Goal: Task Accomplishment & Management: Use online tool/utility

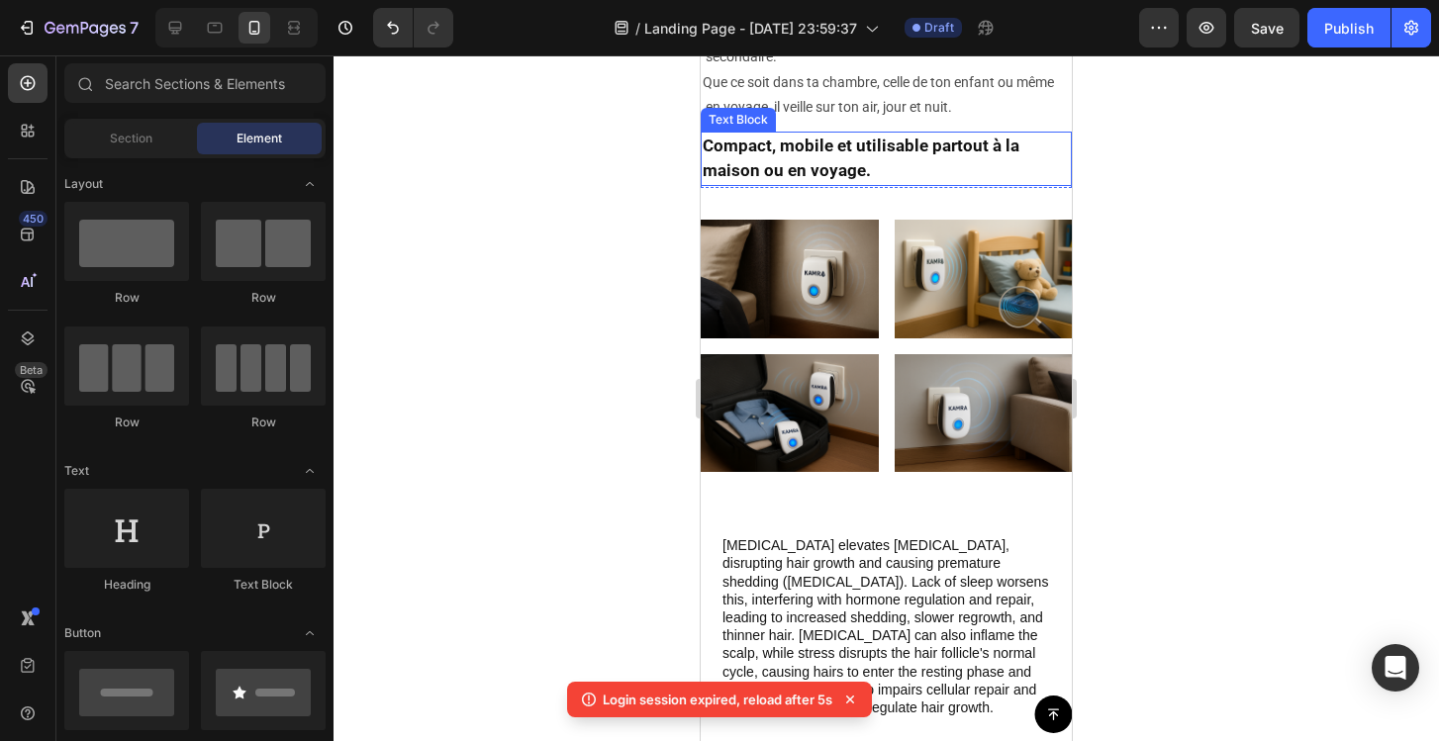
scroll to position [287, 0]
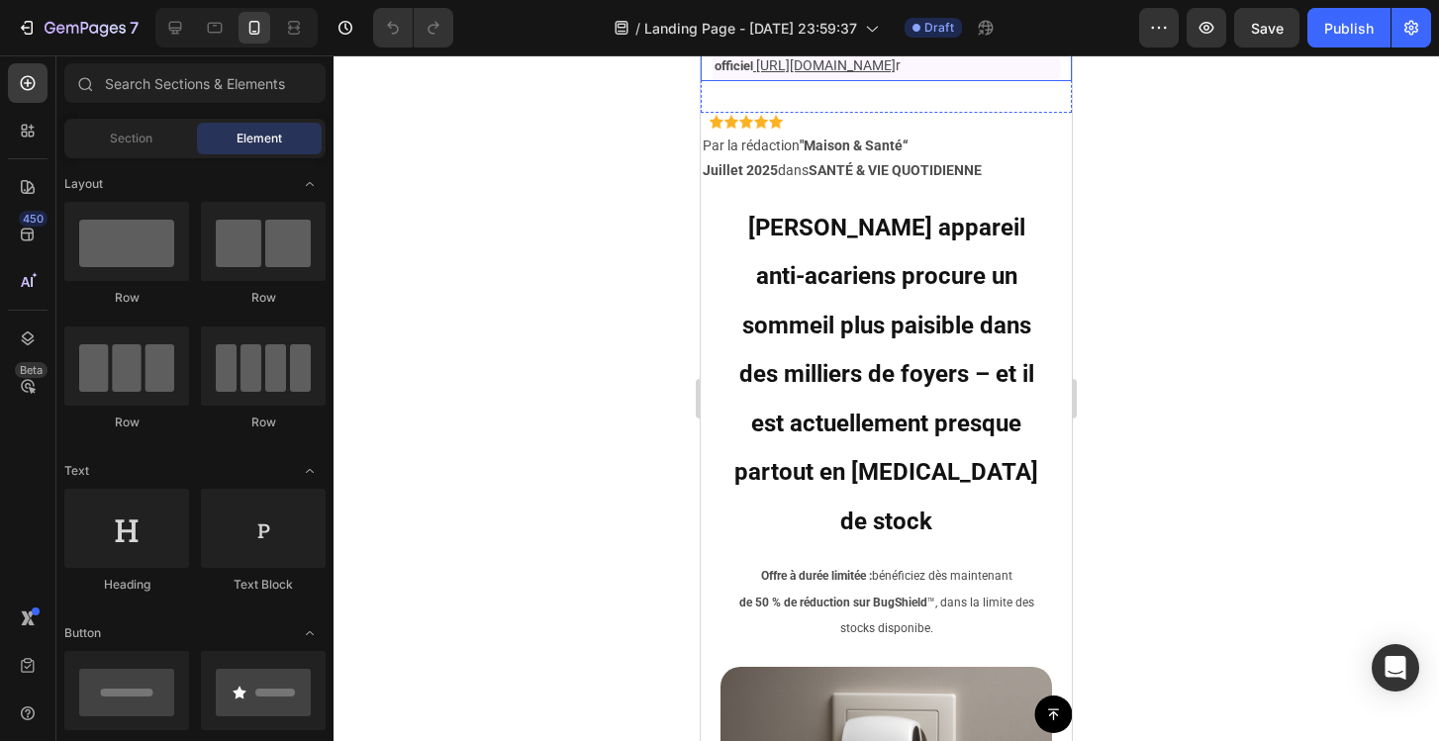
scroll to position [386, 0]
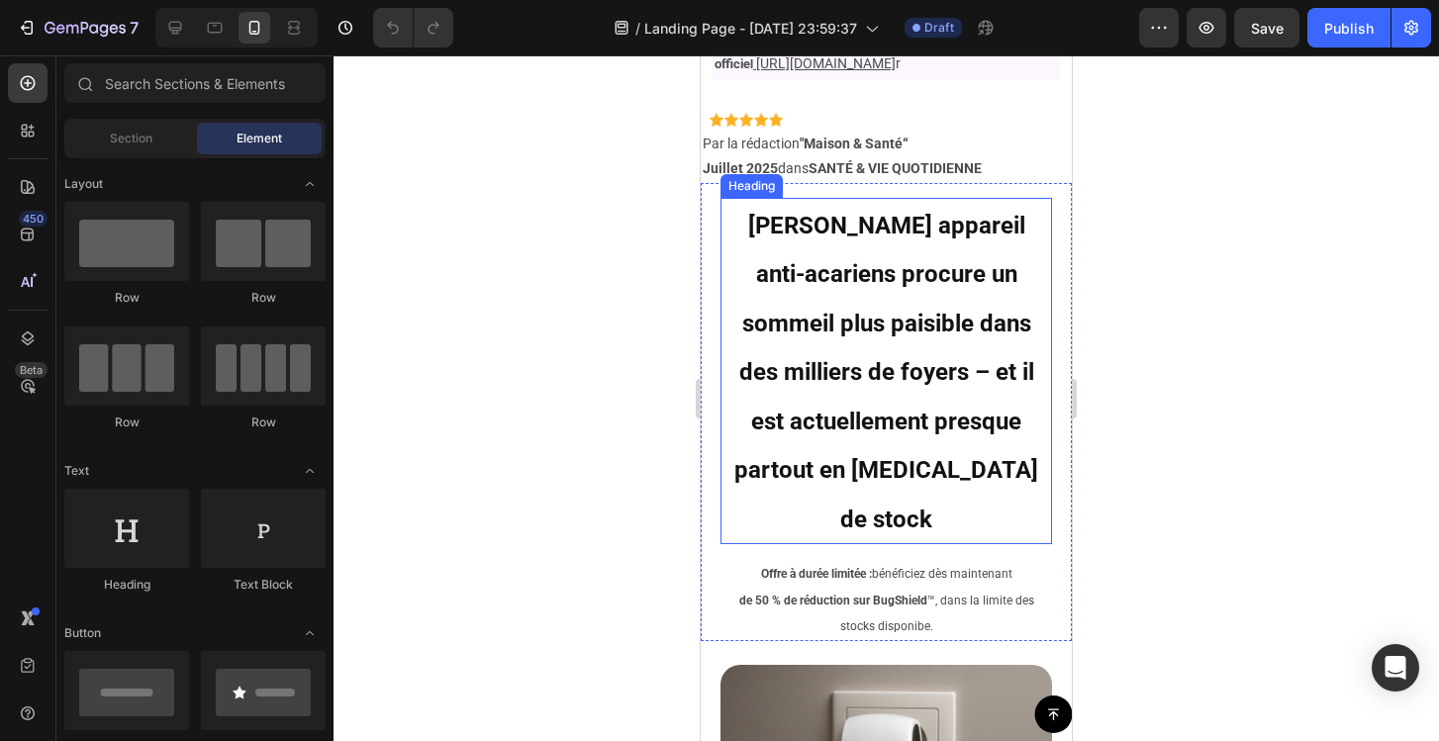
click at [882, 340] on span "Ce nouvel appareil anti-acariens procure un sommeil plus paisible dans des mill…" at bounding box center [886, 373] width 304 height 322
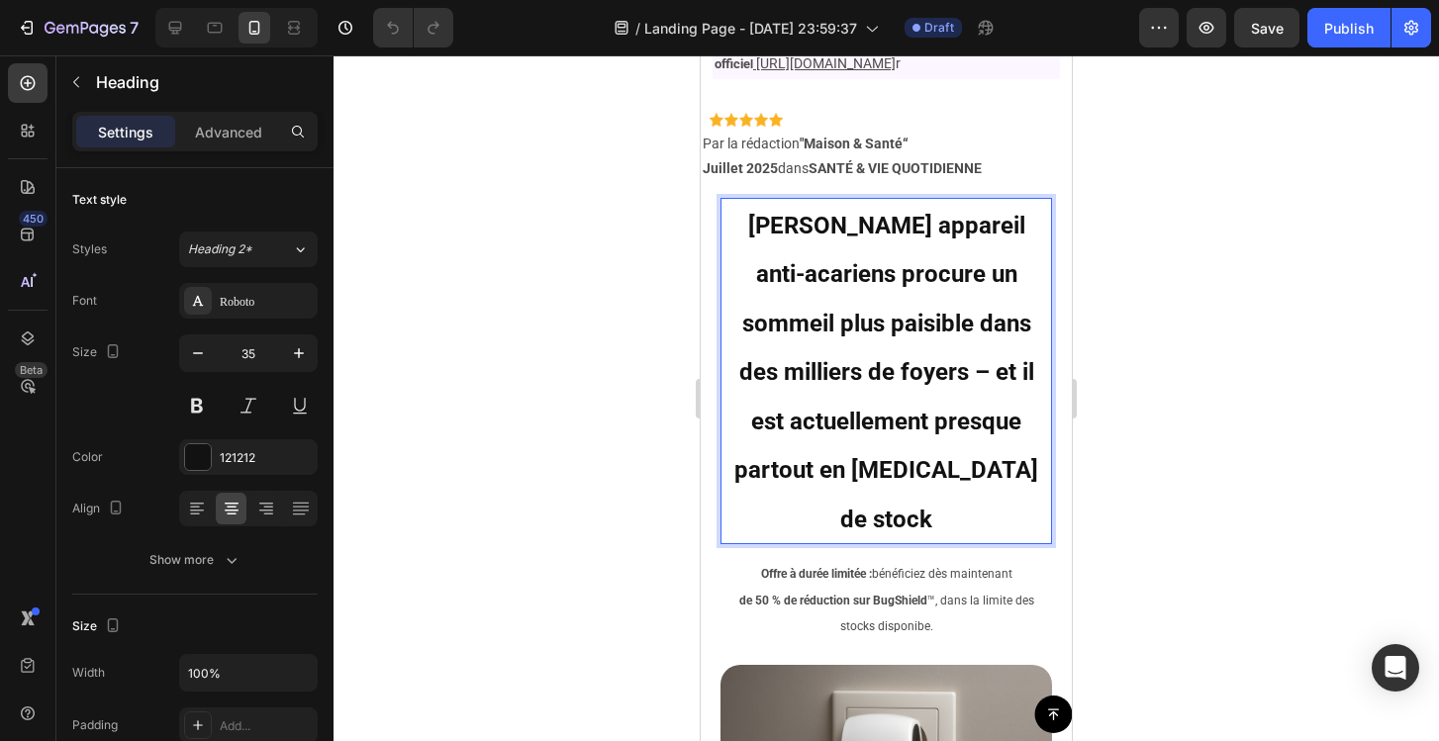
click at [902, 344] on span "Ce nouvel appareil anti-acariens procure un sommeil plus paisible dans des mill…" at bounding box center [886, 373] width 304 height 322
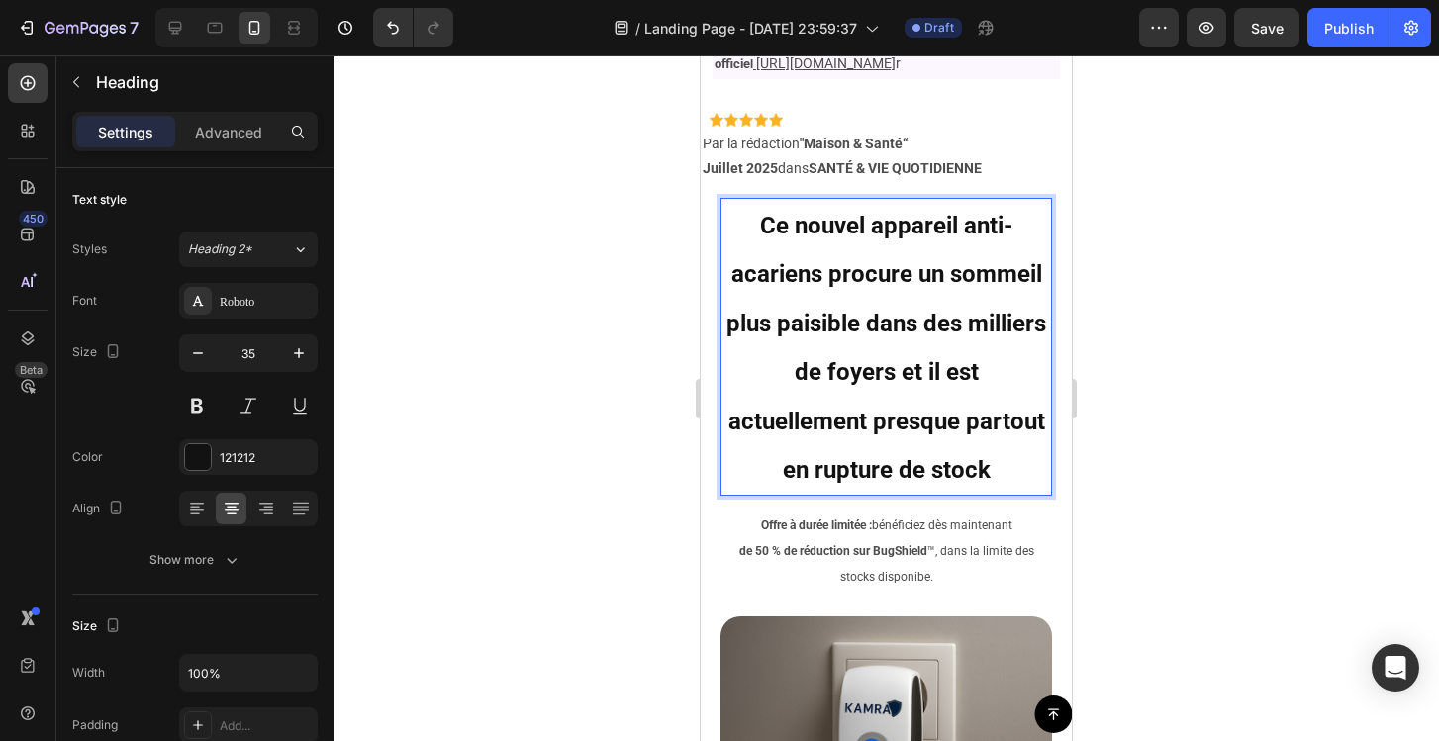
click at [929, 245] on span "Ce nouvel appareil anti-acariens procure un sommeil plus paisible dans des mill…" at bounding box center [886, 348] width 320 height 273
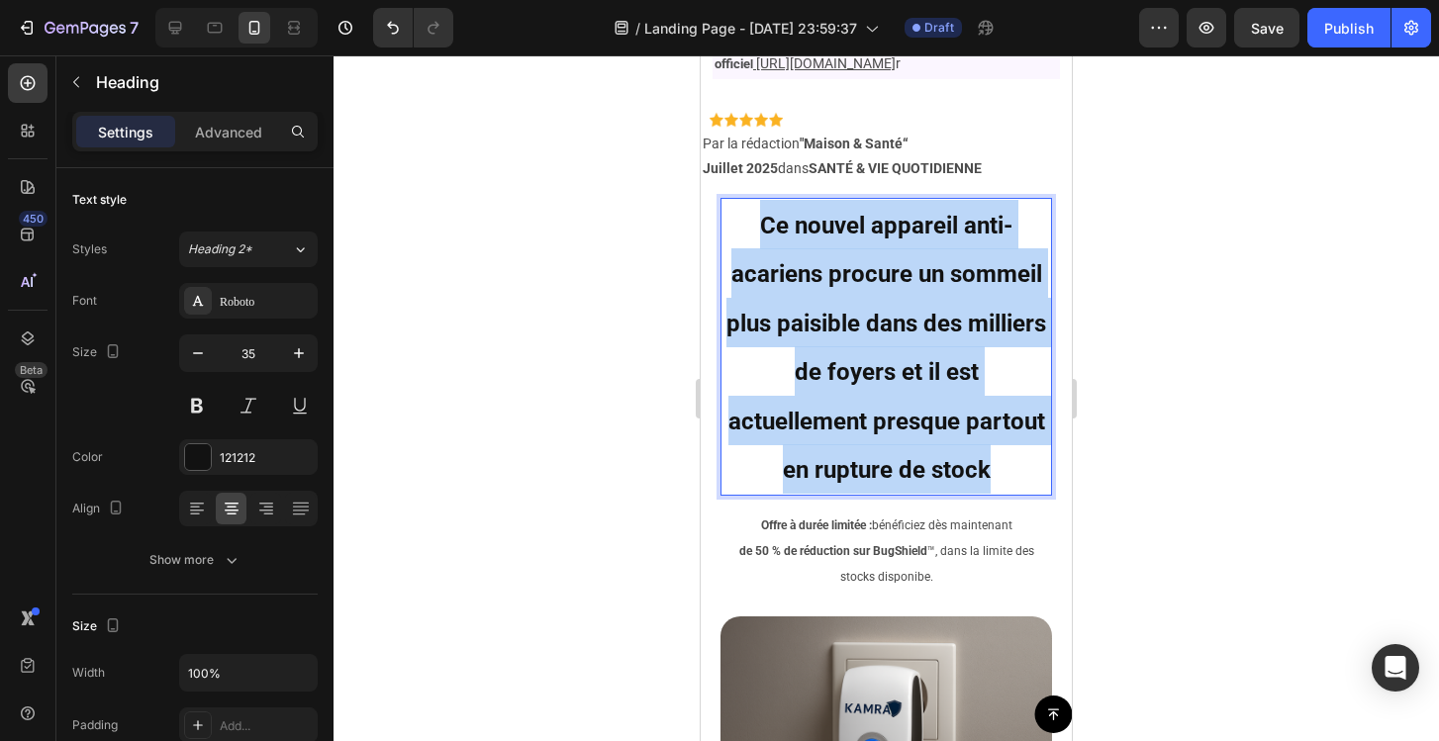
click at [929, 245] on span "Ce nouvel appareil anti-acariens procure un sommeil plus paisible dans des mill…" at bounding box center [886, 348] width 320 height 273
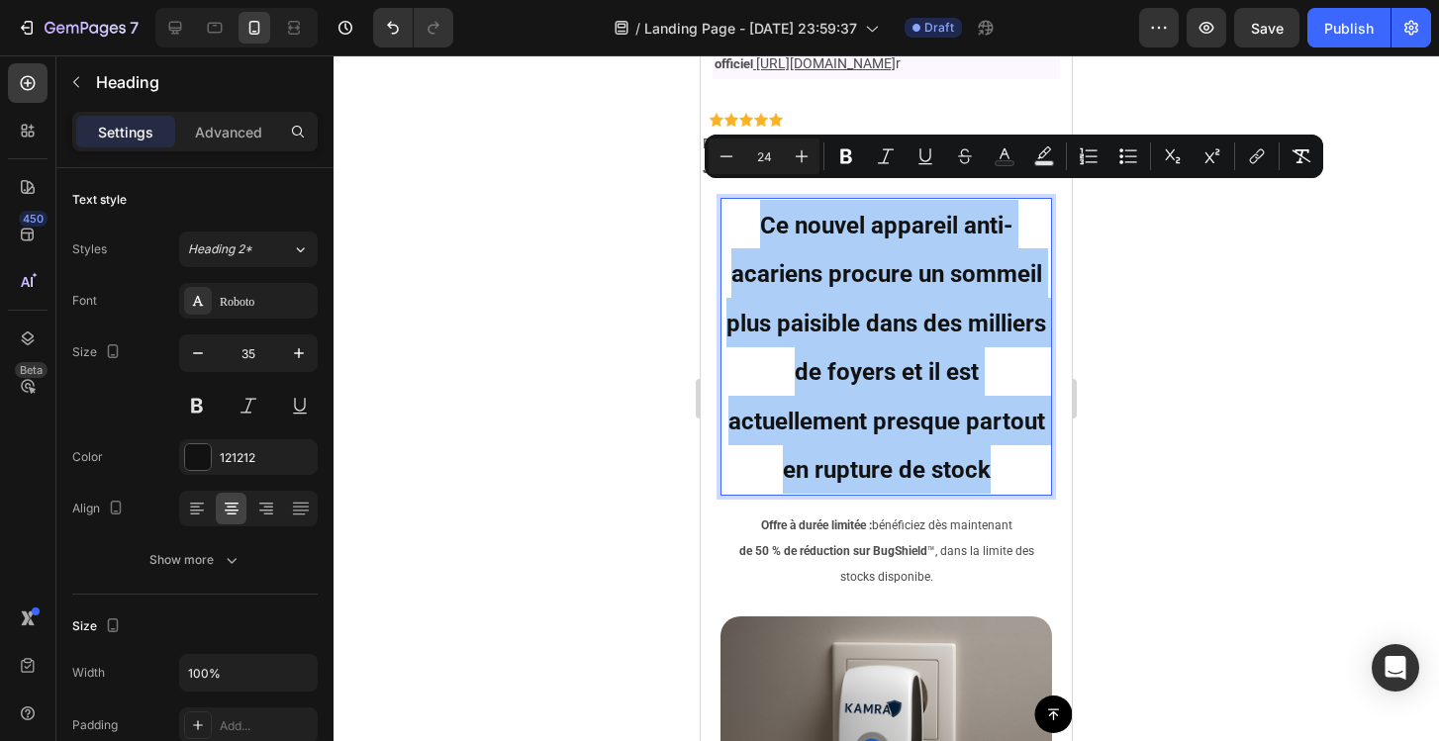
click at [478, 353] on div at bounding box center [886, 398] width 1105 height 686
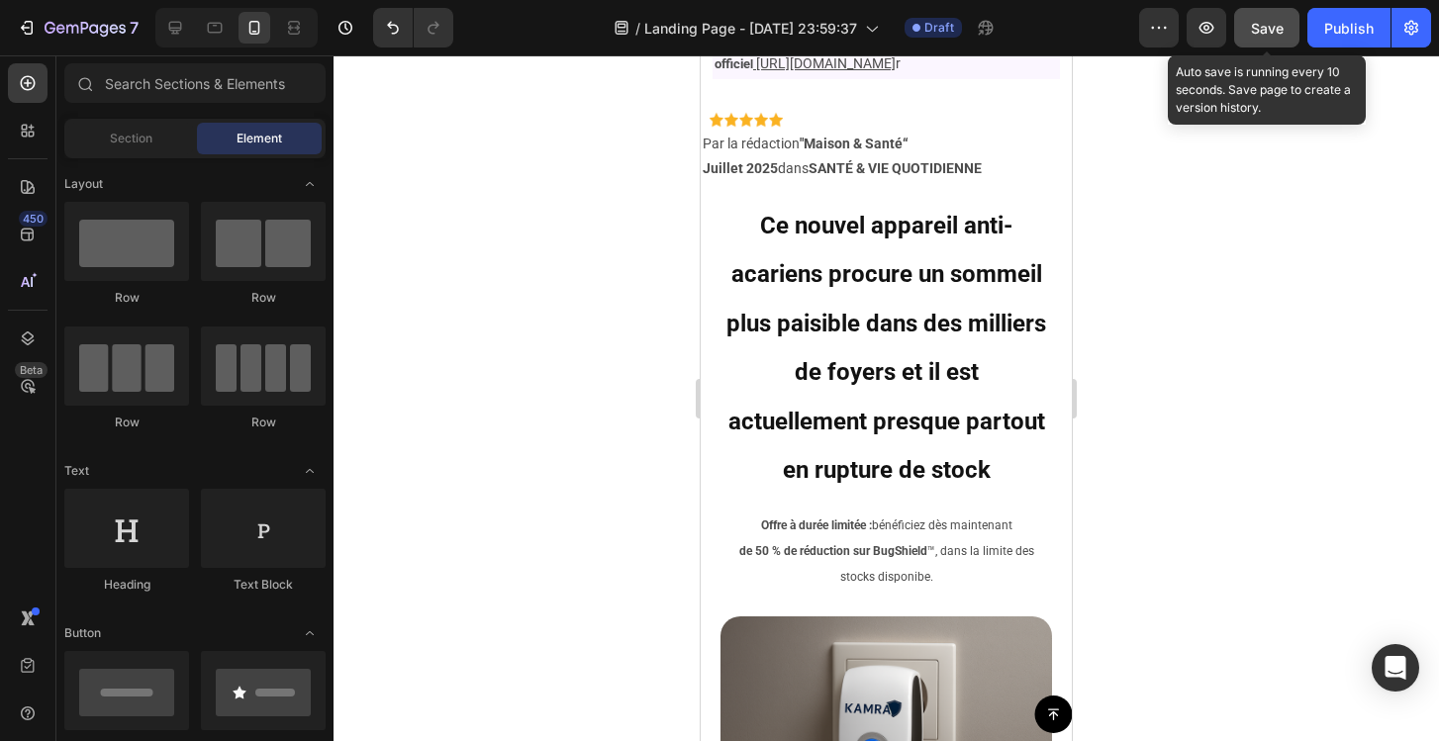
click at [1256, 28] on span "Save" at bounding box center [1267, 28] width 33 height 17
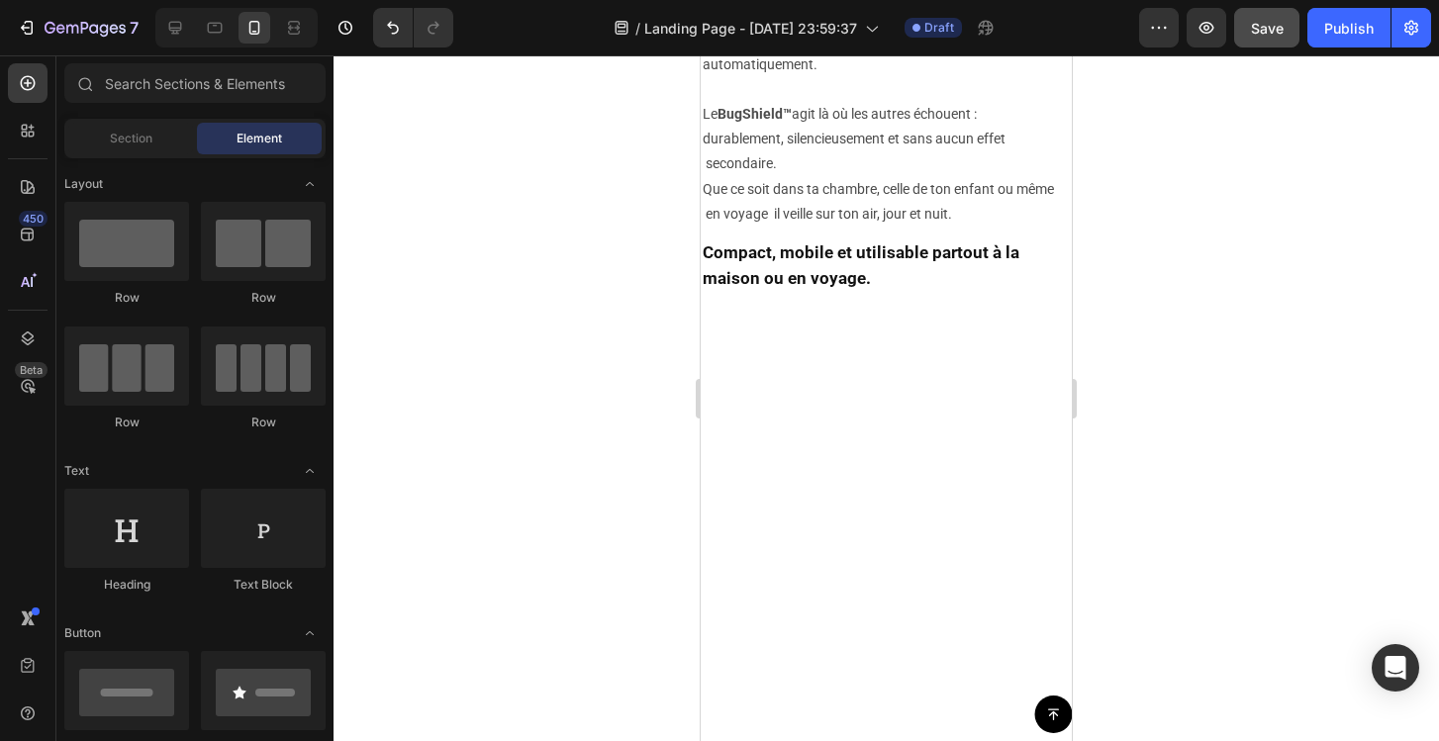
scroll to position [4035, 0]
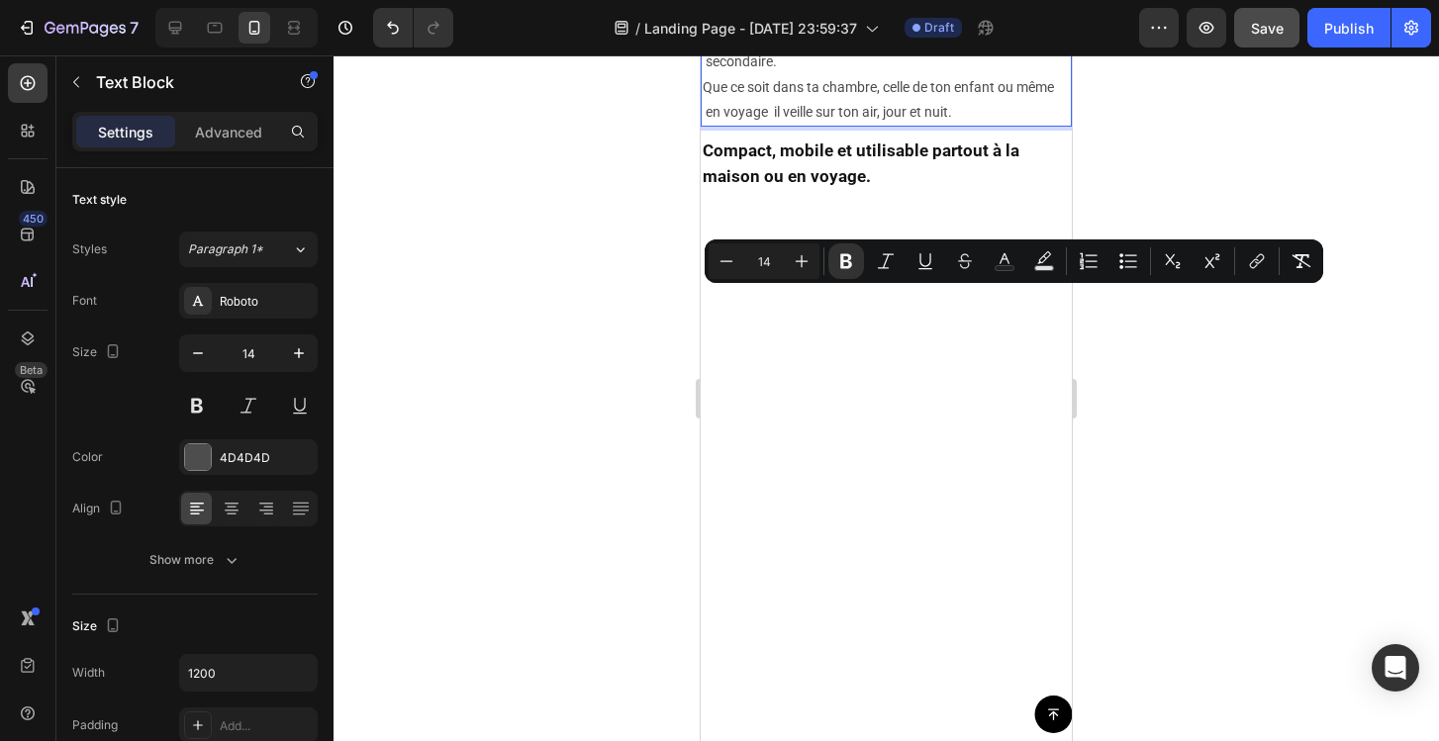
click at [657, 387] on div at bounding box center [886, 398] width 1105 height 686
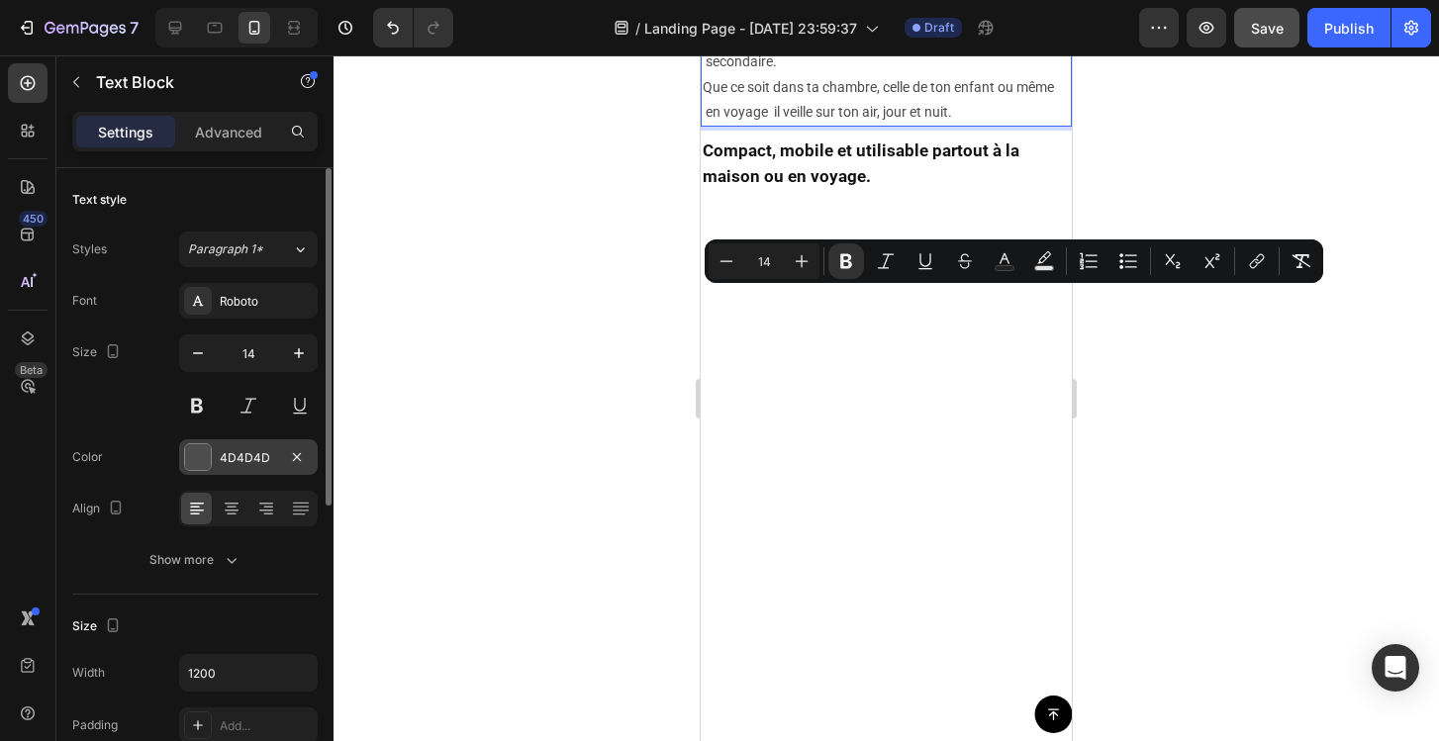
click at [263, 451] on div "4D4D4D" at bounding box center [248, 458] width 57 height 18
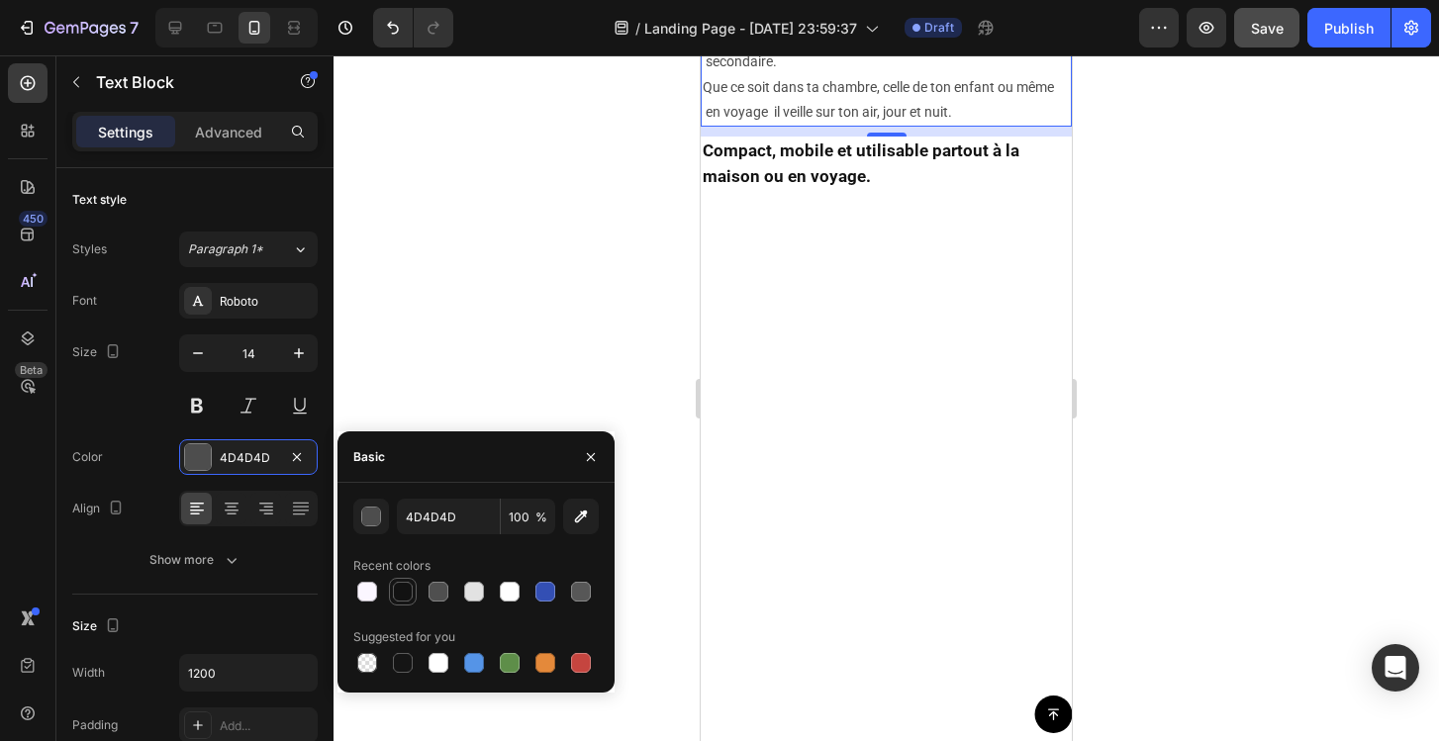
click at [405, 587] on div at bounding box center [403, 592] width 20 height 20
type input "121212"
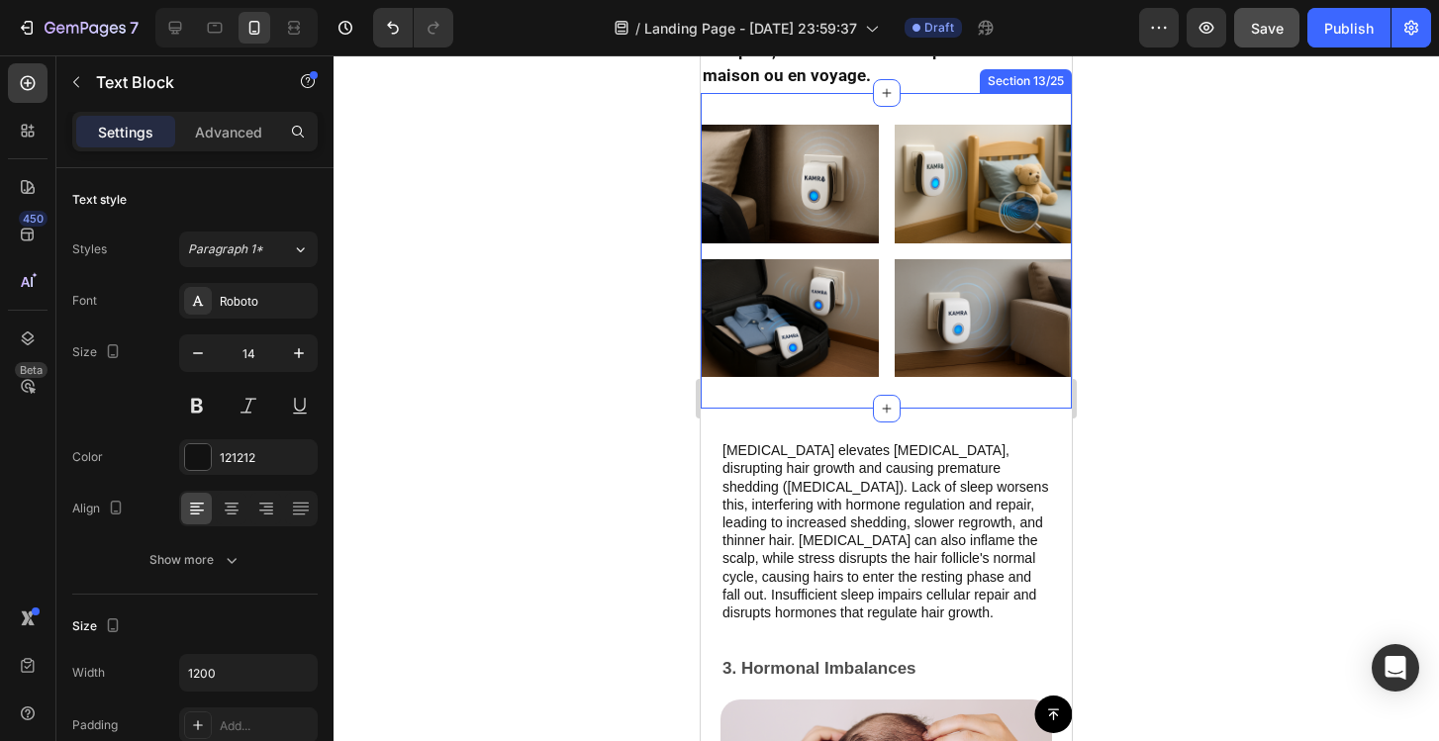
scroll to position [4702, 0]
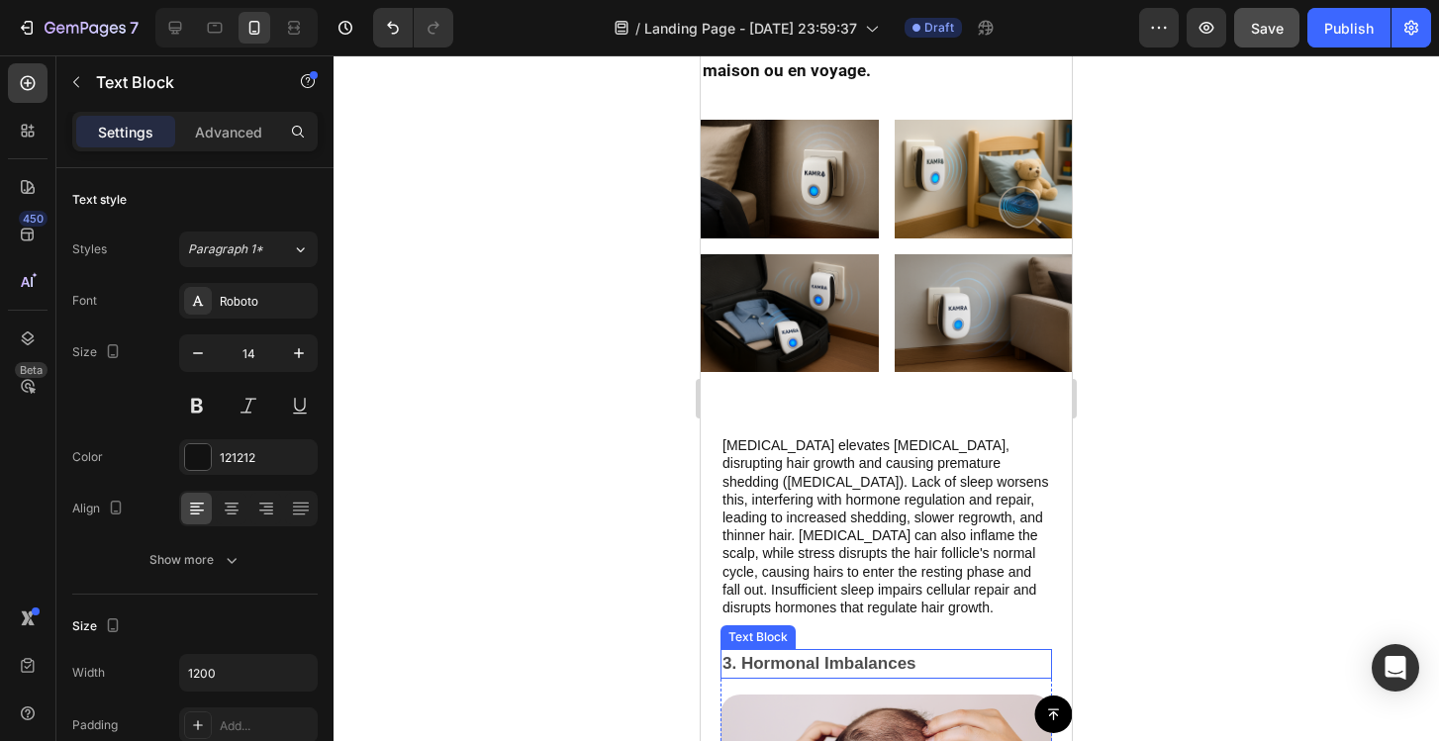
click at [948, 659] on p "3. Hormonal Imbalances" at bounding box center [886, 664] width 328 height 26
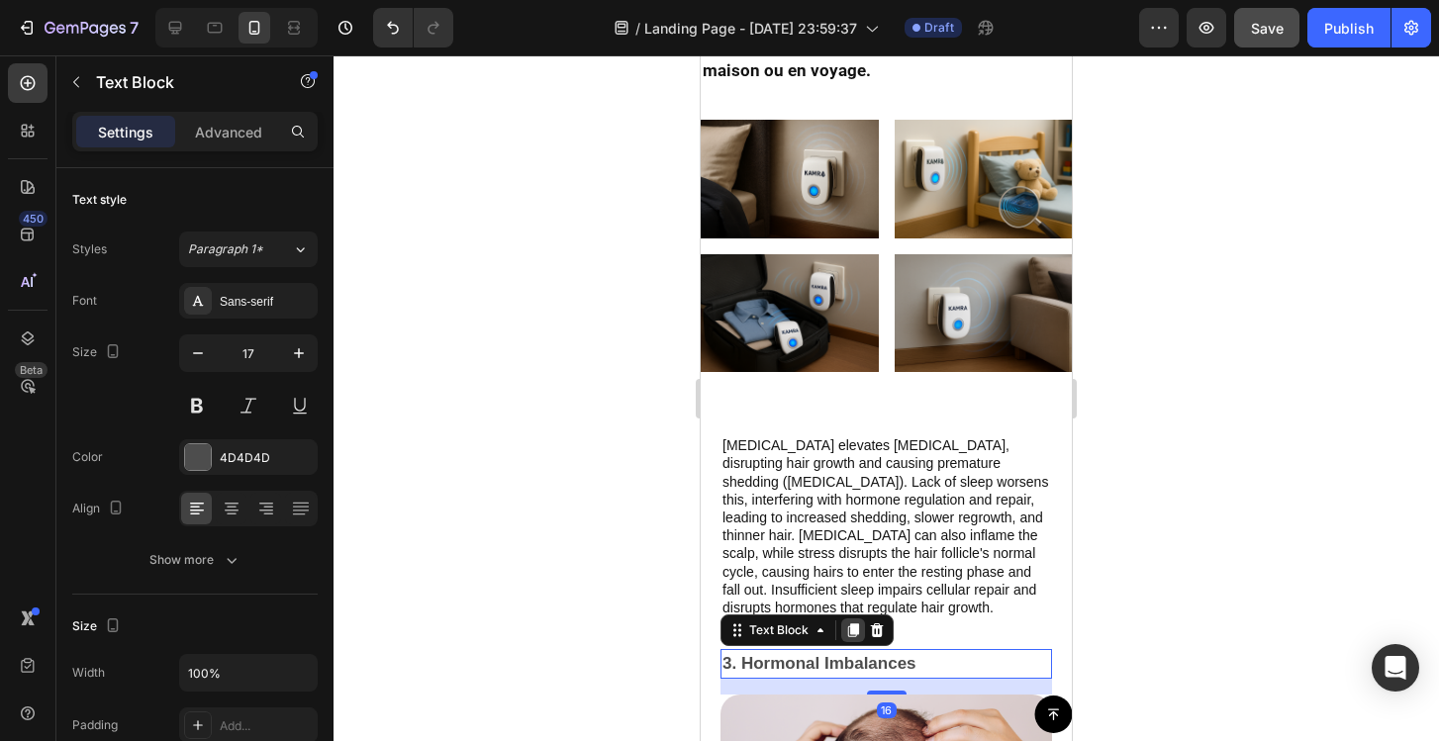
click at [855, 626] on icon at bounding box center [853, 630] width 11 height 14
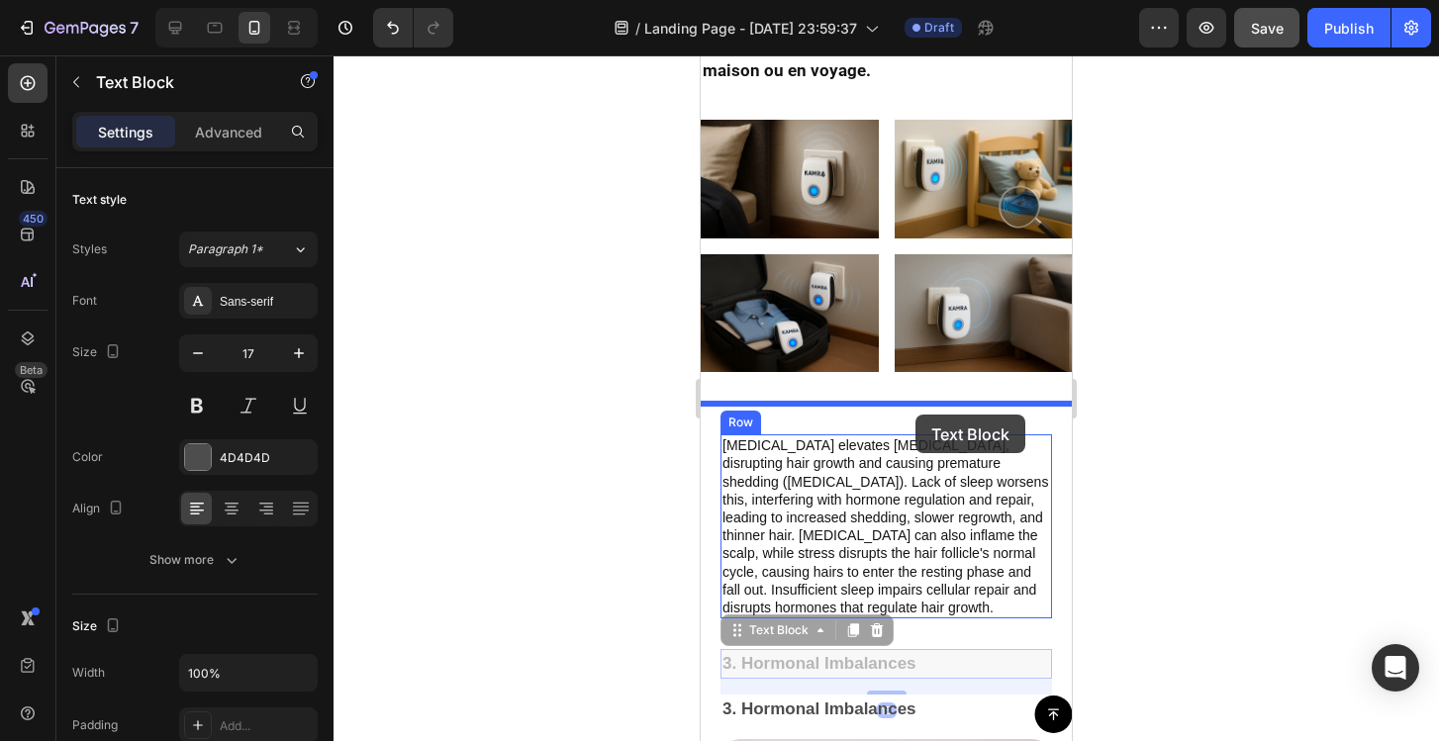
drag, startPoint x: 938, startPoint y: 668, endPoint x: 915, endPoint y: 415, distance: 254.4
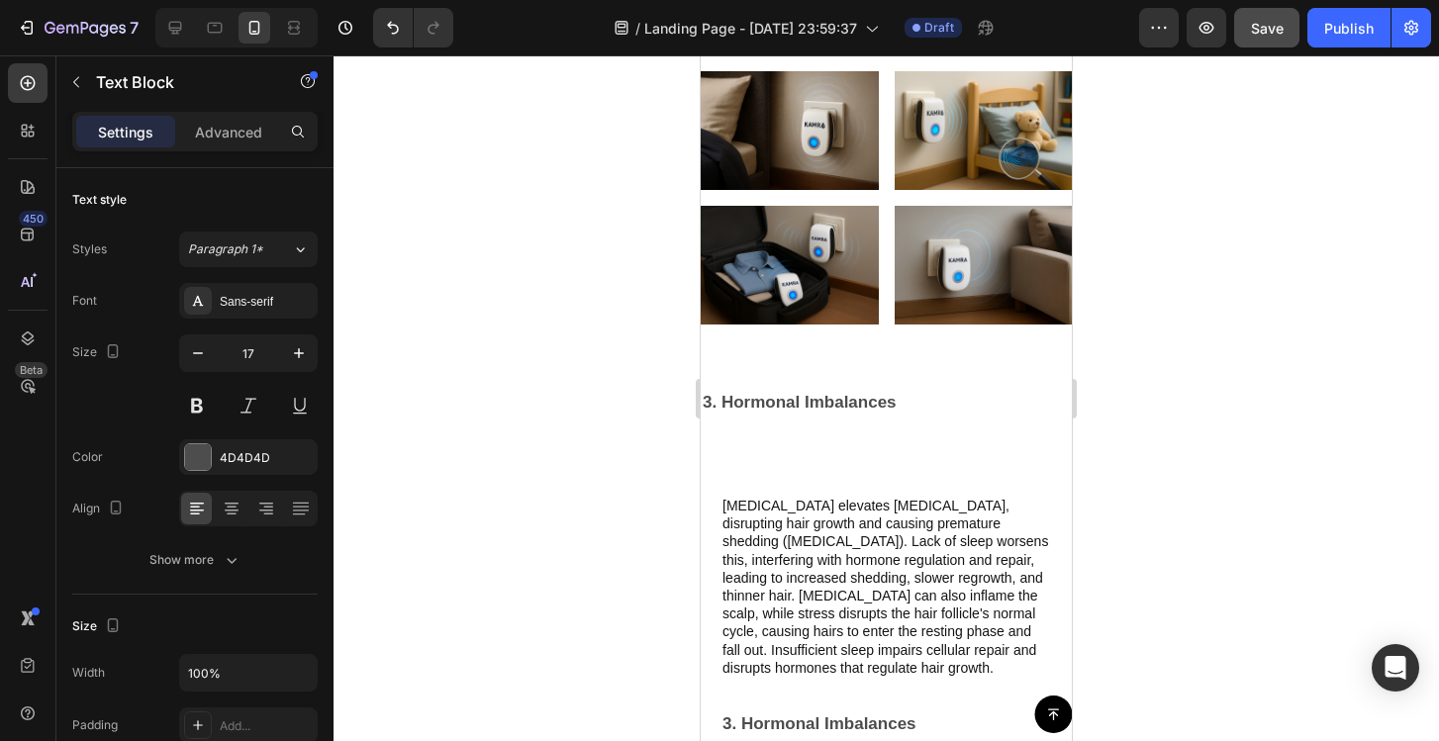
scroll to position [4202, 0]
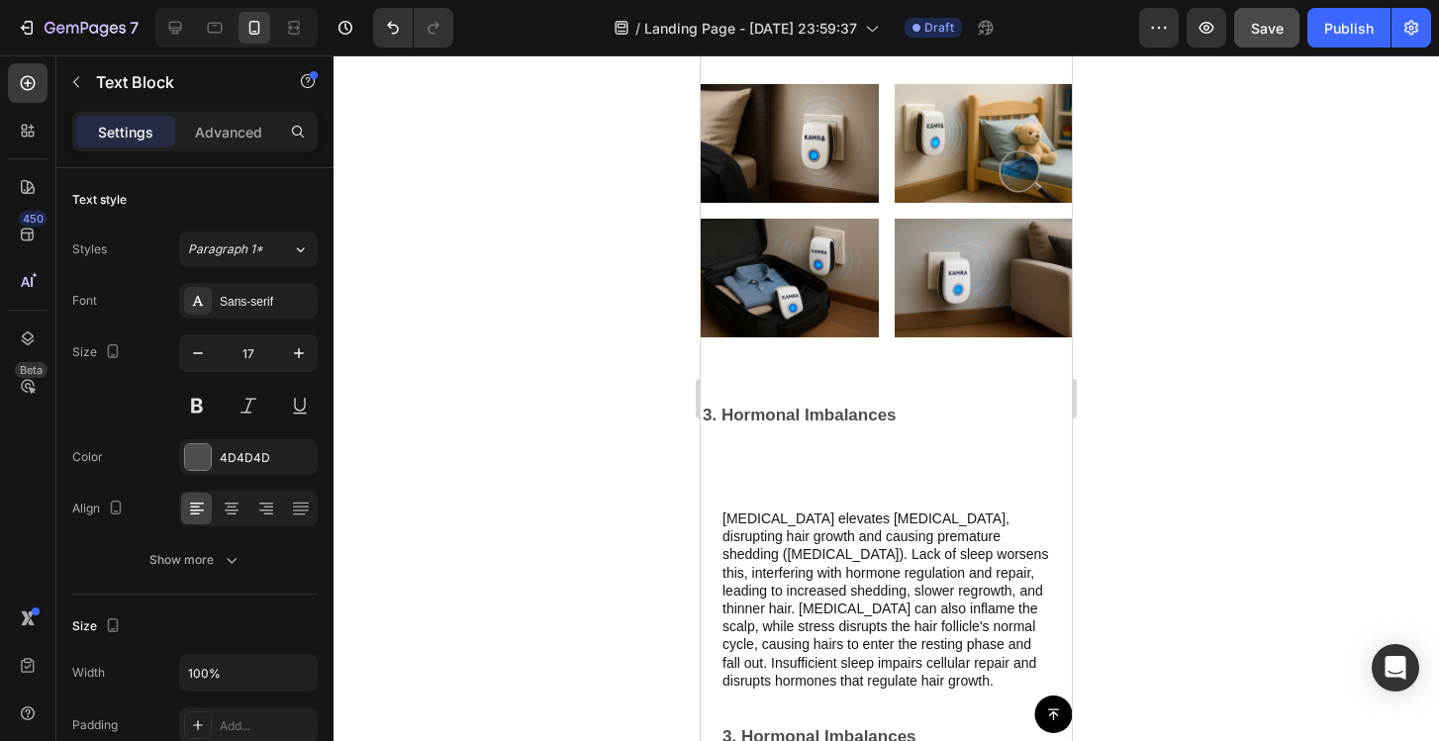
click at [937, 412] on p "3. Hormonal Imbalances" at bounding box center [886, 416] width 367 height 26
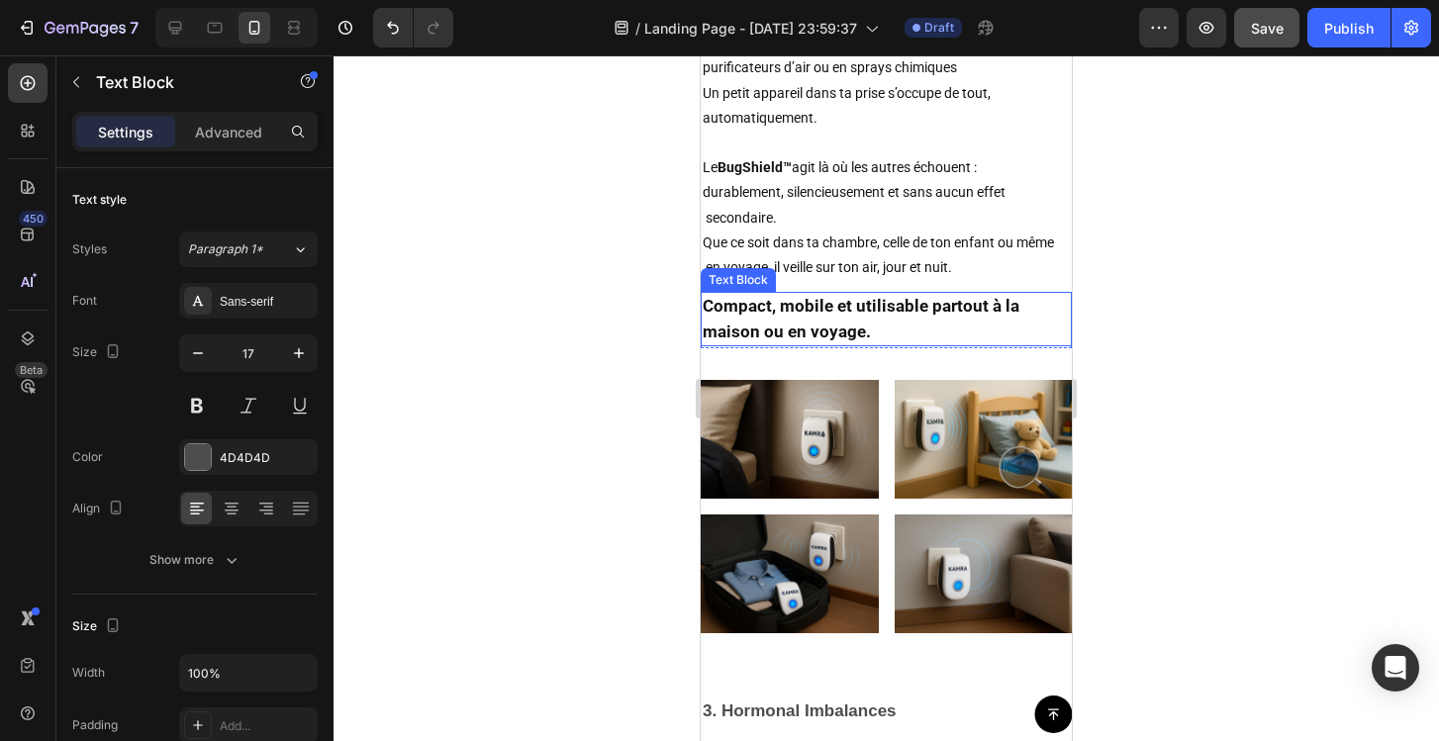
scroll to position [4163, 0]
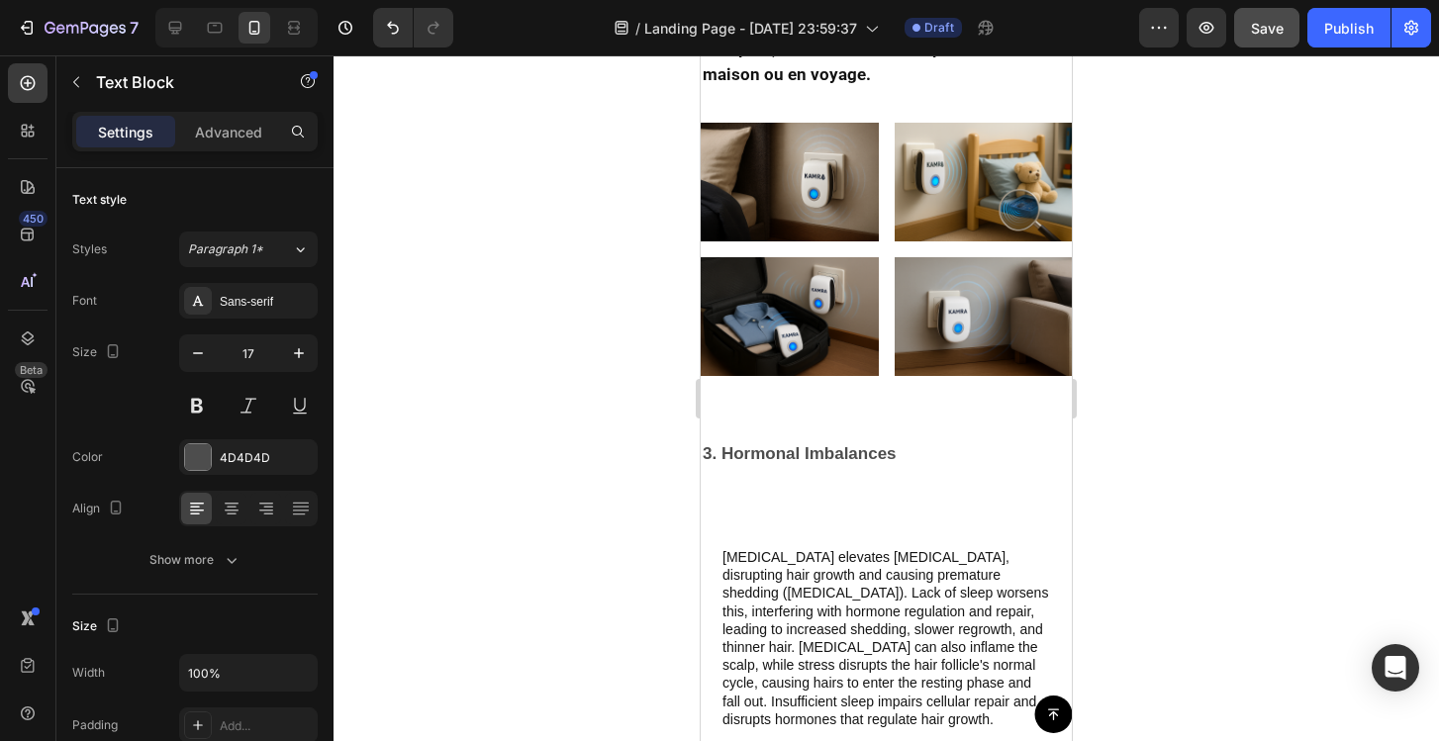
click at [810, 449] on p "3. Hormonal Imbalances" at bounding box center [886, 454] width 367 height 26
click at [921, 452] on p "3. Hormonal Imbalances" at bounding box center [886, 454] width 367 height 26
click at [920, 452] on p "3. Hormonal Imbalances" at bounding box center [886, 454] width 367 height 26
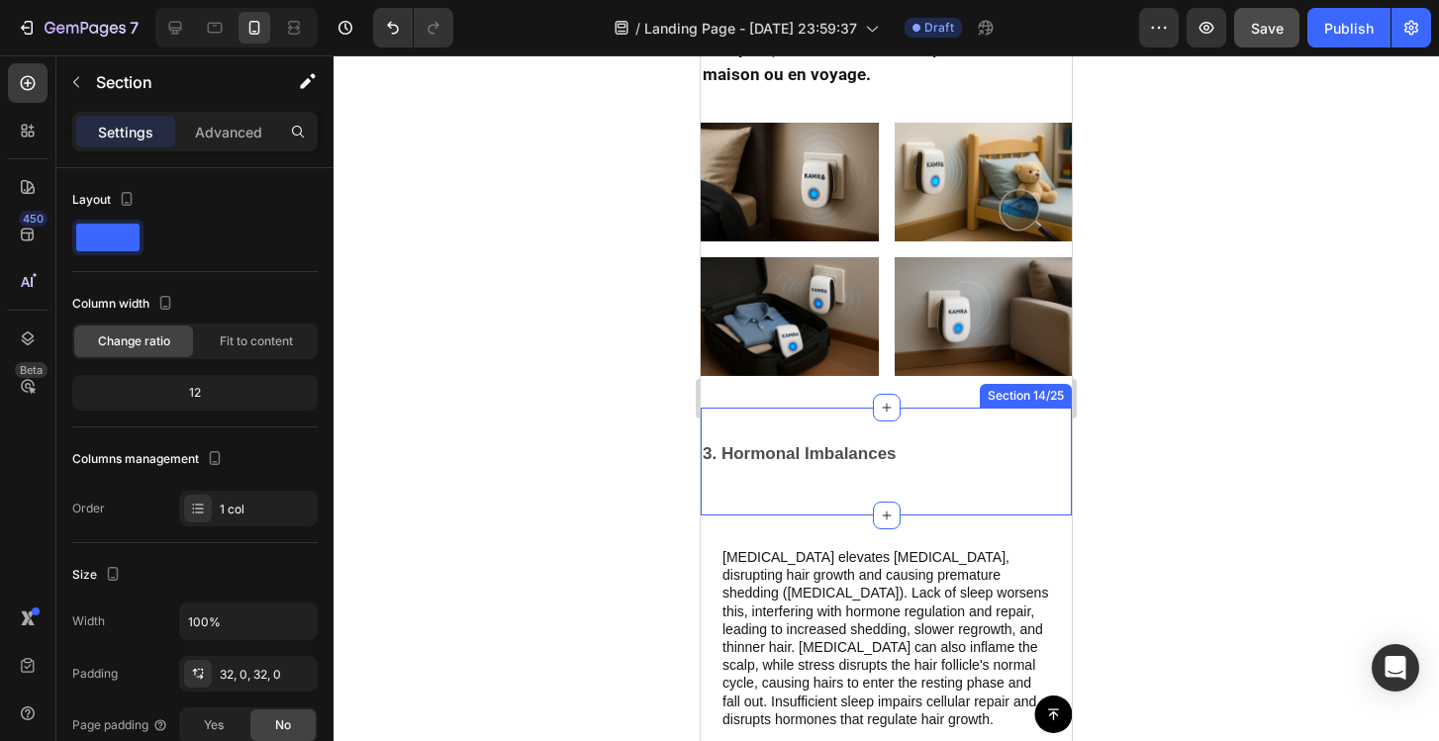
click at [752, 410] on div "3. Hormonal Imbalances Text Block Section 14/25" at bounding box center [886, 462] width 371 height 109
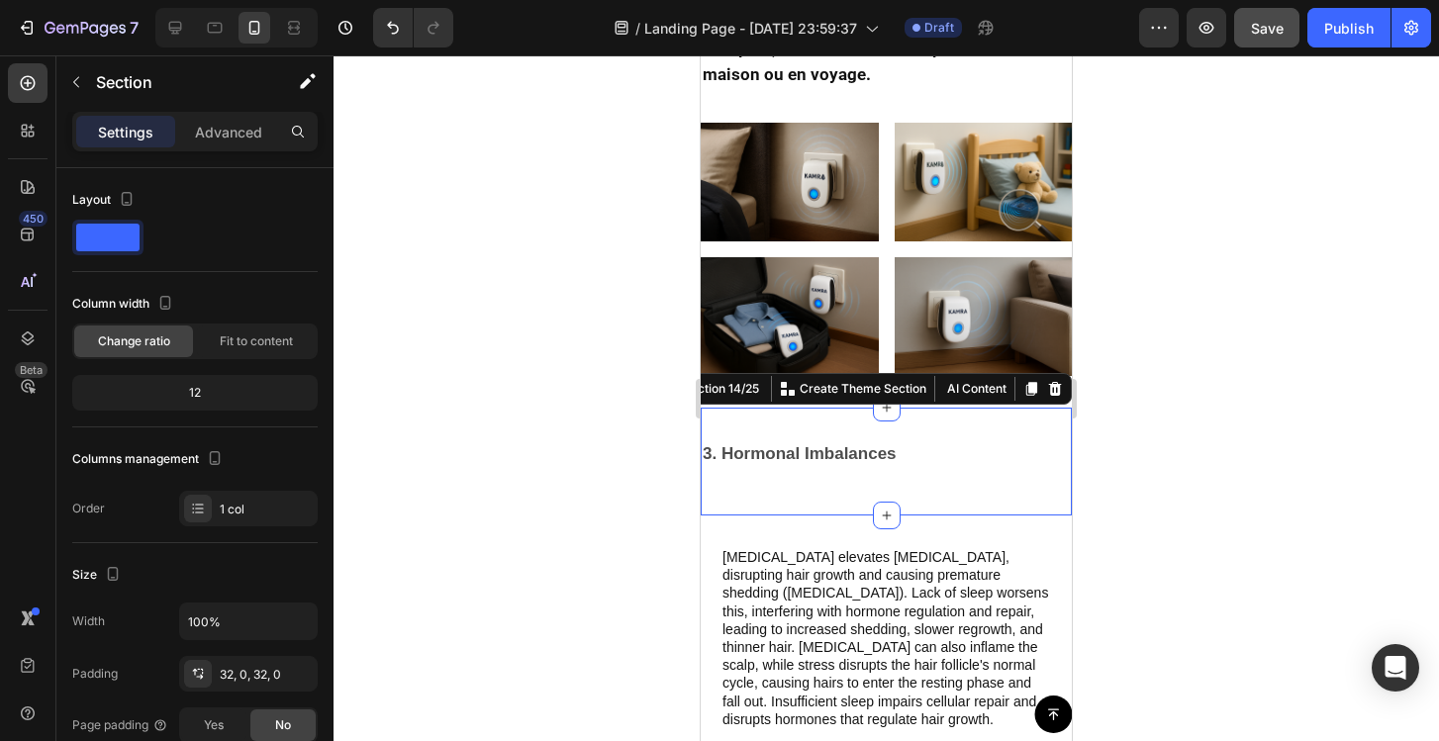
click at [932, 431] on div "3. Hormonal Imbalances Text Block Section 14/25 You can create reusable section…" at bounding box center [886, 462] width 371 height 109
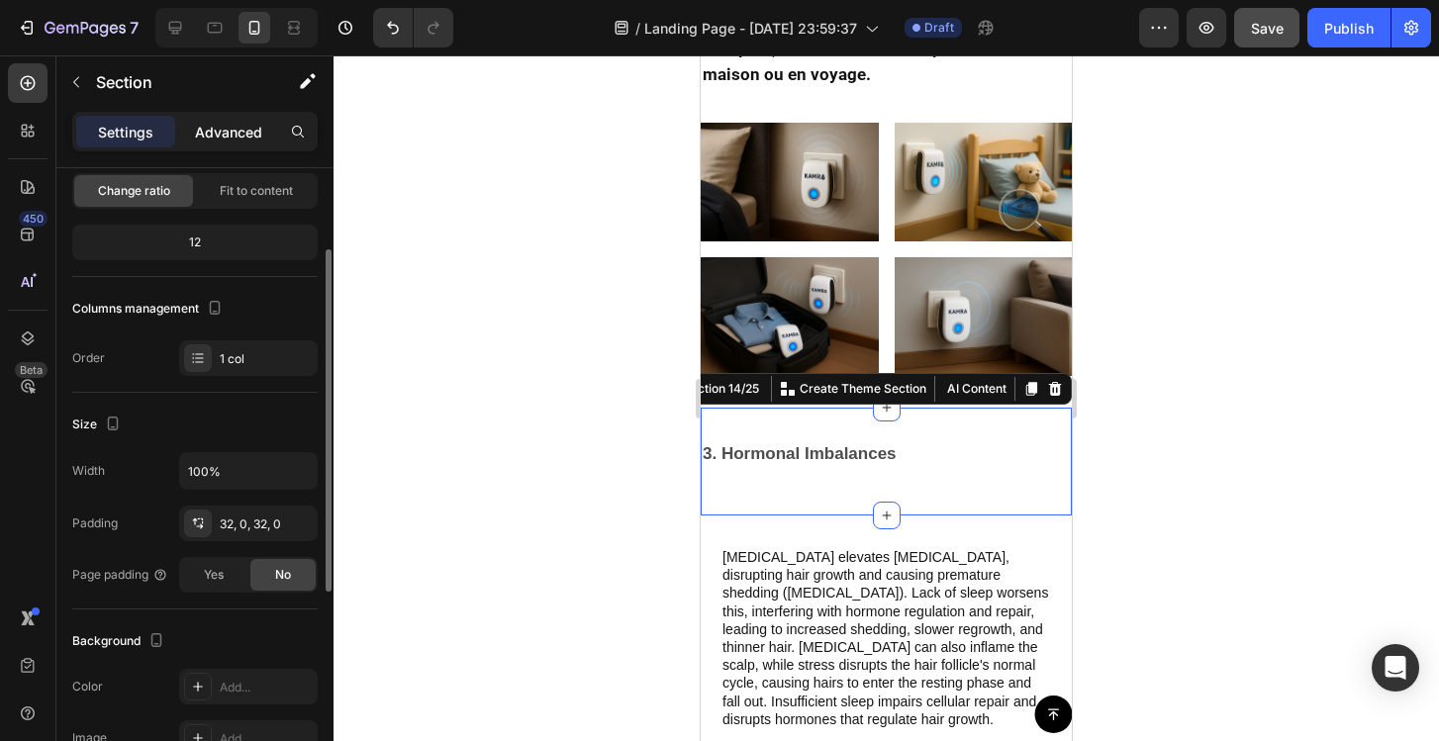
click at [218, 143] on div "Advanced" at bounding box center [228, 132] width 99 height 32
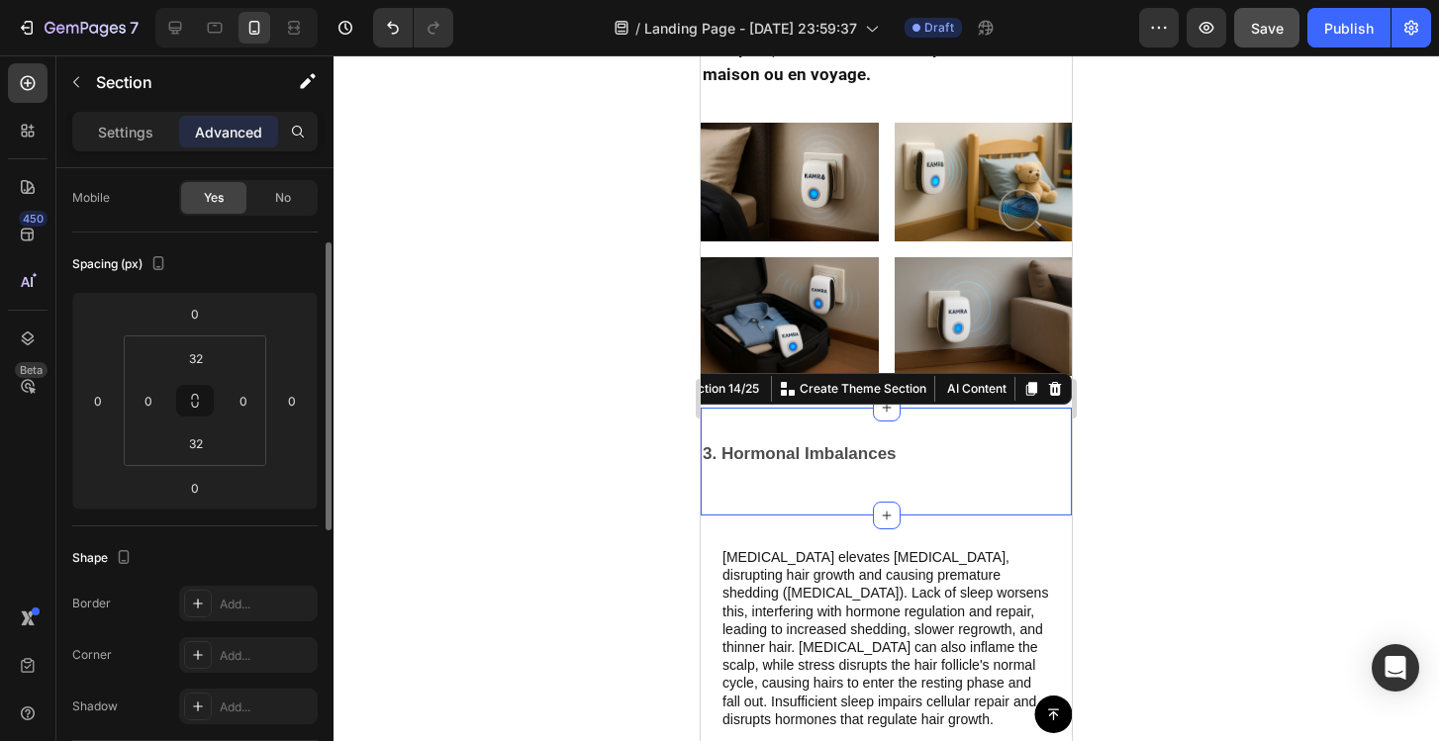
scroll to position [159, 0]
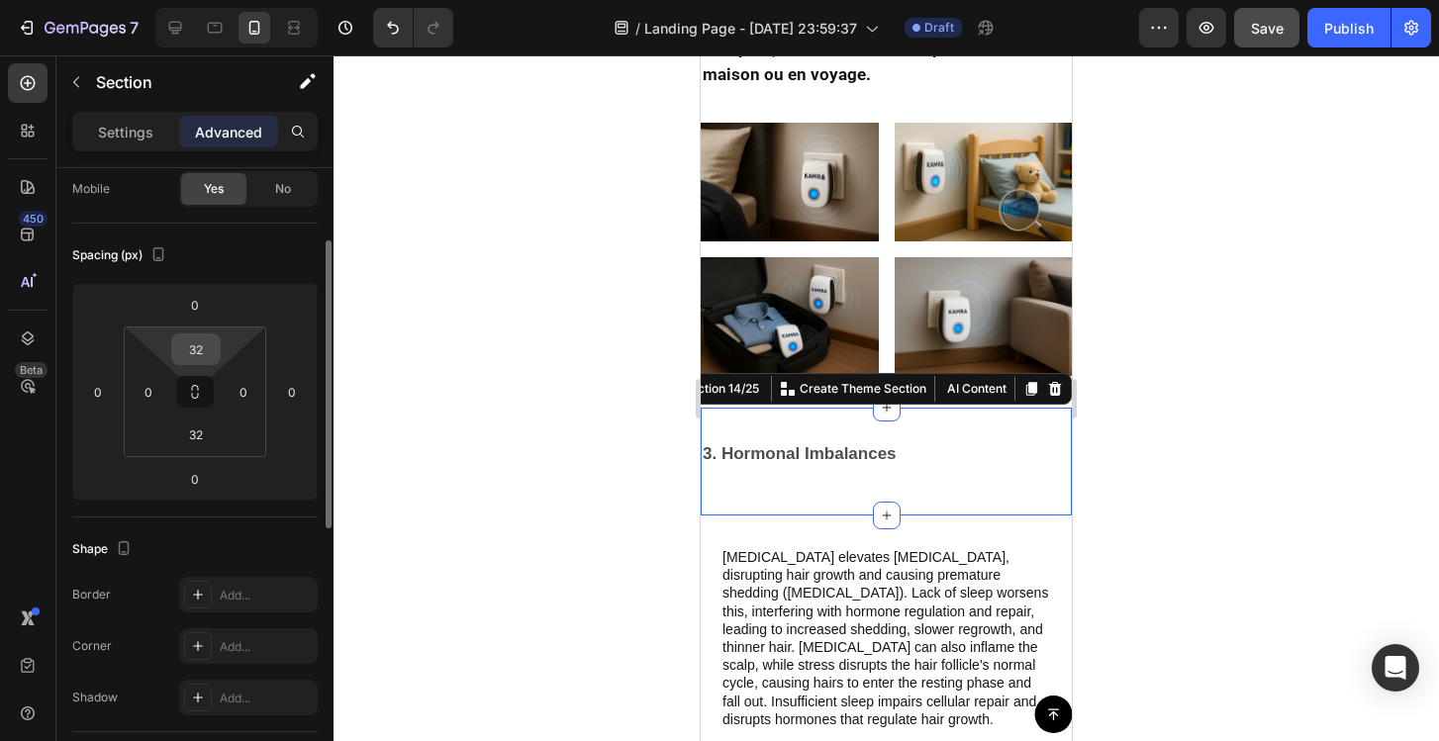
click at [207, 335] on input "32" at bounding box center [196, 350] width 40 height 30
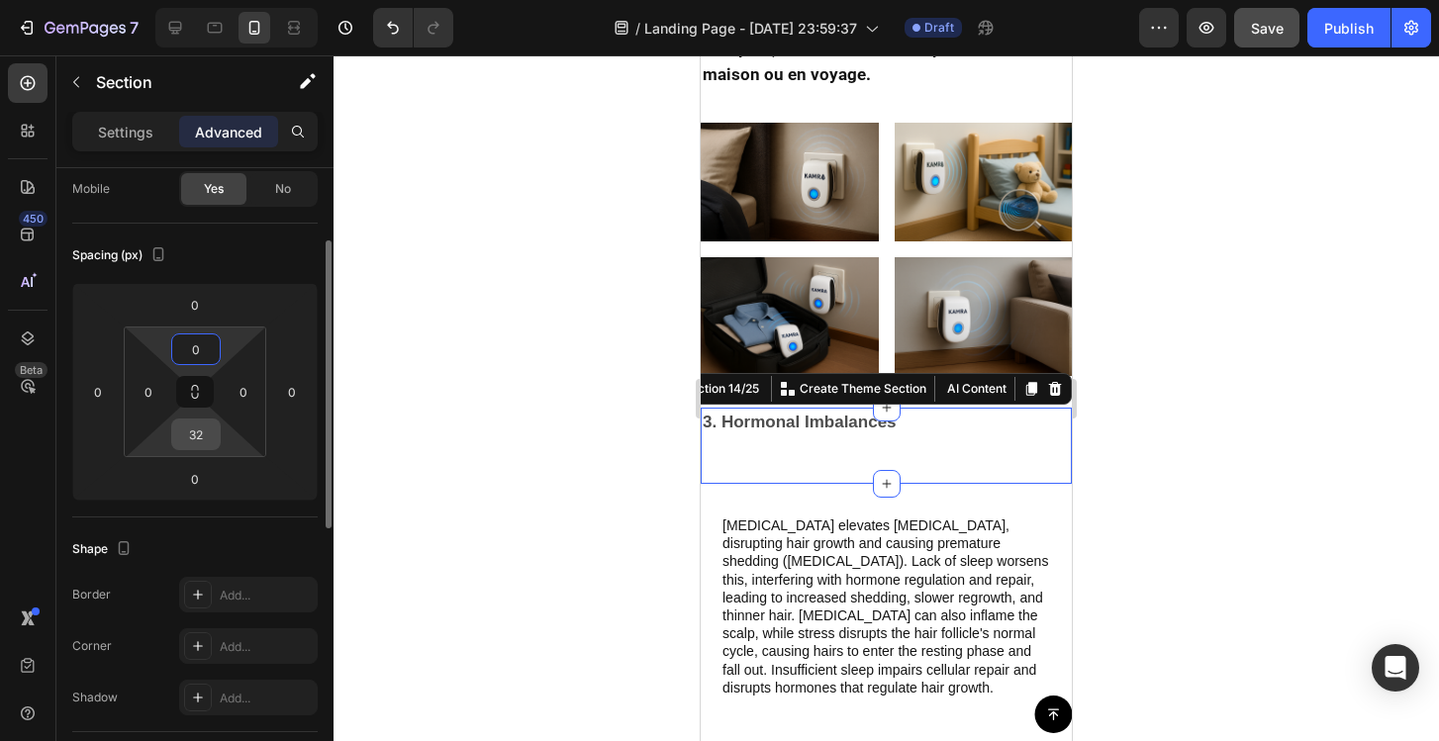
type input "0"
click at [195, 440] on input "32" at bounding box center [196, 435] width 40 height 30
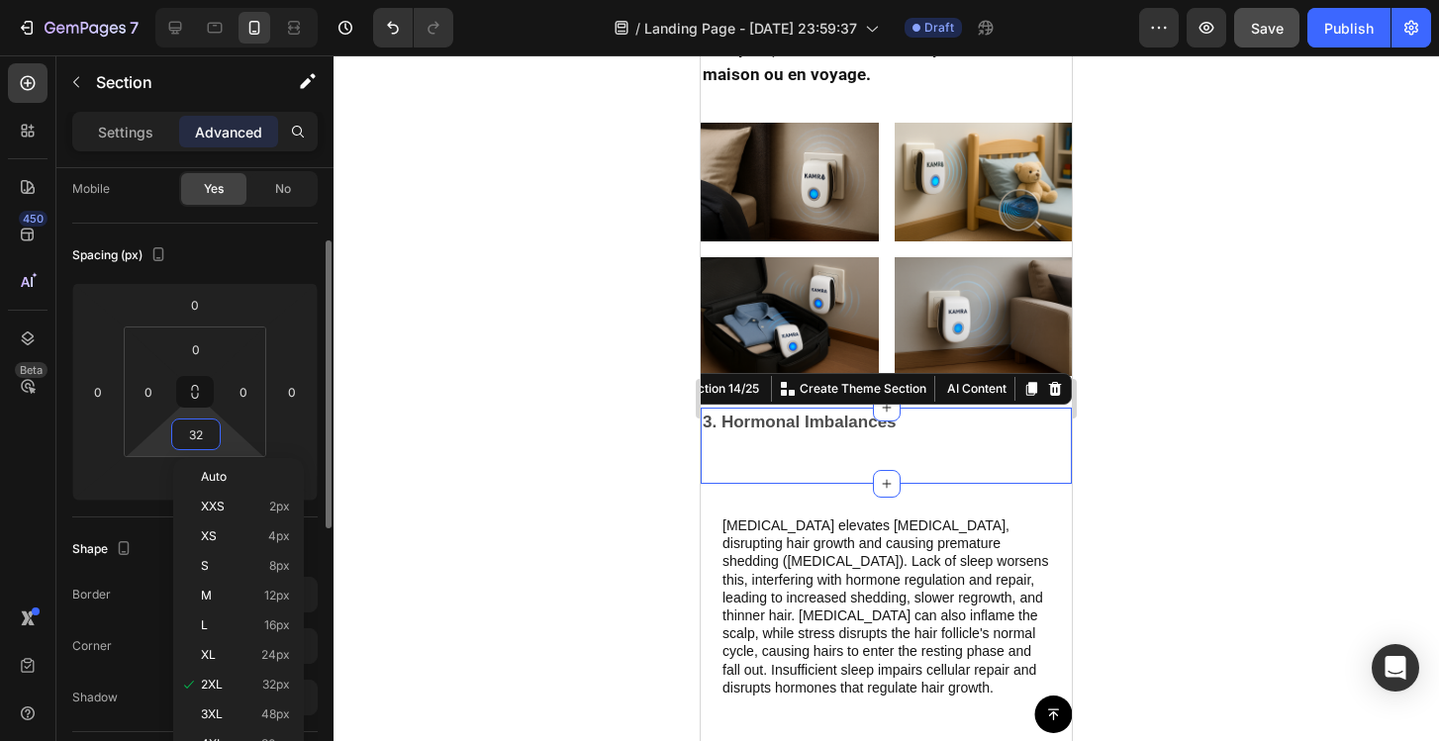
type input "0"
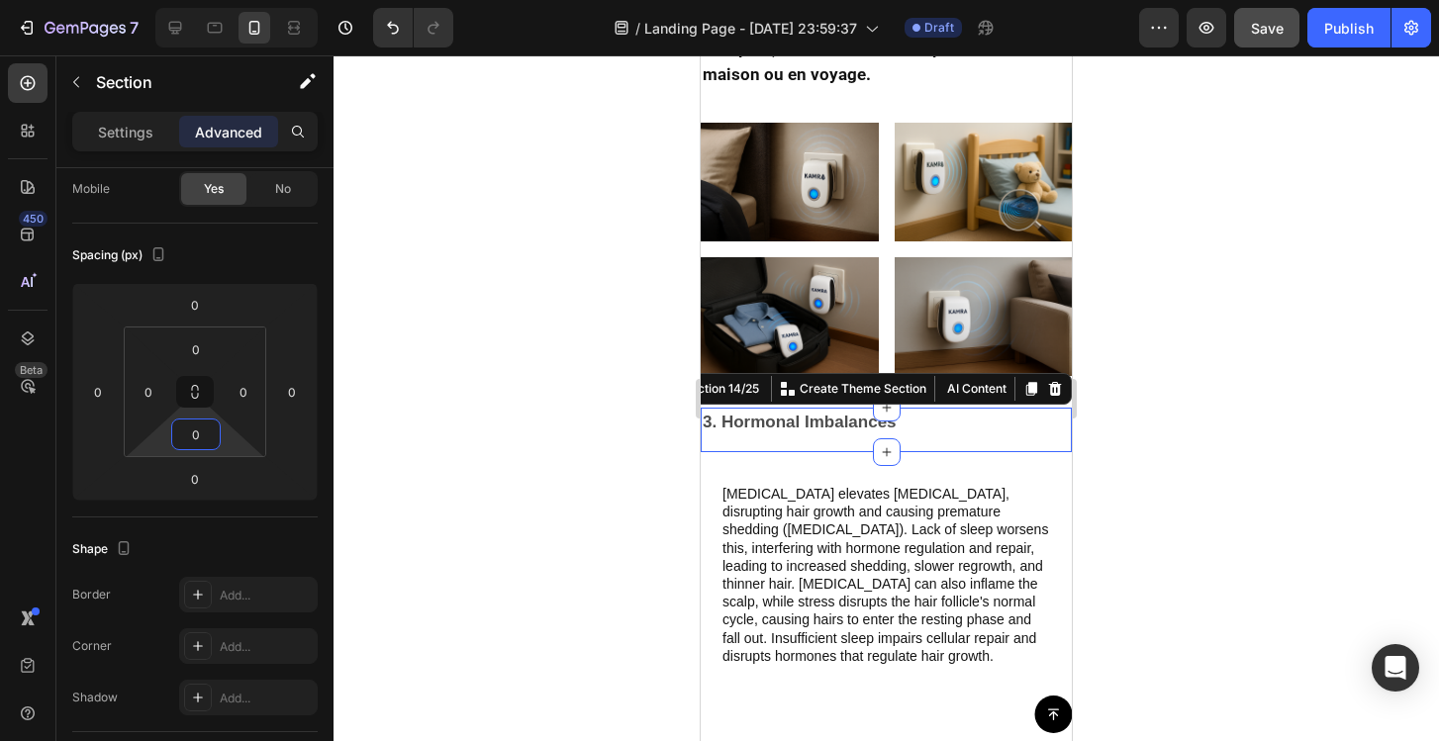
click at [415, 410] on div at bounding box center [886, 398] width 1105 height 686
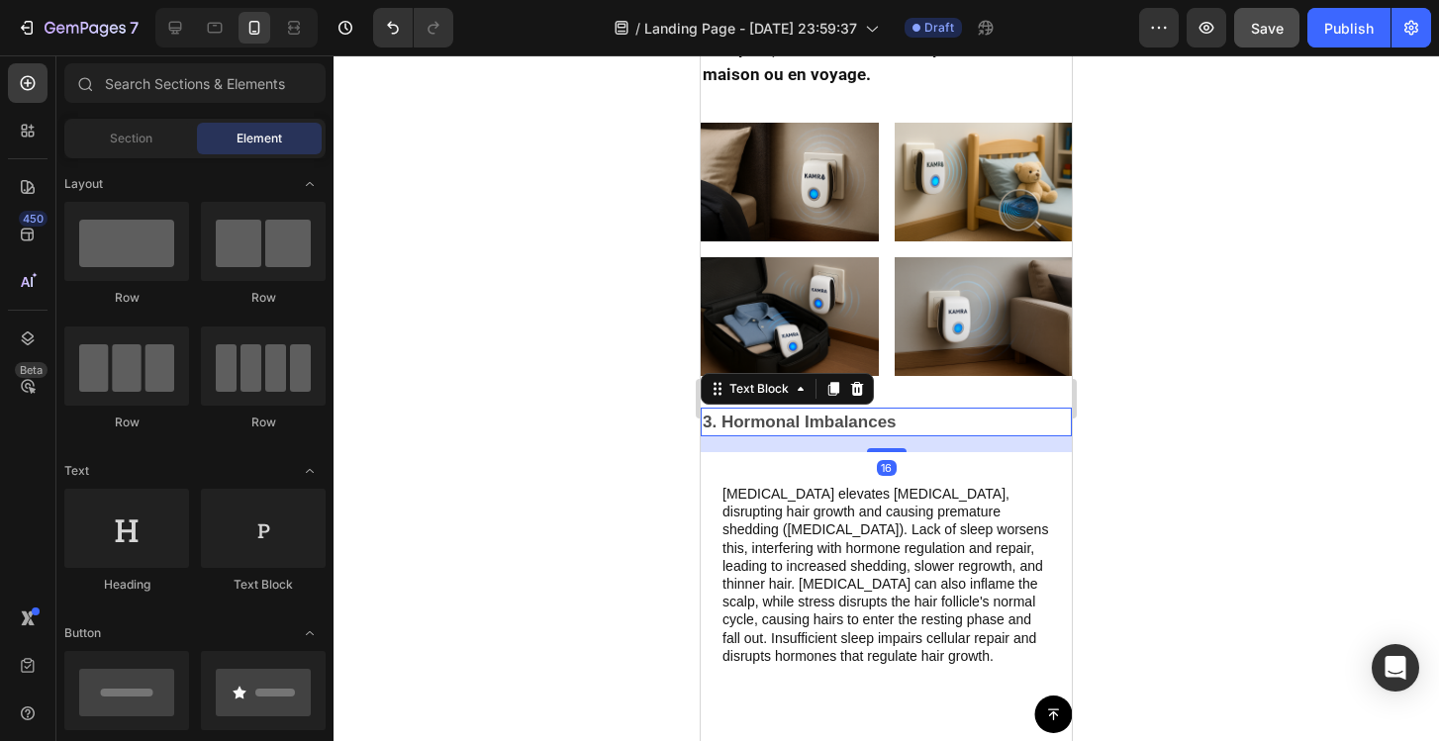
click at [901, 418] on p "3. Hormonal Imbalances" at bounding box center [886, 423] width 367 height 26
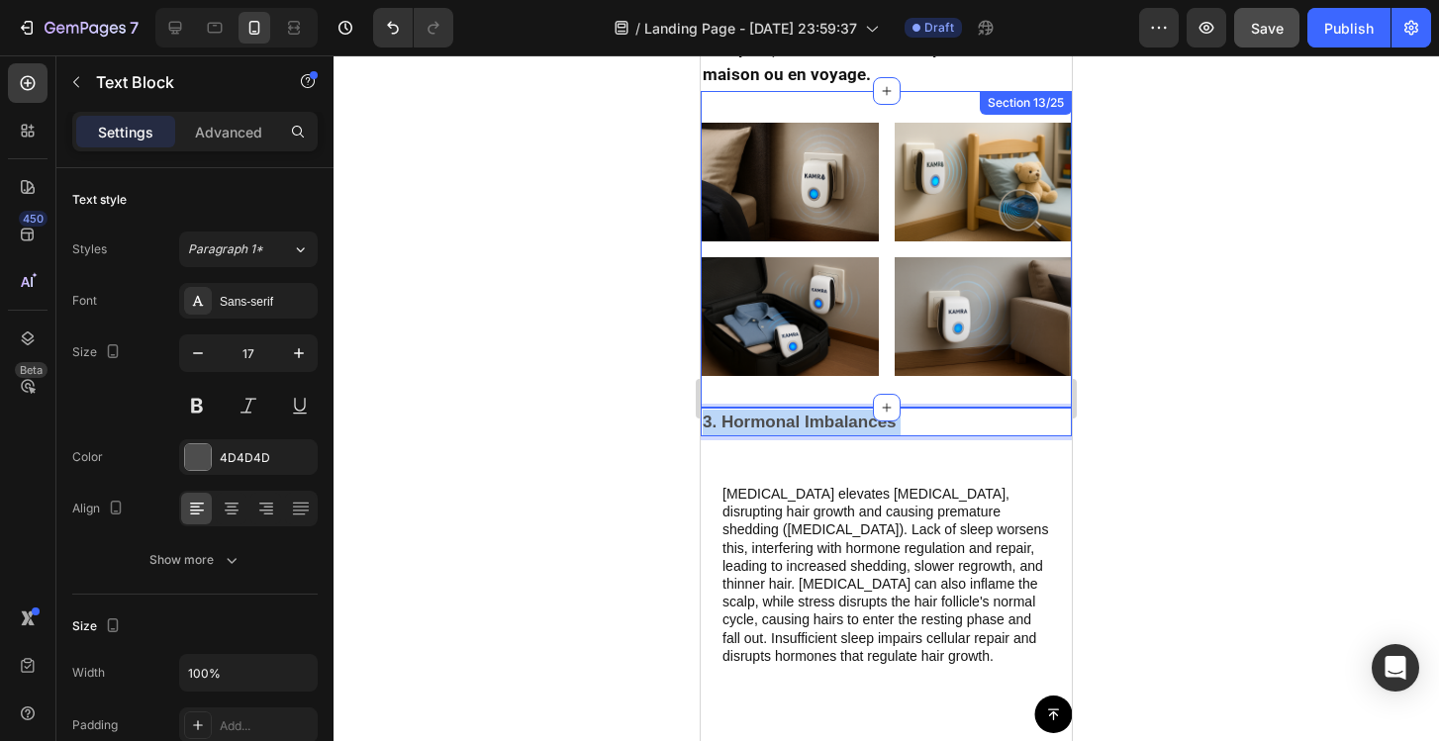
drag, startPoint x: 901, startPoint y: 418, endPoint x: 901, endPoint y: 404, distance: 13.9
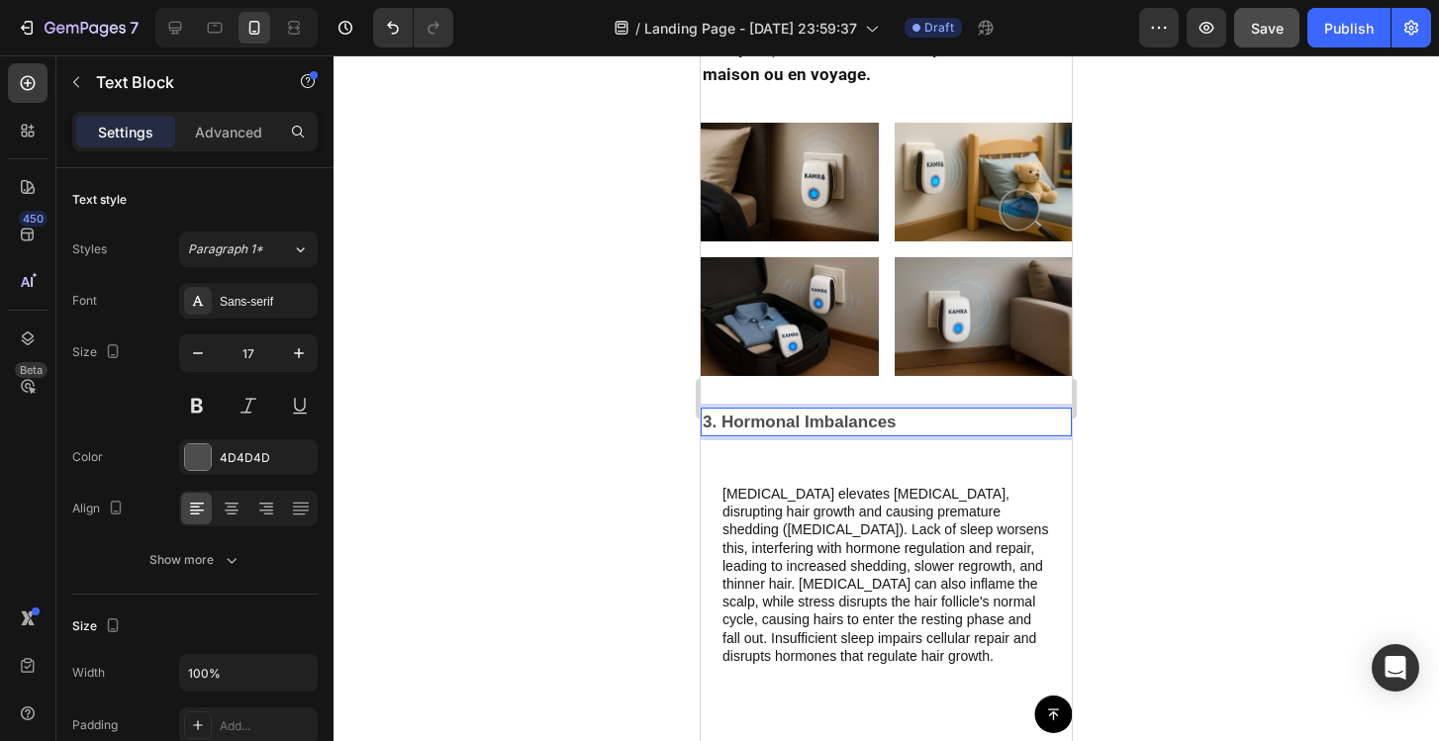
click at [923, 419] on p "3. Hormonal Imbalances" at bounding box center [886, 423] width 367 height 26
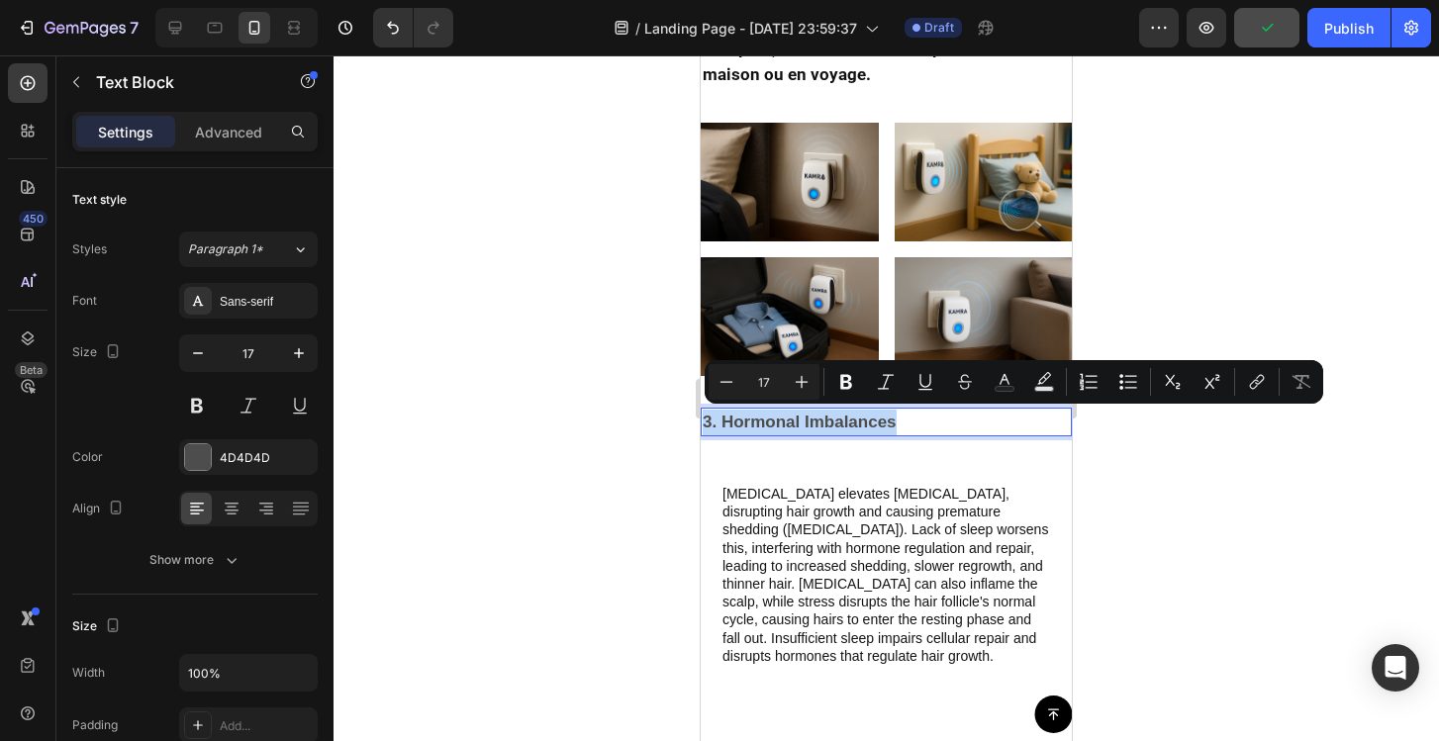
click at [923, 419] on p "3. Hormonal Imbalances" at bounding box center [886, 423] width 367 height 26
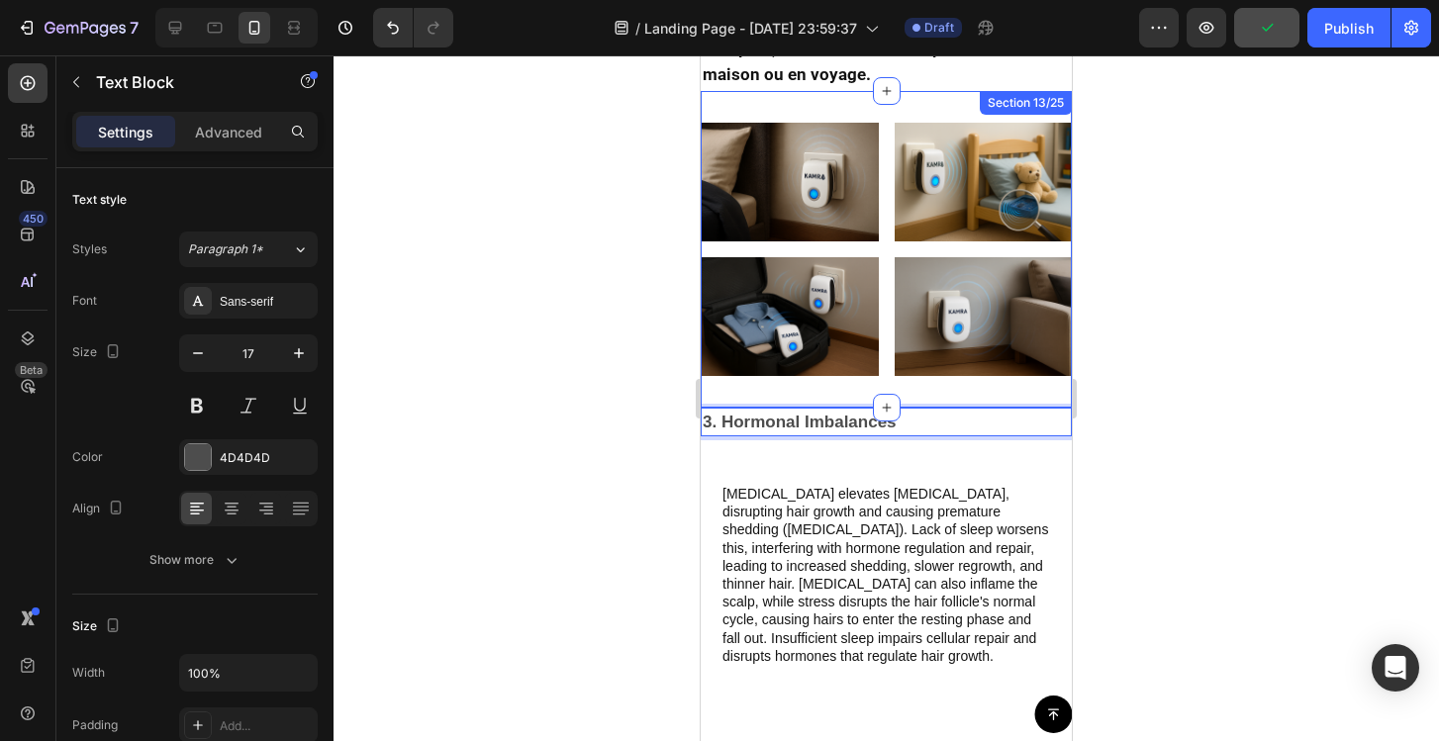
click at [904, 394] on div "Image Image Row Image Image Row Section 13/25" at bounding box center [886, 249] width 371 height 316
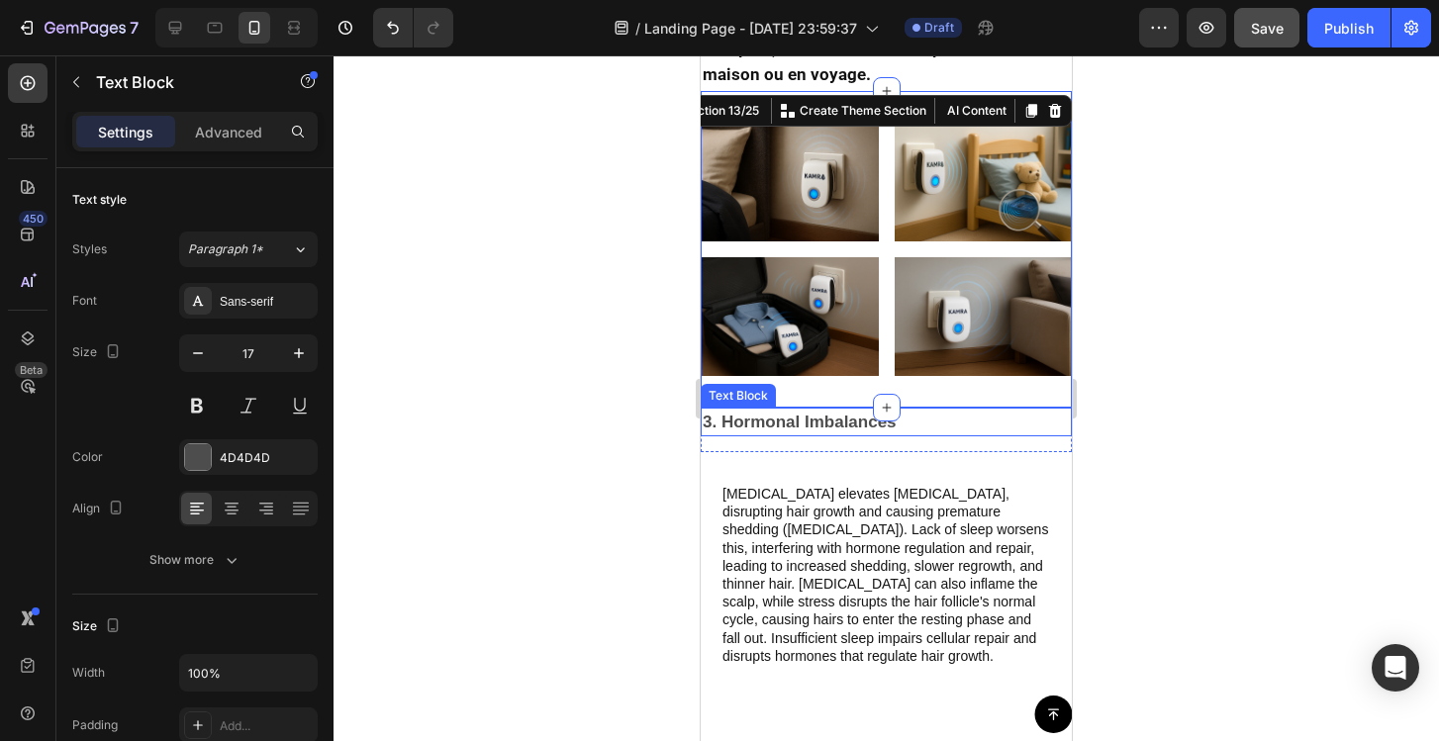
click at [913, 419] on p "3. Hormonal Imbalances" at bounding box center [886, 423] width 367 height 26
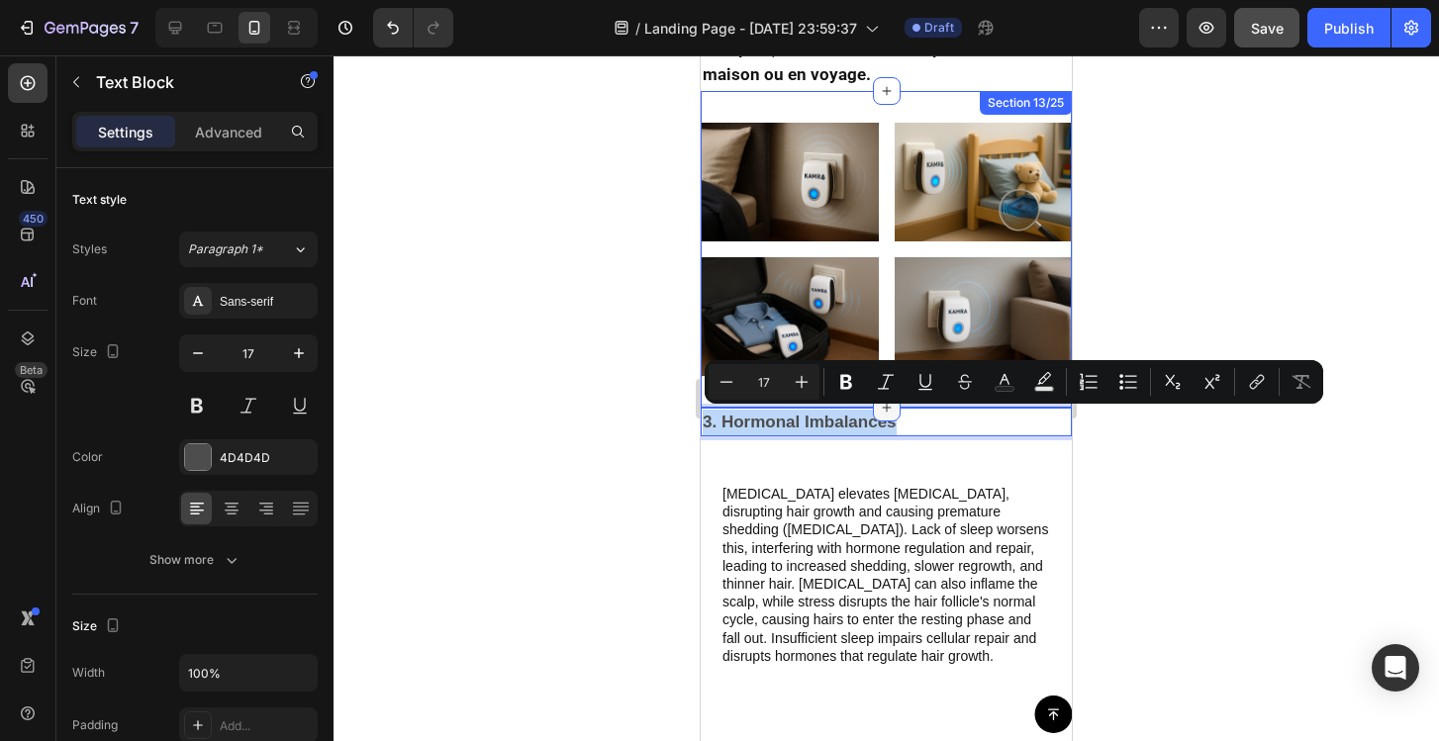
drag, startPoint x: 901, startPoint y: 418, endPoint x: 896, endPoint y: 409, distance: 10.2
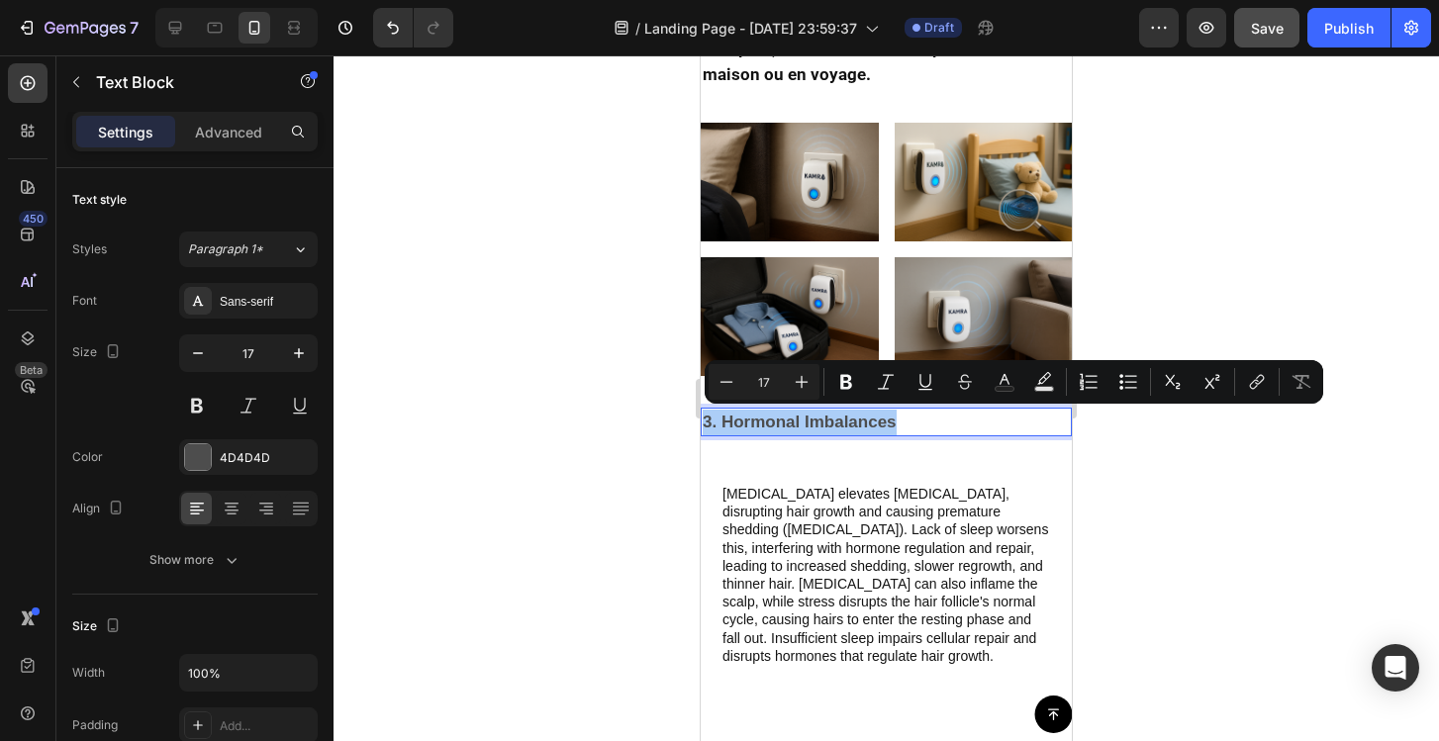
click at [1094, 437] on div at bounding box center [886, 398] width 1105 height 686
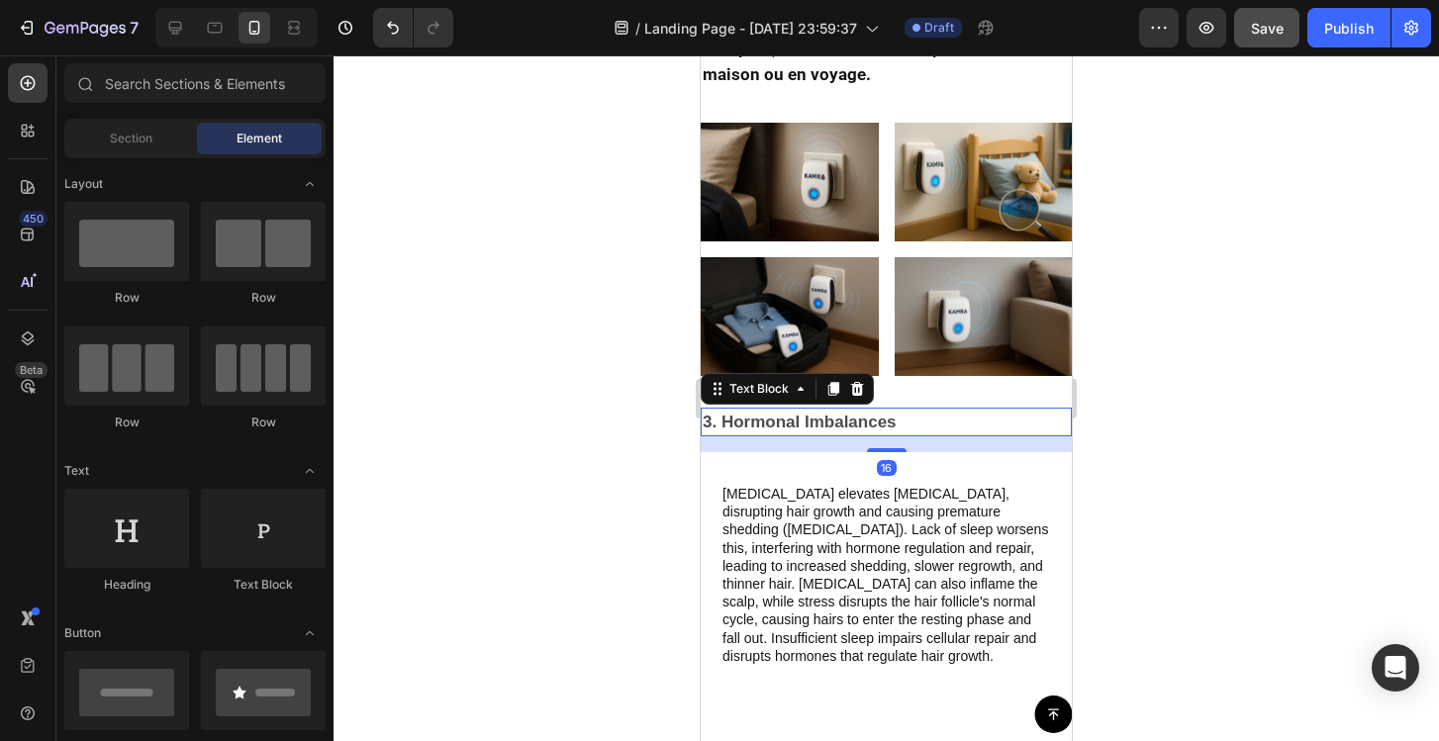
click at [777, 424] on p "3. Hormonal Imbalances" at bounding box center [886, 423] width 367 height 26
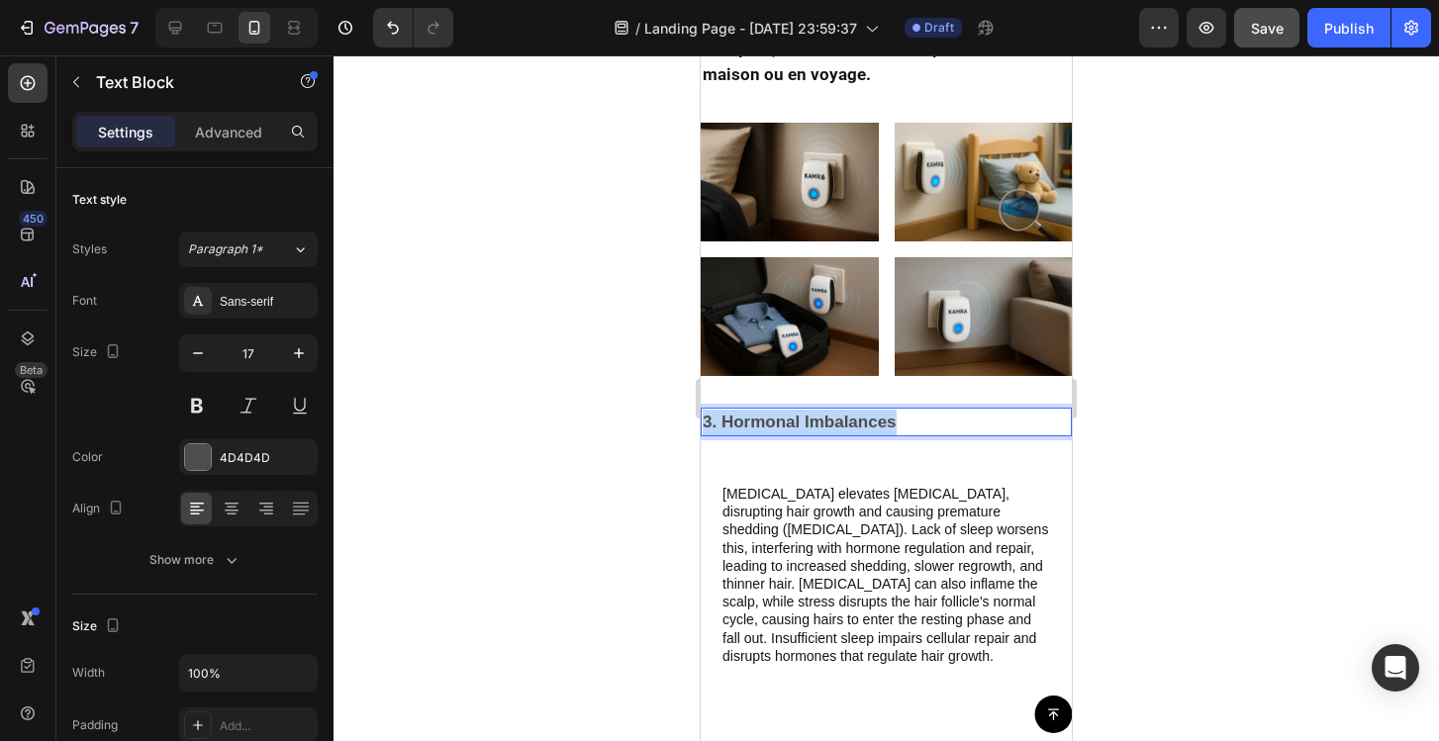
click at [777, 424] on p "3. Hormonal Imbalances" at bounding box center [886, 423] width 367 height 26
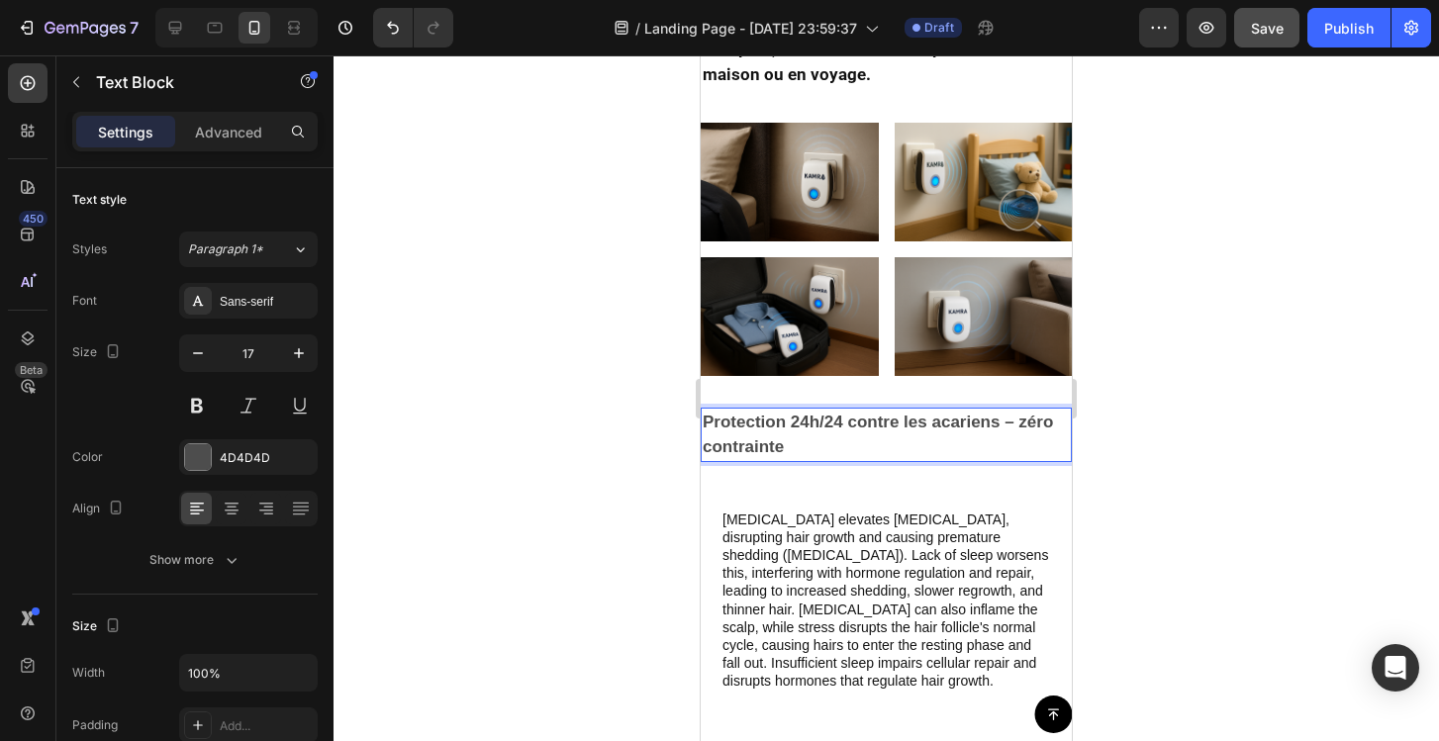
click at [846, 441] on p "Protection 24h/24 contre les acariens – zéro contrainte" at bounding box center [886, 435] width 367 height 50
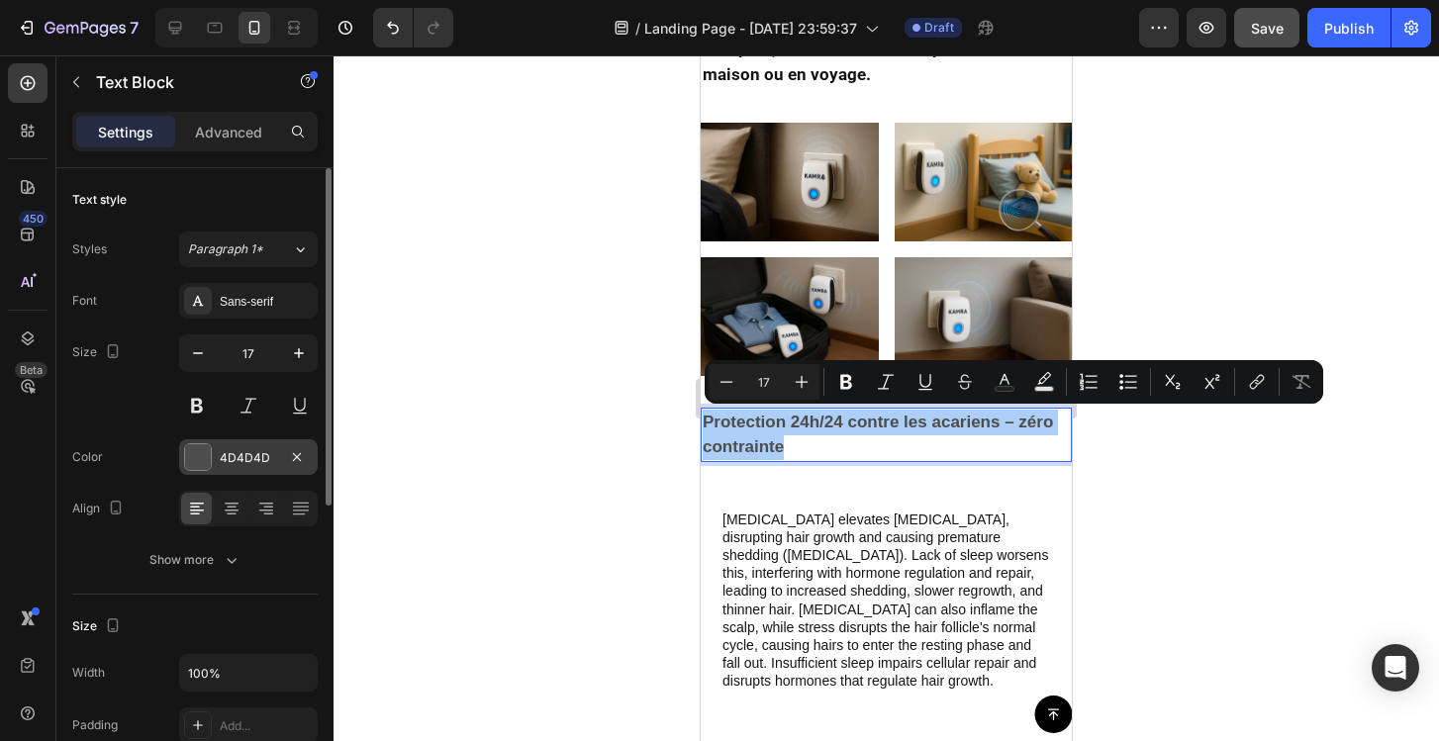
click at [211, 453] on div at bounding box center [198, 457] width 28 height 28
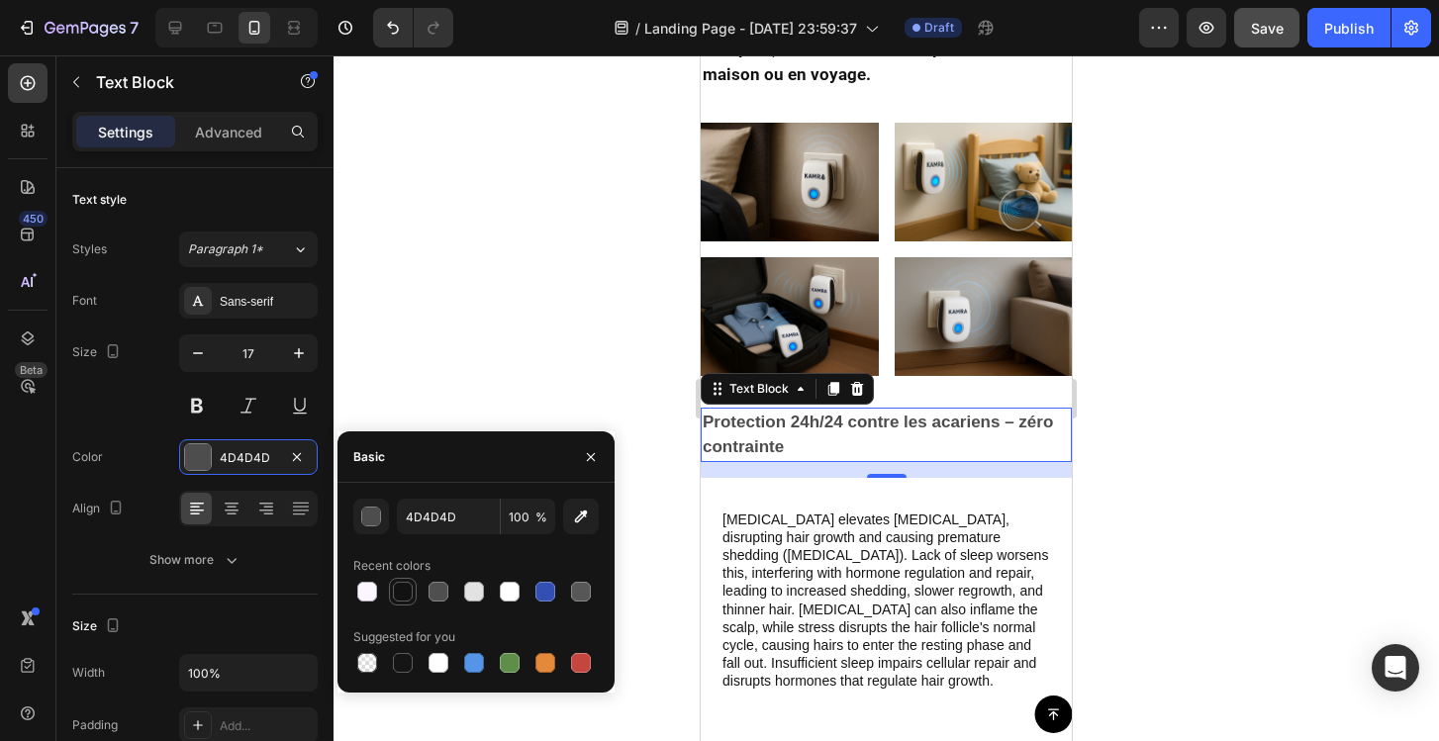
click at [398, 584] on div at bounding box center [403, 592] width 20 height 20
type input "121212"
click at [483, 380] on div at bounding box center [886, 398] width 1105 height 686
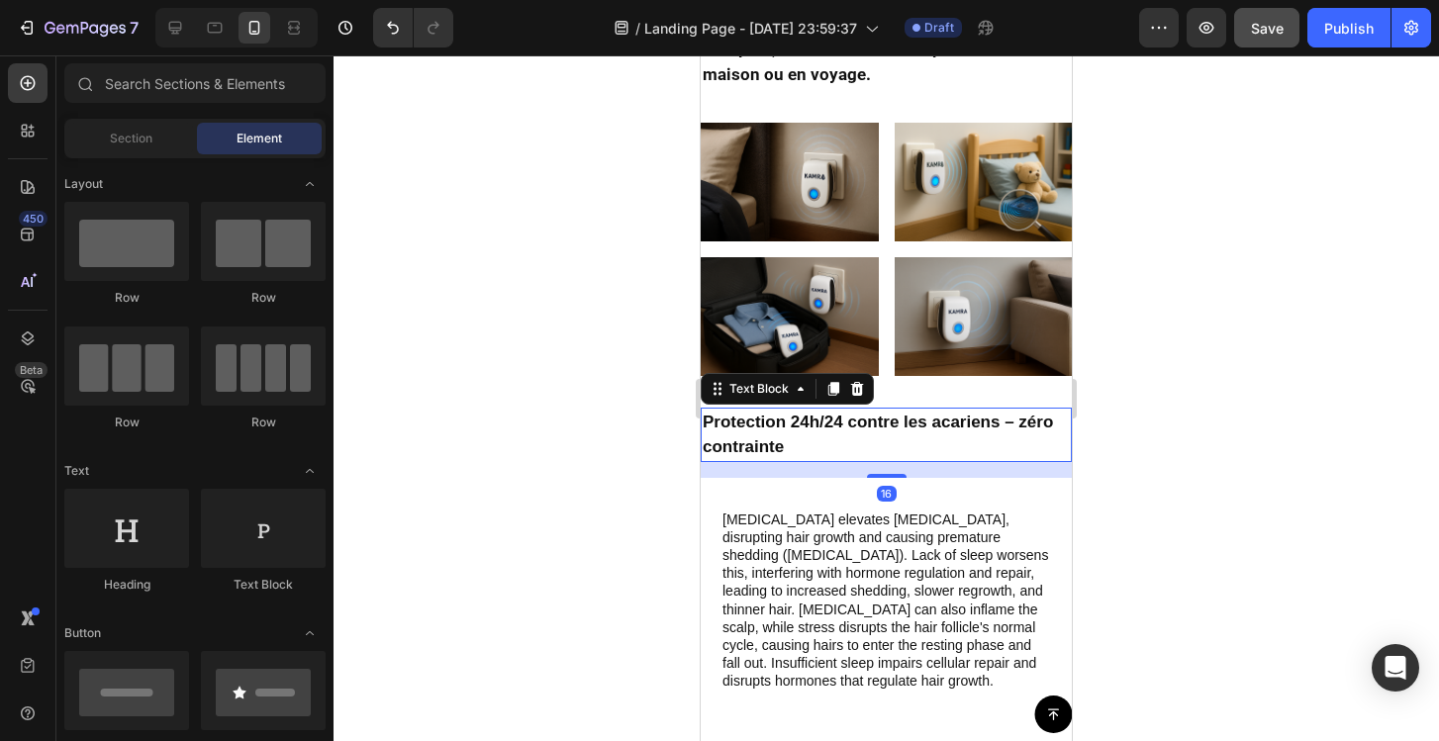
click at [1012, 422] on p "Protection 24h/24 contre les acariens – zéro contrainte" at bounding box center [886, 435] width 367 height 50
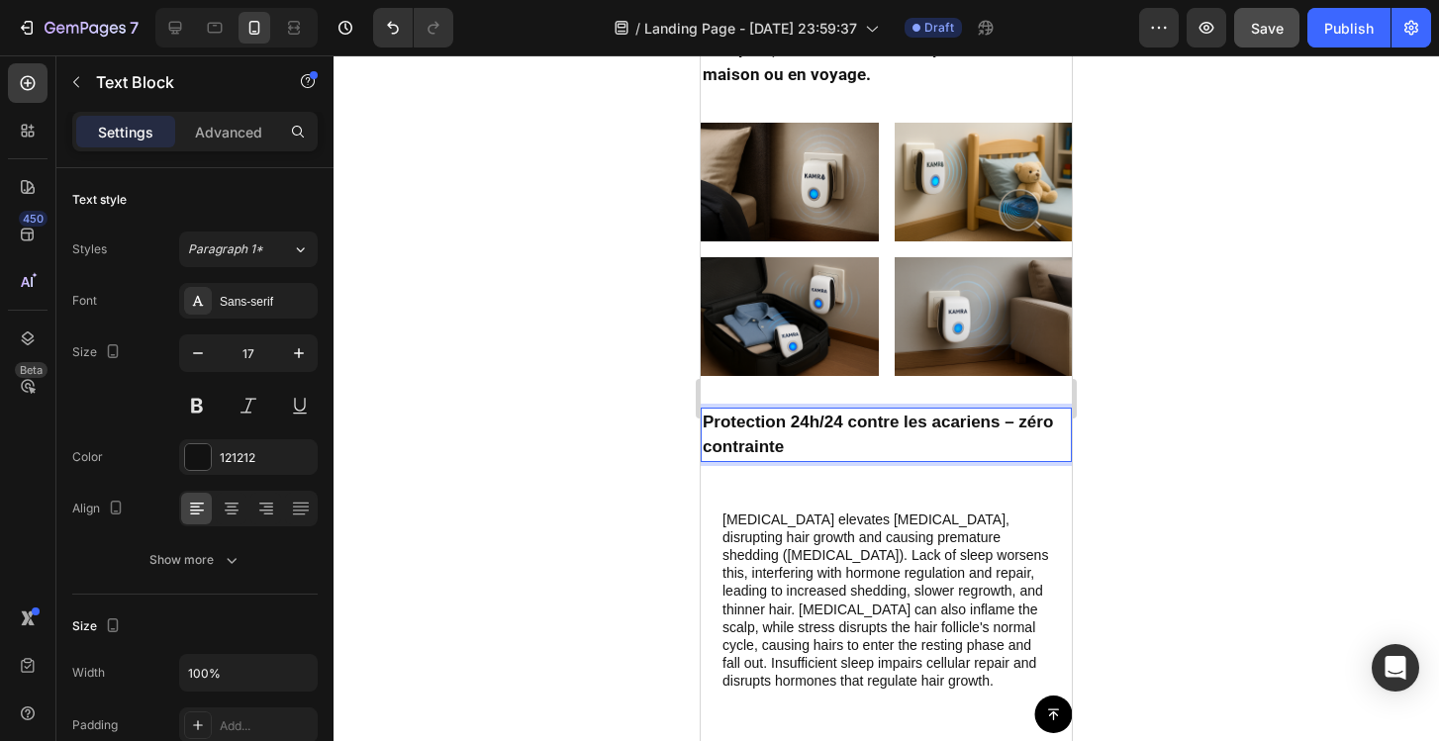
click at [1016, 424] on p "Protection 24h/24 contre les acariens – zéro contrainte" at bounding box center [886, 435] width 367 height 50
click at [1010, 424] on p "Protection 24h/24 contre les acariens – zéro contrainte" at bounding box center [886, 435] width 367 height 50
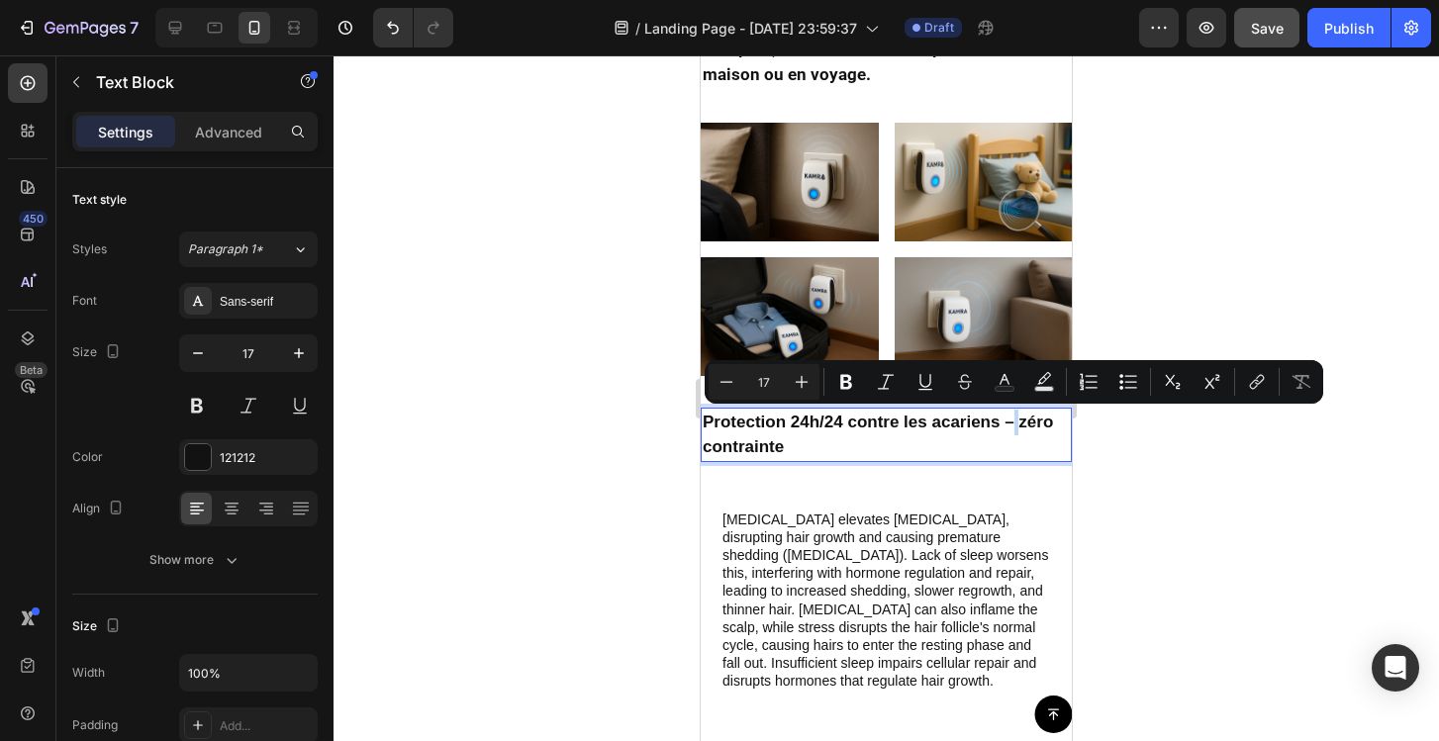
click at [1010, 424] on p "Protection 24h/24 contre les acariens – zéro contrainte" at bounding box center [886, 435] width 367 height 50
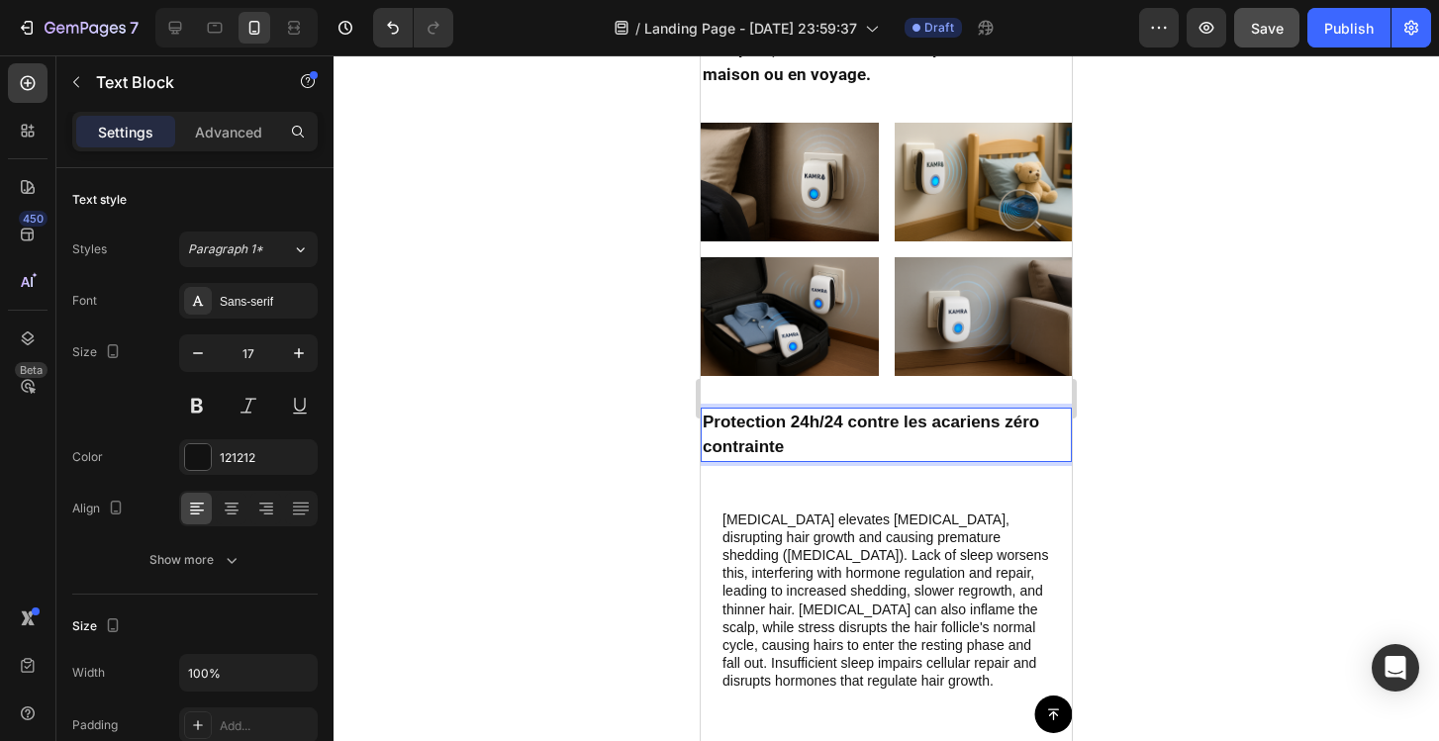
click at [1172, 457] on div at bounding box center [886, 398] width 1105 height 686
click at [799, 430] on p "Protection 24h/24 contre les acariens zéro contrainte" at bounding box center [886, 435] width 367 height 50
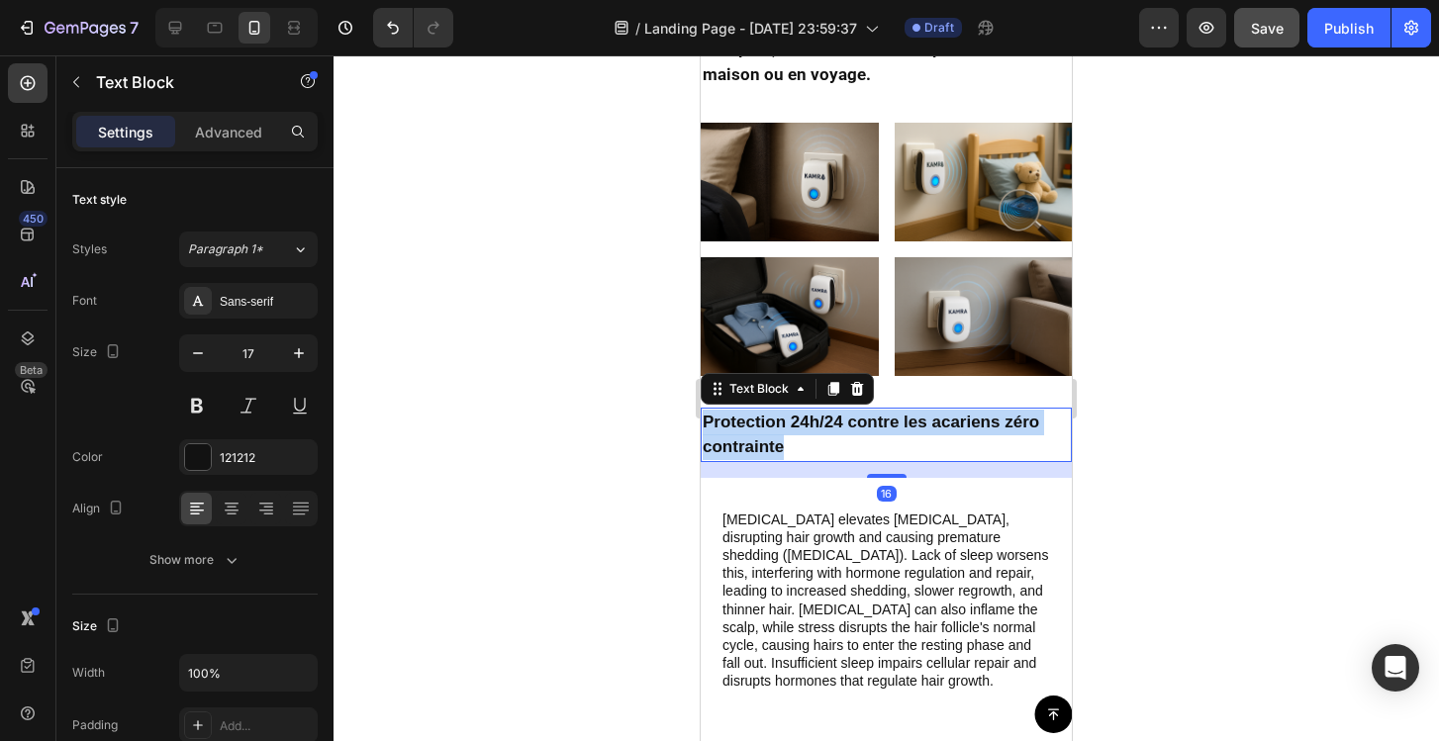
click at [799, 430] on p "Protection 24h/24 contre les acariens zéro contrainte" at bounding box center [886, 435] width 367 height 50
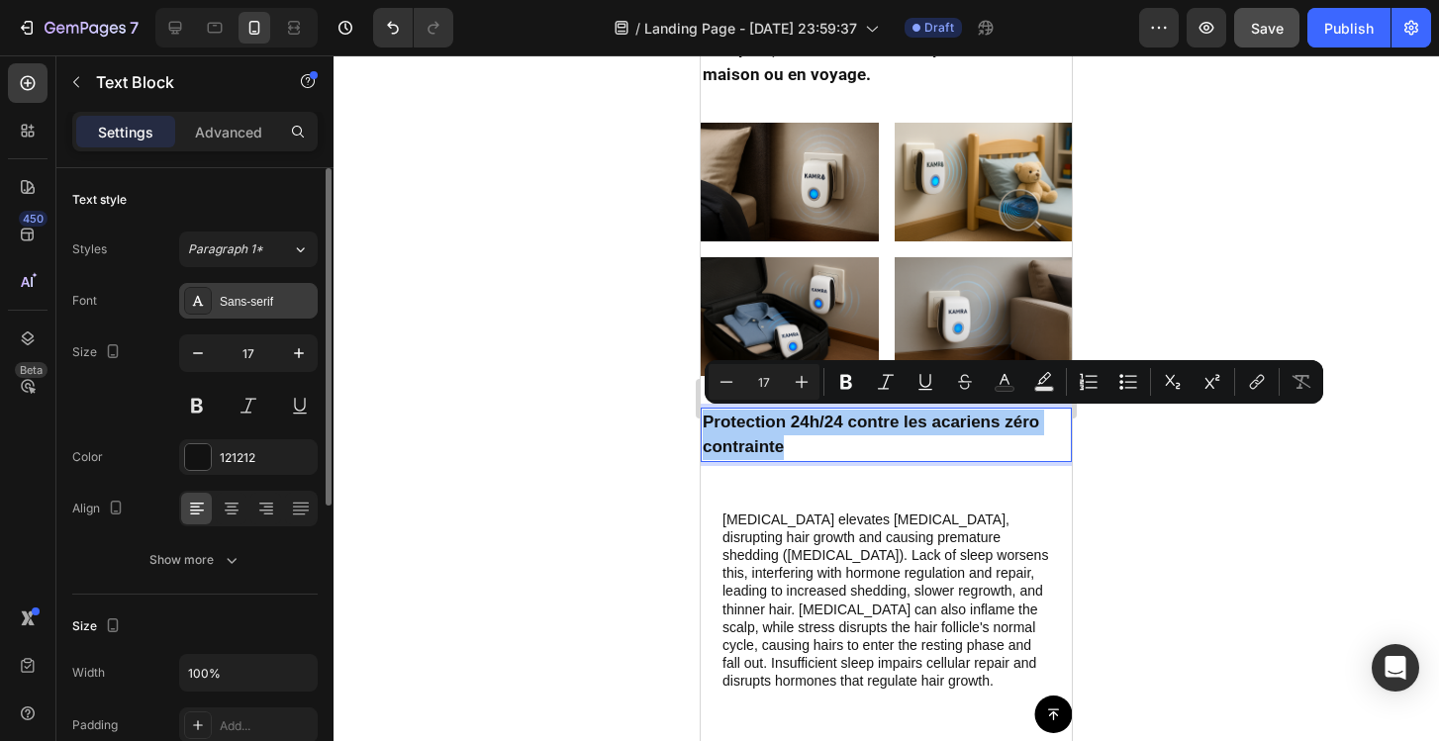
click at [252, 299] on div "Sans-serif" at bounding box center [266, 302] width 93 height 18
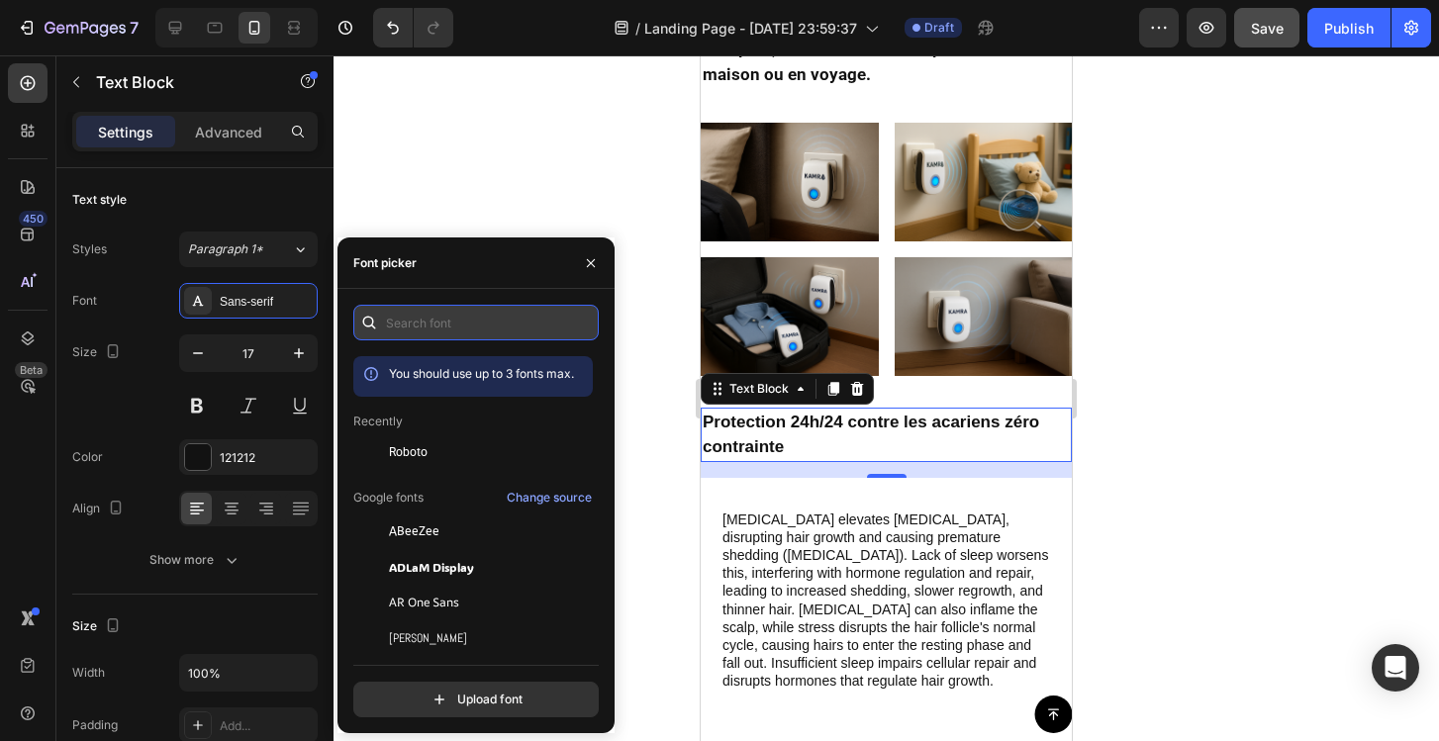
click at [423, 338] on input "text" at bounding box center [475, 323] width 245 height 36
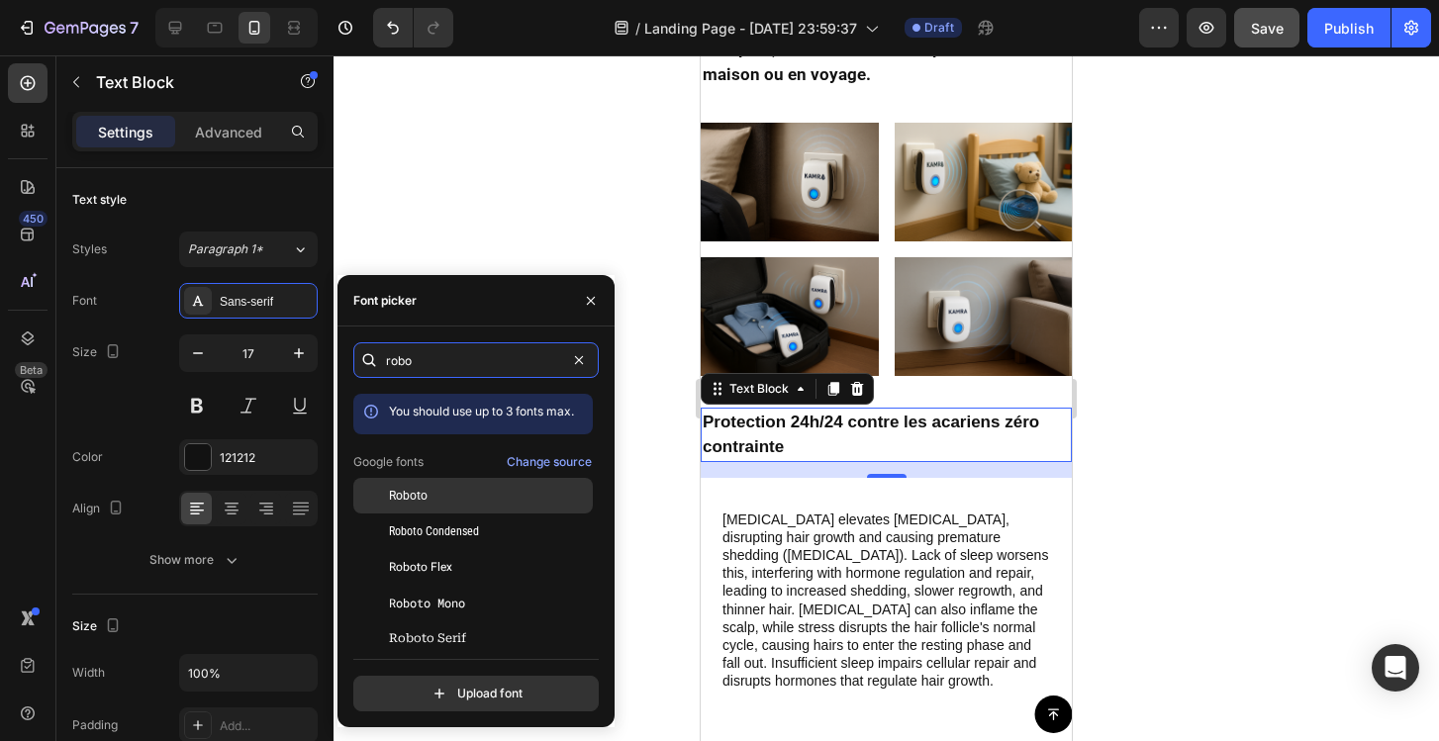
type input "robo"
click at [436, 498] on div "Roboto" at bounding box center [489, 496] width 200 height 18
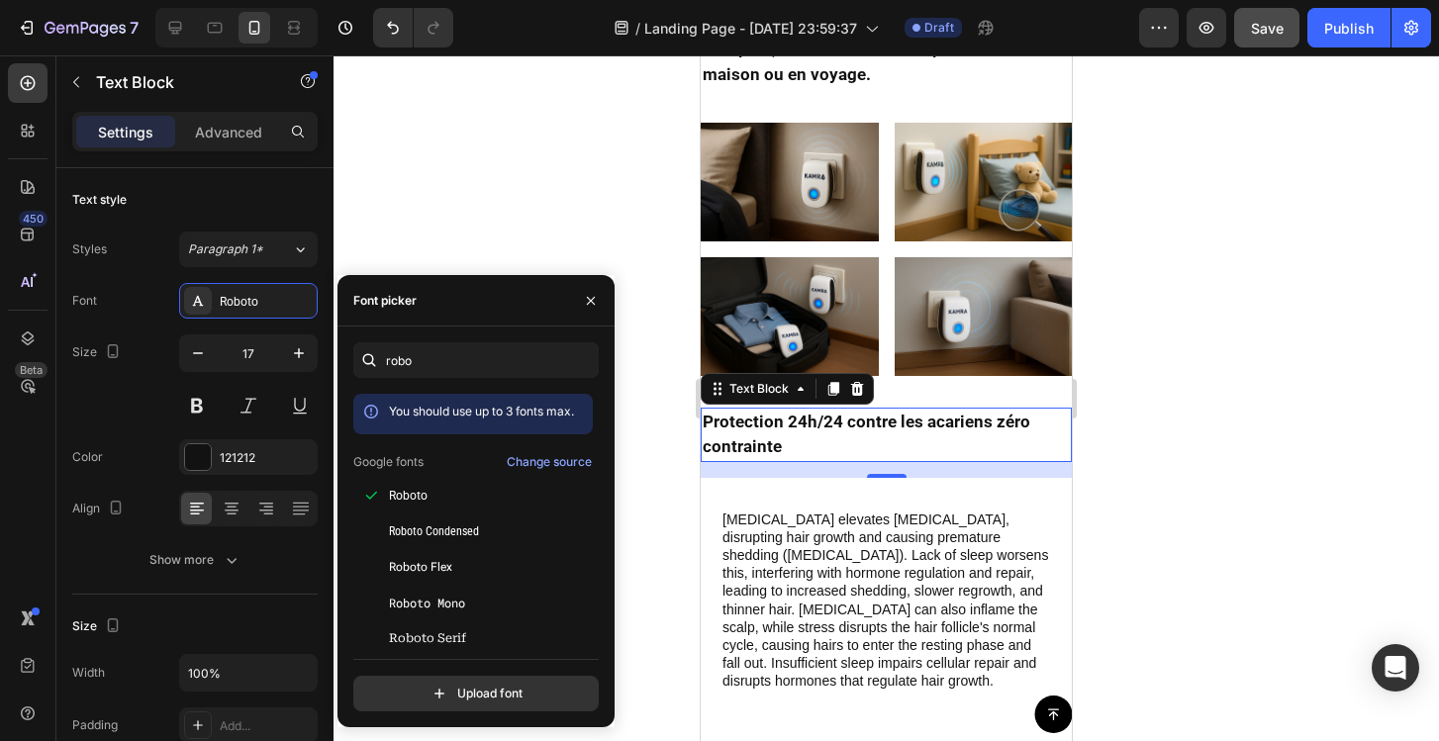
click at [665, 343] on div at bounding box center [886, 398] width 1105 height 686
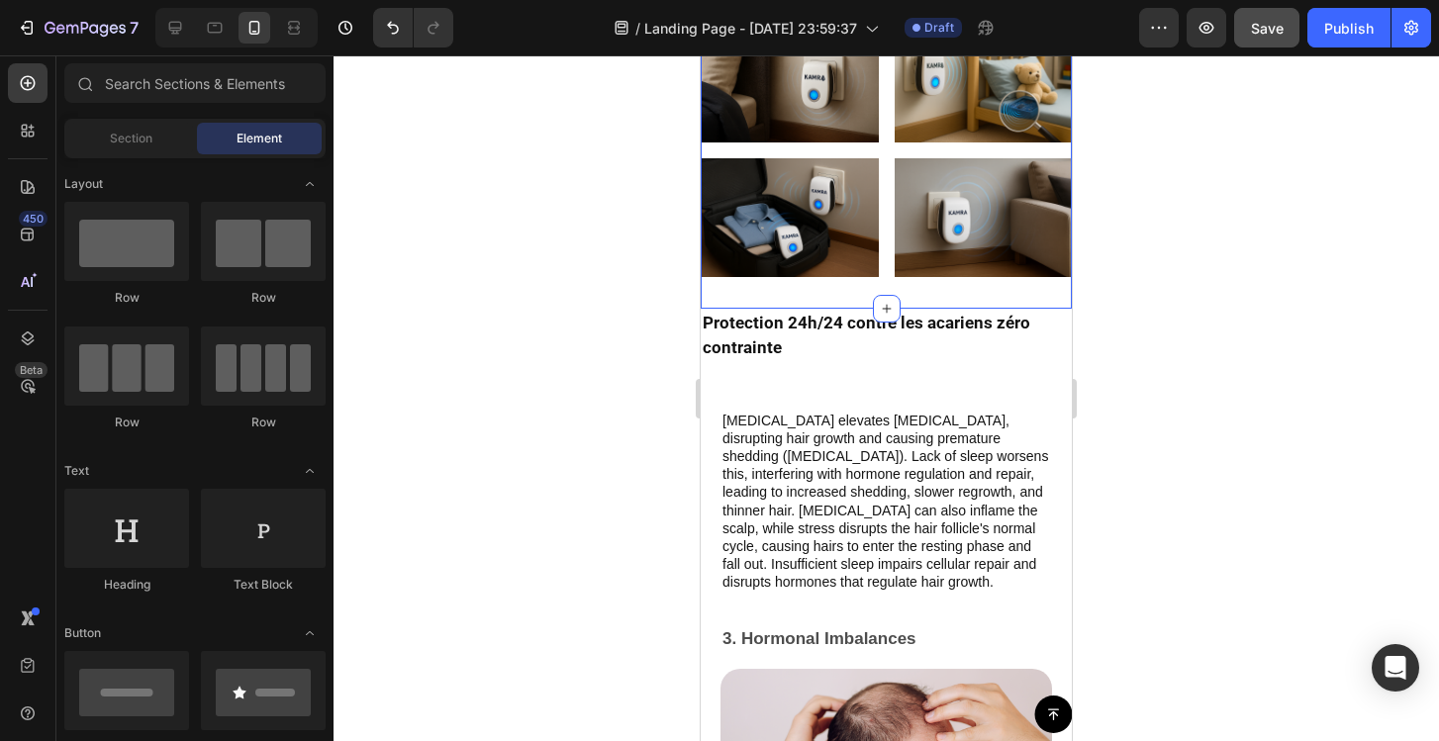
scroll to position [4280, 0]
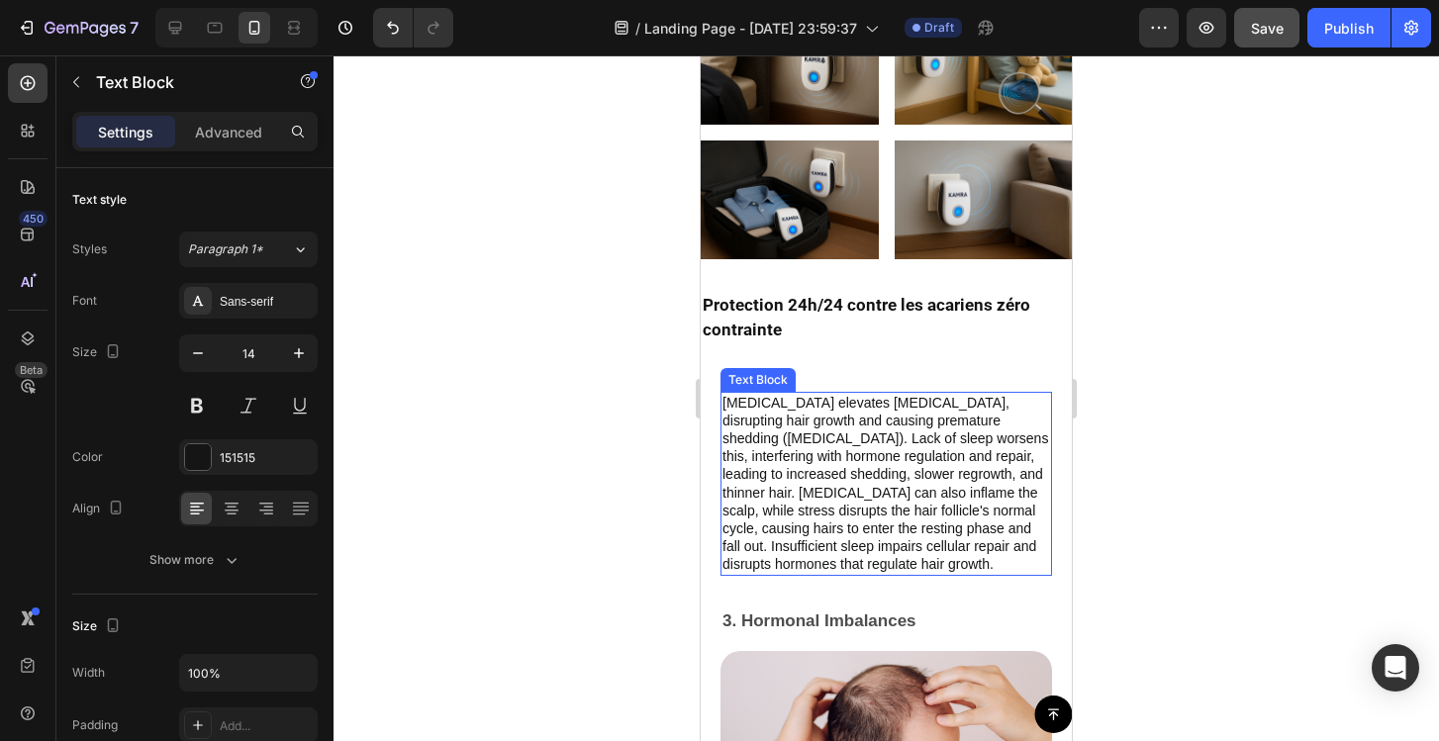
click at [833, 450] on p "Chronic stress elevates cortisol, disrupting hair growth and causing premature …" at bounding box center [886, 484] width 328 height 180
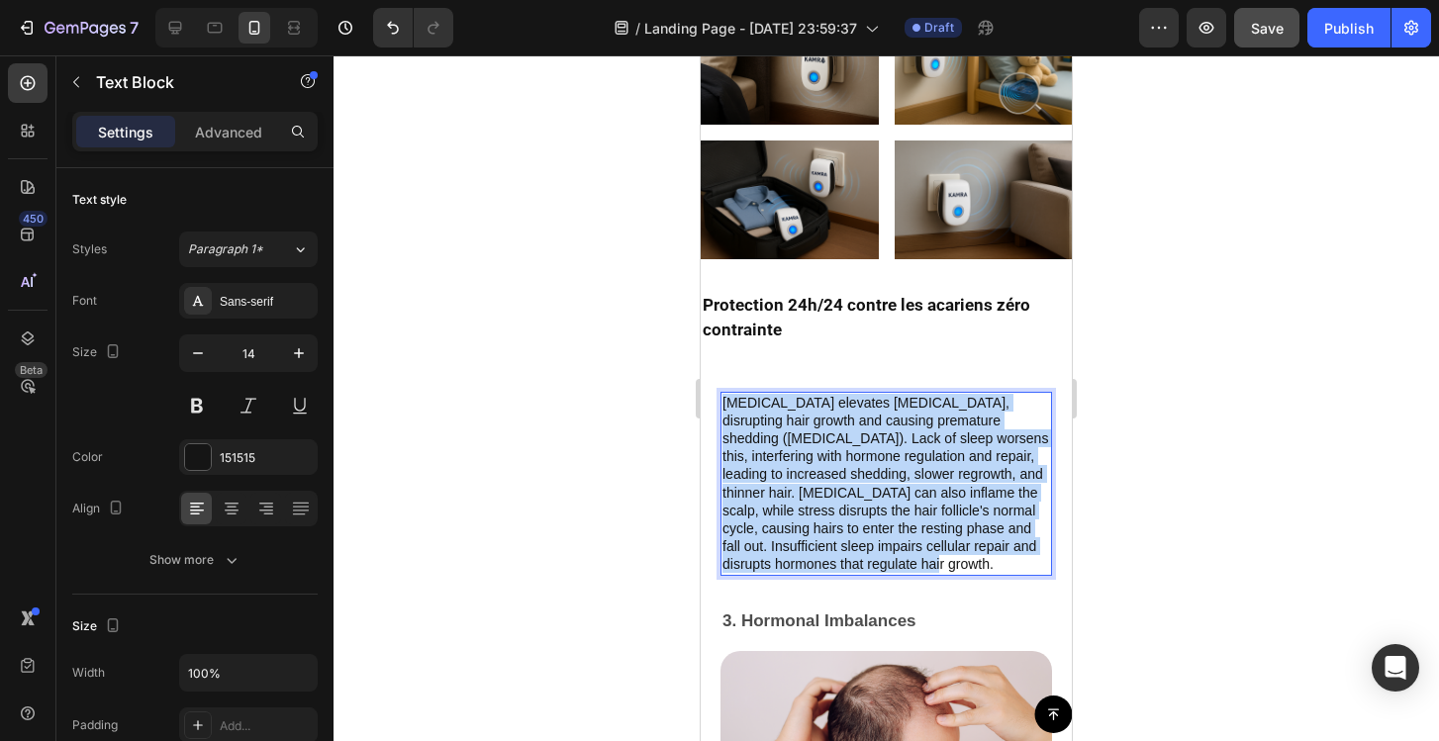
click at [833, 450] on p "Chronic stress elevates cortisol, disrupting hair growth and causing premature …" at bounding box center [886, 484] width 328 height 180
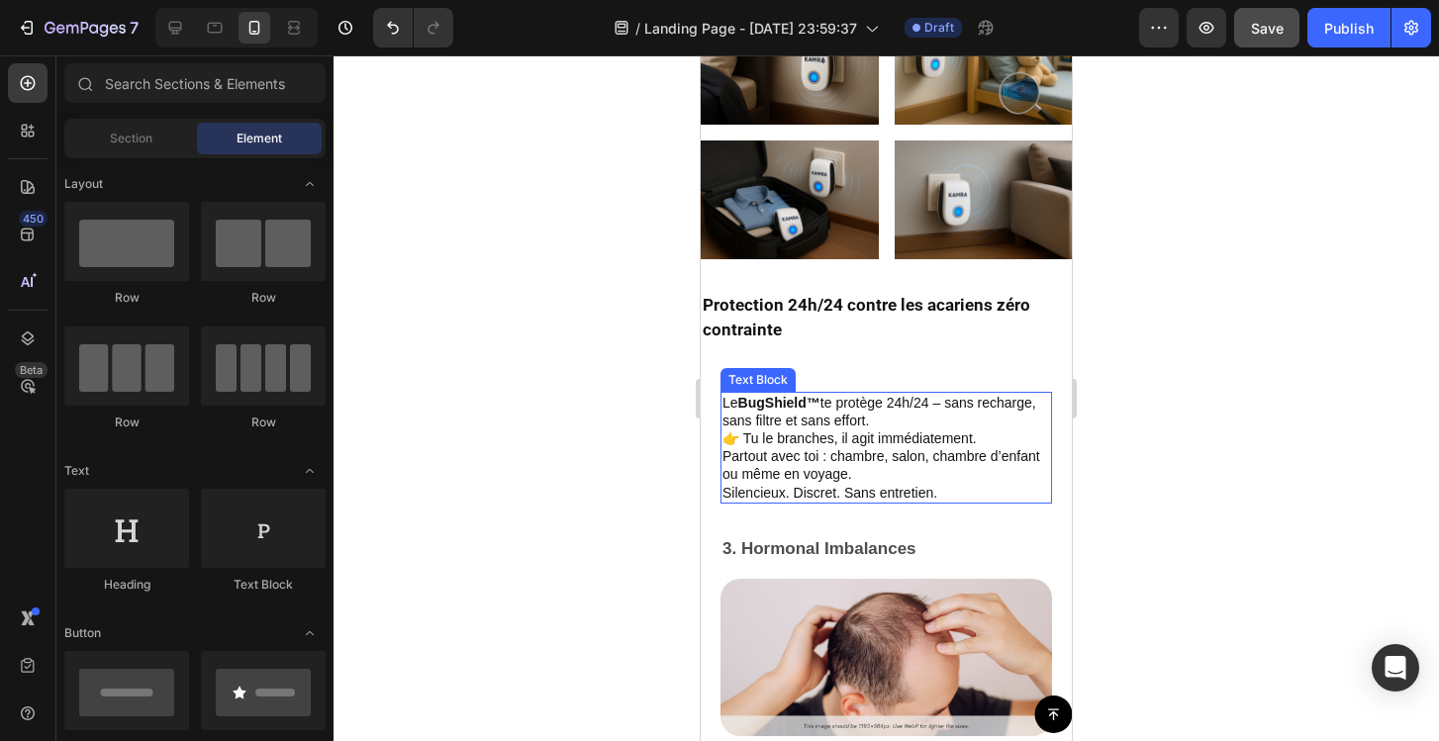
click at [950, 403] on p "Le BugShield™ te protège 24h/24 – sans recharge, sans filtre et sans effort. 👉 …" at bounding box center [886, 421] width 328 height 54
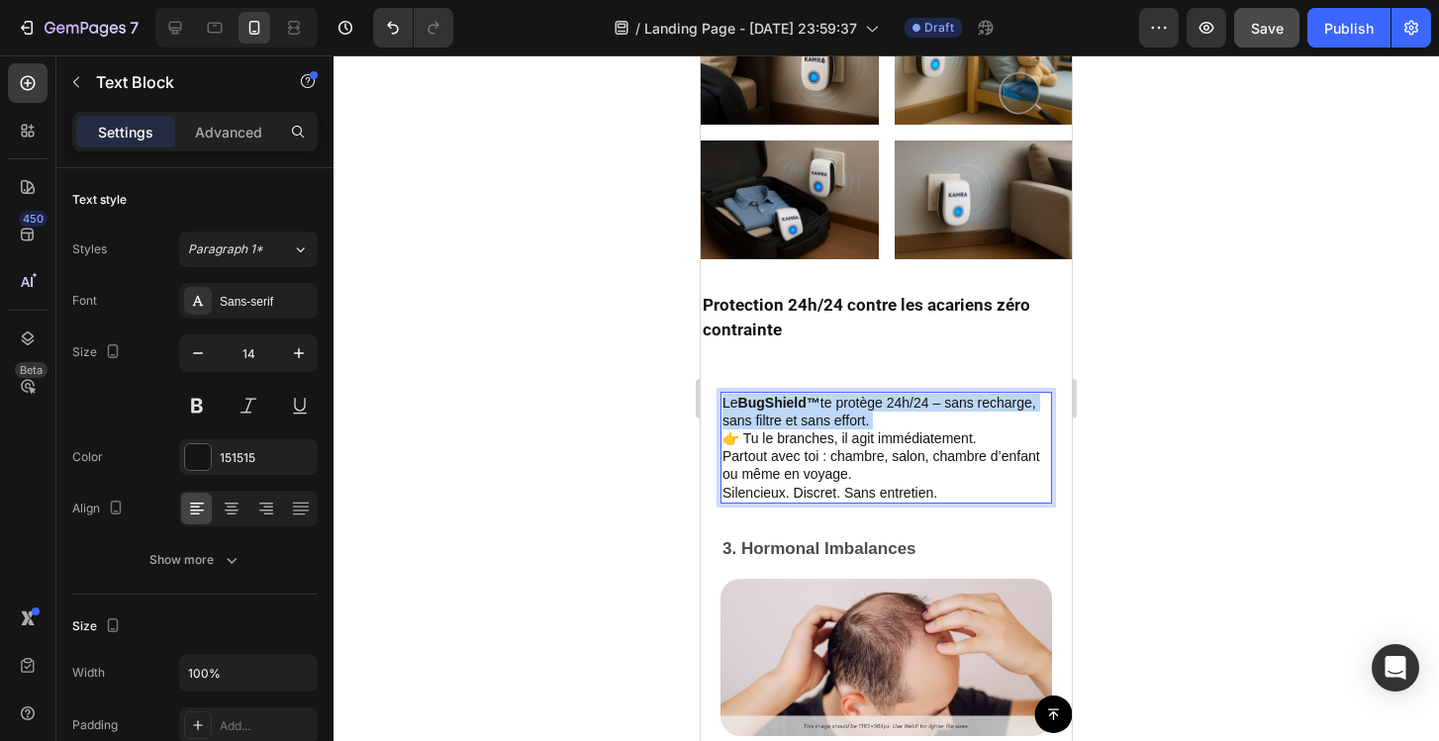
click at [950, 403] on p "Le BugShield™ te protège 24h/24 – sans recharge, sans filtre et sans effort. 👉 …" at bounding box center [886, 421] width 328 height 54
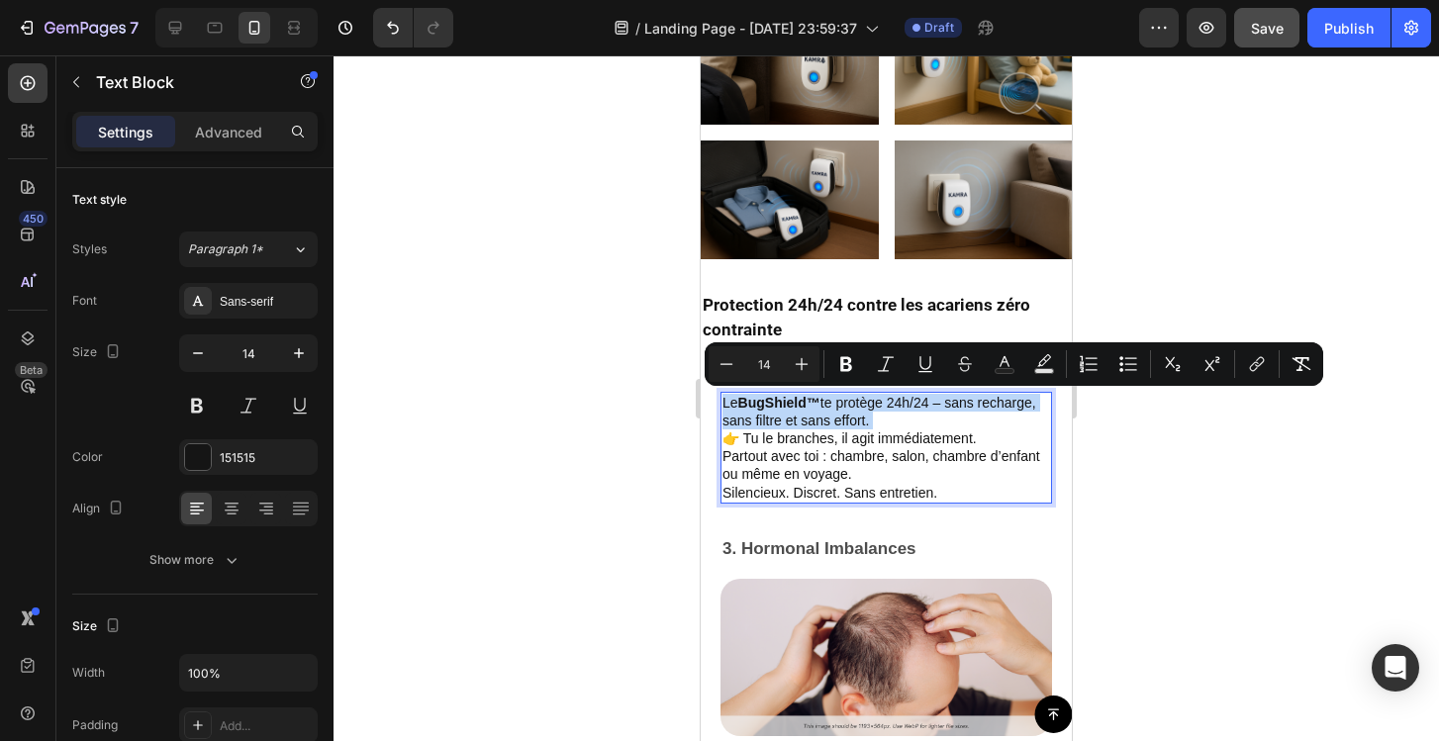
click at [950, 403] on p "Le BugShield™ te protège 24h/24 – sans recharge, sans filtre et sans effort. 👉 …" at bounding box center [886, 421] width 328 height 54
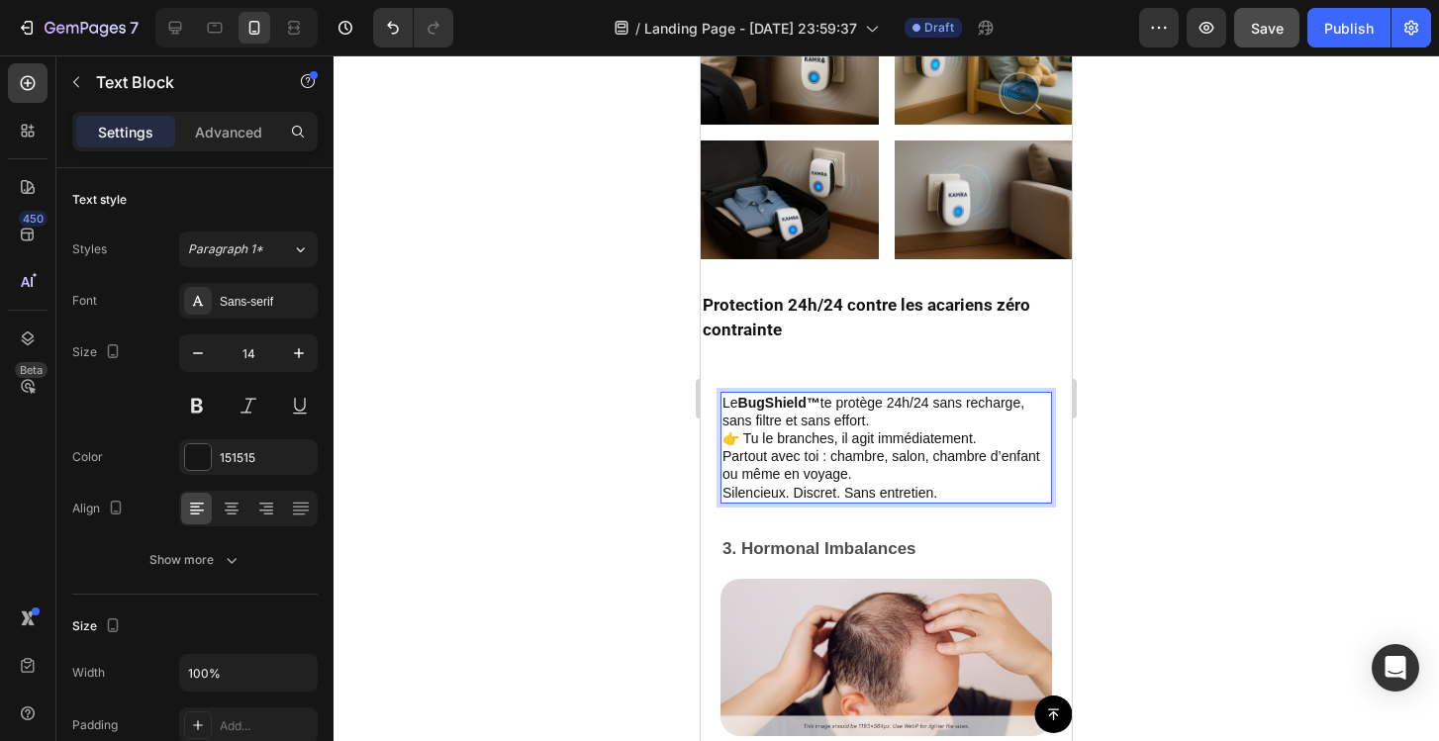
click at [872, 422] on p "Le BugShield™ te protège 24h/24 sans recharge, sans filtre et sans effort. 👉 Tu…" at bounding box center [886, 421] width 328 height 54
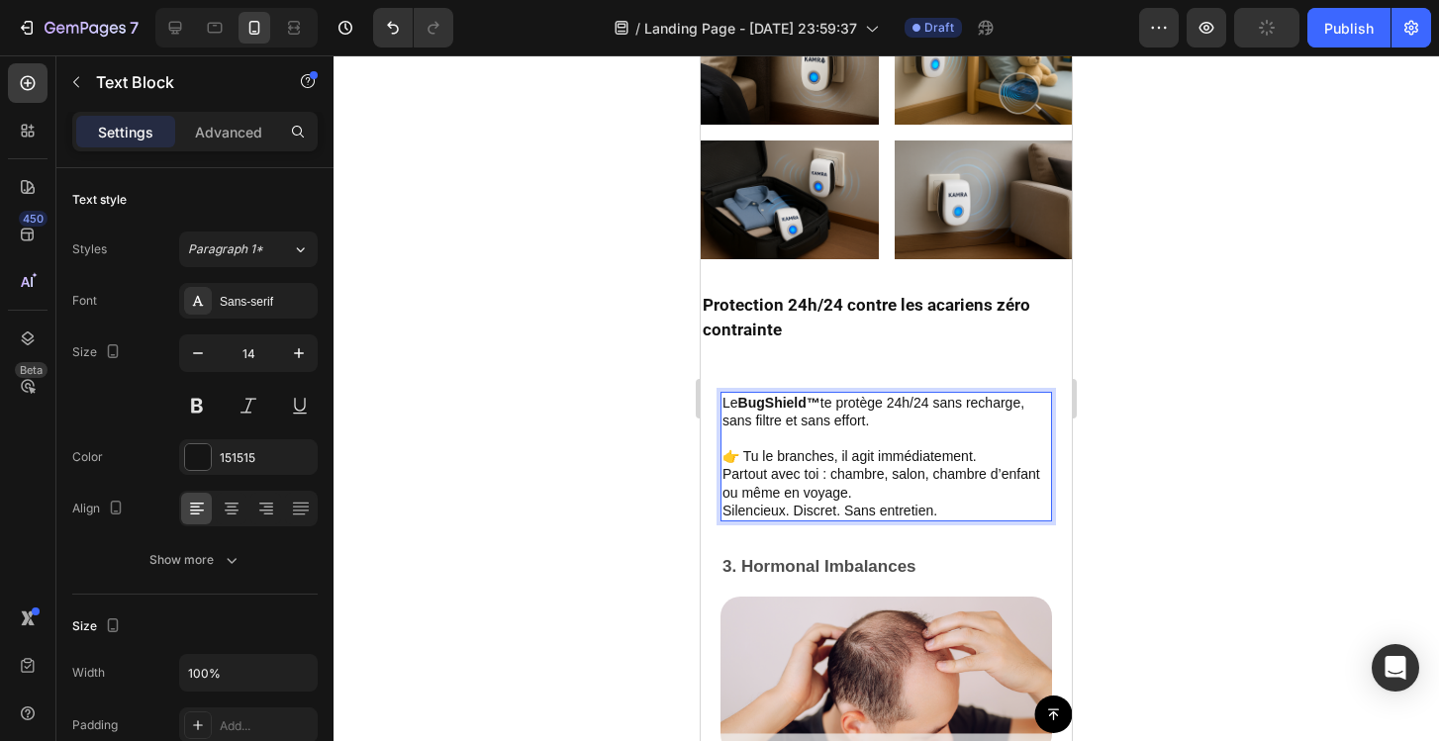
click at [738, 455] on p "⁠⁠⁠⁠⁠⁠⁠ 👉 Tu le branches, il agit immédiatement." at bounding box center [886, 448] width 328 height 36
click at [890, 493] on p "Partout avec toi : chambre, salon, chambre d’enfant ou même en voyage. Silencie…" at bounding box center [886, 492] width 328 height 54
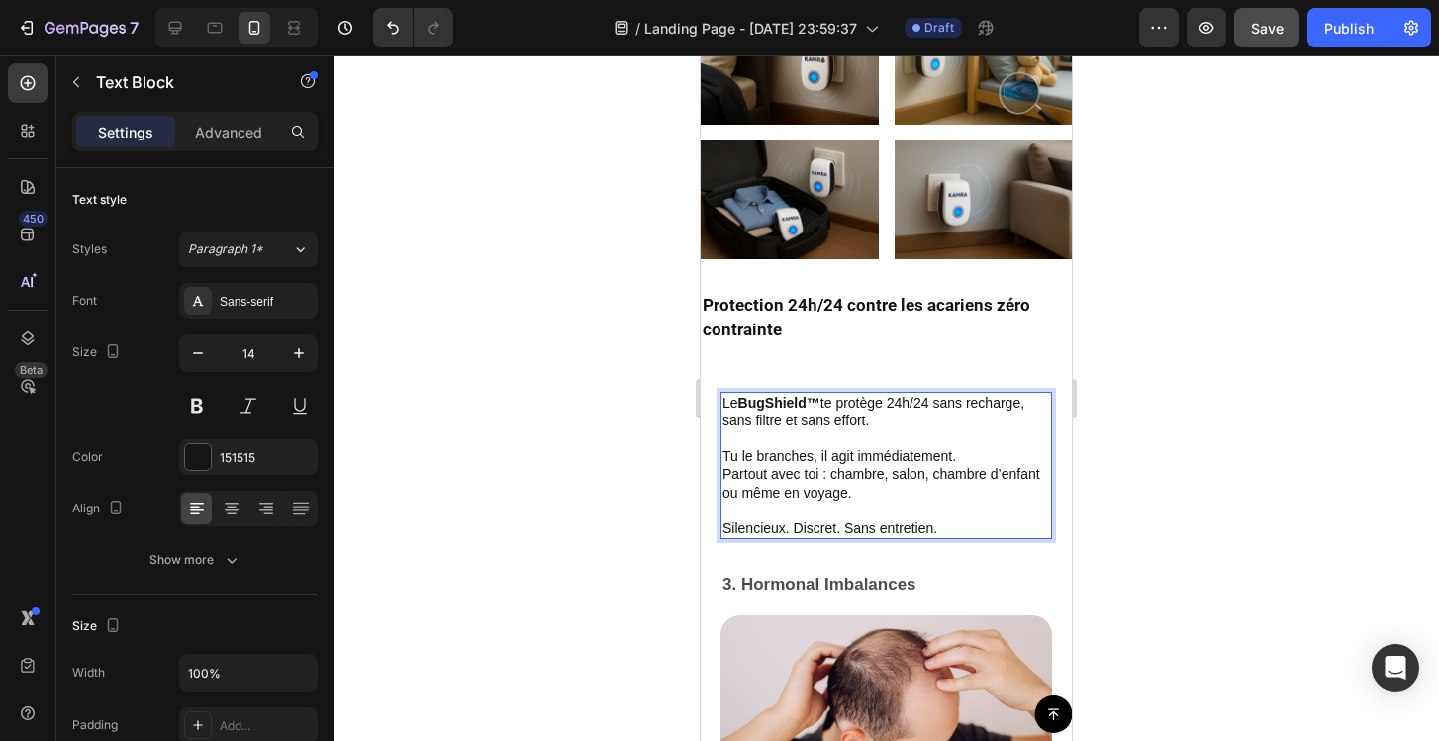
click at [917, 506] on p "⁠⁠⁠⁠⁠⁠⁠ Silencieux. Discret. Sans entretien." at bounding box center [886, 520] width 328 height 36
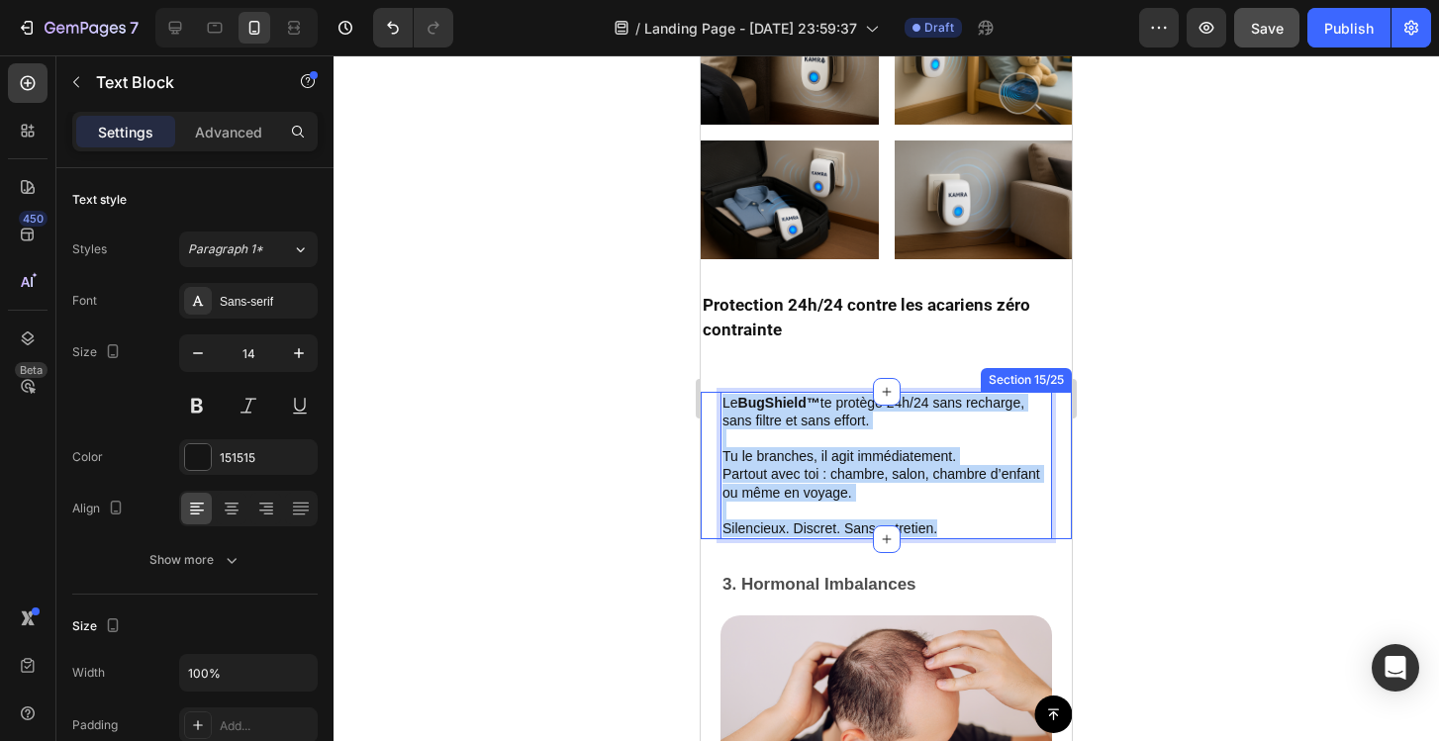
drag, startPoint x: 945, startPoint y: 524, endPoint x: 716, endPoint y: 399, distance: 261.3
click at [716, 399] on div "Le BugShield™ te protège 24h/24 sans recharge, sans filtre et sans effort. Tu l…" at bounding box center [886, 466] width 371 height 148
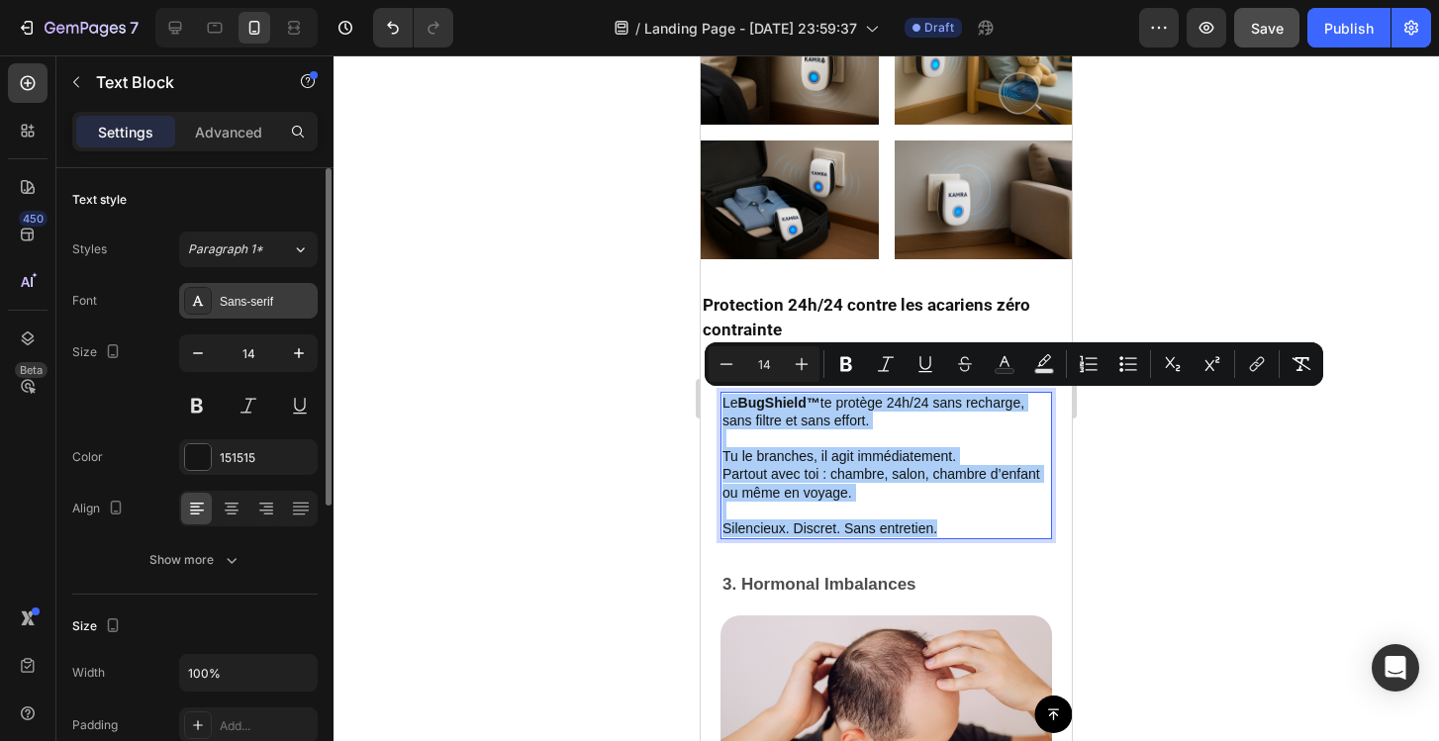
click at [245, 301] on div "Sans-serif" at bounding box center [266, 302] width 93 height 18
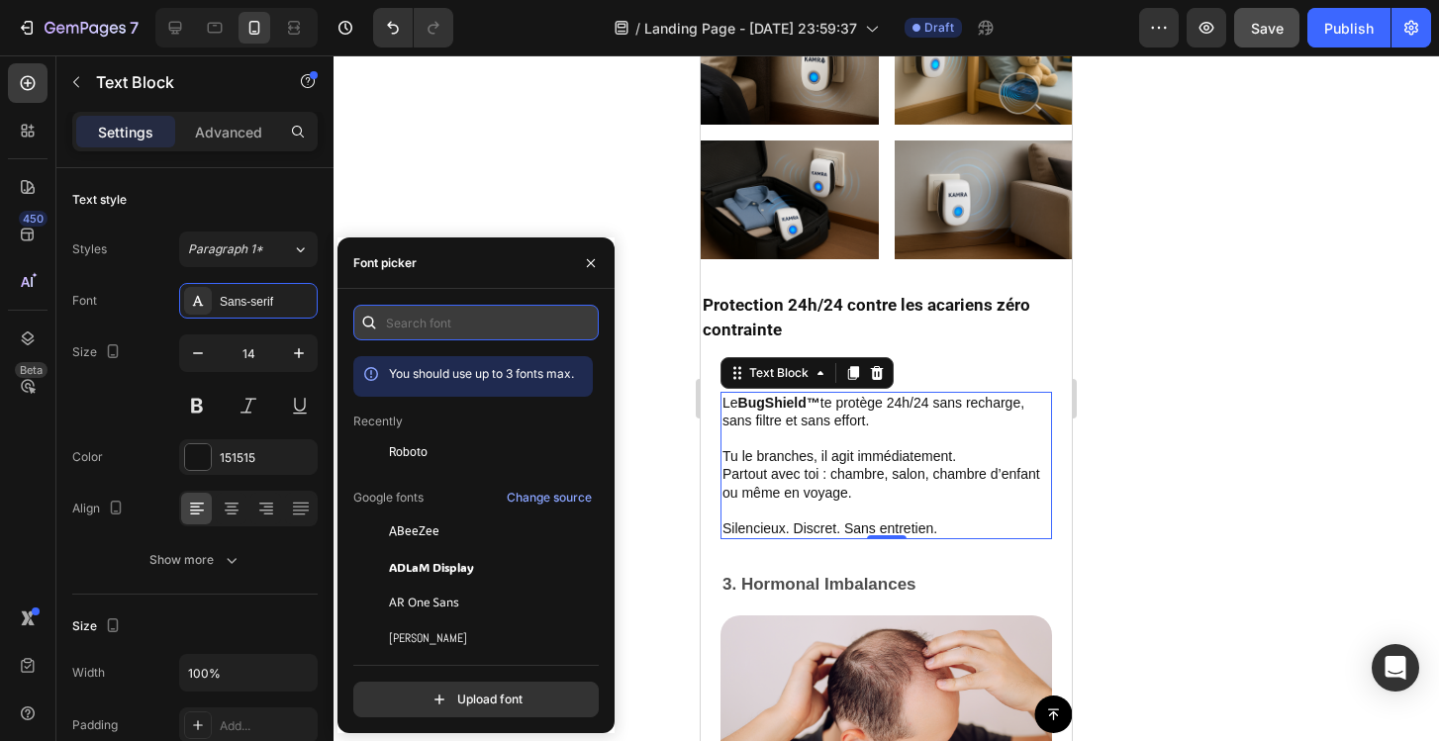
click at [430, 325] on input "text" at bounding box center [475, 323] width 245 height 36
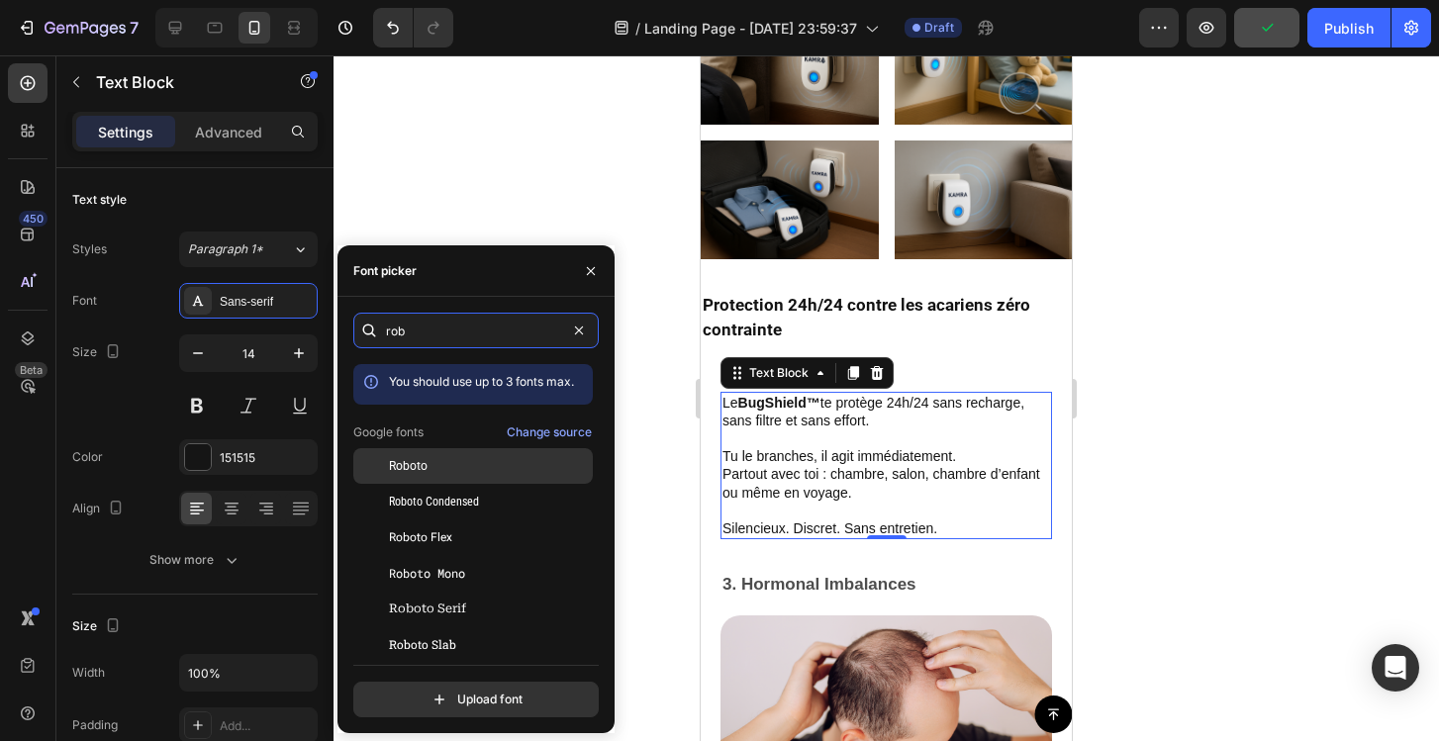
type input "rob"
click at [458, 459] on div "Roboto" at bounding box center [489, 466] width 200 height 18
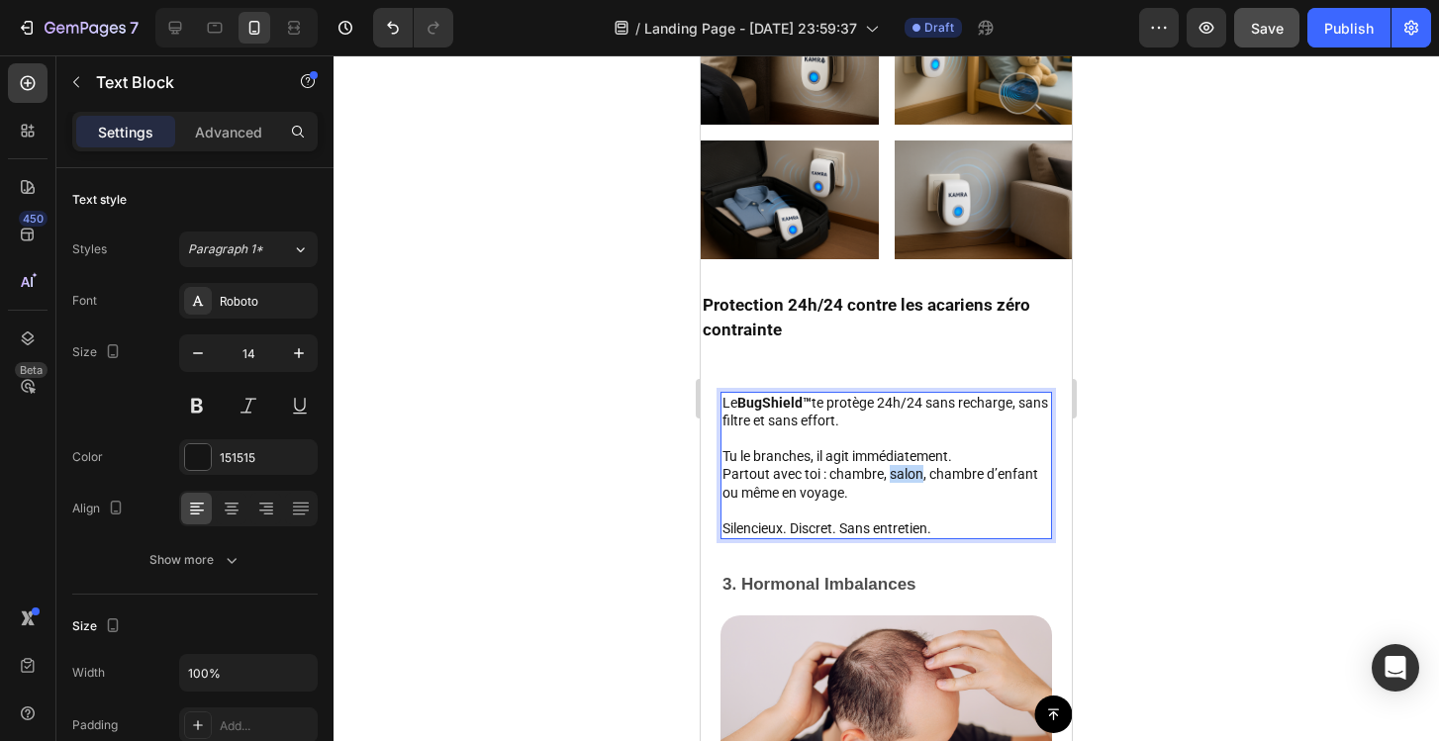
click at [908, 476] on p "Partout avec toi : chambre, salon, chambre d’enfant ou même en voyage." at bounding box center [886, 483] width 328 height 36
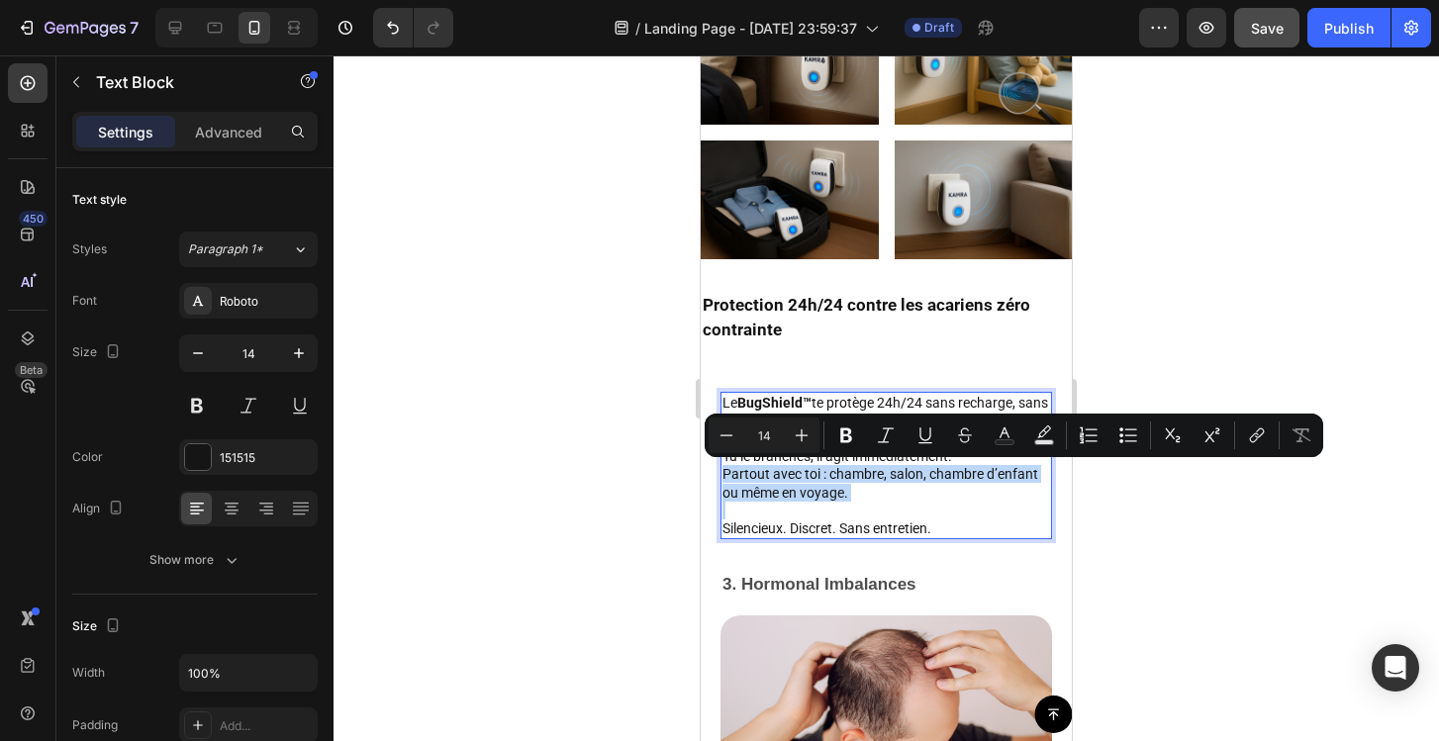
click at [923, 502] on p "Silencieux. Discret. Sans entretien." at bounding box center [886, 520] width 328 height 36
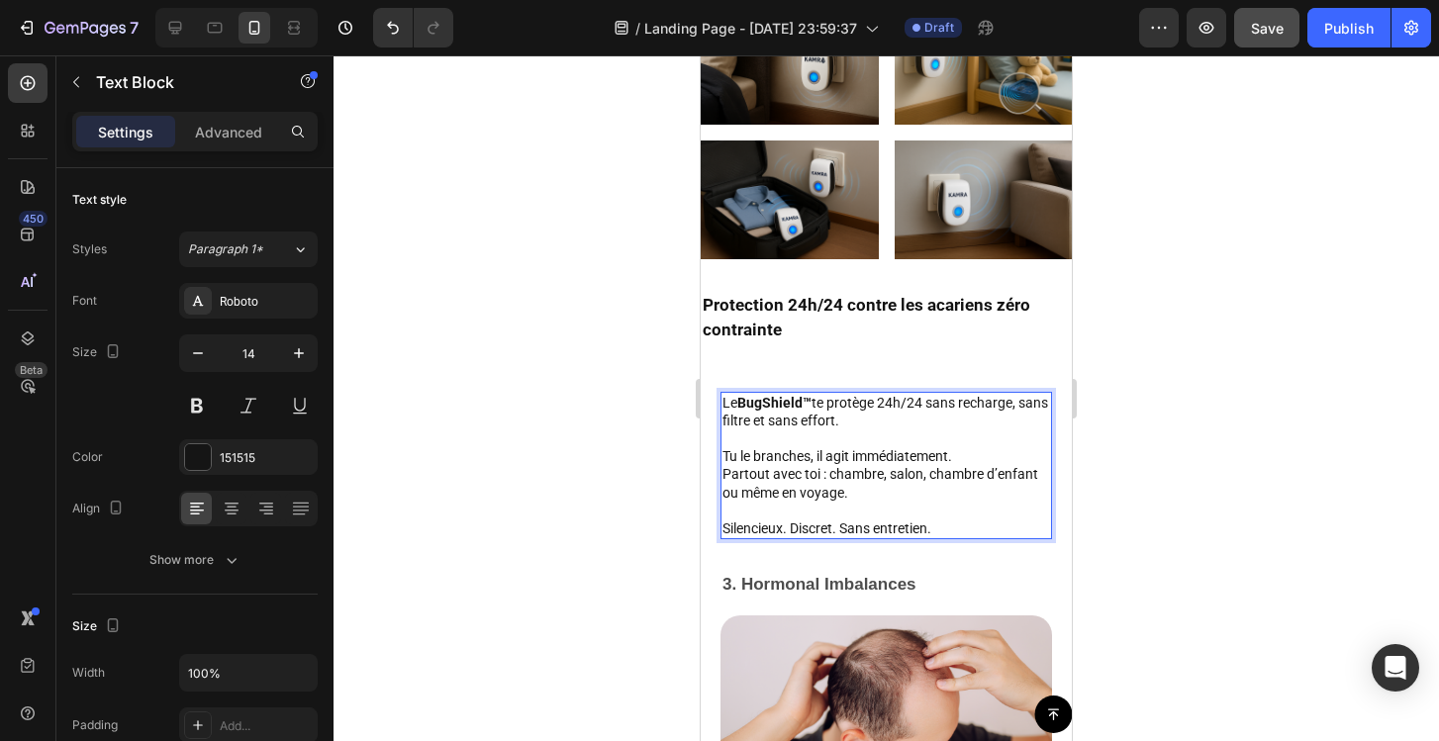
click at [957, 520] on p "⁠⁠⁠⁠⁠⁠⁠ Silencieux. Discret. Sans entretien." at bounding box center [886, 520] width 328 height 36
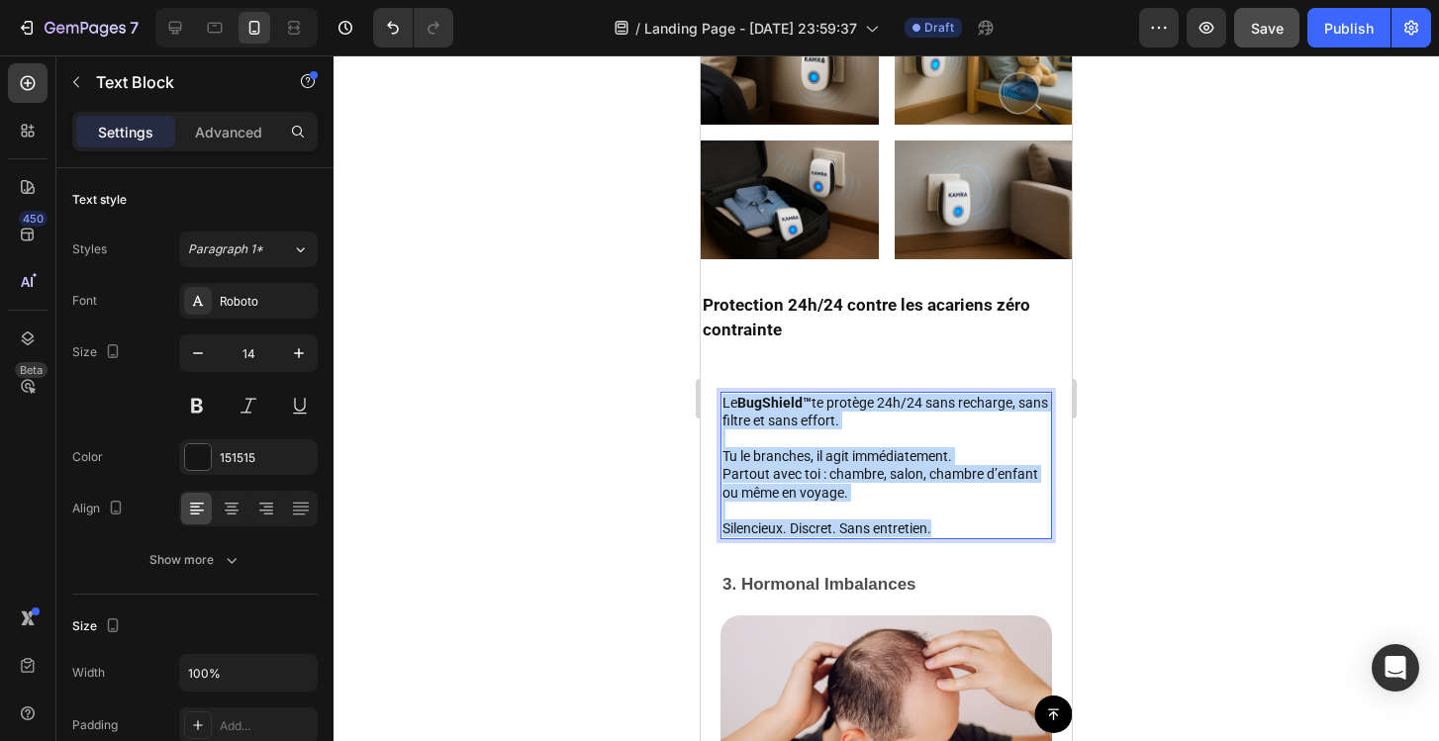
drag, startPoint x: 955, startPoint y: 526, endPoint x: 723, endPoint y: 405, distance: 261.2
click at [723, 405] on div "Le BugShield™ te protège 24h/24 sans recharge, sans filtre et sans effort. Tu l…" at bounding box center [886, 466] width 332 height 148
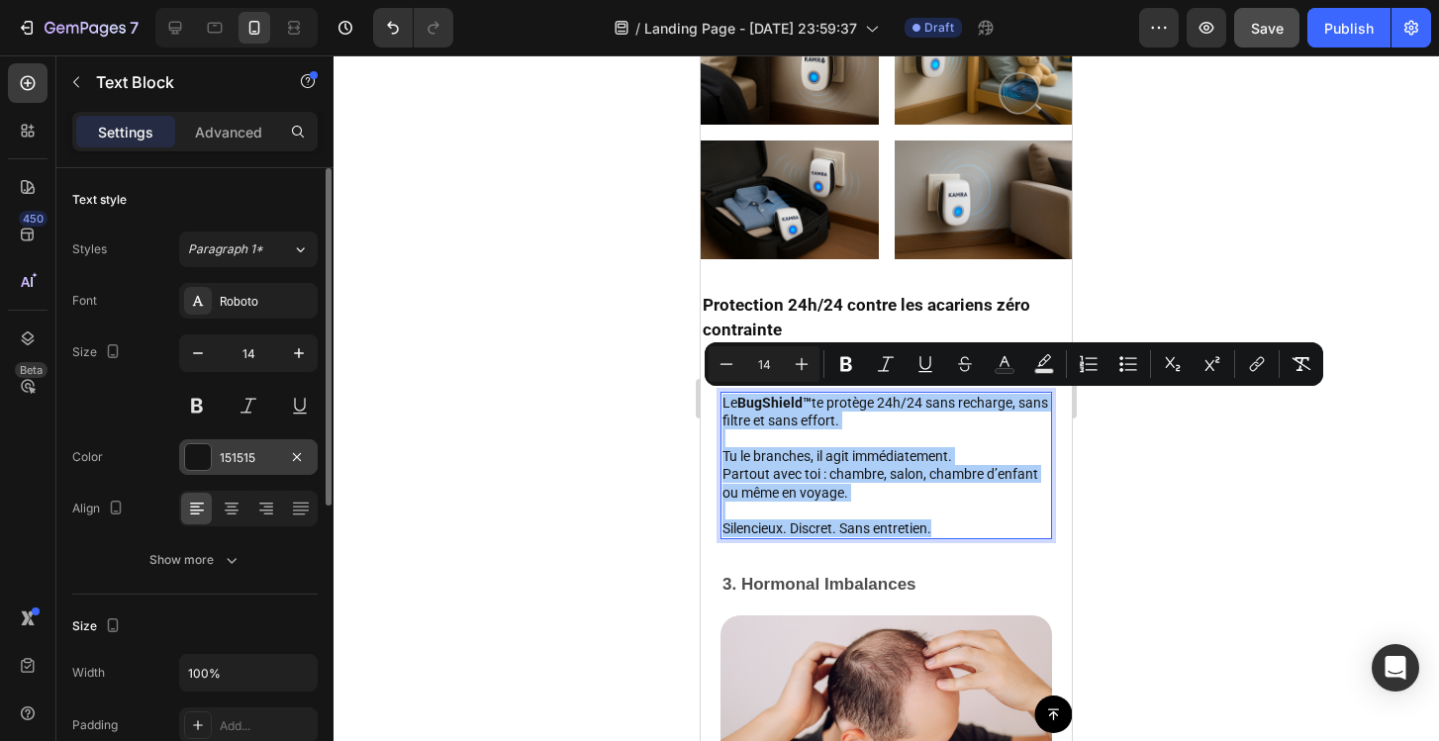
click at [269, 455] on div "151515" at bounding box center [248, 458] width 57 height 18
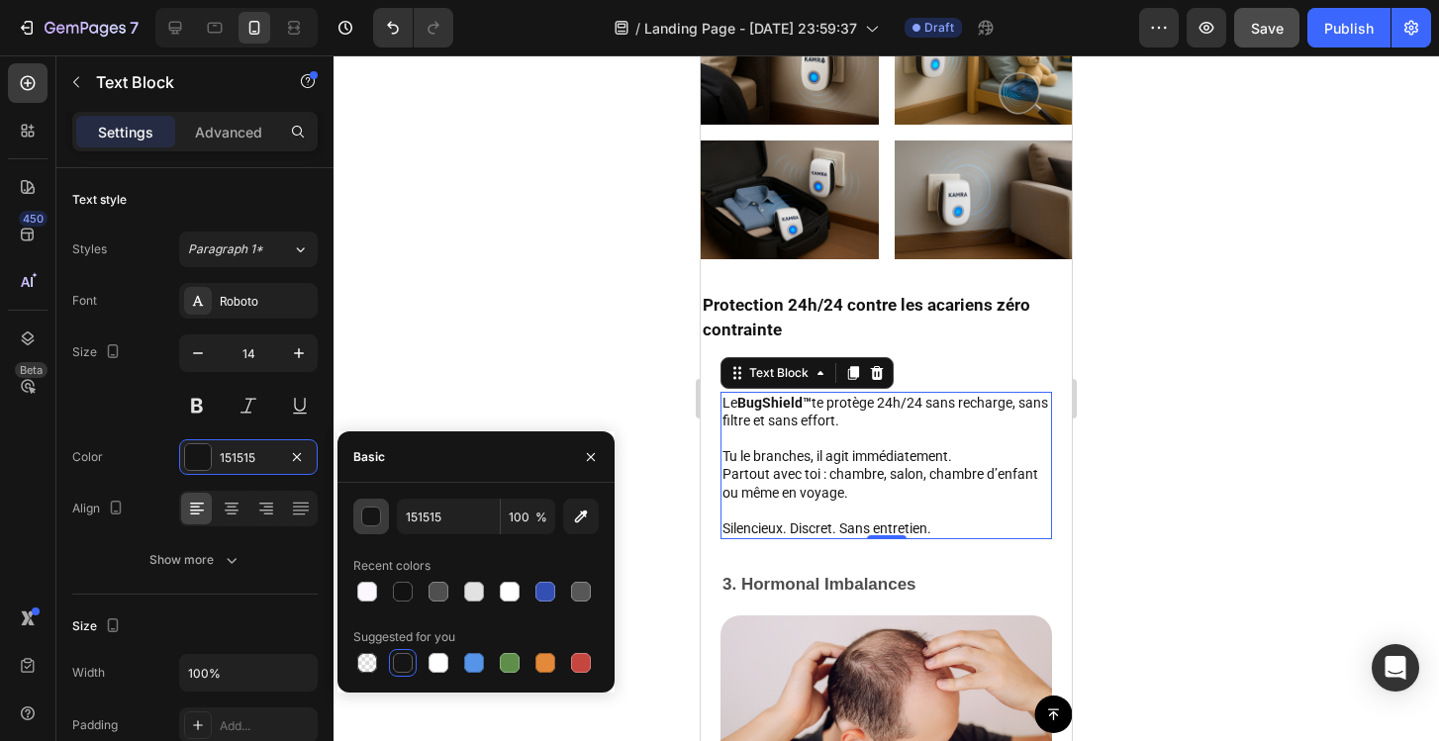
click at [377, 522] on div "button" at bounding box center [372, 518] width 20 height 20
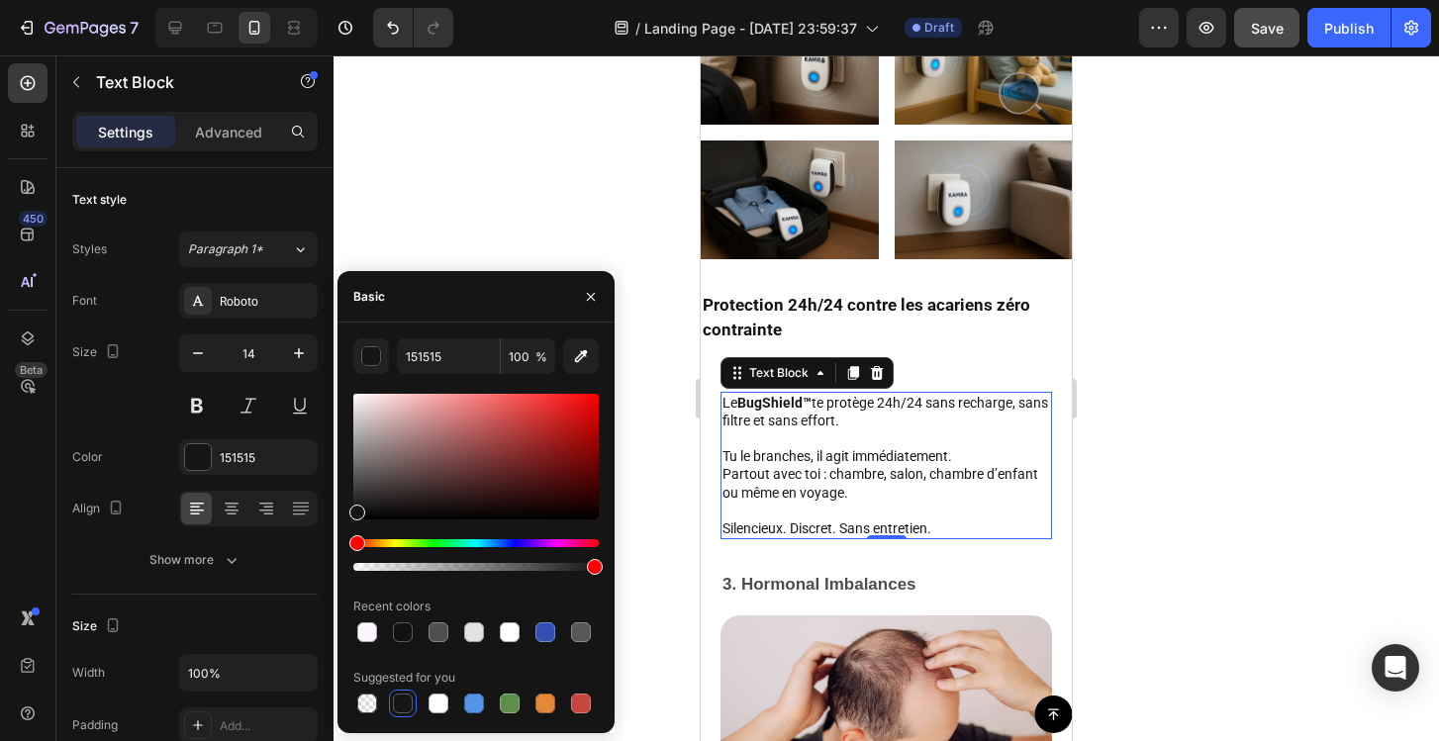
click at [613, 240] on div at bounding box center [886, 398] width 1105 height 686
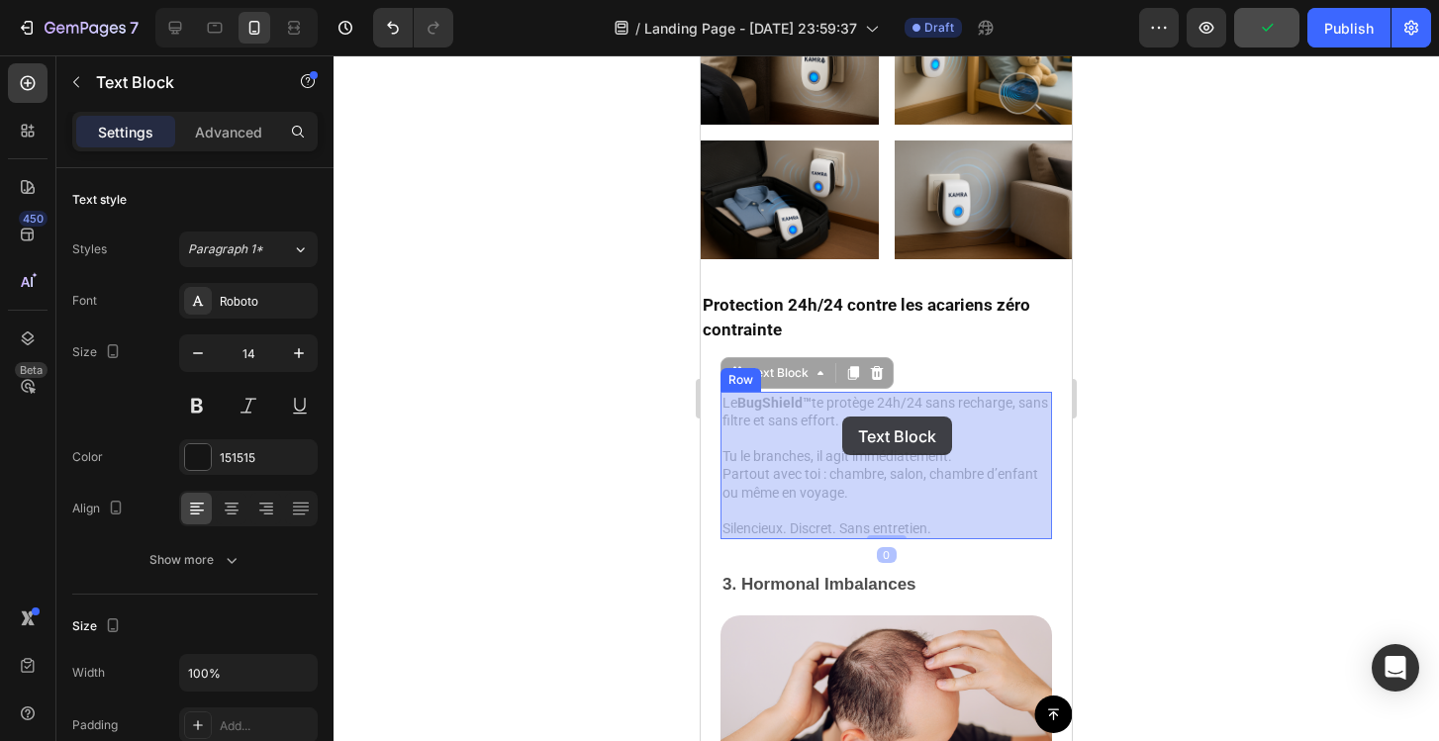
drag, startPoint x: 842, startPoint y: 435, endPoint x: 842, endPoint y: 418, distance: 17.8
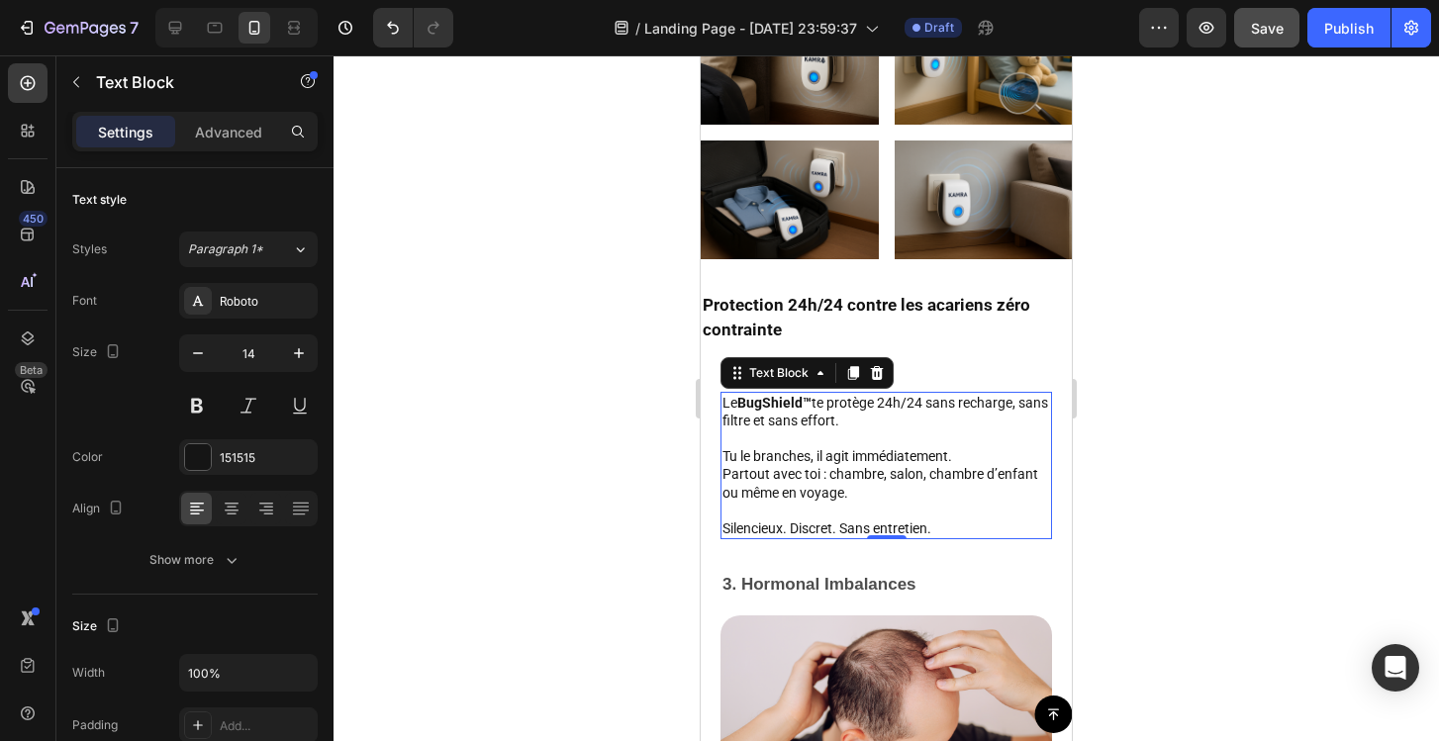
click at [956, 355] on div "Protection 24h/24 contre les acariens zéro contrainte Text Block" at bounding box center [886, 326] width 371 height 70
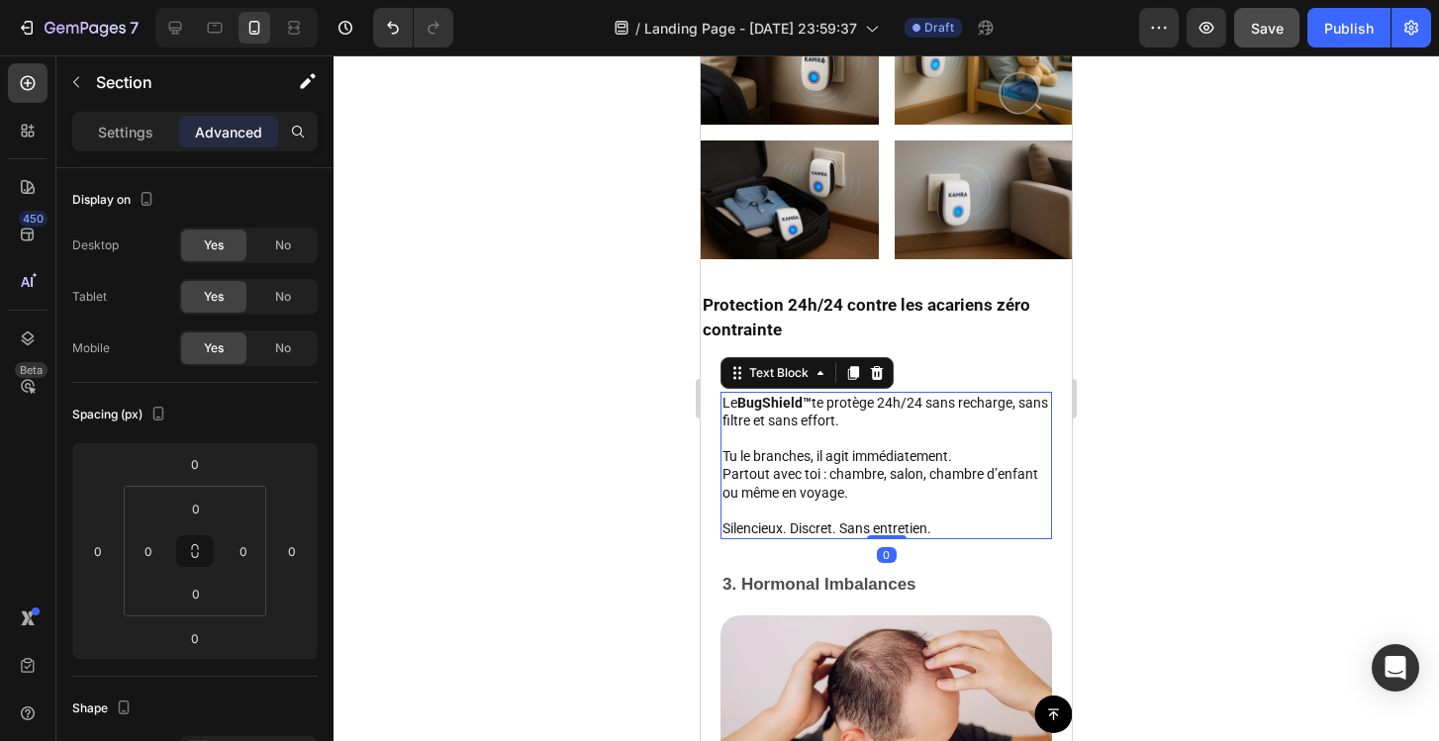
click at [885, 400] on p "Le BugShield™ te protège 24h/24 sans recharge, sans filtre et sans effort." at bounding box center [886, 412] width 328 height 36
click at [928, 346] on div "Protection 24h/24 contre les acariens zéro contrainte Text Block" at bounding box center [886, 326] width 371 height 70
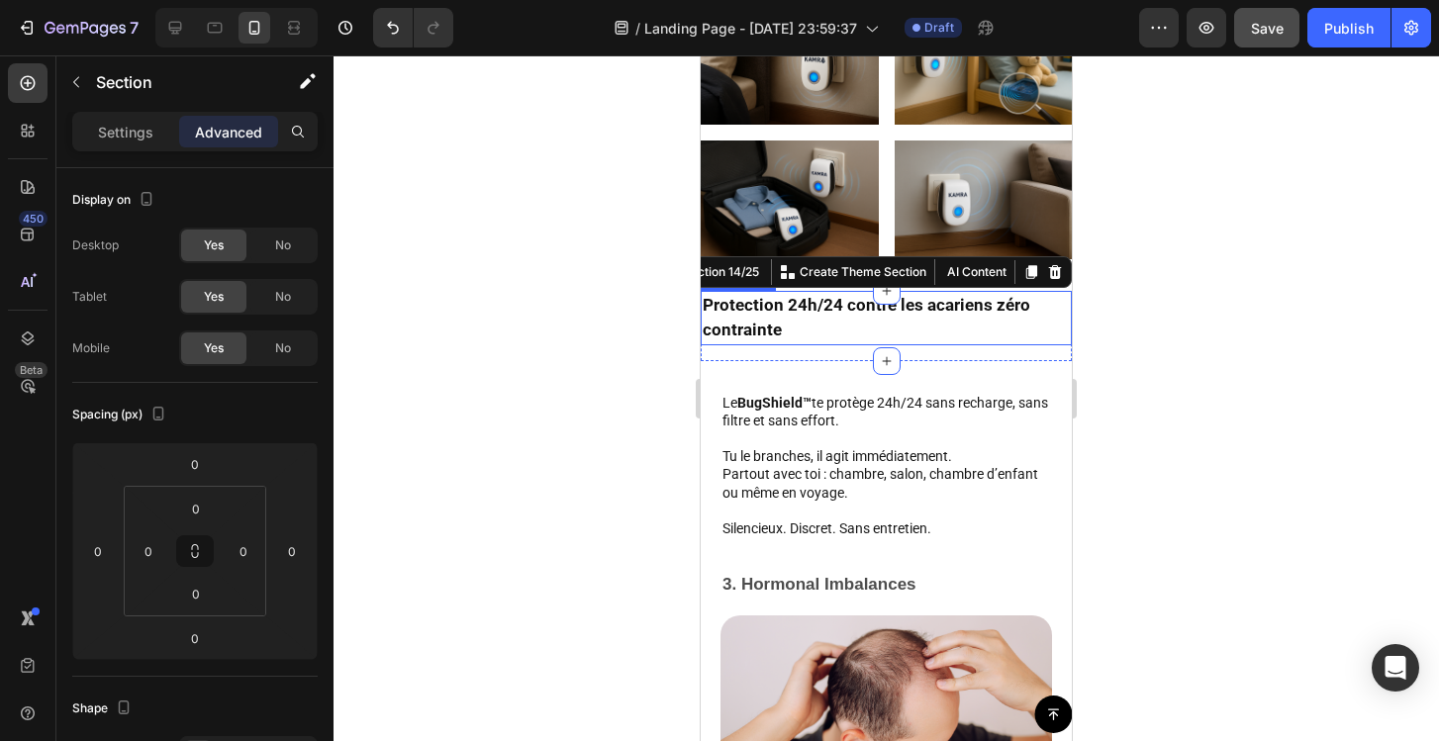
click at [927, 334] on p "Protection 24h/24 contre les acariens zéro contrainte" at bounding box center [886, 318] width 367 height 50
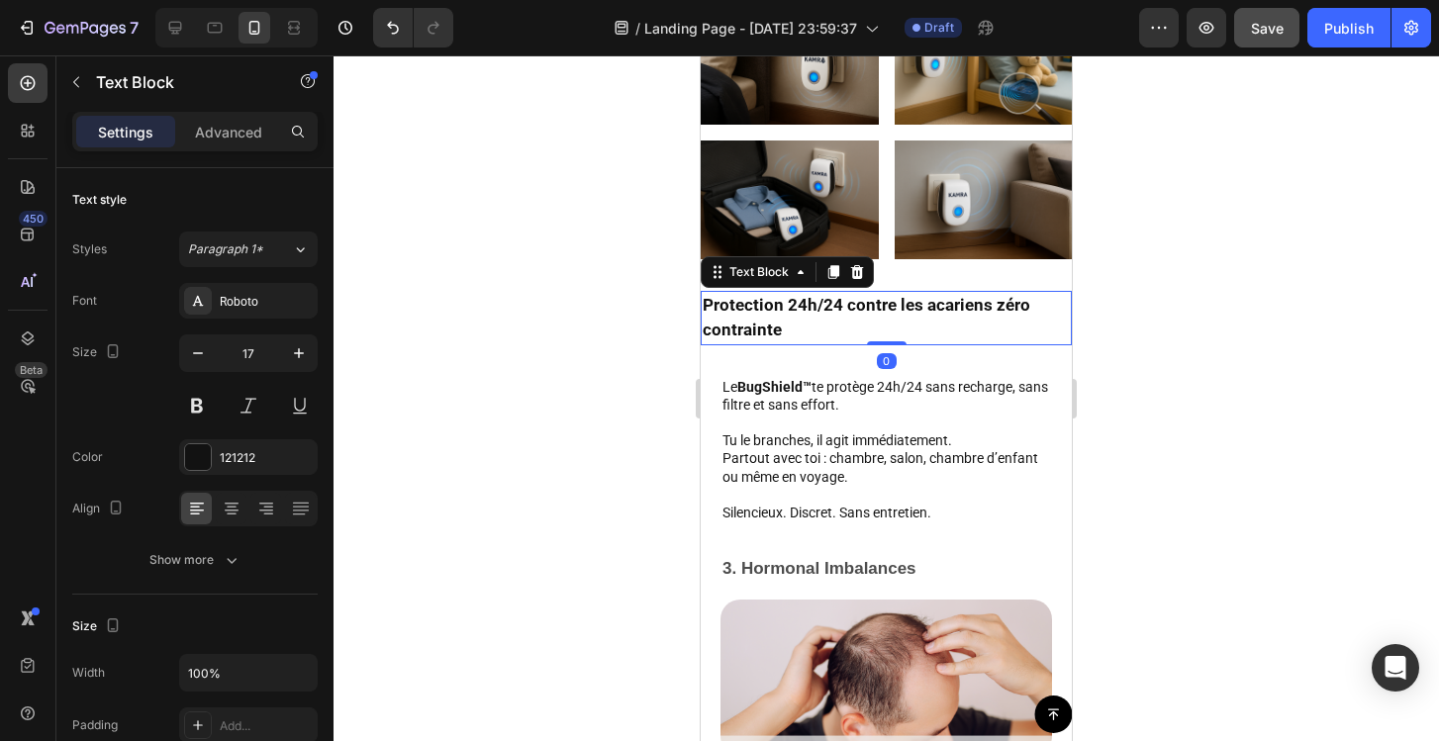
drag, startPoint x: 888, startPoint y: 359, endPoint x: 881, endPoint y: 330, distance: 30.5
click at [881, 330] on div "Protection 24h/24 contre les acariens zéro contrainte Text Block 0" at bounding box center [886, 318] width 371 height 54
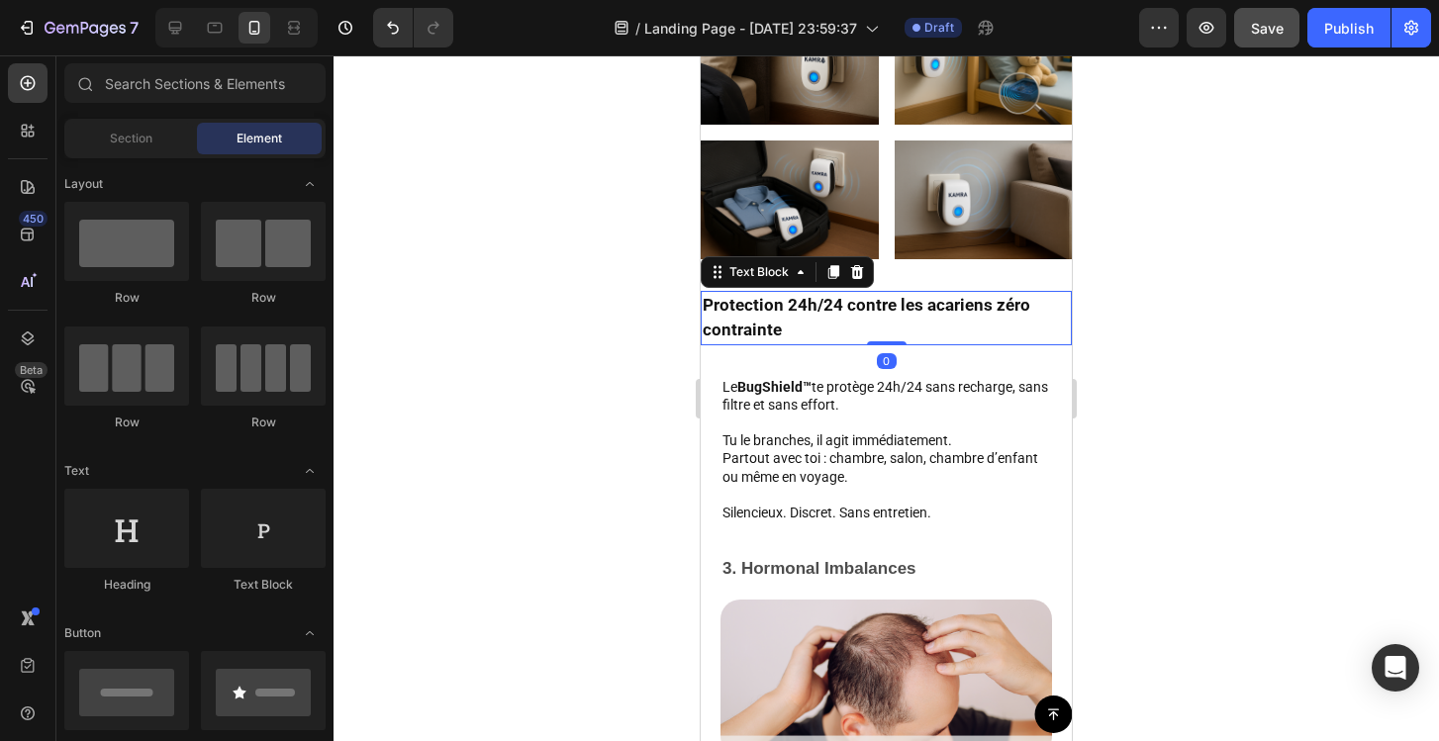
click at [956, 312] on p "Protection 24h/24 contre les acariens zéro contrainte" at bounding box center [886, 318] width 367 height 50
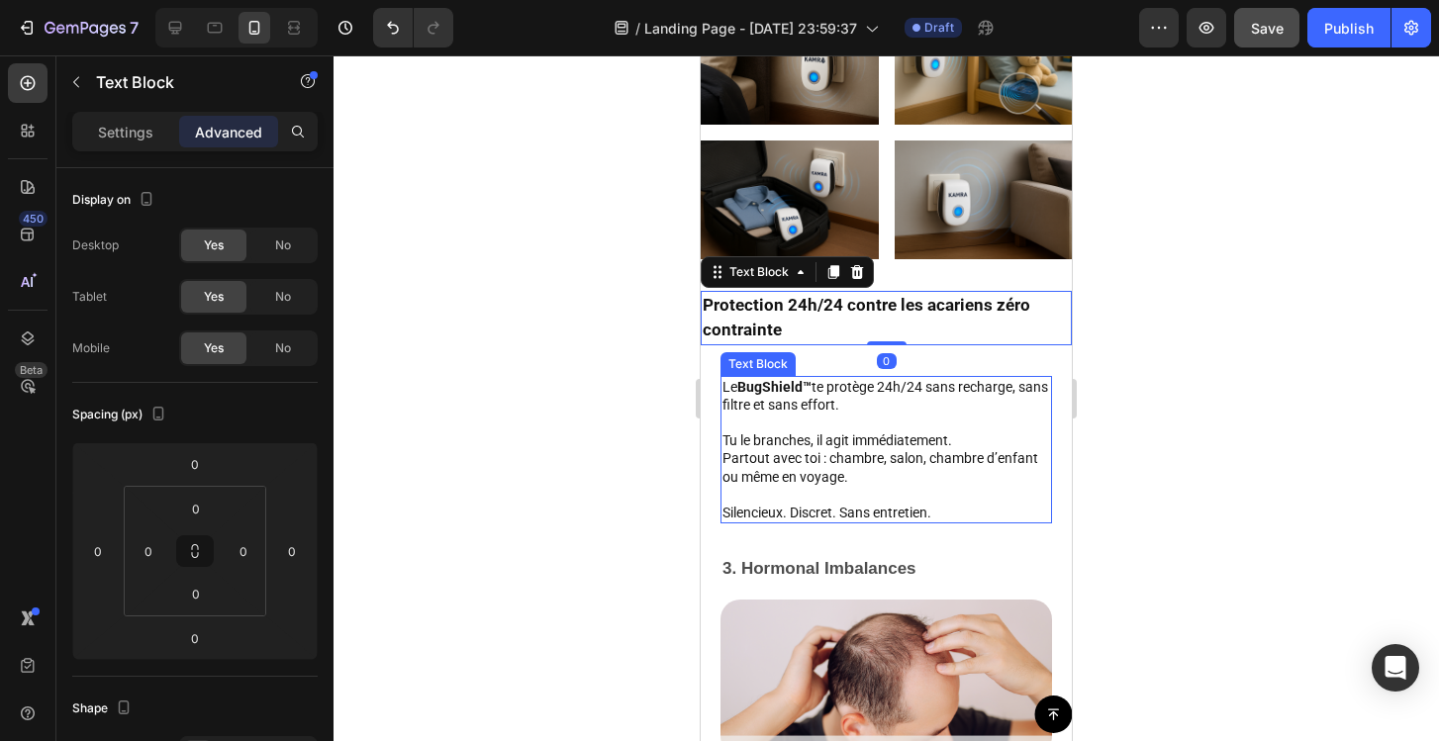
click at [899, 425] on p "Tu le branches, il agit immédiatement." at bounding box center [886, 432] width 328 height 36
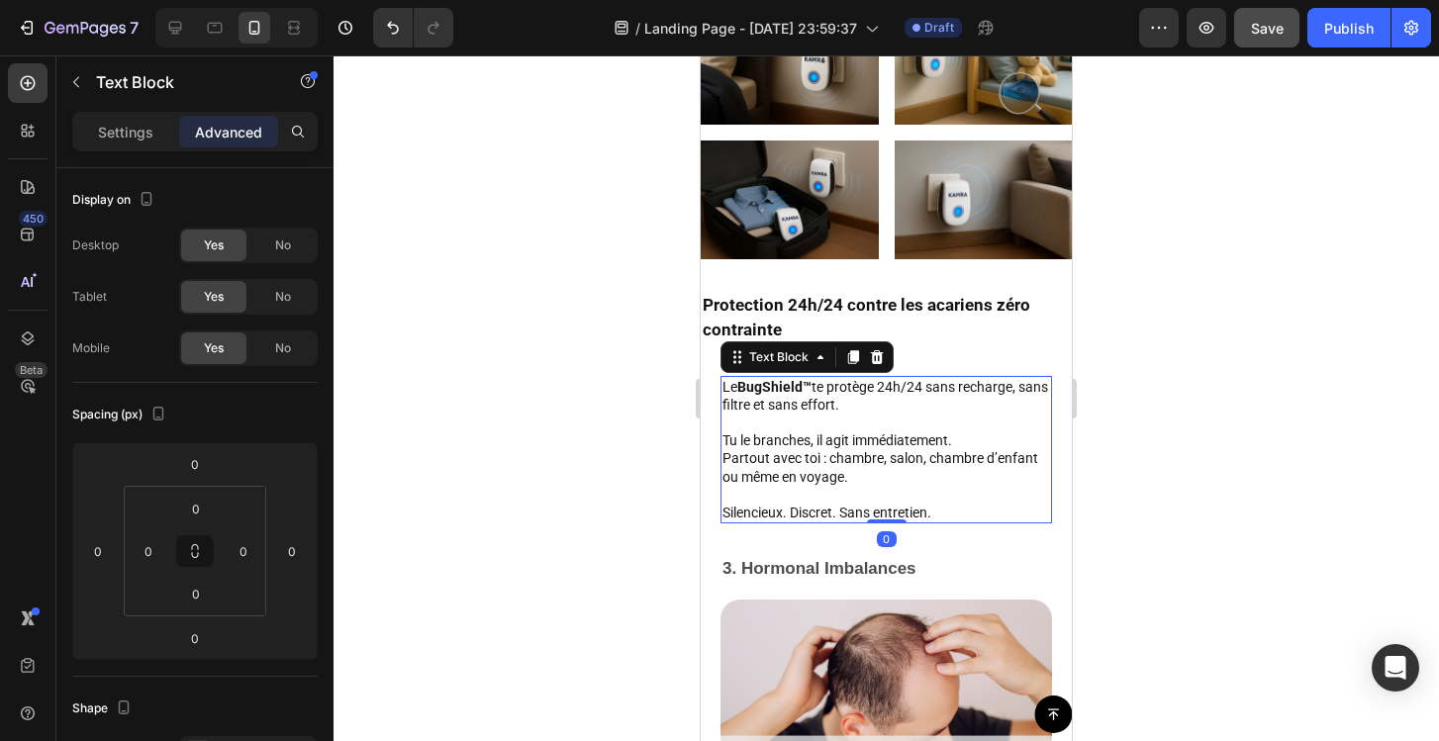
scroll to position [159, 0]
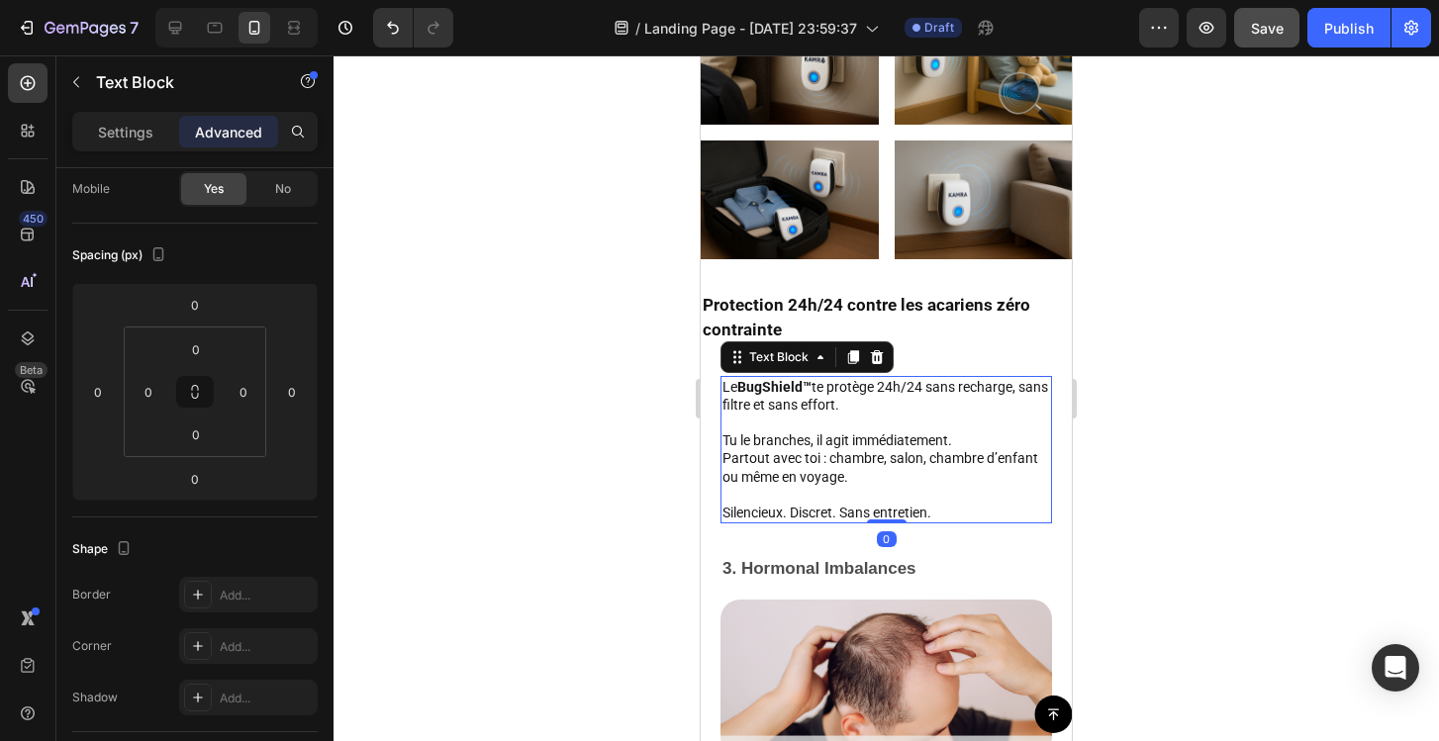
click at [1184, 401] on div at bounding box center [886, 398] width 1105 height 686
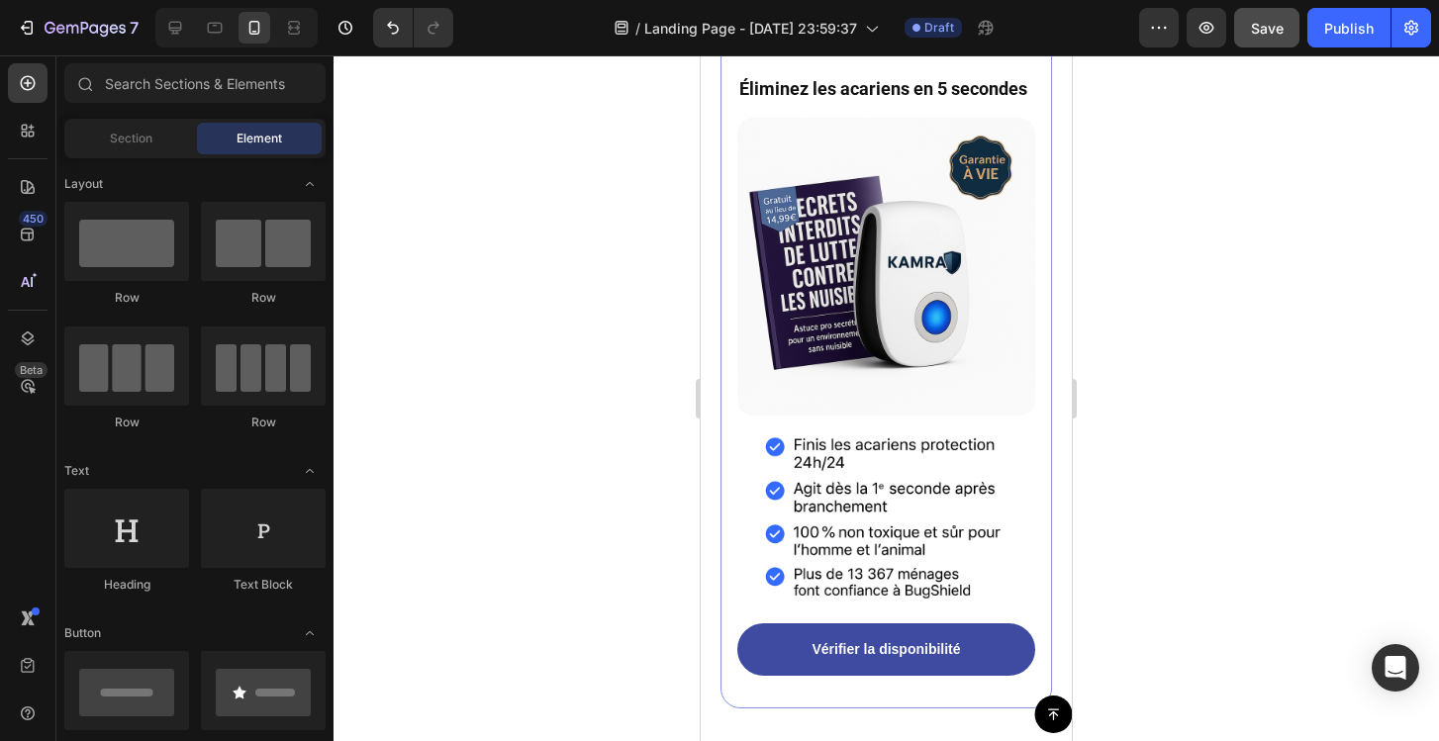
scroll to position [2880, 0]
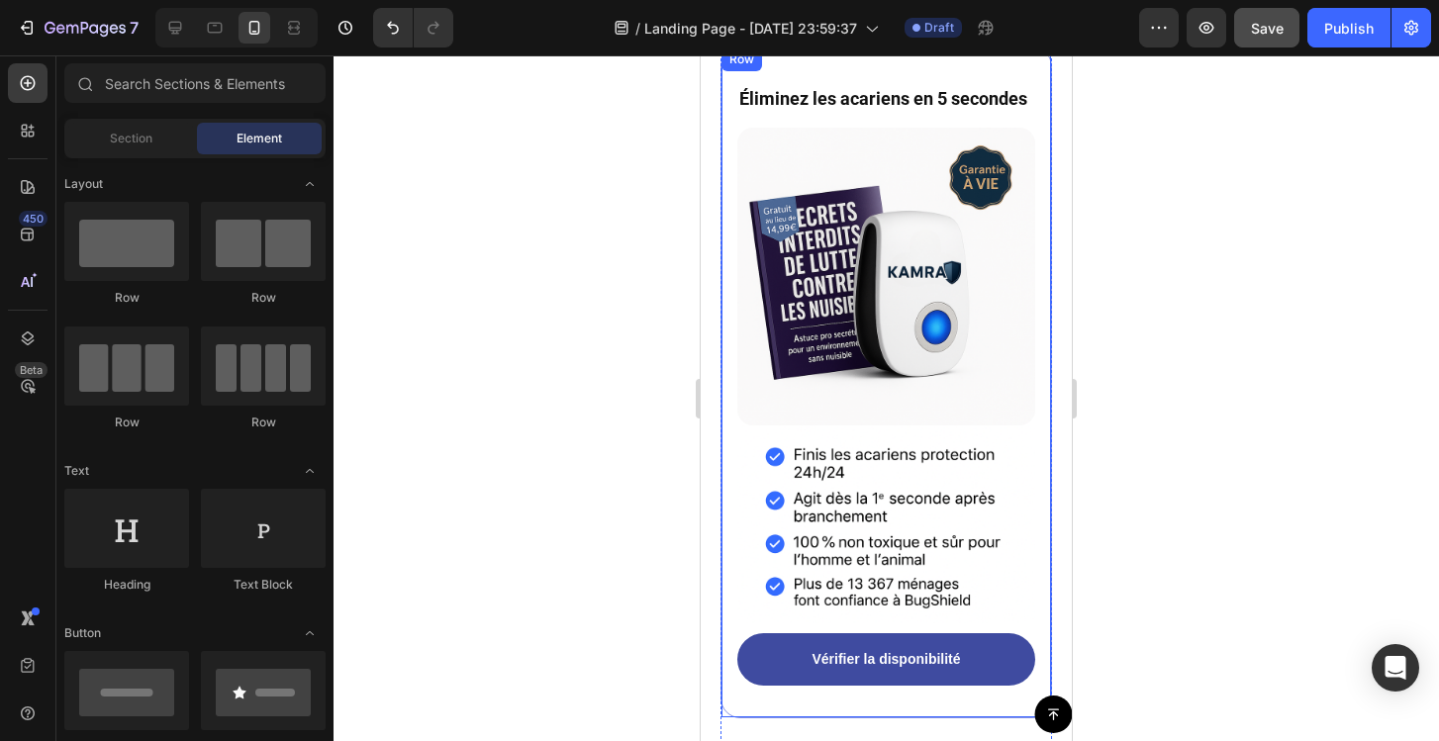
click at [1038, 118] on div "Éliminez les acariens en 5 secondes Heading Image Image Vérifier la disponibili…" at bounding box center [886, 383] width 332 height 672
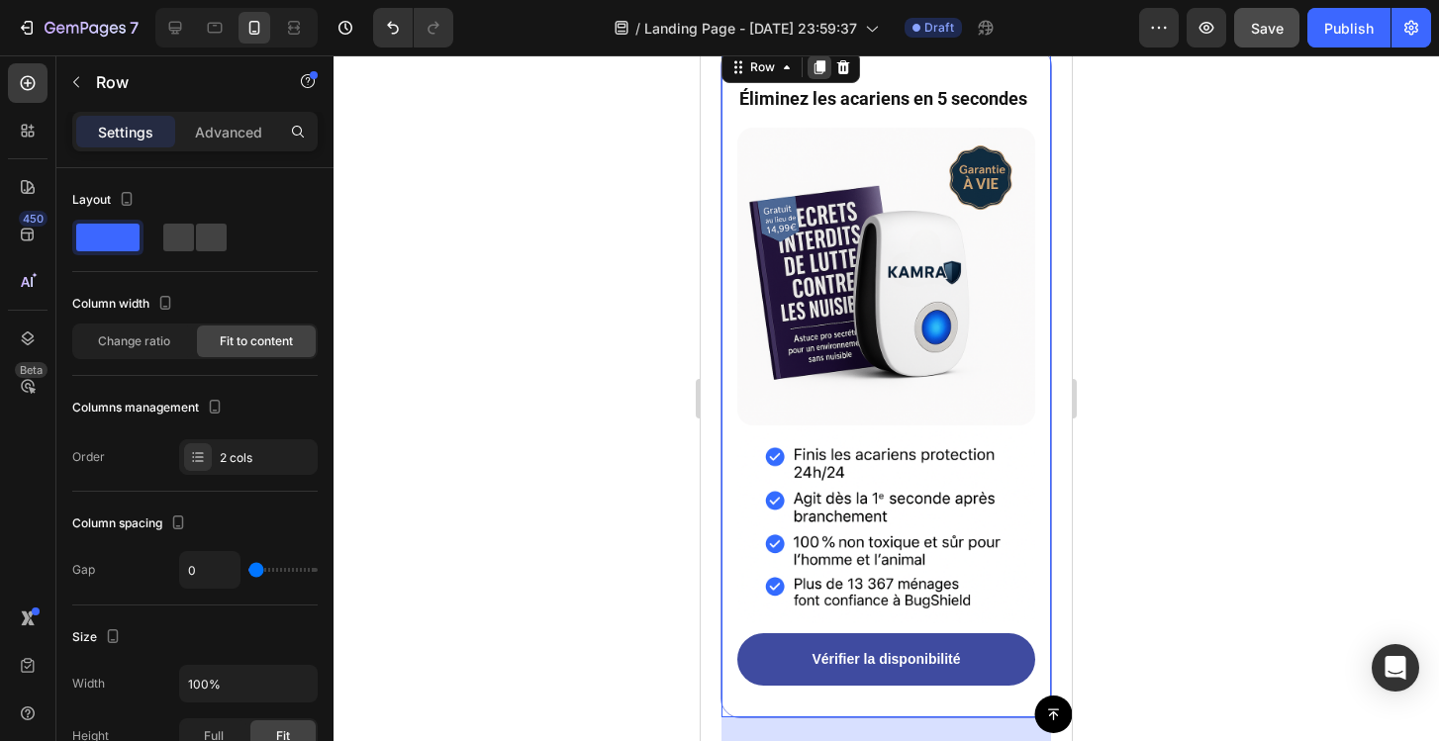
click at [820, 75] on icon at bounding box center [819, 68] width 11 height 14
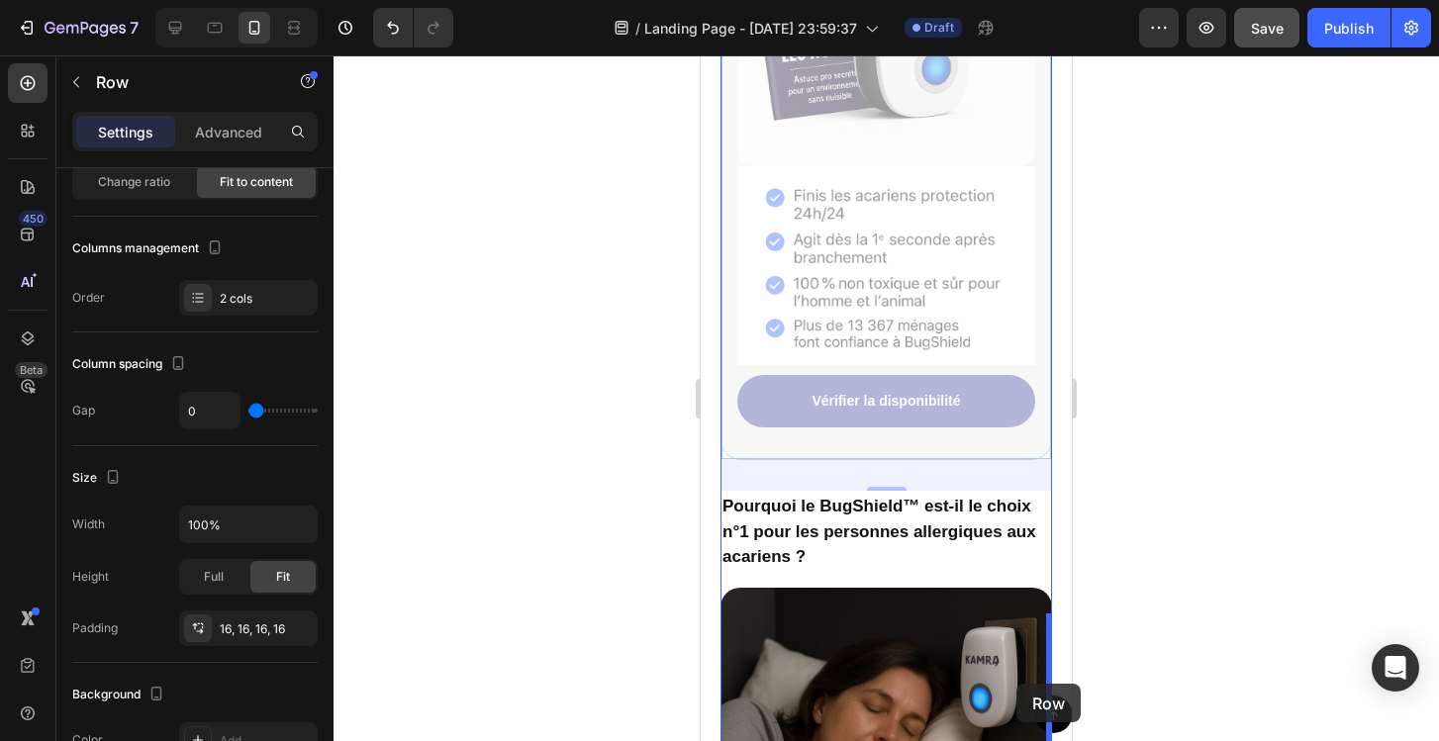
scroll to position [3944, 0]
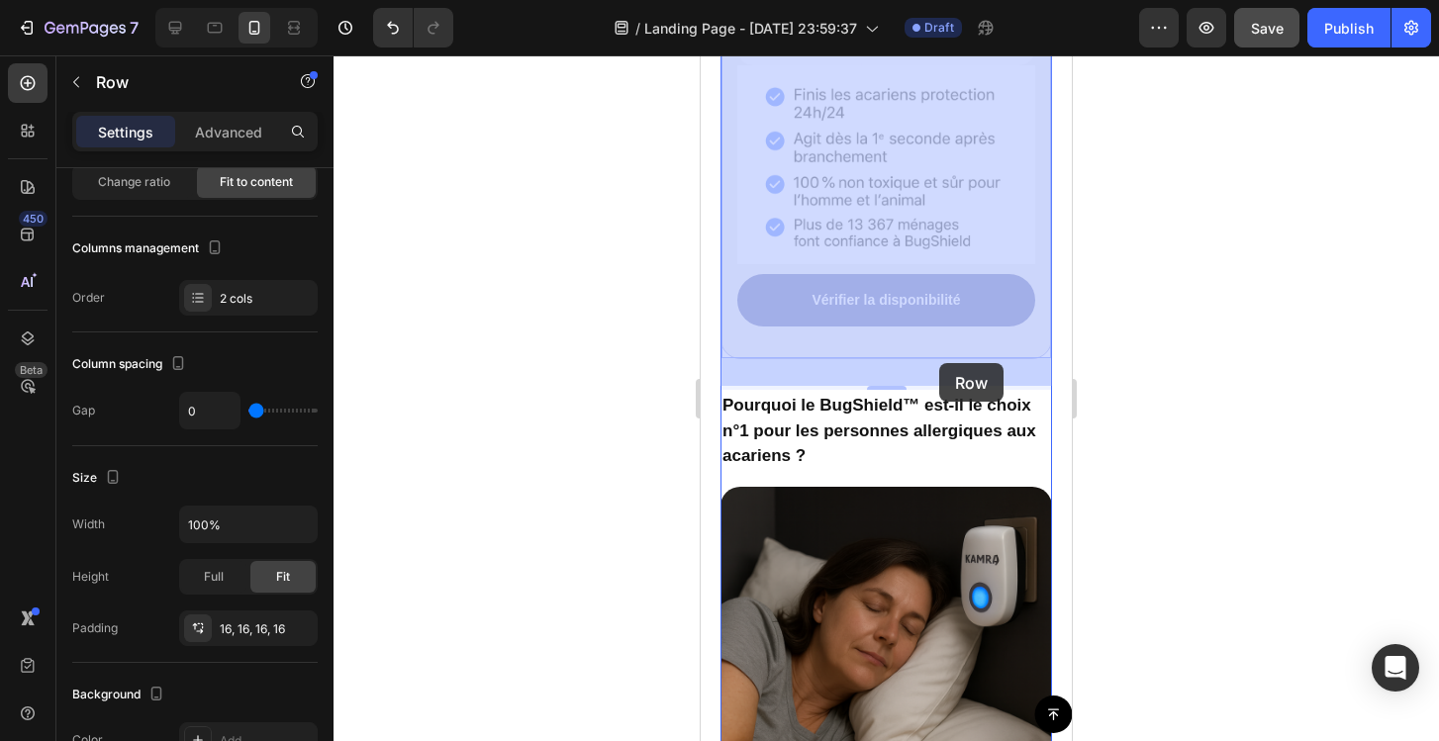
drag, startPoint x: 1038, startPoint y: 389, endPoint x: 939, endPoint y: 369, distance: 100.9
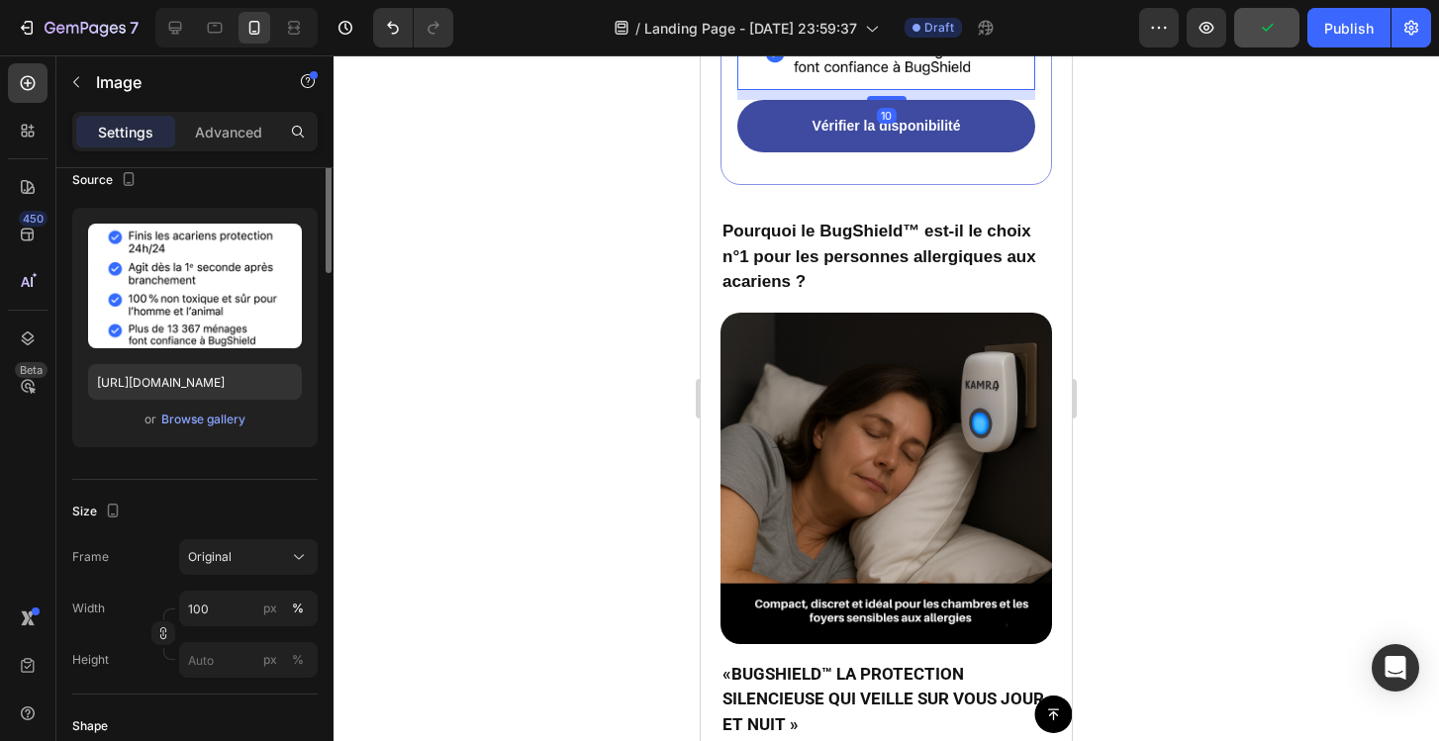
scroll to position [0, 0]
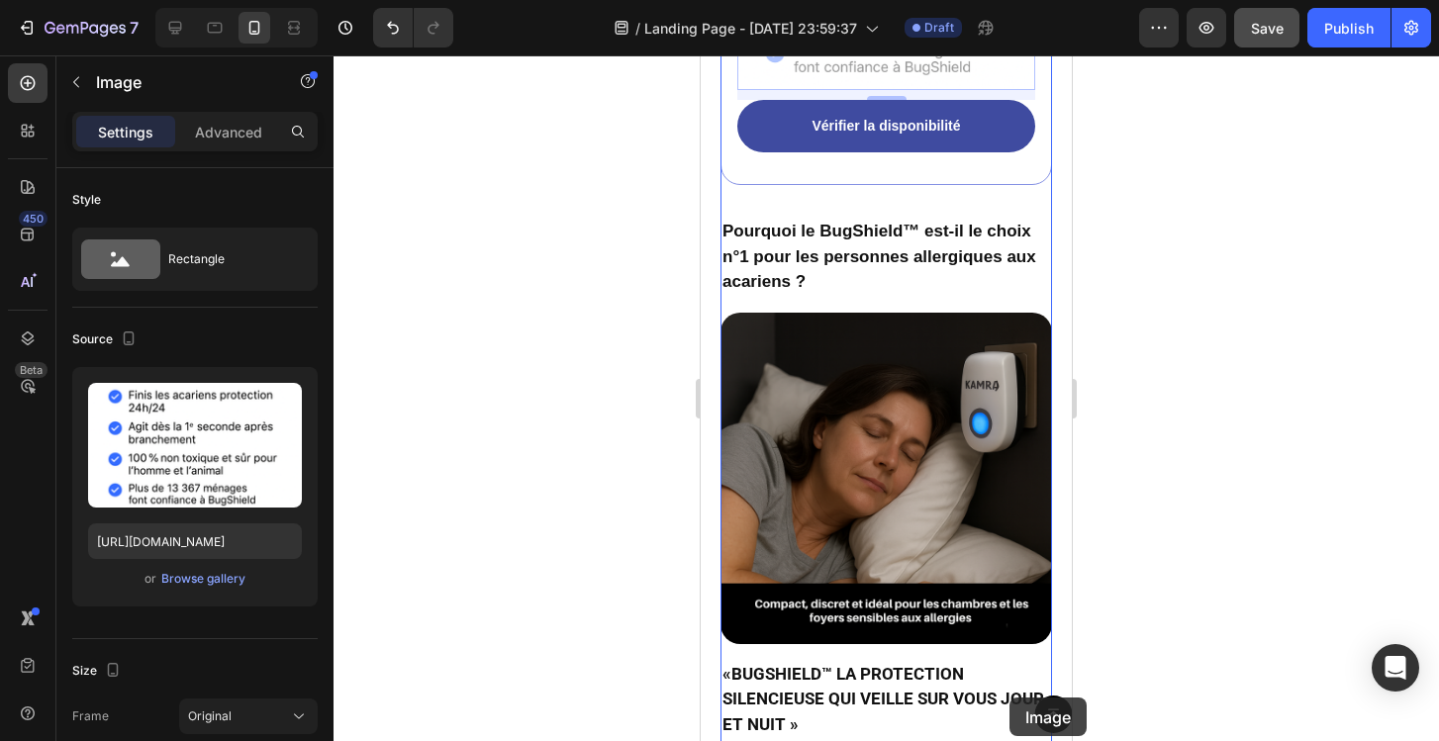
drag, startPoint x: 1025, startPoint y: 93, endPoint x: 1008, endPoint y: 702, distance: 608.9
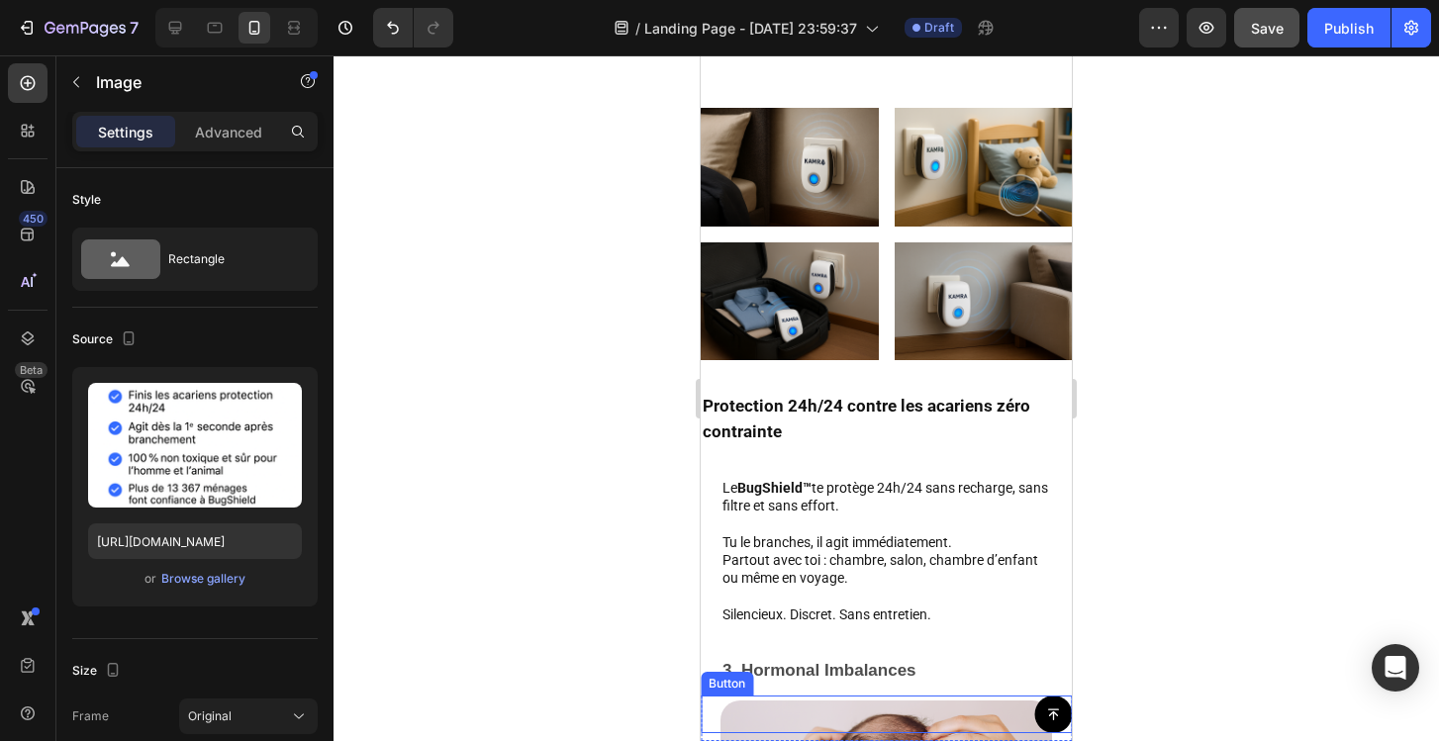
scroll to position [5357, 0]
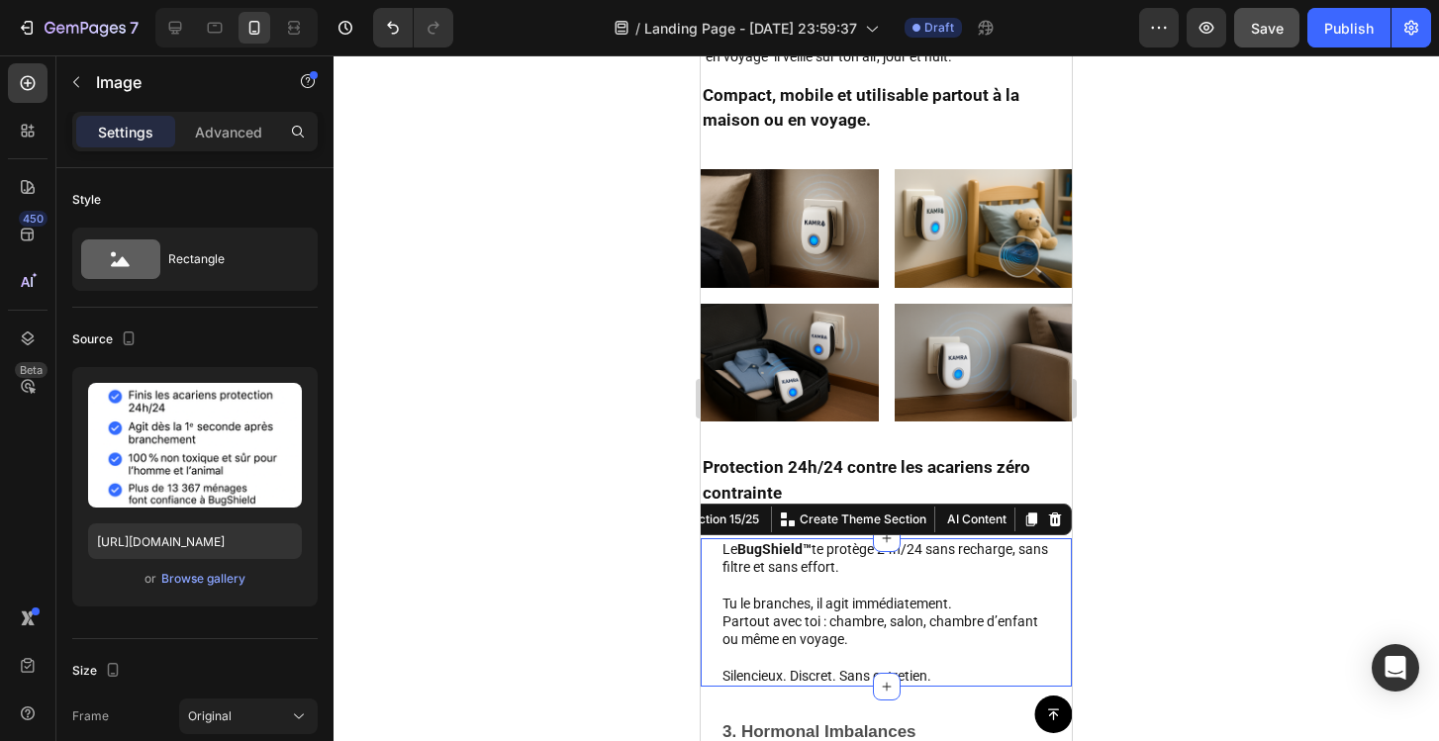
click at [1055, 599] on div "Le BugShield™ te protège 24h/24 sans recharge, sans filtre et sans effort. Tu l…" at bounding box center [886, 612] width 371 height 148
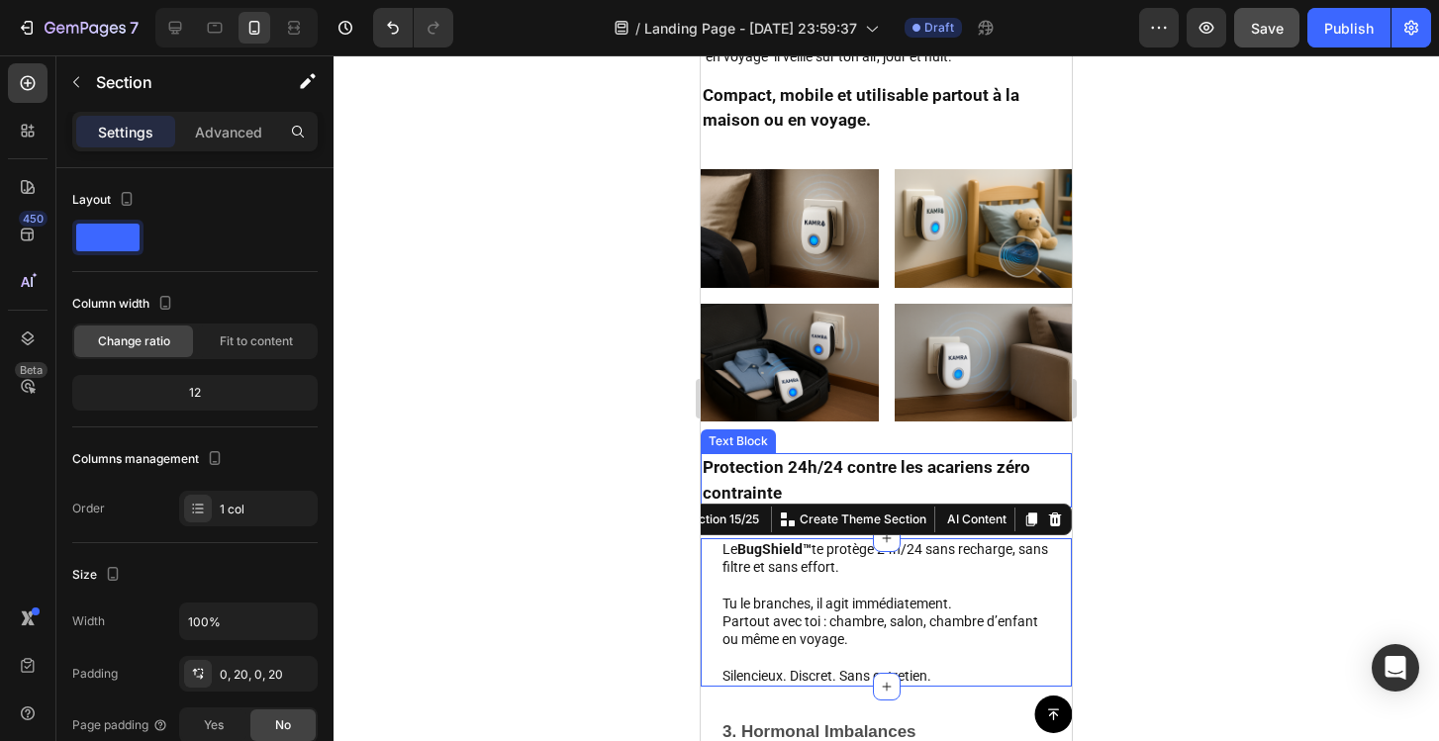
click at [634, 453] on div at bounding box center [886, 398] width 1105 height 686
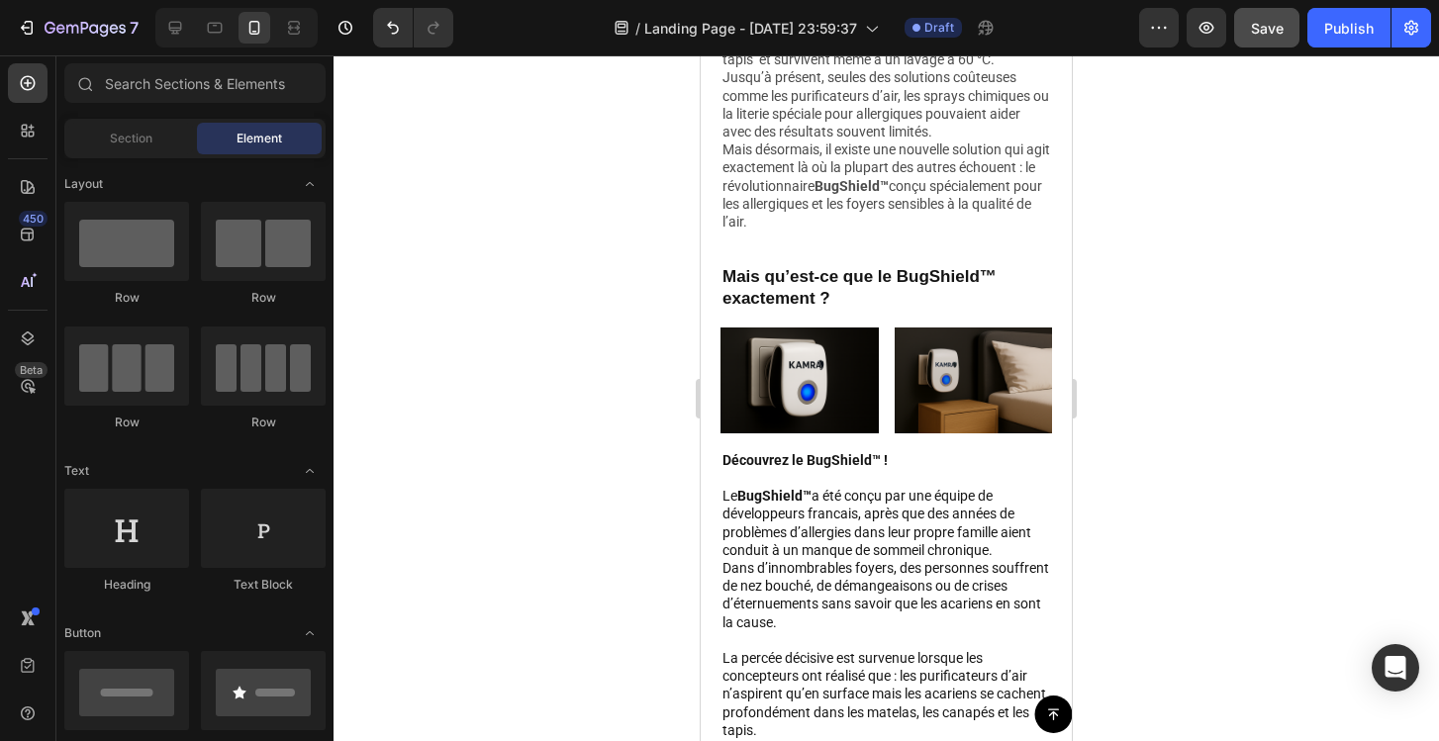
scroll to position [1541, 0]
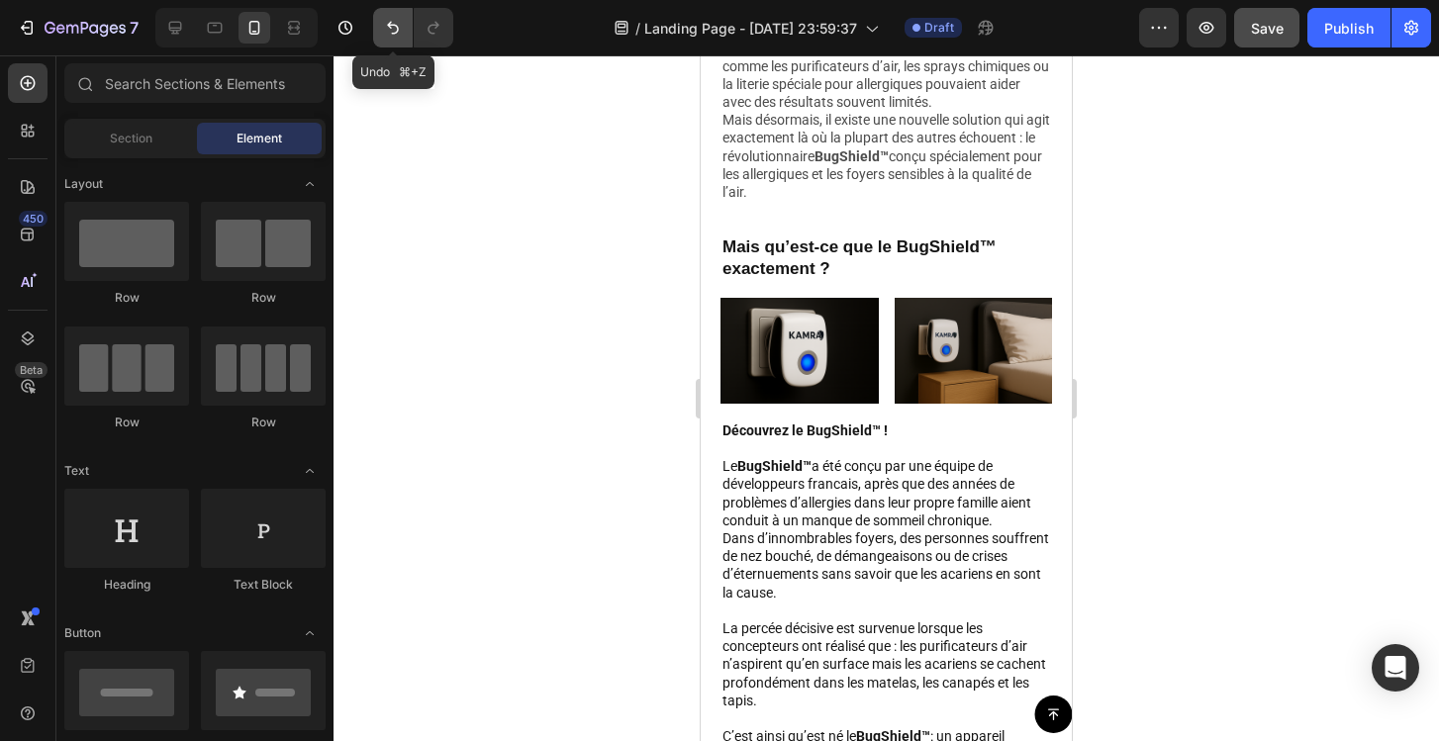
click at [390, 29] on icon "Undo/Redo" at bounding box center [393, 28] width 20 height 20
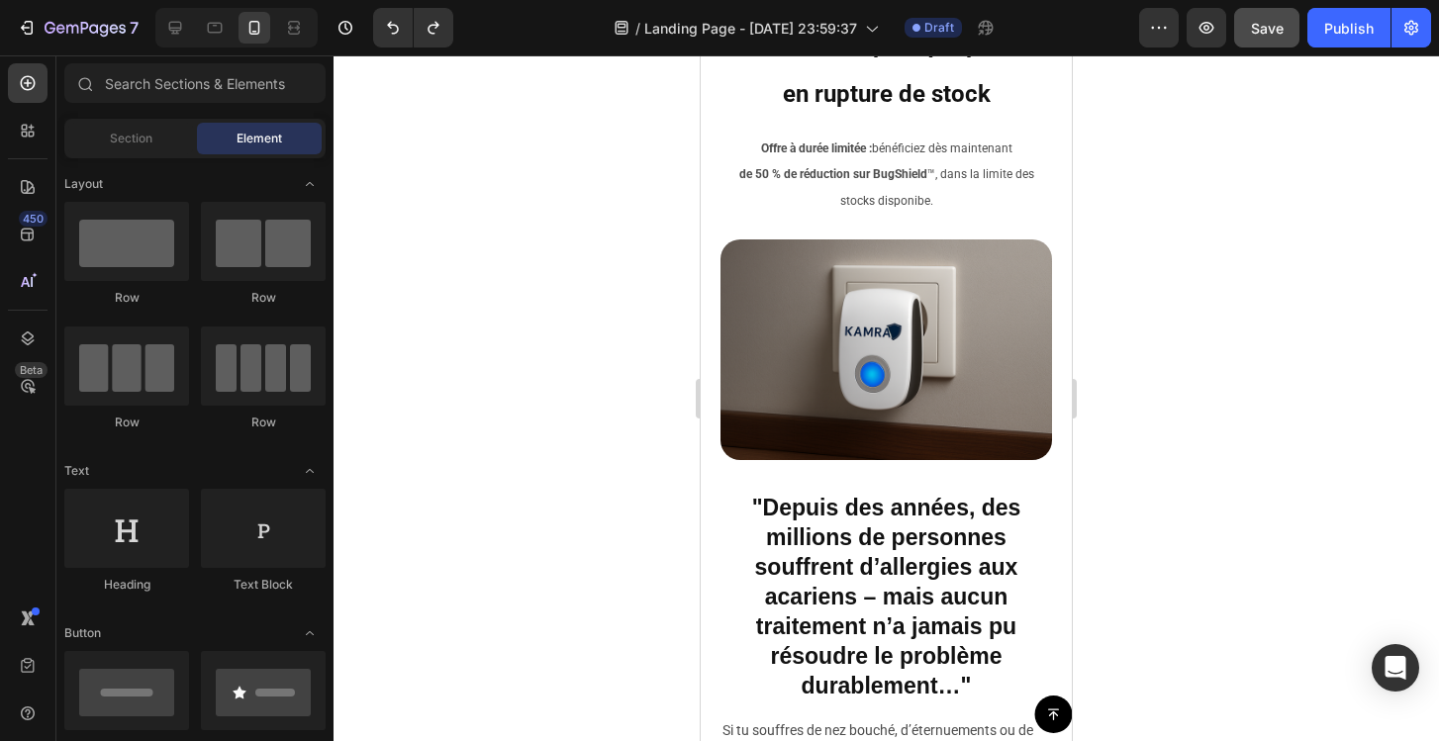
scroll to position [739, 0]
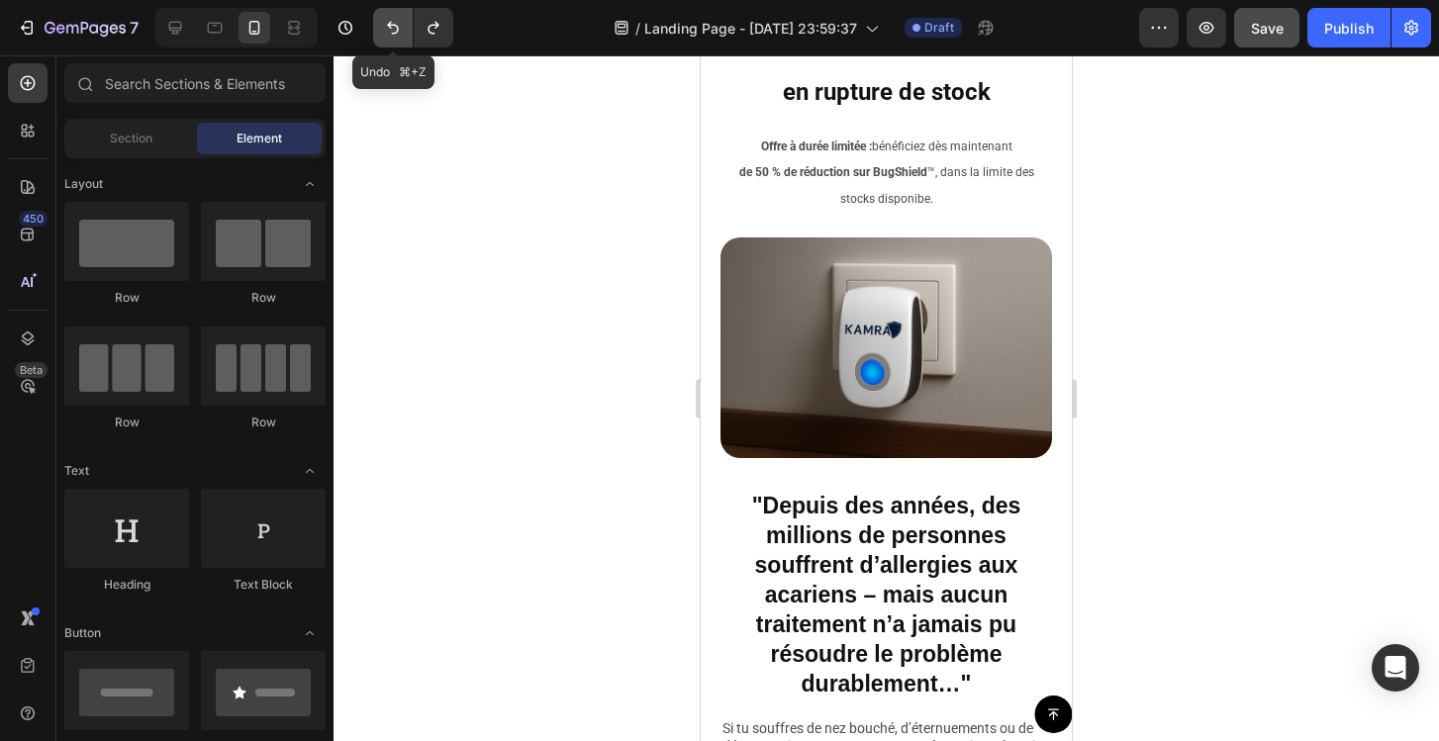
click at [397, 36] on icon "Undo/Redo" at bounding box center [393, 28] width 20 height 20
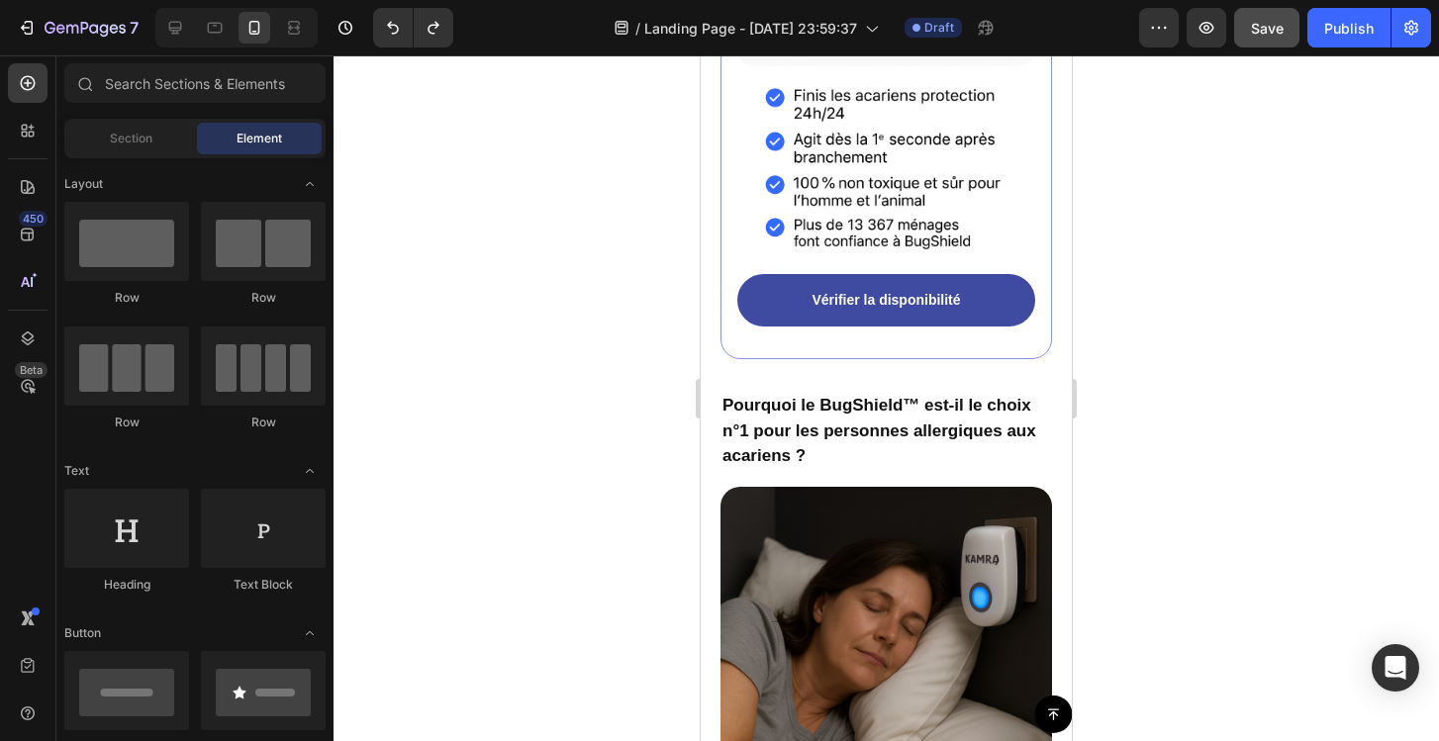
scroll to position [3177, 0]
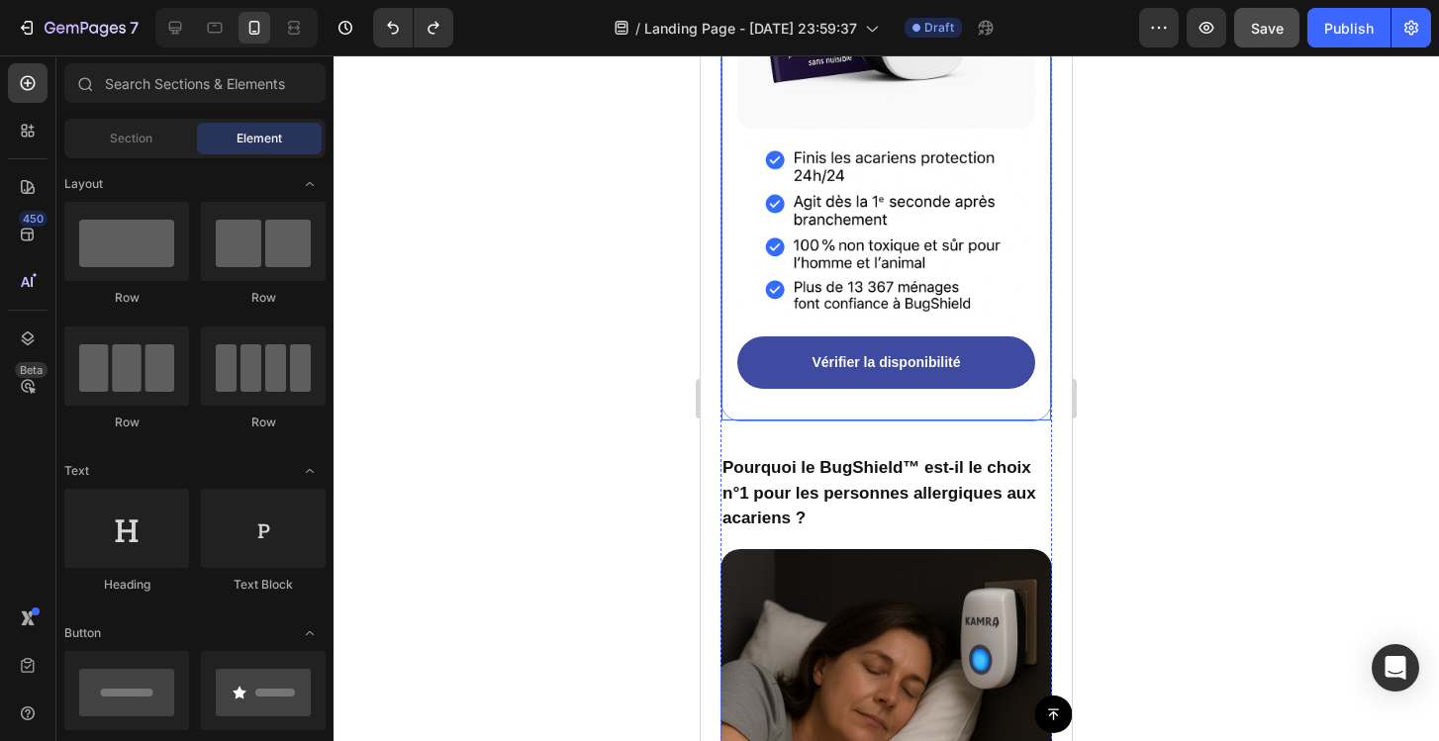
click at [736, 305] on div "Éliminez les acariens en 5 secondes Heading Image Image Vérifier la disponibili…" at bounding box center [886, 86] width 332 height 672
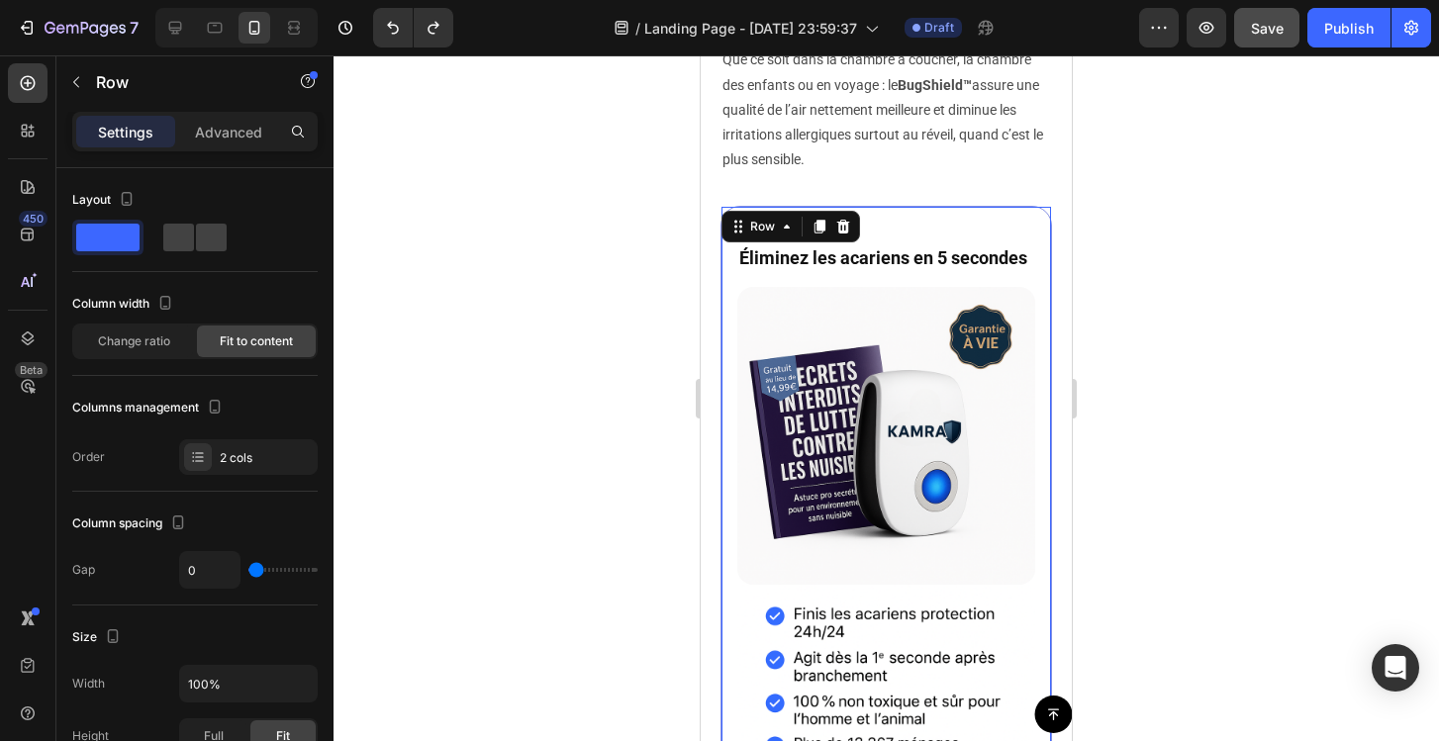
scroll to position [2688, 0]
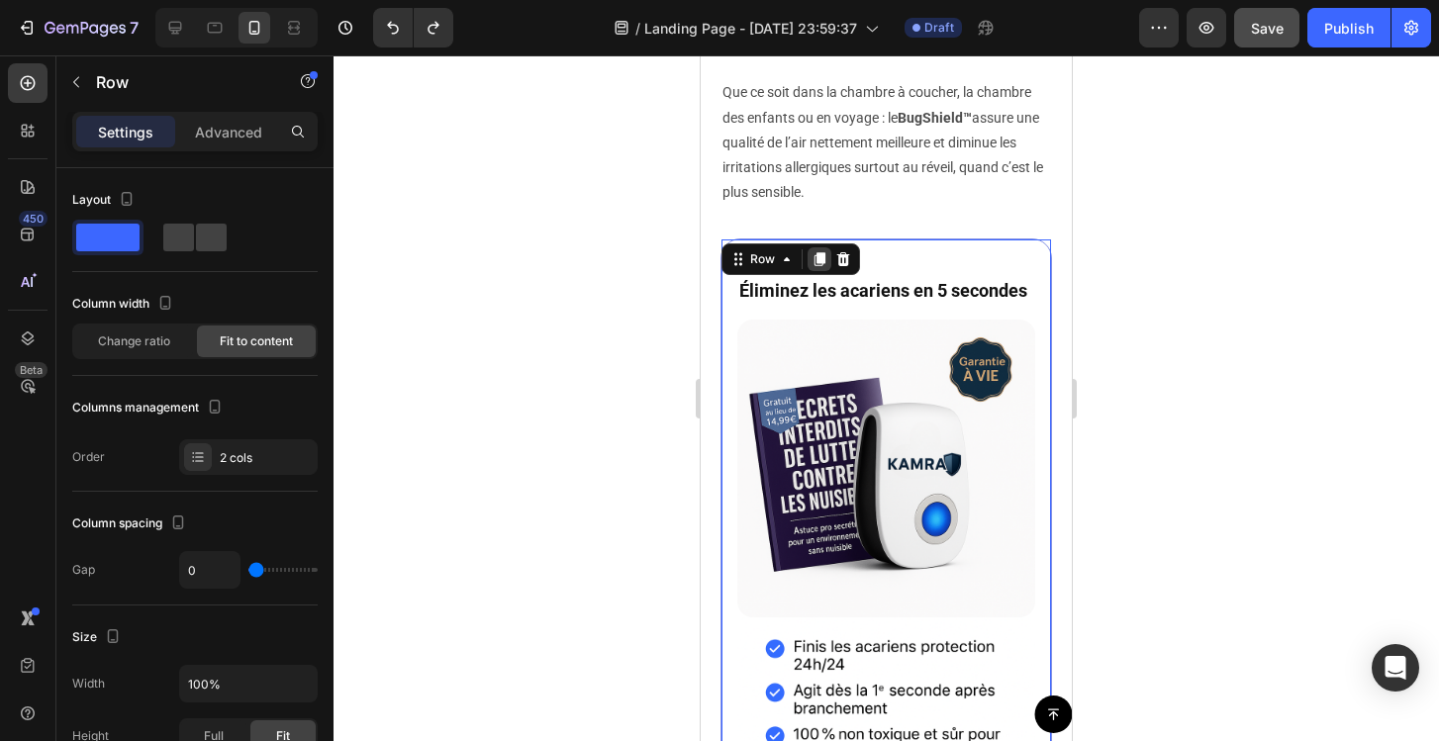
click at [821, 267] on icon at bounding box center [819, 260] width 11 height 14
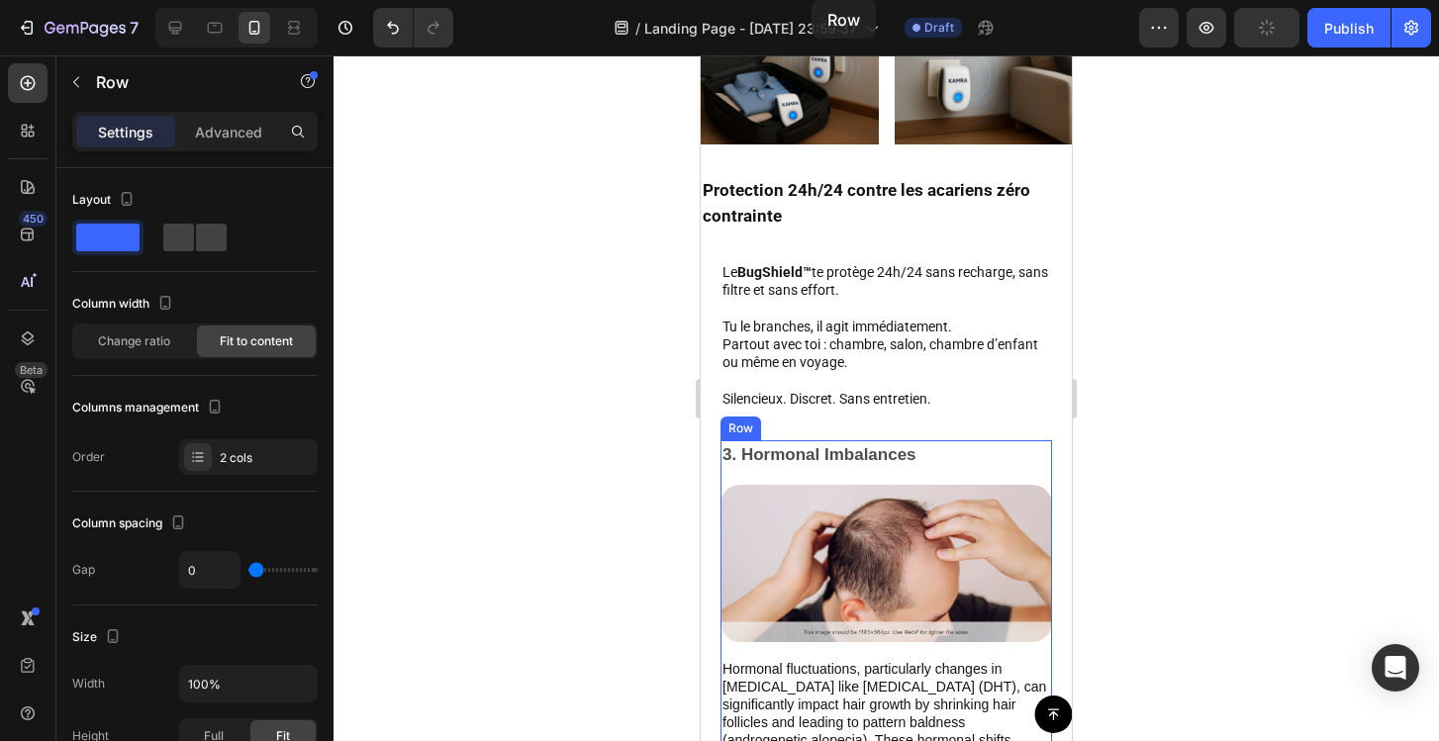
scroll to position [5466, 0]
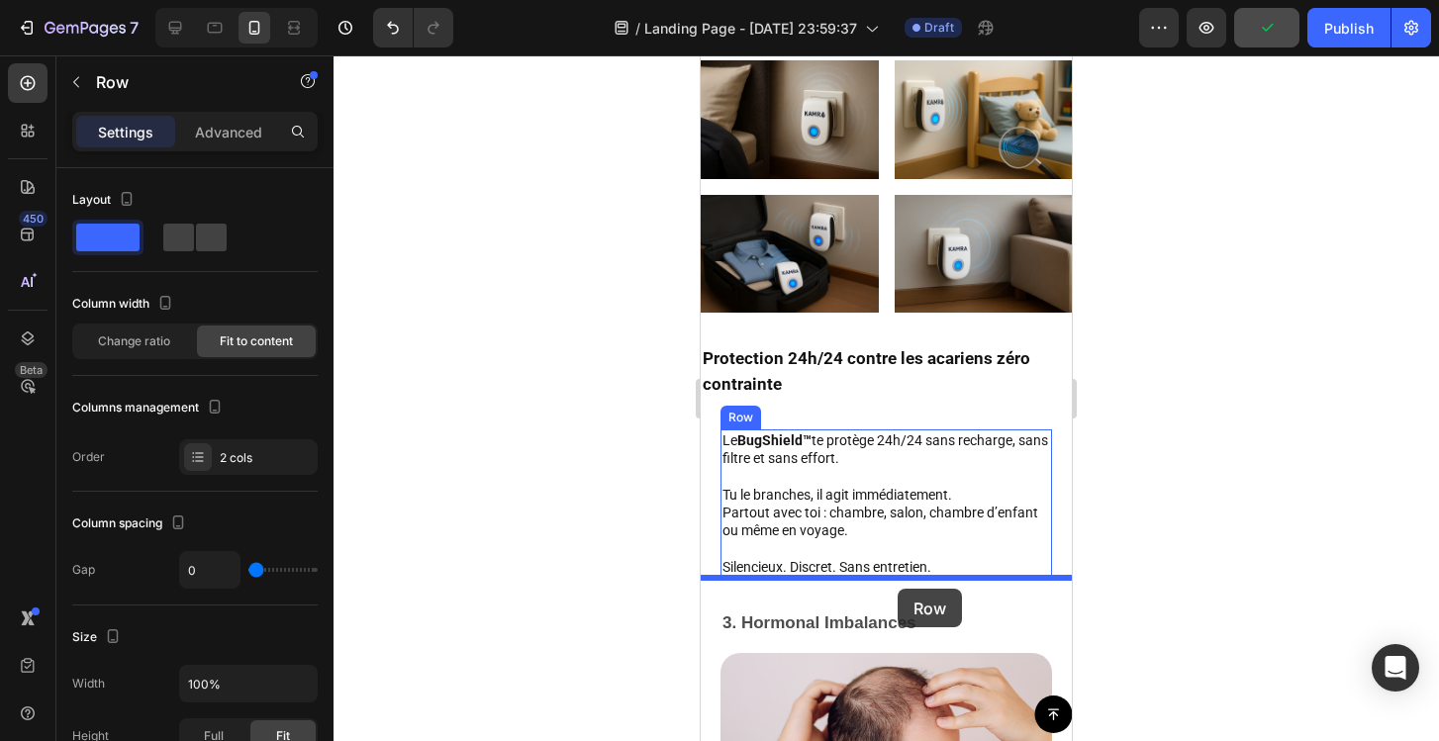
drag, startPoint x: 795, startPoint y: 114, endPoint x: 898, endPoint y: 589, distance: 486.1
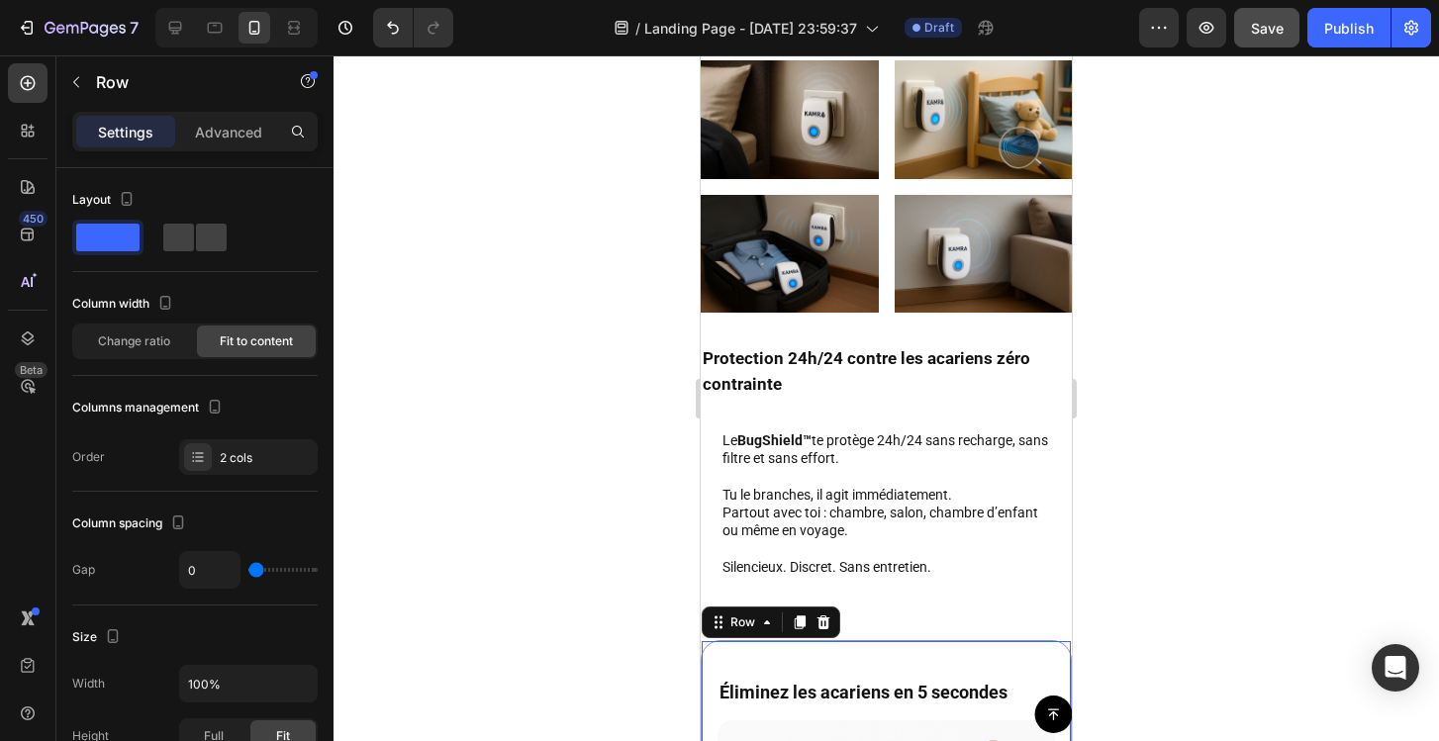
click at [627, 570] on div at bounding box center [886, 398] width 1105 height 686
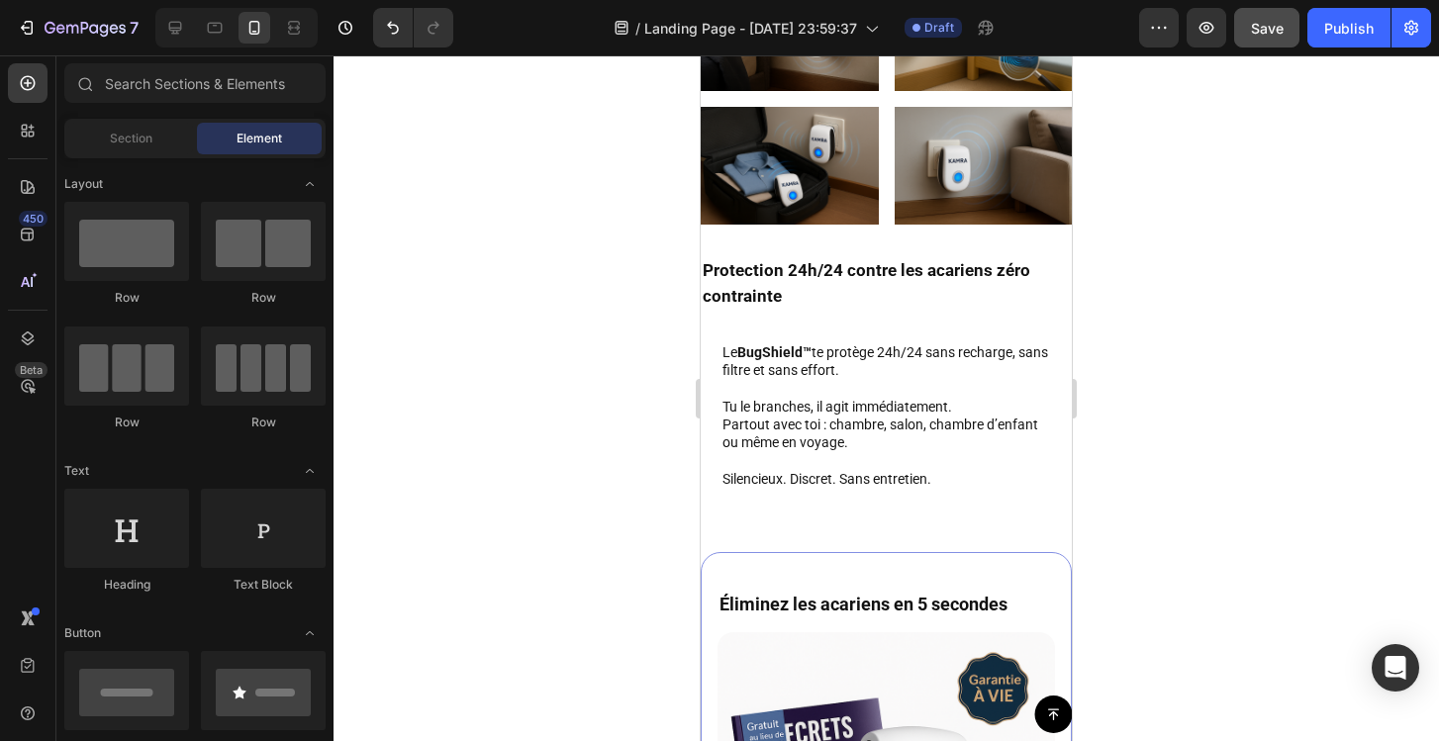
scroll to position [5701, 0]
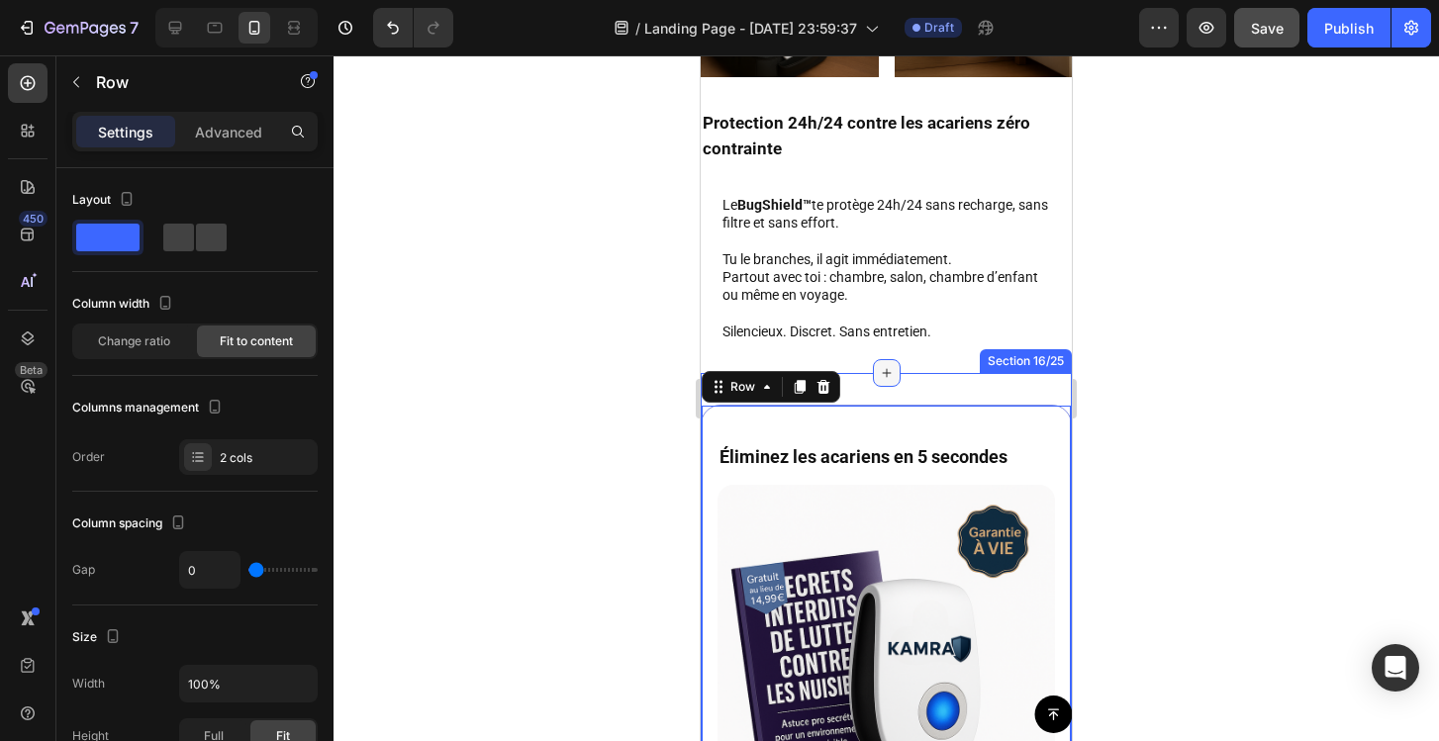
click at [880, 365] on icon at bounding box center [887, 373] width 16 height 16
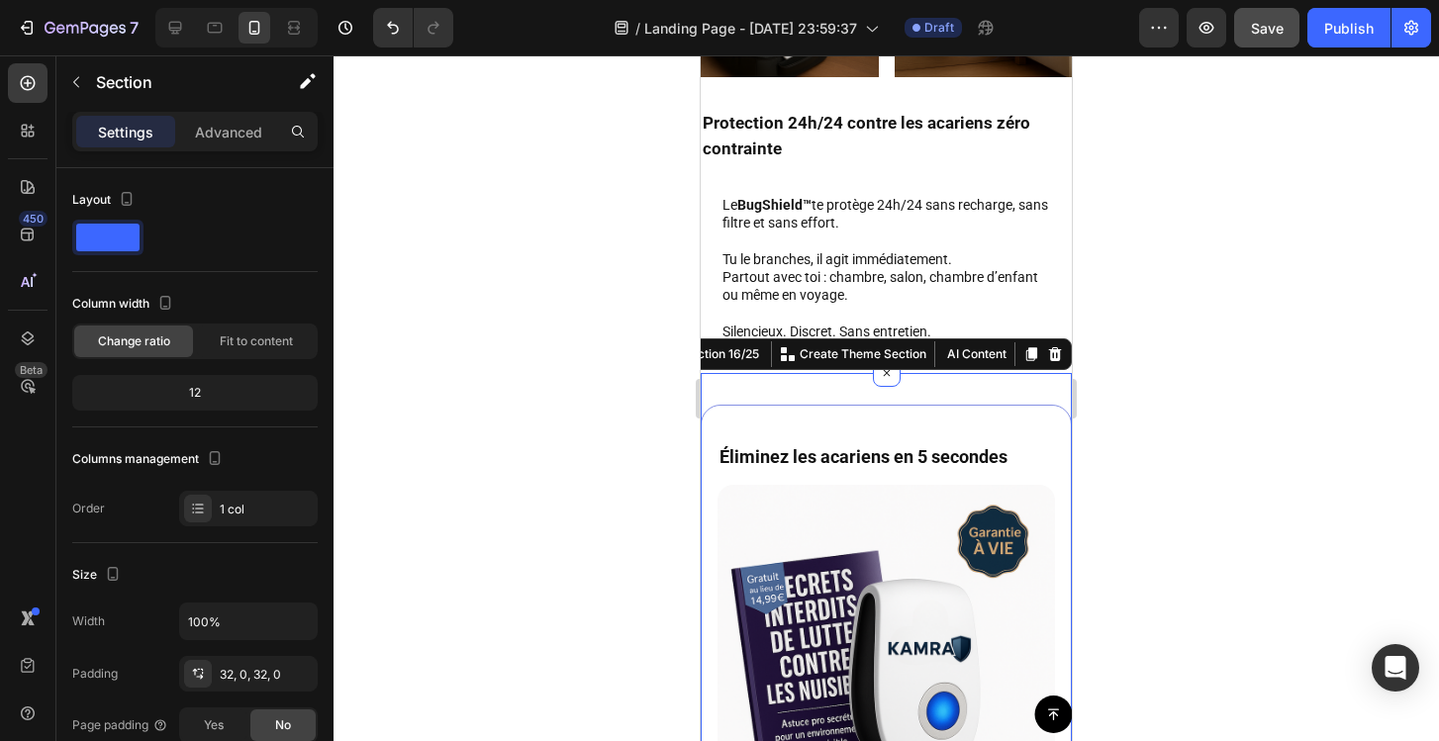
click at [1225, 370] on div at bounding box center [886, 398] width 1105 height 686
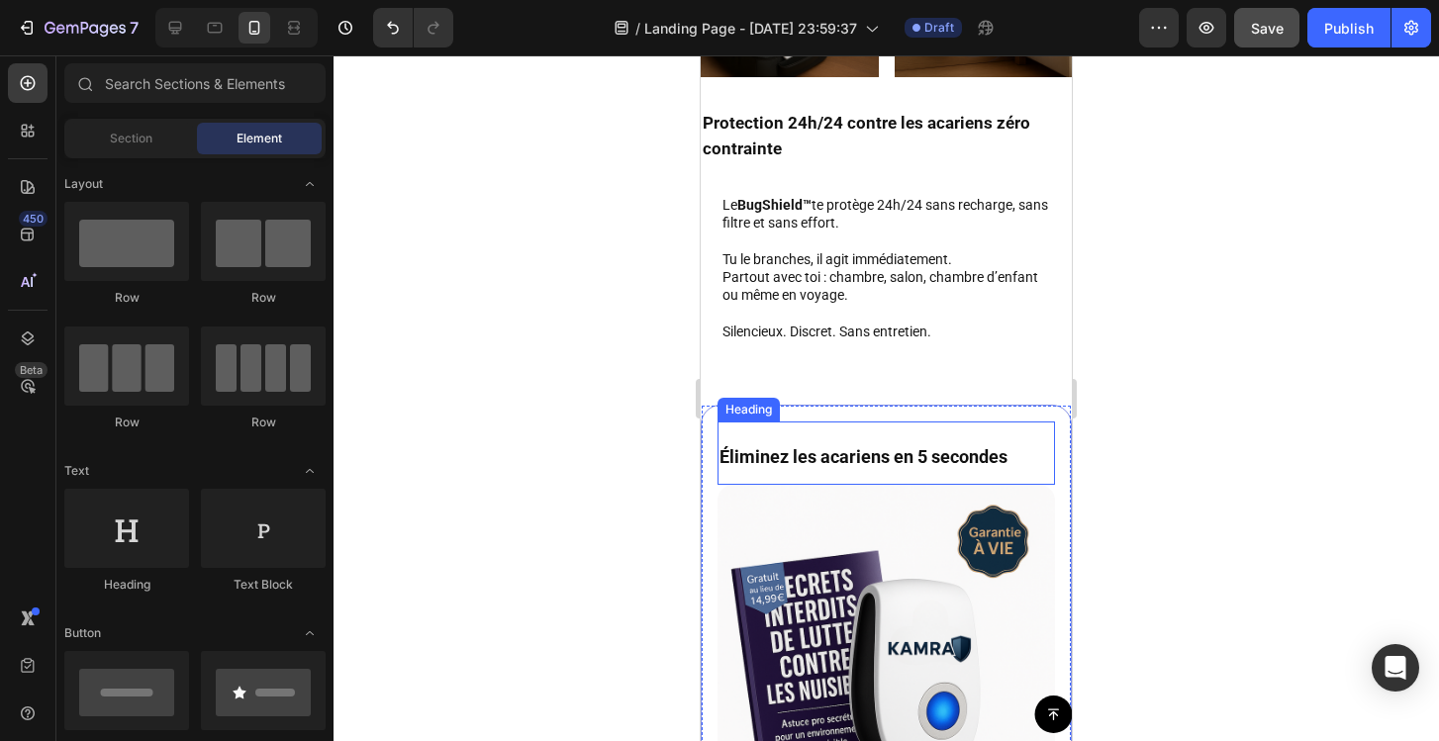
click at [995, 424] on h2 "Éliminez les acariens en 5 secondes" at bounding box center [885, 453] width 337 height 63
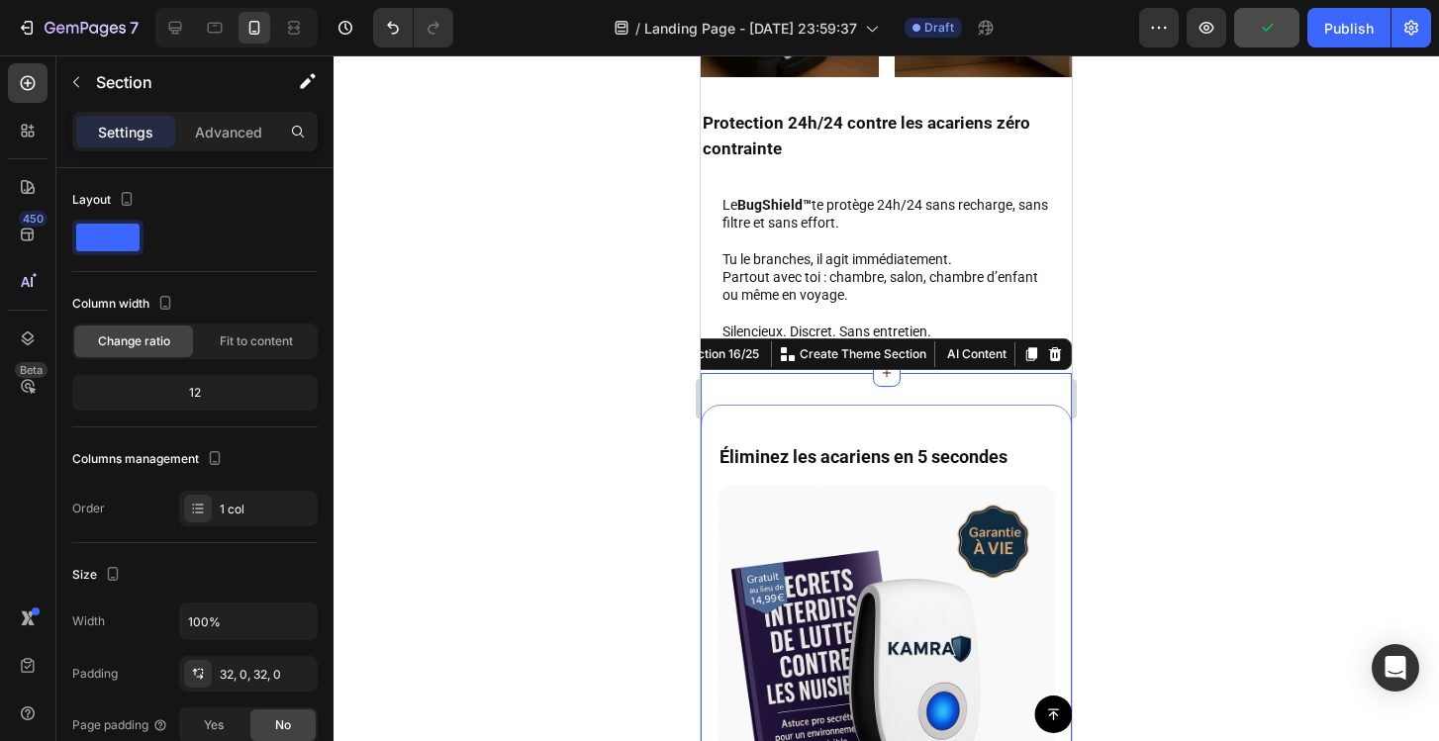
click at [1204, 326] on div at bounding box center [886, 398] width 1105 height 686
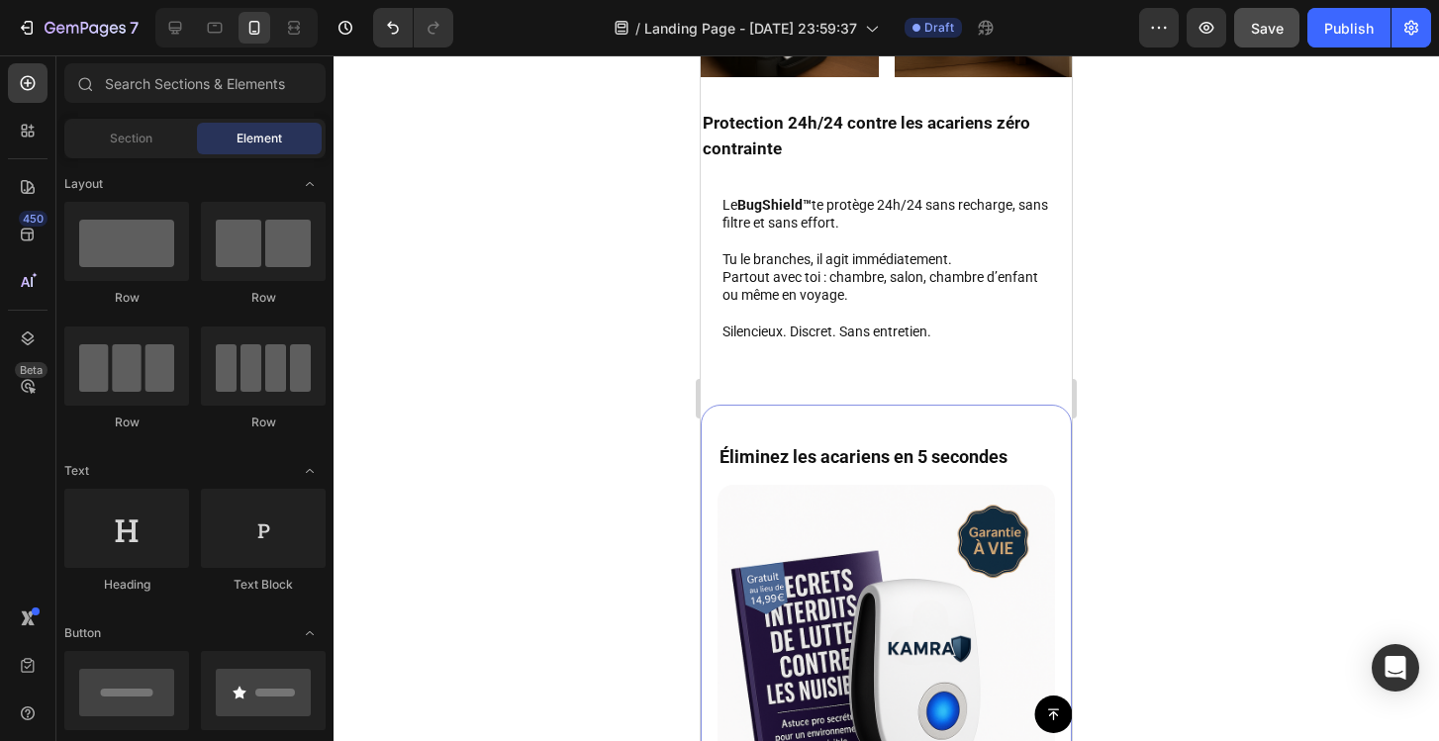
click at [950, 347] on div "Button Sticky Image Image Row Image Image Row Section 13/25 Protection 24h/24 c…" at bounding box center [886, 549] width 371 height 12309
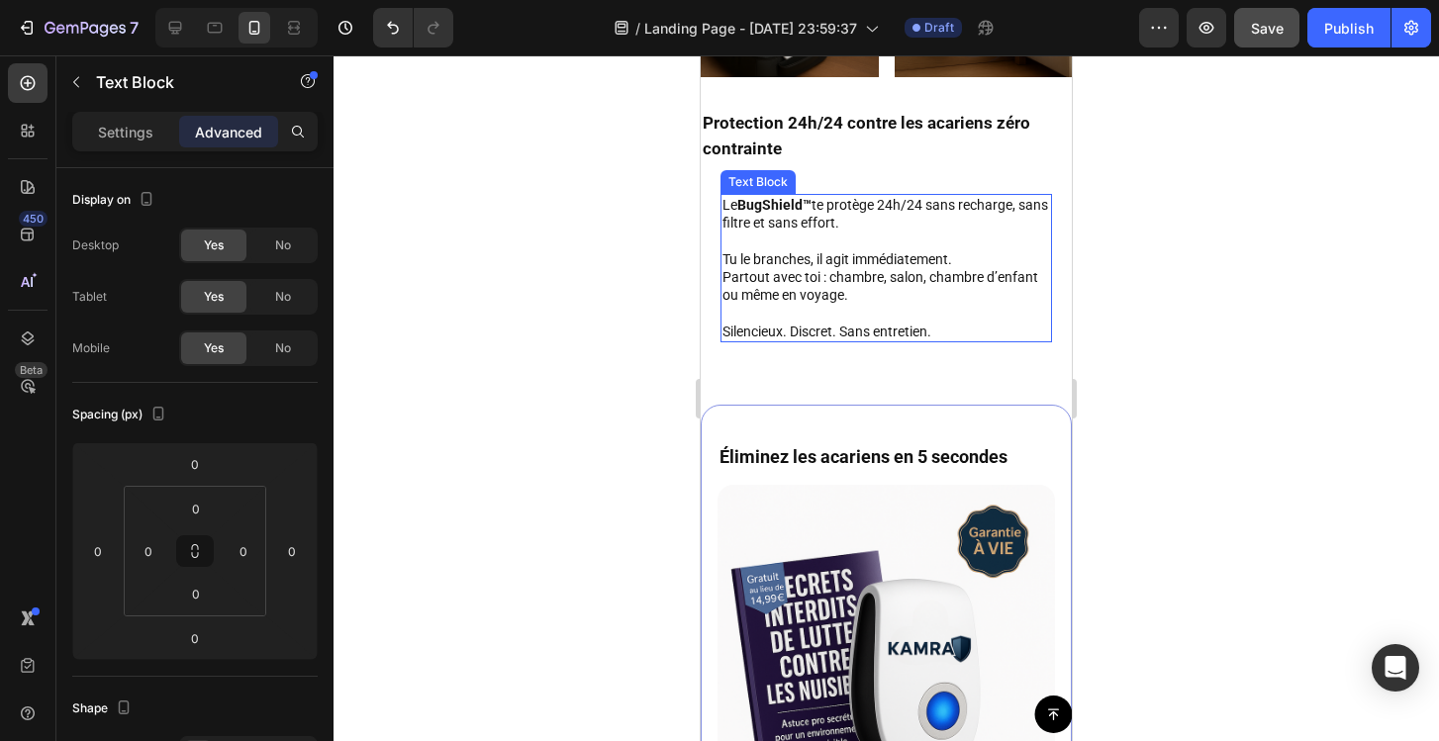
click at [997, 297] on p "Partout avec toi : chambre, salon, chambre d’enfant ou même en voyage." at bounding box center [886, 286] width 328 height 36
drag, startPoint x: 891, startPoint y: 336, endPoint x: 889, endPoint y: 293, distance: 43.6
click at [889, 293] on div "Le BugShield™ te protège 24h/24 sans recharge, sans filtre et sans effort. Tu l…" at bounding box center [886, 268] width 332 height 148
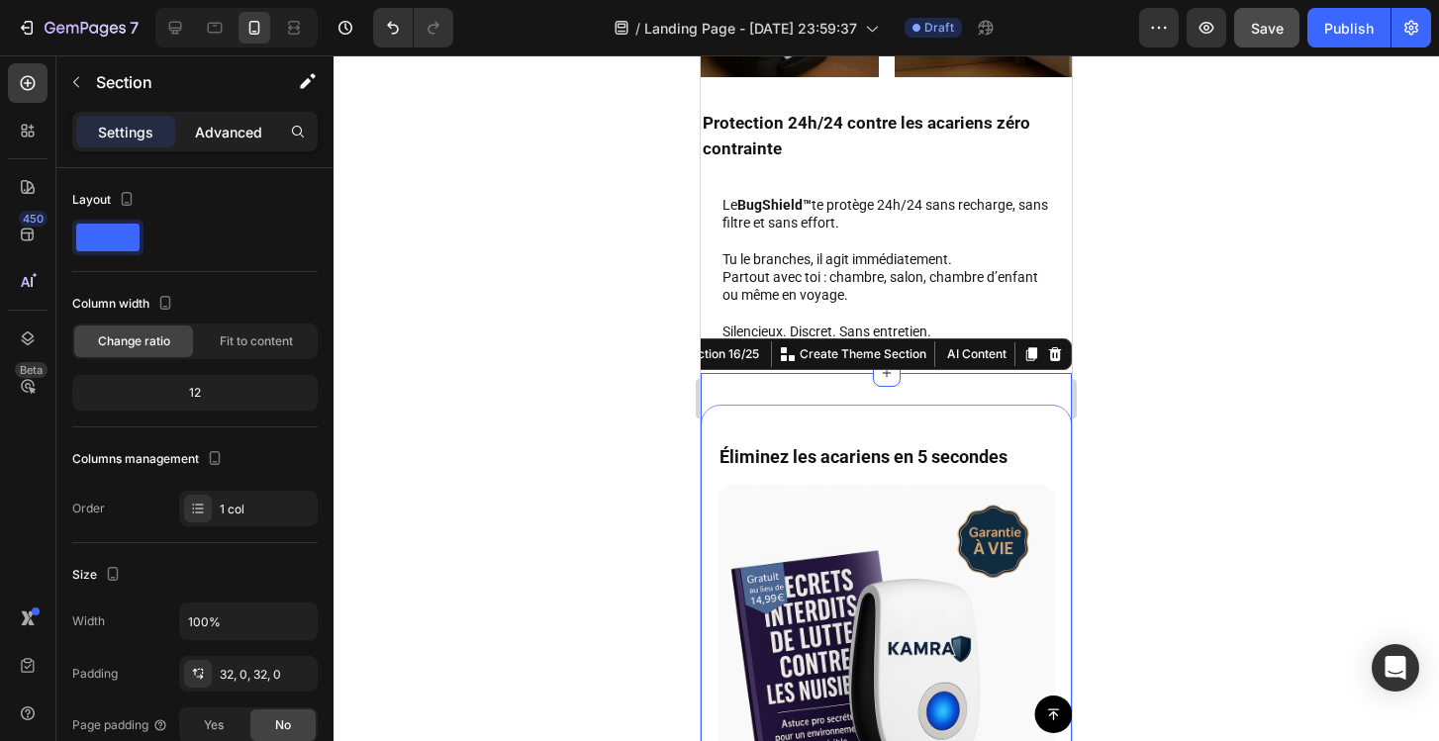
click at [218, 133] on p "Advanced" at bounding box center [228, 132] width 67 height 21
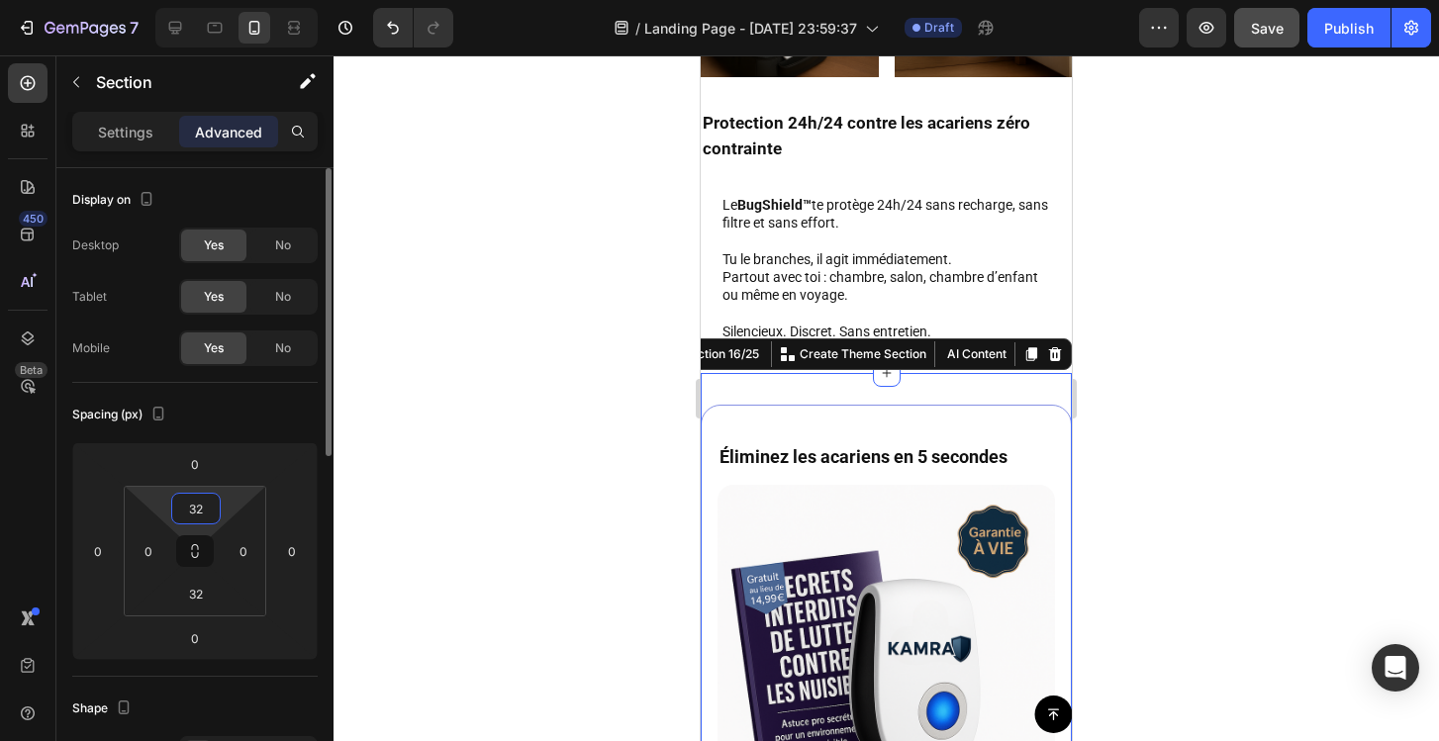
click at [204, 511] on input "32" at bounding box center [196, 509] width 40 height 30
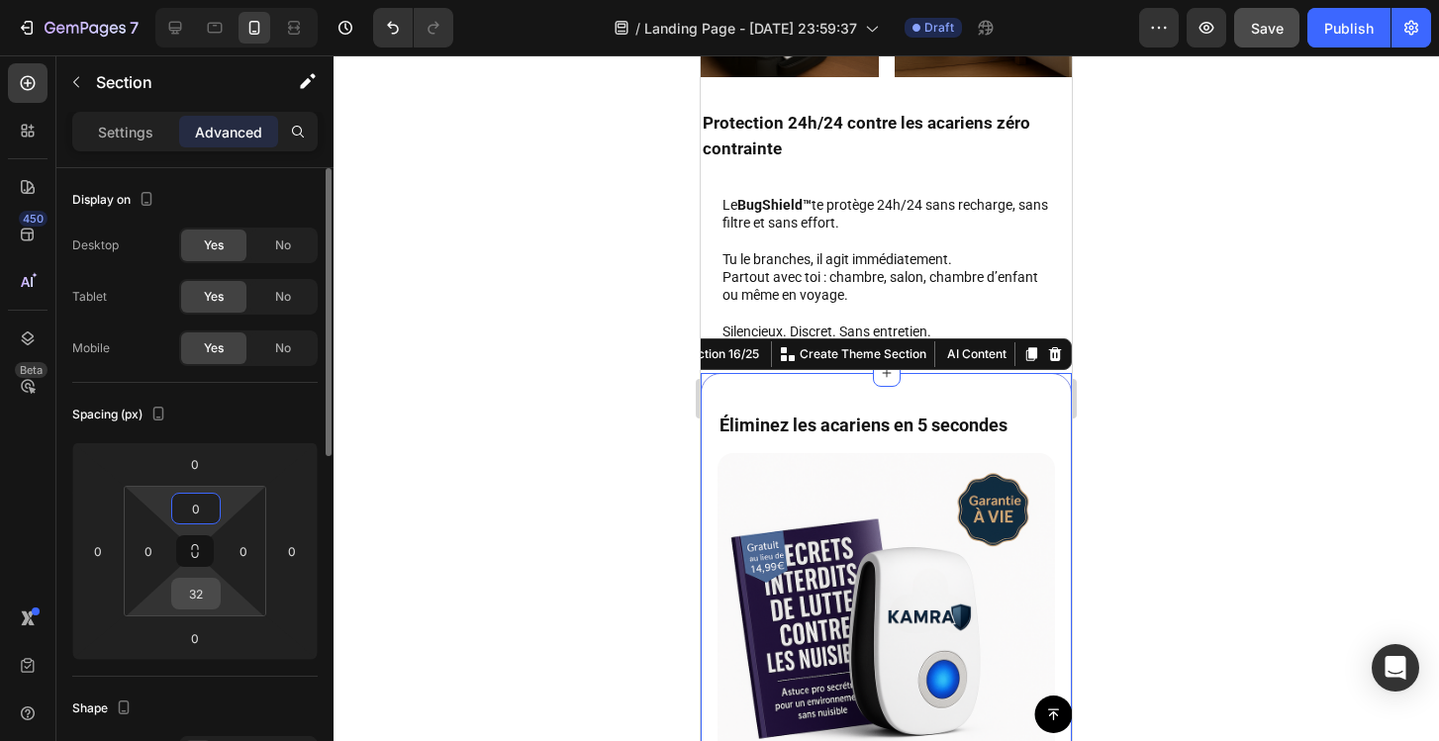
type input "0"
click at [199, 596] on input "32" at bounding box center [196, 594] width 40 height 30
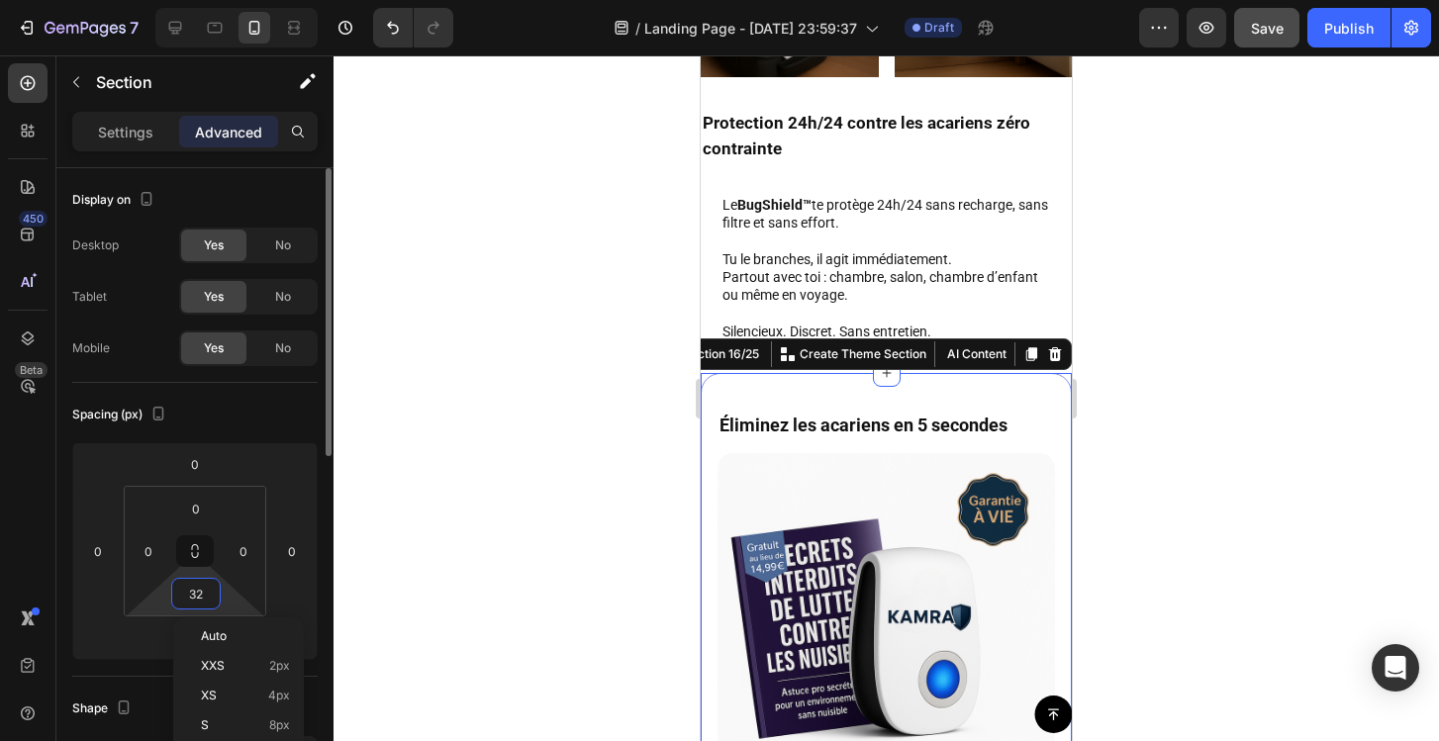
type input "0"
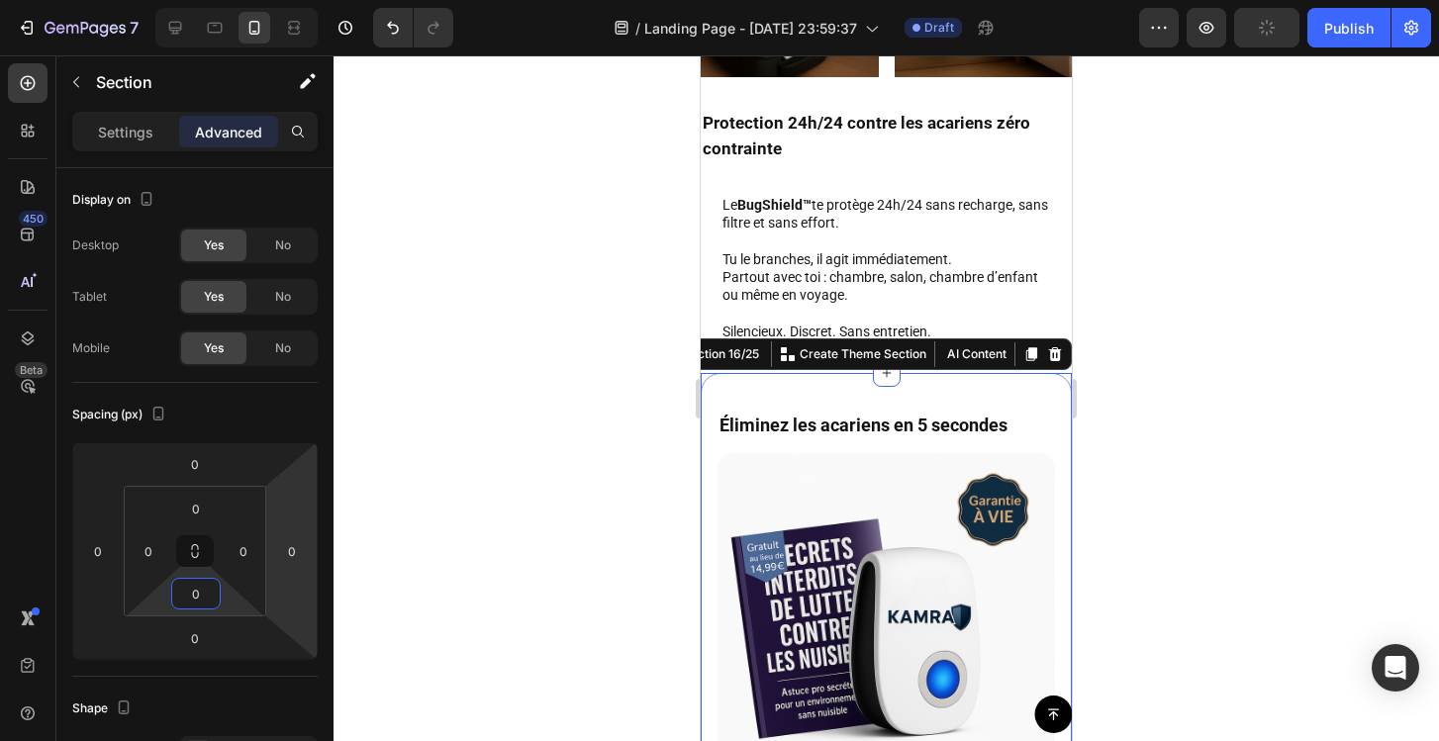
click at [452, 449] on div at bounding box center [886, 398] width 1105 height 686
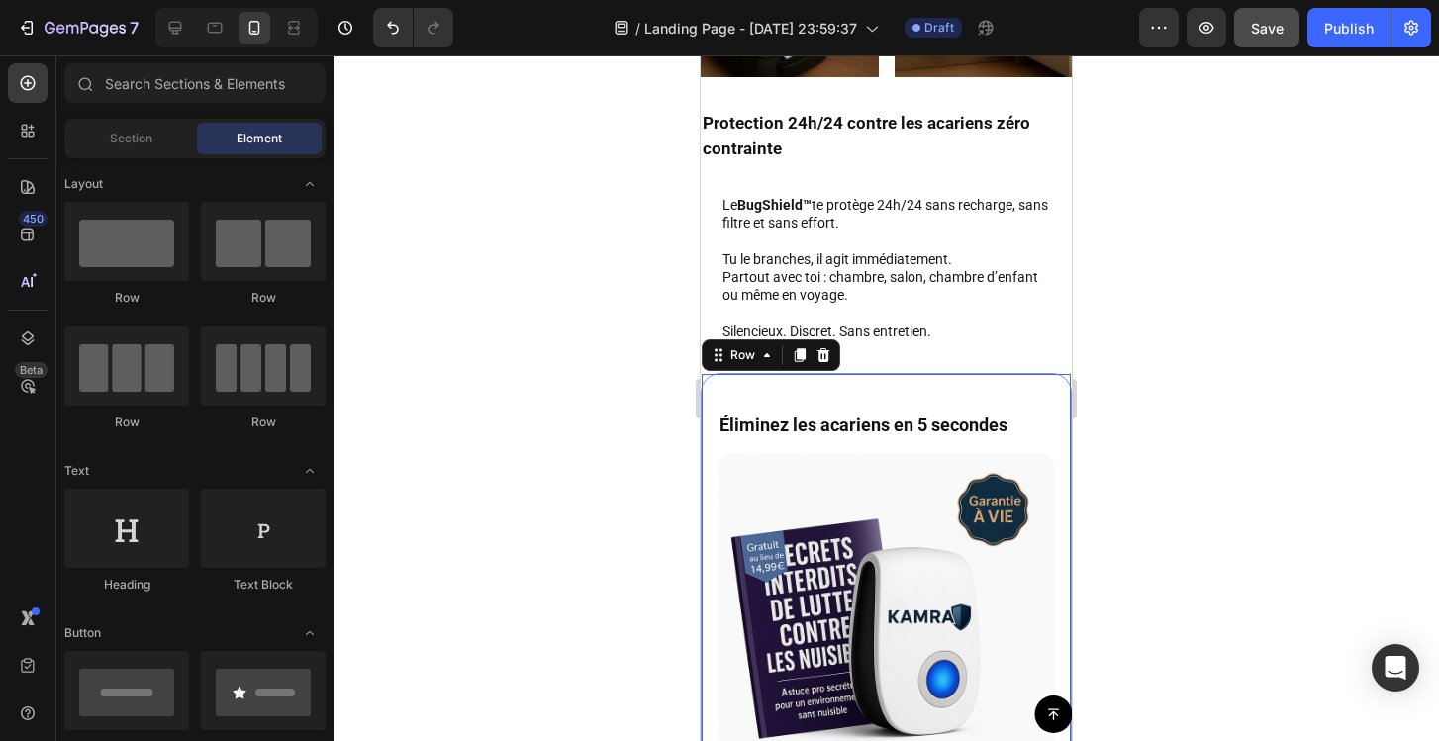
click at [860, 387] on div "Éliminez les acariens en 5 secondes Heading Image Image Vérifier la disponibili…" at bounding box center [886, 742] width 371 height 738
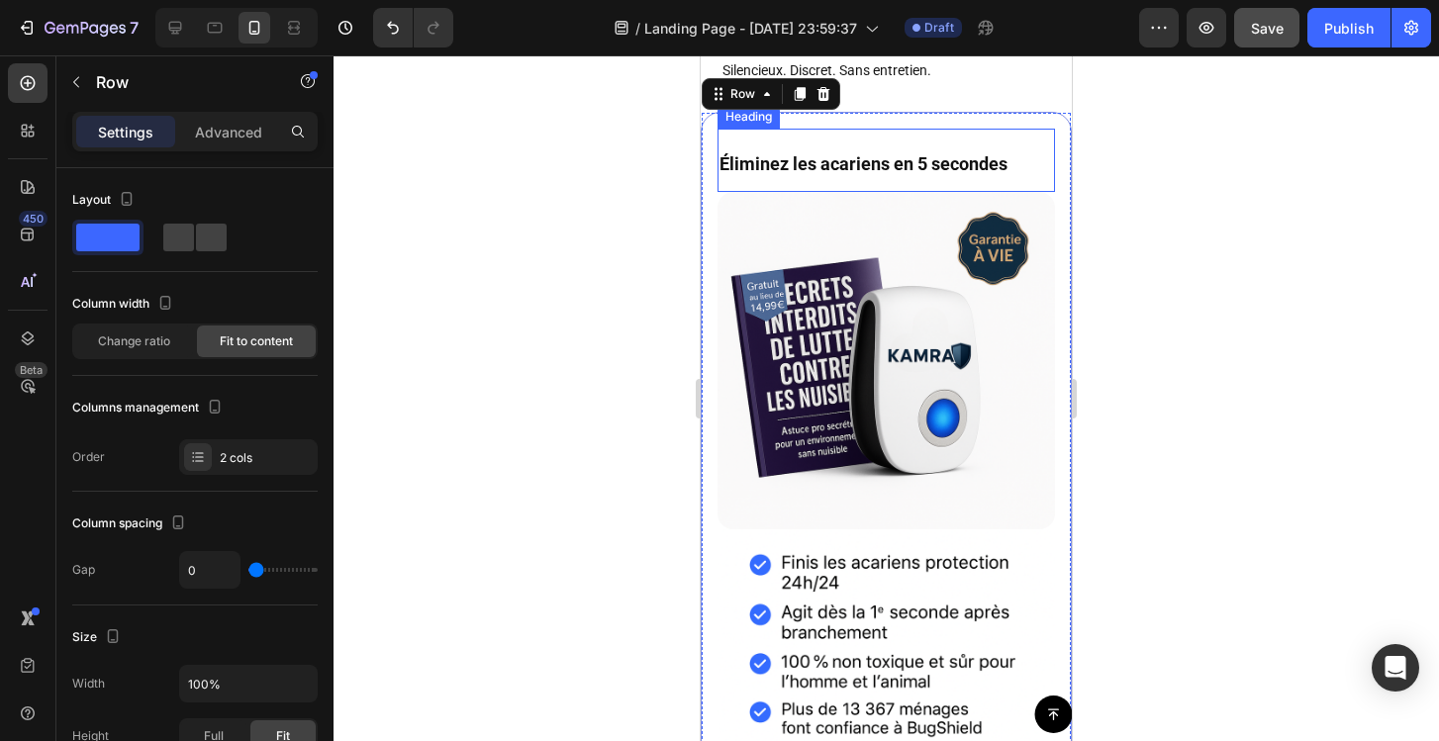
scroll to position [5979, 0]
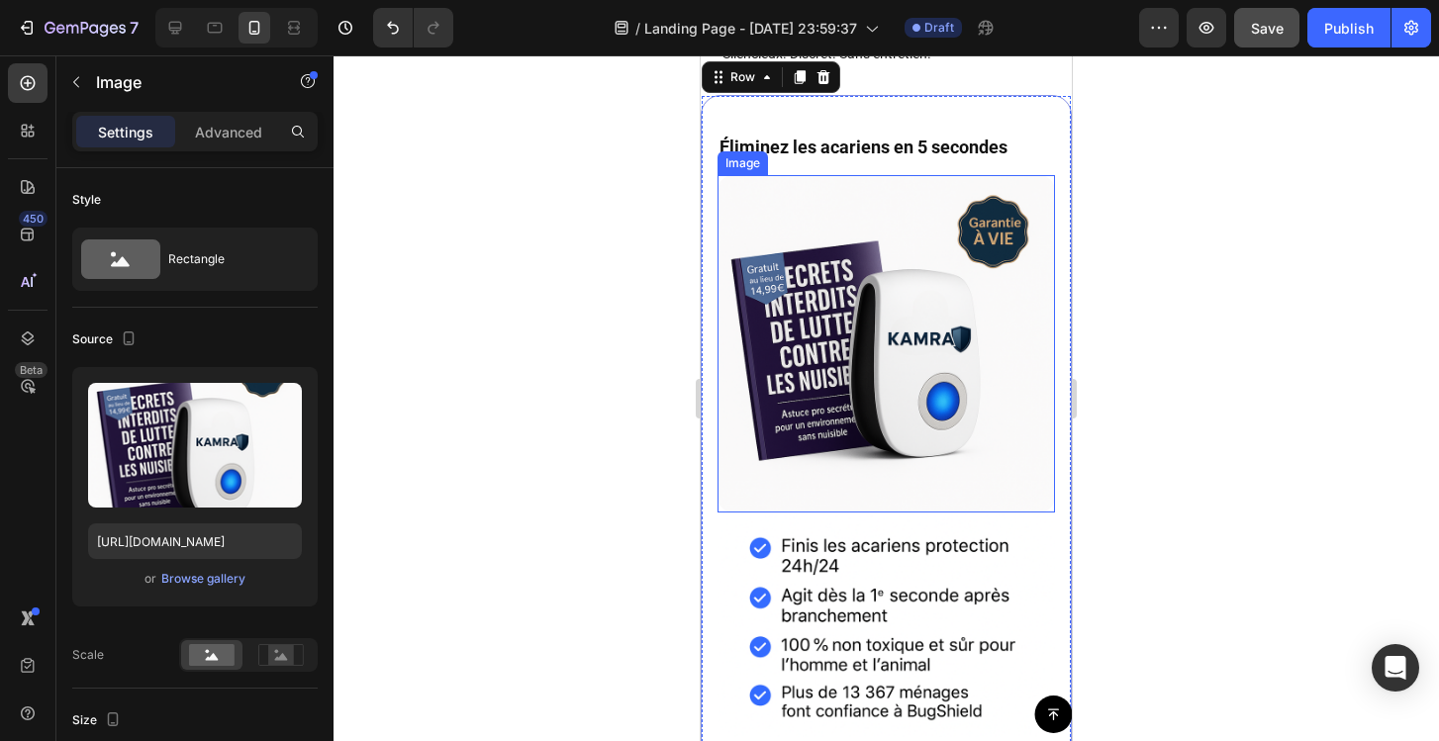
click at [864, 236] on img at bounding box center [885, 343] width 337 height 337
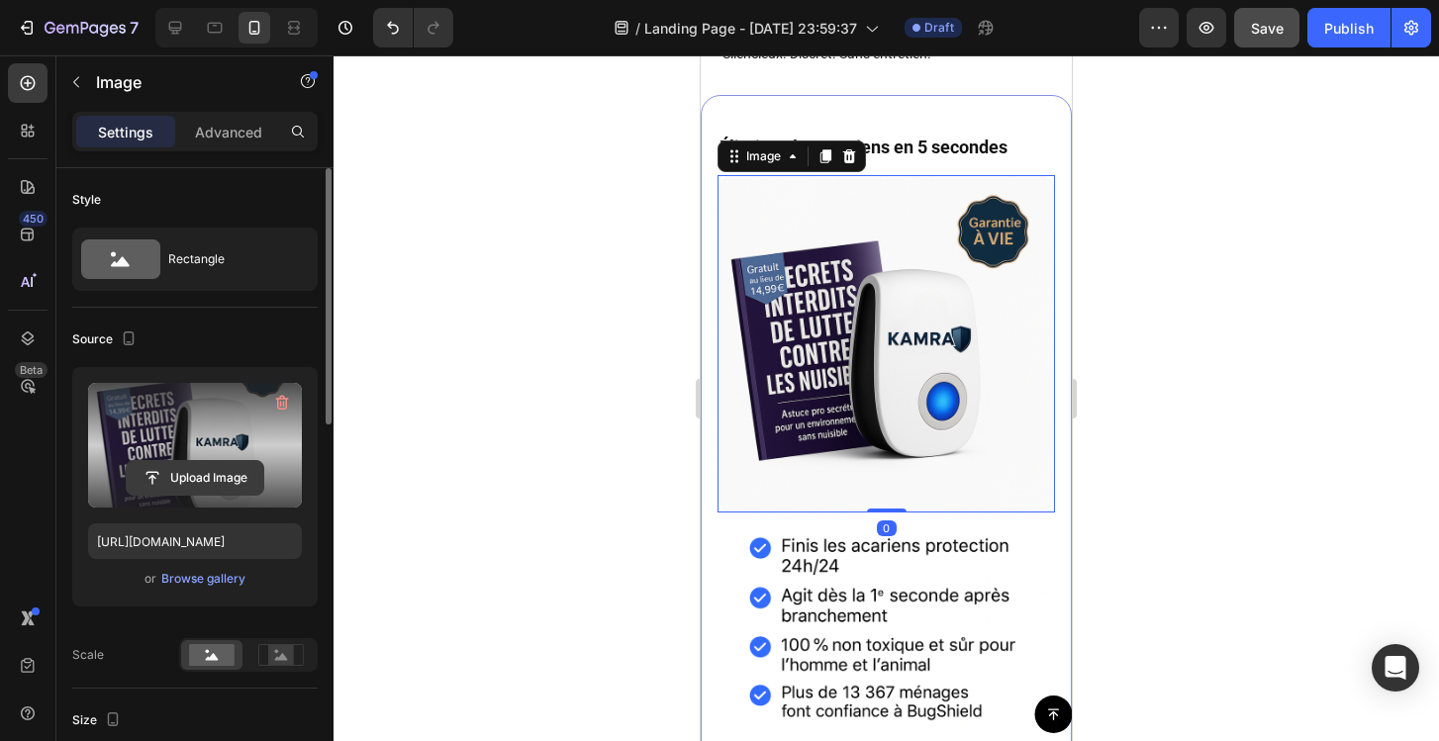
click at [230, 481] on input "file" at bounding box center [195, 478] width 137 height 34
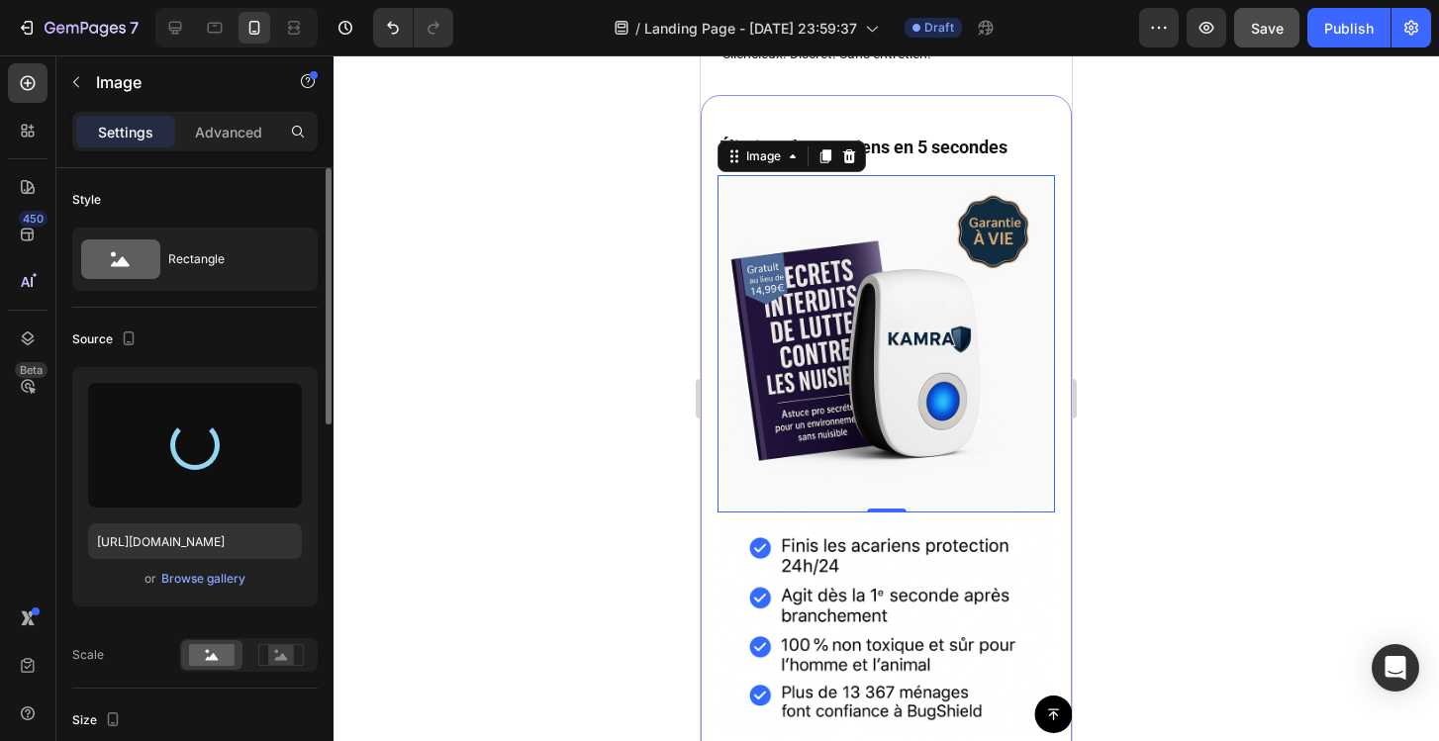
type input "[URL][DOMAIN_NAME]"
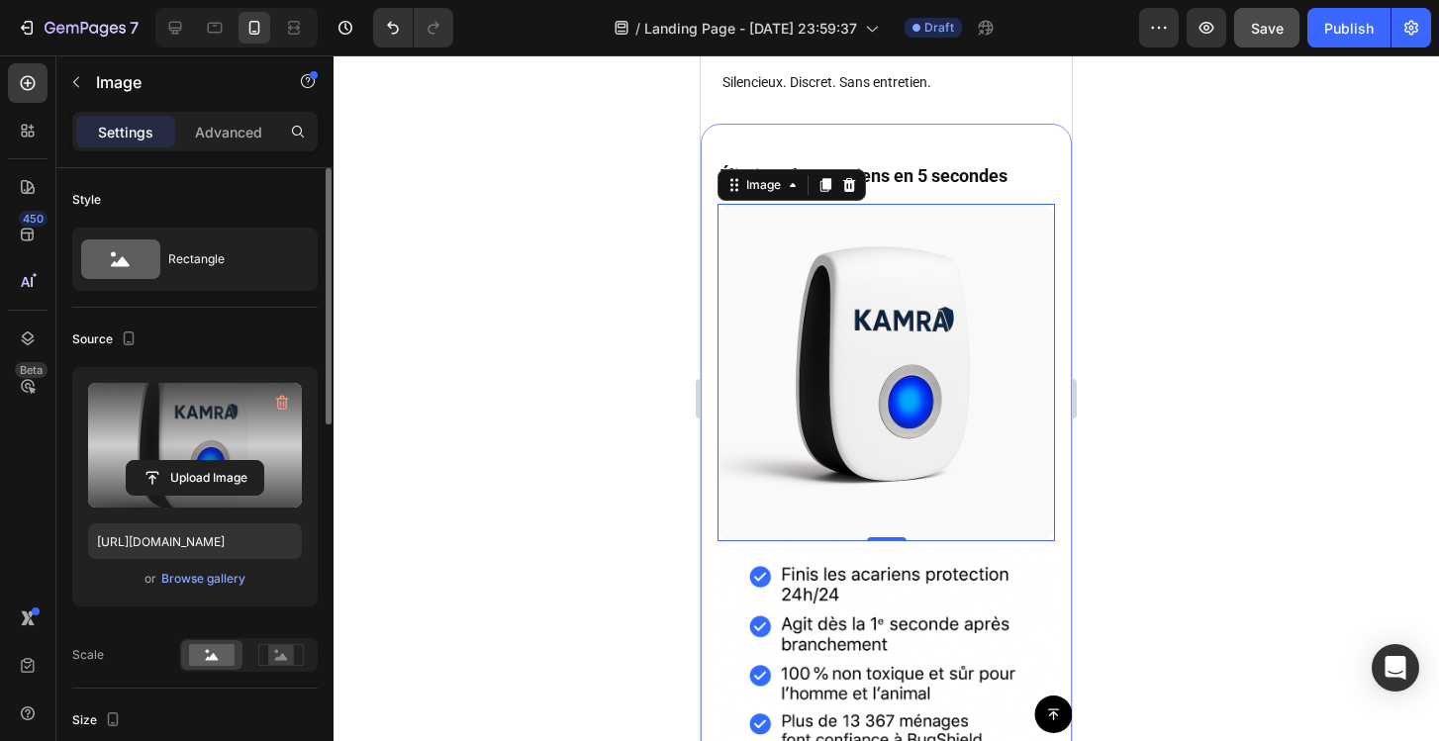
scroll to position [5943, 0]
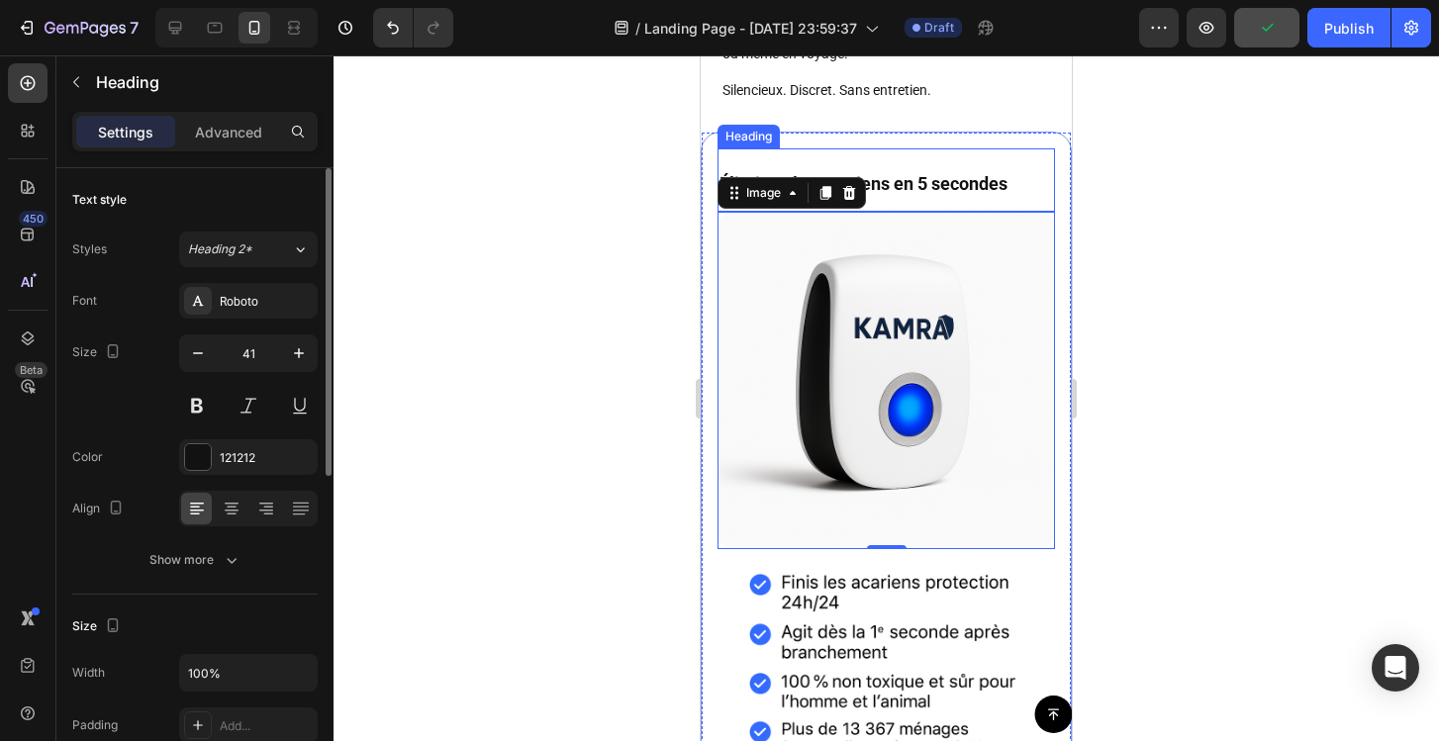
click at [928, 179] on strong "Éliminez les acariens en 5 secondes" at bounding box center [863, 183] width 288 height 21
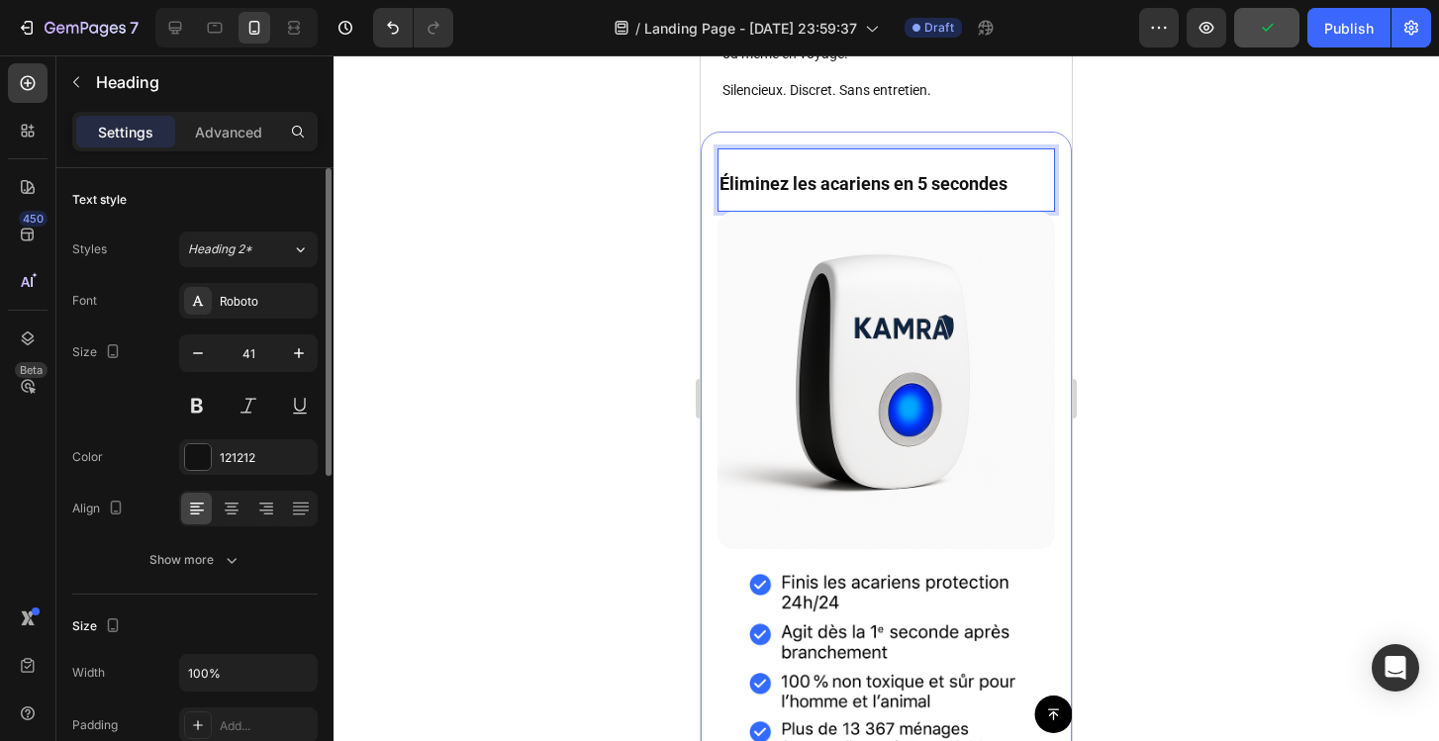
click at [993, 169] on p "Éliminez les acariens en 5 secondes" at bounding box center [886, 179] width 334 height 59
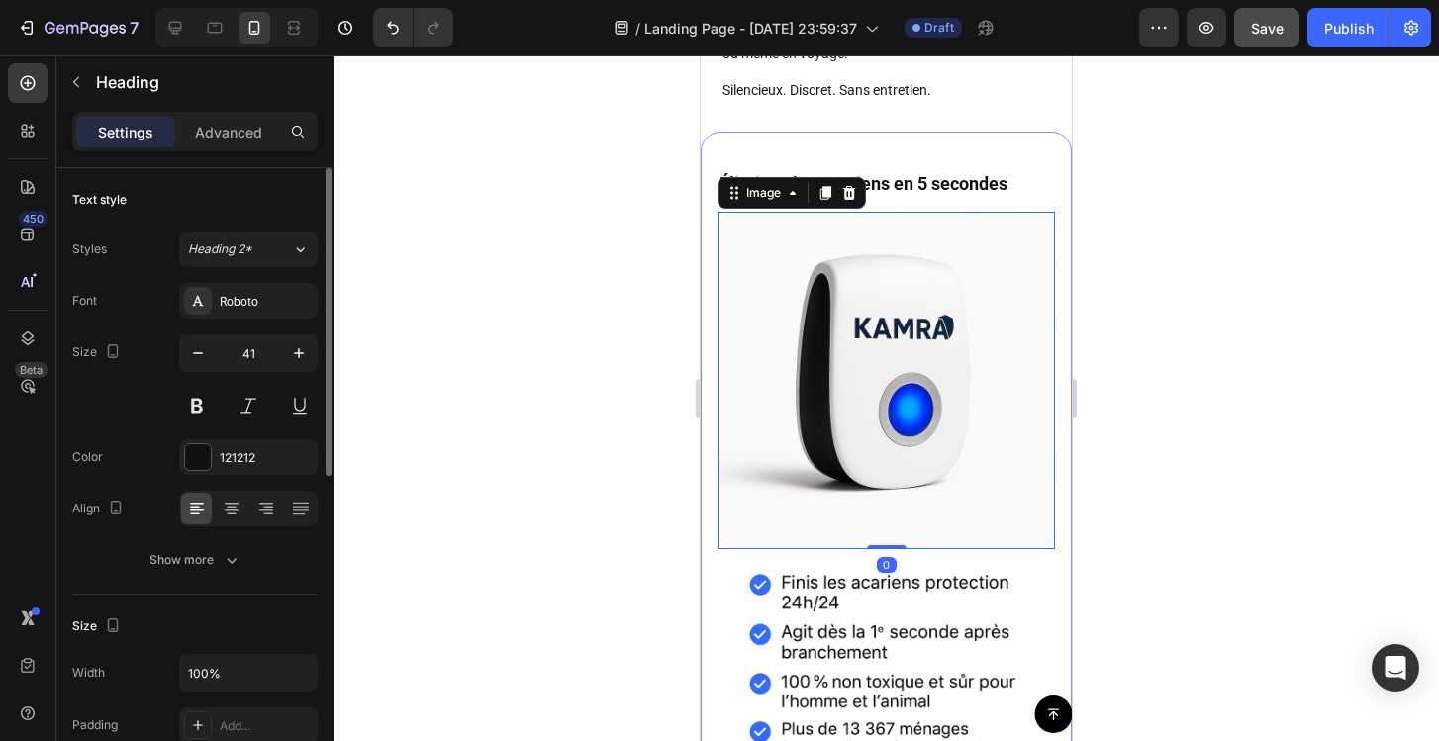
click at [1023, 245] on img at bounding box center [885, 380] width 337 height 337
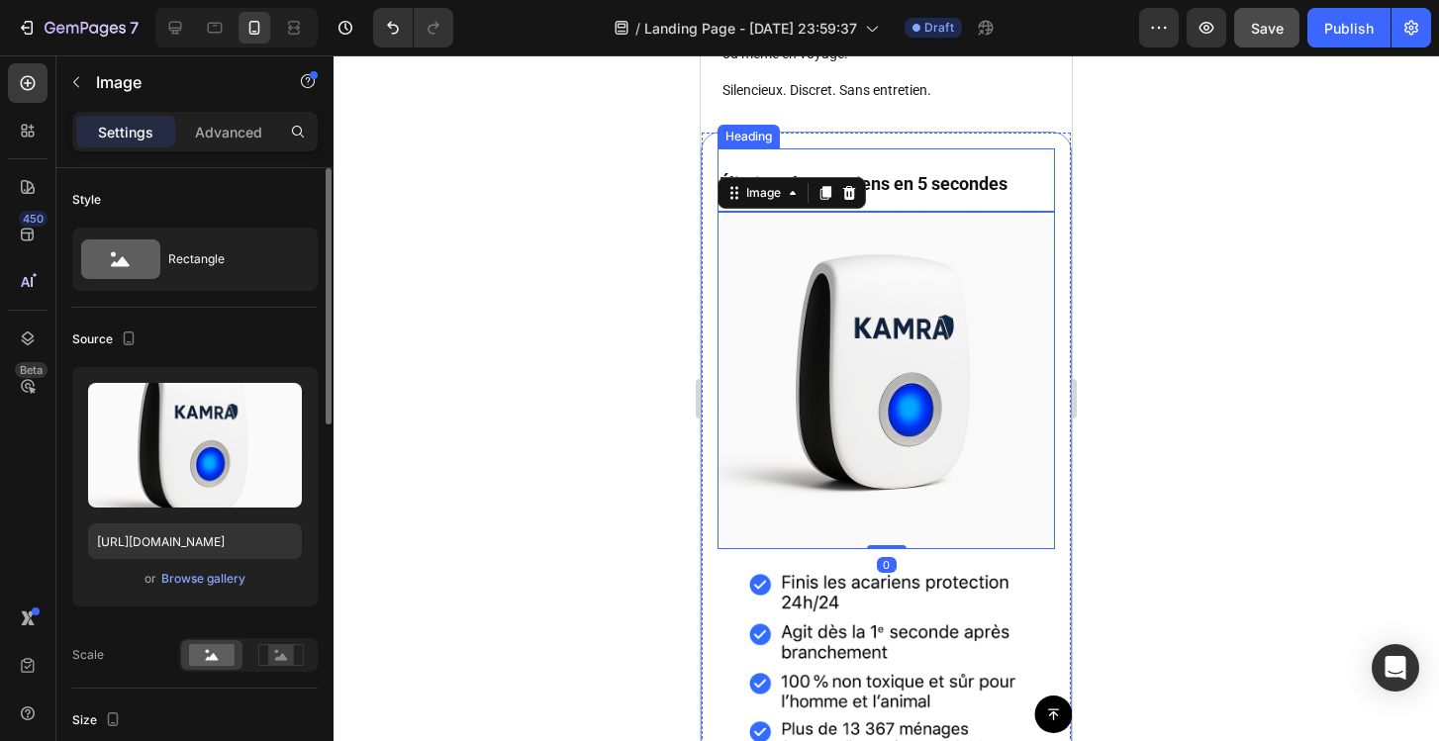
click at [1019, 183] on p "⁠⁠⁠⁠⁠⁠⁠ Éliminez les acariens en 5 secondes" at bounding box center [886, 179] width 334 height 59
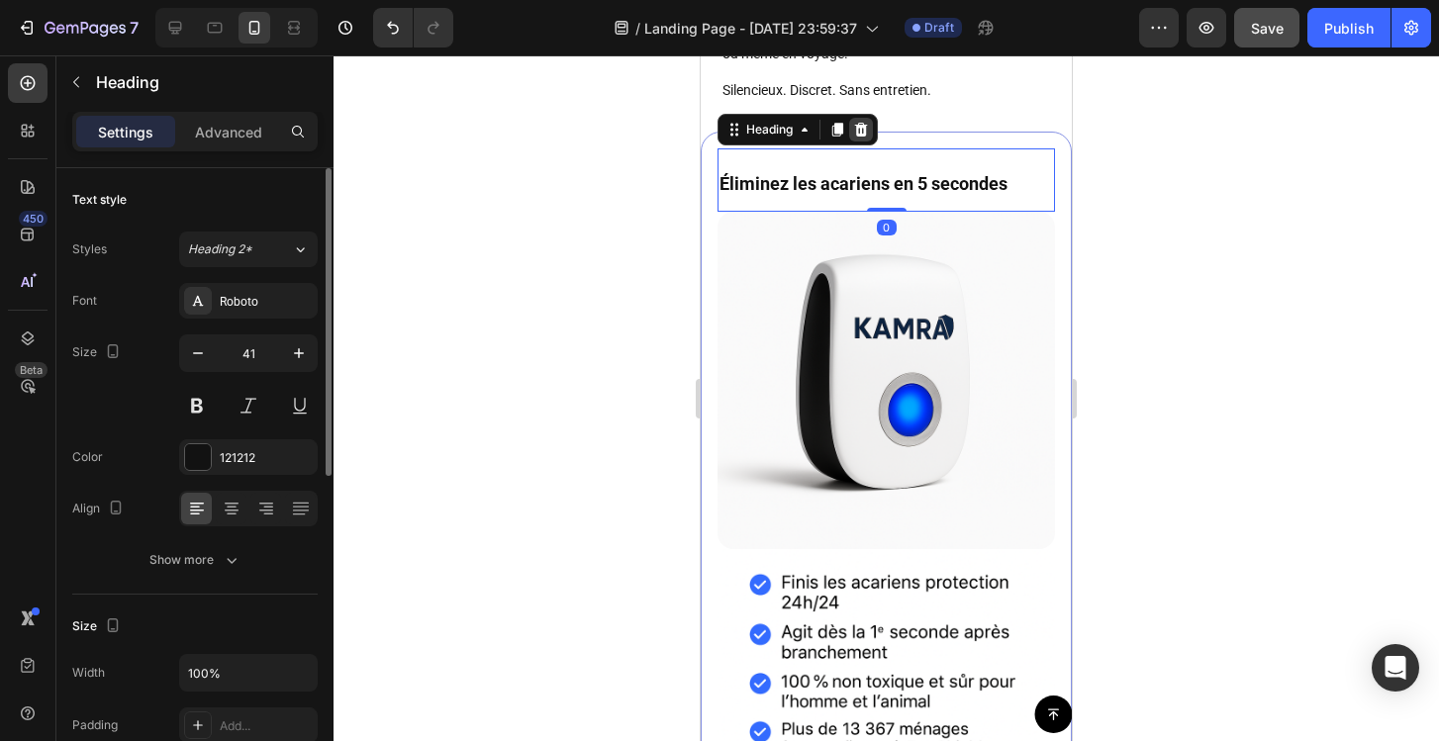
click at [858, 131] on icon at bounding box center [861, 130] width 13 height 14
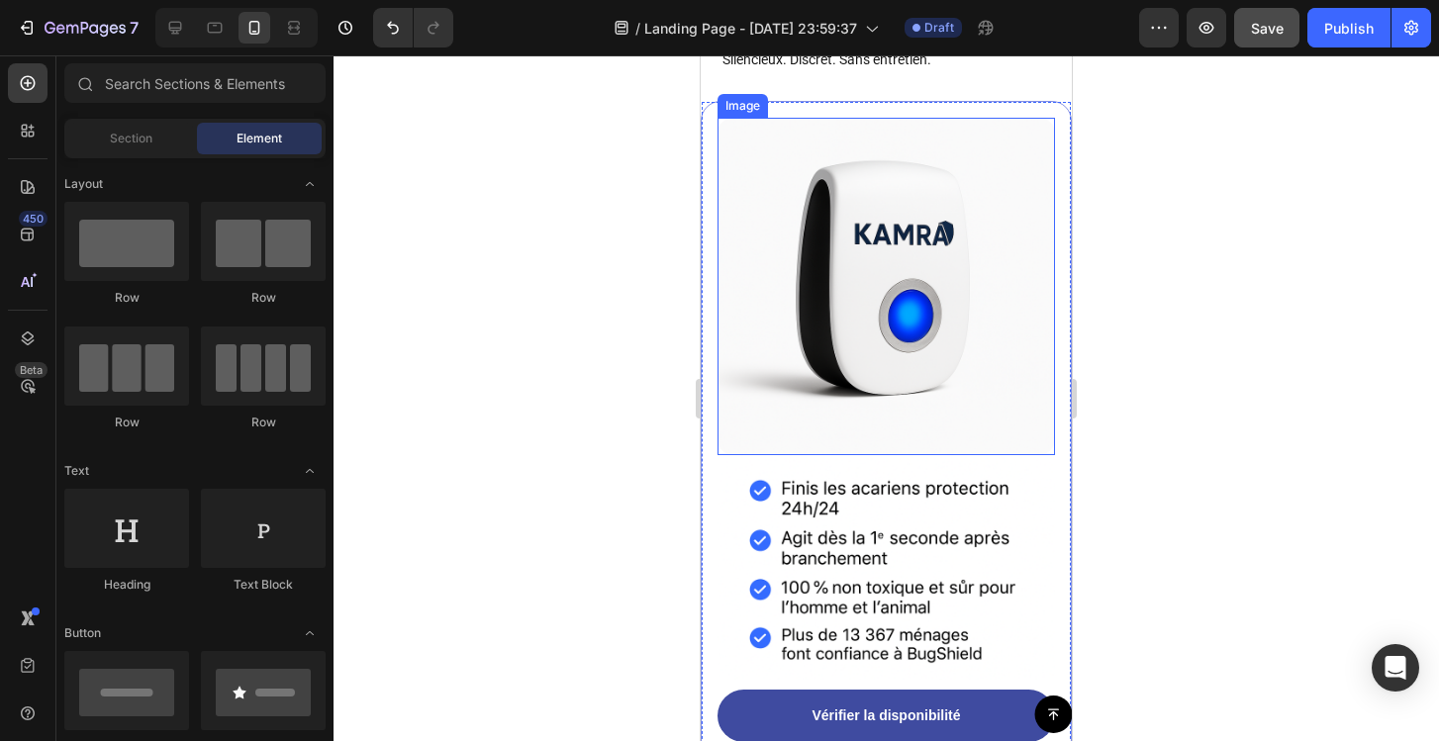
scroll to position [5978, 0]
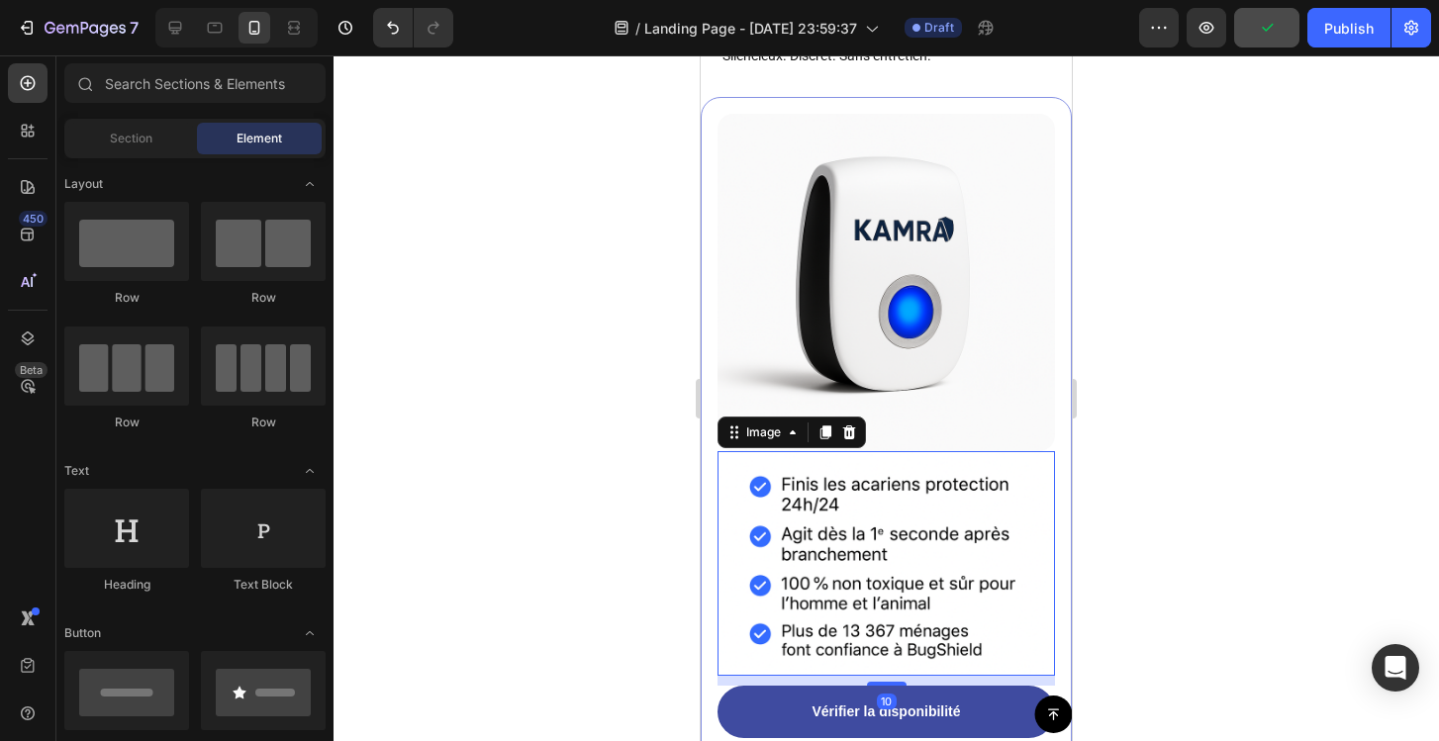
click at [860, 542] on img at bounding box center [885, 563] width 337 height 225
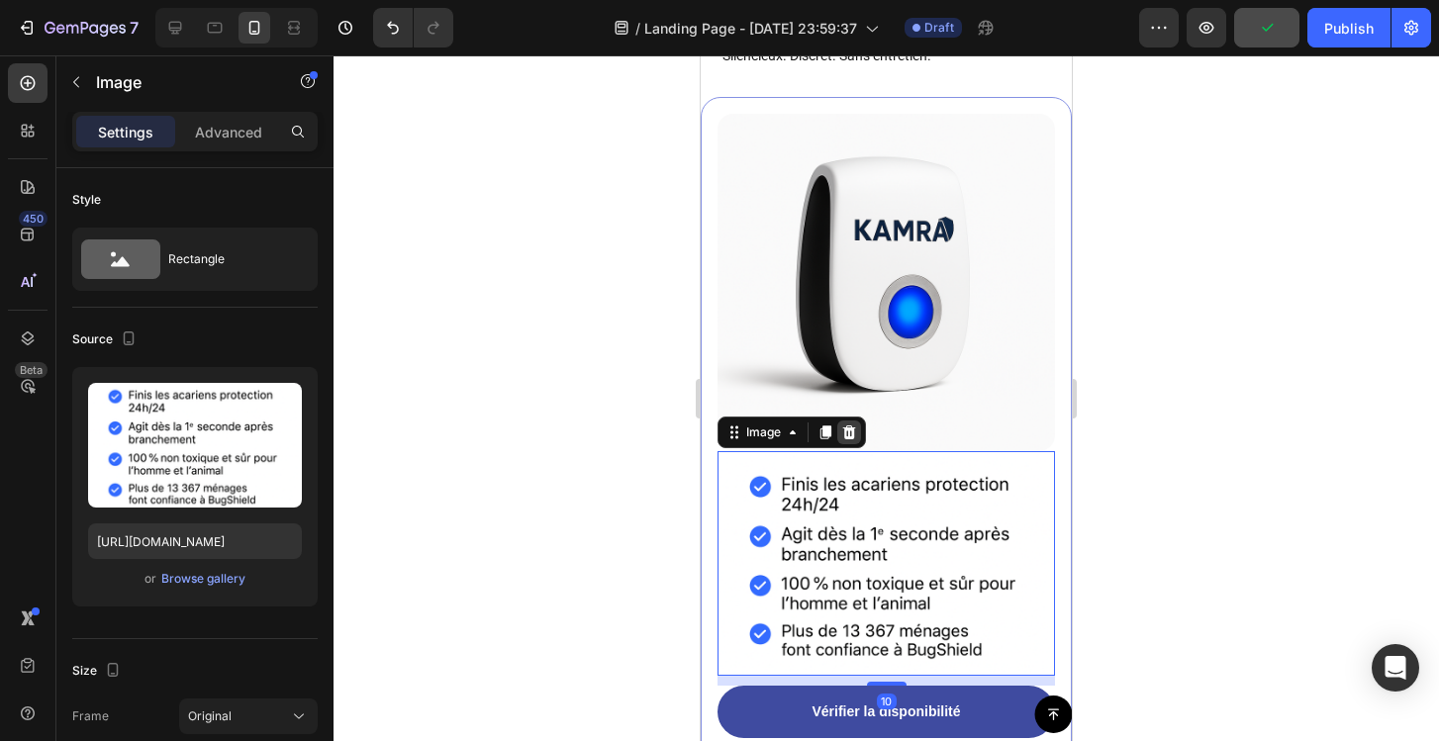
click at [851, 439] on div at bounding box center [849, 433] width 24 height 24
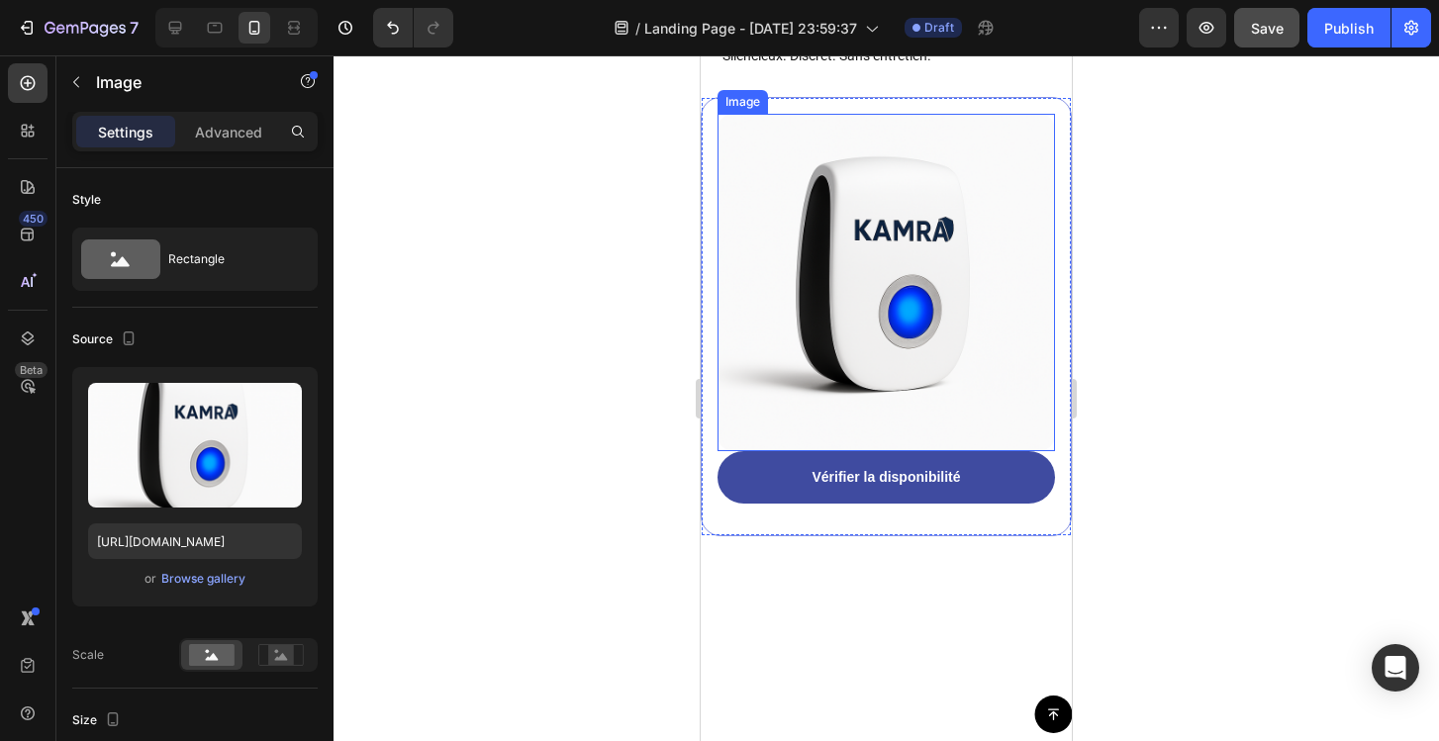
click at [1033, 442] on img at bounding box center [885, 282] width 337 height 337
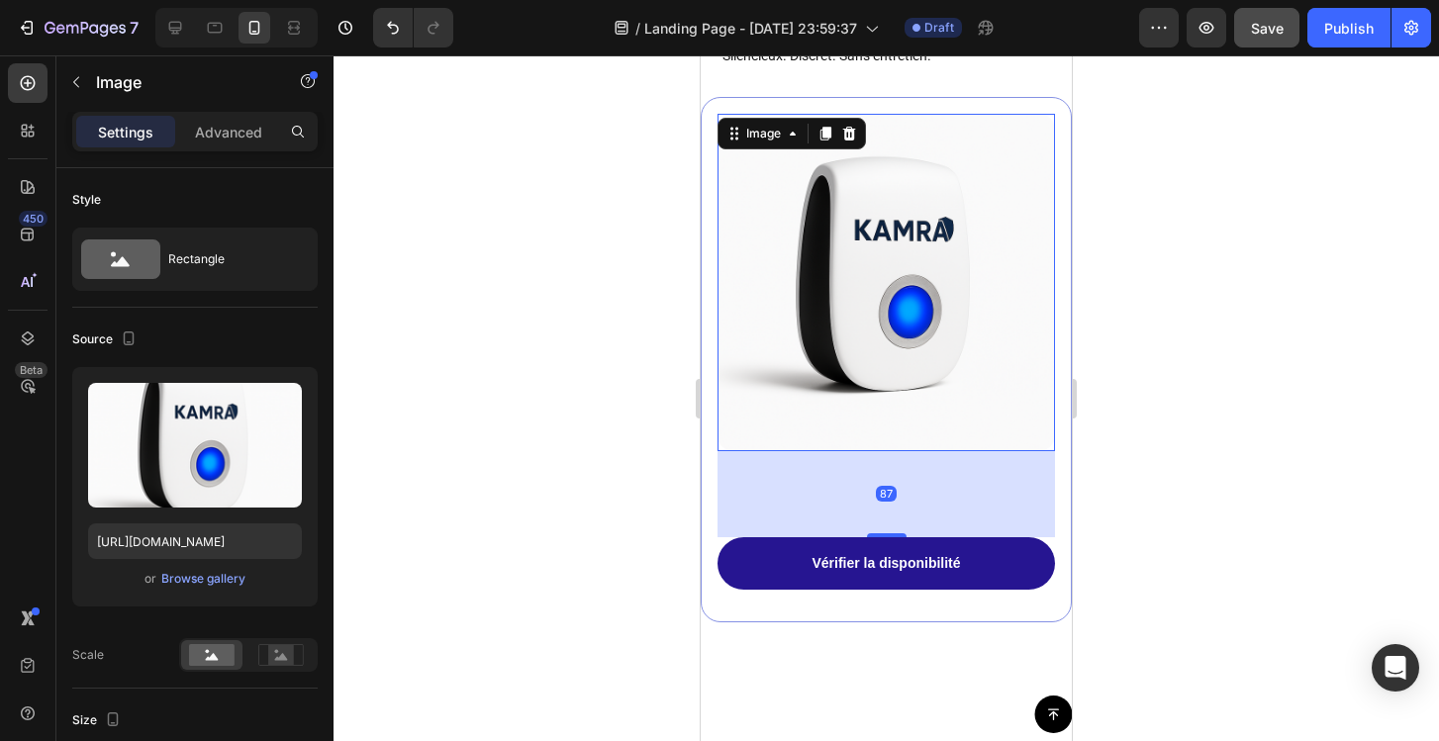
drag, startPoint x: 888, startPoint y: 450, endPoint x: 897, endPoint y: 536, distance: 86.6
click at [897, 536] on div "Image 87 Vérifier la disponibilité Button Row" at bounding box center [886, 360] width 371 height 526
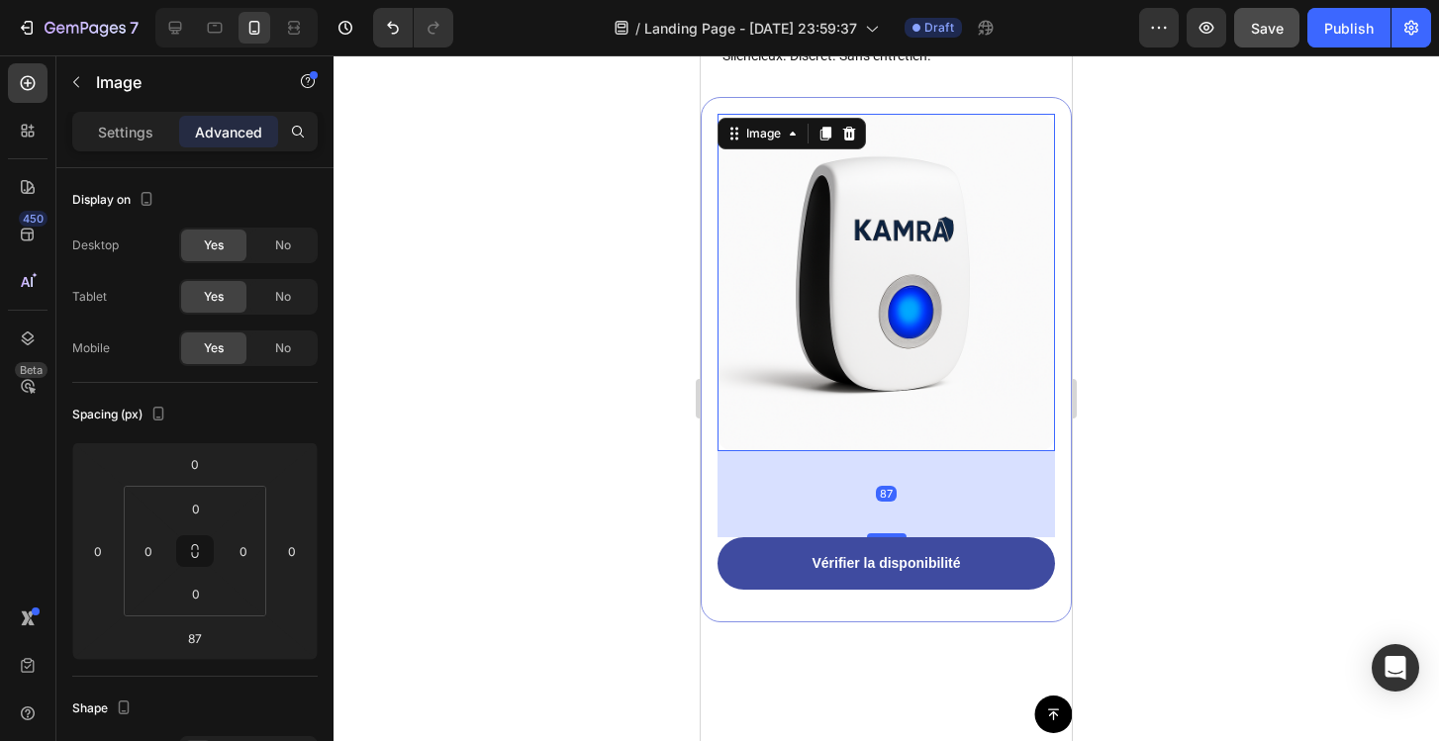
click at [920, 482] on div "87" at bounding box center [885, 494] width 337 height 86
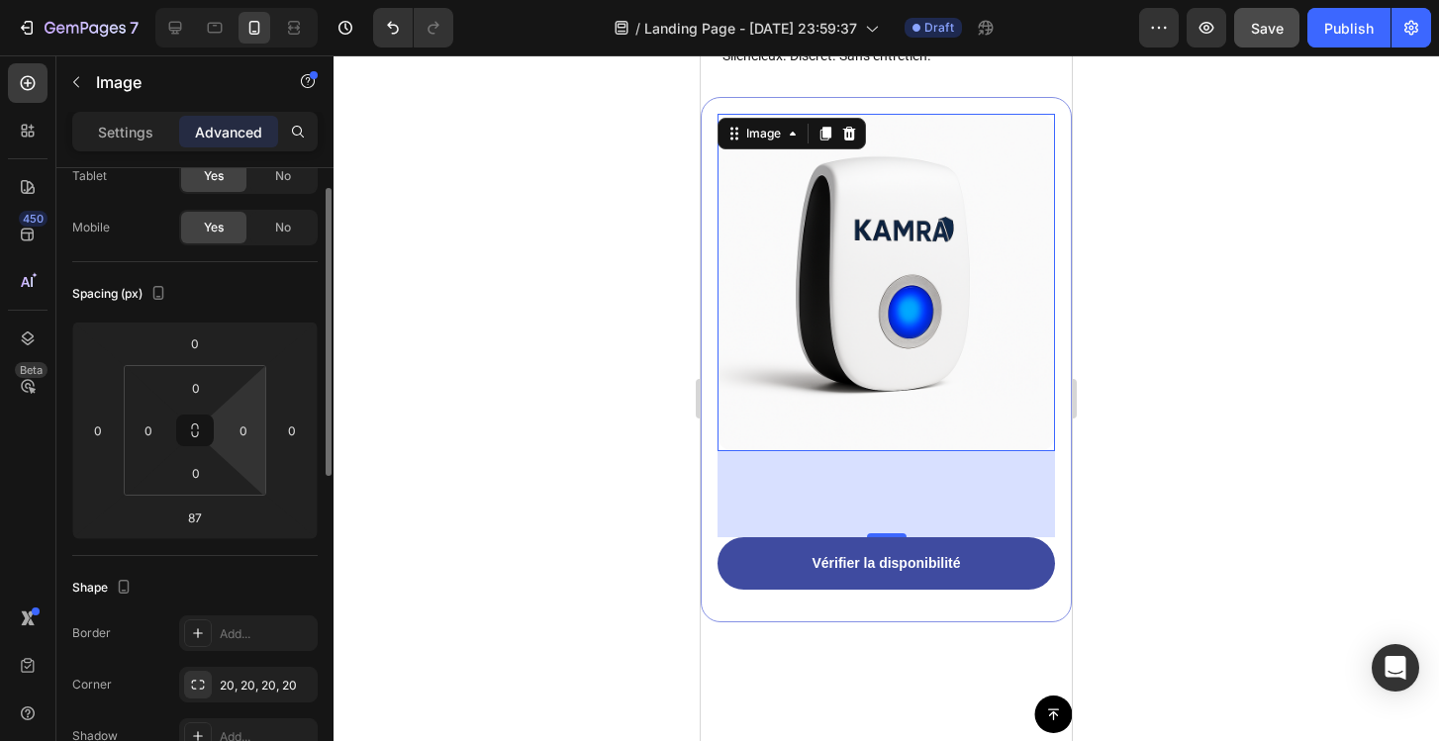
scroll to position [154, 0]
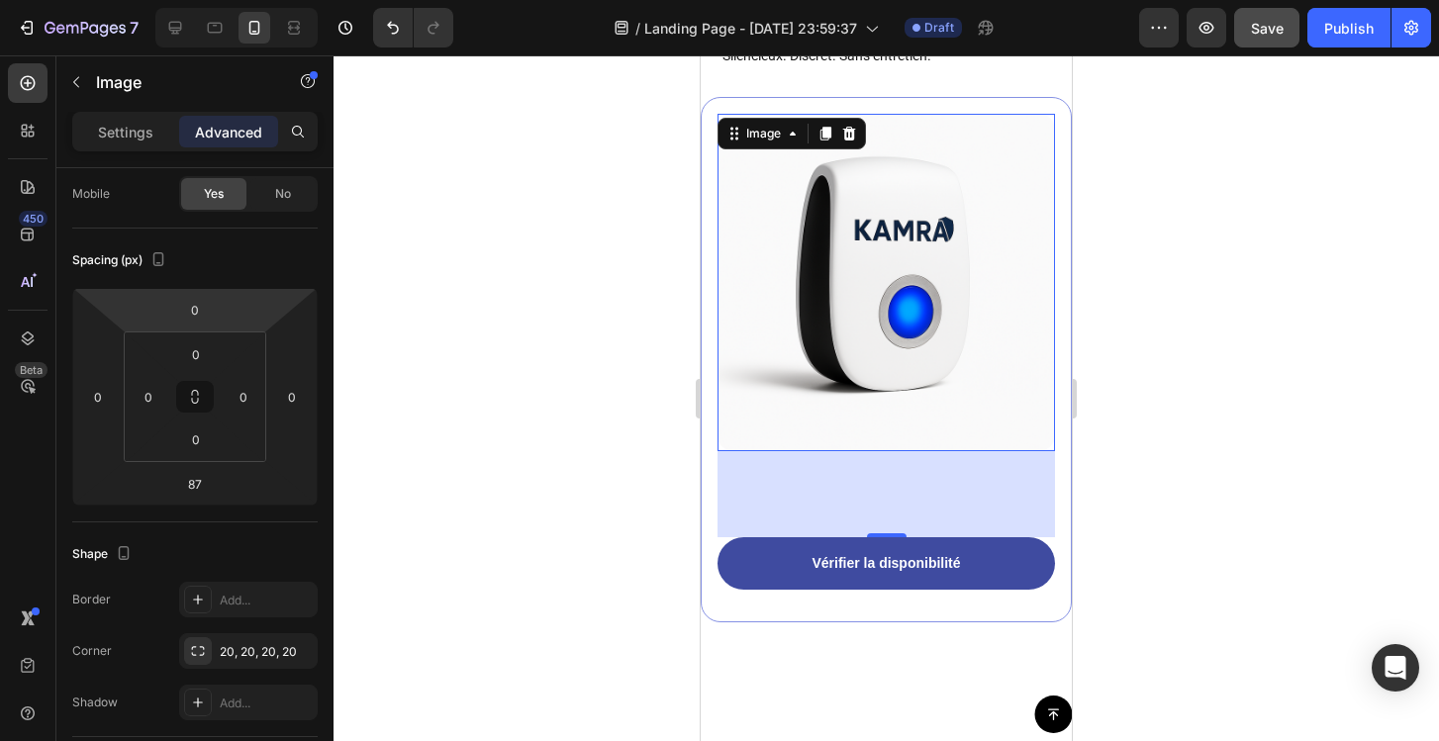
click at [900, 483] on div "87" at bounding box center [885, 494] width 337 height 86
click at [143, 134] on p "Settings" at bounding box center [125, 132] width 55 height 21
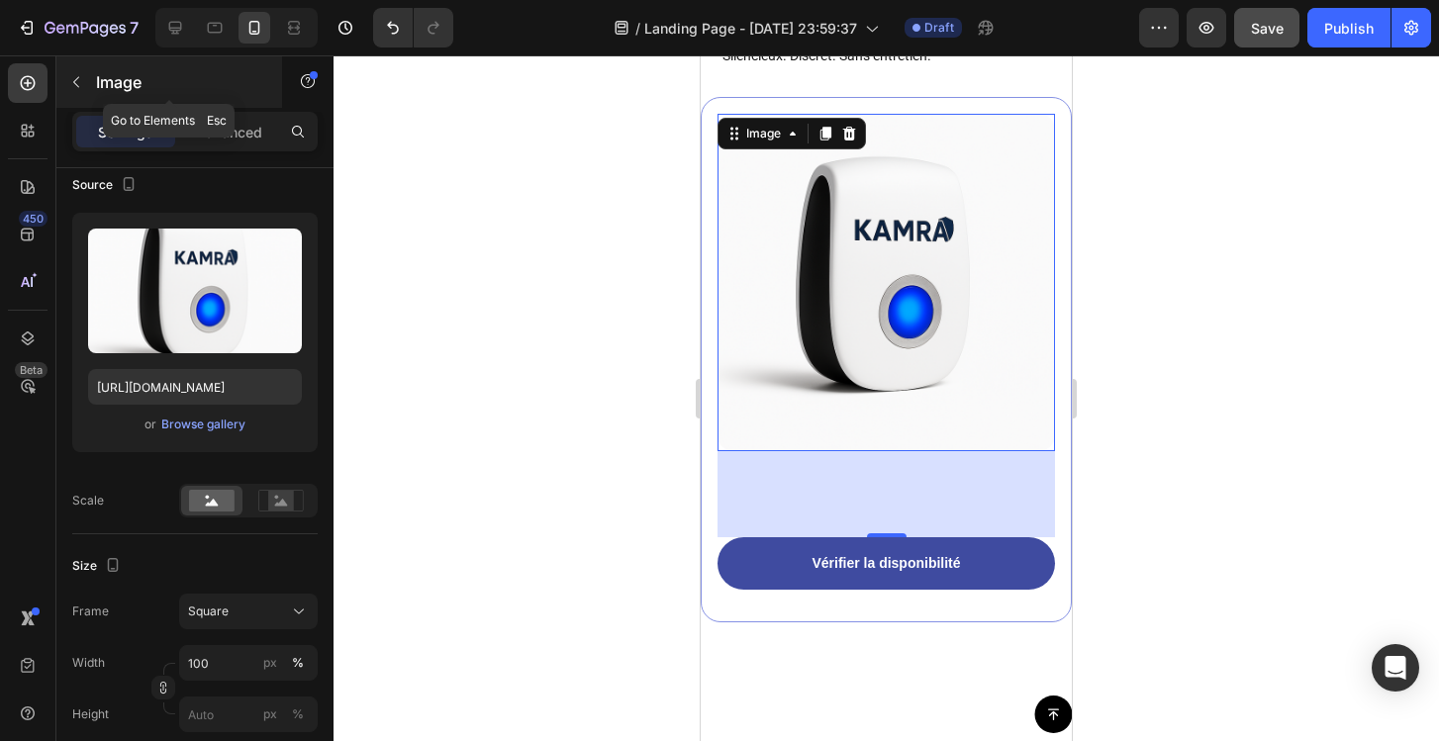
click at [84, 88] on button "button" at bounding box center [76, 82] width 32 height 32
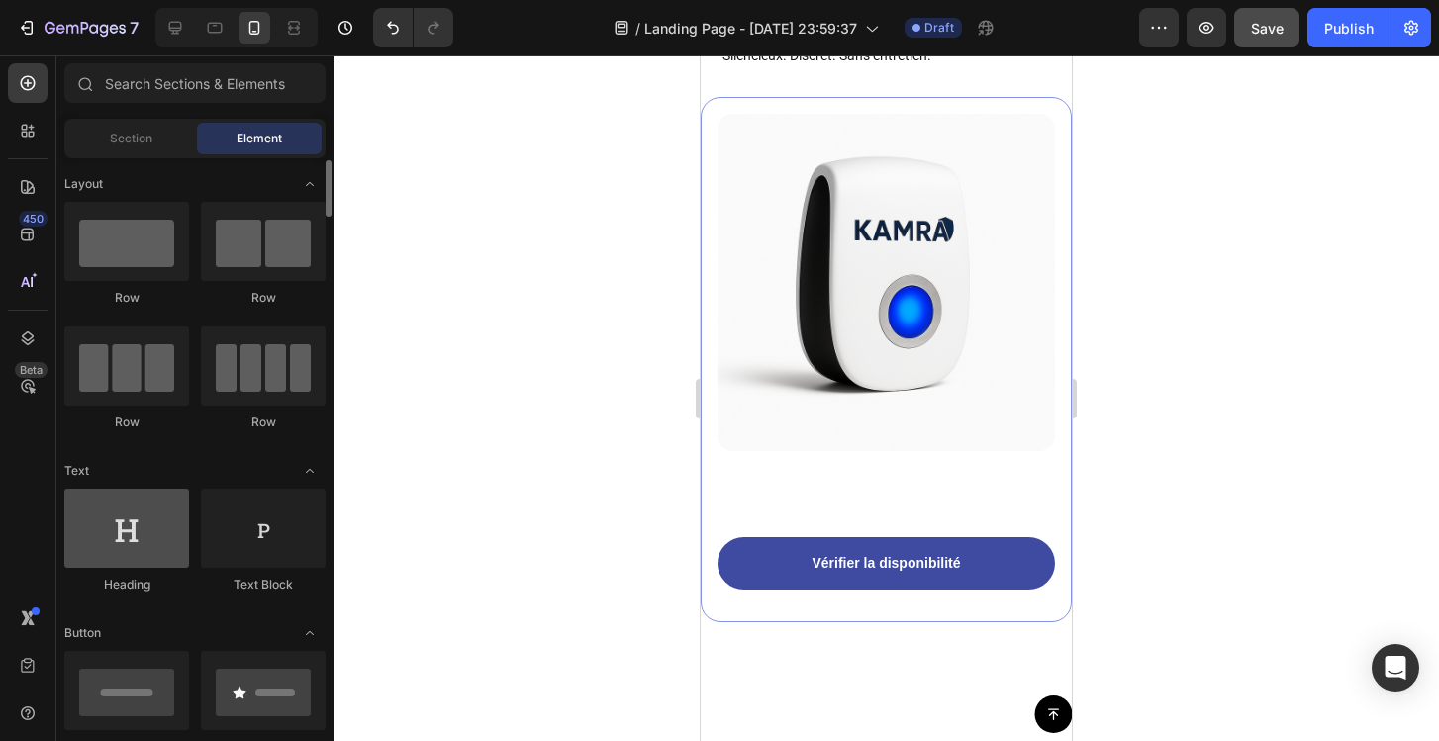
scroll to position [80, 0]
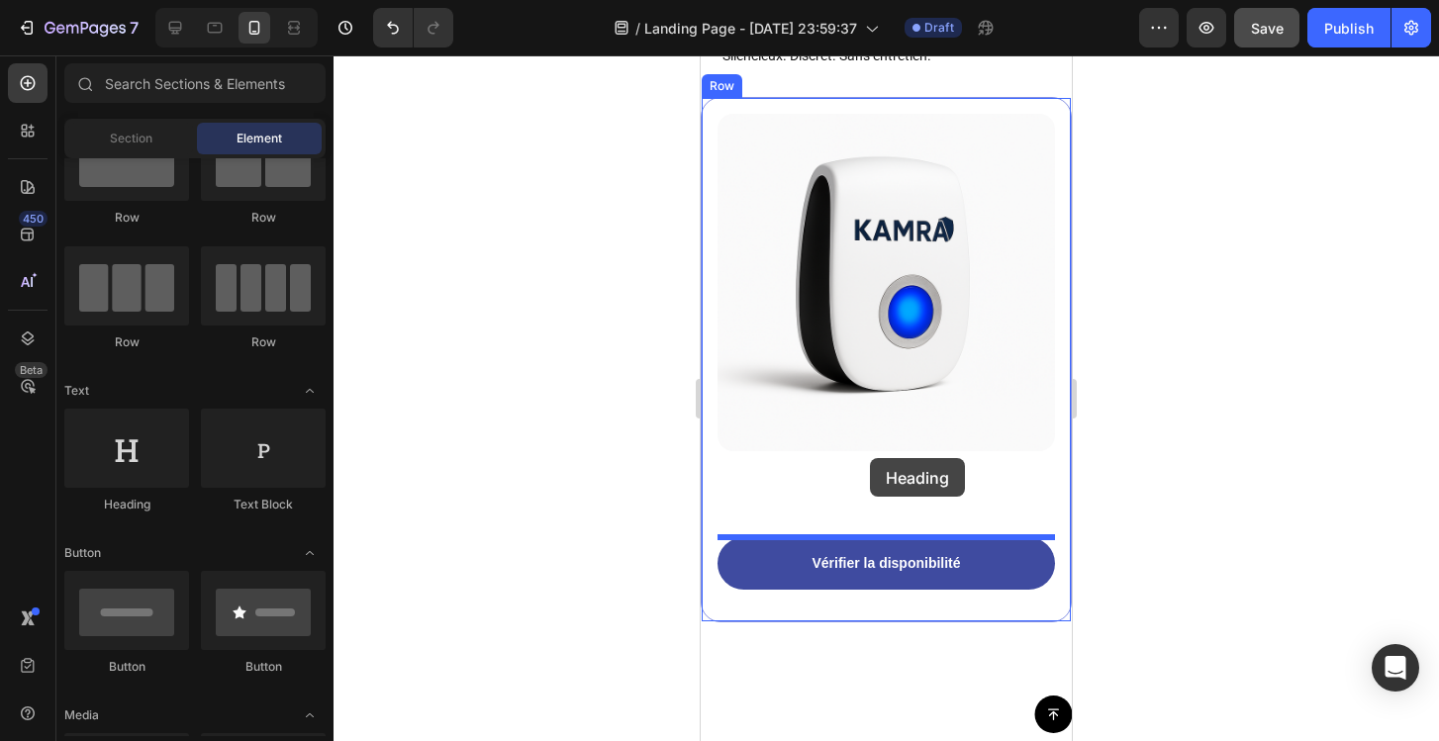
drag, startPoint x: 851, startPoint y: 516, endPoint x: 870, endPoint y: 458, distance: 60.4
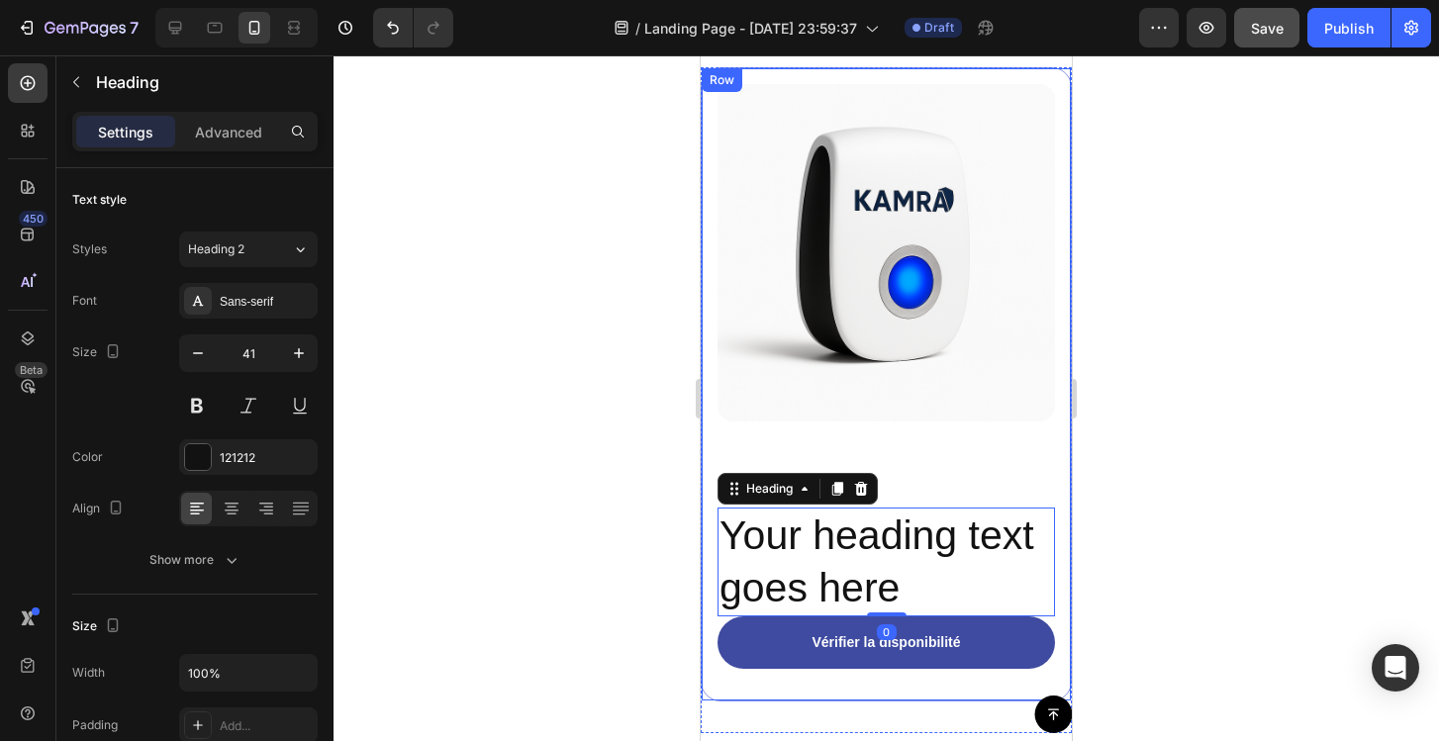
scroll to position [6026, 0]
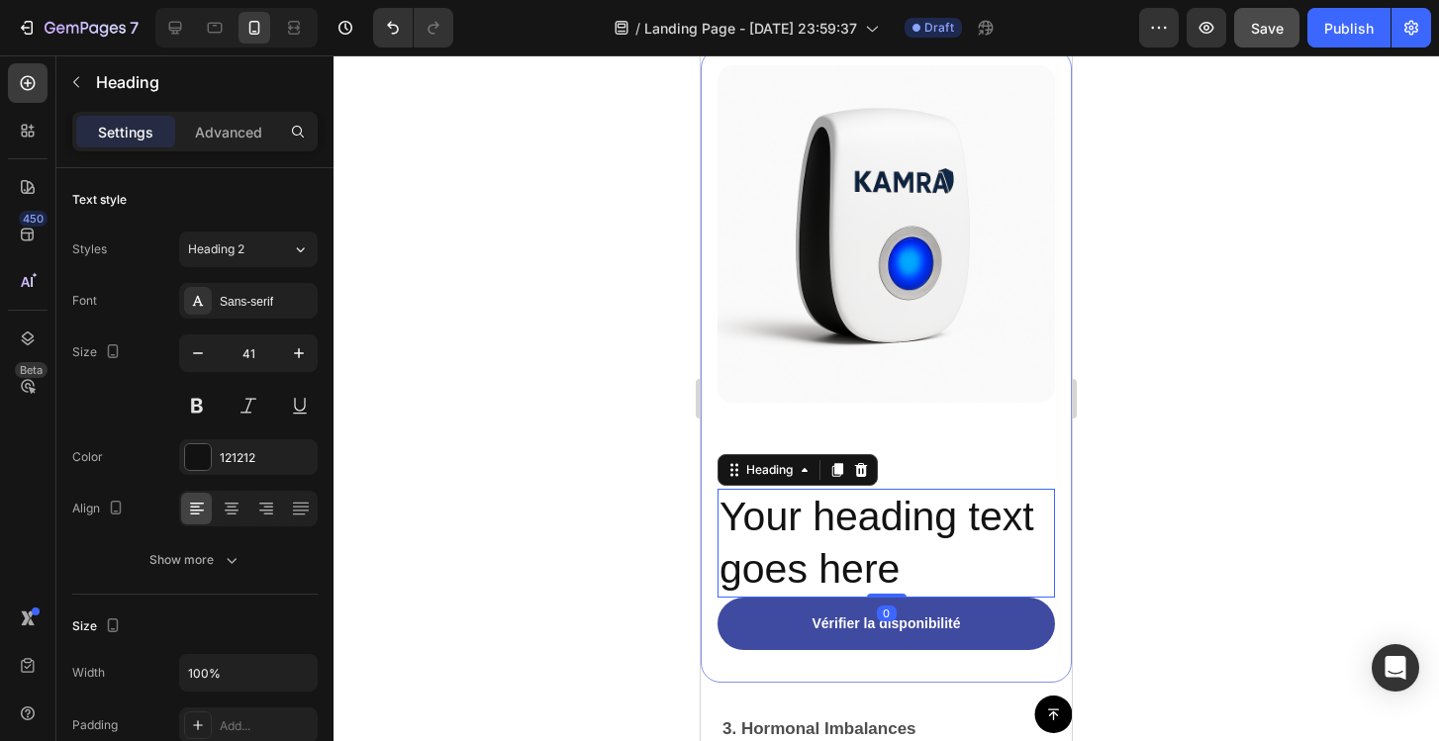
click at [864, 523] on h2 "Your heading text goes here" at bounding box center [885, 544] width 337 height 110
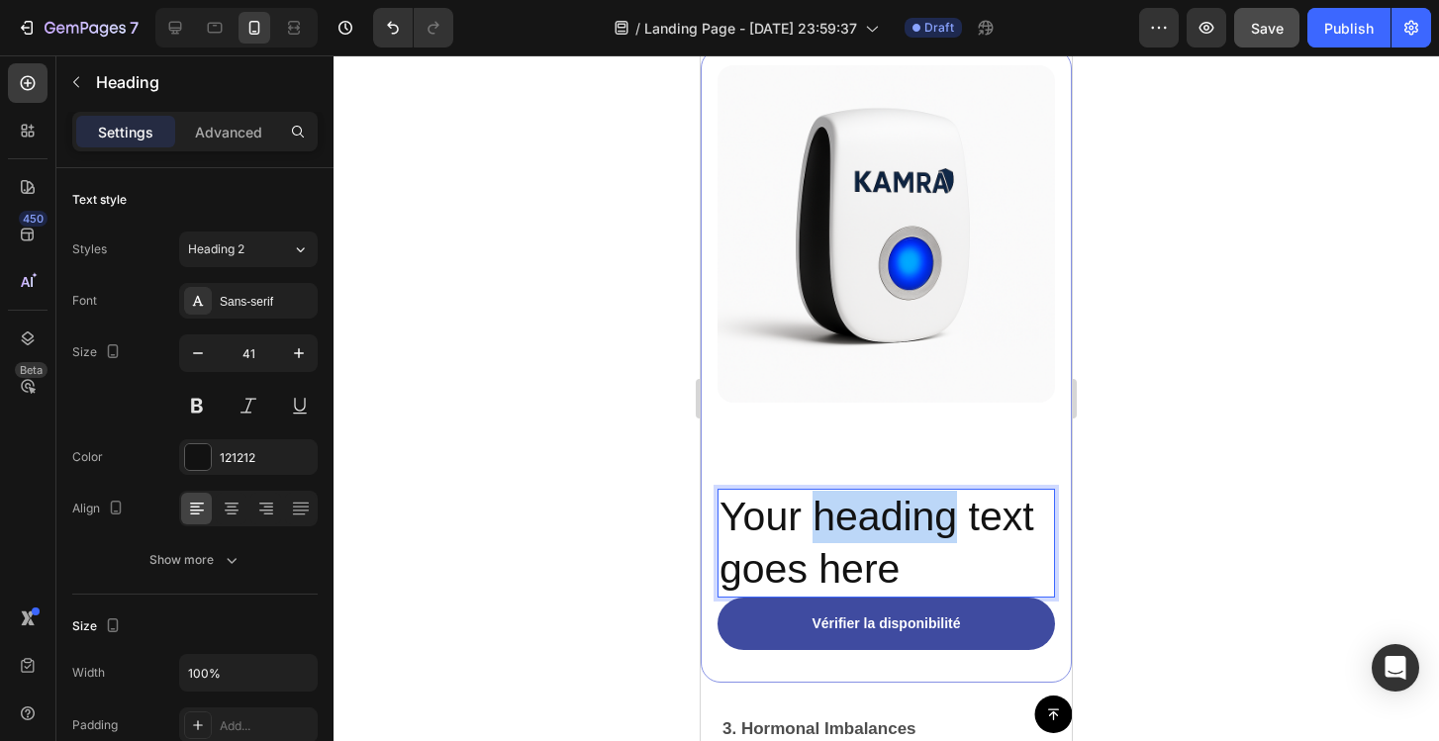
click at [864, 523] on p "Your heading text goes here" at bounding box center [886, 544] width 334 height 106
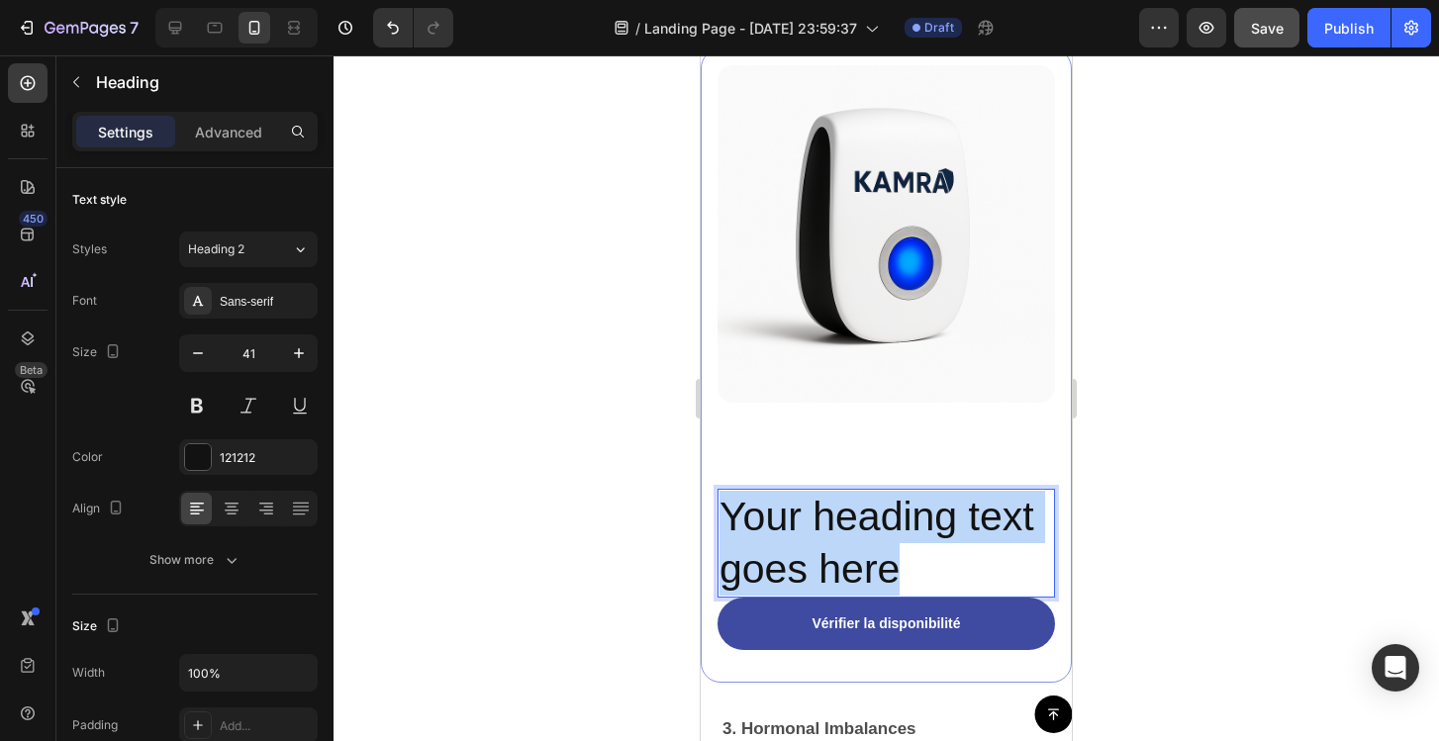
click at [864, 523] on p "Your heading text goes here" at bounding box center [886, 544] width 334 height 106
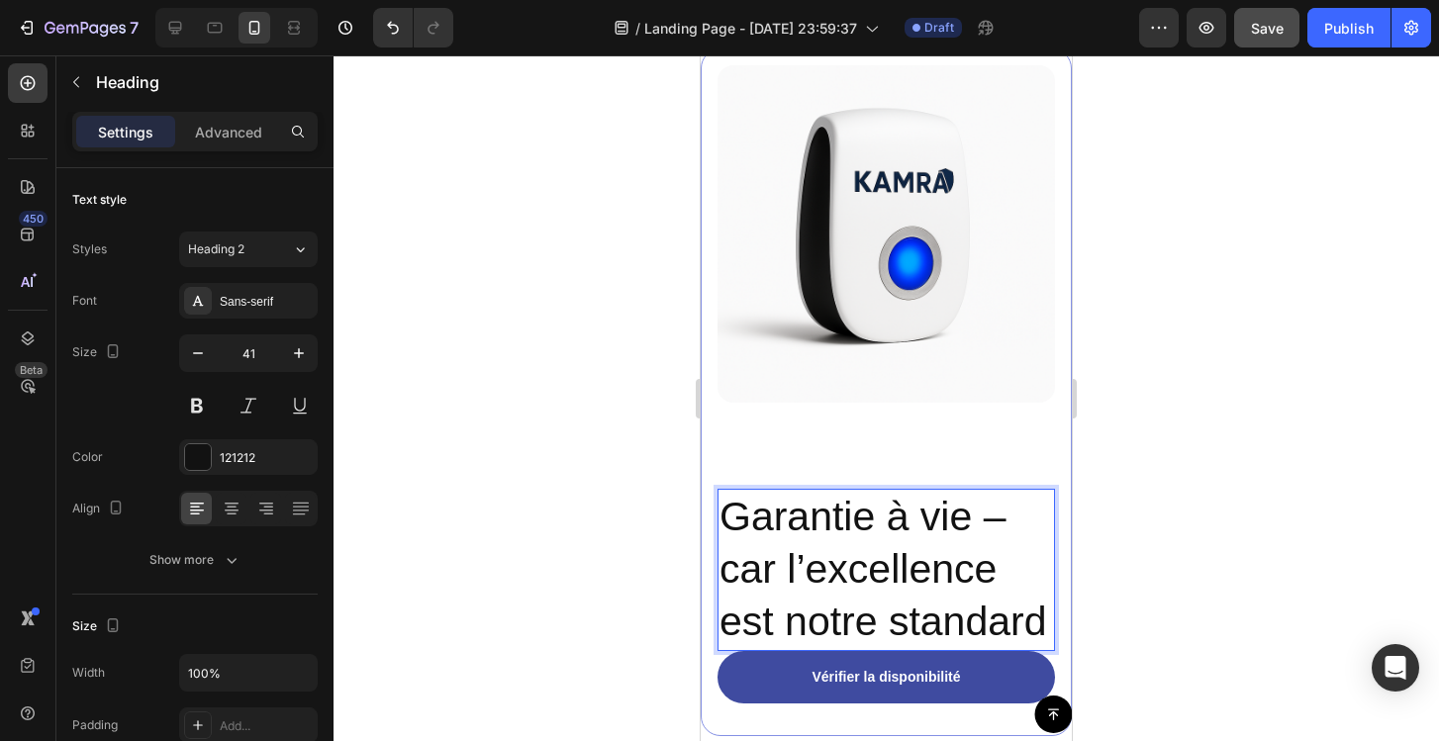
click at [1012, 516] on p "Garantie à vie – car l’excellence est notre standard" at bounding box center [886, 570] width 334 height 158
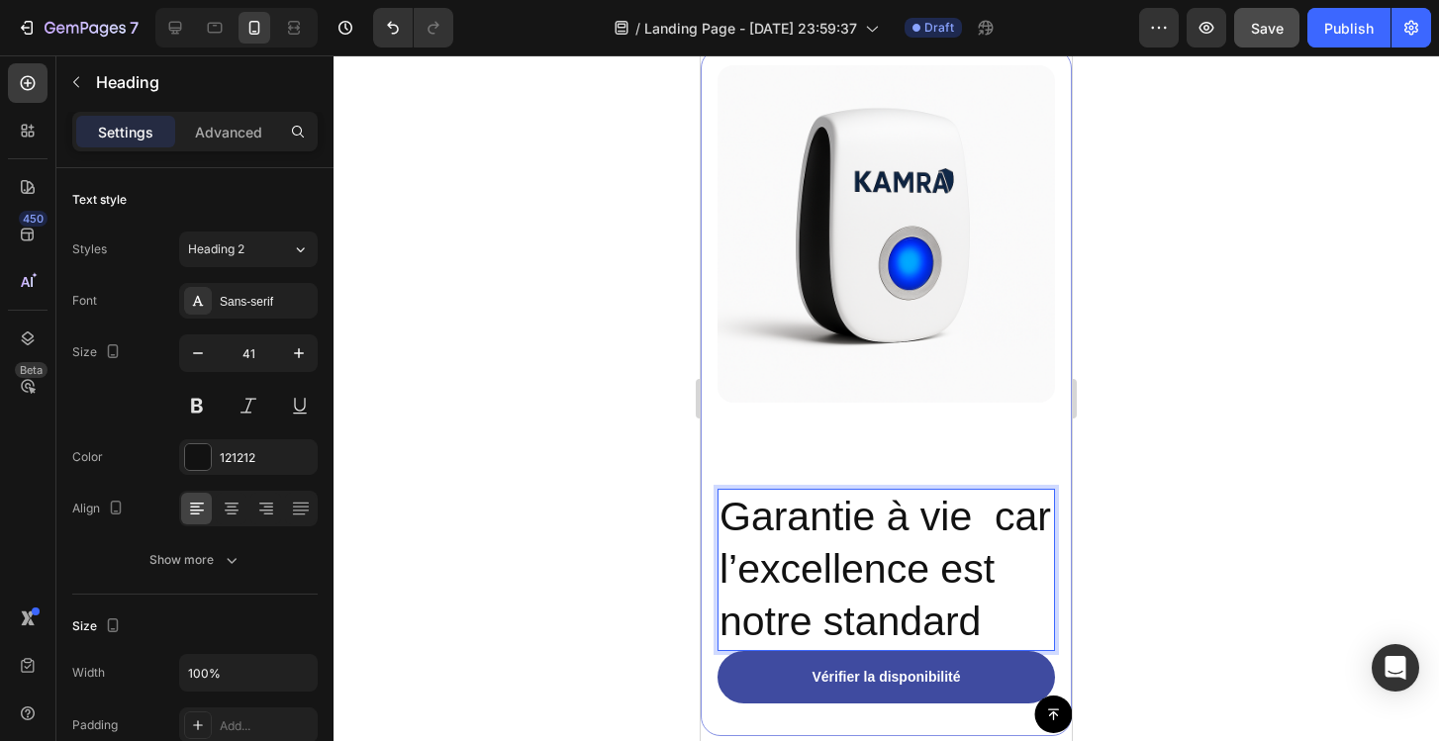
click at [916, 439] on div "Image Garantie à vie car l’excellence est notre standard Heading 0" at bounding box center [885, 358] width 337 height 586
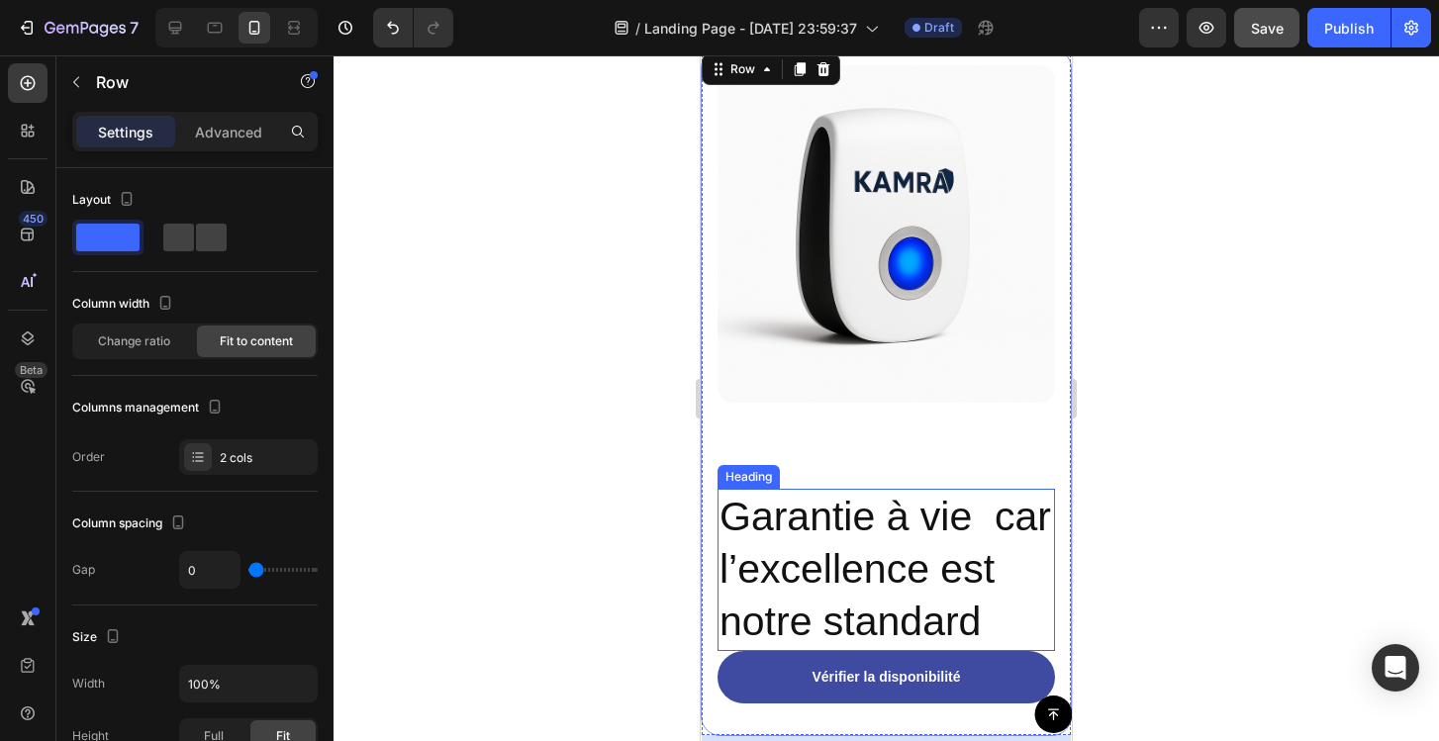
click at [936, 579] on p "Garantie à vie car l’excellence est notre standard" at bounding box center [886, 570] width 334 height 158
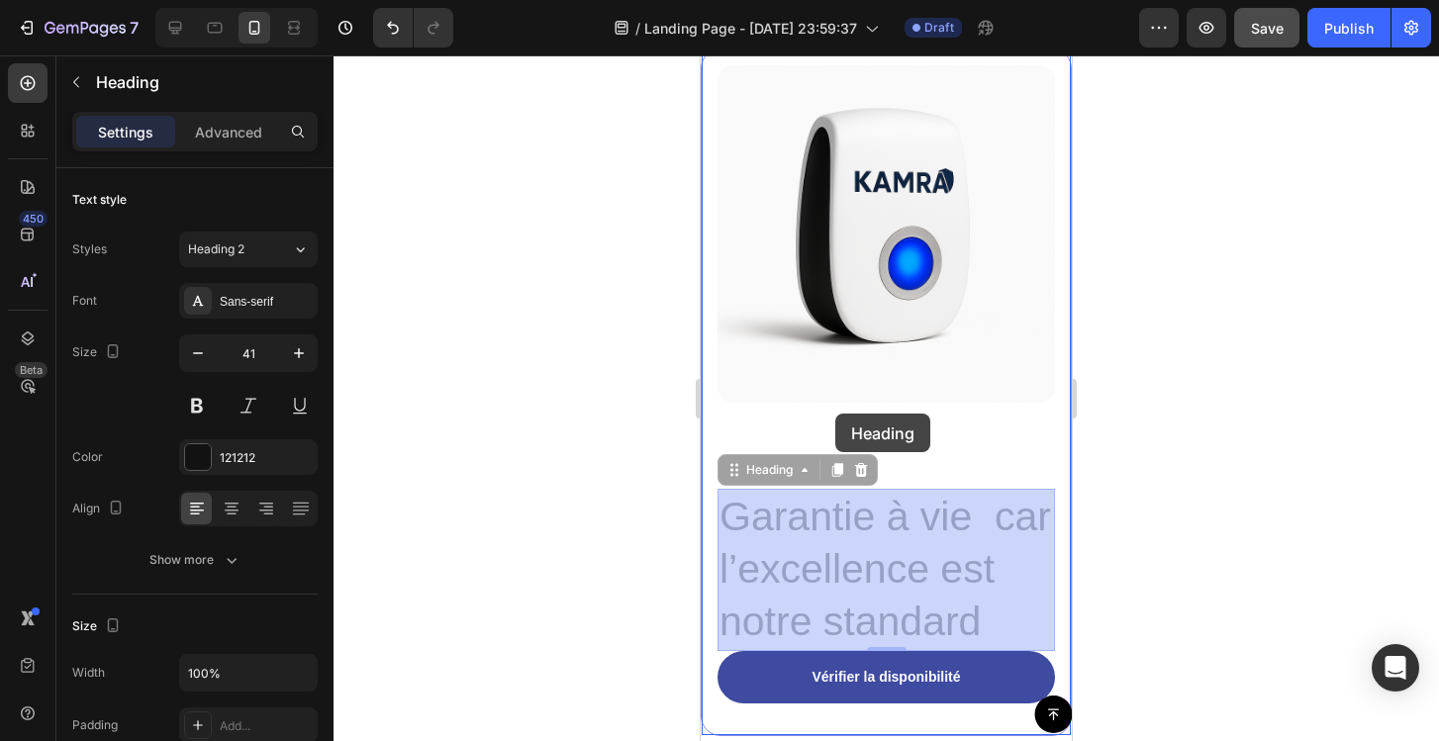
drag, startPoint x: 822, startPoint y: 472, endPoint x: 835, endPoint y: 414, distance: 59.8
click at [835, 414] on div "iPhone 13 Mini ( 375 px) iPhone 13 Mini iPhone 13 Pro iPhone 11 Pro Max iPhone …" at bounding box center [886, 367] width 371 height 12677
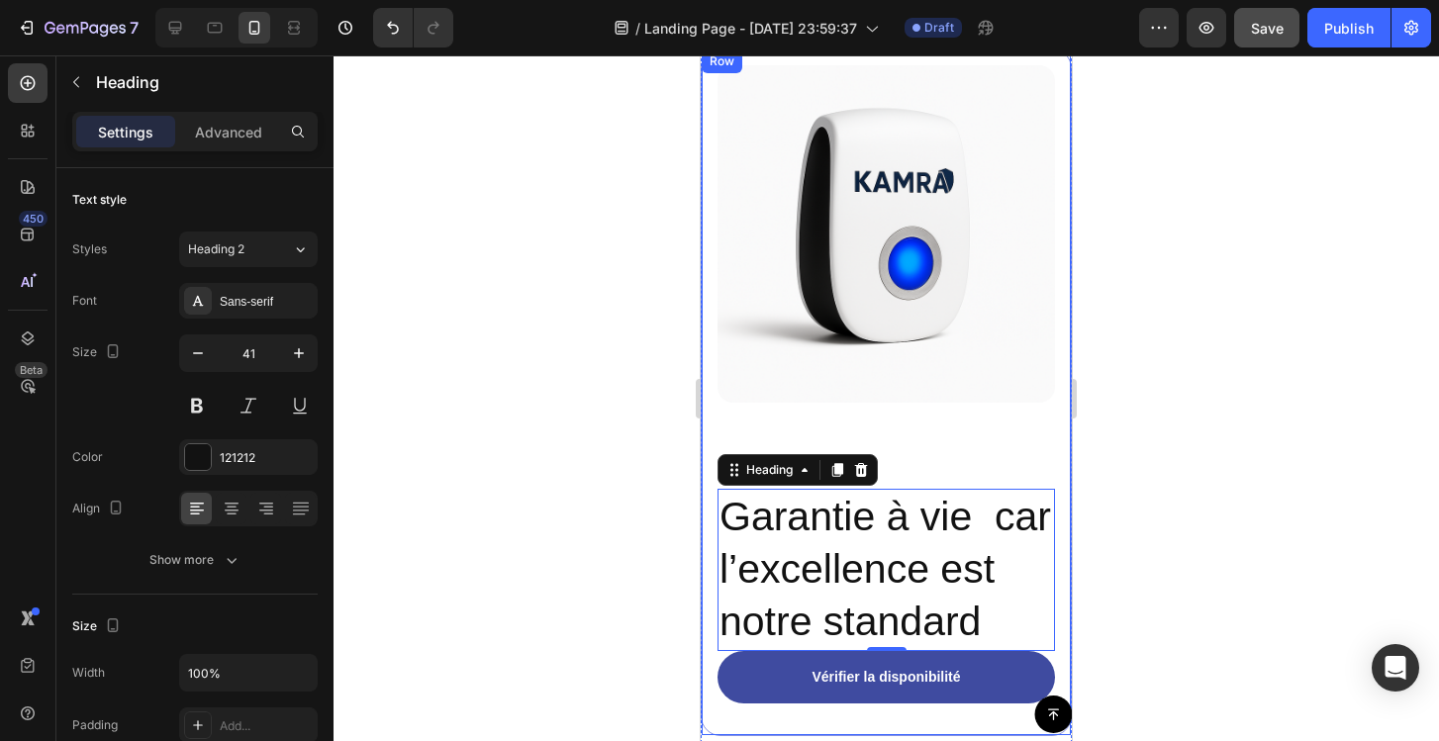
click at [952, 455] on div "Image Garantie à vie car l’excellence est notre standard Heading 0" at bounding box center [885, 358] width 337 height 586
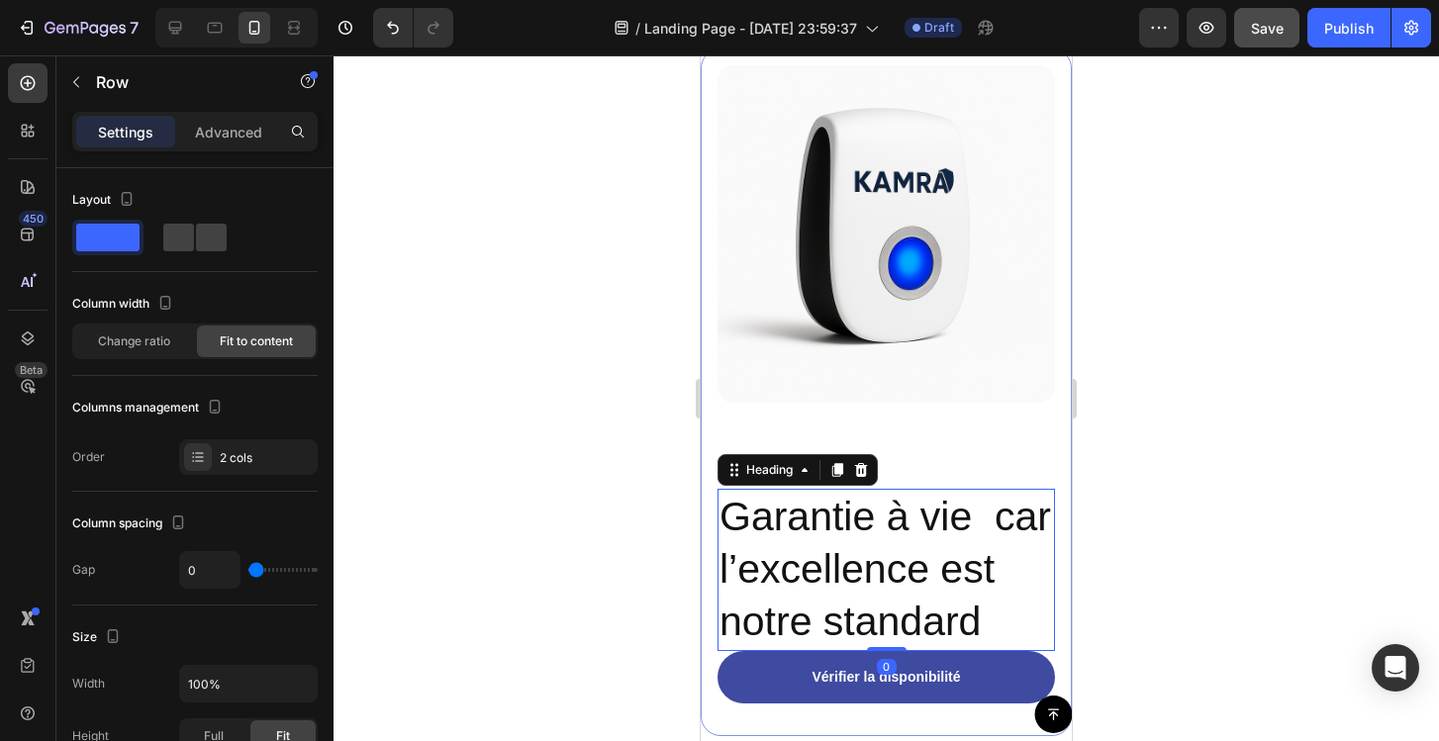
click at [952, 531] on p "Garantie à vie car l’excellence est notre standard" at bounding box center [886, 570] width 334 height 158
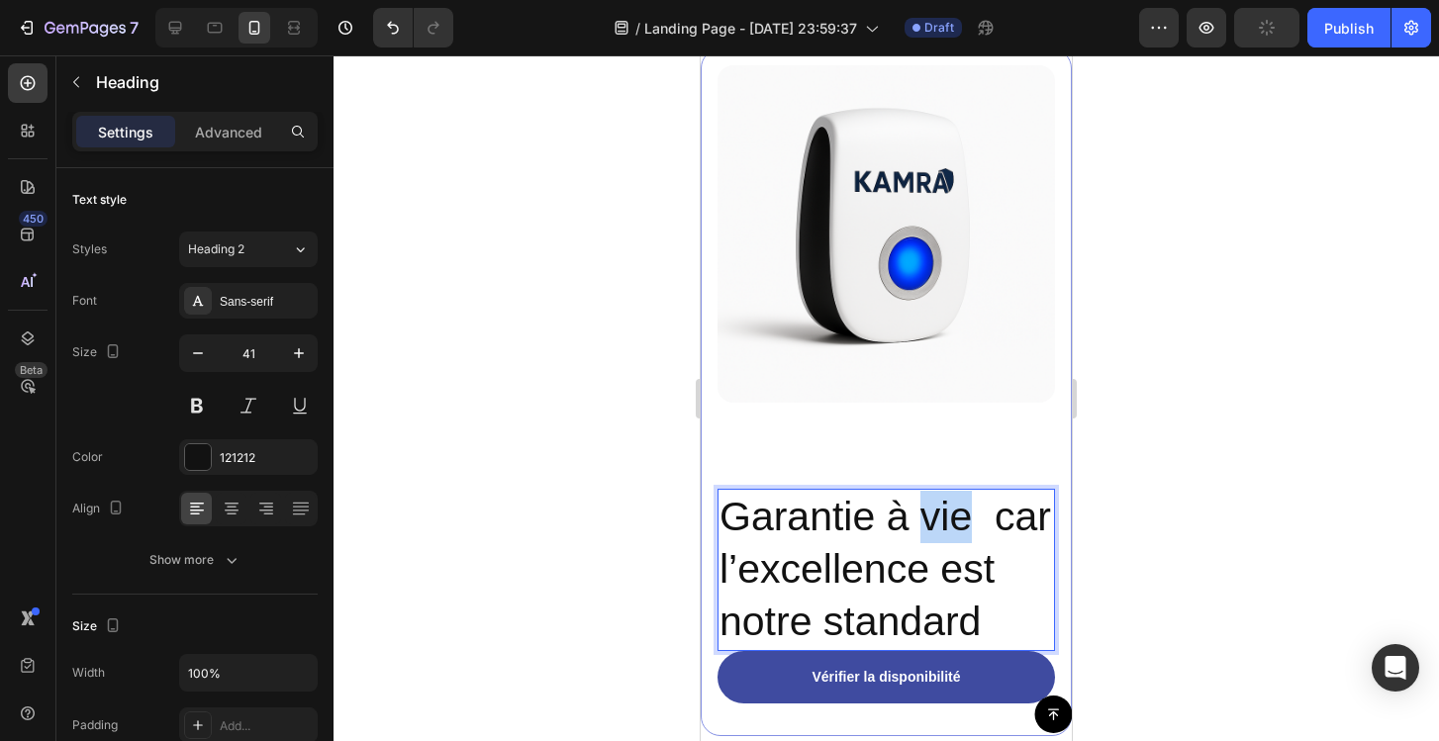
click at [946, 539] on p "Garantie à vie car l’excellence est notre standard" at bounding box center [886, 570] width 334 height 158
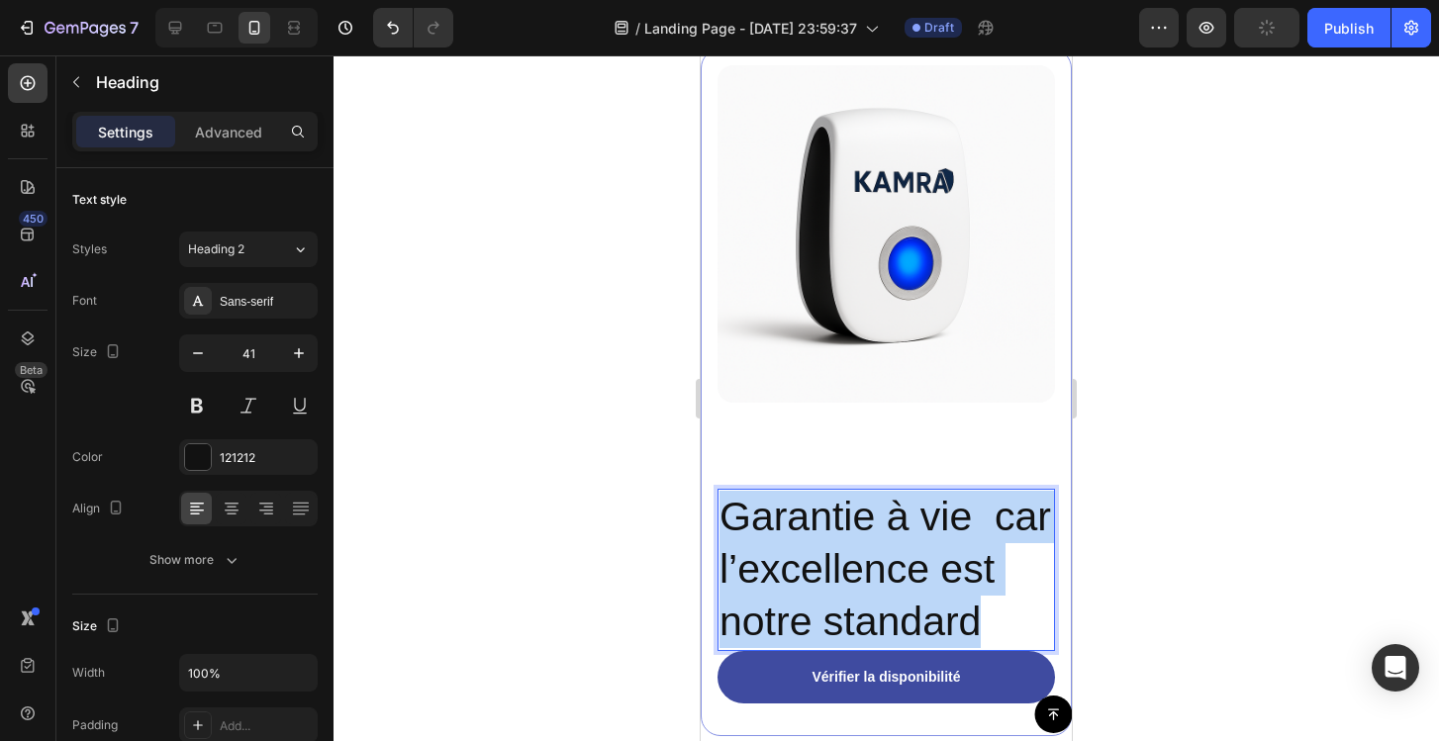
click at [946, 539] on p "Garantie à vie car l’excellence est notre standard" at bounding box center [886, 570] width 334 height 158
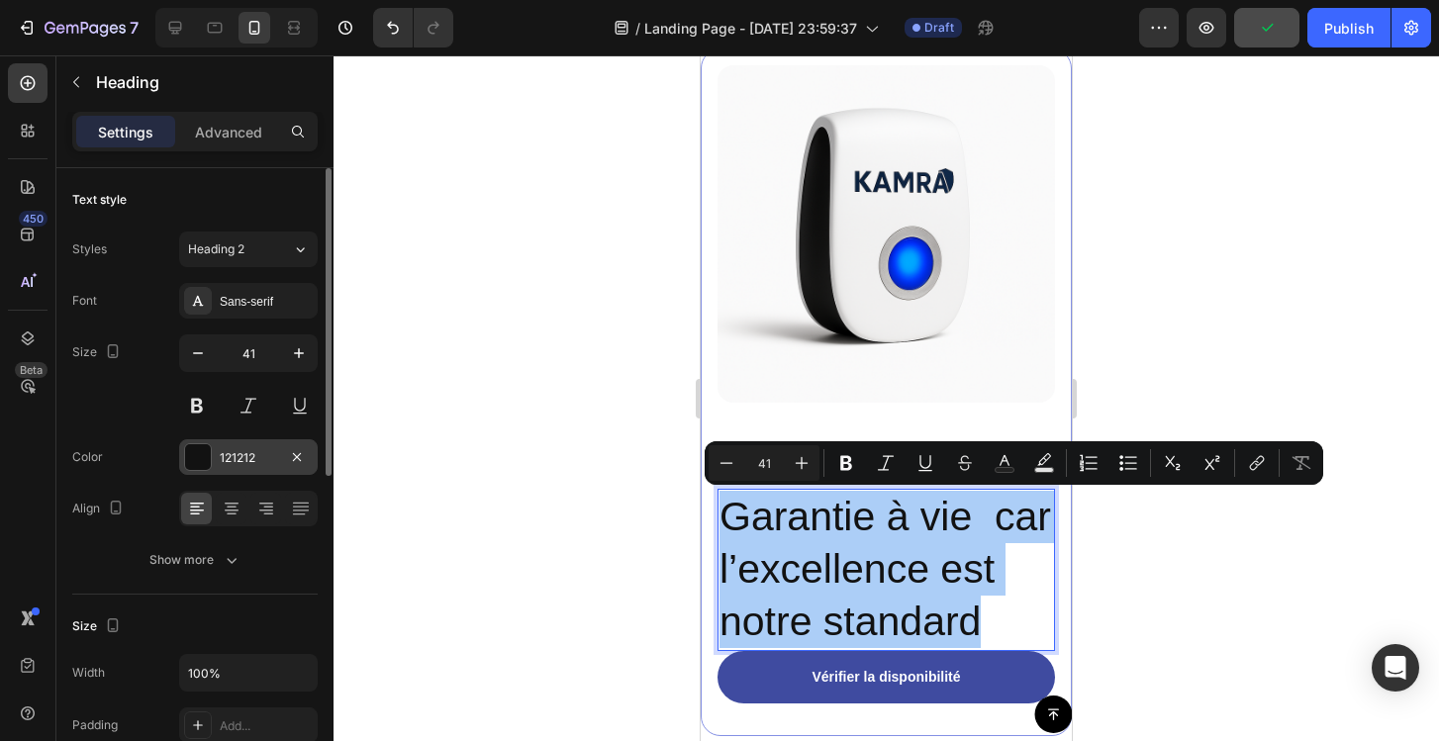
click at [258, 450] on div "121212" at bounding box center [248, 458] width 57 height 18
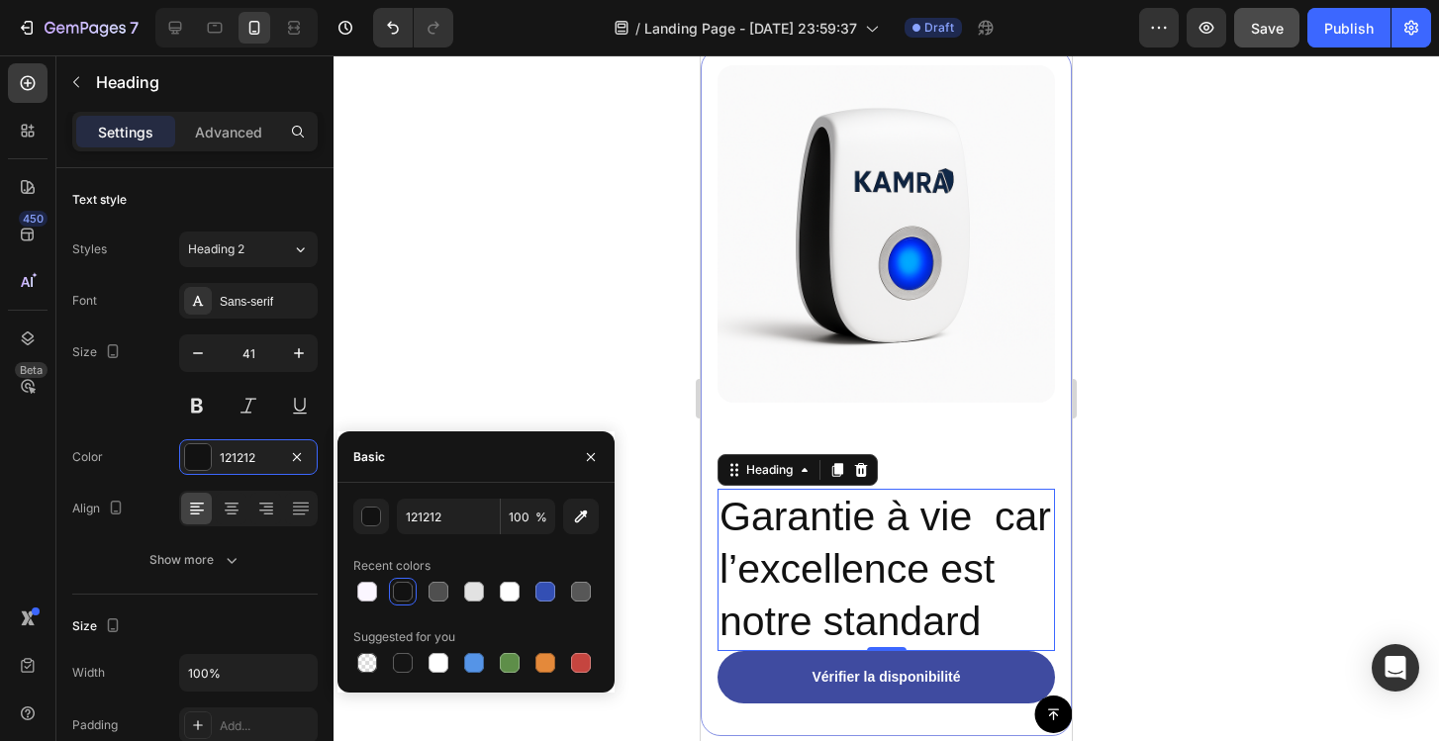
click at [409, 595] on div at bounding box center [403, 592] width 20 height 20
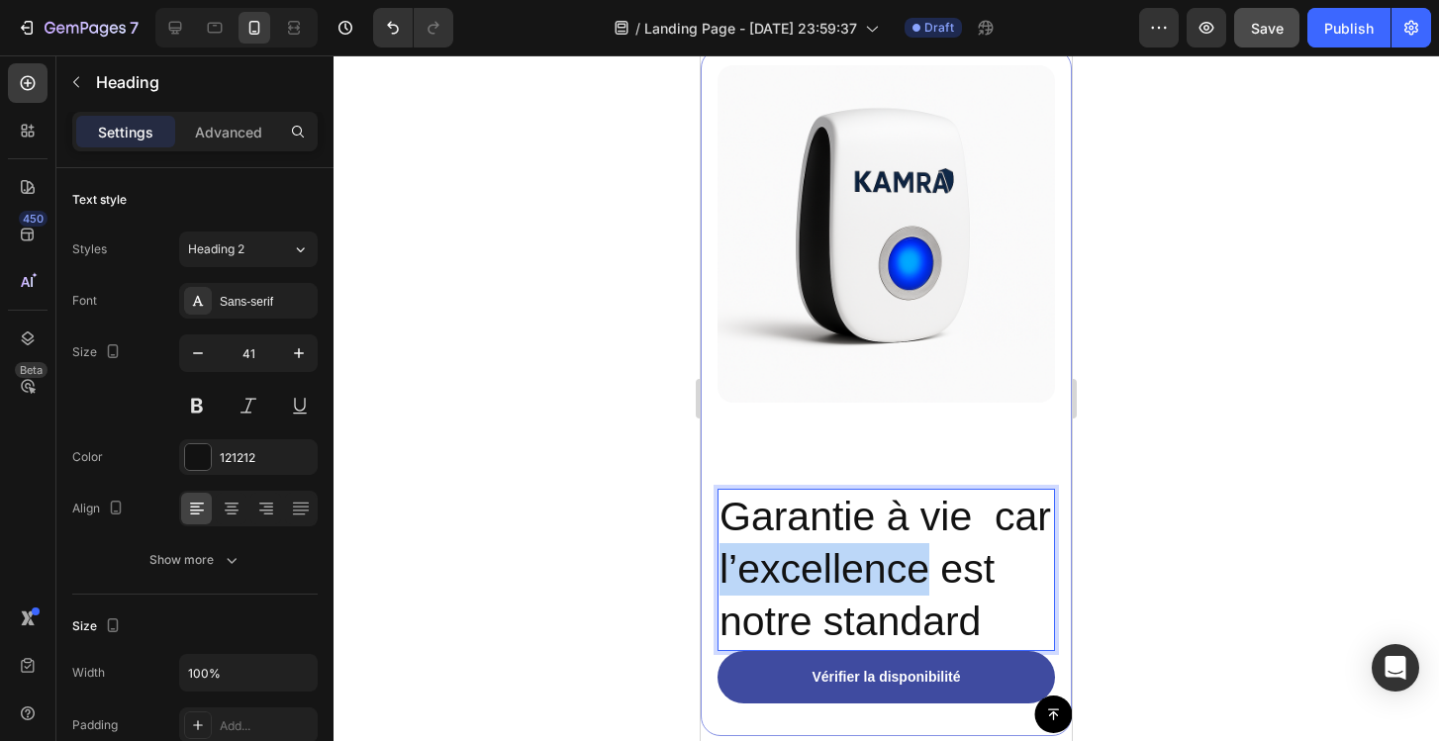
click at [832, 570] on p "Garantie à vie car l’excellence est notre standard" at bounding box center [886, 570] width 334 height 158
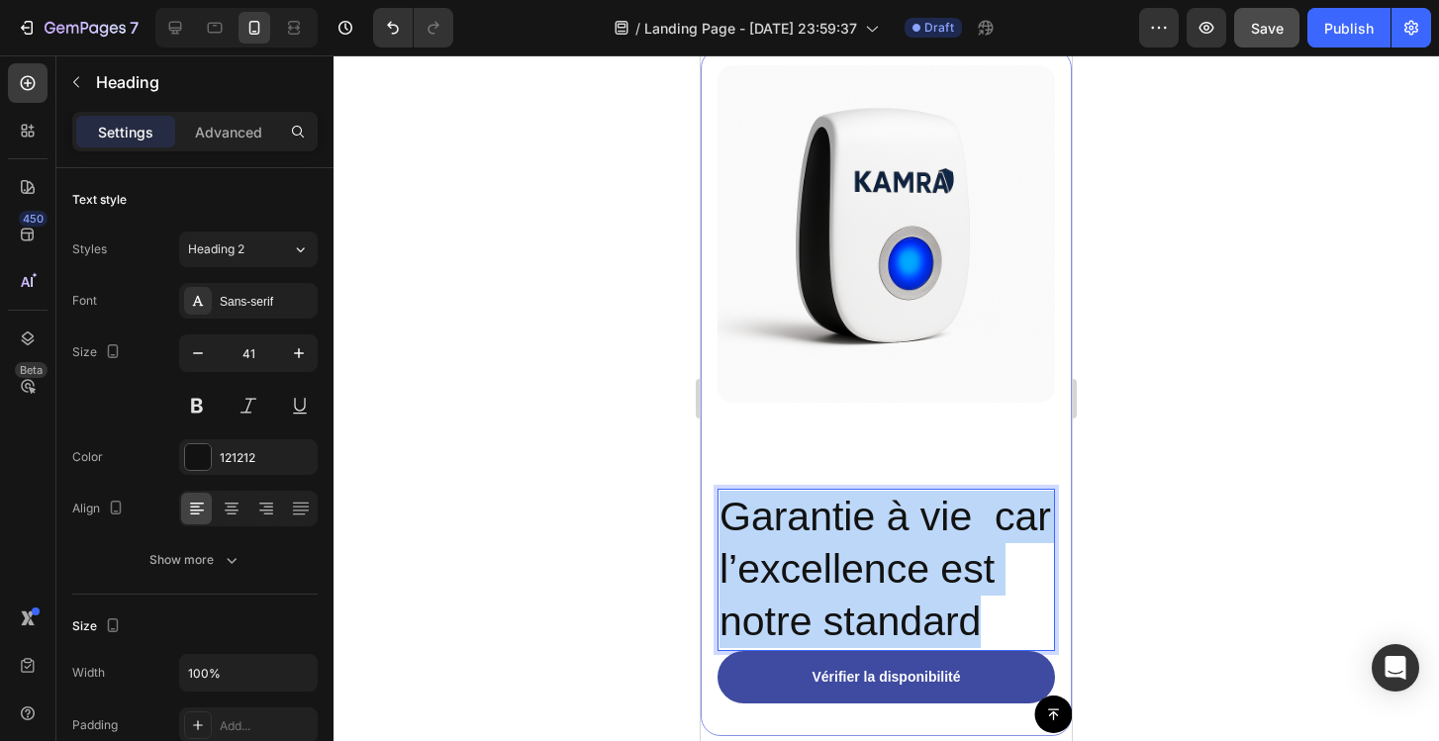
click at [832, 570] on p "Garantie à vie car l’excellence est notre standard" at bounding box center [886, 570] width 334 height 158
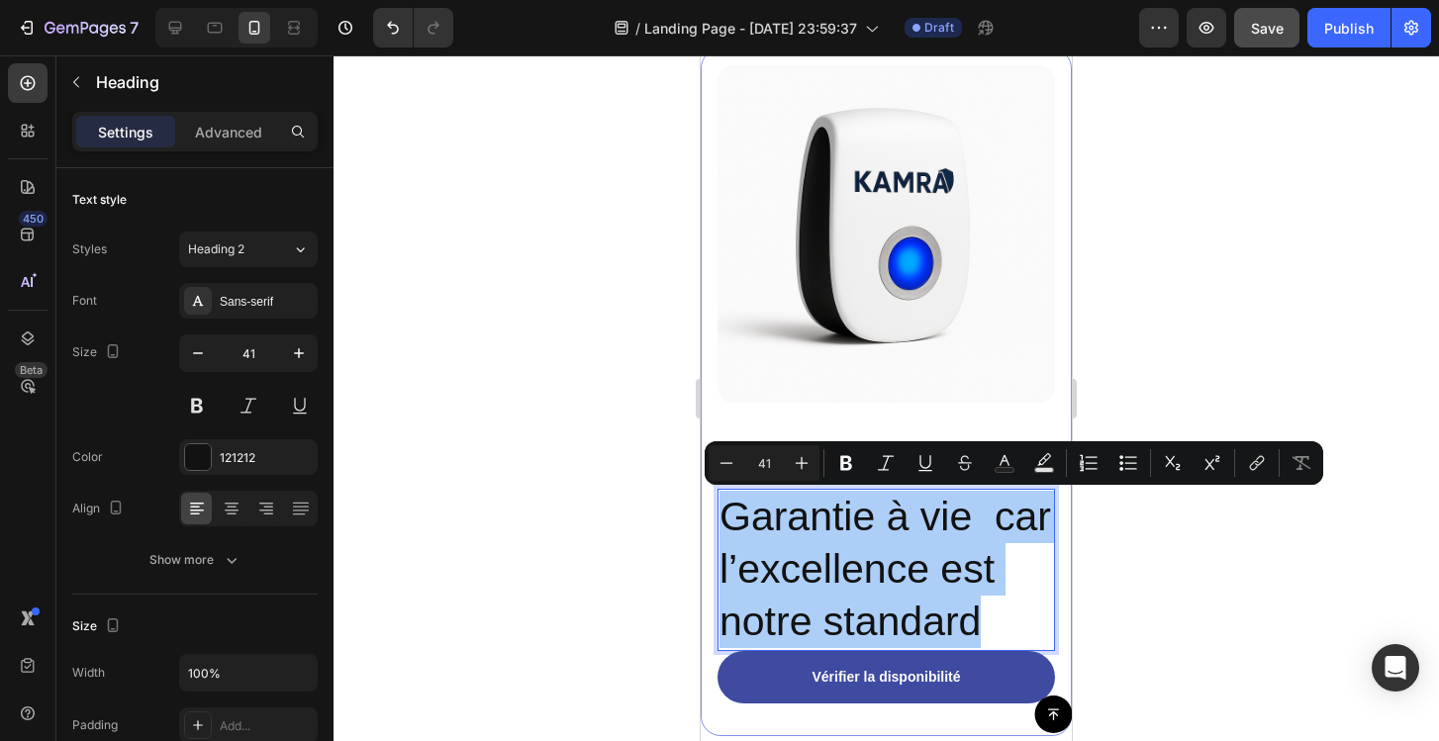
click at [612, 532] on div at bounding box center [886, 398] width 1105 height 686
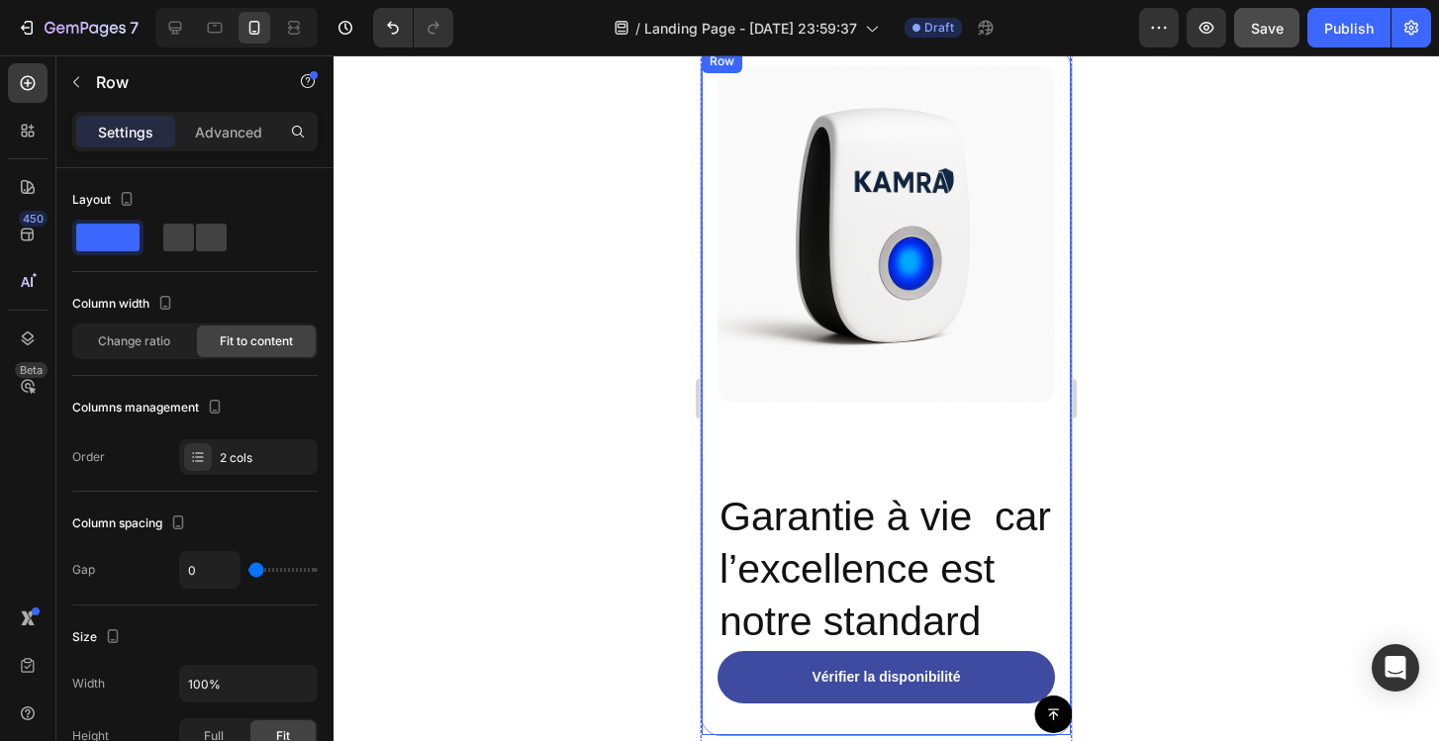
click at [894, 468] on div "Image Garantie à vie car l’excellence est notre standard Heading" at bounding box center [885, 358] width 337 height 586
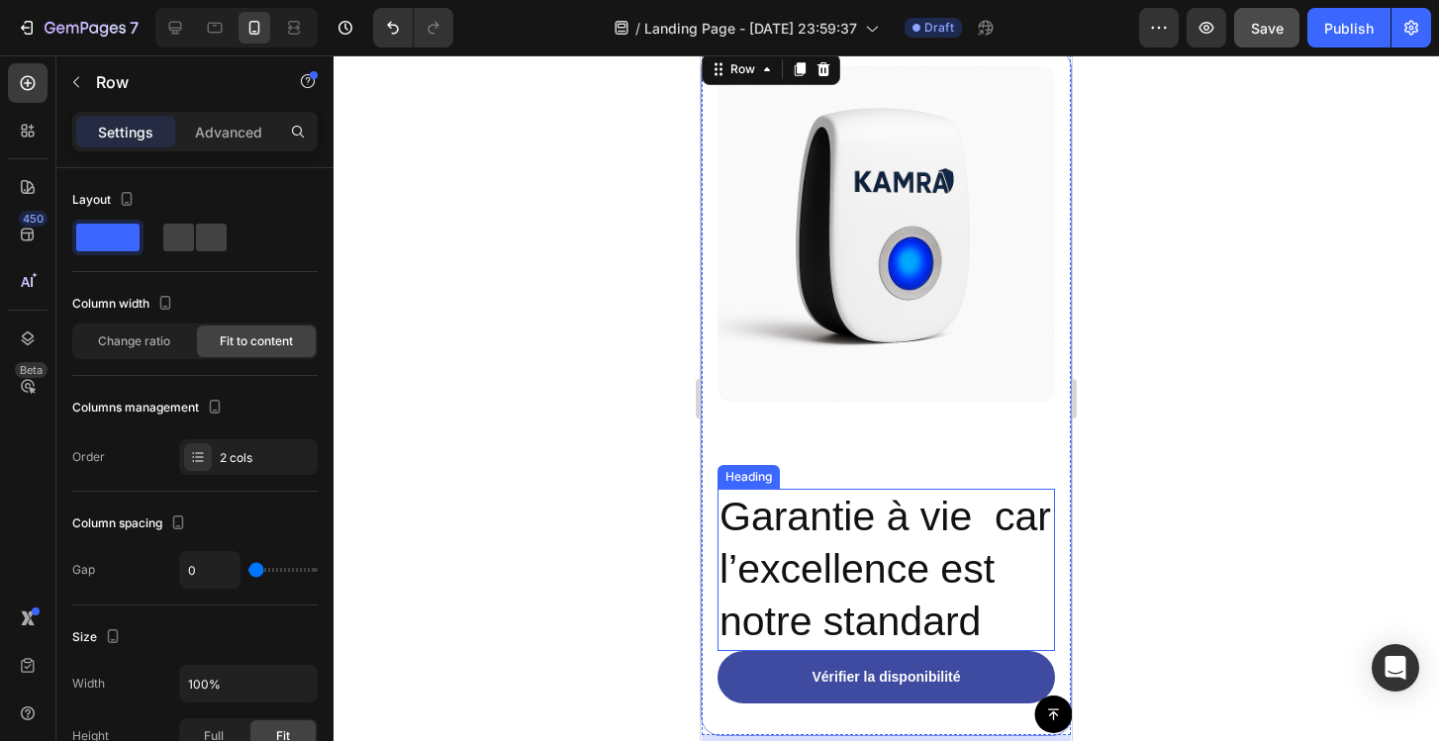
click at [894, 545] on p "Garantie à vie car l’excellence est notre standard" at bounding box center [886, 570] width 334 height 158
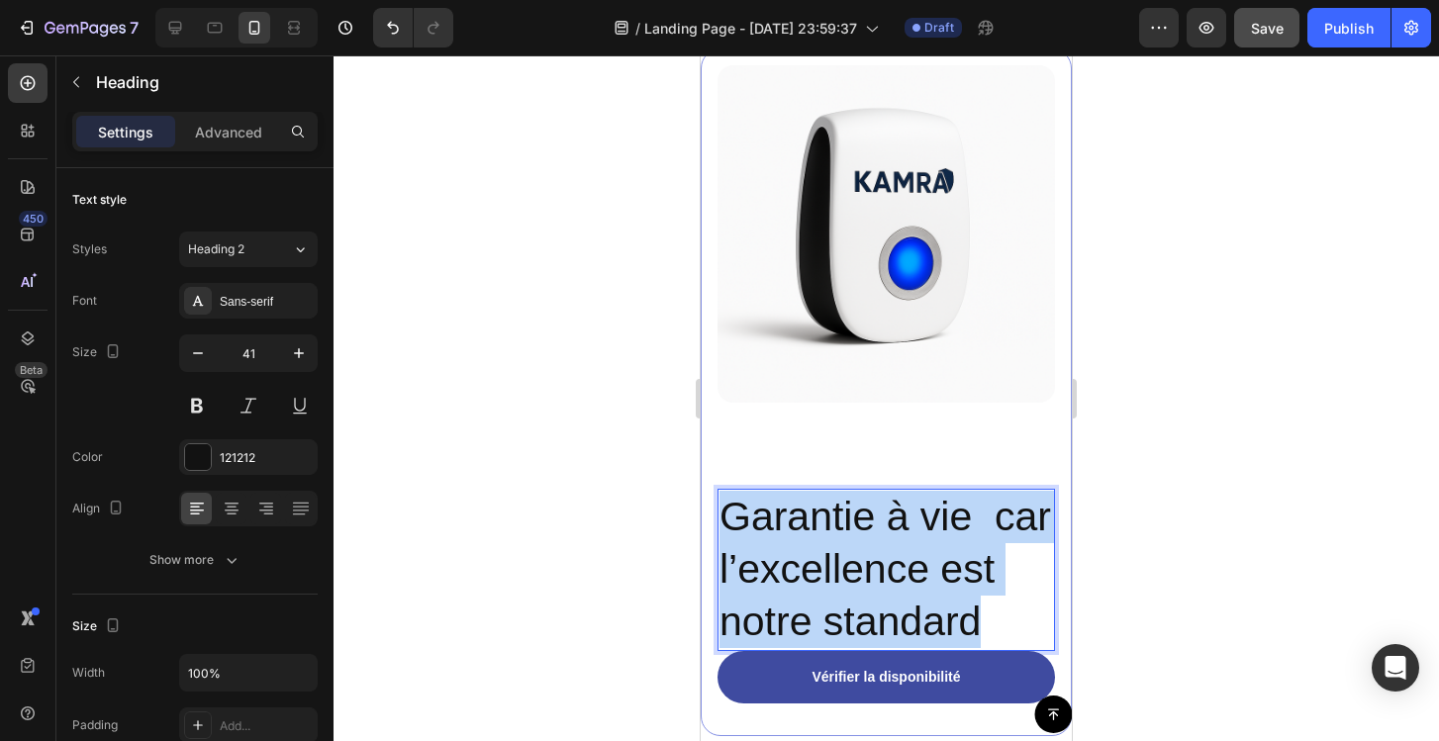
click at [894, 545] on p "Garantie à vie car l’excellence est notre standard" at bounding box center [886, 570] width 334 height 158
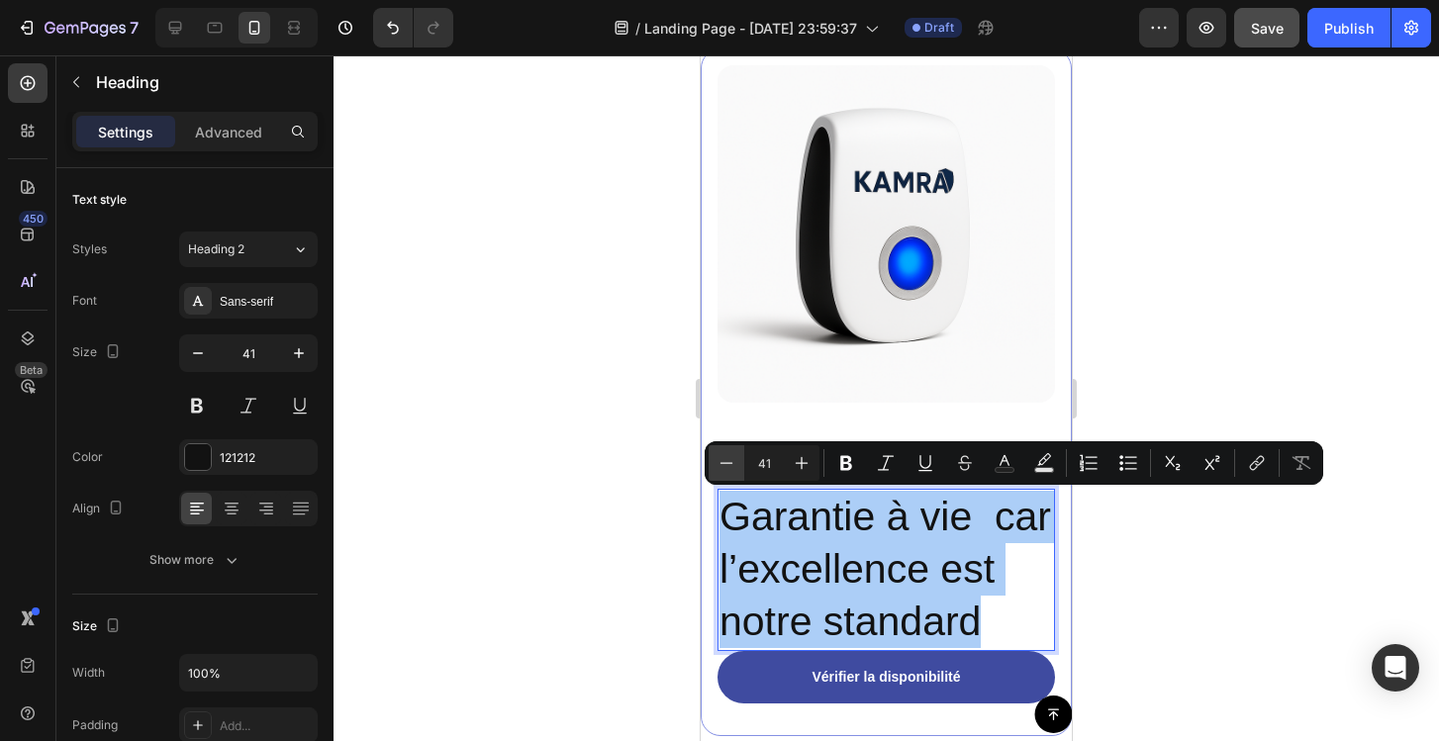
click at [728, 468] on icon "Editor contextual toolbar" at bounding box center [727, 463] width 20 height 20
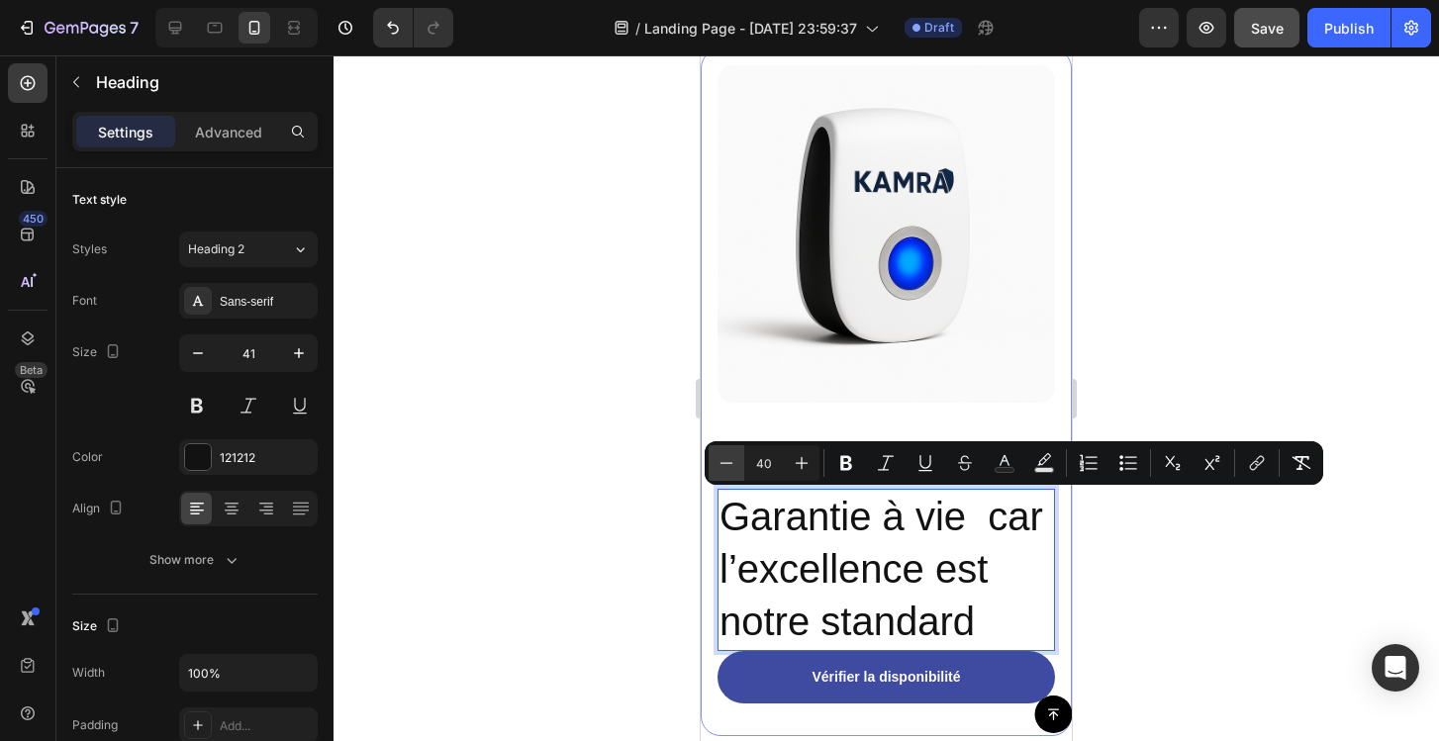
click at [728, 468] on icon "Editor contextual toolbar" at bounding box center [727, 463] width 20 height 20
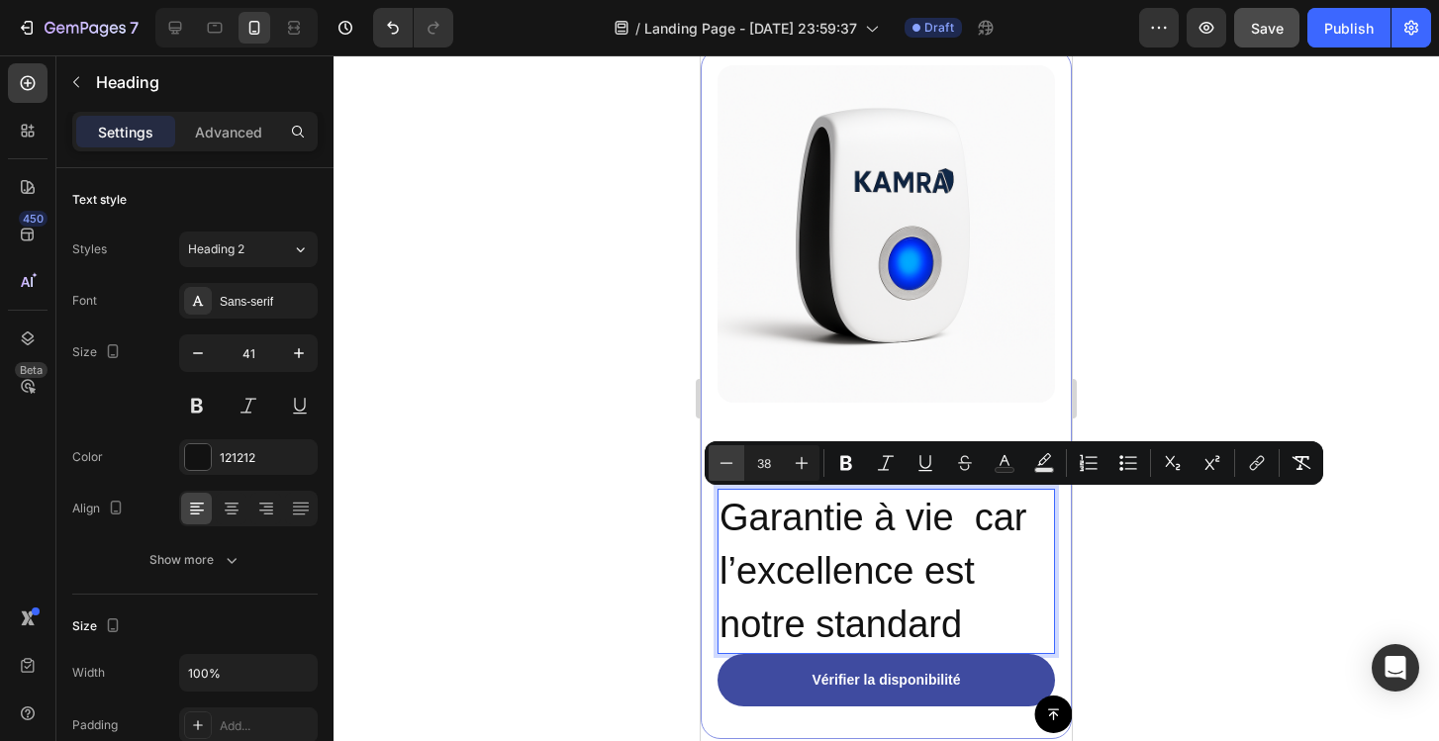
click at [728, 468] on icon "Editor contextual toolbar" at bounding box center [727, 463] width 20 height 20
type input "37"
click at [594, 539] on div at bounding box center [886, 398] width 1105 height 686
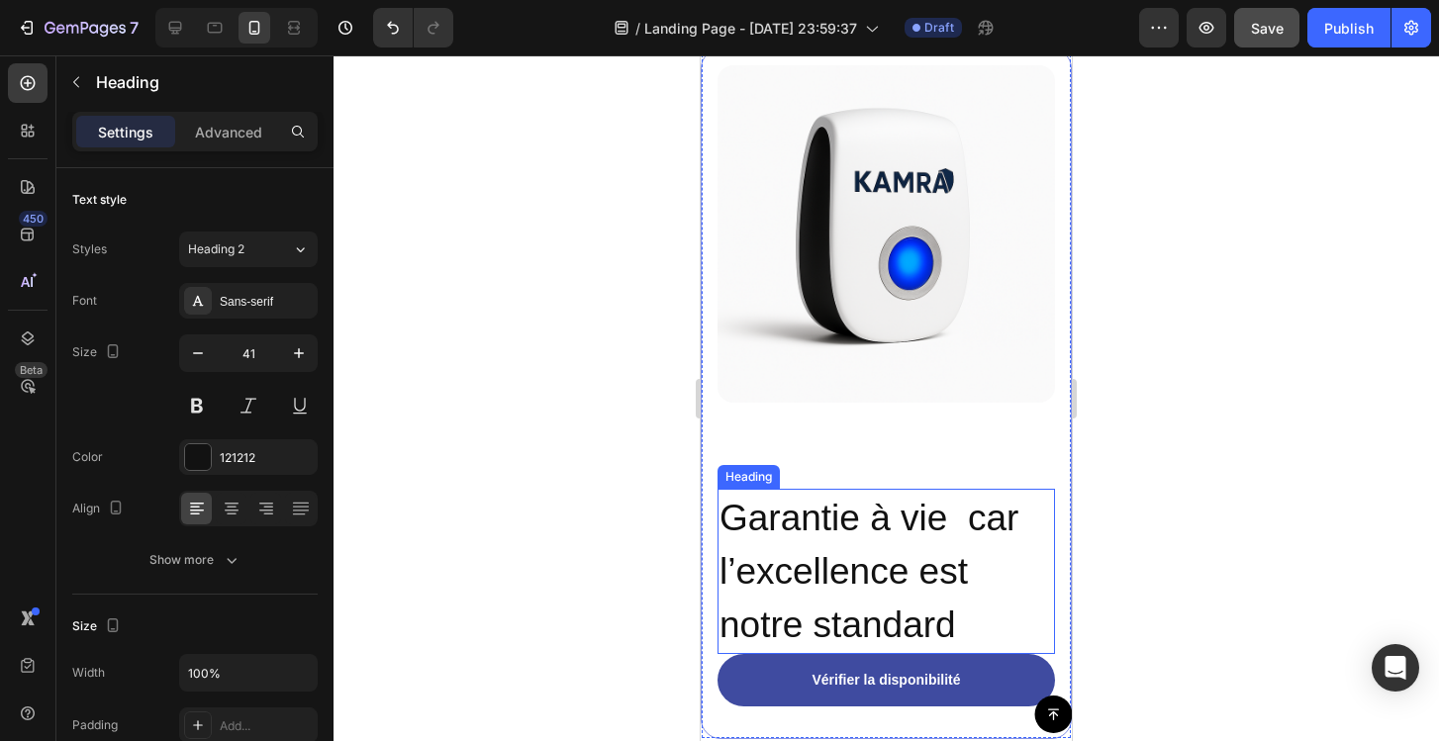
click at [868, 546] on p "⁠⁠⁠⁠⁠⁠⁠ Garantie à vie car l’excellence est notre standard" at bounding box center [886, 571] width 334 height 161
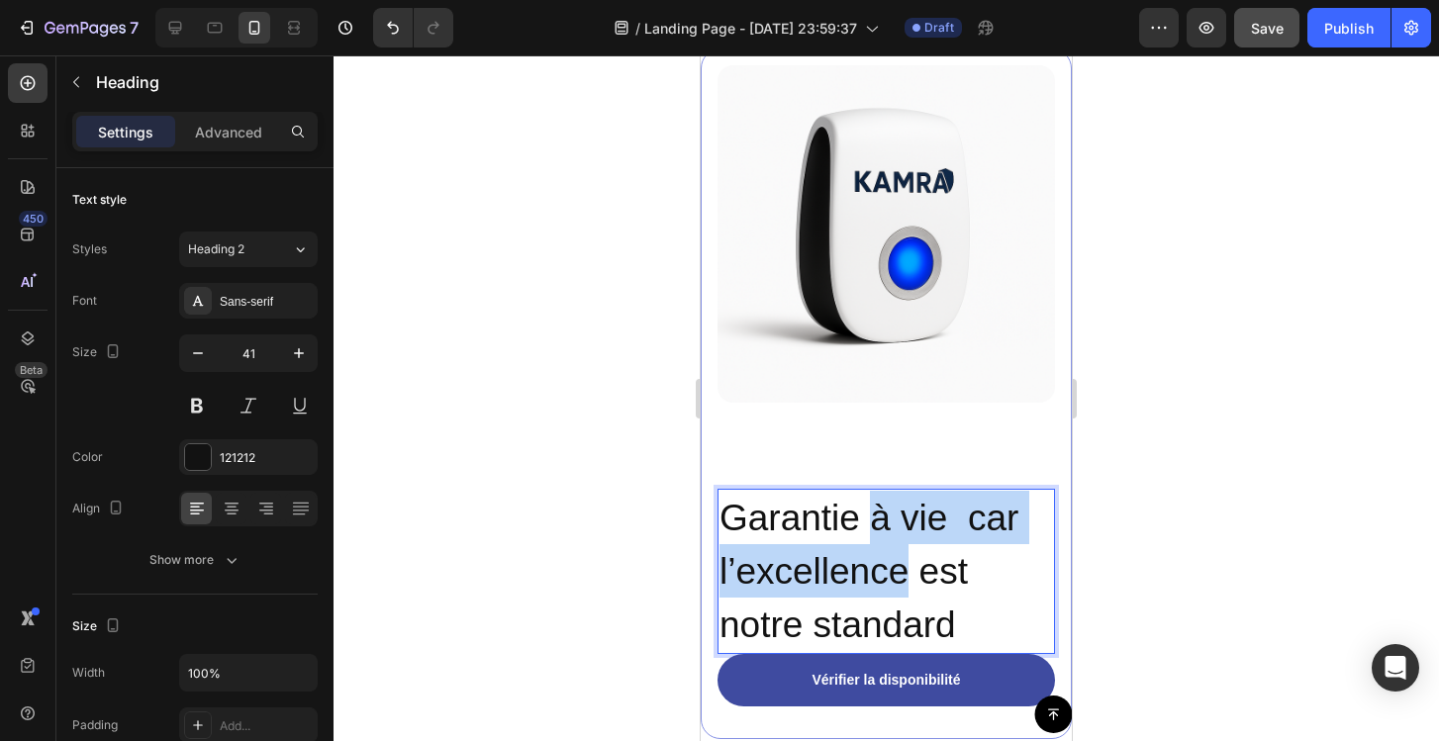
drag, startPoint x: 868, startPoint y: 546, endPoint x: 868, endPoint y: 514, distance: 32.7
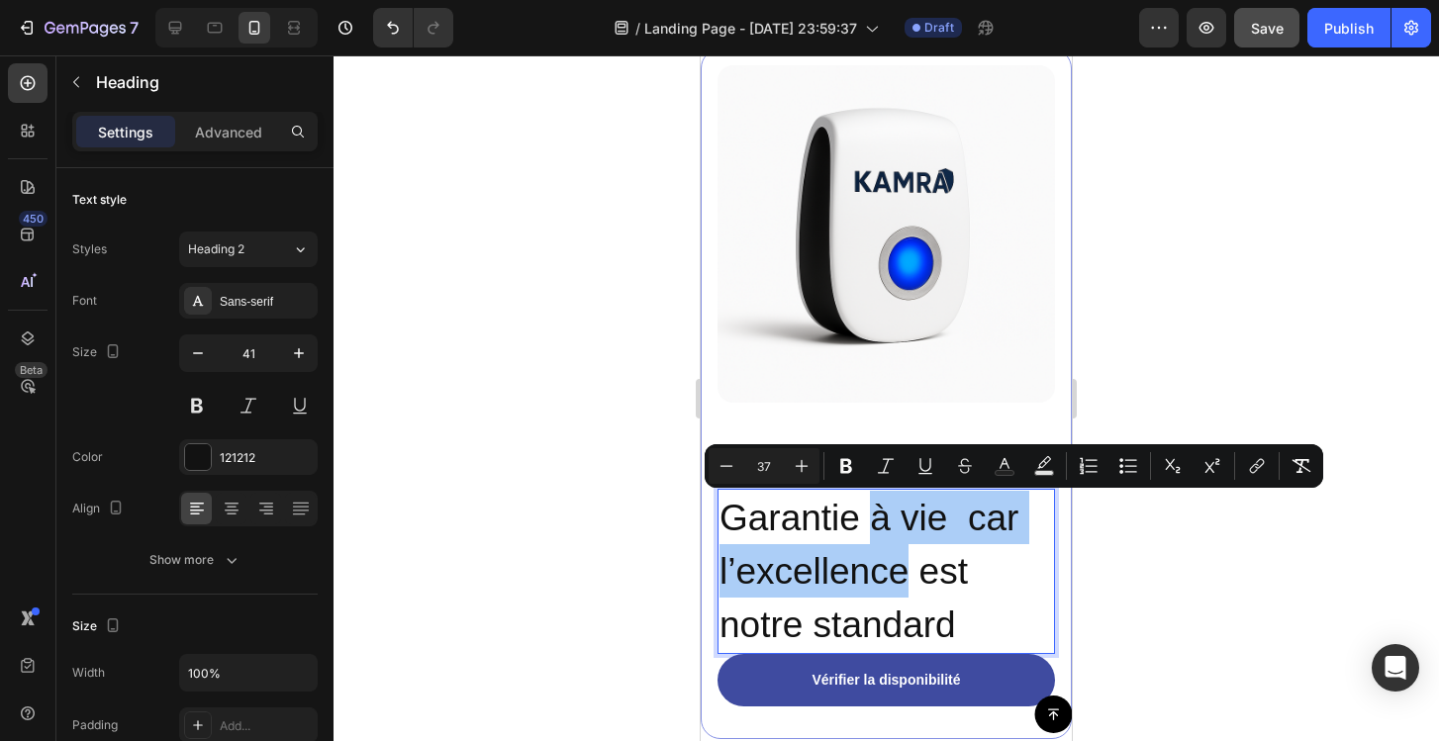
click at [656, 506] on div at bounding box center [886, 398] width 1105 height 686
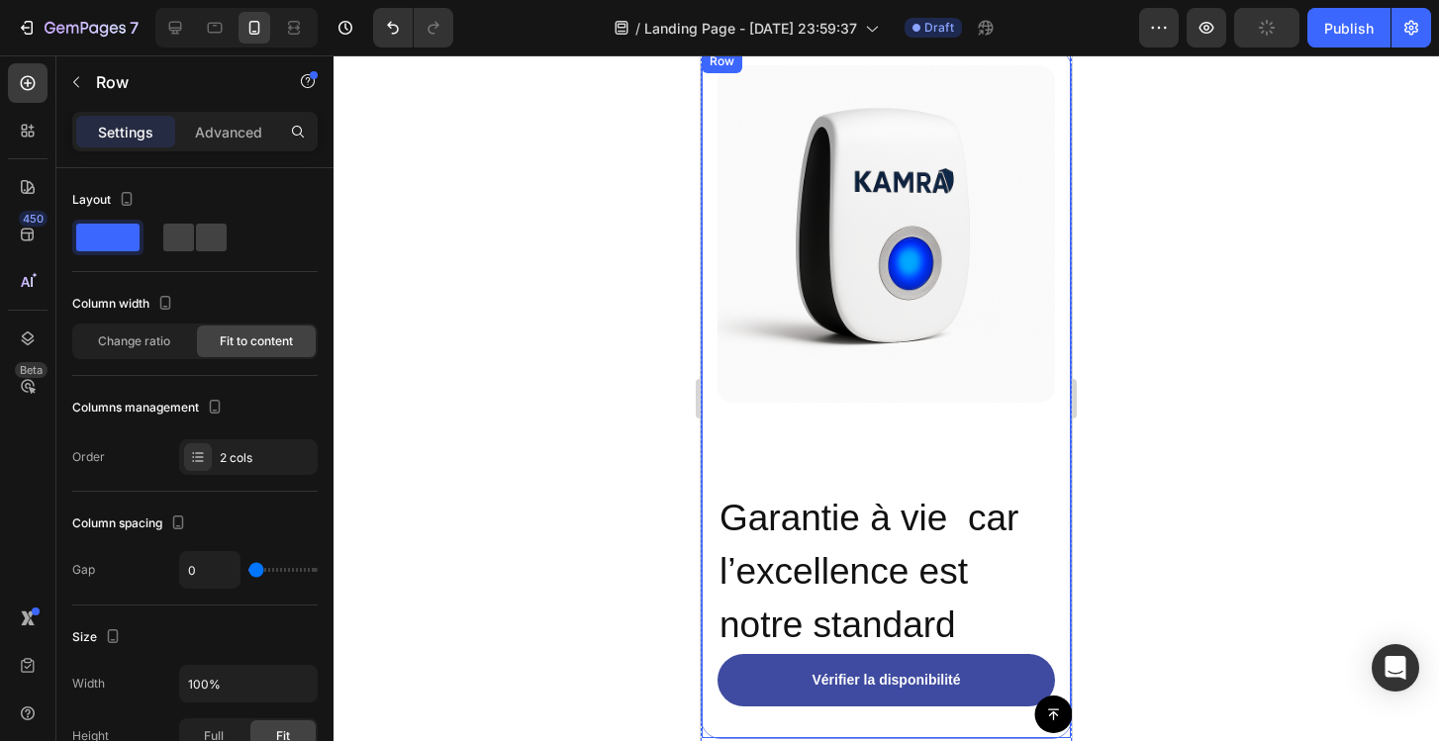
click at [909, 444] on div "Image ⁠⁠⁠⁠⁠⁠⁠ Garantie à vie car l’excellence est notre standard Heading" at bounding box center [885, 359] width 337 height 589
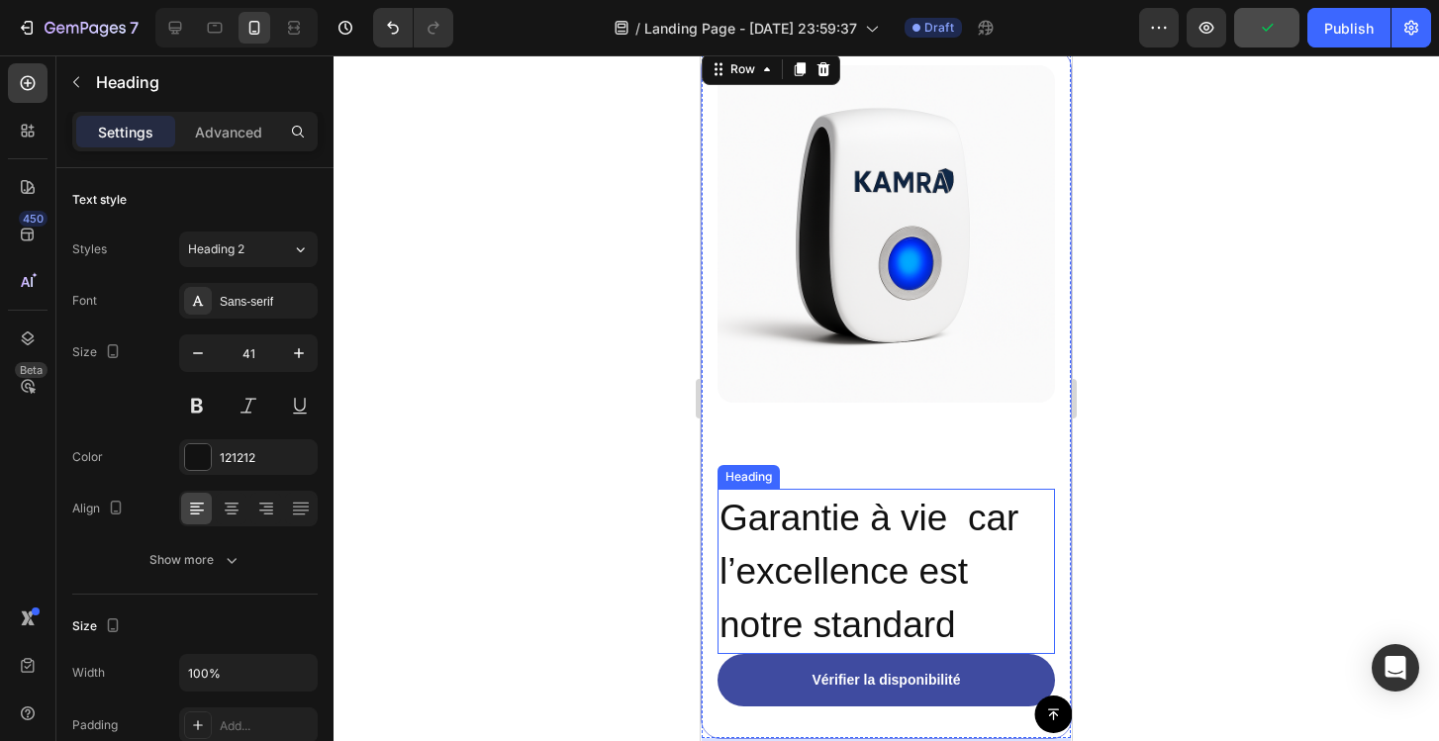
click at [883, 509] on span "Garantie à vie car l’excellence est notre standard" at bounding box center [868, 572] width 299 height 148
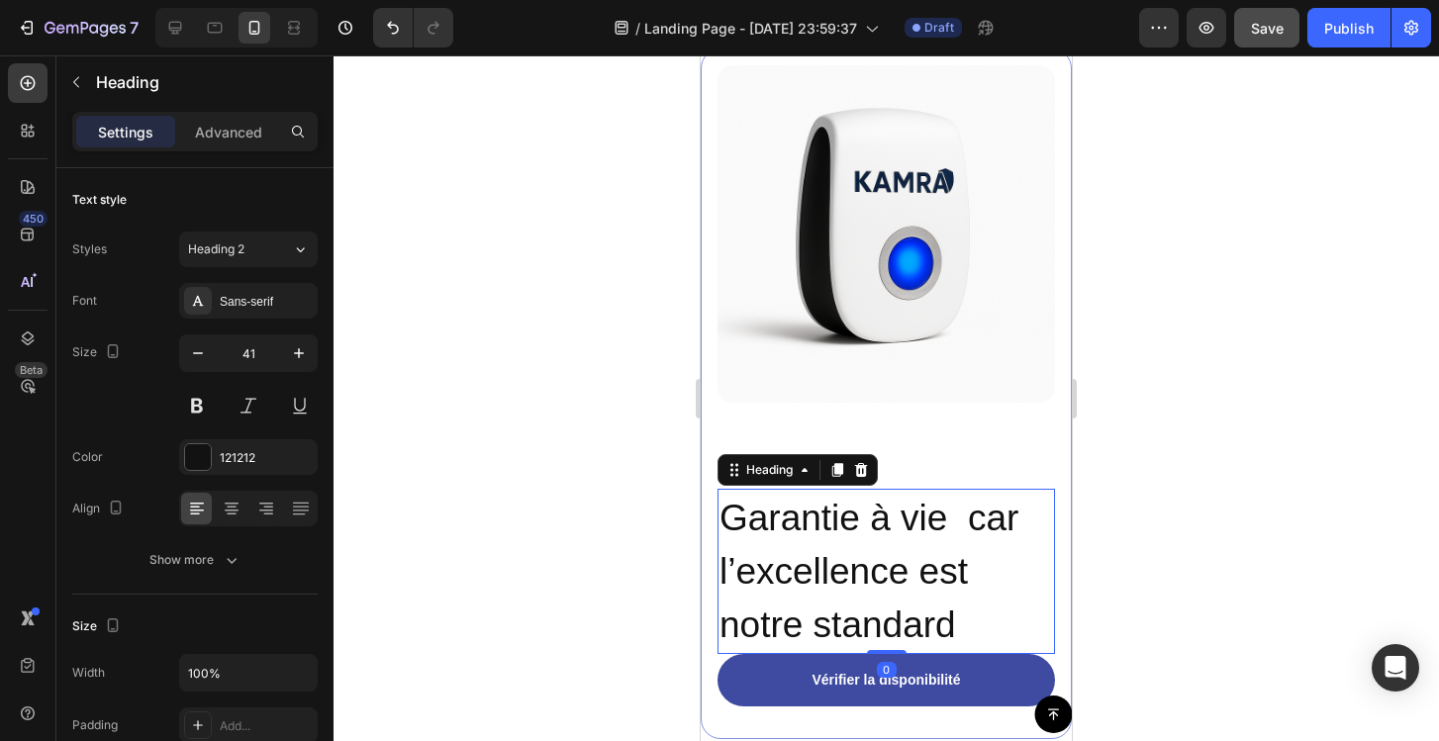
click at [229, 148] on div "Settings Advanced" at bounding box center [194, 132] width 245 height 40
click at [229, 137] on p "Advanced" at bounding box center [228, 132] width 67 height 21
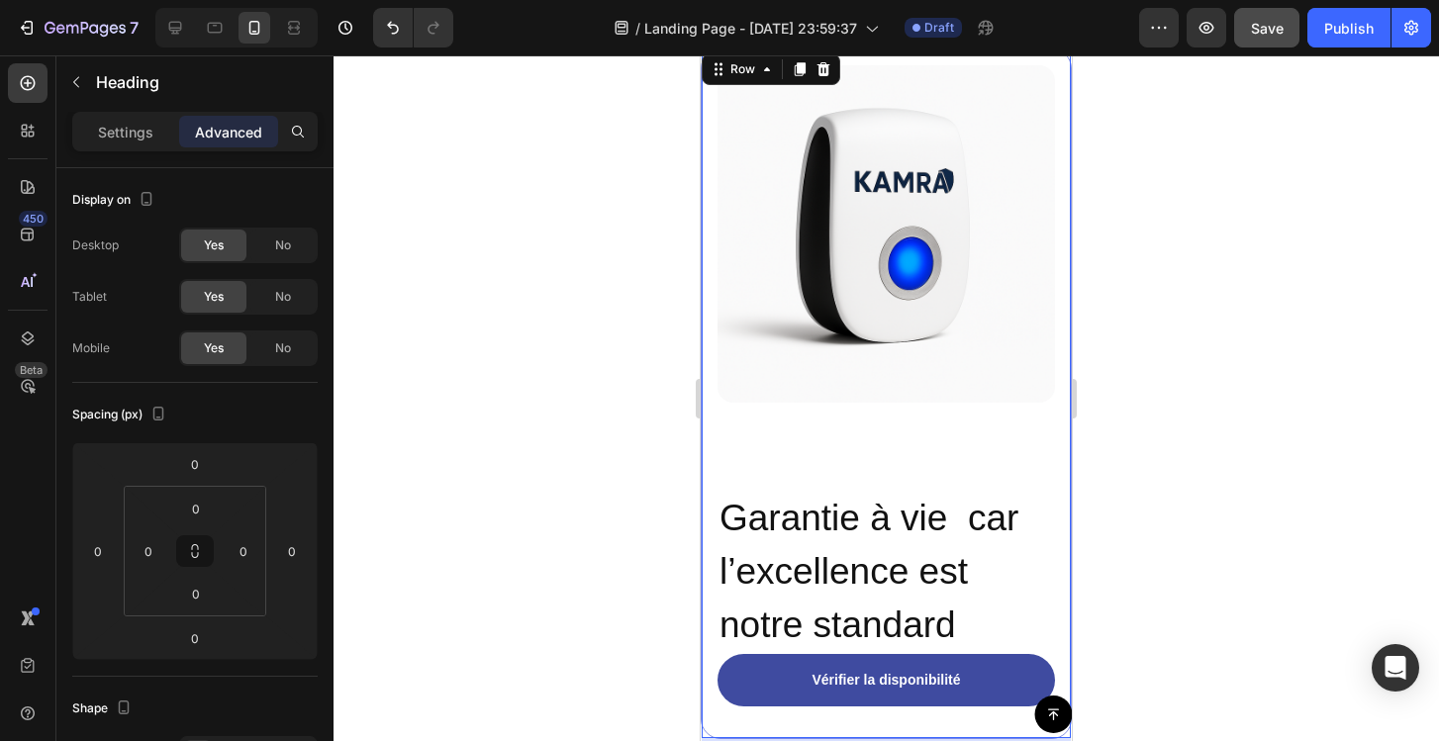
click at [893, 431] on div "Image ⁠⁠⁠⁠⁠⁠⁠ Garantie à vie car l’excellence est notre standard Heading" at bounding box center [885, 359] width 337 height 589
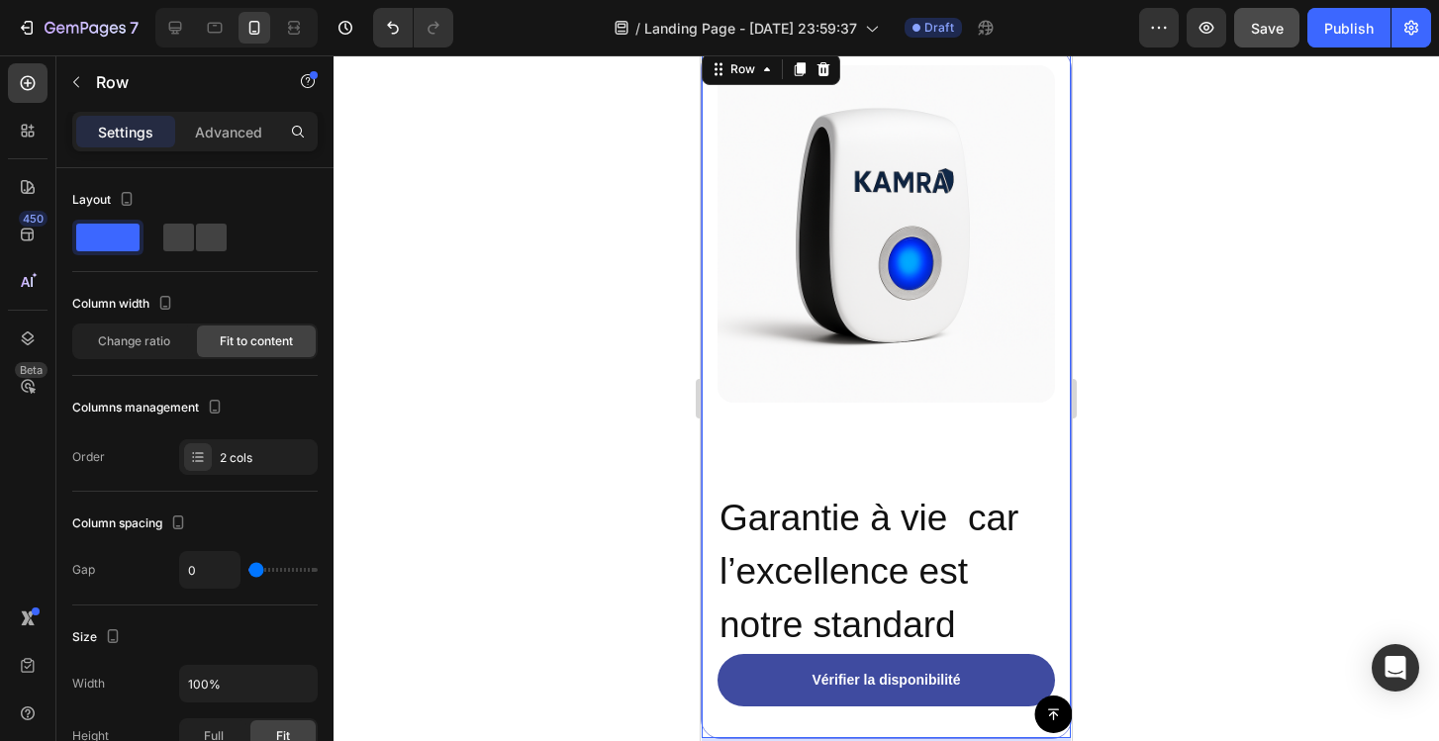
click at [882, 402] on div "Image ⁠⁠⁠⁠⁠⁠⁠ Garantie à vie car l’excellence est notre standard Heading" at bounding box center [885, 359] width 337 height 589
click at [879, 515] on span "Garantie à vie car l’excellence est notre standard" at bounding box center [868, 572] width 299 height 148
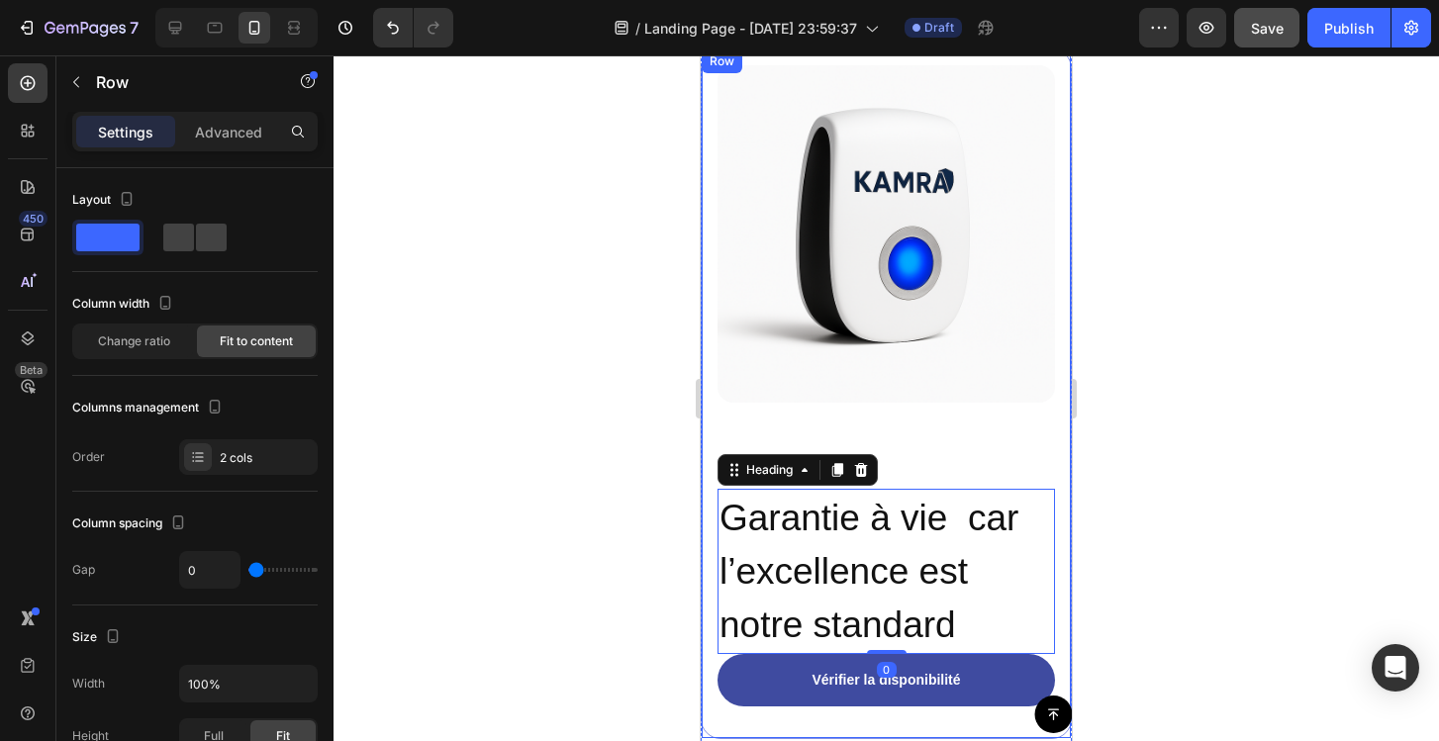
click at [927, 452] on div "Image ⁠⁠⁠⁠⁠⁠⁠ Garantie à vie car l’excellence est notre standard Heading 0" at bounding box center [885, 359] width 337 height 589
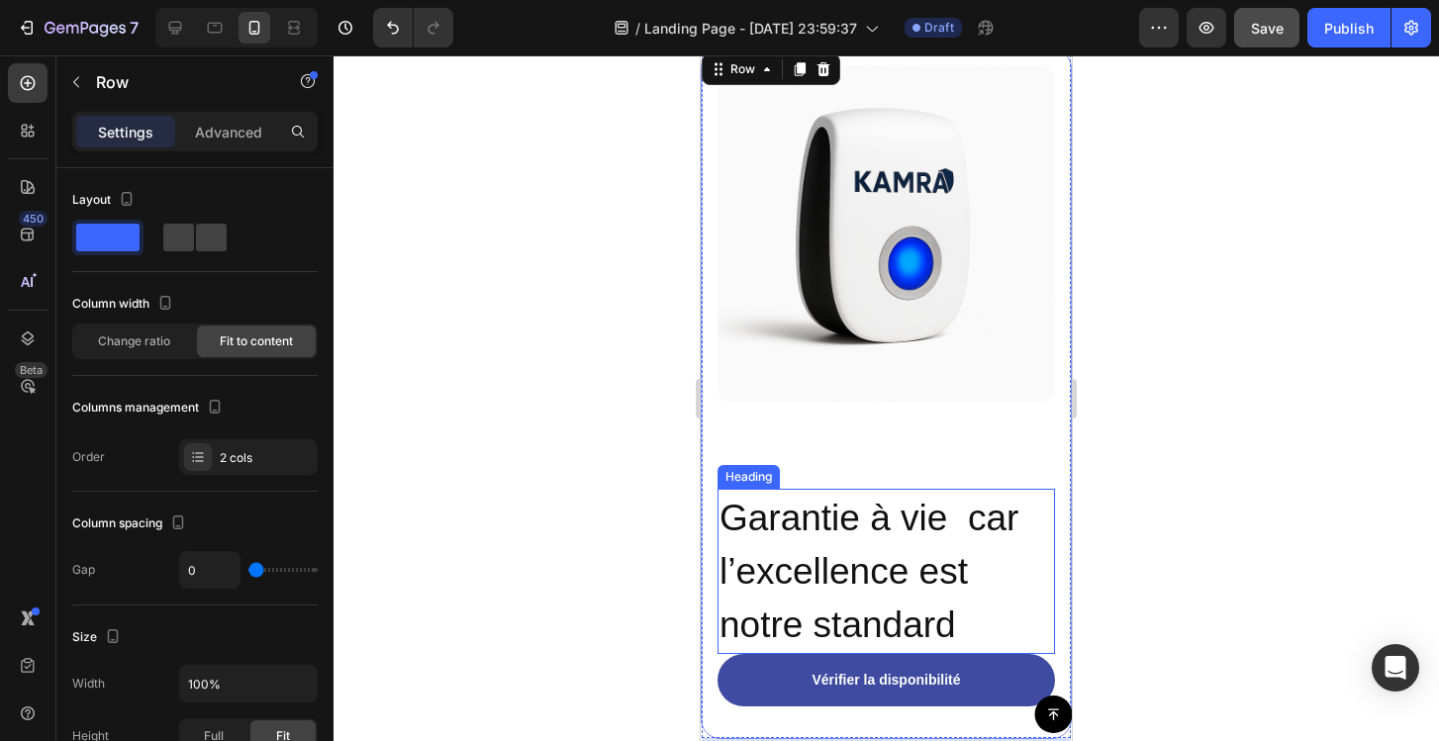
click at [926, 527] on span "Garantie à vie car l’excellence est notre standard" at bounding box center [868, 572] width 299 height 148
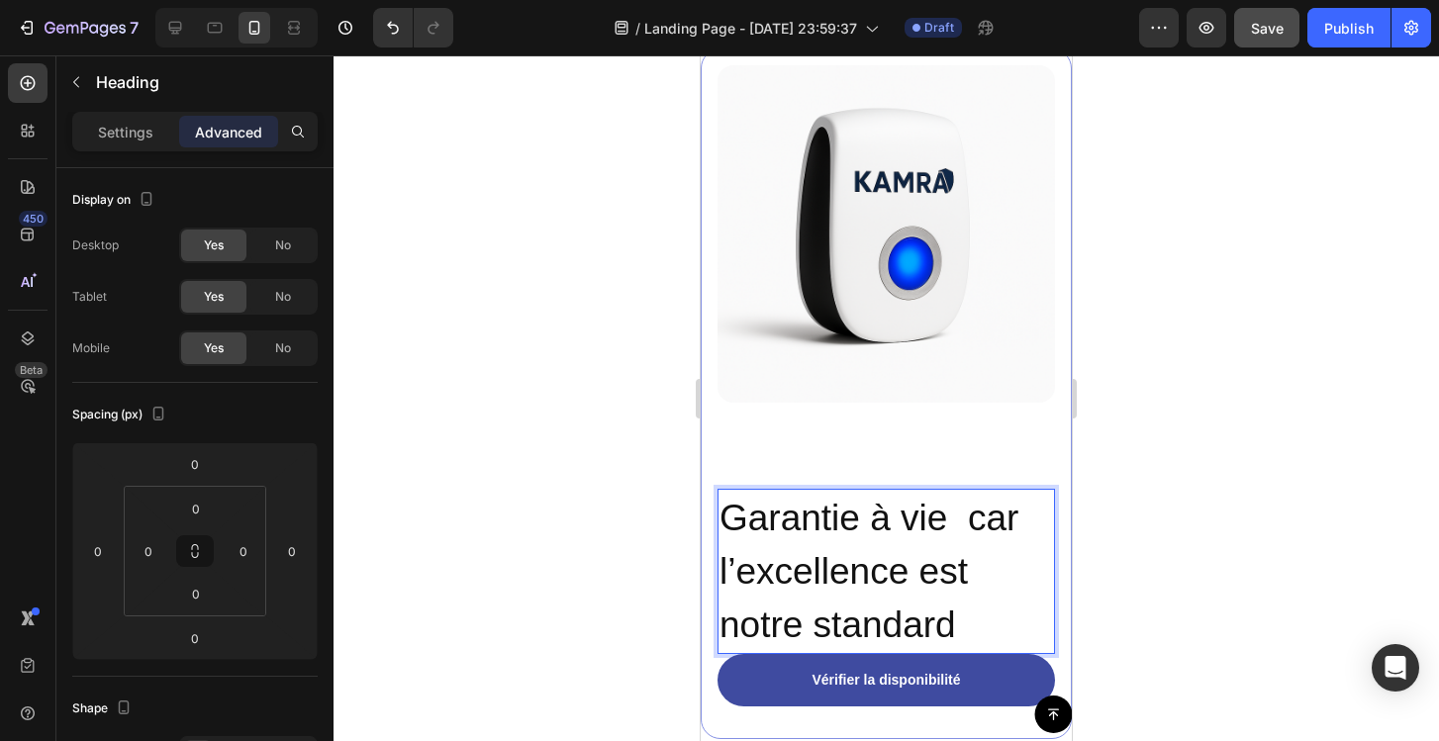
click at [1024, 609] on p "Garantie à vie car l’excellence est notre standard" at bounding box center [886, 571] width 334 height 161
click at [1009, 584] on p "Garantie à vie car l’excellence est notre standard" at bounding box center [886, 571] width 334 height 161
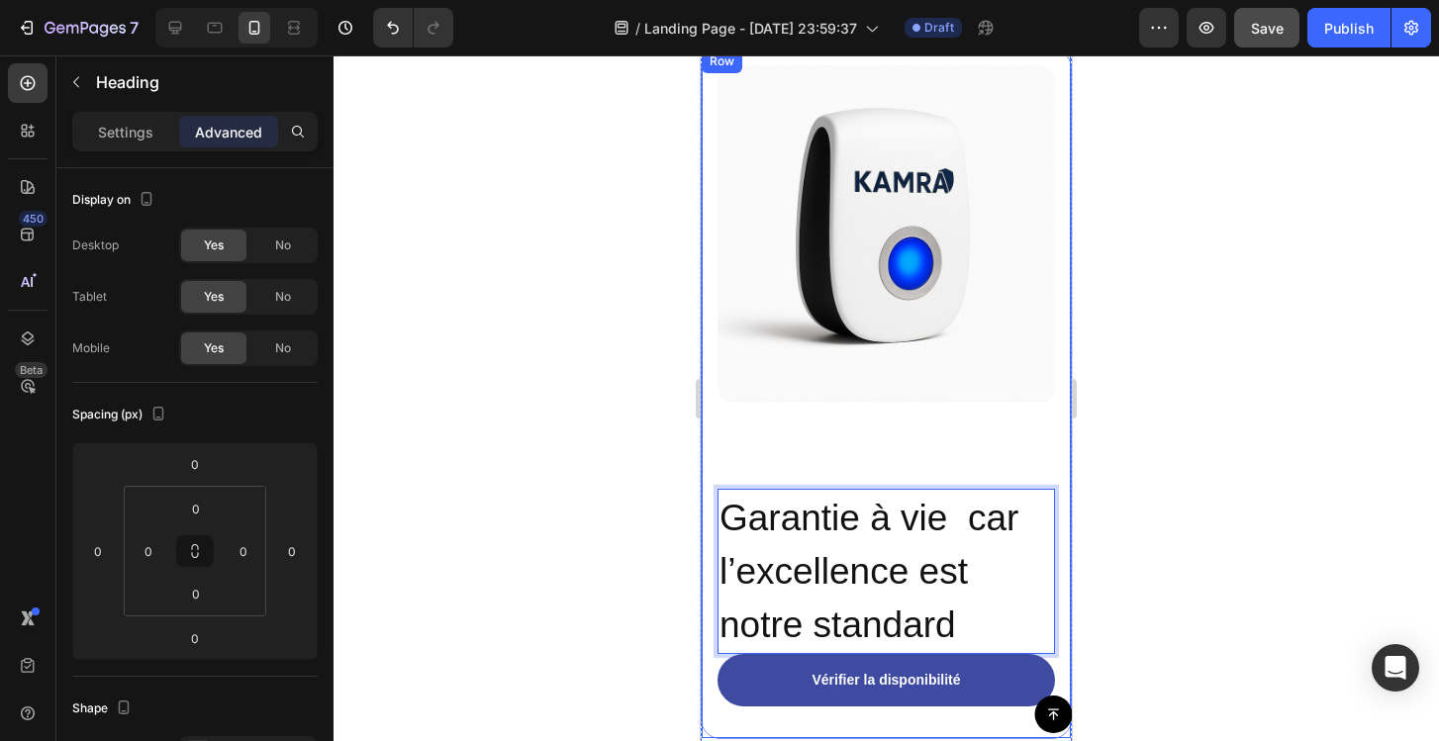
click at [933, 438] on div "Image Garantie à vie car l’excellence est notre standard Heading 0" at bounding box center [885, 359] width 337 height 589
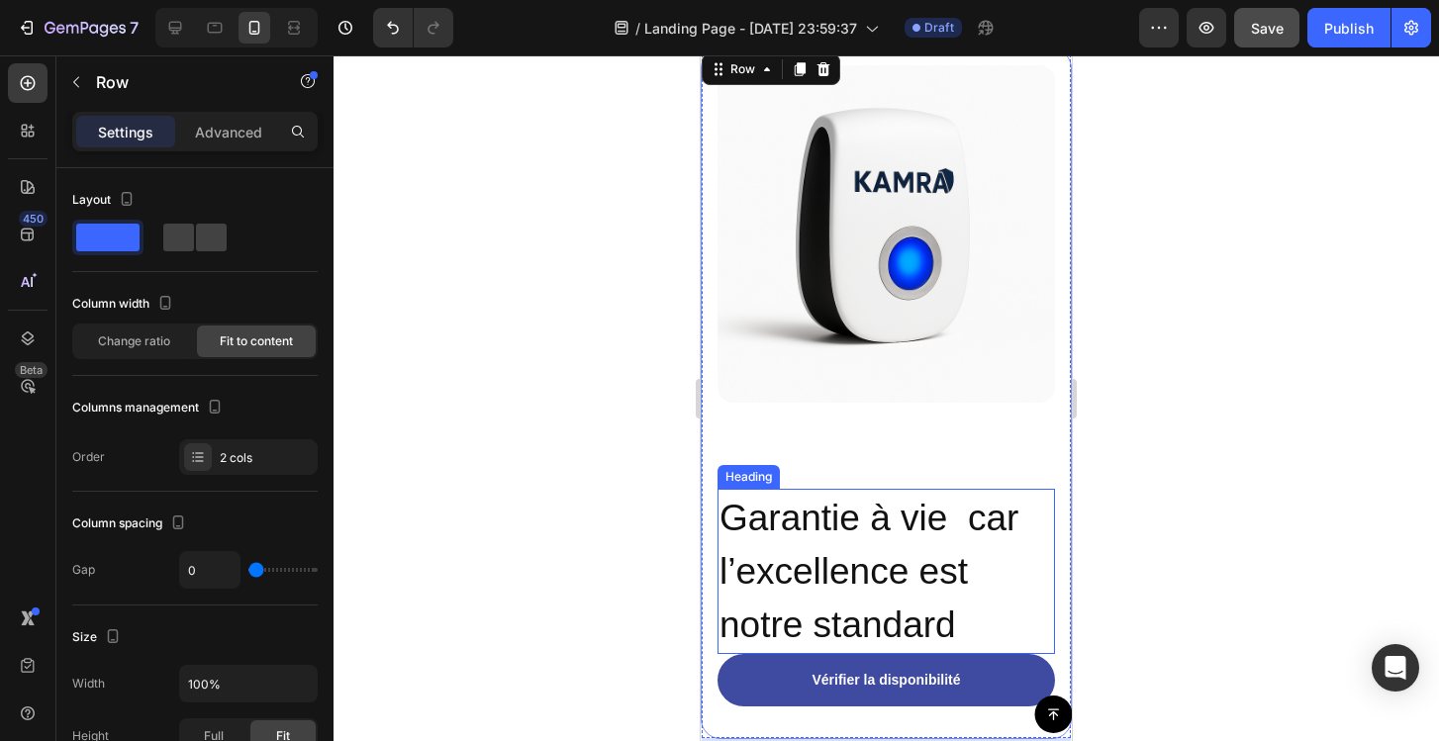
click at [950, 565] on span "Garantie à vie car l’excellence est notre standard" at bounding box center [868, 572] width 299 height 148
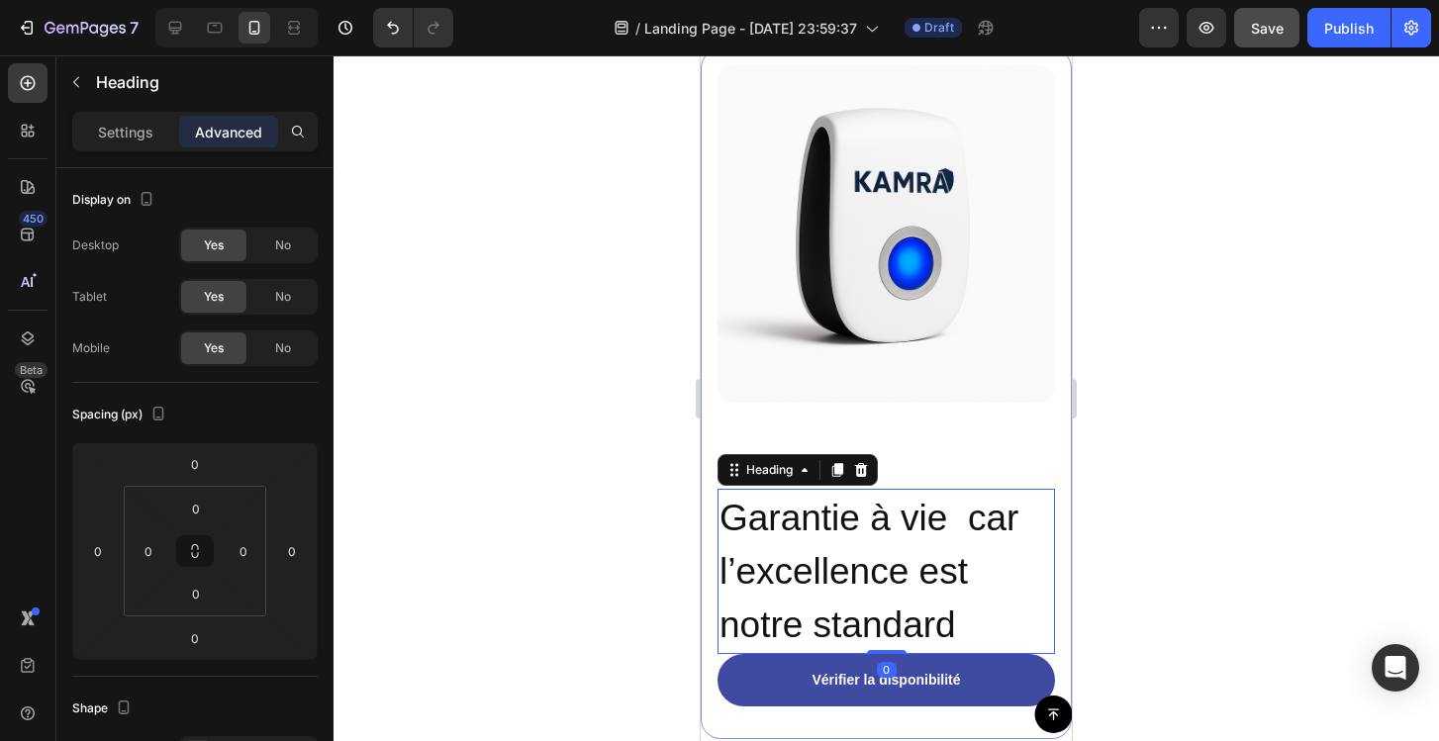
drag, startPoint x: 887, startPoint y: 654, endPoint x: 890, endPoint y: 584, distance: 70.3
click at [890, 584] on div "⁠⁠⁠⁠⁠⁠⁠ Garantie à vie car l’excellence est notre standard Heading 0" at bounding box center [885, 571] width 337 height 165
drag, startPoint x: 890, startPoint y: 652, endPoint x: 893, endPoint y: 638, distance: 14.2
click at [893, 638] on div "⁠⁠⁠⁠⁠⁠⁠ Garantie à vie car l’excellence est notre standard Heading 0" at bounding box center [885, 571] width 337 height 165
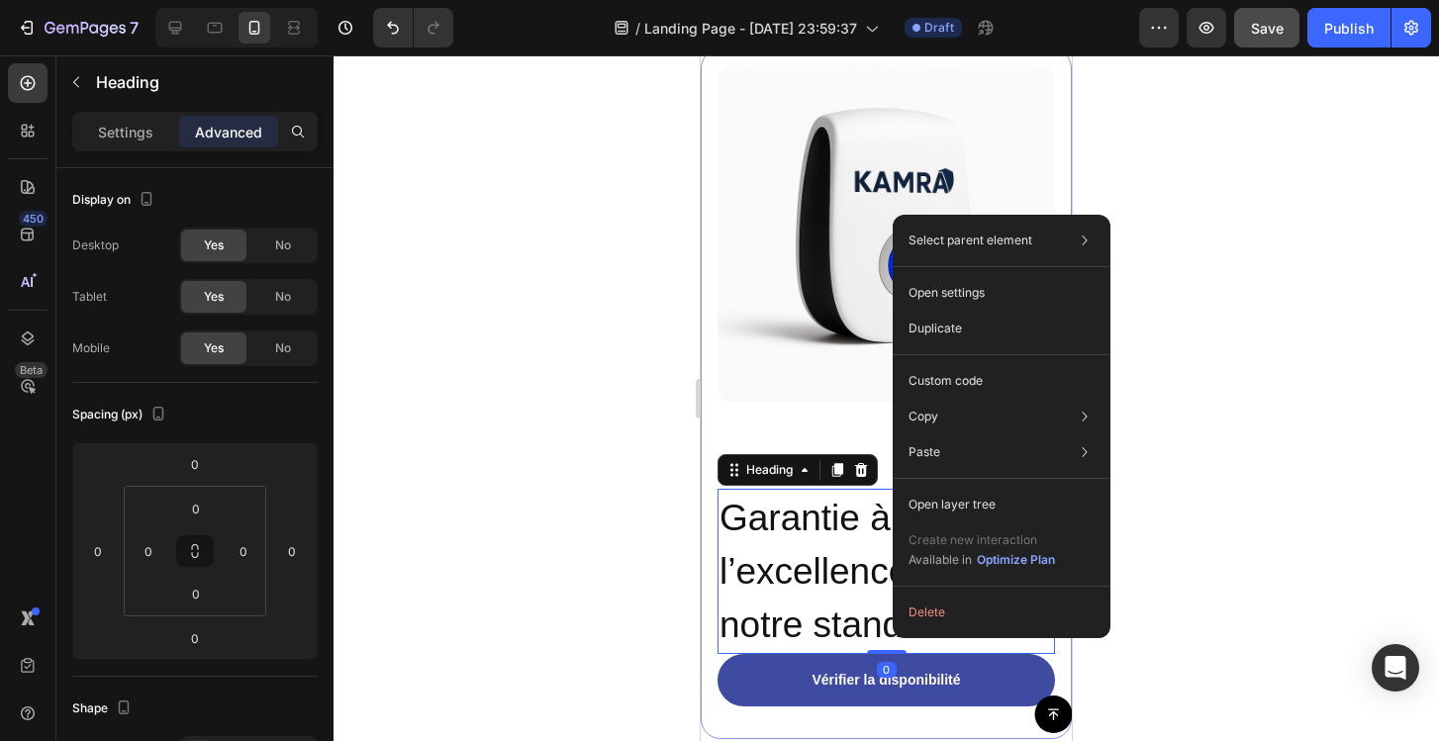
click at [1305, 502] on div at bounding box center [886, 398] width 1105 height 686
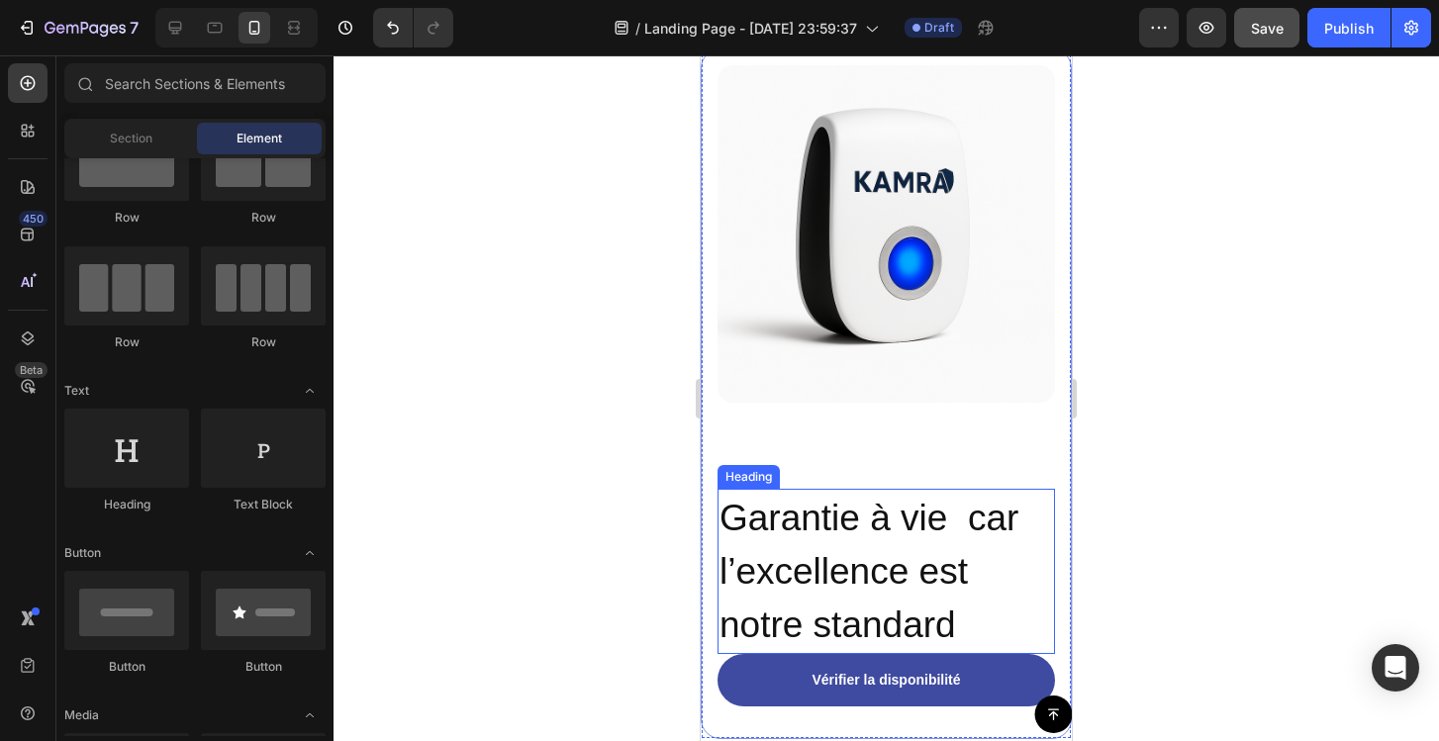
click at [888, 542] on p "⁠⁠⁠⁠⁠⁠⁠ Garantie à vie car l’excellence est notre standard" at bounding box center [886, 571] width 334 height 161
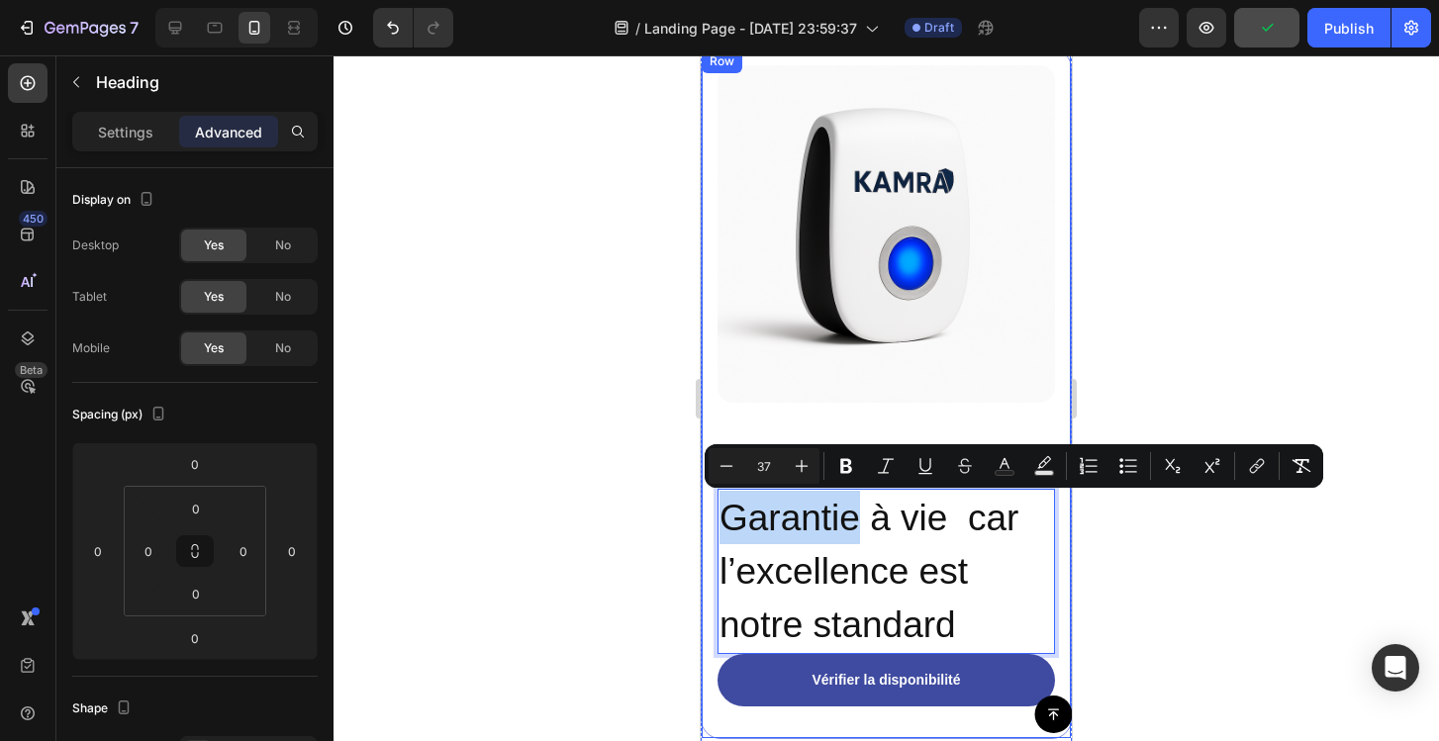
drag, startPoint x: 900, startPoint y: 490, endPoint x: 895, endPoint y: 457, distance: 33.0
click at [895, 457] on div "Image Garantie à vie car l’excellence est notre standard Heading 0" at bounding box center [885, 359] width 337 height 589
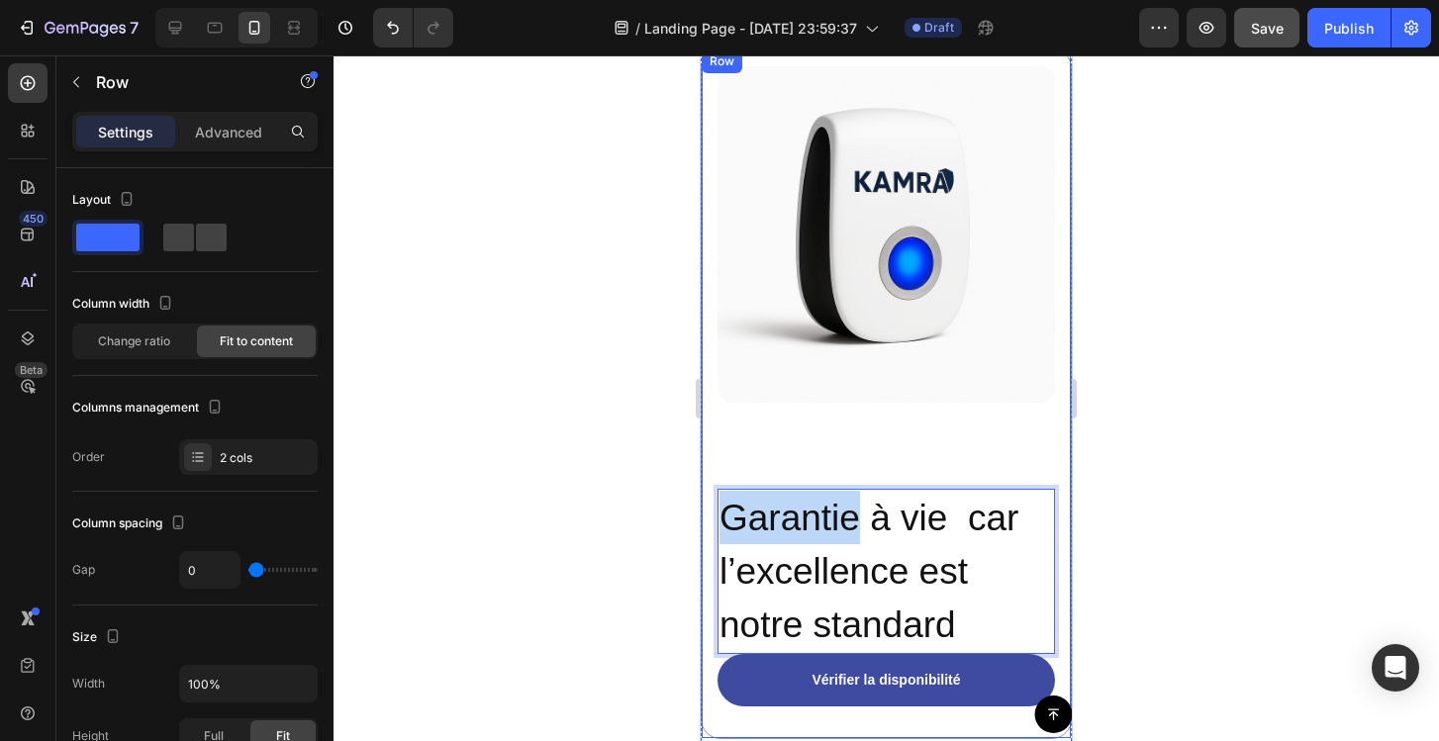
click at [860, 416] on div "Image Garantie à vie car l’excellence est notre standard Heading 0" at bounding box center [885, 359] width 337 height 589
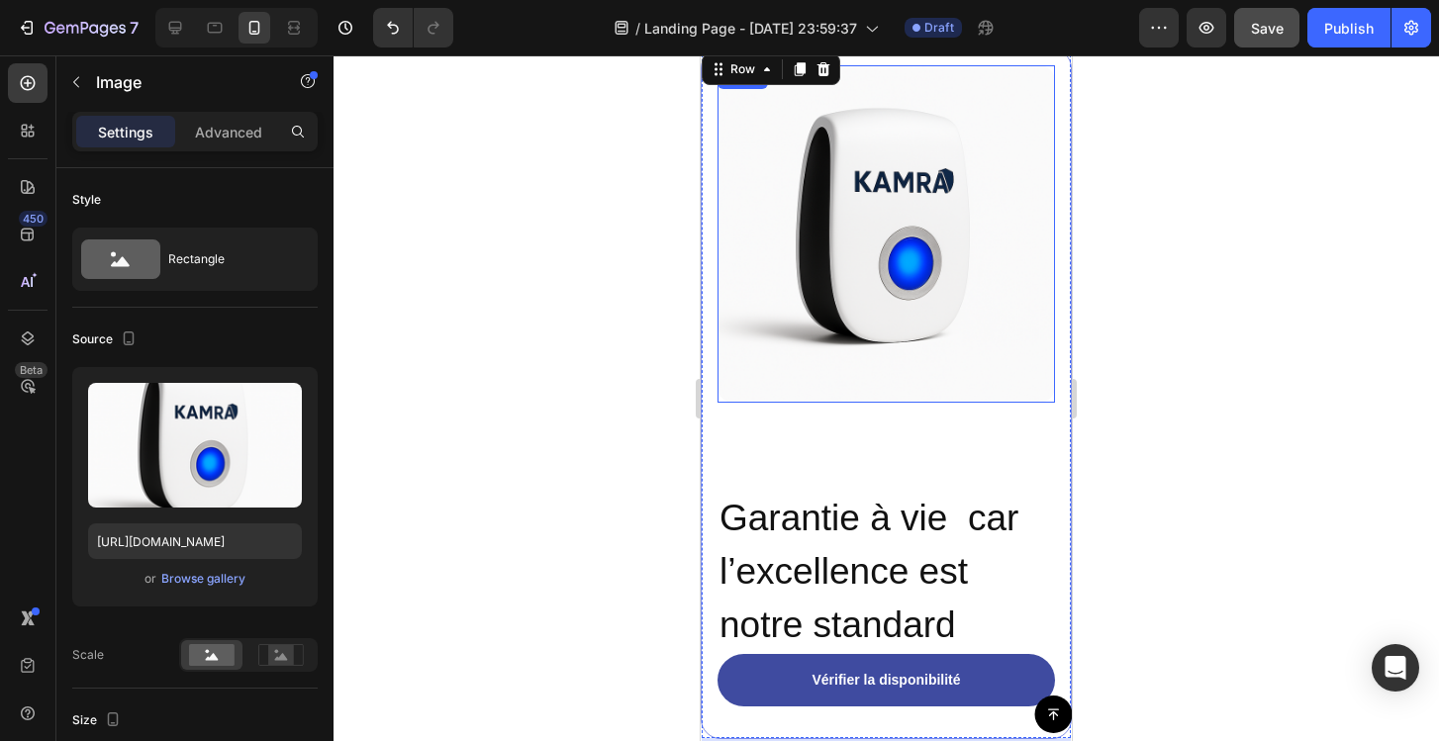
click at [859, 320] on img at bounding box center [885, 233] width 337 height 337
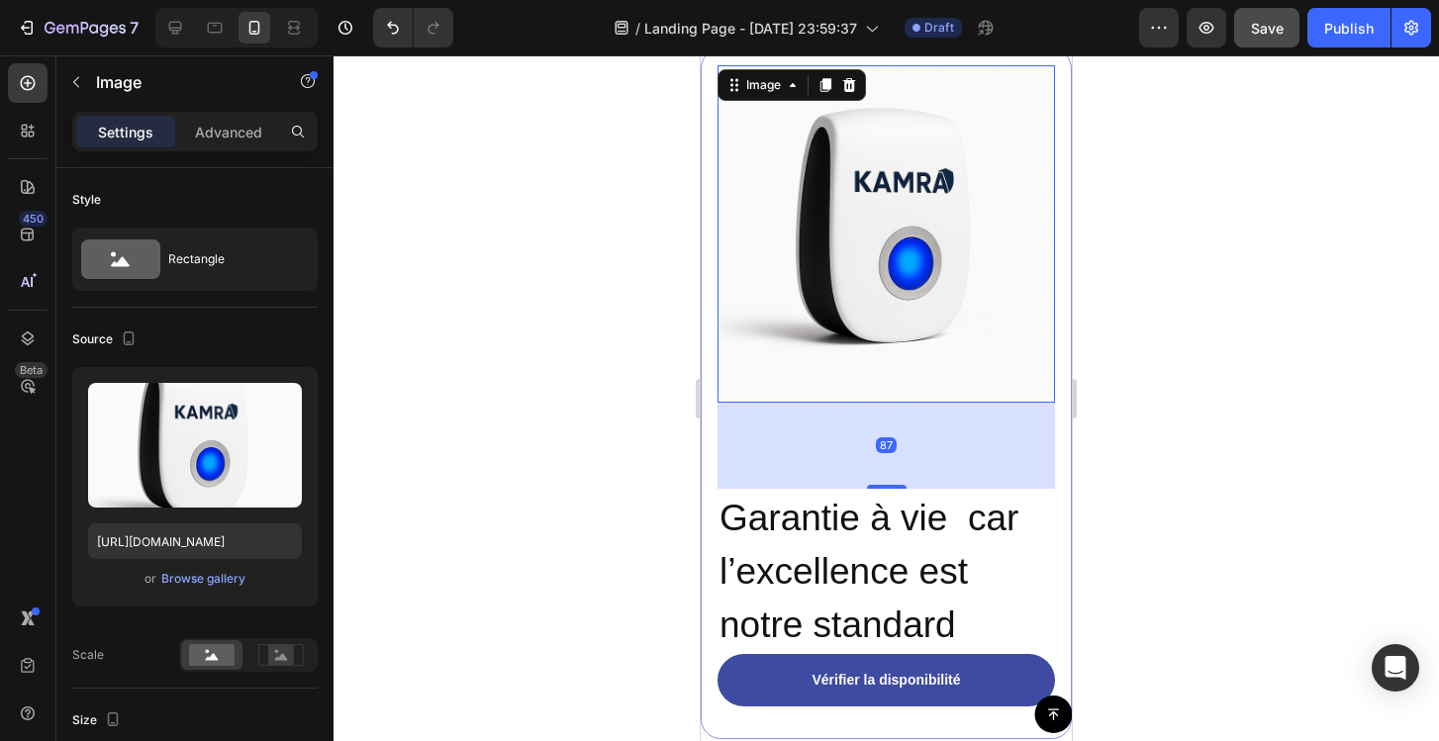
click at [887, 401] on img at bounding box center [885, 233] width 337 height 337
click at [866, 441] on div "87" at bounding box center [885, 446] width 337 height 86
click at [837, 462] on div "87" at bounding box center [885, 446] width 337 height 86
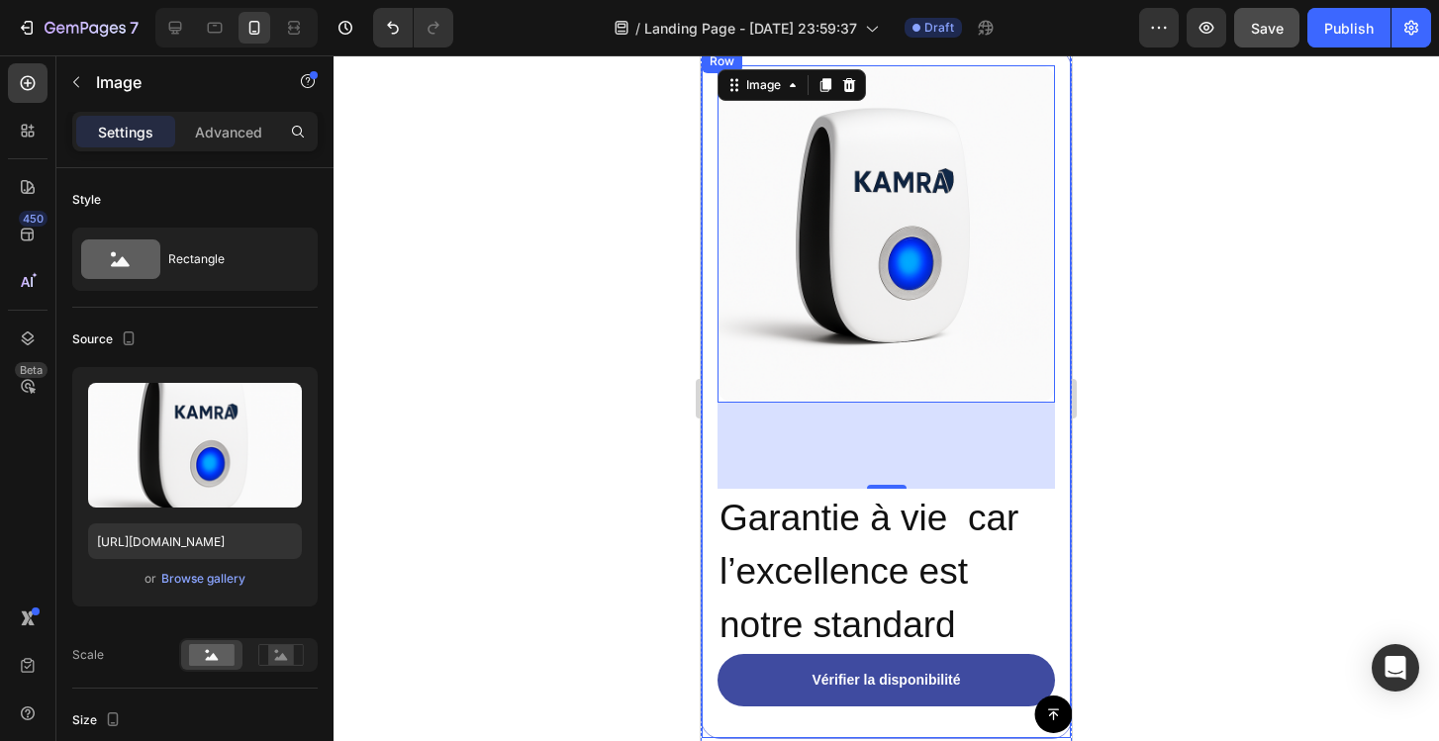
click at [711, 445] on div "Image 87 ⁠⁠⁠⁠⁠⁠⁠ Garantie à vie car l’excellence est notre standard Heading Vér…" at bounding box center [886, 393] width 371 height 691
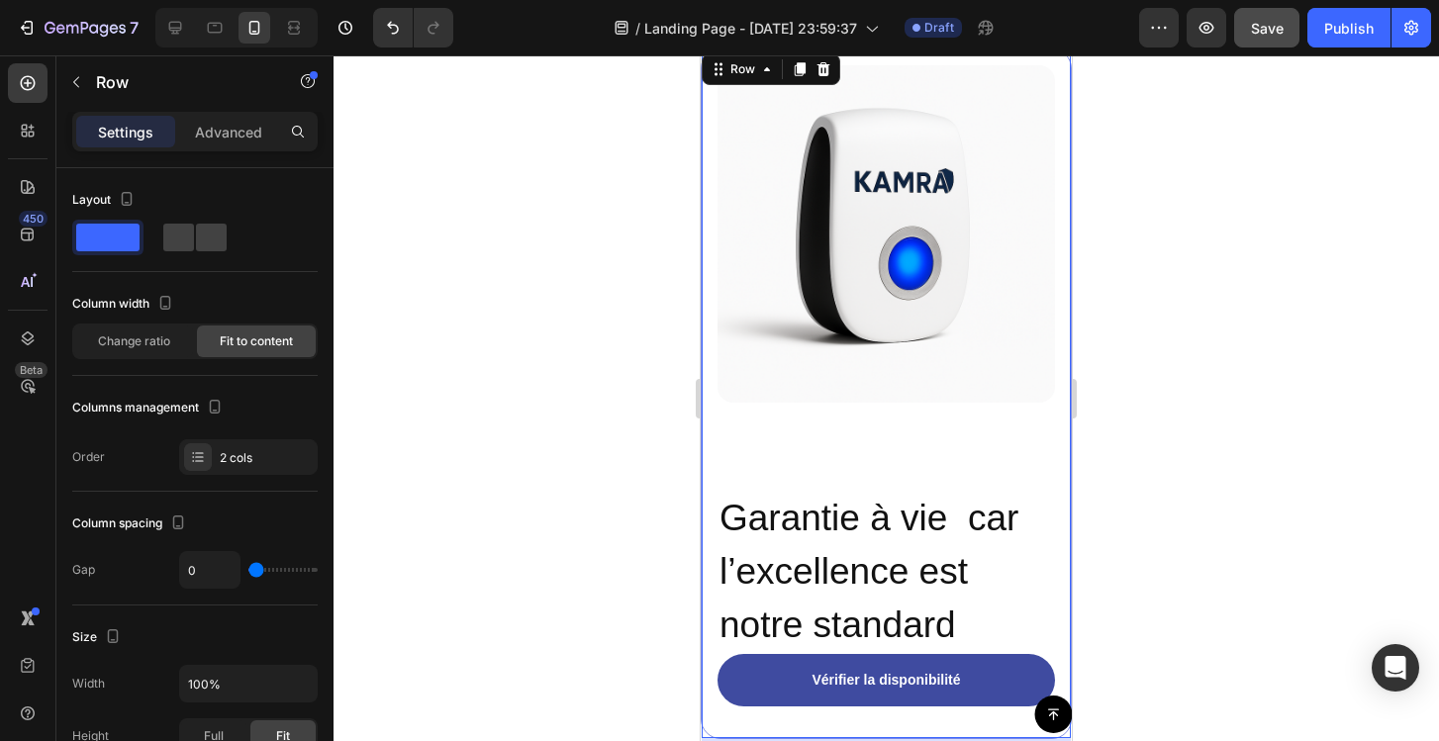
click at [813, 437] on div "Image ⁠⁠⁠⁠⁠⁠⁠ Garantie à vie car l’excellence est notre standard Heading" at bounding box center [885, 359] width 337 height 589
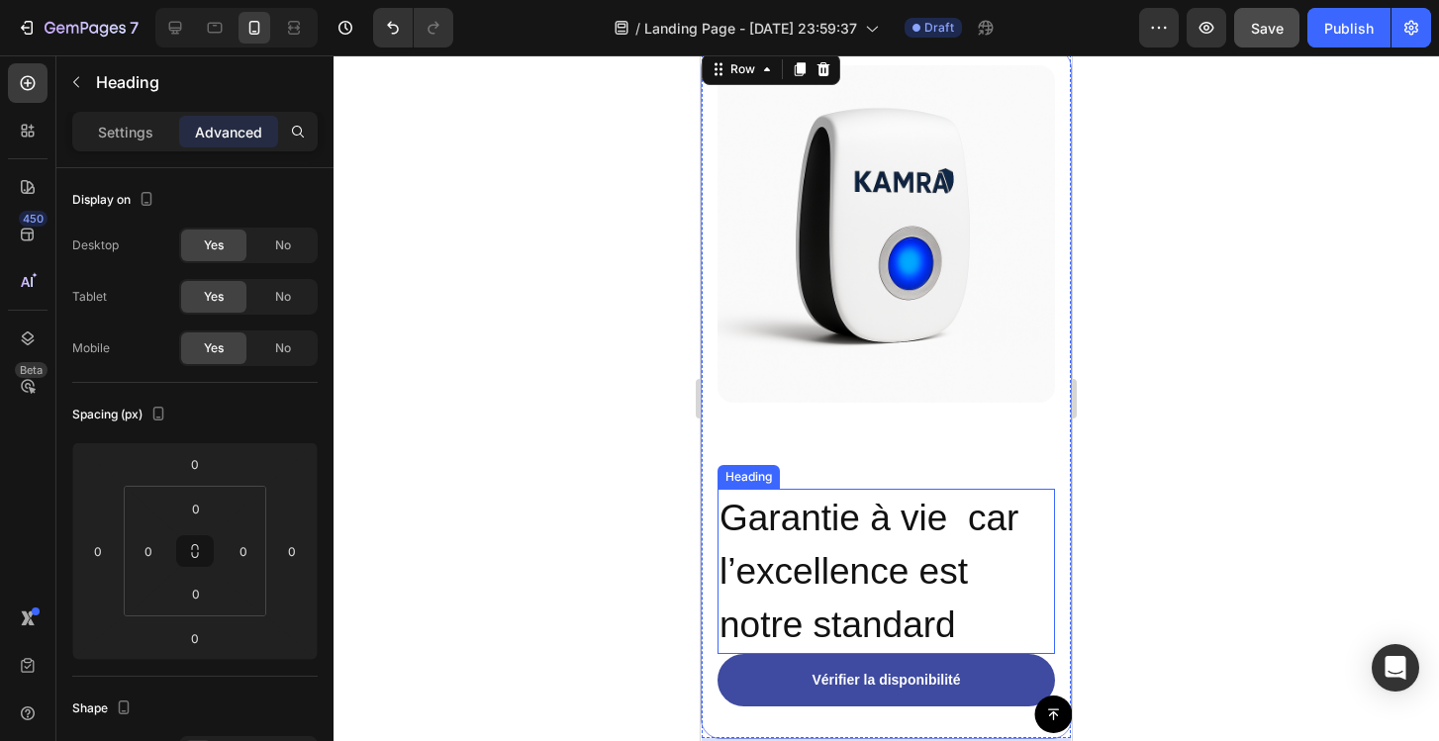
click at [839, 522] on span "Garantie à vie car l’excellence est notre standard" at bounding box center [868, 572] width 299 height 148
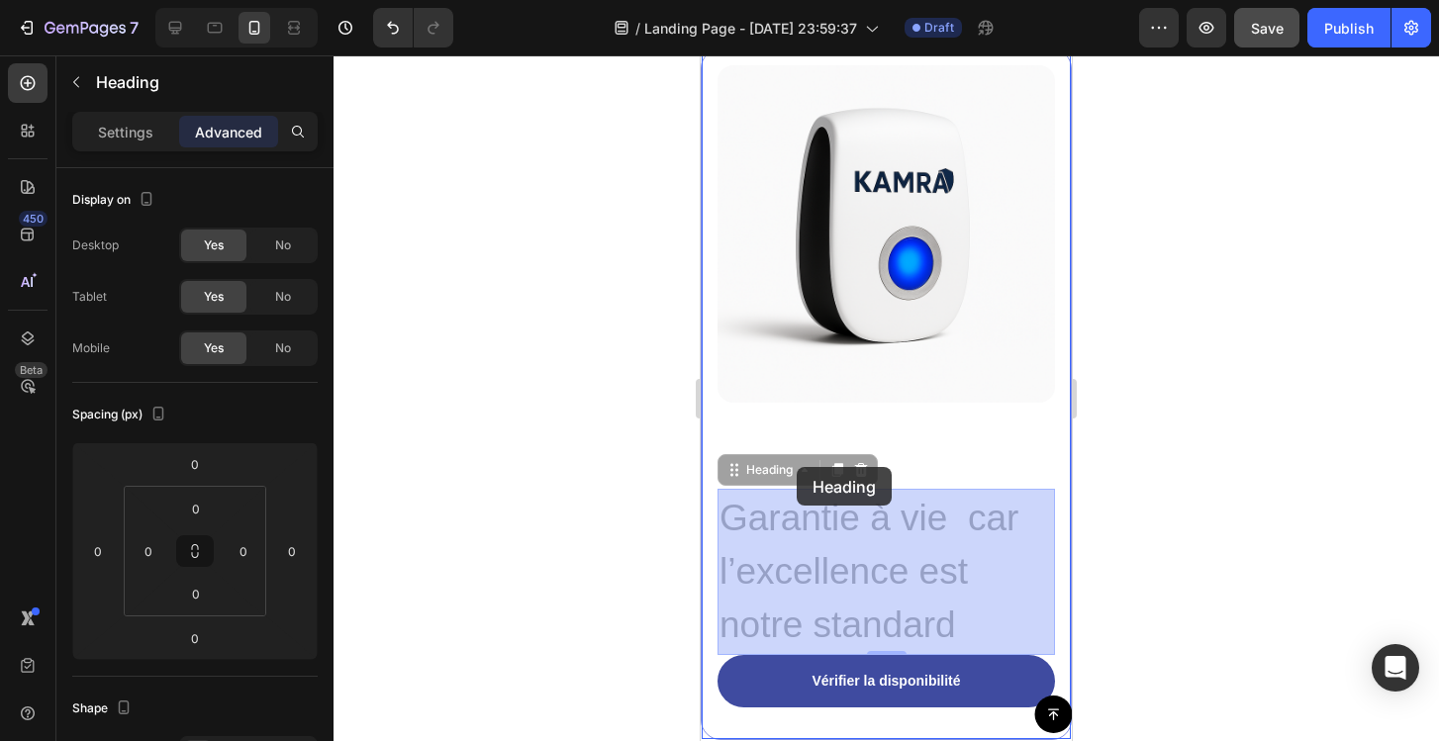
drag, startPoint x: 797, startPoint y: 467, endPoint x: 800, endPoint y: 420, distance: 47.6
click at [800, 420] on div "iPhone 13 Mini ( 375 px) iPhone 13 Mini iPhone 13 Pro iPhone 11 Pro Max iPhone …" at bounding box center [886, 370] width 371 height 12682
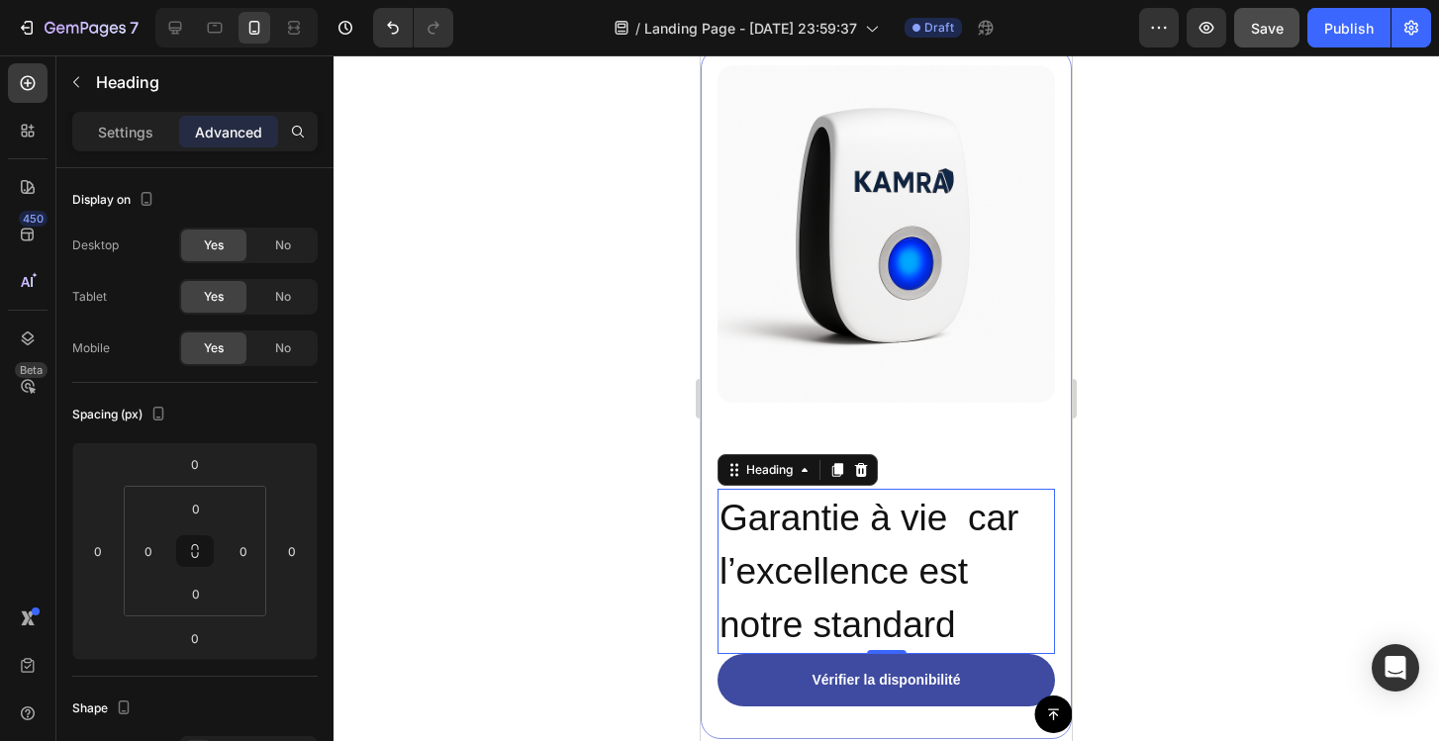
click at [819, 458] on div "Heading" at bounding box center [797, 470] width 160 height 32
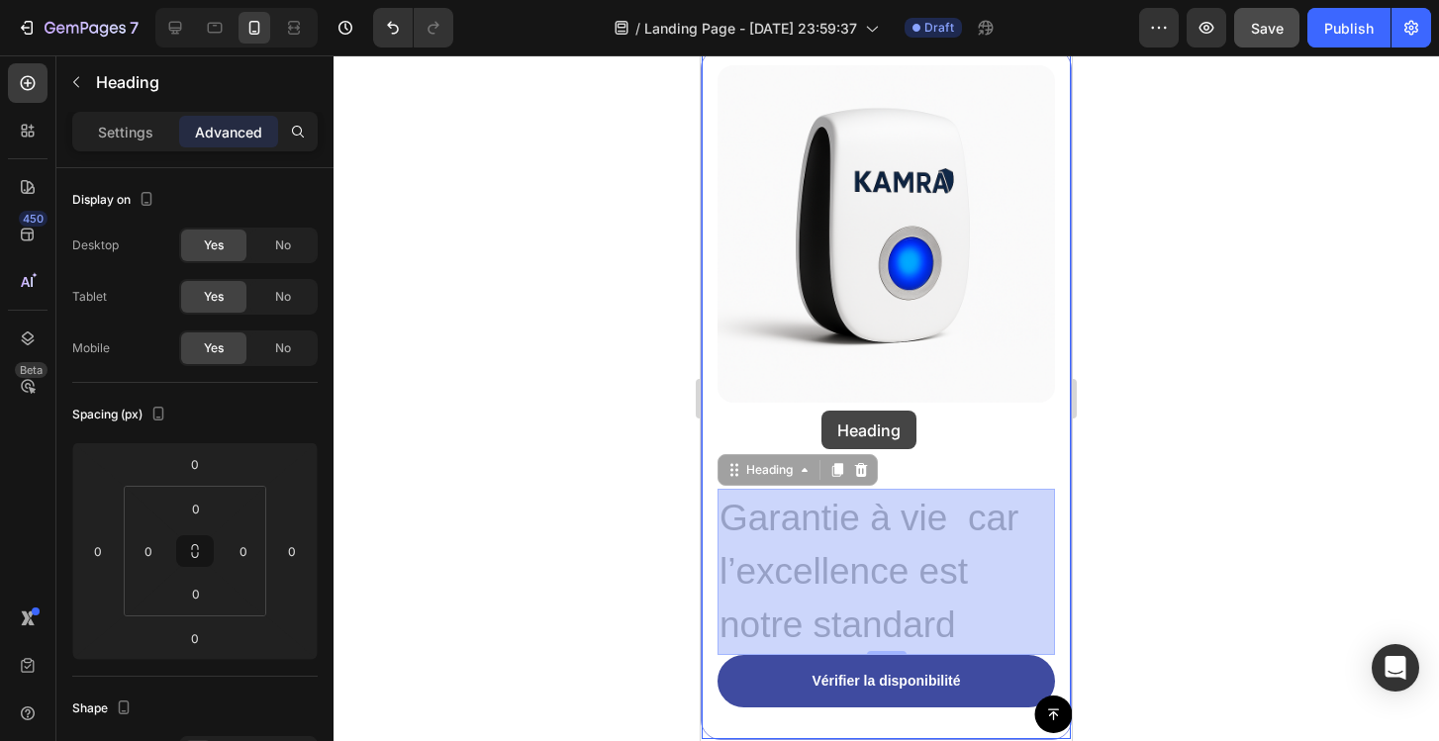
drag, startPoint x: 823, startPoint y: 461, endPoint x: 821, endPoint y: 411, distance: 50.5
click at [821, 411] on div "iPhone 13 Mini ( 375 px) iPhone 13 Mini iPhone 13 Pro iPhone 11 Pro Max iPhone …" at bounding box center [886, 370] width 371 height 12682
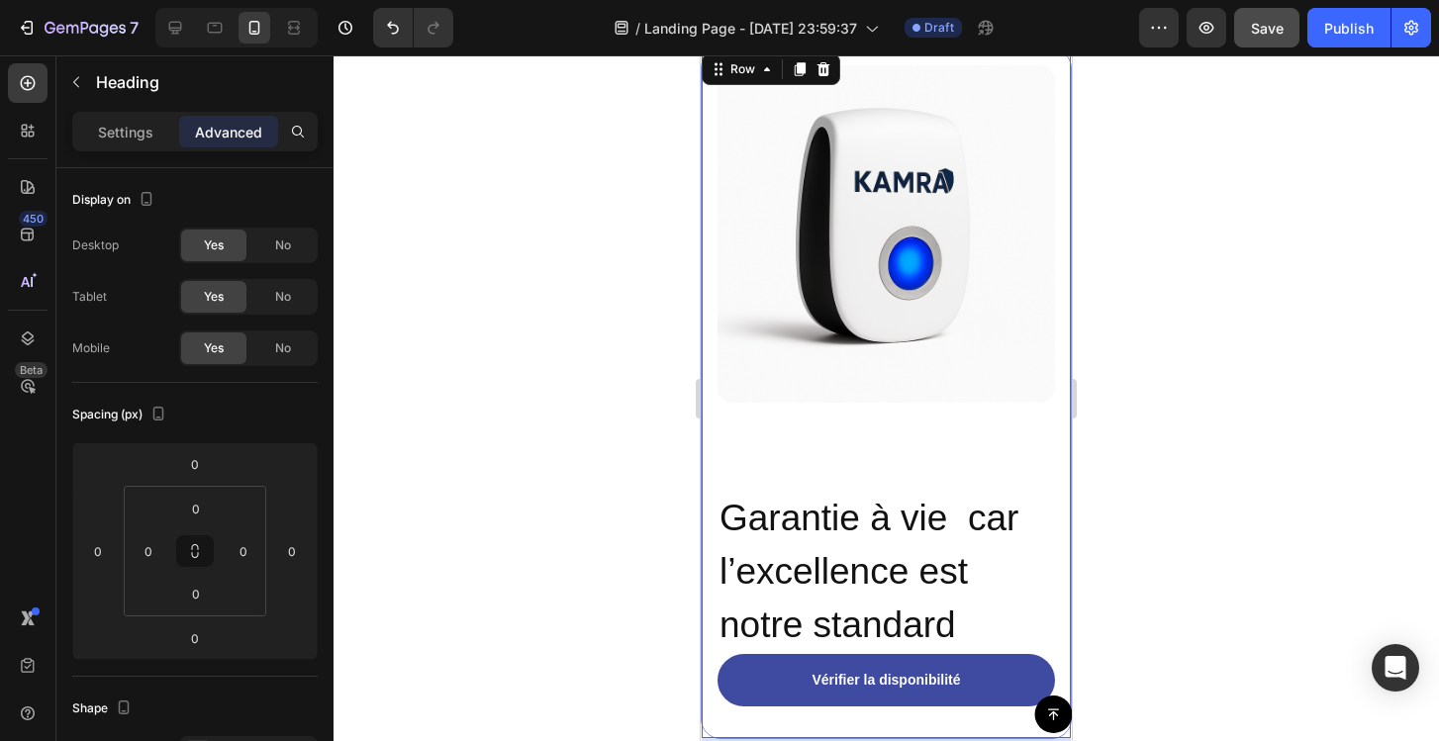
click at [1031, 434] on div "Image ⁠⁠⁠⁠⁠⁠⁠ Garantie à vie car l’excellence est notre standard Heading" at bounding box center [885, 359] width 337 height 589
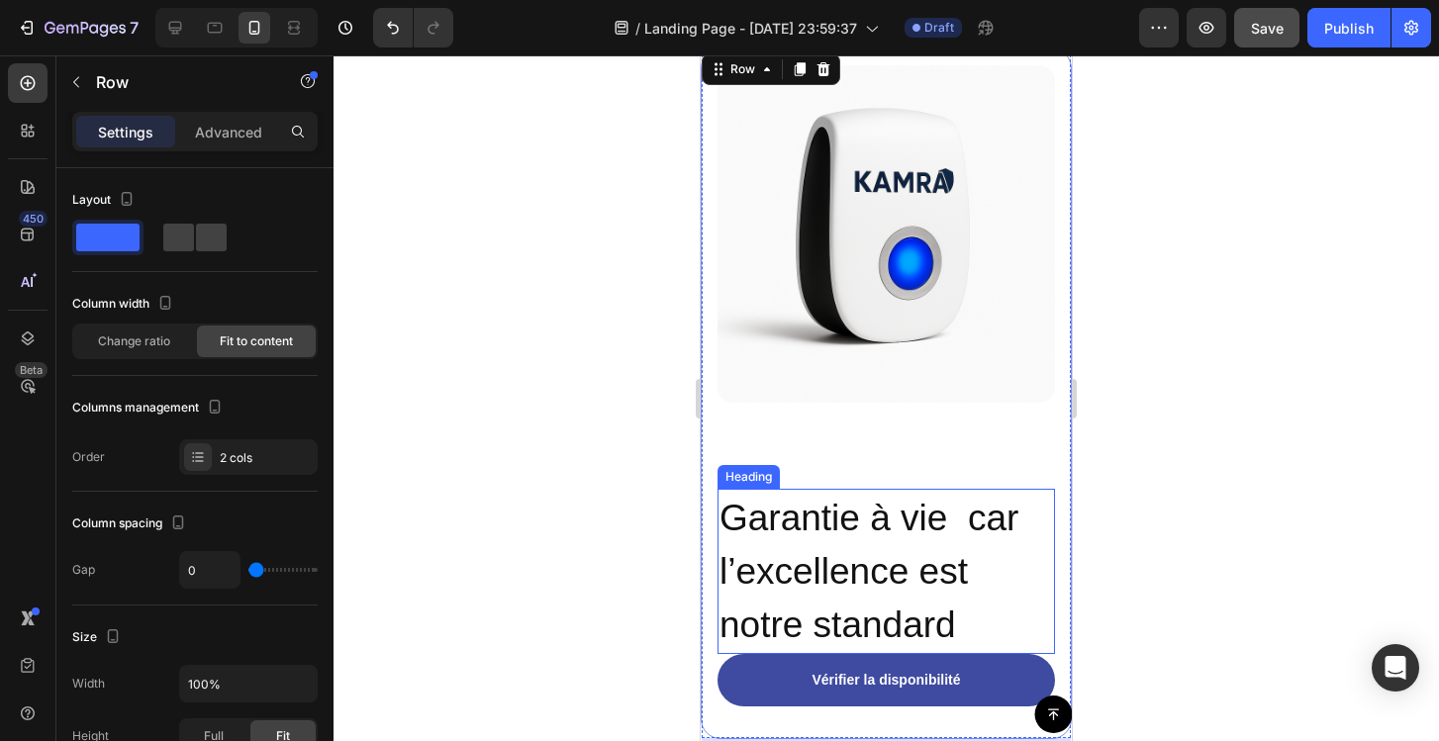
click at [873, 545] on p "⁠⁠⁠⁠⁠⁠⁠ Garantie à vie car l’excellence est notre standard" at bounding box center [886, 571] width 334 height 161
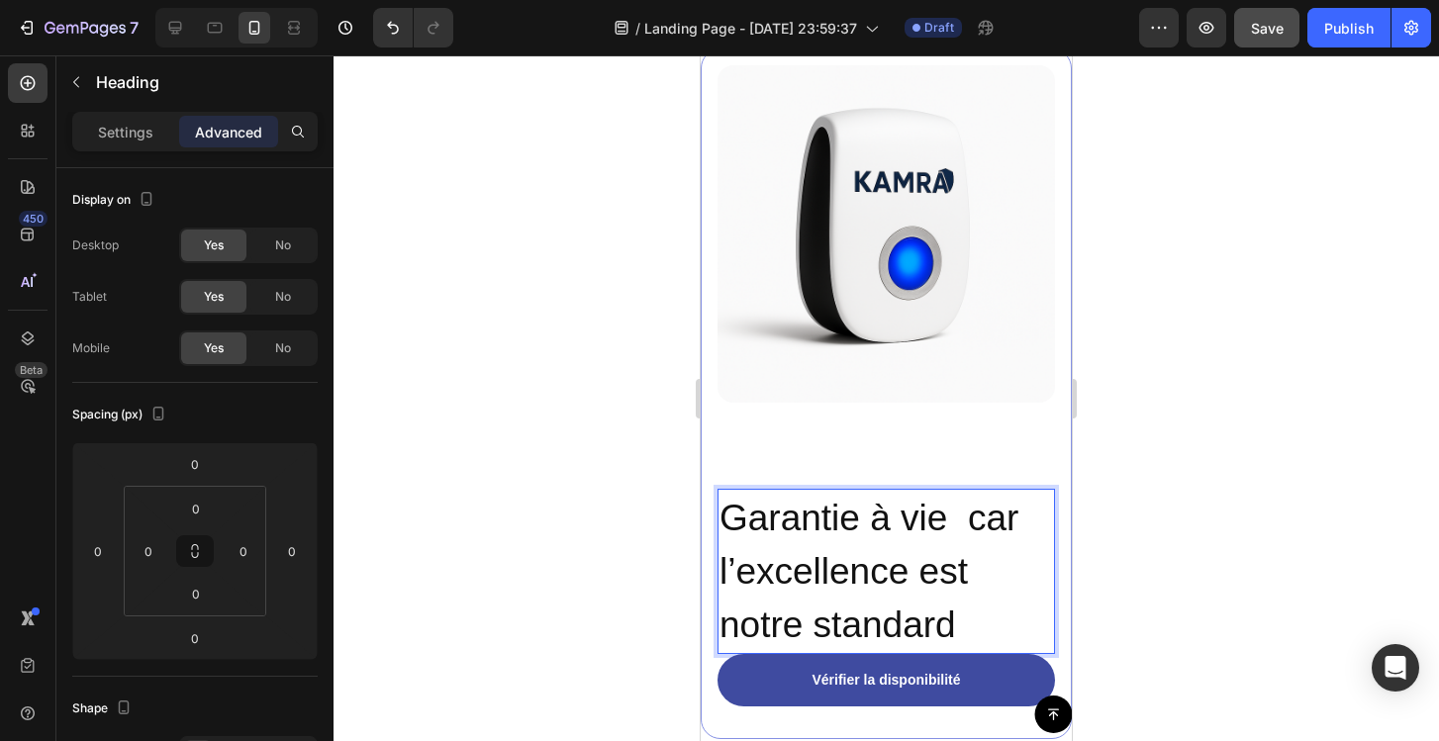
click at [935, 617] on span "Garantie à vie car l’excellence est notre standard" at bounding box center [868, 572] width 299 height 148
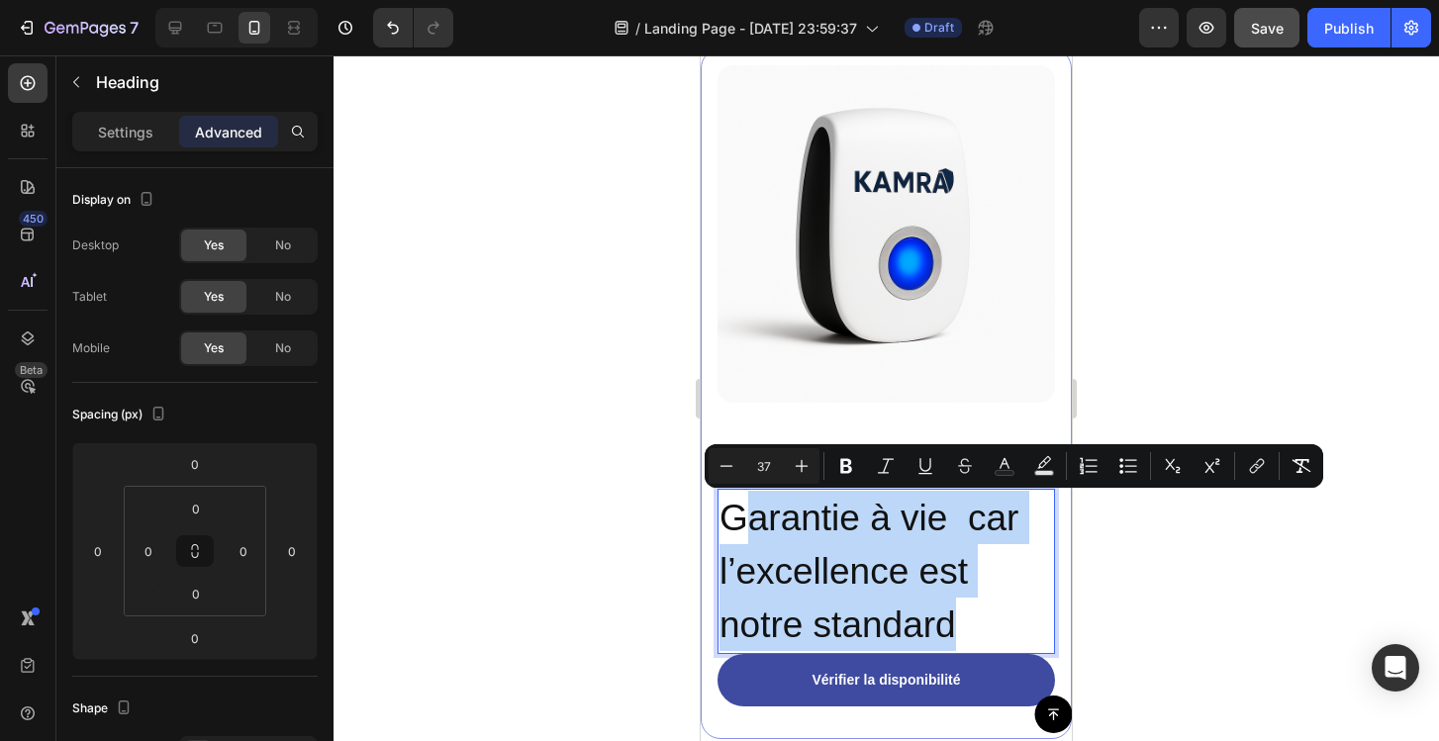
drag, startPoint x: 959, startPoint y: 624, endPoint x: 738, endPoint y: 526, distance: 241.9
click at [738, 526] on p "Garantie à vie car l’excellence est notre standard" at bounding box center [886, 571] width 334 height 161
click at [738, 526] on span "Garantie à vie car l’excellence est notre standard" at bounding box center [868, 572] width 299 height 148
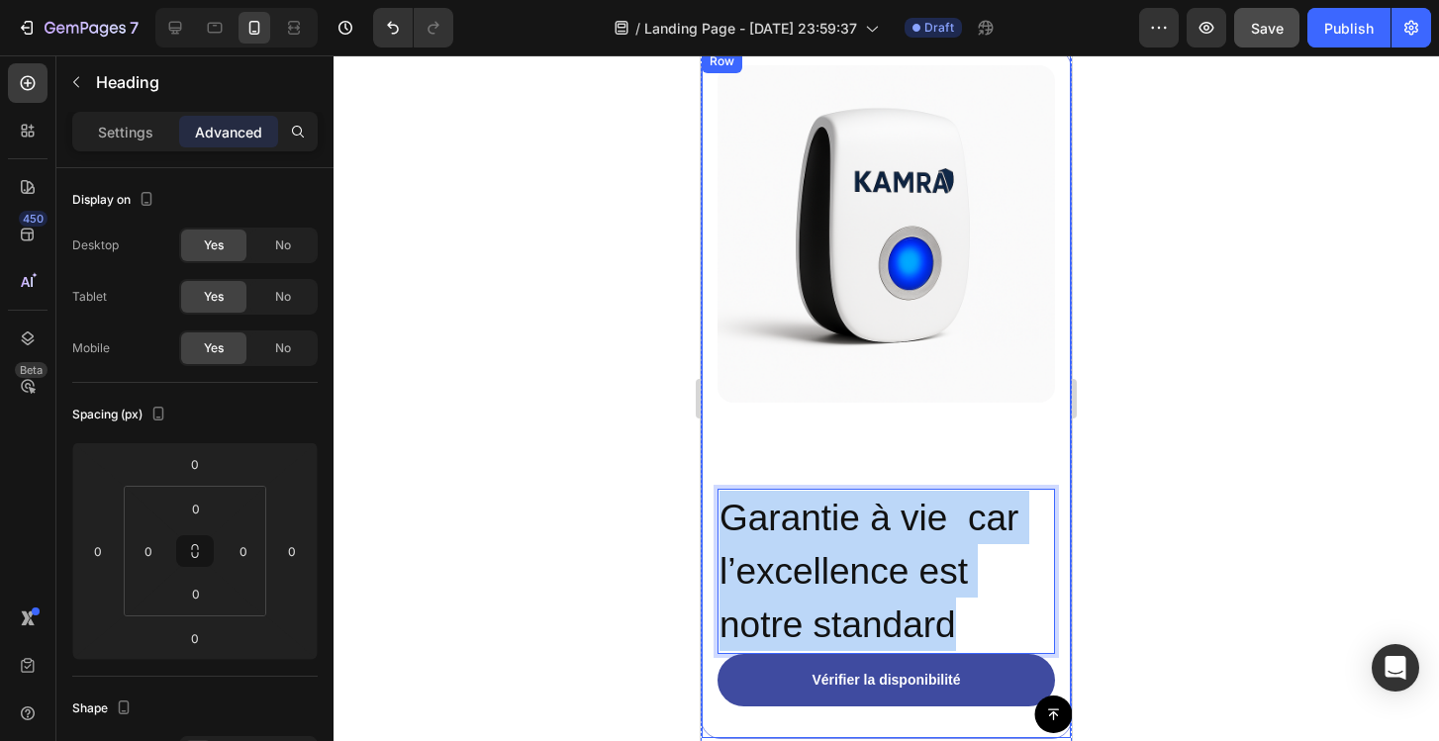
drag, startPoint x: 975, startPoint y: 622, endPoint x: 711, endPoint y: 502, distance: 290.5
click at [711, 502] on div "Image Garantie à vie car l’excellence est notre standard Heading 0 Vérifier la …" at bounding box center [886, 393] width 371 height 691
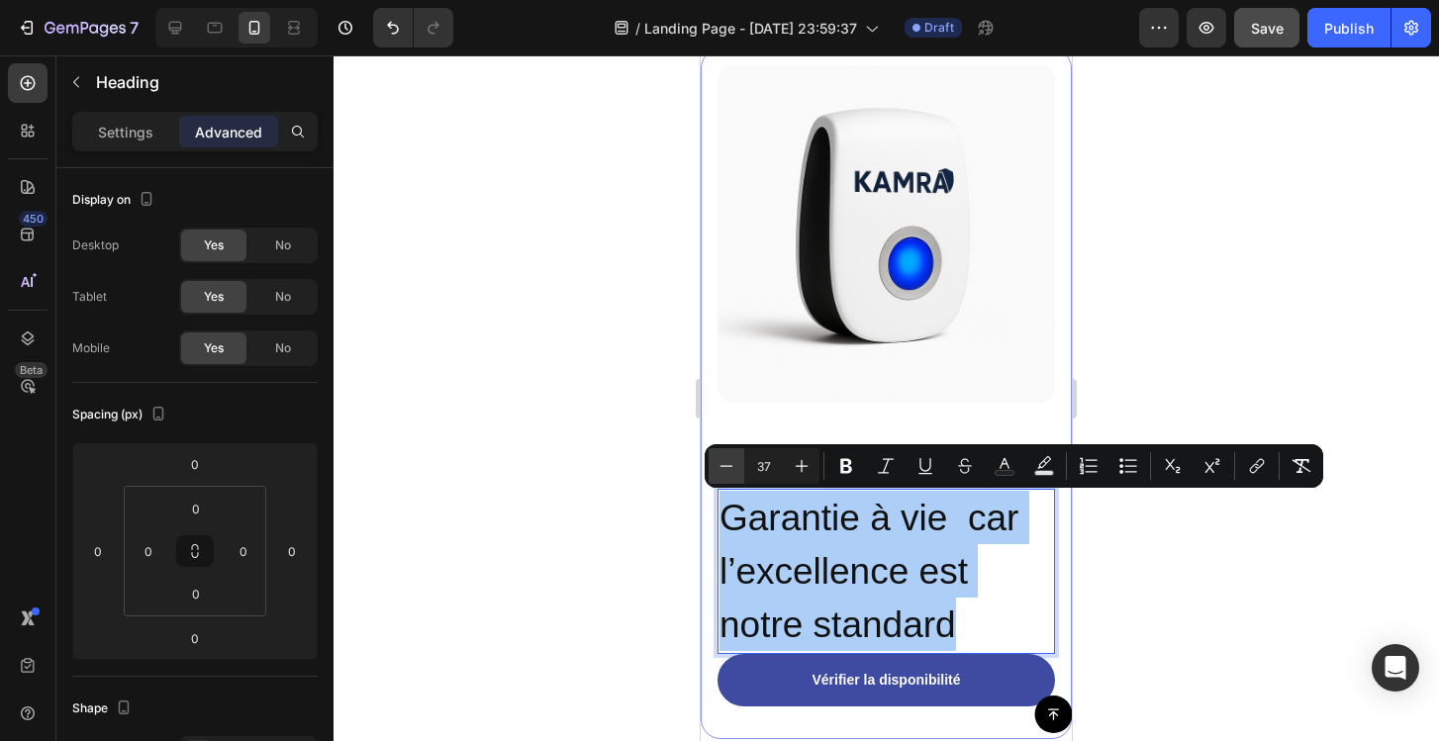
click at [740, 467] on button "Minus" at bounding box center [727, 466] width 36 height 36
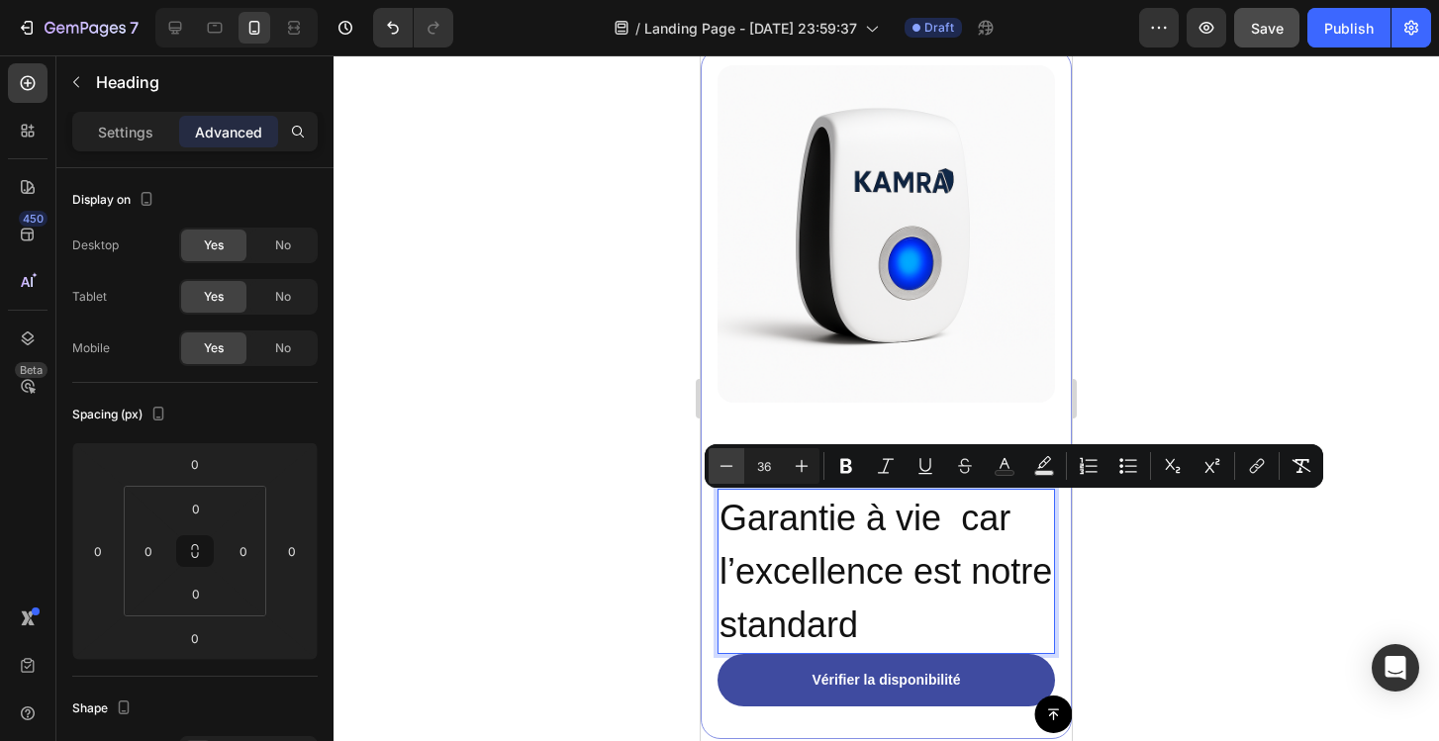
click at [740, 467] on button "Minus" at bounding box center [727, 466] width 36 height 36
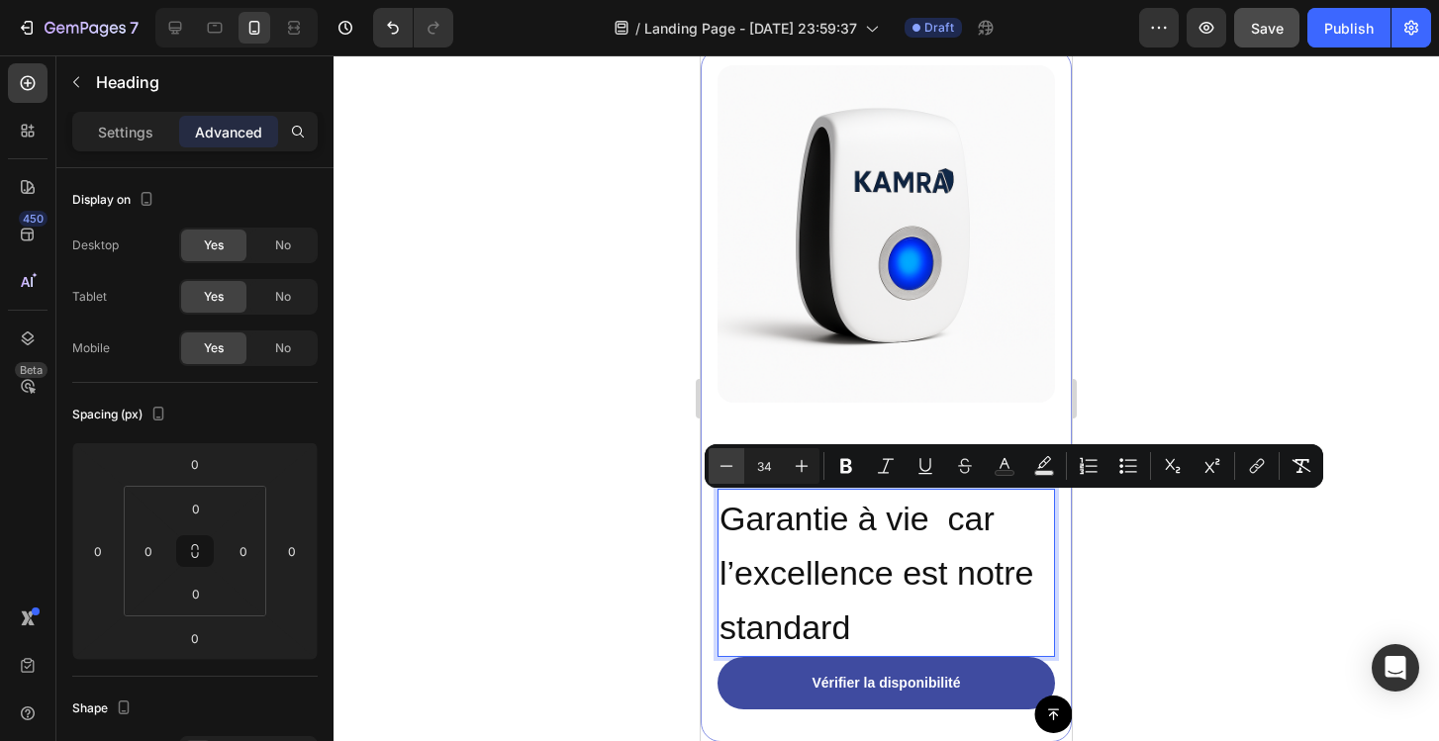
click at [740, 467] on button "Minus" at bounding box center [727, 466] width 36 height 36
type input "33"
click at [916, 595] on p "Garantie à vie car l’excellence est notre standard" at bounding box center [886, 573] width 334 height 164
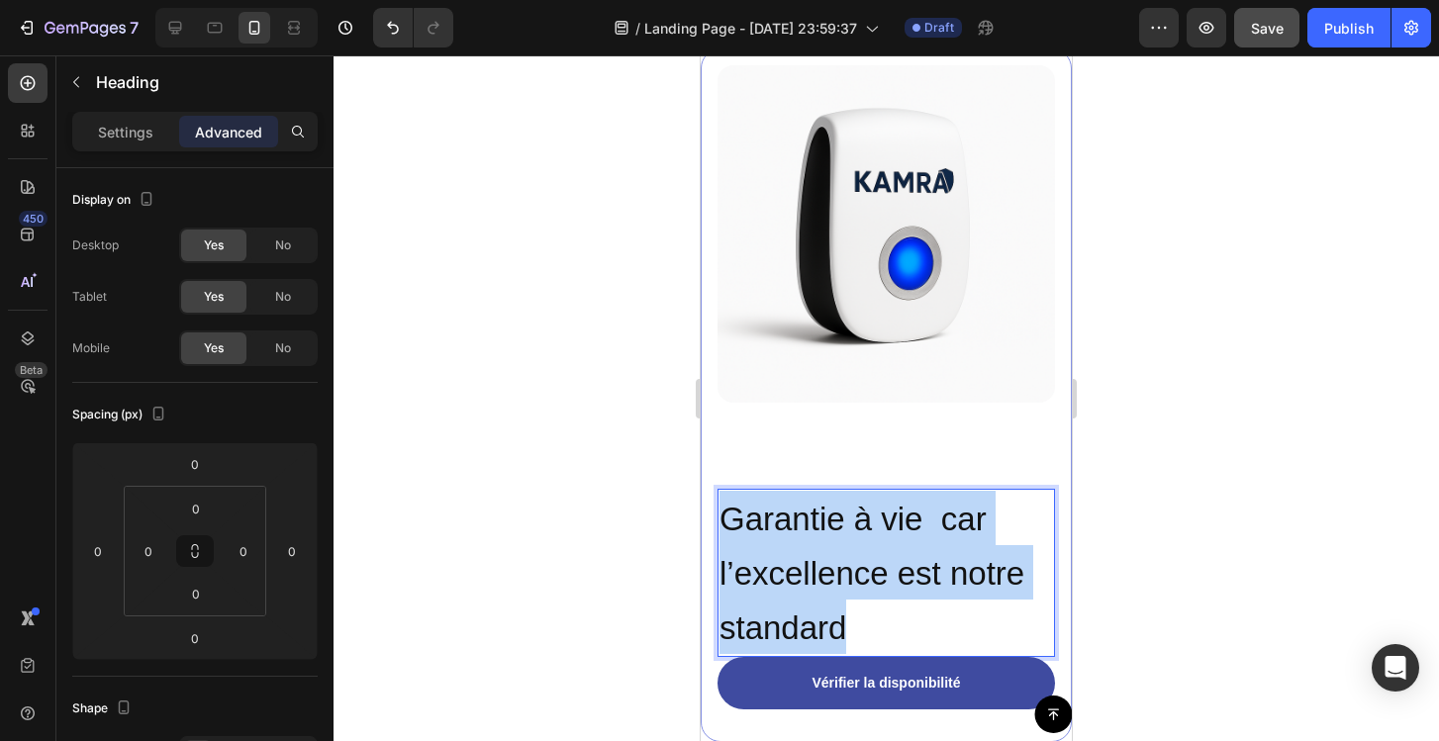
drag, startPoint x: 903, startPoint y: 639, endPoint x: 720, endPoint y: 495, distance: 232.5
click at [720, 495] on p "Garantie à vie car l’excellence est notre standard" at bounding box center [886, 573] width 334 height 164
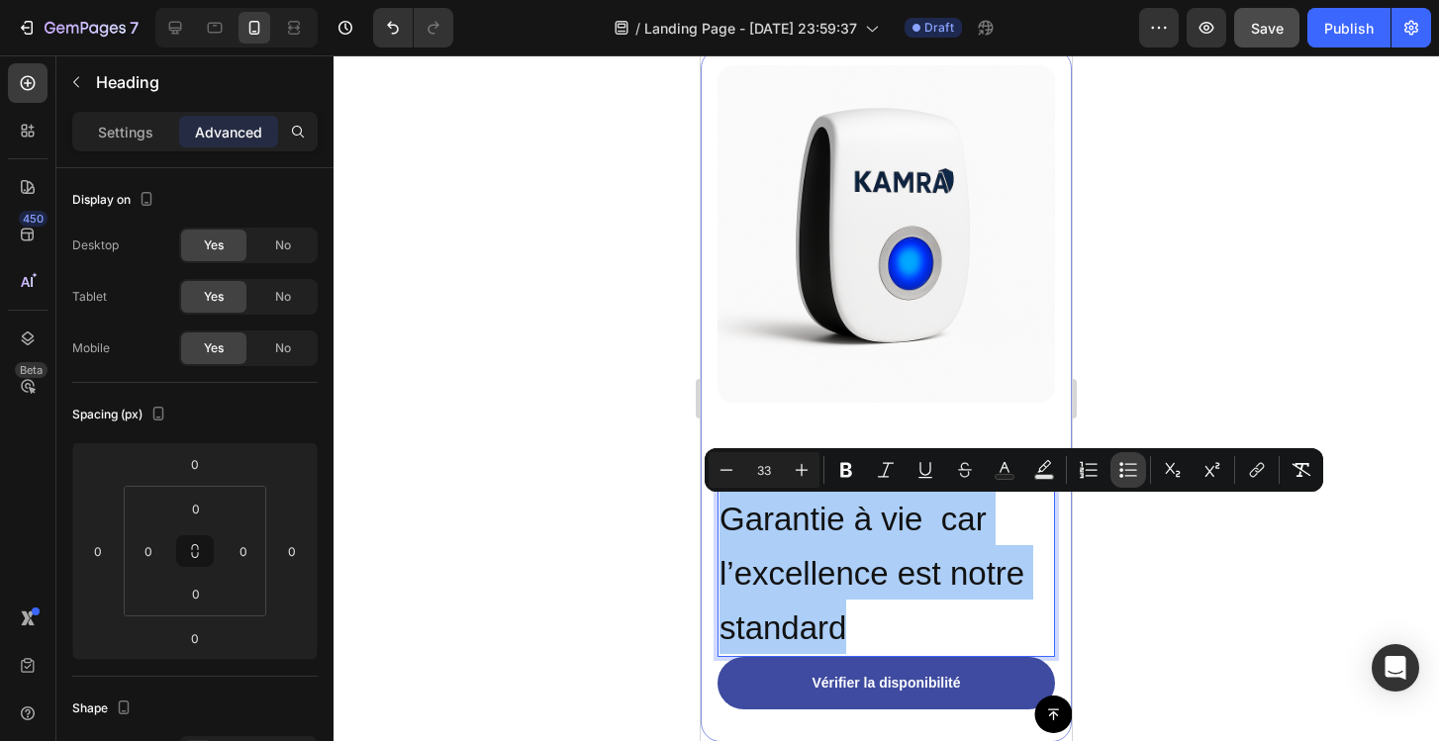
click at [1130, 465] on icon "Editor contextual toolbar" at bounding box center [1128, 470] width 20 height 20
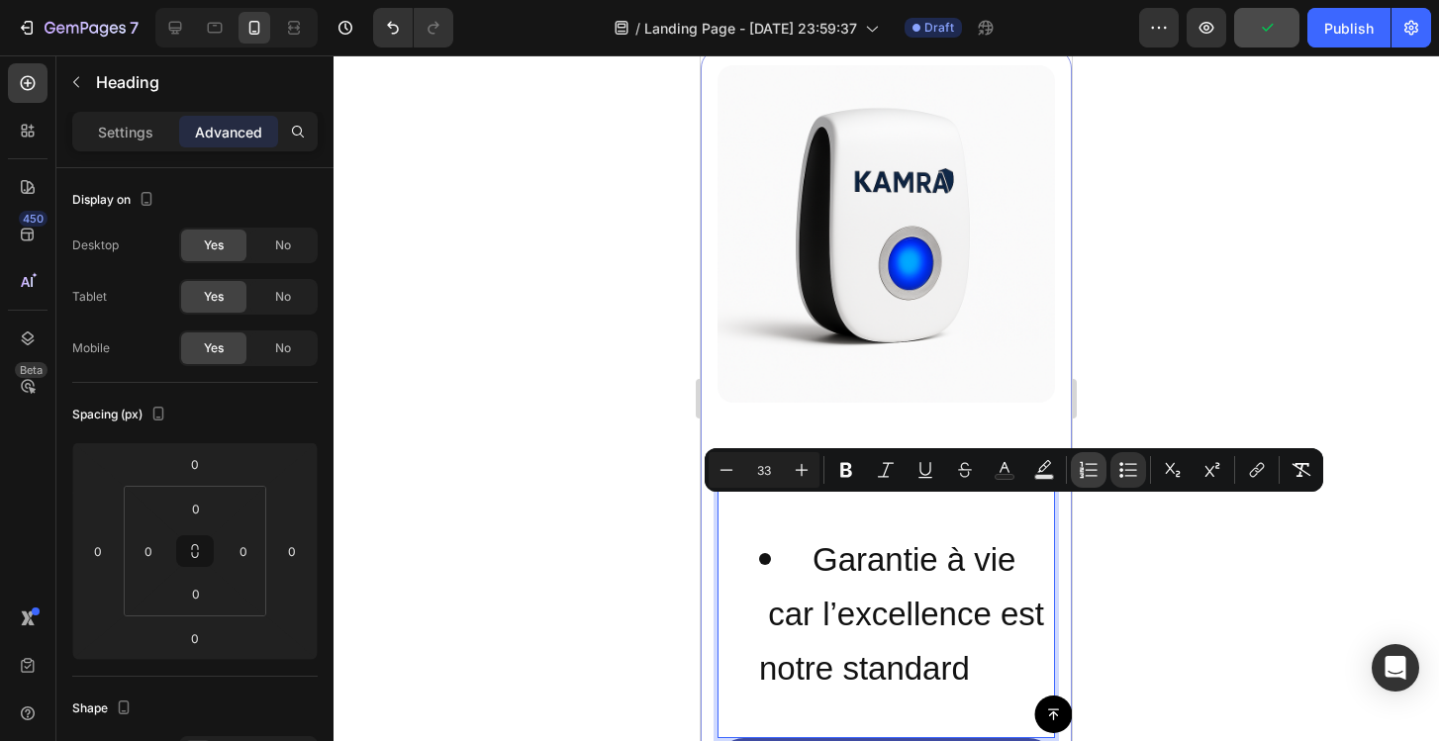
click at [1097, 469] on icon "Editor contextual toolbar" at bounding box center [1089, 470] width 20 height 20
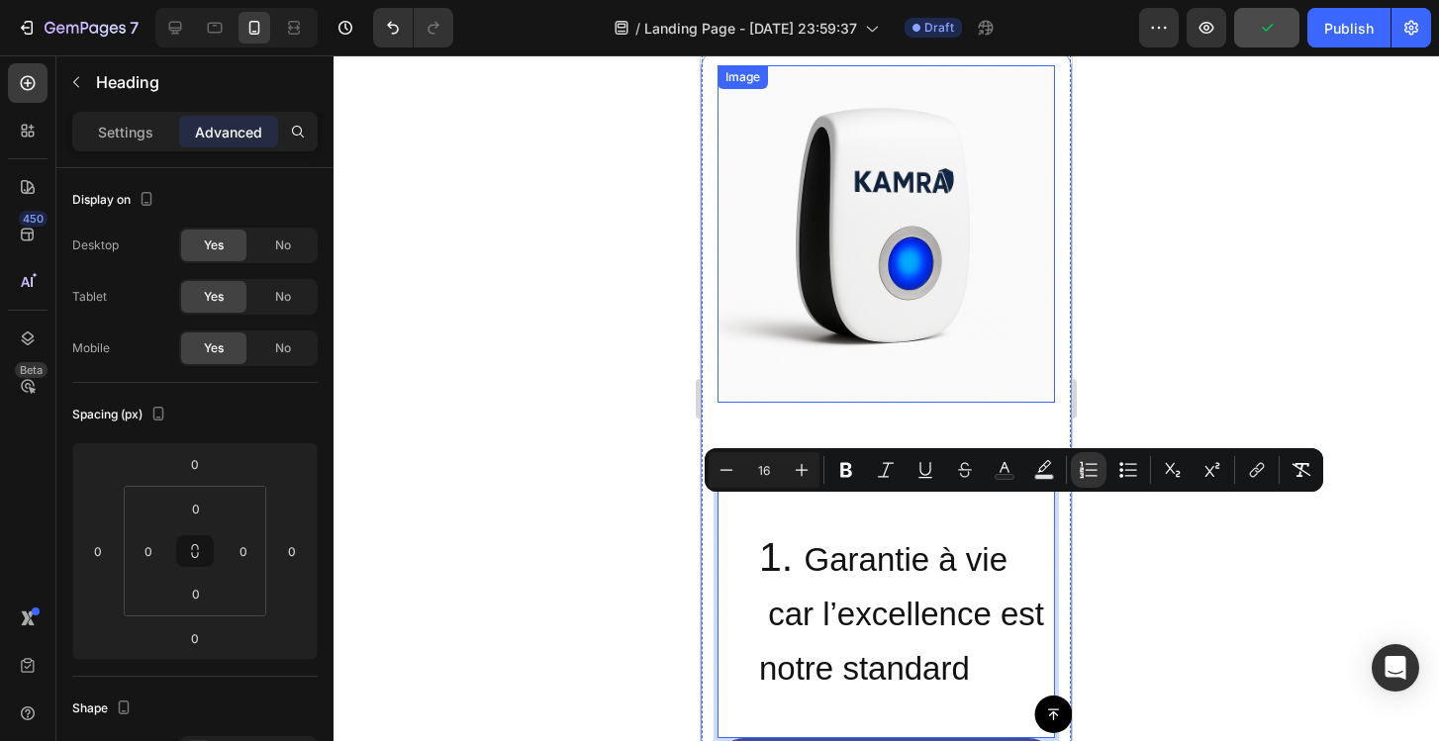
click at [789, 397] on img at bounding box center [885, 233] width 337 height 337
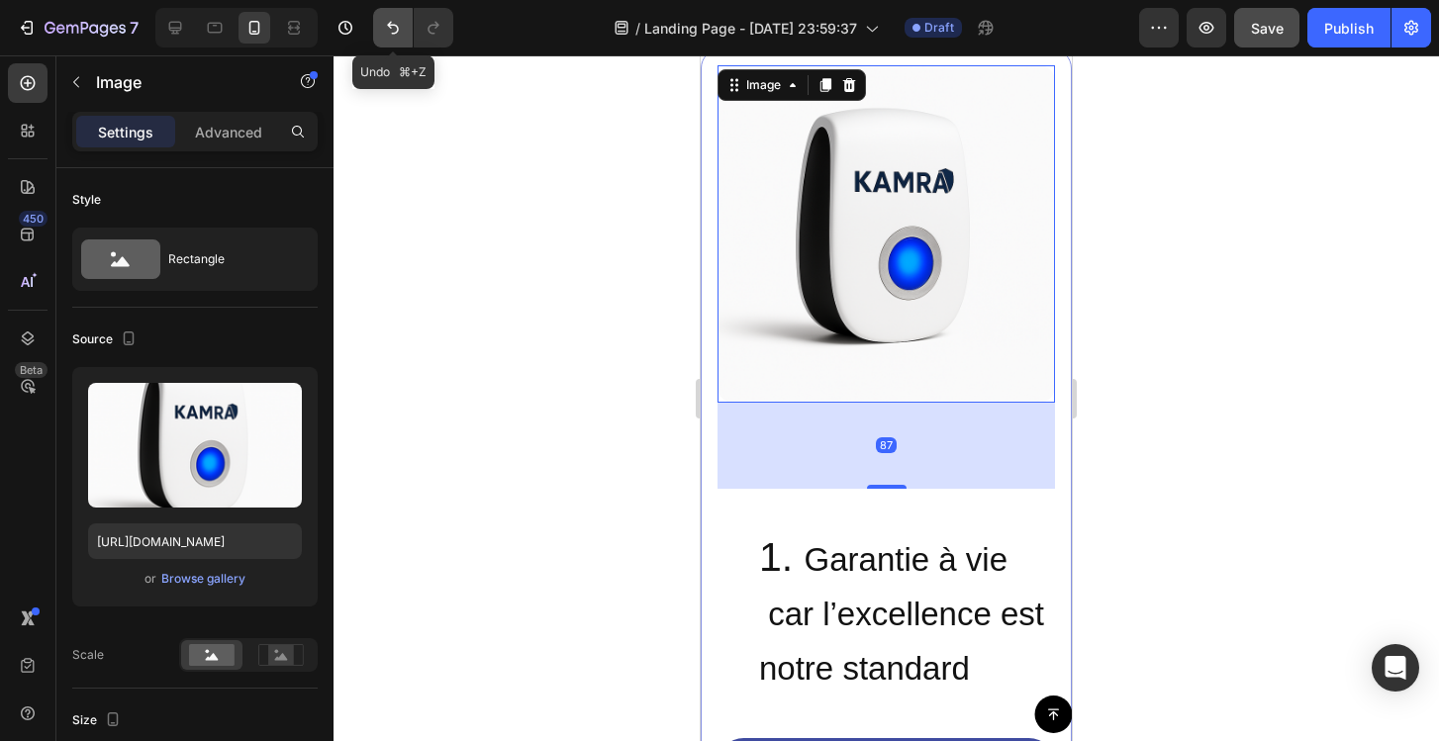
click at [398, 31] on icon "Undo/Redo" at bounding box center [393, 28] width 20 height 20
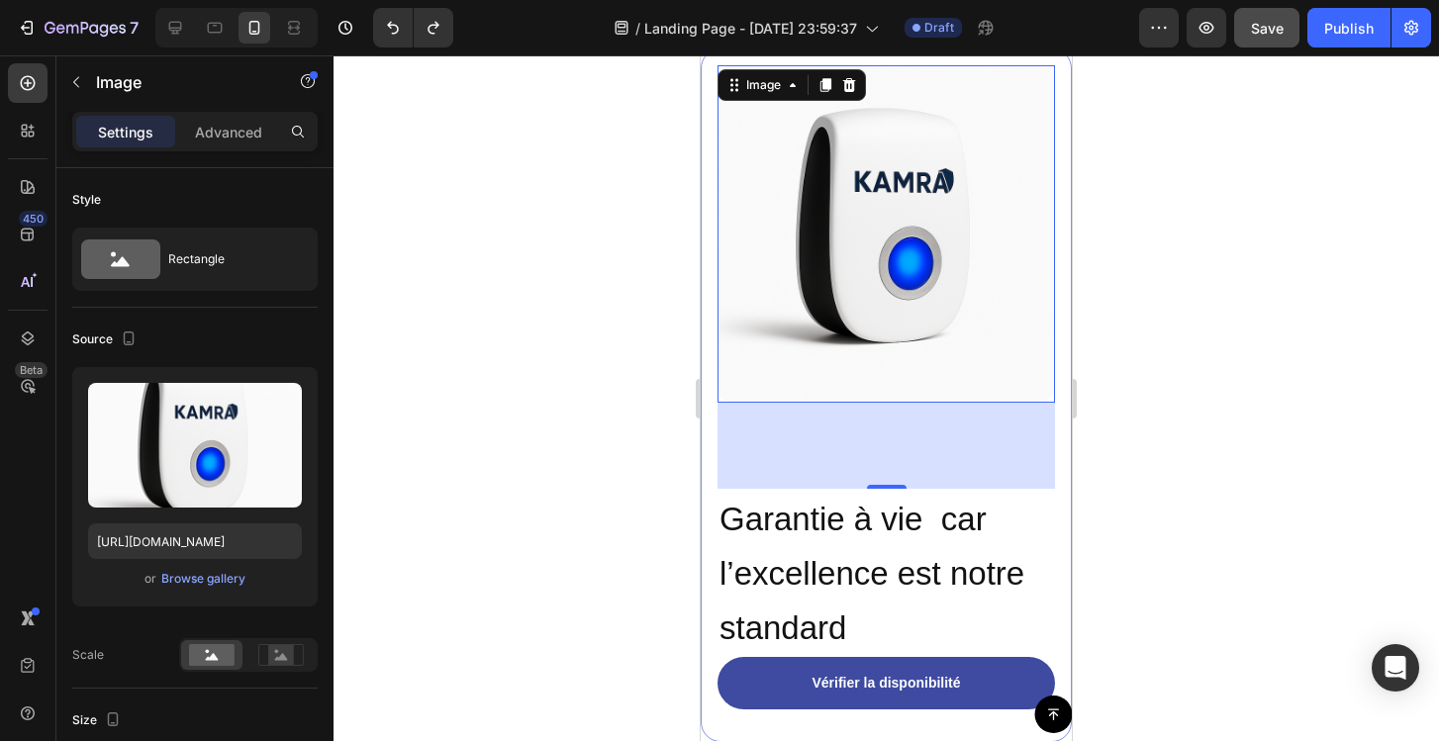
click at [887, 481] on div "87" at bounding box center [885, 446] width 337 height 86
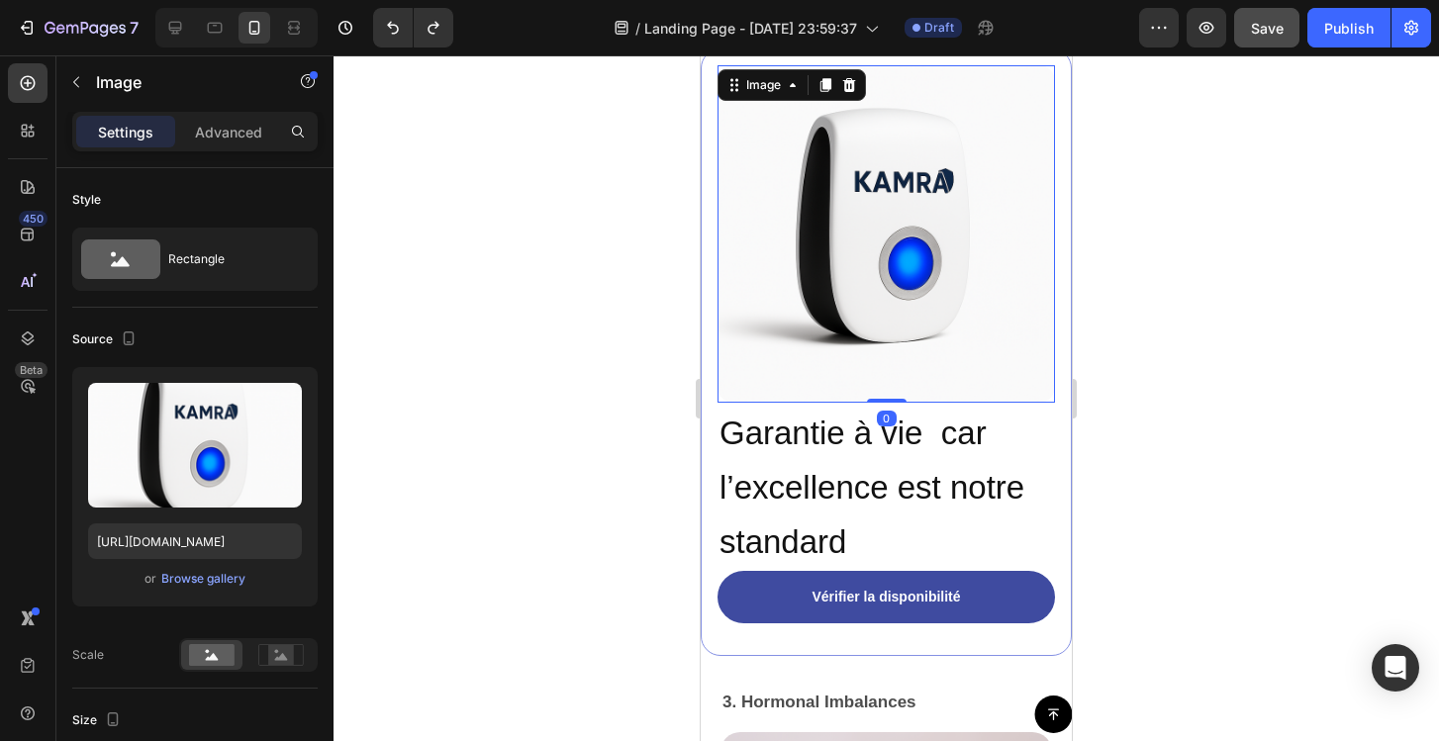
drag, startPoint x: 887, startPoint y: 486, endPoint x: 883, endPoint y: 391, distance: 95.1
click at [883, 391] on div "Image 0" at bounding box center [885, 233] width 337 height 337
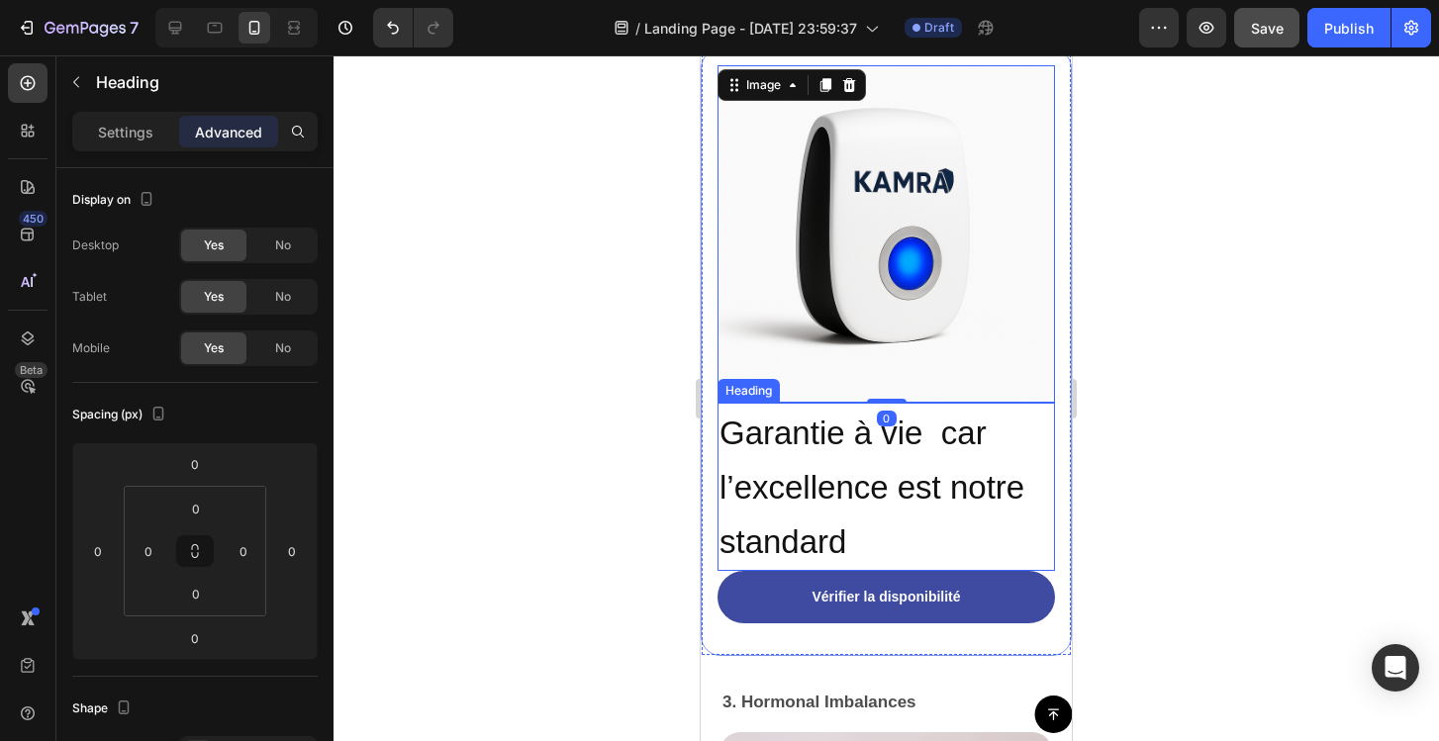
click at [906, 494] on span "Garantie à vie car l’excellence est notre standard" at bounding box center [871, 488] width 305 height 146
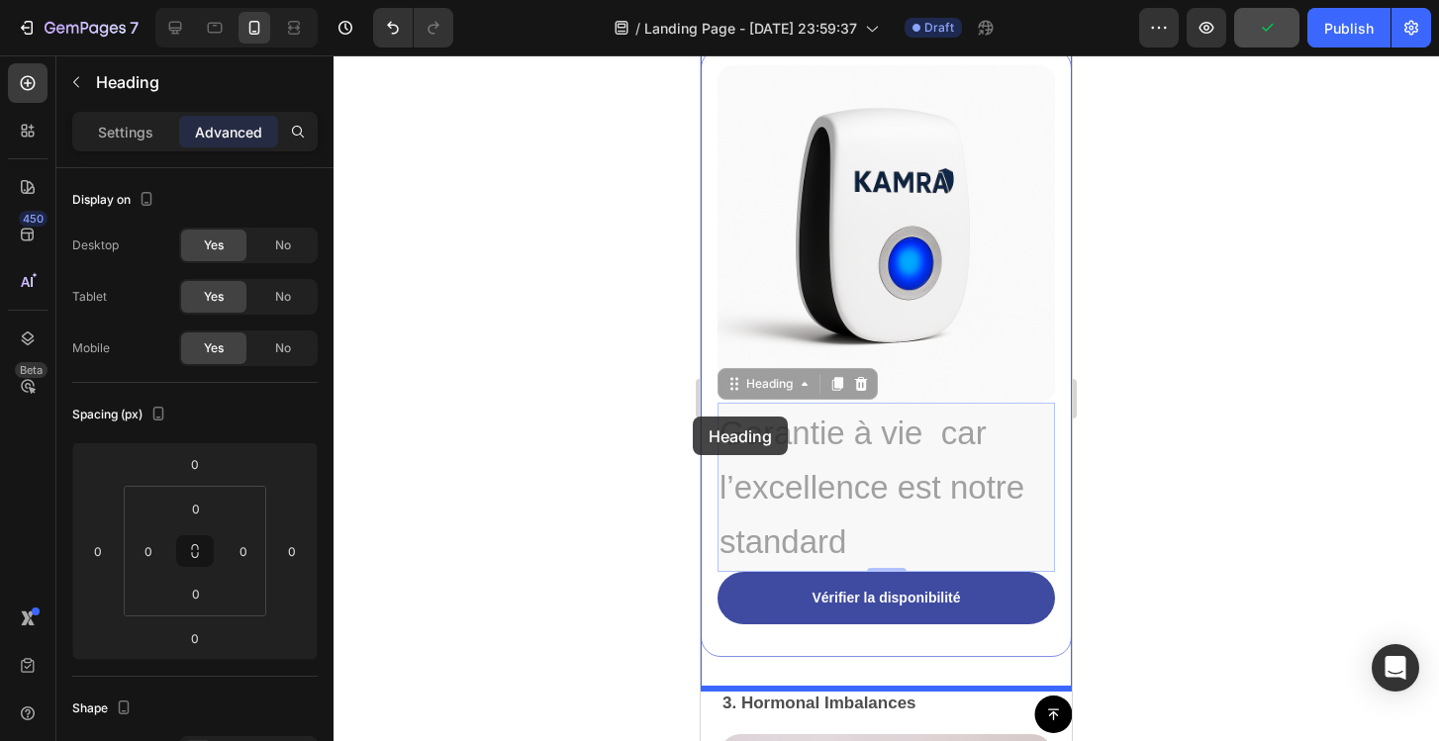
drag, startPoint x: 867, startPoint y: 544, endPoint x: 714, endPoint y: 433, distance: 189.3
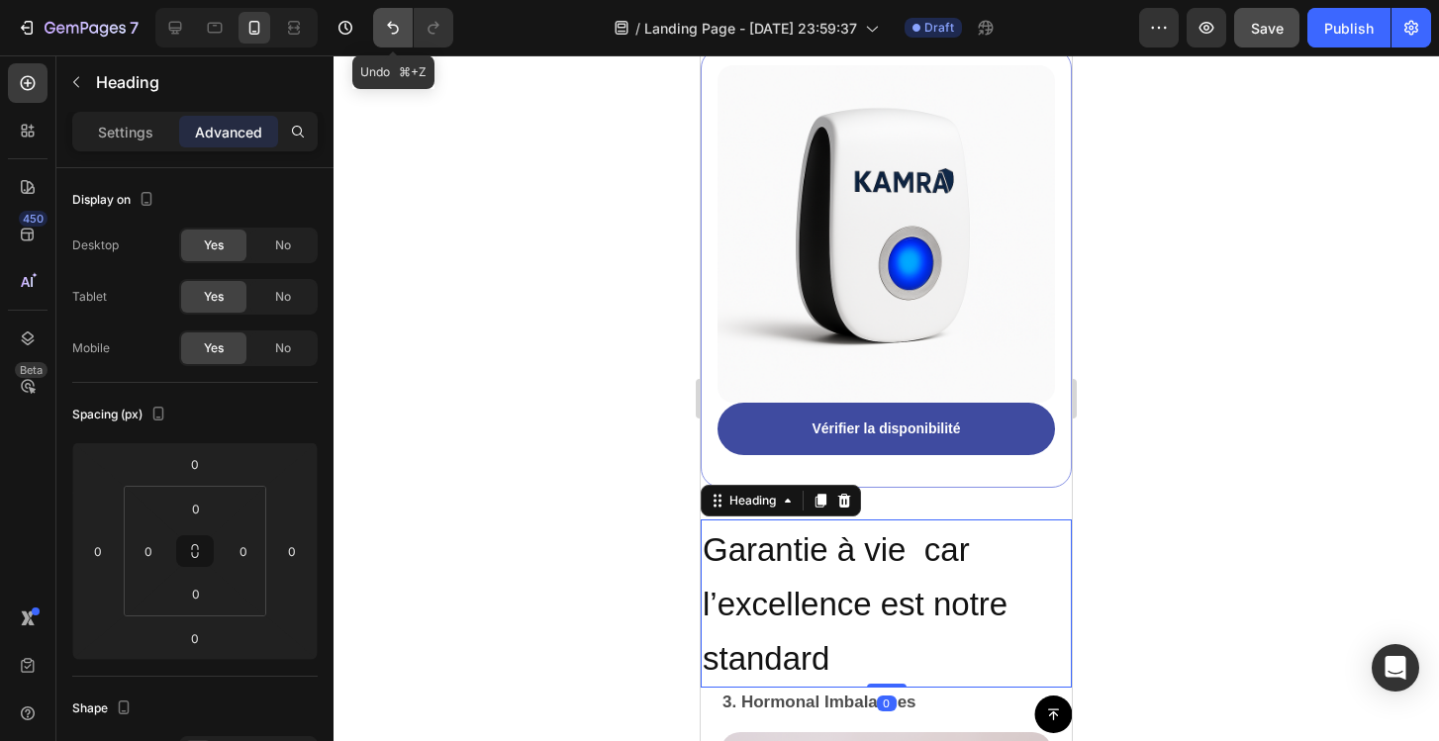
click at [387, 17] on button "Undo/Redo" at bounding box center [393, 28] width 40 height 40
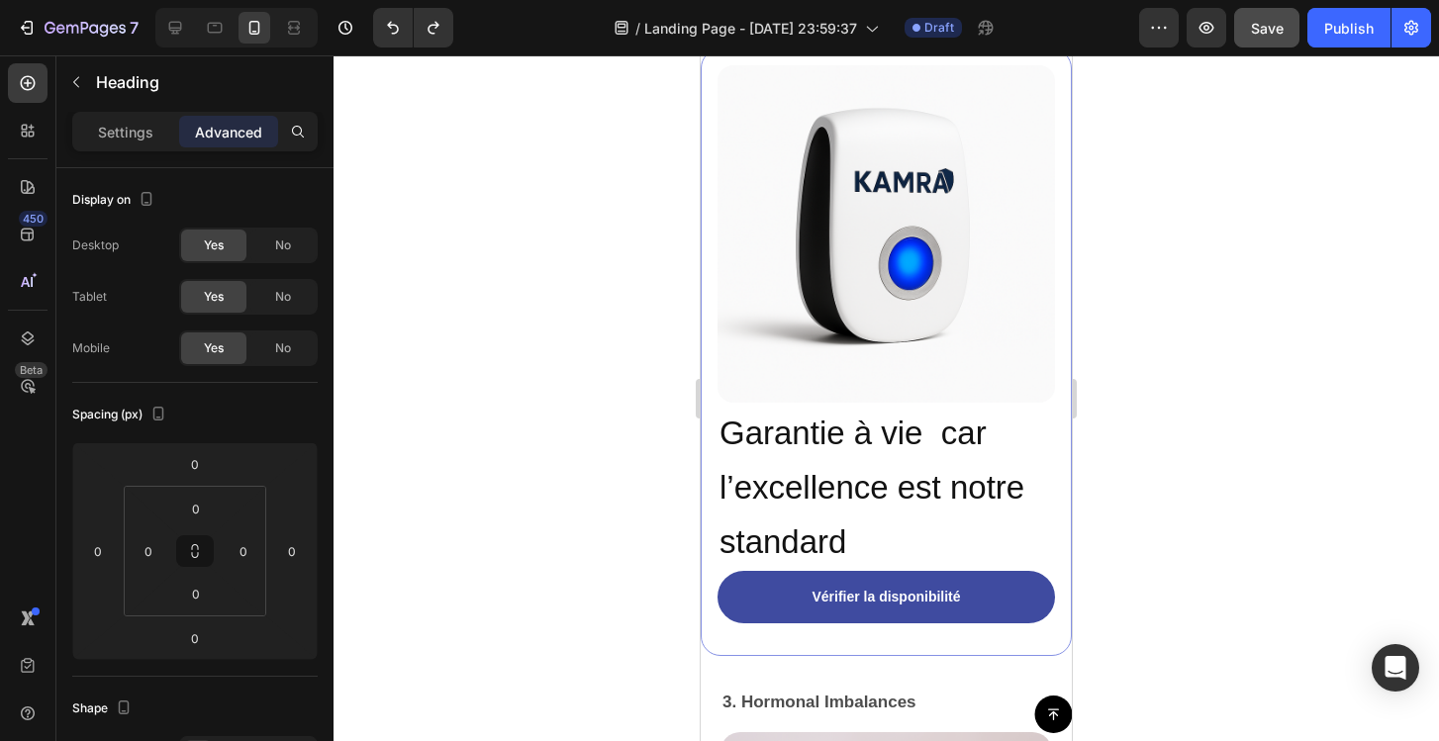
click at [835, 463] on h2 "Garantie à vie car l’excellence est notre standard" at bounding box center [885, 487] width 337 height 168
click at [835, 463] on p "Garantie à vie car l’excellence est notre standard" at bounding box center [886, 487] width 334 height 164
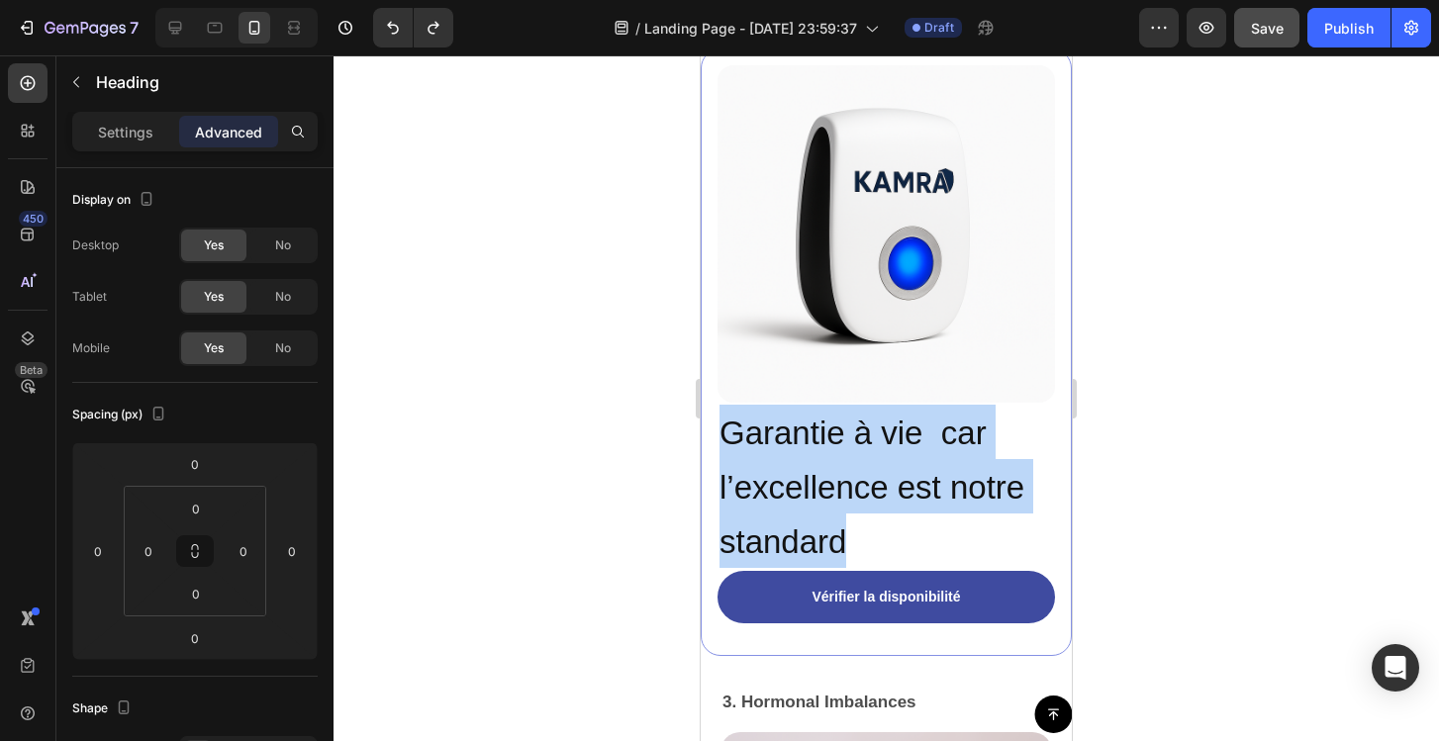
click at [835, 463] on p "Garantie à vie car l’excellence est notre standard" at bounding box center [886, 487] width 334 height 164
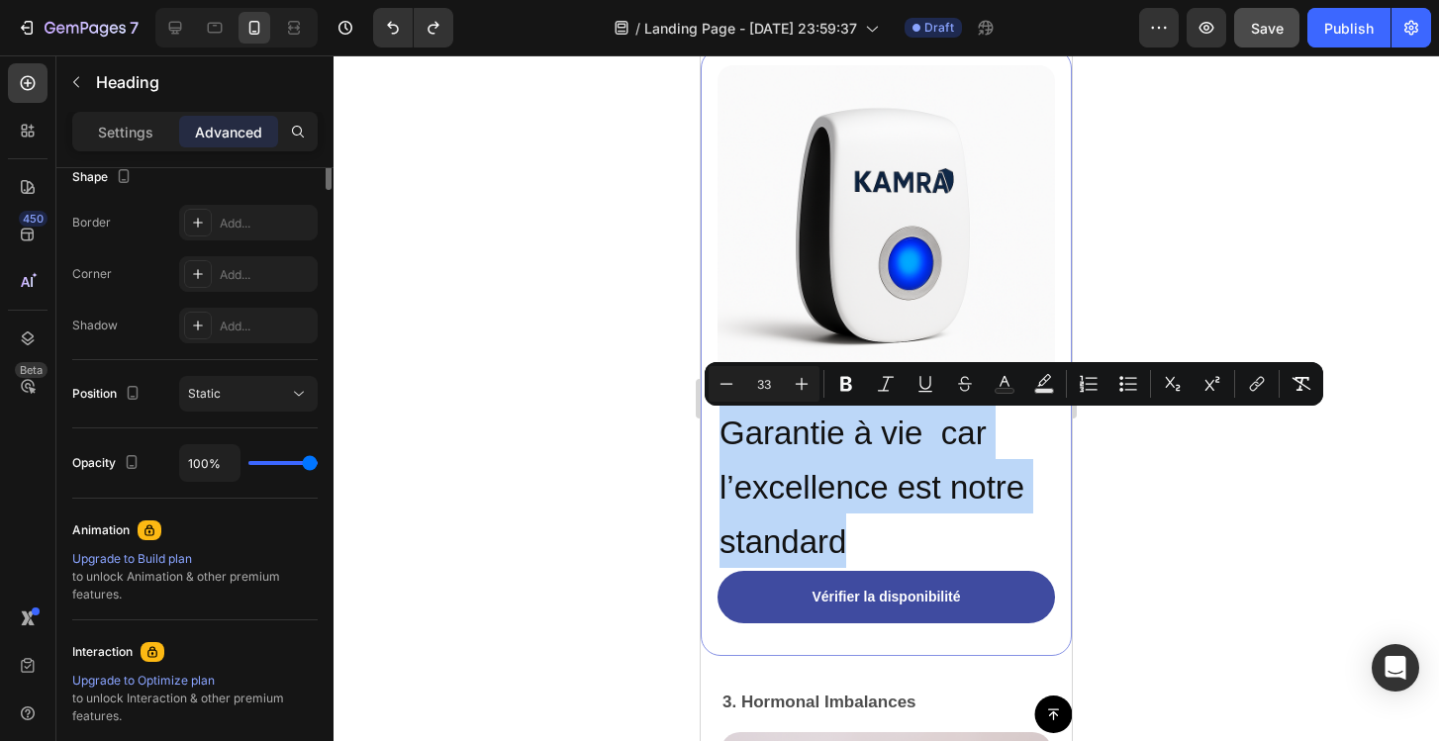
scroll to position [0, 0]
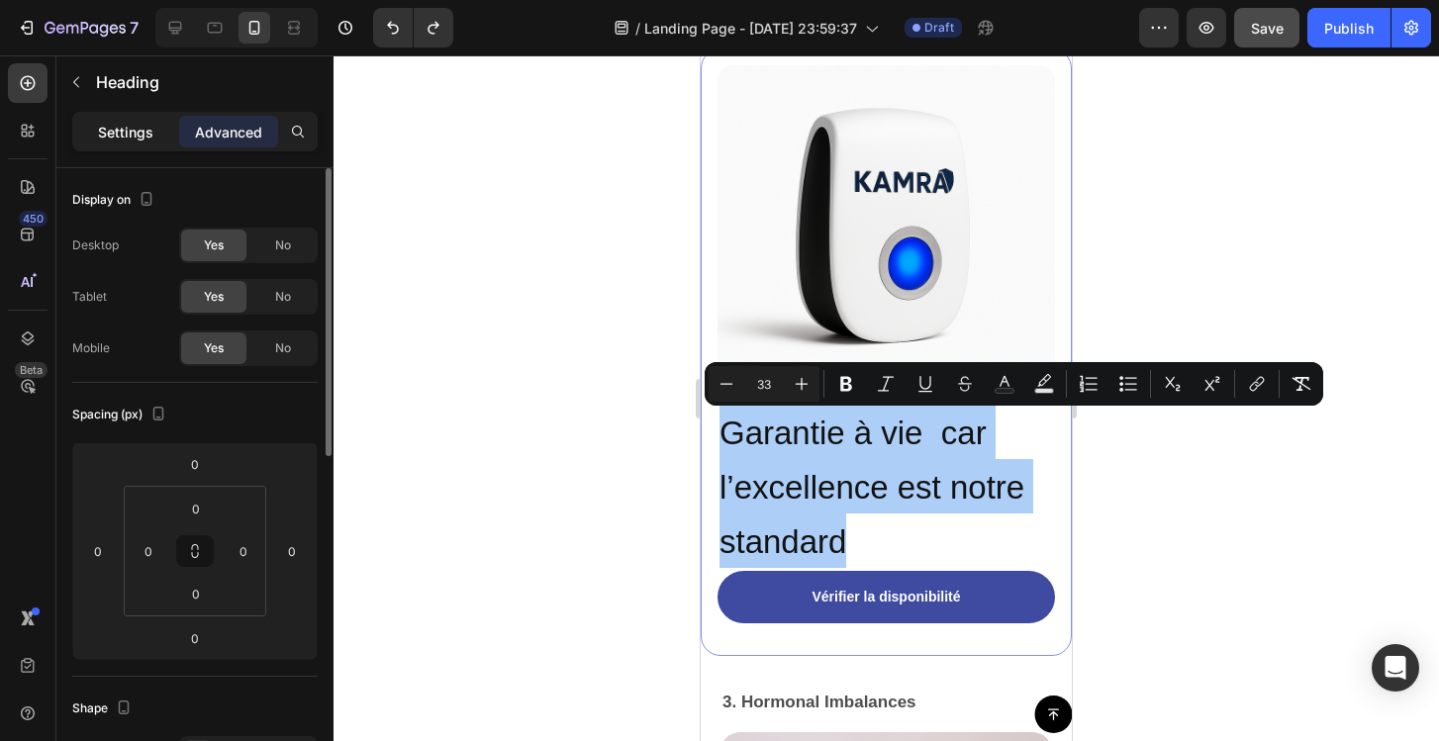
click at [128, 129] on p "Settings" at bounding box center [125, 132] width 55 height 21
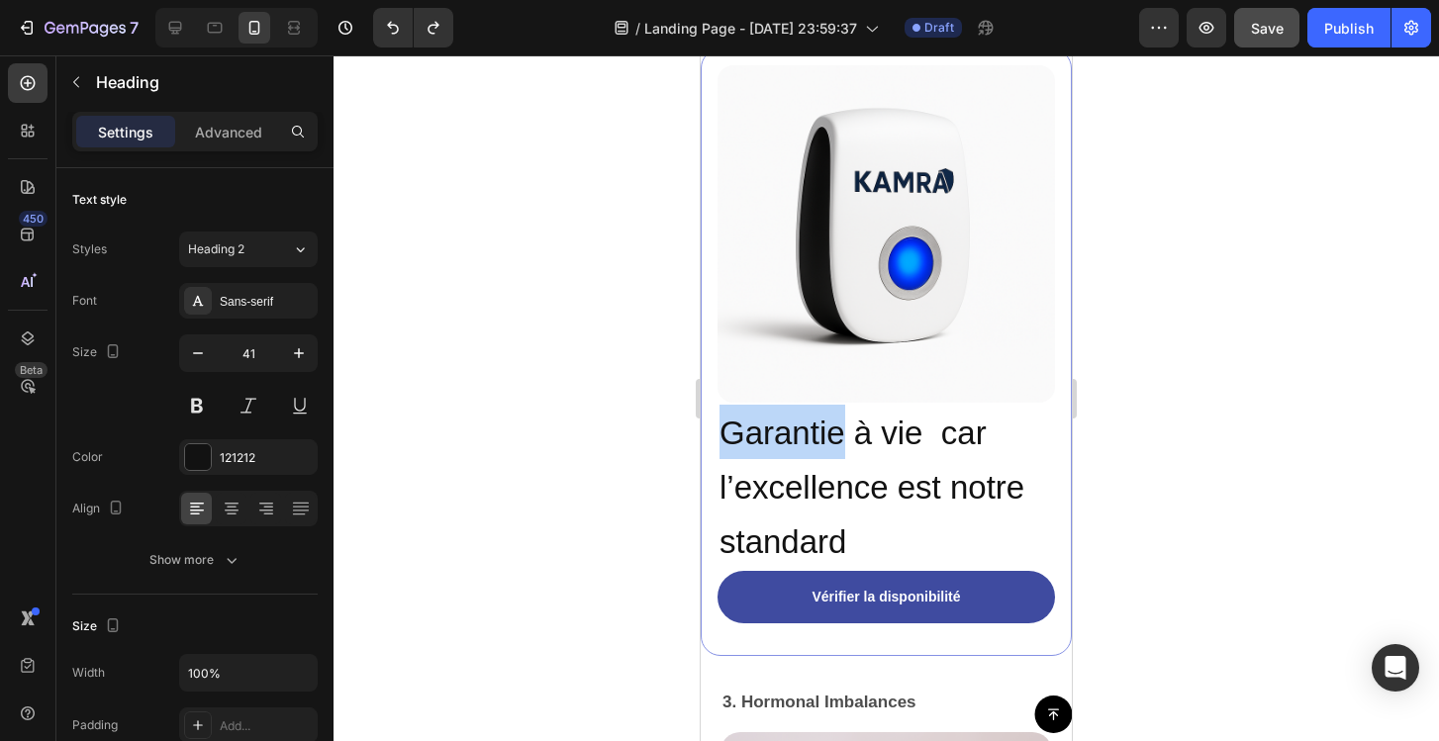
click at [814, 433] on span "Garantie à vie car l’excellence est notre standard" at bounding box center [871, 488] width 305 height 146
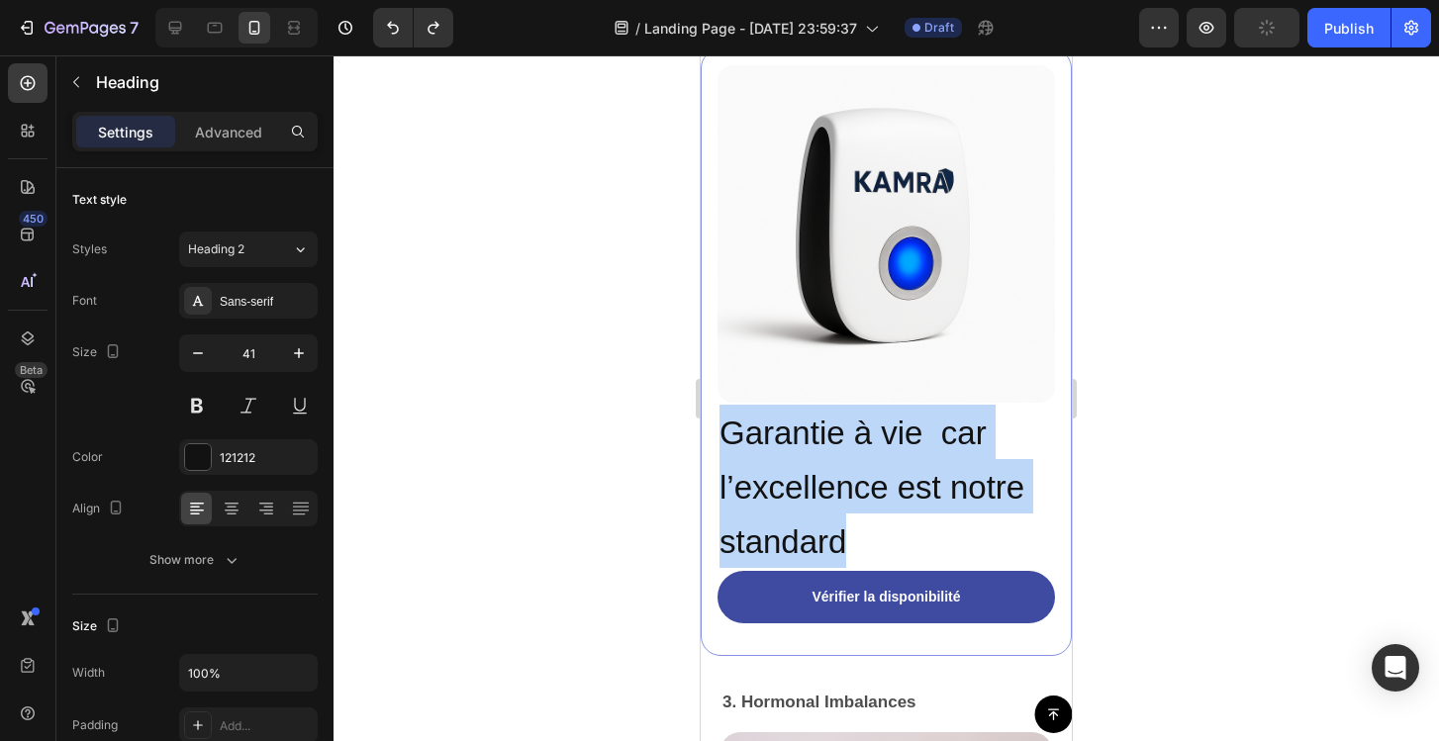
click at [814, 433] on span "Garantie à vie car l’excellence est notre standard" at bounding box center [871, 488] width 305 height 146
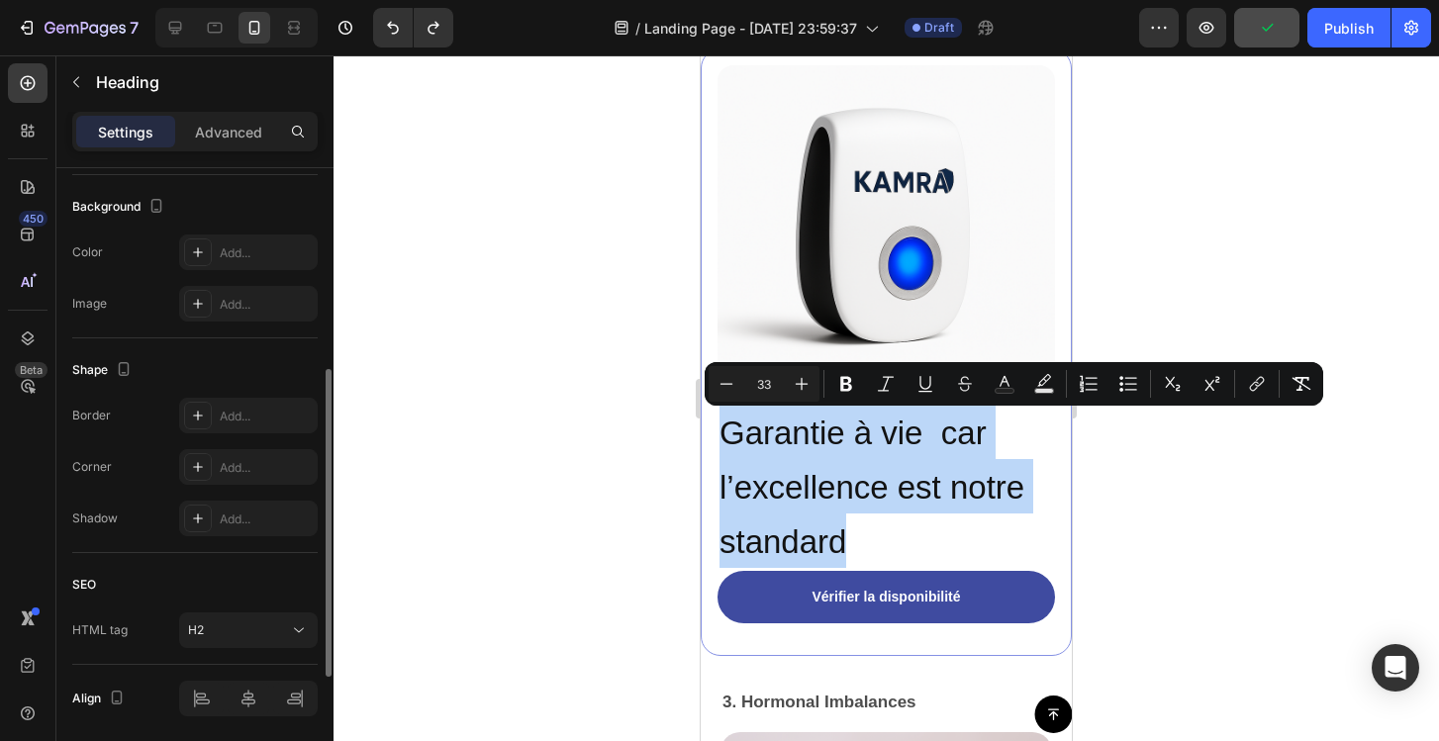
scroll to position [655, 0]
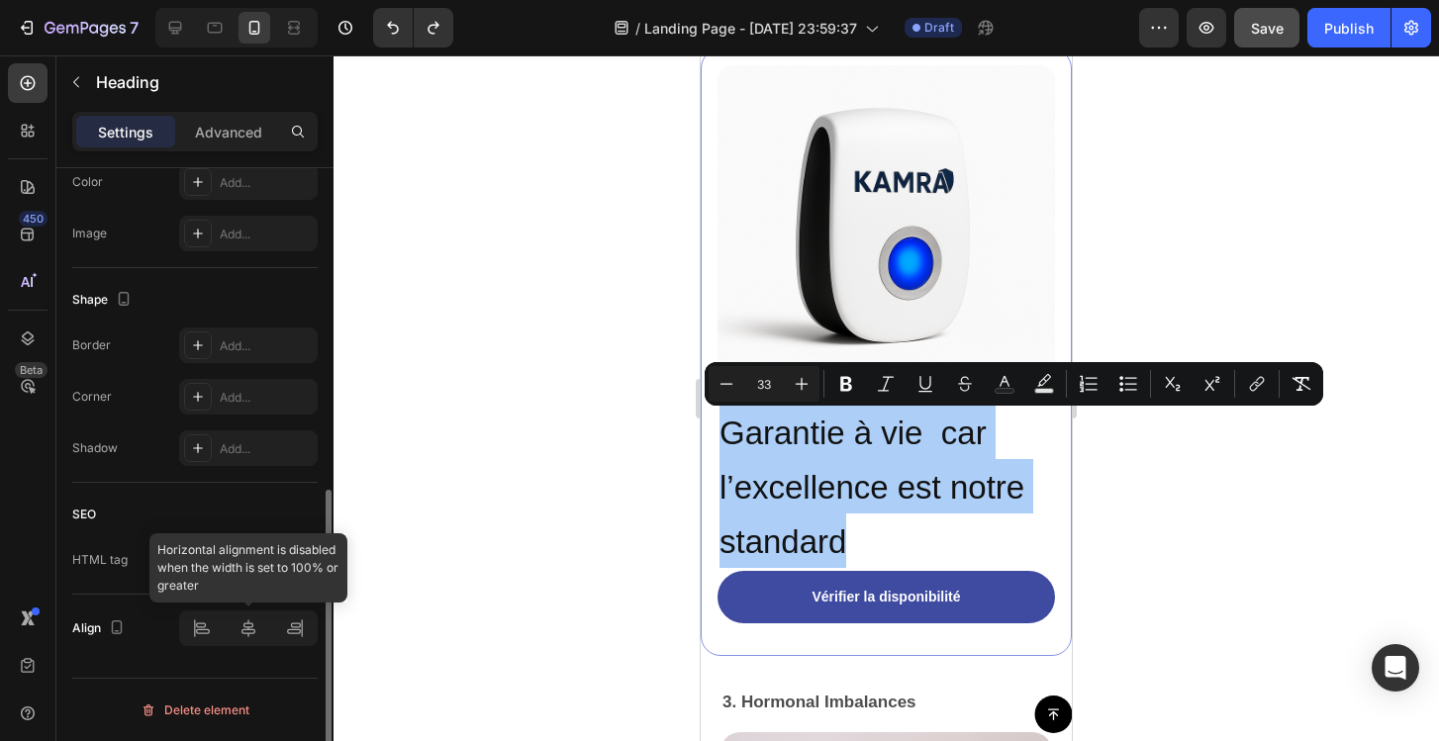
click at [250, 622] on div at bounding box center [248, 629] width 139 height 36
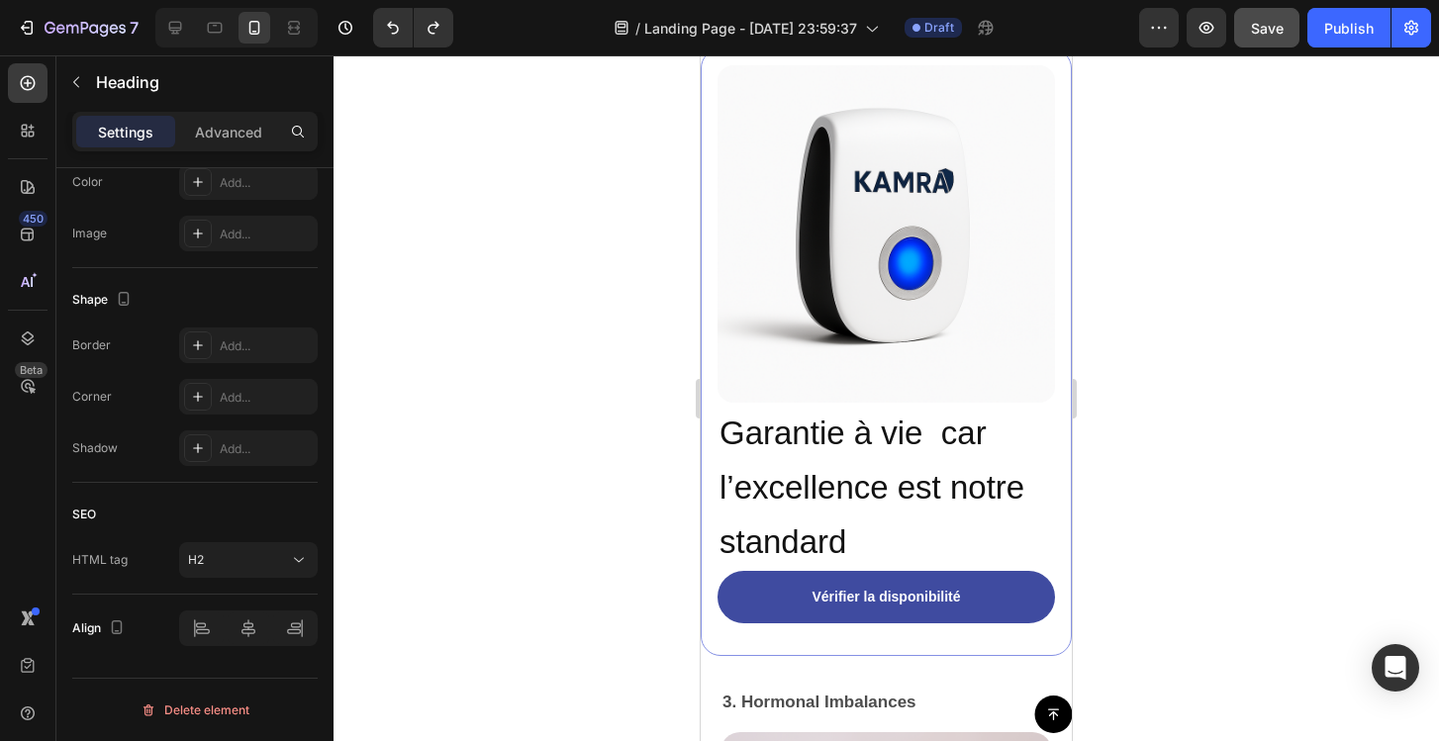
click at [405, 544] on div at bounding box center [886, 398] width 1105 height 686
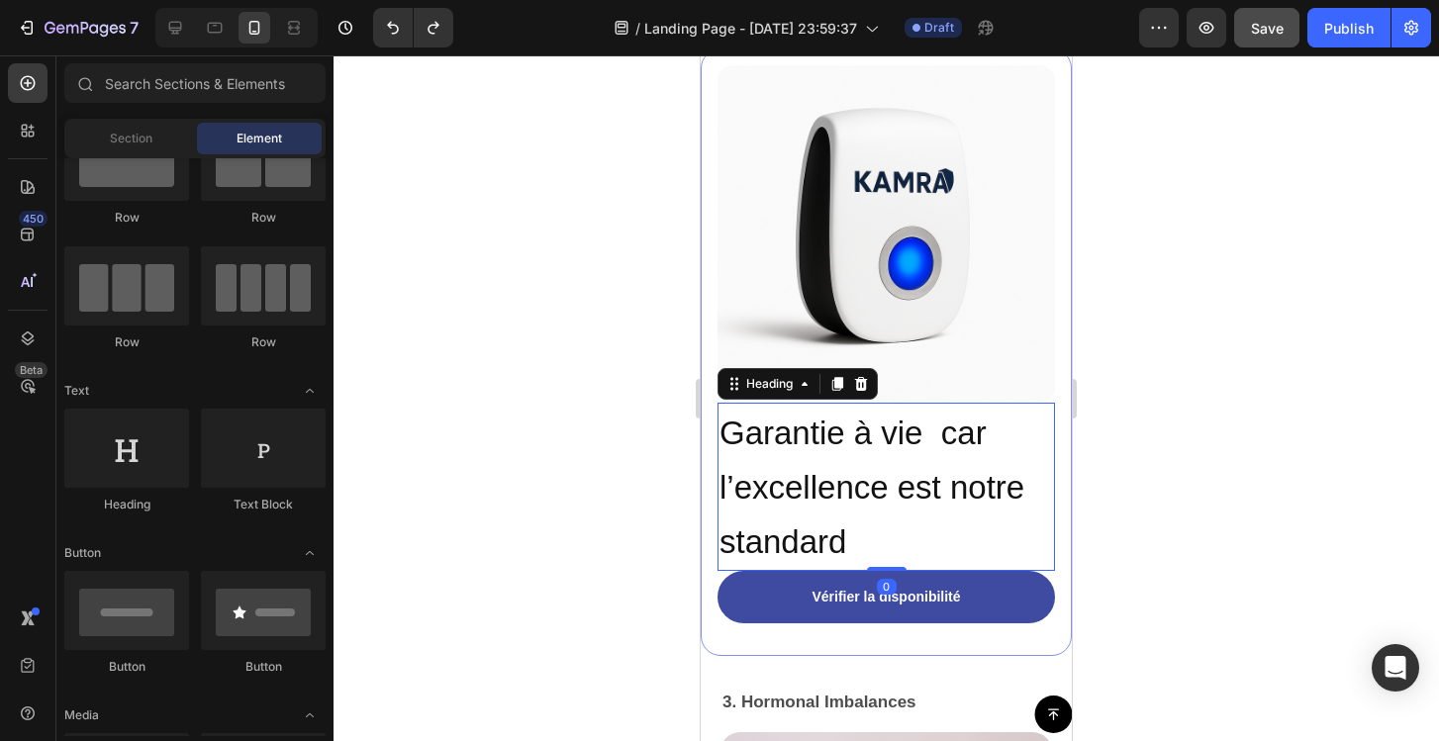
click at [810, 508] on p "⁠⁠⁠⁠⁠⁠⁠ Garantie à vie car l’excellence est notre standard" at bounding box center [886, 487] width 334 height 164
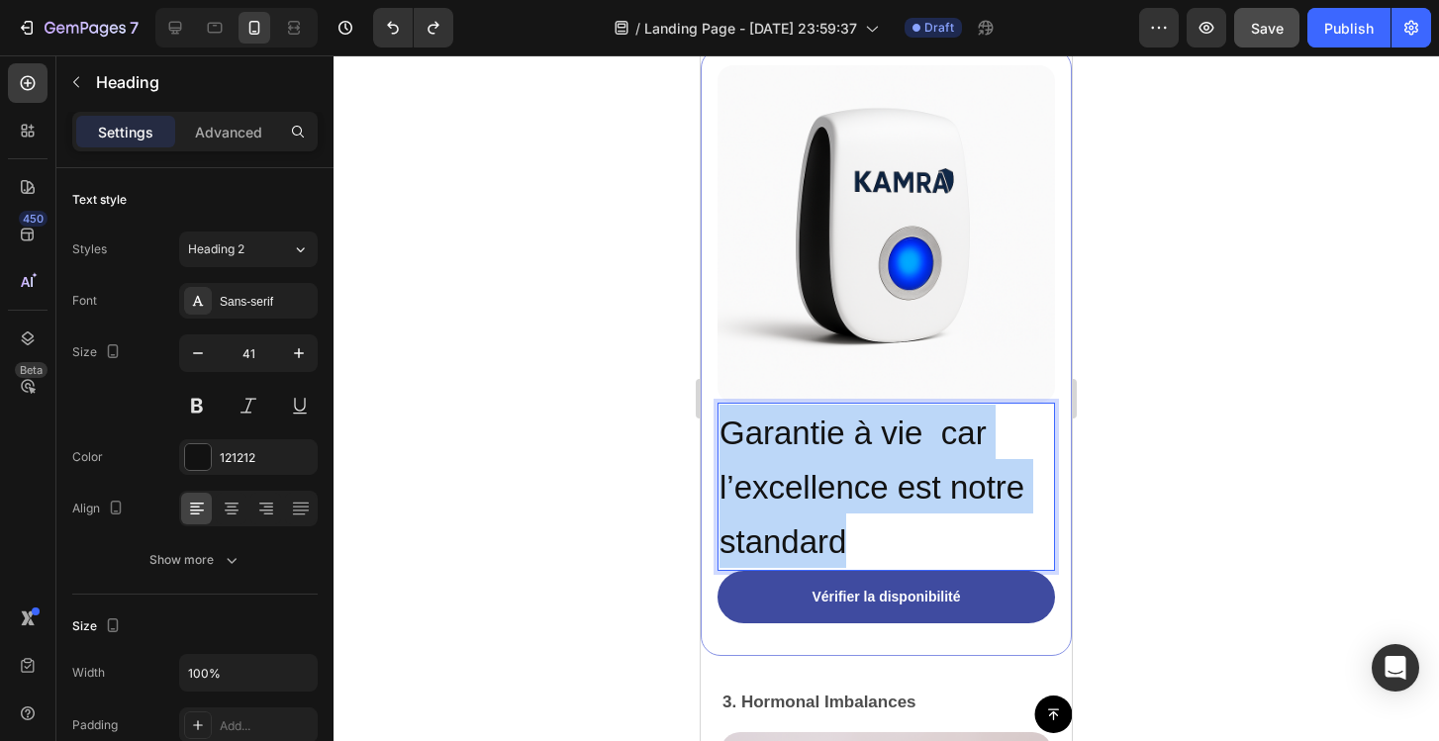
click at [810, 508] on p "Garantie à vie car l’excellence est notre standard" at bounding box center [886, 487] width 334 height 164
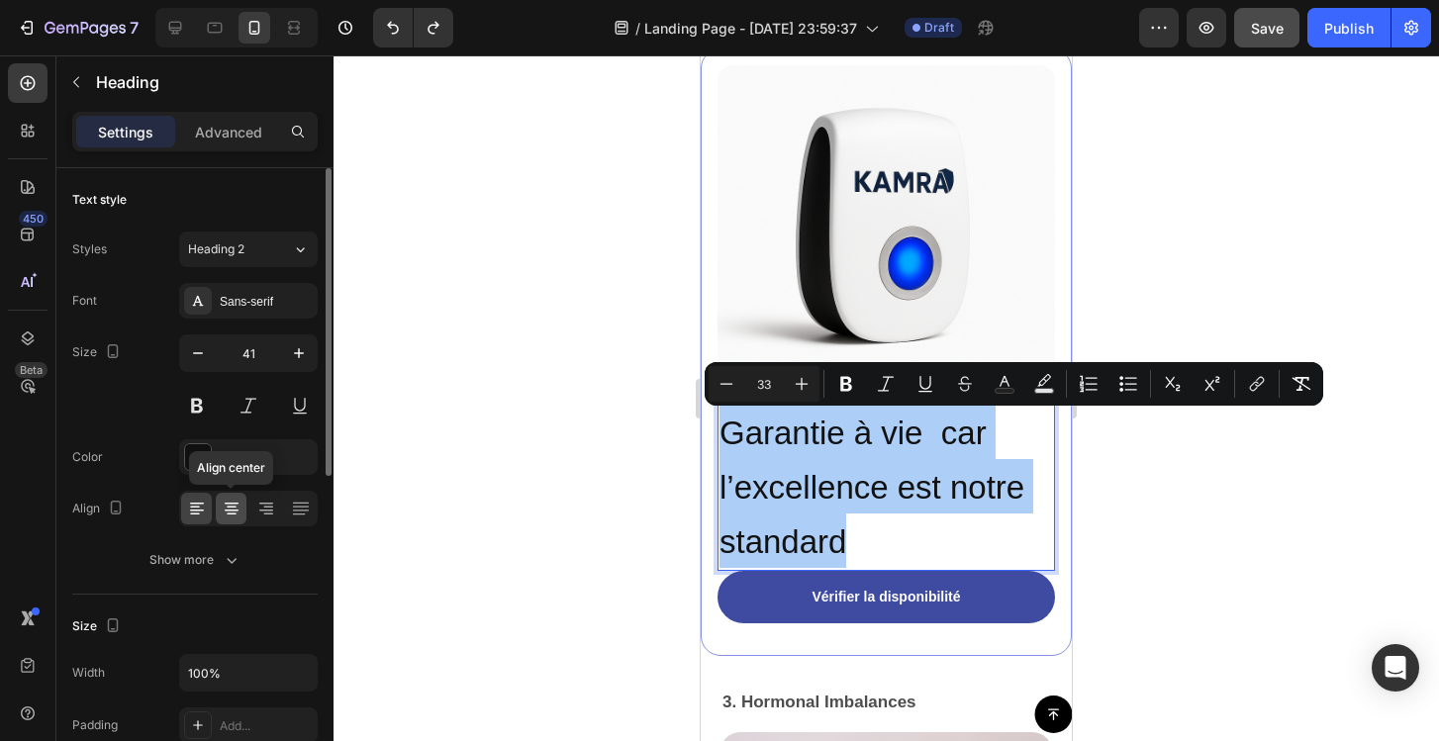
click at [237, 516] on icon at bounding box center [232, 509] width 20 height 20
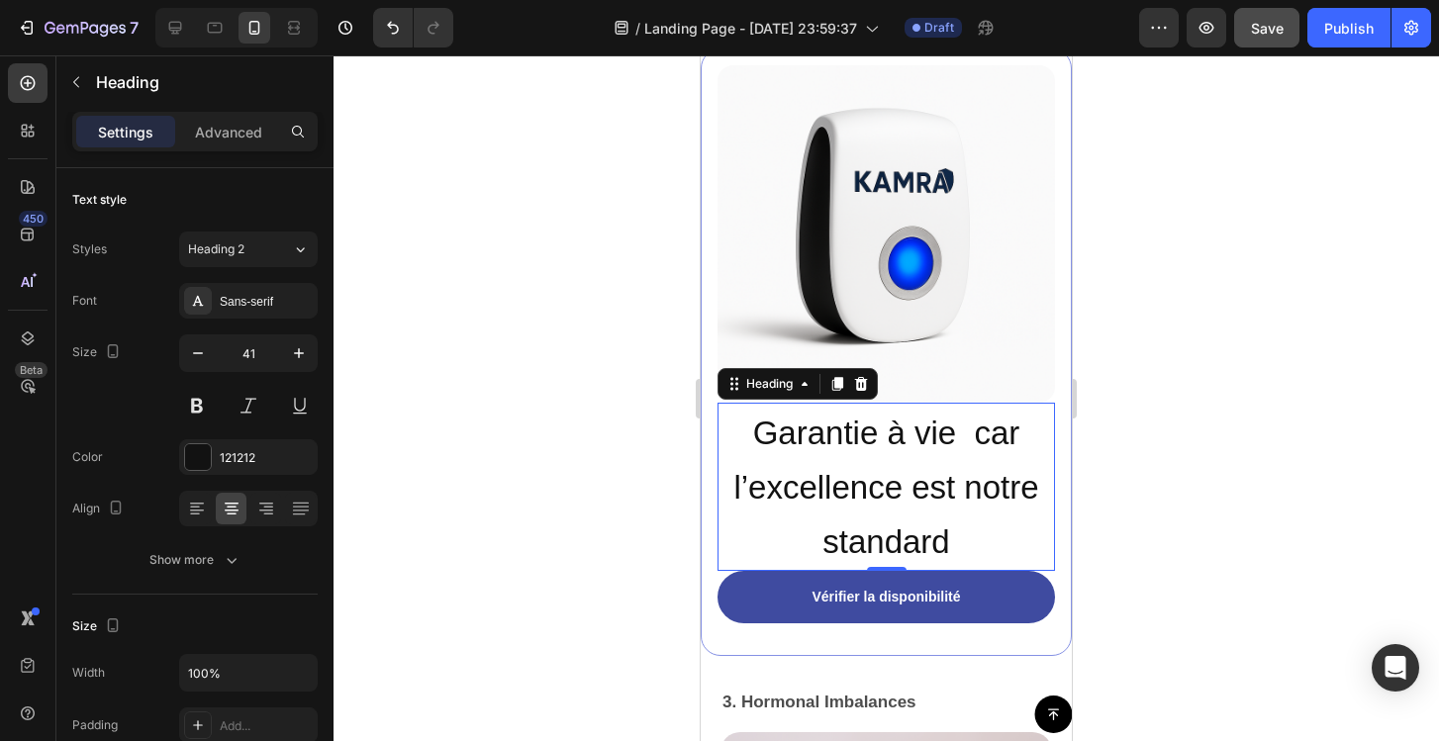
click at [551, 501] on div at bounding box center [886, 398] width 1105 height 686
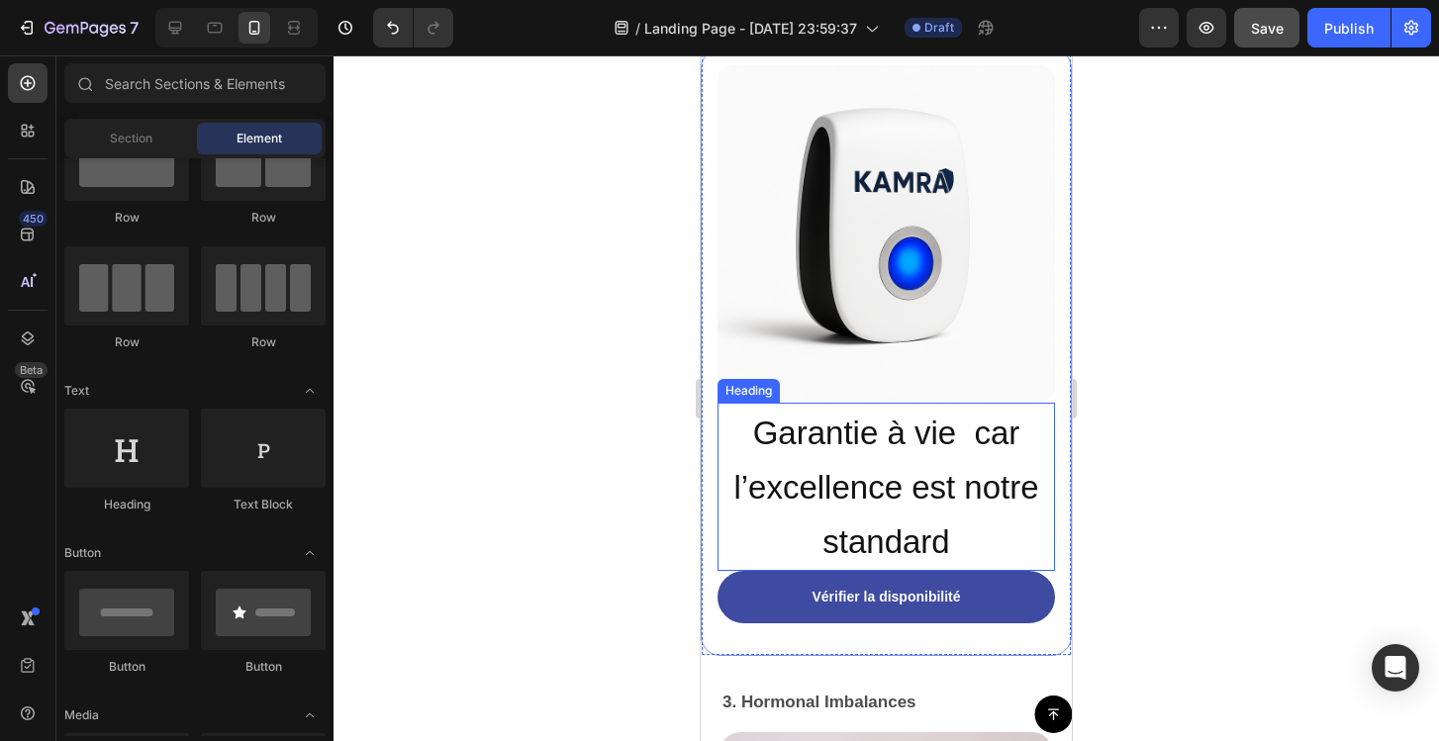
click at [836, 456] on p "⁠⁠⁠⁠⁠⁠⁠ Garantie à vie car l’excellence est notre standard" at bounding box center [886, 487] width 334 height 164
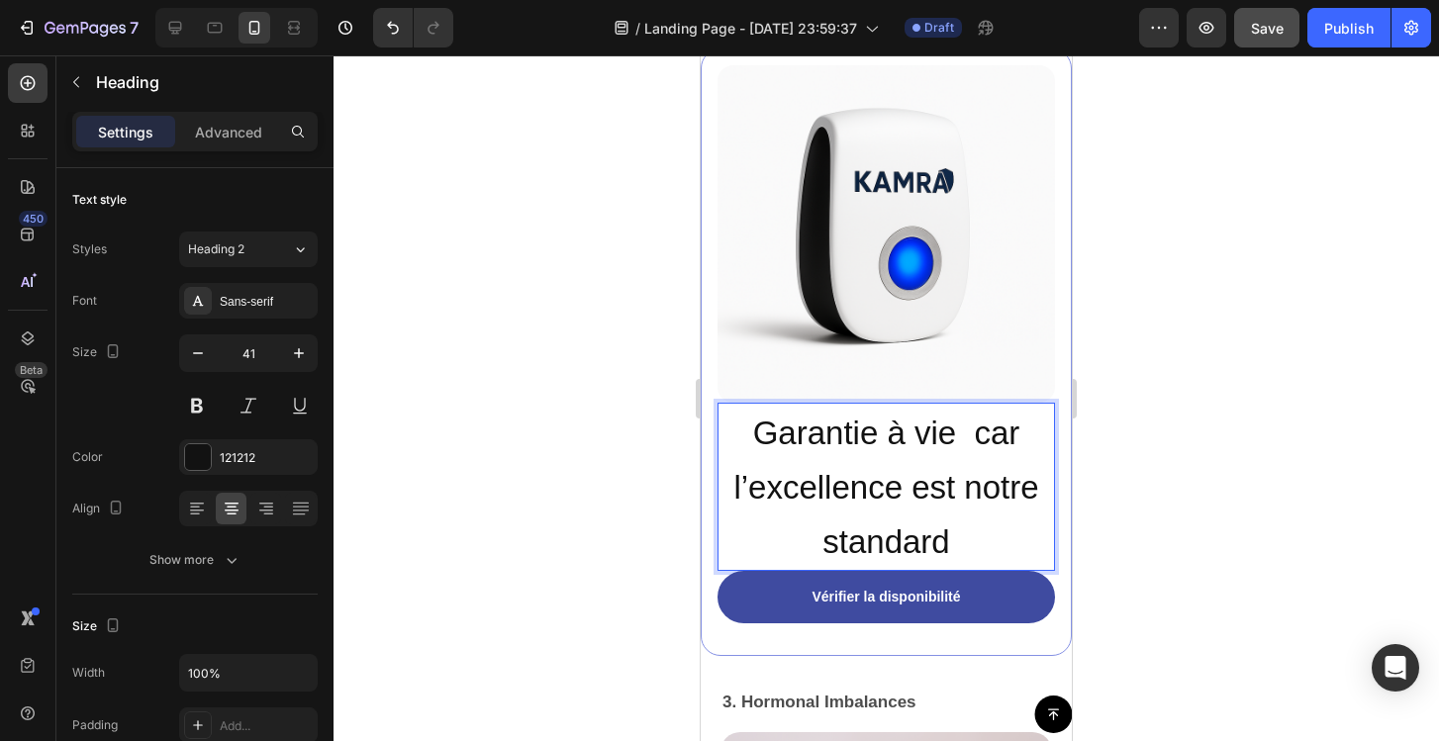
click at [836, 456] on p "Garantie à vie car l’excellence est notre standard" at bounding box center [886, 487] width 334 height 164
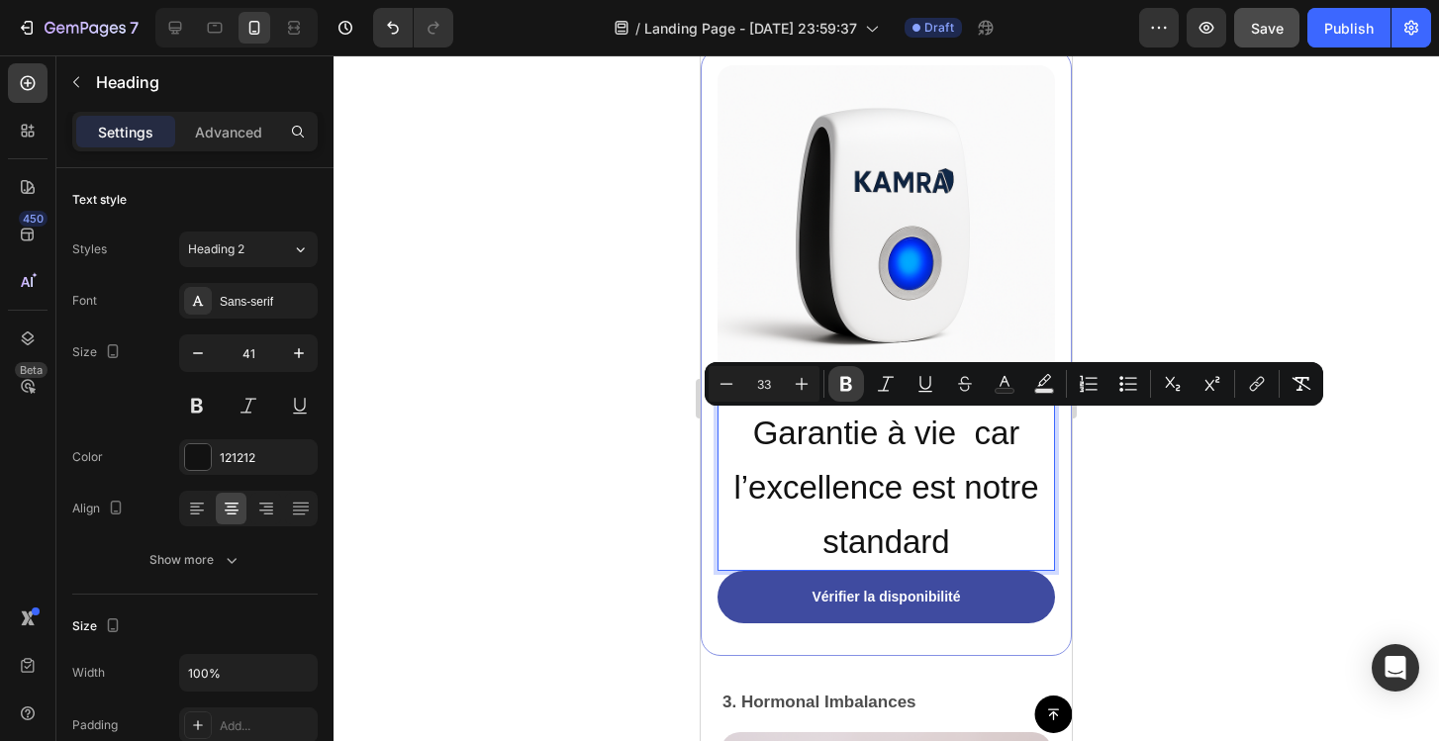
click at [851, 380] on icon "Editor contextual toolbar" at bounding box center [846, 384] width 12 height 15
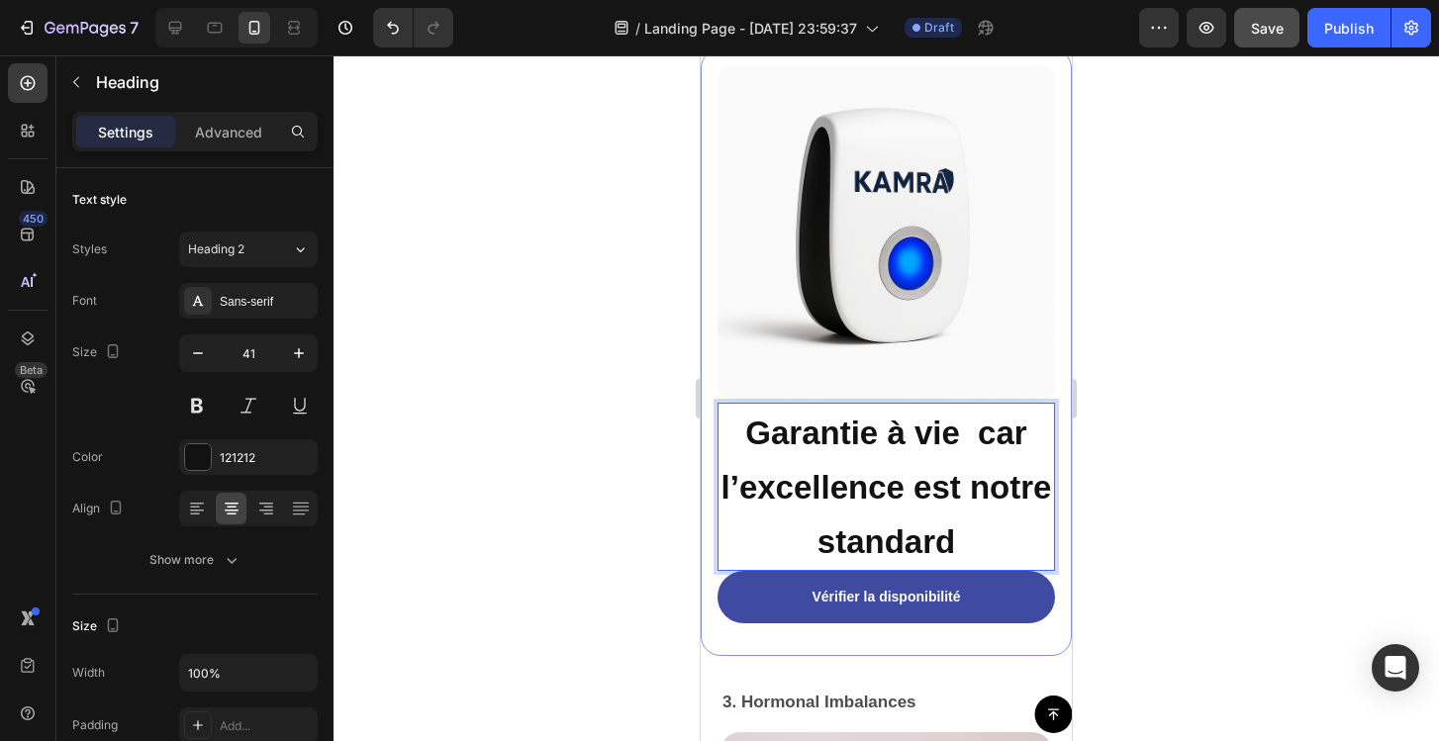
click at [577, 425] on div at bounding box center [886, 398] width 1105 height 686
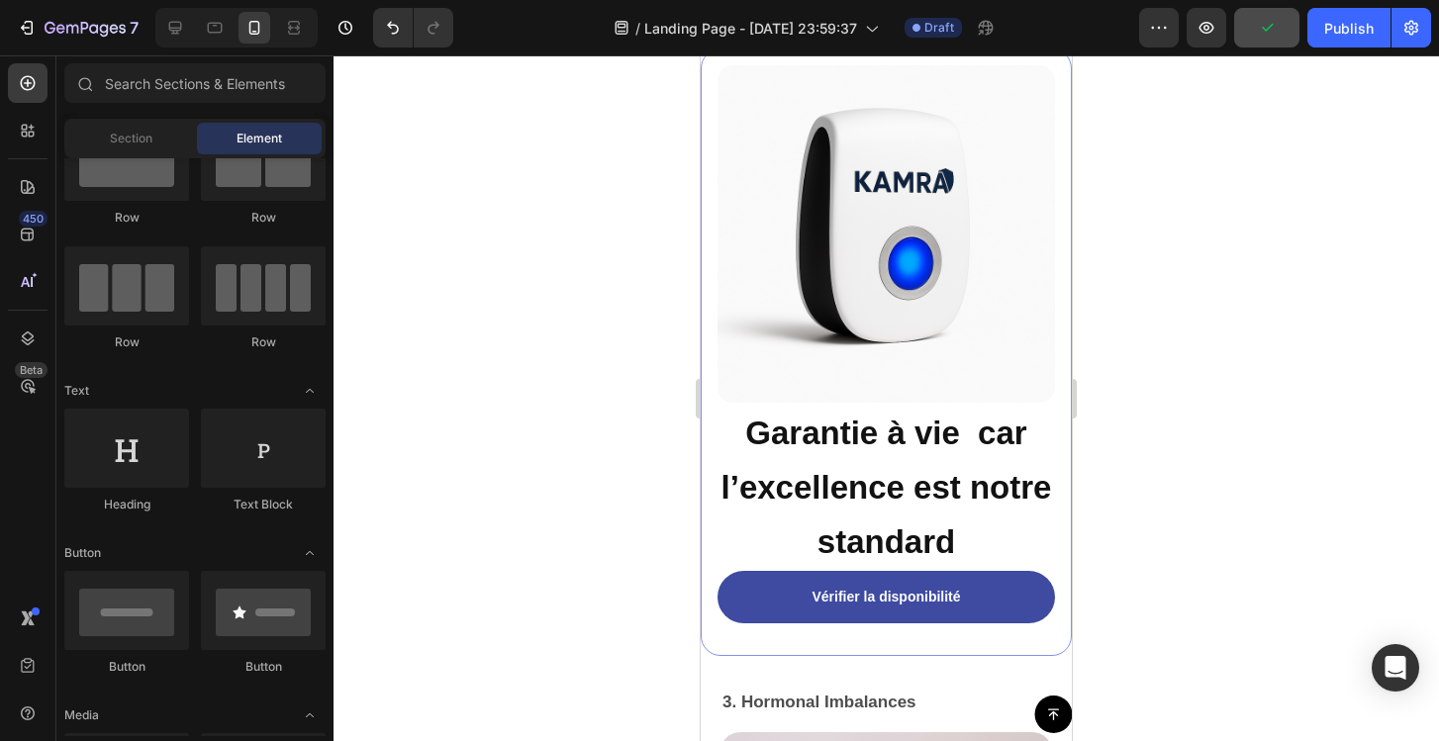
click at [577, 425] on div at bounding box center [886, 398] width 1105 height 686
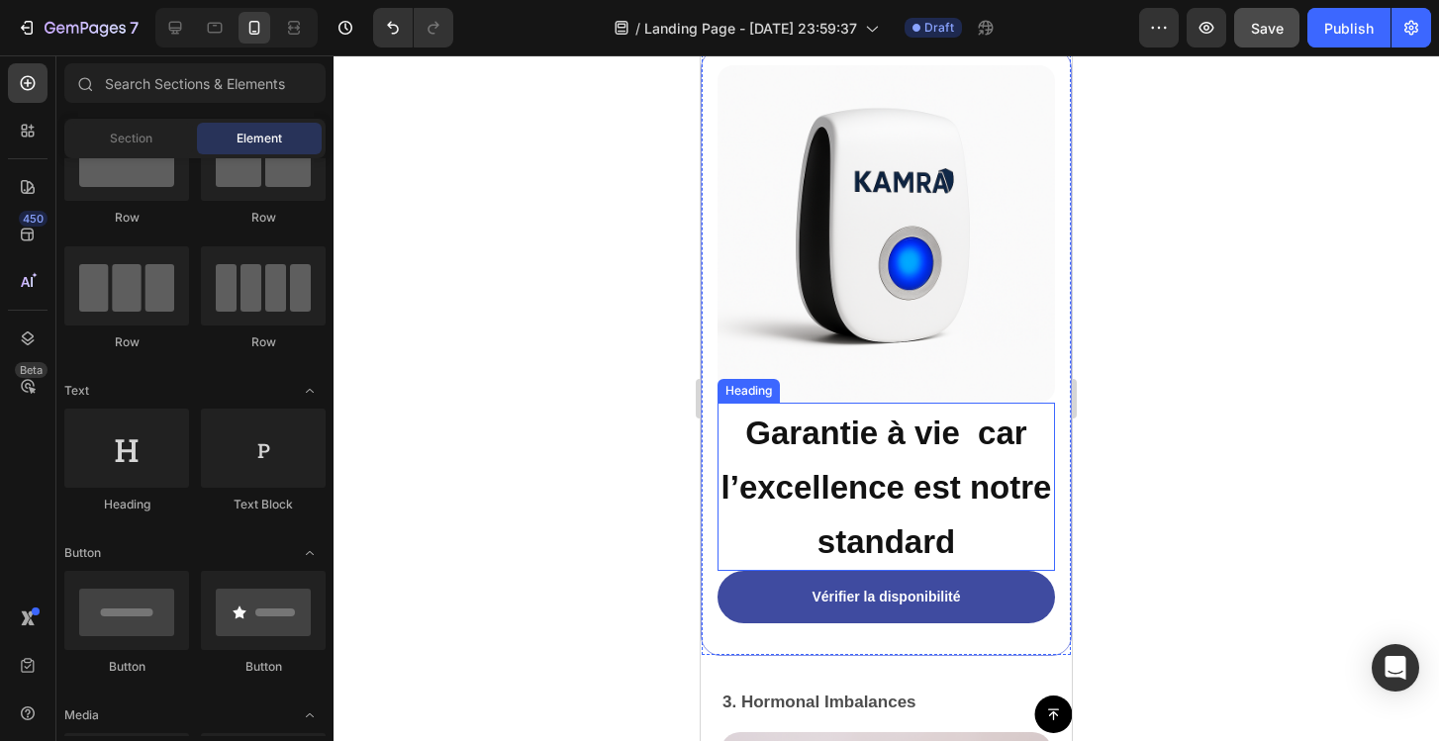
click at [817, 433] on strong "Garantie à vie car l’excellence est notre standard" at bounding box center [886, 488] width 331 height 146
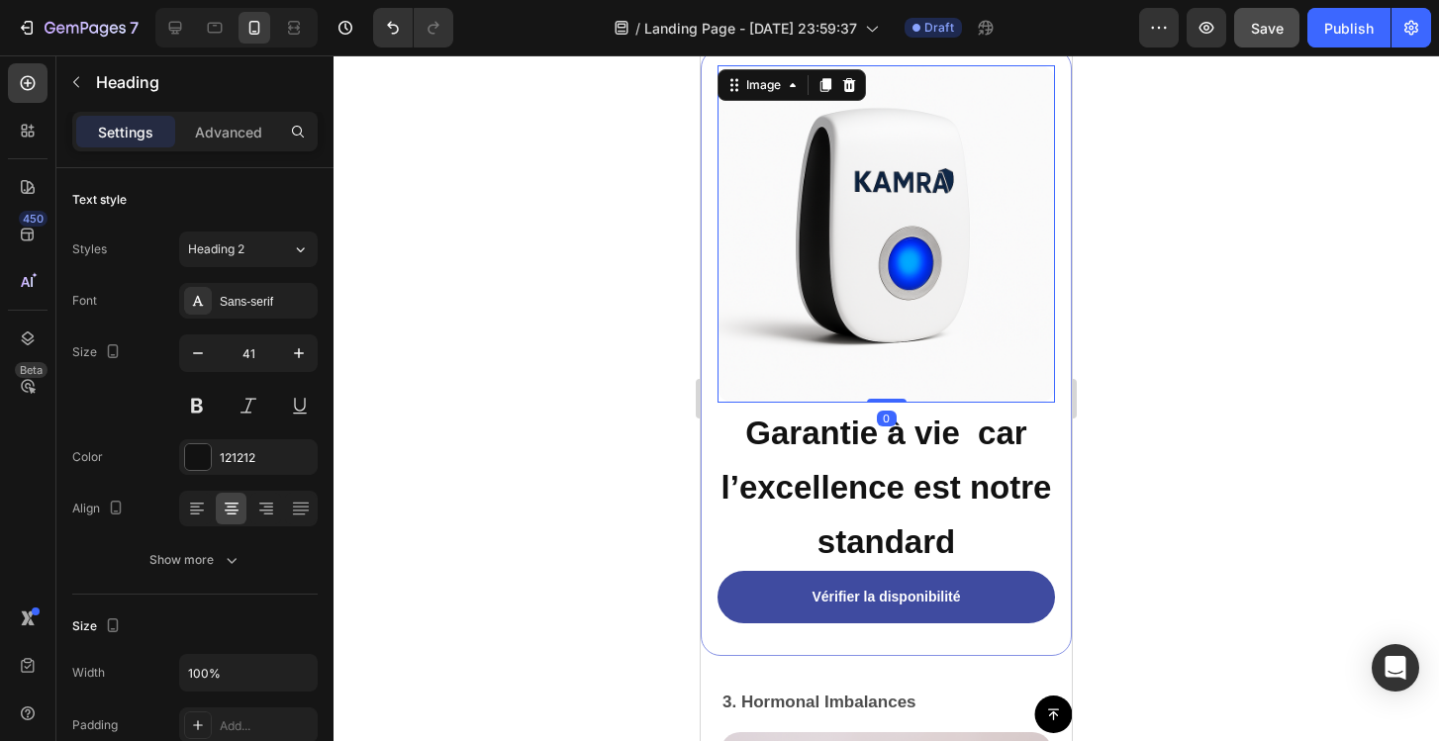
click at [893, 393] on img at bounding box center [885, 233] width 337 height 337
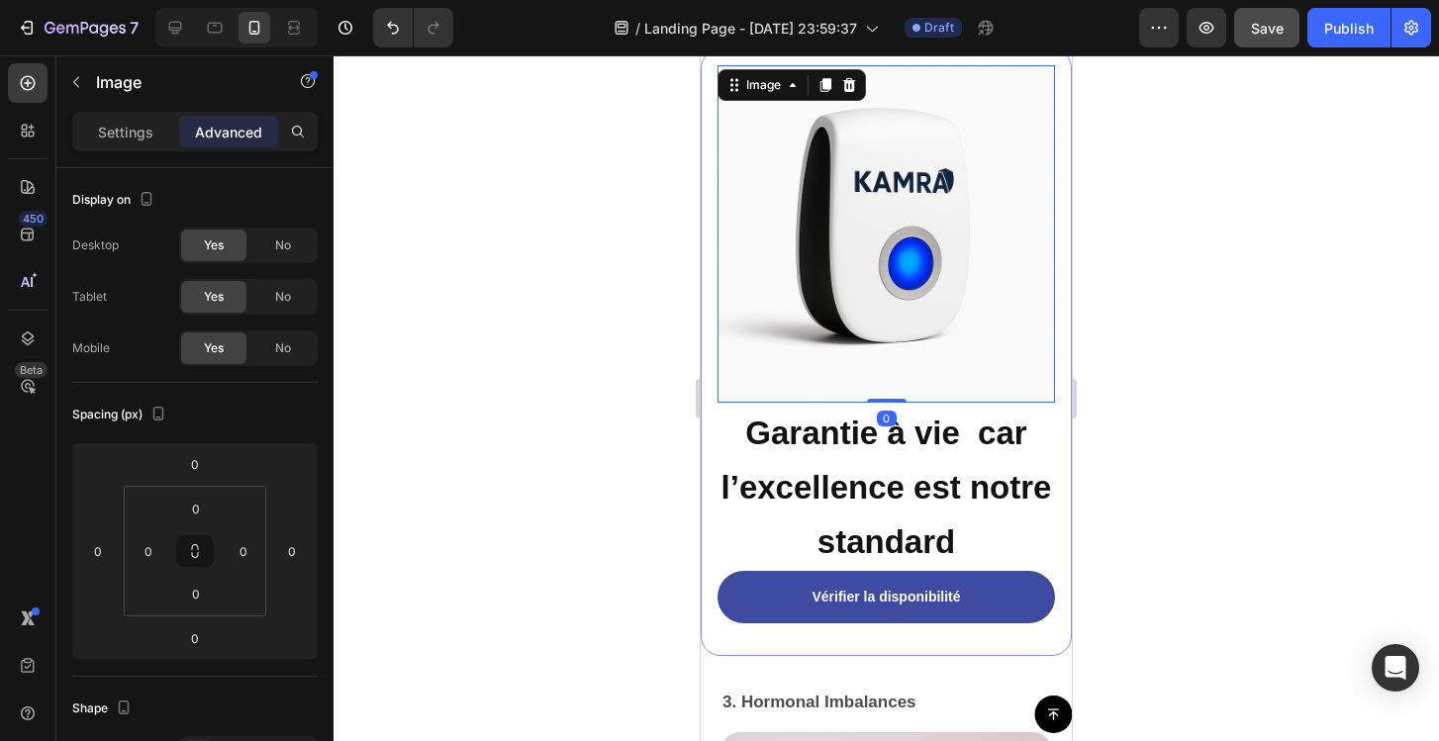
drag, startPoint x: 884, startPoint y: 400, endPoint x: 897, endPoint y: 391, distance: 15.6
click at [897, 391] on div "Image 0" at bounding box center [885, 233] width 337 height 337
click at [1250, 384] on div at bounding box center [886, 398] width 1105 height 686
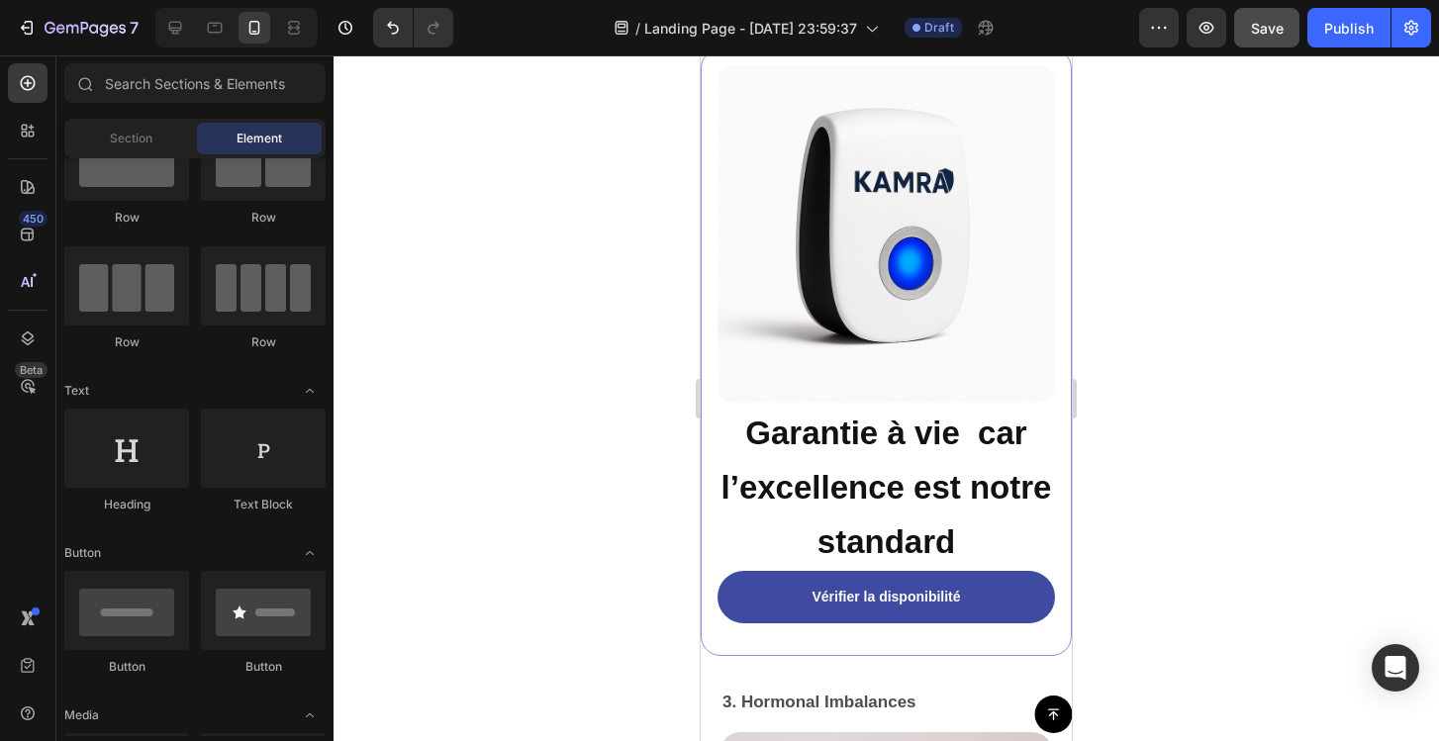
click at [1247, 386] on div at bounding box center [886, 398] width 1105 height 686
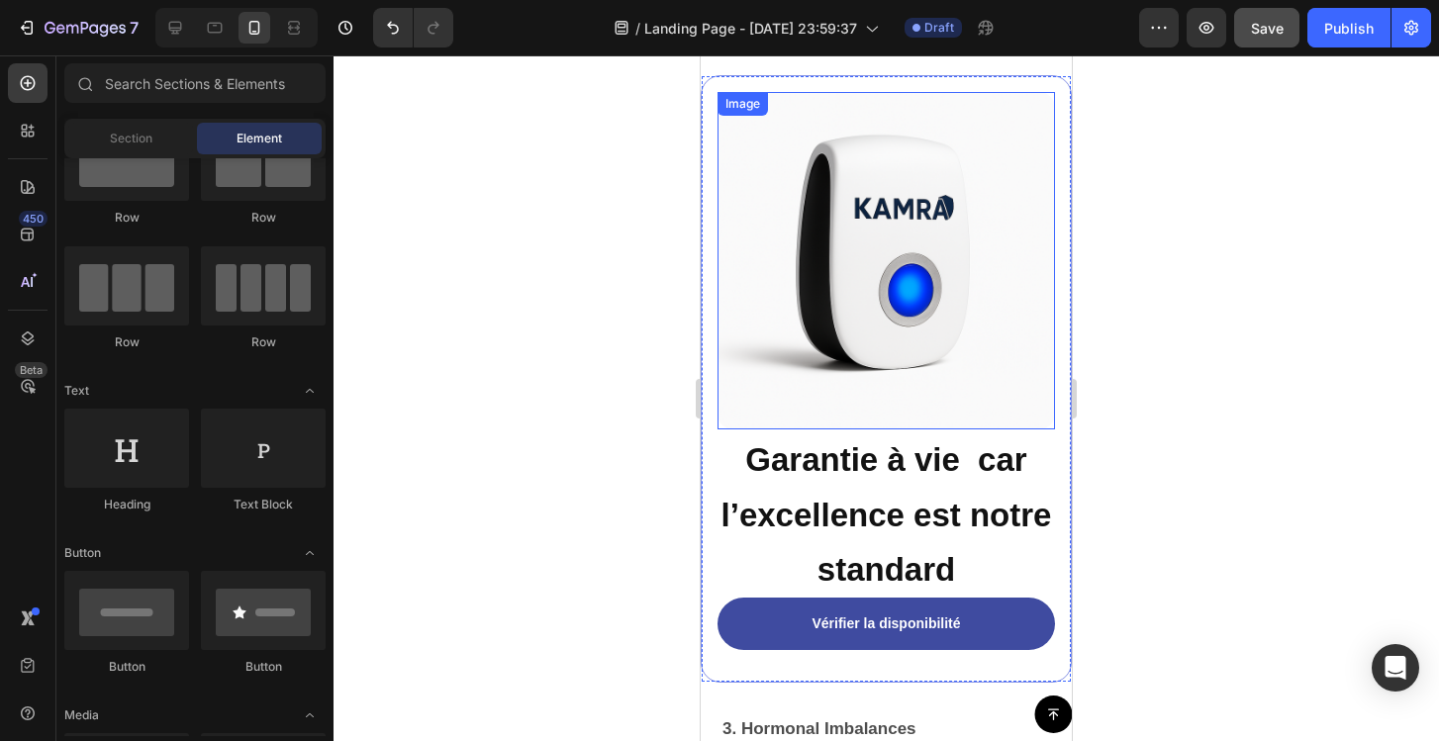
scroll to position [5763, 0]
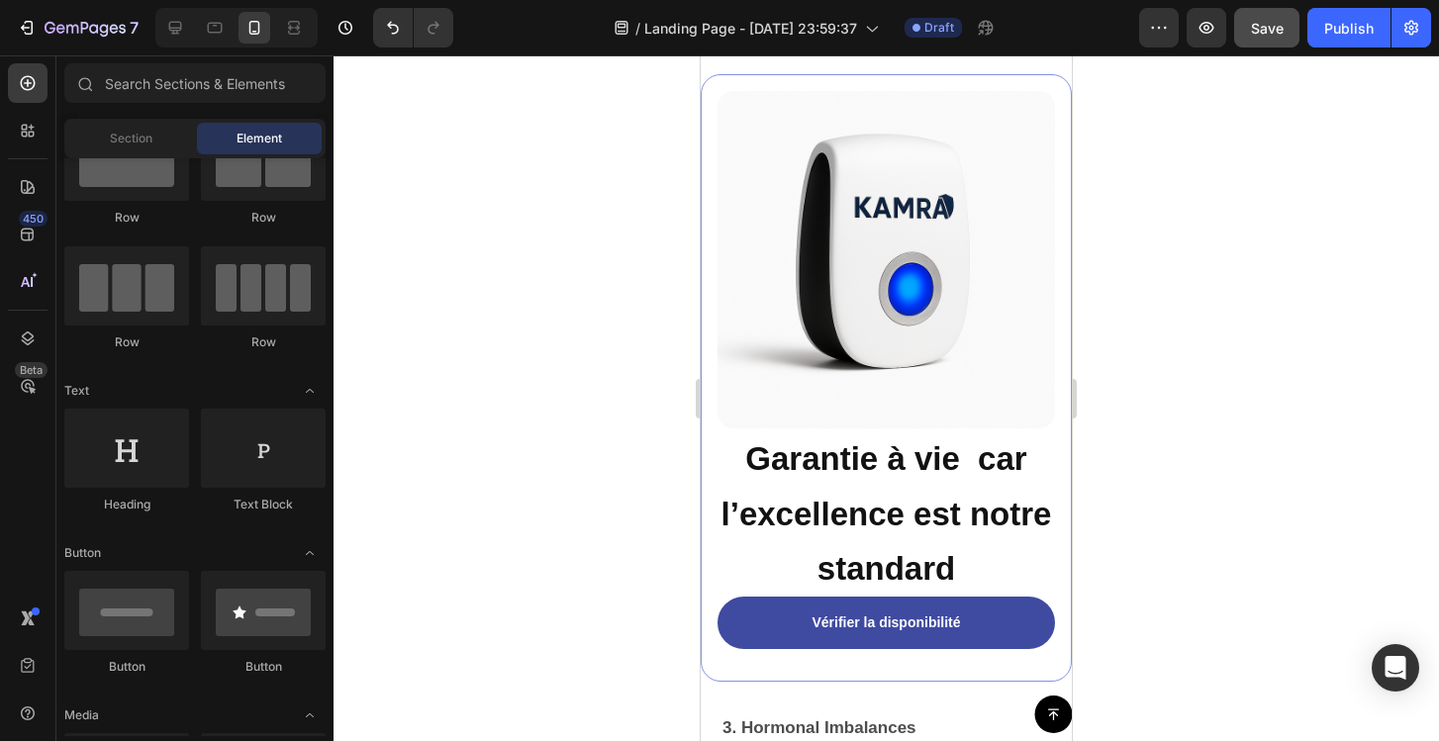
click at [1248, 394] on div at bounding box center [886, 398] width 1105 height 686
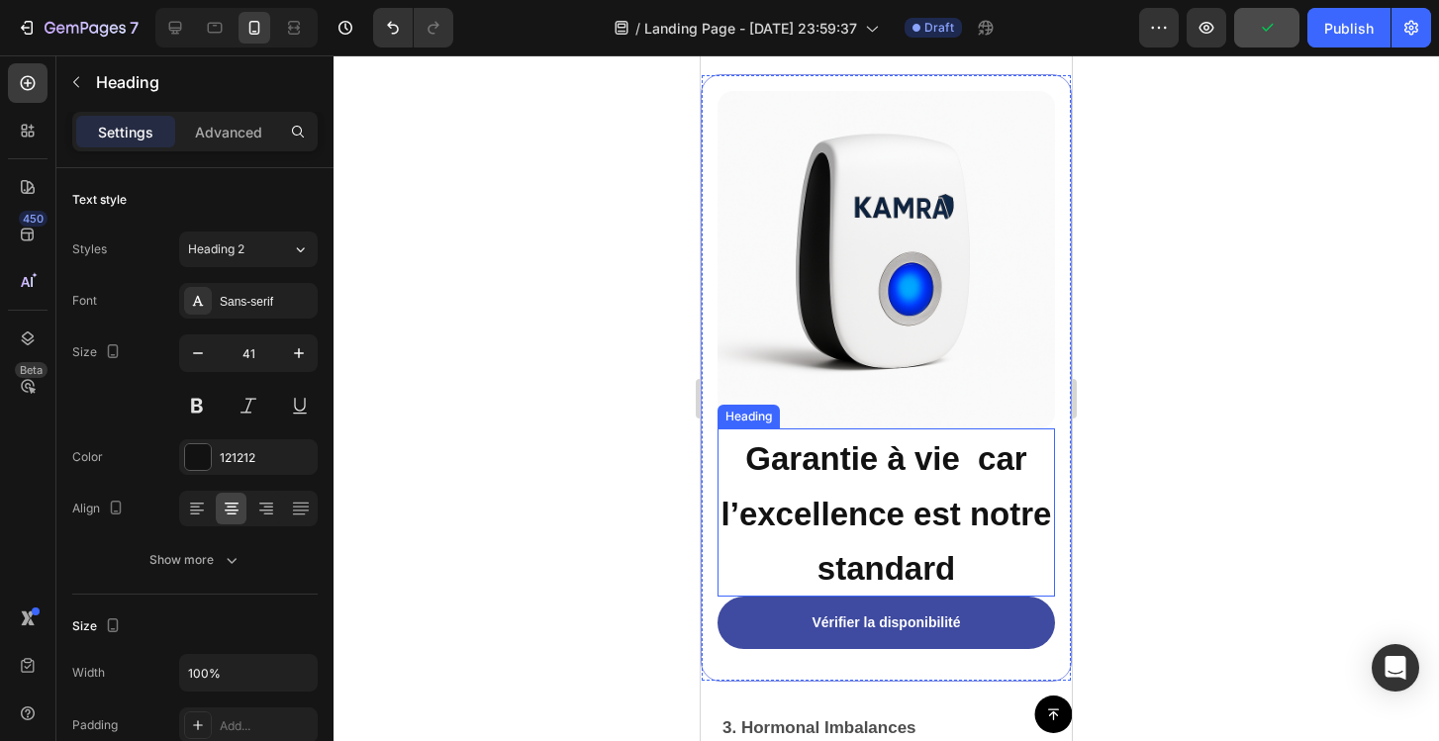
click at [849, 491] on p "⁠⁠⁠⁠⁠⁠⁠ Garantie à vie car l’excellence est notre standard" at bounding box center [886, 512] width 334 height 164
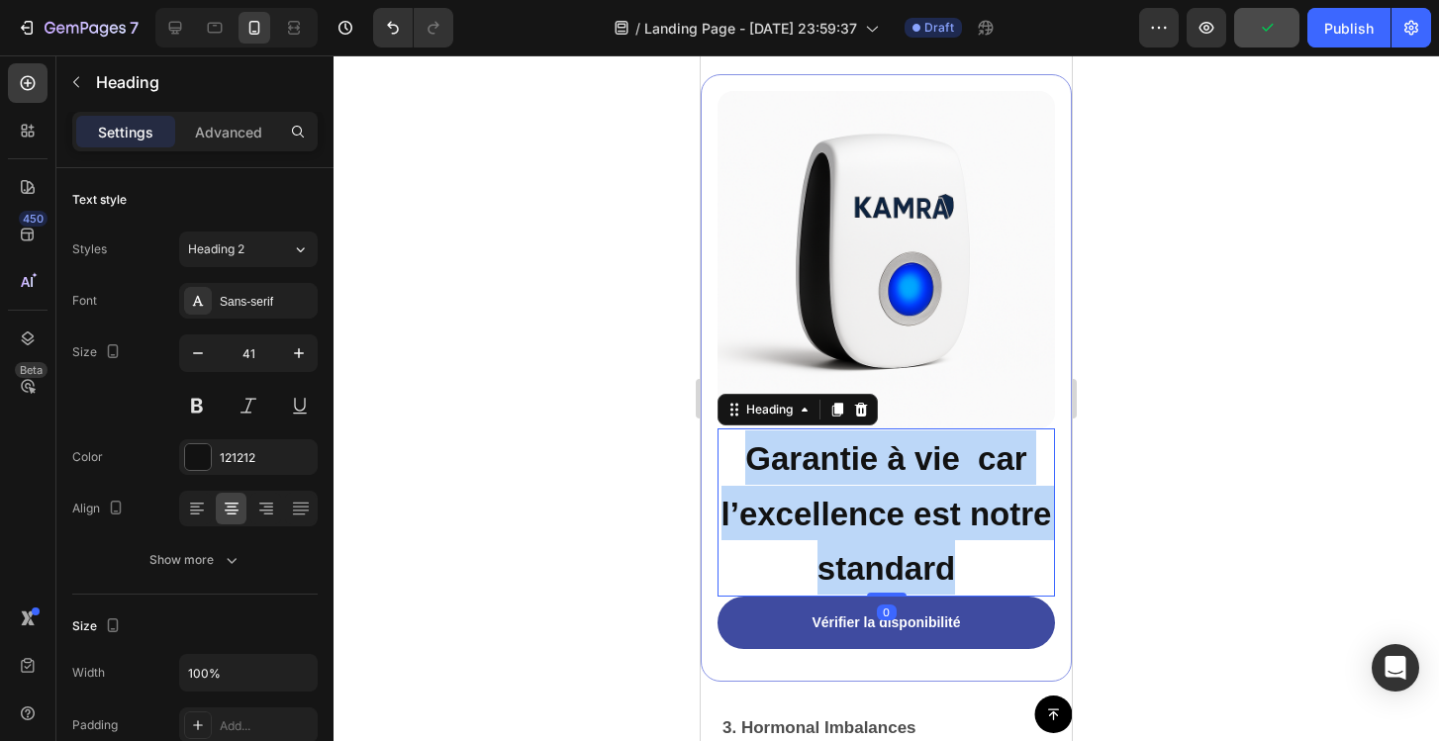
click at [849, 491] on p "Garantie à vie car l’excellence est notre standard" at bounding box center [886, 512] width 334 height 164
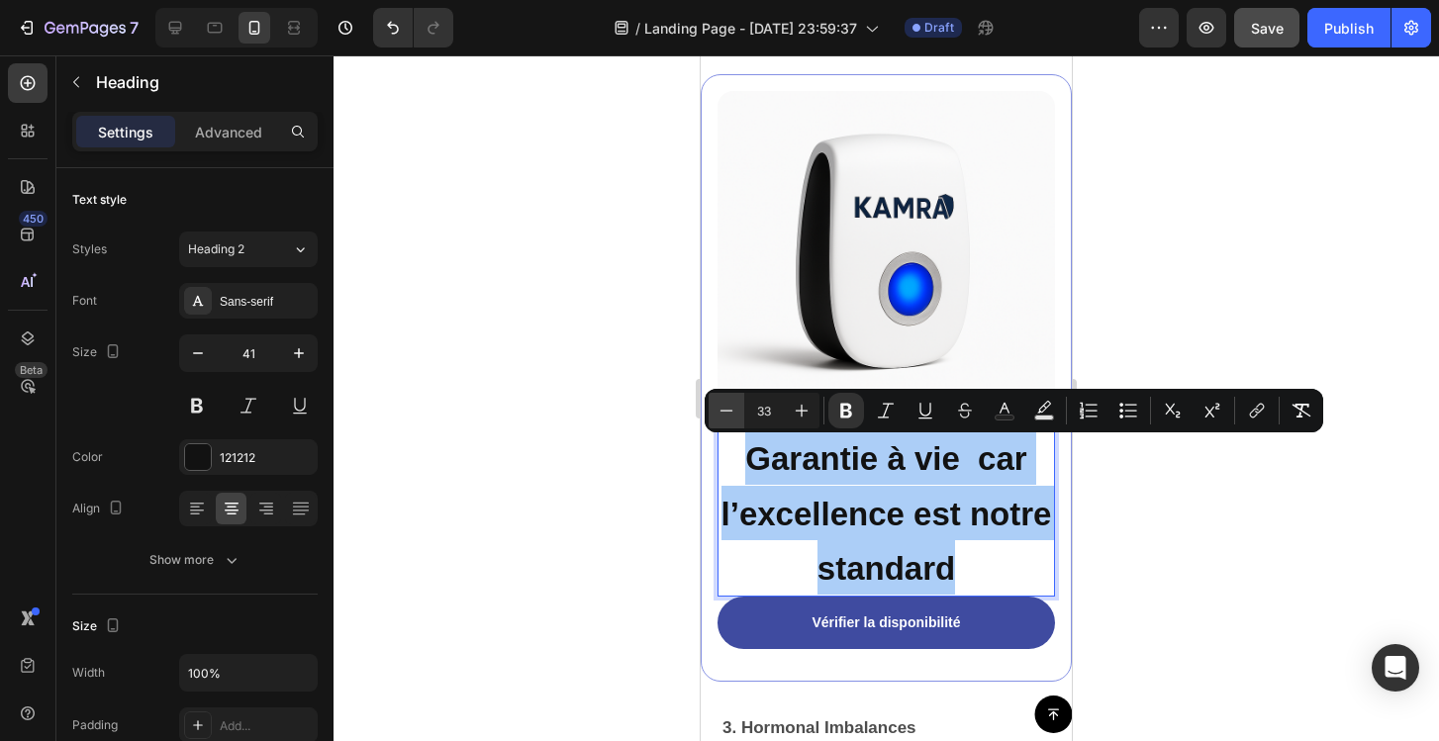
click at [732, 415] on icon "Editor contextual toolbar" at bounding box center [727, 411] width 20 height 20
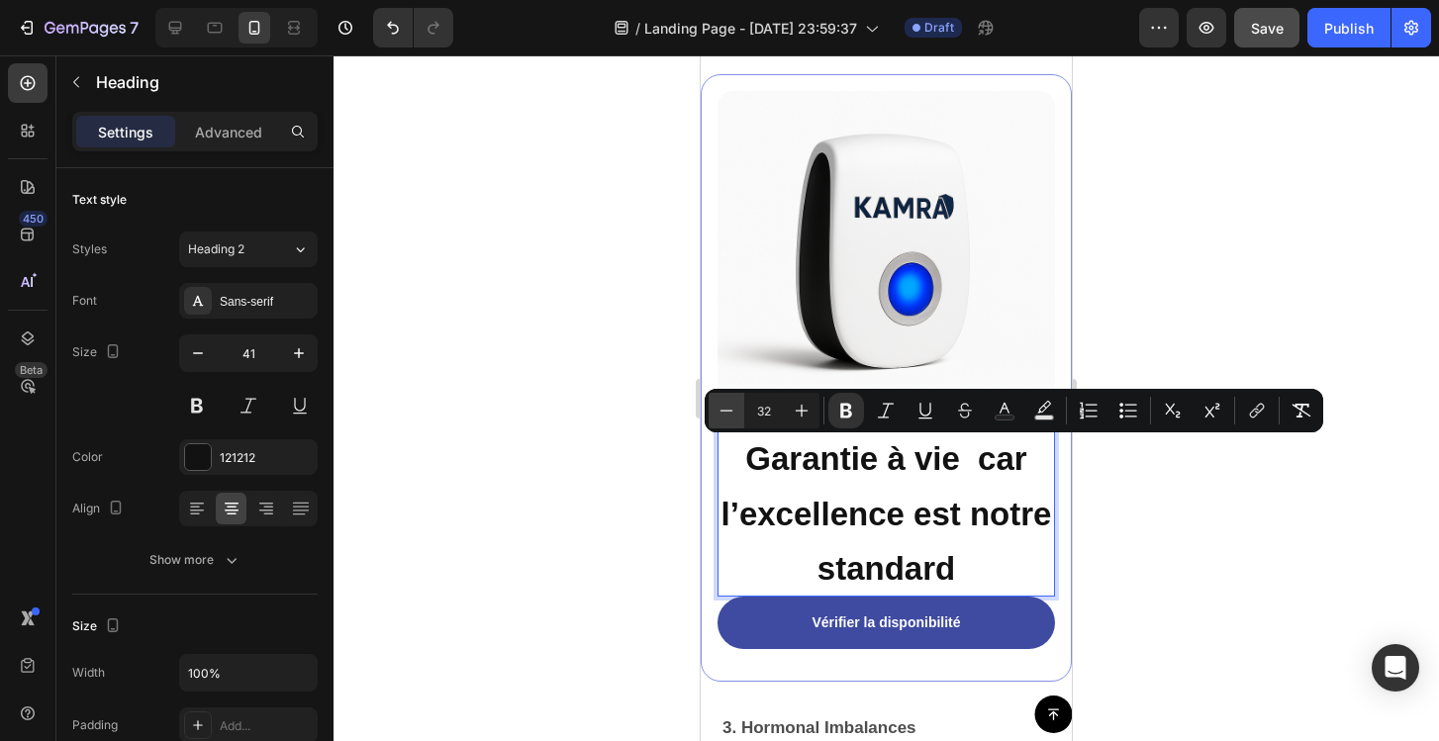
click at [732, 415] on icon "Editor contextual toolbar" at bounding box center [727, 411] width 20 height 20
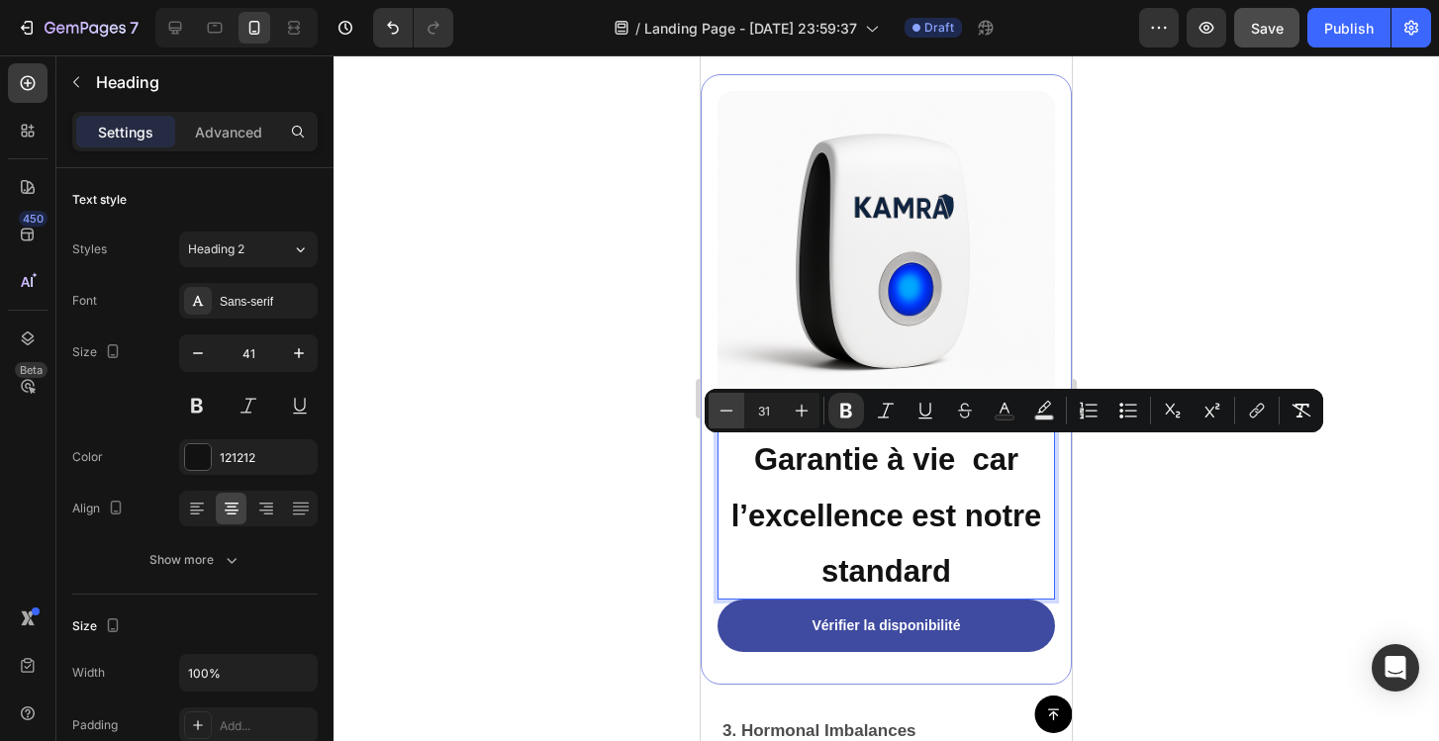
click at [732, 415] on icon "Editor contextual toolbar" at bounding box center [727, 411] width 20 height 20
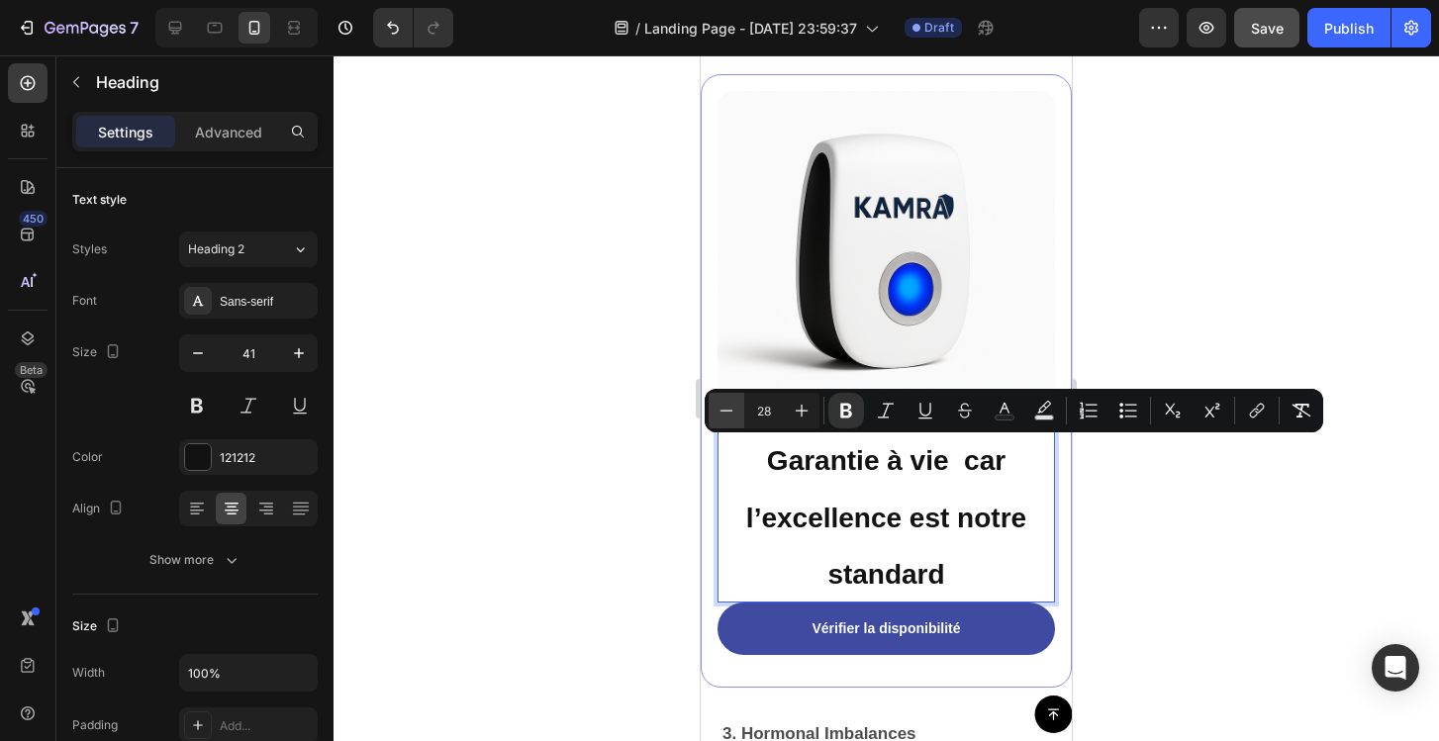
click at [732, 415] on icon "Editor contextual toolbar" at bounding box center [727, 411] width 20 height 20
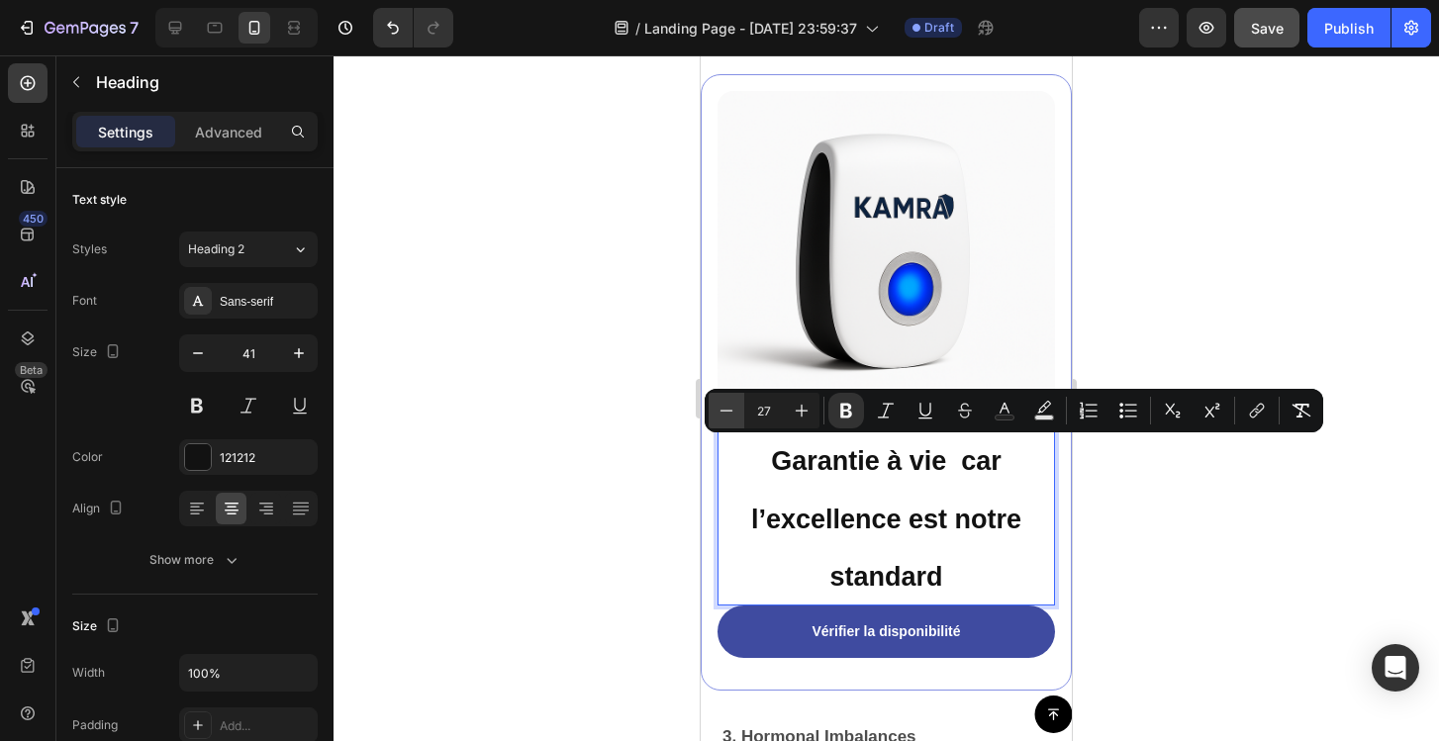
click at [732, 415] on icon "Editor contextual toolbar" at bounding box center [727, 411] width 20 height 20
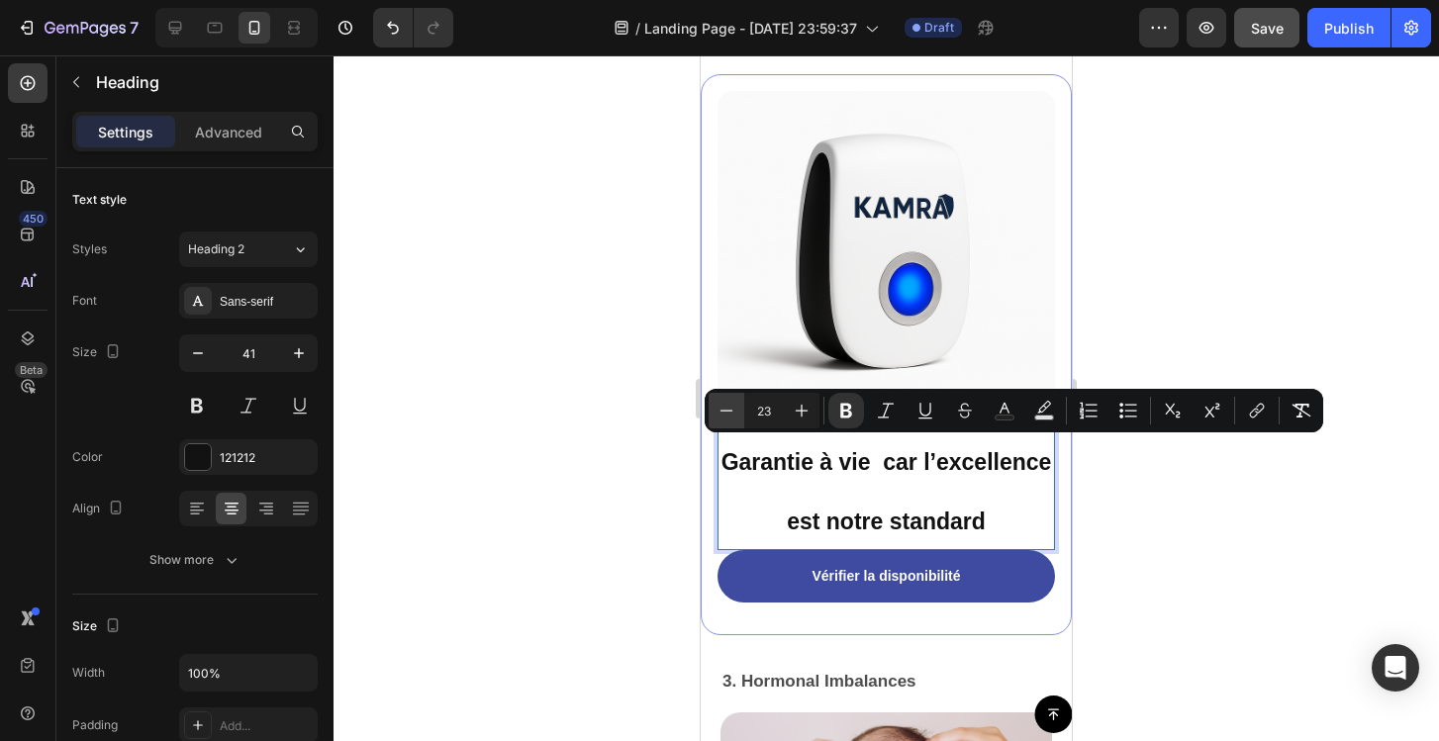
click at [732, 415] on icon "Editor contextual toolbar" at bounding box center [727, 411] width 20 height 20
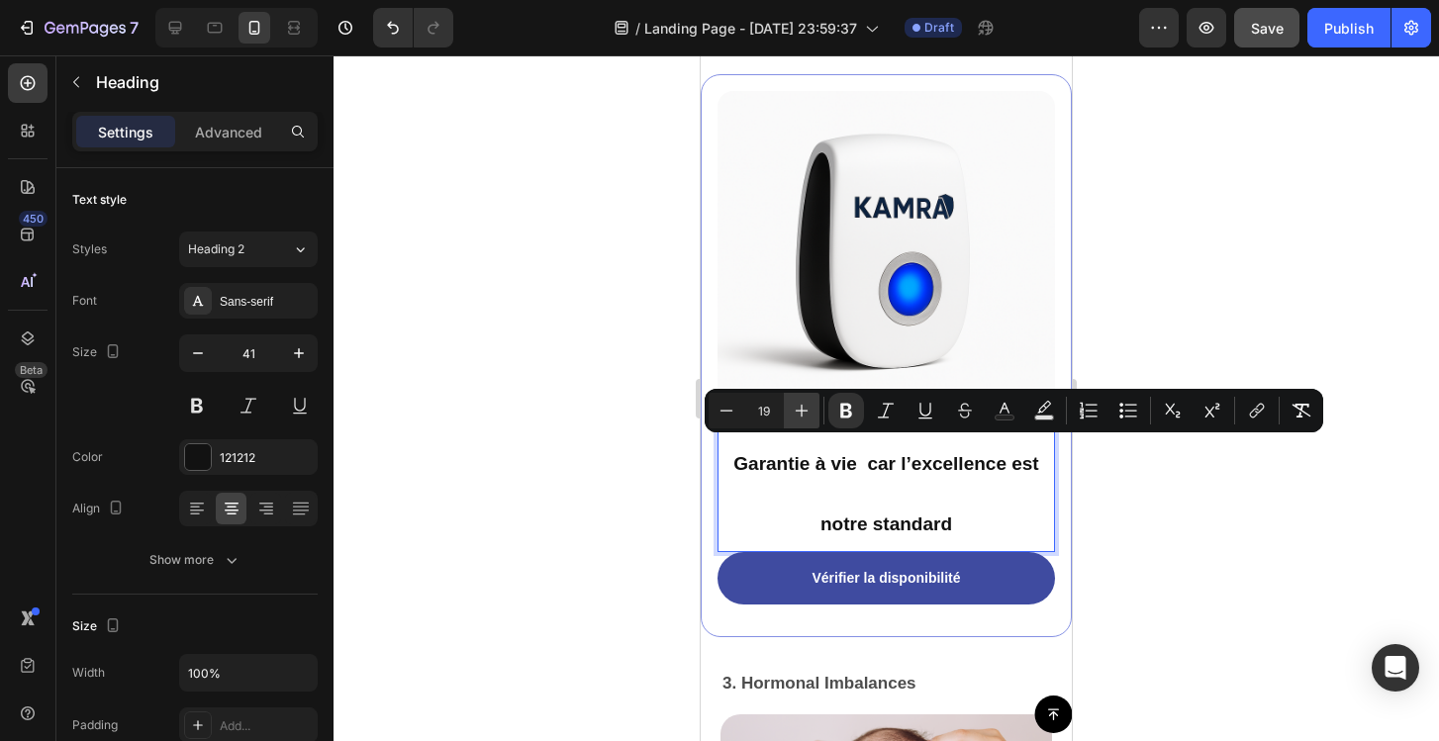
click at [793, 408] on icon "Editor contextual toolbar" at bounding box center [802, 411] width 20 height 20
type input "20"
click at [1154, 484] on div at bounding box center [886, 398] width 1105 height 686
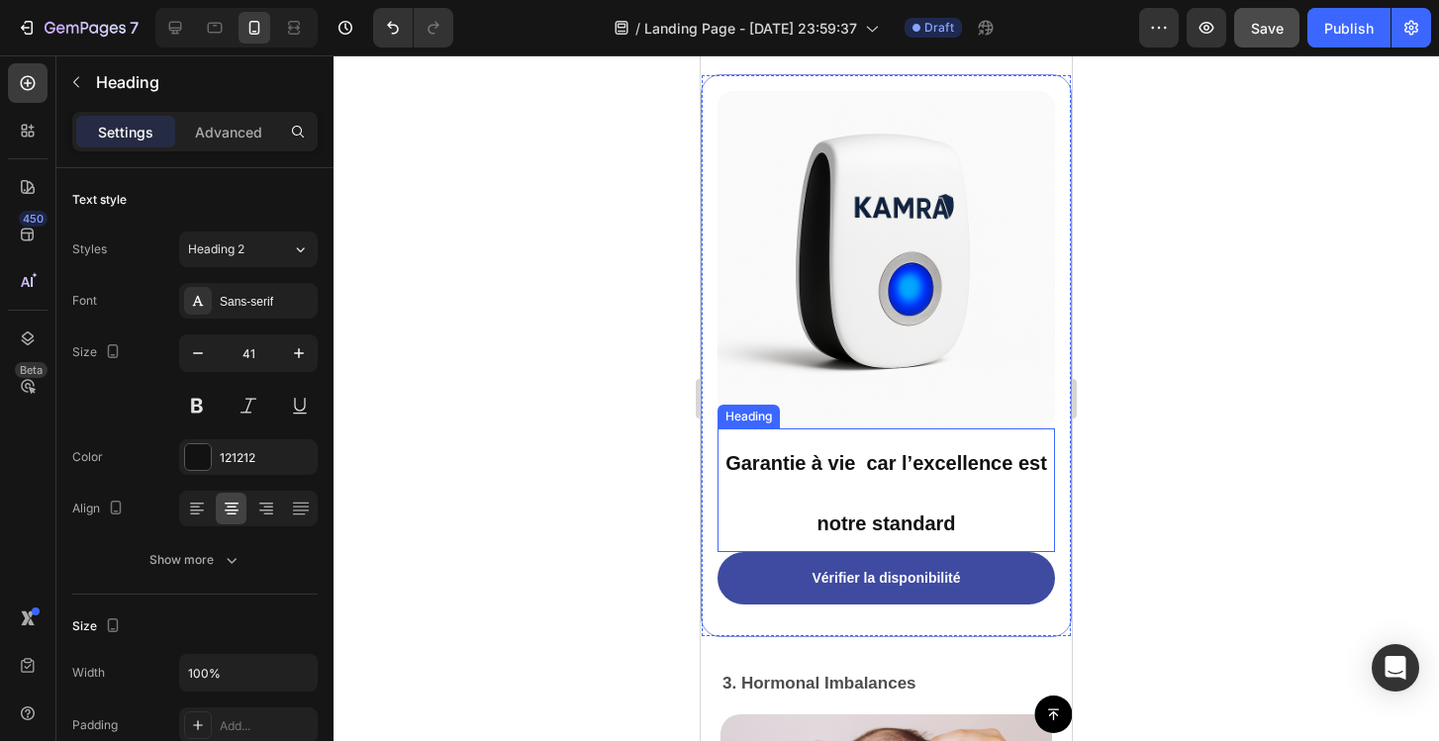
click at [929, 469] on strong "Garantie à vie car l’excellence est notre standard" at bounding box center [886, 492] width 322 height 81
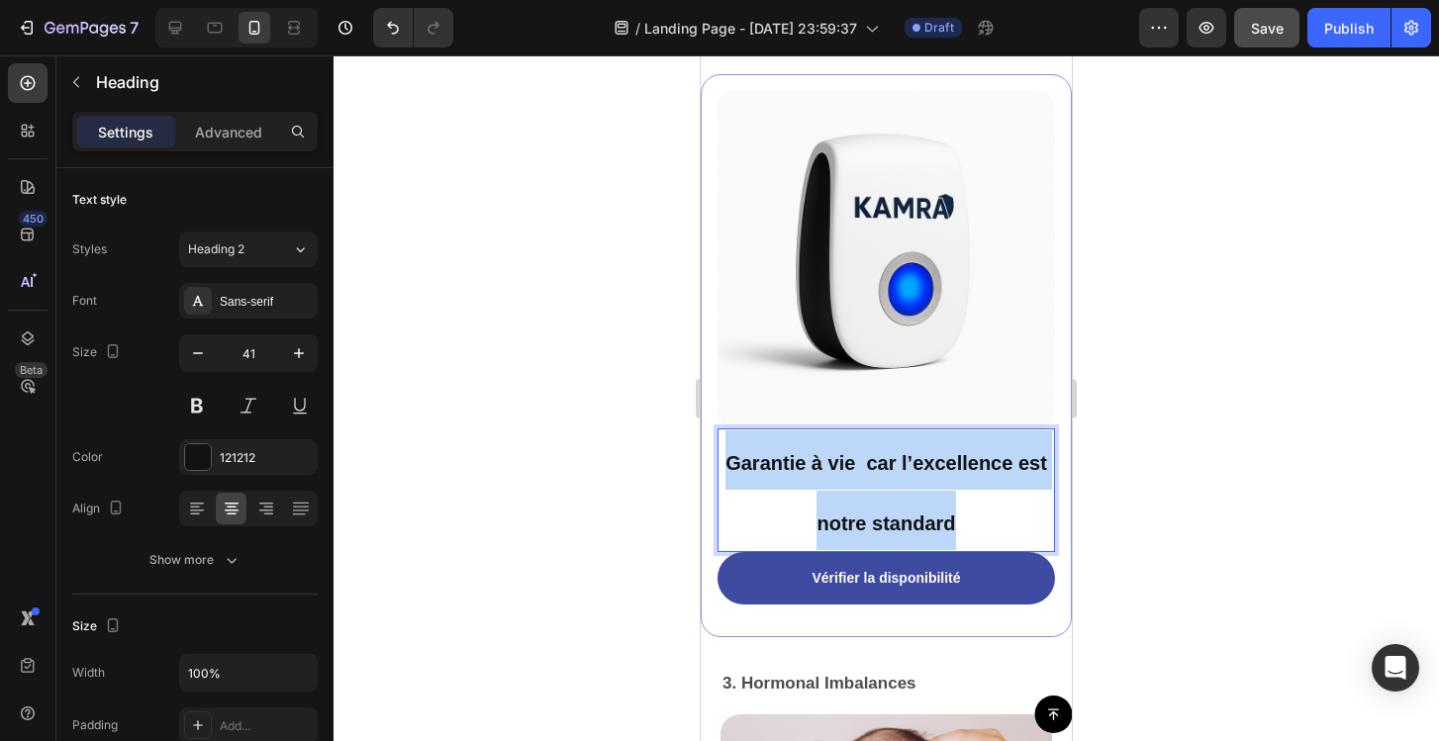
click at [929, 469] on strong "Garantie à vie car l’excellence est notre standard" at bounding box center [886, 492] width 322 height 81
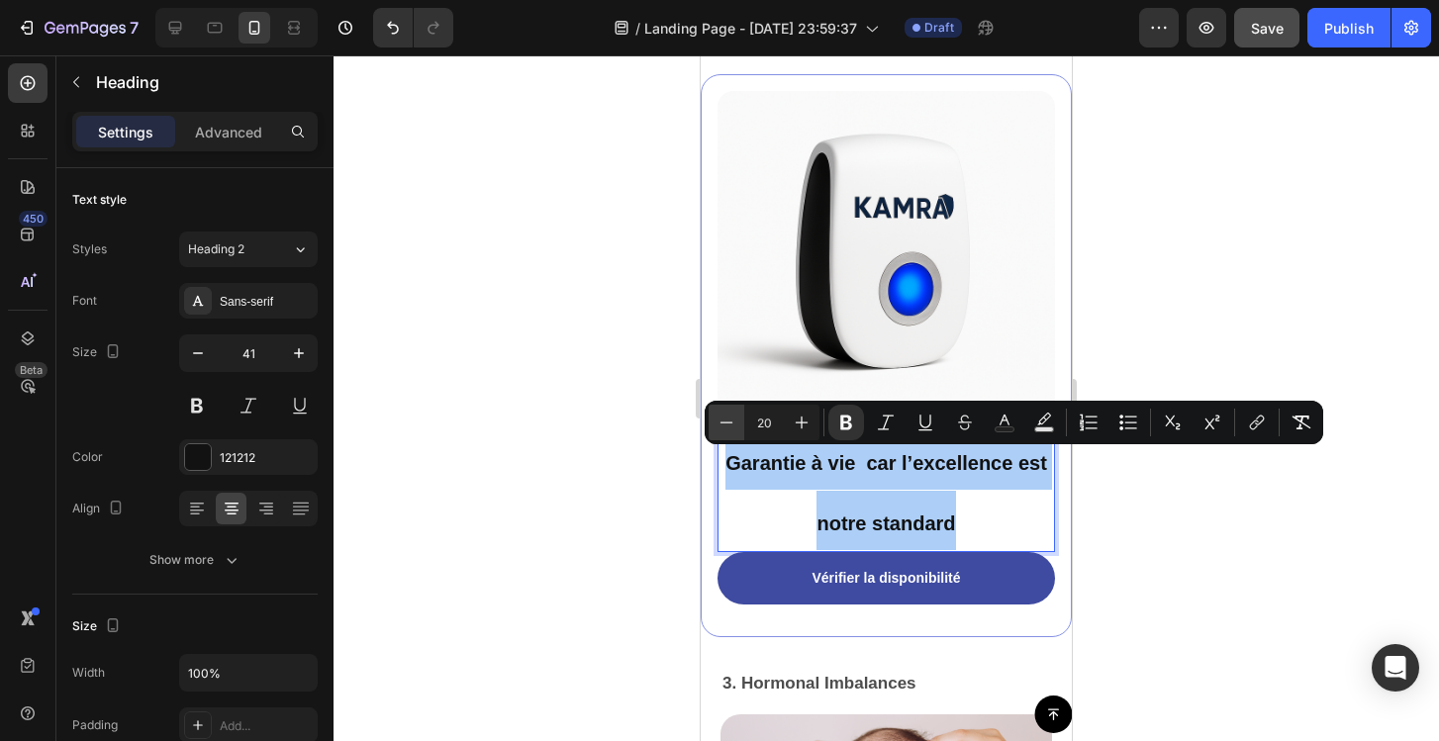
click at [738, 425] on button "Minus" at bounding box center [727, 423] width 36 height 36
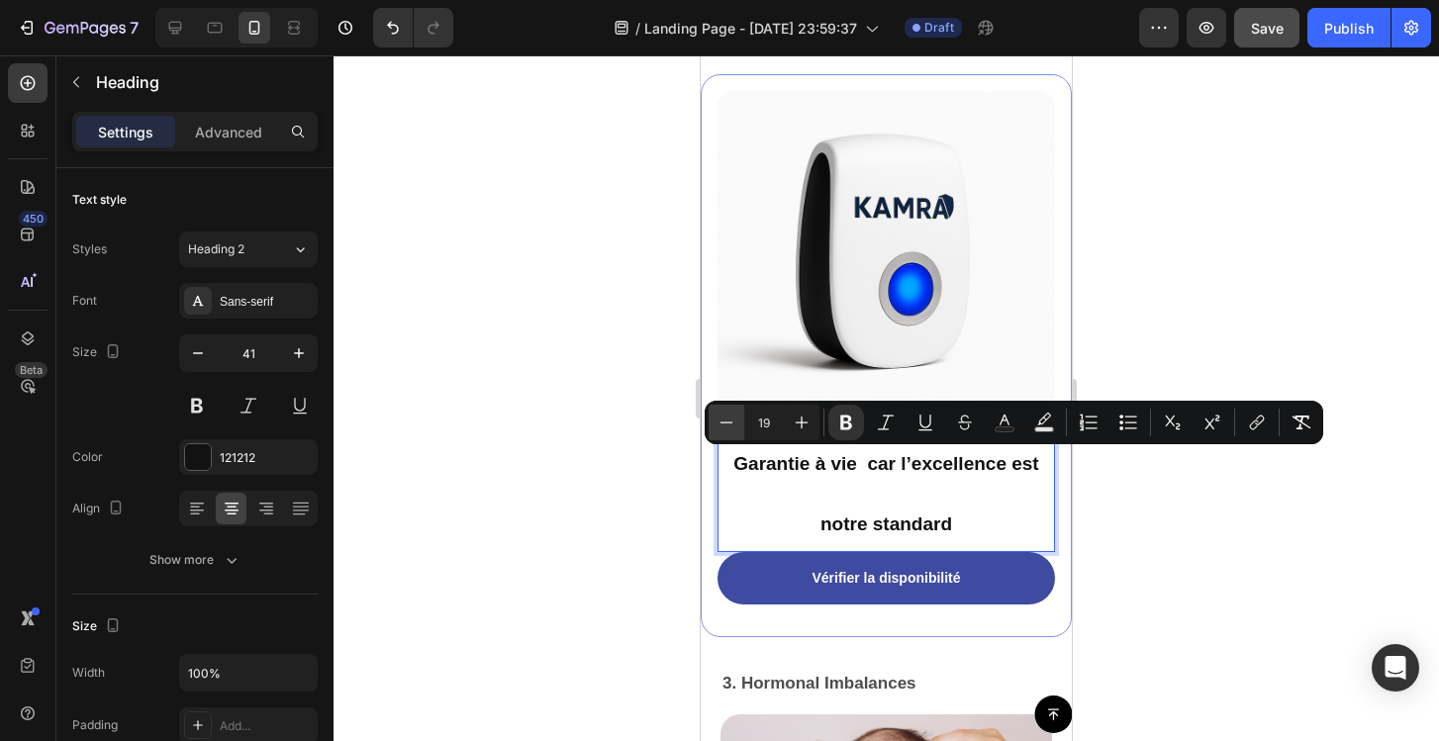
click at [738, 425] on button "Minus" at bounding box center [727, 423] width 36 height 36
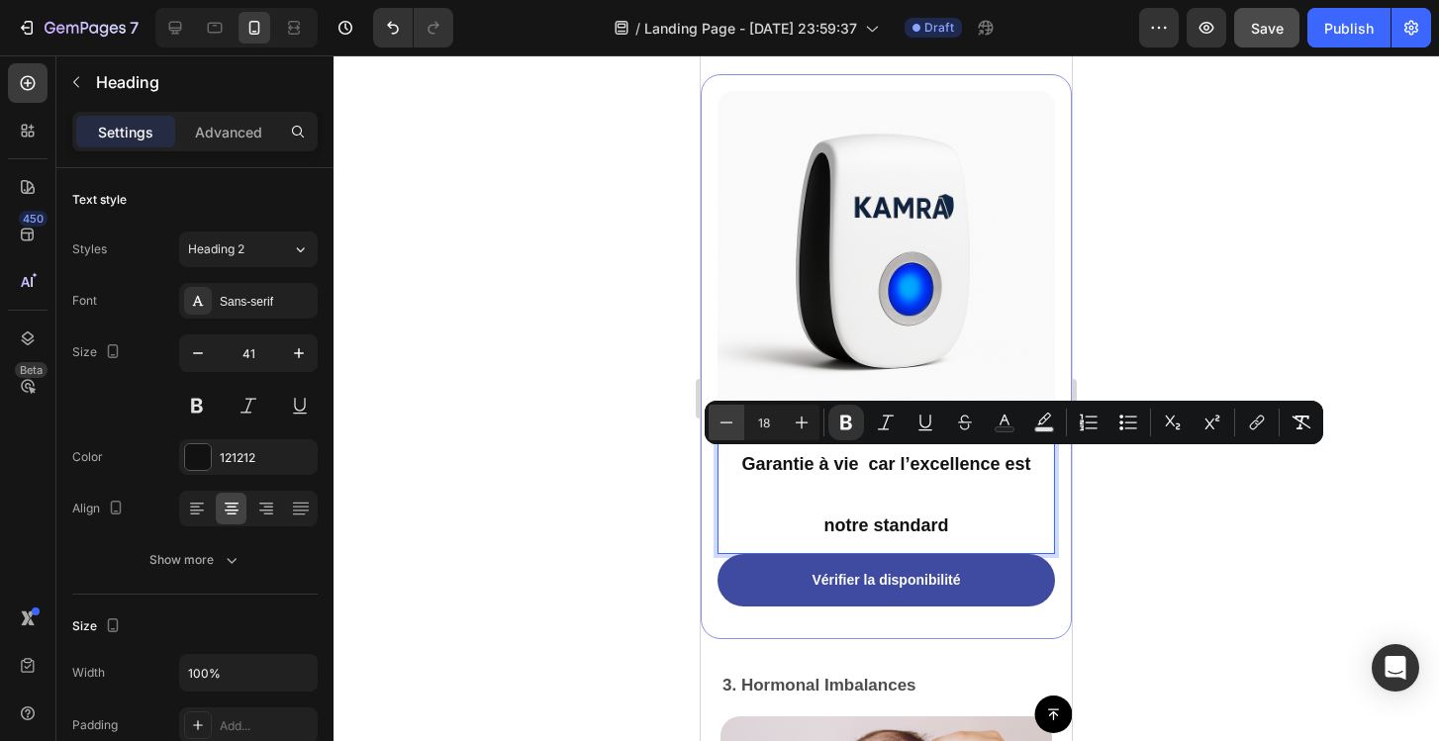
click at [738, 425] on button "Minus" at bounding box center [727, 423] width 36 height 36
type input "14"
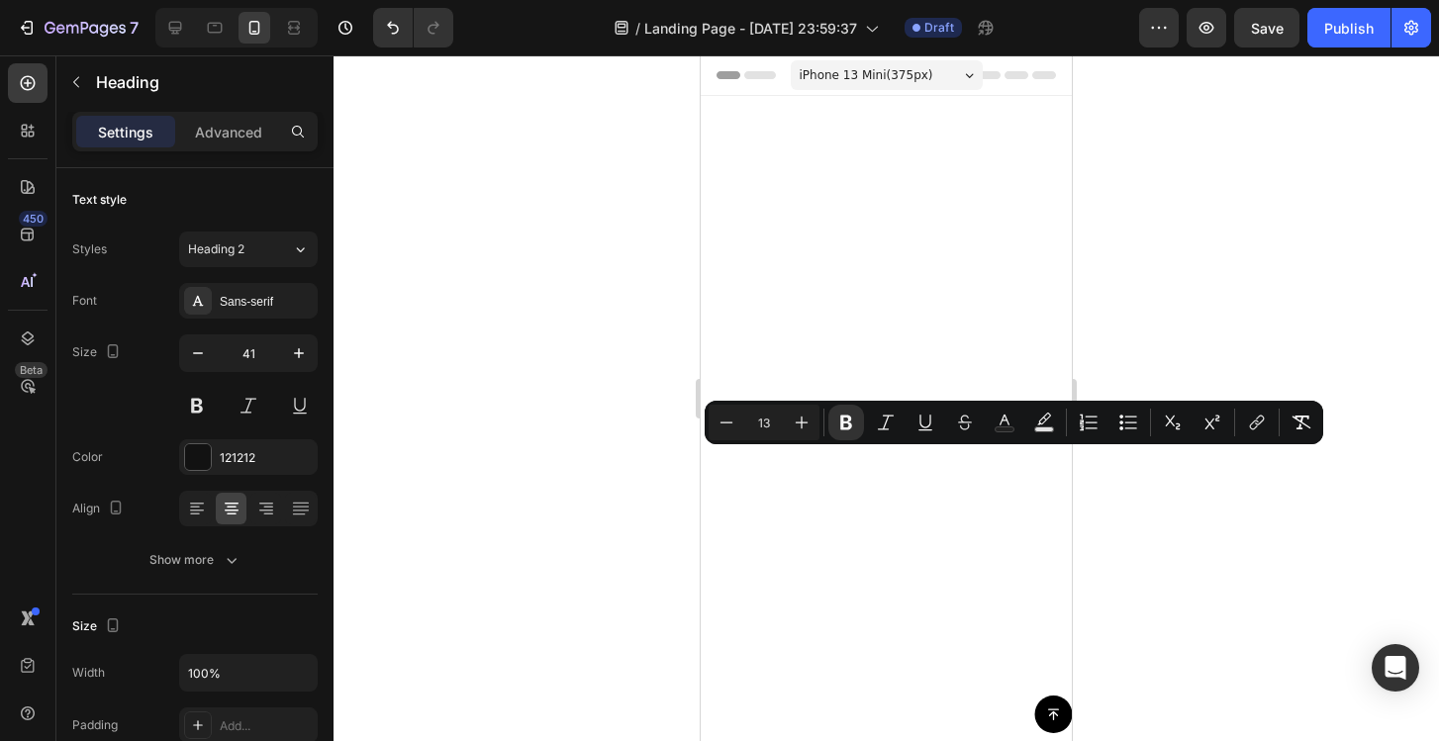
scroll to position [5763, 0]
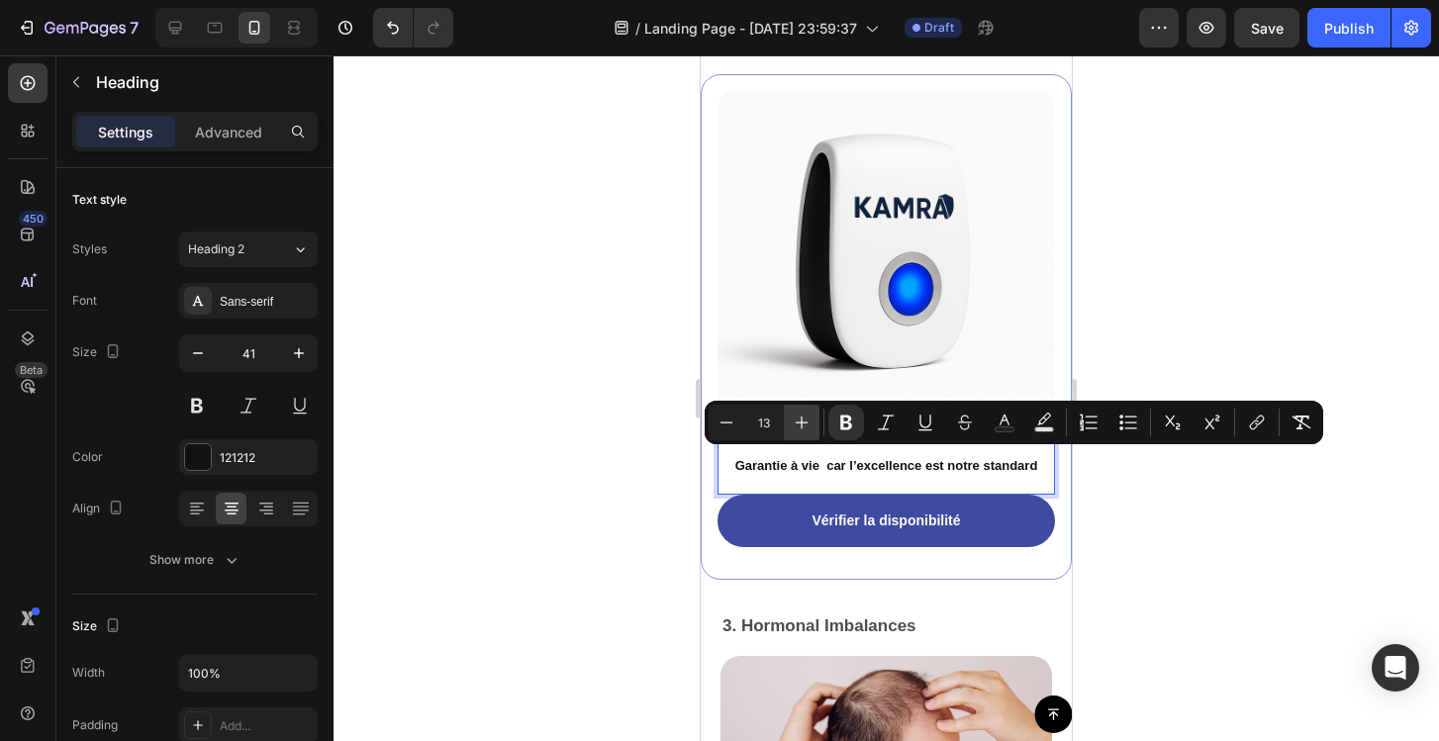
click at [803, 423] on icon "Editor contextual toolbar" at bounding box center [802, 423] width 13 height 13
type input "14"
click at [1215, 509] on div at bounding box center [886, 398] width 1105 height 686
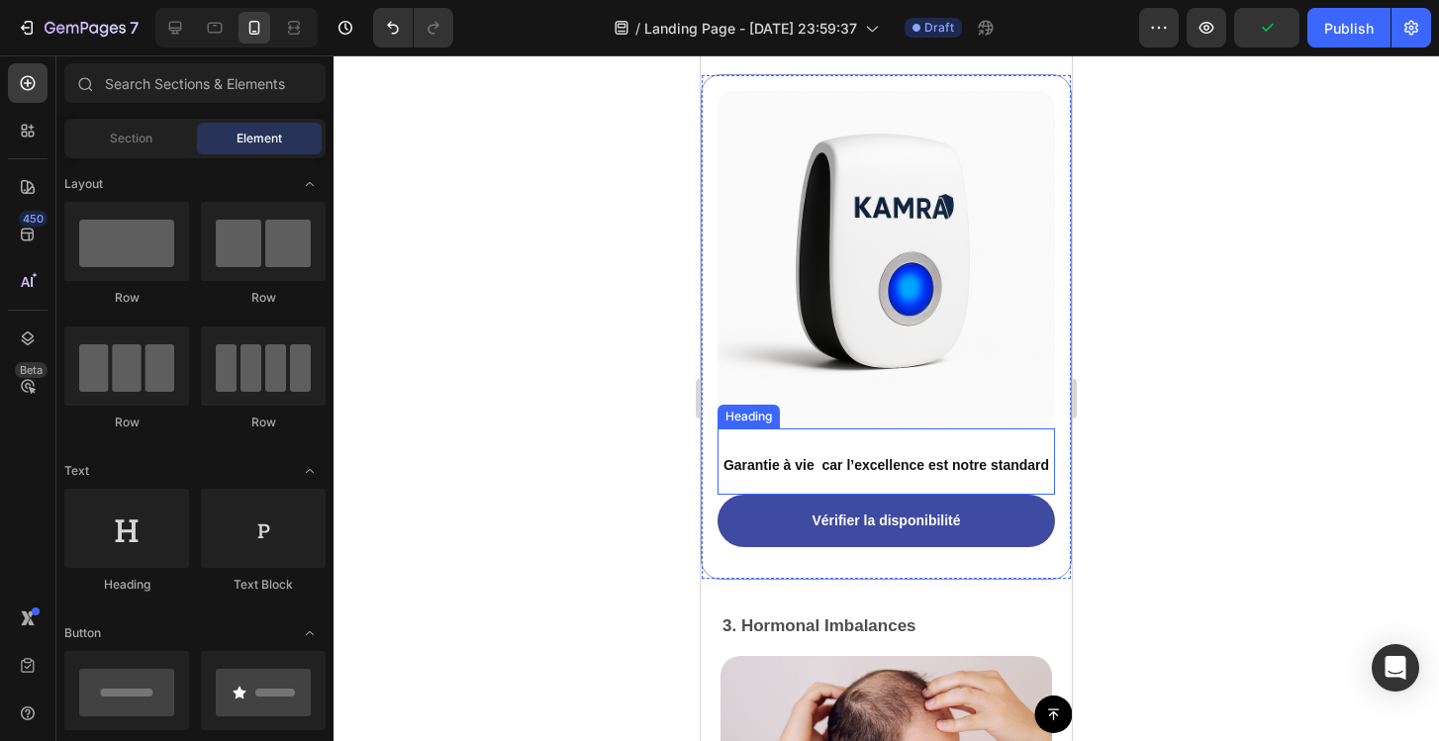
click at [920, 471] on strong "Garantie à vie car l’excellence est notre standard" at bounding box center [886, 465] width 326 height 16
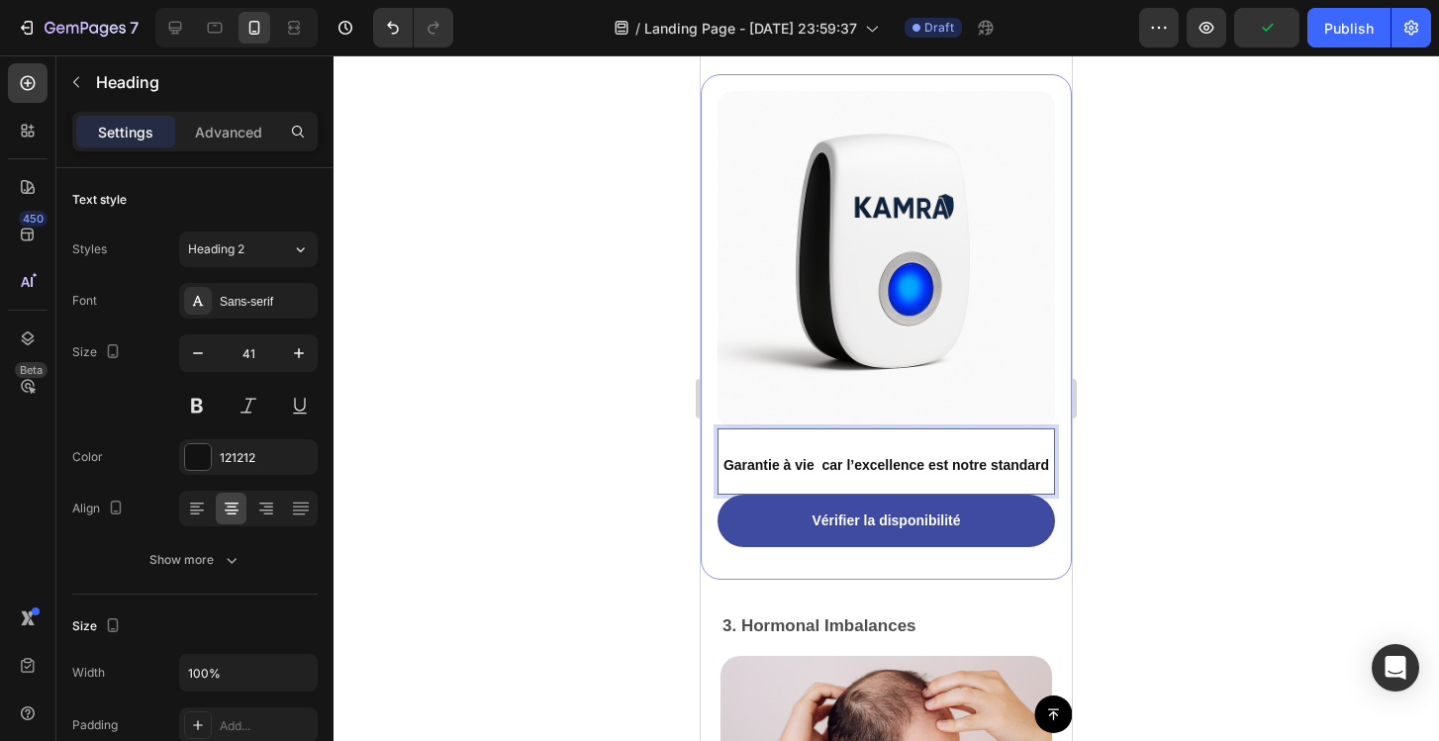
click at [920, 471] on strong "Garantie à vie car l’excellence est notre standard" at bounding box center [886, 465] width 326 height 16
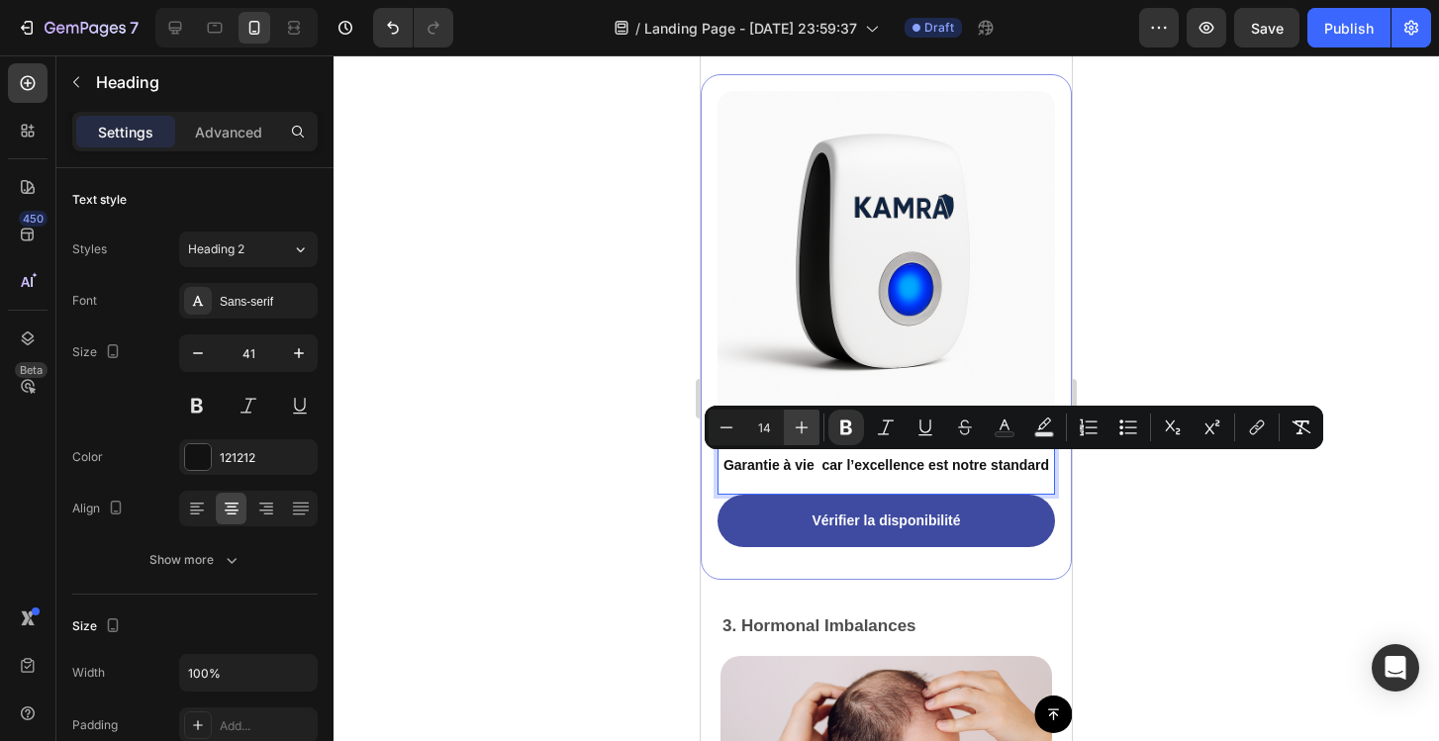
click at [803, 430] on icon "Editor contextual toolbar" at bounding box center [802, 428] width 20 height 20
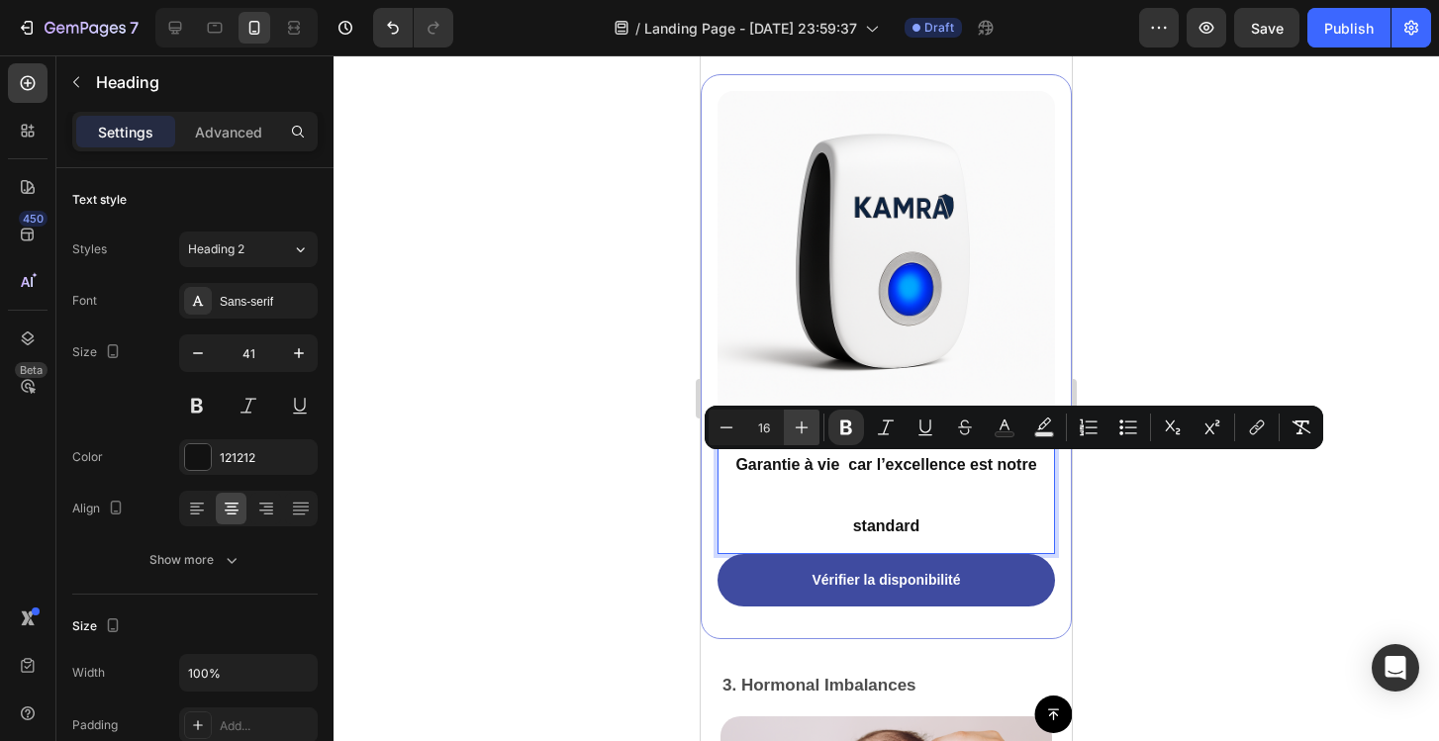
click at [803, 430] on icon "Editor contextual toolbar" at bounding box center [802, 428] width 20 height 20
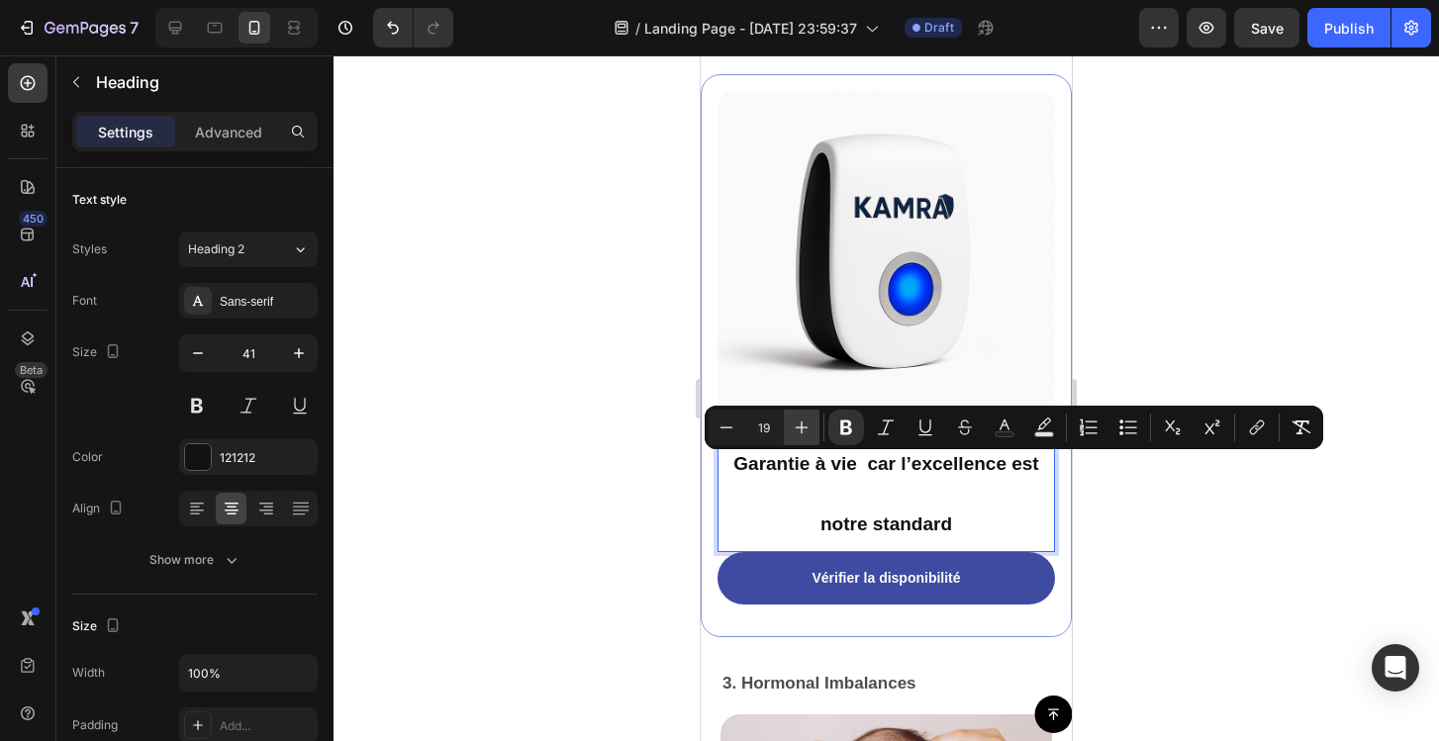
click at [803, 430] on icon "Editor contextual toolbar" at bounding box center [802, 428] width 20 height 20
type input "21"
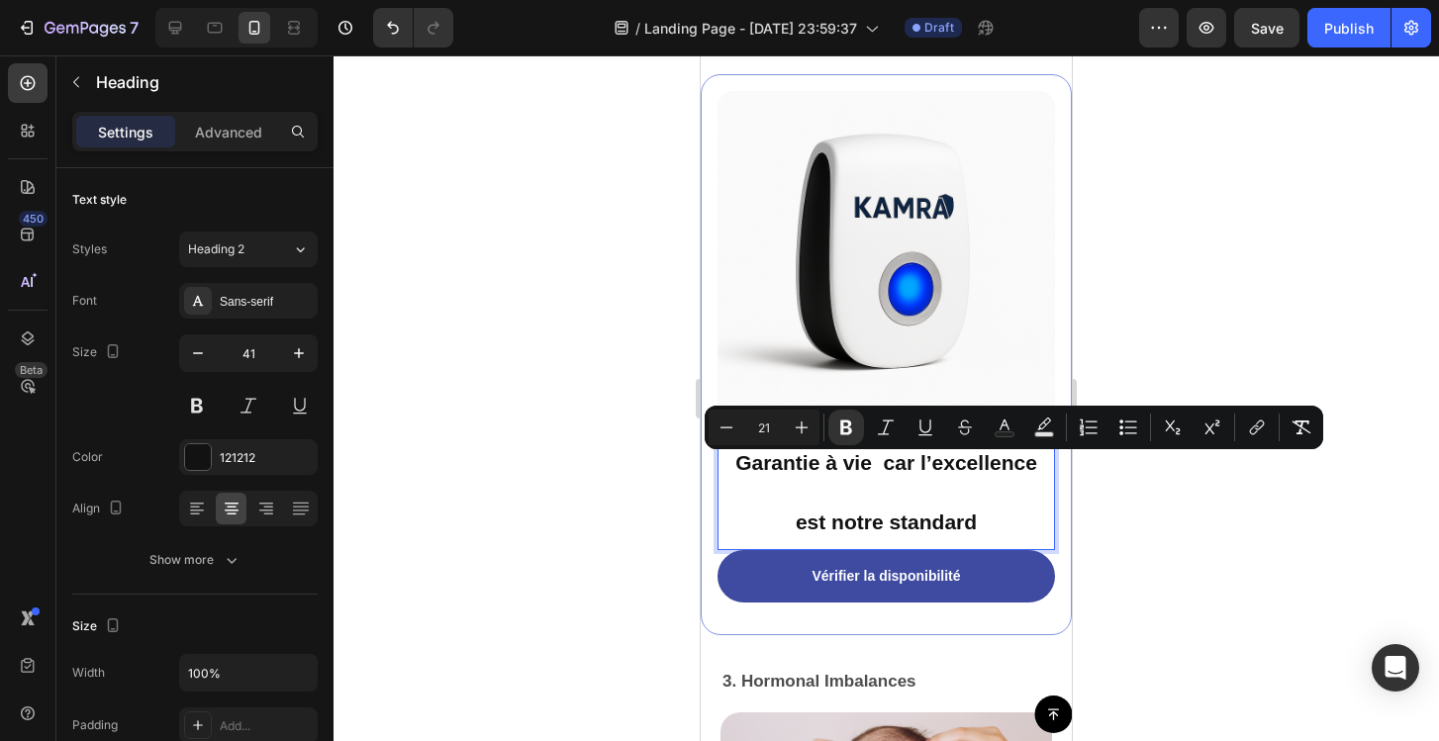
click at [1159, 515] on div at bounding box center [886, 398] width 1105 height 686
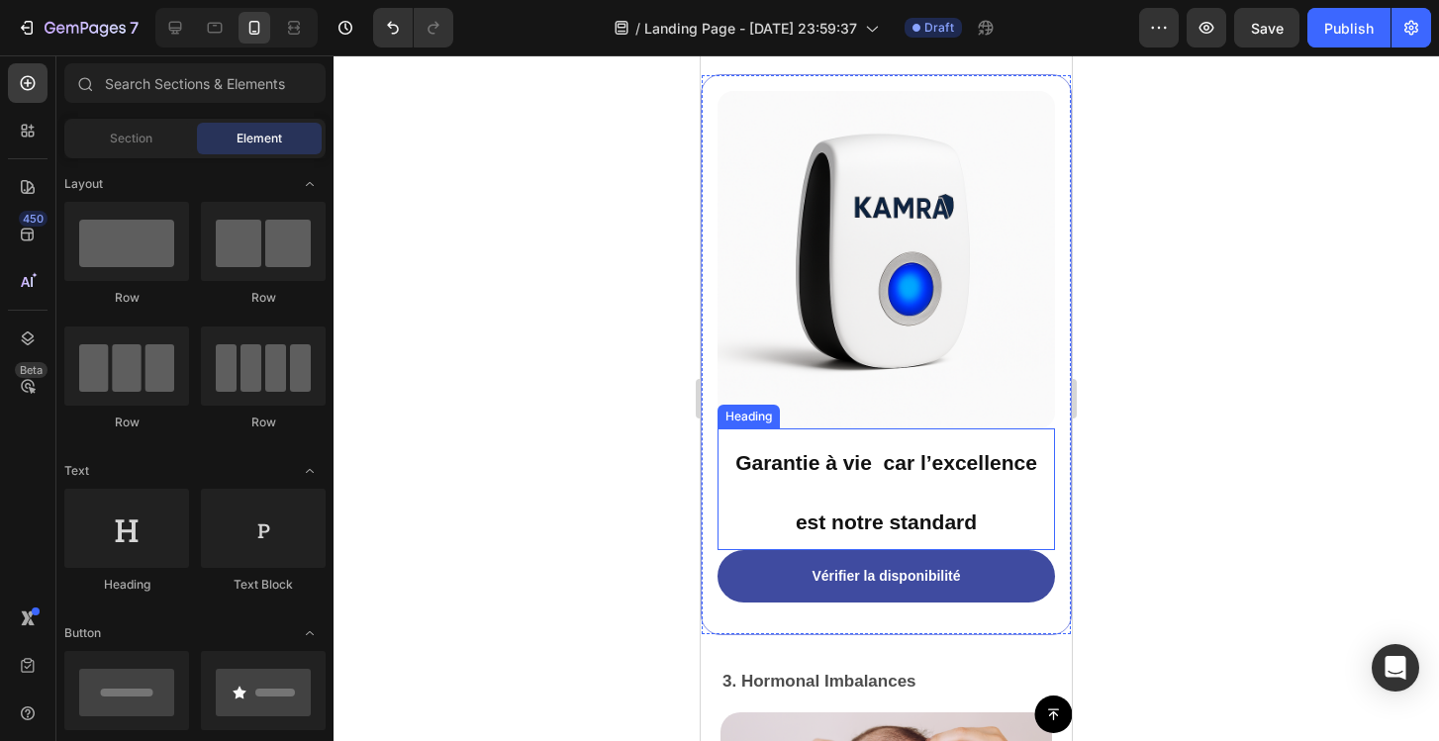
click at [935, 503] on p "⁠⁠⁠⁠⁠⁠⁠ Garantie à vie car l’excellence est notre standard" at bounding box center [886, 489] width 334 height 118
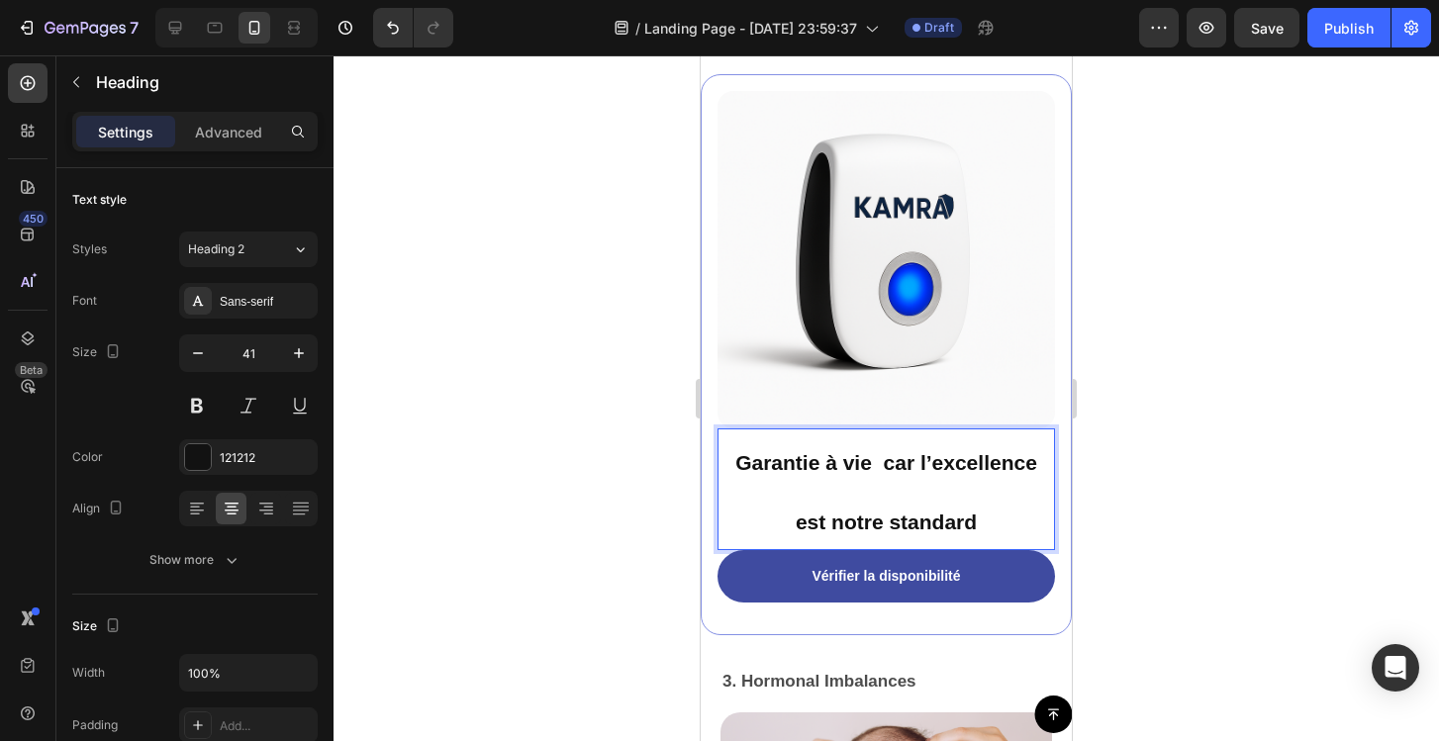
click at [935, 503] on p "Garantie à vie car l’excellence est notre standard" at bounding box center [886, 489] width 334 height 118
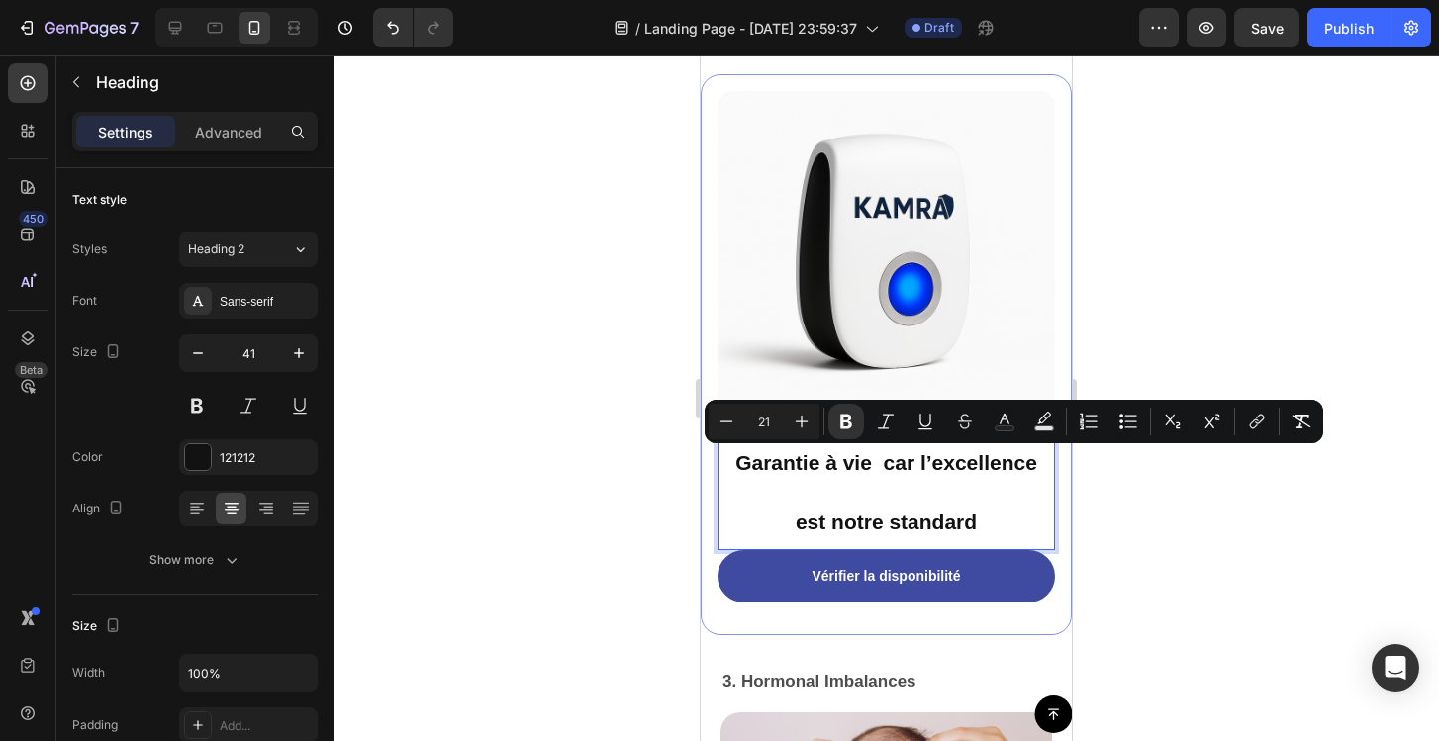
click at [1178, 521] on div at bounding box center [886, 398] width 1105 height 686
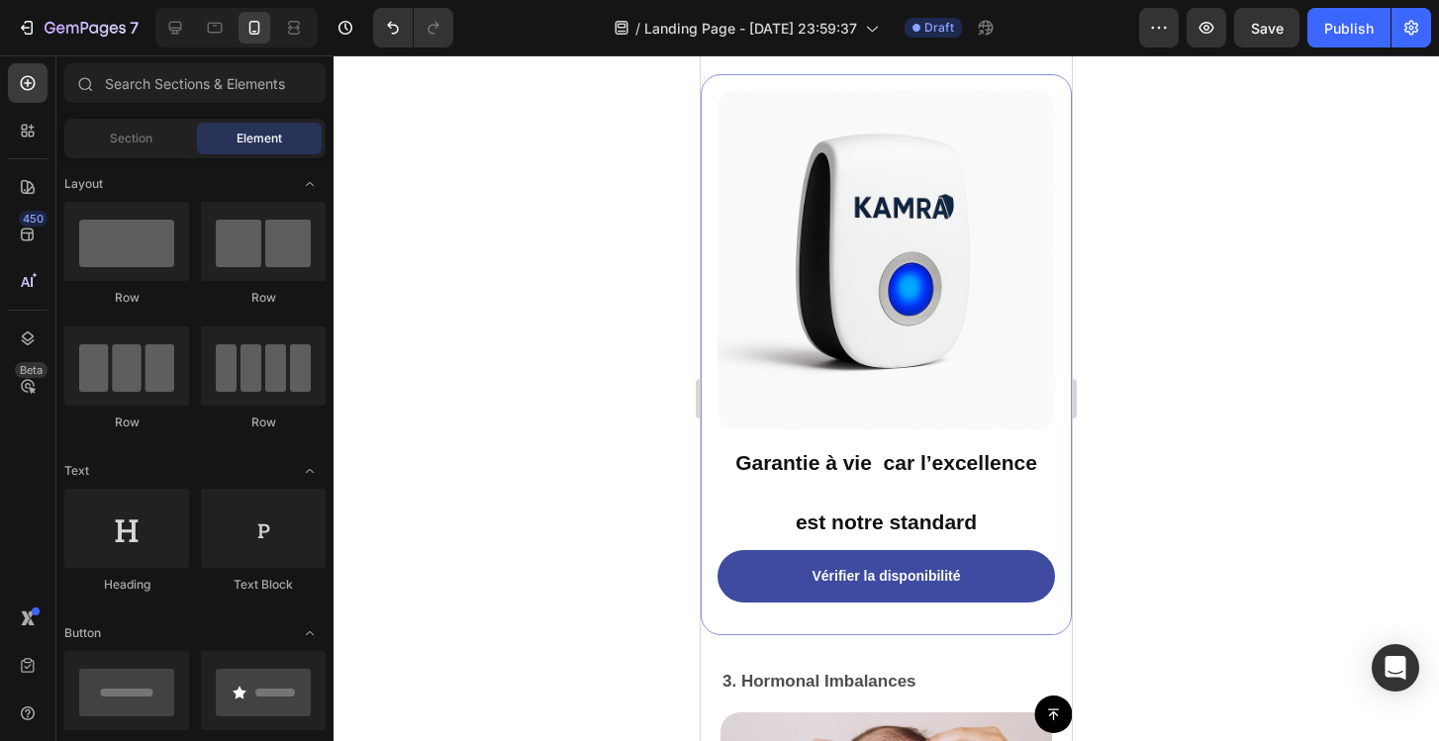
click at [1178, 521] on div at bounding box center [886, 398] width 1105 height 686
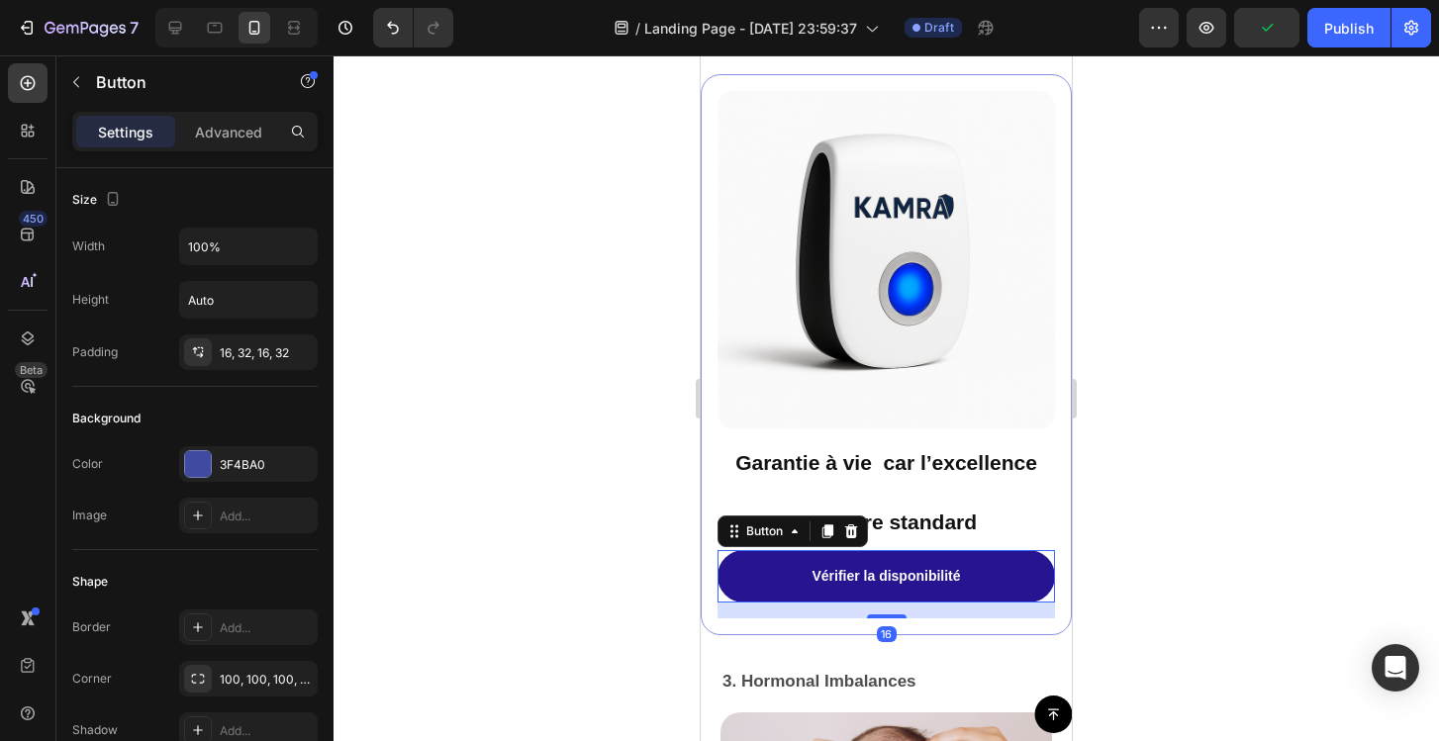
click at [994, 577] on link "Vérifier la disponibilité" at bounding box center [885, 576] width 337 height 52
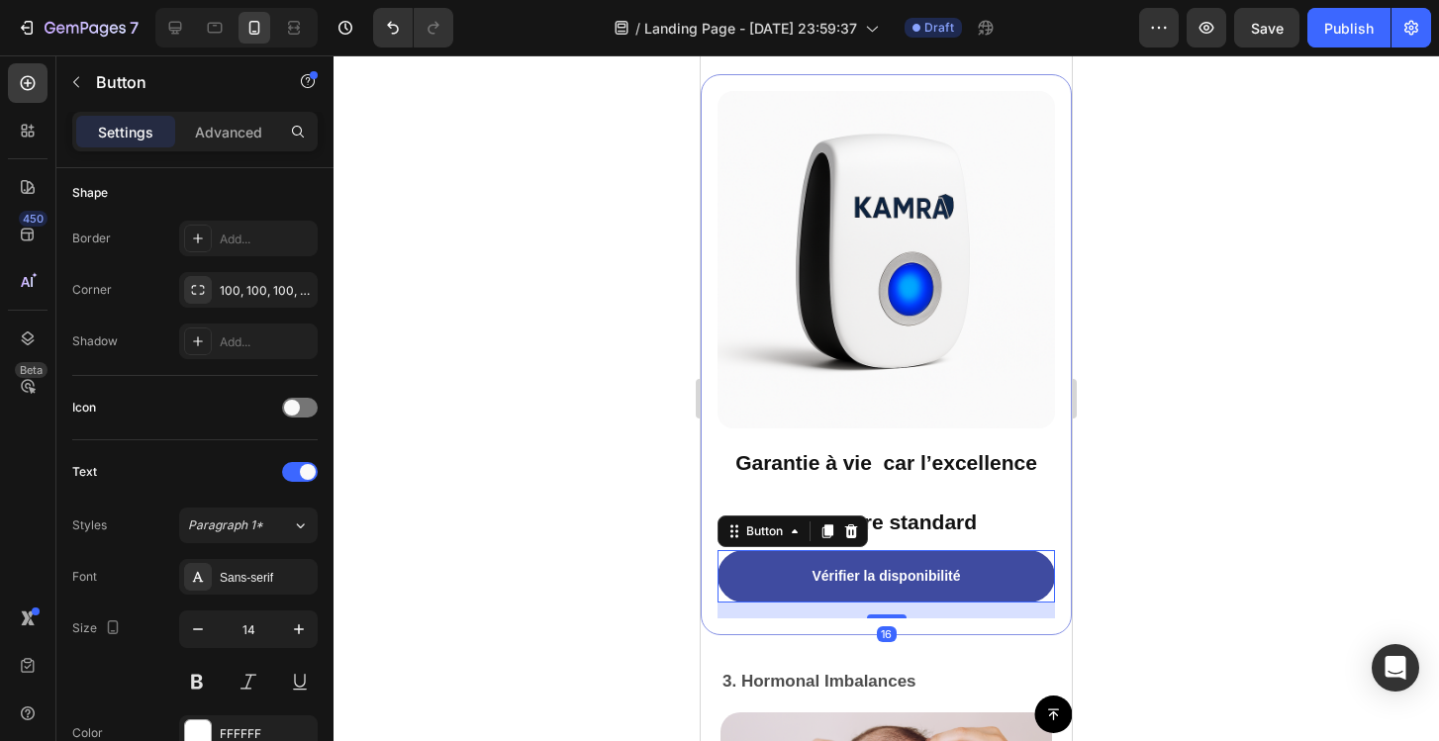
scroll to position [944, 0]
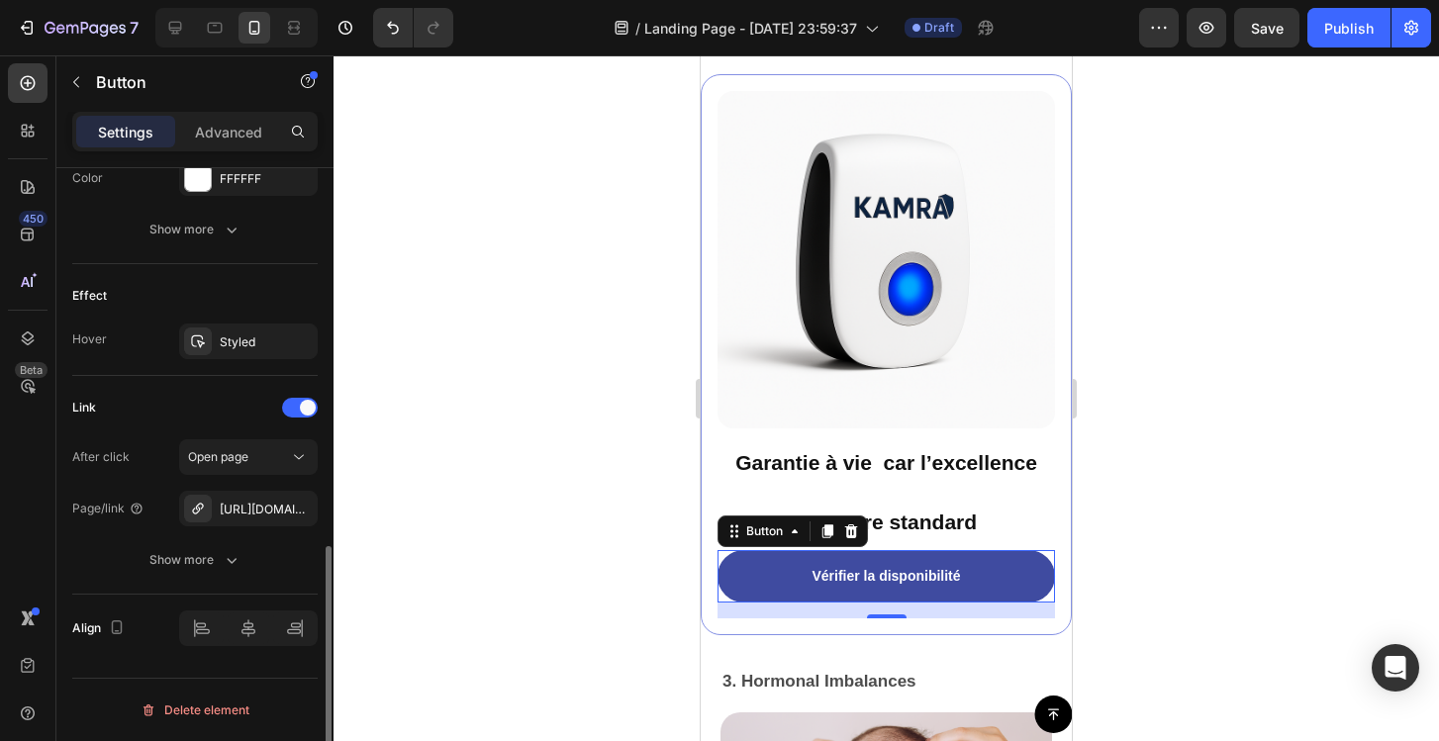
click at [529, 539] on div at bounding box center [886, 398] width 1105 height 686
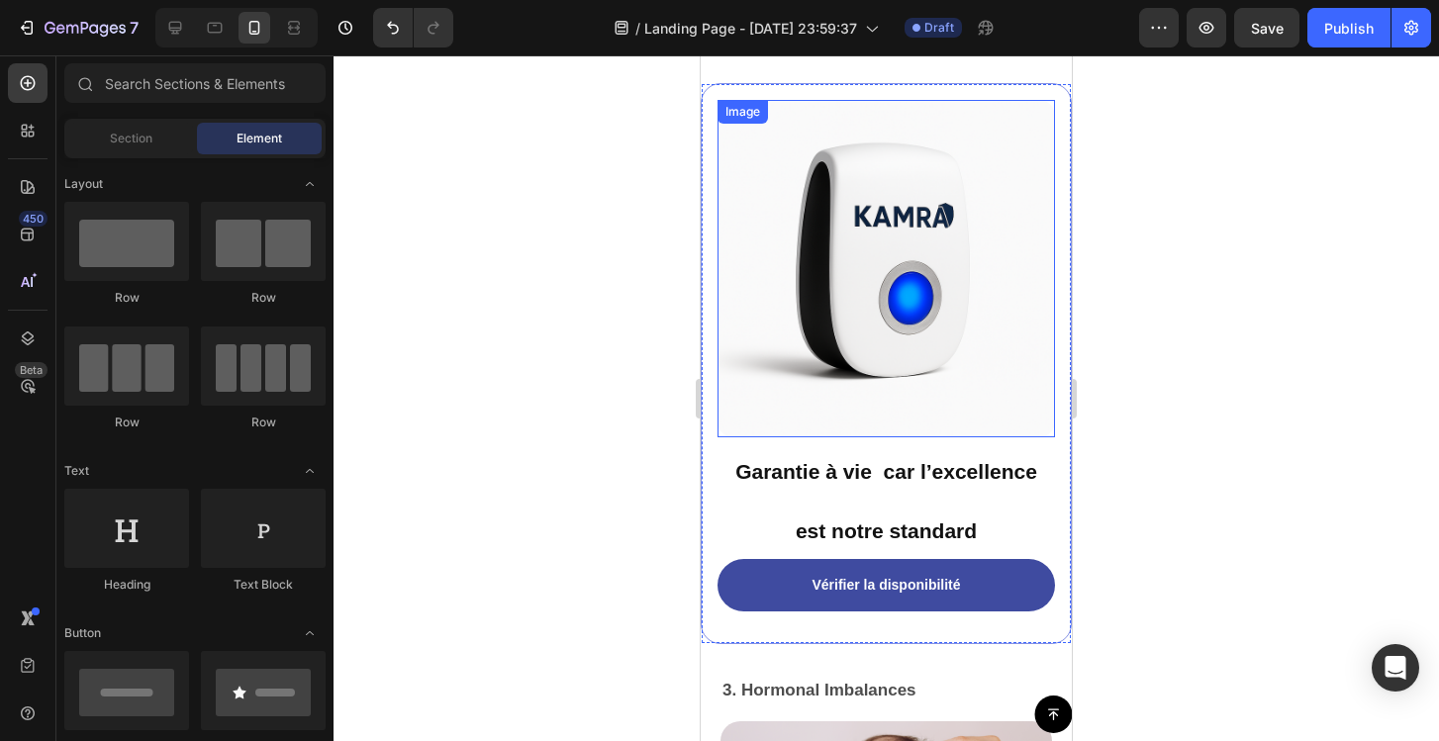
scroll to position [5705, 0]
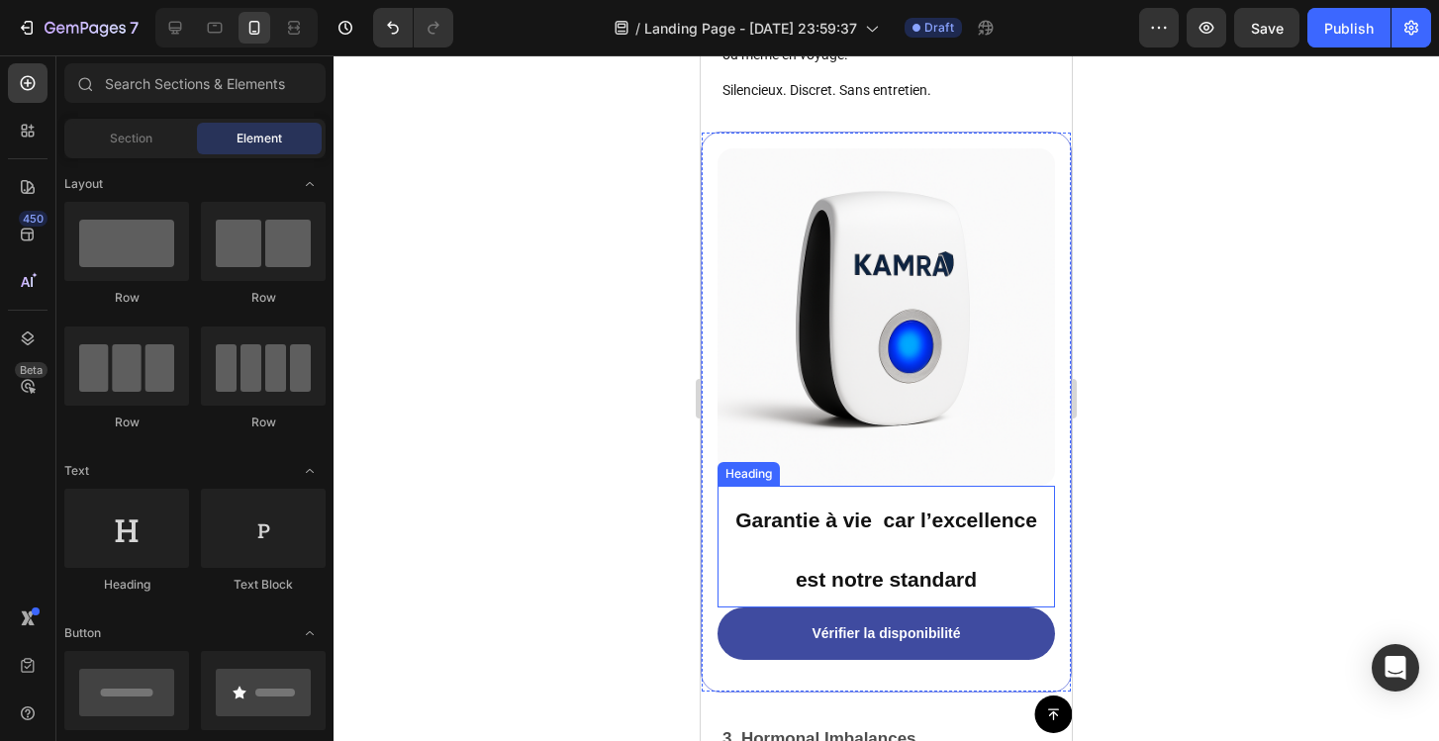
click at [893, 495] on p "⁠⁠⁠⁠⁠⁠⁠ Garantie à vie car l’excellence est notre standard" at bounding box center [886, 547] width 334 height 118
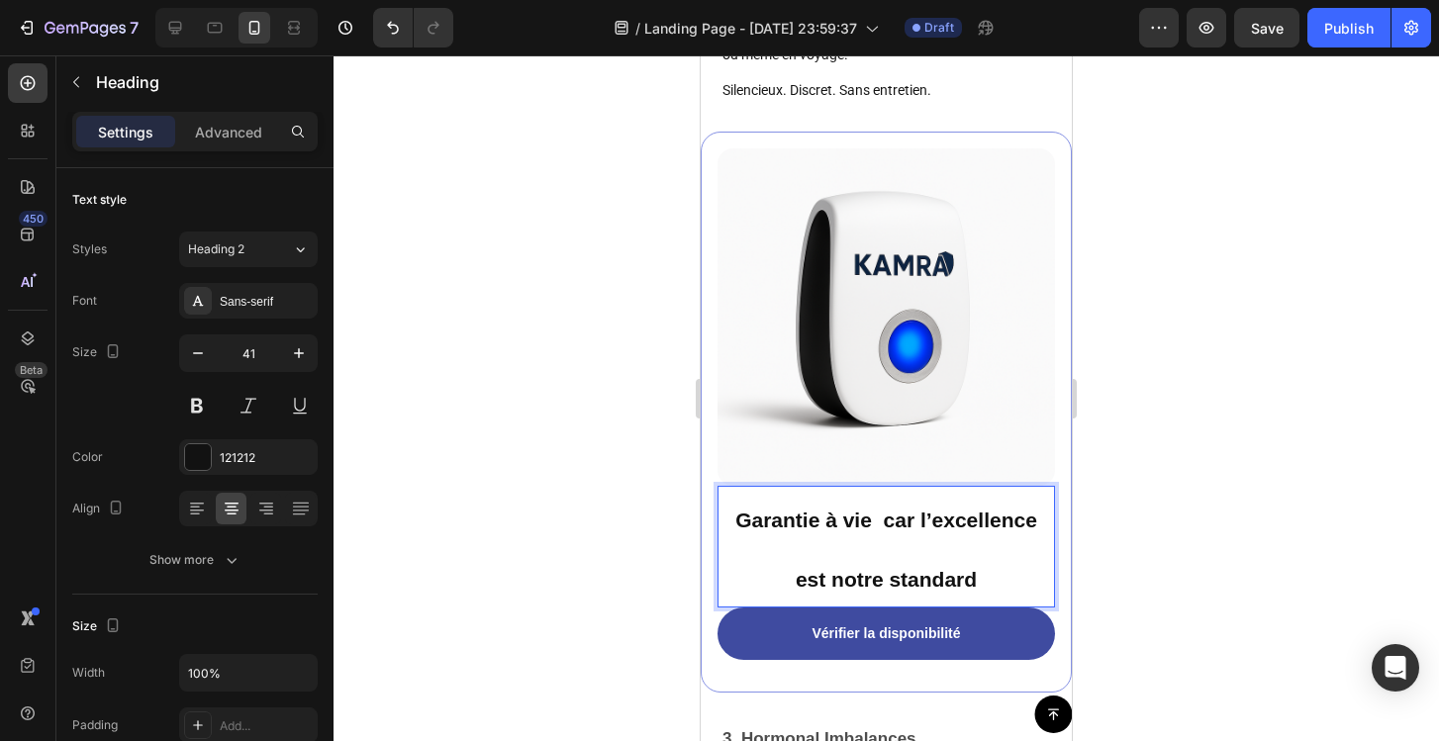
click at [1011, 564] on p "Garantie à vie car l’excellence est notre standard" at bounding box center [886, 547] width 334 height 118
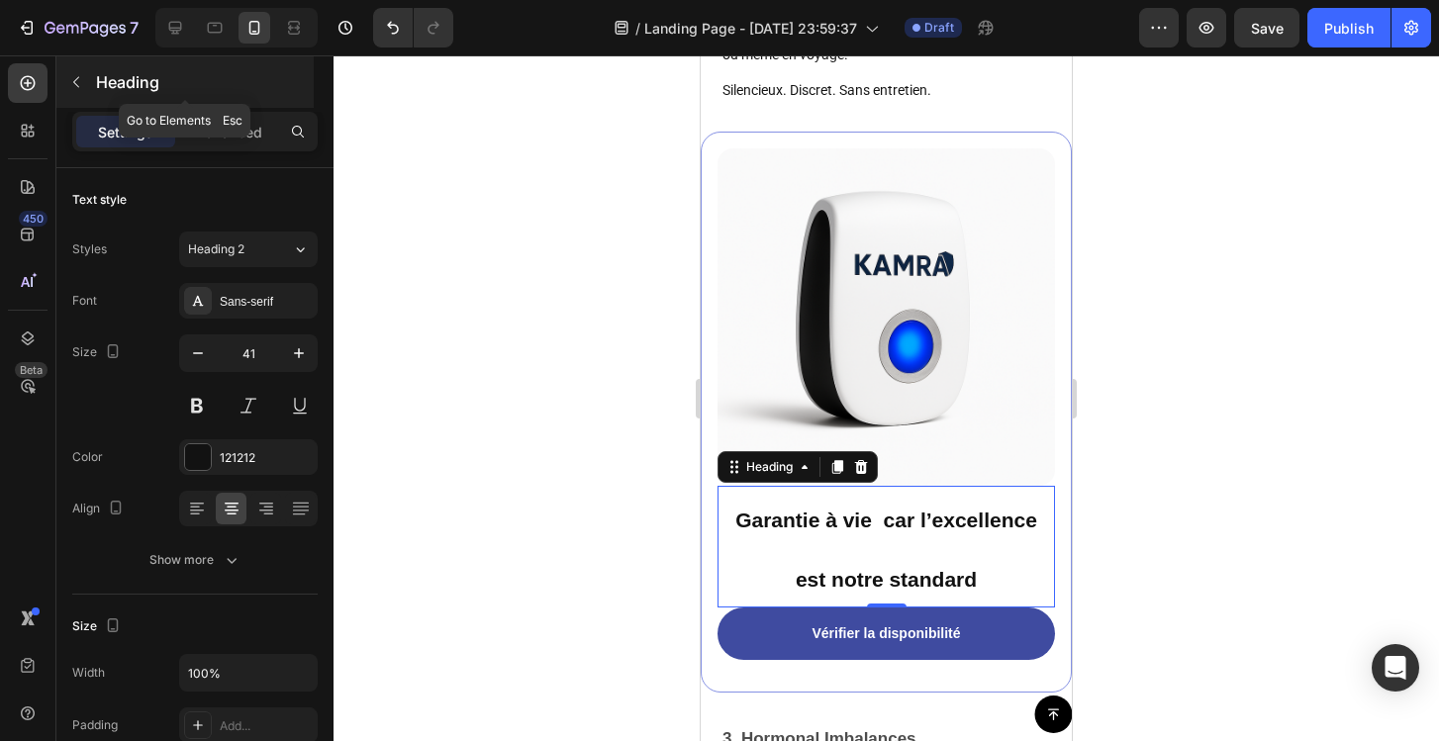
click at [80, 74] on icon "button" at bounding box center [76, 82] width 16 height 16
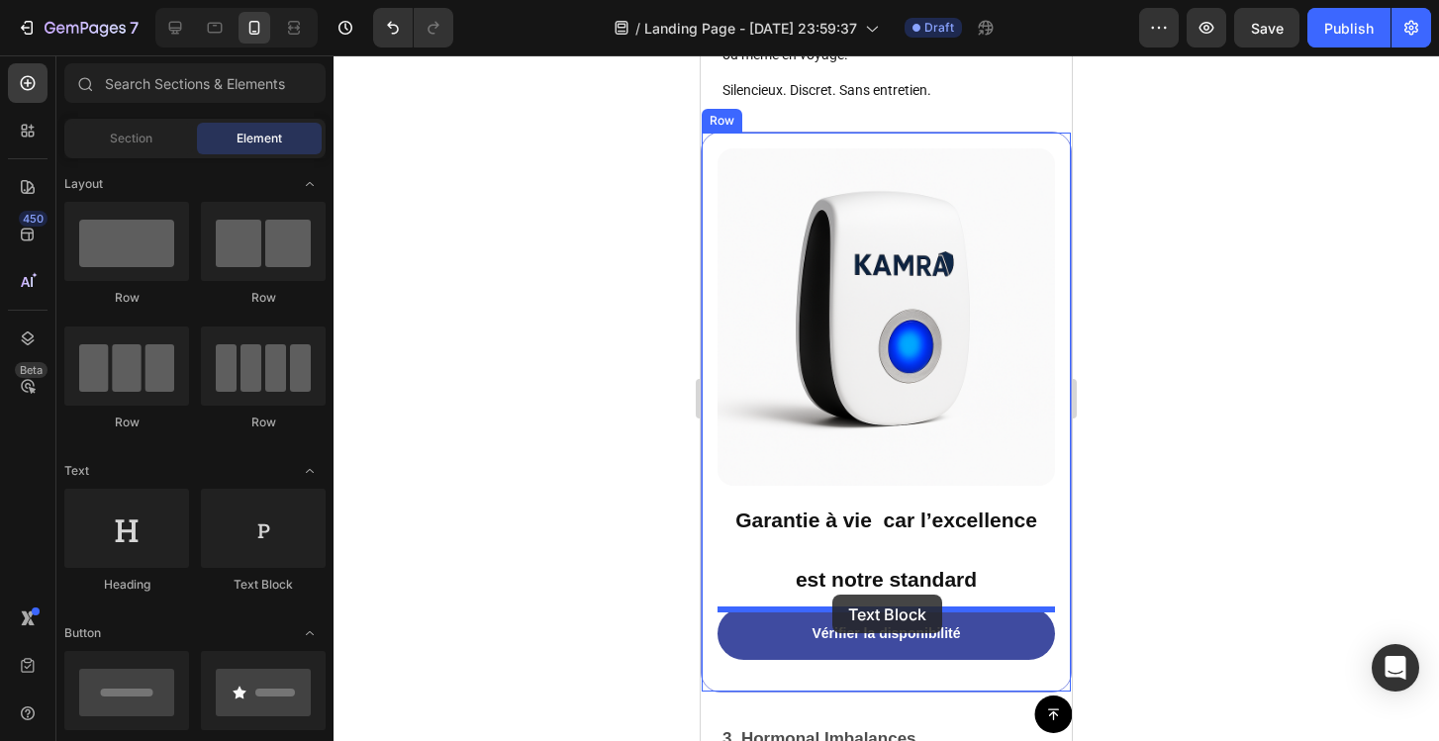
drag, startPoint x: 949, startPoint y: 514, endPoint x: 834, endPoint y: 600, distance: 143.5
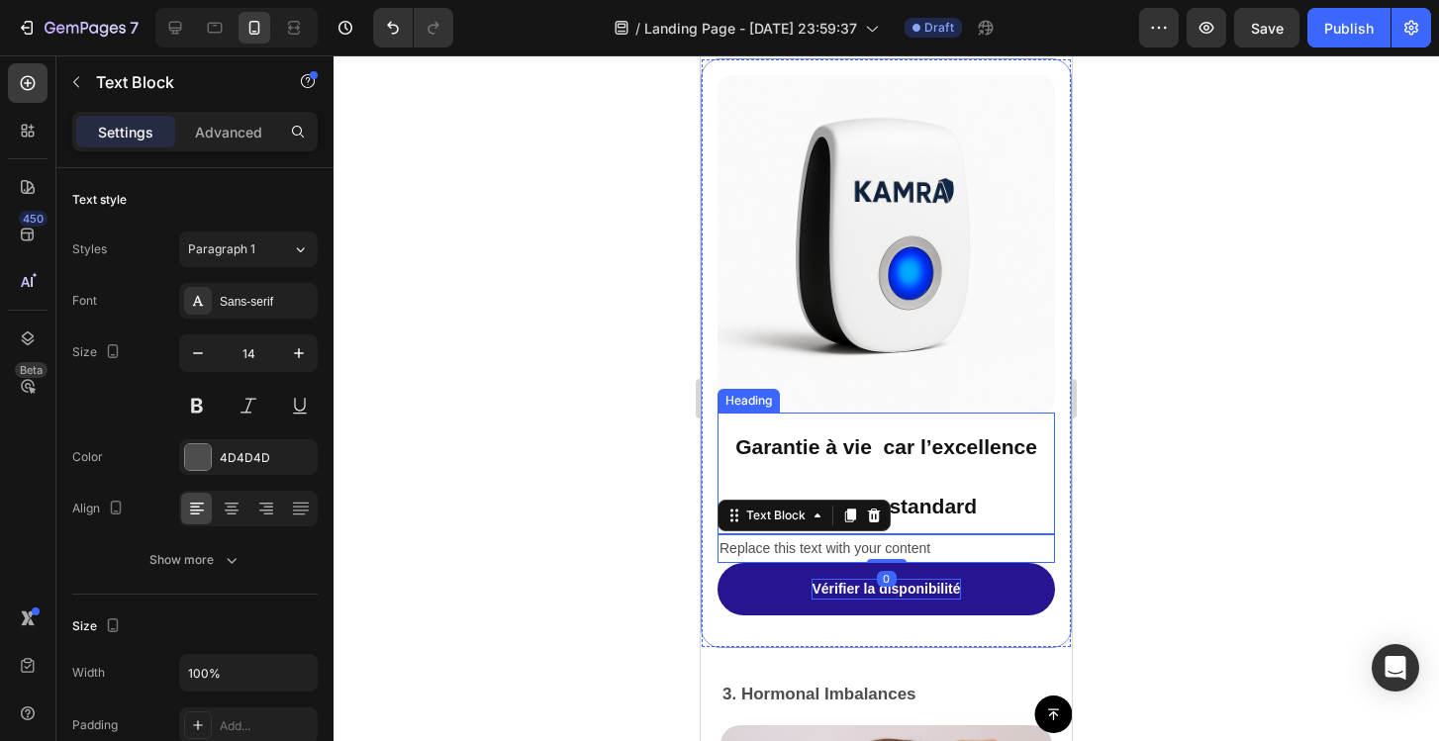
scroll to position [5802, 0]
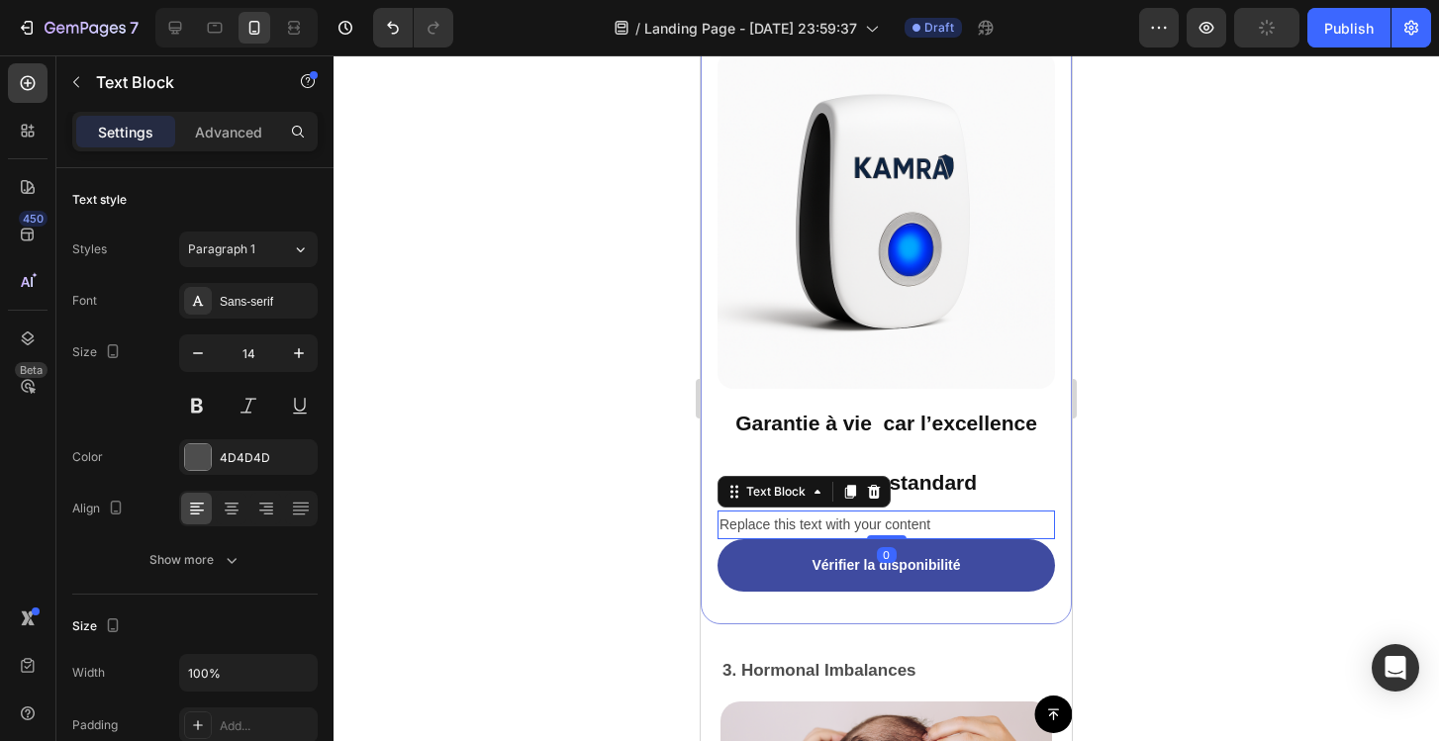
click at [864, 526] on div "Replace this text with your content" at bounding box center [885, 525] width 337 height 29
click at [864, 526] on p "Replace this text with your content" at bounding box center [886, 525] width 334 height 25
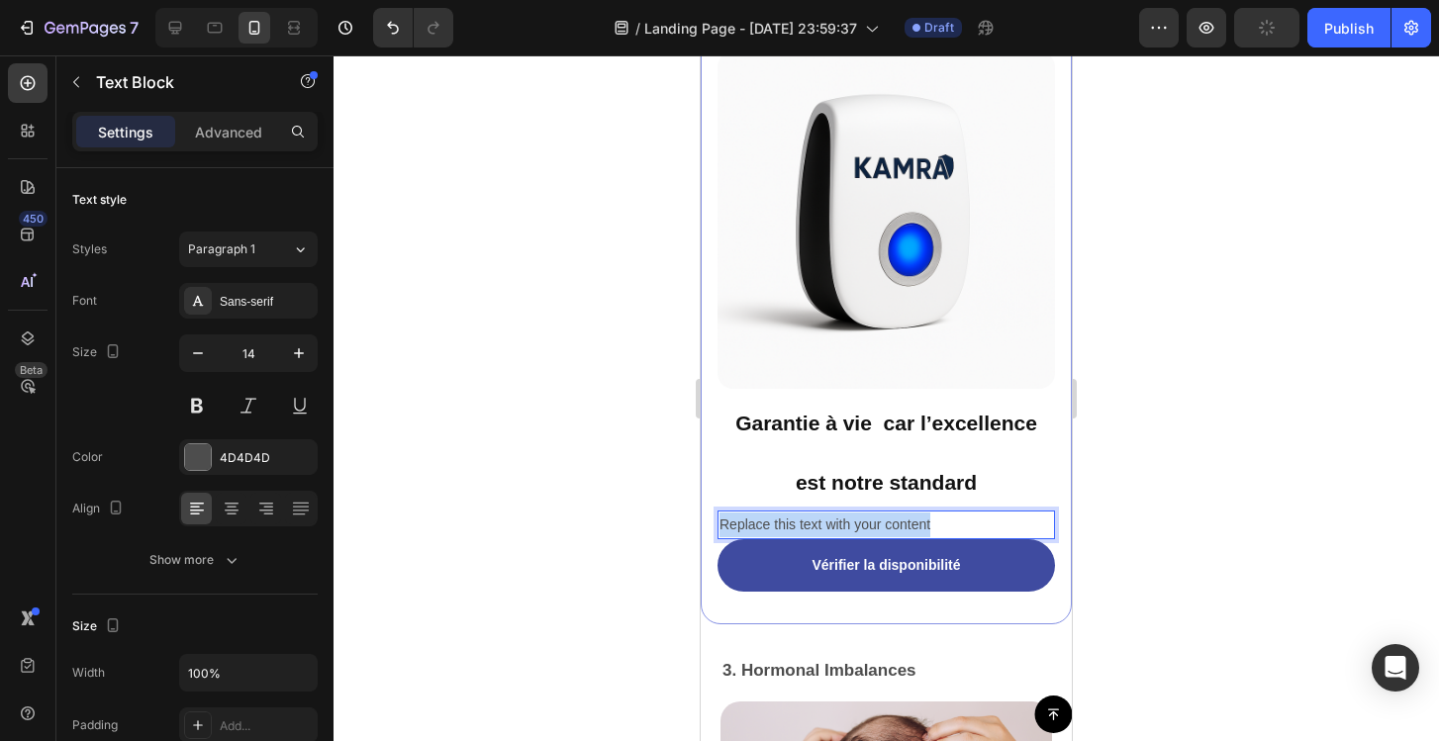
click at [864, 526] on p "Replace this text with your content" at bounding box center [886, 525] width 334 height 25
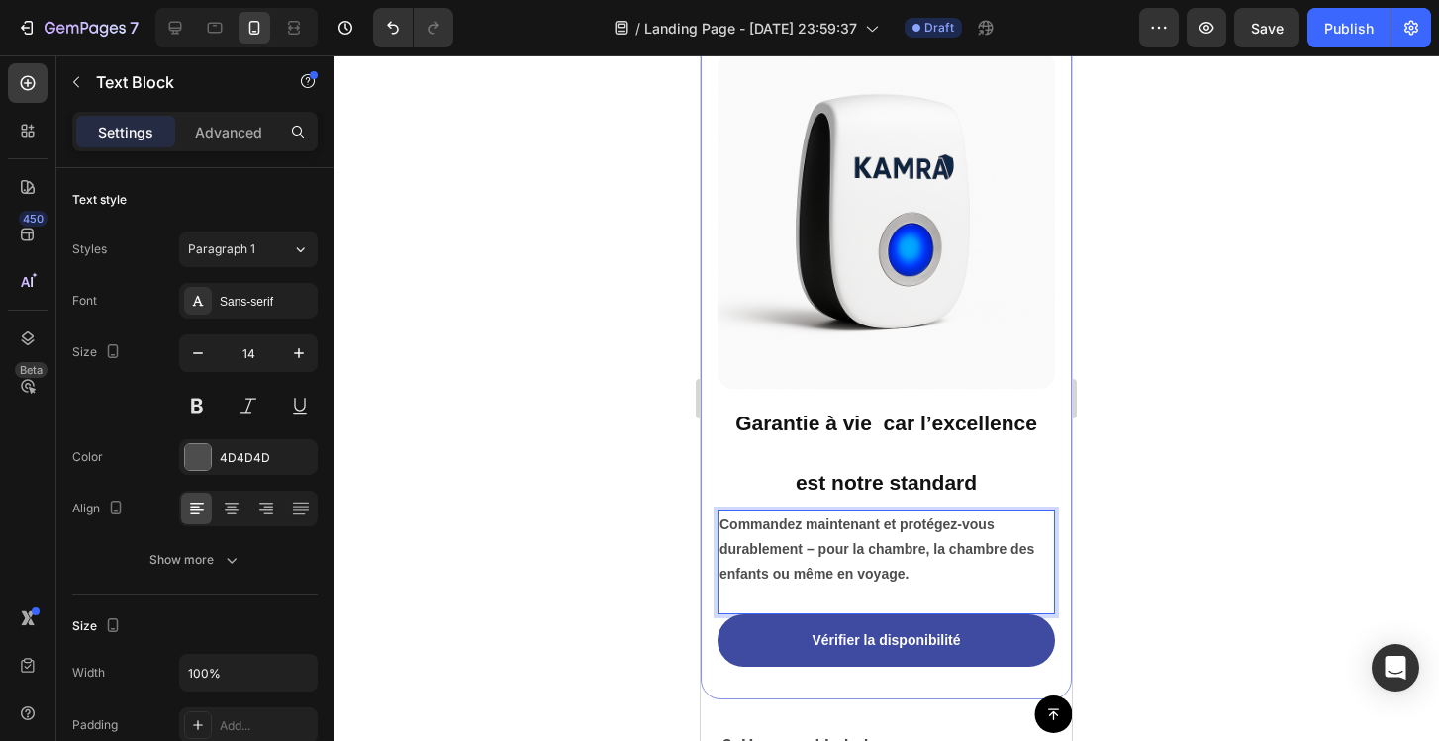
click at [781, 538] on p "Commandez maintenant et protégez-vous durablement – pour la chambre, la chambre…" at bounding box center [886, 550] width 334 height 75
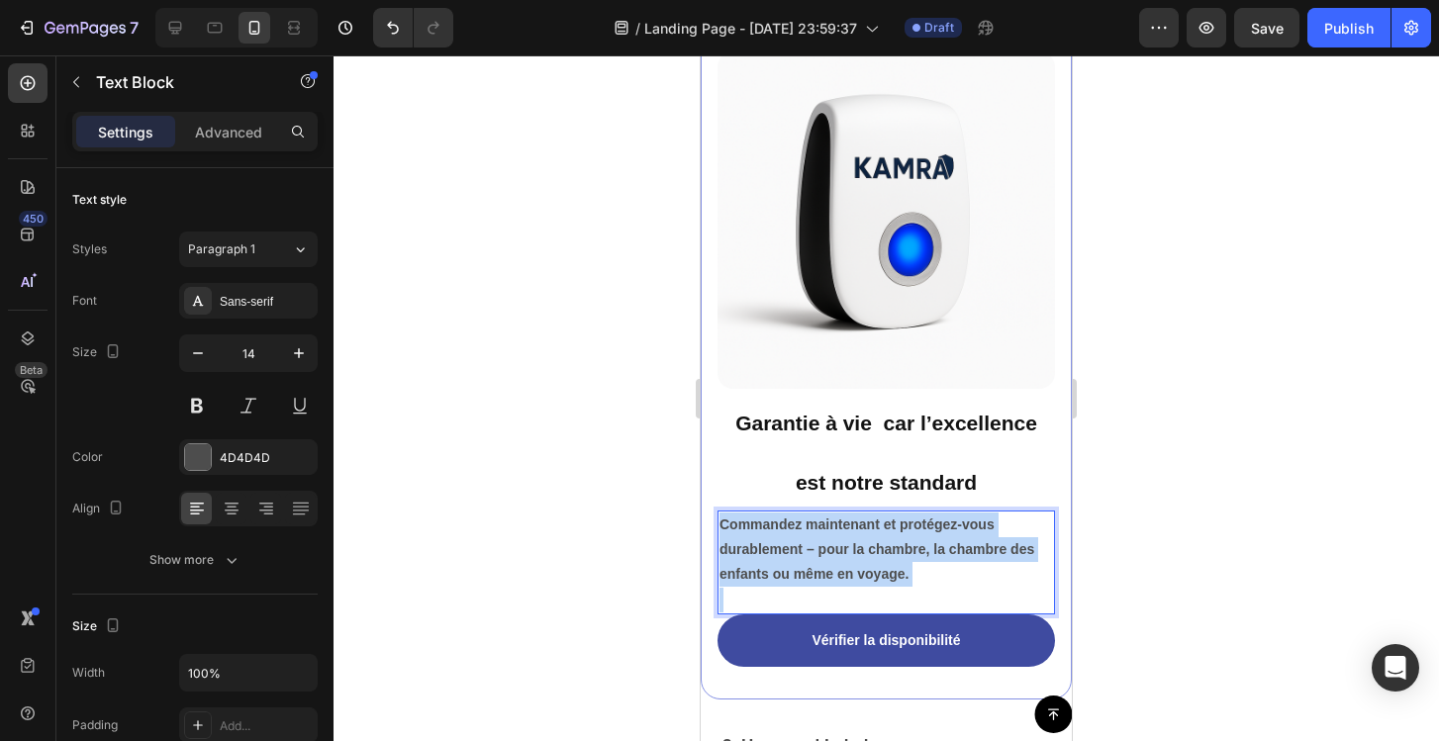
click at [781, 538] on p "Commandez maintenant et protégez-vous durablement – pour la chambre, la chambre…" at bounding box center [886, 550] width 334 height 75
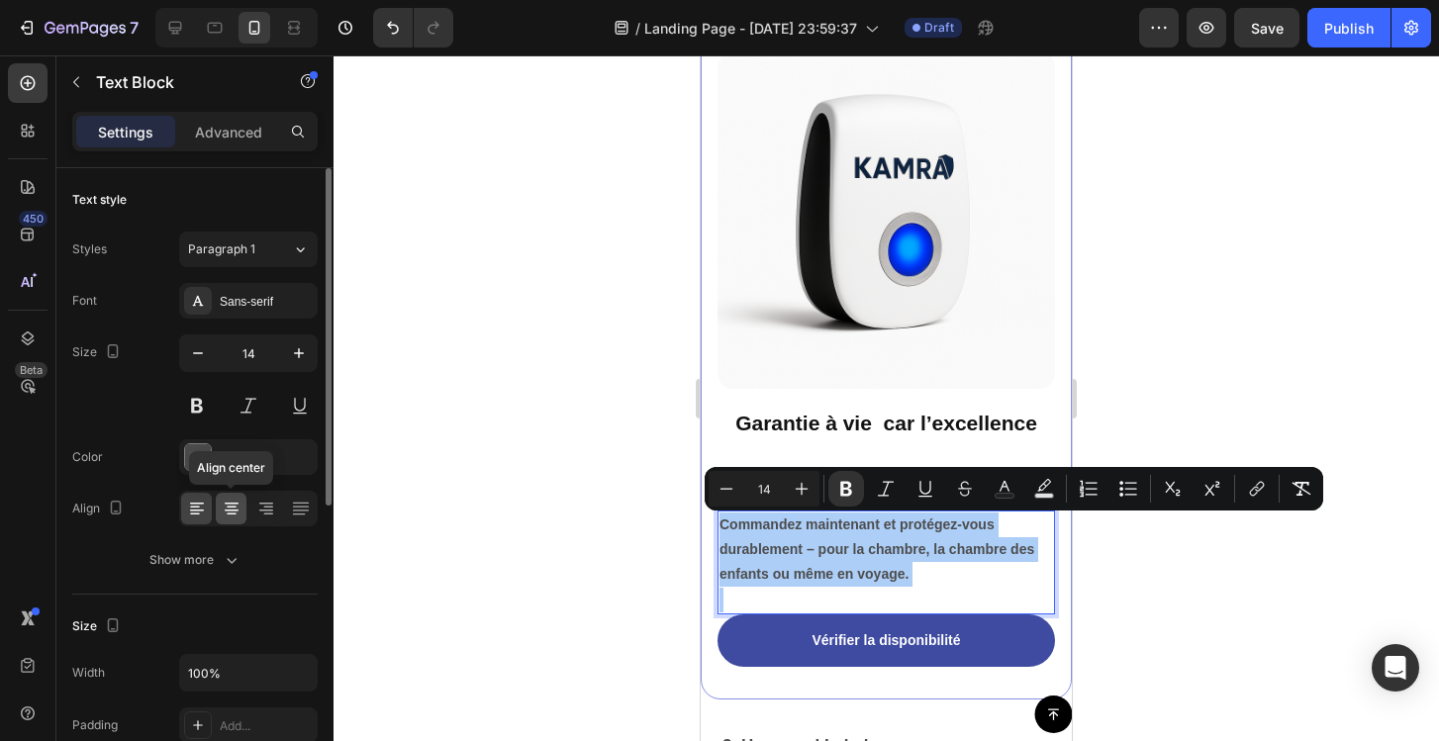
click at [236, 508] on icon at bounding box center [232, 509] width 20 height 20
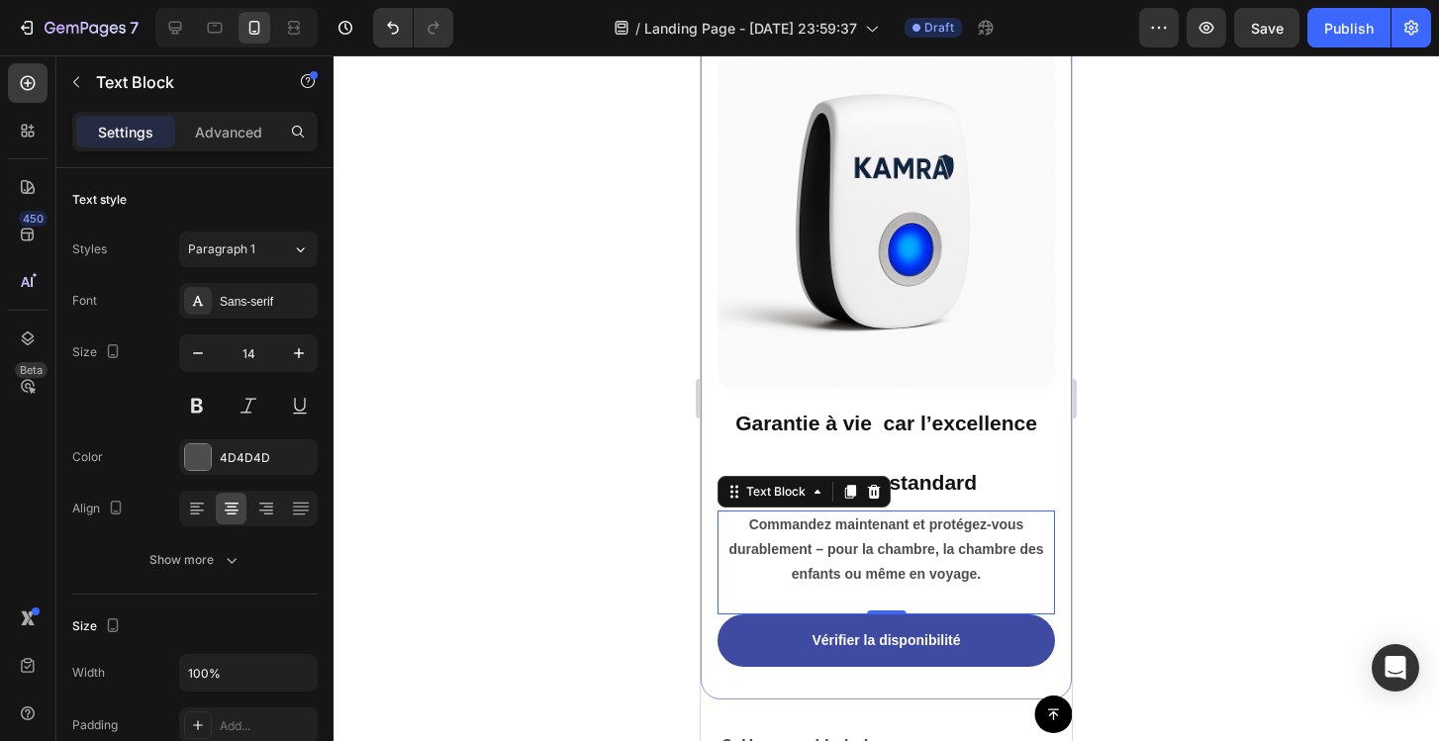
click at [609, 574] on div at bounding box center [886, 398] width 1105 height 686
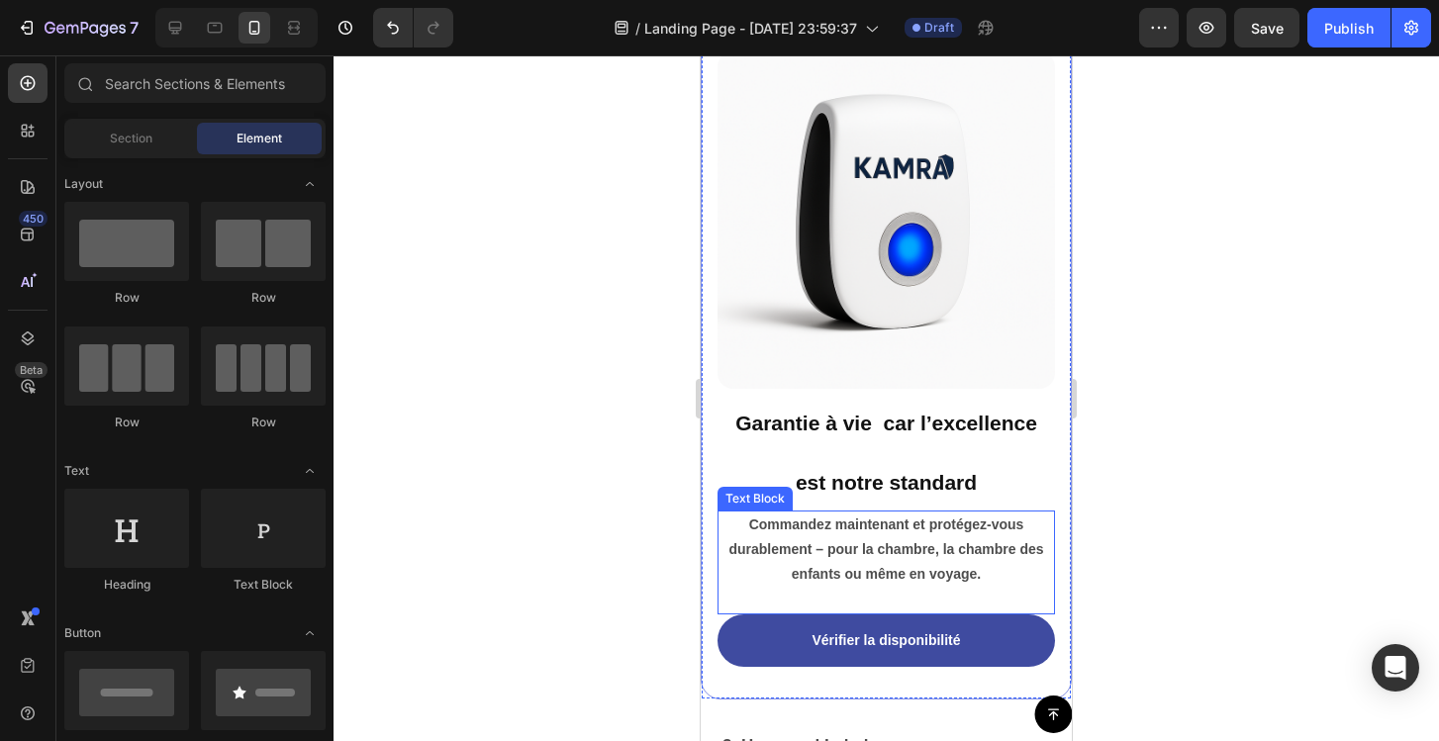
click at [820, 549] on strong "Commandez maintenant et protégez-vous durablement – pour la chambre, la chambre…" at bounding box center [885, 549] width 315 height 65
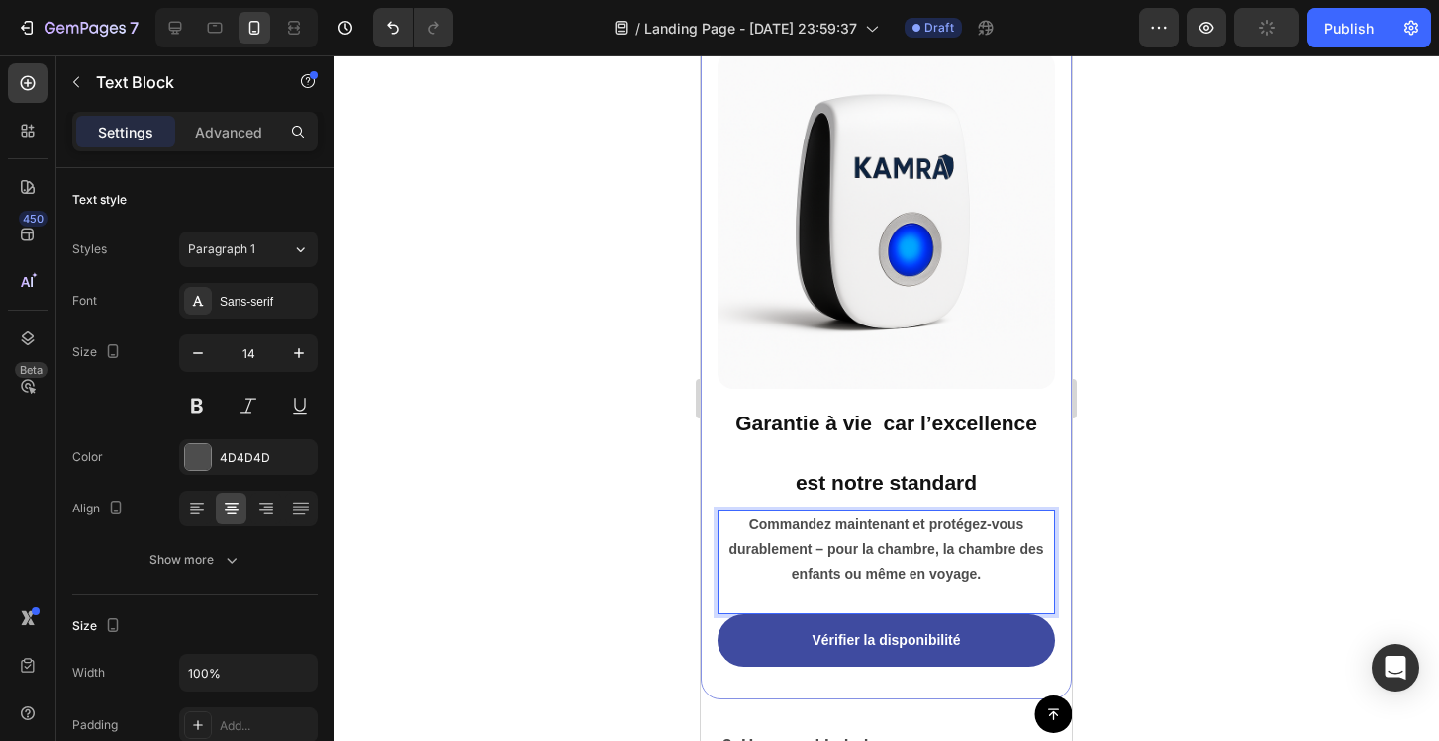
click at [820, 549] on strong "Commandez maintenant et protégez-vous durablement – pour la chambre, la chambre…" at bounding box center [885, 549] width 315 height 65
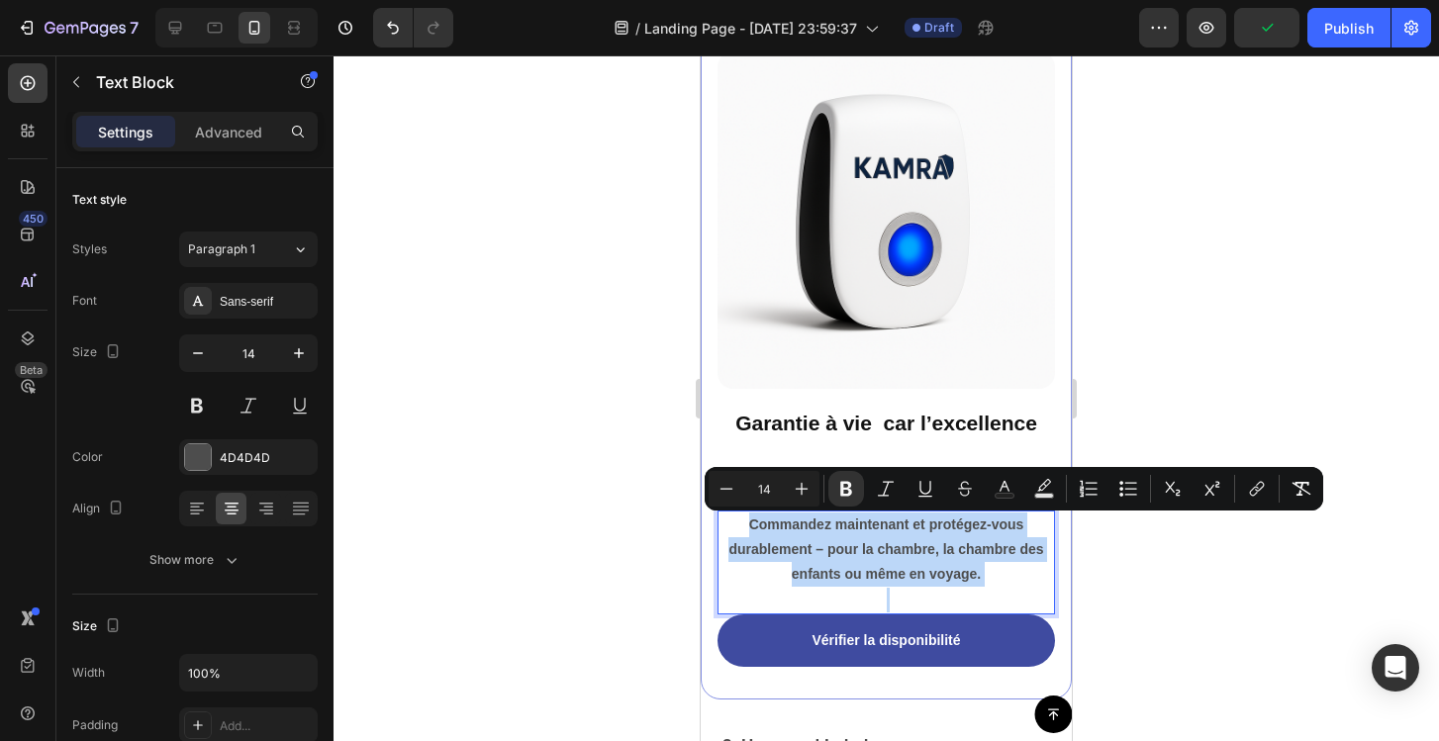
click at [820, 549] on strong "Commandez maintenant et protégez-vous durablement – pour la chambre, la chambre…" at bounding box center [885, 549] width 315 height 65
click at [823, 553] on strong "Commandez maintenant et protégez-vous durablement – pour la chambre, la chambre…" at bounding box center [885, 549] width 315 height 65
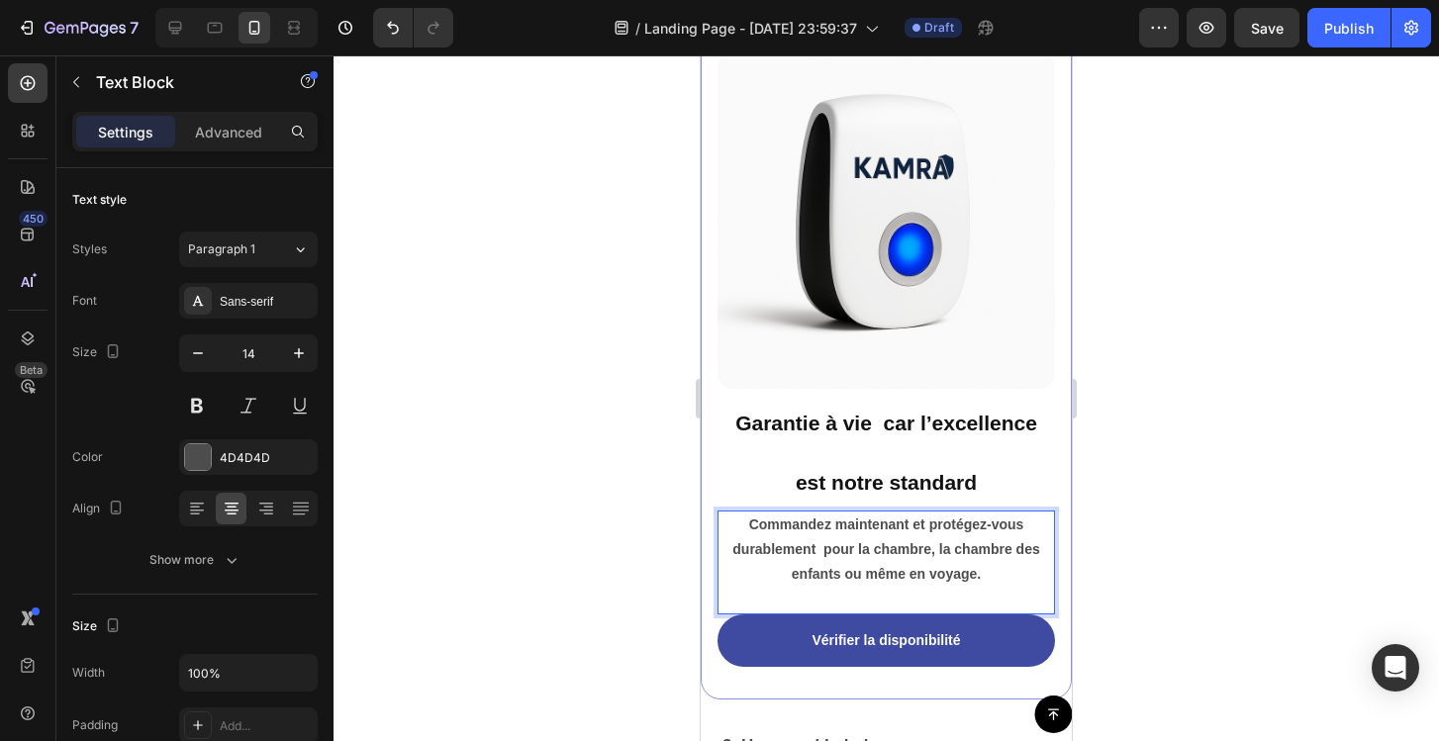
click at [826, 539] on p "Commandez maintenant et protégez-vous durablement pour la chambre, la chambre d…" at bounding box center [886, 550] width 334 height 75
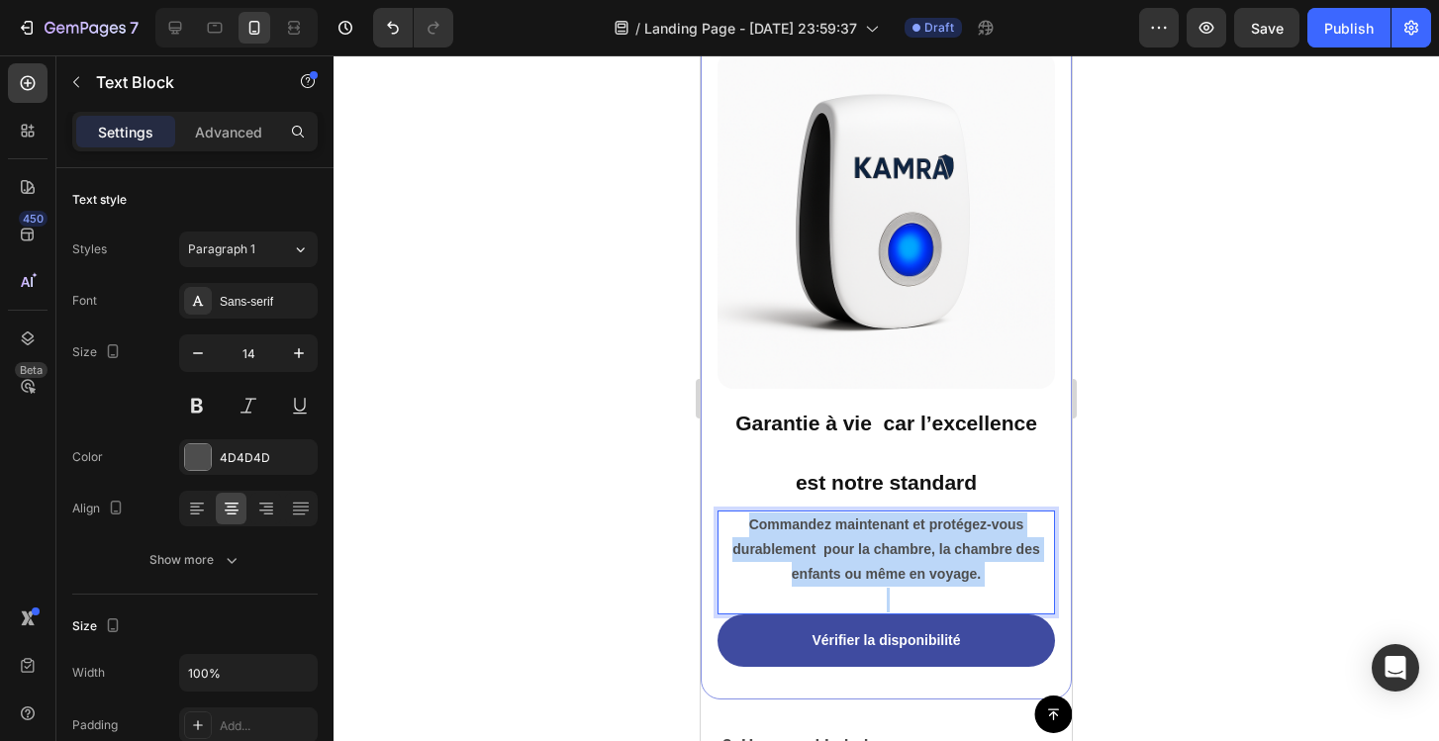
click at [826, 539] on p "Commandez maintenant et protégez-vous durablement pour la chambre, la chambre d…" at bounding box center [886, 550] width 334 height 75
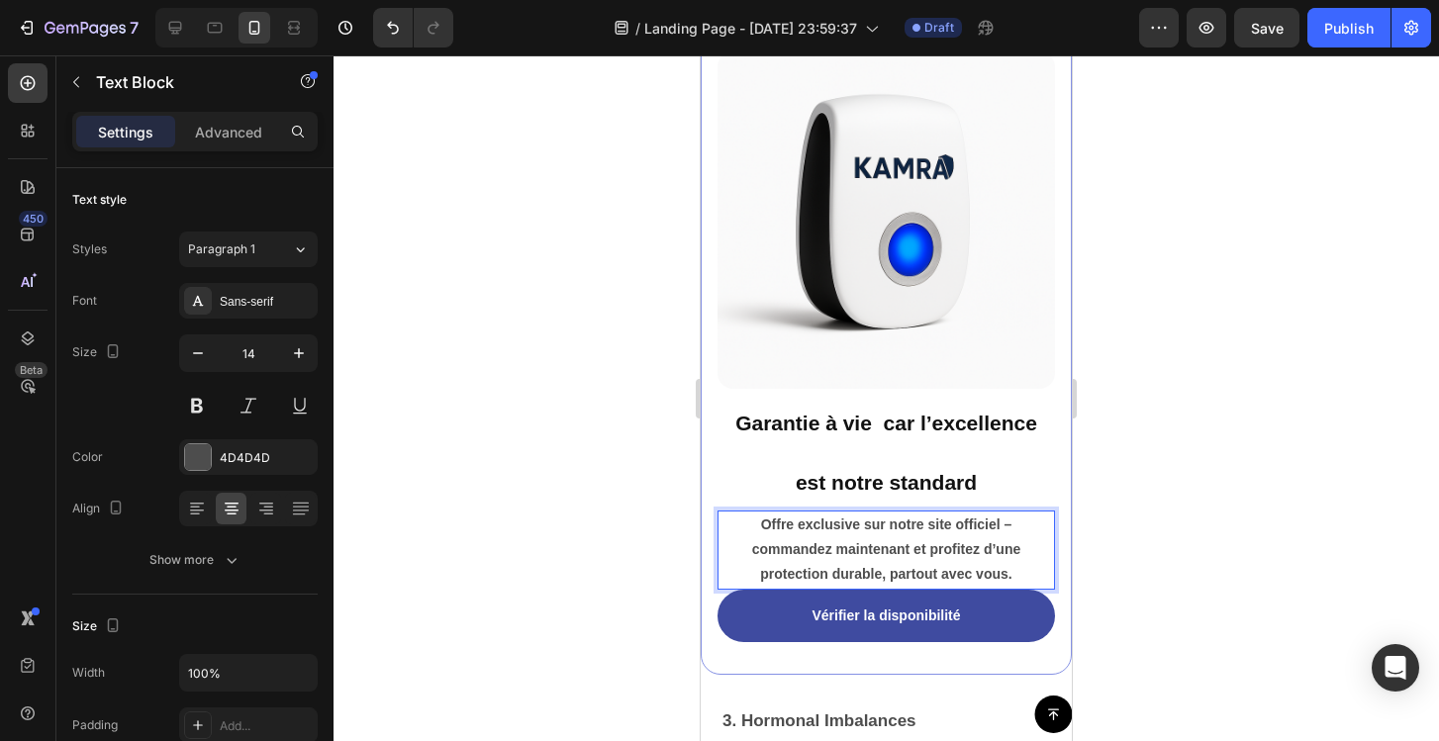
click at [1015, 527] on p "Offre exclusive sur notre site officiel – commandez maintenant et profitez d’un…" at bounding box center [886, 550] width 334 height 75
click at [938, 533] on strong "Offre exclusive sur notre site officiel commandez maintenant et profitez d’une …" at bounding box center [886, 549] width 328 height 65
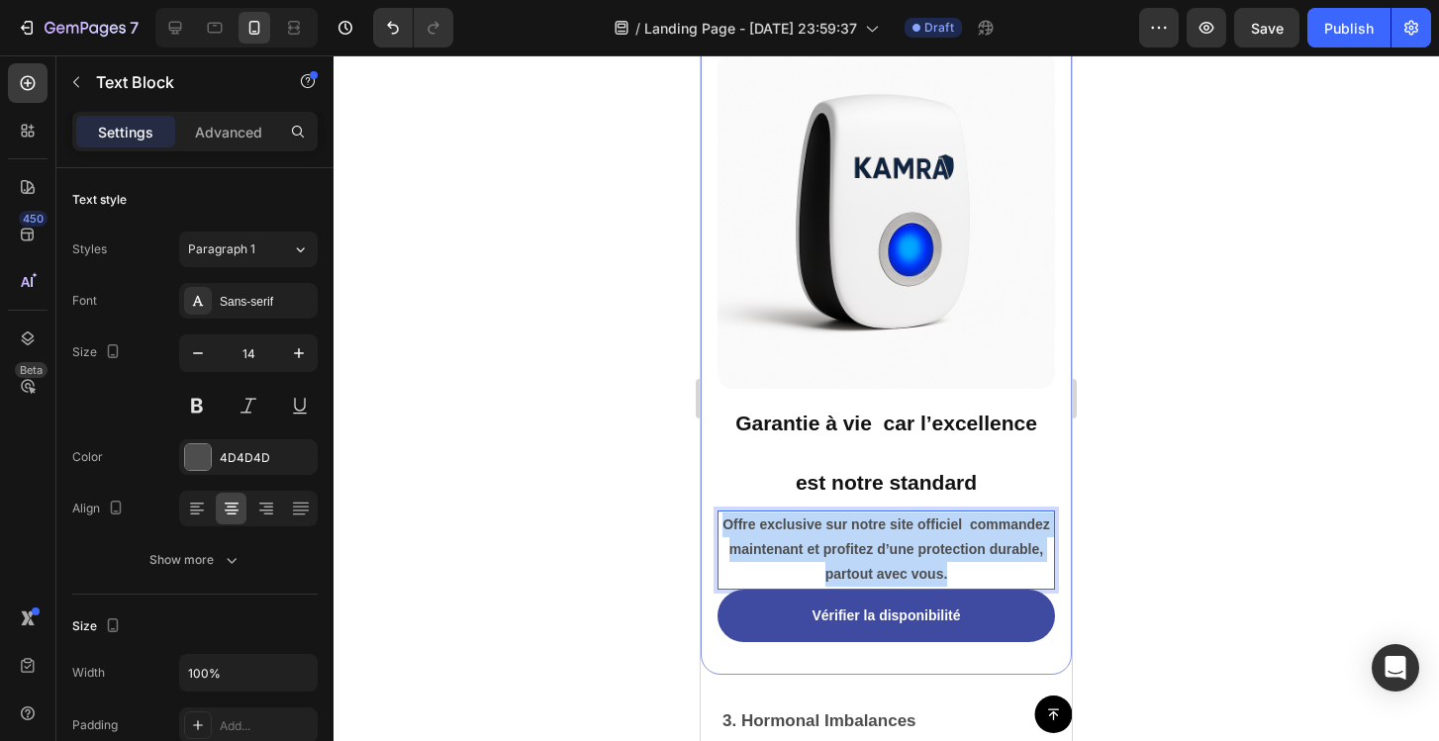
click at [938, 533] on strong "Offre exclusive sur notre site officiel commandez maintenant et profitez d’une …" at bounding box center [886, 549] width 328 height 65
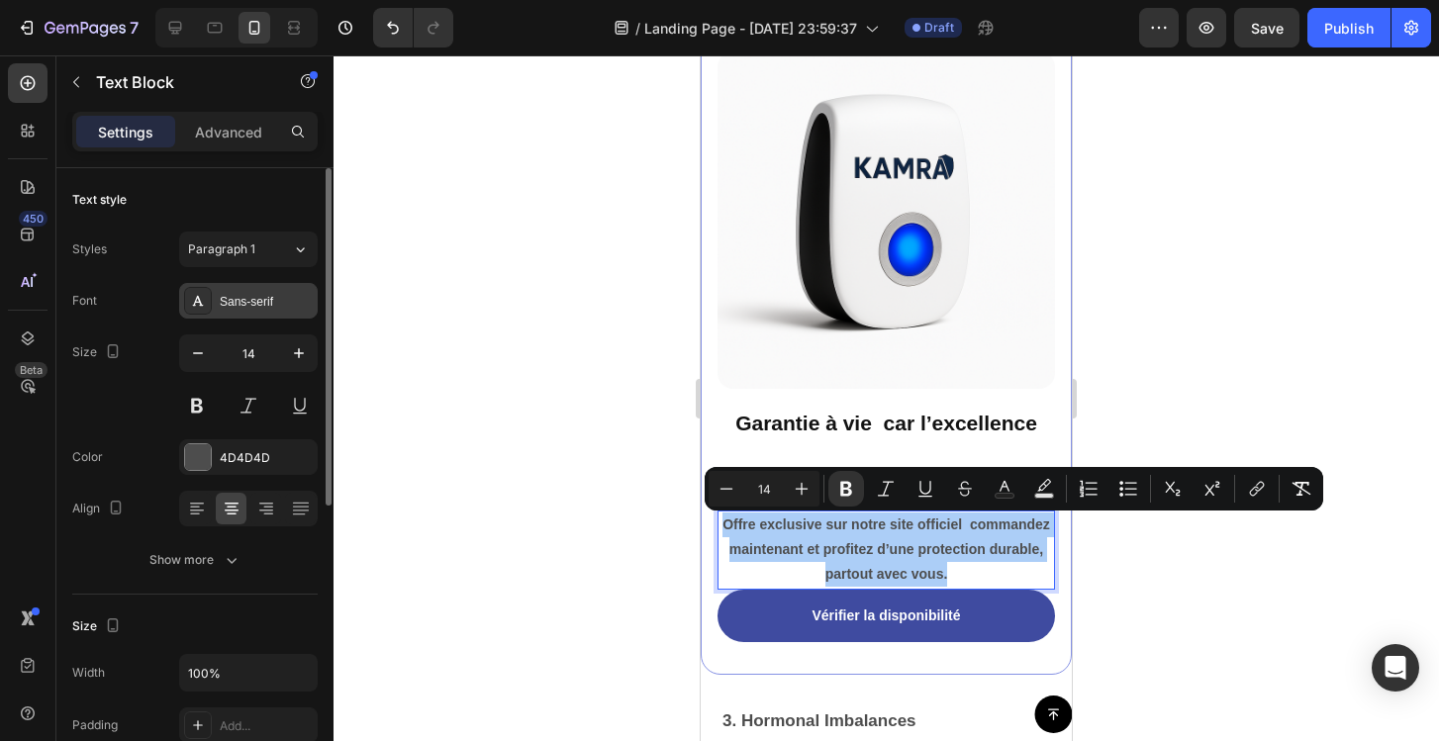
click at [271, 309] on div "Sans-serif" at bounding box center [266, 302] width 93 height 18
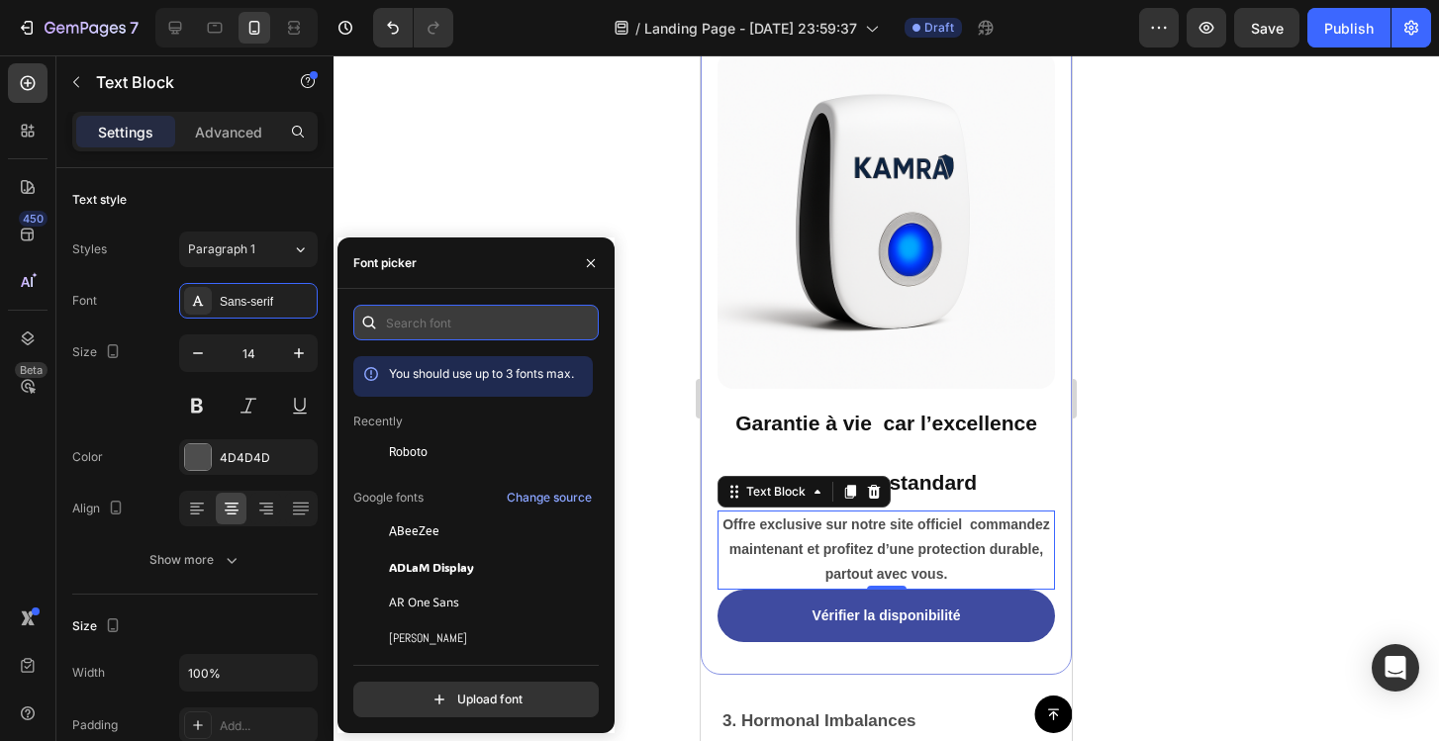
click at [430, 333] on input "text" at bounding box center [475, 323] width 245 height 36
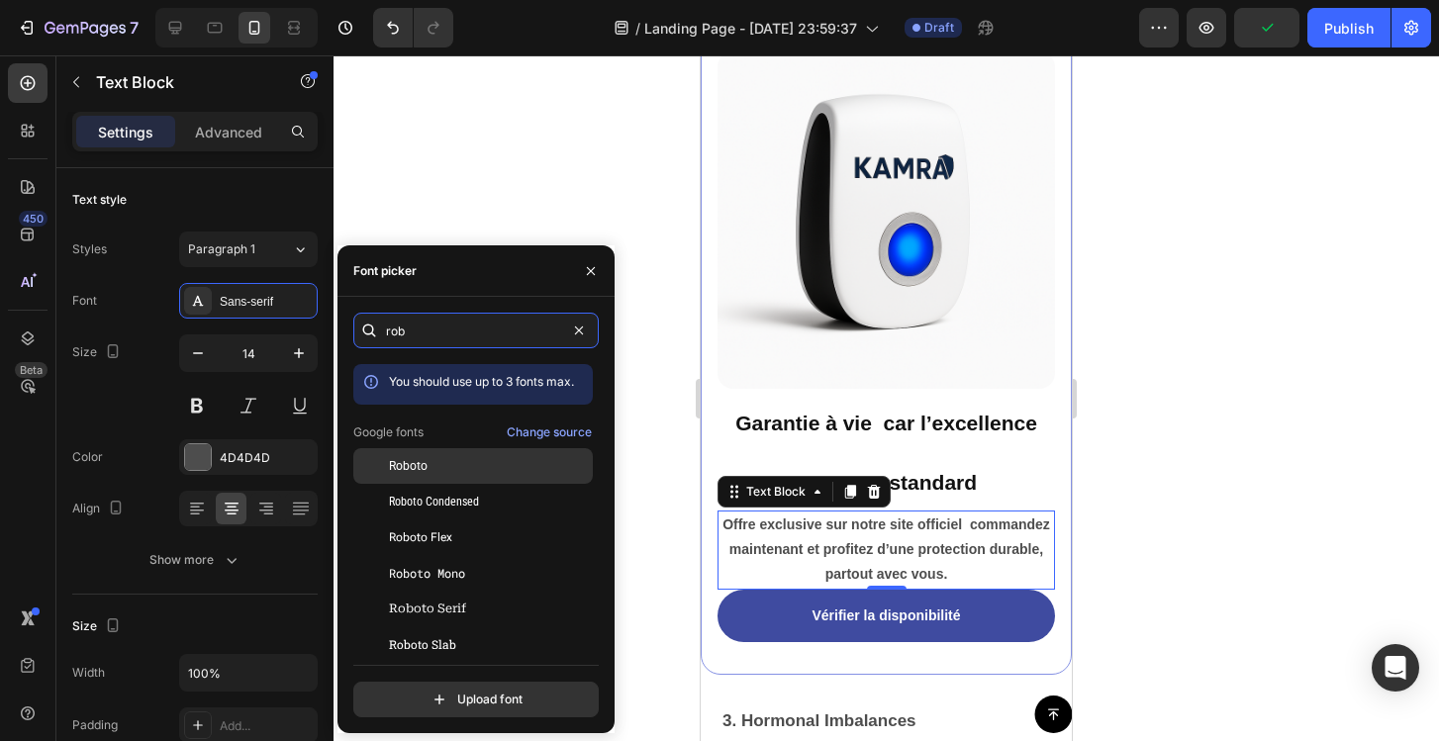
type input "rob"
click at [430, 457] on div "Roboto" at bounding box center [489, 466] width 200 height 18
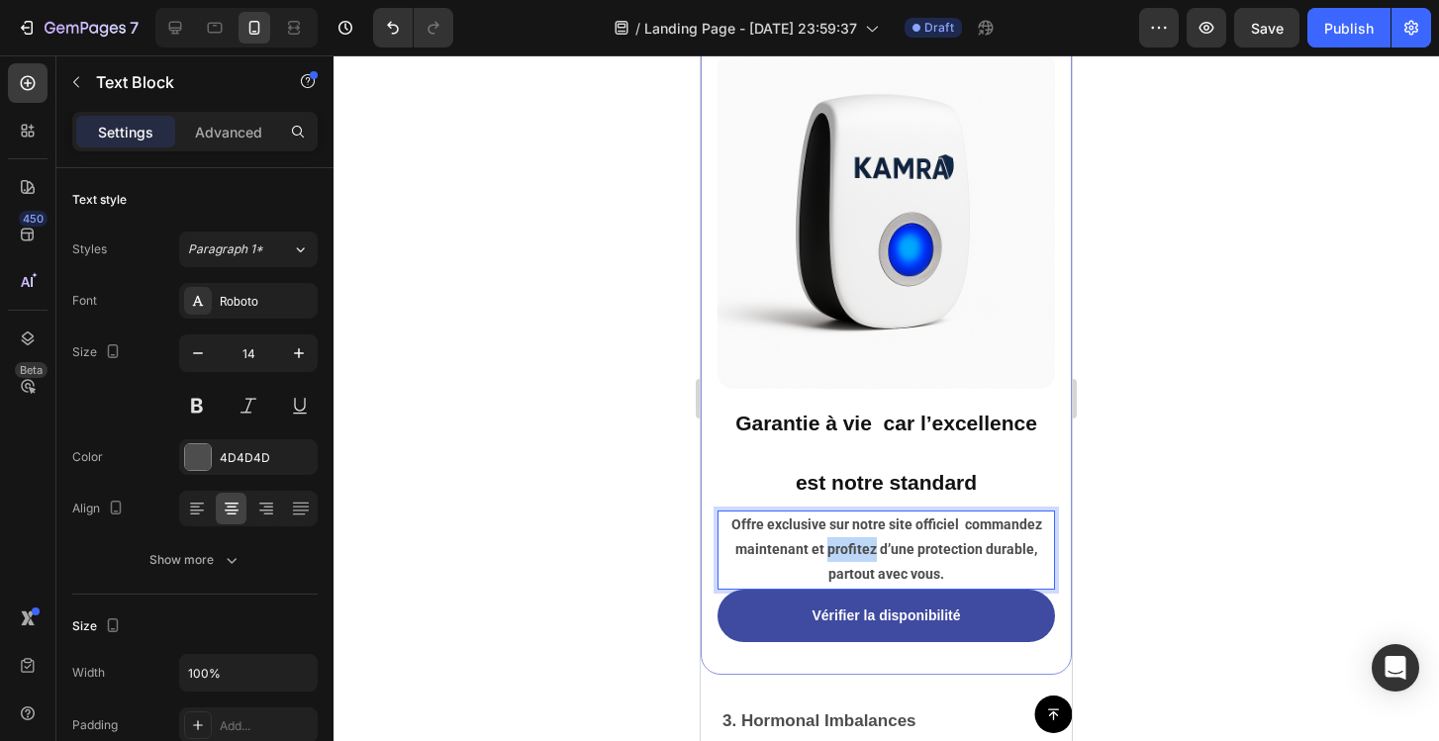
click at [841, 555] on strong "Offre exclusive sur notre site officiel commandez maintenant et profitez d’une …" at bounding box center [886, 549] width 311 height 65
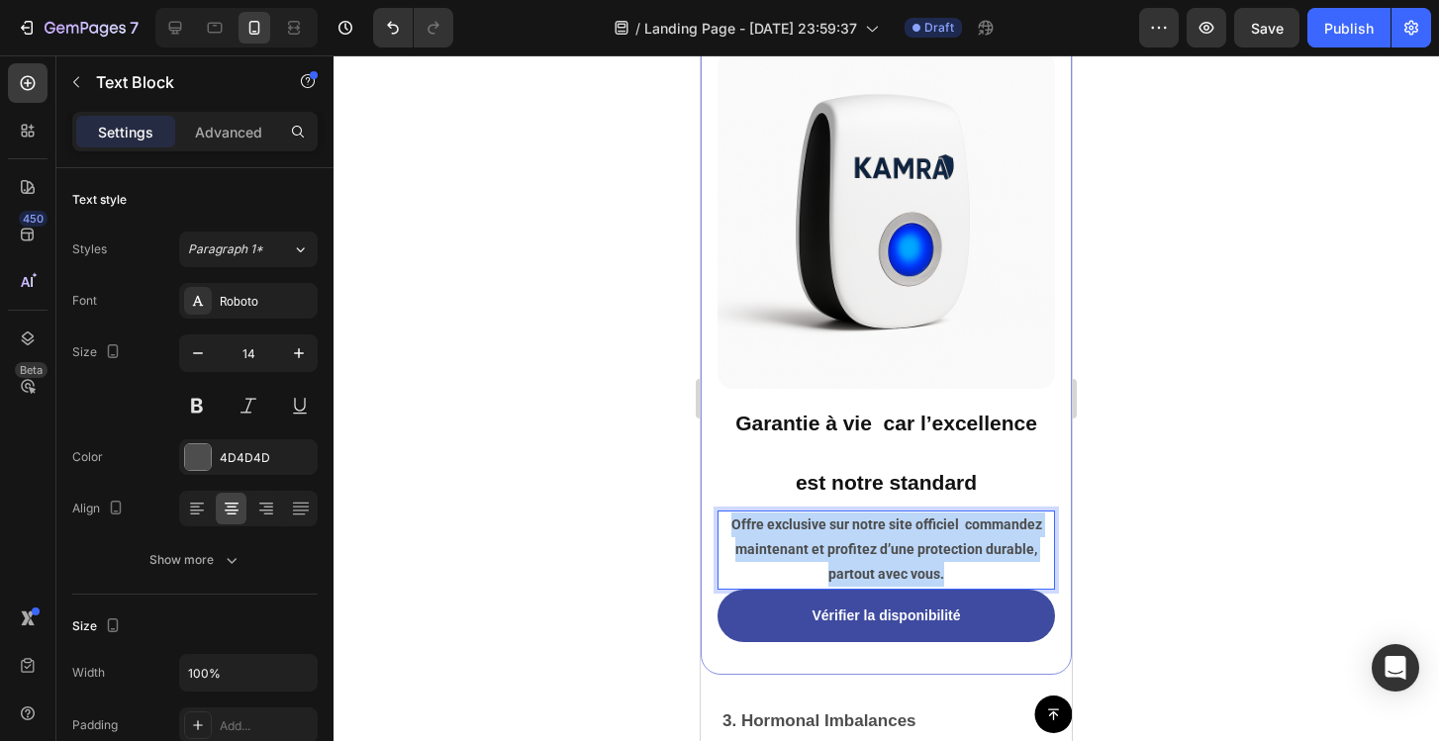
click at [841, 555] on strong "Offre exclusive sur notre site officiel commandez maintenant et profitez d’une …" at bounding box center [886, 549] width 311 height 65
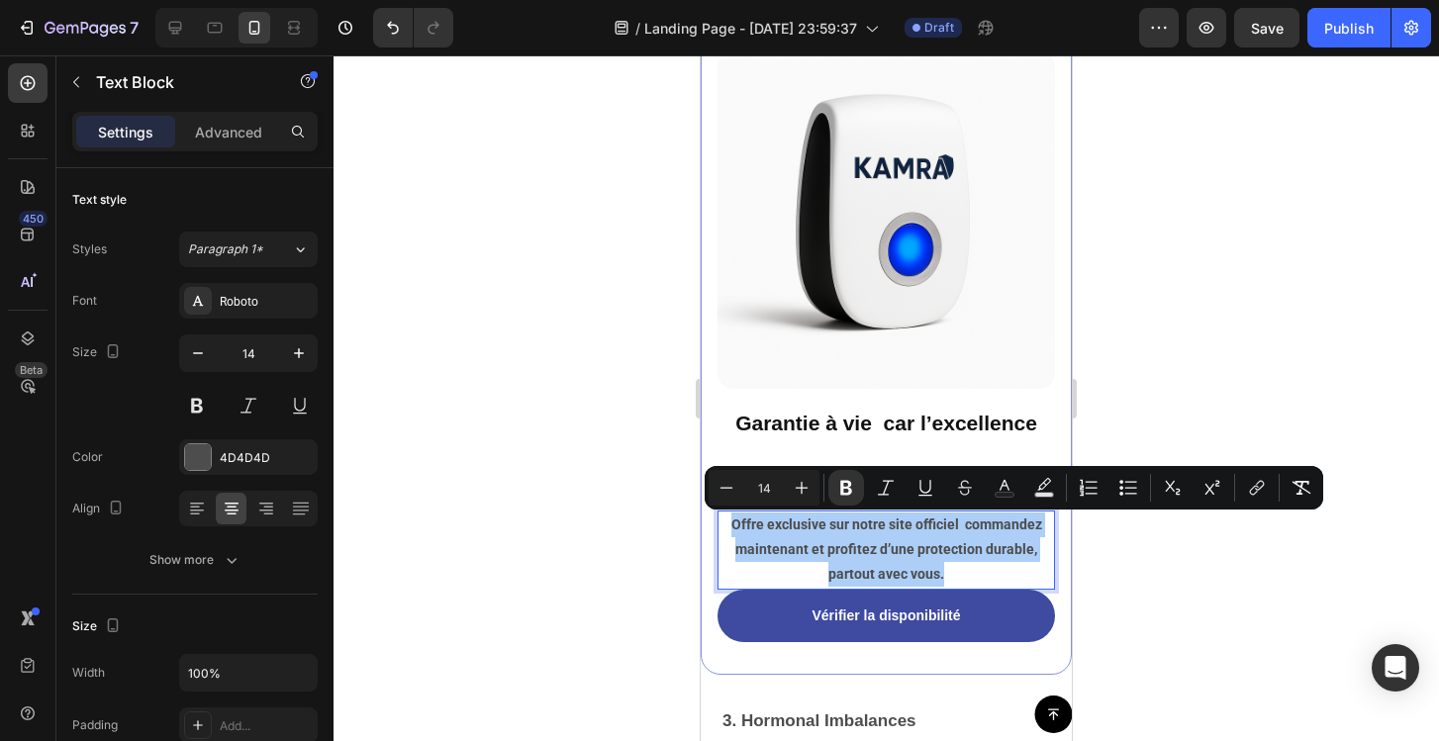
click at [546, 501] on div at bounding box center [886, 398] width 1105 height 686
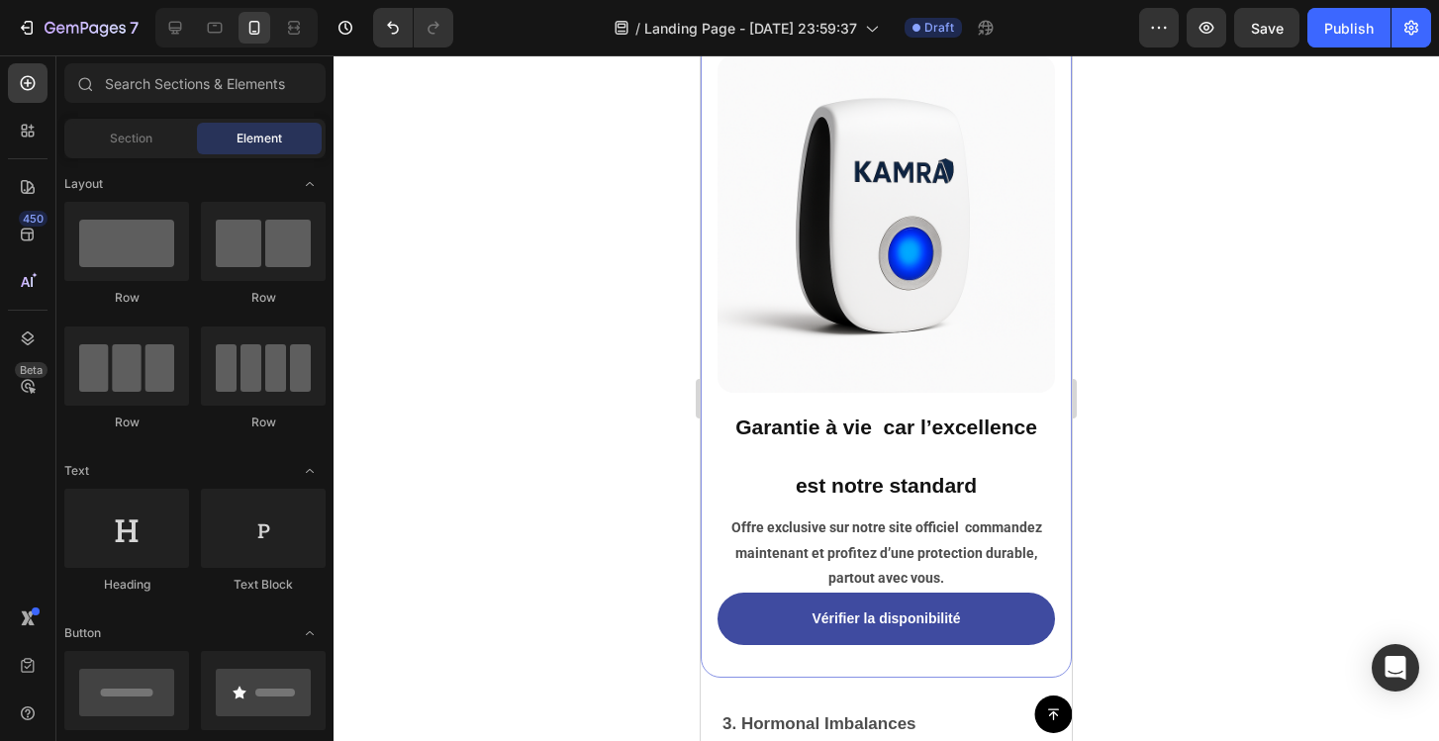
scroll to position [6085, 0]
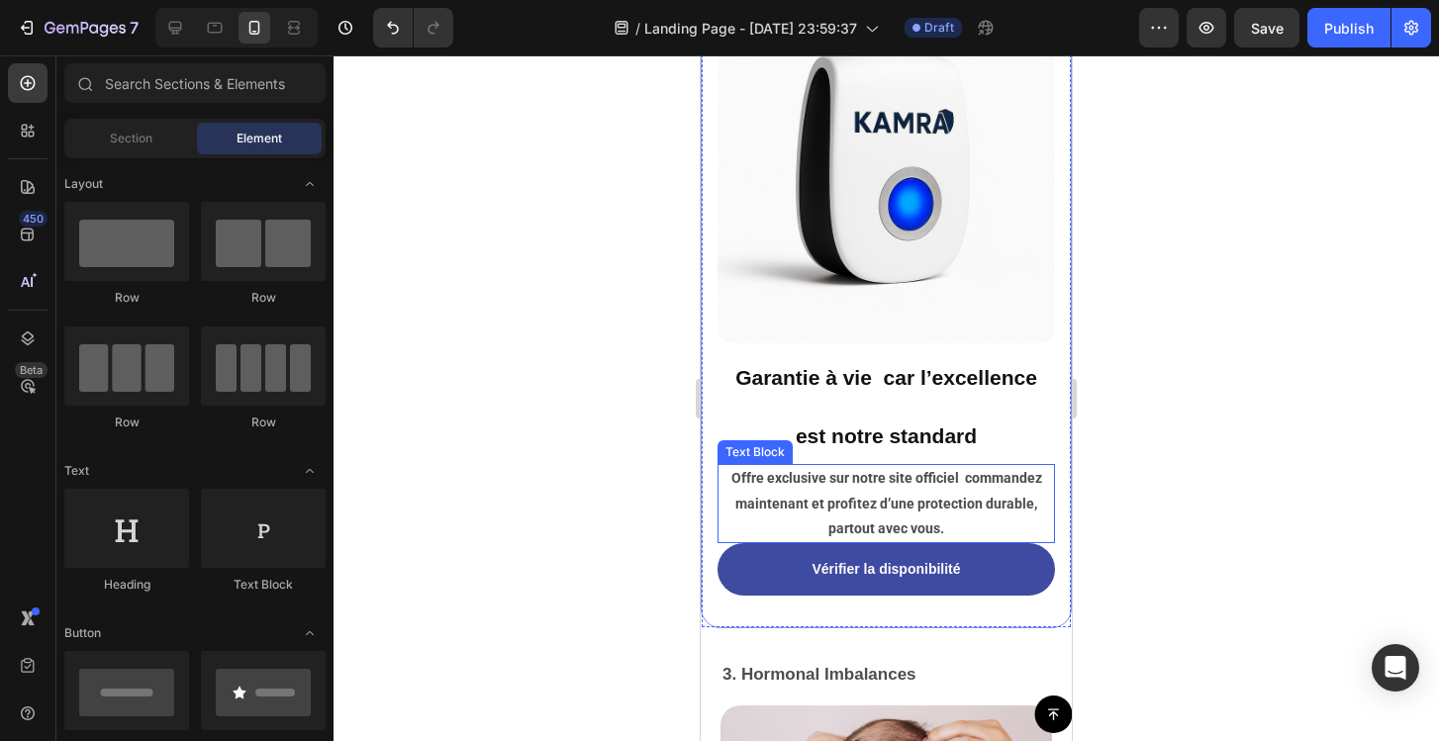
click at [824, 498] on strong "Offre exclusive sur notre site officiel commandez maintenant et profitez d’une …" at bounding box center [886, 502] width 311 height 65
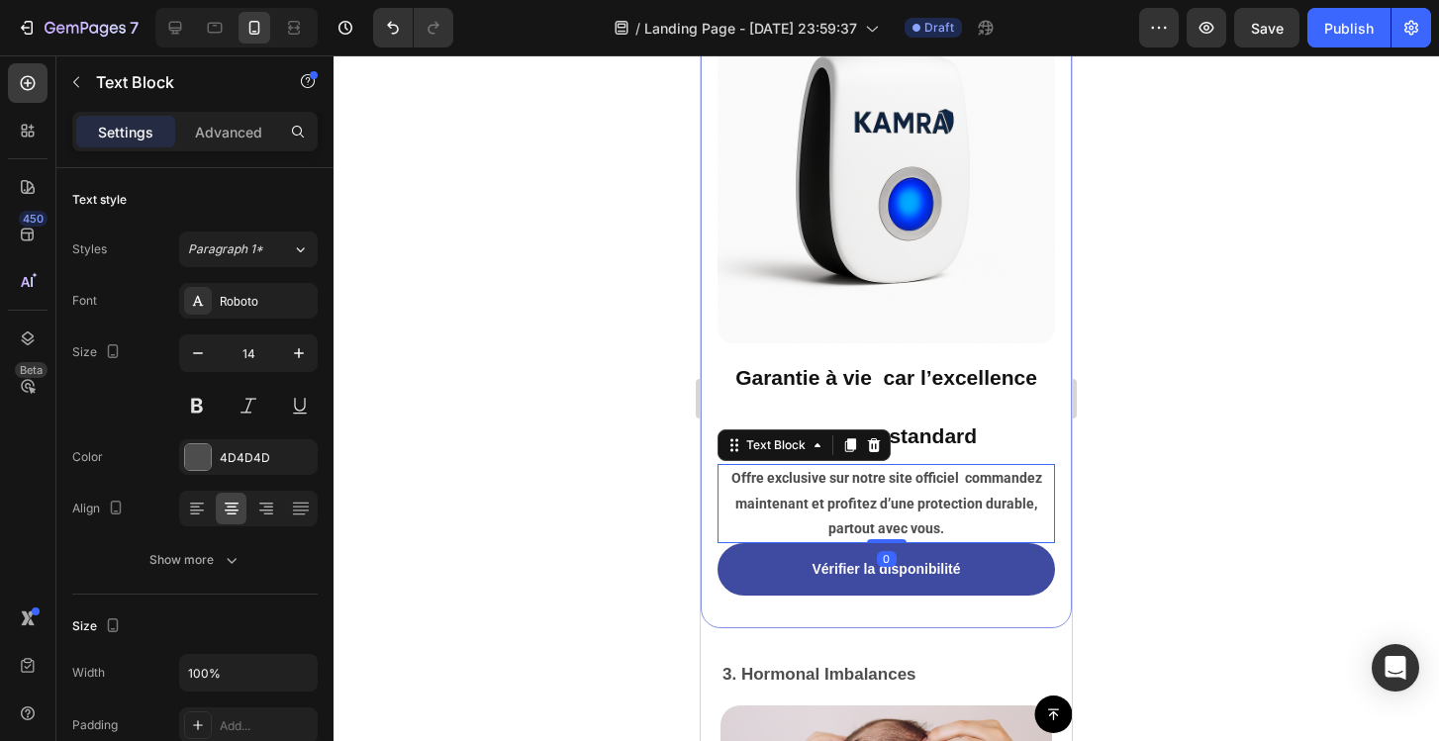
click at [824, 498] on strong "Offre exclusive sur notre site officiel commandez maintenant et profitez d’une …" at bounding box center [886, 502] width 311 height 65
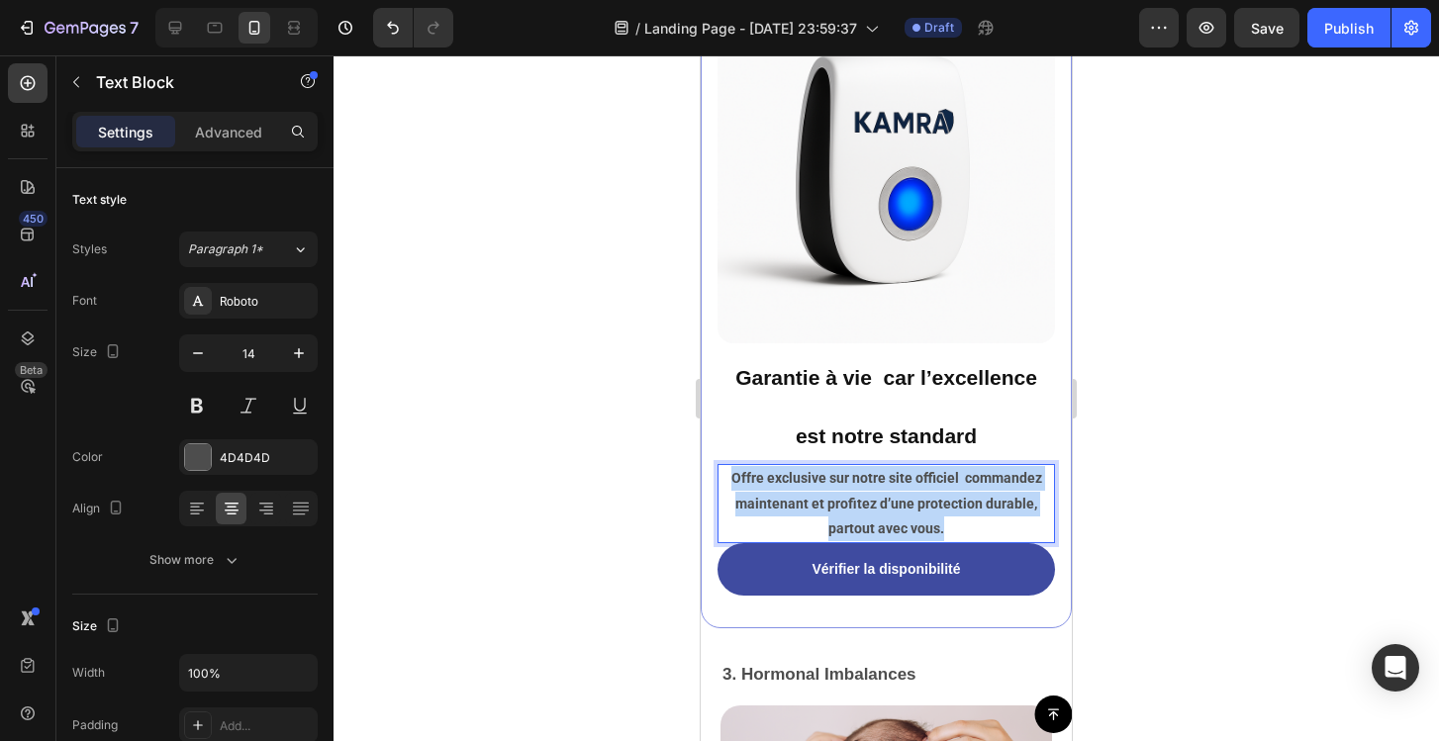
click at [824, 498] on strong "Offre exclusive sur notre site officiel commandez maintenant et profitez d’une …" at bounding box center [886, 502] width 311 height 65
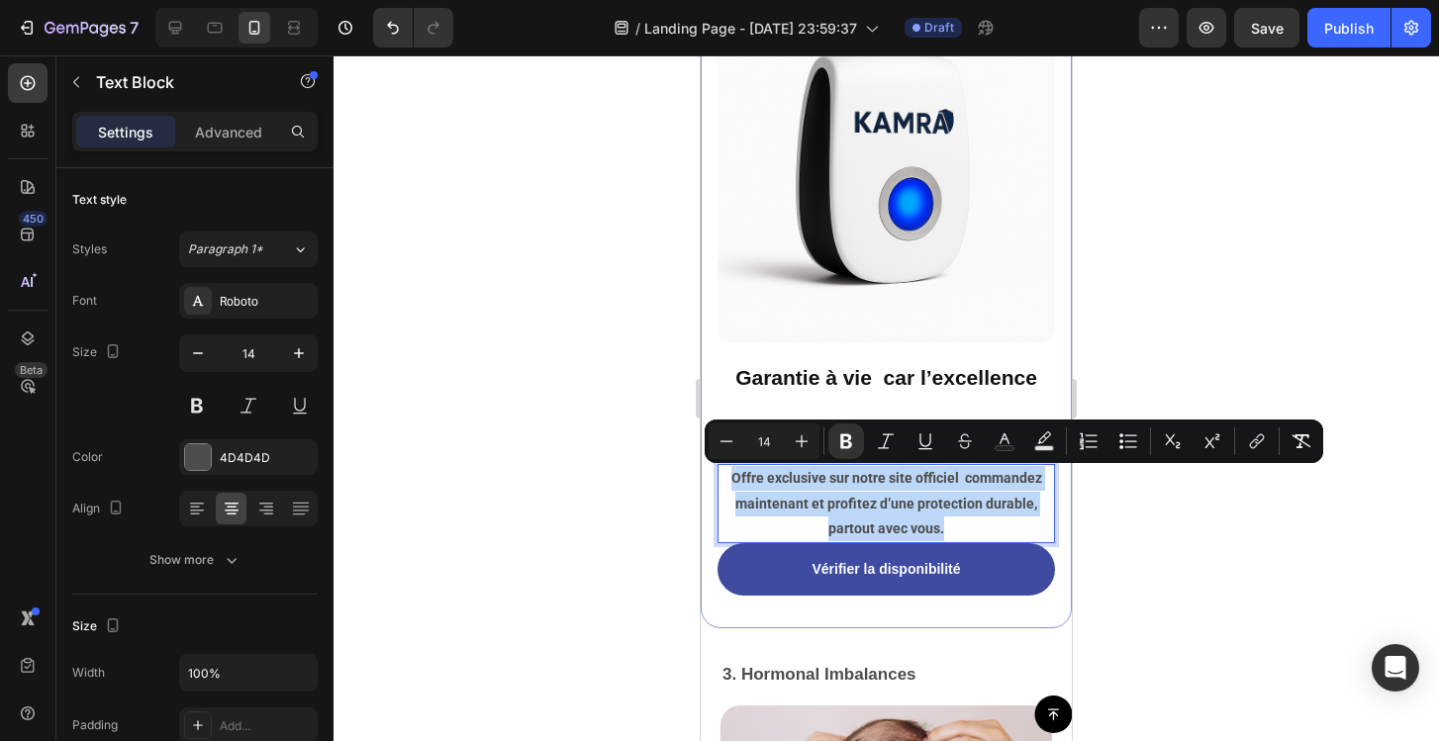
click at [824, 498] on strong "Offre exclusive sur notre site officiel commandez maintenant et profitez d’une …" at bounding box center [886, 502] width 311 height 65
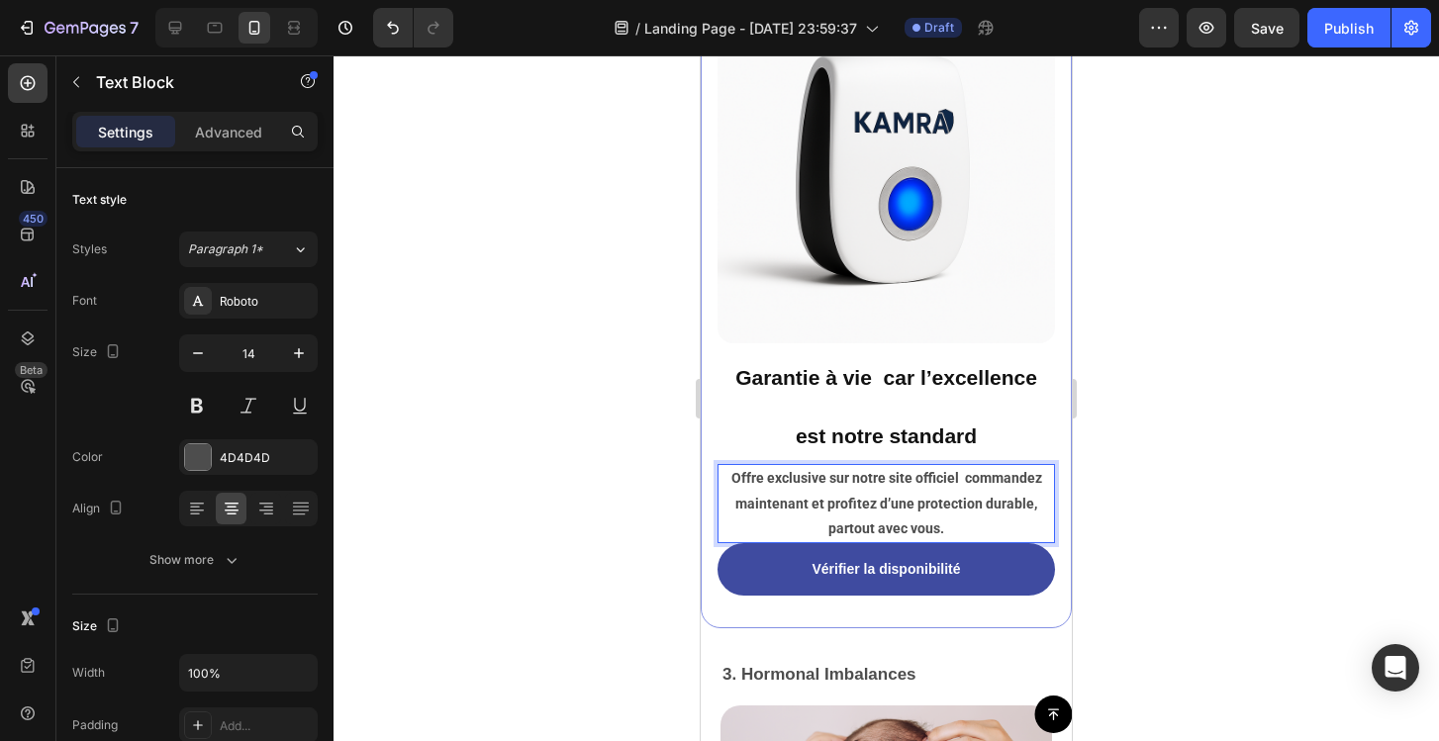
click at [976, 495] on p "Offre exclusive sur notre site officiel commandez maintenant et profitez d’une …" at bounding box center [886, 503] width 334 height 75
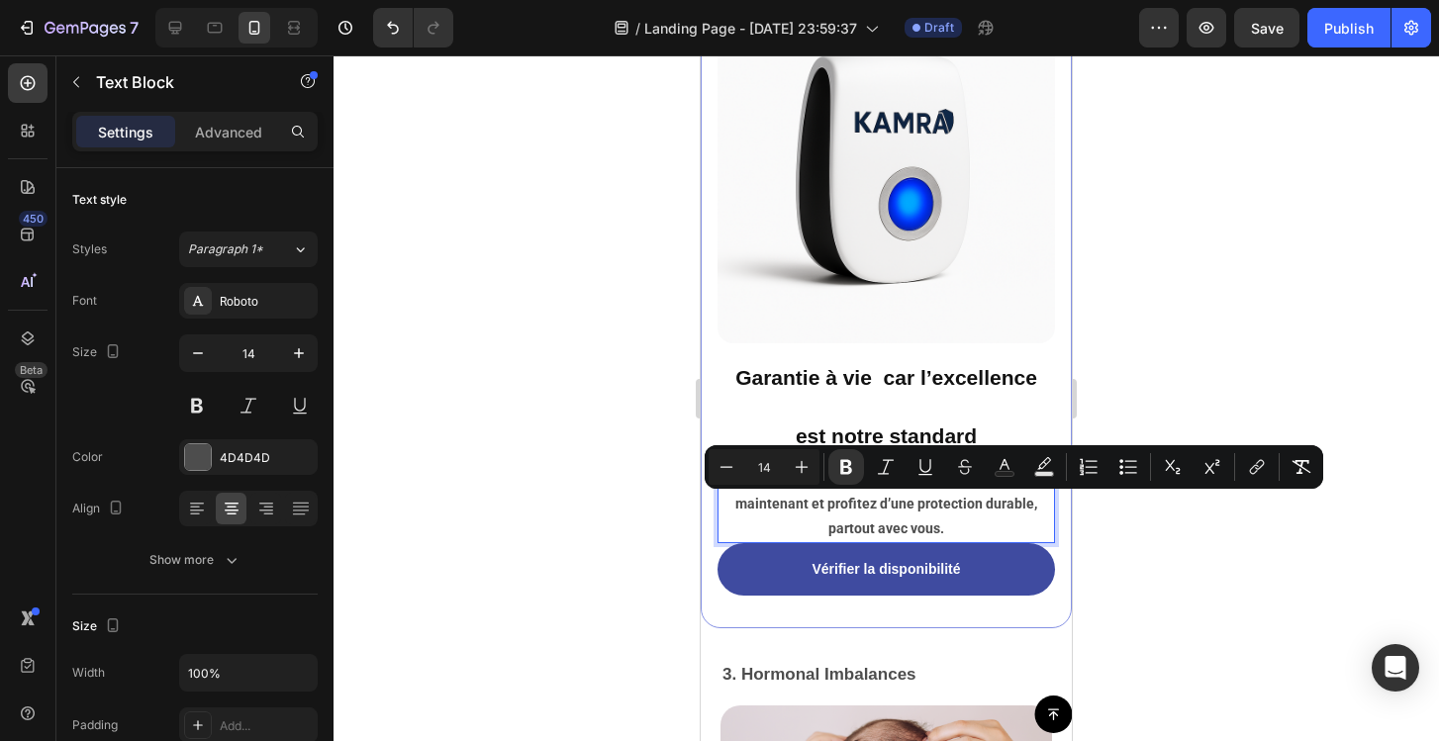
click at [993, 525] on p "Offre exclusive sur notre site officiel commandez maintenant et profitez d’une …" at bounding box center [886, 503] width 334 height 75
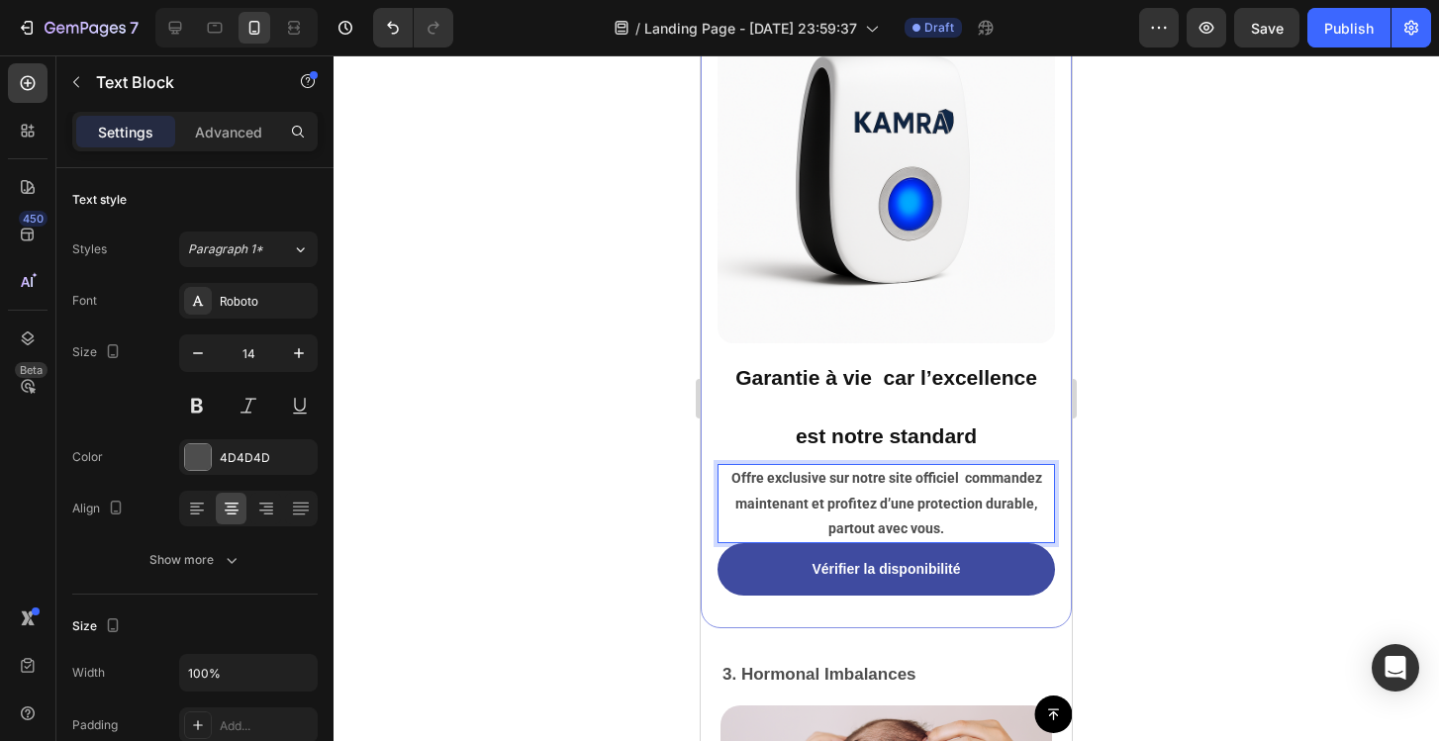
drag, startPoint x: 962, startPoint y: 478, endPoint x: 1044, endPoint y: 487, distance: 82.6
click at [1044, 487] on p "Offre exclusive sur notre site officiel commandez maintenant et profitez d’une …" at bounding box center [886, 503] width 334 height 75
click at [978, 484] on strong "Offre exclusive sur notre site officiel commandez maintenant et profitez d’une …" at bounding box center [886, 502] width 311 height 65
click at [966, 480] on strong "Offre exclusive sur notre site officiel commandez maintenant et profitez d’une …" at bounding box center [886, 502] width 311 height 65
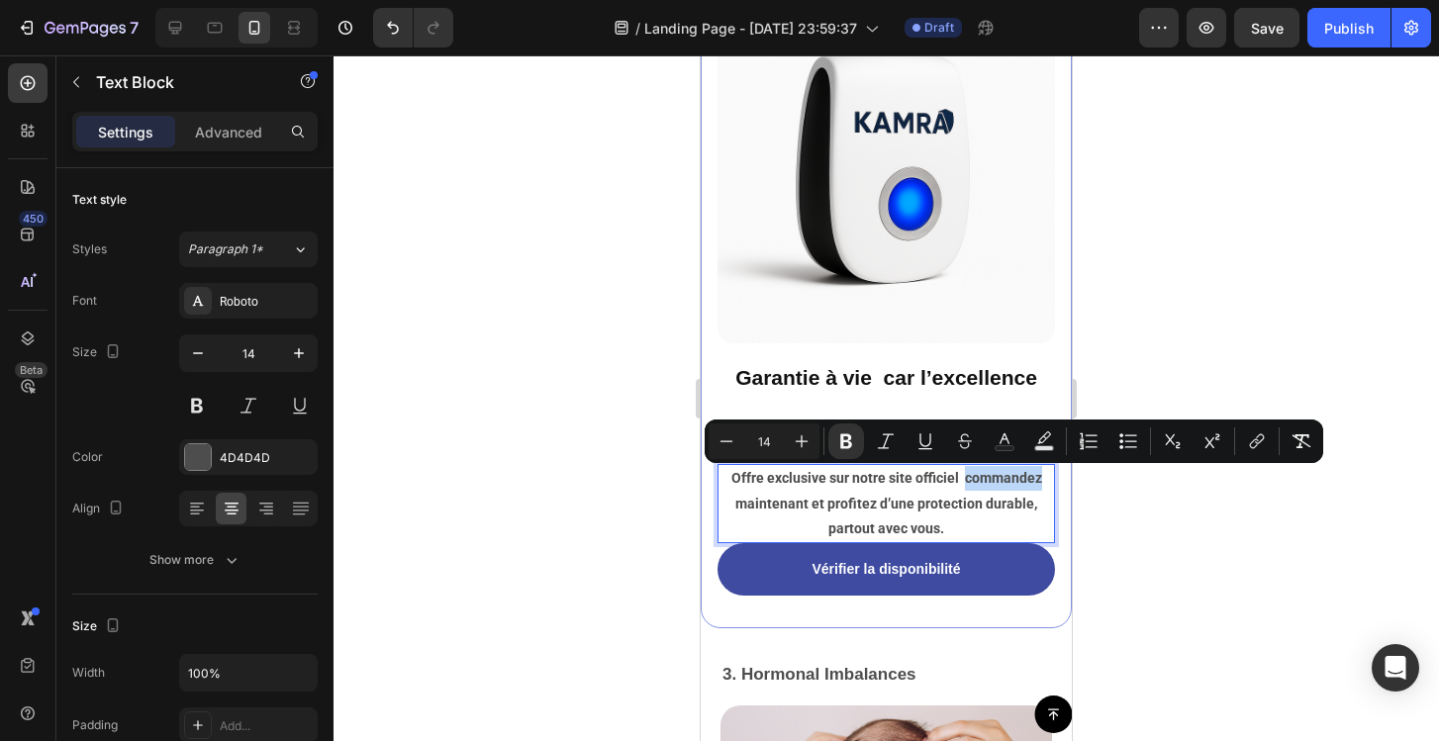
click at [966, 480] on strong "Offre exclusive sur notre site officiel commandez maintenant et profitez d’une …" at bounding box center [886, 502] width 311 height 65
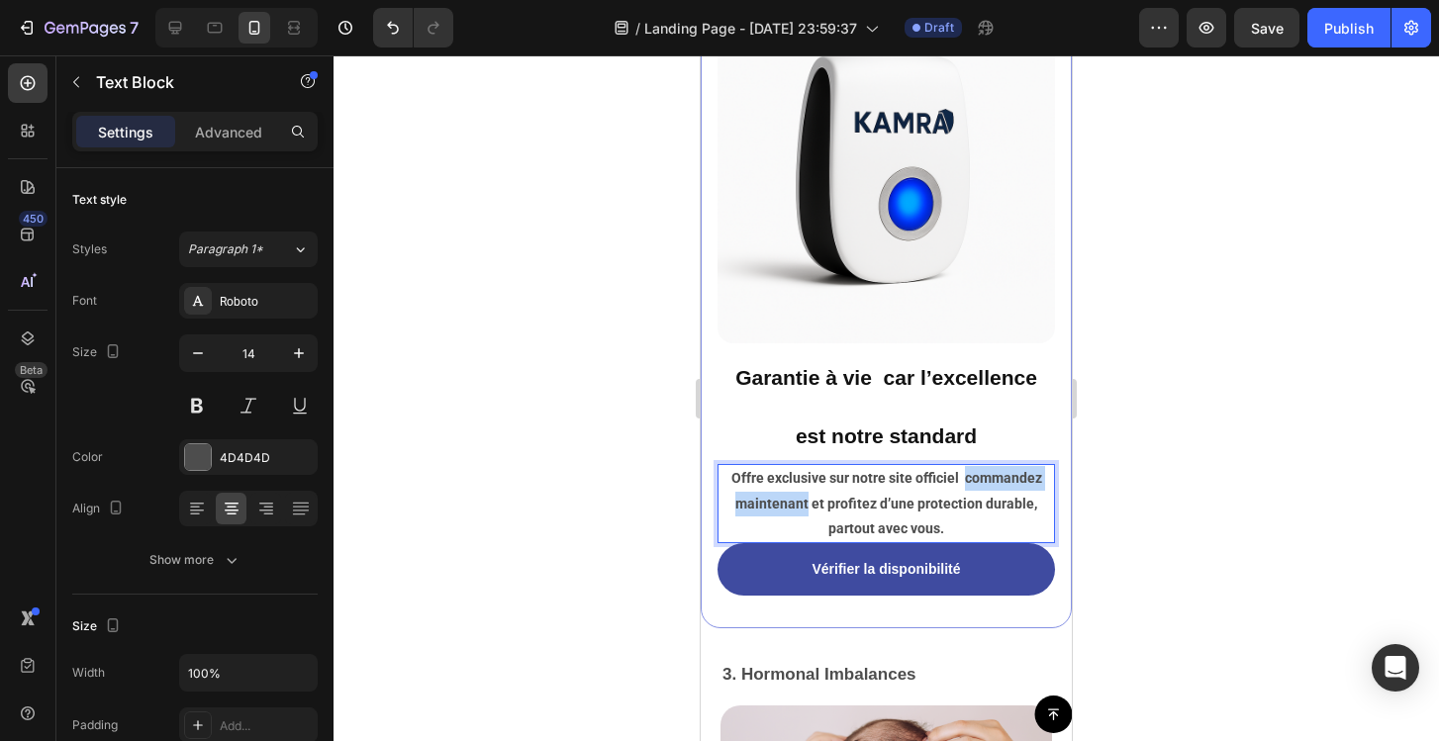
drag, startPoint x: 966, startPoint y: 480, endPoint x: 805, endPoint y: 509, distance: 163.8
click at [805, 509] on strong "Offre exclusive sur notre site officiel commandez maintenant et profitez d’une …" at bounding box center [886, 502] width 311 height 65
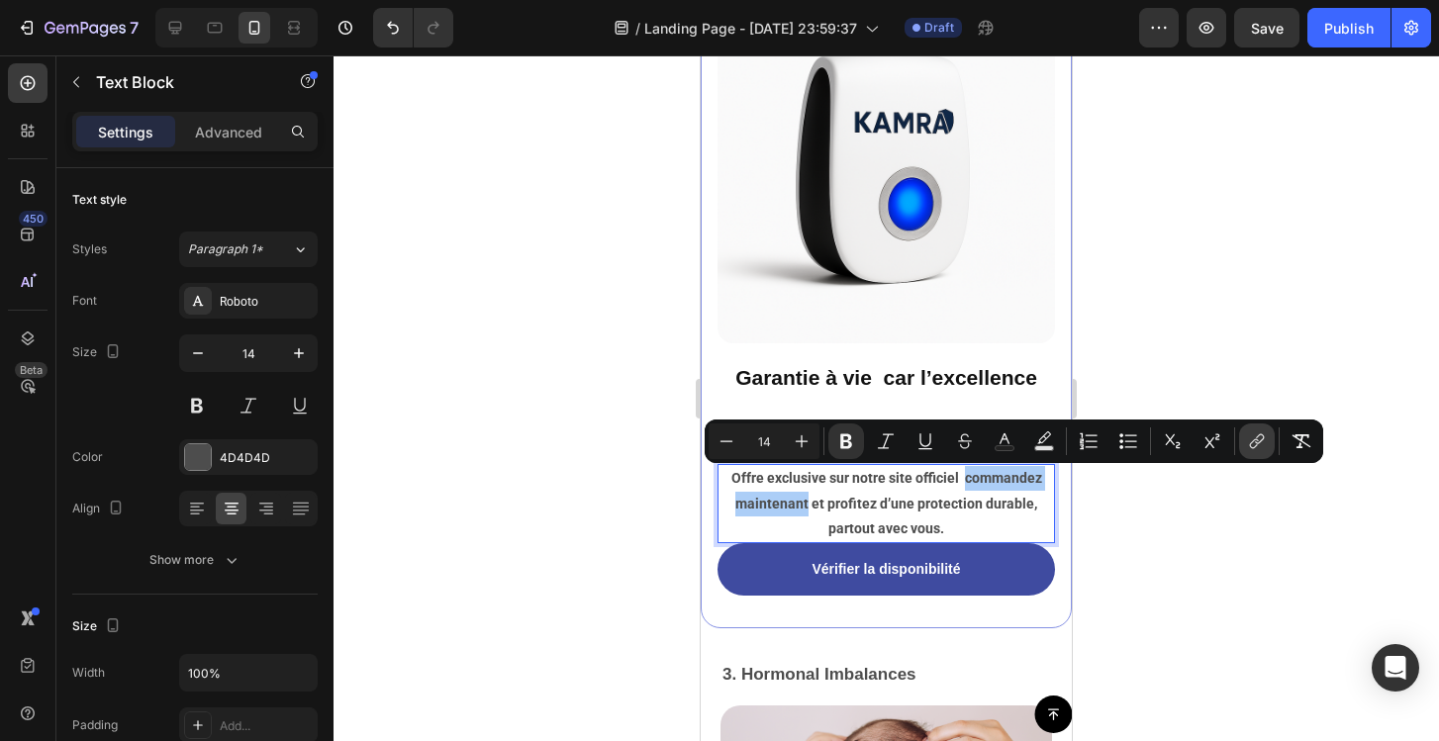
click at [1253, 437] on icon "Editor contextual toolbar" at bounding box center [1257, 441] width 20 height 20
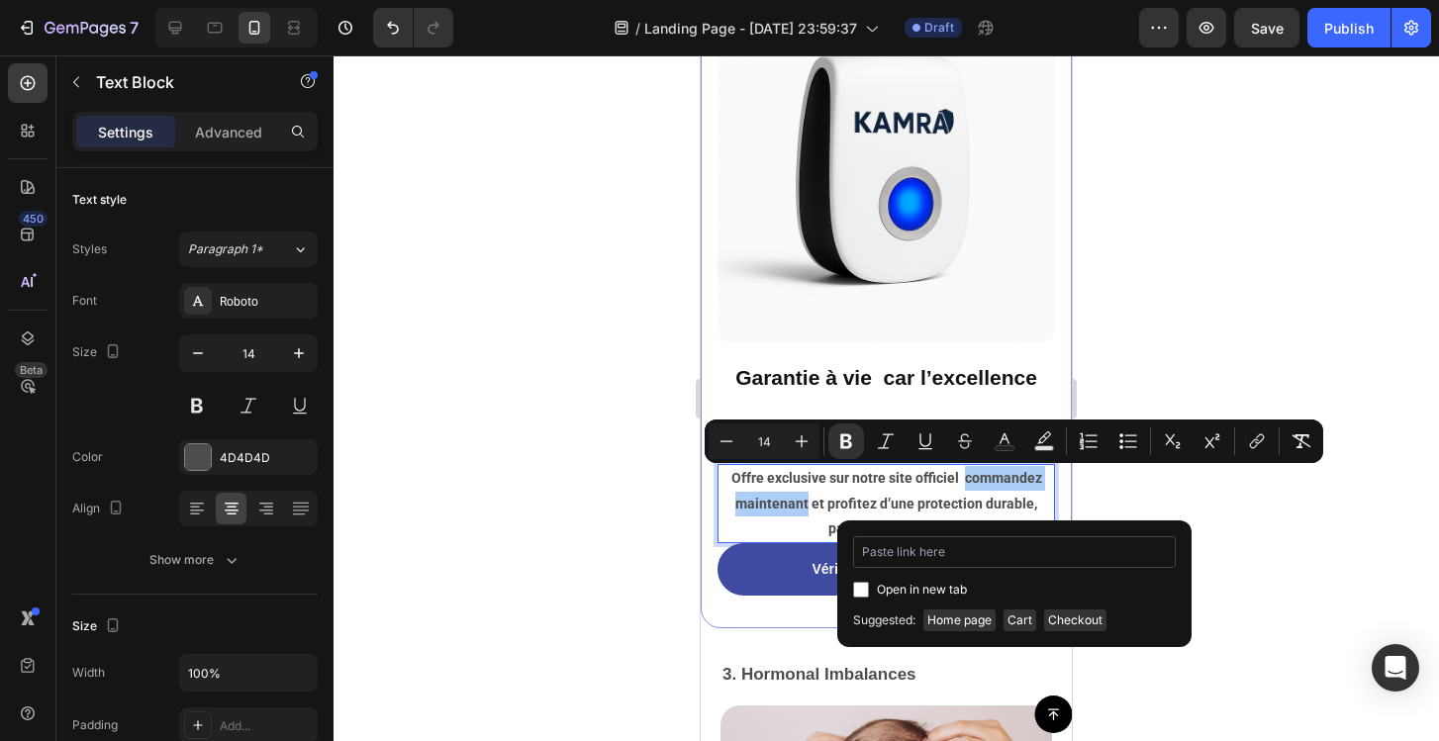
click at [958, 552] on input "Editor contextual toolbar" at bounding box center [1014, 552] width 323 height 32
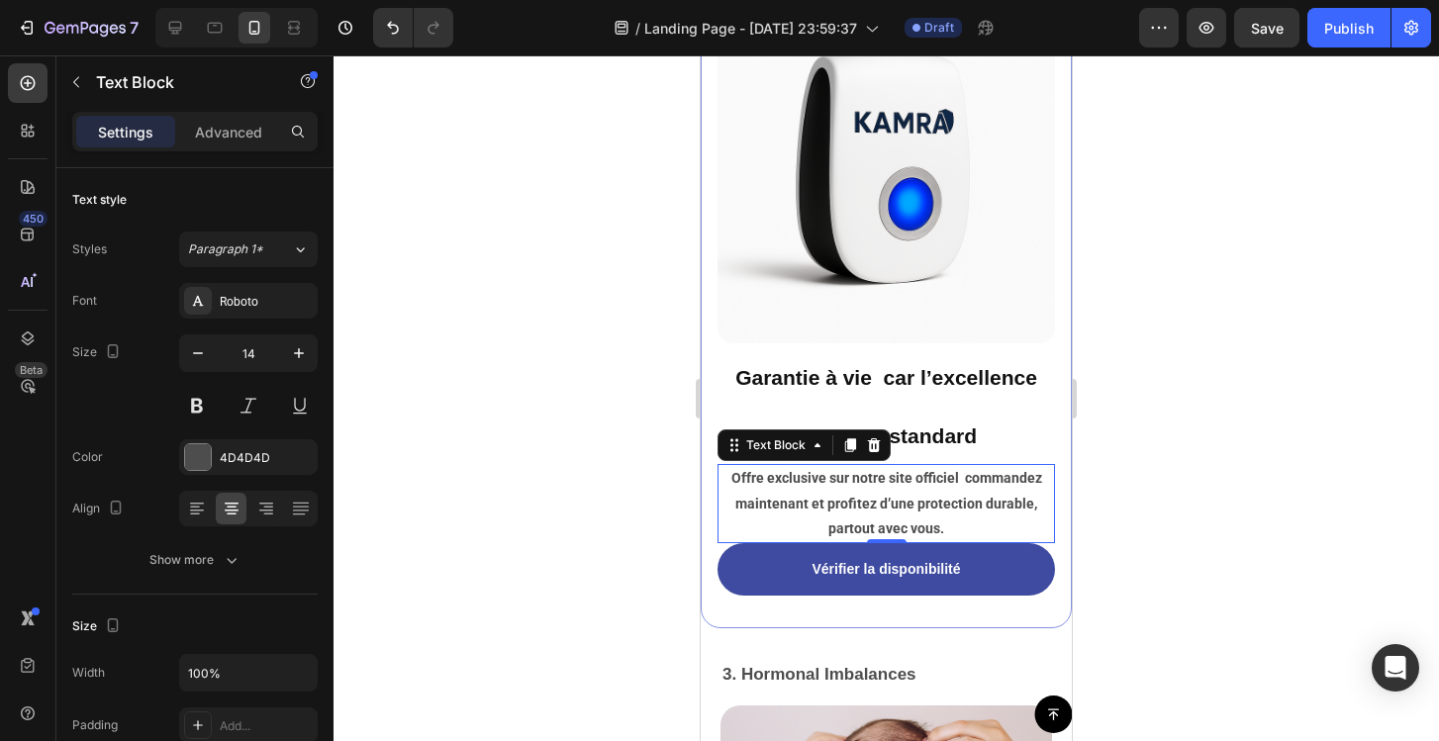
click at [986, 507] on strong "Offre exclusive sur notre site officiel commandez maintenant et profitez d’une …" at bounding box center [886, 502] width 311 height 65
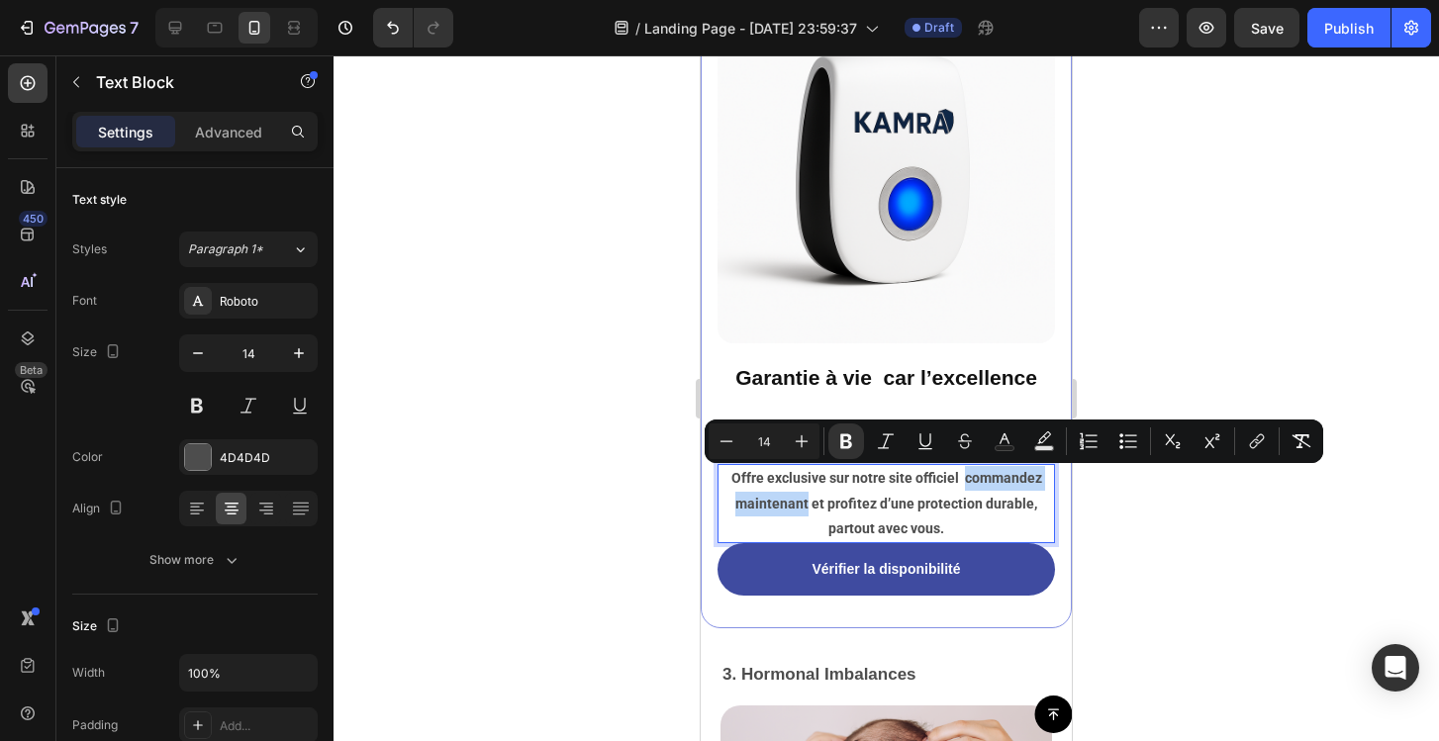
drag, startPoint x: 966, startPoint y: 480, endPoint x: 809, endPoint y: 513, distance: 160.7
click at [809, 513] on strong "Offre exclusive sur notre site officiel commandez maintenant et profitez d’une …" at bounding box center [886, 502] width 311 height 65
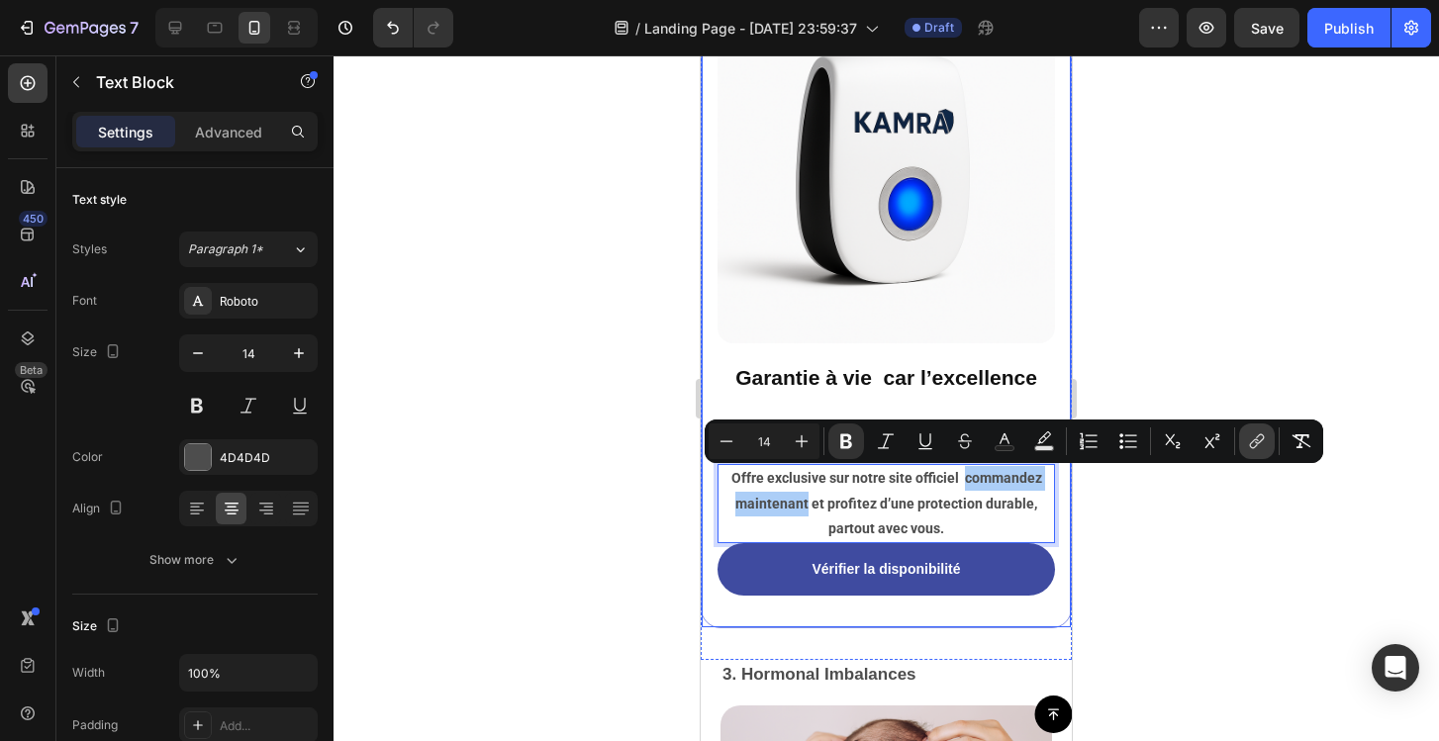
click at [1260, 448] on icon "Editor contextual toolbar" at bounding box center [1257, 441] width 20 height 20
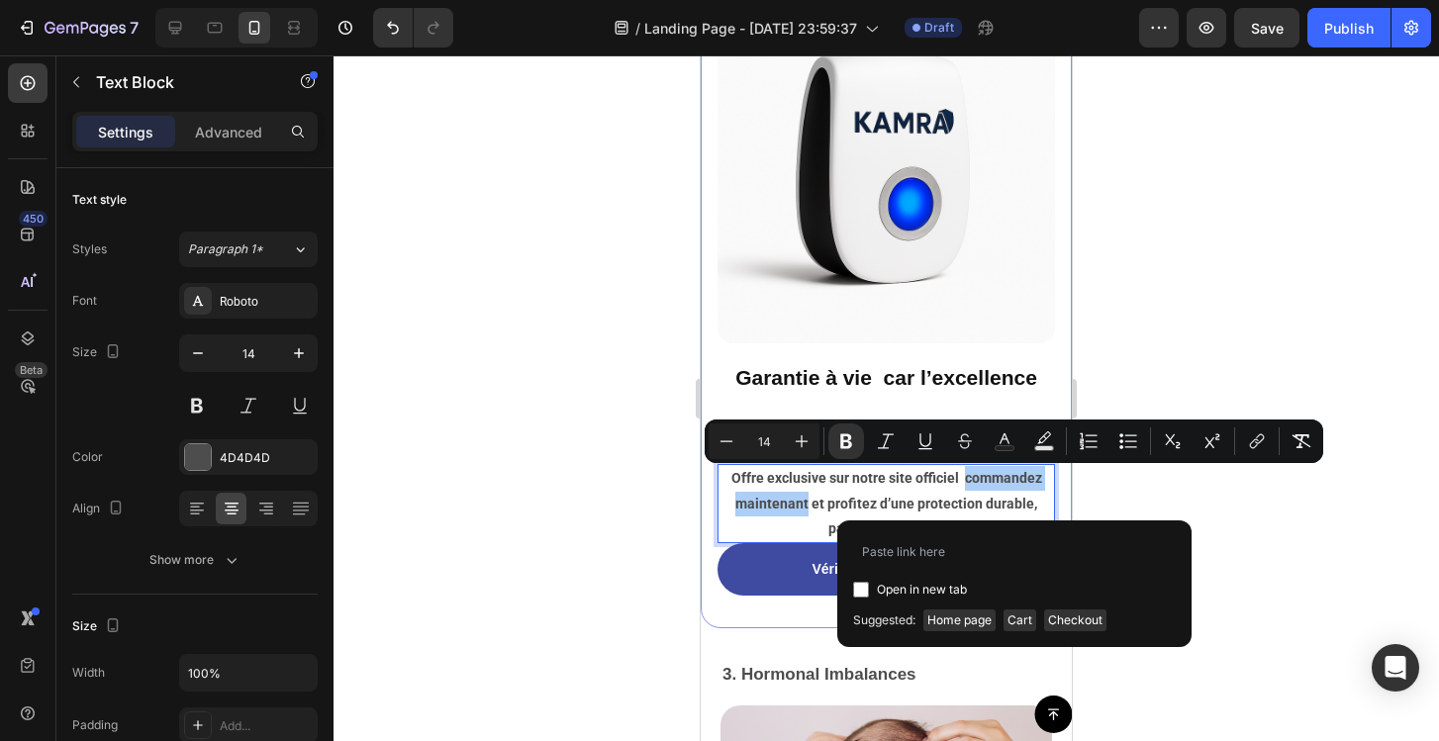
type input "[URL][DOMAIN_NAME]"
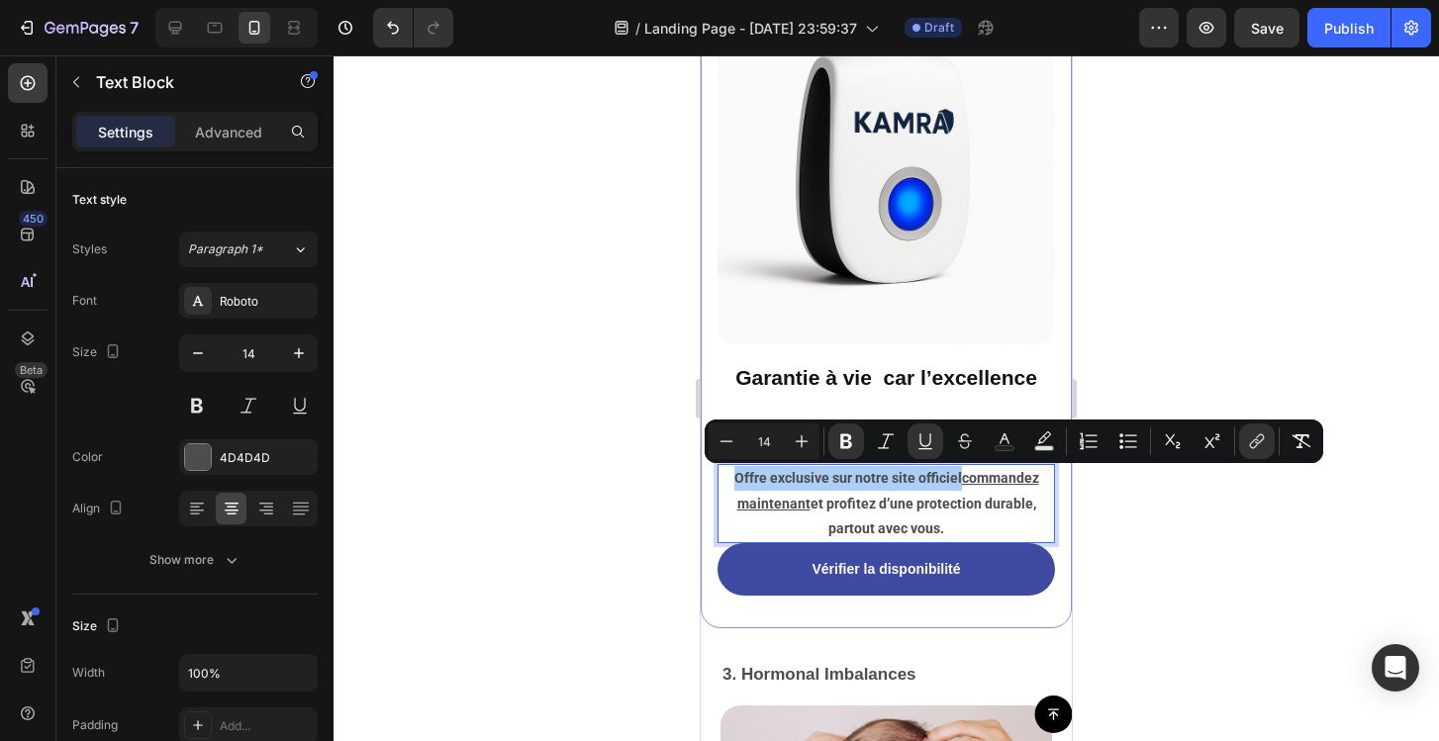
click at [1195, 575] on div at bounding box center [886, 398] width 1105 height 686
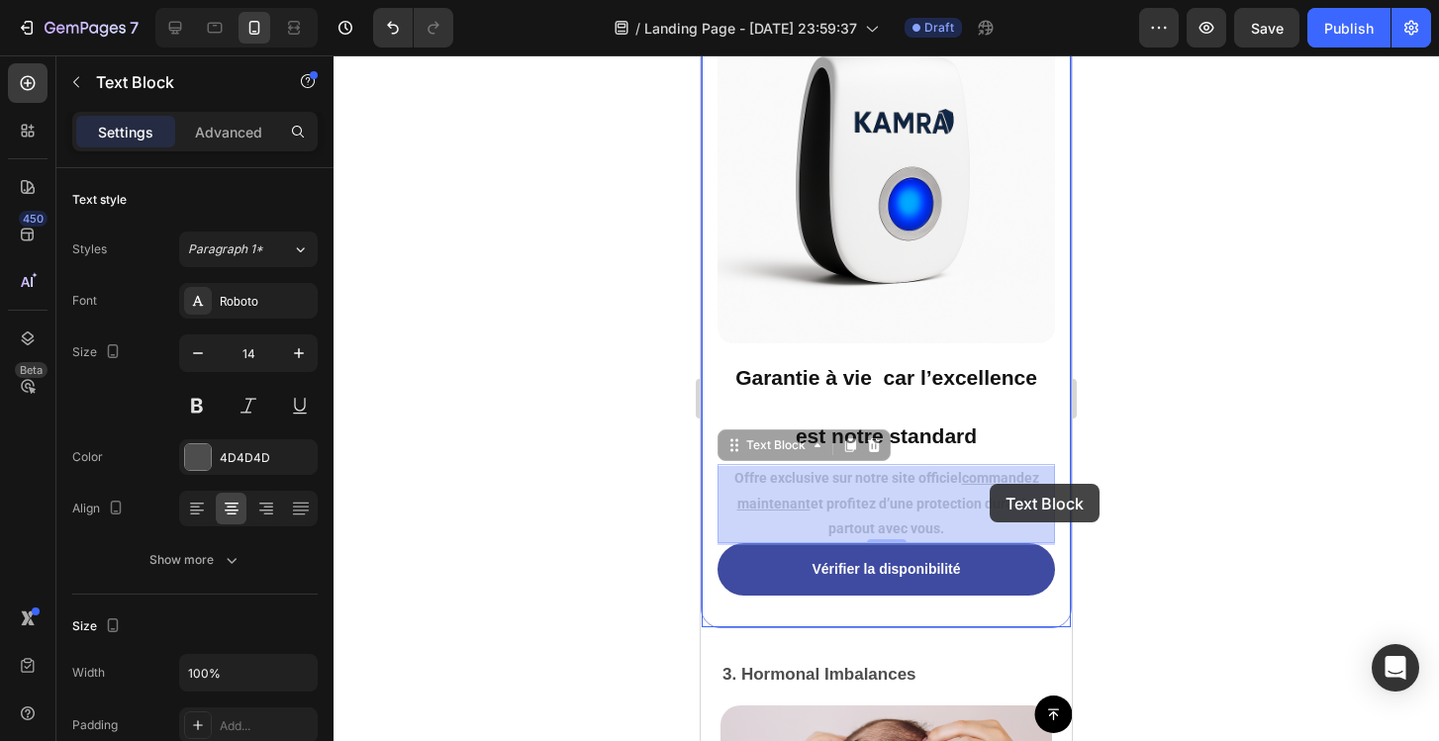
drag, startPoint x: 962, startPoint y: 484, endPoint x: 990, endPoint y: 485, distance: 27.7
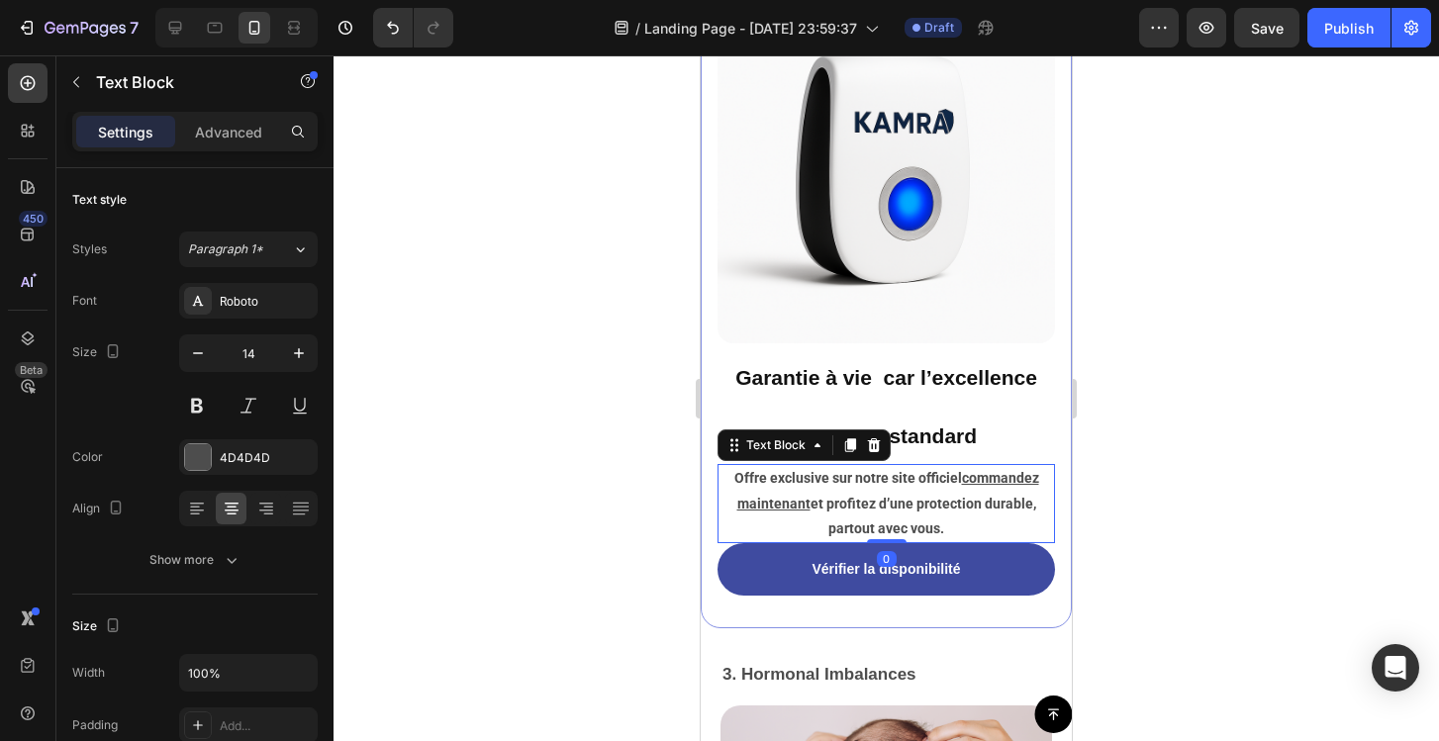
click at [1207, 509] on div at bounding box center [886, 398] width 1105 height 686
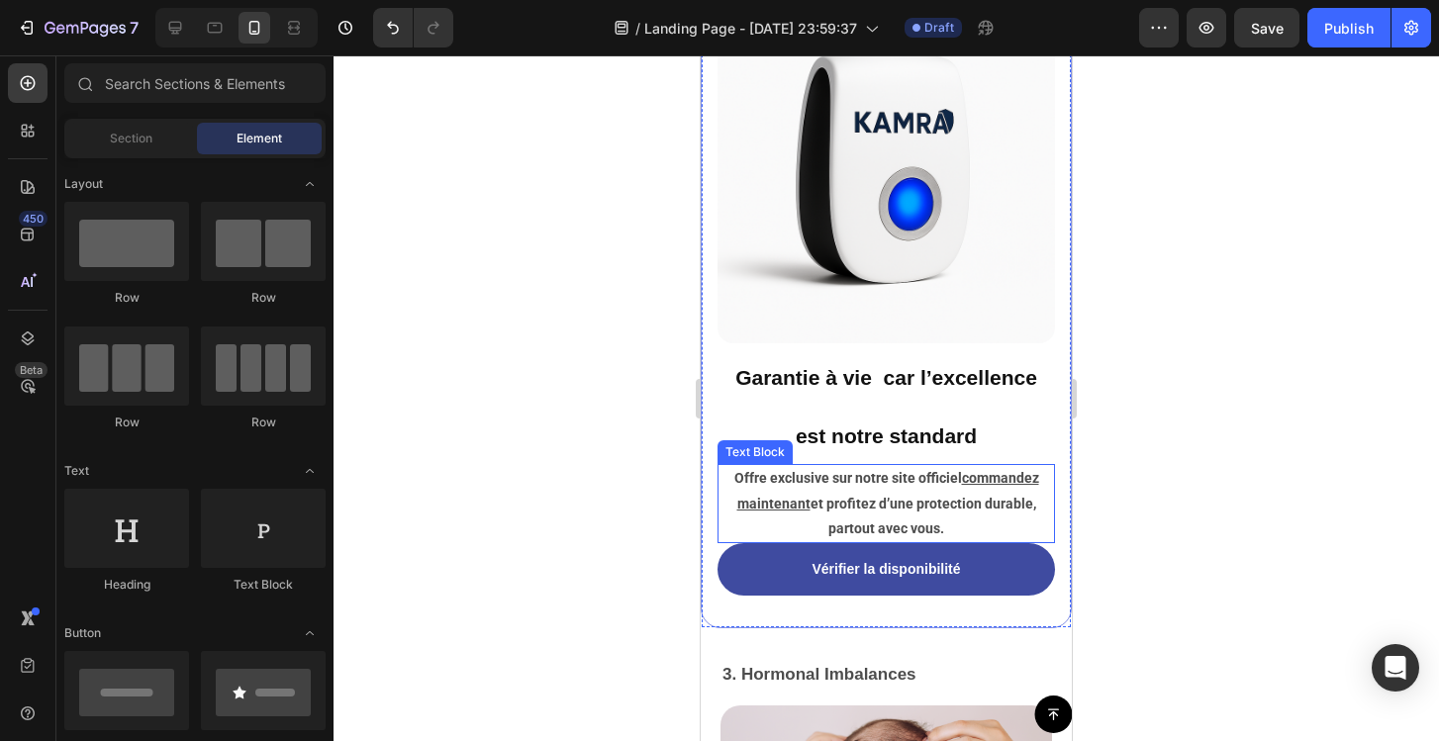
click at [986, 516] on p "Offre exclusive sur notre site officiel commandez maintenant et profitez d’une …" at bounding box center [886, 503] width 334 height 75
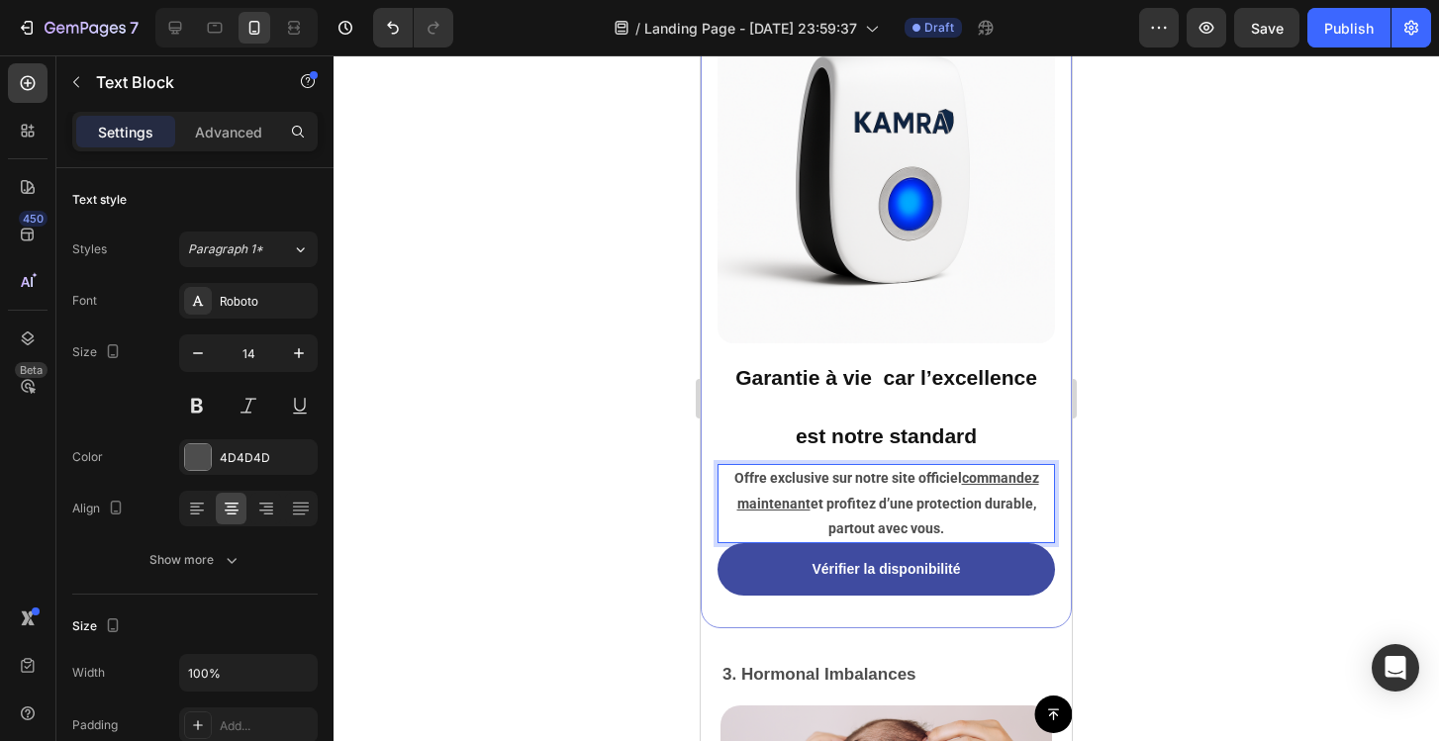
click at [963, 474] on u "commandez maintenant" at bounding box center [888, 490] width 302 height 41
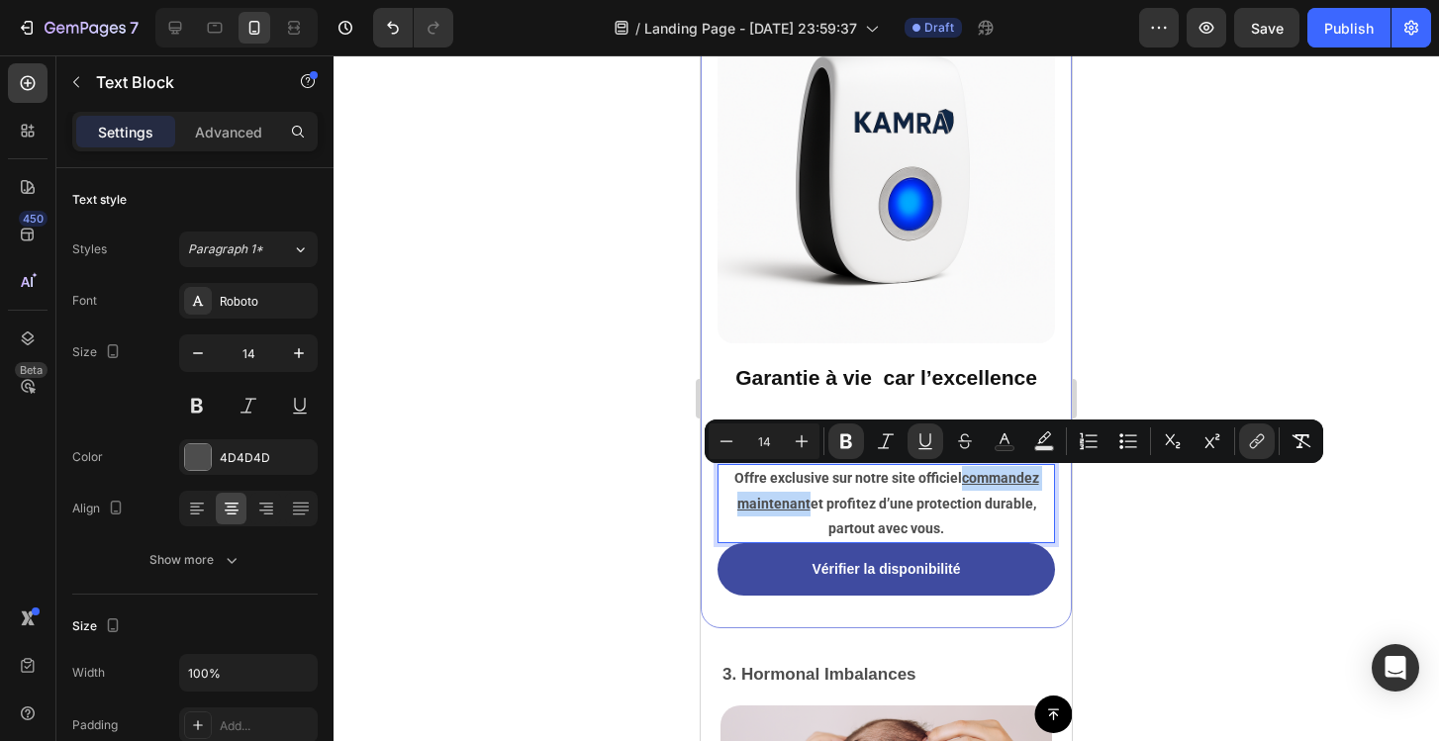
drag, startPoint x: 963, startPoint y: 479, endPoint x: 810, endPoint y: 504, distance: 155.4
click at [810, 504] on p "Offre exclusive sur notre site officiel commandez maintenant et profitez d’une …" at bounding box center [886, 503] width 334 height 75
click at [1049, 442] on icon "Editor contextual toolbar" at bounding box center [1044, 441] width 20 height 20
type input "000000"
type input "77"
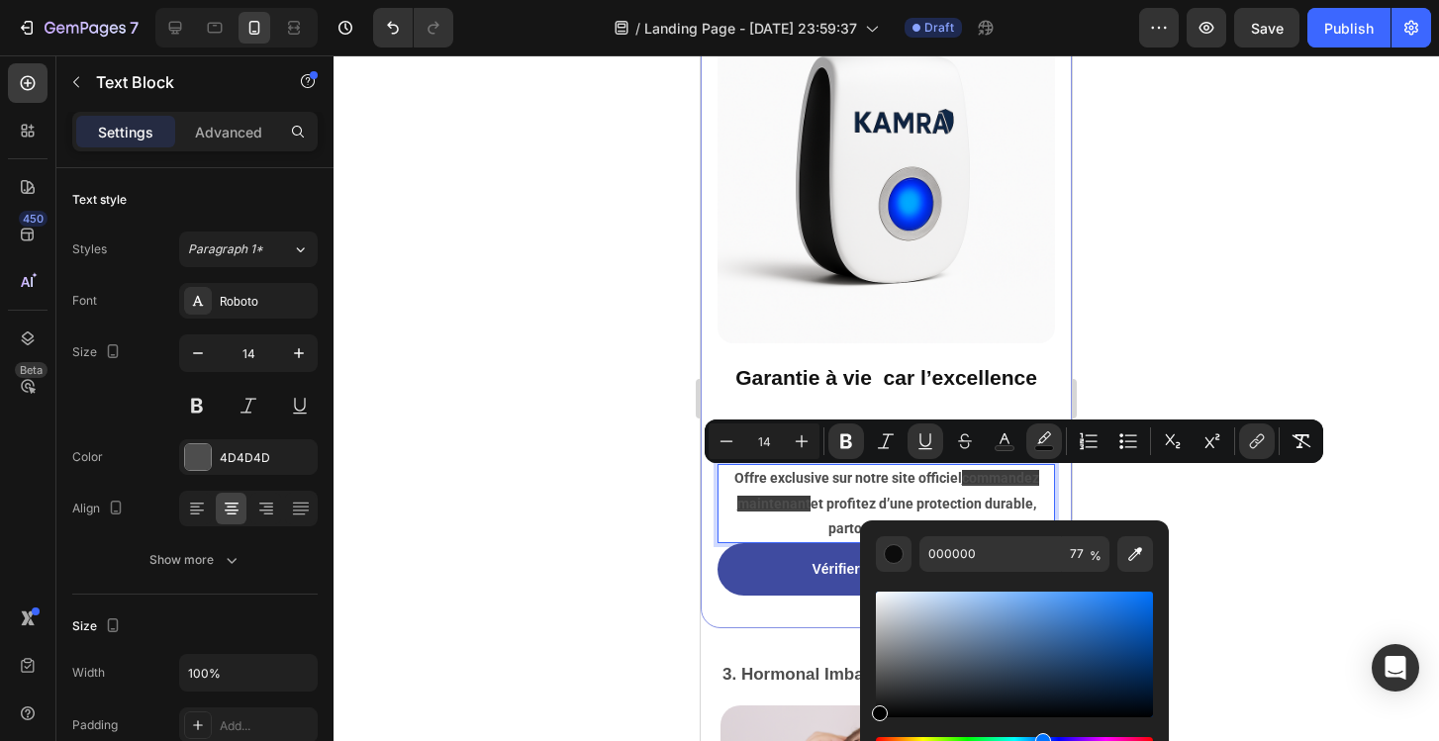
drag, startPoint x: 882, startPoint y: 737, endPoint x: 1040, endPoint y: 736, distance: 158.3
click at [1040, 736] on div "Hue" at bounding box center [1043, 741] width 16 height 16
click at [1101, 619] on div "Editor contextual toolbar" at bounding box center [1014, 655] width 277 height 126
type input "256EC6"
click at [1299, 556] on div at bounding box center [886, 398] width 1105 height 686
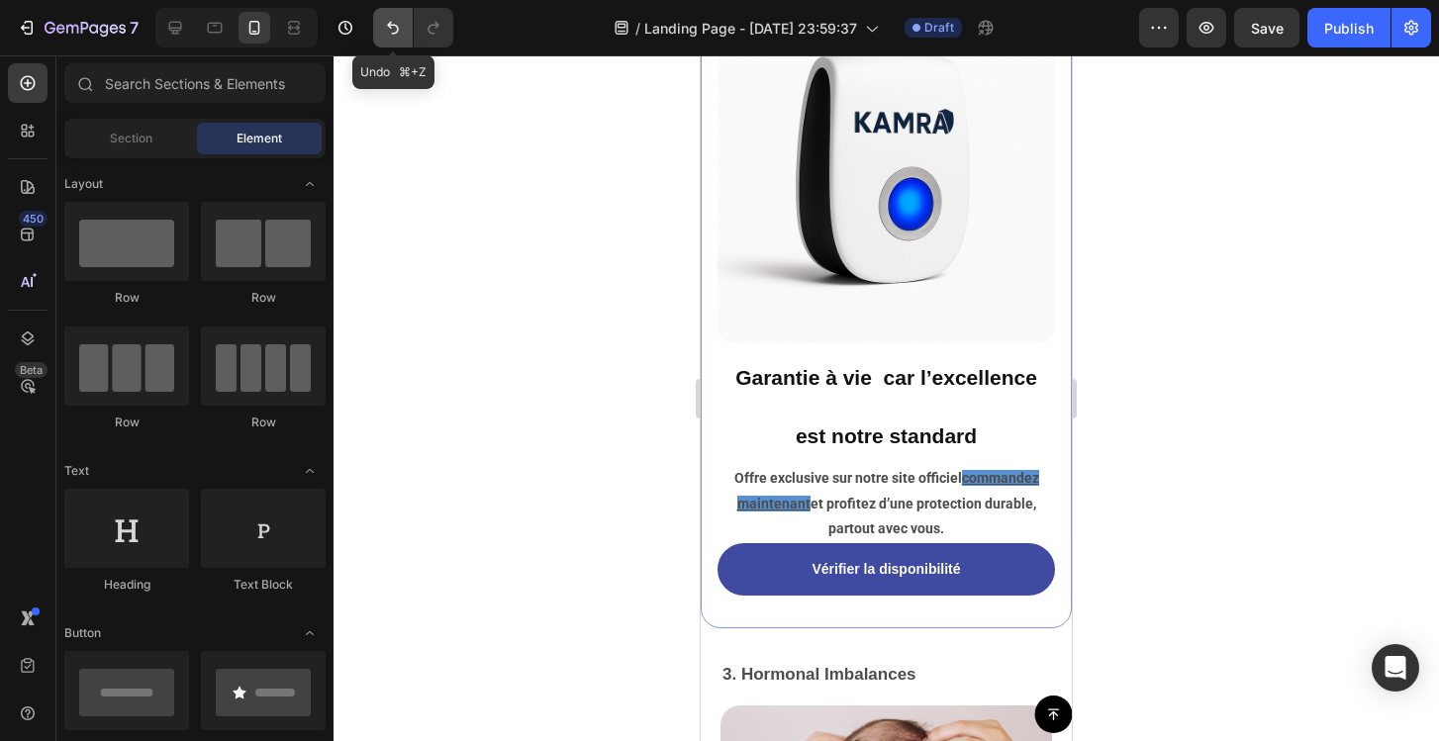
click at [396, 20] on icon "Undo/Redo" at bounding box center [393, 28] width 20 height 20
click at [395, 33] on icon "Undo/Redo" at bounding box center [393, 28] width 12 height 13
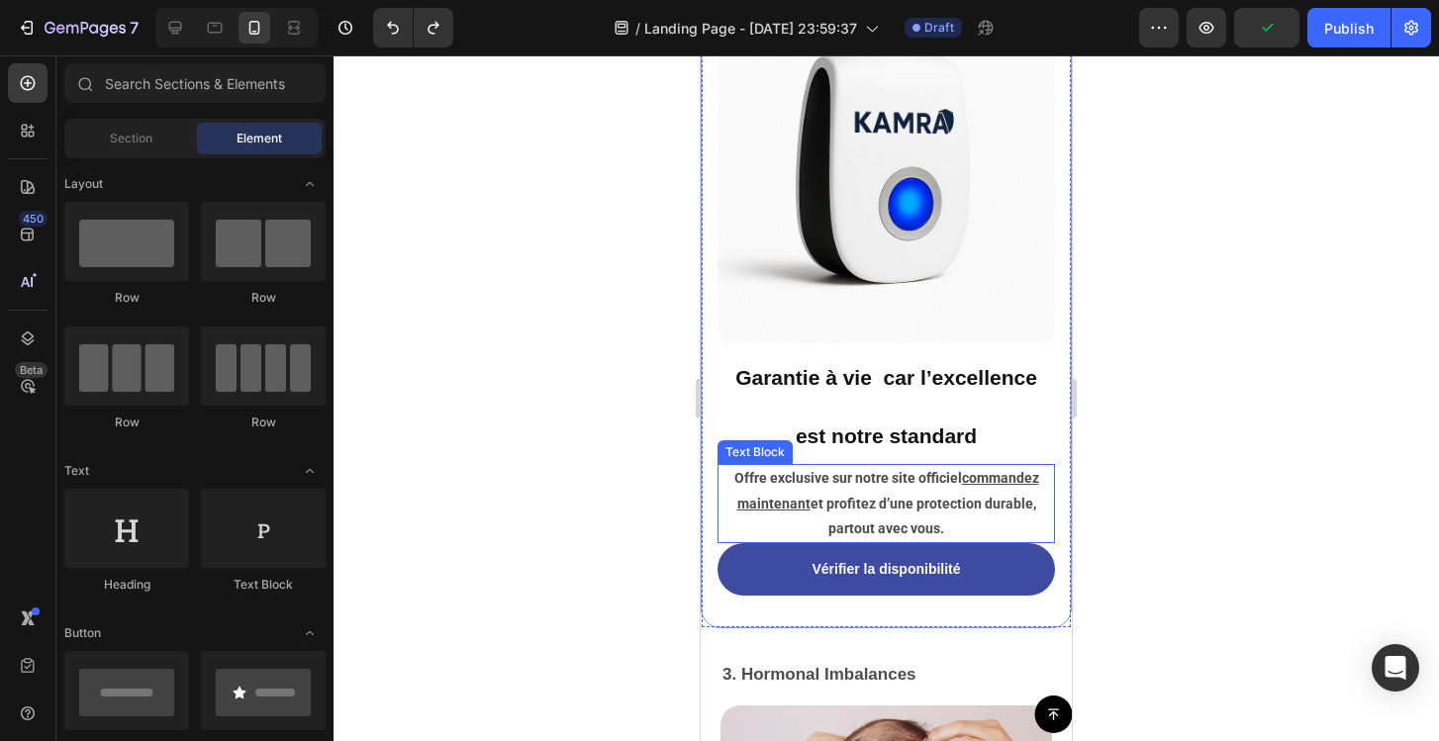
click at [952, 486] on strong "Offre exclusive sur notre site officiel" at bounding box center [848, 478] width 228 height 16
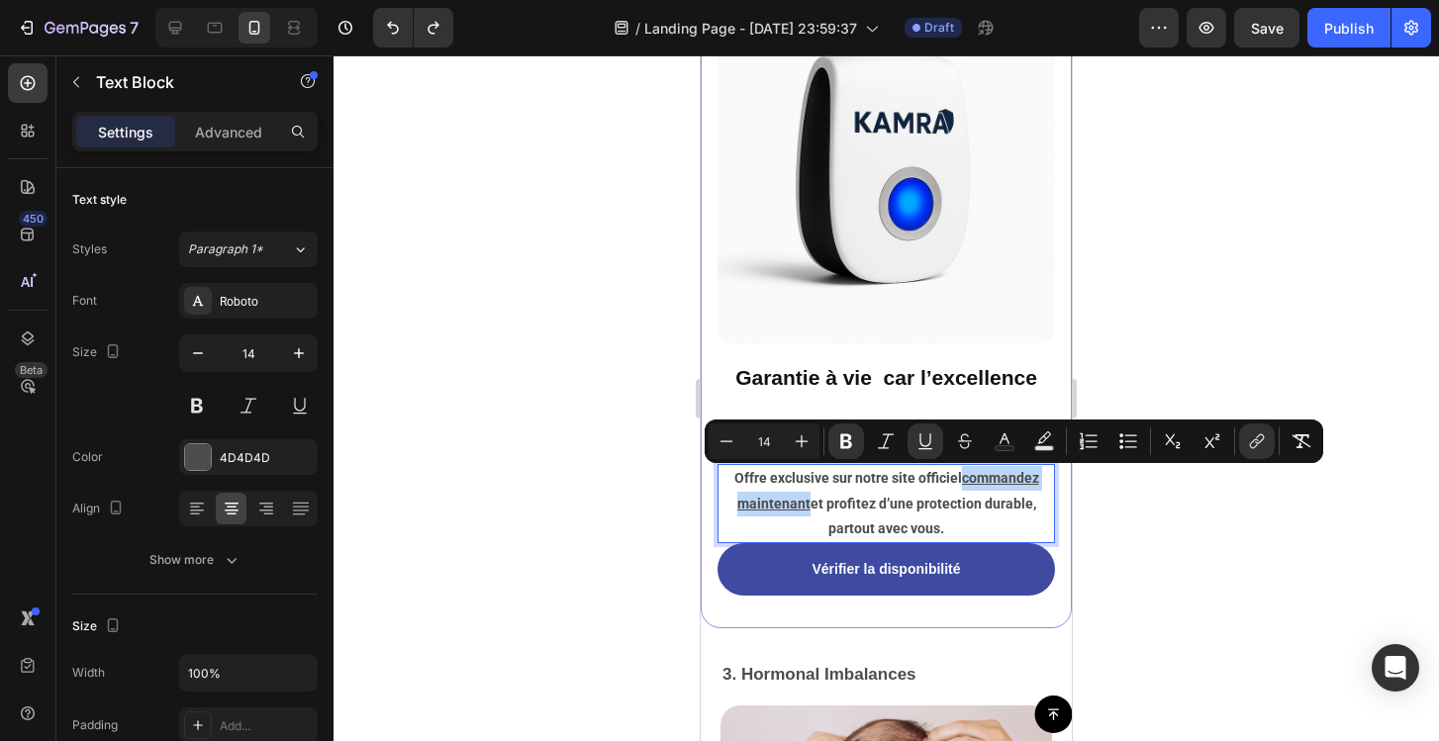
drag, startPoint x: 964, startPoint y: 480, endPoint x: 810, endPoint y: 507, distance: 156.7
click at [810, 507] on p "Offre exclusive sur notre site officiel commandez maintenant et profitez d’une …" at bounding box center [886, 503] width 334 height 75
click at [1011, 437] on icon "Editor contextual toolbar" at bounding box center [1005, 441] width 20 height 20
type input "4D4D4D"
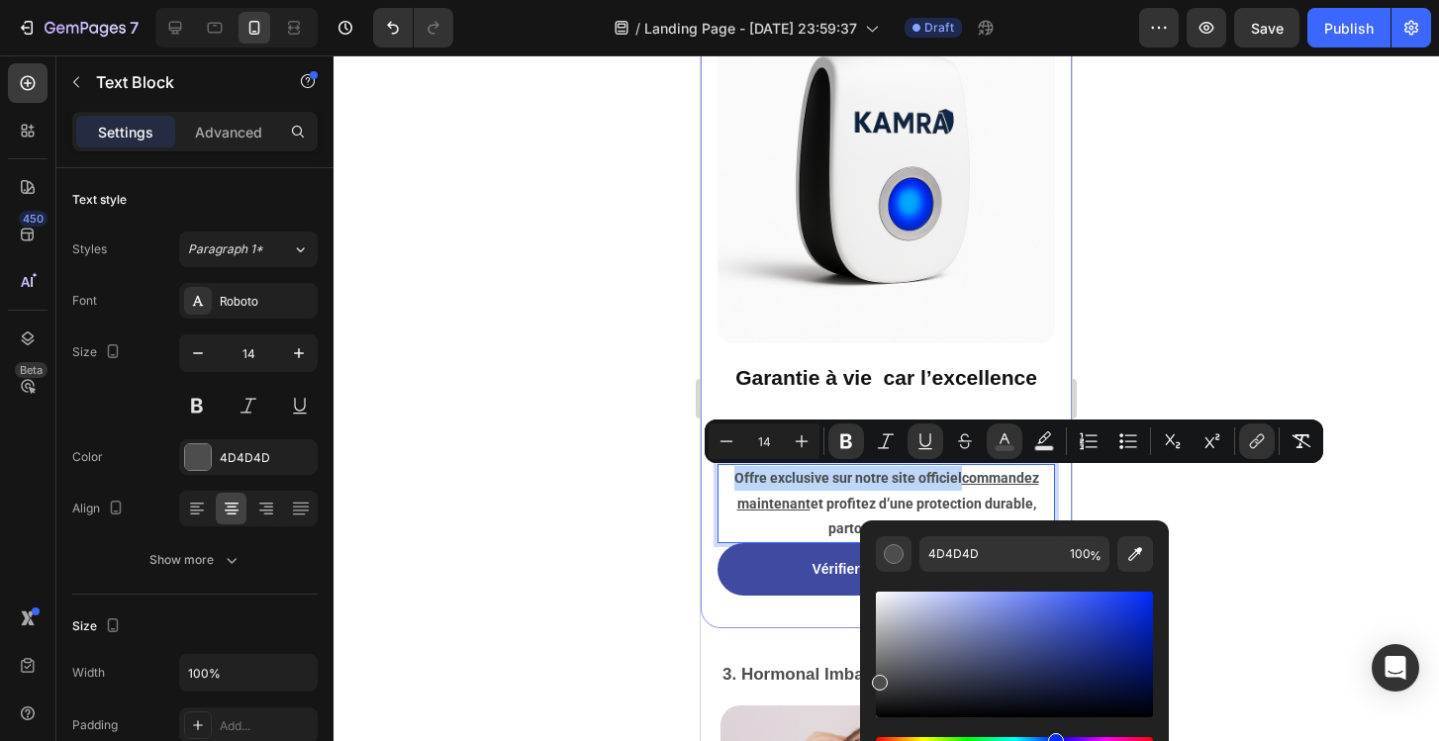
drag, startPoint x: 881, startPoint y: 735, endPoint x: 1053, endPoint y: 769, distance: 175.5
click at [1053, 0] on html "7 / Landing Page - Aug 26, 23:59:37 Draft Preview Save Publish 450 Beta Section…" at bounding box center [719, 0] width 1439 height 0
click at [1094, 627] on div "Editor contextual toolbar" at bounding box center [1014, 655] width 277 height 126
type input "273FB5"
click at [1122, 494] on div at bounding box center [886, 398] width 1105 height 686
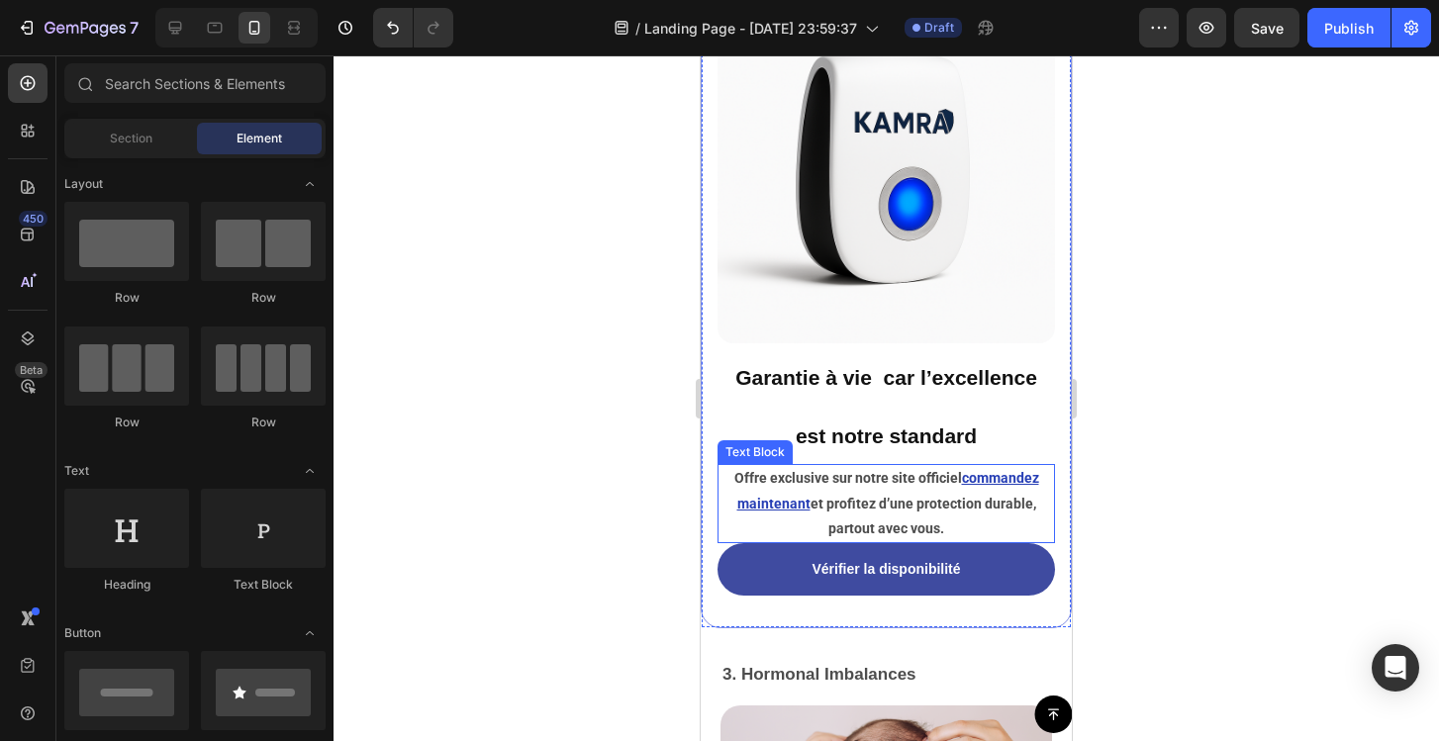
click at [1003, 482] on u "commandez maintenant" at bounding box center [888, 490] width 302 height 41
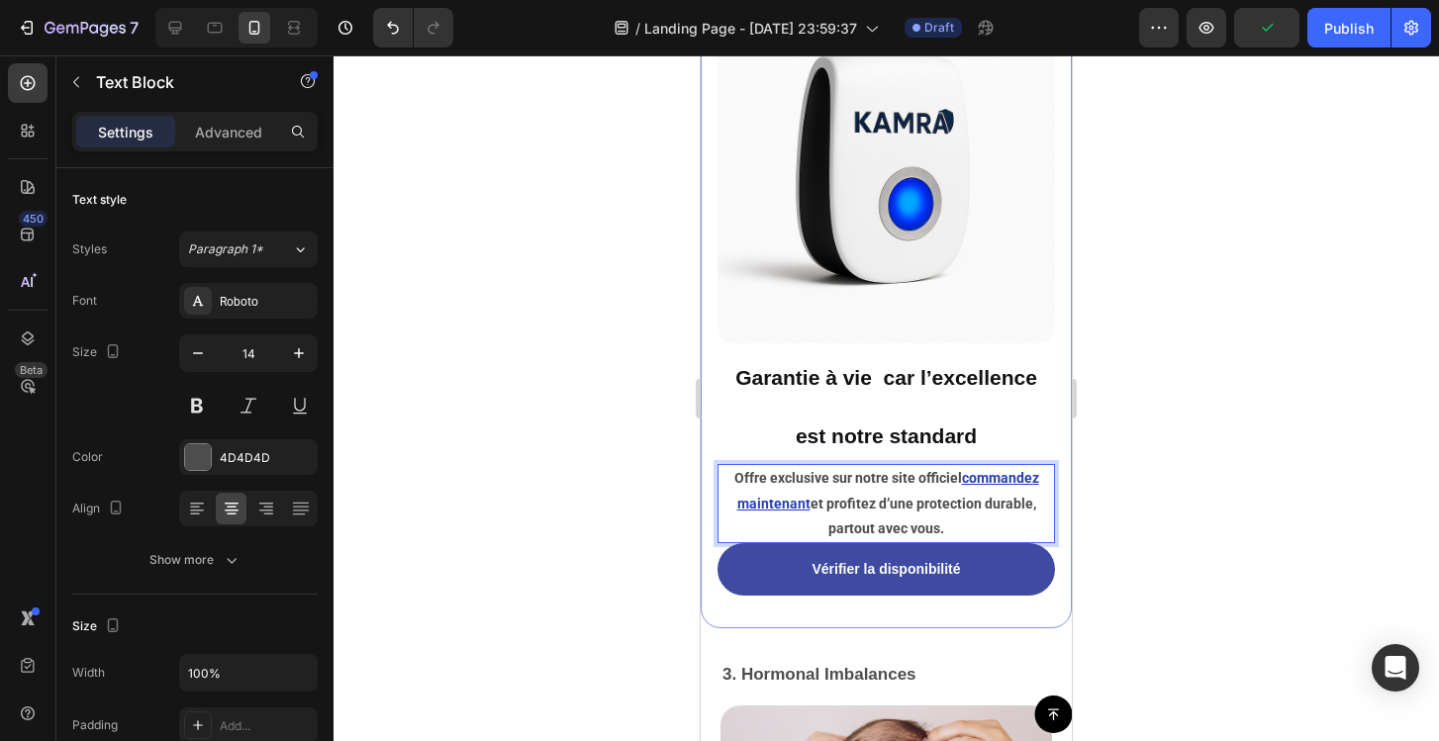
click at [1206, 506] on div at bounding box center [886, 398] width 1105 height 686
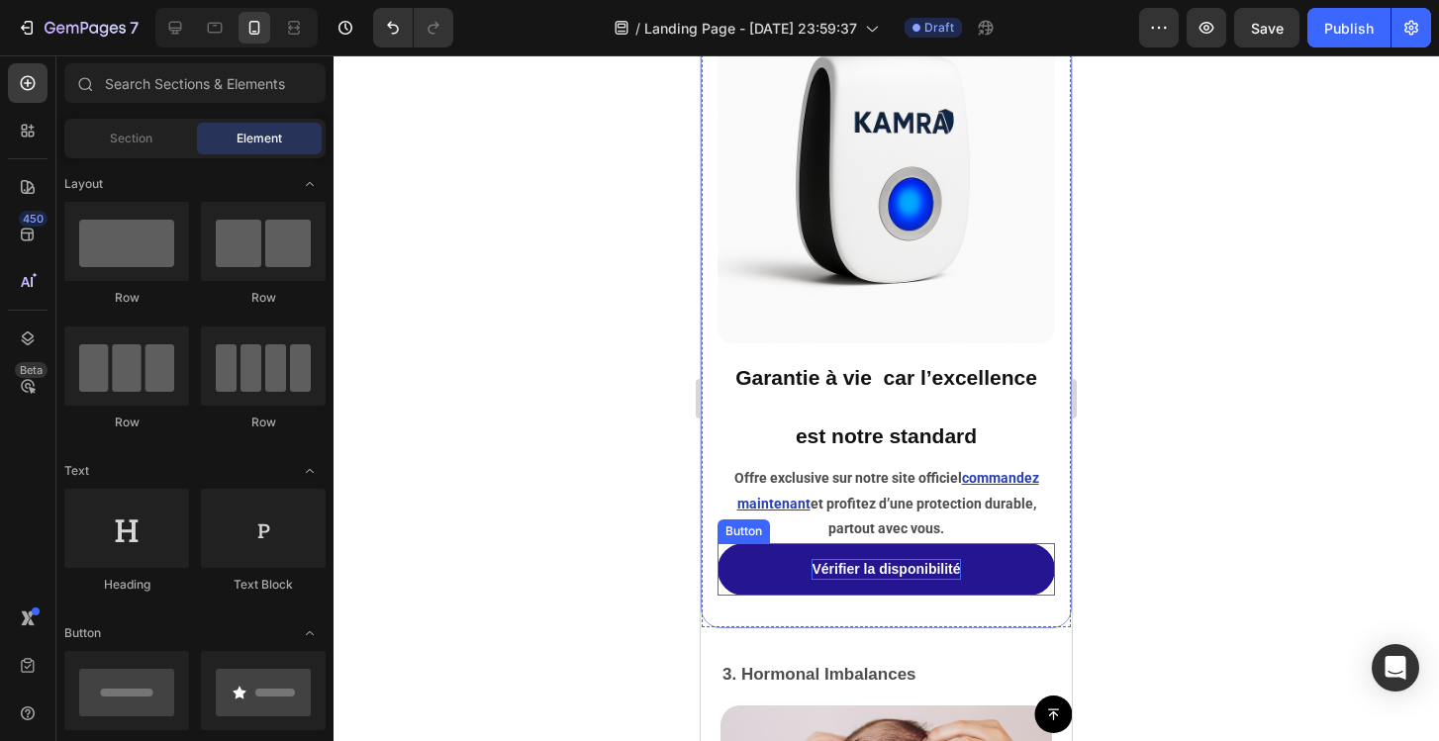
click at [939, 576] on p "Vérifier la disponibilité" at bounding box center [886, 569] width 148 height 21
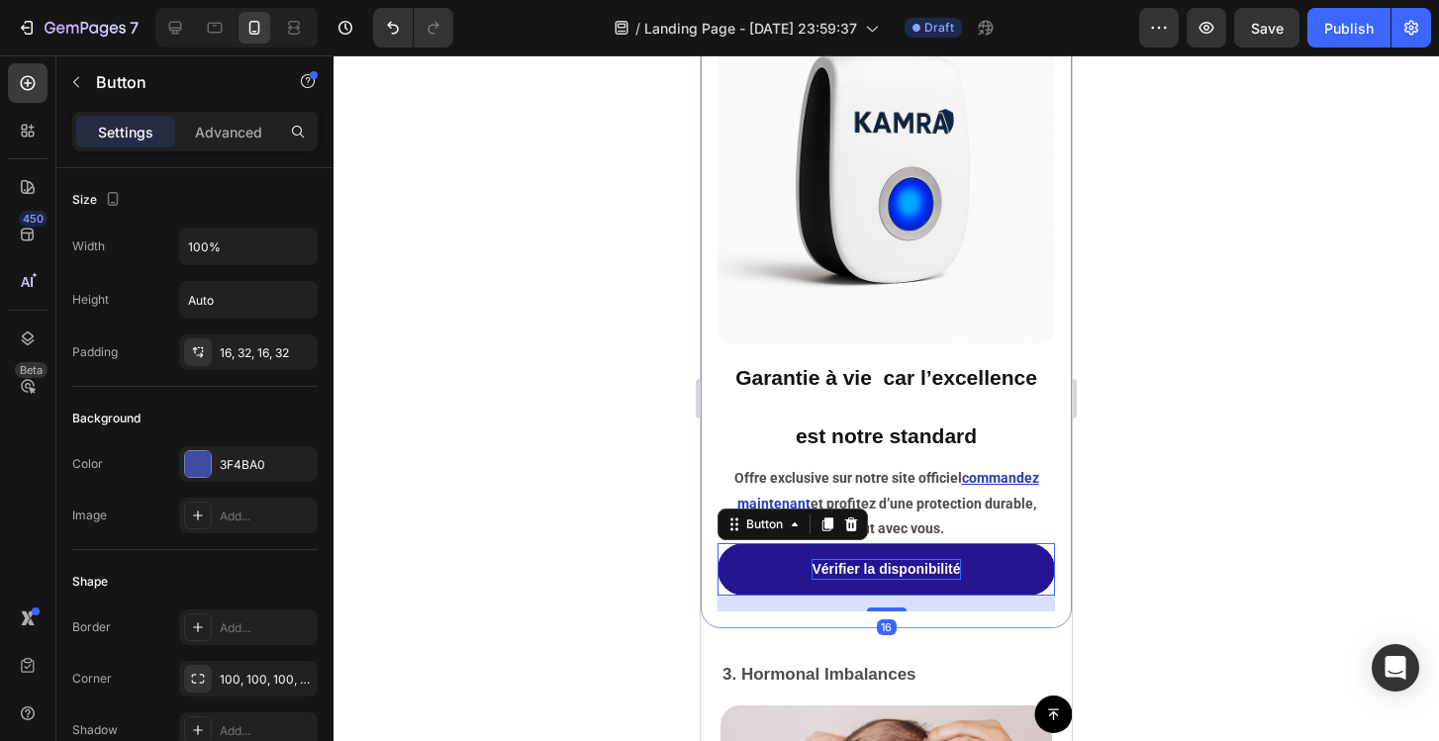
click at [926, 570] on p "Vérifier la disponibilité" at bounding box center [886, 569] width 148 height 21
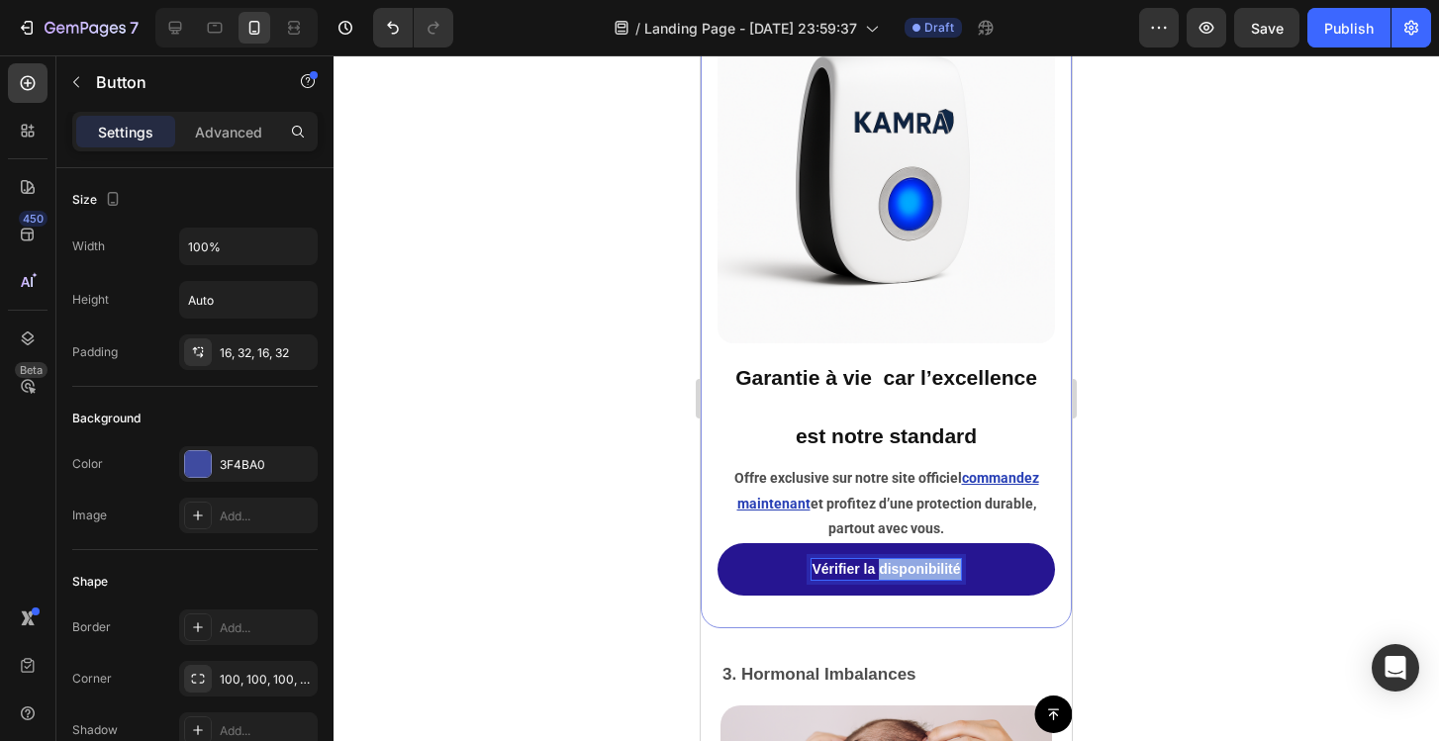
click at [926, 570] on p "Vérifier la disponibilité" at bounding box center [886, 569] width 148 height 21
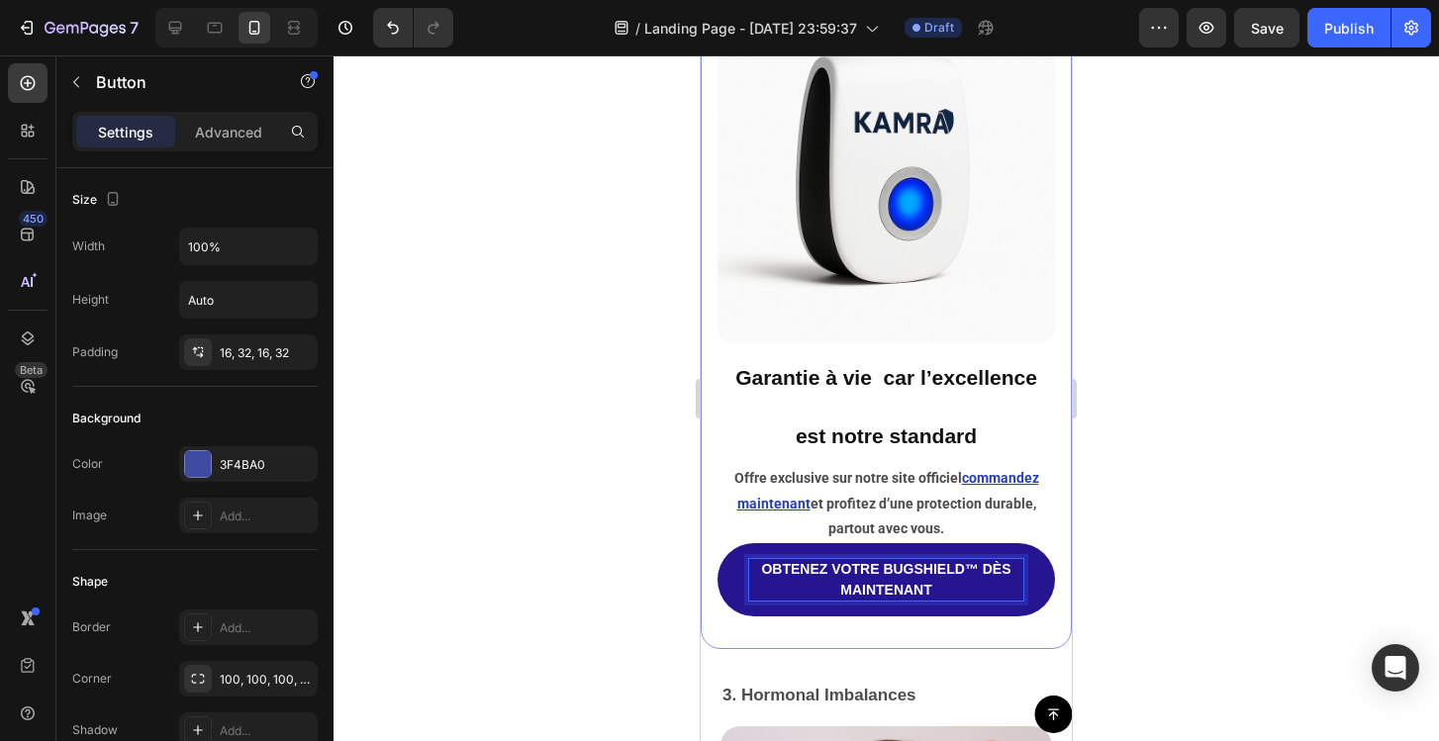
click at [1203, 542] on div at bounding box center [886, 398] width 1105 height 686
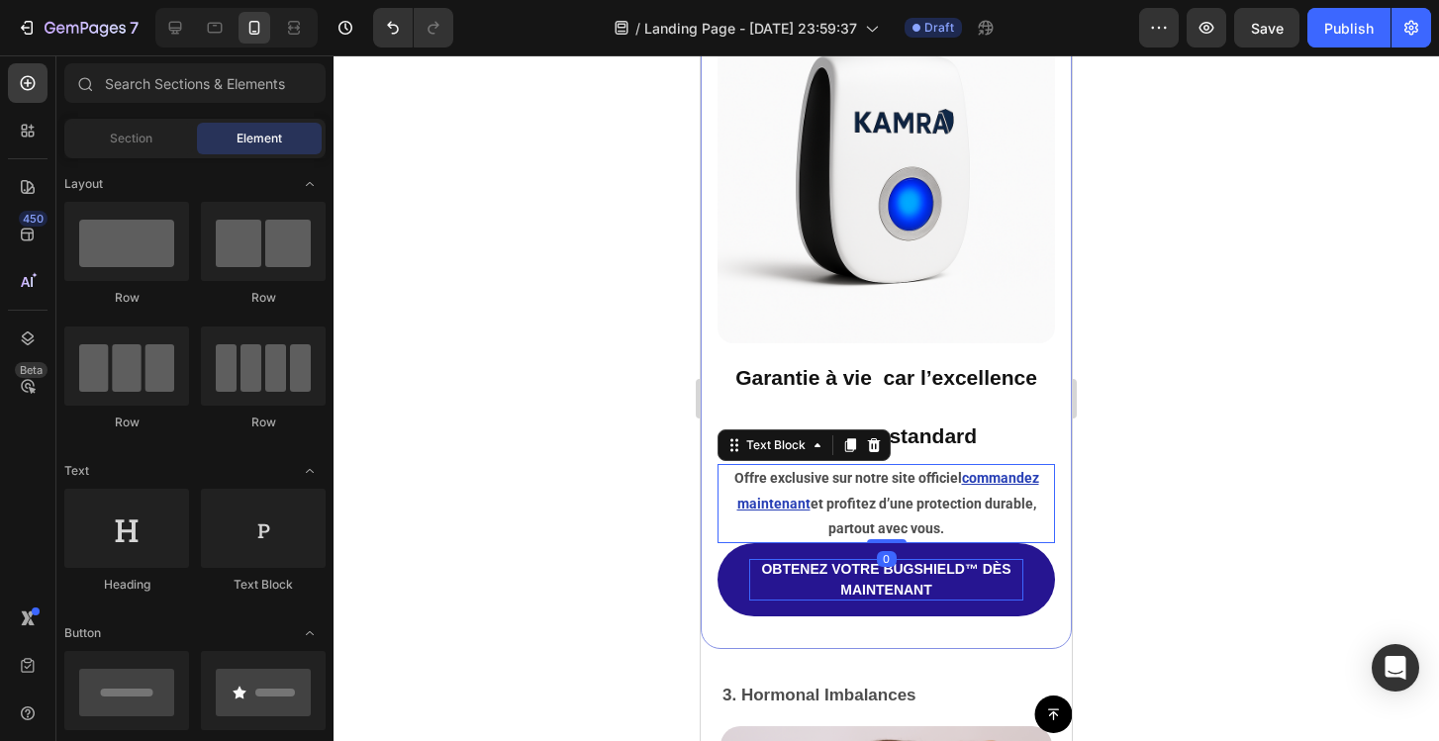
click at [963, 529] on p "Offre exclusive sur notre site officiel commandez maintenant et profitez d’une …" at bounding box center [886, 503] width 334 height 75
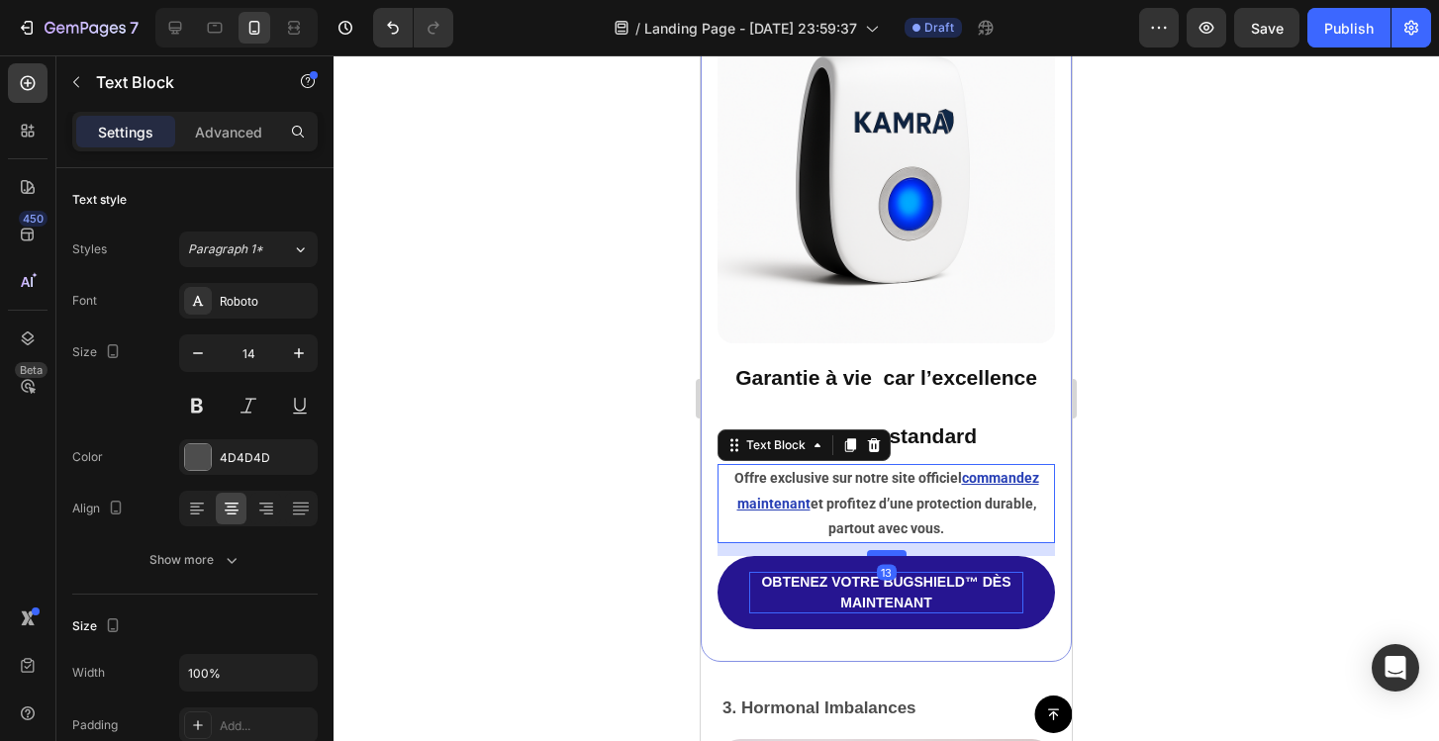
drag, startPoint x: 889, startPoint y: 541, endPoint x: 895, endPoint y: 554, distance: 14.2
click at [895, 554] on div at bounding box center [887, 553] width 40 height 6
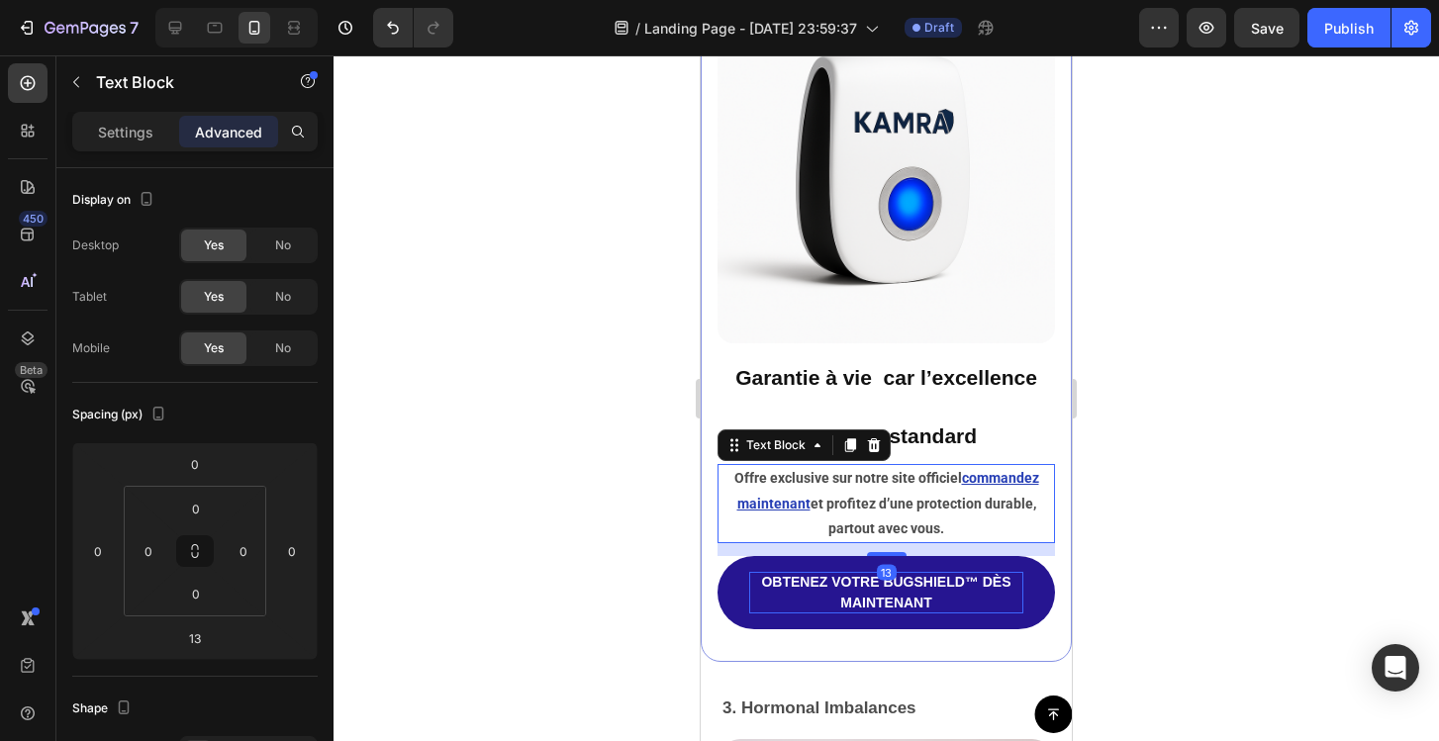
click at [1249, 533] on div at bounding box center [886, 398] width 1105 height 686
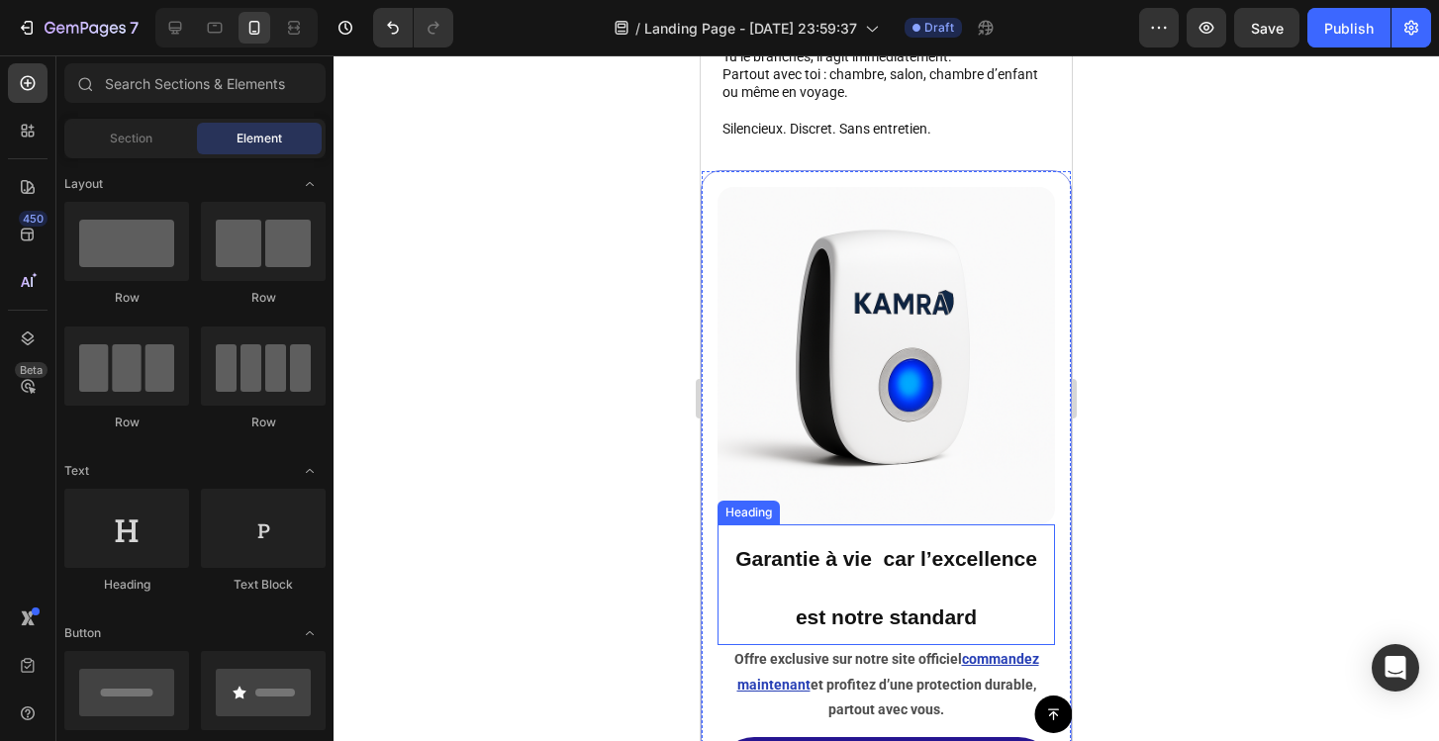
scroll to position [5902, 0]
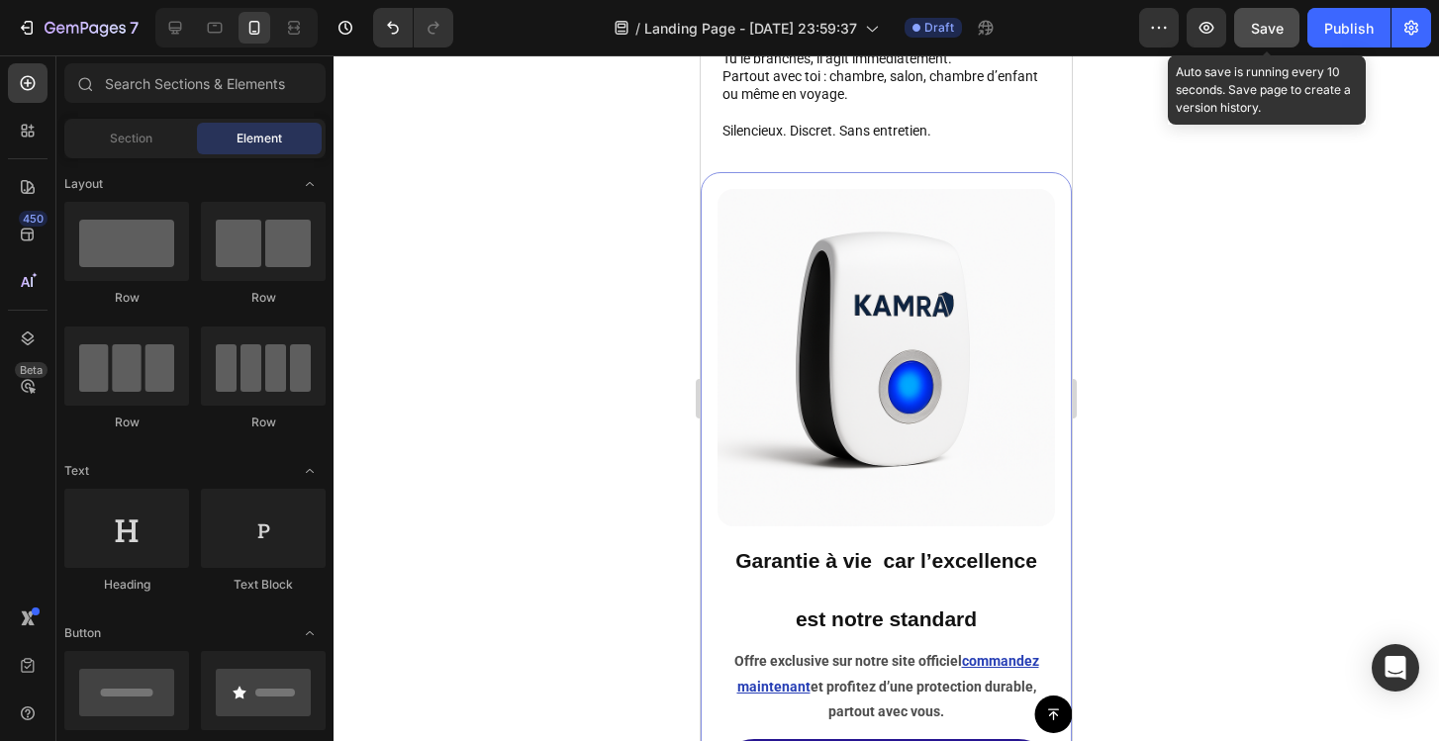
click at [1282, 27] on span "Save" at bounding box center [1267, 28] width 33 height 17
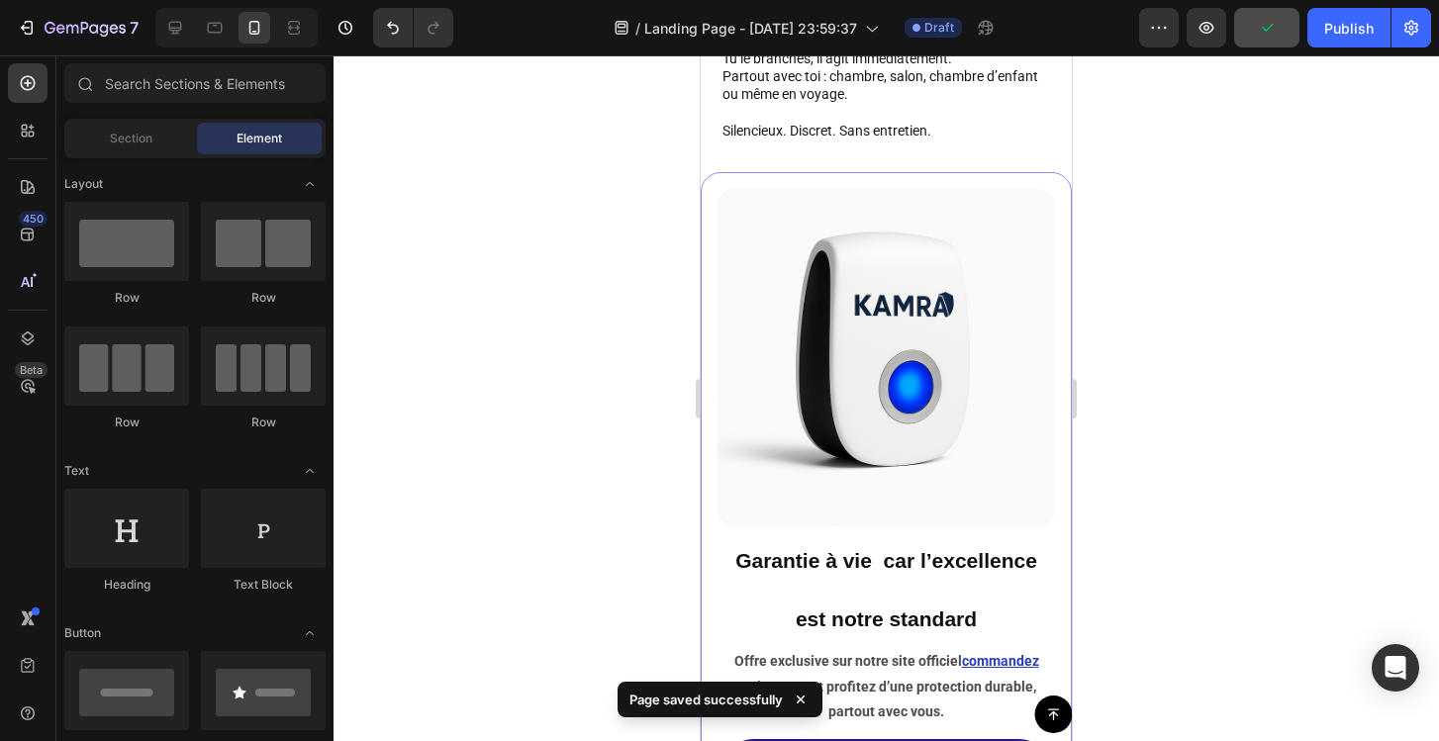
click at [1192, 272] on div at bounding box center [886, 398] width 1105 height 686
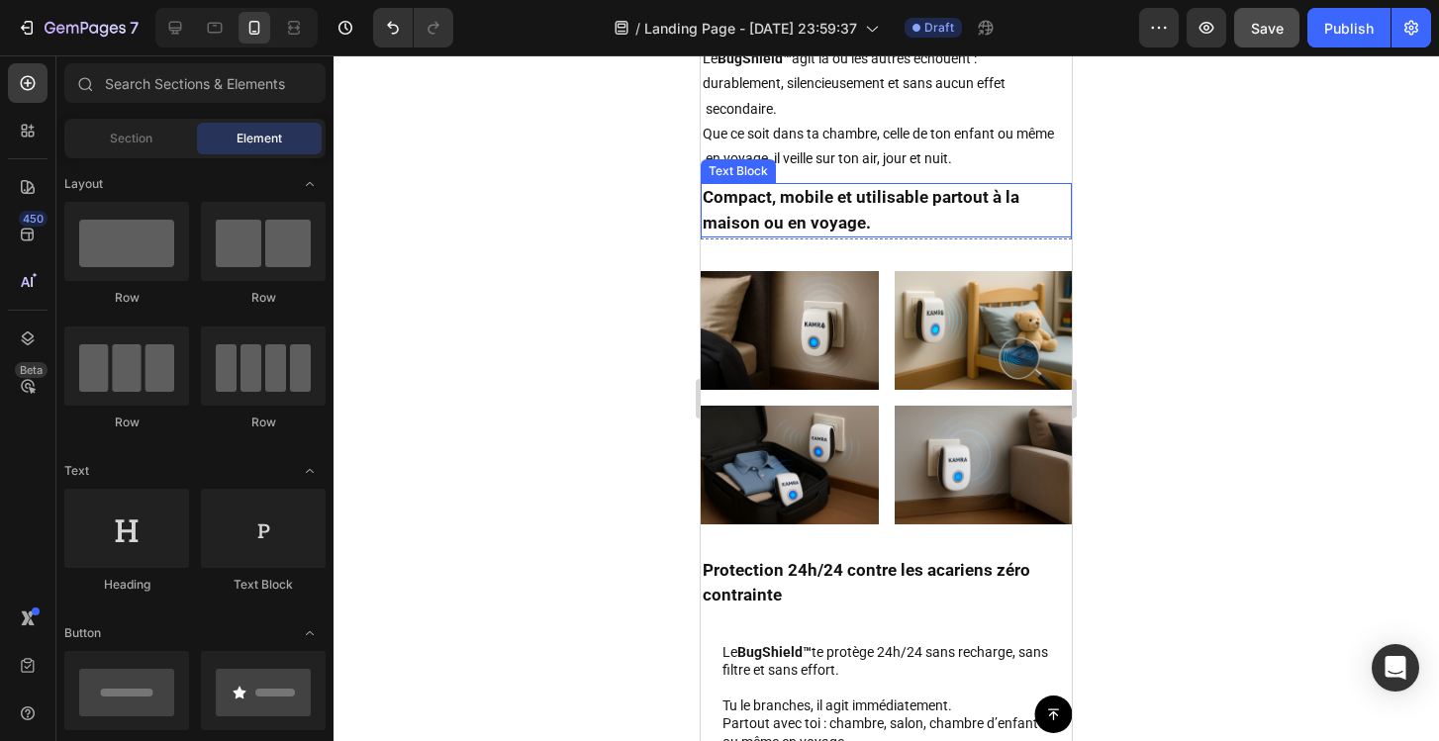
click at [1174, 225] on div at bounding box center [886, 398] width 1105 height 686
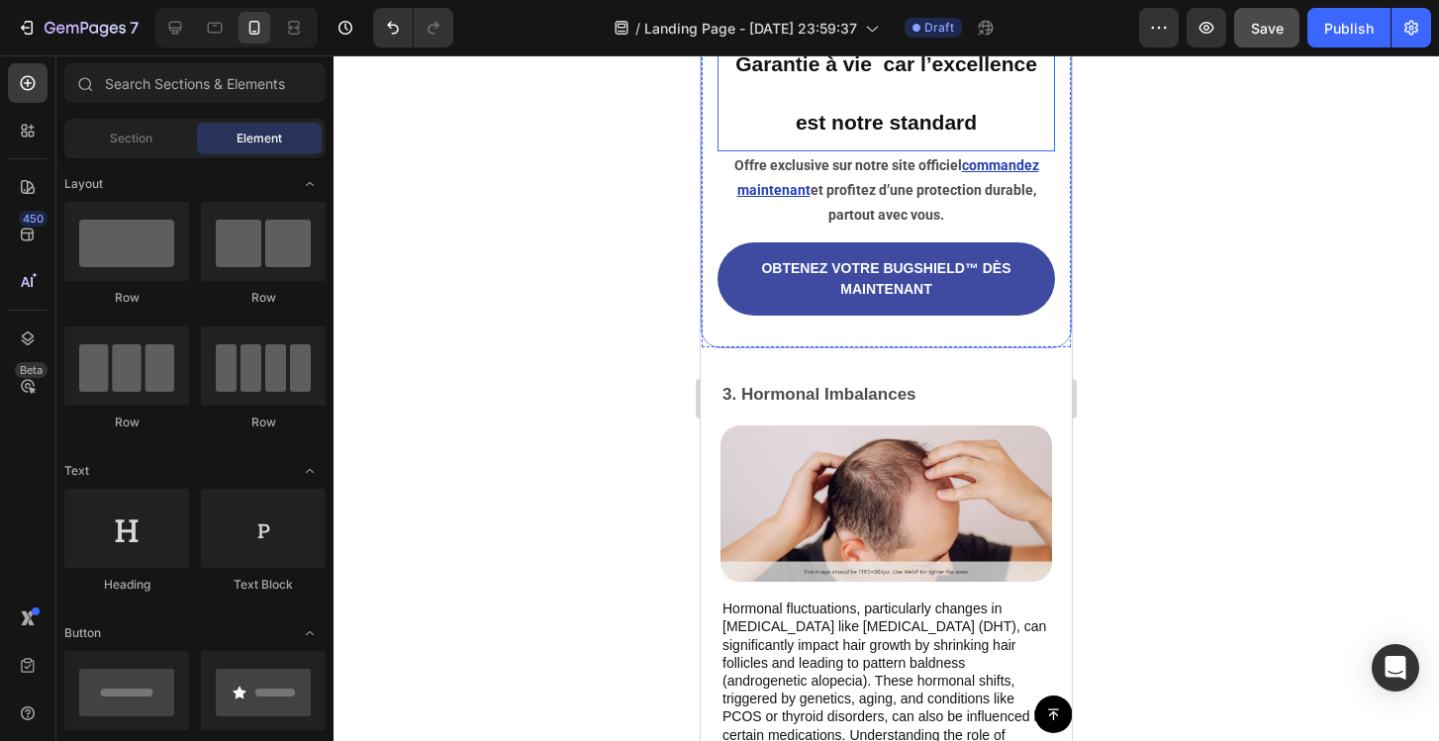
scroll to position [4990, 0]
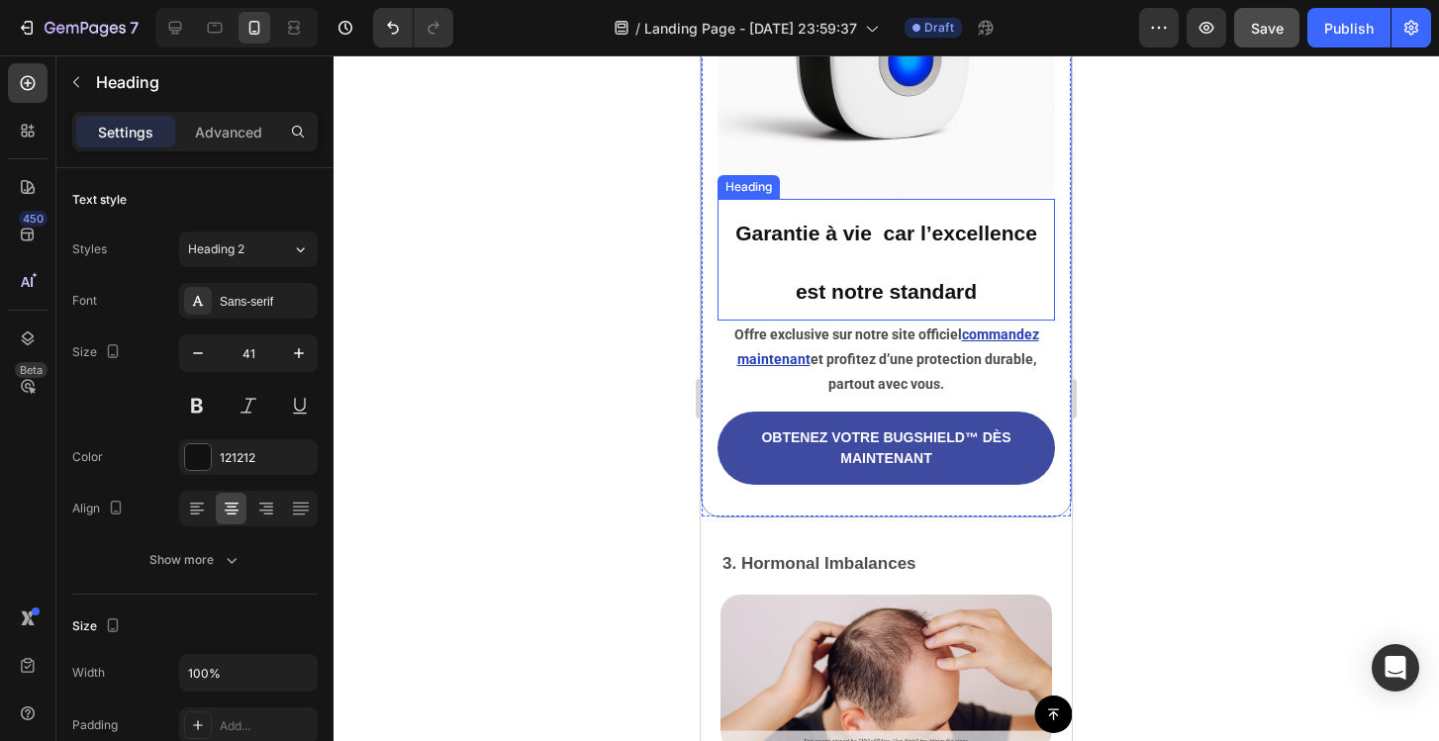
click at [871, 279] on h2 "Garantie à vie car l’excellence est notre standard" at bounding box center [885, 260] width 337 height 122
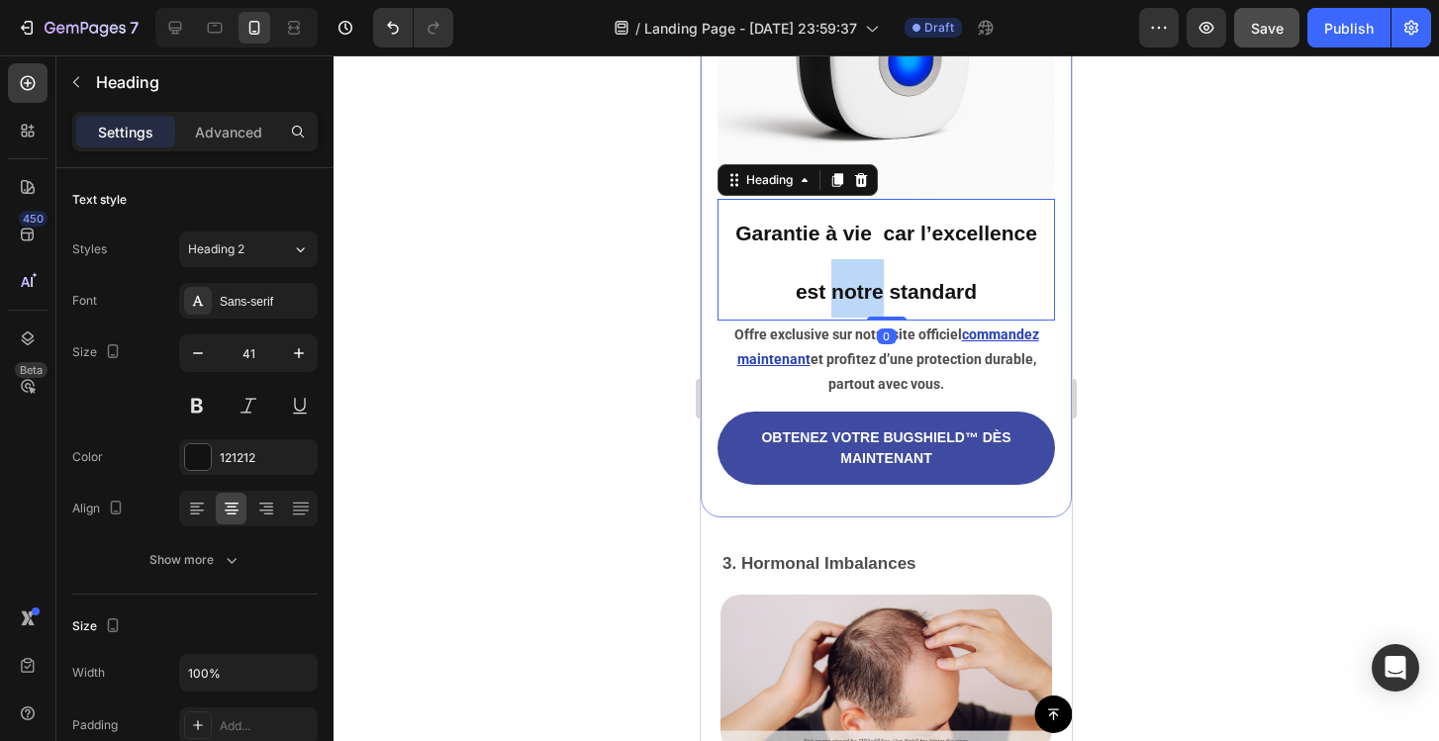
click at [871, 279] on p "Garantie à vie car l’excellence est notre standard" at bounding box center [886, 260] width 334 height 118
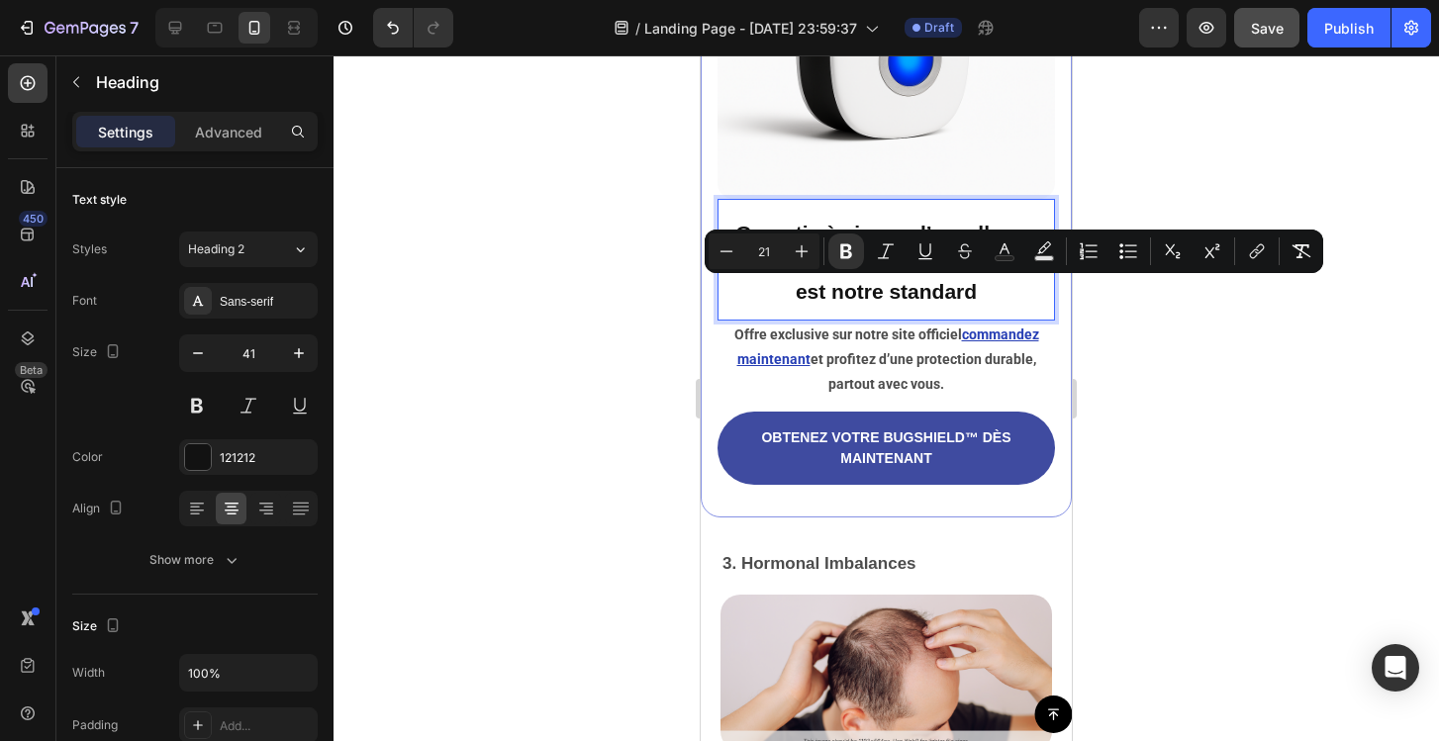
click at [759, 302] on p "Garantie à vie car l’excellence est notre standard" at bounding box center [886, 260] width 334 height 118
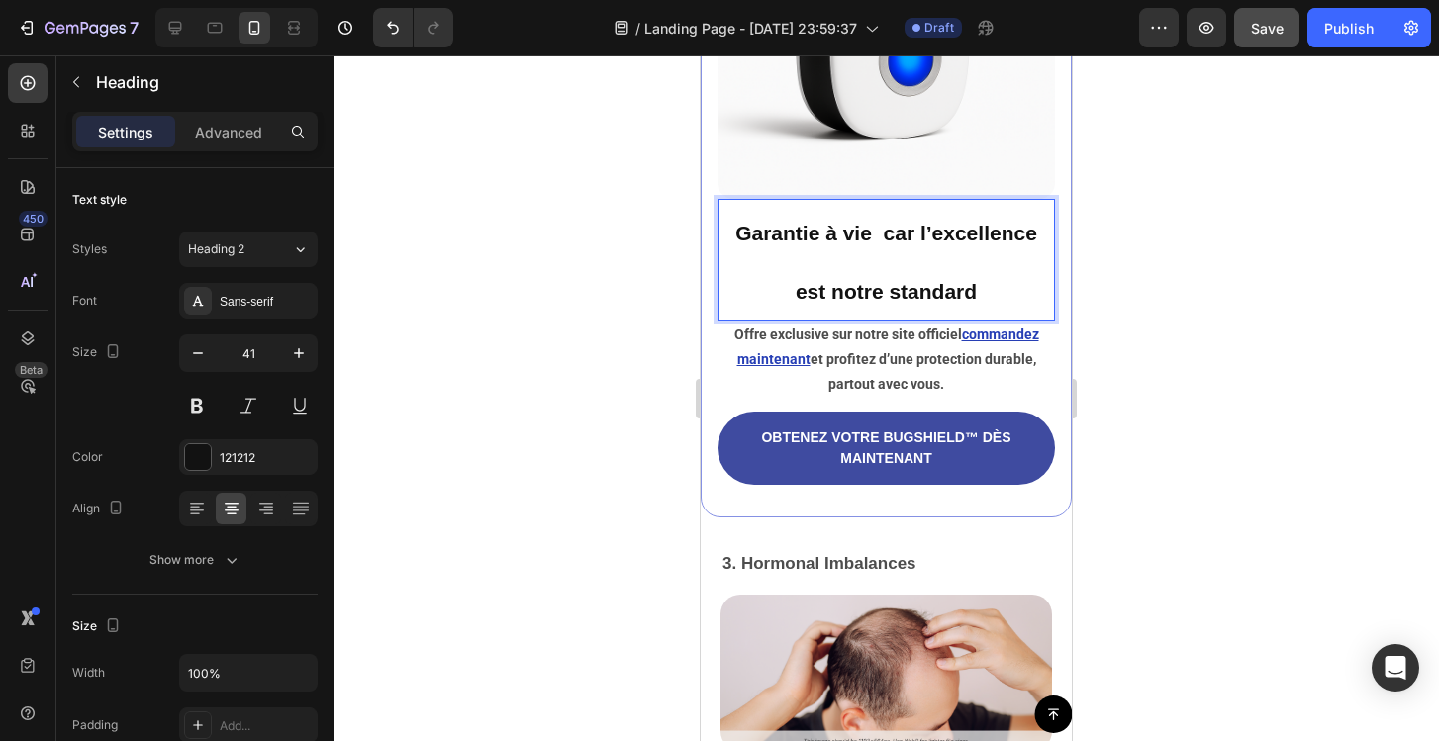
click at [825, 267] on p "Garantie à vie car l’excellence est notre standard" at bounding box center [886, 260] width 334 height 118
click at [791, 280] on p "Garantie à vie car l’excellence est notre standard" at bounding box center [886, 260] width 334 height 118
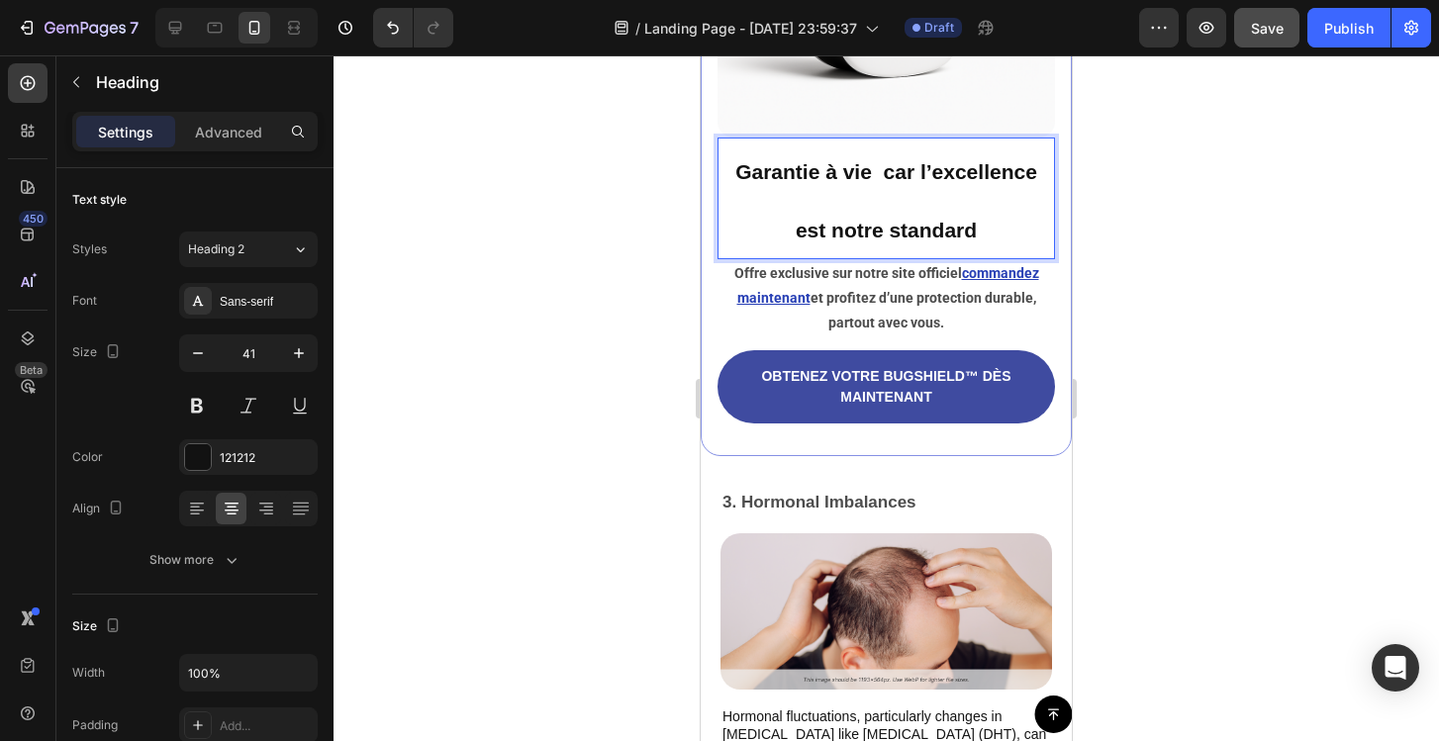
scroll to position [5058, 0]
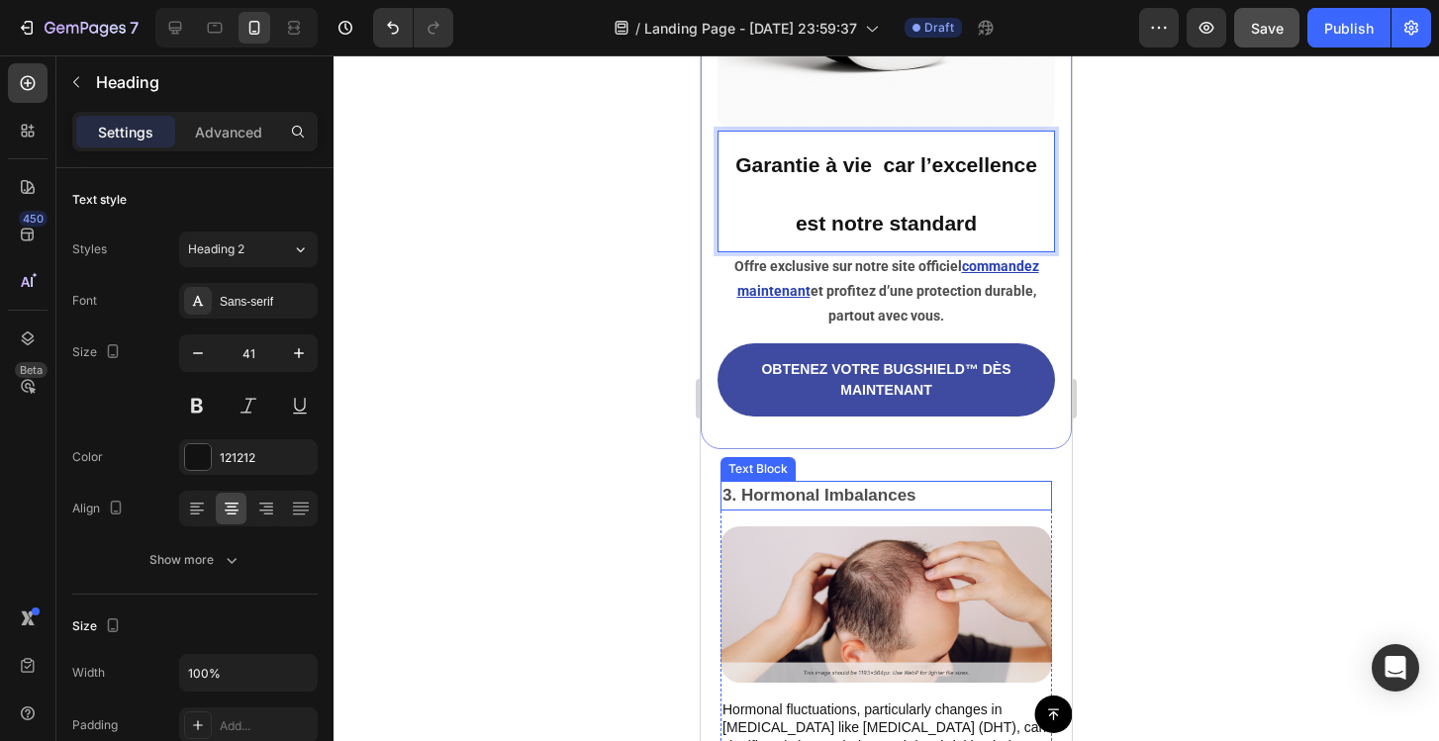
click at [834, 497] on p "3. Hormonal Imbalances" at bounding box center [886, 496] width 328 height 26
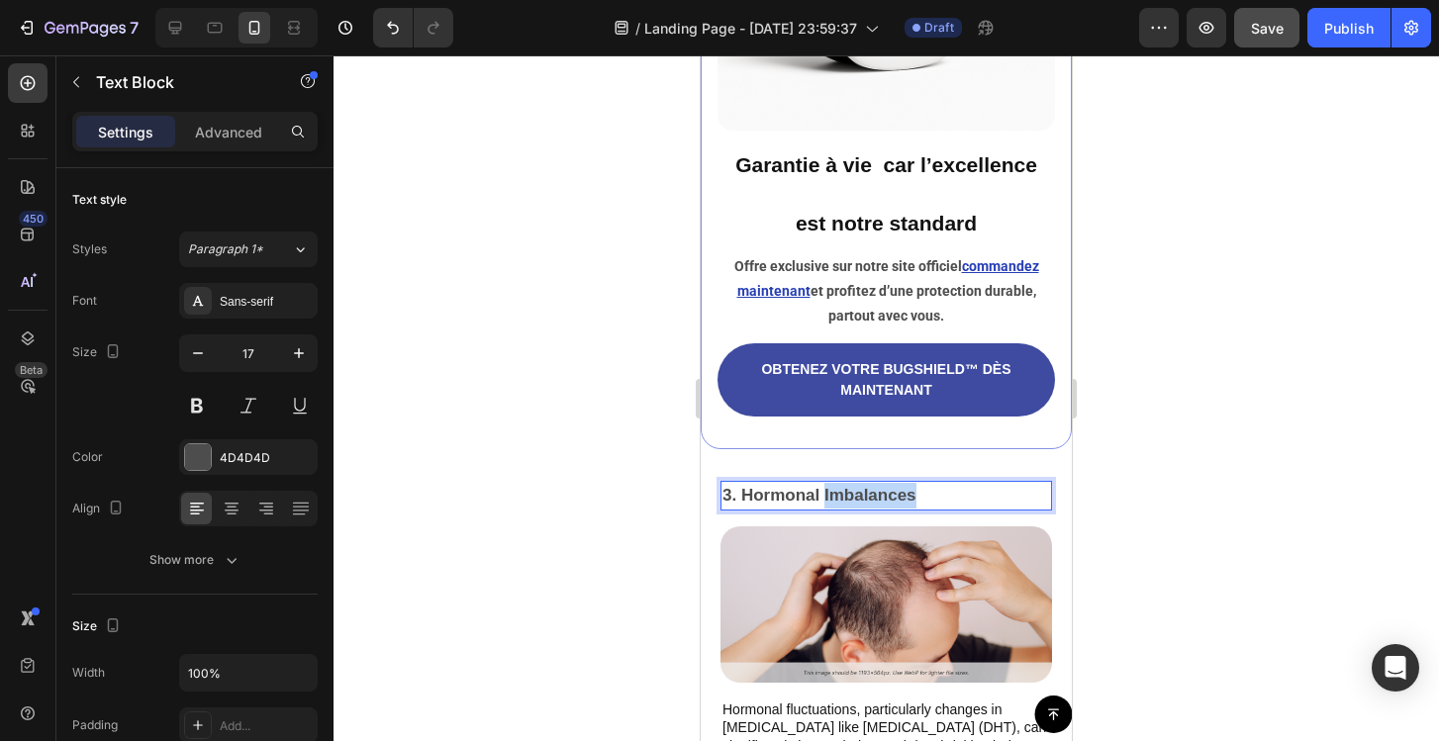
click at [834, 497] on p "3. Hormonal Imbalances" at bounding box center [886, 496] width 328 height 26
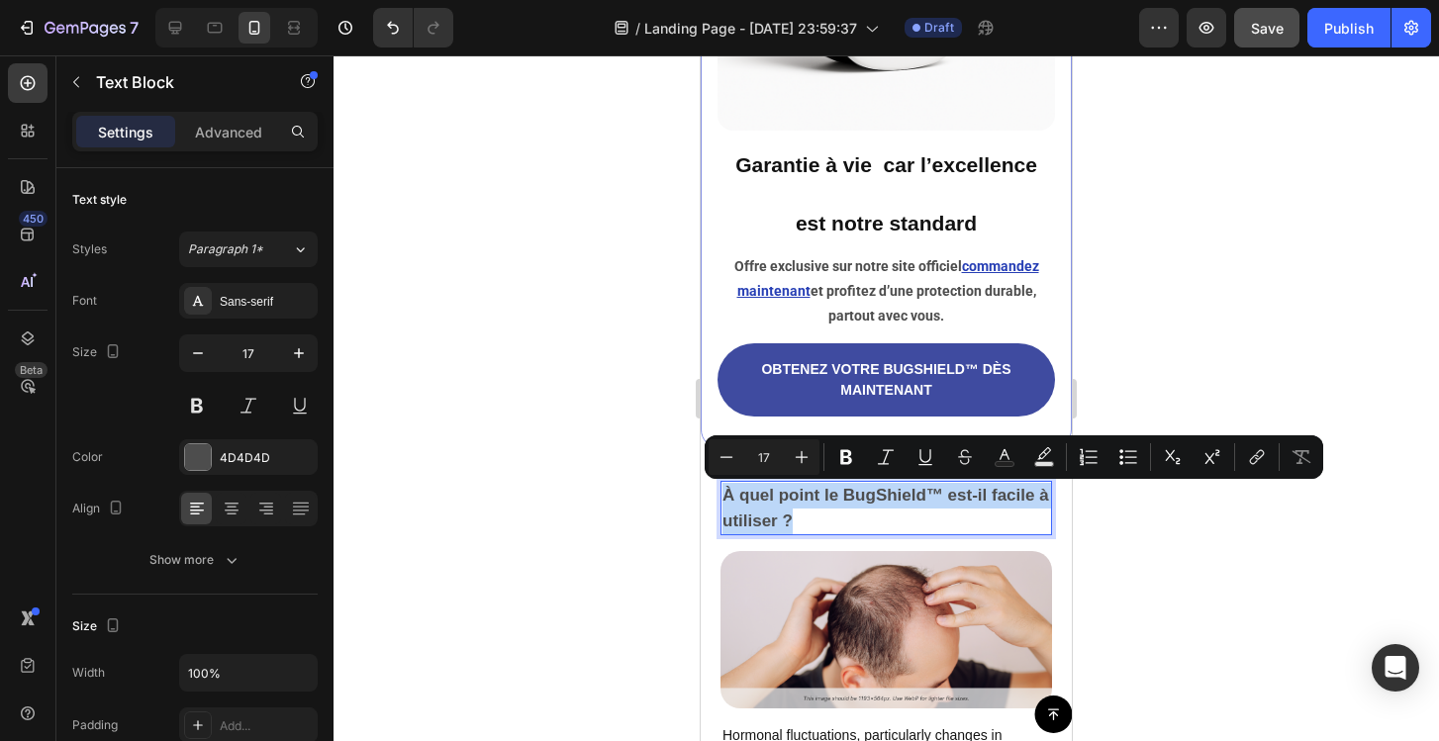
drag, startPoint x: 809, startPoint y: 521, endPoint x: 723, endPoint y: 491, distance: 90.1
click at [723, 491] on p "À quel point le BugShield™ est-il facile à utiliser ?" at bounding box center [886, 508] width 328 height 50
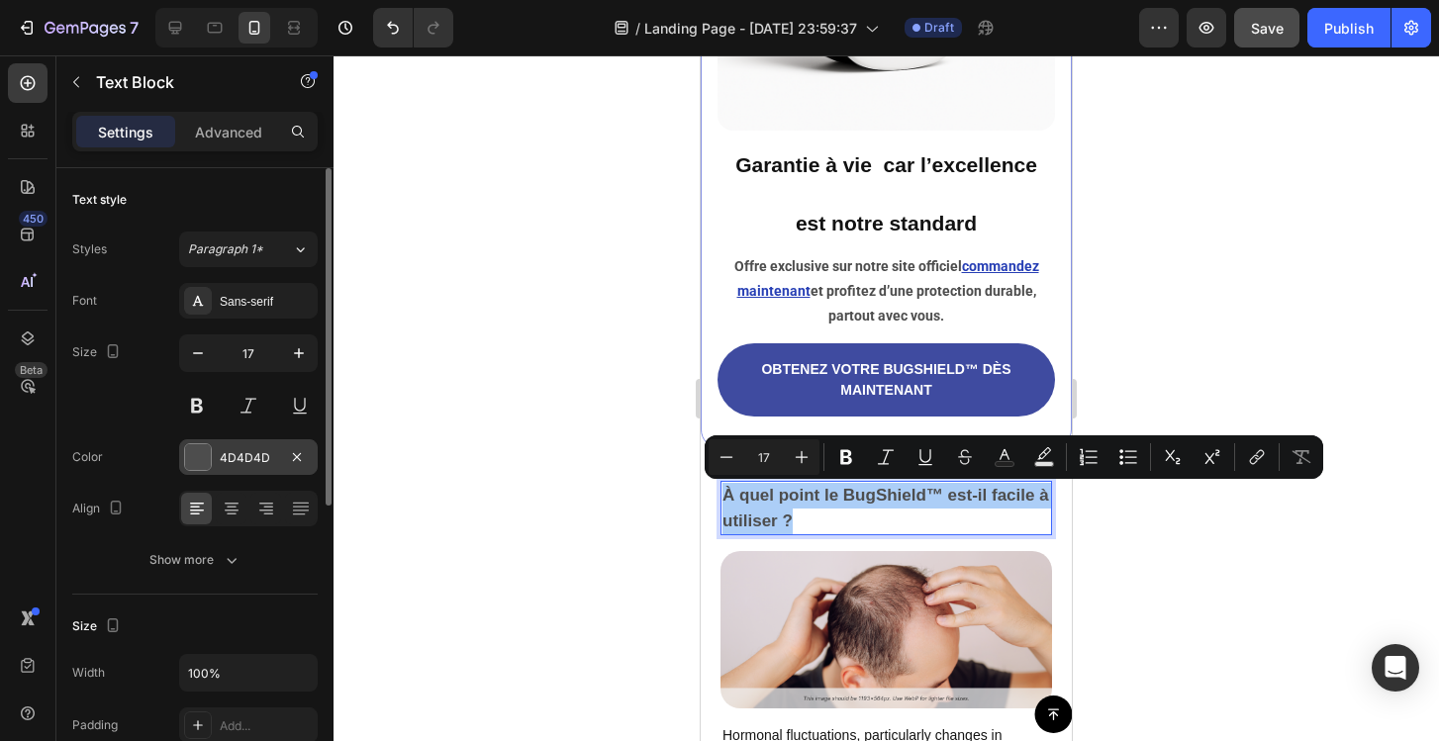
click at [251, 451] on div "4D4D4D" at bounding box center [248, 458] width 57 height 18
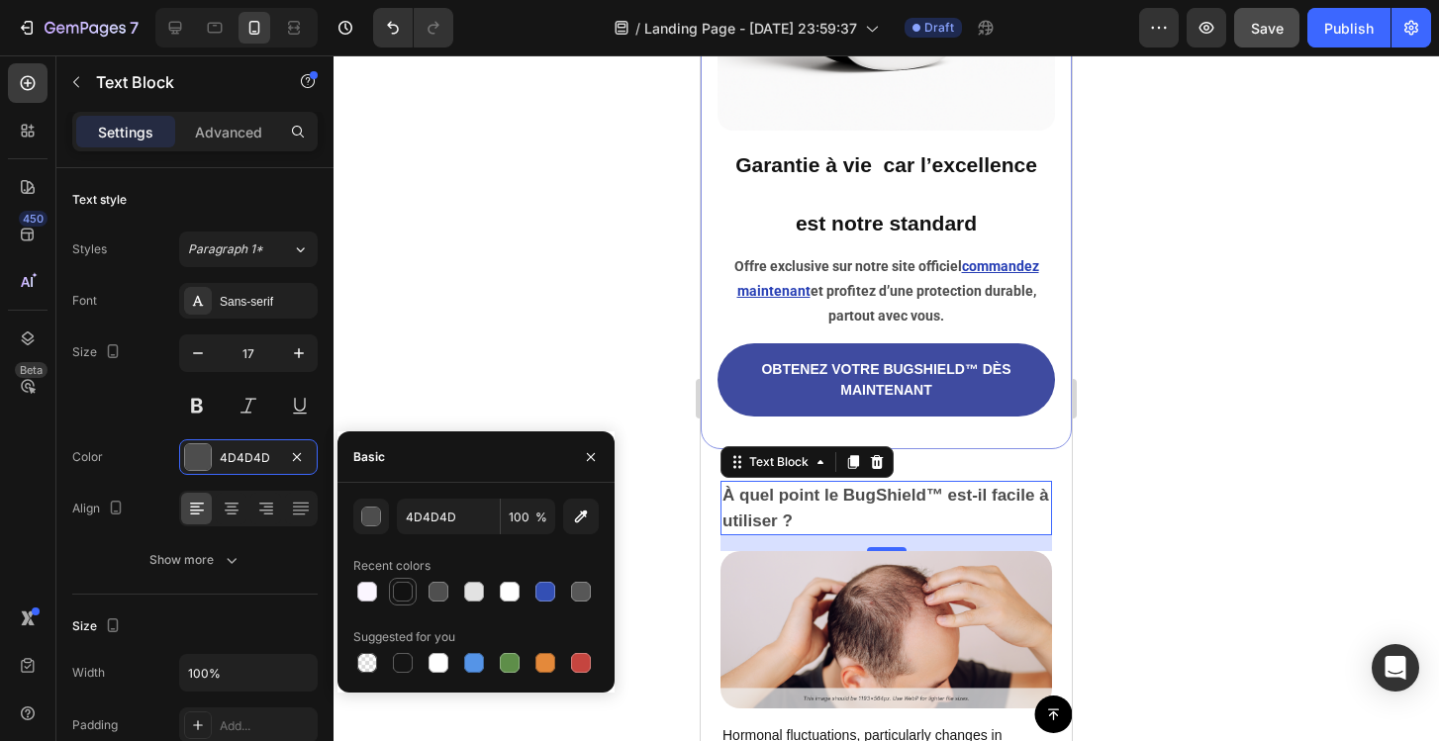
click at [401, 597] on div at bounding box center [403, 592] width 20 height 20
type input "121212"
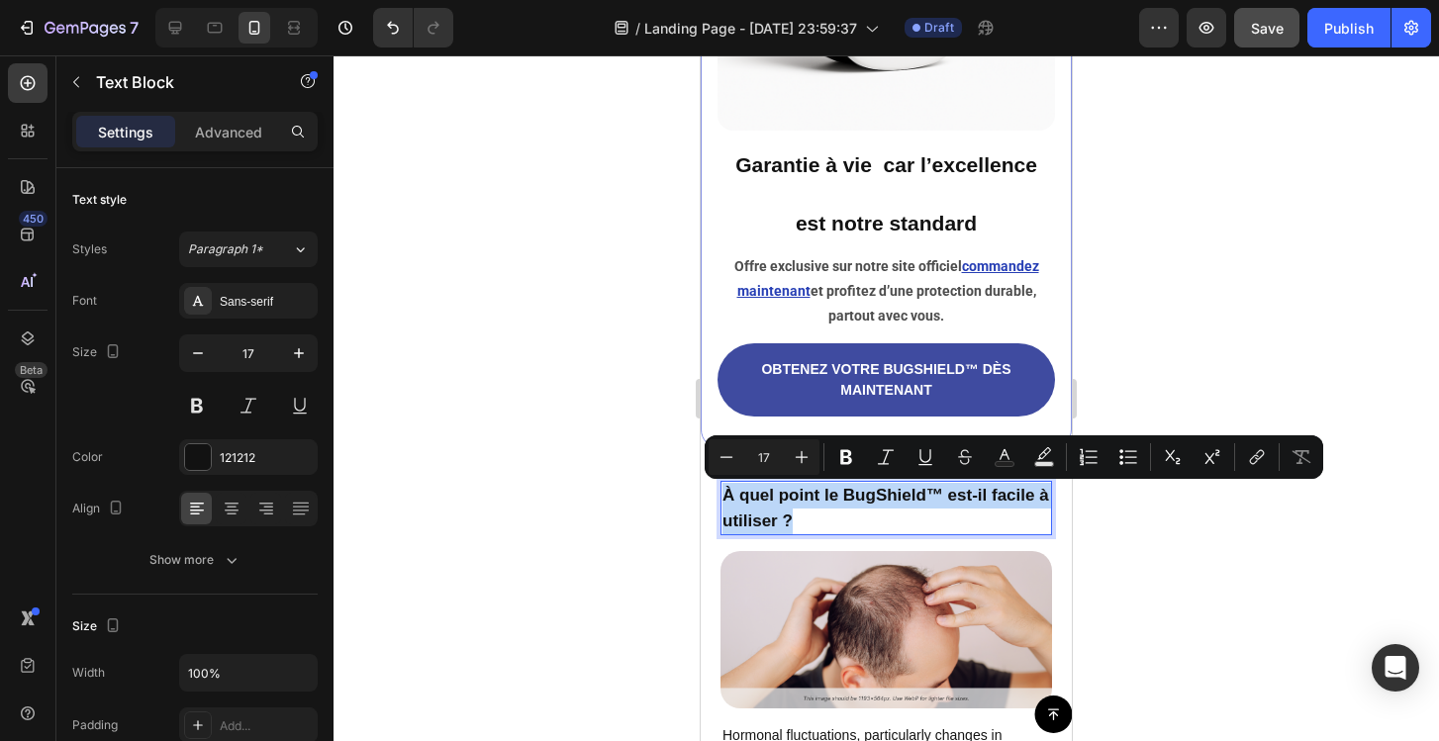
drag, startPoint x: 786, startPoint y: 519, endPoint x: 720, endPoint y: 500, distance: 68.0
click at [720, 500] on div "À quel point le BugShield™ est-il facile à utiliser ?" at bounding box center [886, 508] width 332 height 54
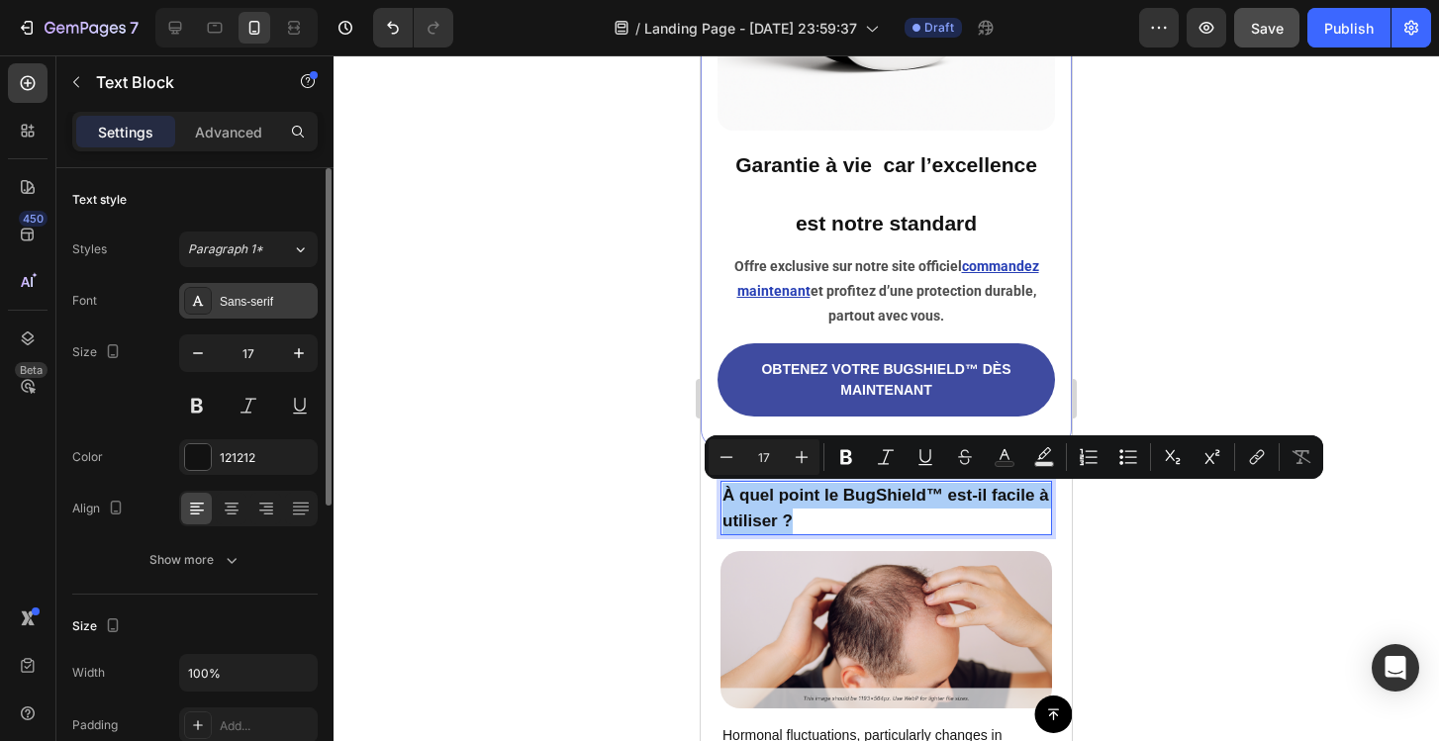
click at [238, 290] on div "Sans-serif" at bounding box center [248, 301] width 139 height 36
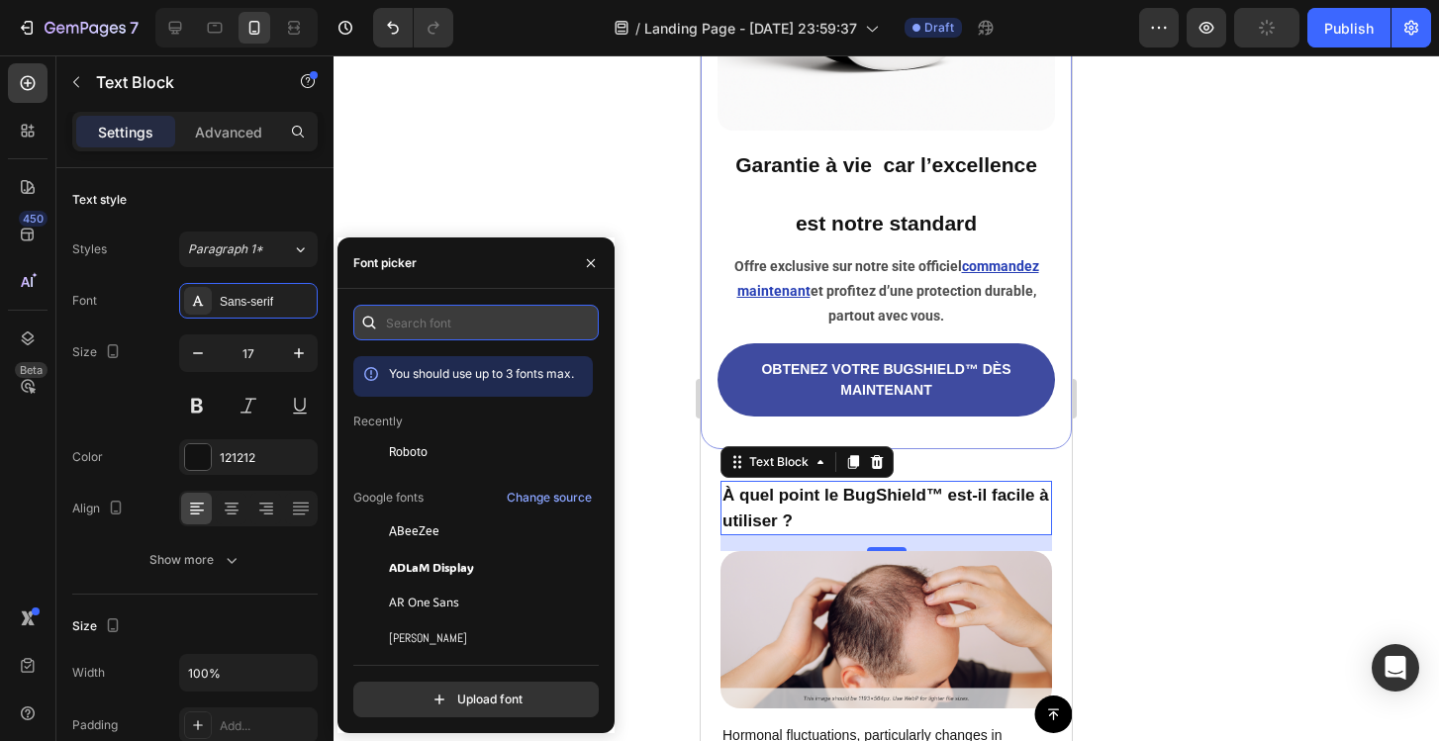
click at [408, 324] on input "text" at bounding box center [475, 323] width 245 height 36
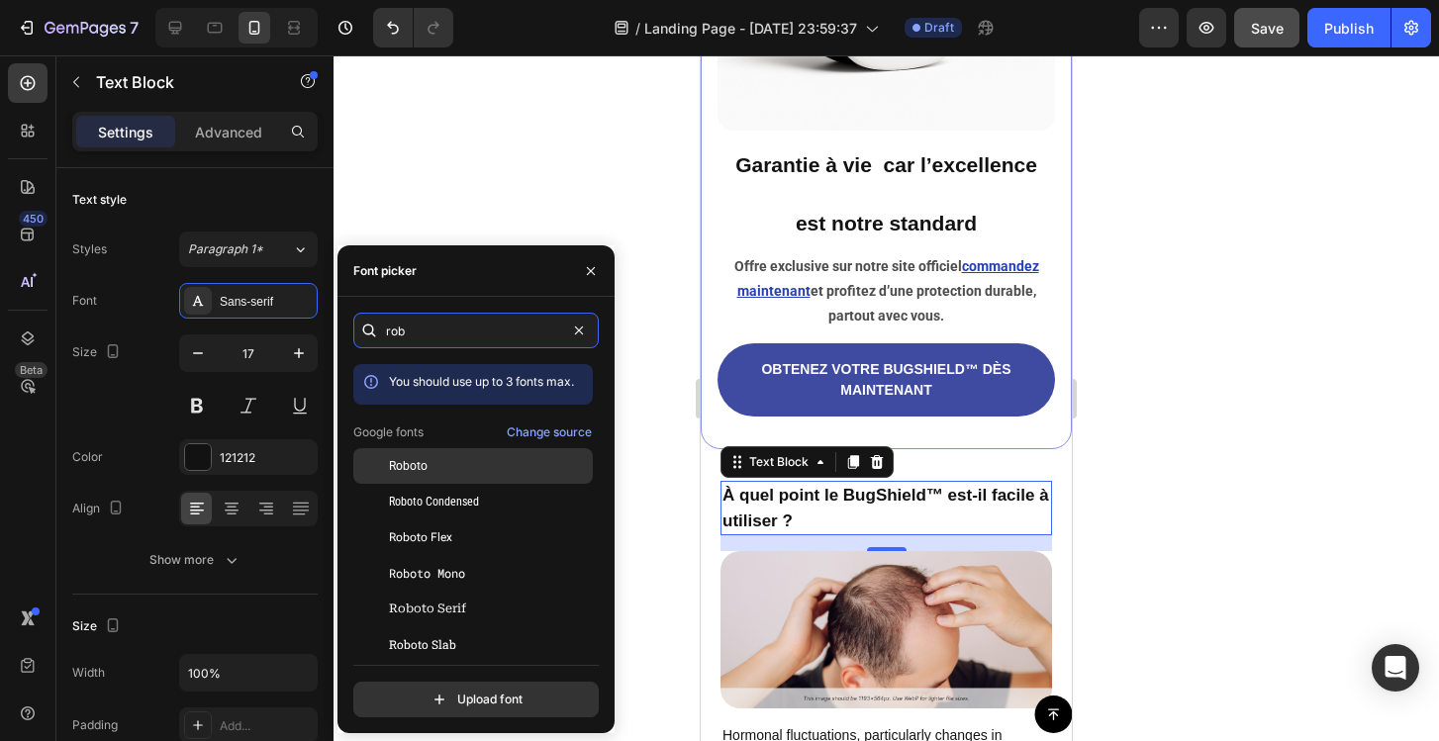
type input "rob"
click at [466, 462] on div "Roboto" at bounding box center [489, 466] width 200 height 18
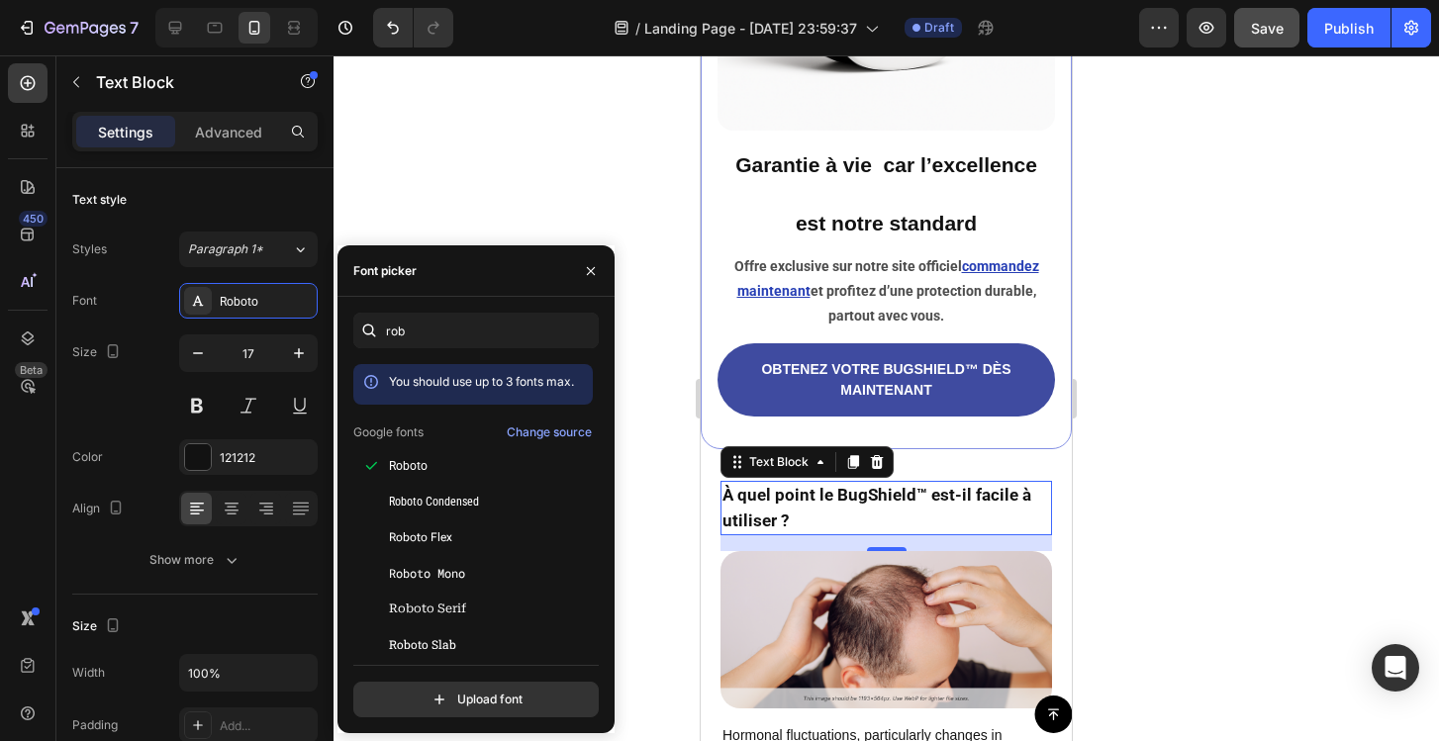
click at [664, 254] on div at bounding box center [886, 398] width 1105 height 686
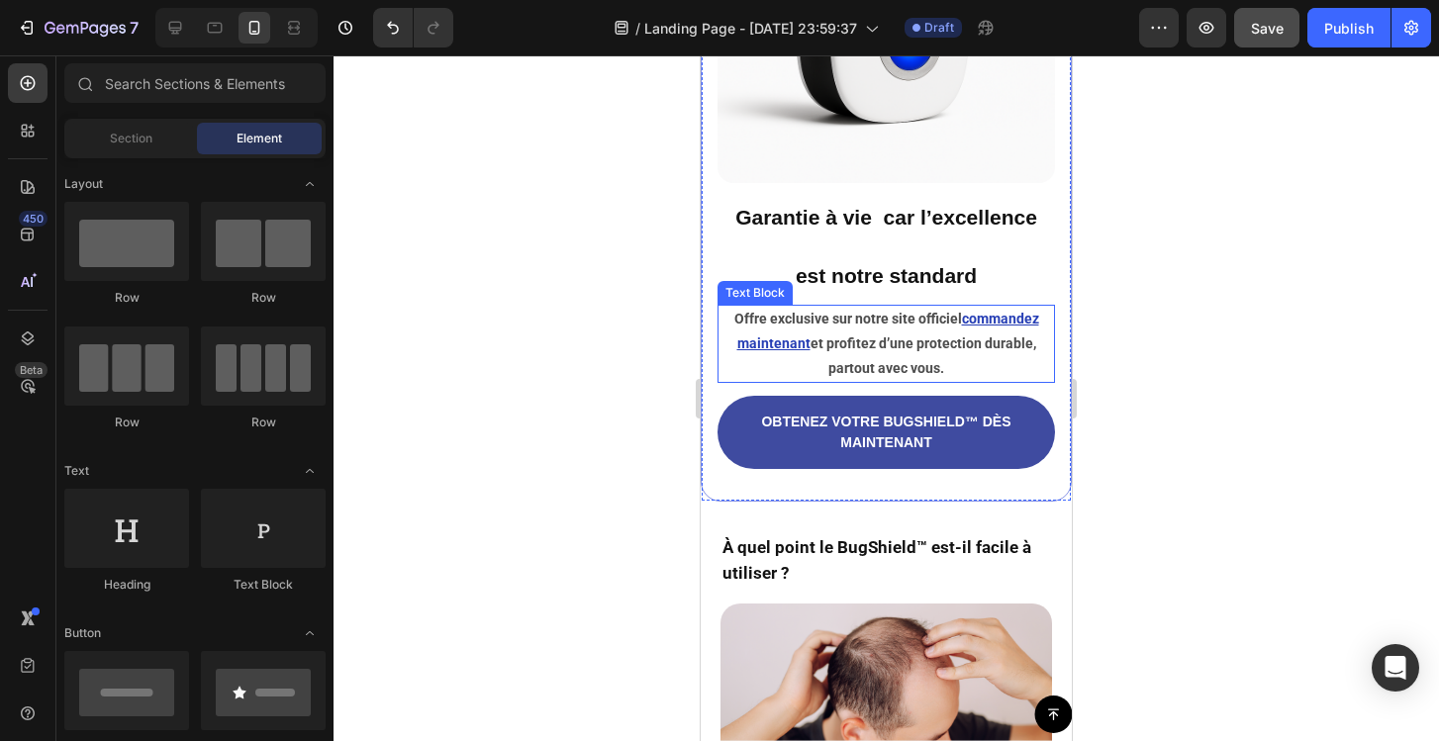
scroll to position [4990, 0]
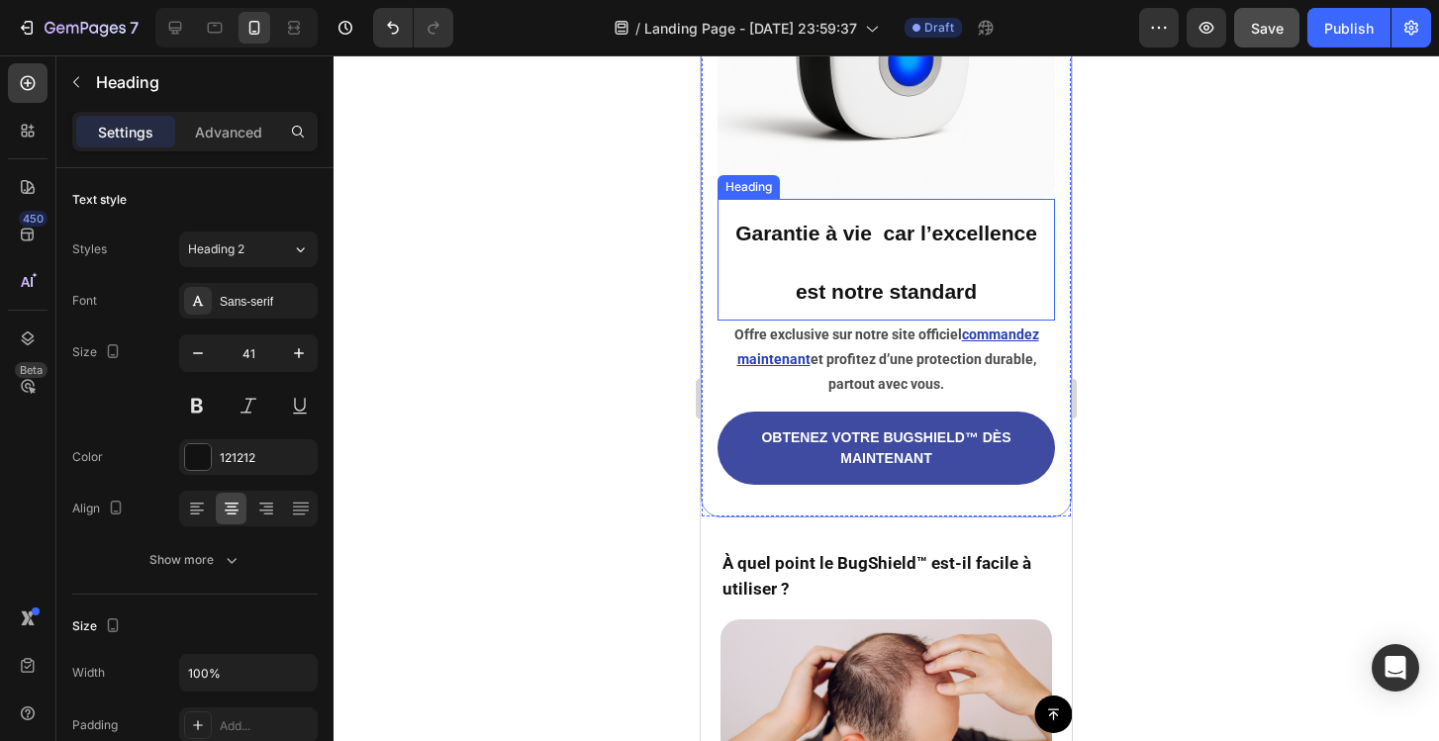
click at [858, 239] on strong "Garantie à vie car l’excellence est notre standard" at bounding box center [886, 262] width 302 height 81
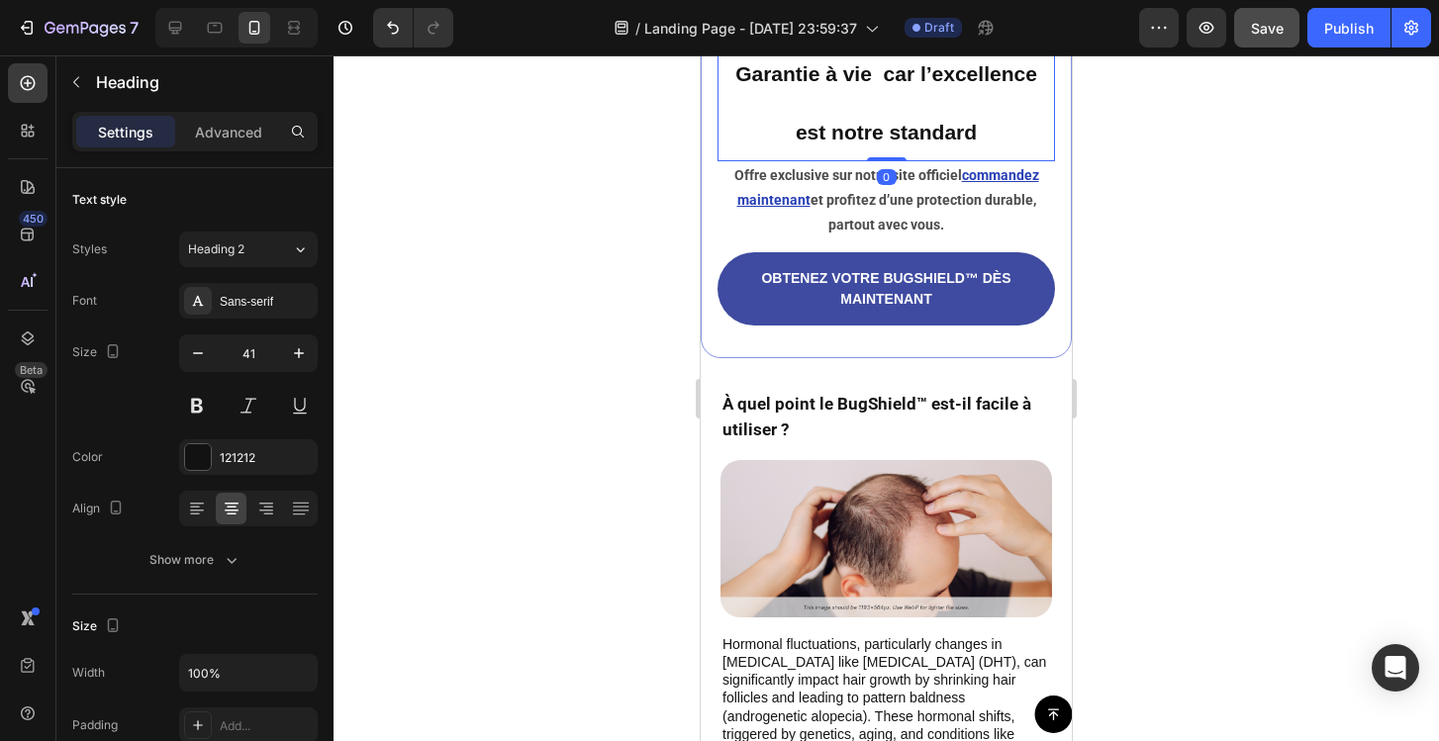
scroll to position [5187, 0]
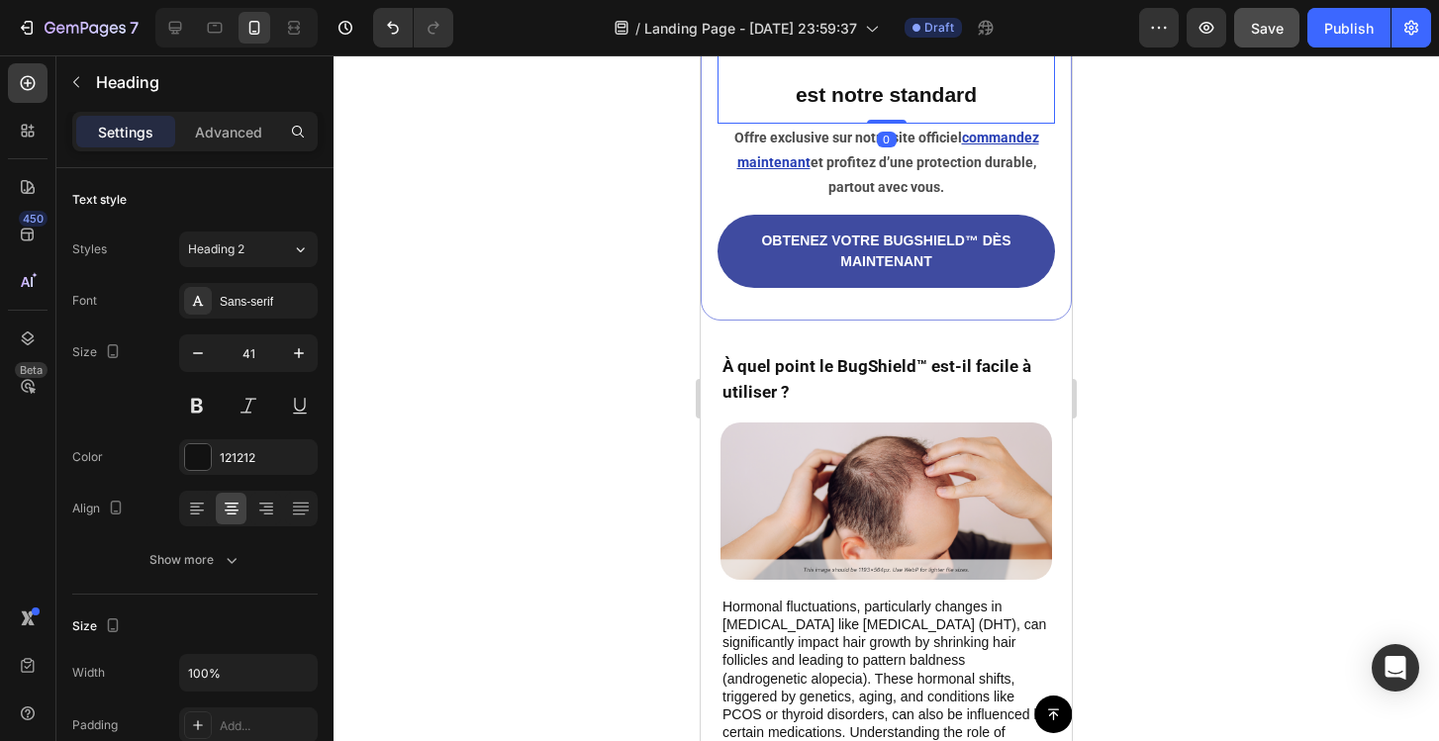
click at [662, 315] on div at bounding box center [886, 398] width 1105 height 686
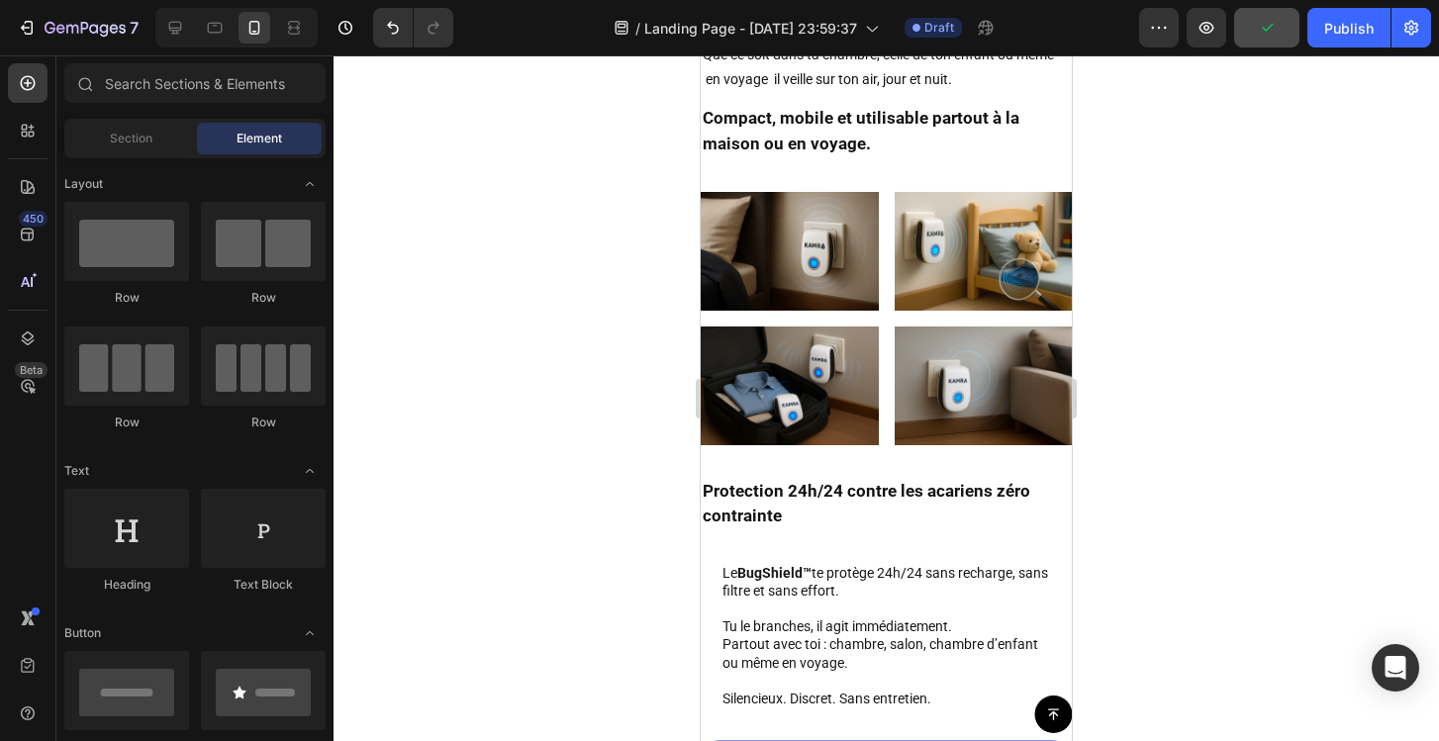
scroll to position [4369, 0]
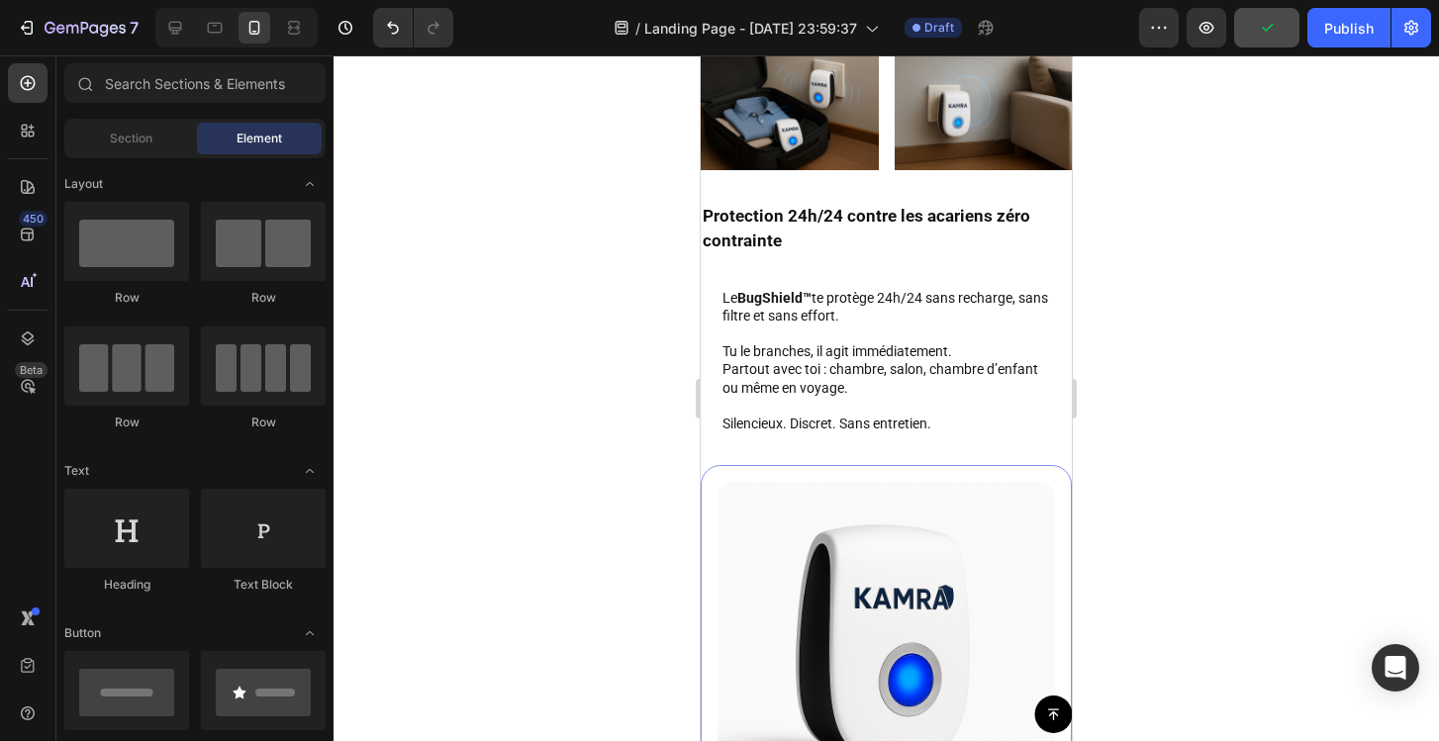
click at [559, 360] on div at bounding box center [886, 398] width 1105 height 686
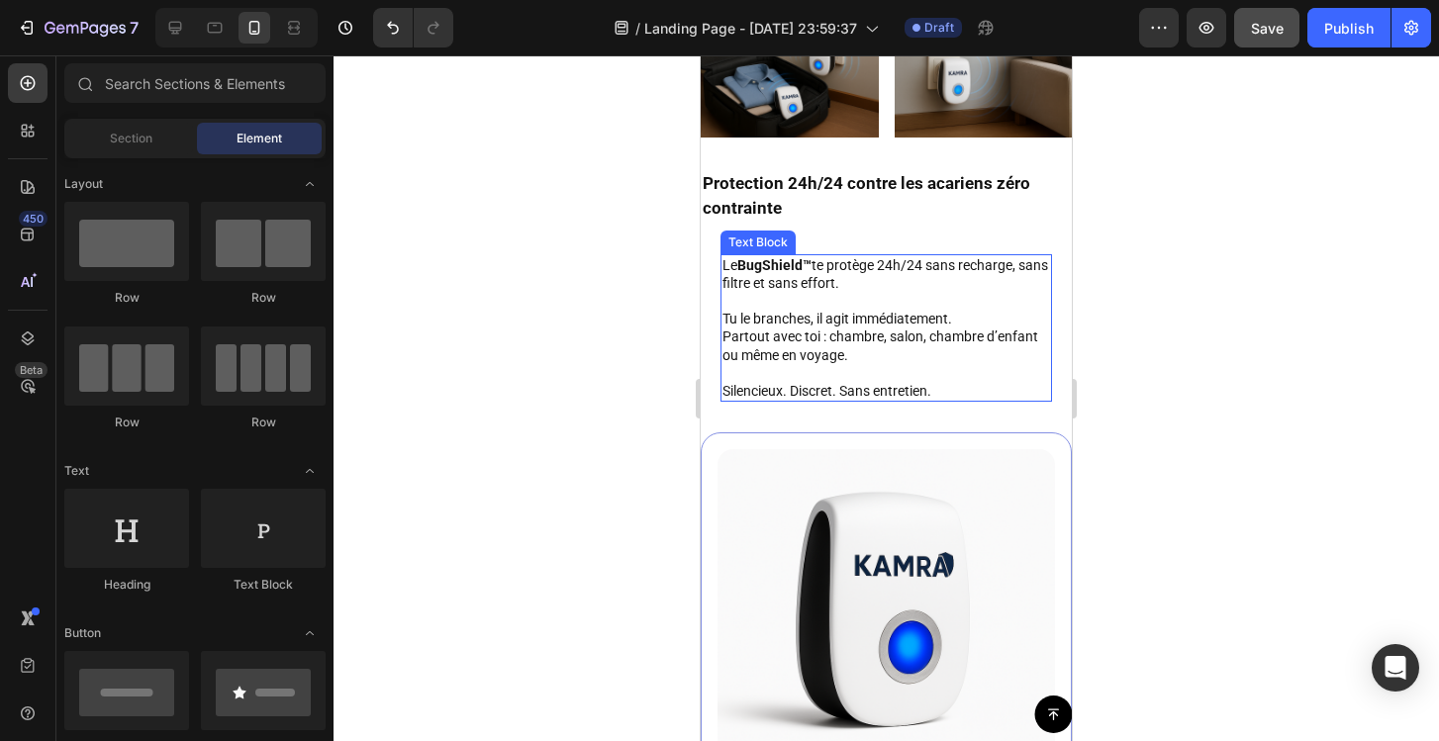
scroll to position [4232, 0]
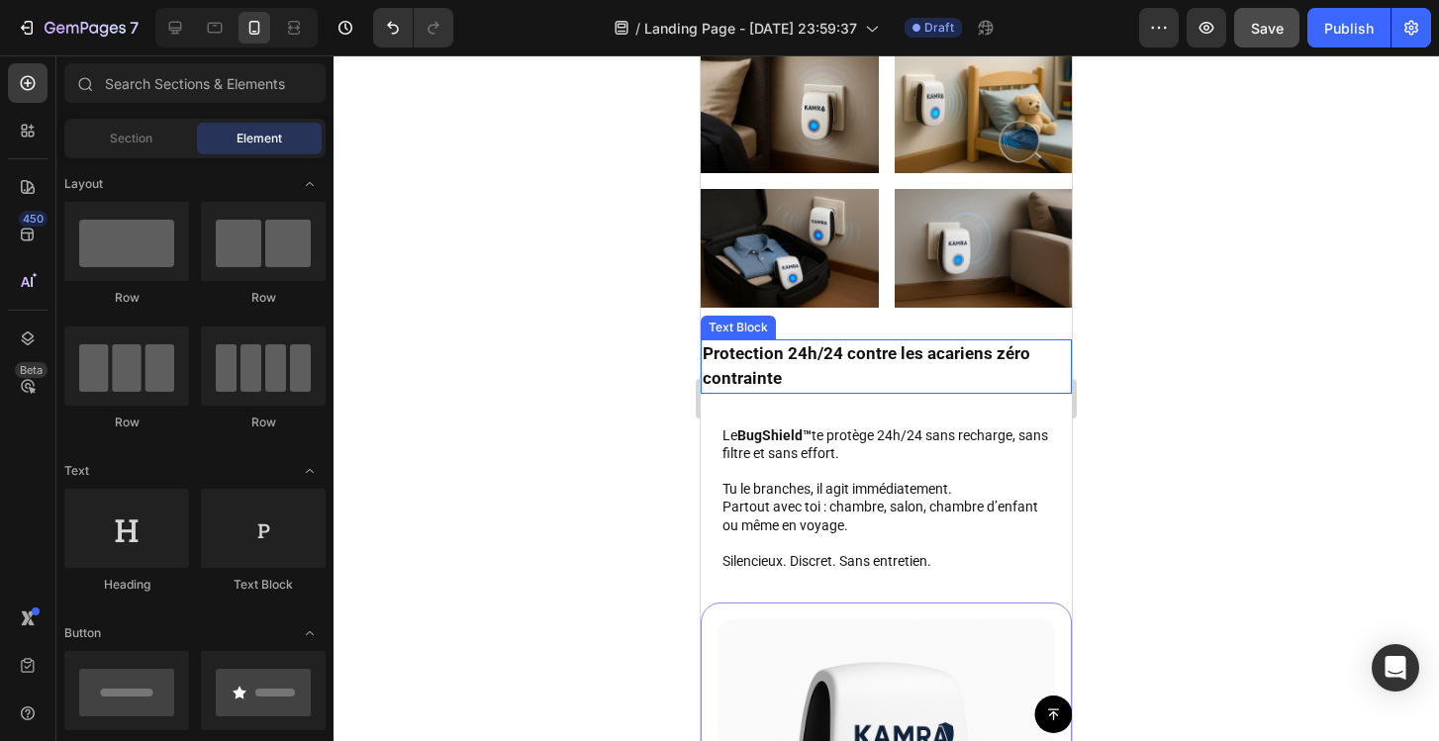
click at [799, 353] on p "Protection 24h/24 contre les acariens zéro contrainte" at bounding box center [886, 366] width 367 height 50
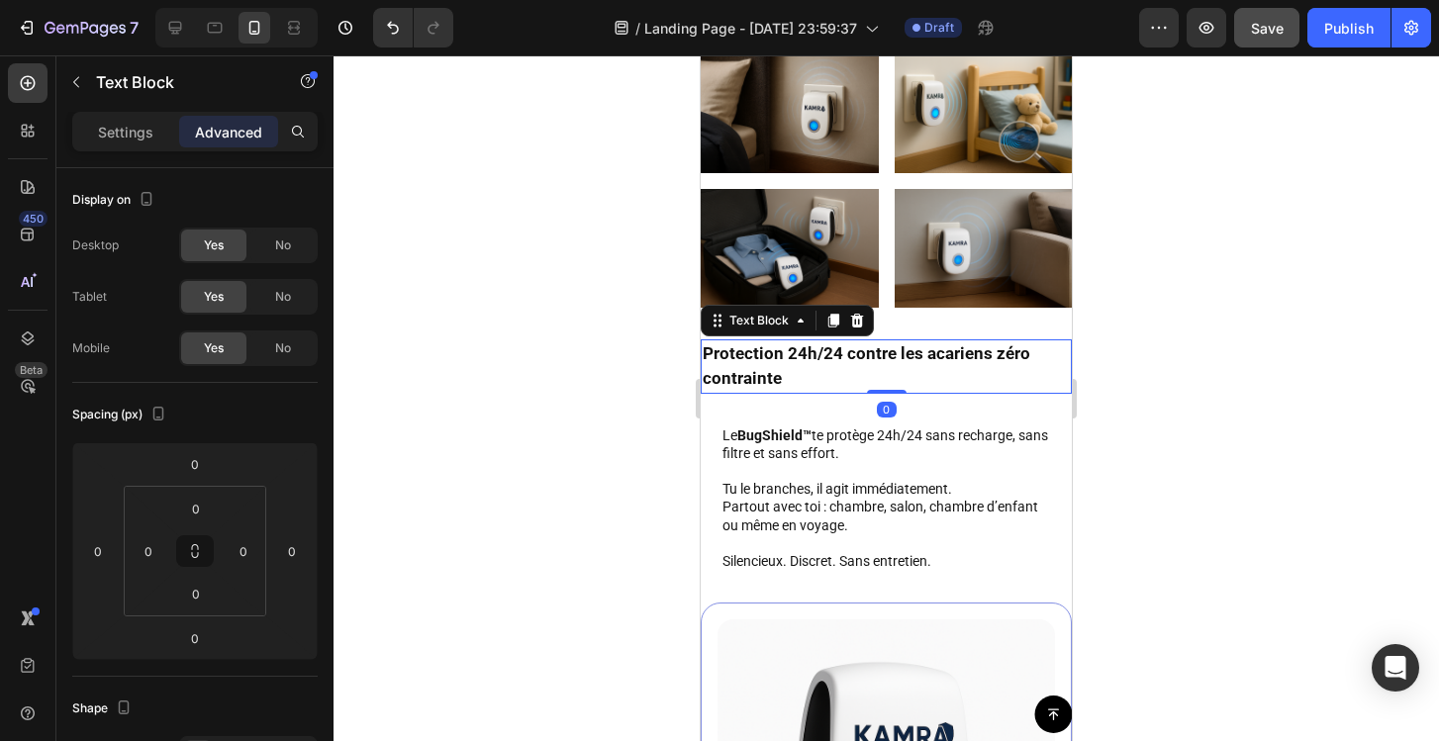
click at [799, 353] on p "Protection 24h/24 contre les acariens zéro contrainte" at bounding box center [886, 366] width 367 height 50
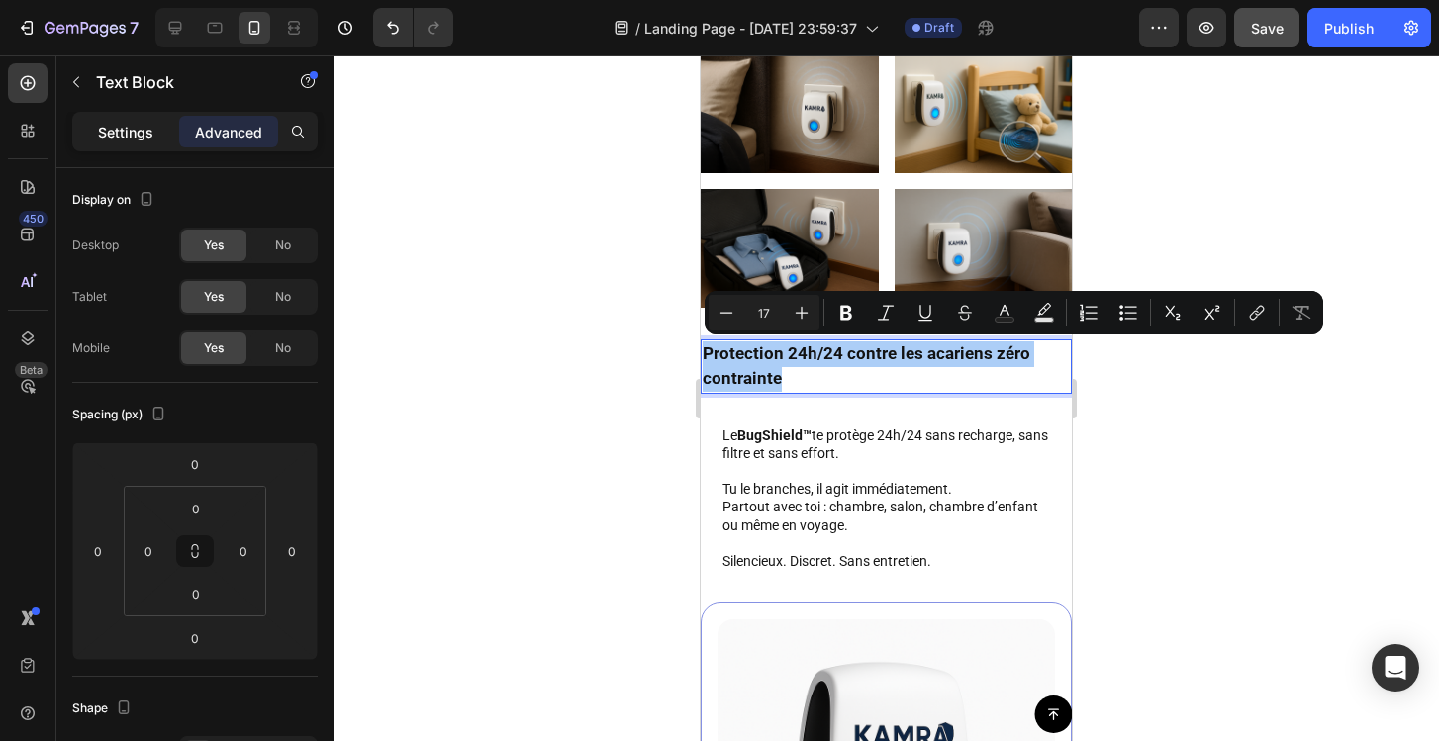
click at [138, 138] on p "Settings" at bounding box center [125, 132] width 55 height 21
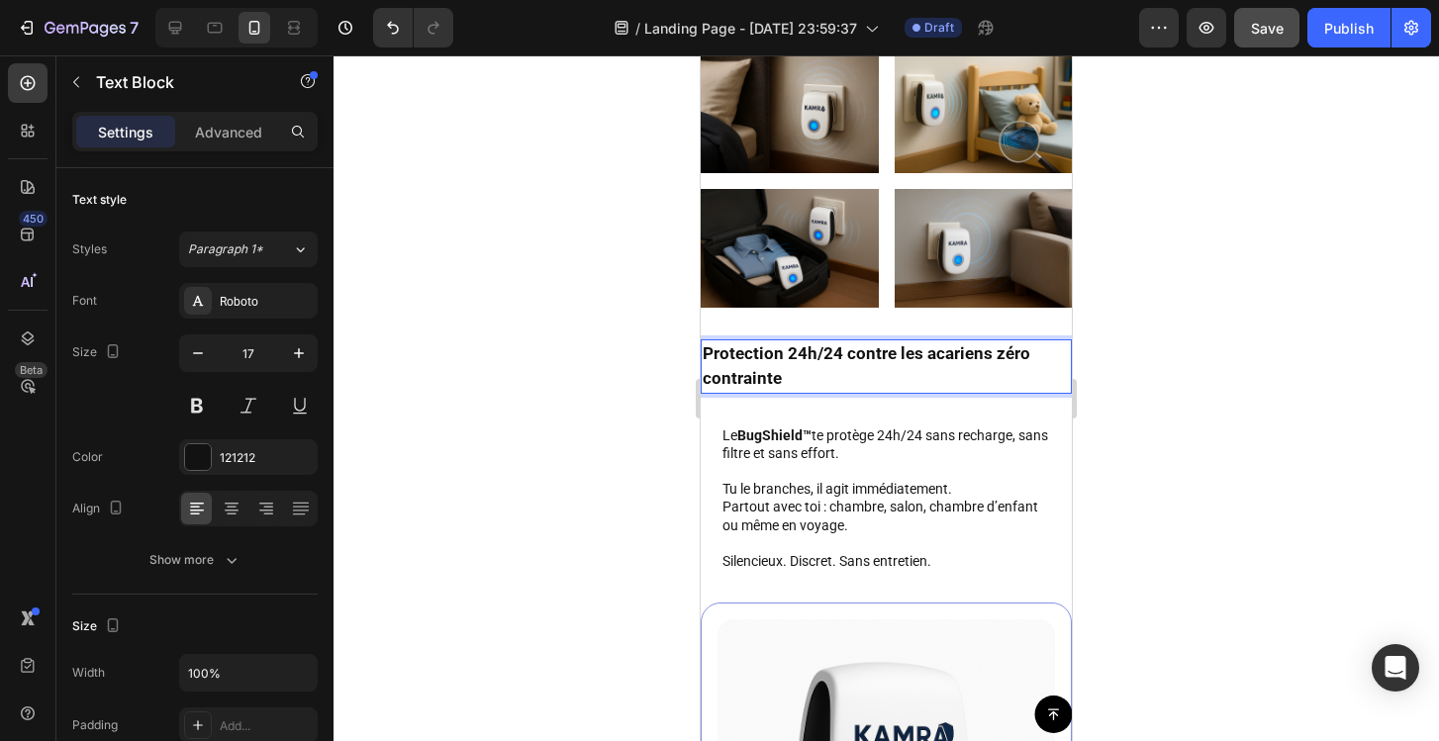
click at [504, 357] on div at bounding box center [886, 398] width 1105 height 686
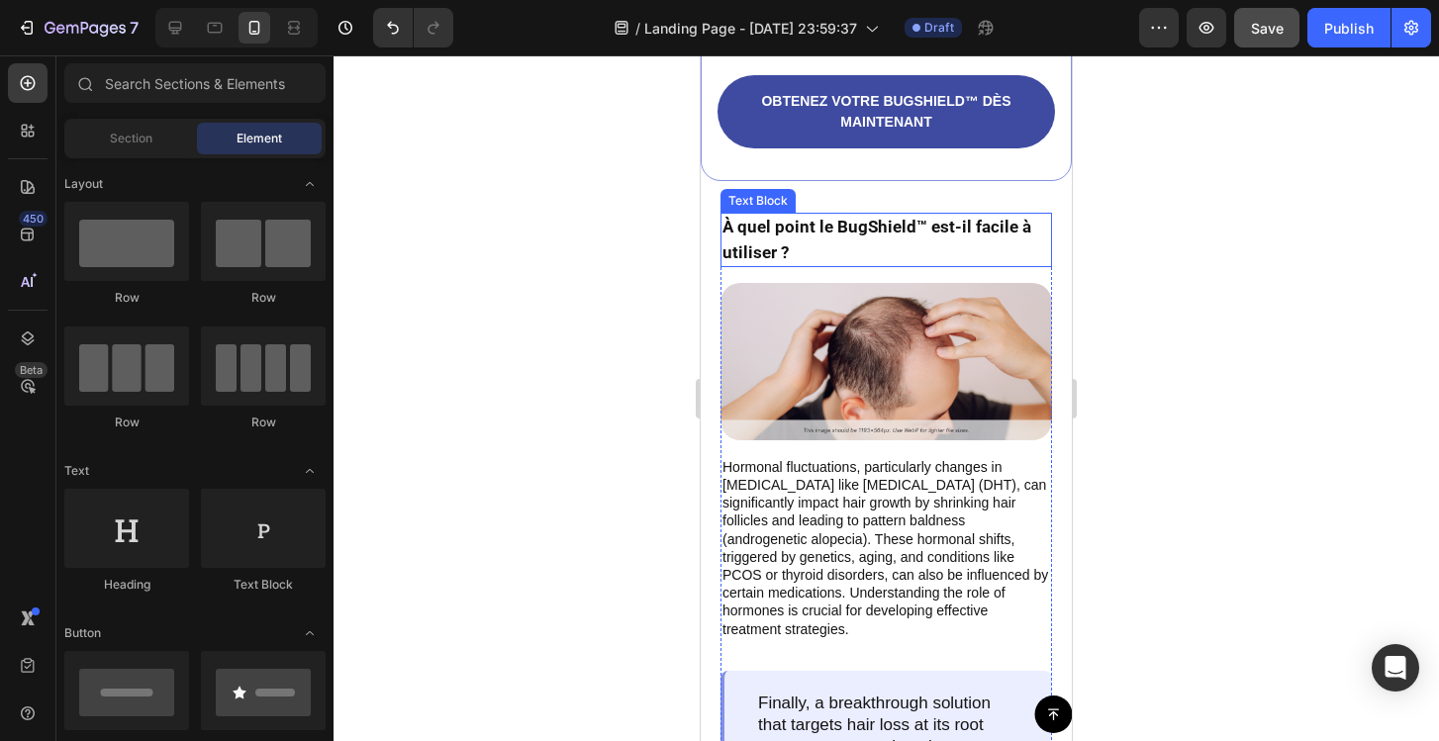
scroll to position [5376, 0]
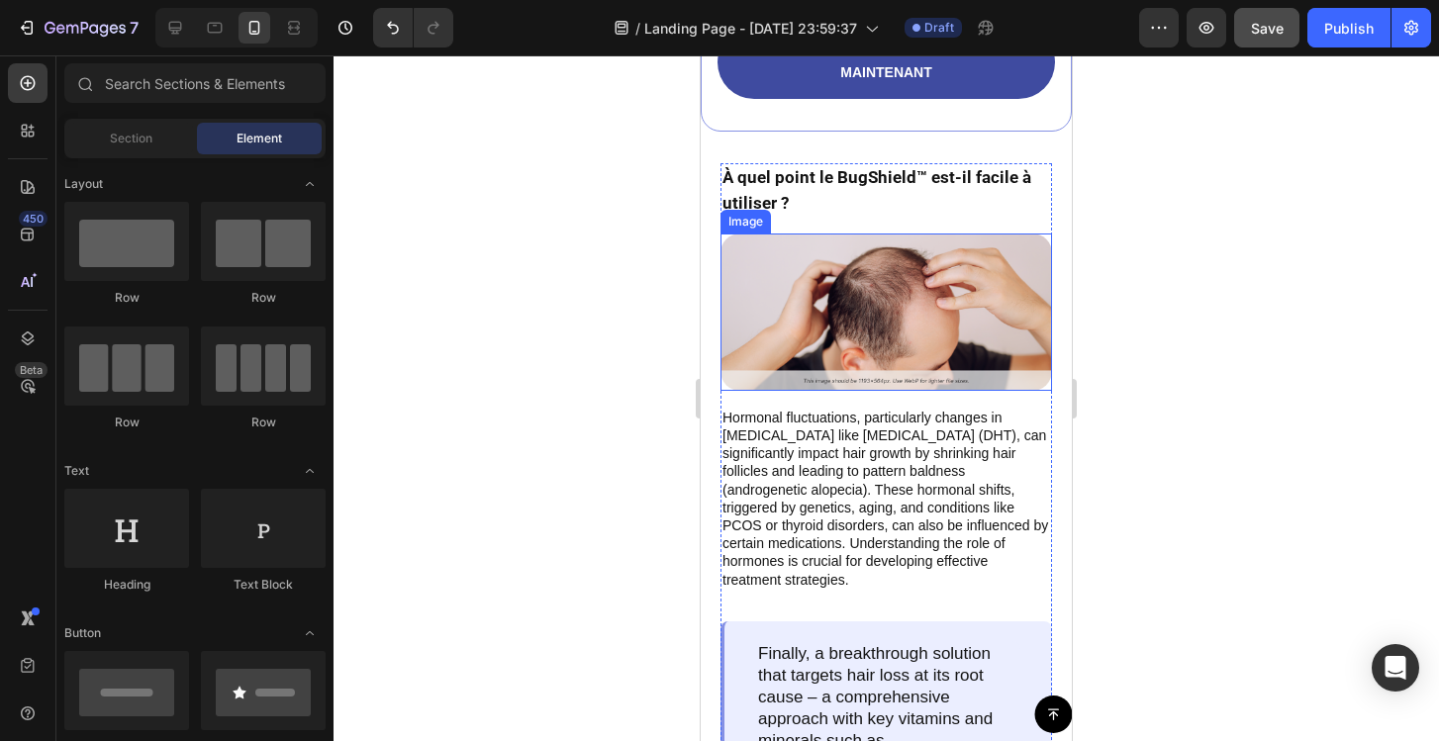
click at [872, 330] on img at bounding box center [886, 312] width 332 height 156
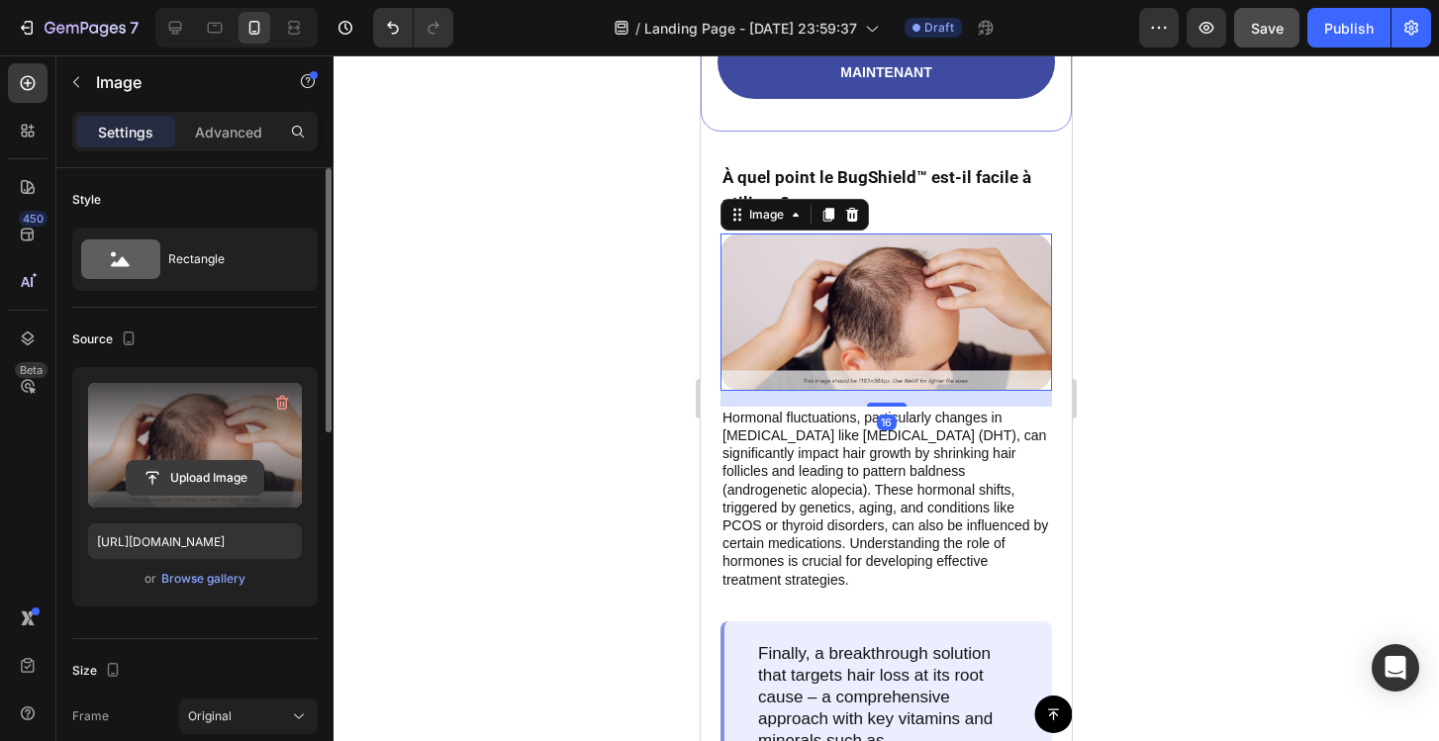
click at [226, 482] on input "file" at bounding box center [195, 478] width 137 height 34
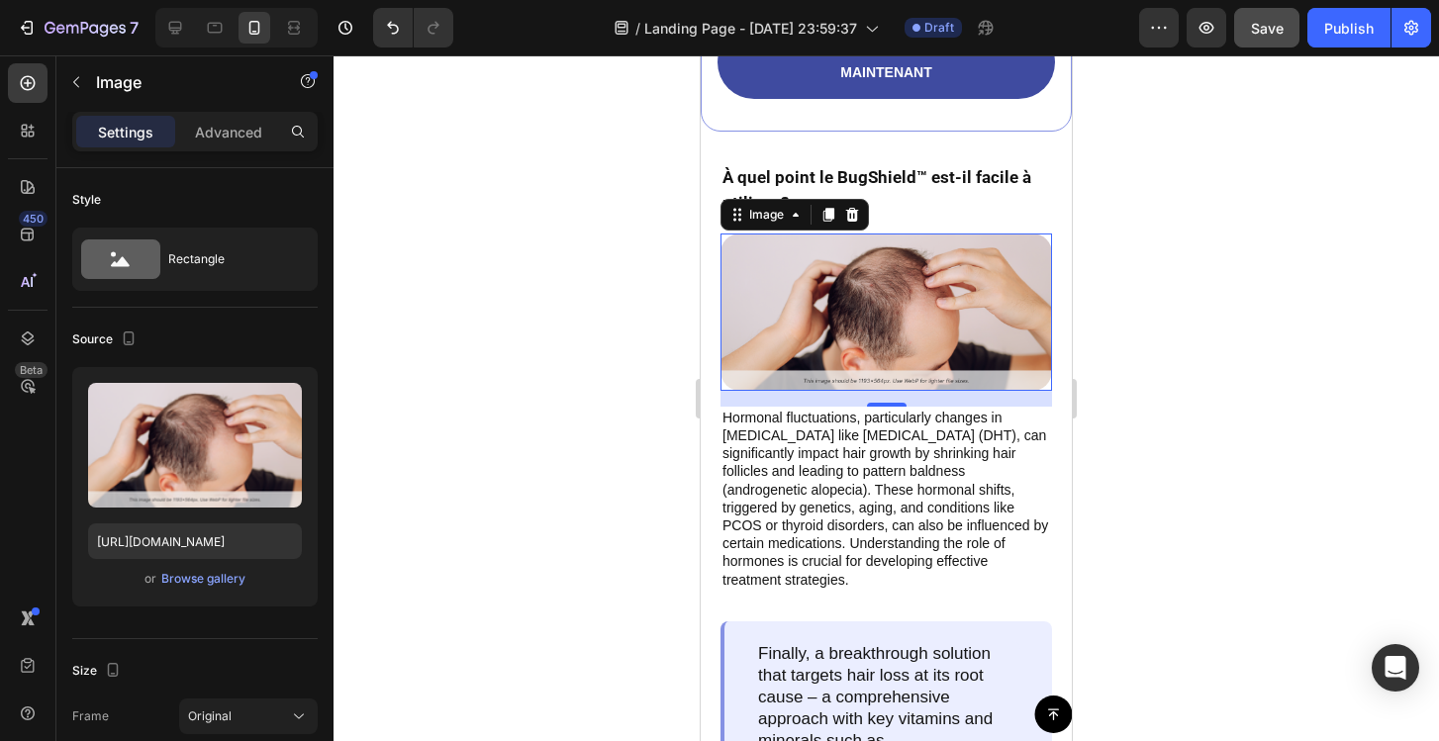
click at [1288, 502] on div at bounding box center [886, 398] width 1105 height 686
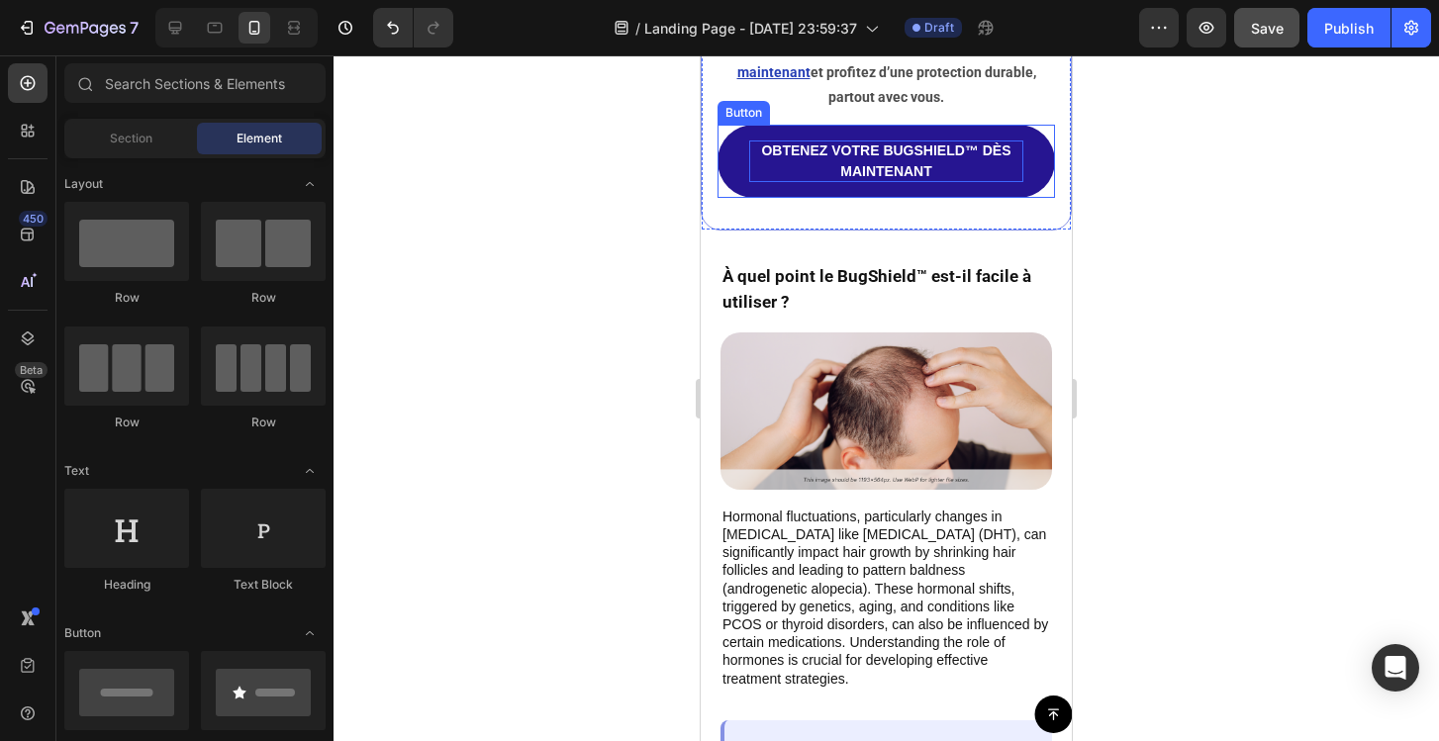
scroll to position [5297, 0]
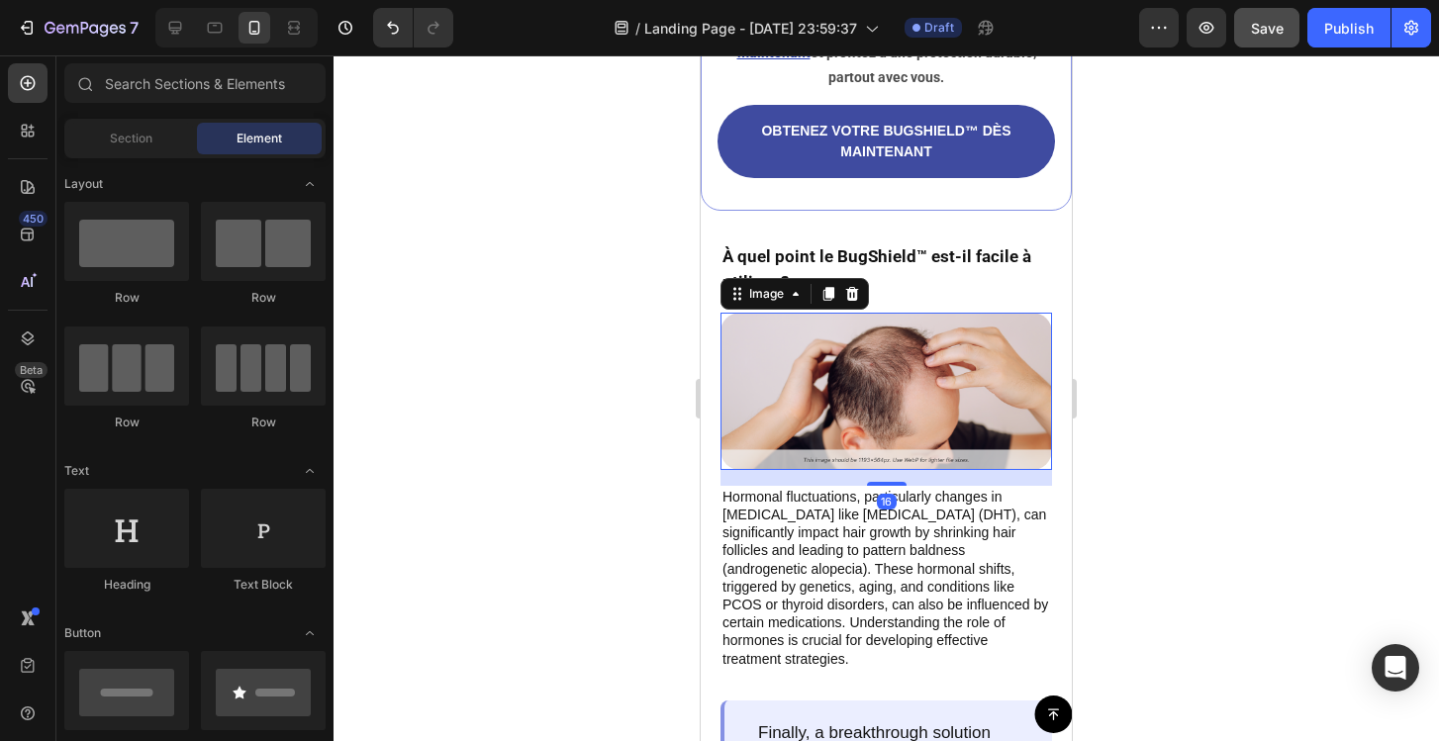
click at [850, 367] on img at bounding box center [886, 391] width 332 height 156
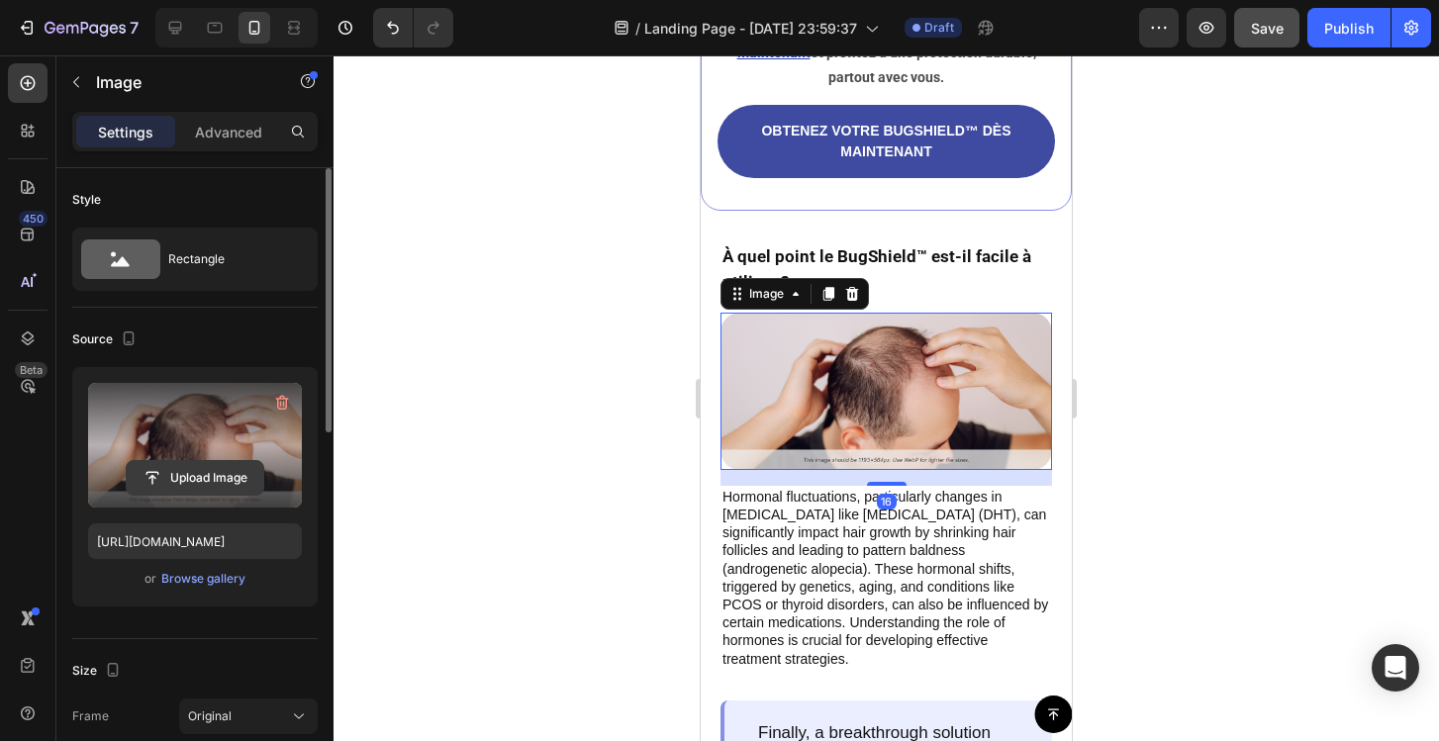
click at [210, 474] on input "file" at bounding box center [195, 478] width 137 height 34
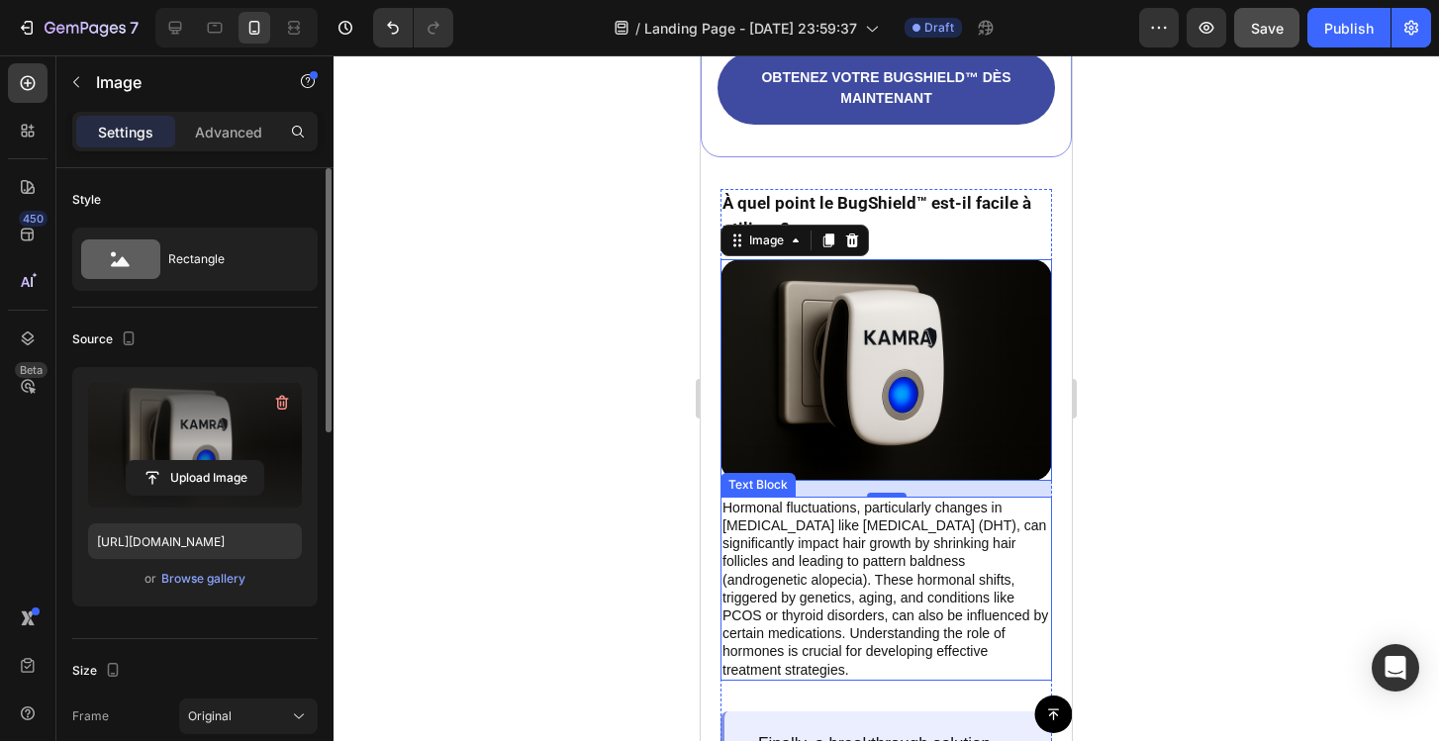
scroll to position [5351, 0]
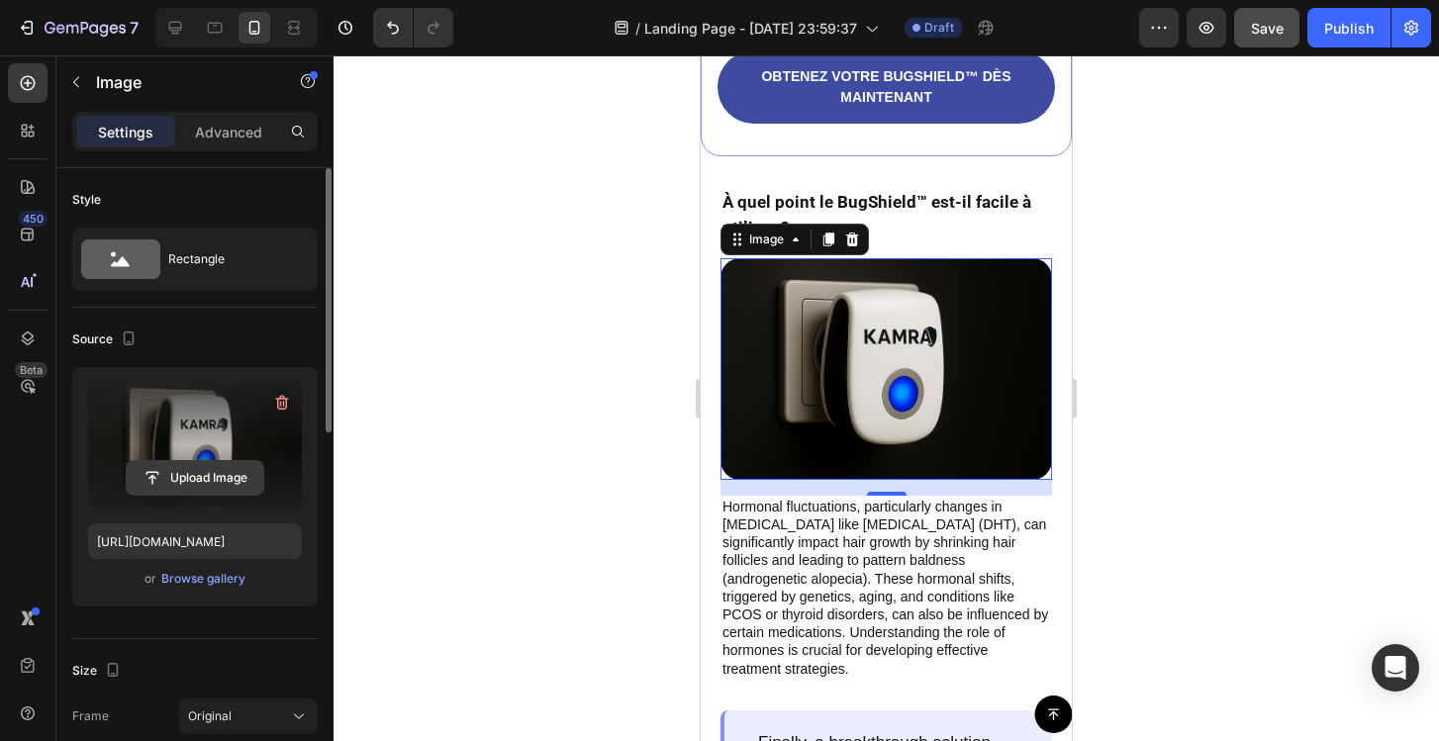
click at [207, 473] on input "file" at bounding box center [195, 478] width 137 height 34
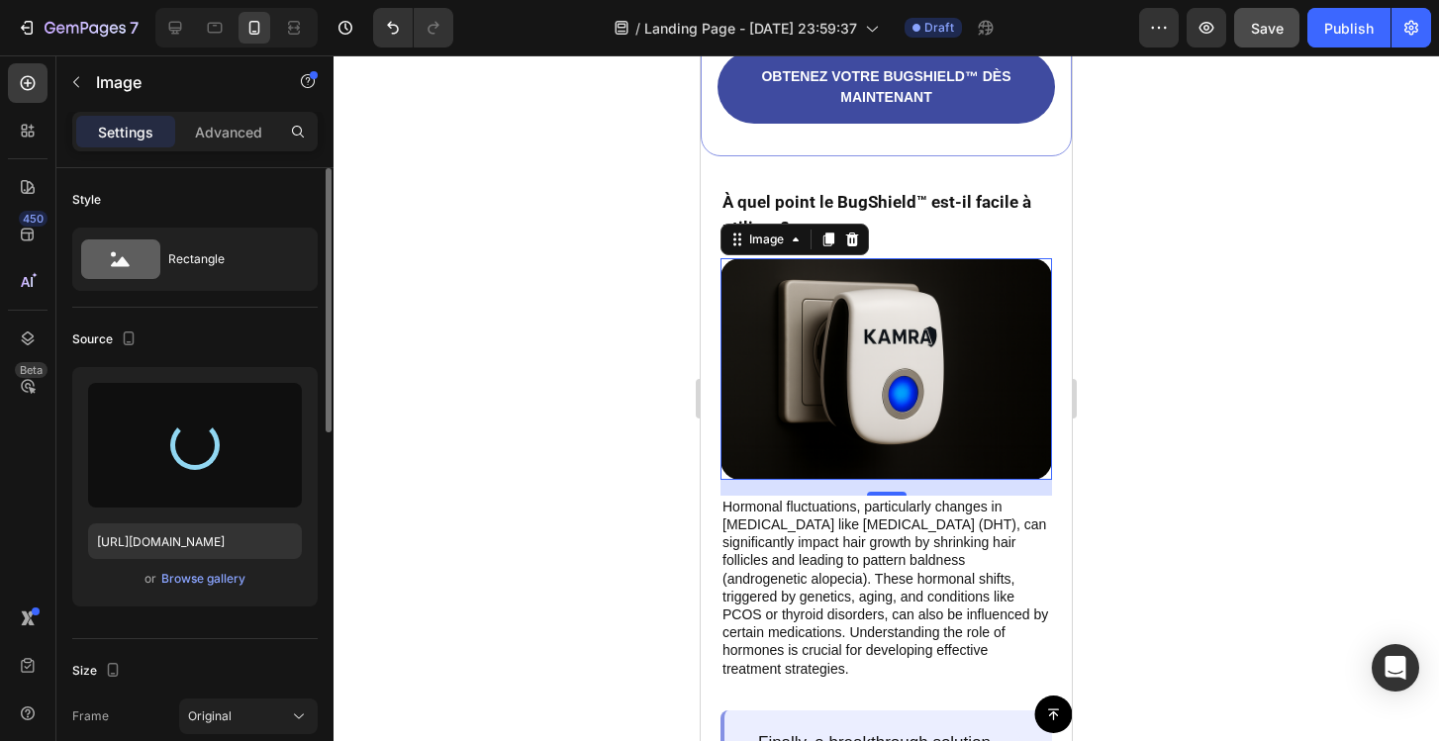
type input "https://cdn.shopify.com/s/files/1/0972/2560/5384/files/gempages_581680786869060…"
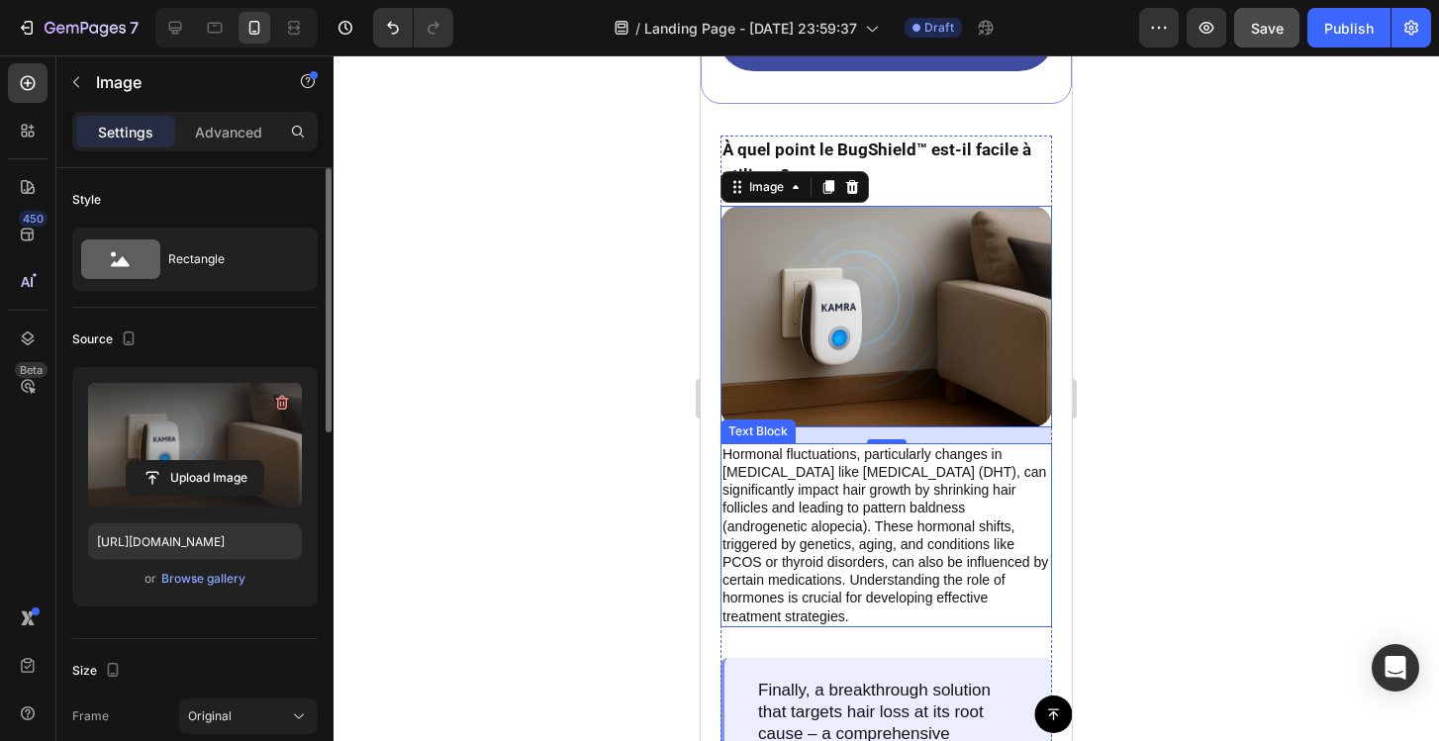
scroll to position [5403, 0]
click at [666, 466] on div at bounding box center [886, 398] width 1105 height 686
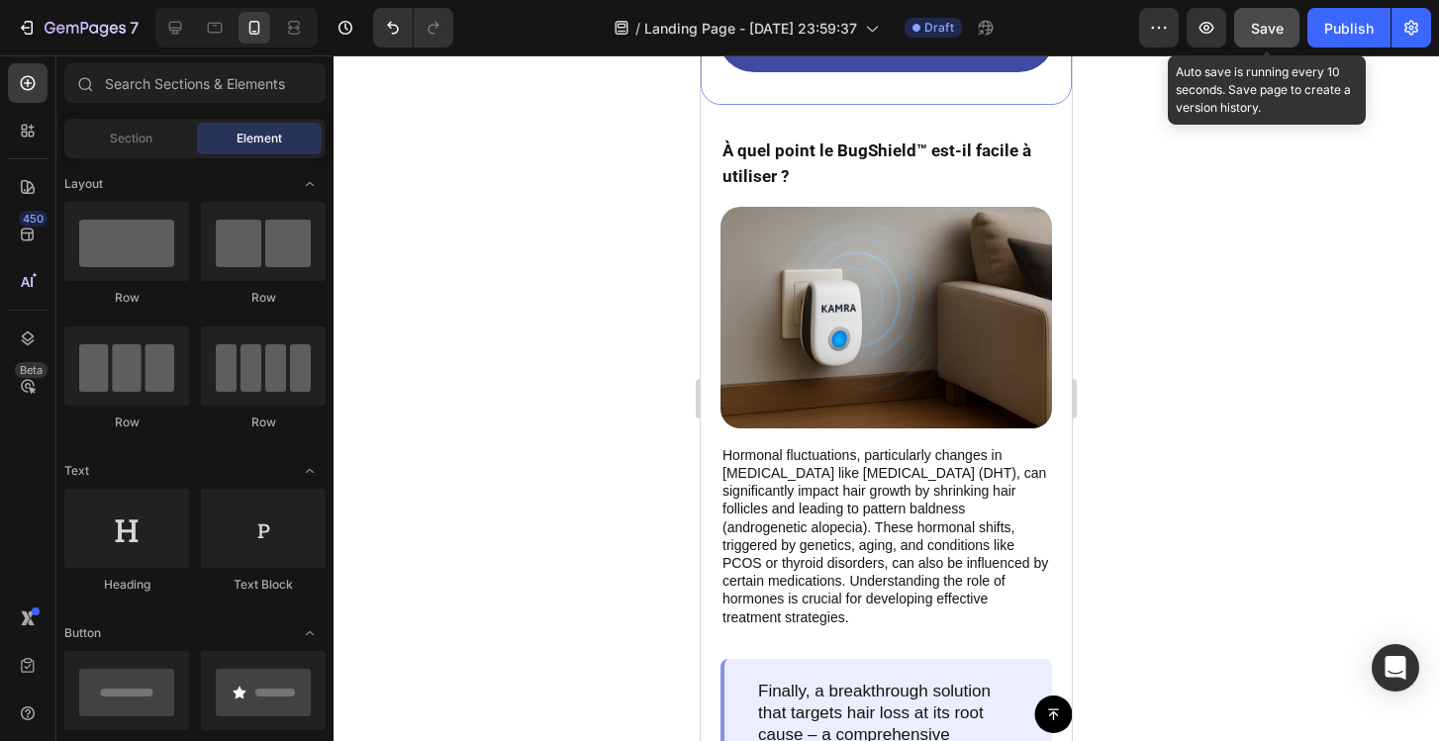
click at [1257, 32] on span "Save" at bounding box center [1267, 28] width 33 height 17
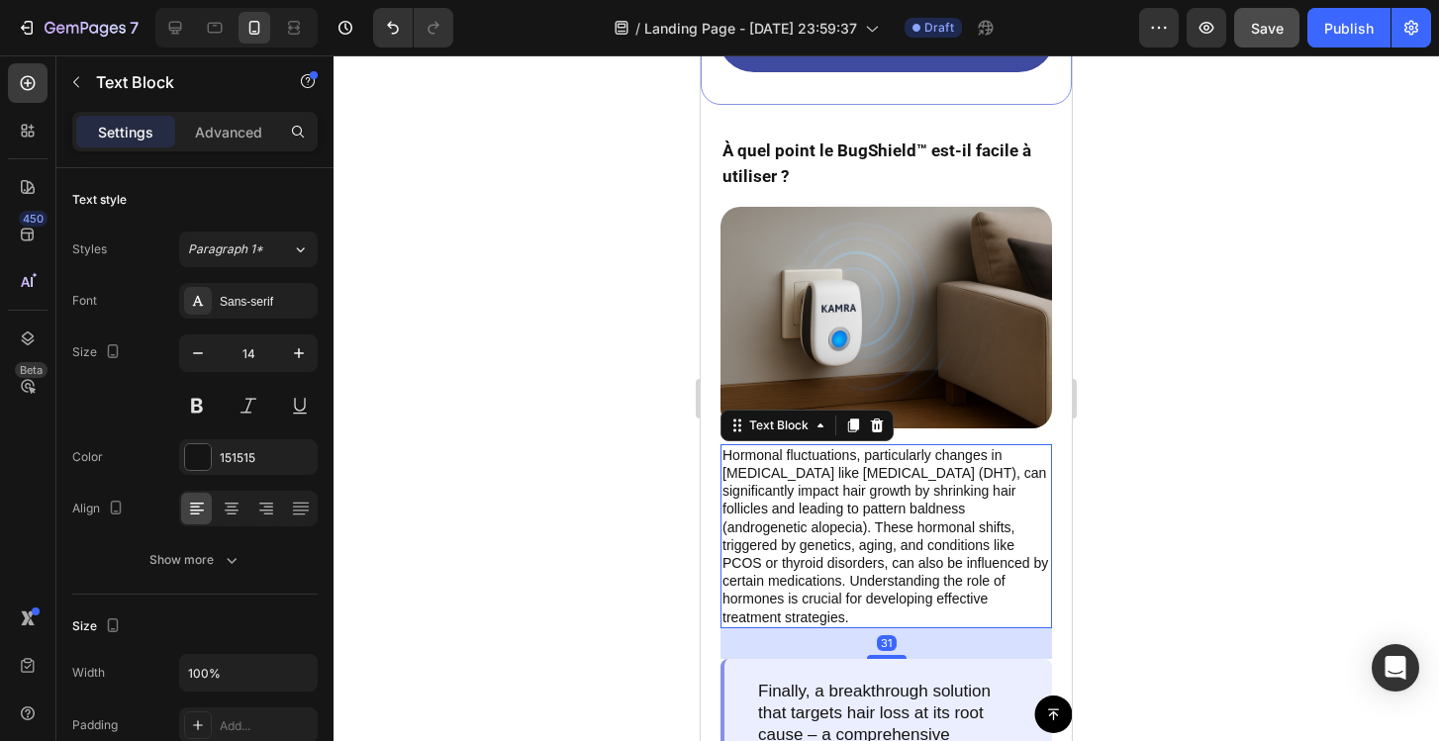
click at [798, 517] on p "Hormonal fluctuations, particularly changes in androgens like dihydrotestostero…" at bounding box center [886, 536] width 328 height 180
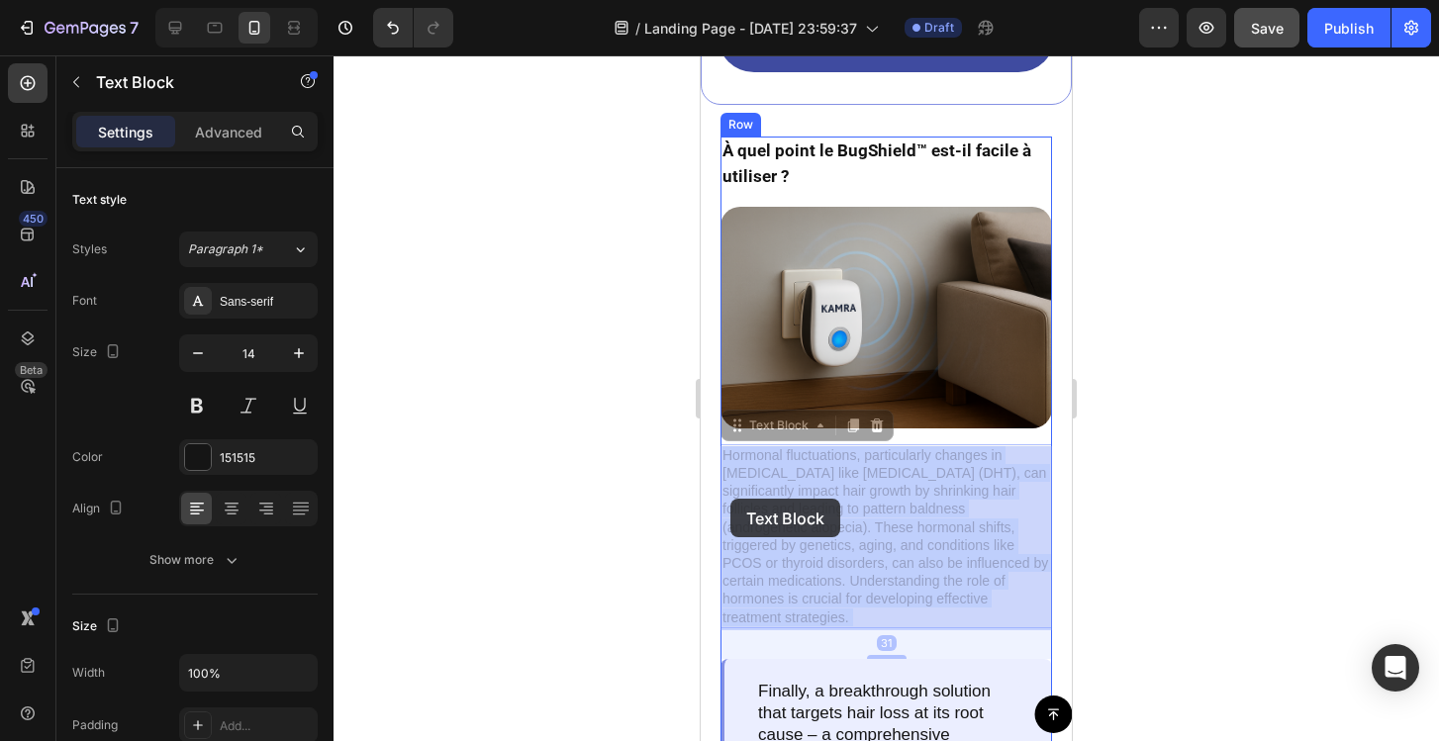
drag, startPoint x: 855, startPoint y: 618, endPoint x: 733, endPoint y: 502, distance: 168.0
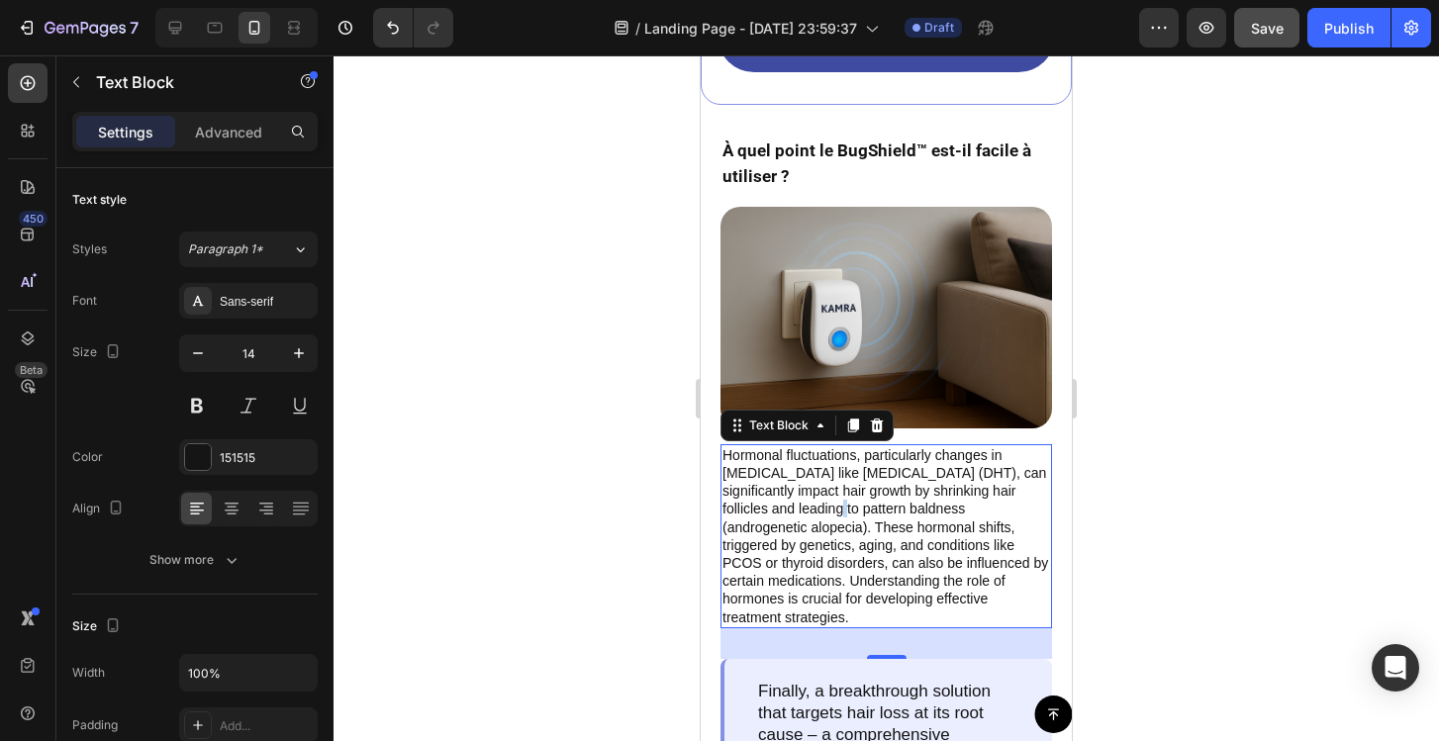
click at [840, 511] on p "Hormonal fluctuations, particularly changes in androgens like dihydrotestostero…" at bounding box center [886, 536] width 328 height 180
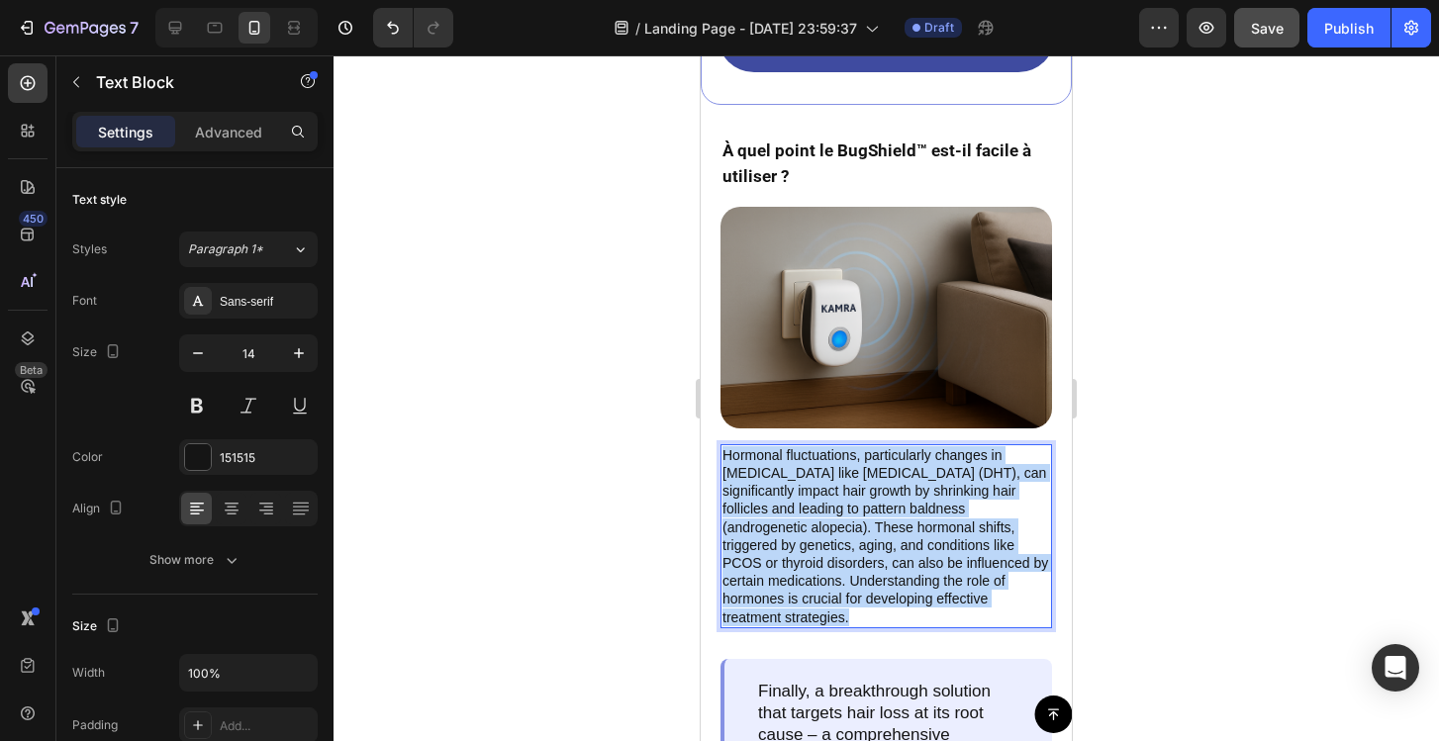
click at [840, 511] on p "Hormonal fluctuations, particularly changes in androgens like dihydrotestostero…" at bounding box center [886, 536] width 328 height 180
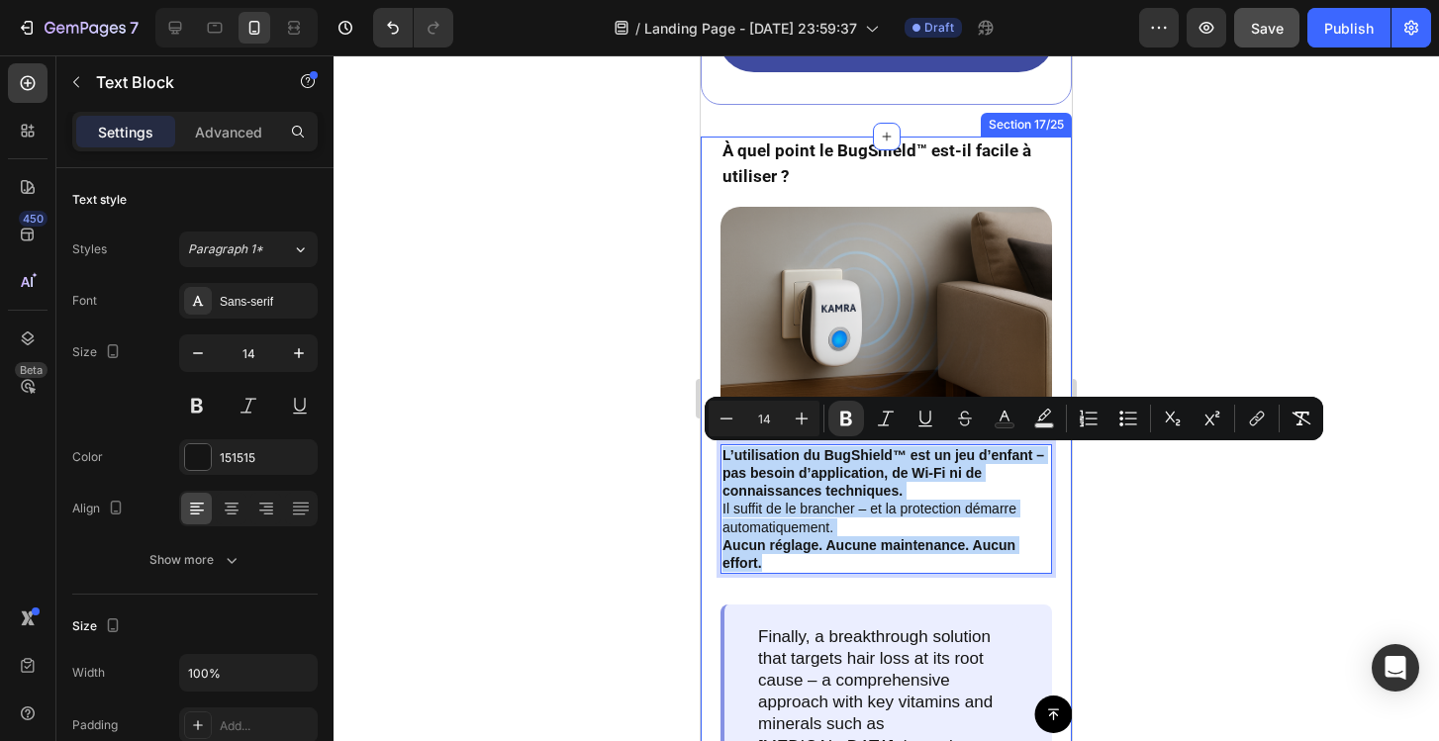
drag, startPoint x: 768, startPoint y: 562, endPoint x: 717, endPoint y: 458, distance: 115.5
click at [717, 458] on div "À quel point le BugShield™ est-il facile à utiliser ? Text Block Image L’utilis…" at bounding box center [886, 556] width 371 height 839
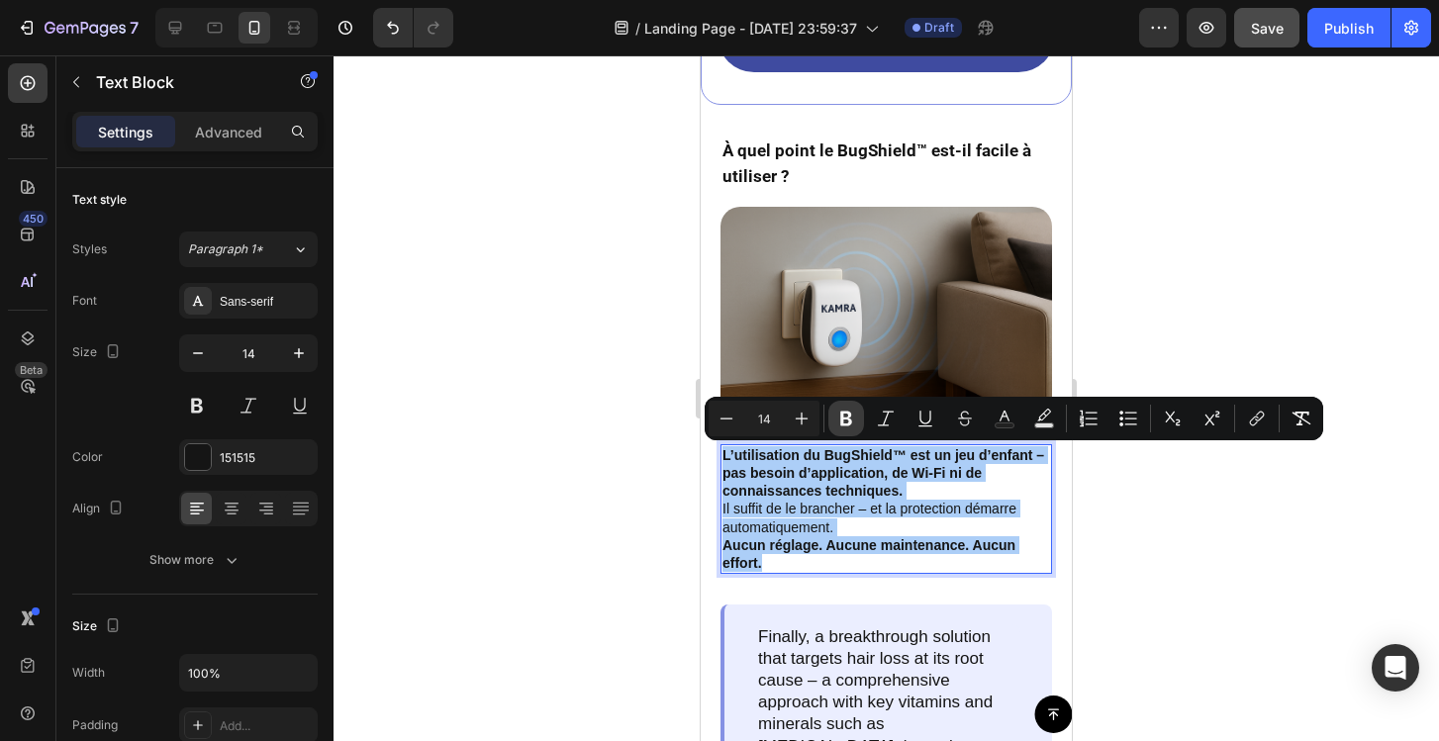
click at [853, 406] on button "Bold" at bounding box center [846, 419] width 36 height 36
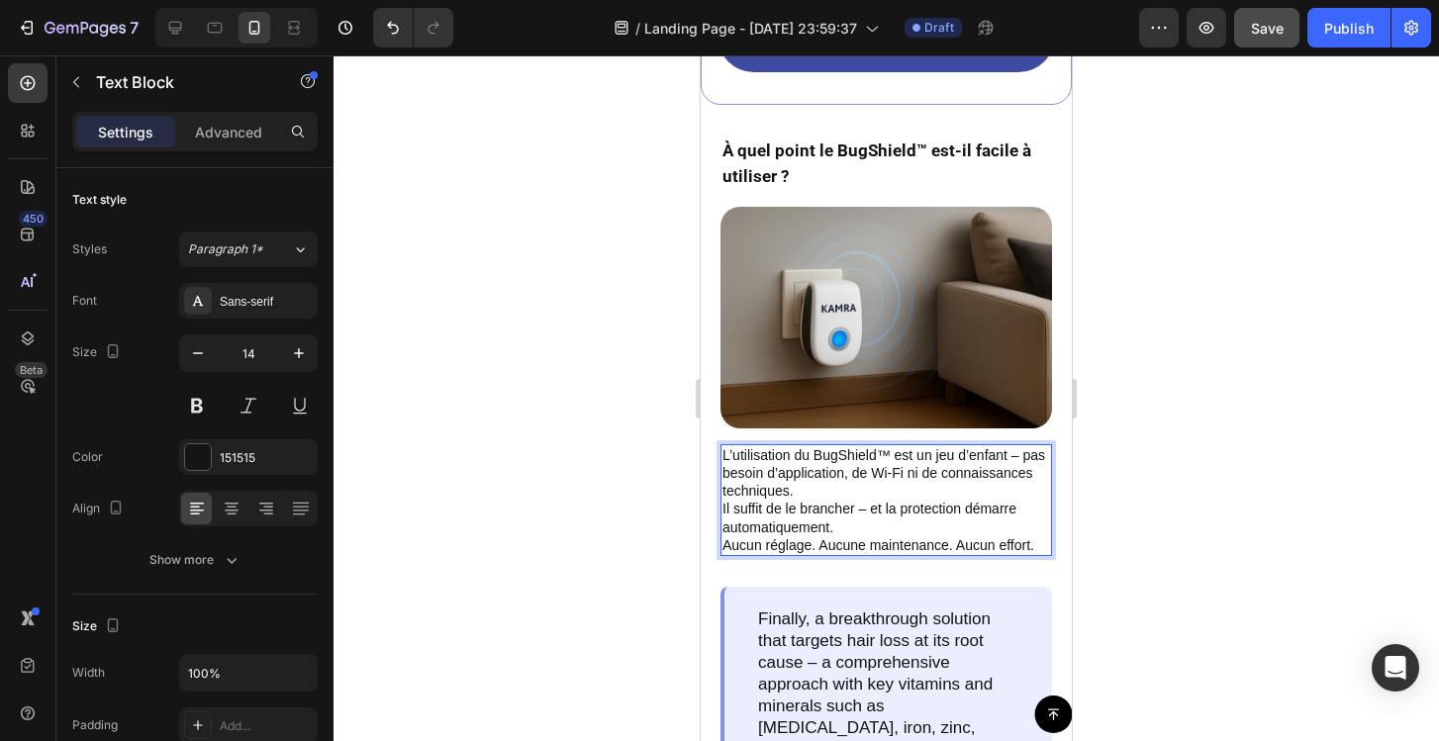
click at [924, 517] on p "L’utilisation du BugShield™ est un jeu d’enfant – pas besoin d’application, de …" at bounding box center [886, 491] width 328 height 90
click at [972, 535] on p "L’utilisation du BugShield™ est un jeu d’enfant – pas besoin d’application, de …" at bounding box center [886, 491] width 328 height 90
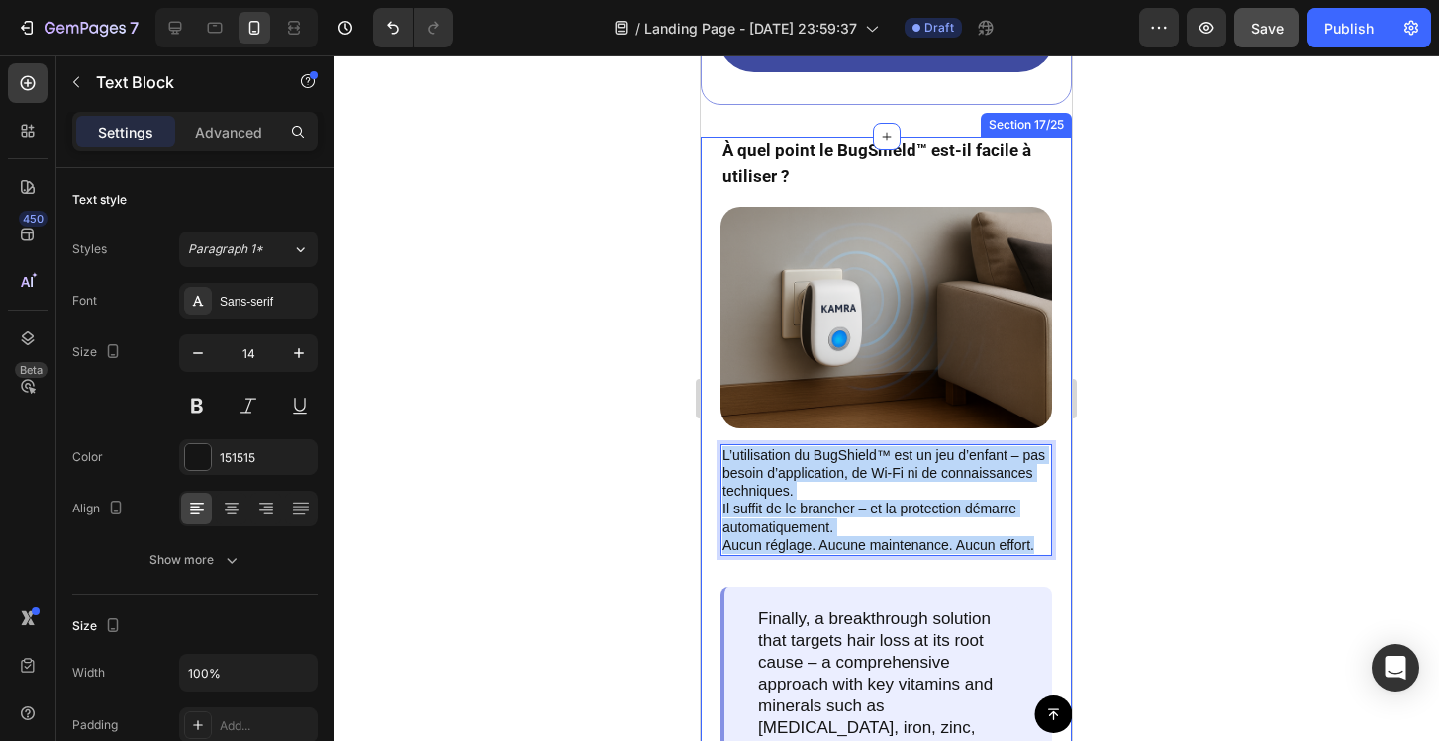
drag, startPoint x: 1040, startPoint y: 552, endPoint x: 714, endPoint y: 458, distance: 339.8
click at [714, 458] on div "À quel point le BugShield™ est-il facile à utiliser ? Text Block Image L’utilis…" at bounding box center [886, 547] width 371 height 821
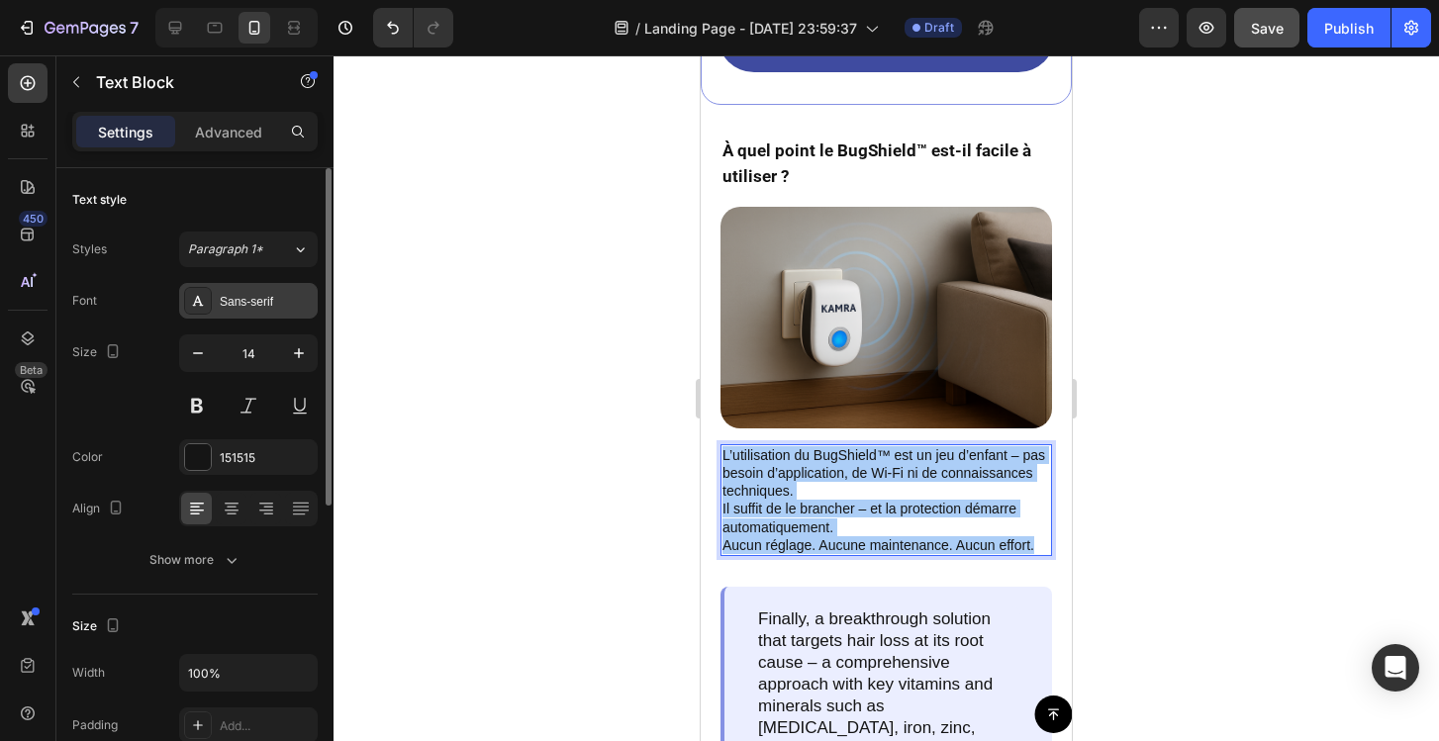
click at [245, 297] on div "Sans-serif" at bounding box center [266, 302] width 93 height 18
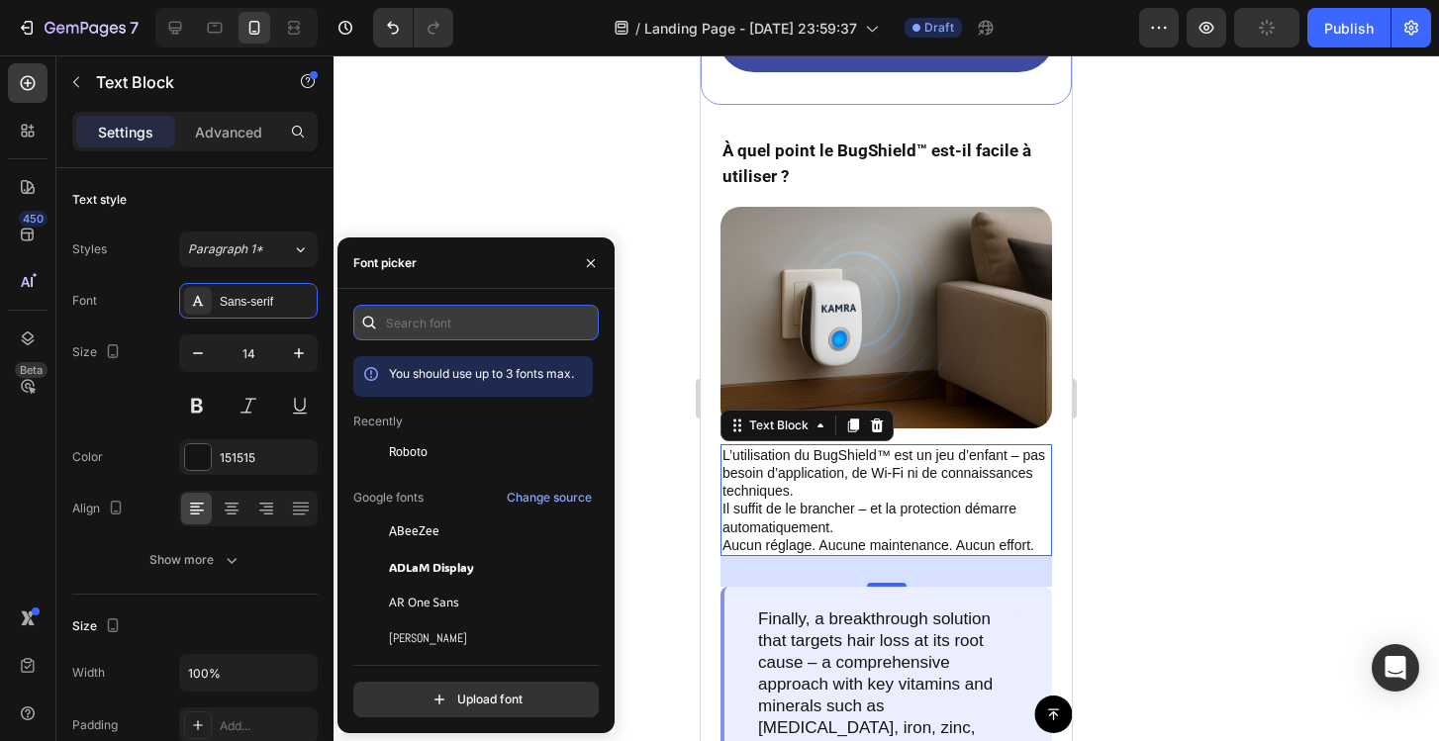
click at [404, 329] on input "text" at bounding box center [475, 323] width 245 height 36
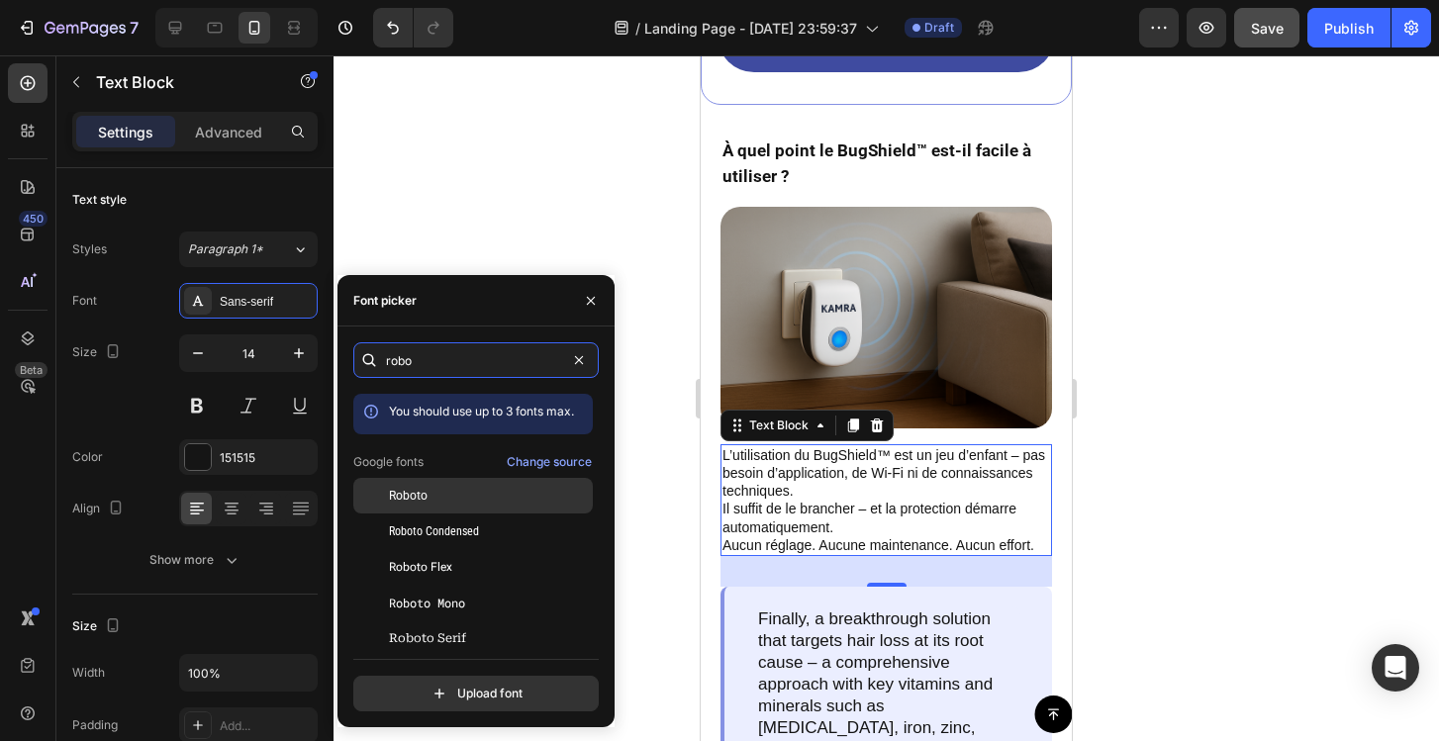
type input "robo"
click at [439, 495] on div "Roboto" at bounding box center [489, 496] width 200 height 18
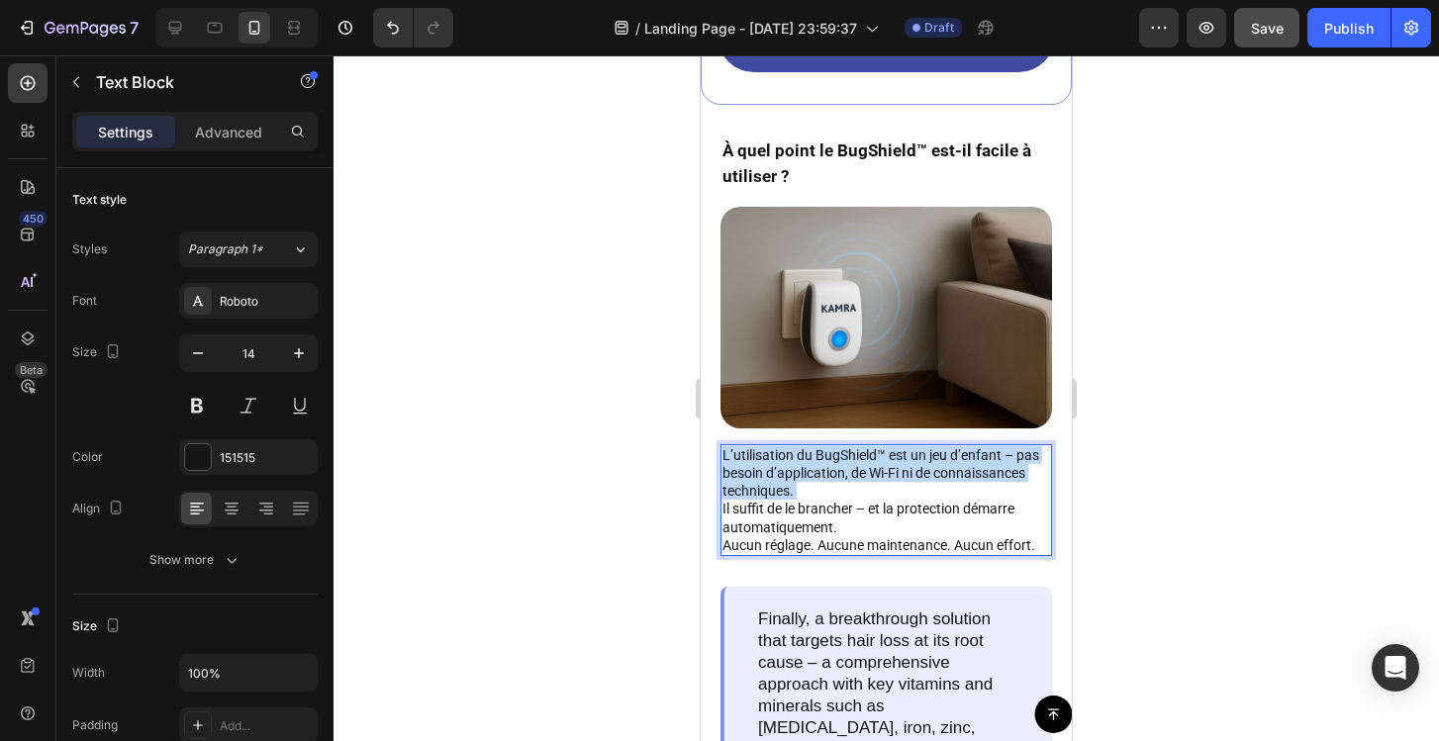
click at [819, 491] on p "L’utilisation du BugShield™ est un jeu d’enfant – pas besoin d’application, de …" at bounding box center [886, 491] width 328 height 90
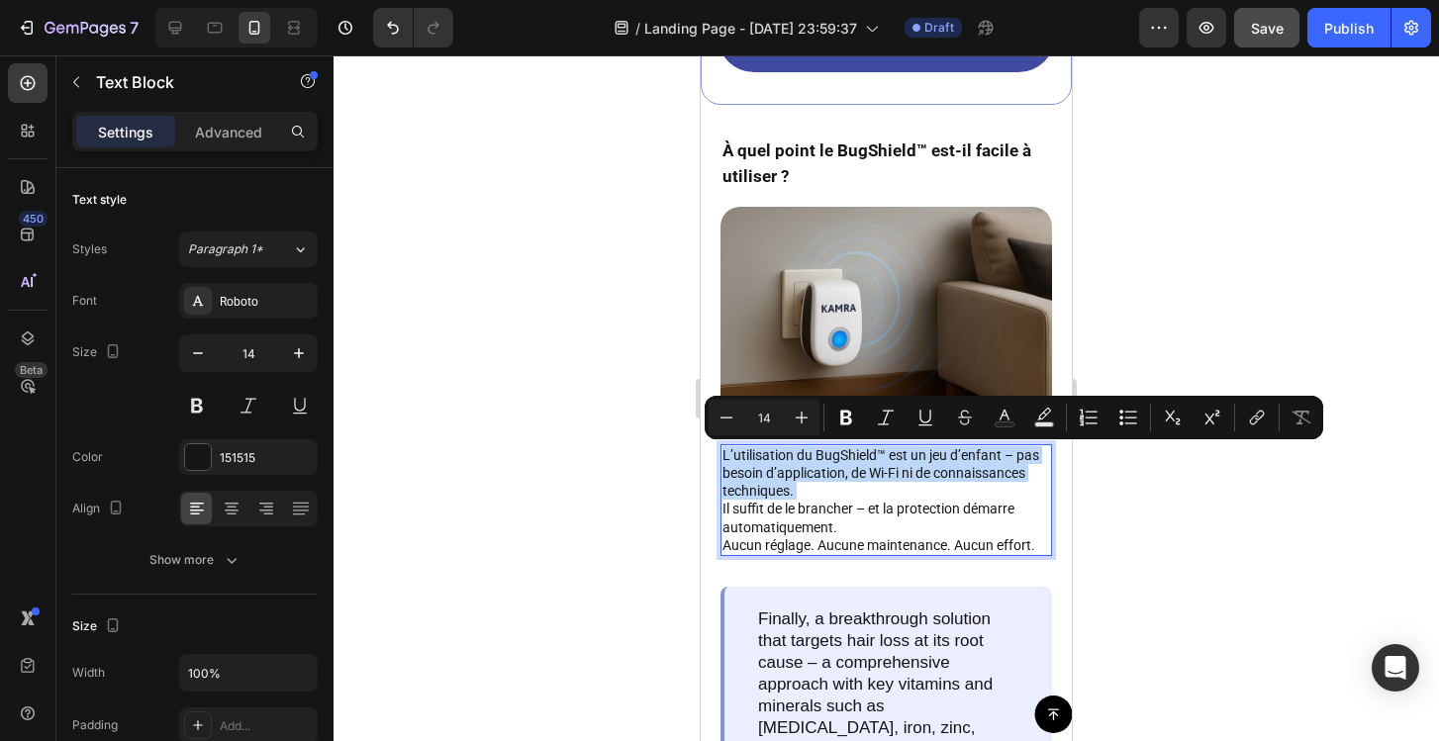
click at [819, 491] on p "L’utilisation du BugShield™ est un jeu d’enfant – pas besoin d’application, de …" at bounding box center [886, 491] width 328 height 90
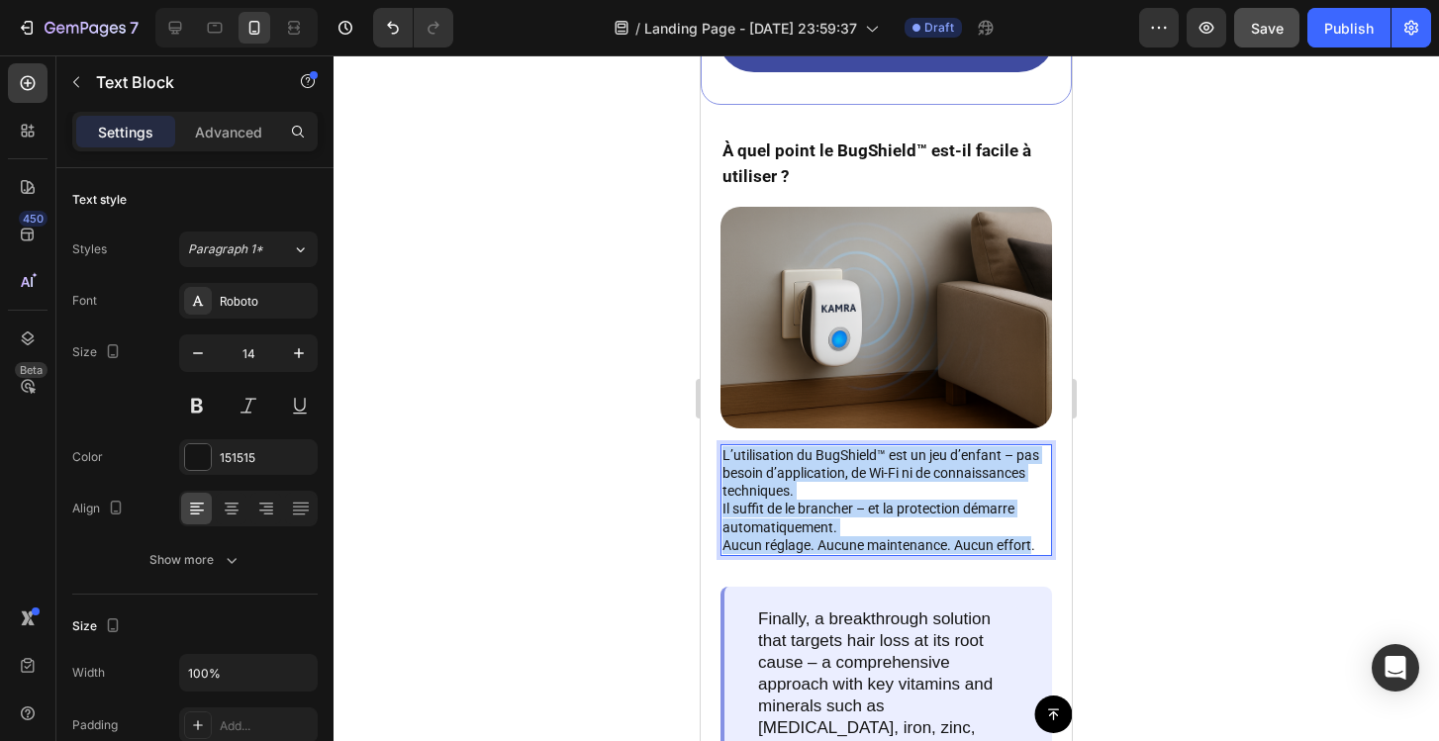
drag, startPoint x: 1032, startPoint y: 543, endPoint x: 717, endPoint y: 455, distance: 327.8
click at [717, 455] on div "À quel point le BugShield™ est-il facile à utiliser ? Text Block Image L’utilis…" at bounding box center [886, 547] width 371 height 821
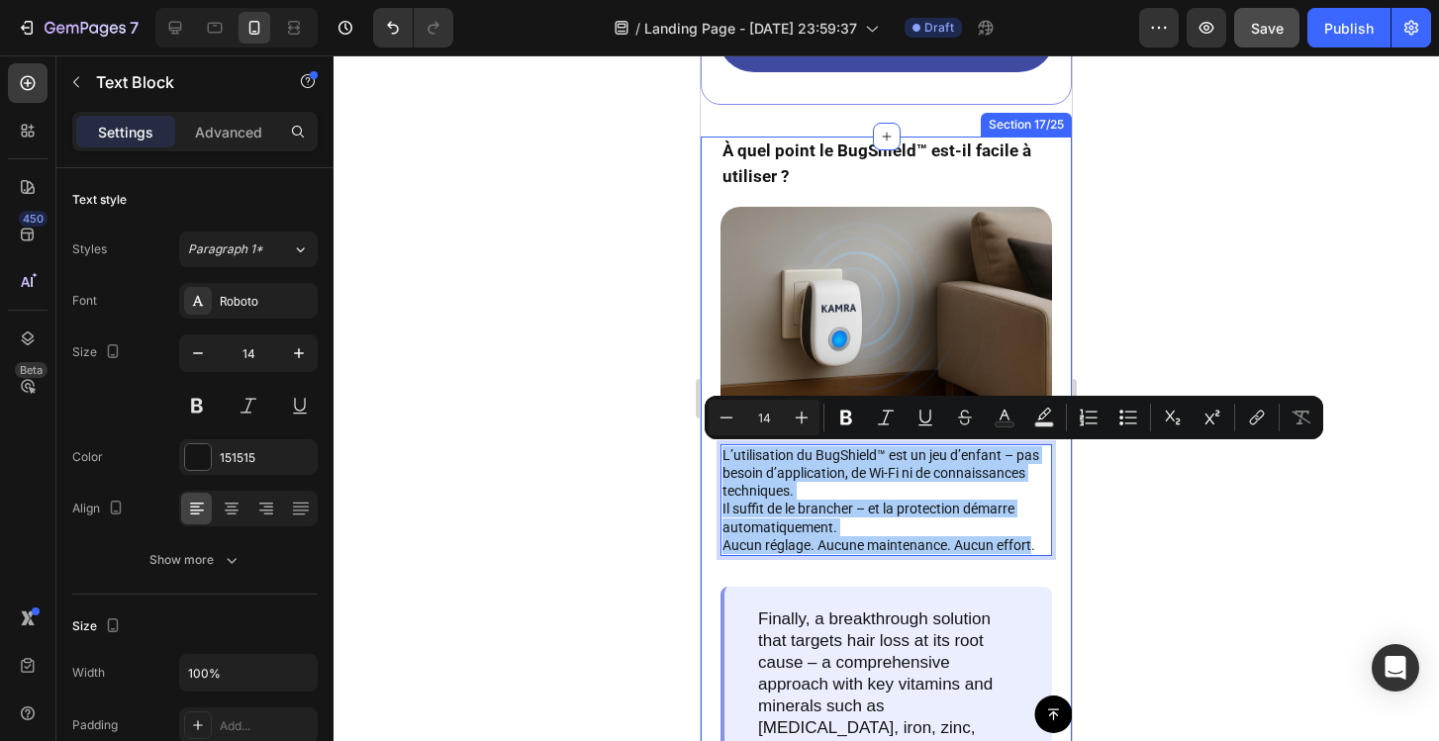
click at [592, 466] on div at bounding box center [886, 398] width 1105 height 686
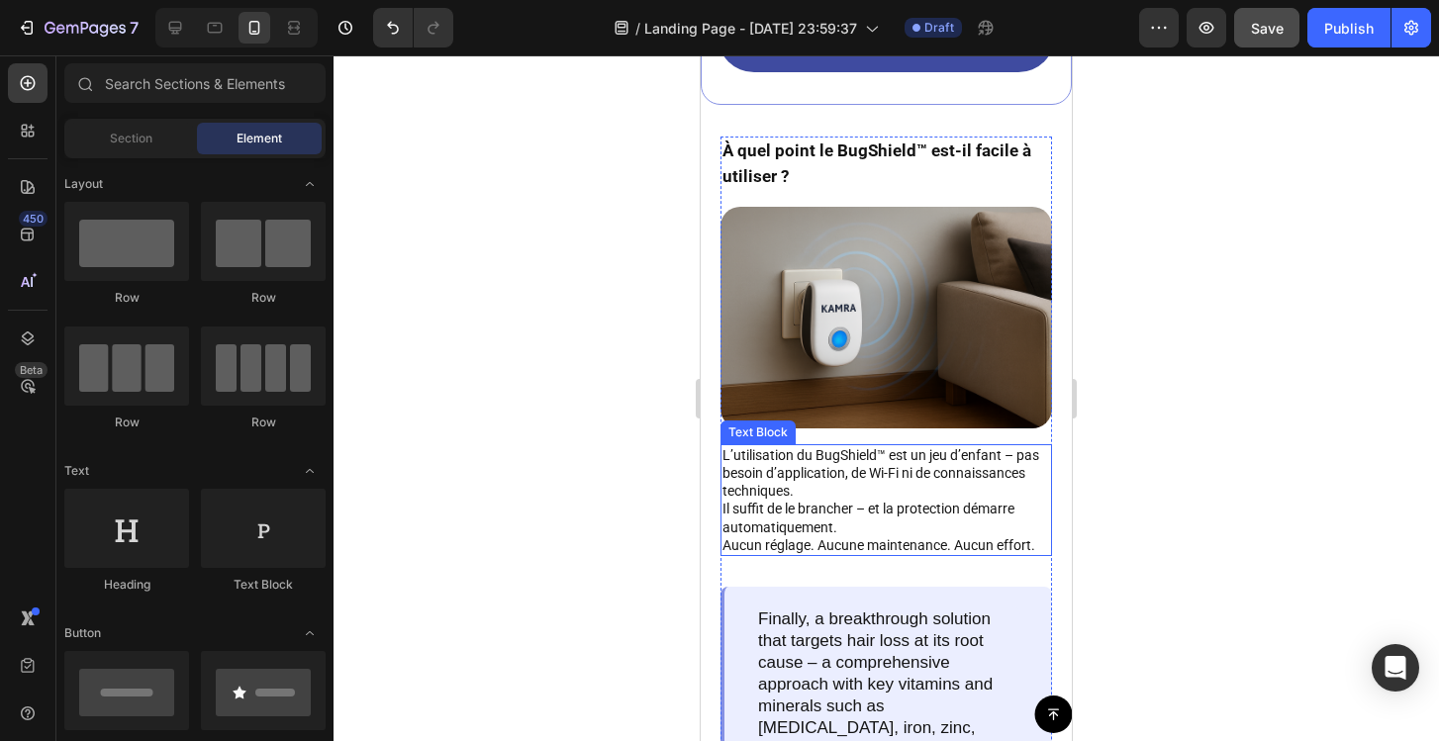
click at [1005, 451] on p "L’utilisation du BugShield™ est un jeu d’enfant – pas besoin d’application, de …" at bounding box center [886, 491] width 328 height 90
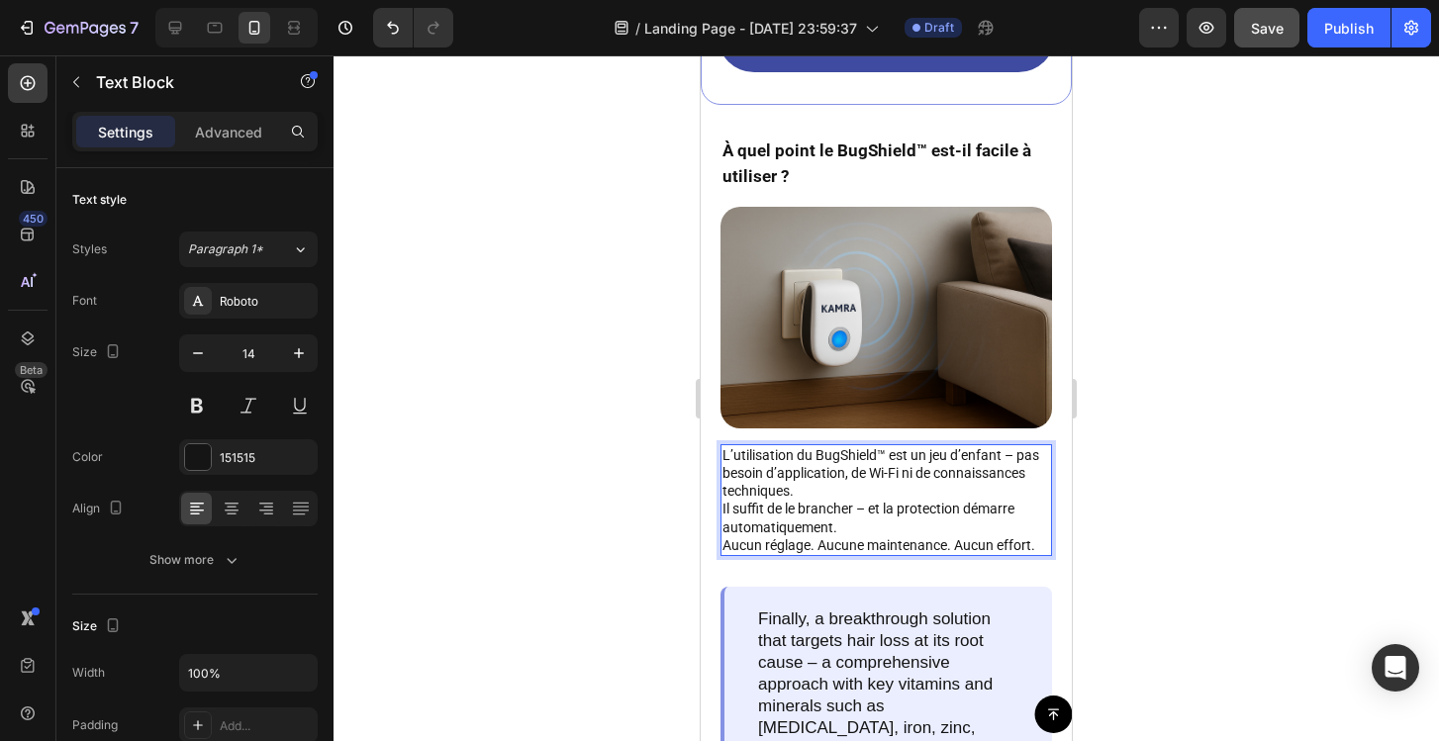
click at [952, 471] on p "L’utilisation du BugShield™ est un jeu d’enfant – pas besoin d’application, de …" at bounding box center [886, 491] width 328 height 90
click at [1018, 455] on p "L’utilisation du BugShield™ est un jeu d’enfant – pas besoin d’application, de …" at bounding box center [886, 491] width 328 height 90
click at [867, 513] on p "L’utilisation du BugShield™ est un jeu d’enfant pas besoin d’application, de Wi…" at bounding box center [886, 491] width 328 height 90
click at [936, 546] on p "Aucun réglage. Aucune maintenance. Aucun effort." at bounding box center [886, 545] width 328 height 18
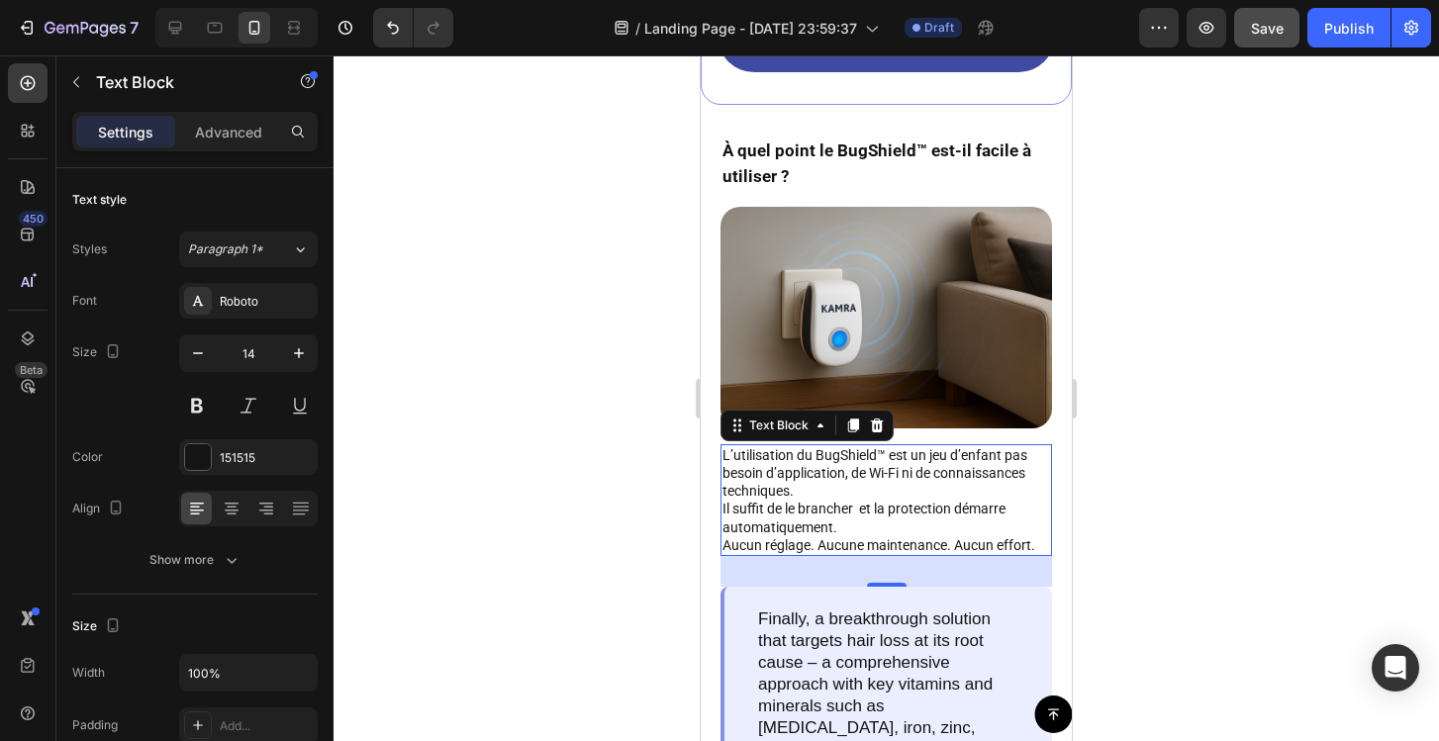
click at [1123, 501] on div at bounding box center [886, 398] width 1105 height 686
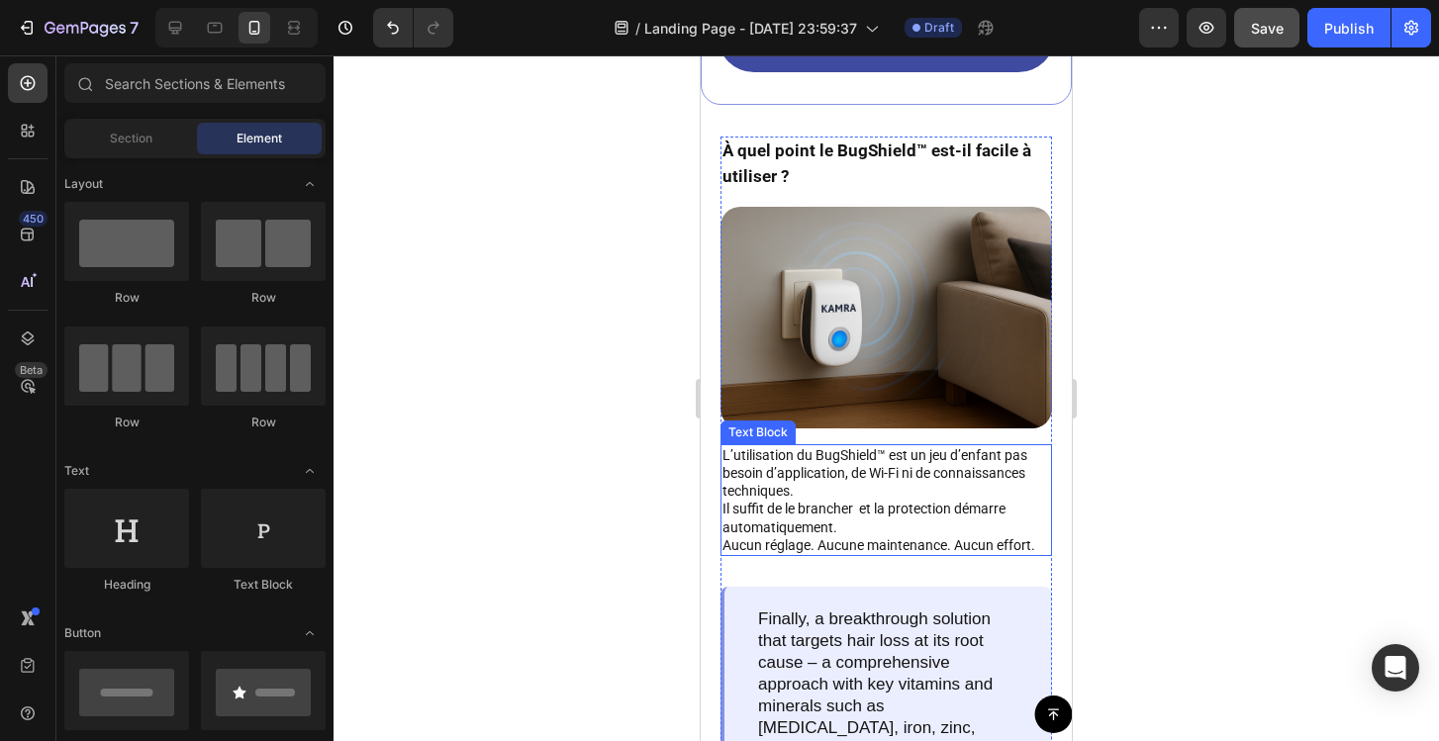
click at [975, 492] on p "L’utilisation du BugShield™ est un jeu d’enfant pas besoin d’application, de Wi…" at bounding box center [886, 491] width 328 height 90
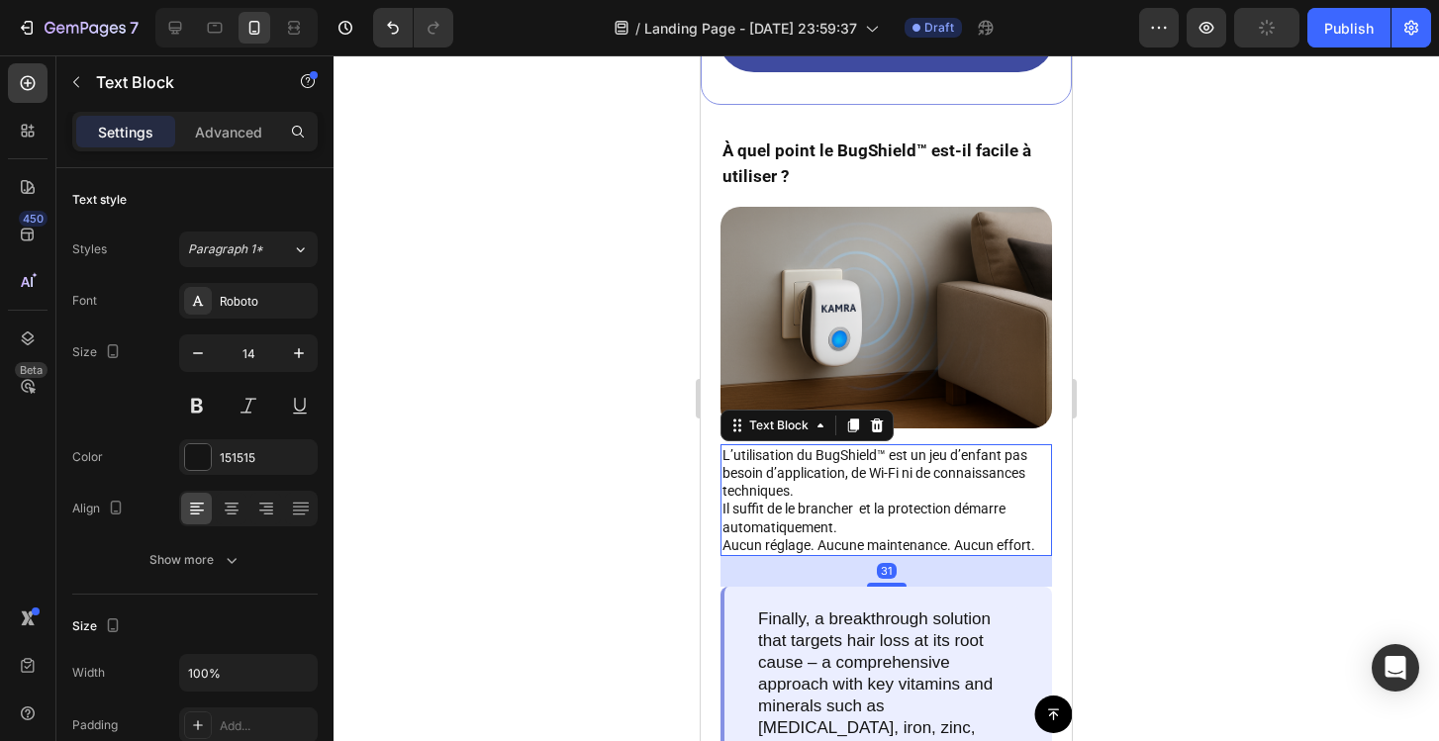
click at [1173, 392] on div at bounding box center [886, 398] width 1105 height 686
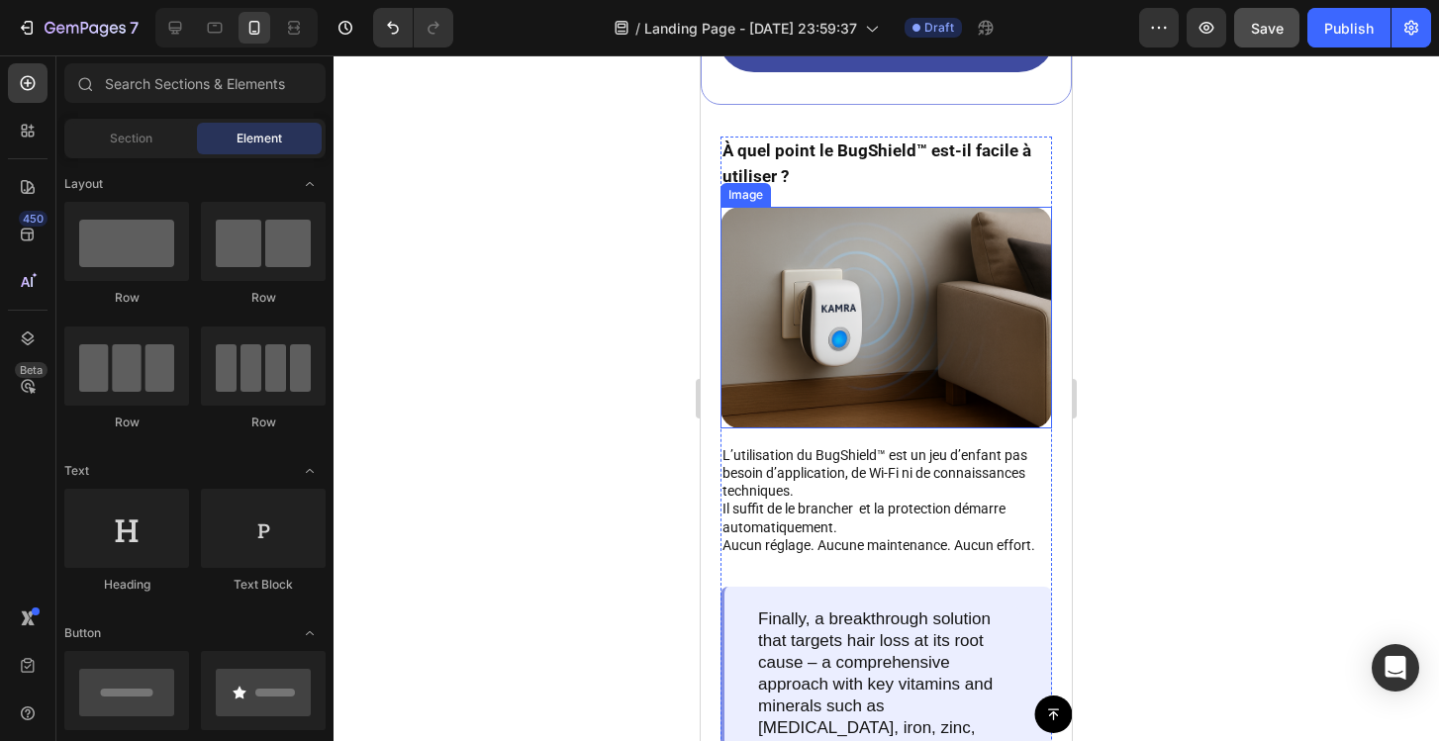
scroll to position [5390, 0]
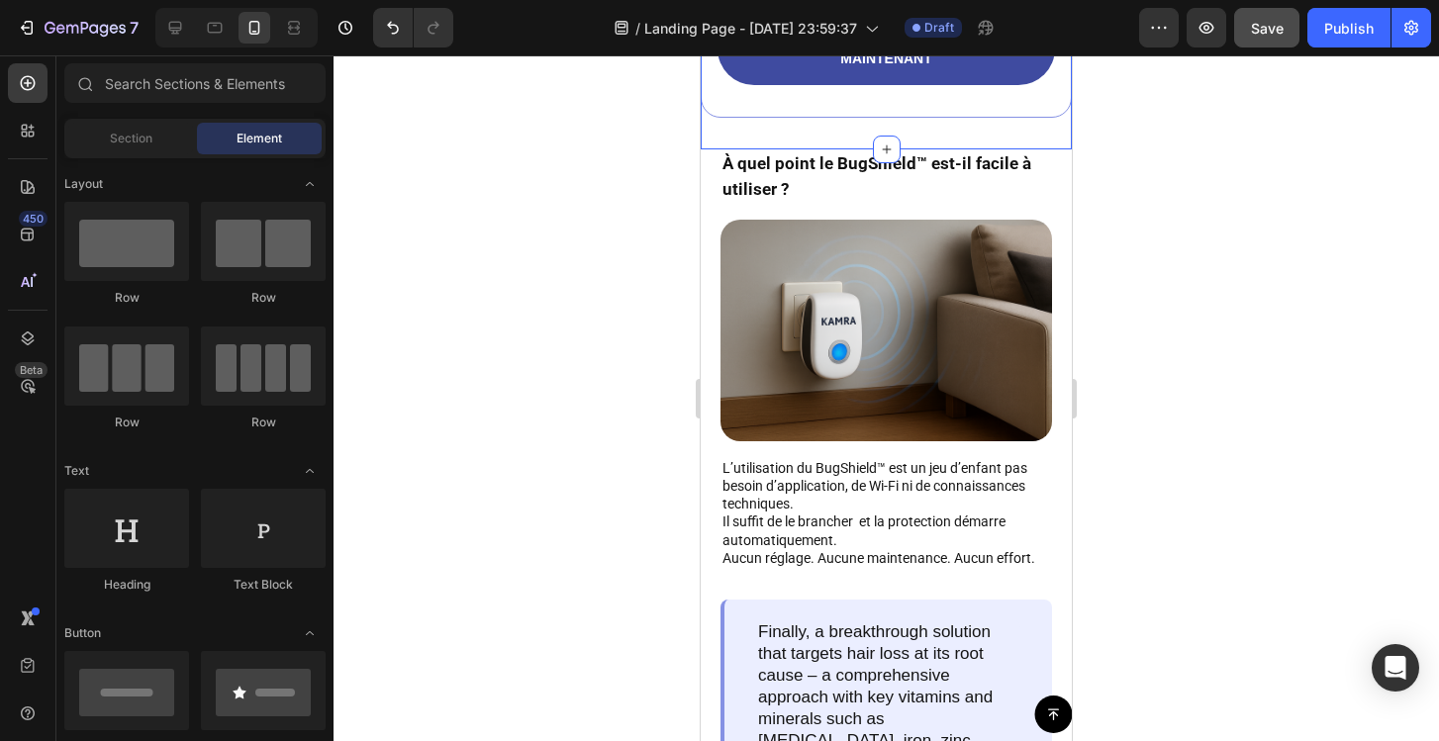
click at [878, 165] on p "À quel point le BugShield™ est-il facile à utiliser ?" at bounding box center [886, 176] width 328 height 50
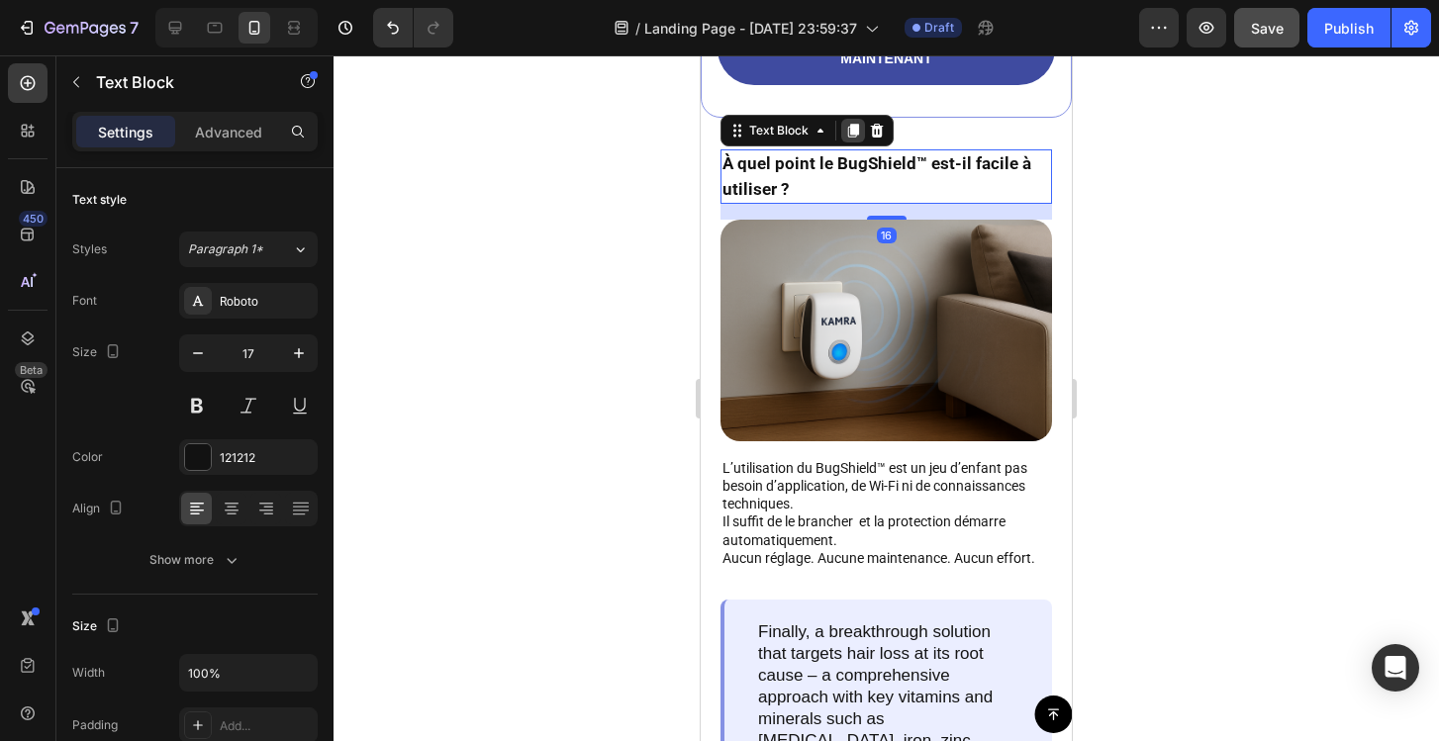
click at [853, 133] on icon at bounding box center [853, 132] width 11 height 14
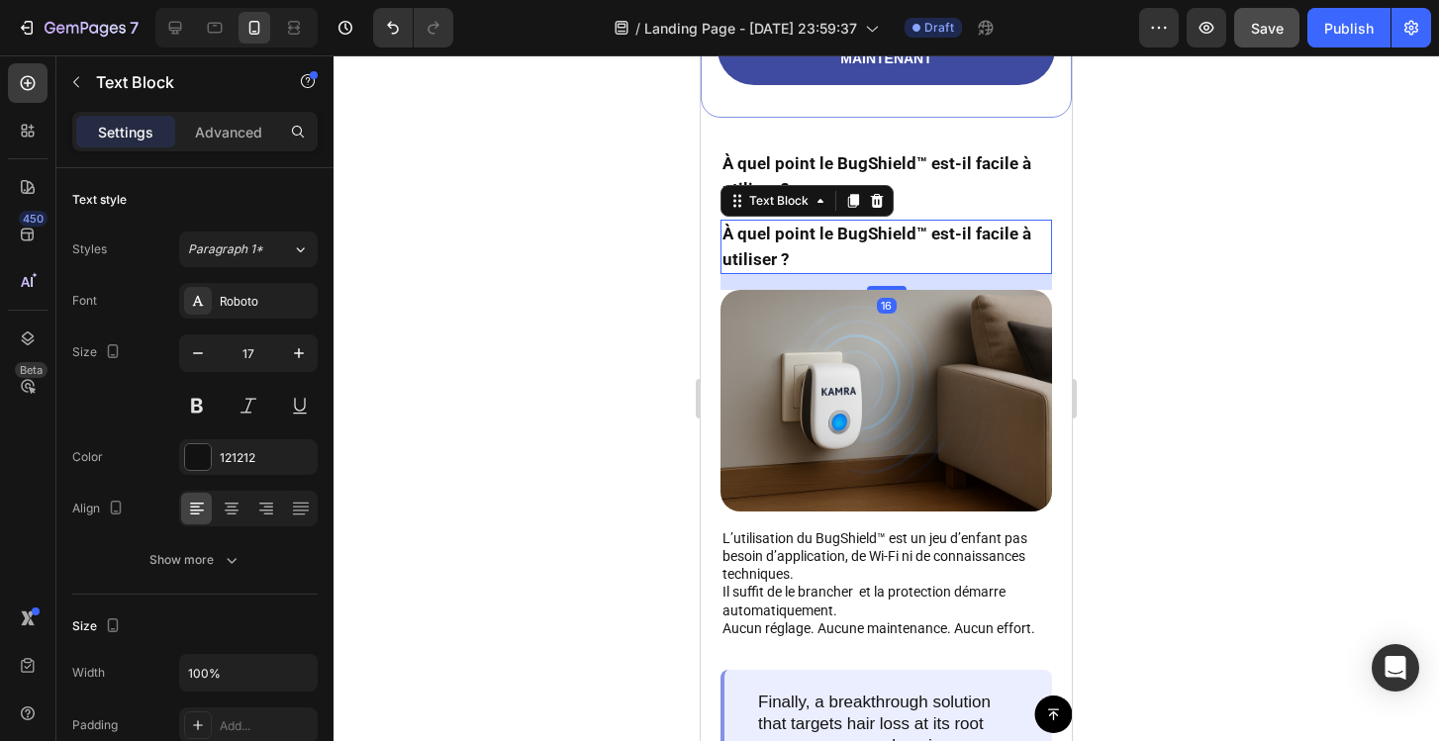
scroll to position [543, 0]
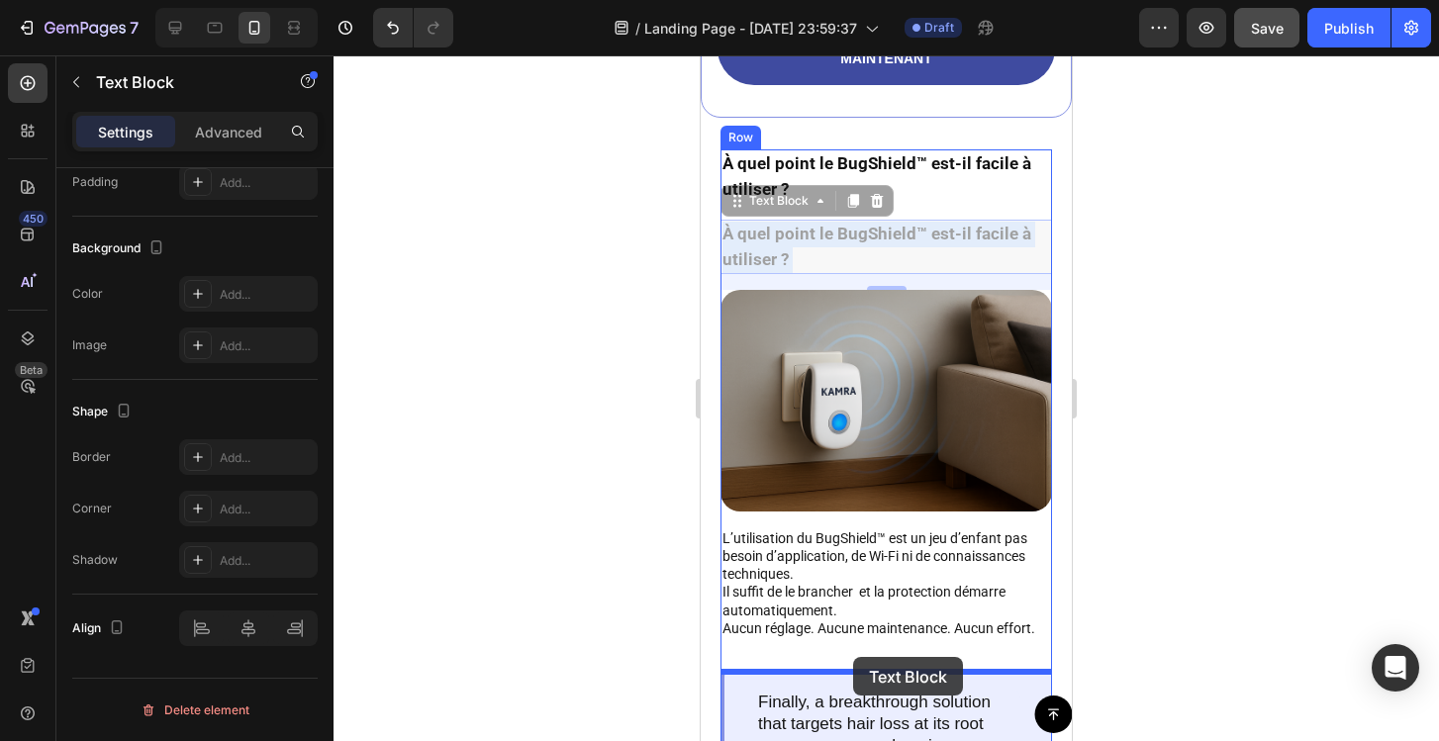
drag, startPoint x: 859, startPoint y: 244, endPoint x: 853, endPoint y: 657, distance: 412.7
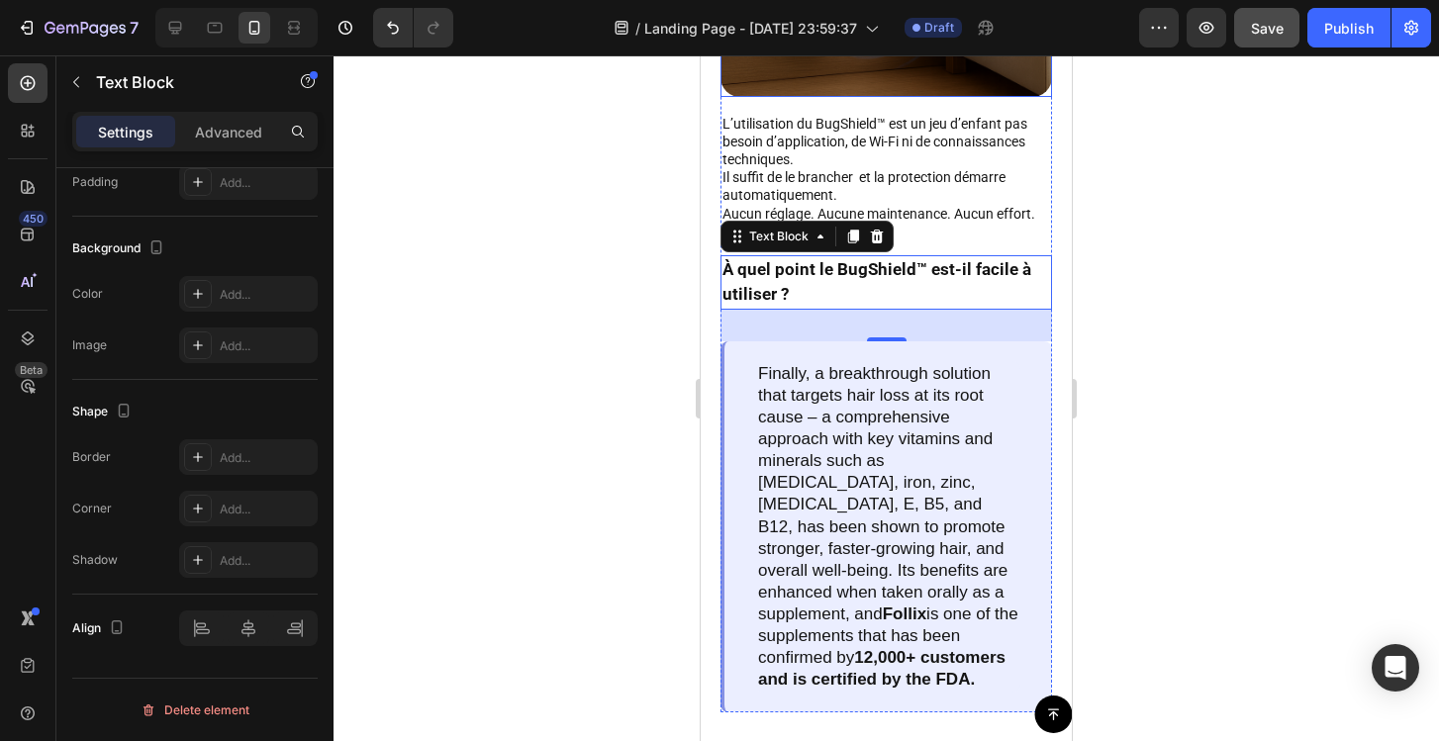
scroll to position [5733, 0]
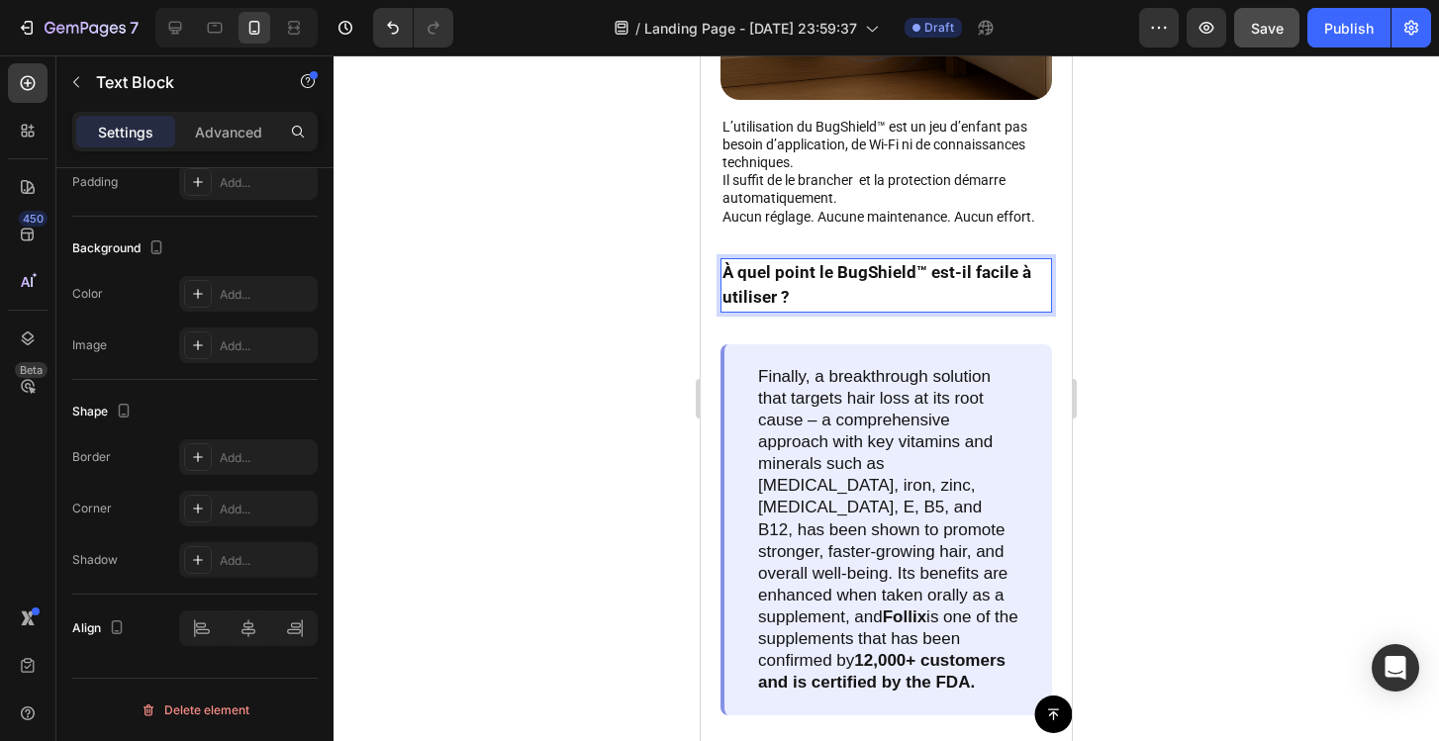
click at [782, 291] on p "À quel point le BugShield™ est-il facile à utiliser ?" at bounding box center [886, 285] width 328 height 50
click at [783, 291] on p "À quel point le BugShield™ est-il facile à utiliser ?" at bounding box center [886, 285] width 328 height 50
drag, startPoint x: 783, startPoint y: 291, endPoint x: 724, endPoint y: 269, distance: 62.3
click at [724, 269] on p "À quel point le BugShield™ est-il facile à utiliser ?" at bounding box center [886, 285] width 328 height 50
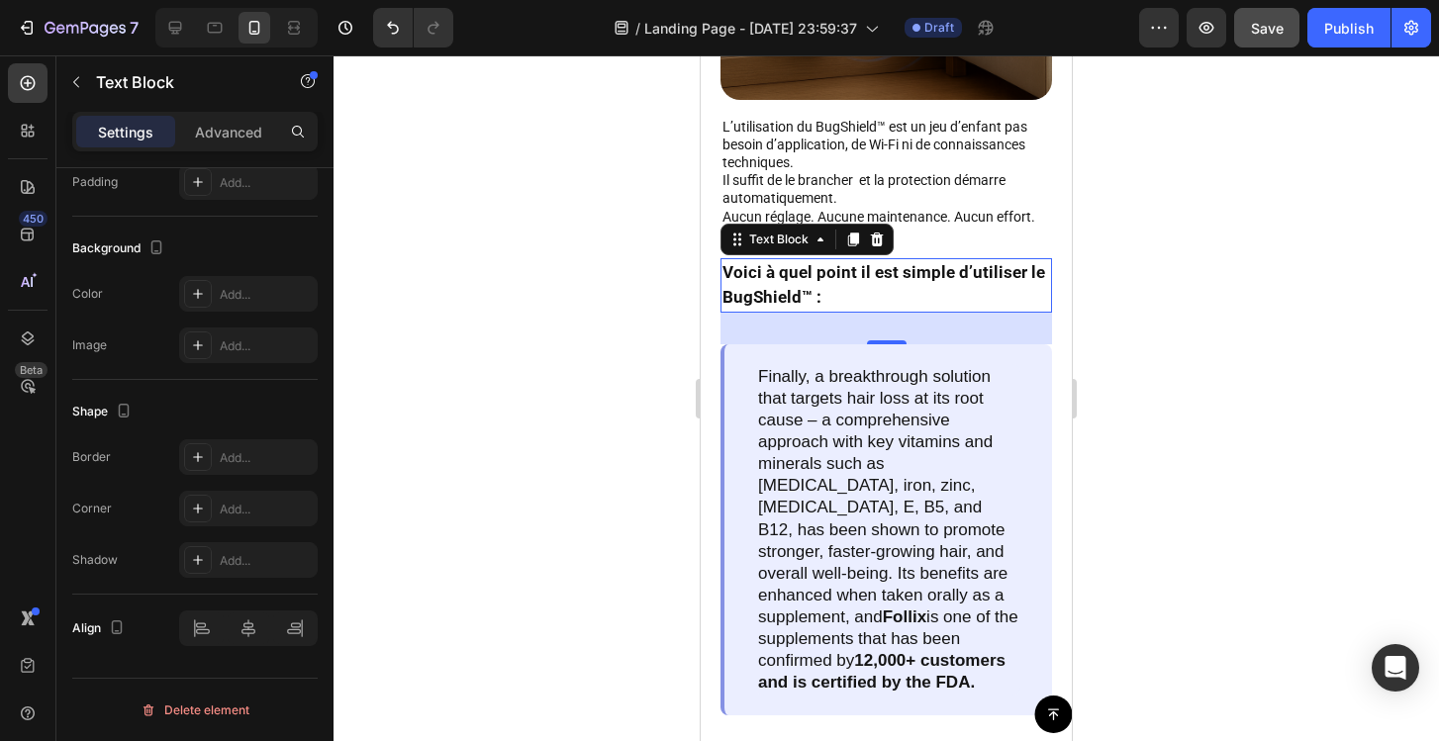
click at [1175, 349] on div at bounding box center [886, 398] width 1105 height 686
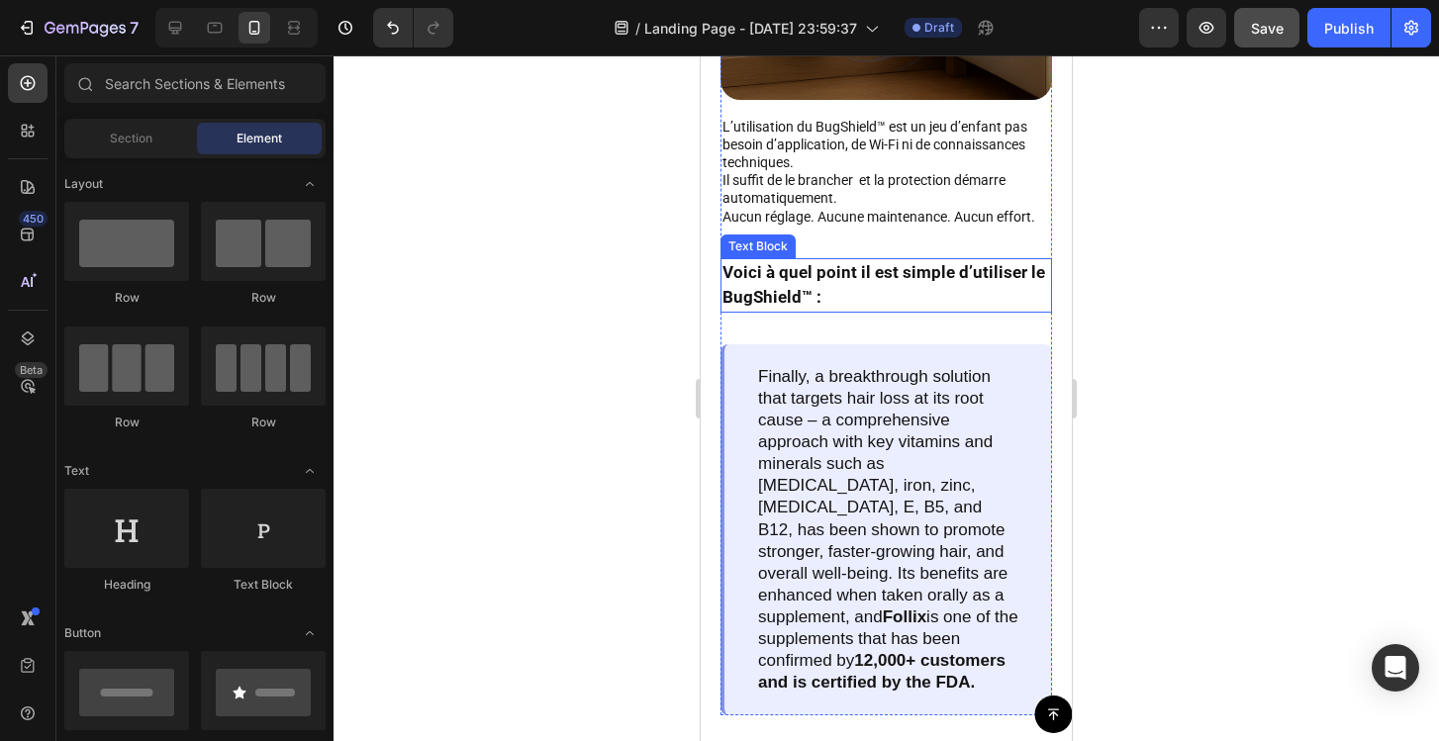
click at [887, 268] on p "Voici à quel point il est simple d’utiliser le BugShield™ :" at bounding box center [886, 285] width 328 height 50
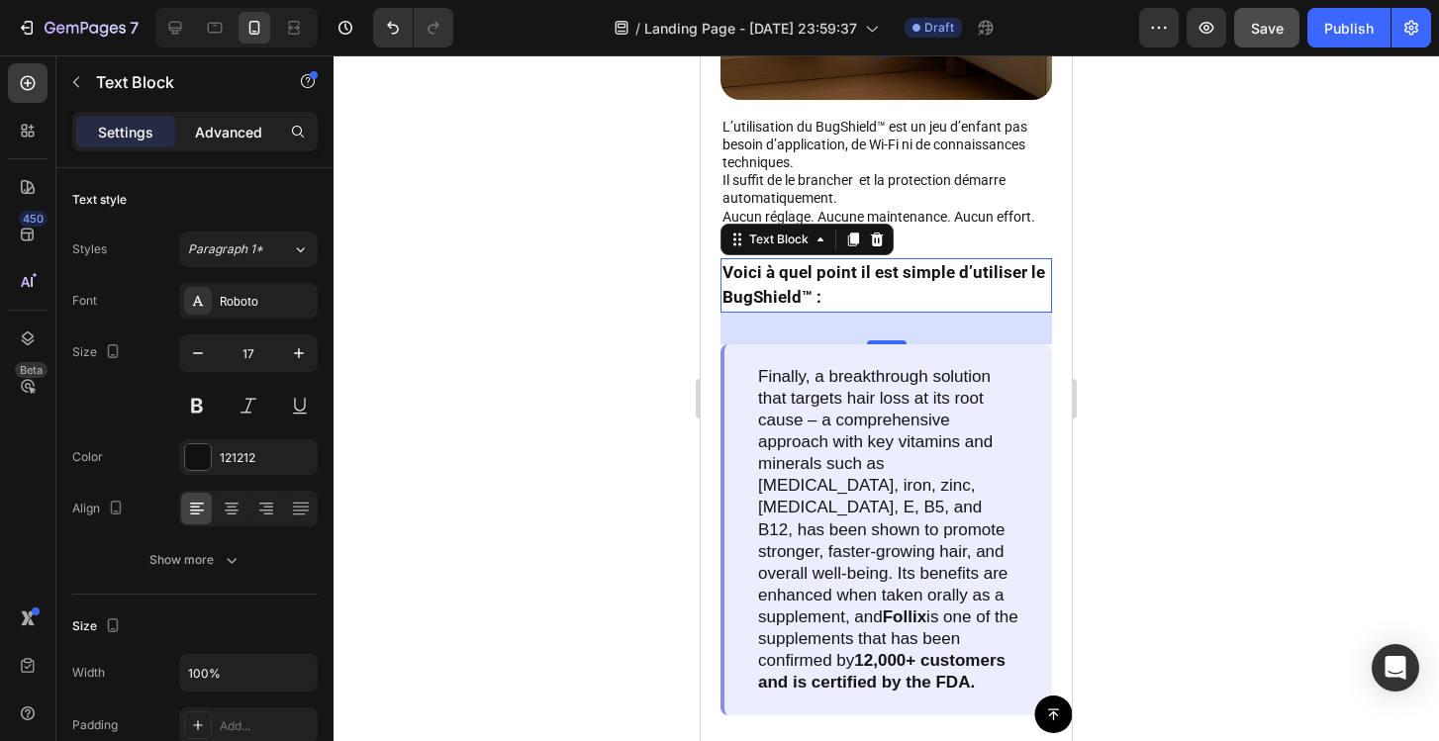
click at [227, 136] on p "Advanced" at bounding box center [228, 132] width 67 height 21
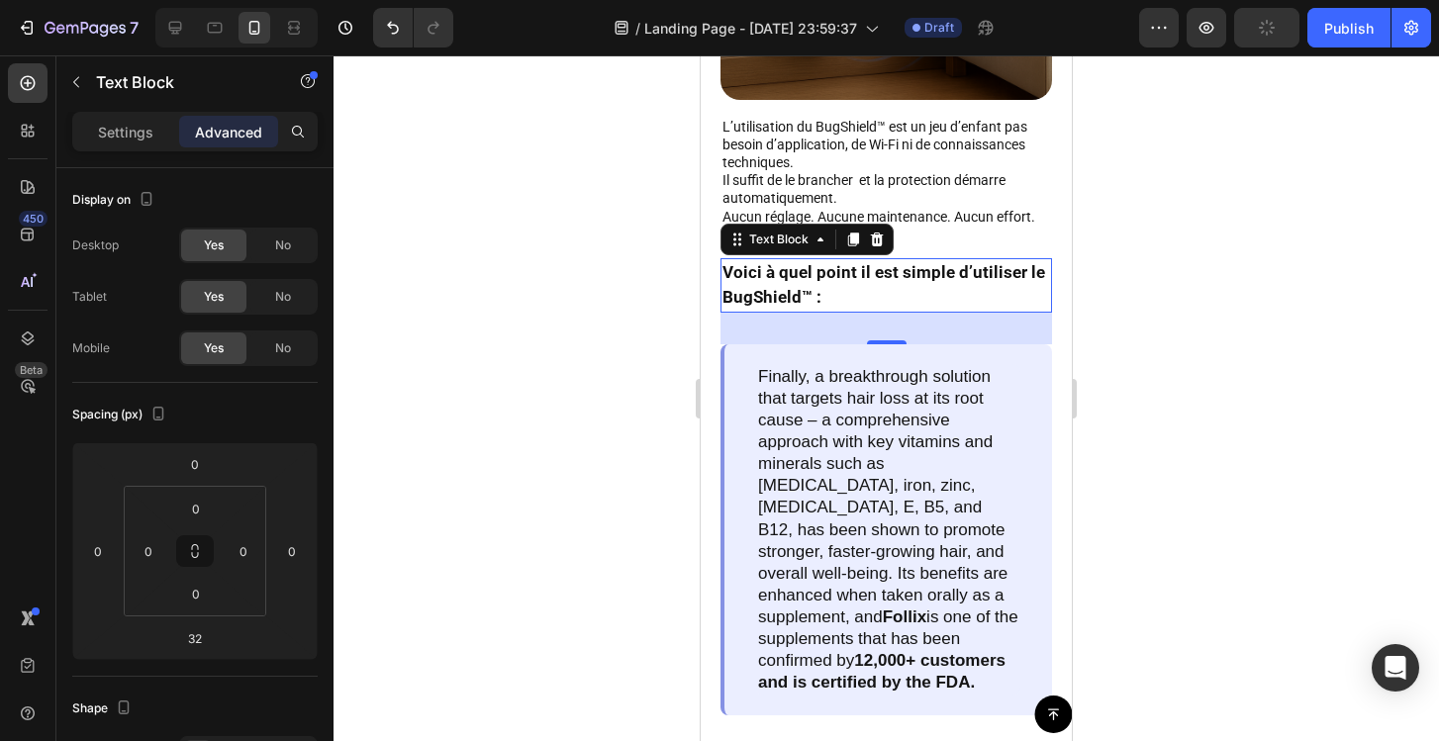
click at [1153, 346] on div at bounding box center [886, 398] width 1105 height 686
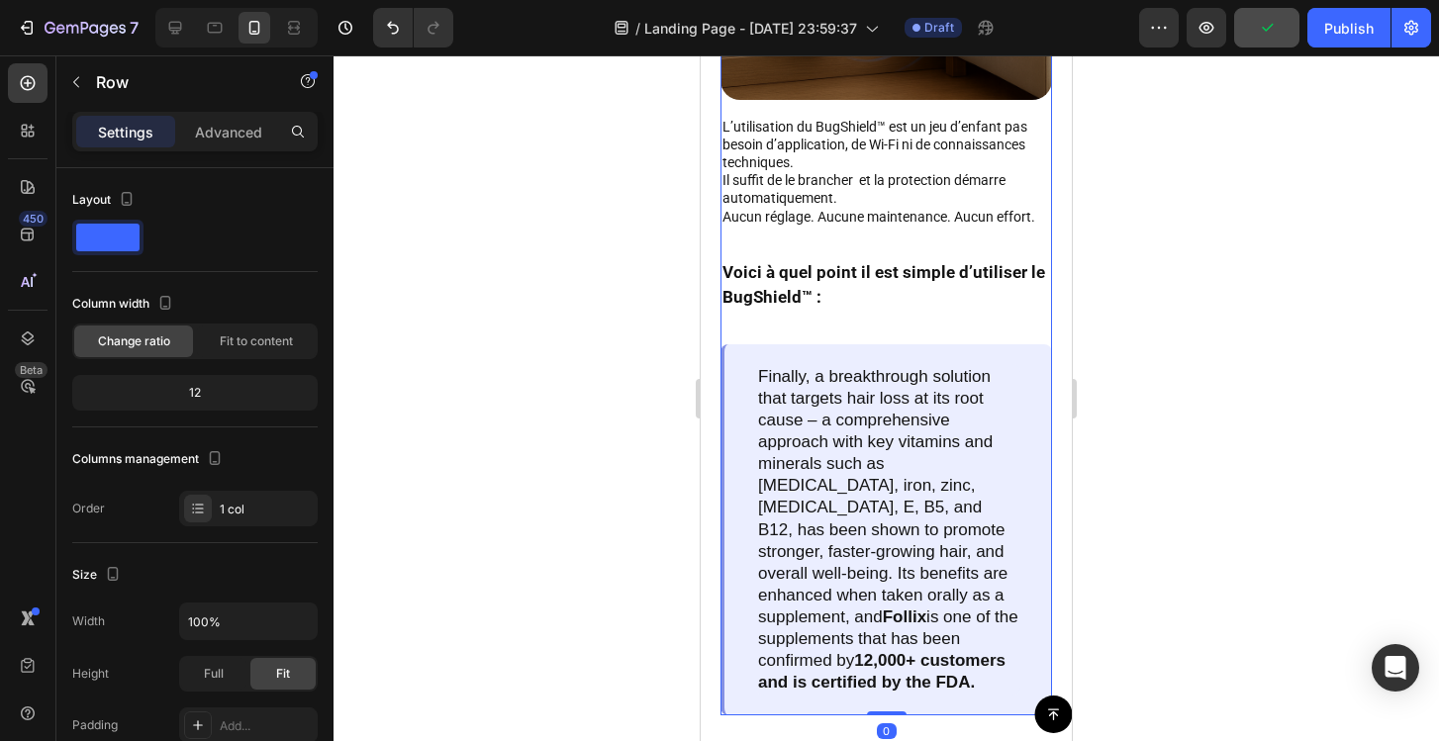
click at [978, 312] on div "À quel point le BugShield™ est-il facile à utiliser ? Text Block Image L’utilis…" at bounding box center [886, 262] width 332 height 908
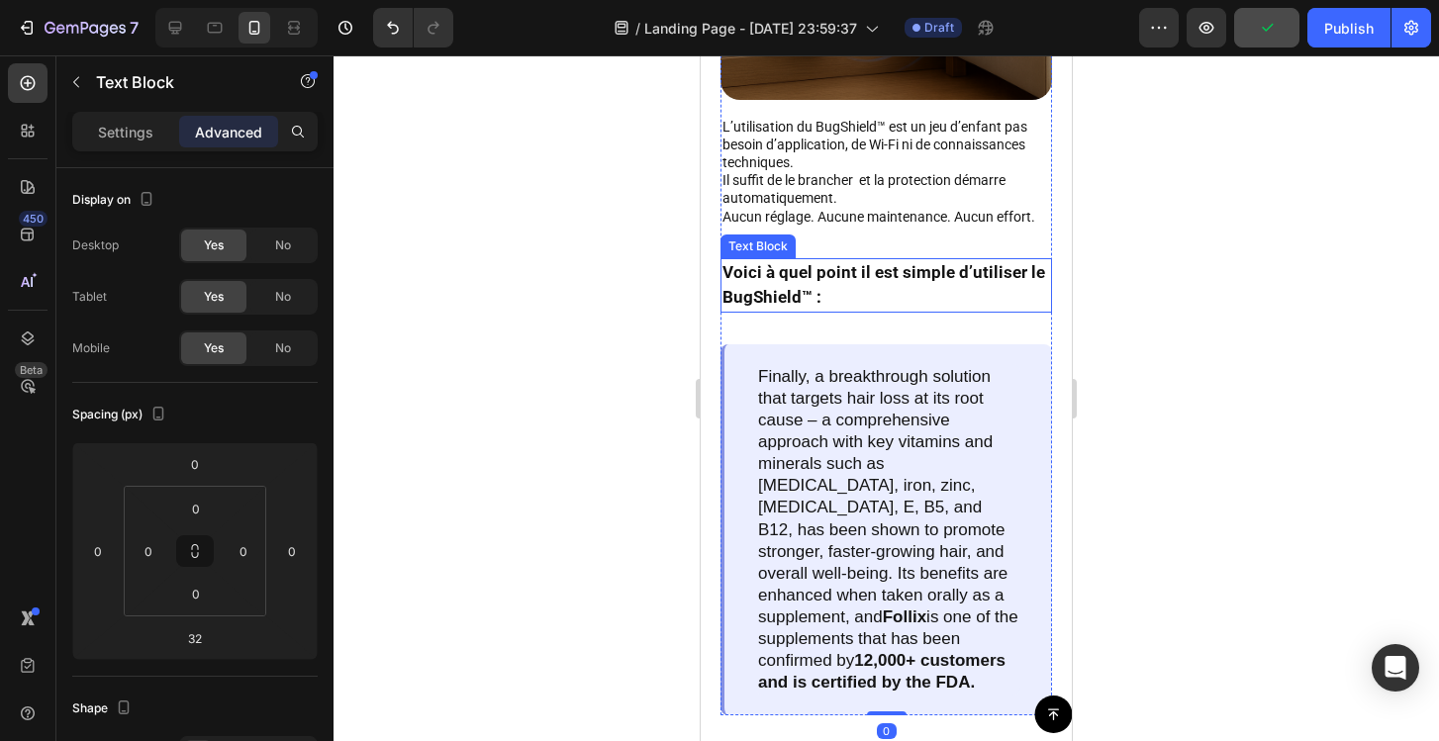
click at [926, 284] on p "Voici à quel point il est simple d’utiliser le BugShield™ :" at bounding box center [886, 285] width 328 height 50
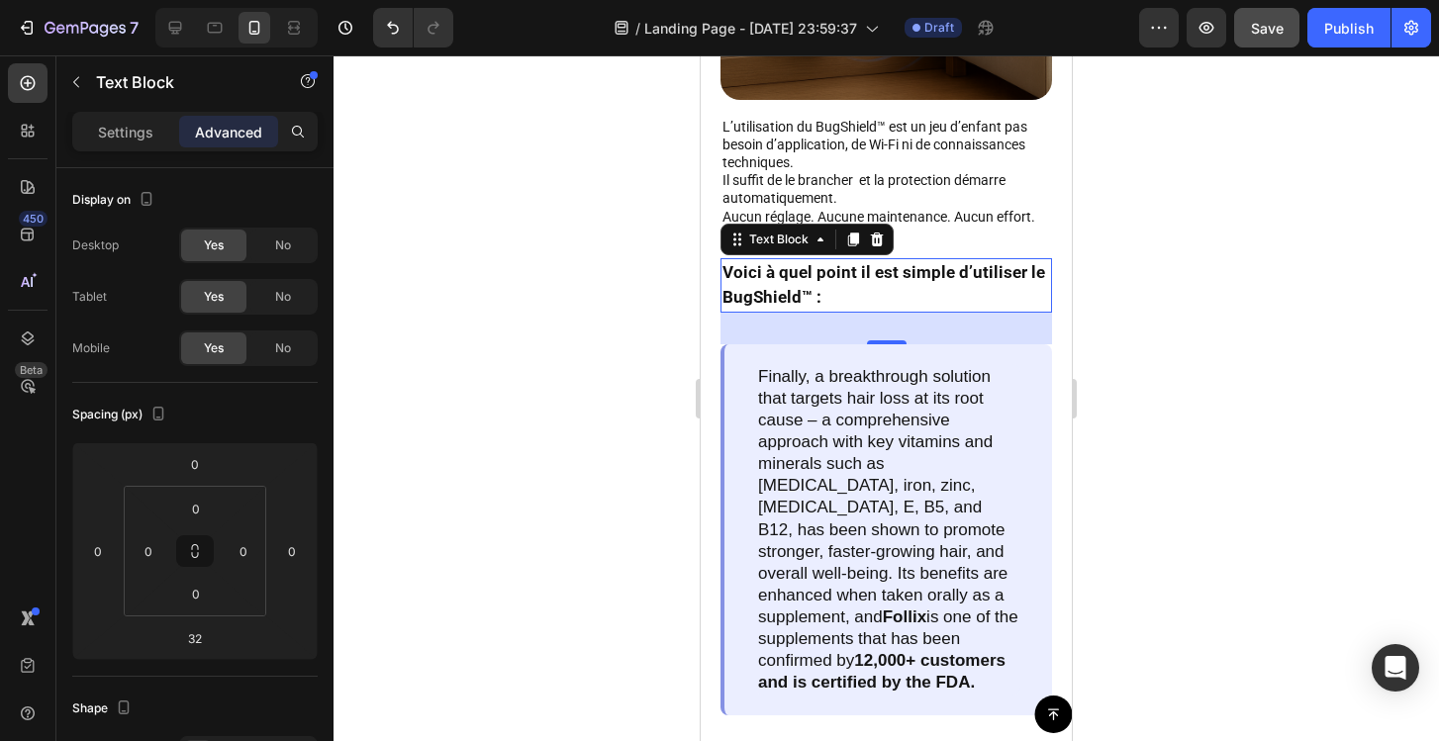
click at [1273, 218] on div at bounding box center [886, 398] width 1105 height 686
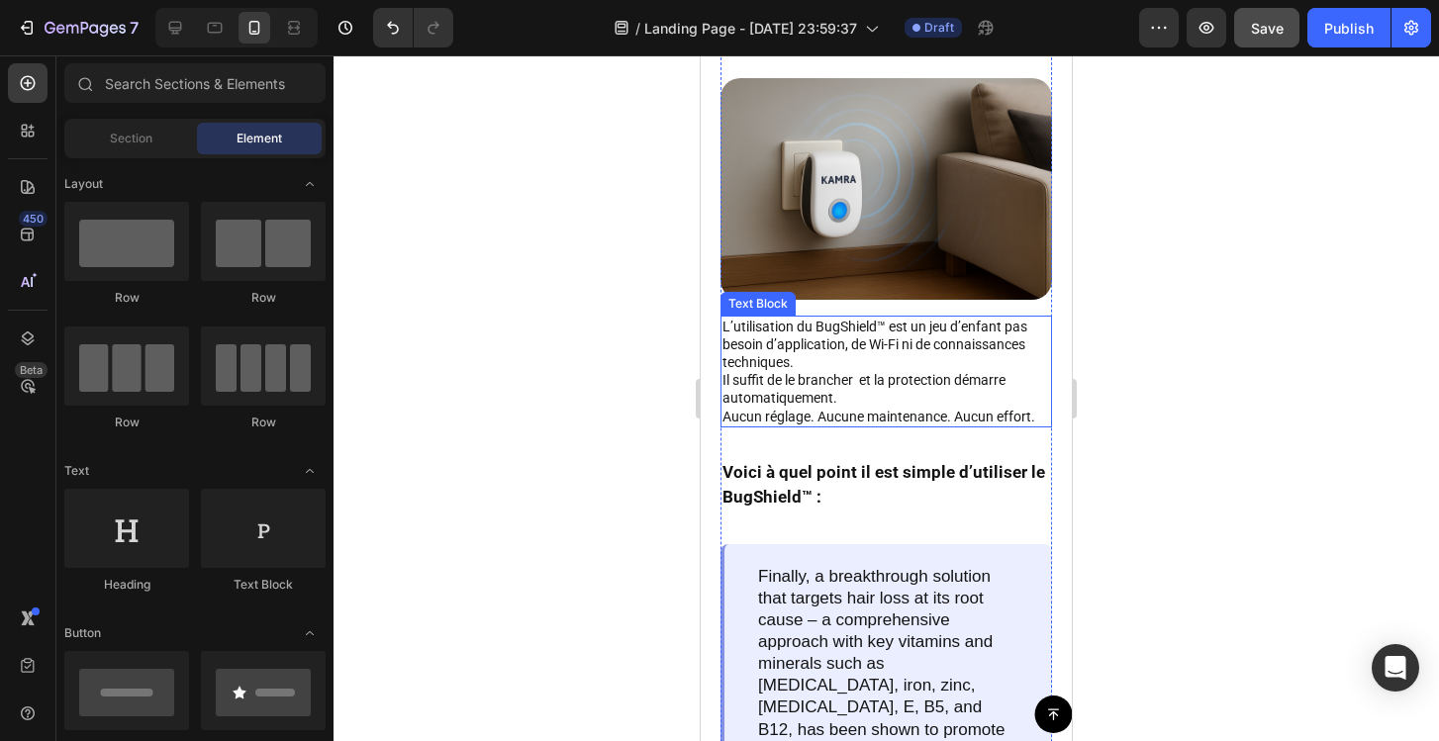
scroll to position [5486, 0]
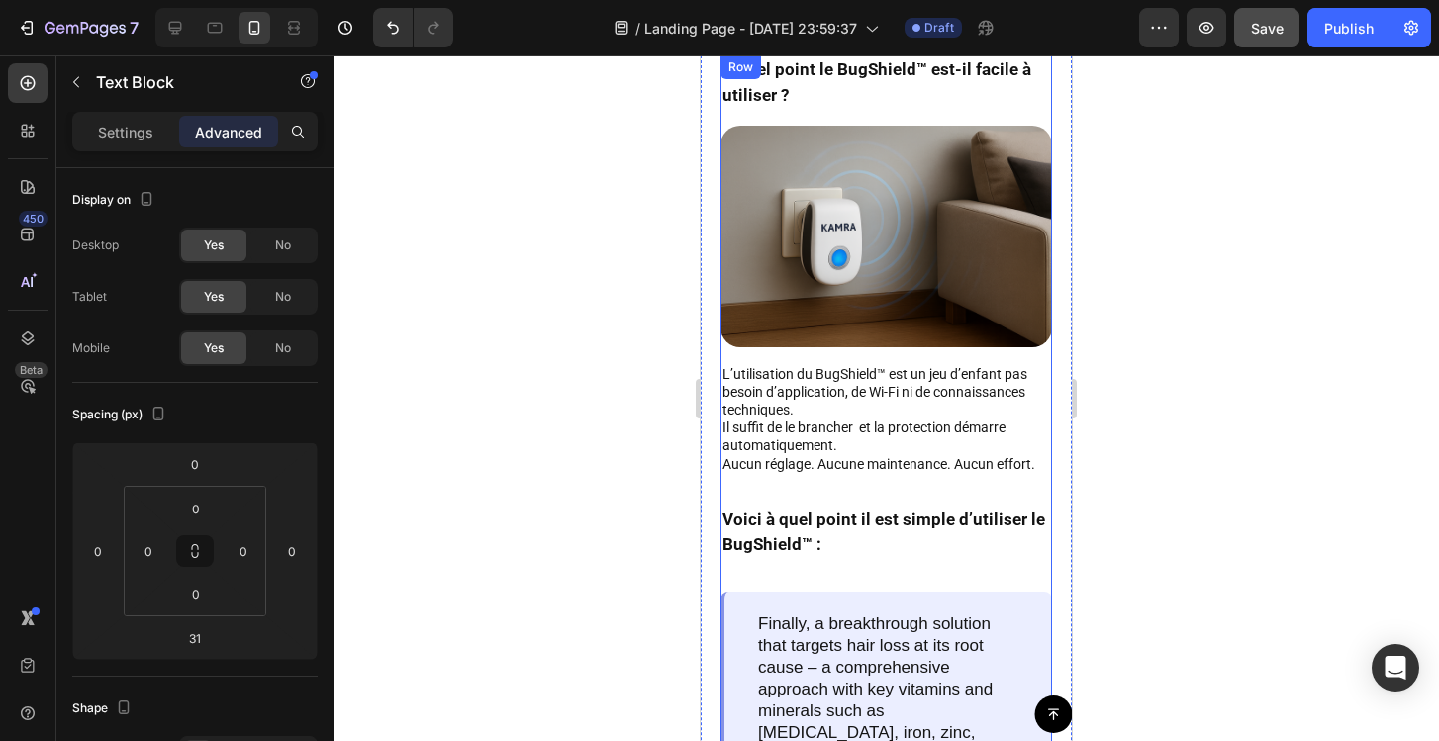
click at [903, 426] on p "L’utilisation du BugShield™ est un jeu d’enfant pas besoin d’application, de Wi…" at bounding box center [886, 410] width 328 height 90
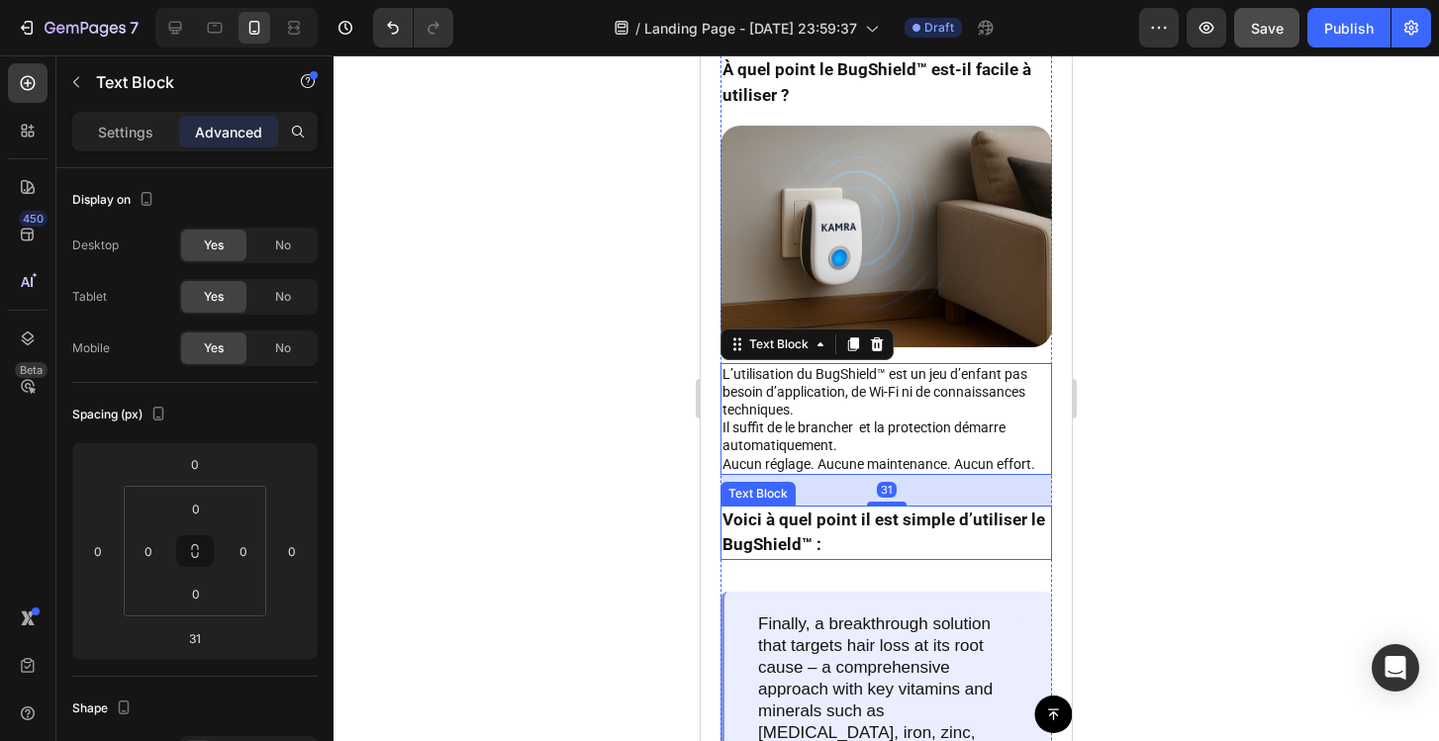
click at [903, 525] on p "Voici à quel point il est simple d’utiliser le BugShield™ :" at bounding box center [886, 533] width 328 height 50
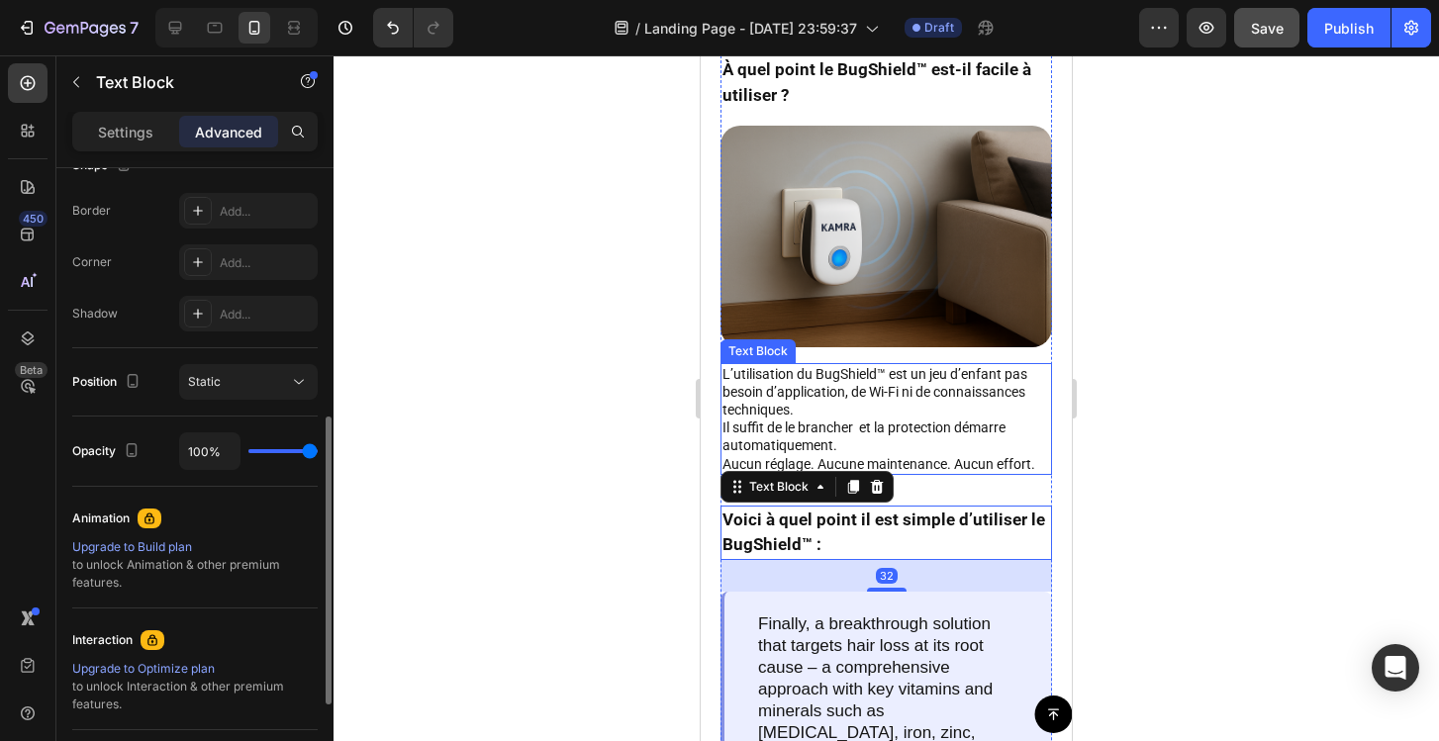
click at [923, 429] on p "L’utilisation du BugShield™ est un jeu d’enfant pas besoin d’application, de Wi…" at bounding box center [886, 410] width 328 height 90
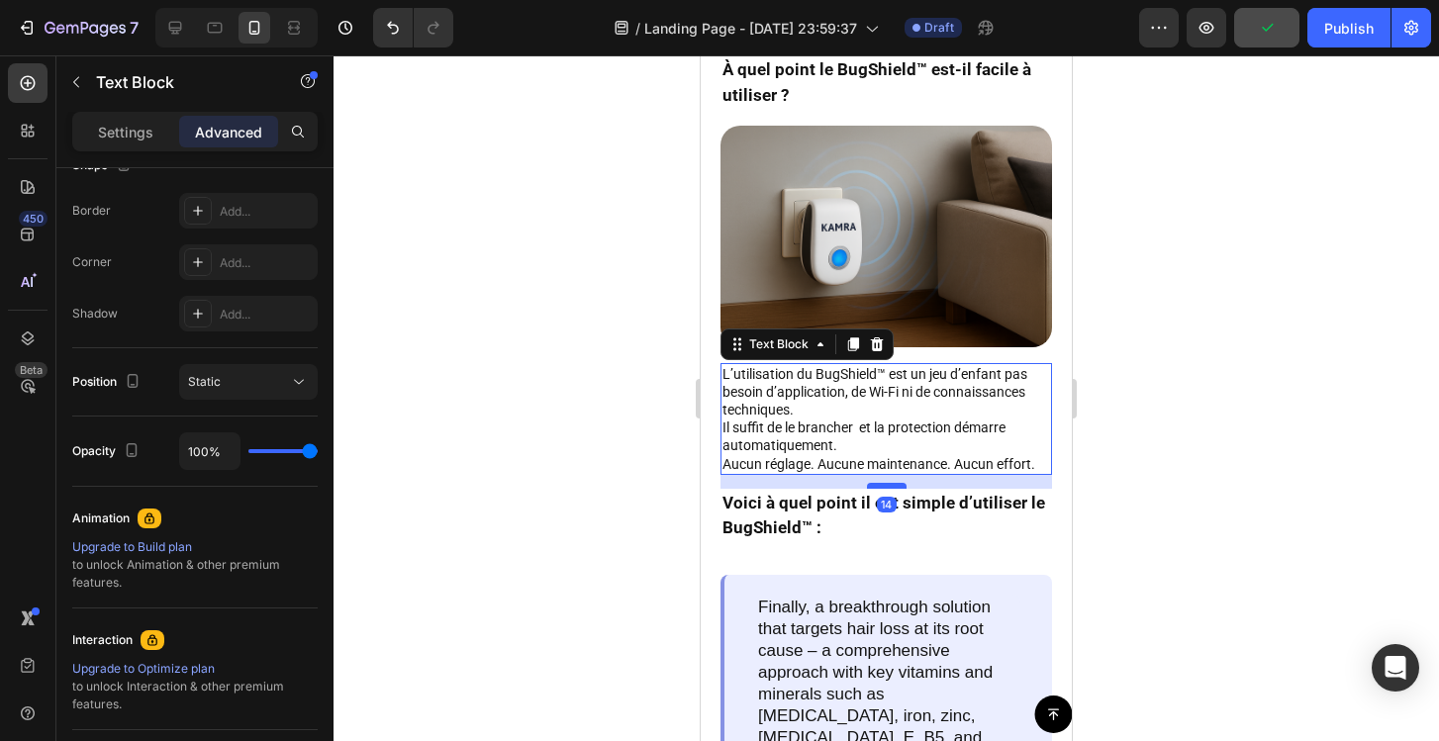
drag, startPoint x: 887, startPoint y: 503, endPoint x: 884, endPoint y: 486, distance: 17.1
click at [884, 486] on div at bounding box center [887, 486] width 40 height 6
type input "14"
click at [1172, 491] on div at bounding box center [886, 398] width 1105 height 686
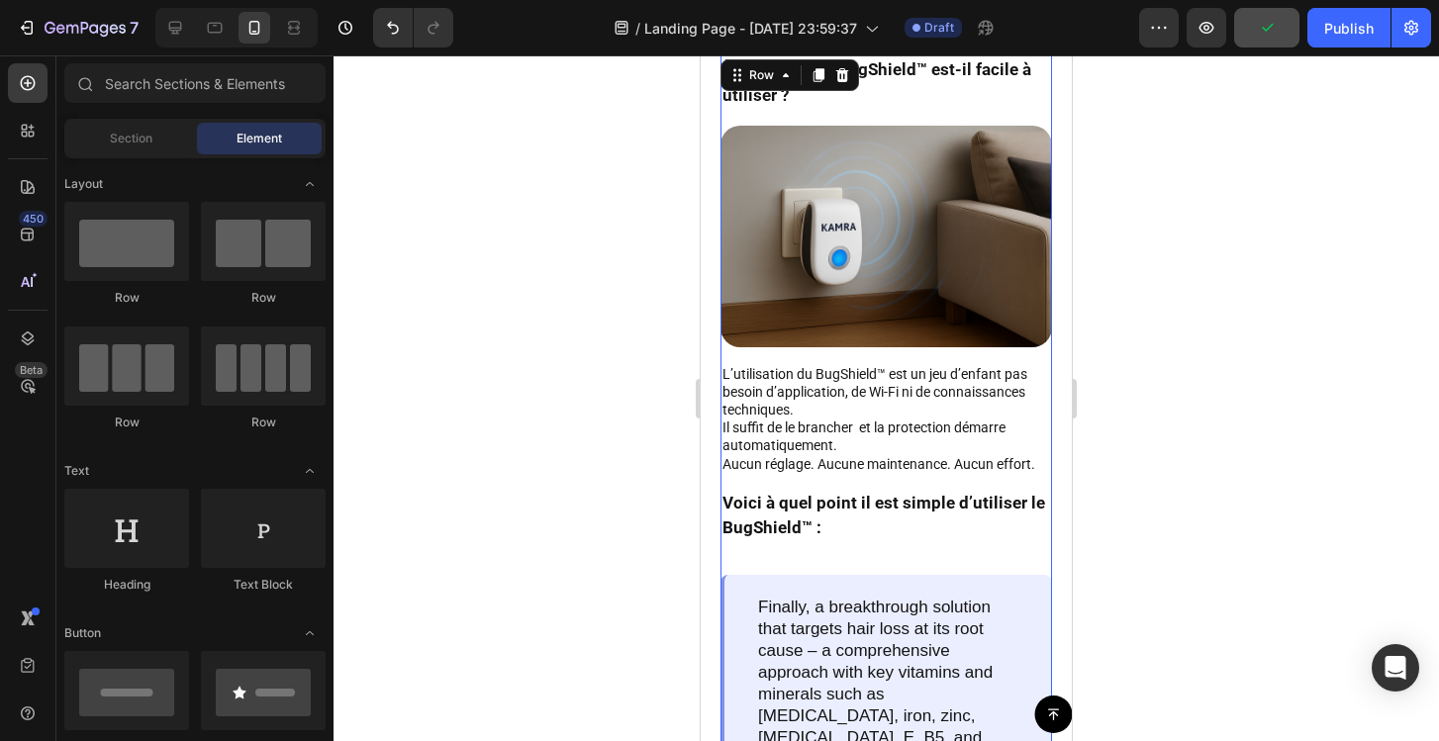
click at [826, 563] on div "À quel point le BugShield™ est-il facile à utiliser ? Text Block Image L’utilis…" at bounding box center [886, 500] width 332 height 891
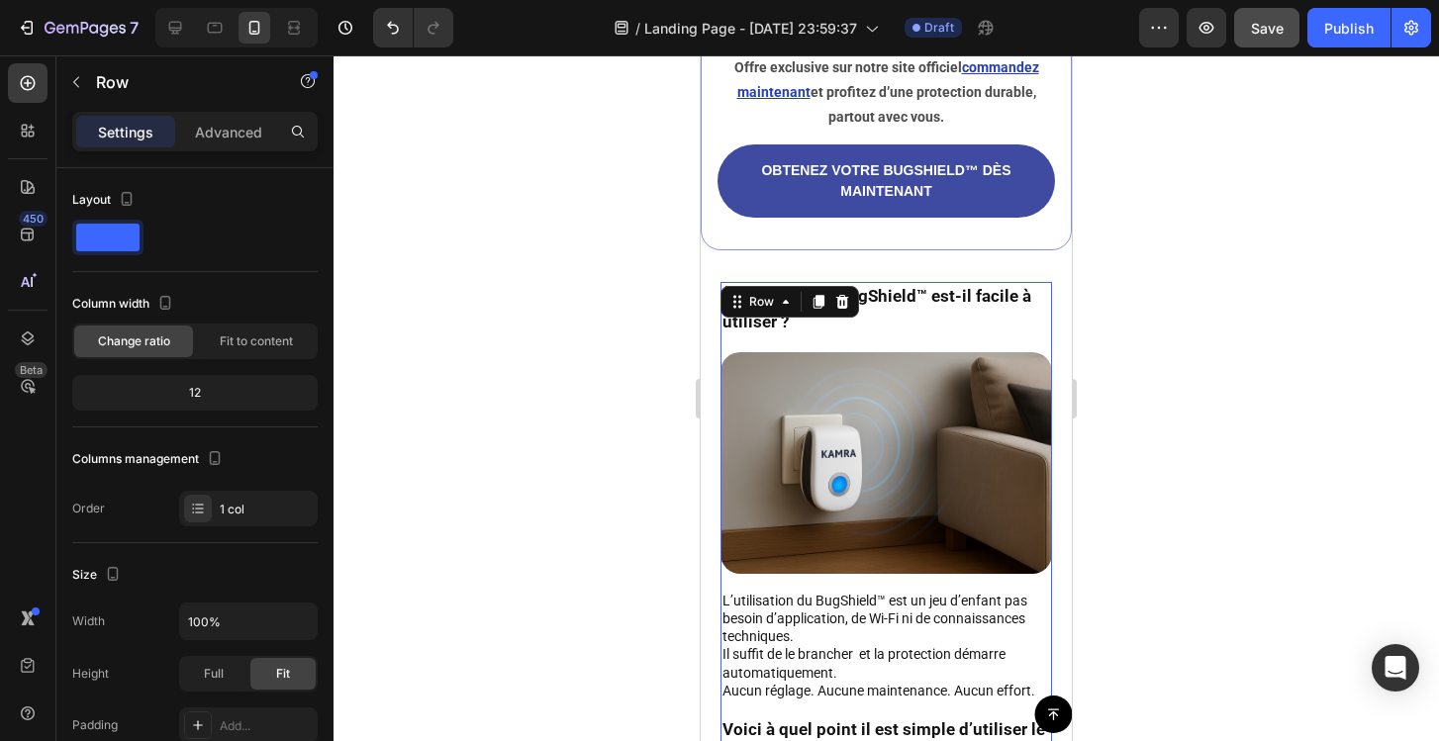
scroll to position [5253, 0]
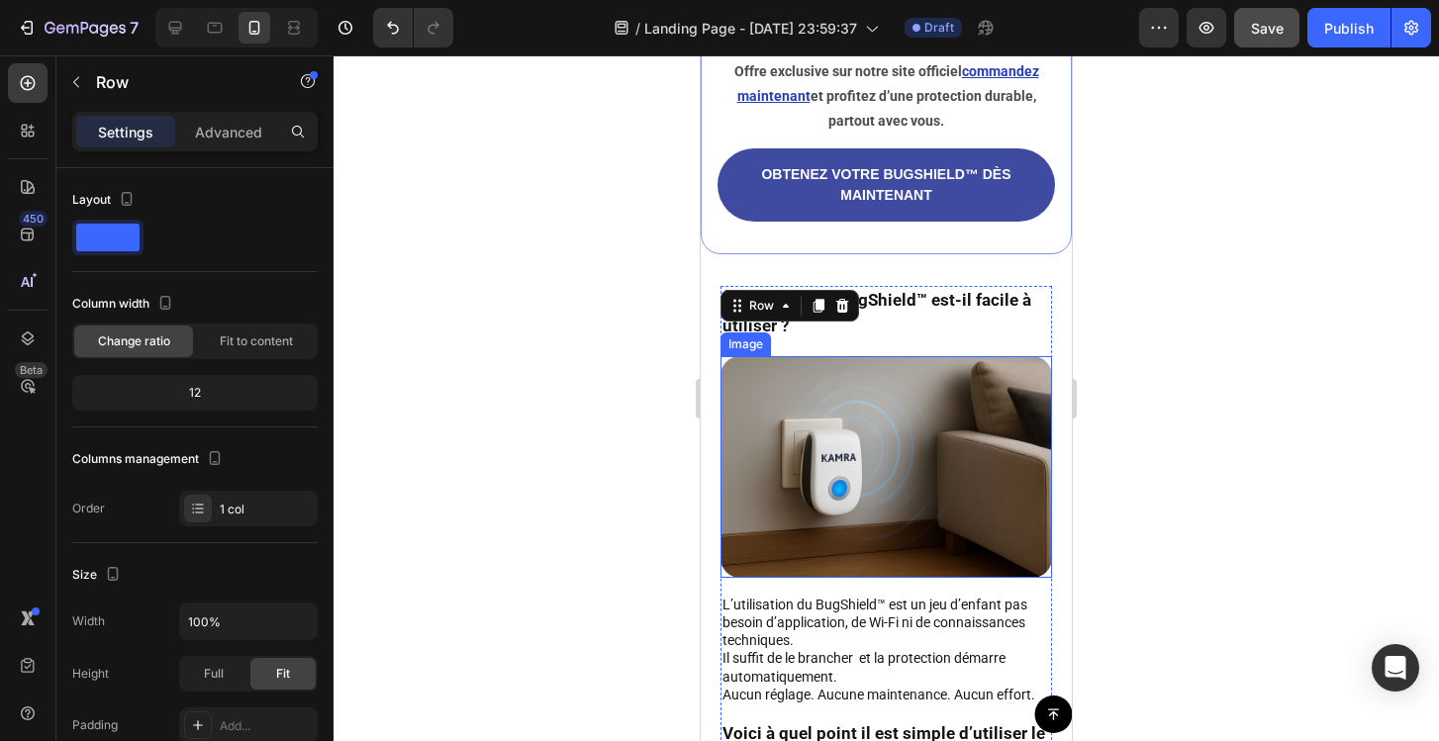
click at [624, 497] on div at bounding box center [886, 398] width 1105 height 686
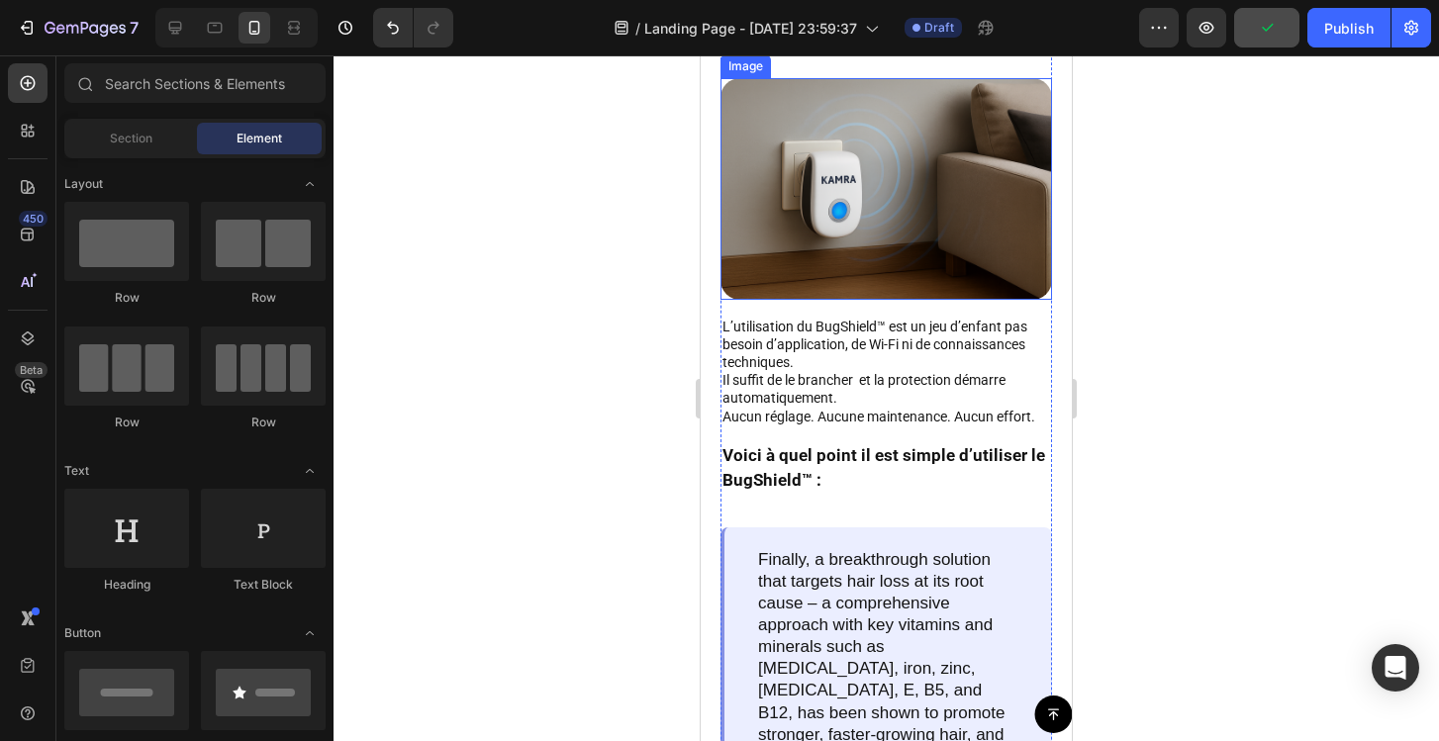
scroll to position [5558, 0]
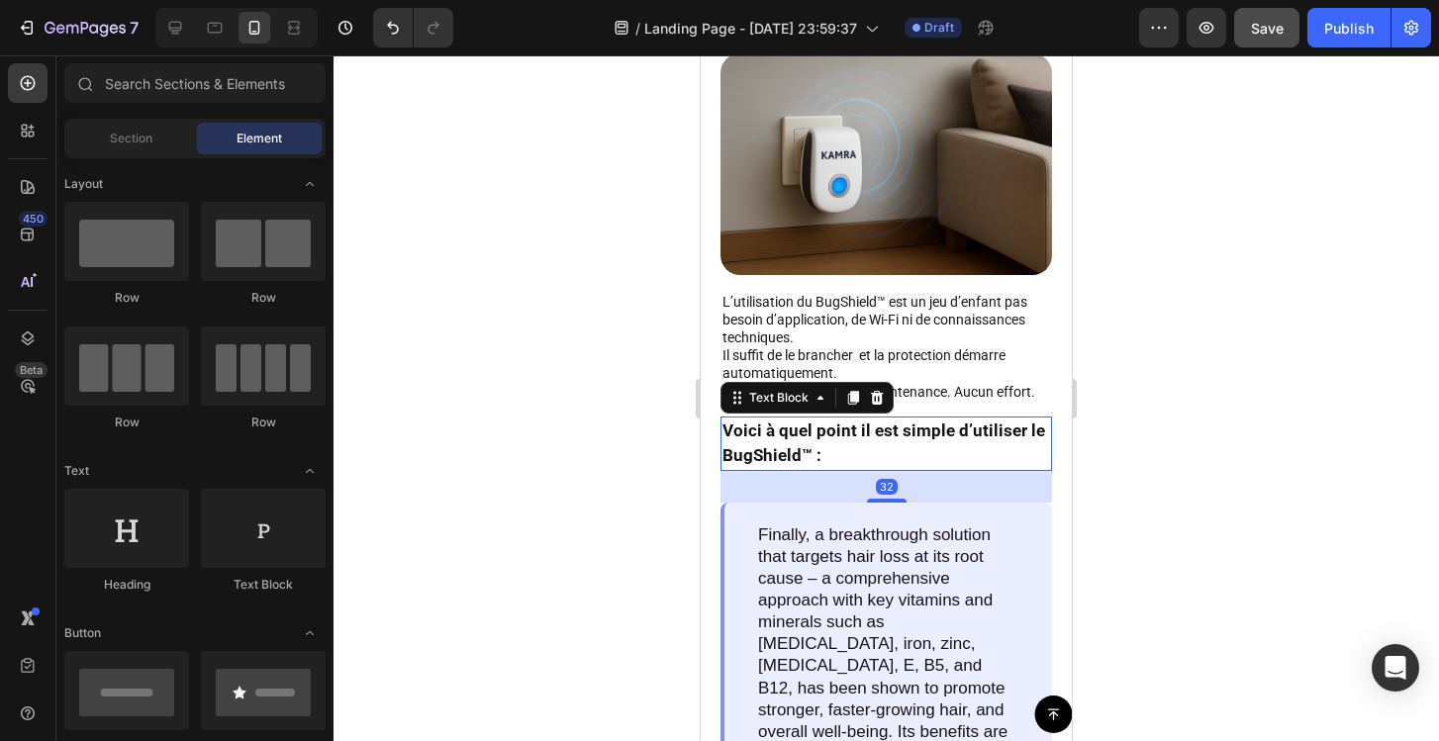
click at [909, 466] on p "Voici à quel point il est simple d’utiliser le BugShield™ :" at bounding box center [886, 444] width 328 height 50
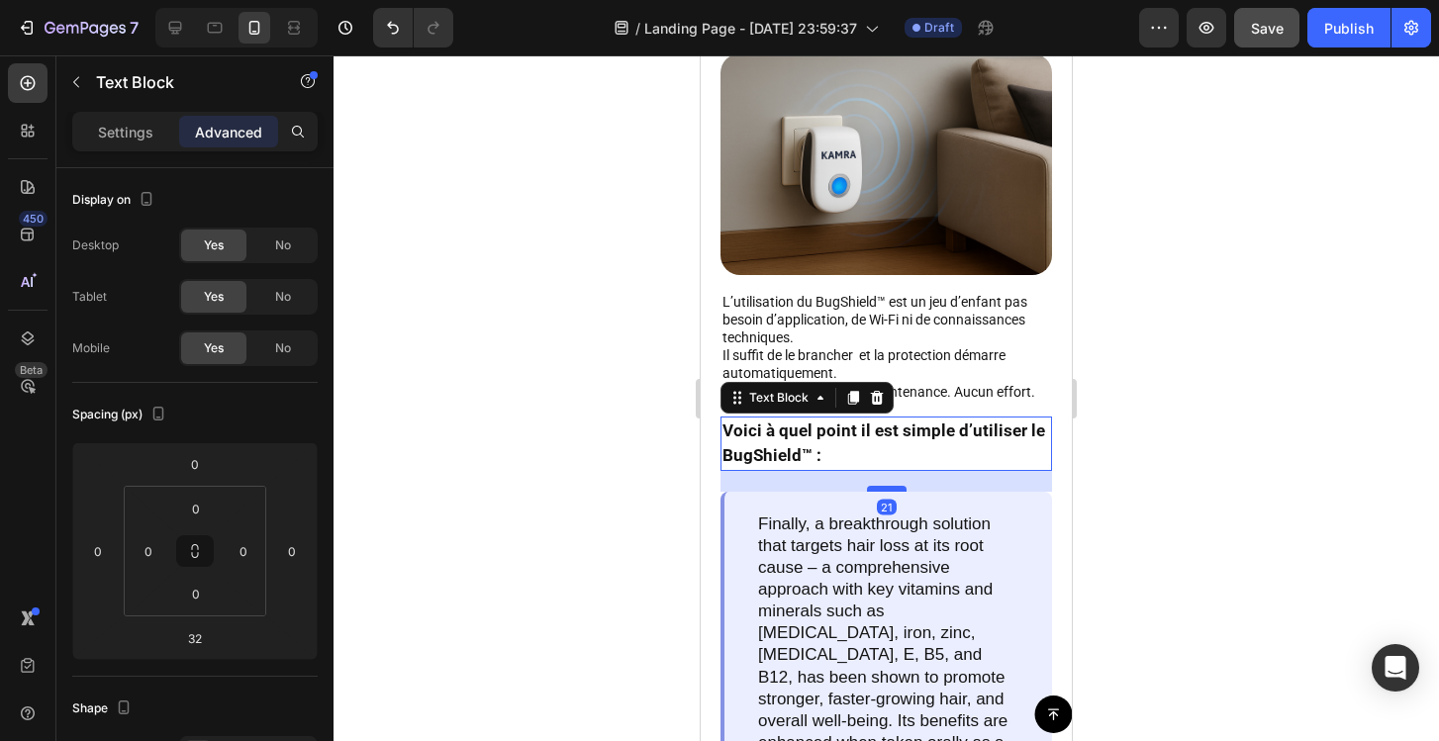
drag, startPoint x: 886, startPoint y: 501, endPoint x: 873, endPoint y: 490, distance: 16.9
click at [873, 490] on div at bounding box center [887, 489] width 40 height 6
type input "21"
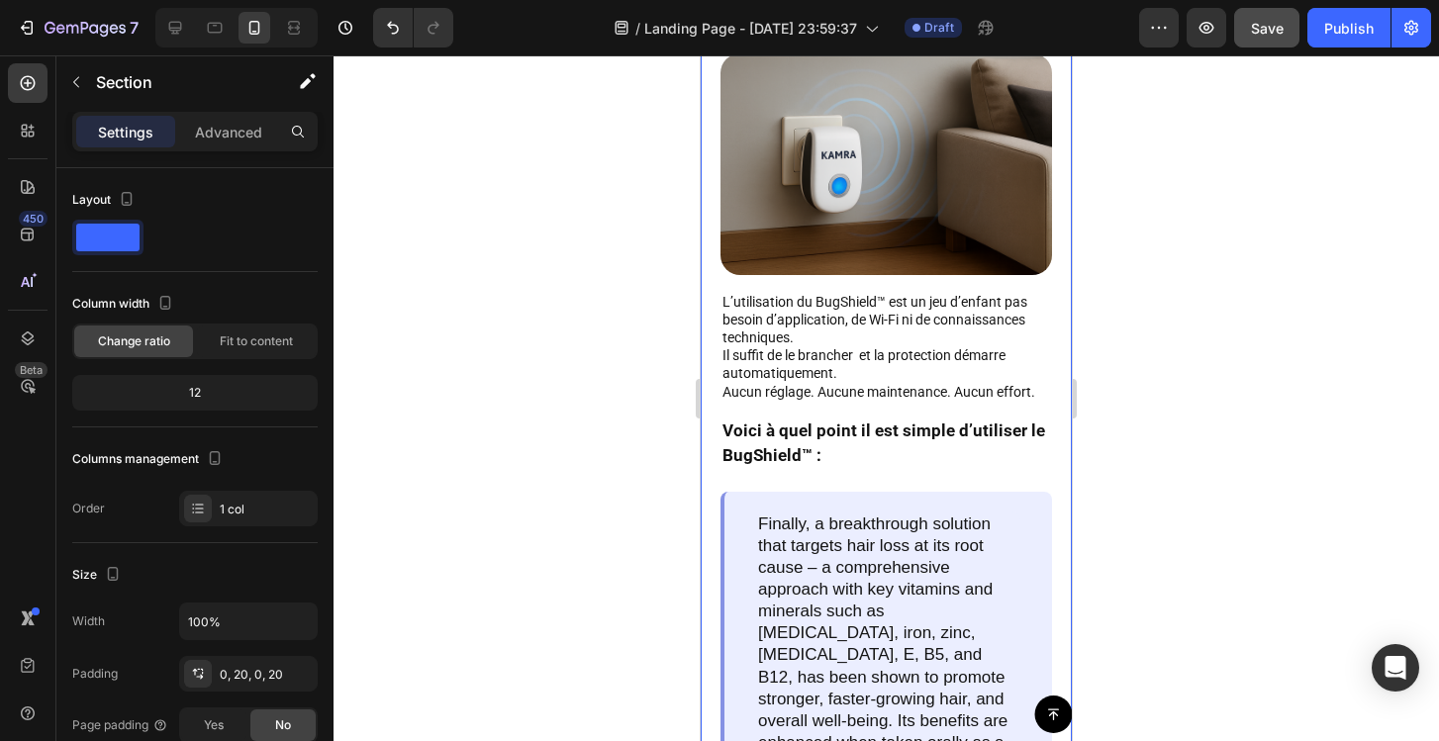
click at [1053, 411] on div "À quel point le BugShield™ est-il facile à utiliser ? Text Block Image L’utilis…" at bounding box center [886, 423] width 371 height 880
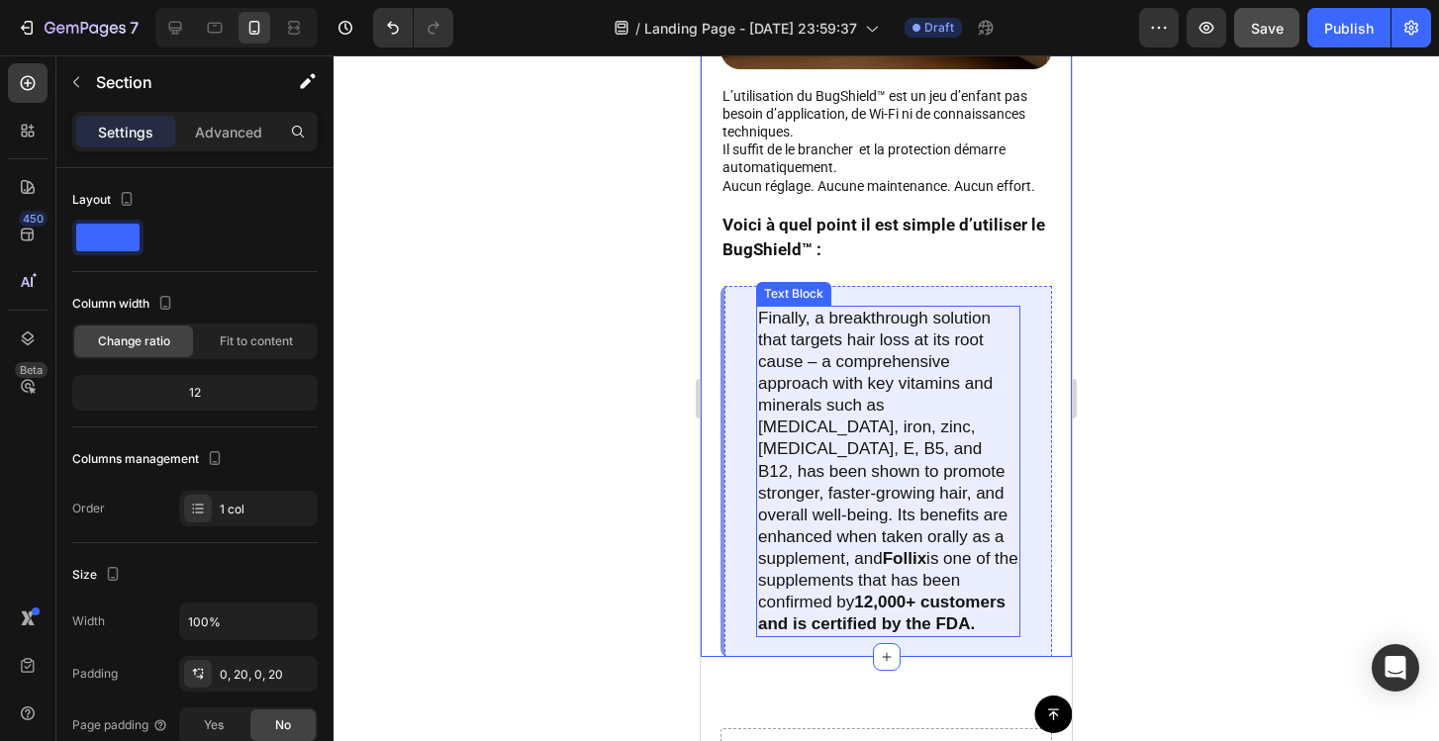
scroll to position [5808, 0]
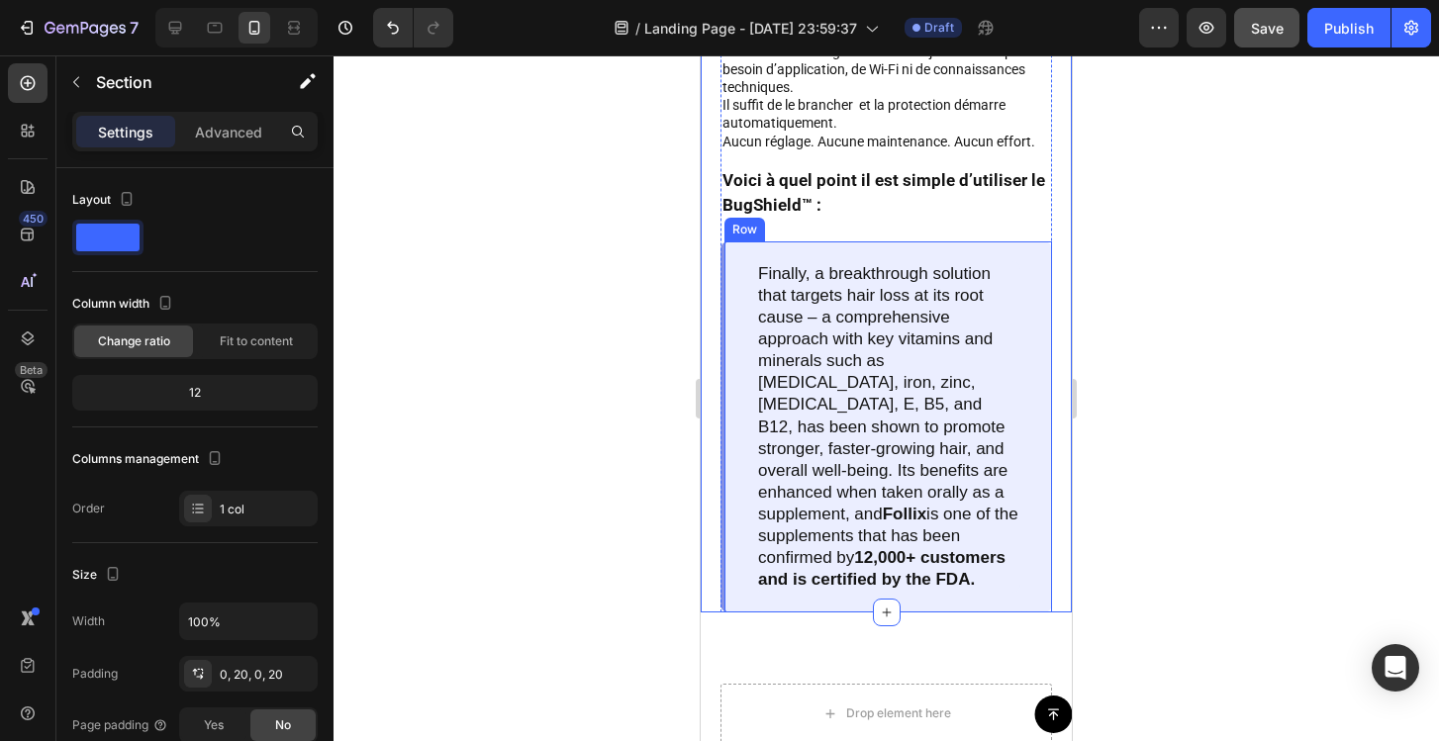
click at [740, 392] on div "Finally, a breakthrough solution that targets hair loss at its root cause – a c…" at bounding box center [886, 426] width 332 height 371
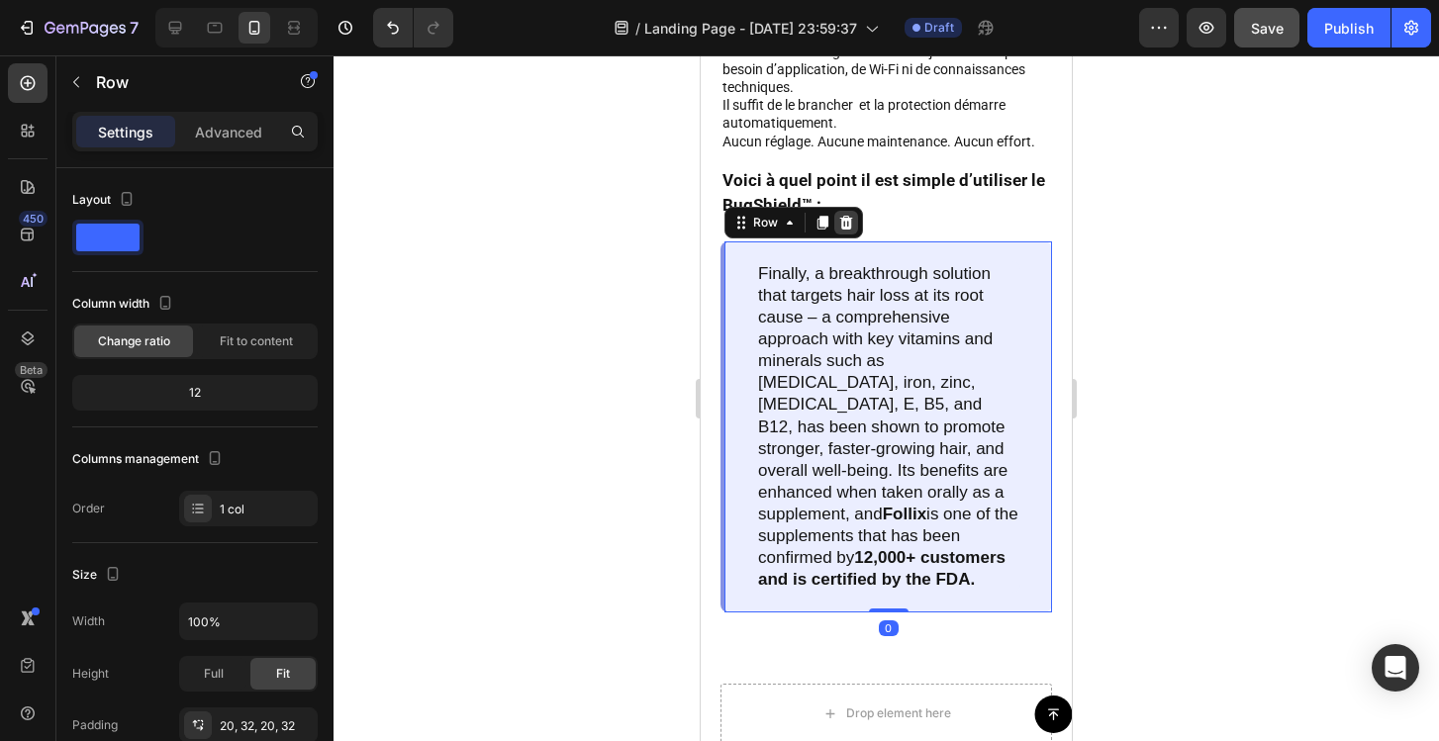
click at [848, 226] on icon at bounding box center [846, 223] width 13 height 14
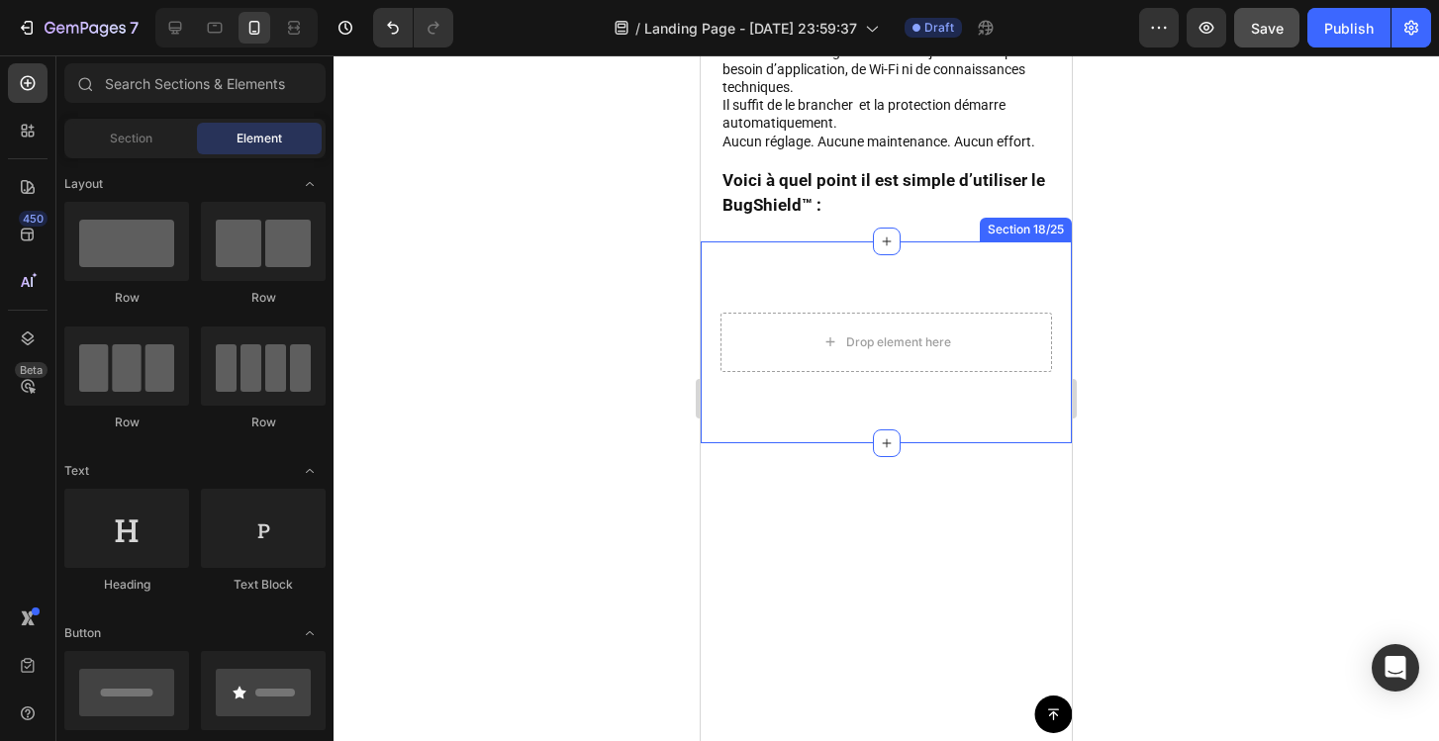
click at [833, 285] on div "Drop element here Section 18/25" at bounding box center [886, 342] width 371 height 202
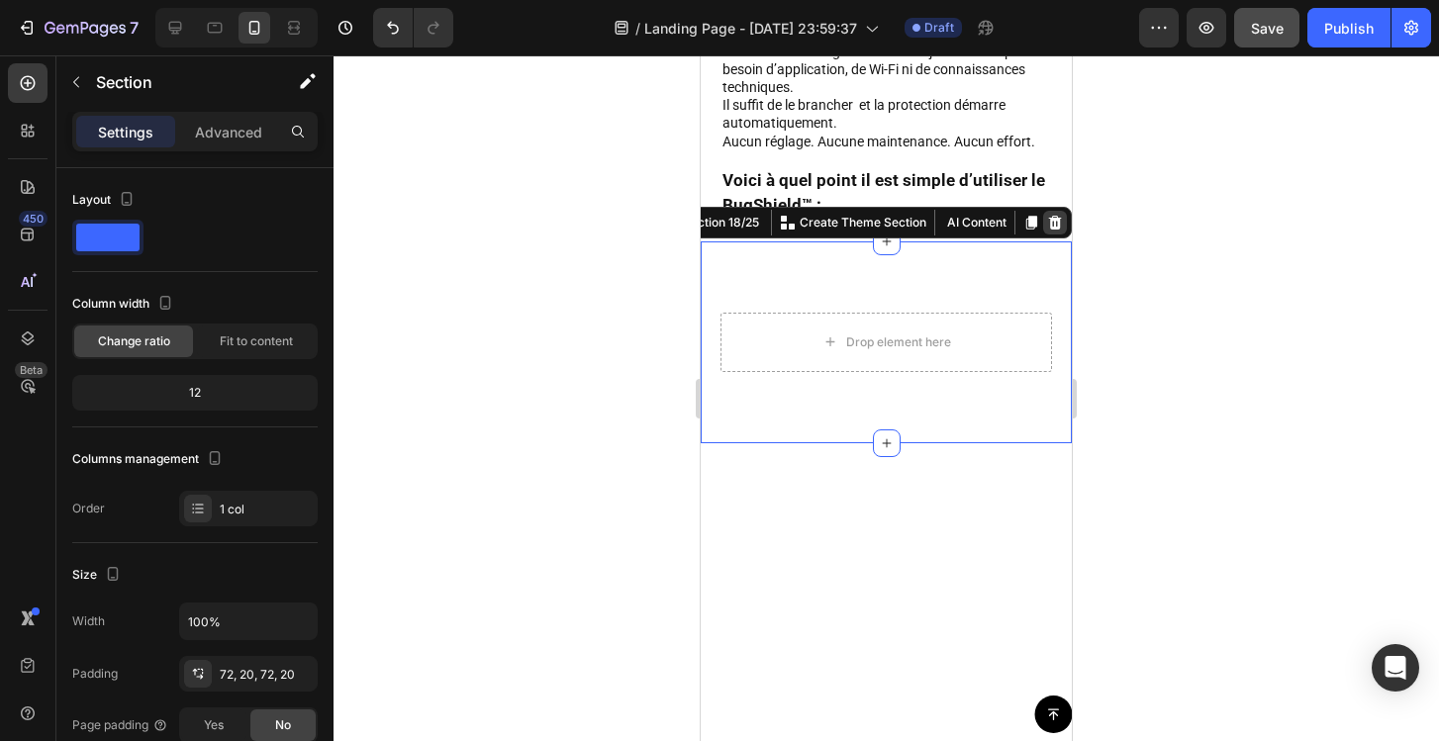
click at [1053, 218] on icon at bounding box center [1055, 223] width 13 height 14
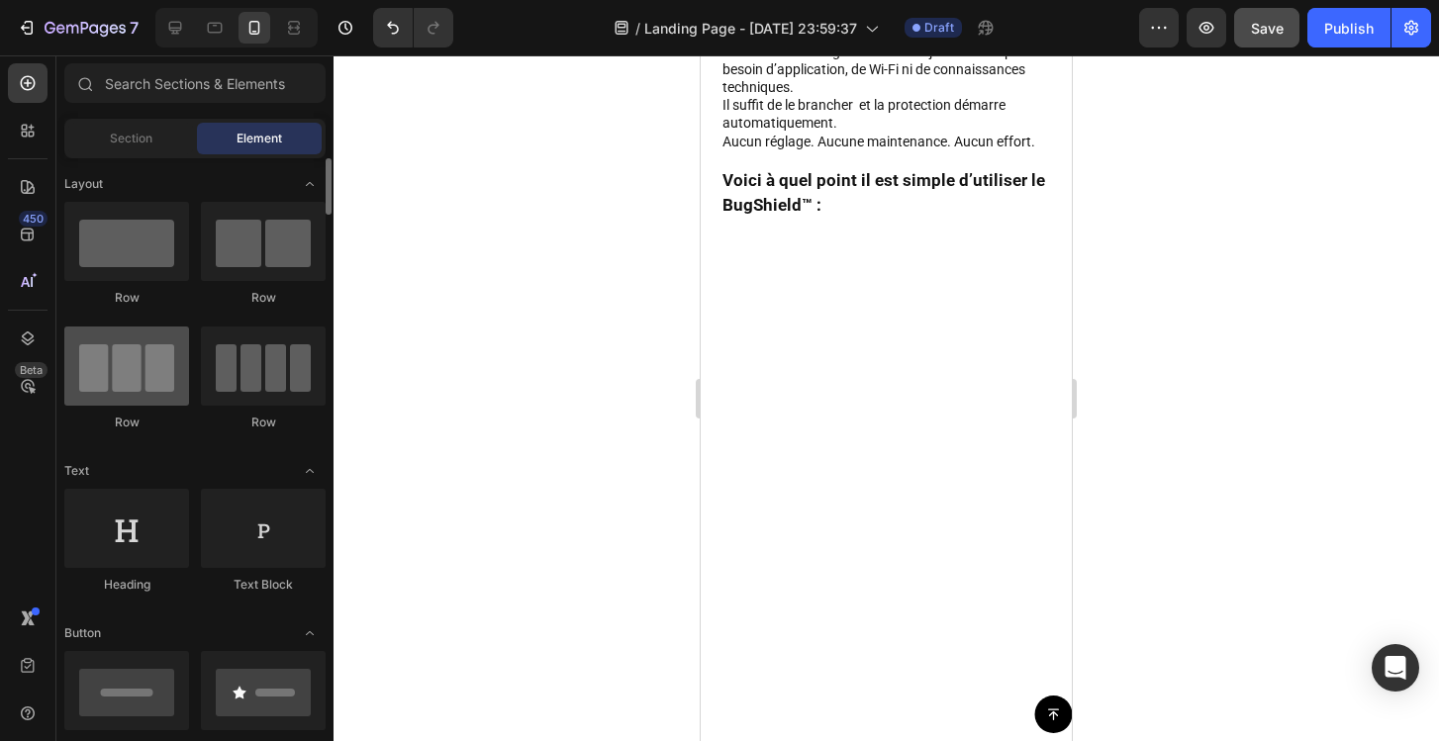
scroll to position [168, 0]
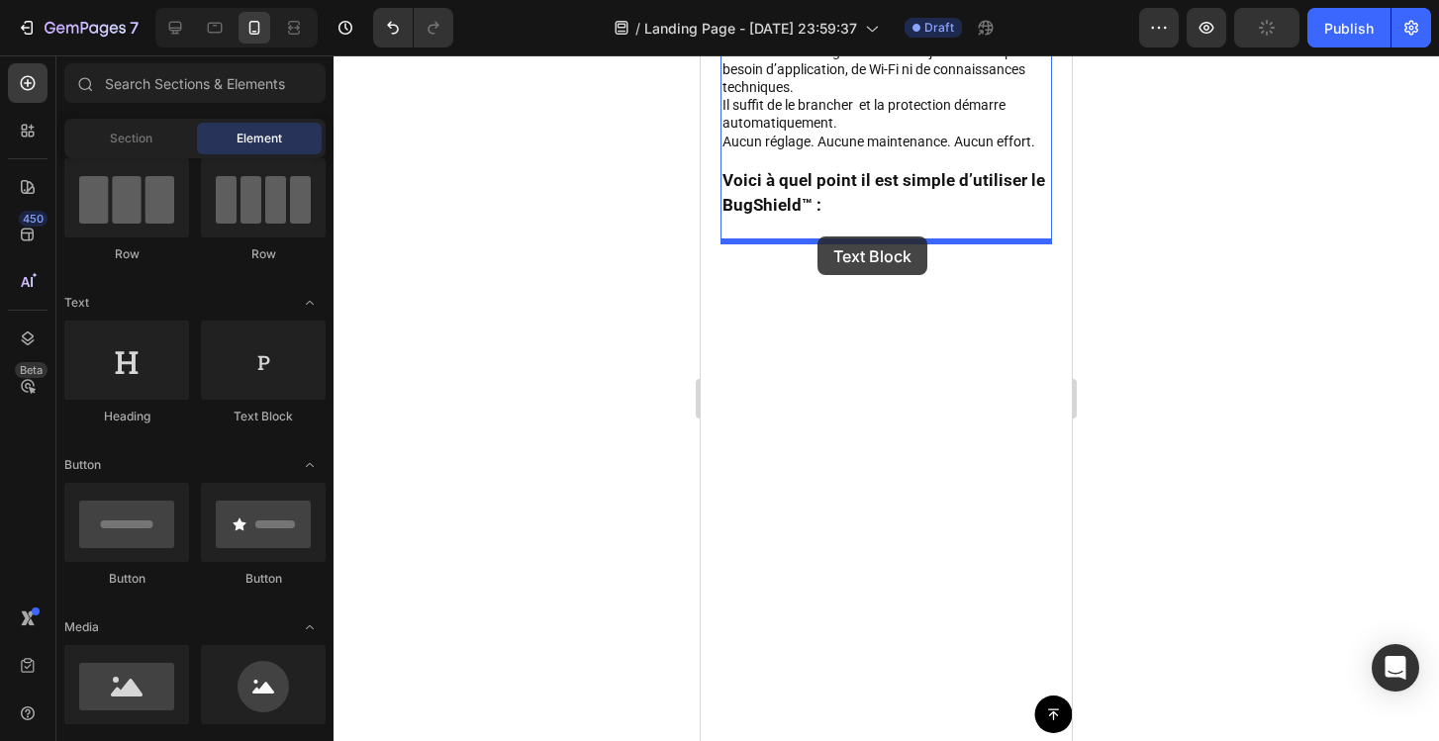
drag, startPoint x: 961, startPoint y: 413, endPoint x: 817, endPoint y: 237, distance: 227.2
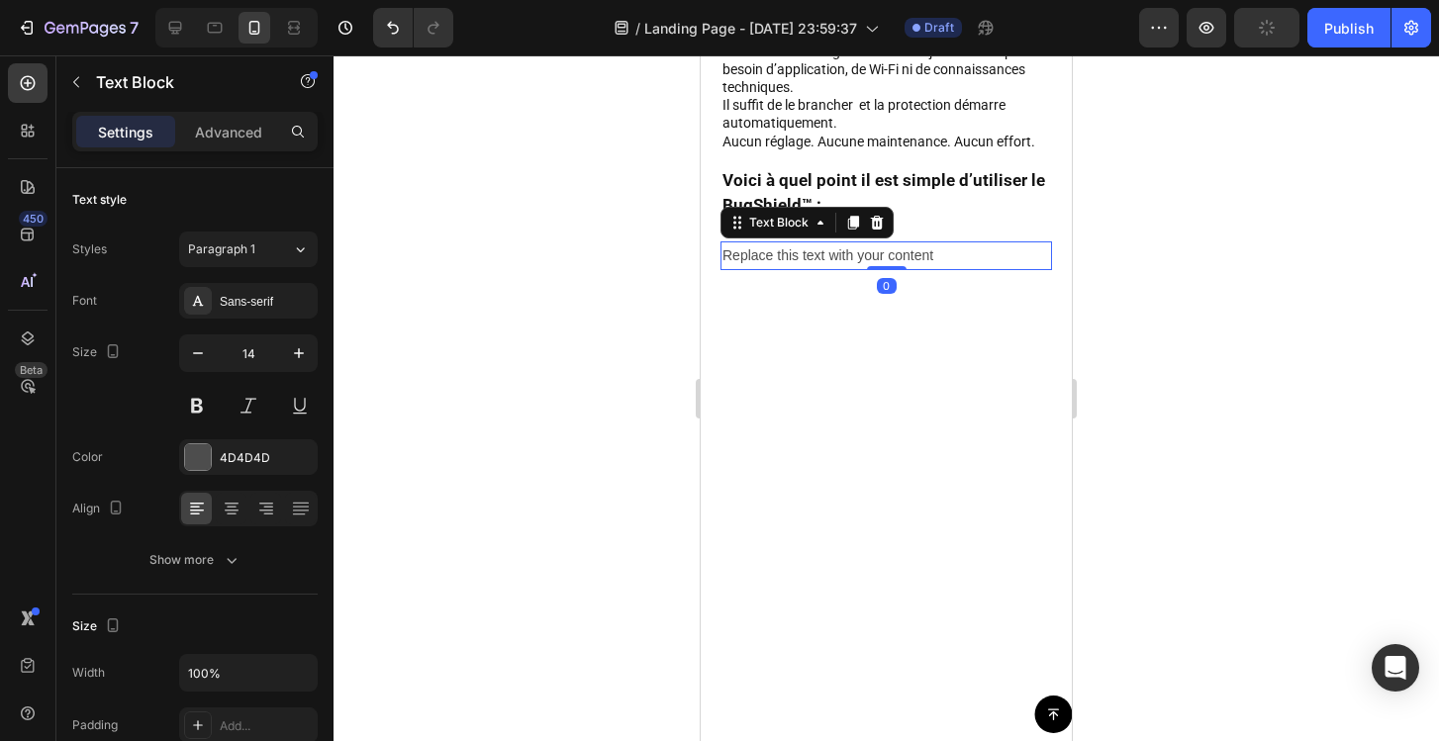
click at [819, 258] on div "Replace this text with your content" at bounding box center [886, 255] width 332 height 29
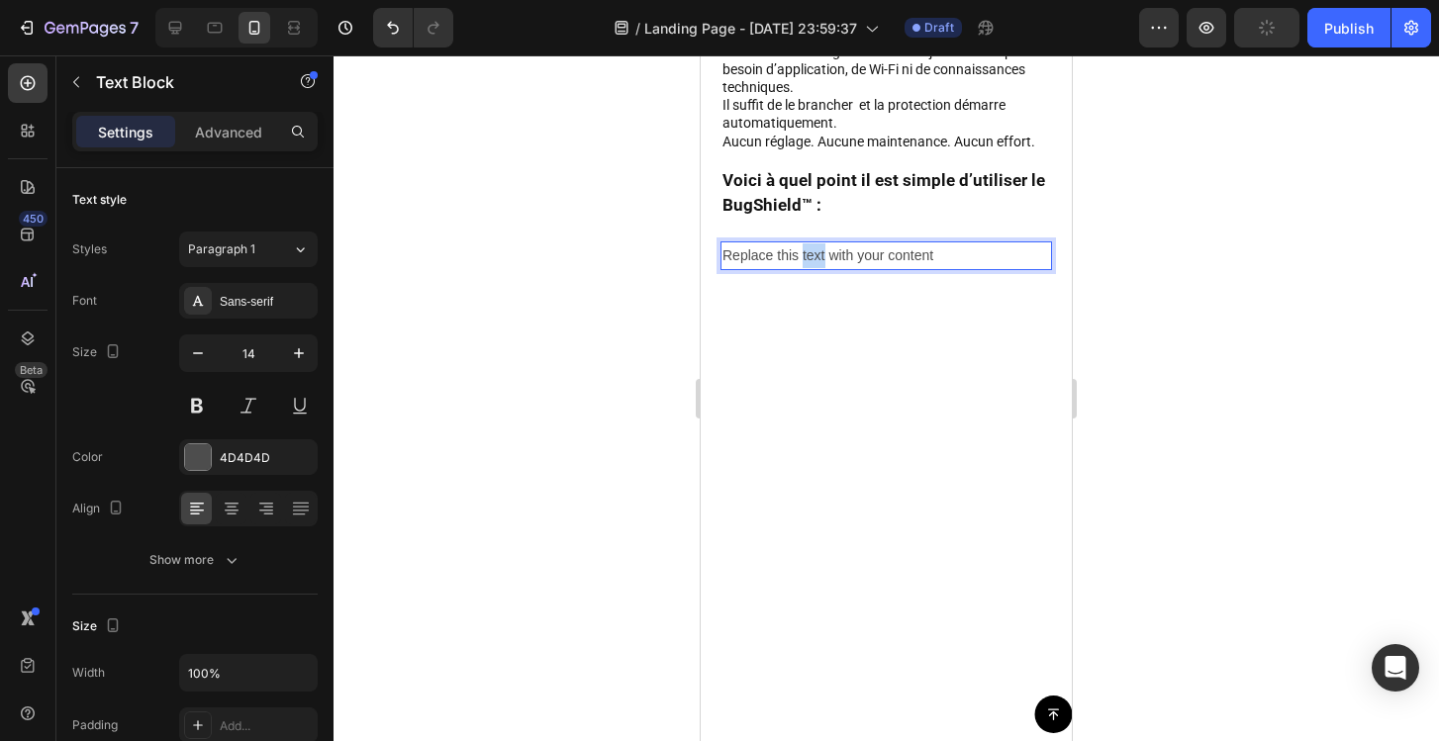
click at [819, 258] on p "Replace this text with your content" at bounding box center [886, 255] width 328 height 25
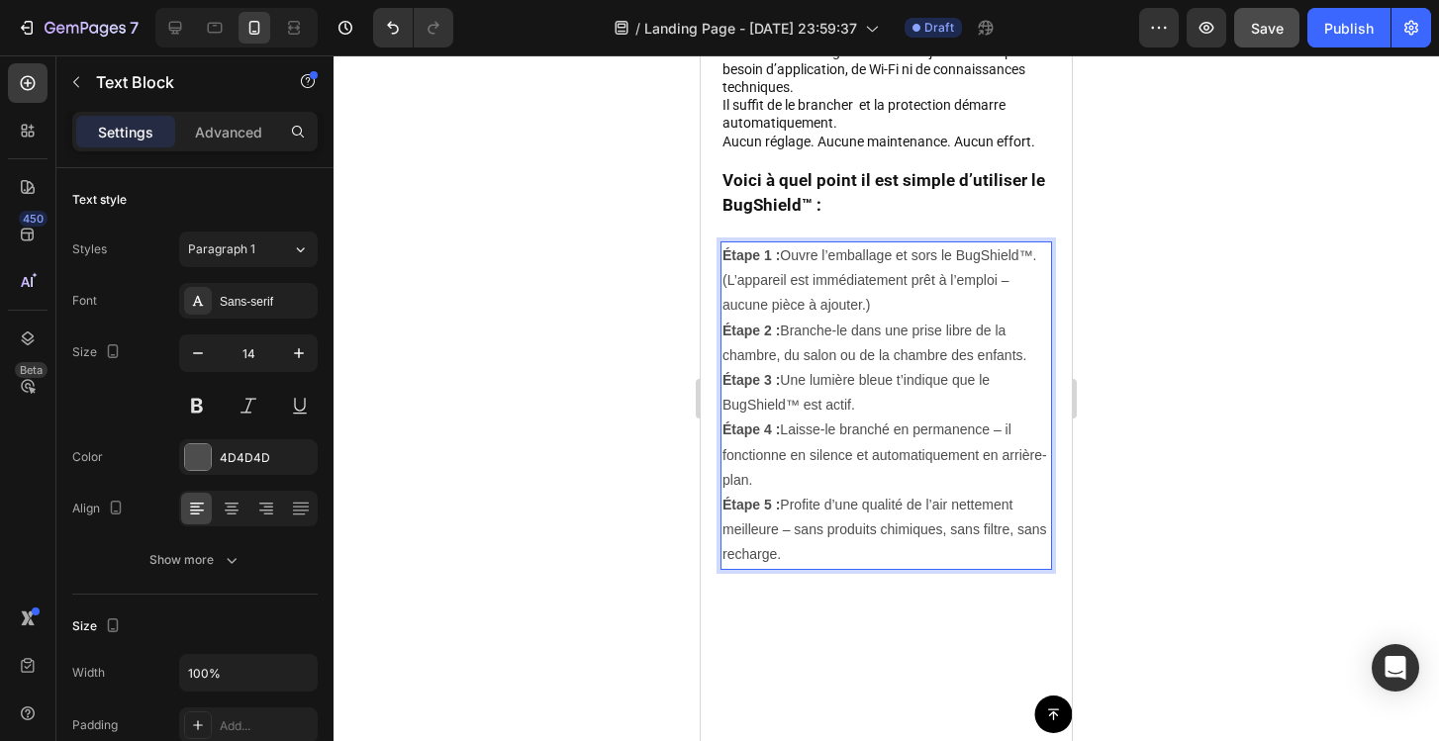
click at [823, 291] on p "Étape 1 : Ouvre l’emballage et sors le BugShield™. (L’appareil est immédiatemen…" at bounding box center [886, 405] width 328 height 325
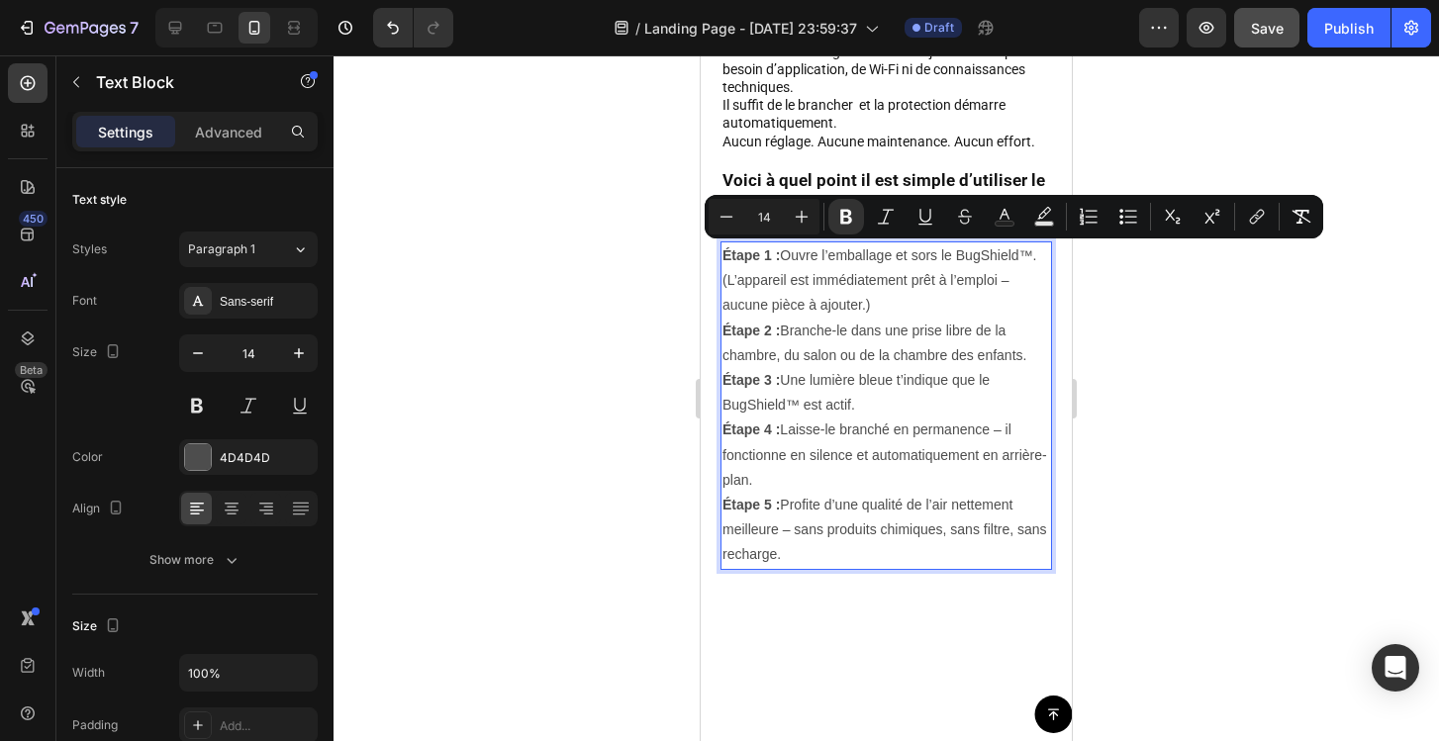
drag, startPoint x: 801, startPoint y: 547, endPoint x: 720, endPoint y: 256, distance: 301.8
click at [720, 256] on div "Étape 1 : Ouvre l’emballage et sors le BugShield™. (L’appareil est immédiatemen…" at bounding box center [886, 405] width 332 height 329
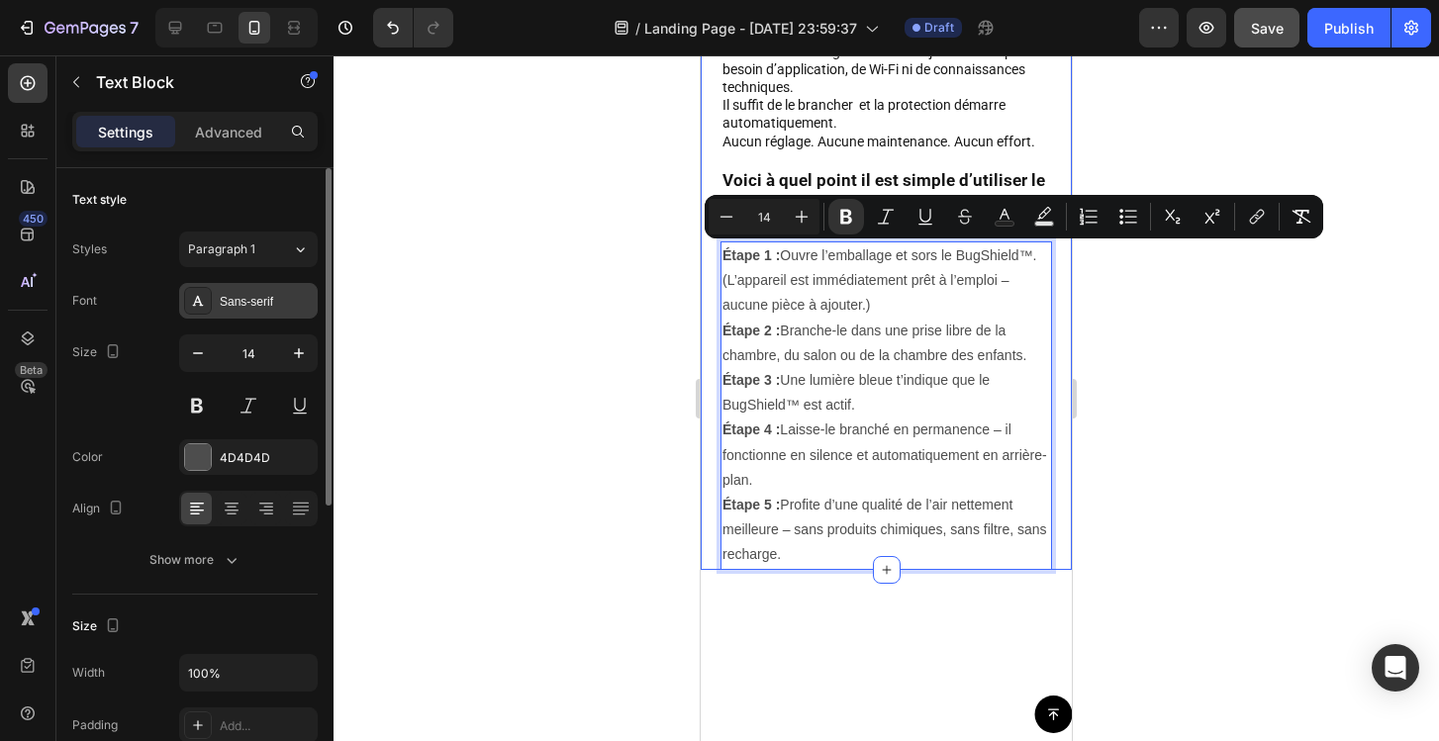
click at [246, 289] on div "Sans-serif" at bounding box center [248, 301] width 139 height 36
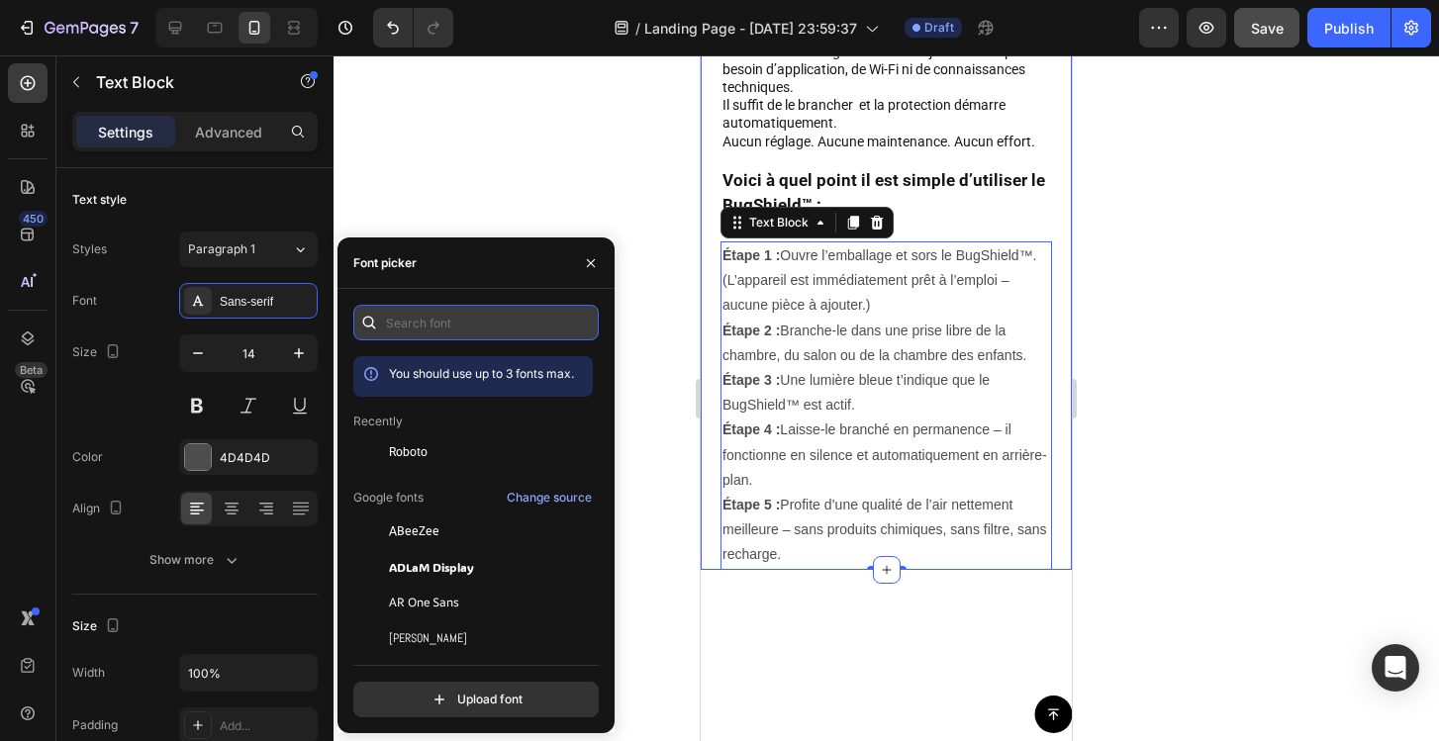
click at [407, 328] on input "text" at bounding box center [475, 323] width 245 height 36
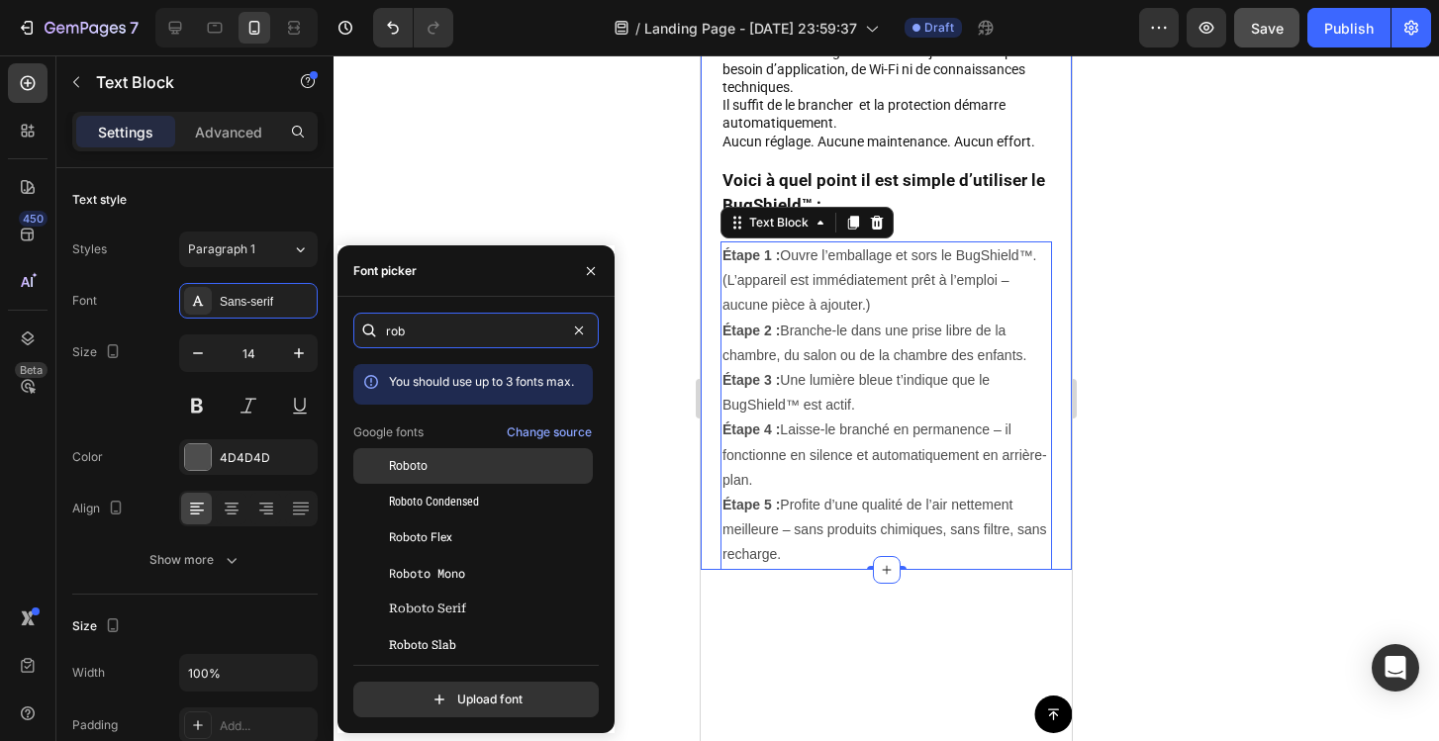
type input "rob"
click at [455, 471] on div "Roboto" at bounding box center [489, 466] width 200 height 18
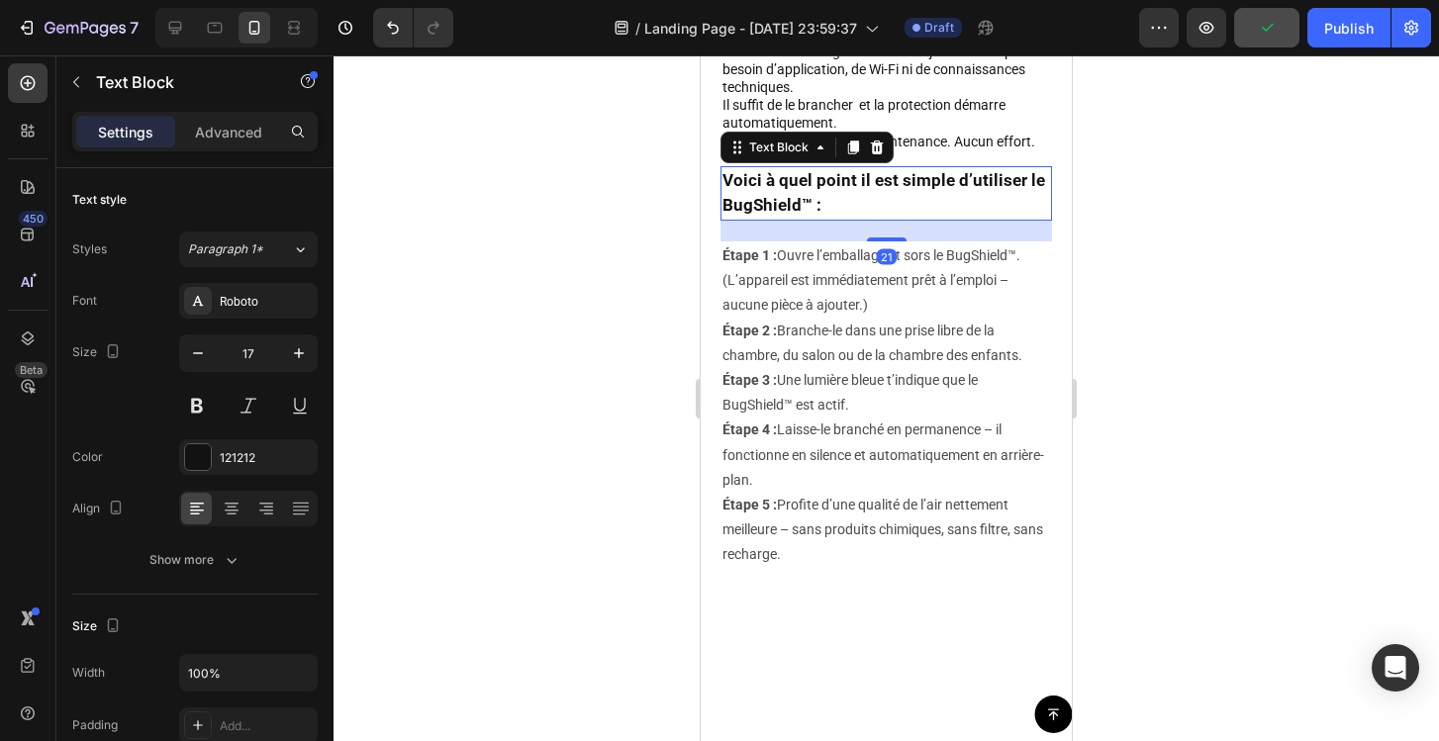
click at [852, 193] on p "Voici à quel point il est simple d’utiliser le BugShield™ :" at bounding box center [886, 193] width 328 height 50
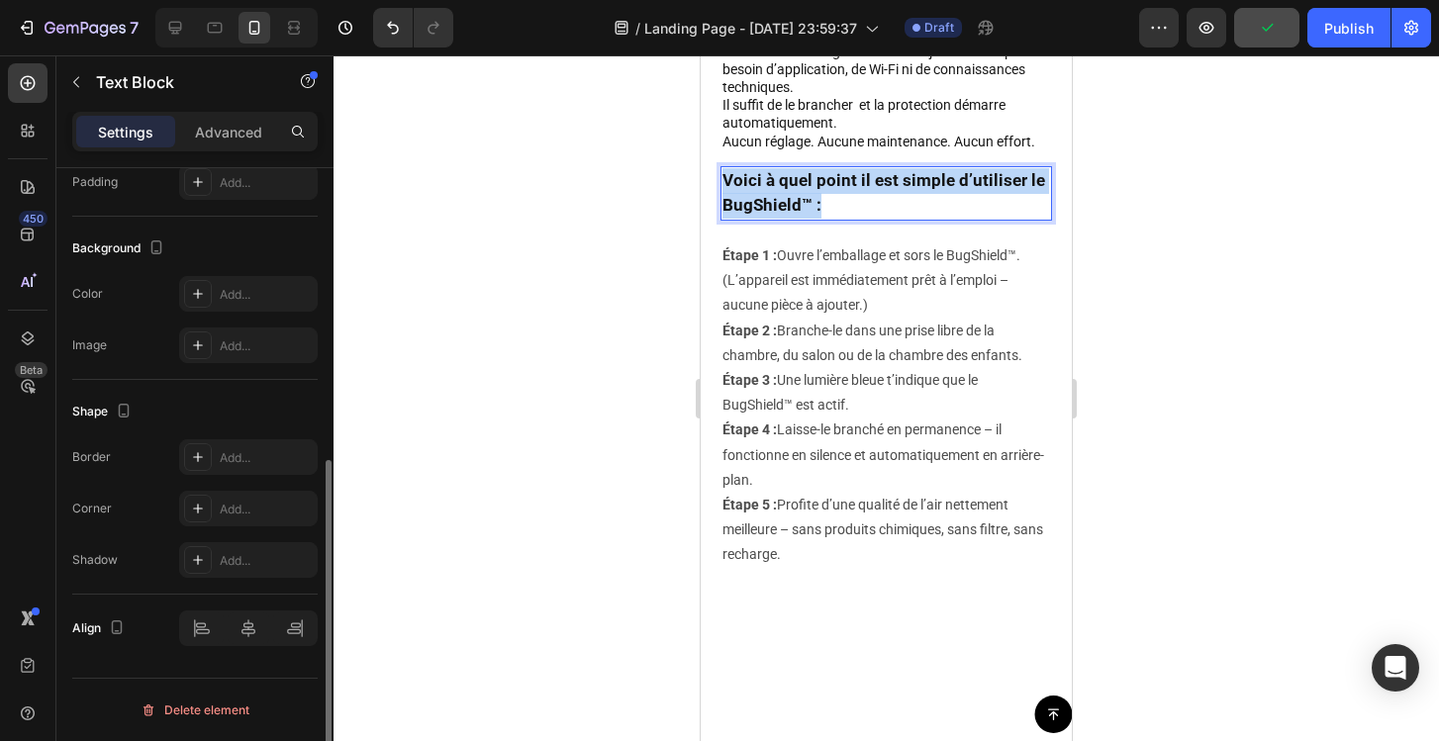
click at [852, 193] on p "Voici à quel point il est simple d’utiliser le BugShield™ :" at bounding box center [886, 193] width 328 height 50
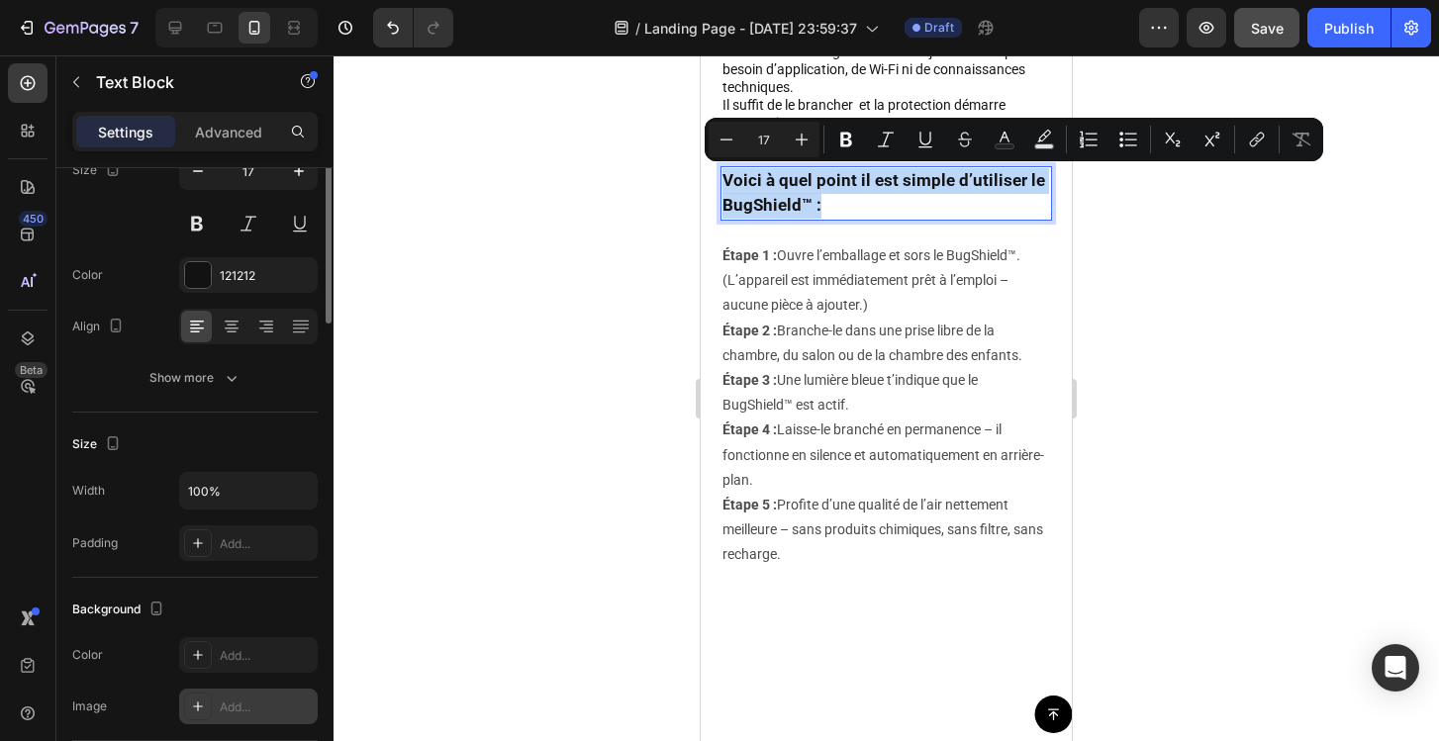
scroll to position [0, 0]
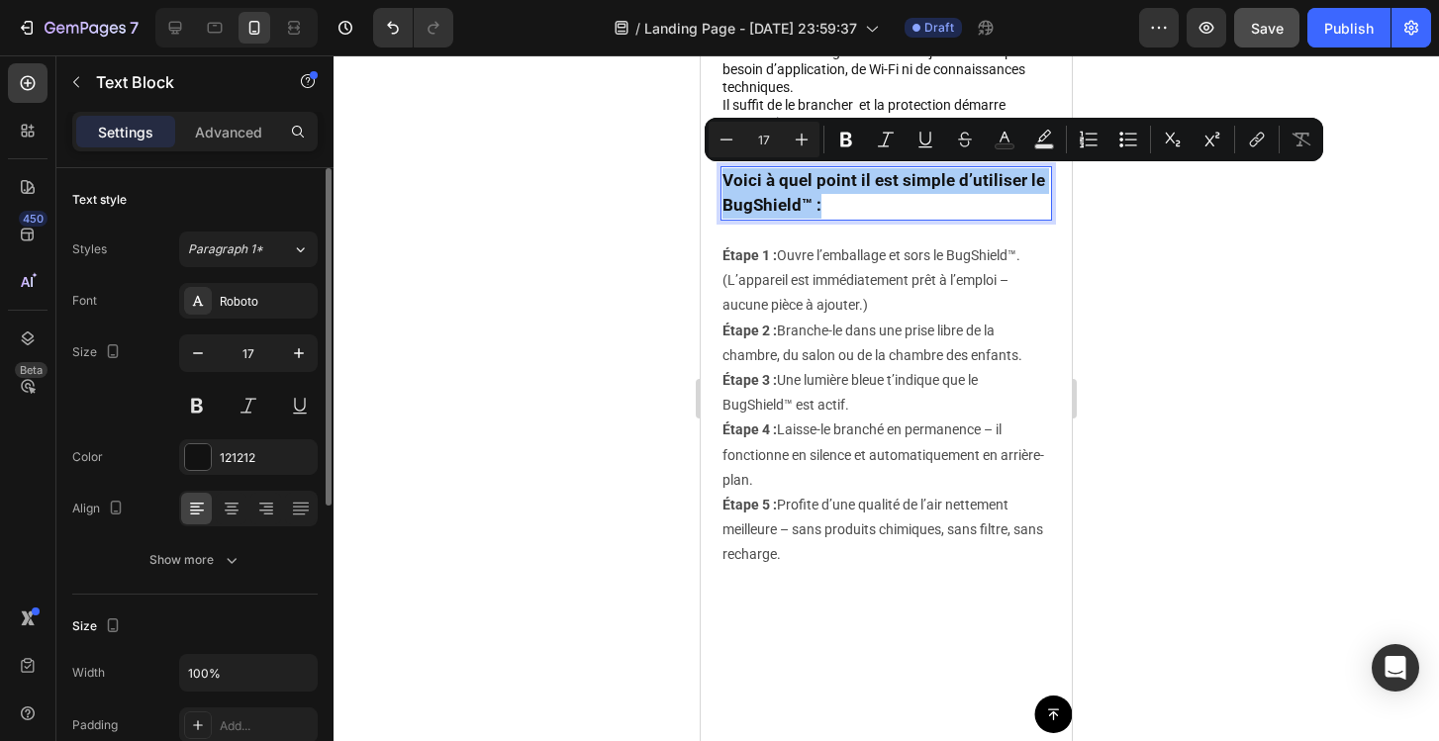
click at [539, 347] on div at bounding box center [886, 398] width 1105 height 686
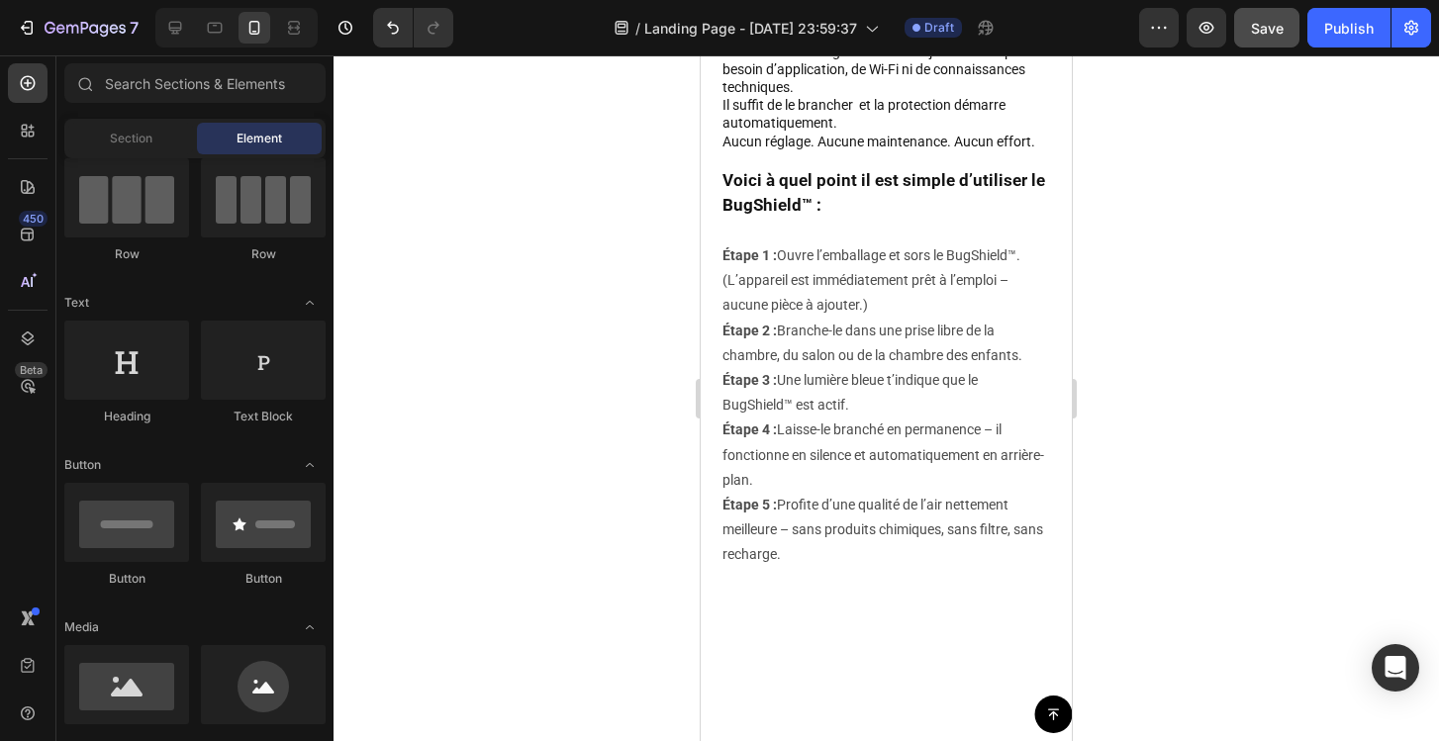
click at [615, 355] on div at bounding box center [886, 398] width 1105 height 686
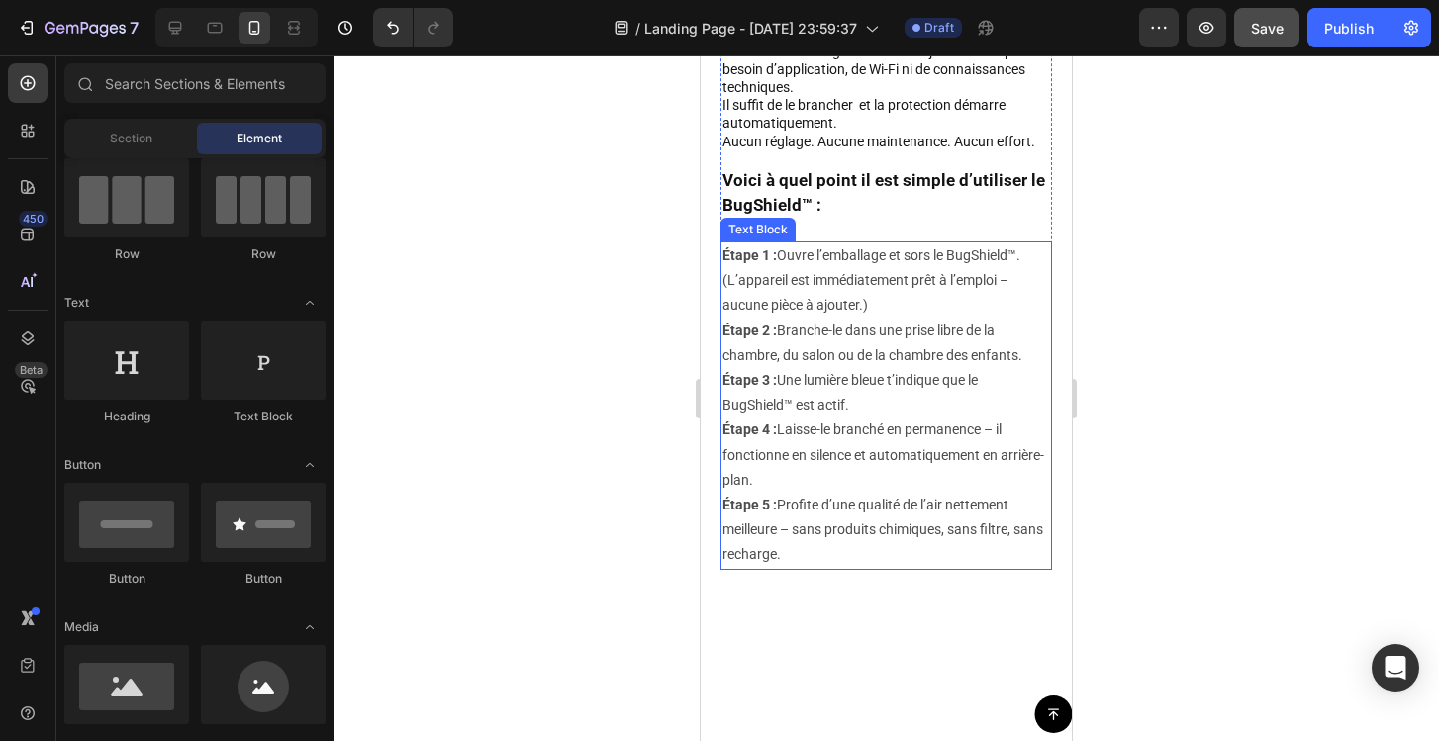
click at [891, 280] on p "Étape 1 : Ouvre l’emballage et sors le BugShield™. (L’appareil est immédiatemen…" at bounding box center [886, 405] width 328 height 325
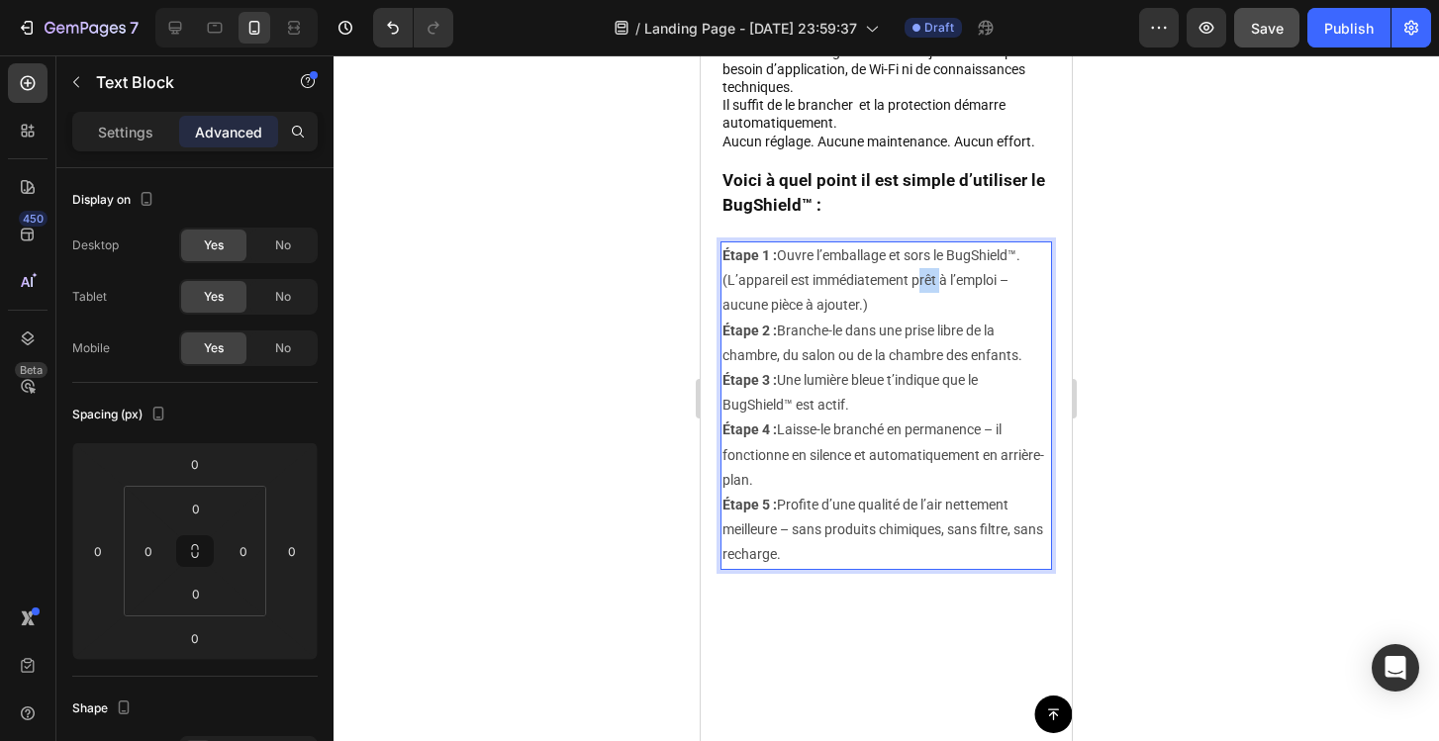
click at [918, 278] on p "Étape 1 : Ouvre l’emballage et sors le BugShield™. (L’appareil est immédiatemen…" at bounding box center [886, 405] width 328 height 325
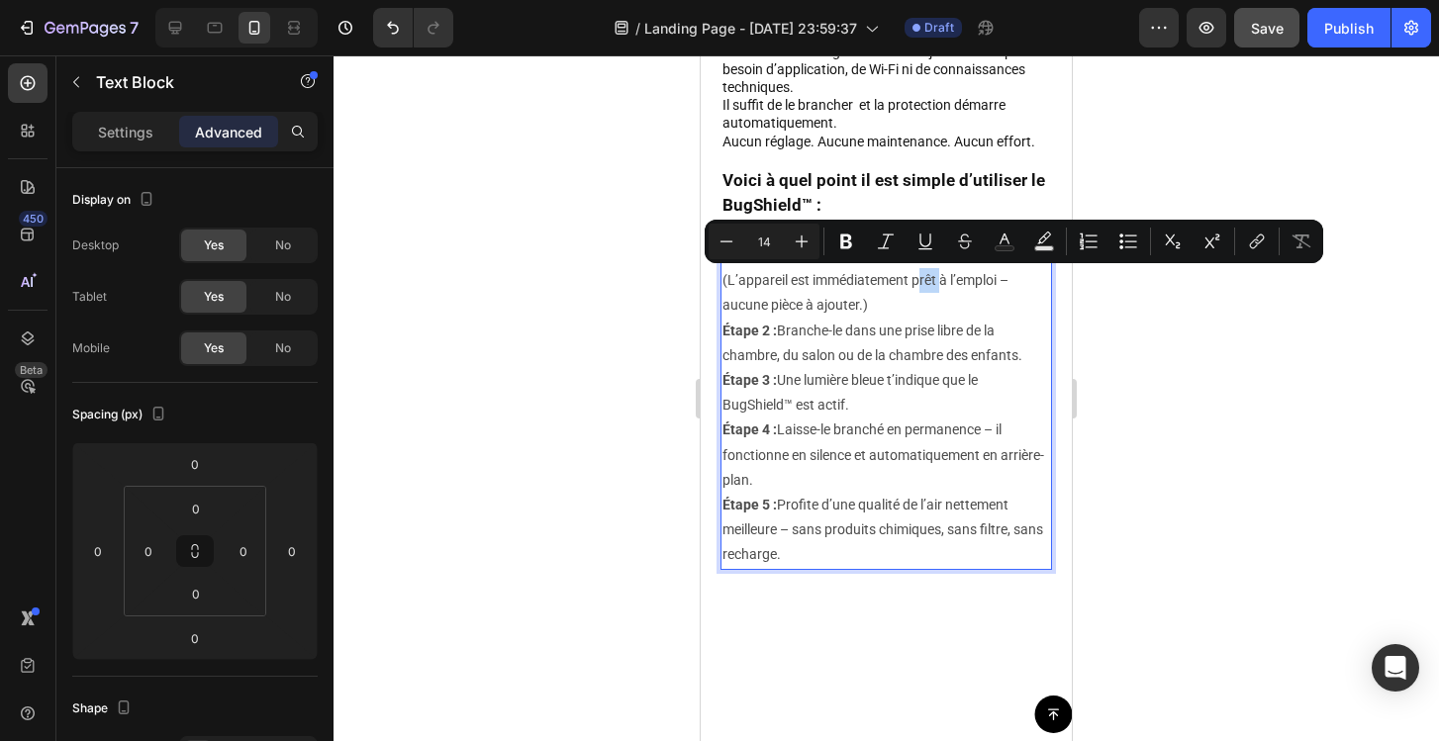
click at [1021, 275] on p "Étape 1 : Ouvre l’emballage et sors le BugShield™. (L’appareil est immédiatemen…" at bounding box center [886, 405] width 328 height 325
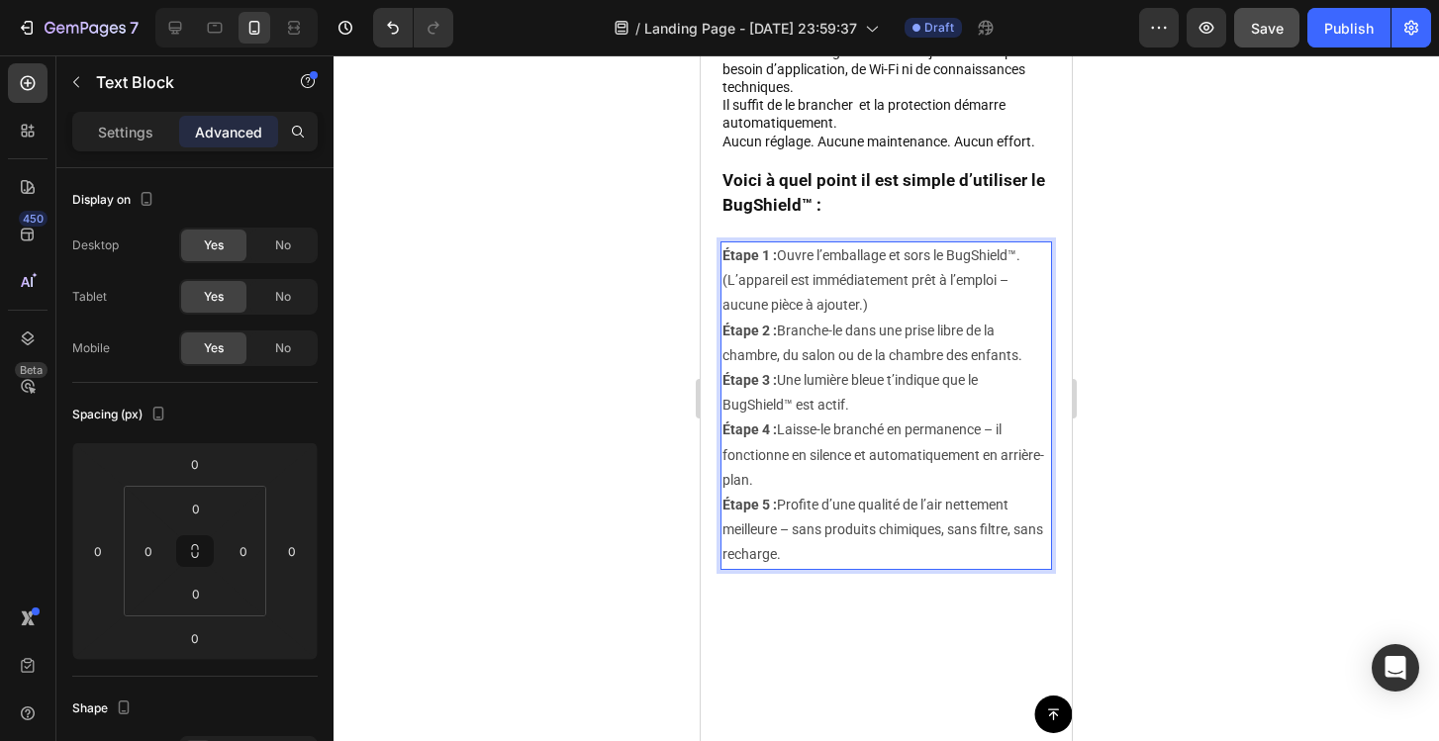
click at [1008, 279] on p "Étape 1 : Ouvre l’emballage et sors le BugShield™. (L’appareil est immédiatemen…" at bounding box center [886, 405] width 328 height 325
click at [952, 368] on p "Étape 1 : Ouvre l’emballage et sors le BugShield™. (L’appareil est immédiatemen…" at bounding box center [886, 405] width 328 height 325
click at [949, 425] on p "Étape 1 : Ouvre l’emballage et sors le BugShield™. (L’appareil est immédiatemen…" at bounding box center [886, 405] width 328 height 325
click at [1001, 440] on p "Étape 1 : Ouvre l’emballage et sors le BugShield™. (L’appareil est immédiatemen…" at bounding box center [886, 405] width 328 height 325
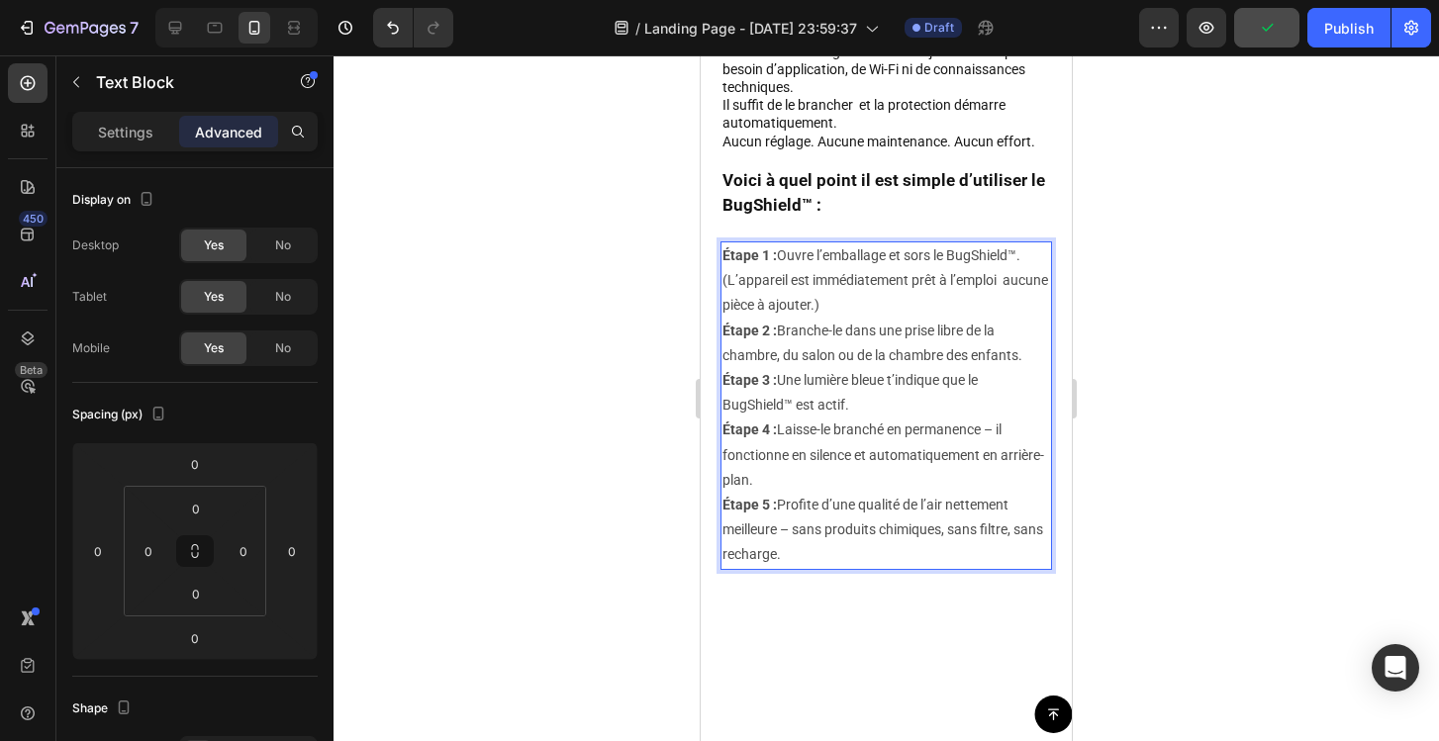
click at [998, 428] on p "Étape 1 : Ouvre l’emballage et sors le BugShield™. (L’appareil est immédiatemen…" at bounding box center [886, 405] width 328 height 325
click at [888, 514] on p "Étape 1 : Ouvre l’emballage et sors le BugShield™. (L’appareil est immédiatemen…" at bounding box center [886, 405] width 328 height 325
click at [791, 534] on p "Étape 1 : Ouvre l’emballage et sors le BugShield™. (L’appareil est immédiatemen…" at bounding box center [886, 405] width 328 height 325
click at [1199, 453] on div at bounding box center [886, 398] width 1105 height 686
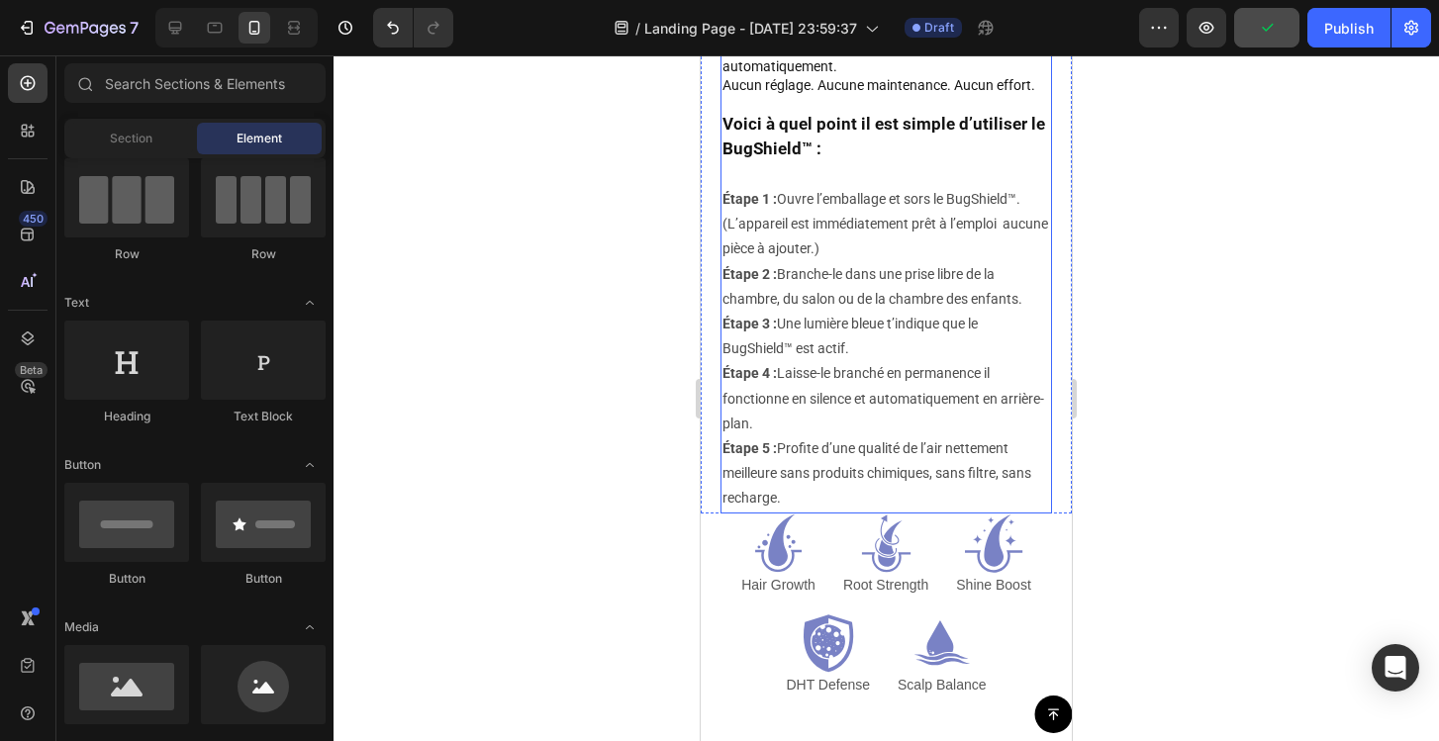
scroll to position [5864, 0]
click at [880, 591] on p "Root Strength" at bounding box center [885, 586] width 85 height 21
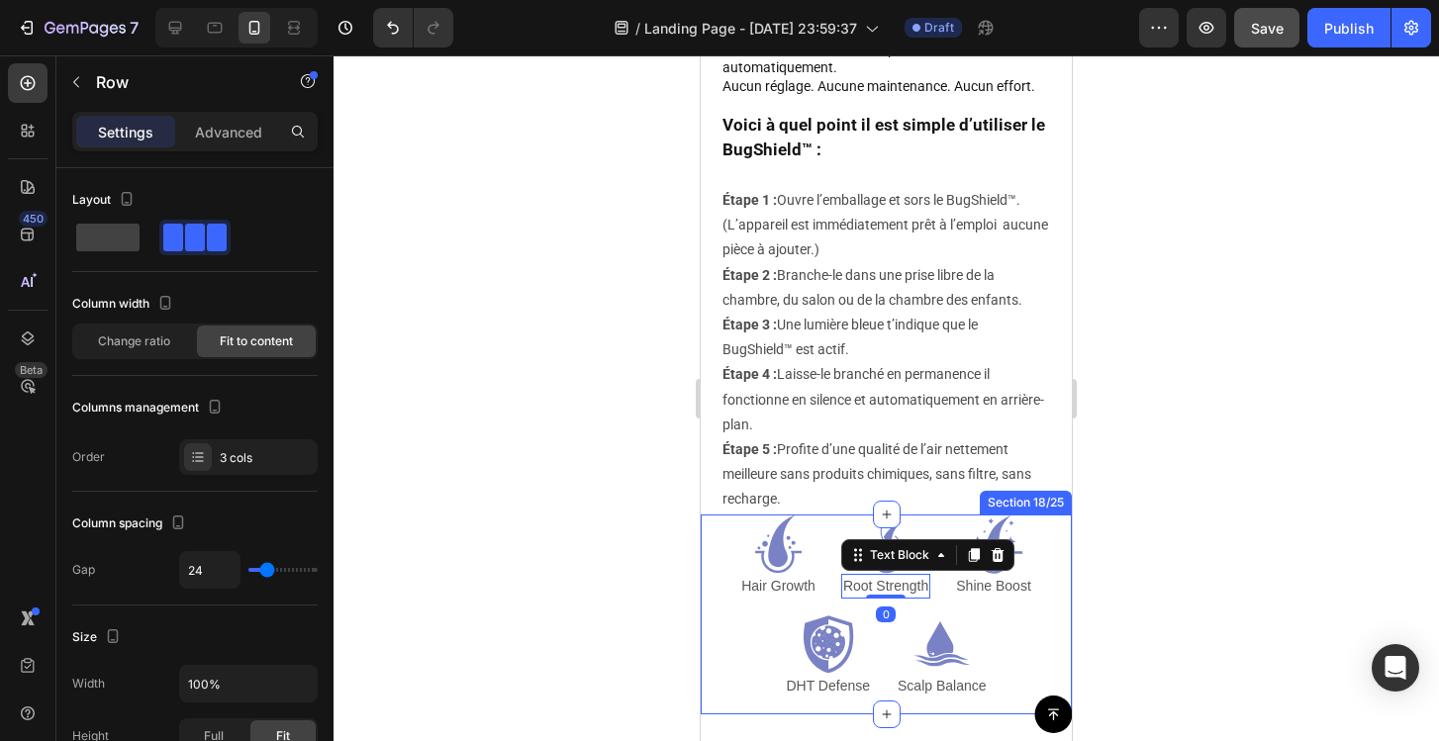
click at [728, 551] on div "Icon Hair Growth Text Block Icon Root Strength Text Block 0 Icon Shine Boost Te…" at bounding box center [886, 565] width 332 height 100
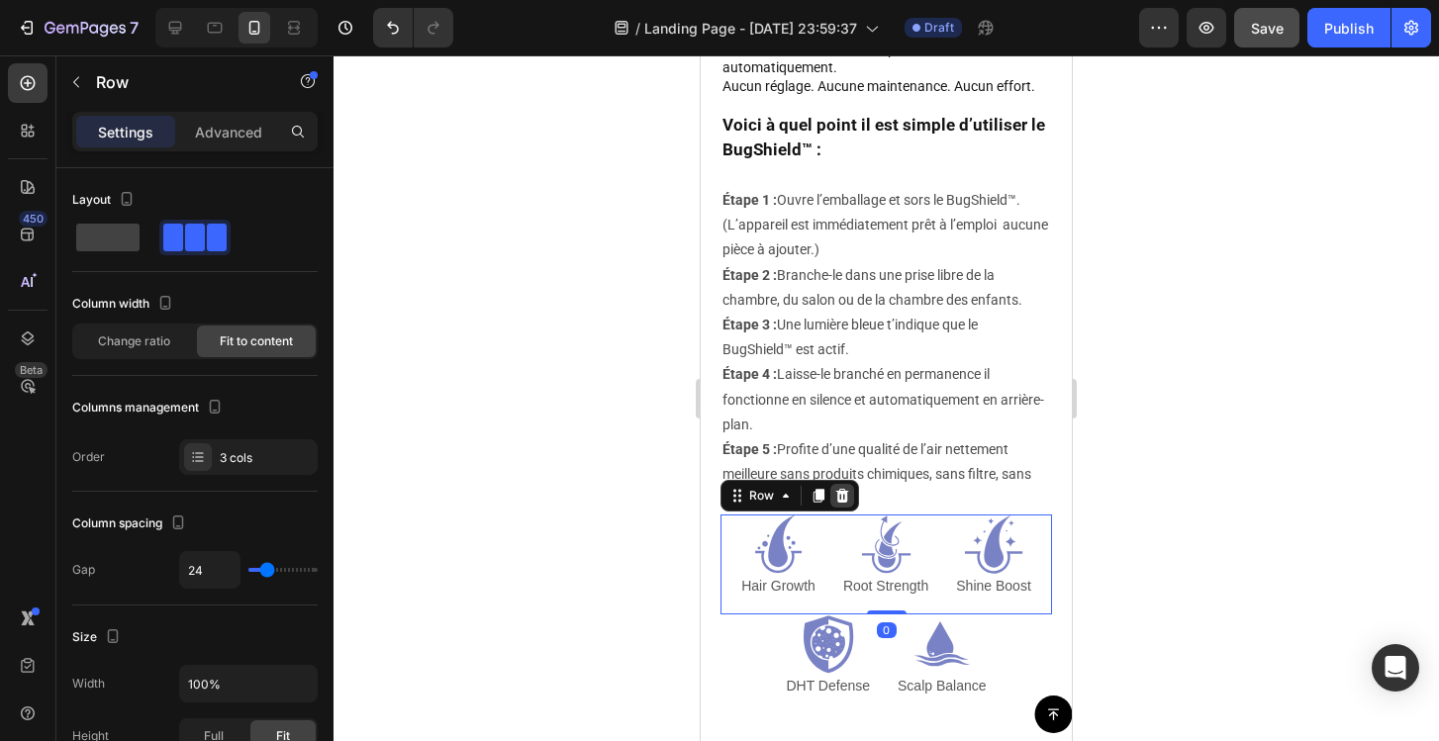
click at [846, 500] on icon at bounding box center [842, 496] width 16 height 16
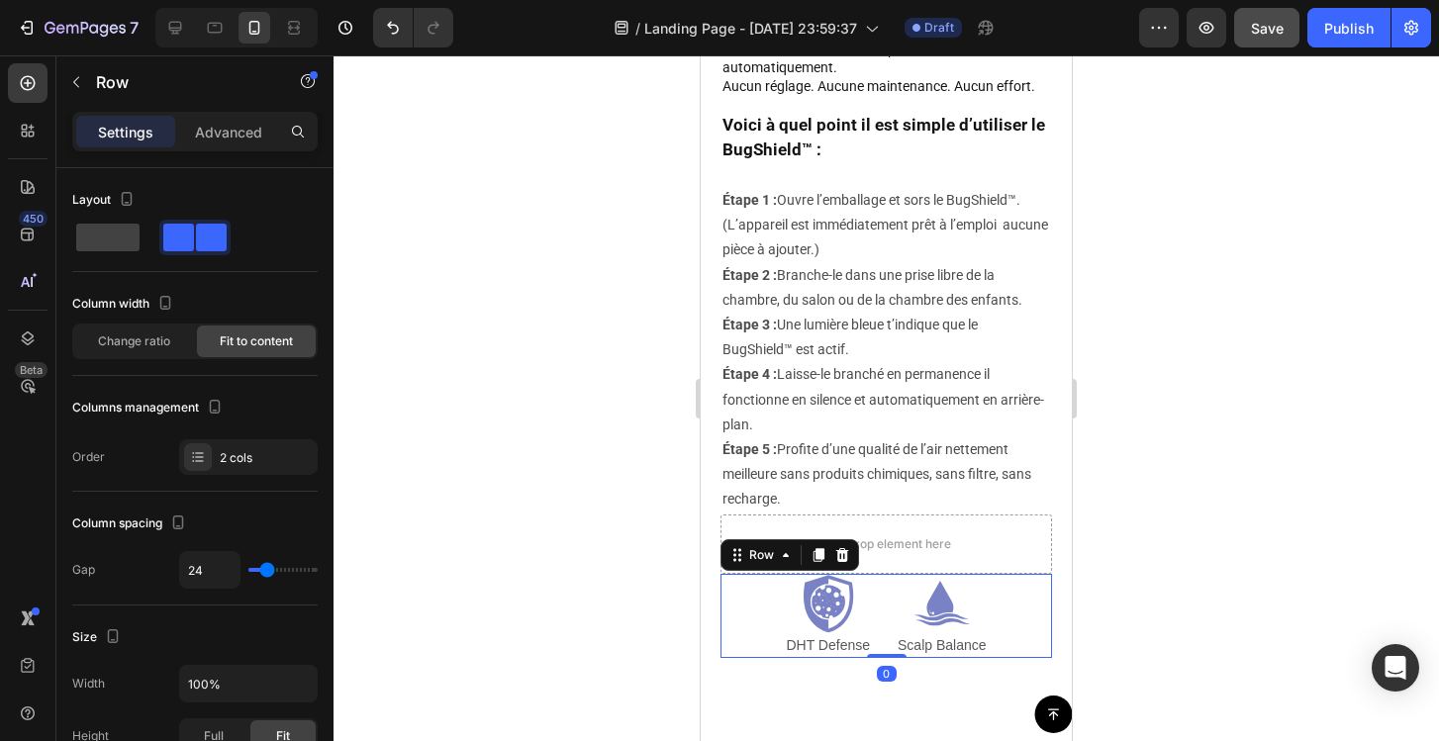
click at [771, 615] on div "Icon DHT Defense Text Block Icon Scalp Balance Text Block Row 0" at bounding box center [886, 616] width 332 height 84
click at [844, 562] on div at bounding box center [842, 555] width 24 height 24
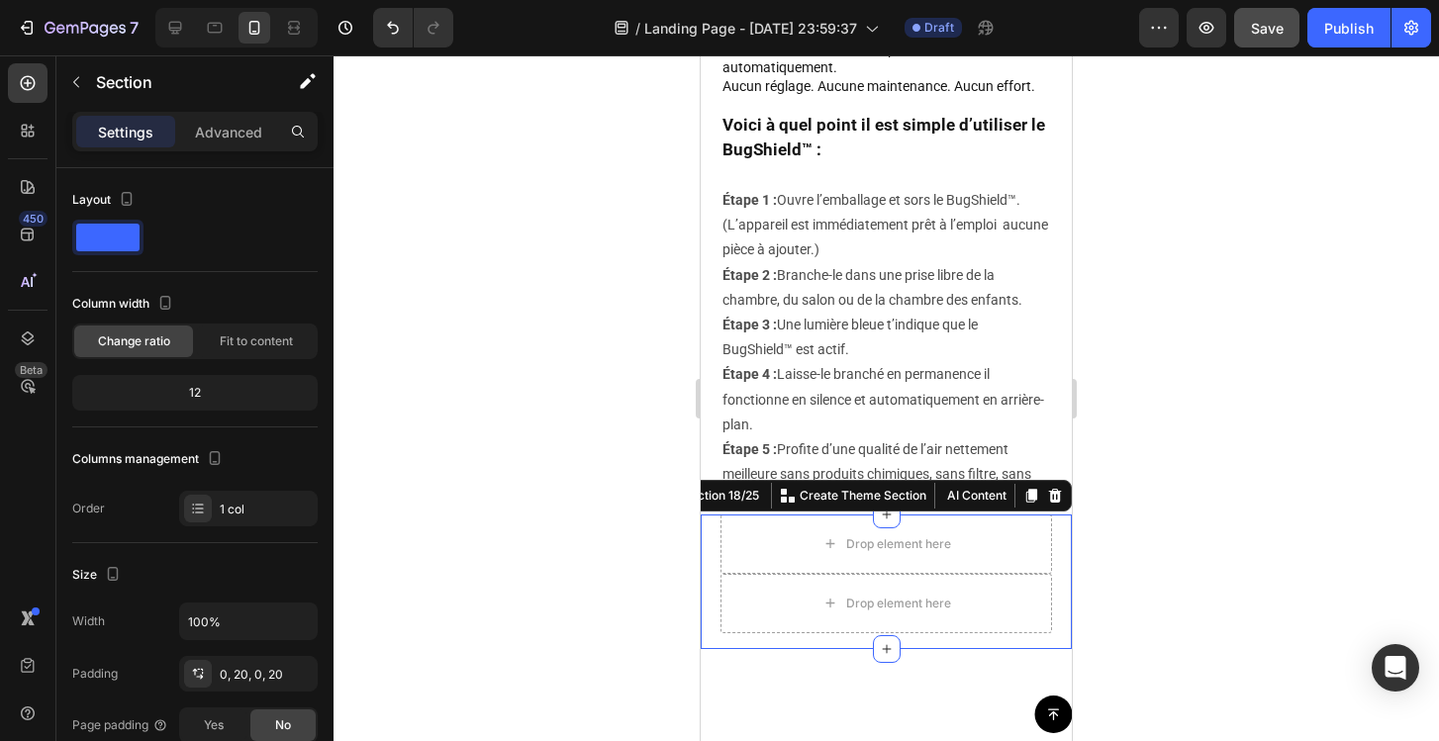
click at [715, 555] on div "Drop element here Drop element here Row Section 18/25 You can create reusable s…" at bounding box center [886, 582] width 371 height 135
click at [1060, 492] on icon at bounding box center [1055, 495] width 13 height 14
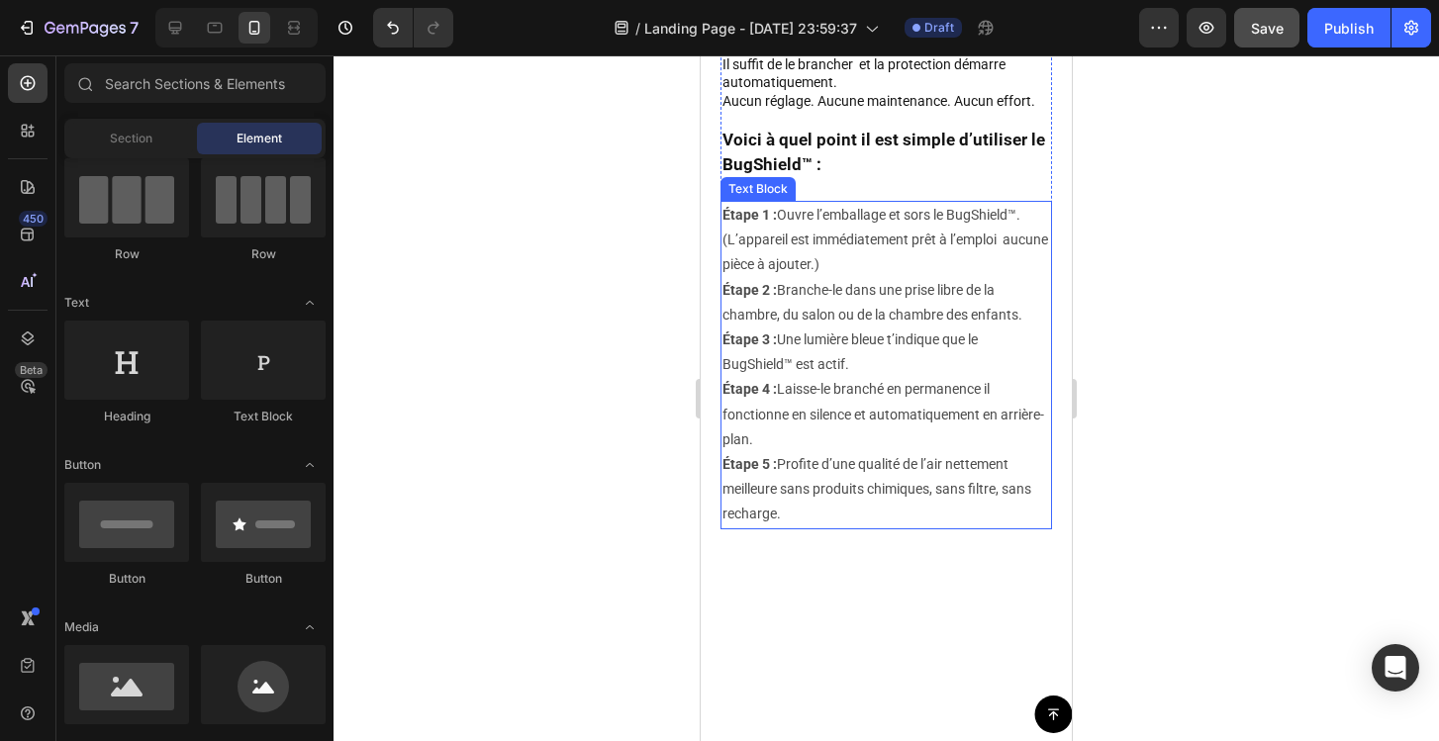
scroll to position [5846, 0]
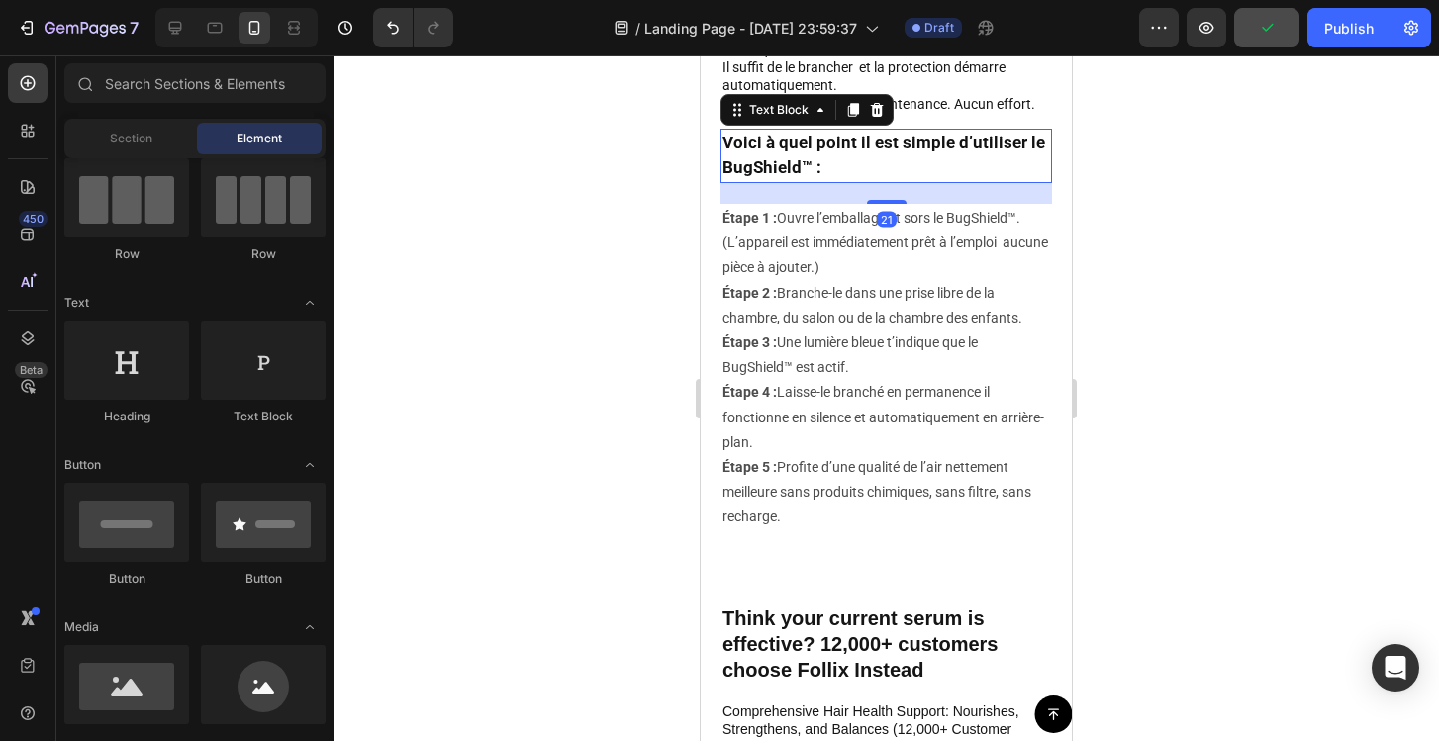
click at [838, 157] on p "Voici à quel point il est simple d’utiliser le BugShield™ :" at bounding box center [886, 156] width 328 height 50
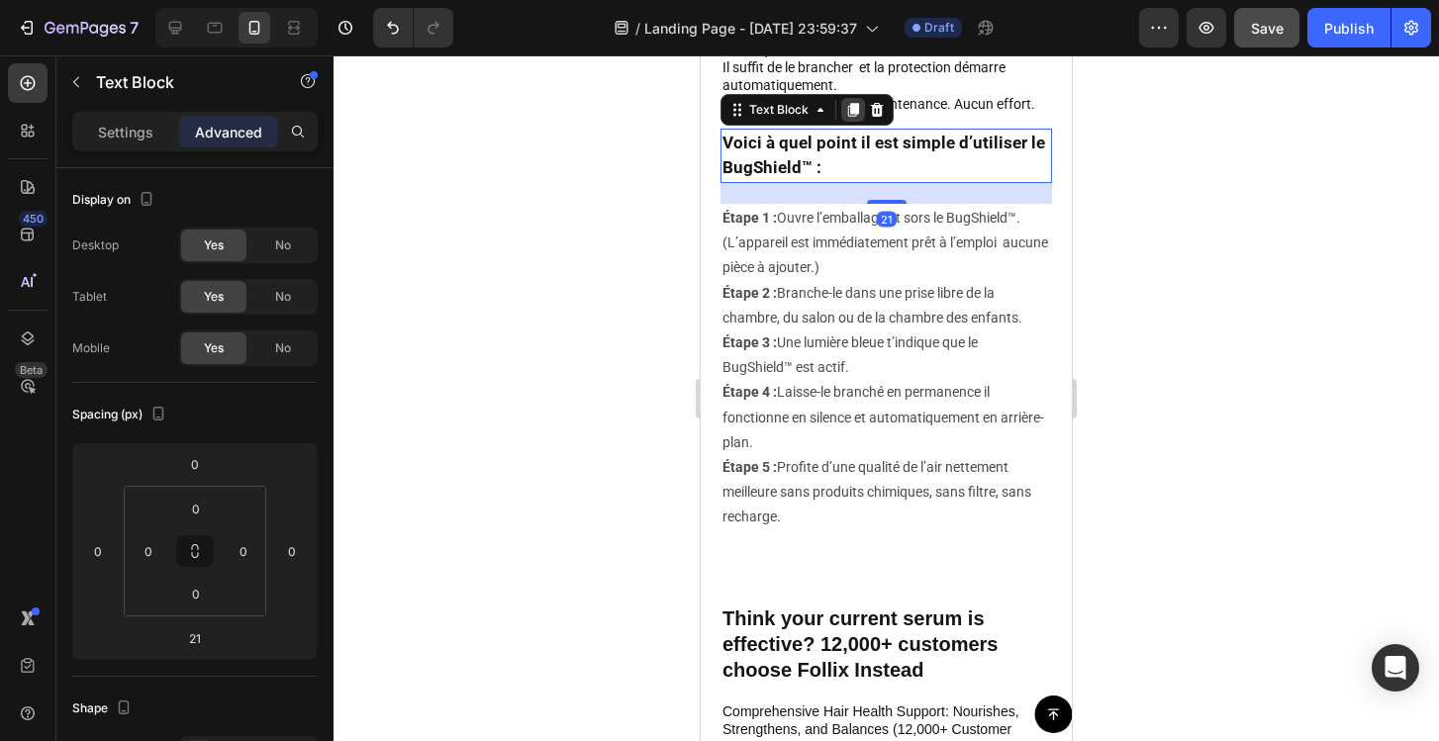
click at [850, 114] on icon at bounding box center [853, 110] width 16 height 16
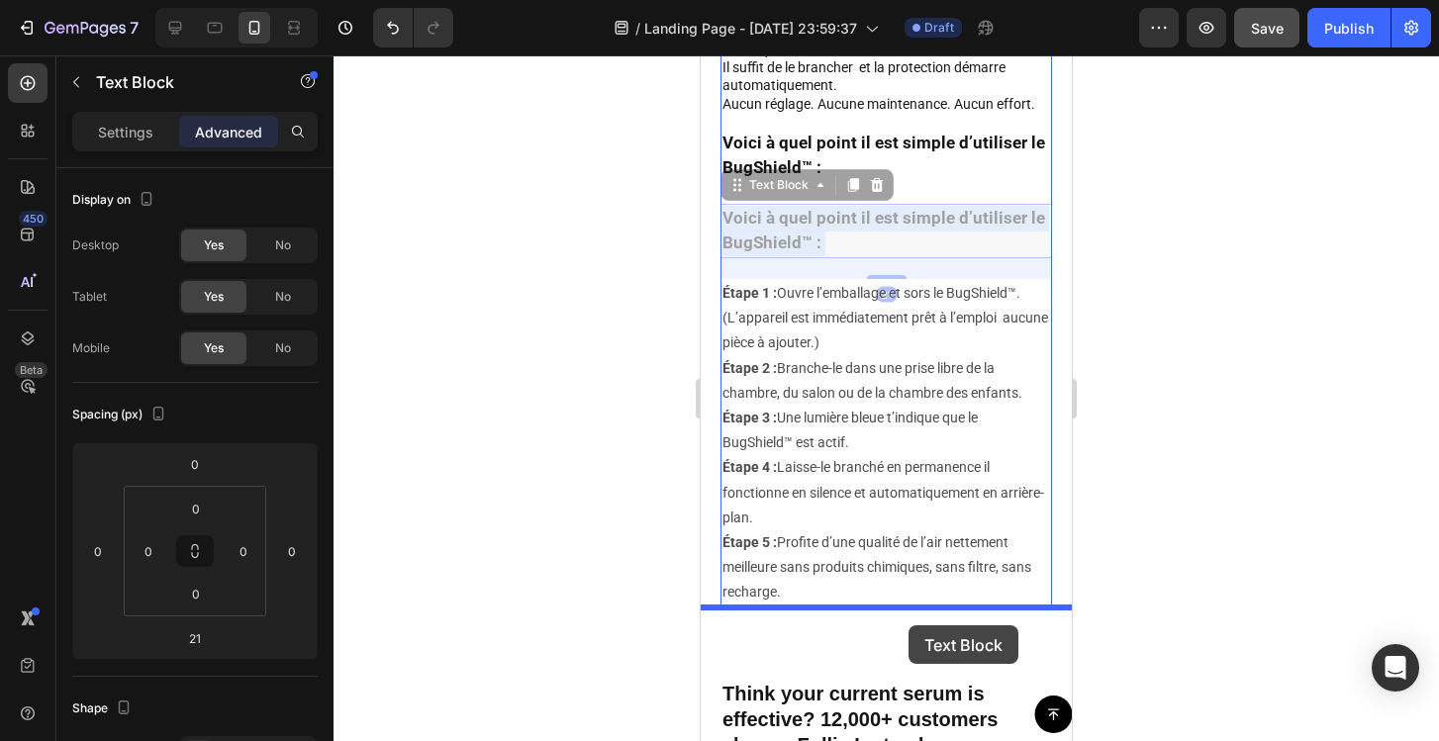
drag, startPoint x: 906, startPoint y: 228, endPoint x: 909, endPoint y: 625, distance: 397.9
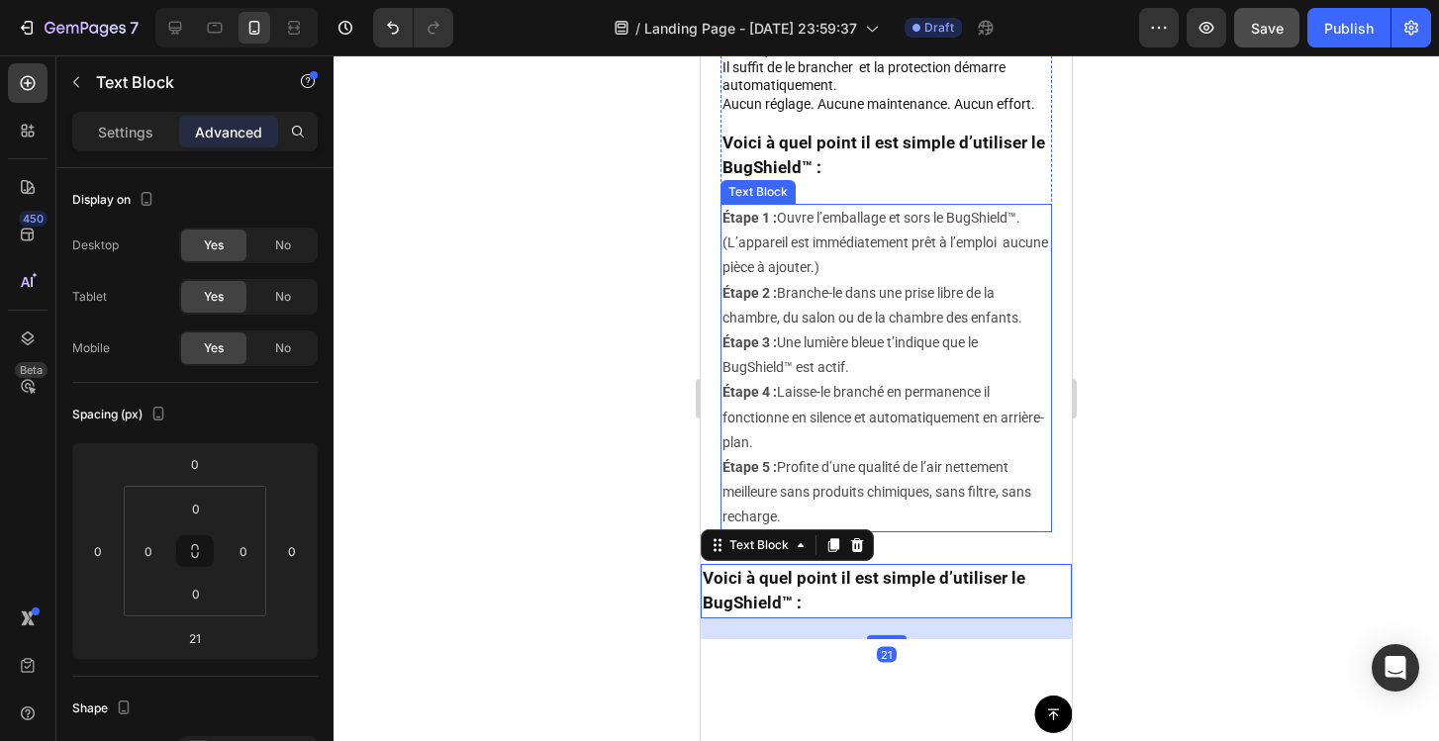
click at [1147, 520] on div at bounding box center [886, 398] width 1105 height 686
click at [839, 564] on div "Voici à quel point il est simple d’utiliser le BugShield™ :" at bounding box center [886, 591] width 371 height 54
click at [825, 589] on p "Voici à quel point il est simple d’utiliser le BugShield™ :" at bounding box center [886, 591] width 367 height 50
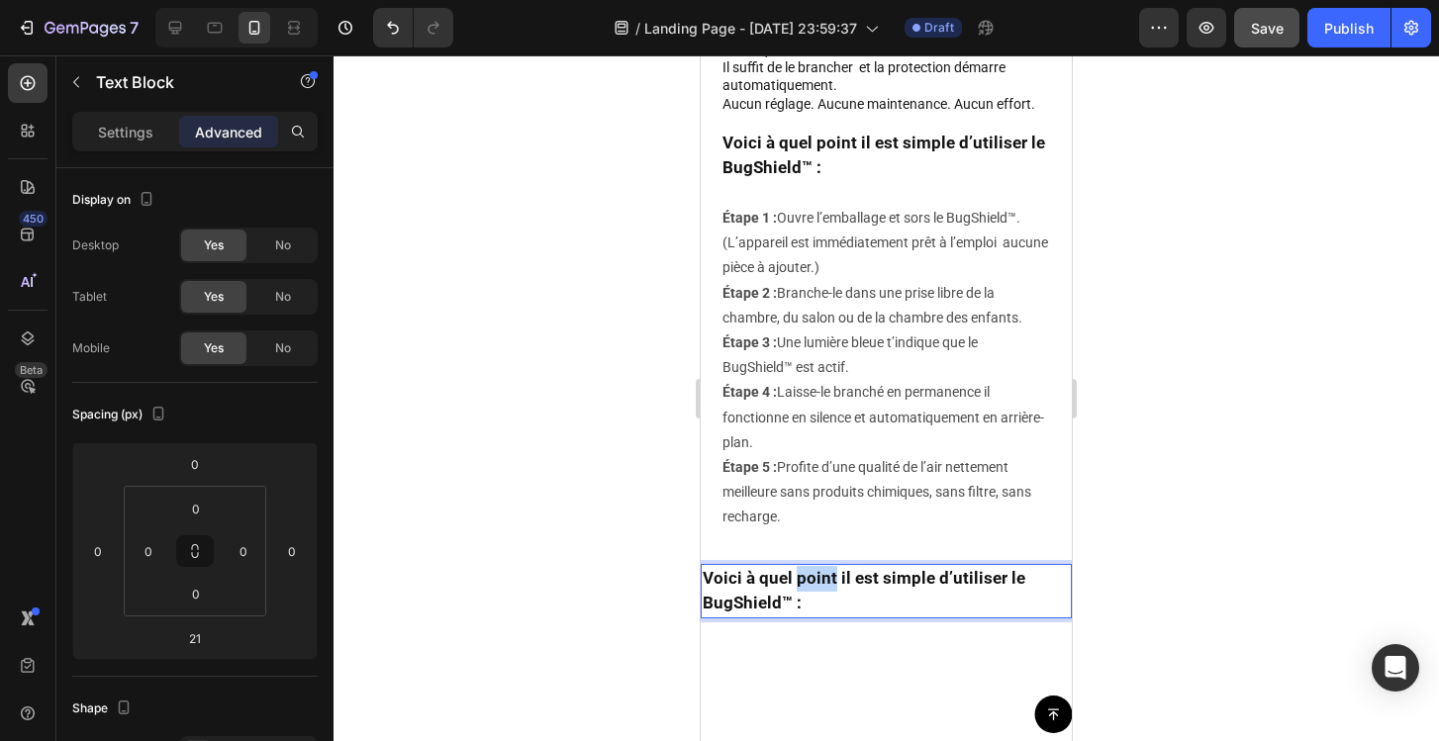
click at [825, 589] on p "Voici à quel point il est simple d’utiliser le BugShield™ :" at bounding box center [886, 591] width 367 height 50
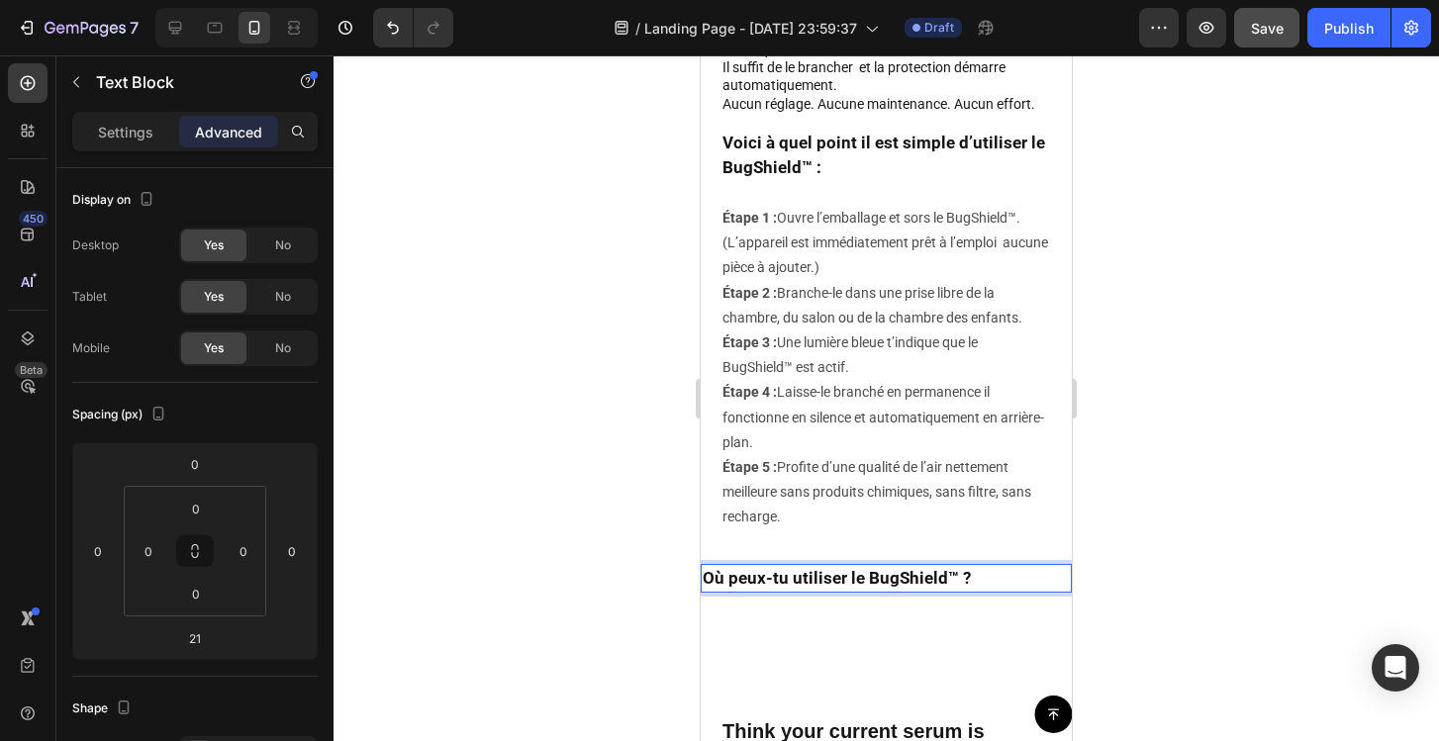
click at [624, 537] on div at bounding box center [886, 398] width 1105 height 686
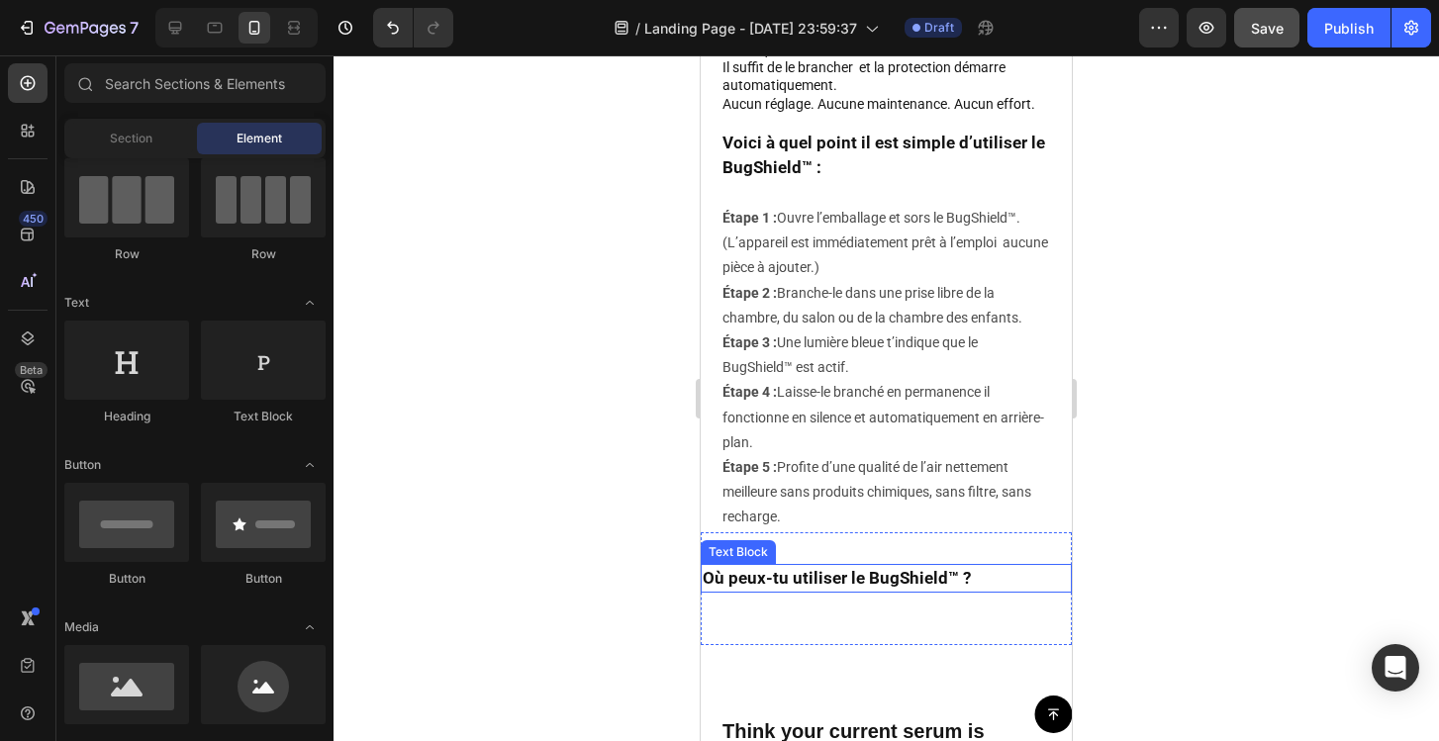
click at [796, 575] on p "Où peux-tu utiliser le BugShield™ ?" at bounding box center [886, 579] width 367 height 26
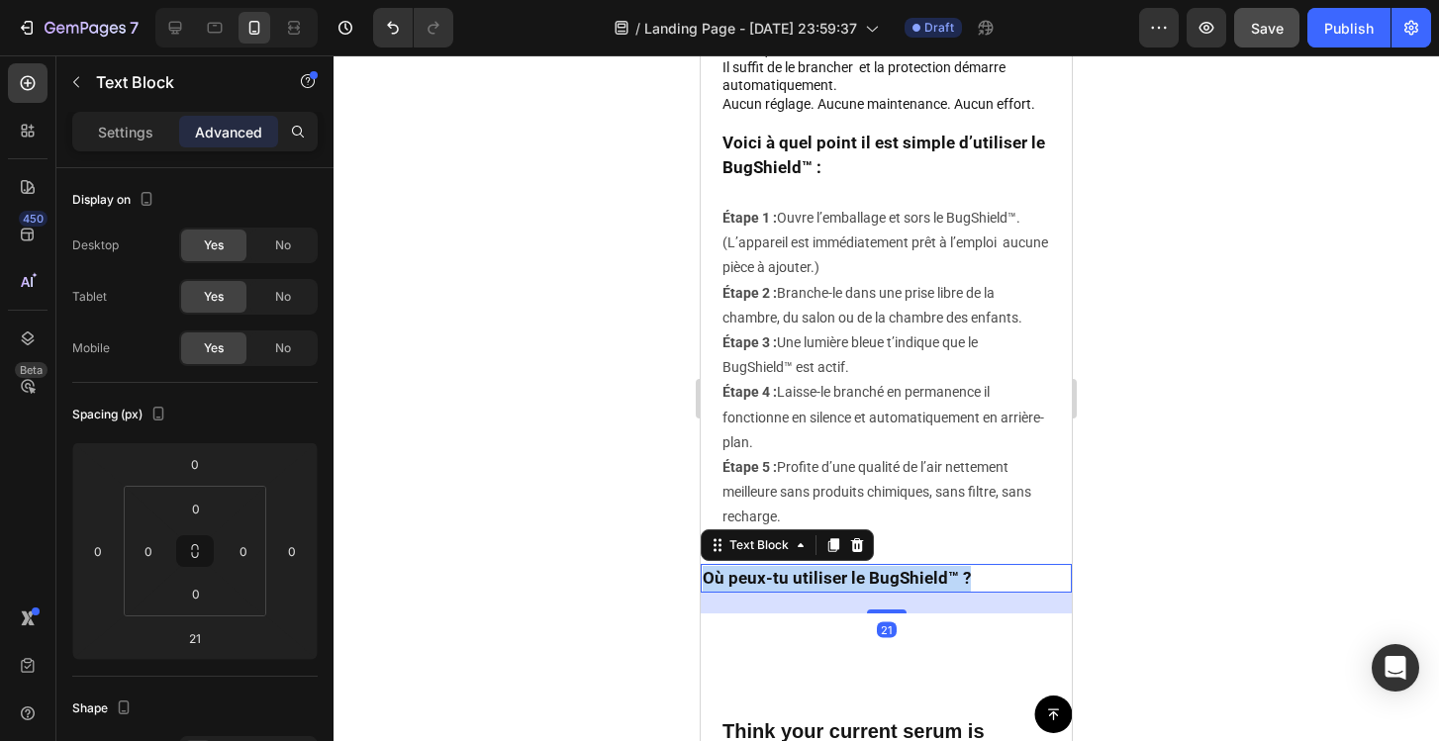
click at [796, 575] on p "Où peux-tu utiliser le BugShield™ ?" at bounding box center [886, 579] width 367 height 26
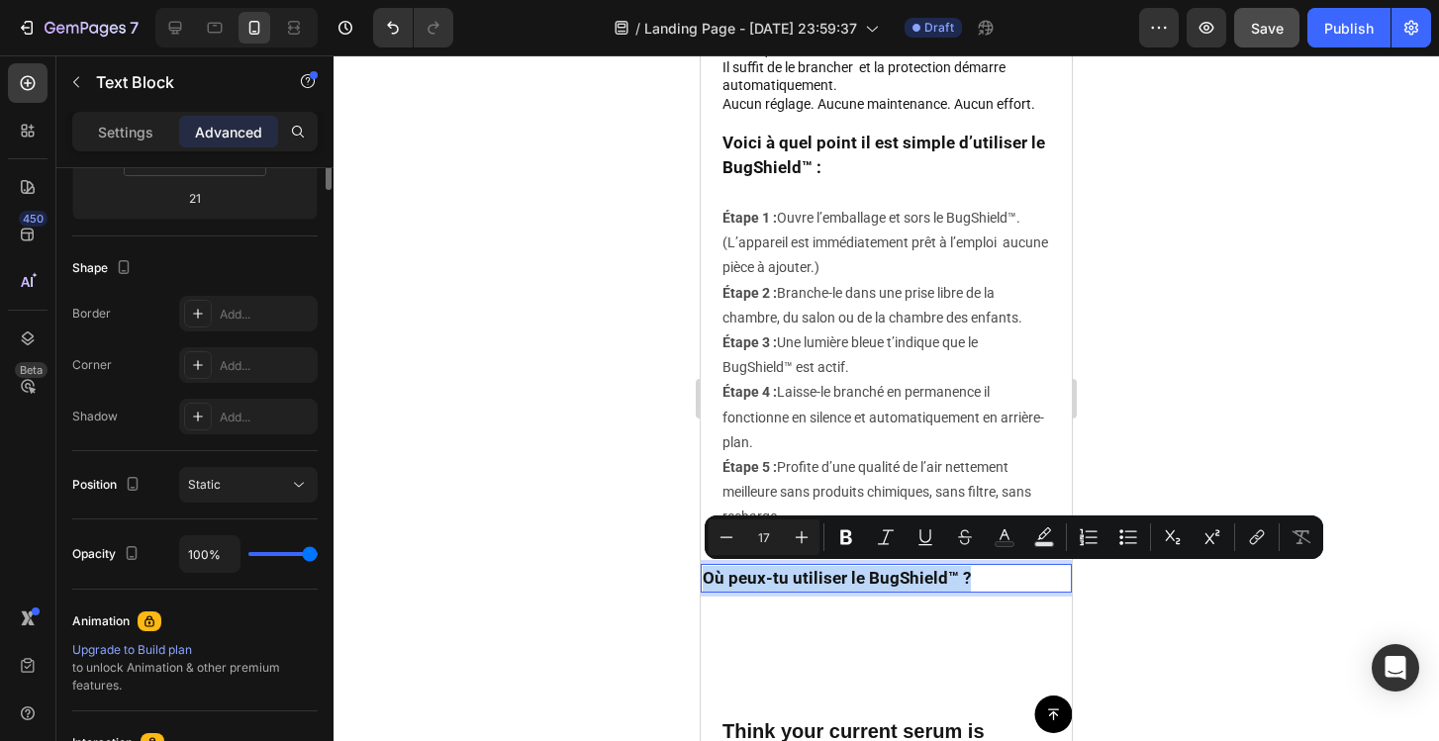
scroll to position [0, 0]
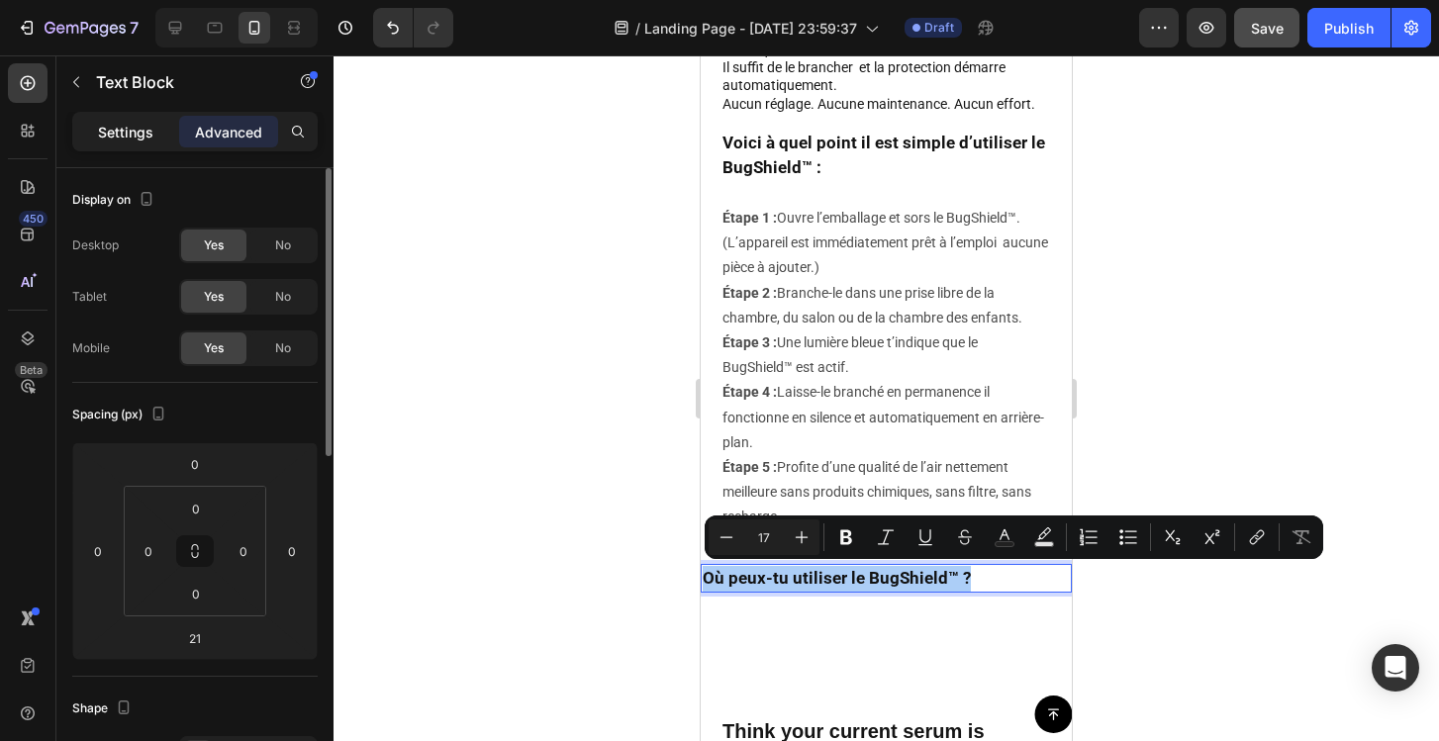
click at [143, 140] on p "Settings" at bounding box center [125, 132] width 55 height 21
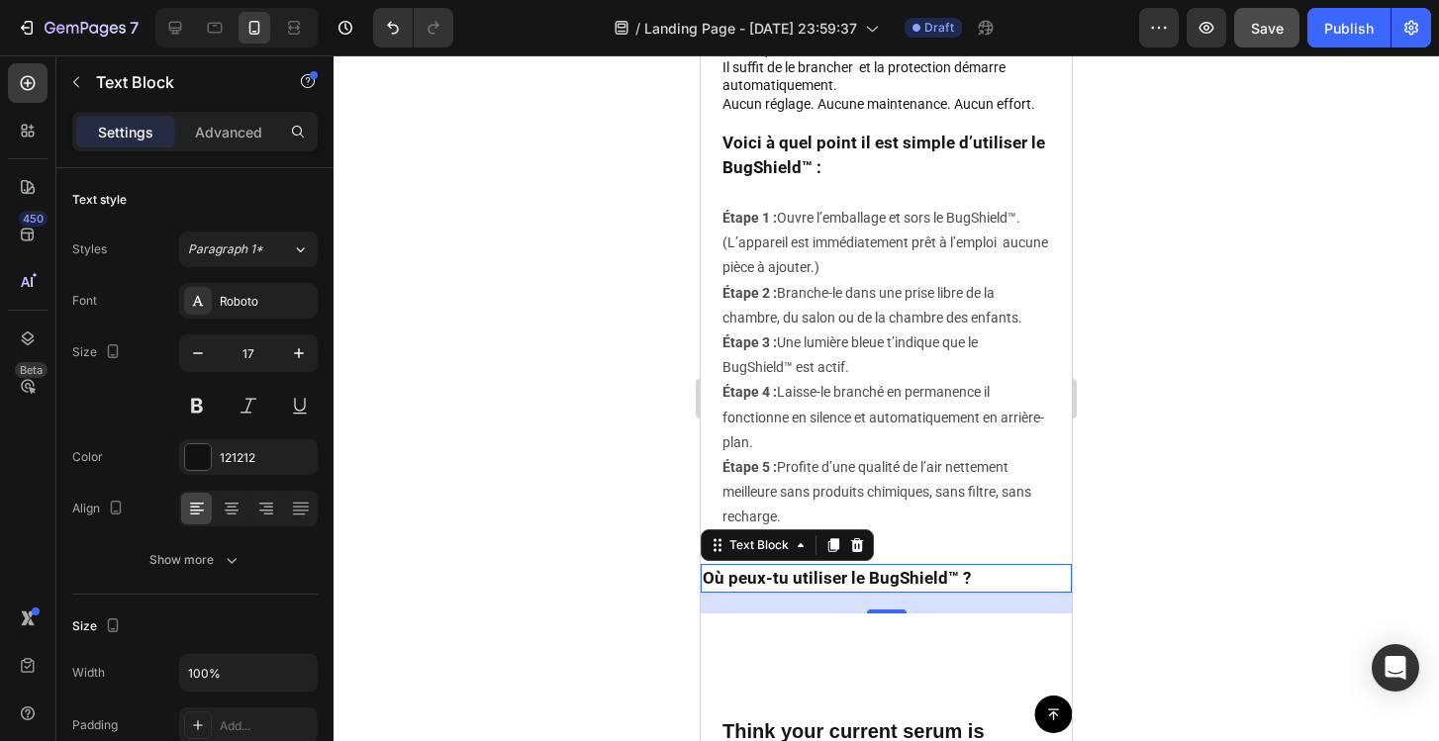
click at [608, 472] on div at bounding box center [886, 398] width 1105 height 686
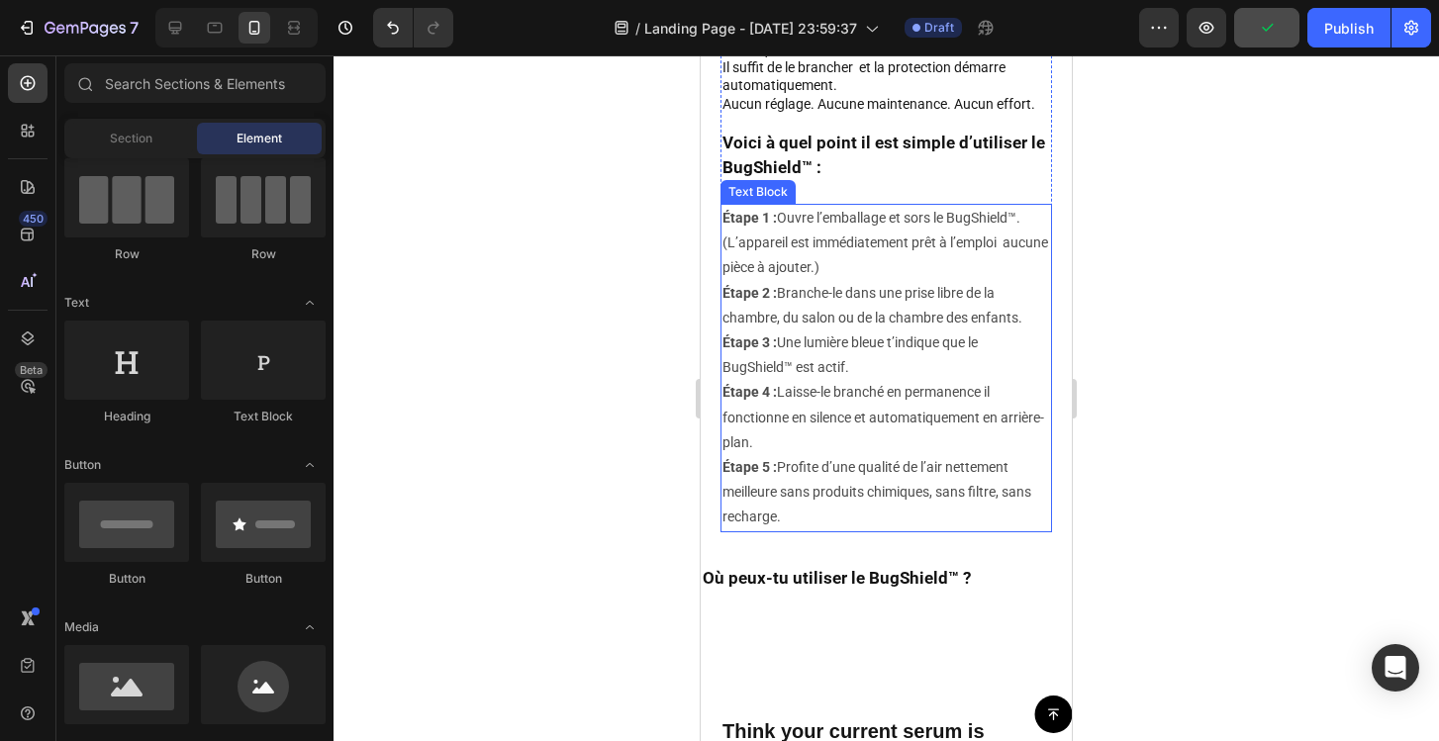
click at [1196, 519] on div at bounding box center [886, 398] width 1105 height 686
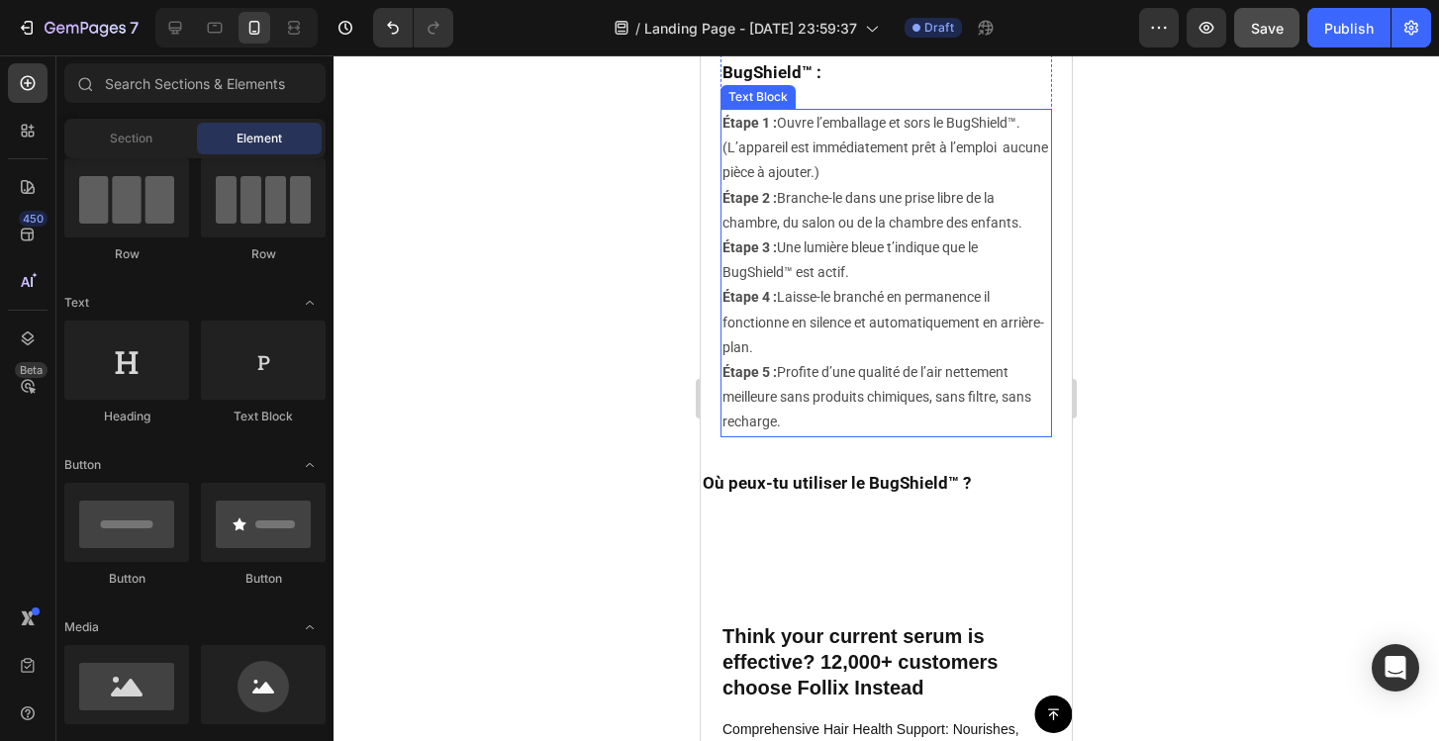
scroll to position [5944, 0]
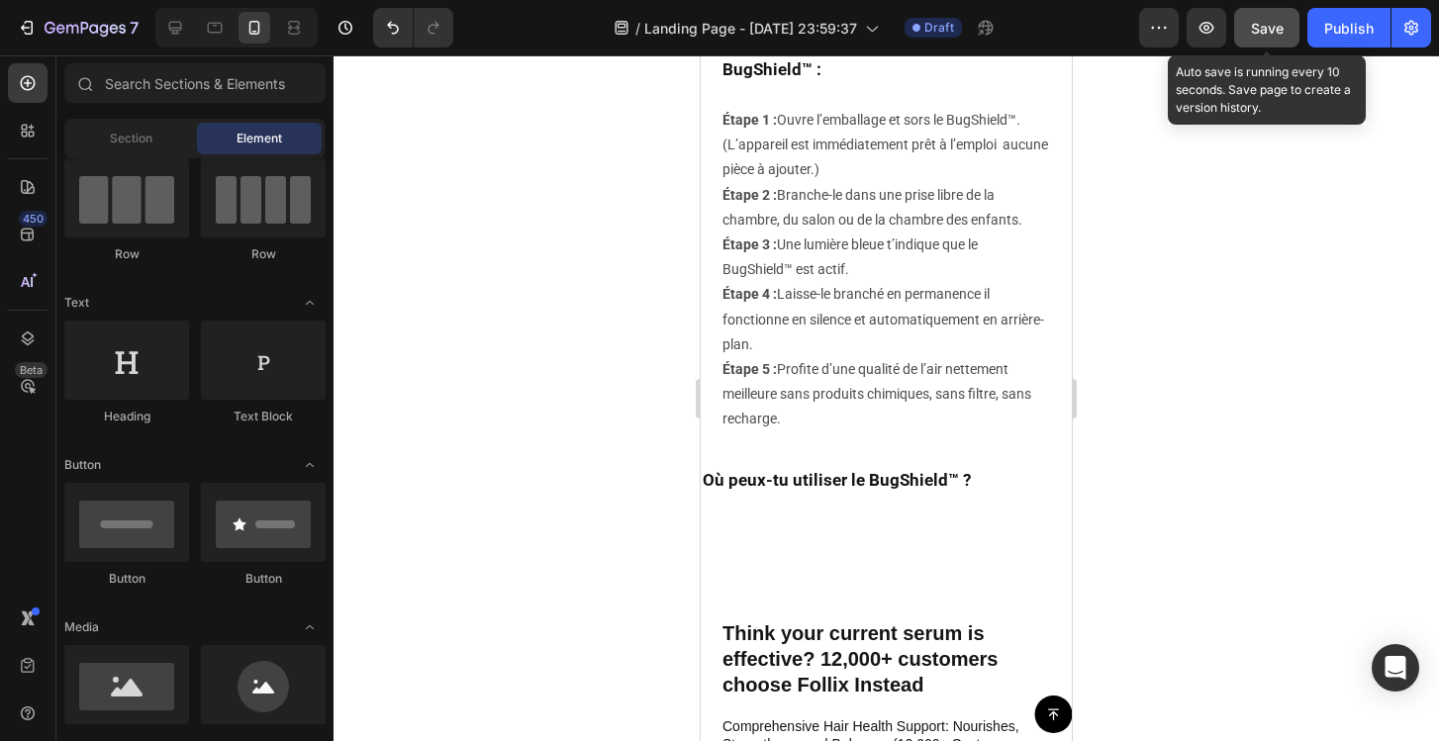
click at [1257, 30] on span "Save" at bounding box center [1267, 28] width 33 height 17
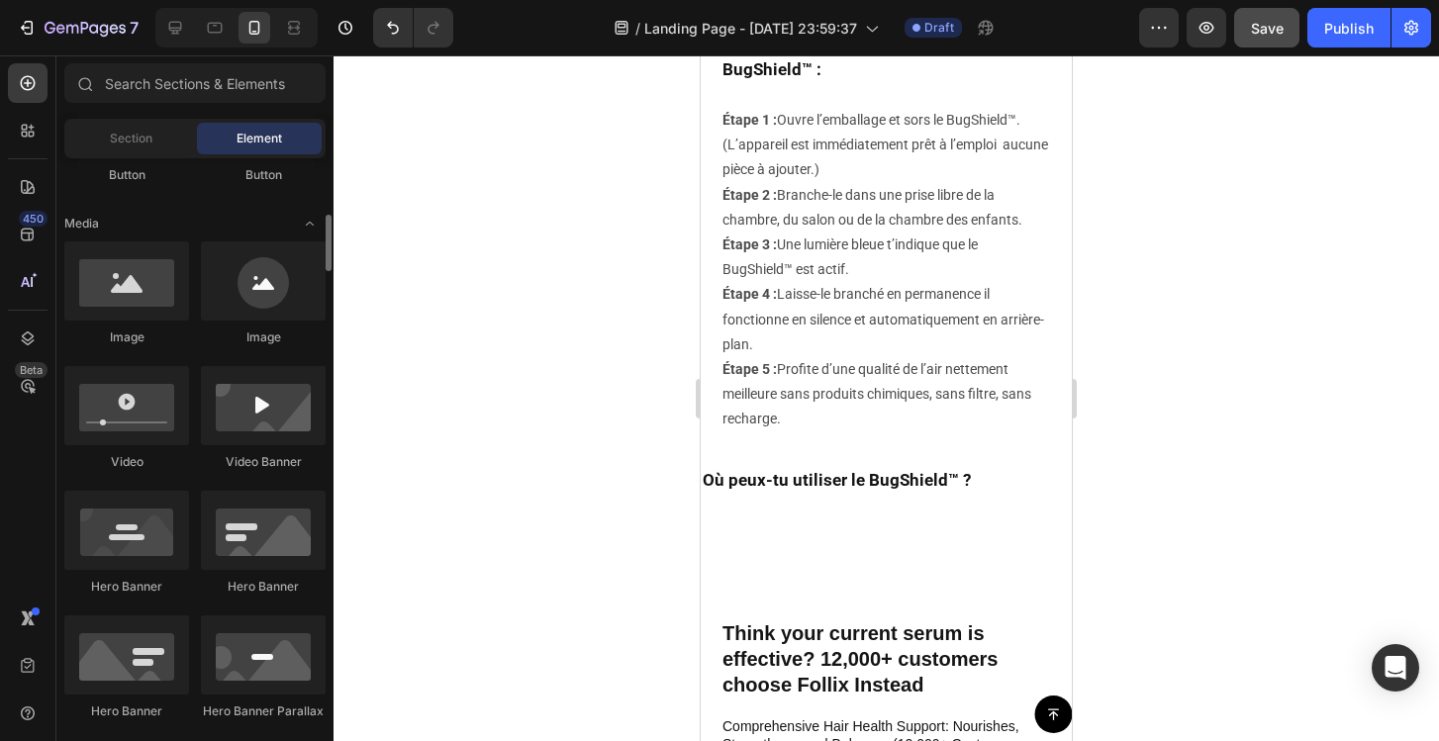
scroll to position [535, 0]
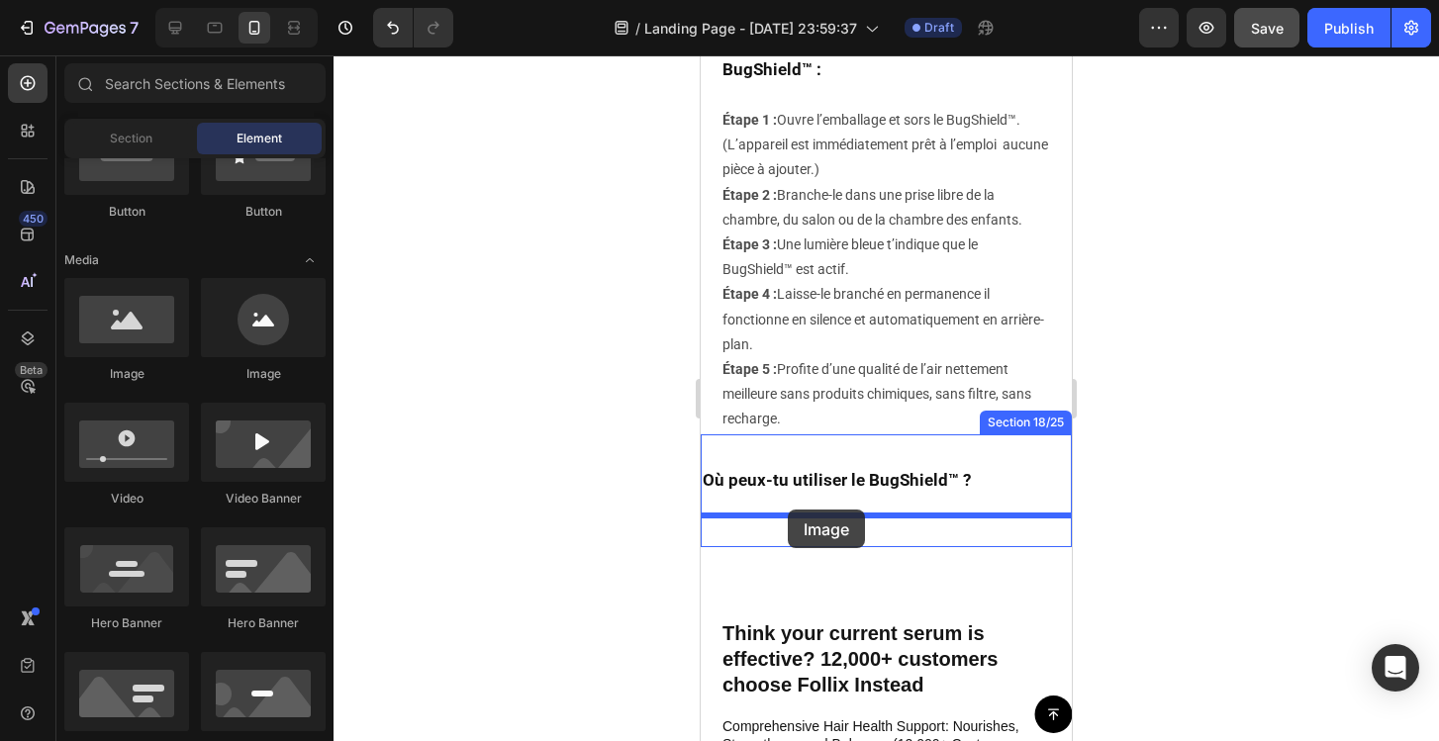
drag, startPoint x: 839, startPoint y: 390, endPoint x: 788, endPoint y: 510, distance: 130.3
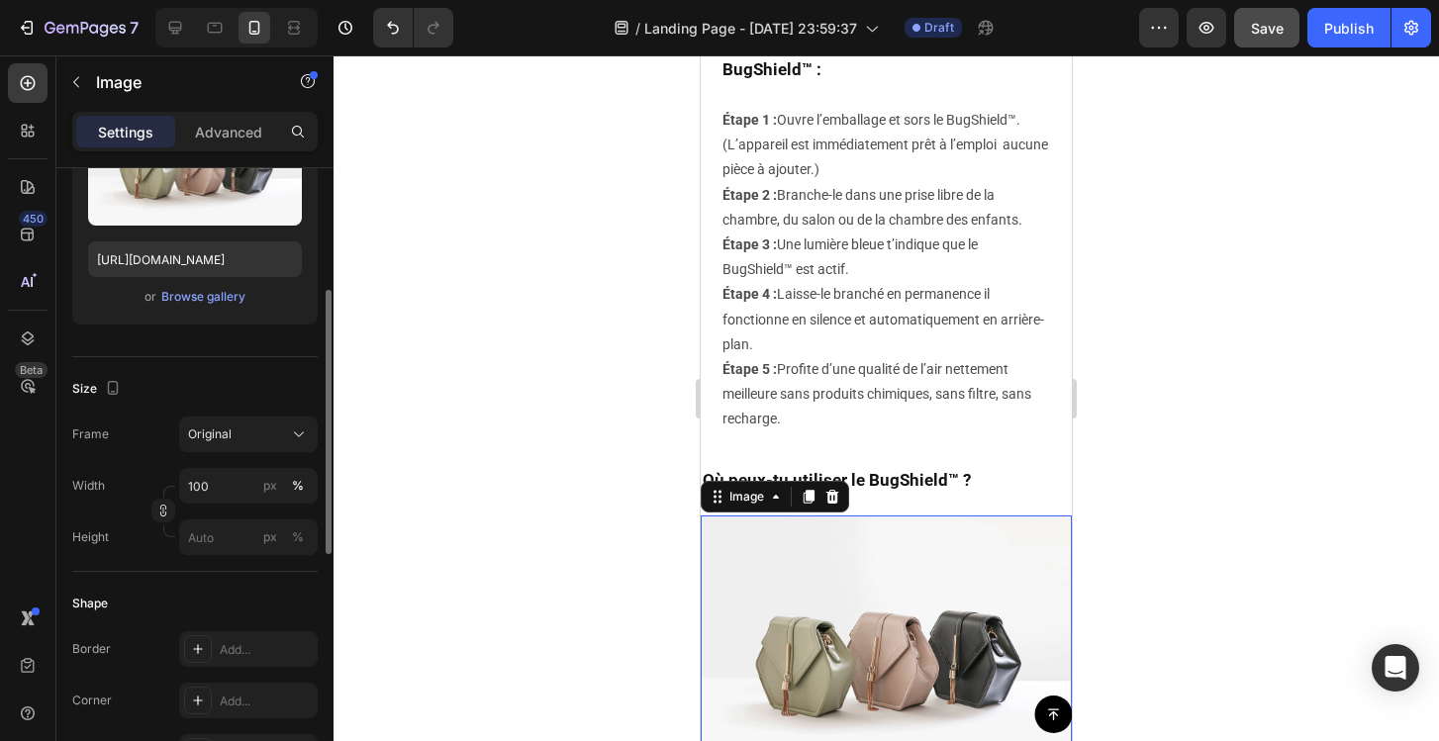
scroll to position [276, 0]
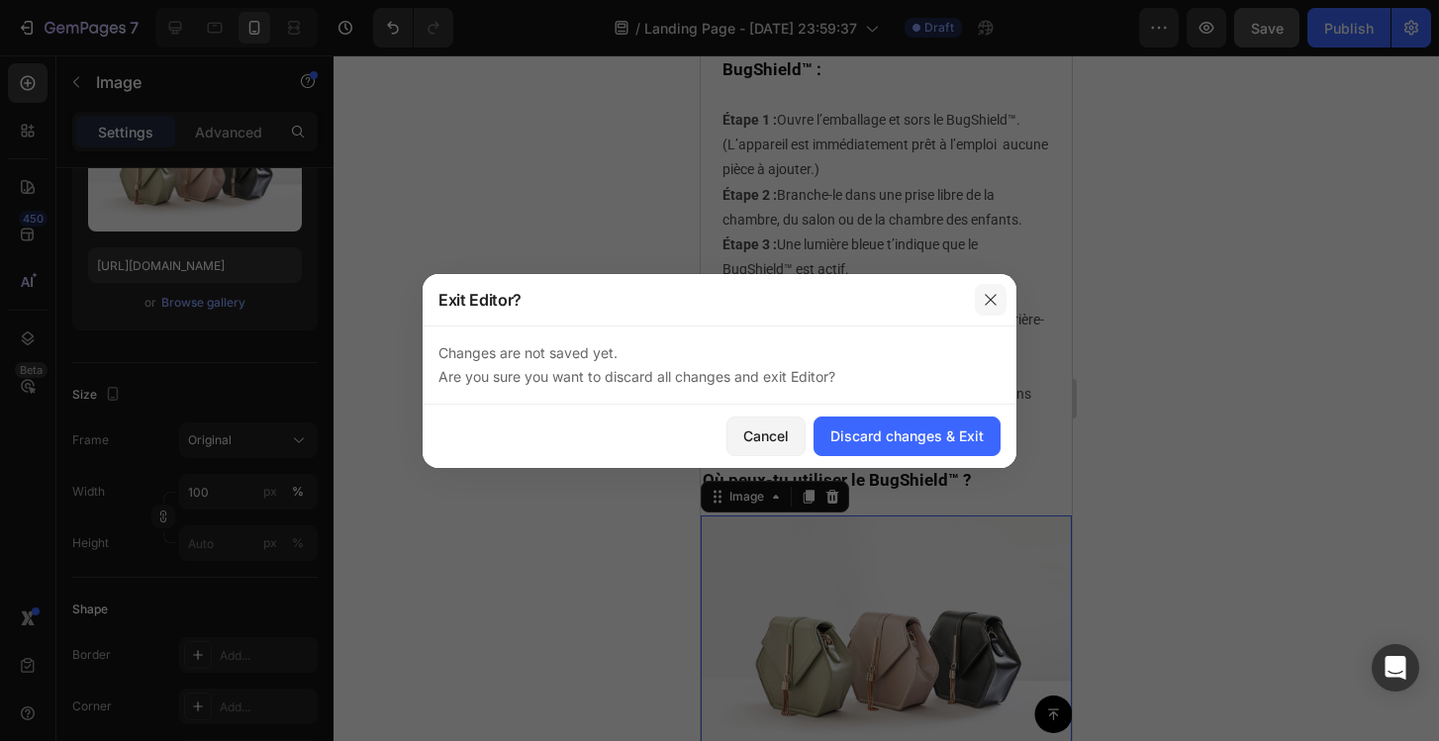
click at [990, 300] on icon "button" at bounding box center [991, 300] width 16 height 16
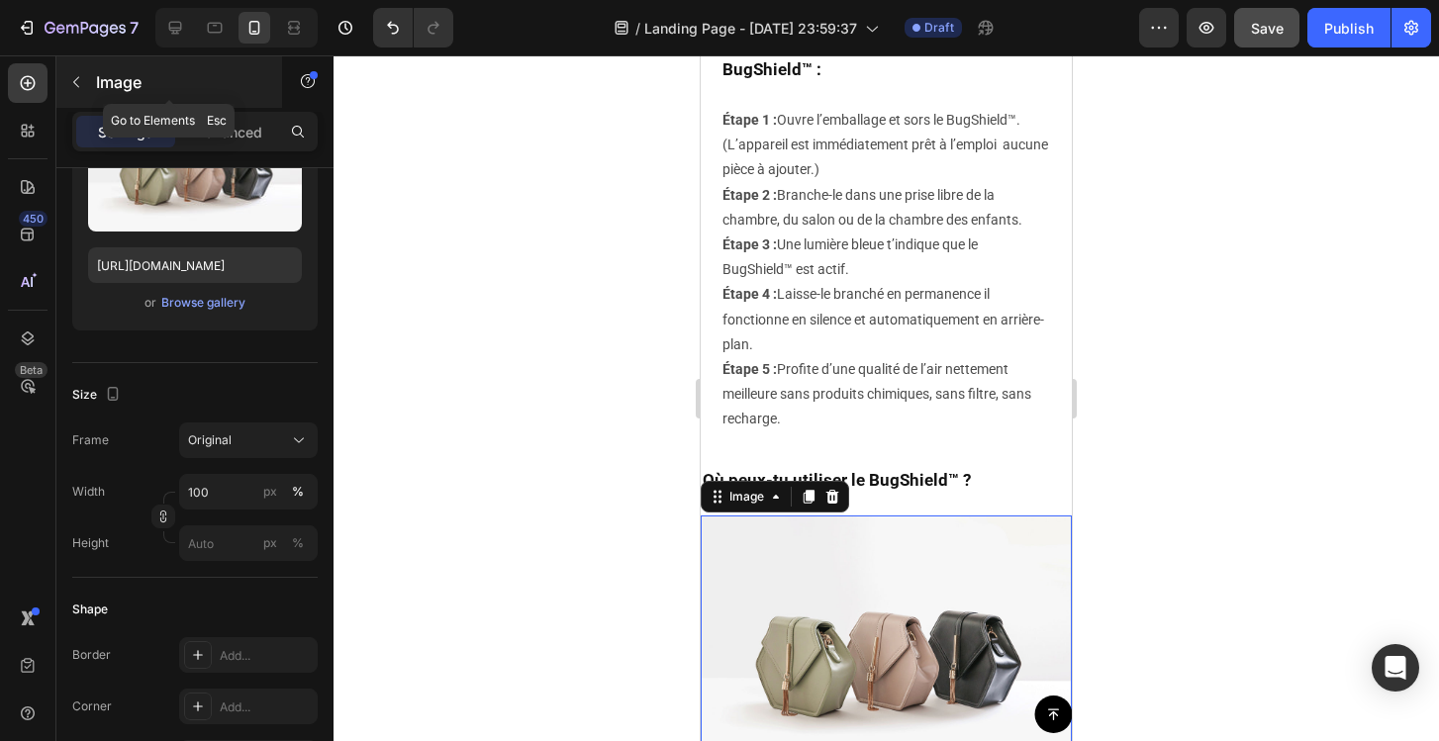
click at [66, 76] on button "button" at bounding box center [76, 82] width 32 height 32
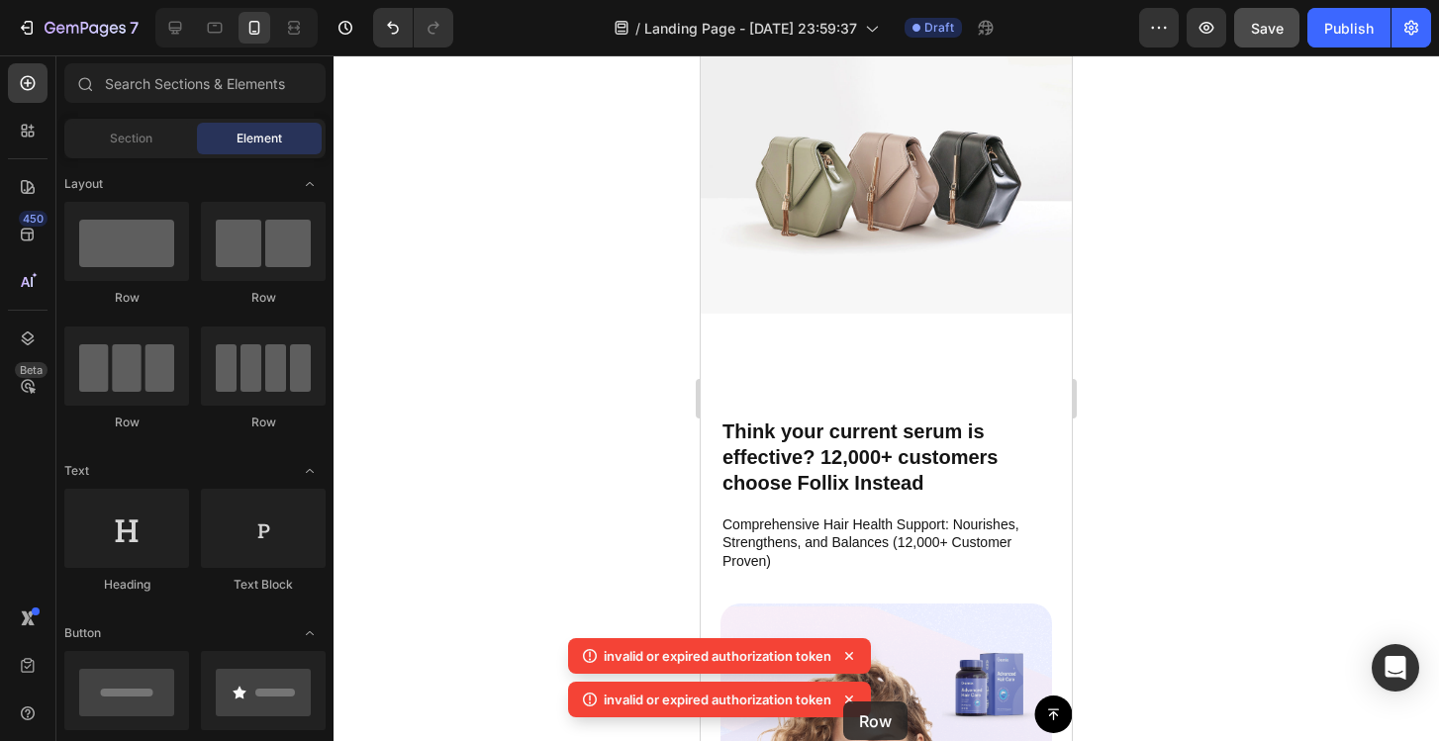
scroll to position [6566, 0]
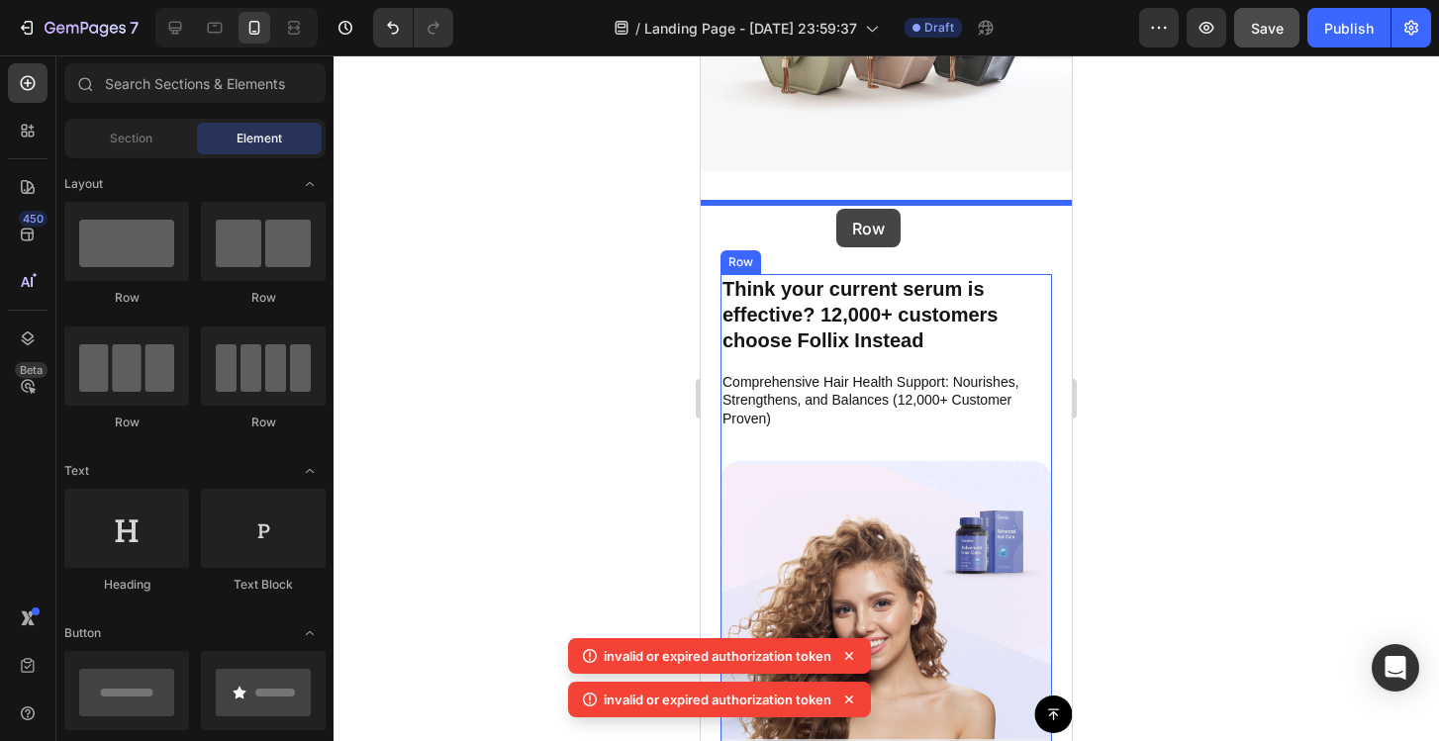
drag, startPoint x: 970, startPoint y: 311, endPoint x: 836, endPoint y: 205, distance: 170.5
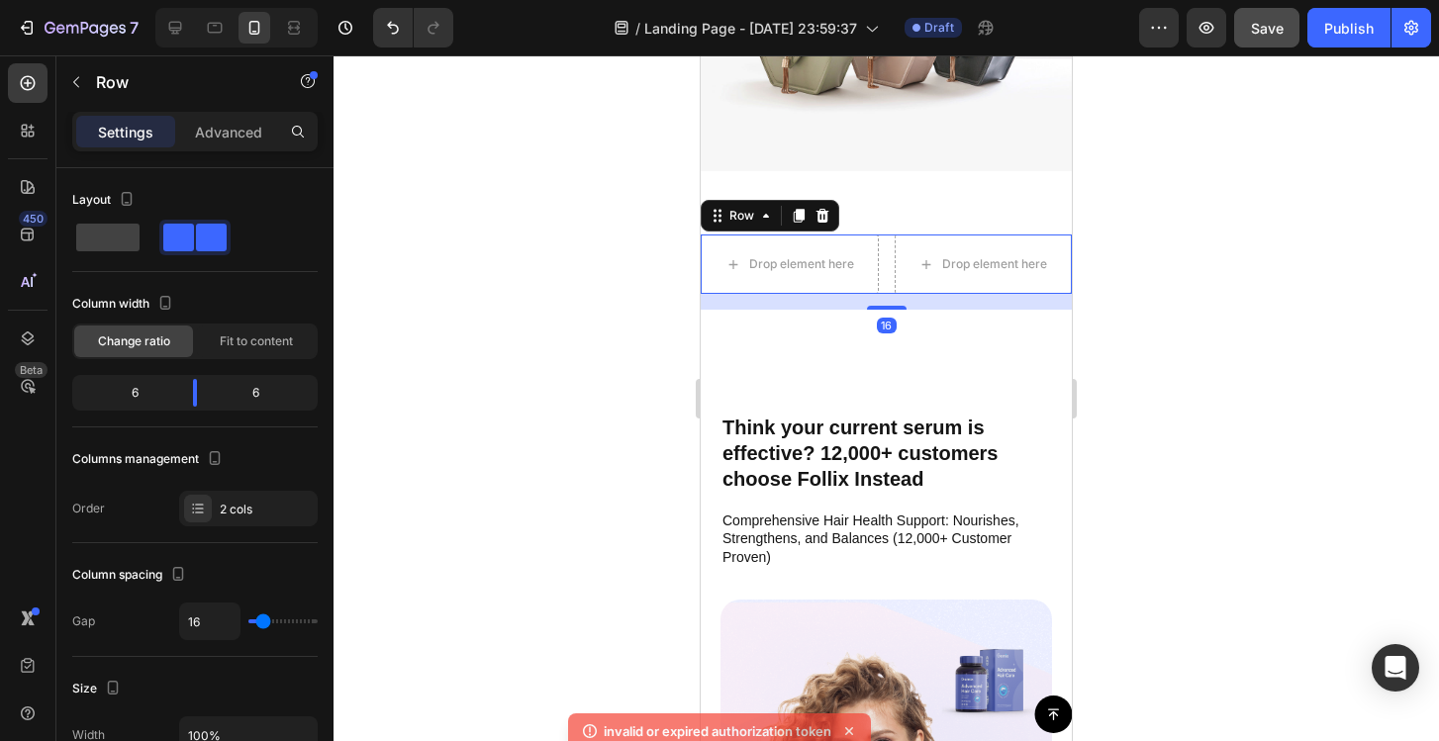
click at [1203, 257] on div at bounding box center [886, 398] width 1105 height 686
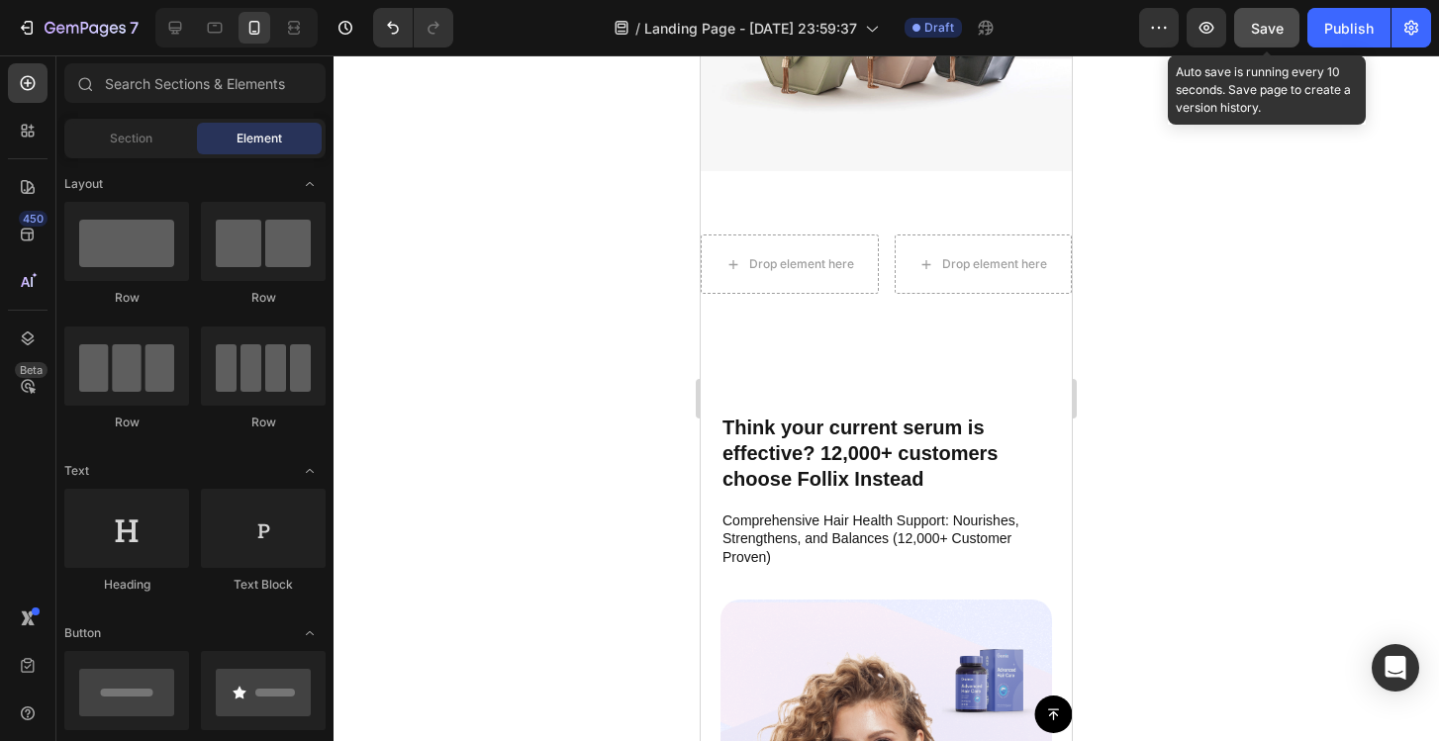
click at [1269, 37] on div "Save" at bounding box center [1267, 28] width 33 height 21
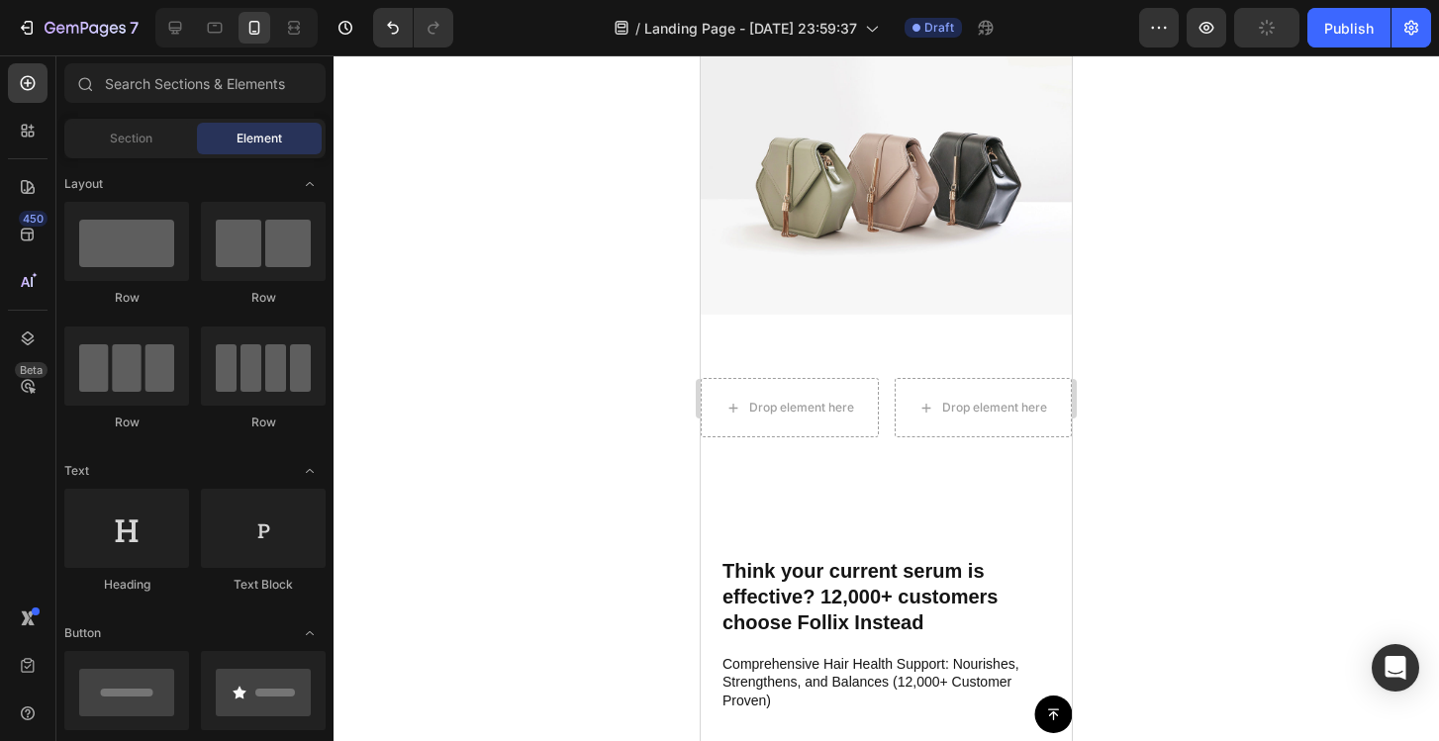
scroll to position [6363, 0]
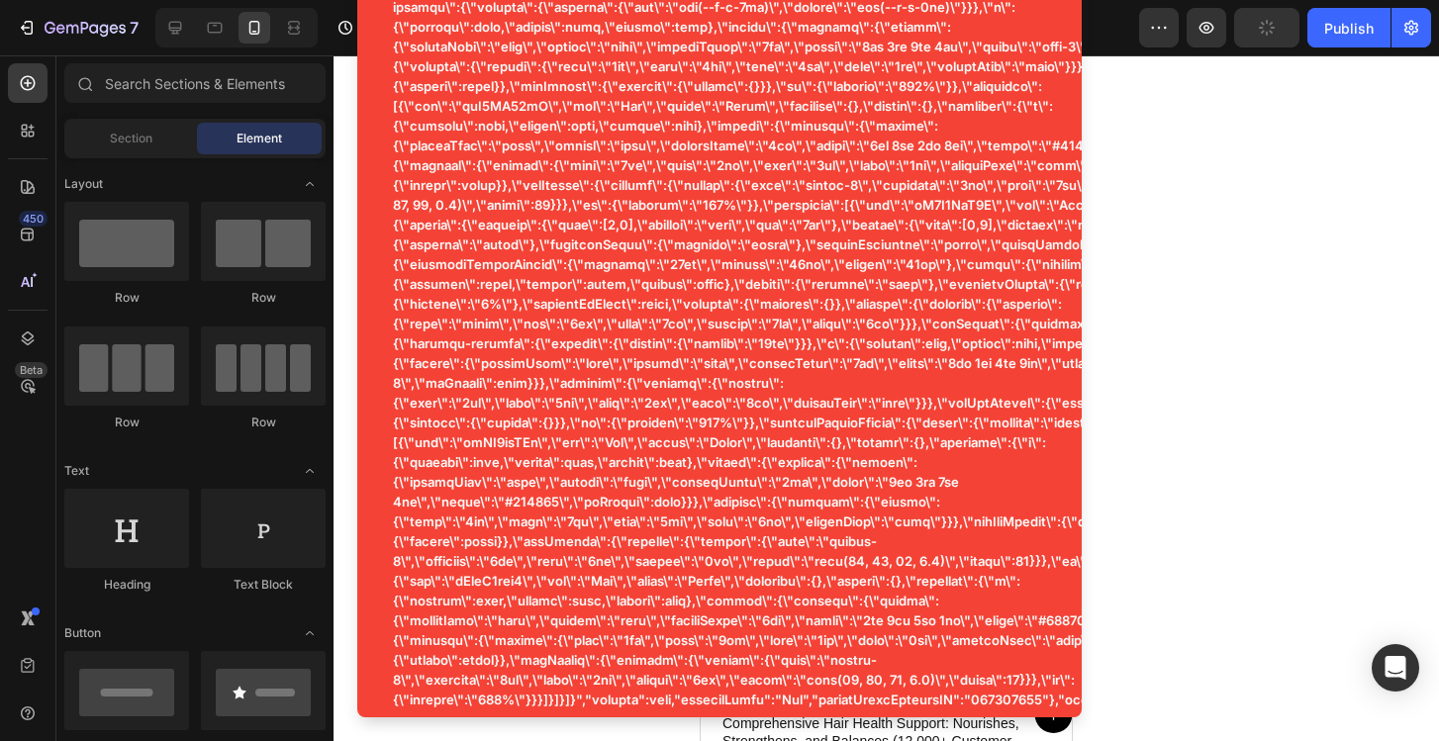
click at [1244, 283] on div at bounding box center [886, 398] width 1105 height 686
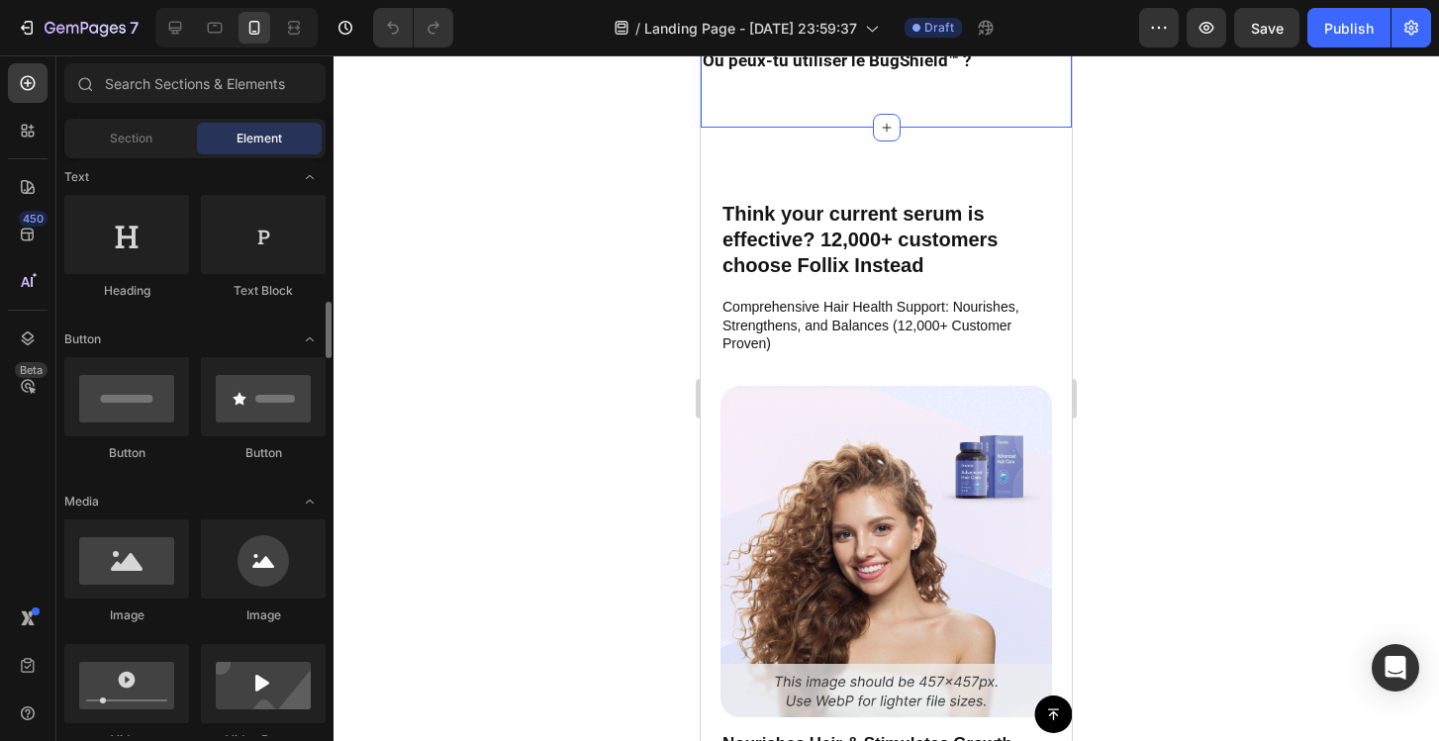
scroll to position [422, 0]
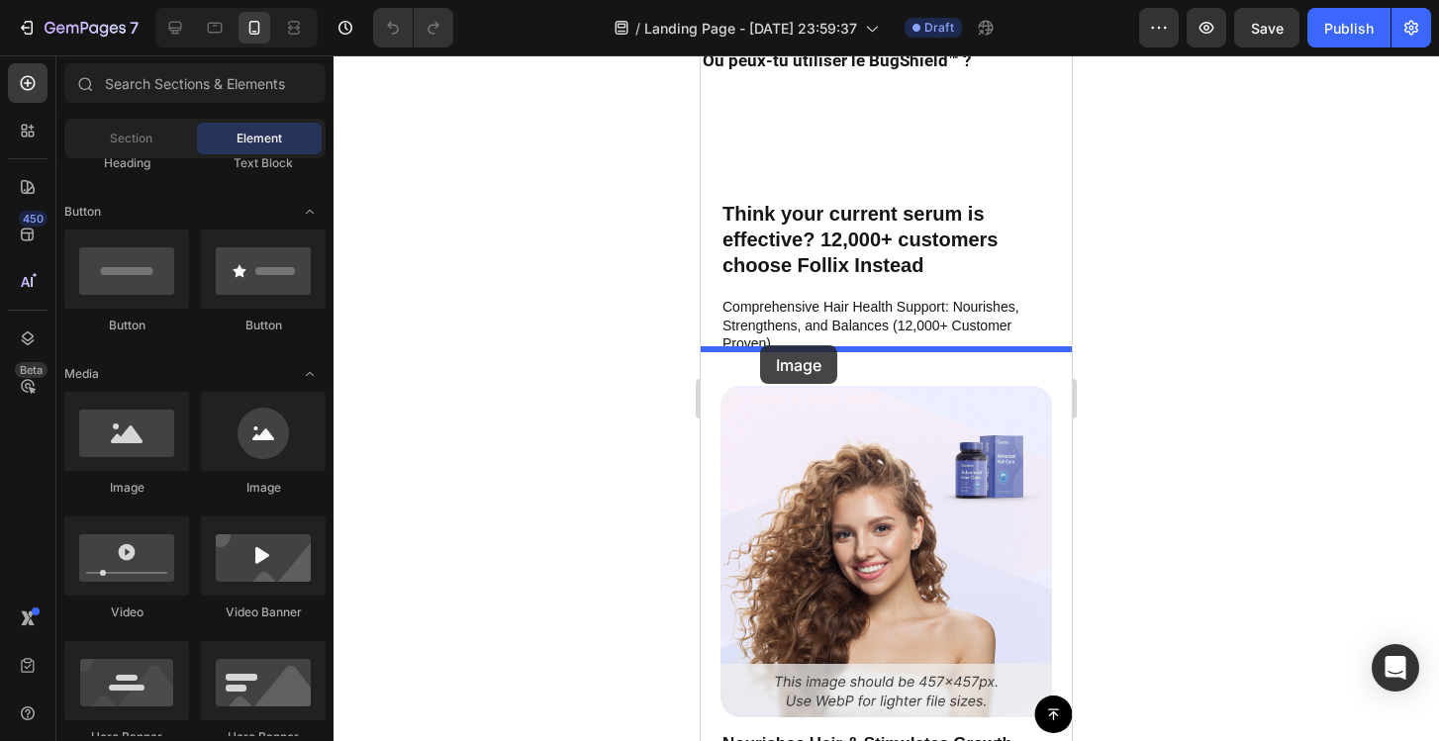
drag, startPoint x: 855, startPoint y: 484, endPoint x: 795, endPoint y: 332, distance: 163.9
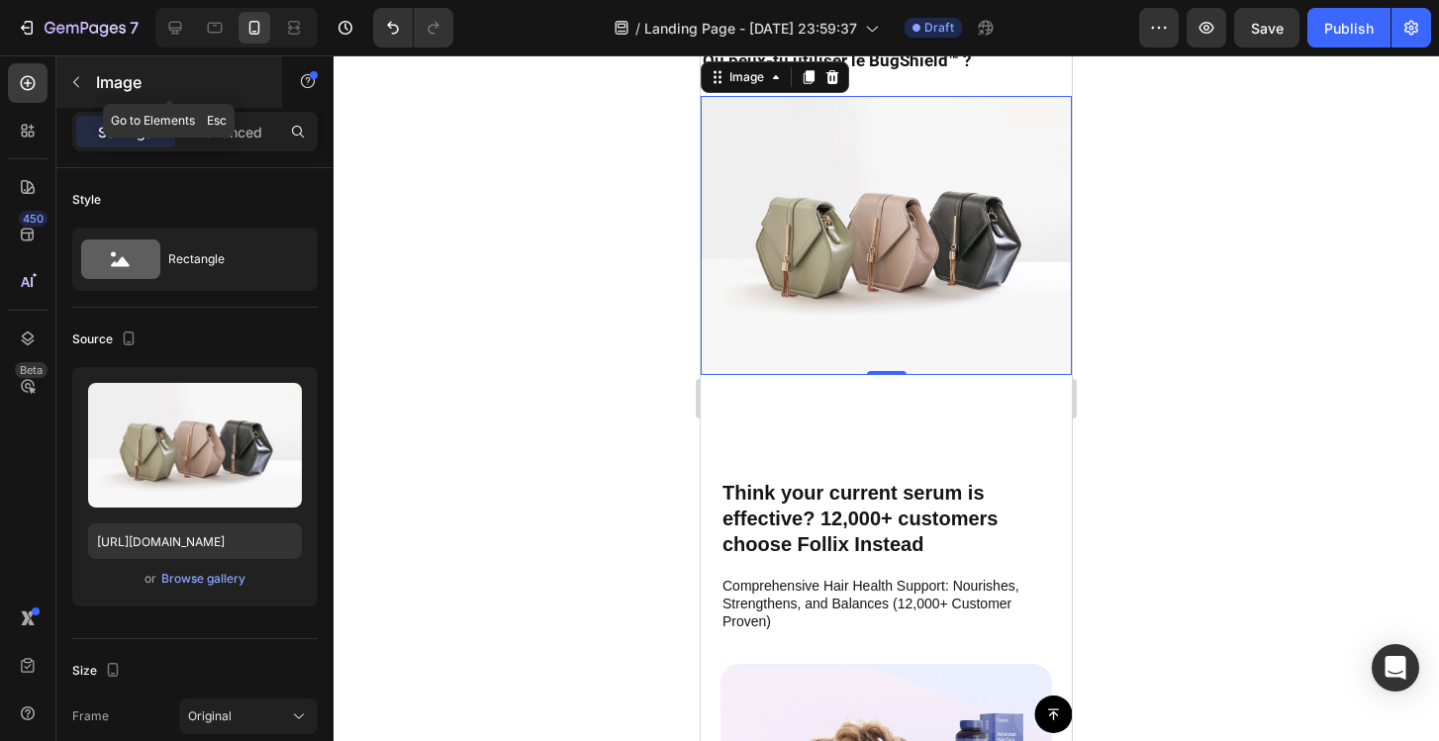
click at [78, 81] on icon "button" at bounding box center [76, 82] width 16 height 16
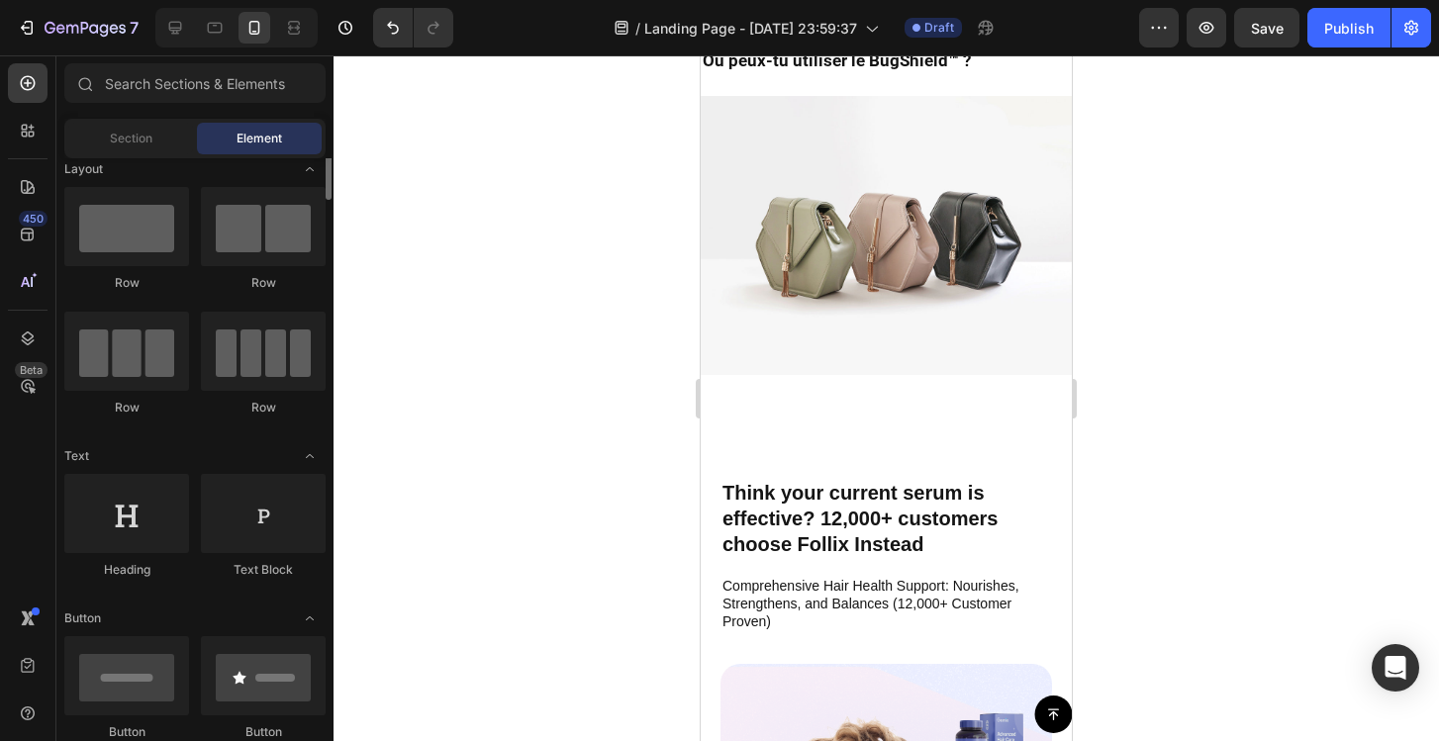
scroll to position [0, 0]
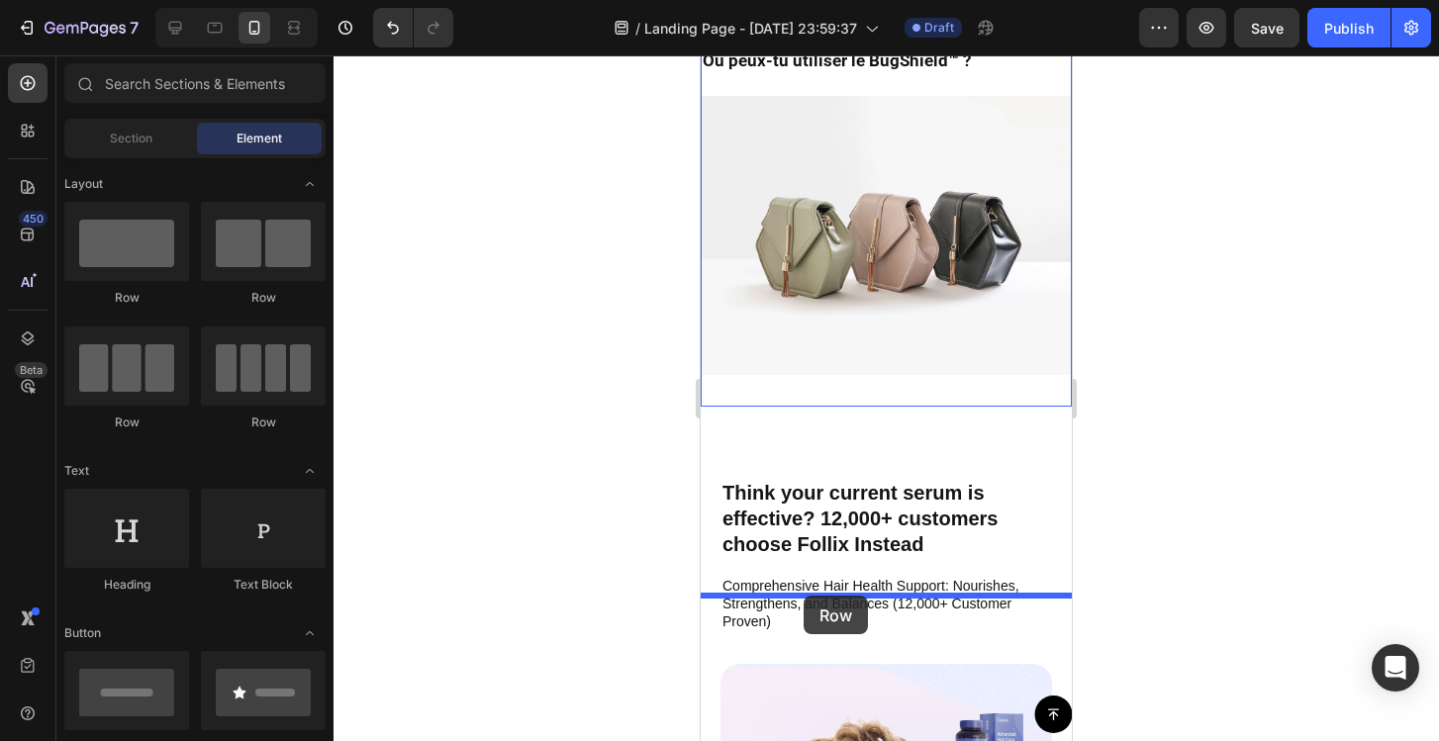
drag, startPoint x: 948, startPoint y: 308, endPoint x: 804, endPoint y: 596, distance: 322.2
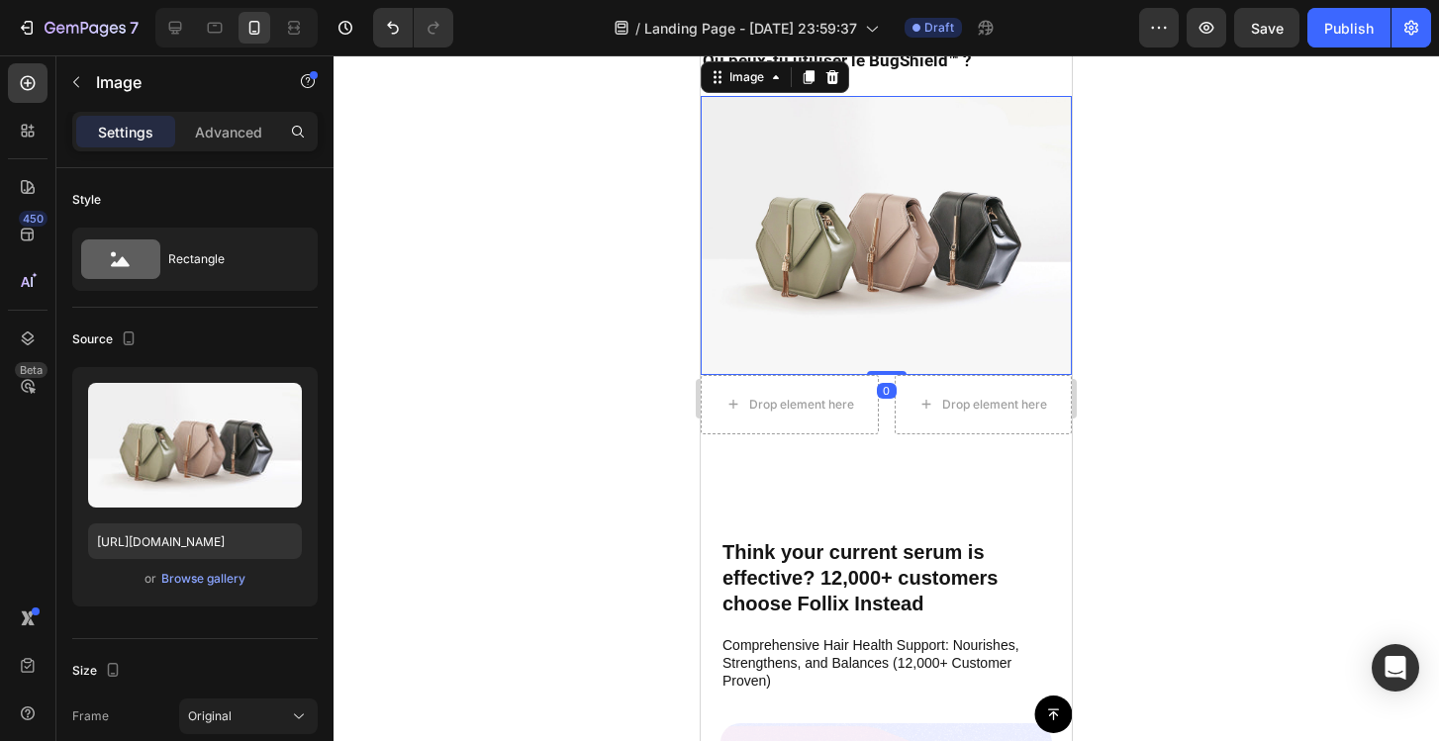
click at [999, 374] on img at bounding box center [886, 235] width 371 height 278
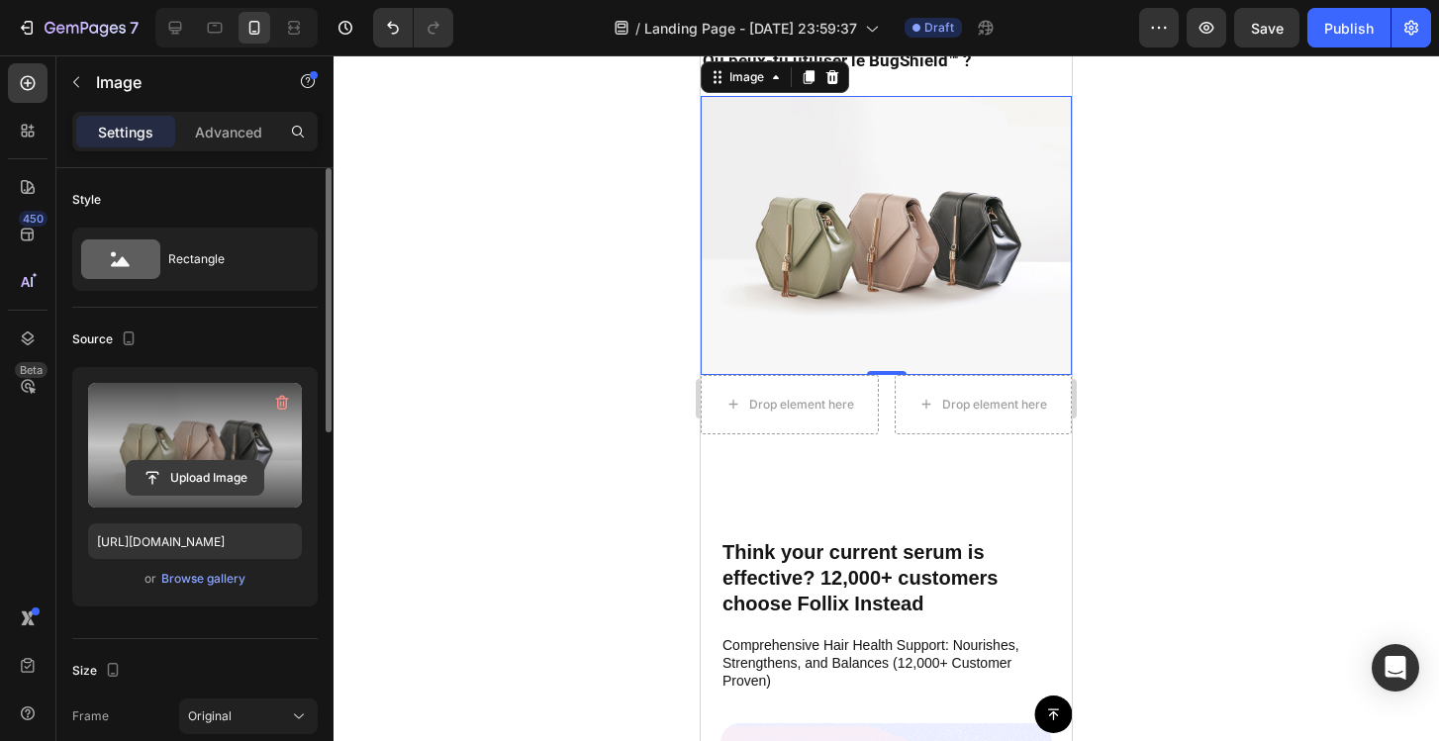
click at [208, 475] on input "file" at bounding box center [195, 478] width 137 height 34
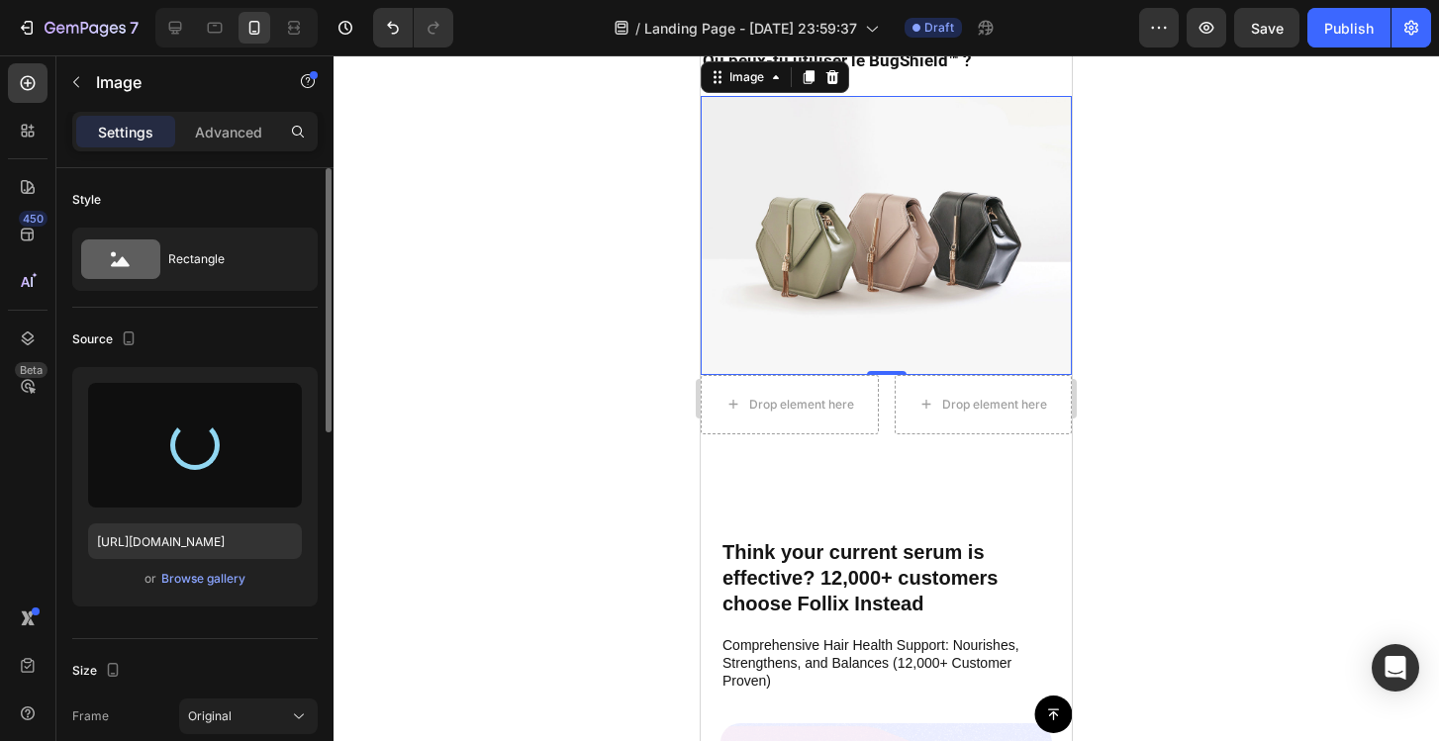
type input "https://cdn.shopify.com/s/files/1/0972/2560/5384/files/gempages_581680786869060…"
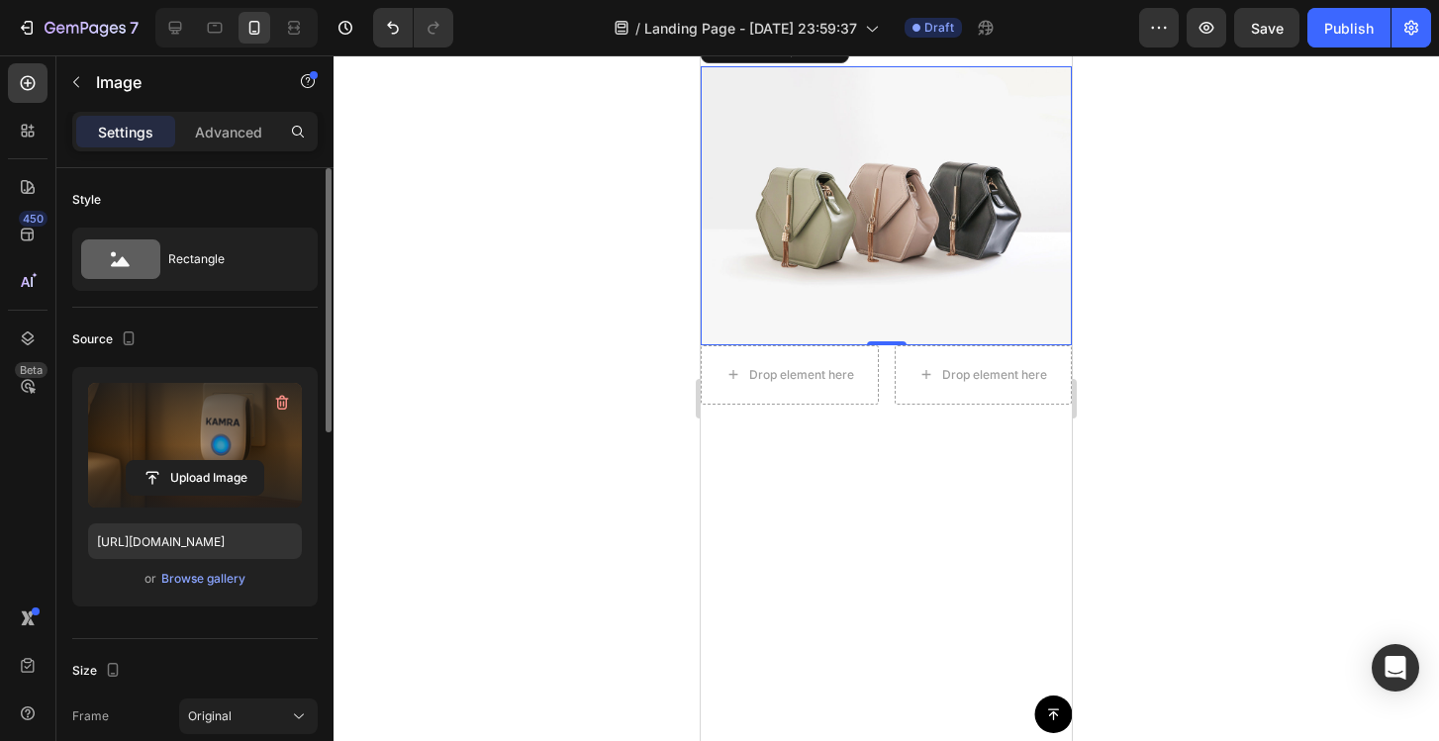
scroll to position [6717, 0]
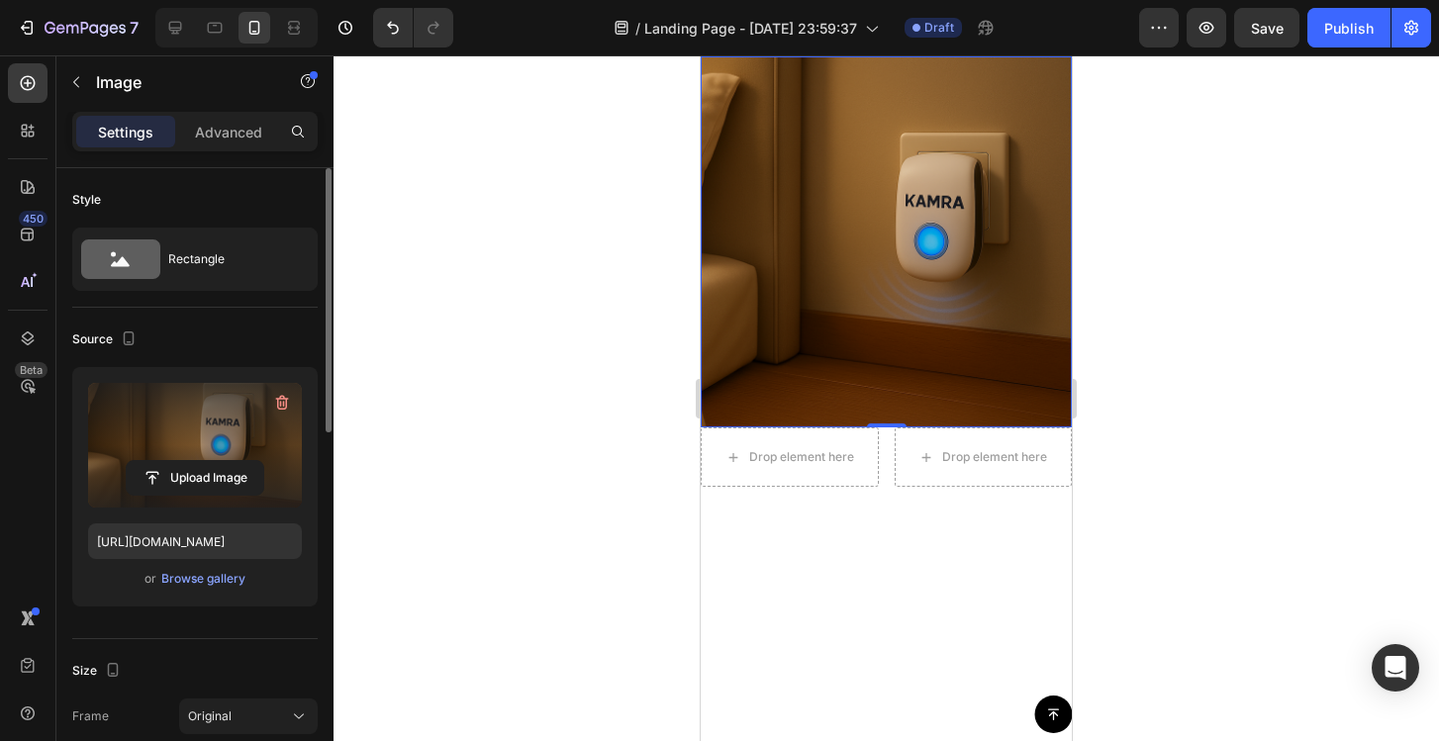
click at [837, 49] on div at bounding box center [832, 38] width 24 height 24
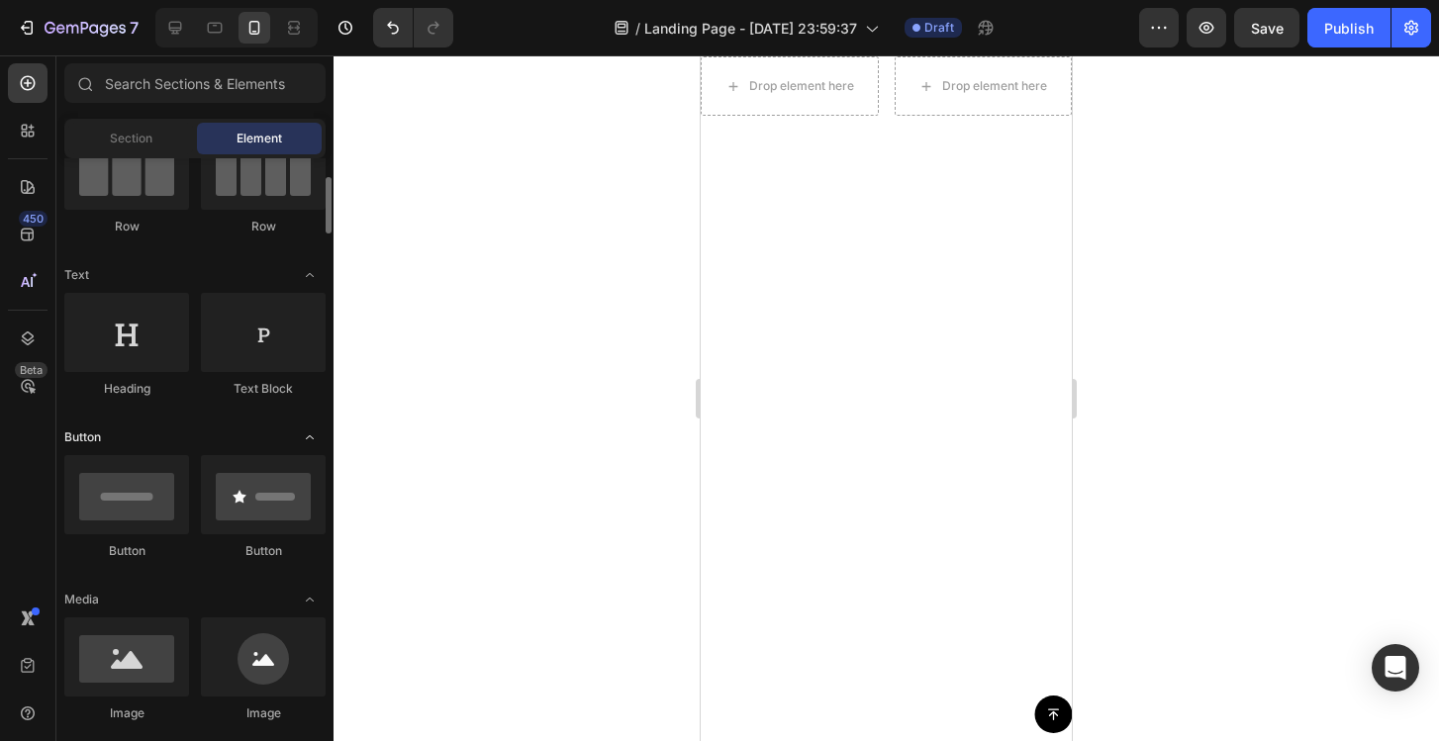
scroll to position [370, 0]
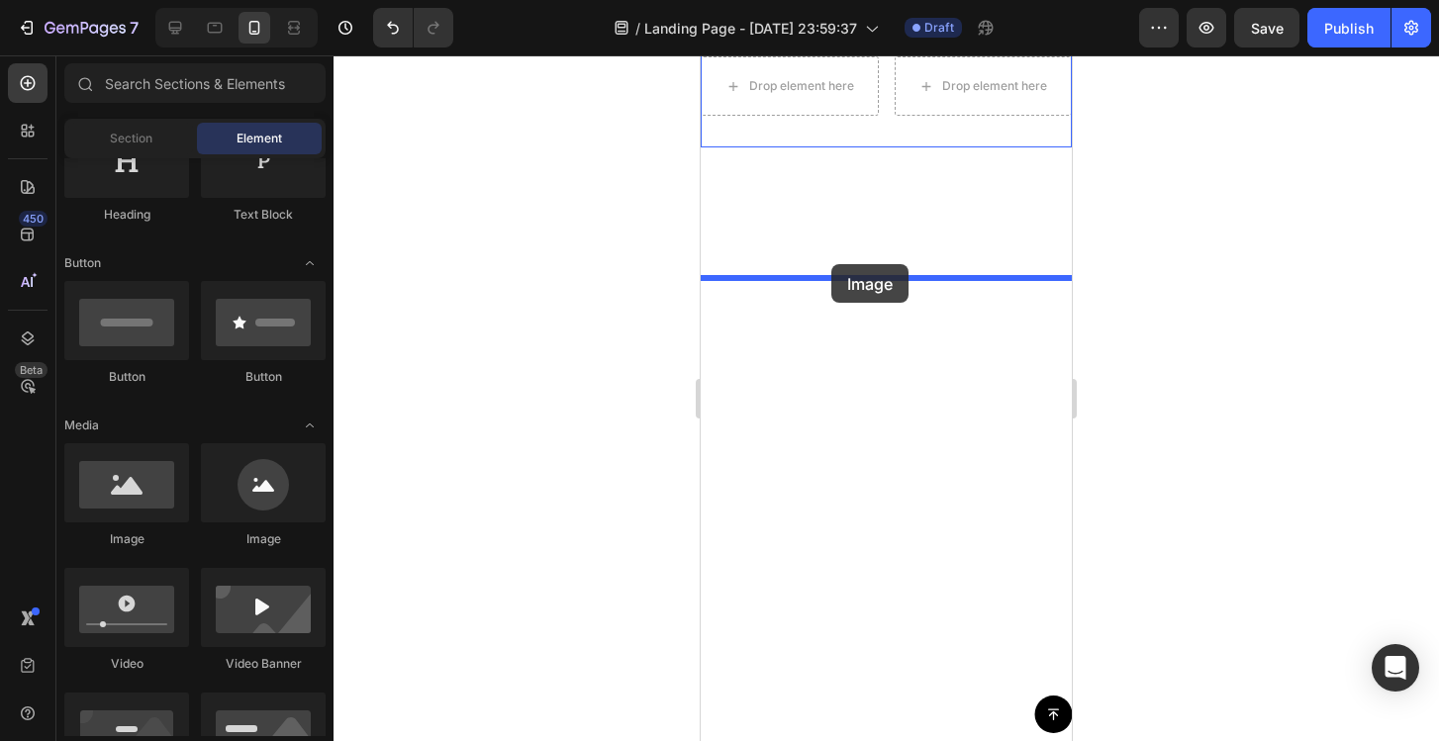
drag, startPoint x: 836, startPoint y: 546, endPoint x: 831, endPoint y: 264, distance: 282.1
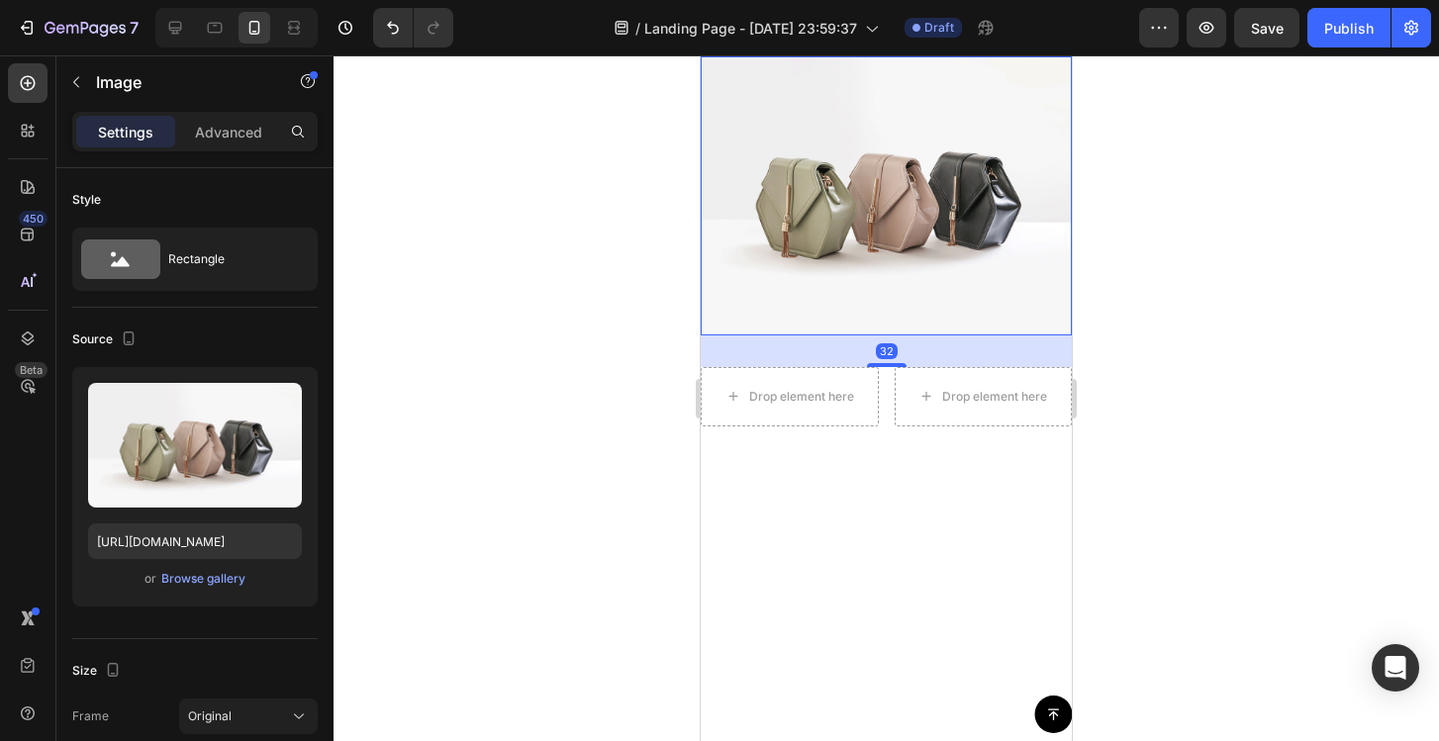
click at [898, 335] on img at bounding box center [886, 195] width 371 height 278
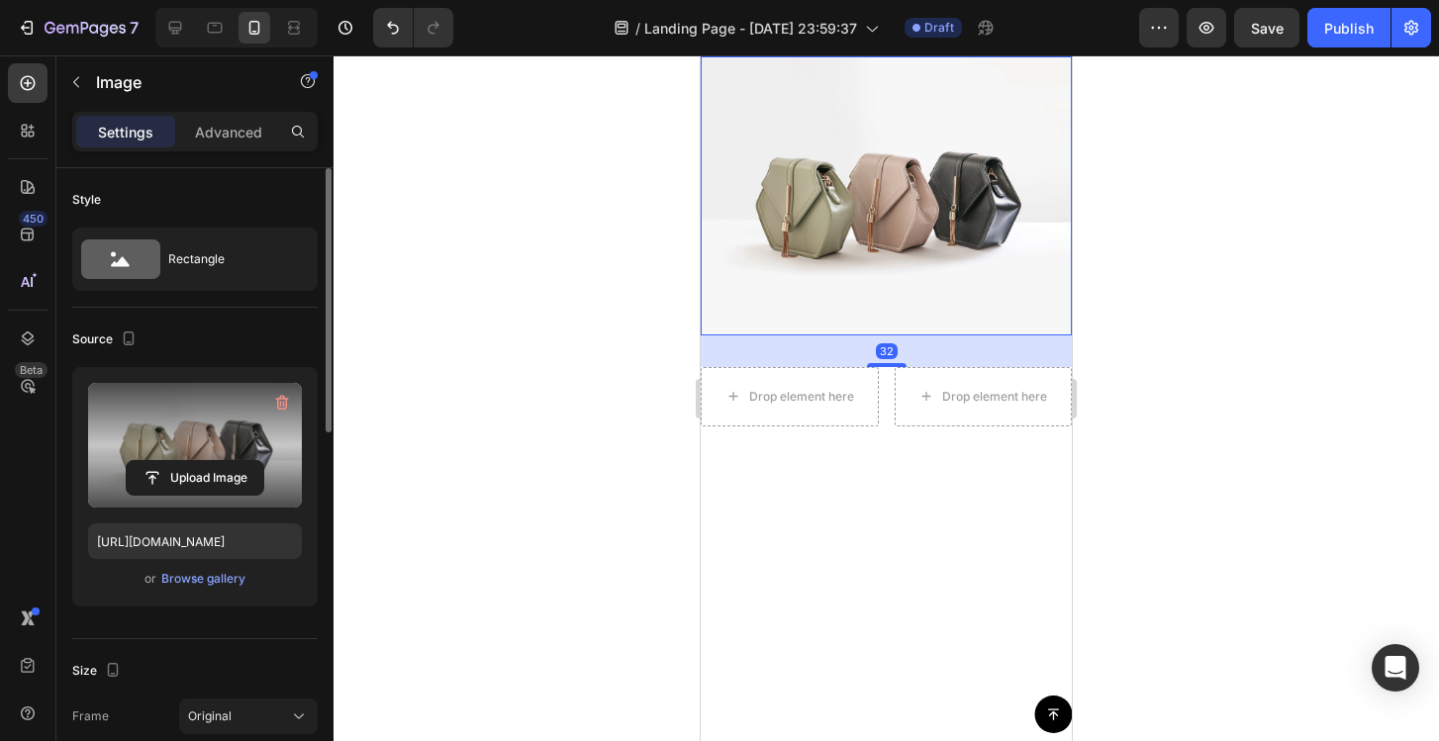
click at [235, 446] on label at bounding box center [195, 445] width 214 height 125
click at [235, 461] on input "file" at bounding box center [195, 478] width 137 height 34
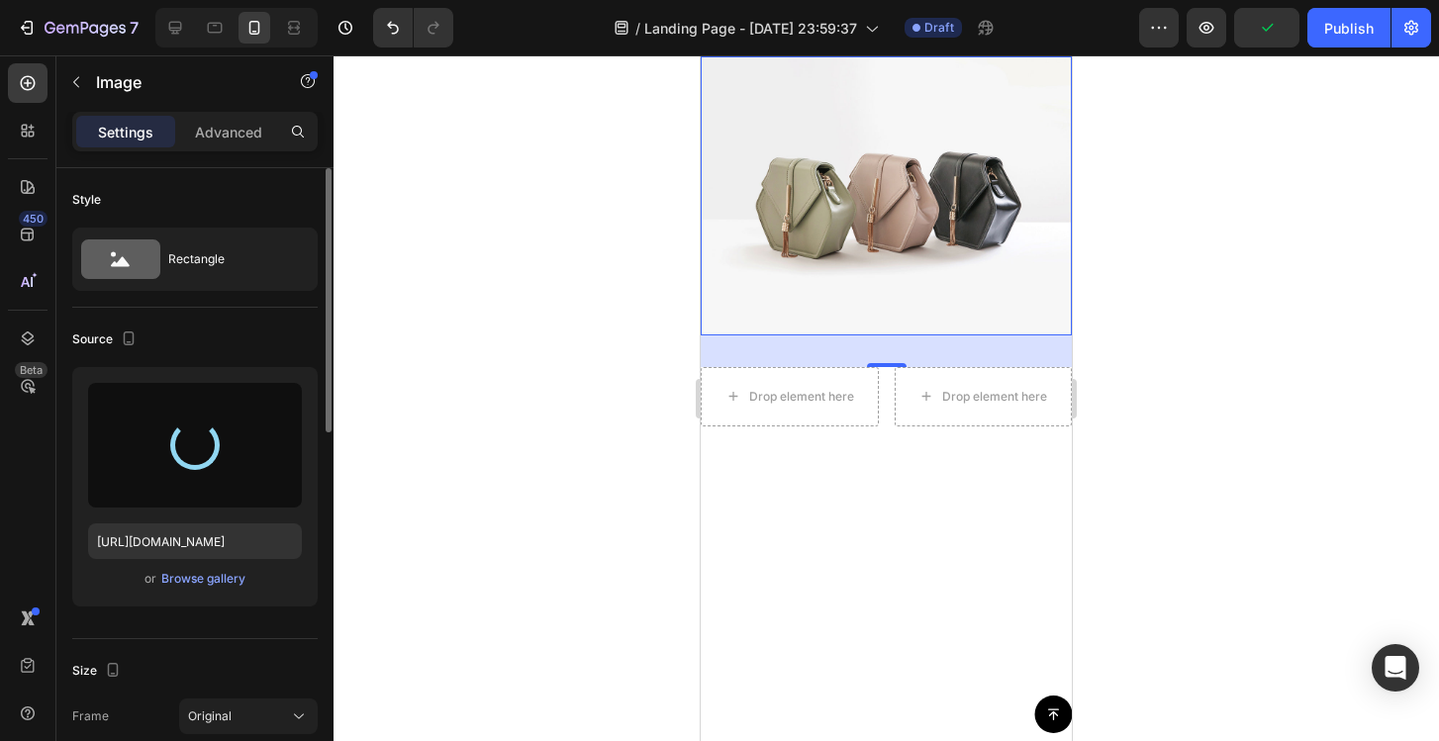
type input "https://cdn.shopify.com/s/files/1/0972/2560/5384/files/gempages_581680786869060…"
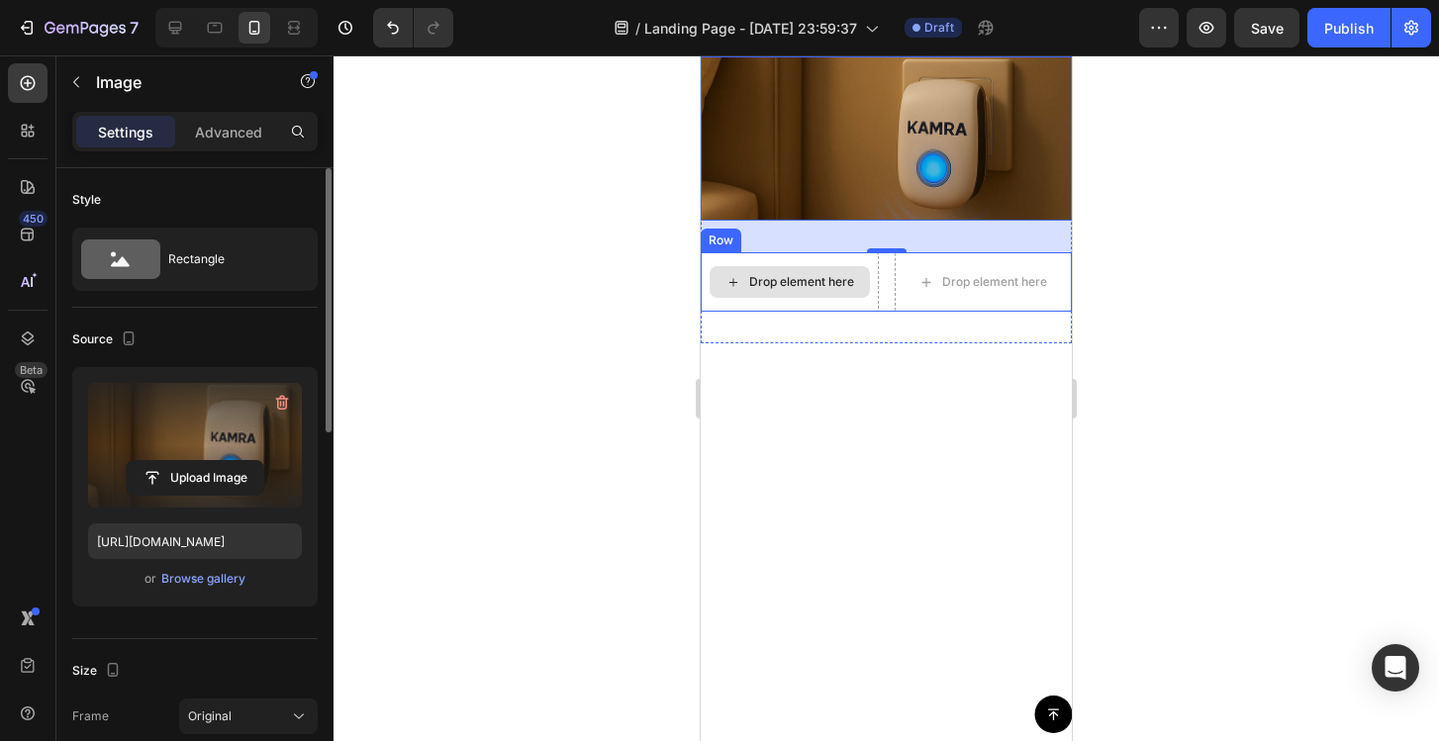
click at [806, 290] on div "Drop element here" at bounding box center [801, 282] width 105 height 16
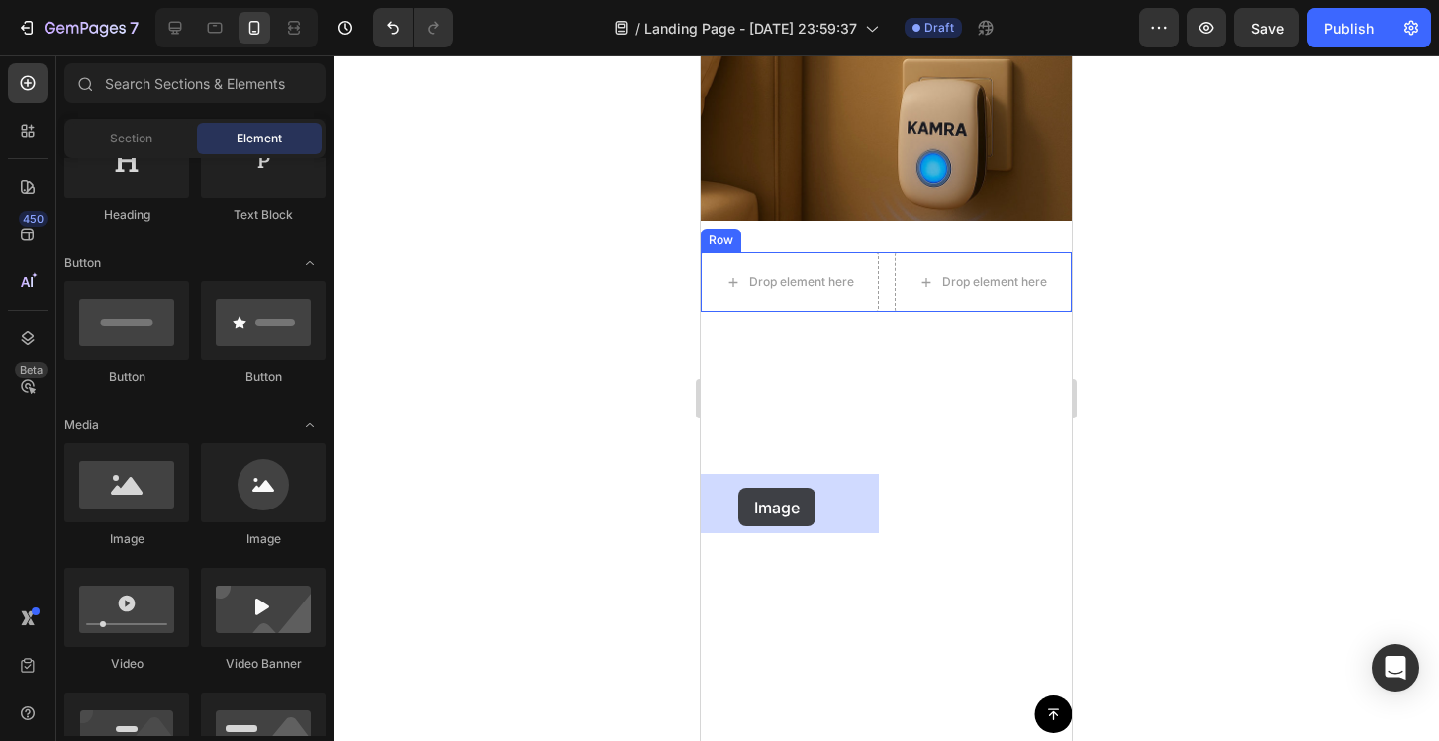
drag, startPoint x: 841, startPoint y: 537, endPoint x: 750, endPoint y: 486, distance: 104.6
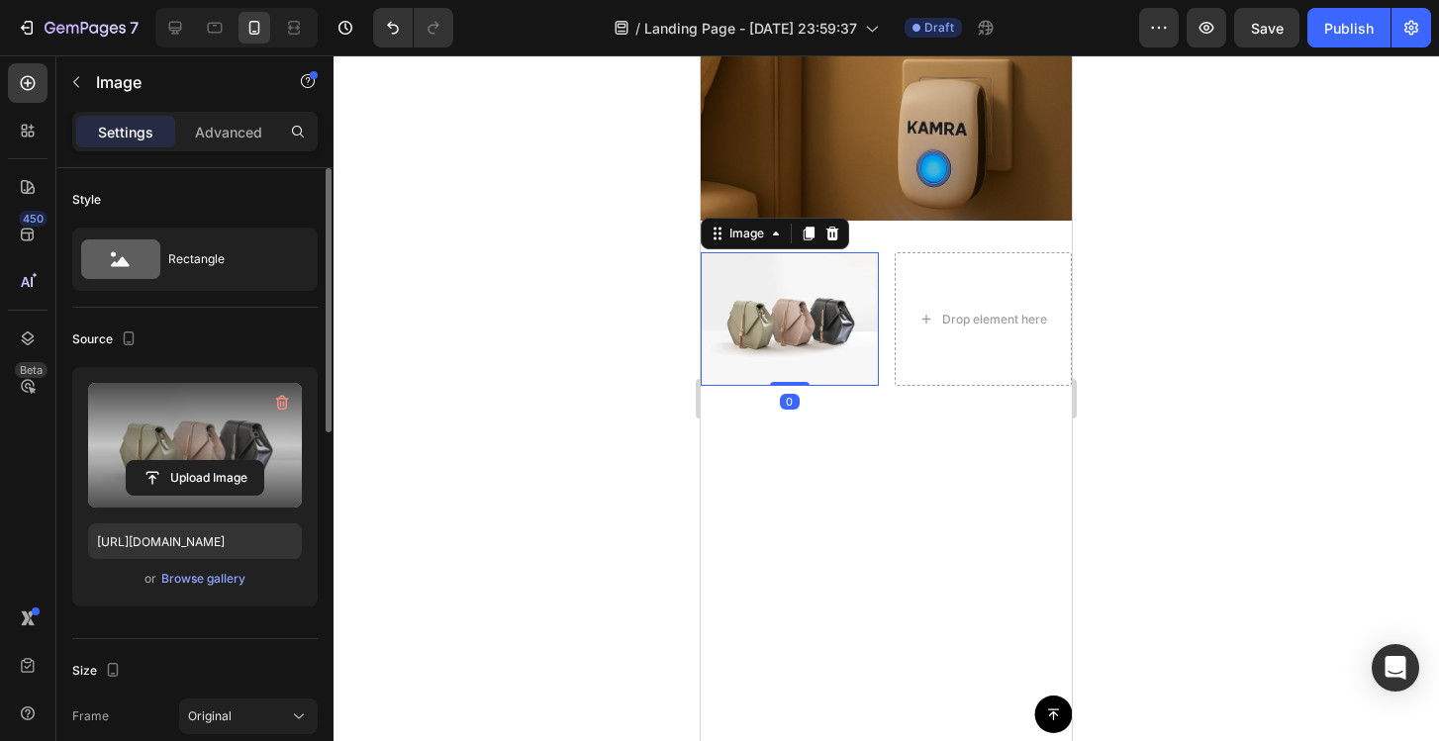
click at [226, 443] on label at bounding box center [195, 445] width 214 height 125
click at [226, 461] on input "file" at bounding box center [195, 478] width 137 height 34
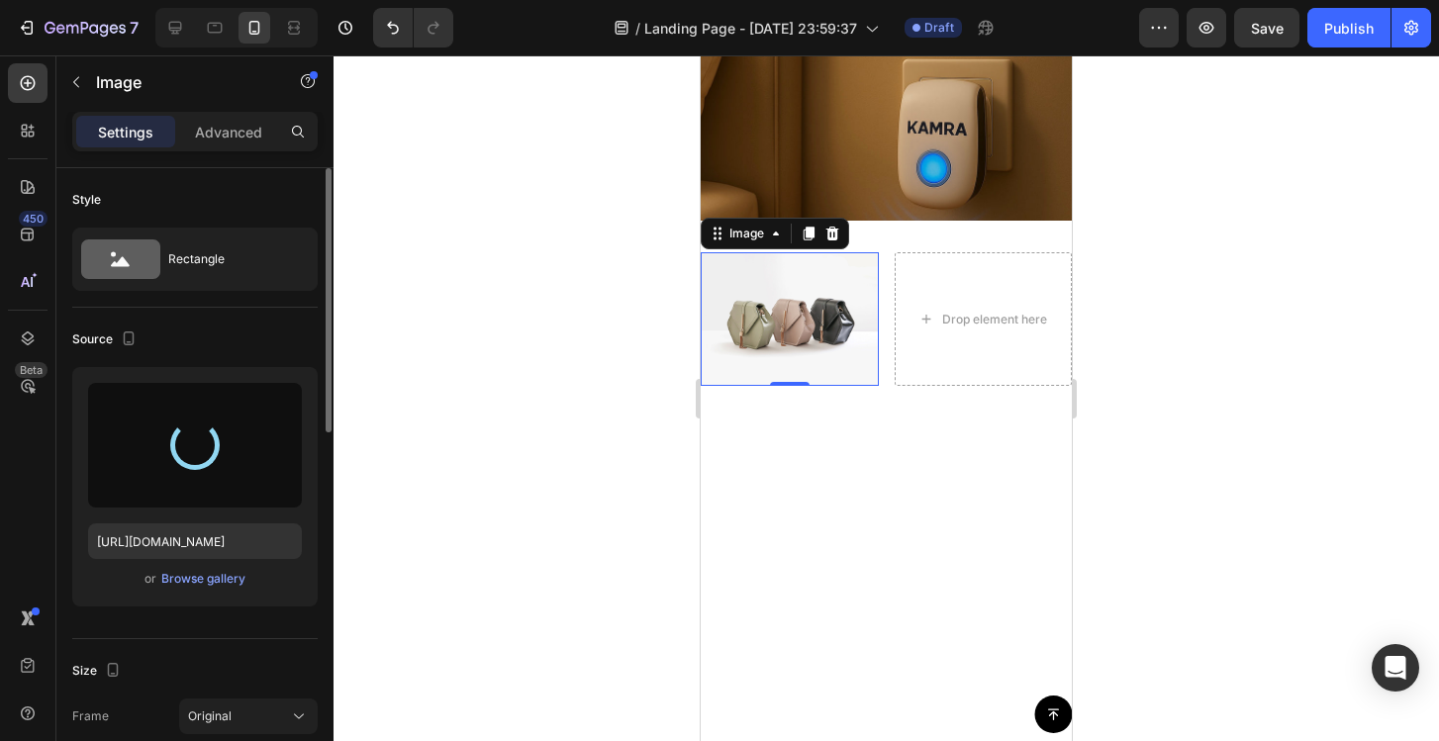
type input "https://cdn.shopify.com/s/files/1/0972/2560/5384/files/gempages_581680786869060…"
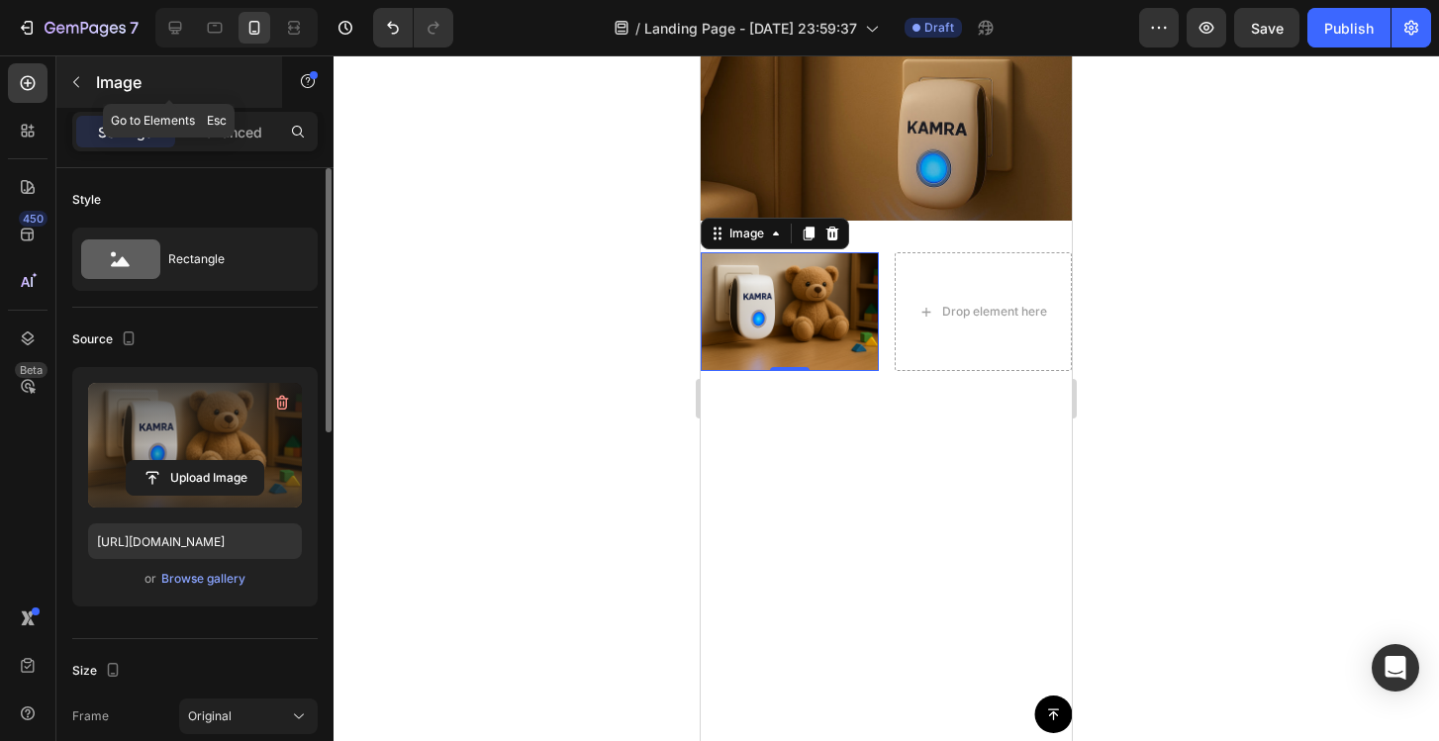
click at [74, 91] on button "button" at bounding box center [76, 82] width 32 height 32
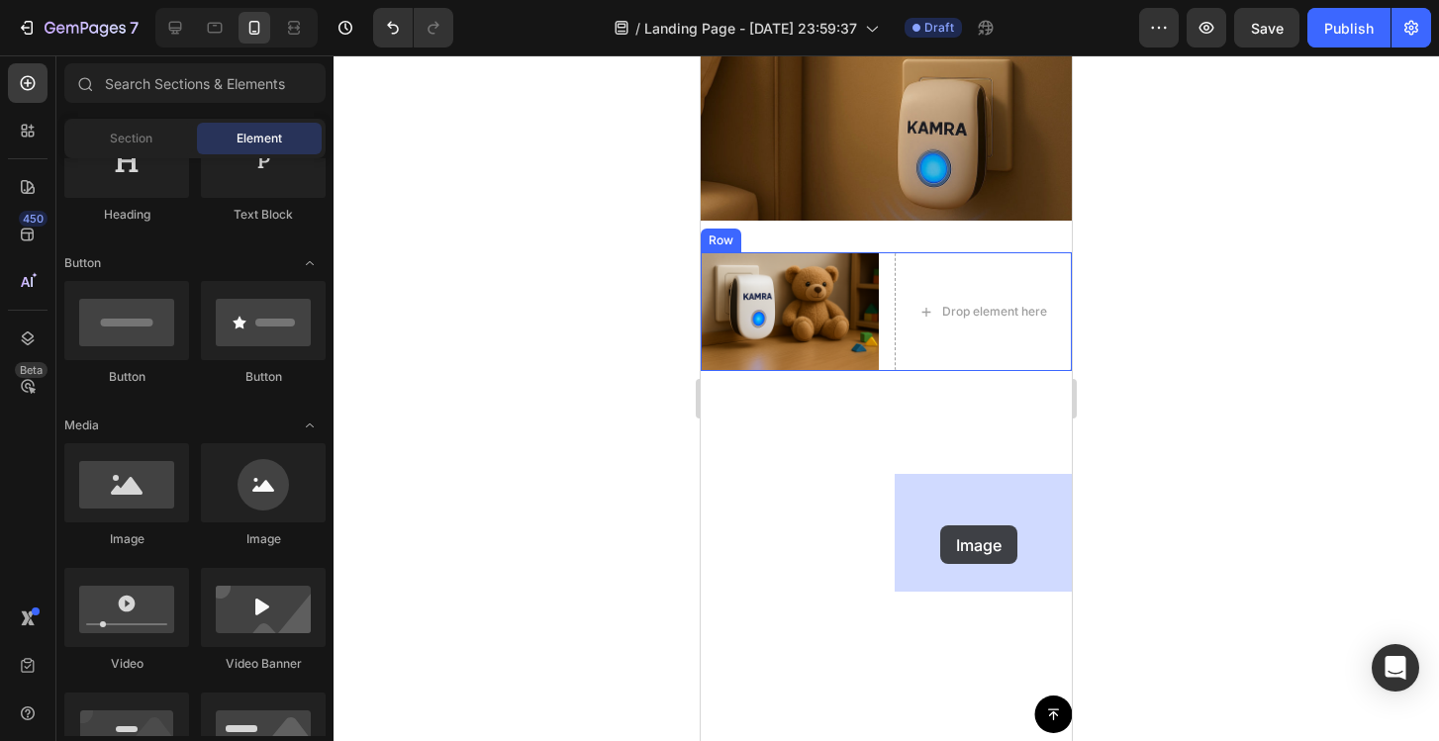
drag, startPoint x: 833, startPoint y: 560, endPoint x: 943, endPoint y: 526, distance: 115.2
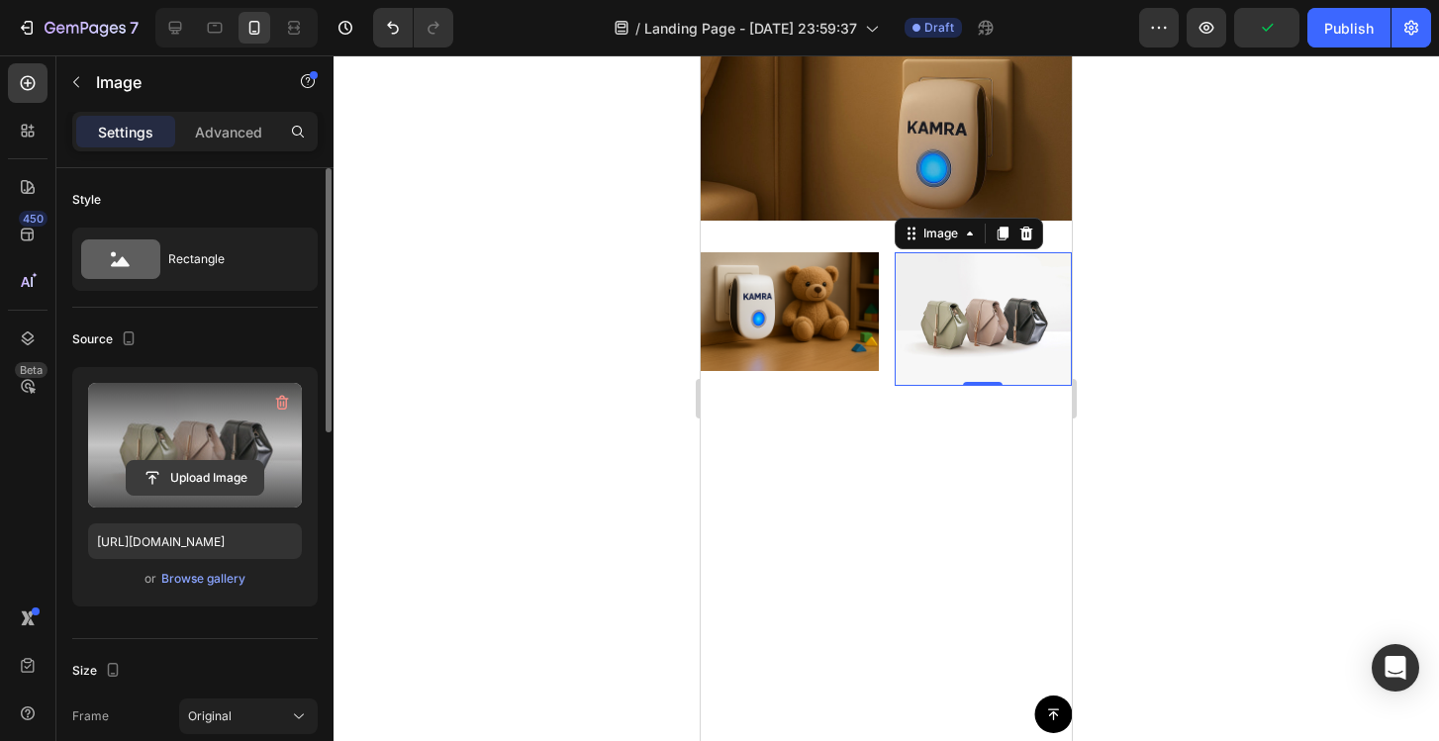
click at [229, 471] on input "file" at bounding box center [195, 478] width 137 height 34
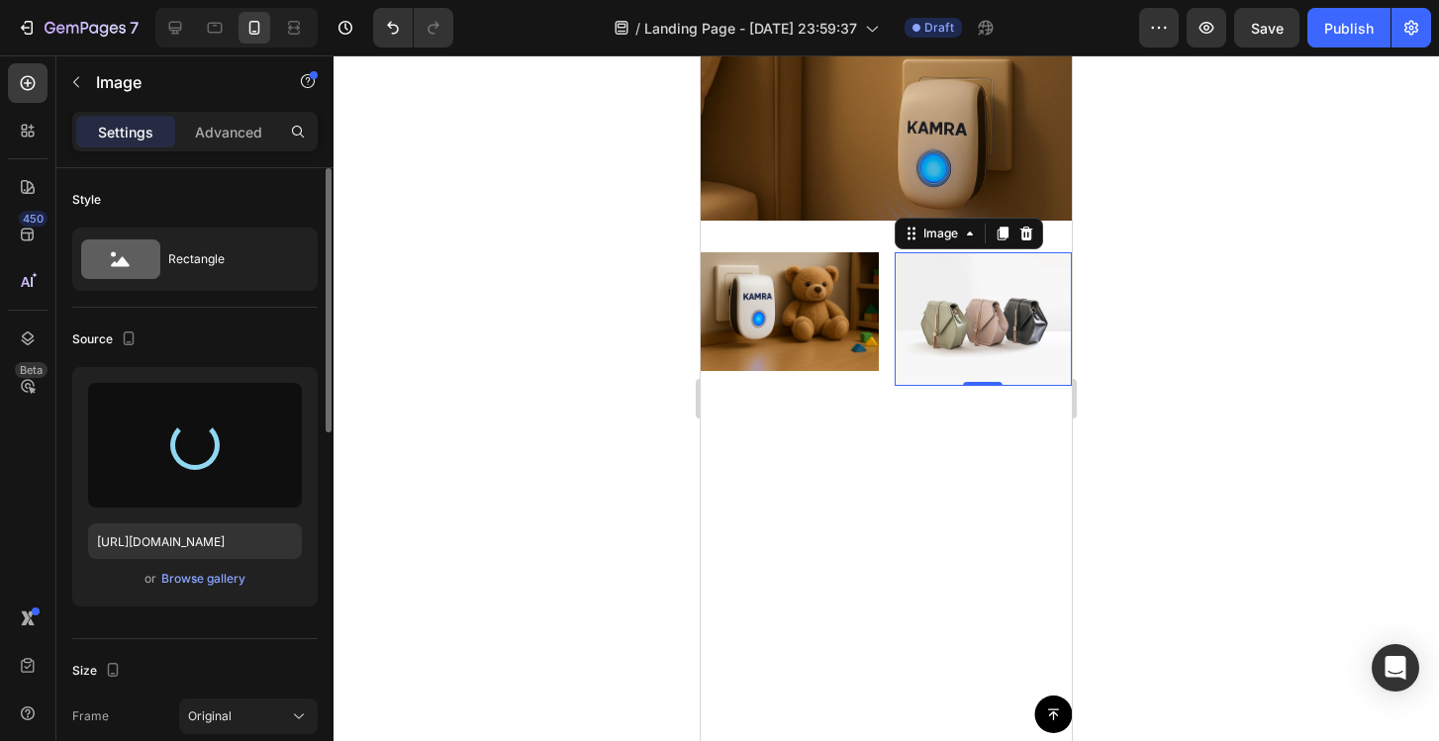
type input "https://cdn.shopify.com/s/files/1/0972/2560/5384/files/gempages_581680786869060…"
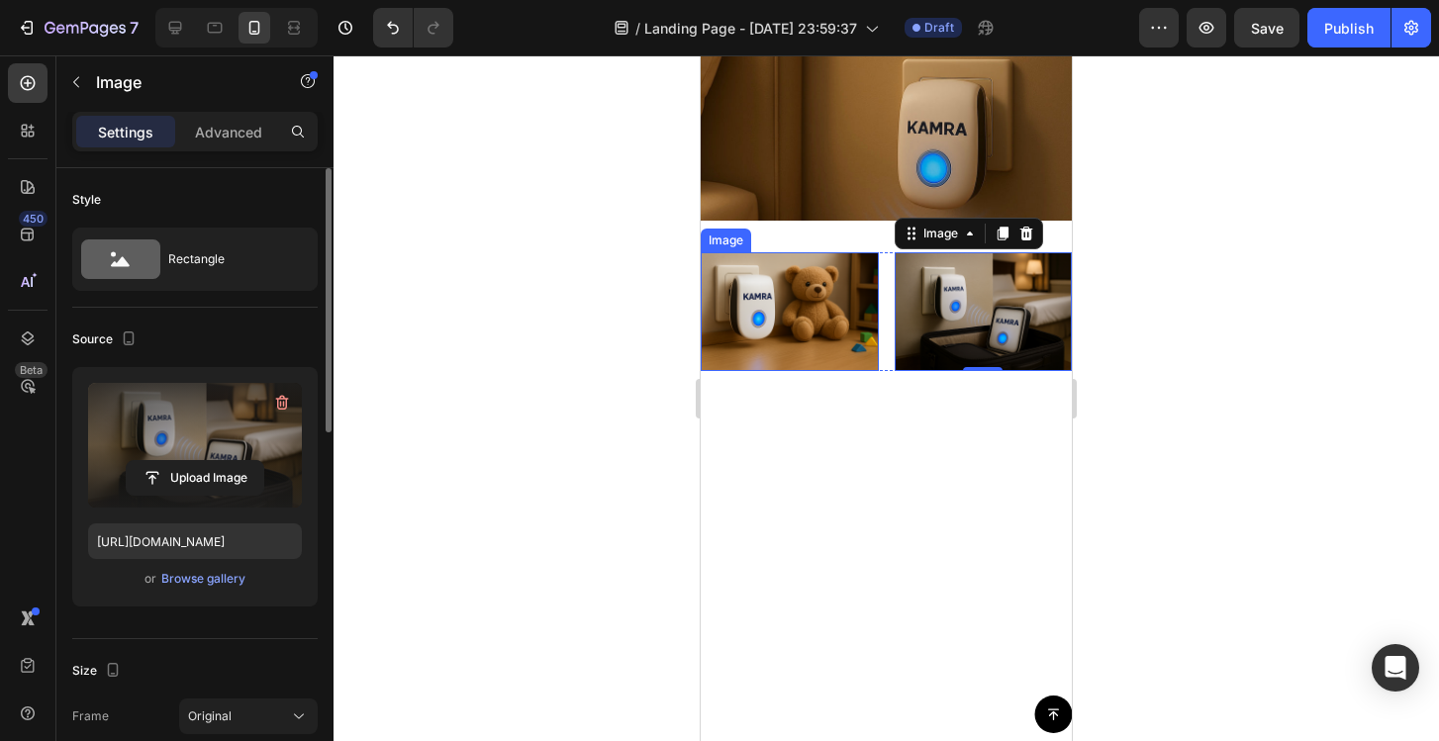
click at [852, 371] on img at bounding box center [790, 311] width 178 height 119
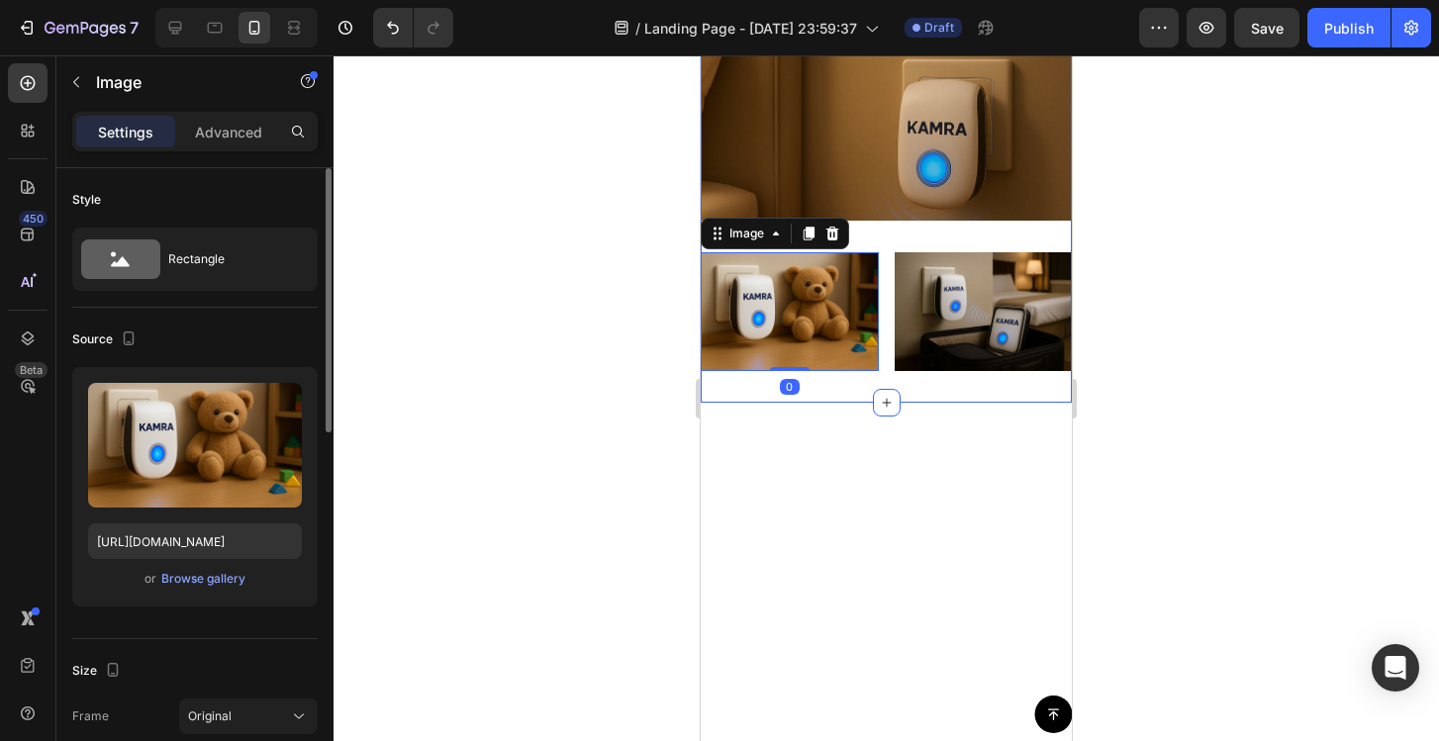
click at [877, 371] on div "Où peux-tu utiliser le BugShield™ ? Text Block Image Image 0 Image Row" at bounding box center [886, 189] width 371 height 364
click at [814, 371] on img at bounding box center [790, 311] width 178 height 119
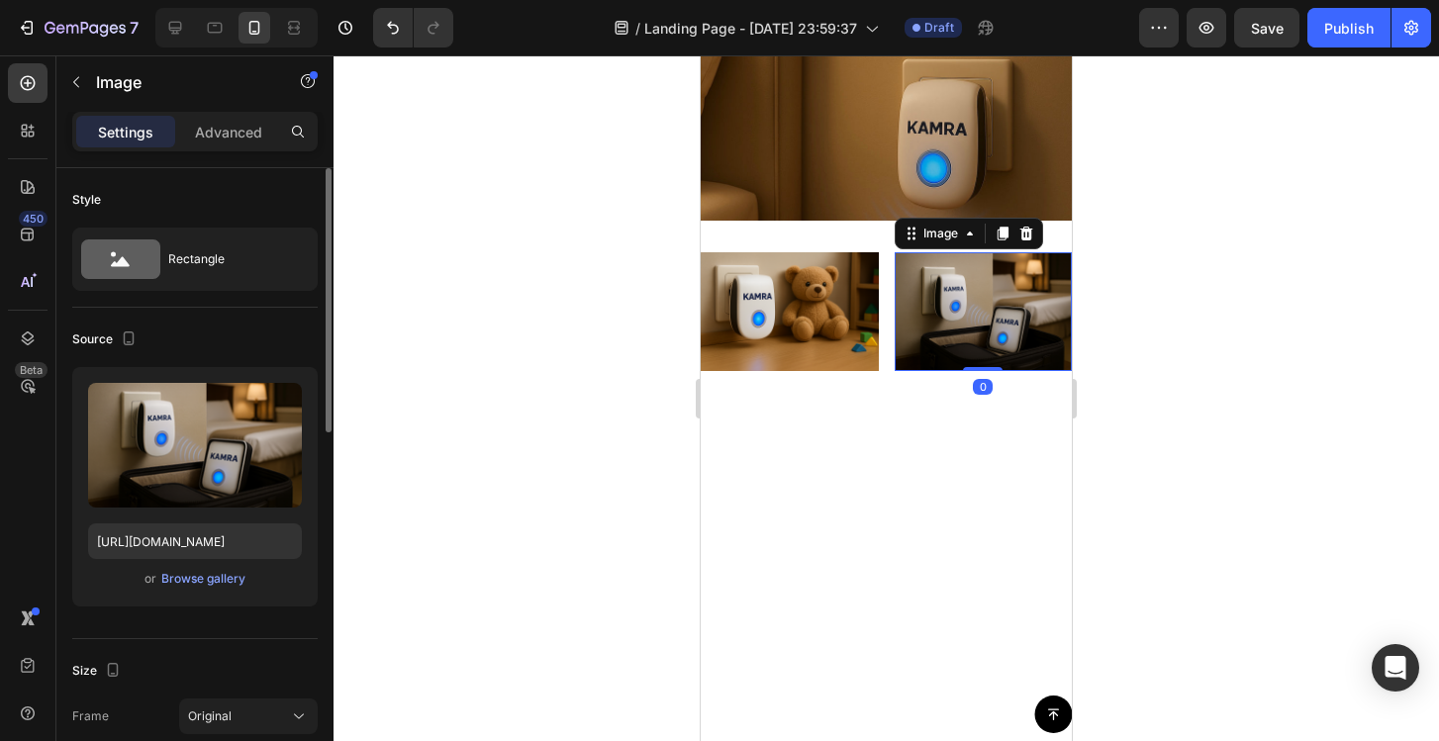
click at [932, 371] on img at bounding box center [984, 311] width 178 height 119
drag, startPoint x: 986, startPoint y: 588, endPoint x: 986, endPoint y: 567, distance: 20.8
click at [986, 371] on div "Image 0" at bounding box center [984, 311] width 178 height 119
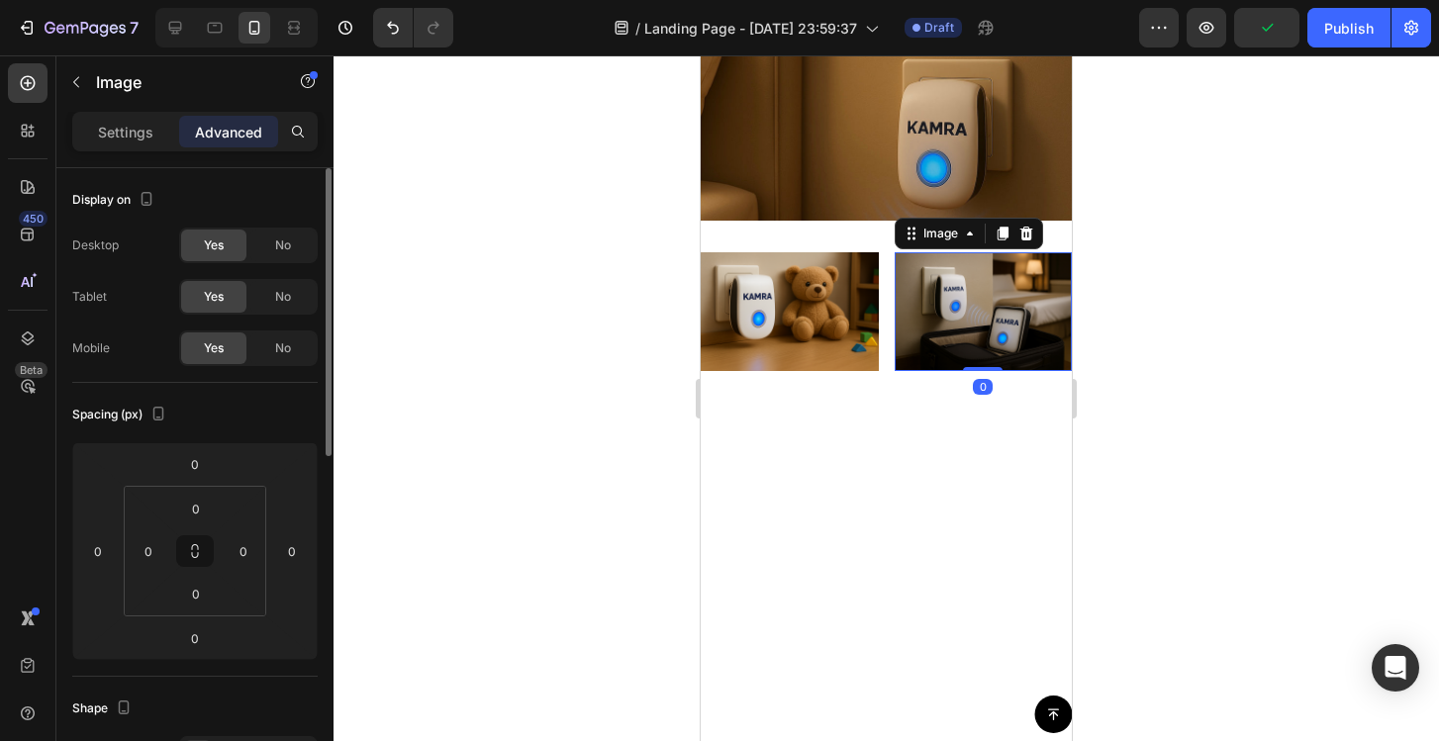
click at [1150, 553] on div at bounding box center [886, 398] width 1105 height 686
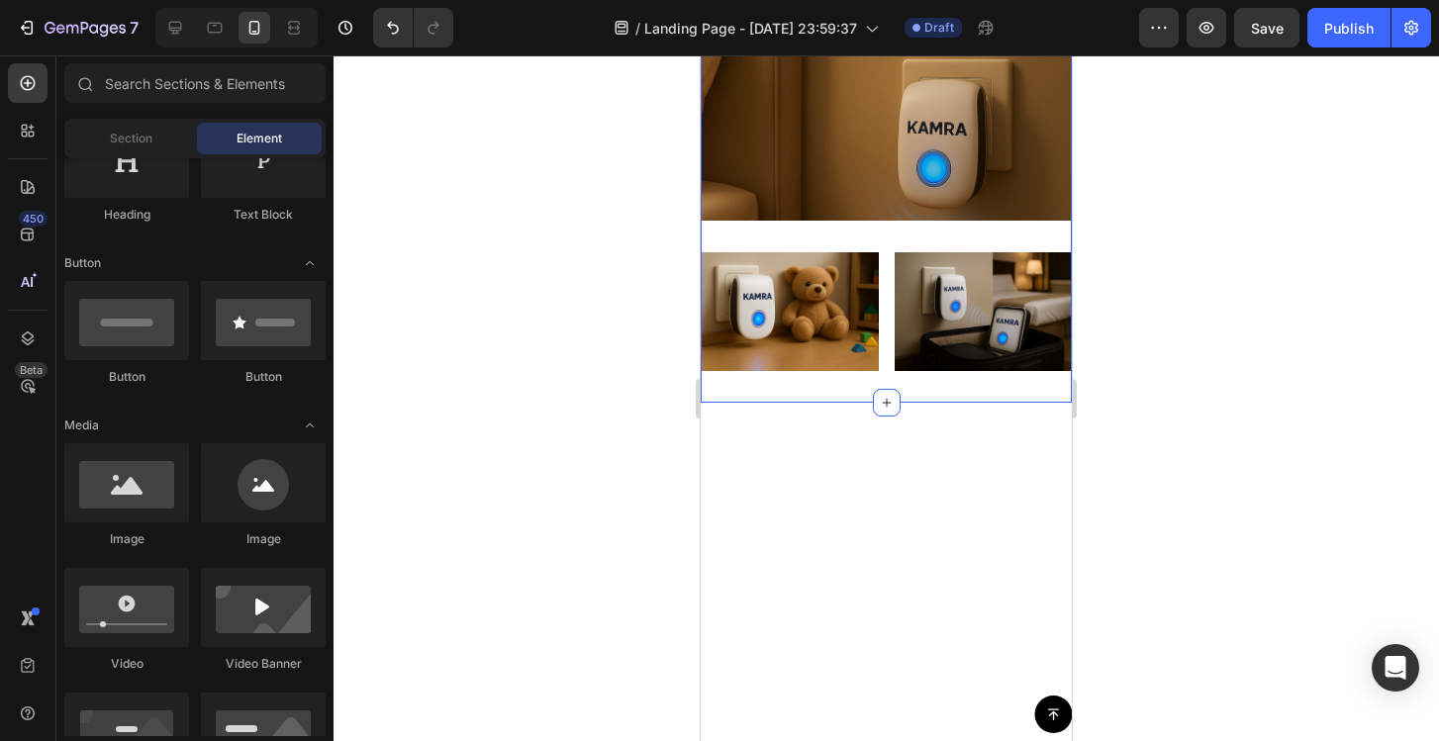
click at [1009, 371] on div "Où peux-tu utiliser le BugShield™ ? Text Block Image Image Image Row" at bounding box center [886, 189] width 371 height 364
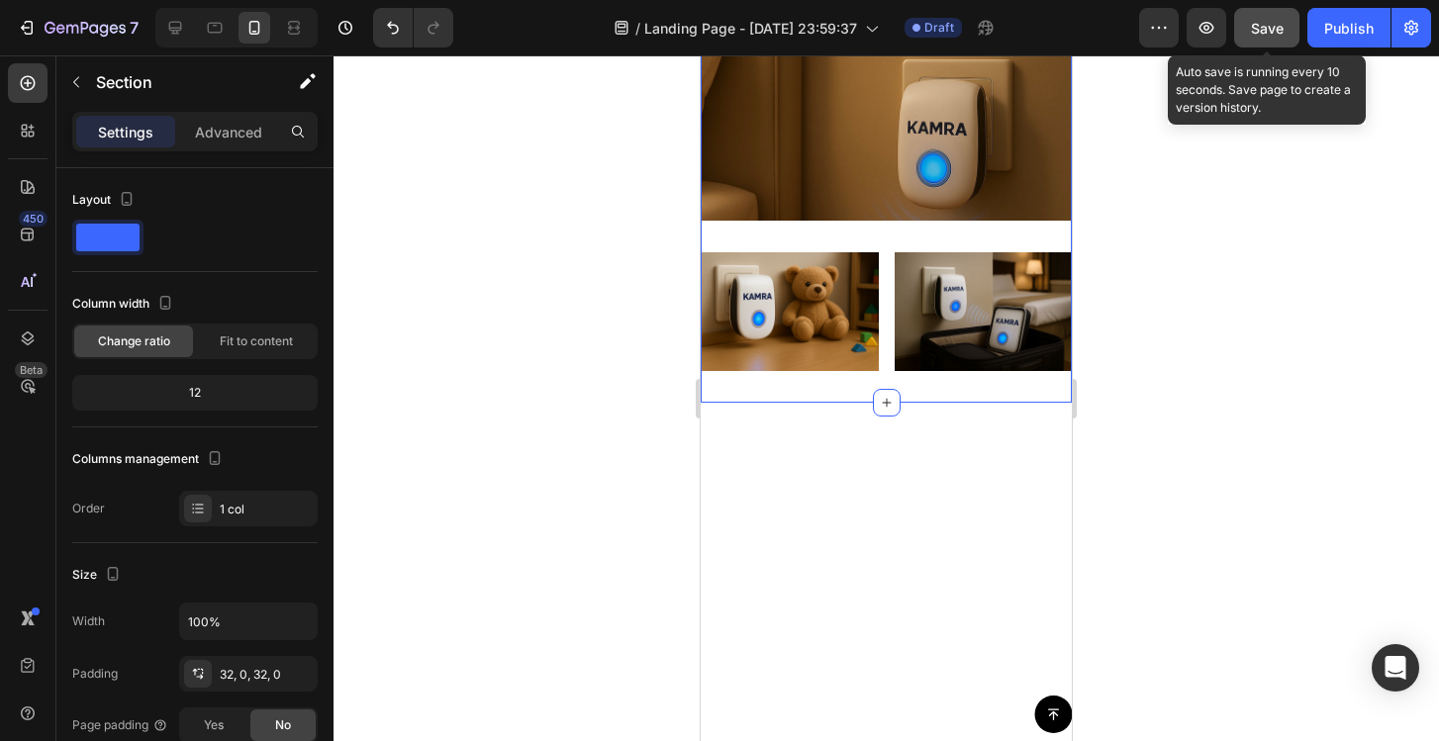
click at [1272, 40] on button "Save" at bounding box center [1266, 28] width 65 height 40
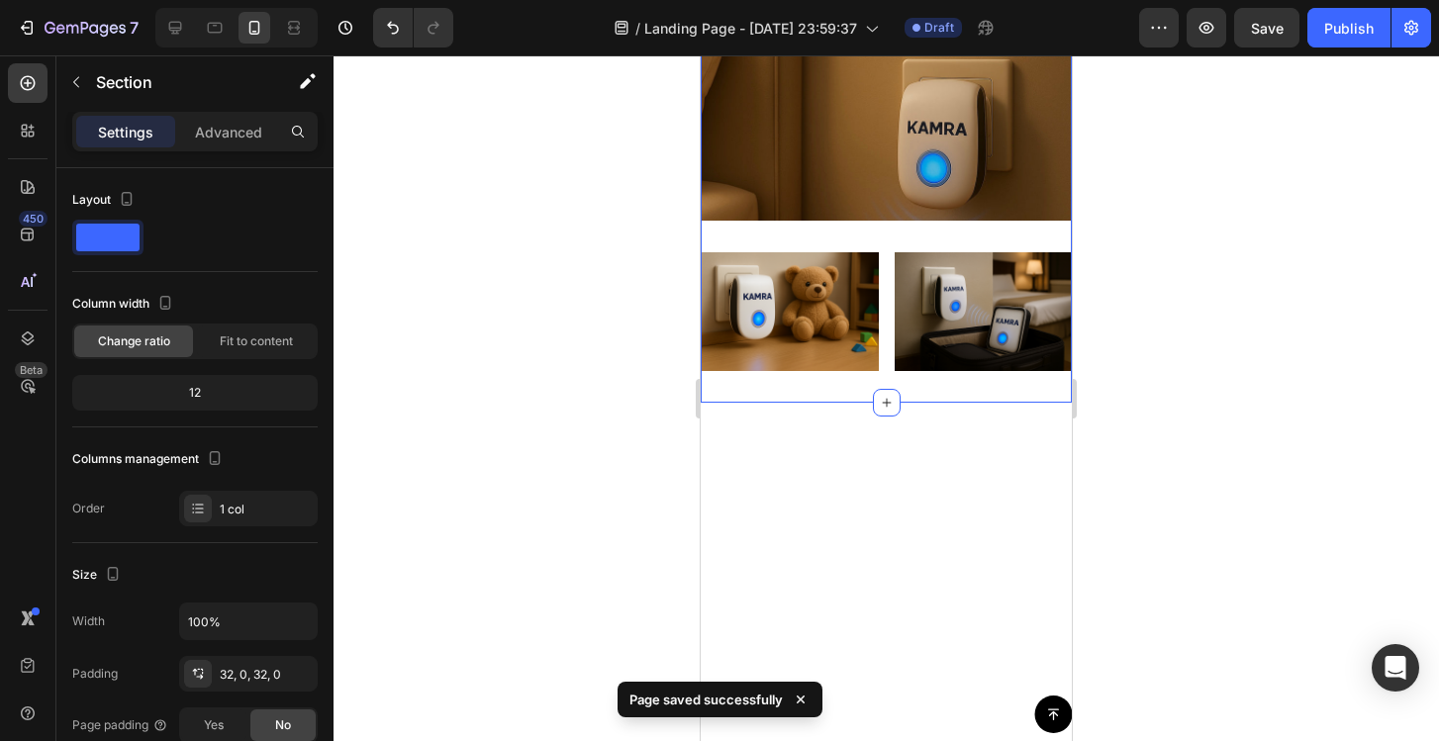
click at [524, 177] on div at bounding box center [886, 398] width 1105 height 686
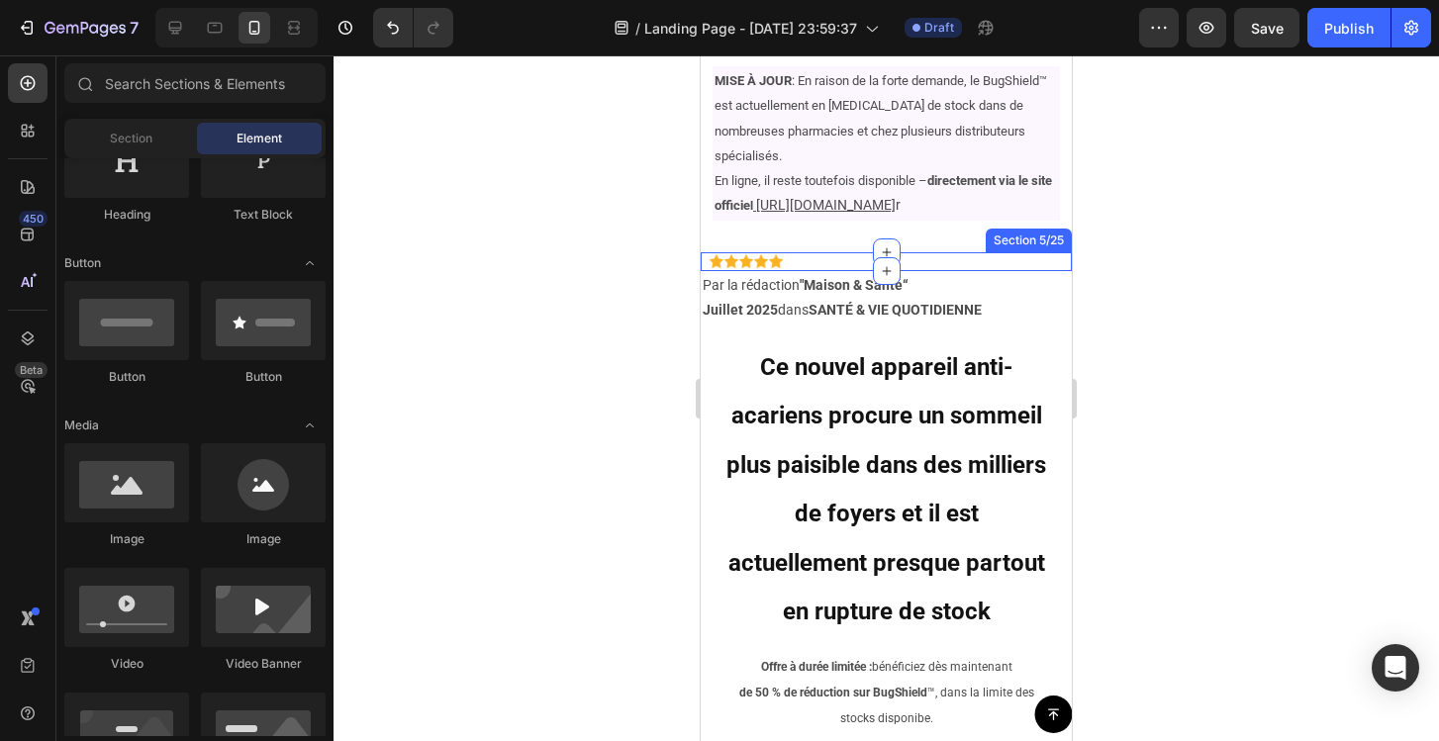
scroll to position [245, 0]
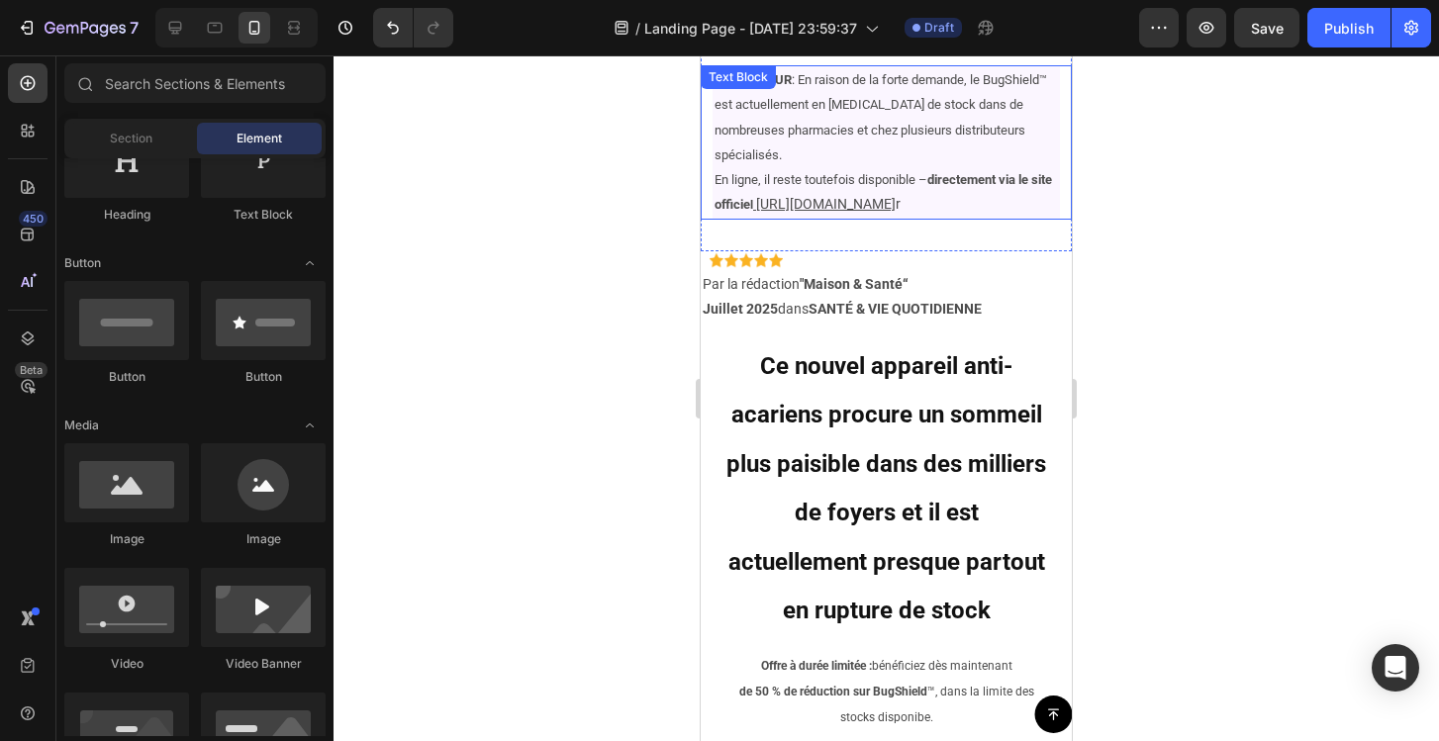
click at [851, 196] on u "[URL][DOMAIN_NAME]" at bounding box center [826, 204] width 140 height 16
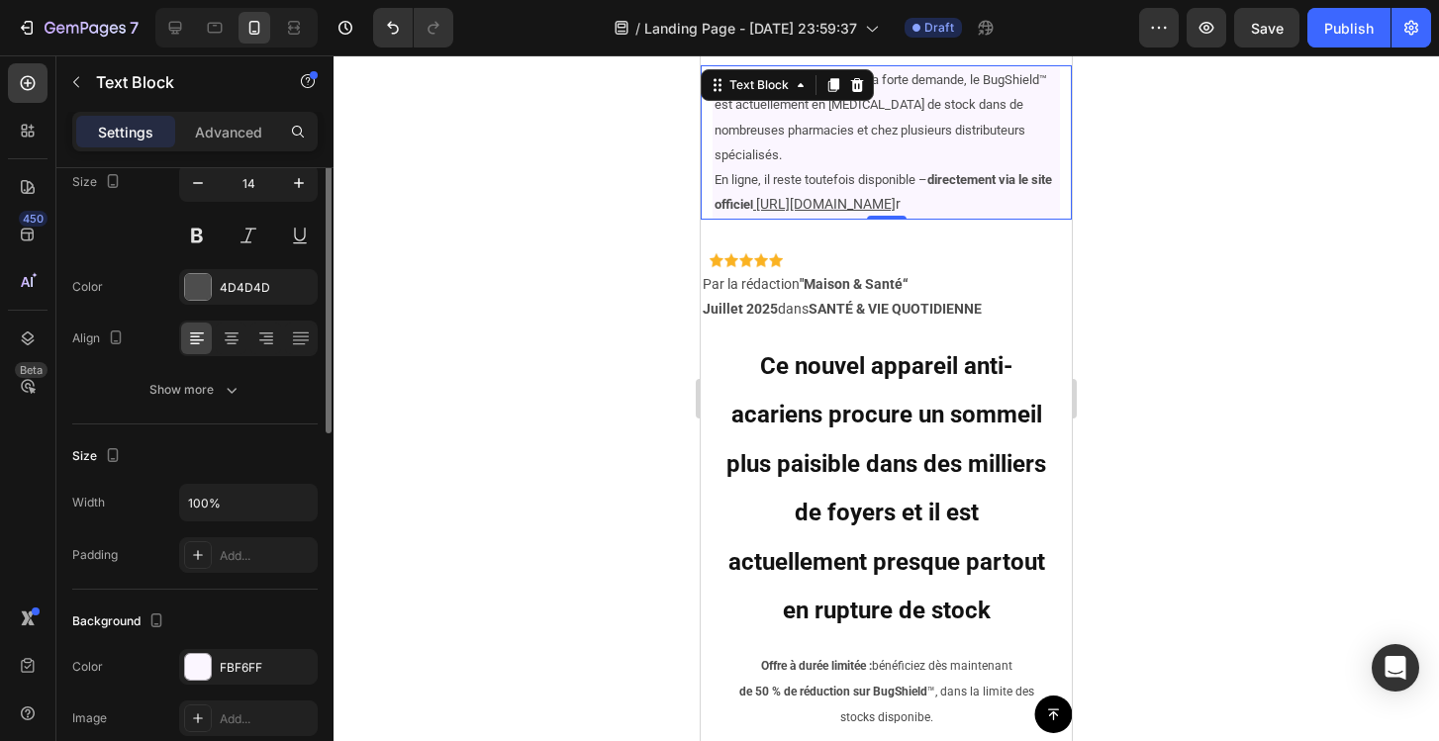
scroll to position [64, 0]
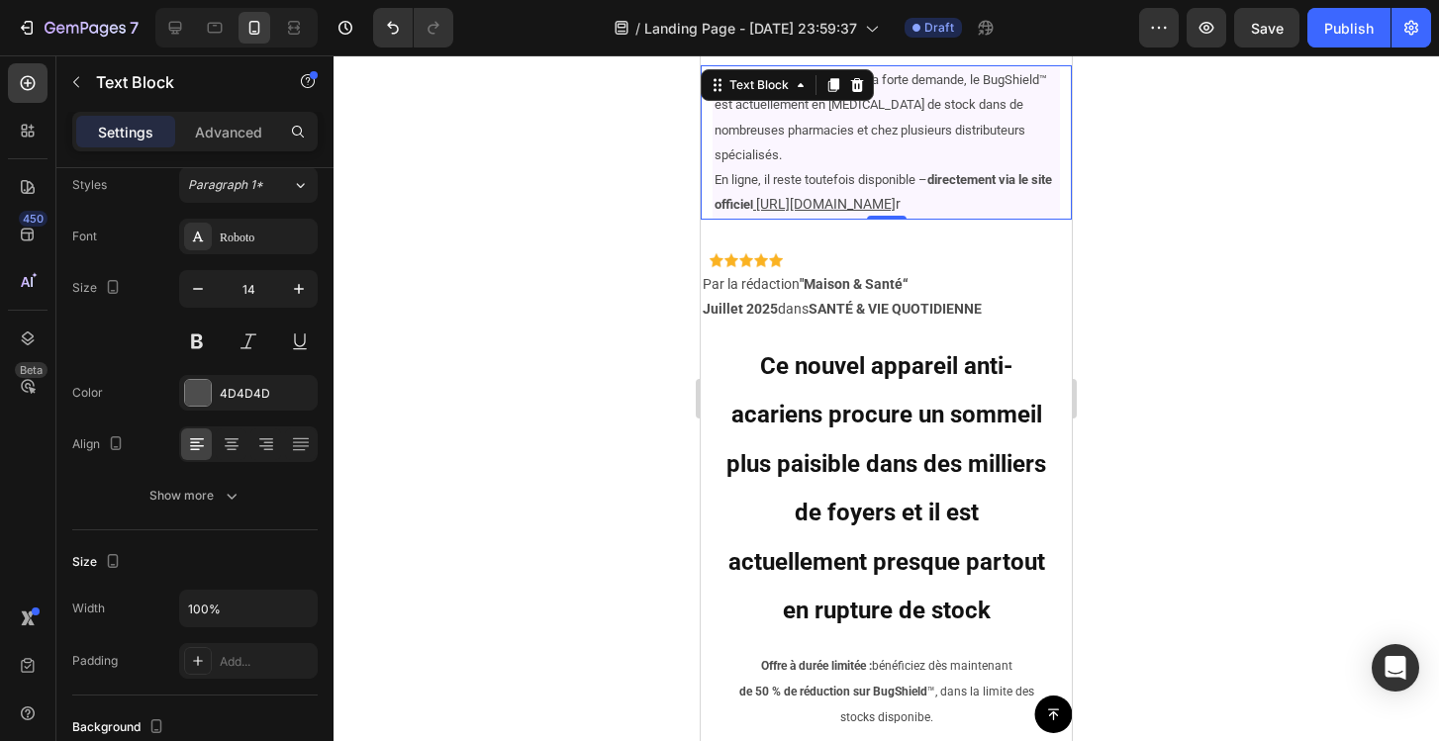
click at [1001, 164] on p "MISE À JOUR : En raison de la forte demande, le BugShield™ est actuellement en …" at bounding box center [886, 142] width 343 height 150
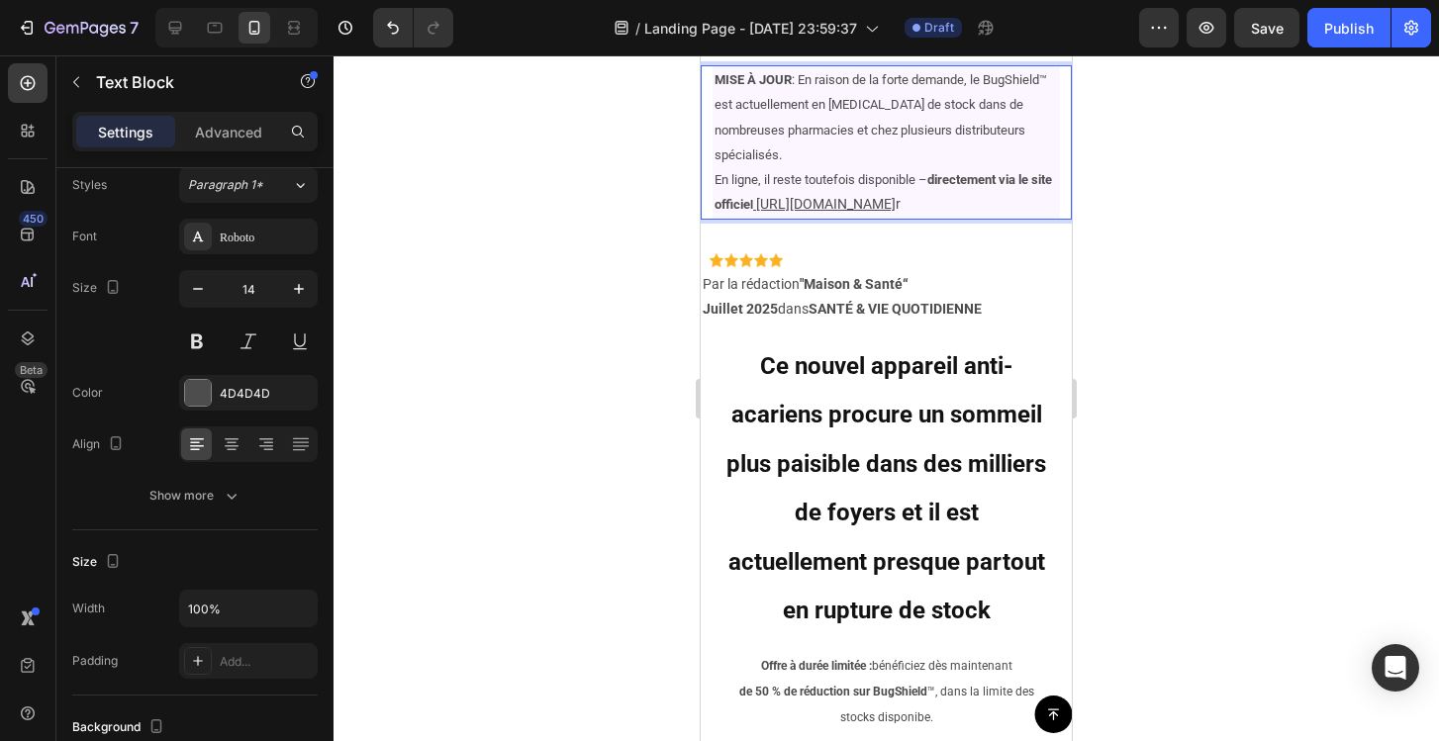
click at [896, 196] on u "[URL][DOMAIN_NAME]" at bounding box center [826, 204] width 140 height 16
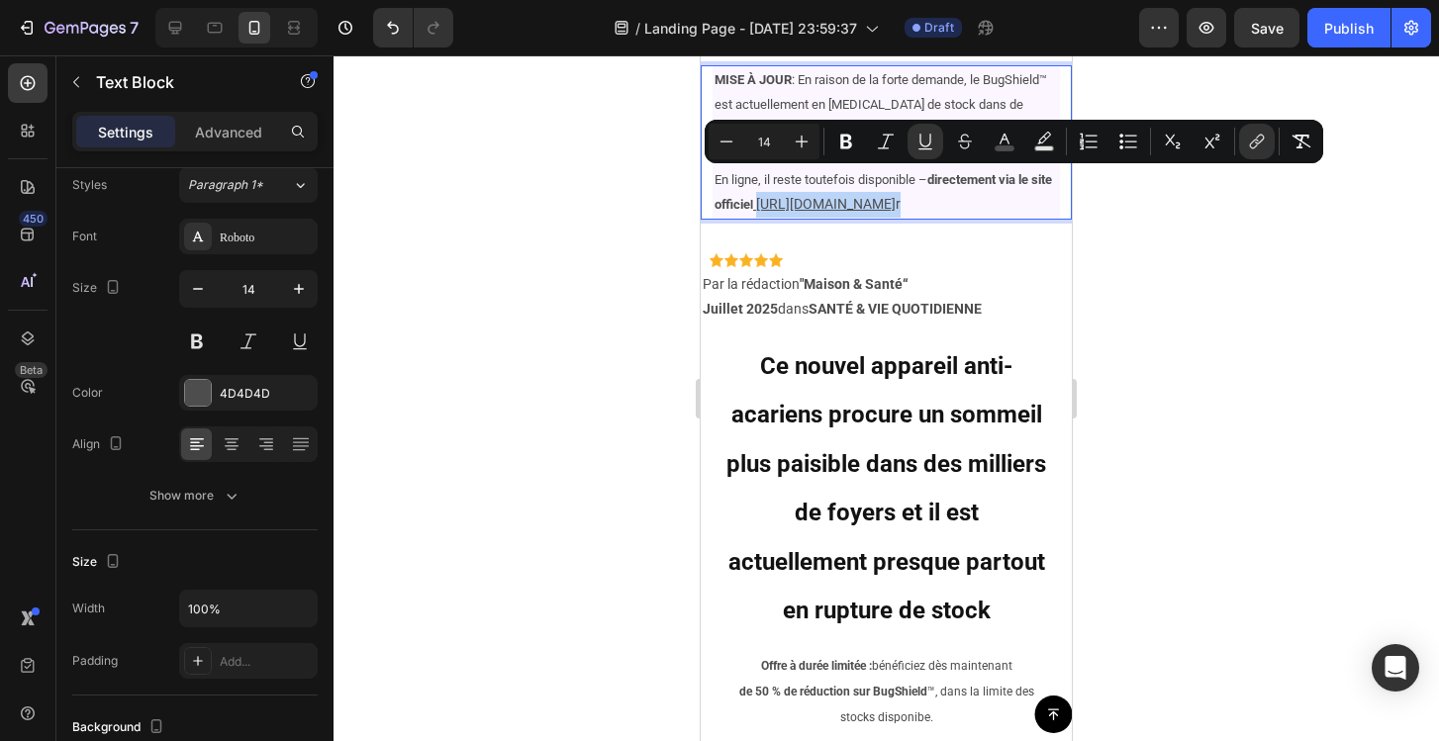
drag, startPoint x: 1049, startPoint y: 180, endPoint x: 784, endPoint y: 181, distance: 265.2
click at [784, 181] on p "MISE À JOUR : En raison de la forte demande, le BugShield™ est actuellement en …" at bounding box center [886, 142] width 343 height 150
click at [1044, 141] on icon "Editor contextual toolbar" at bounding box center [1044, 138] width 14 height 12
type input "000000"
type input "77"
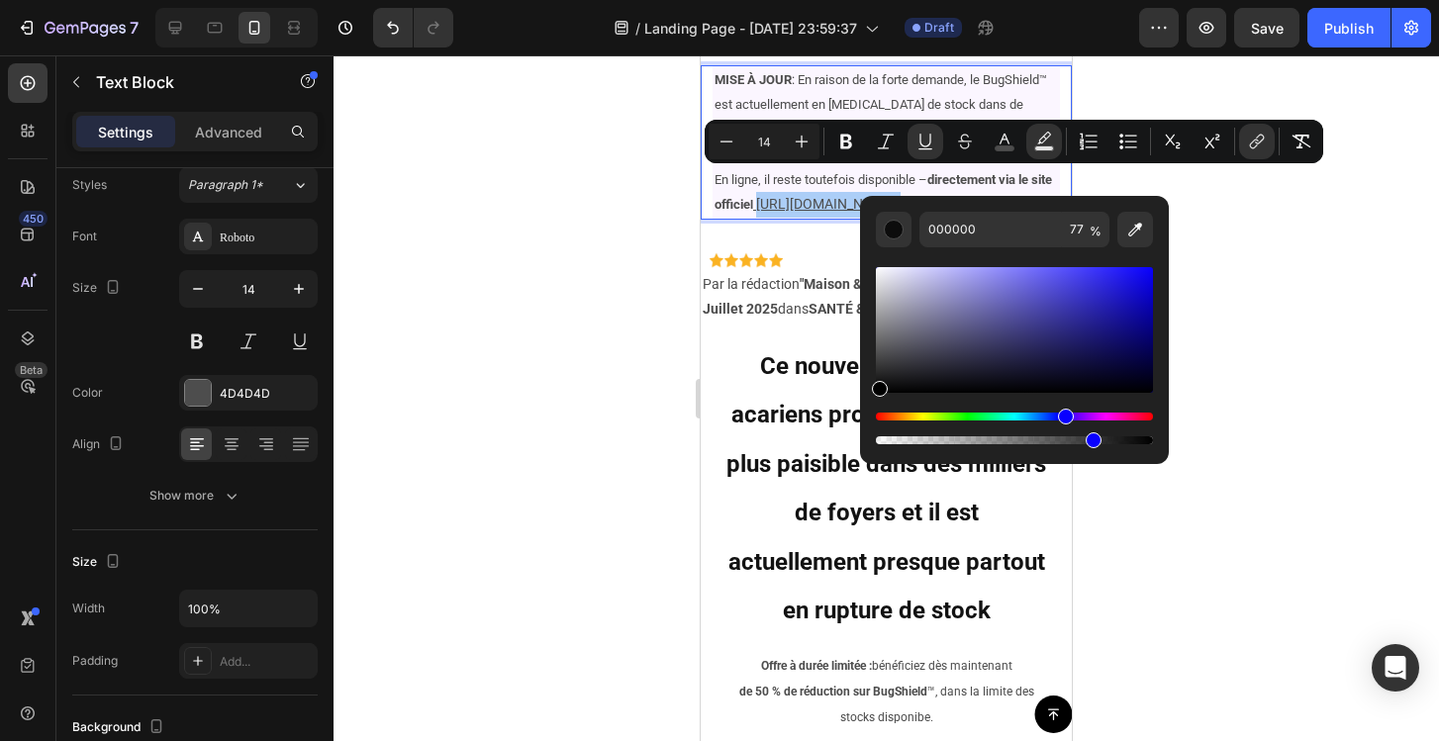
drag, startPoint x: 879, startPoint y: 416, endPoint x: 1055, endPoint y: 430, distance: 176.7
click at [1055, 430] on div "Editor contextual toolbar" at bounding box center [1014, 429] width 277 height 32
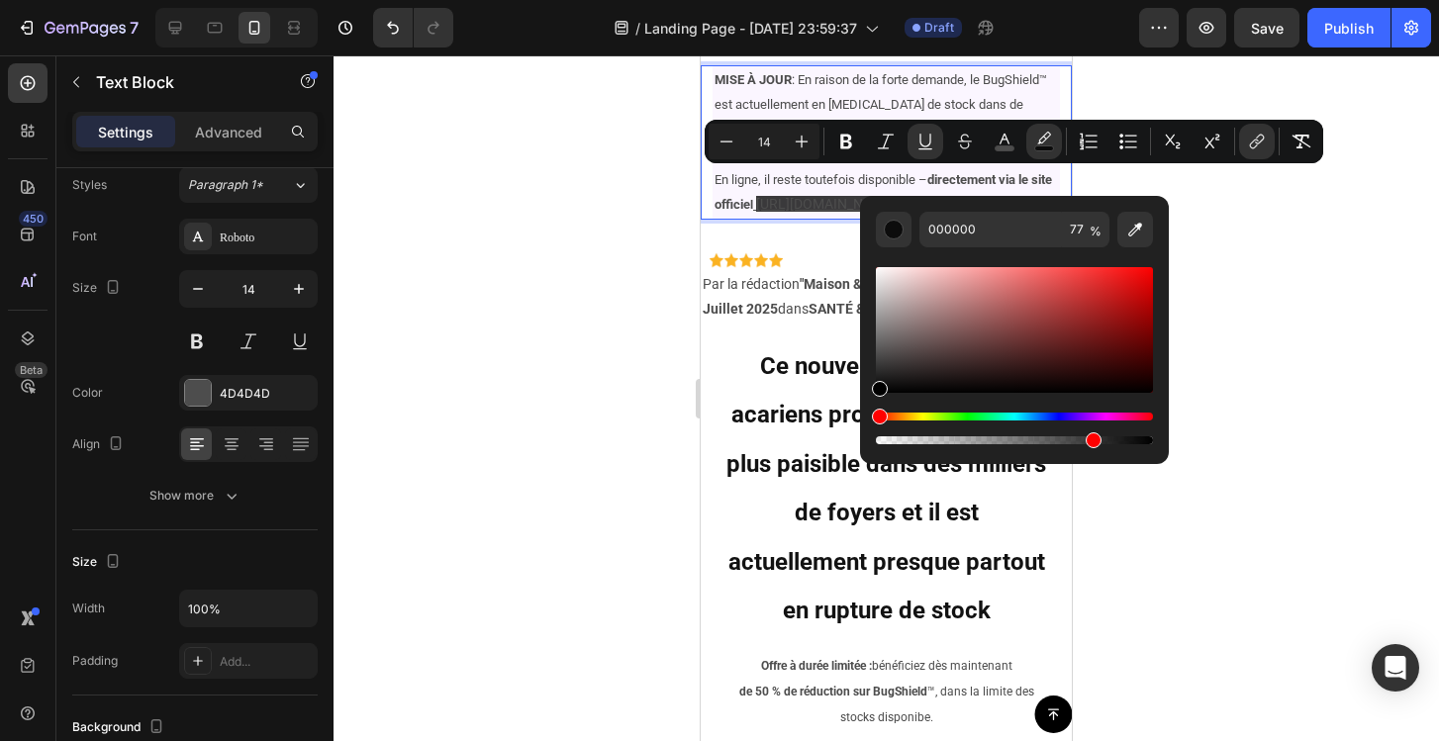
click at [1095, 311] on div "Editor contextual toolbar" at bounding box center [1014, 330] width 277 height 126
type input "A32222"
click at [1244, 267] on div at bounding box center [886, 398] width 1105 height 686
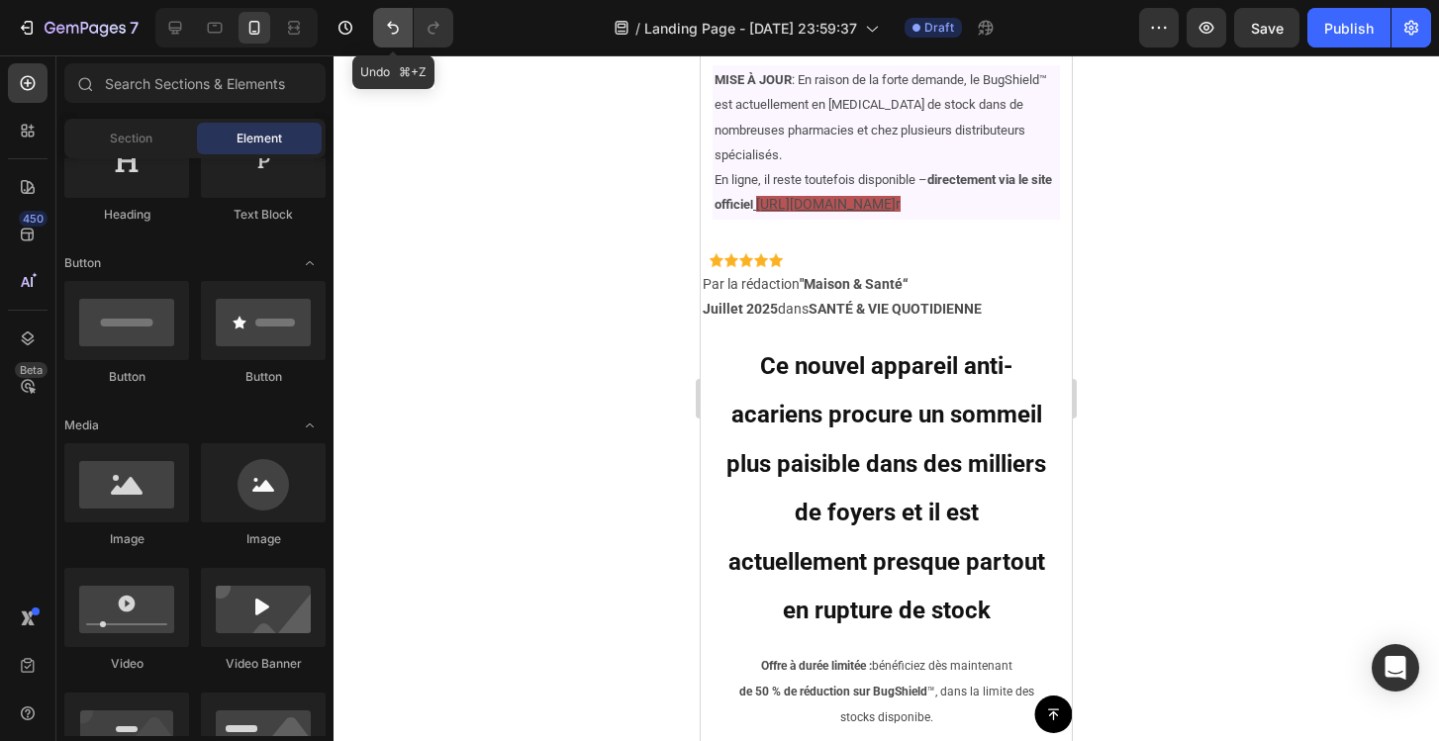
click at [395, 26] on icon "Undo/Redo" at bounding box center [393, 28] width 12 height 13
click at [395, 33] on icon "Undo/Redo" at bounding box center [393, 28] width 12 height 13
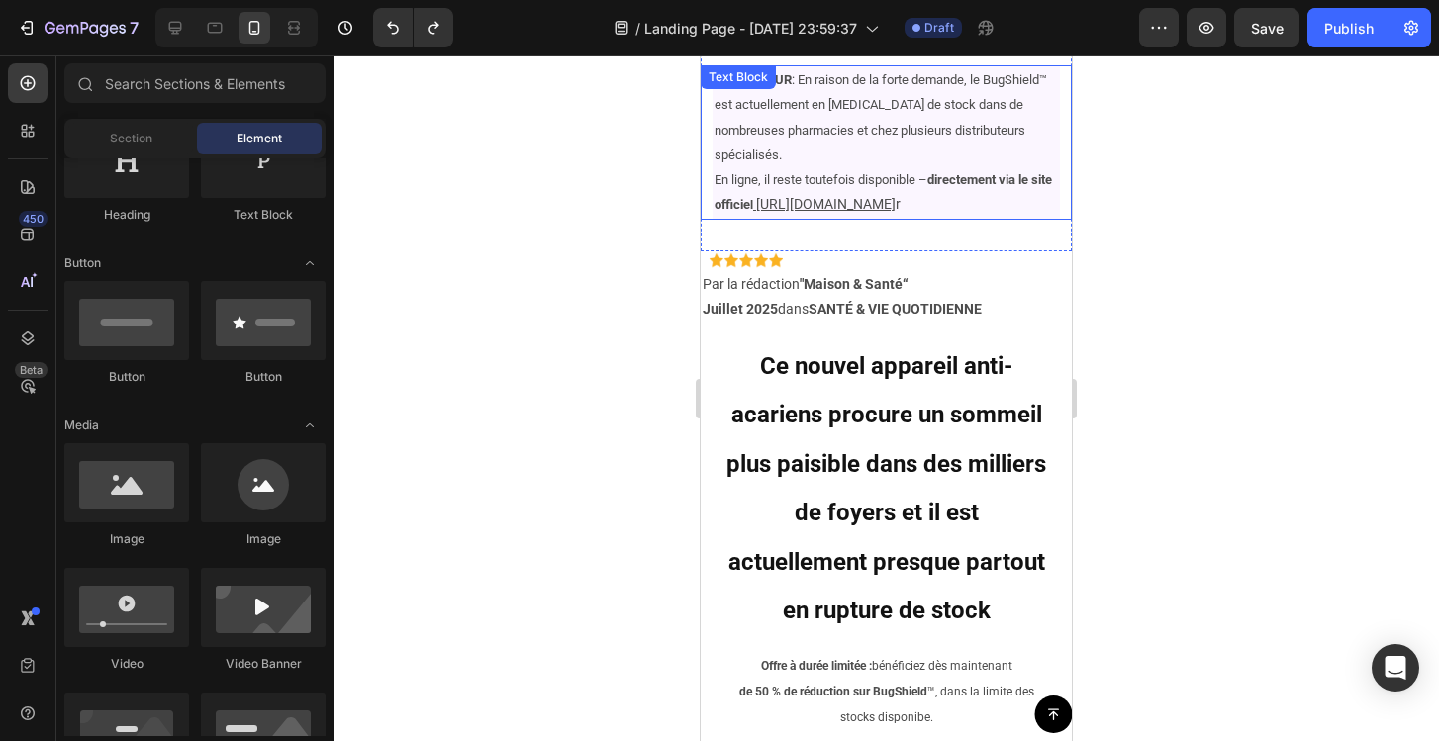
click at [1048, 177] on p "MISE À JOUR : En raison de la forte demande, le BugShield™ est actuellement en …" at bounding box center [886, 142] width 343 height 150
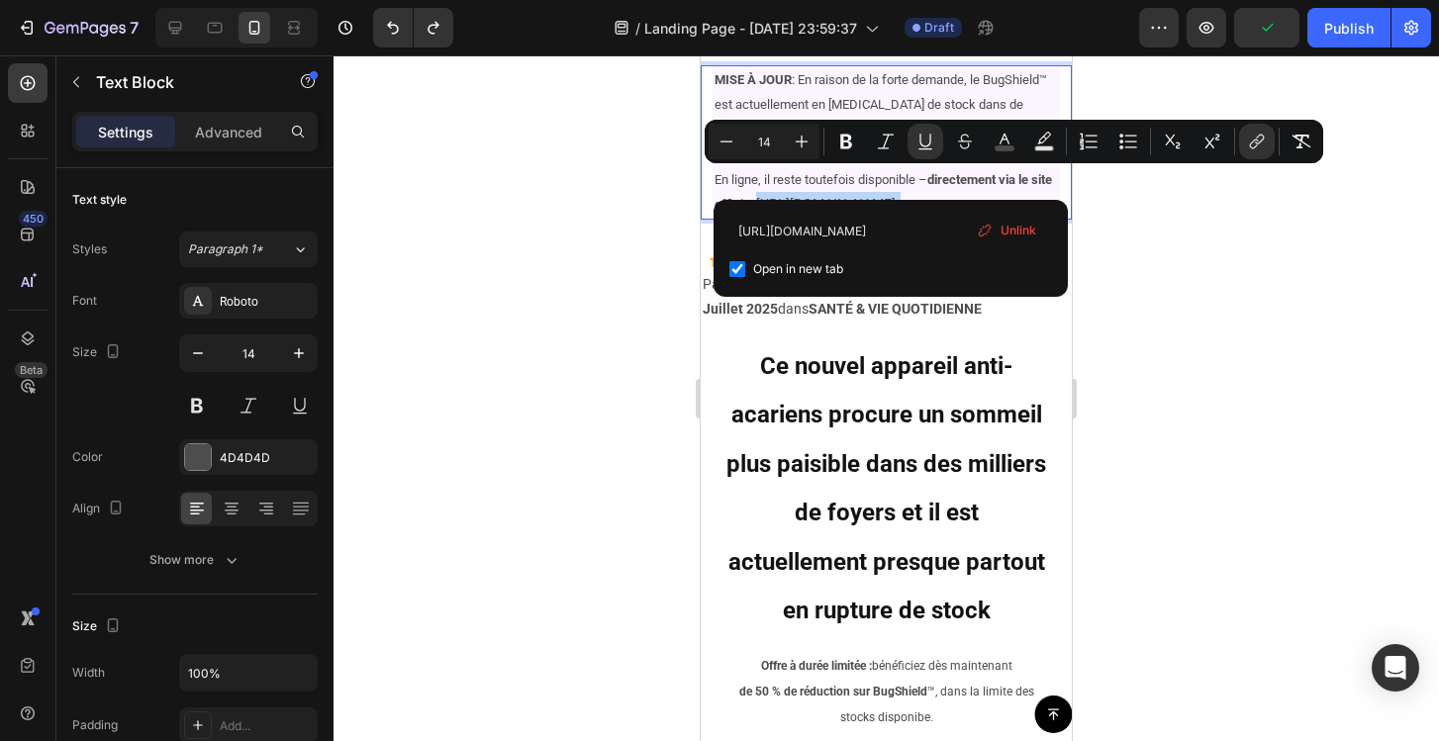
drag, startPoint x: 1048, startPoint y: 178, endPoint x: 782, endPoint y: 179, distance: 266.2
click at [995, 137] on icon "Editor contextual toolbar" at bounding box center [1005, 142] width 20 height 20
type input "4D4D4D"
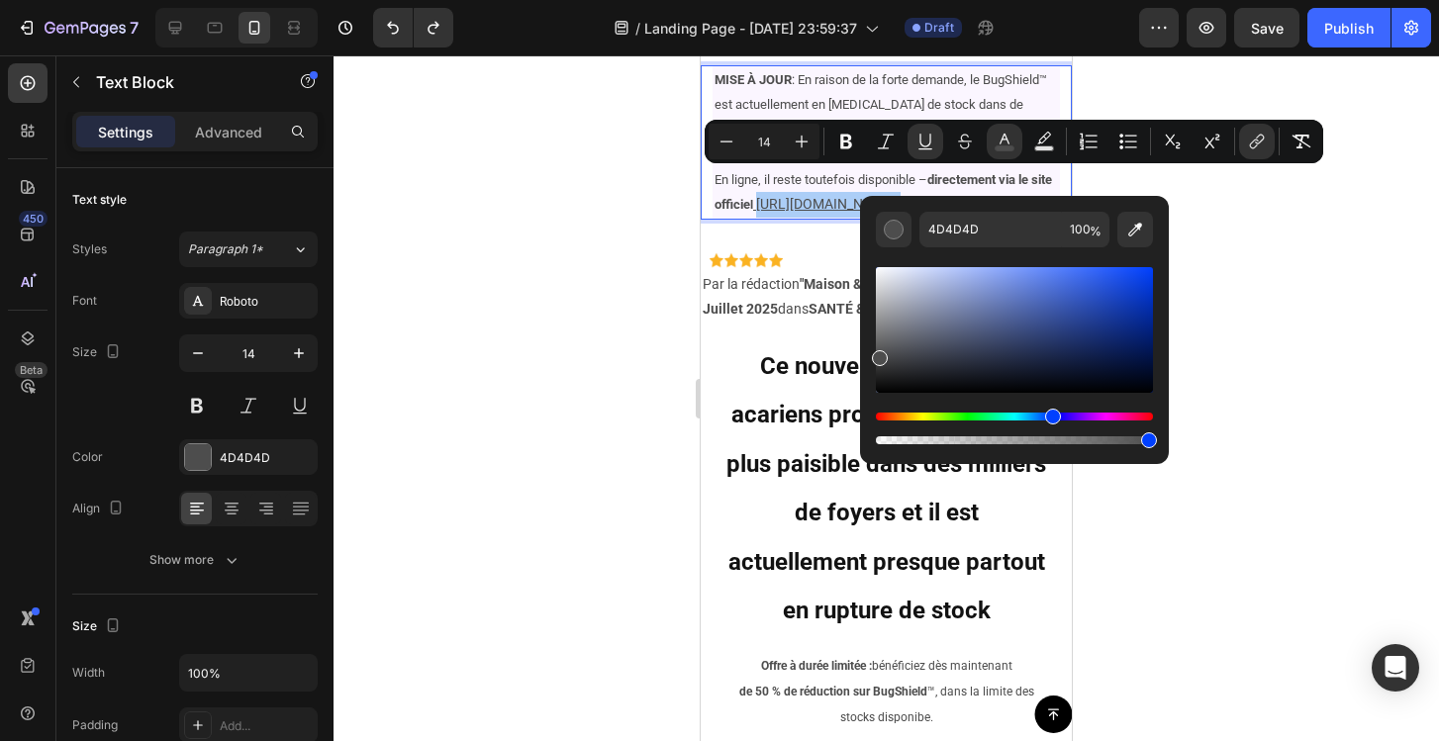
drag, startPoint x: 884, startPoint y: 415, endPoint x: 1049, endPoint y: 428, distance: 165.8
click at [1049, 428] on div "Editor contextual toolbar" at bounding box center [1014, 429] width 277 height 32
click at [1072, 318] on div "Editor contextual toolbar" at bounding box center [1014, 330] width 277 height 126
click at [1084, 302] on div "Editor contextual toolbar" at bounding box center [1014, 330] width 277 height 126
type input "2D50B7"
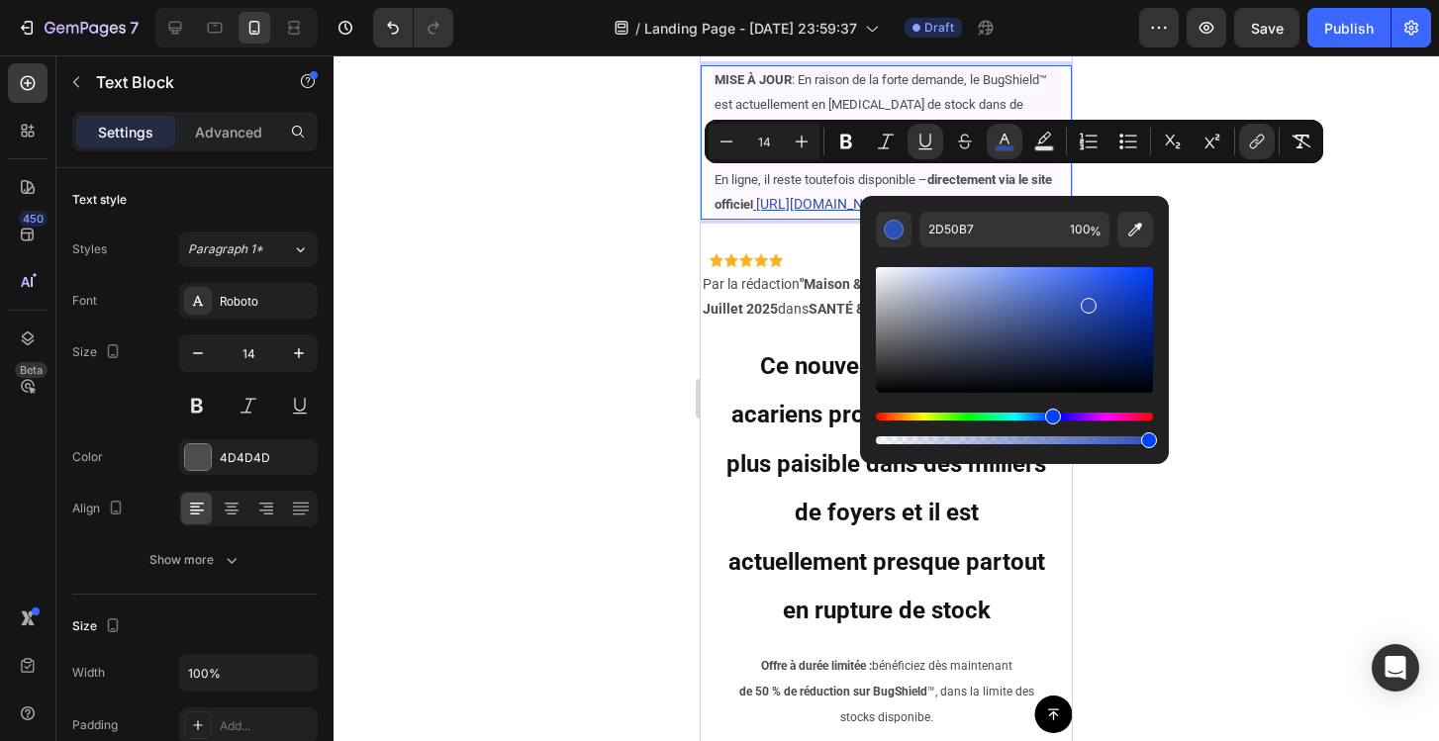
click at [1254, 365] on div at bounding box center [886, 398] width 1105 height 686
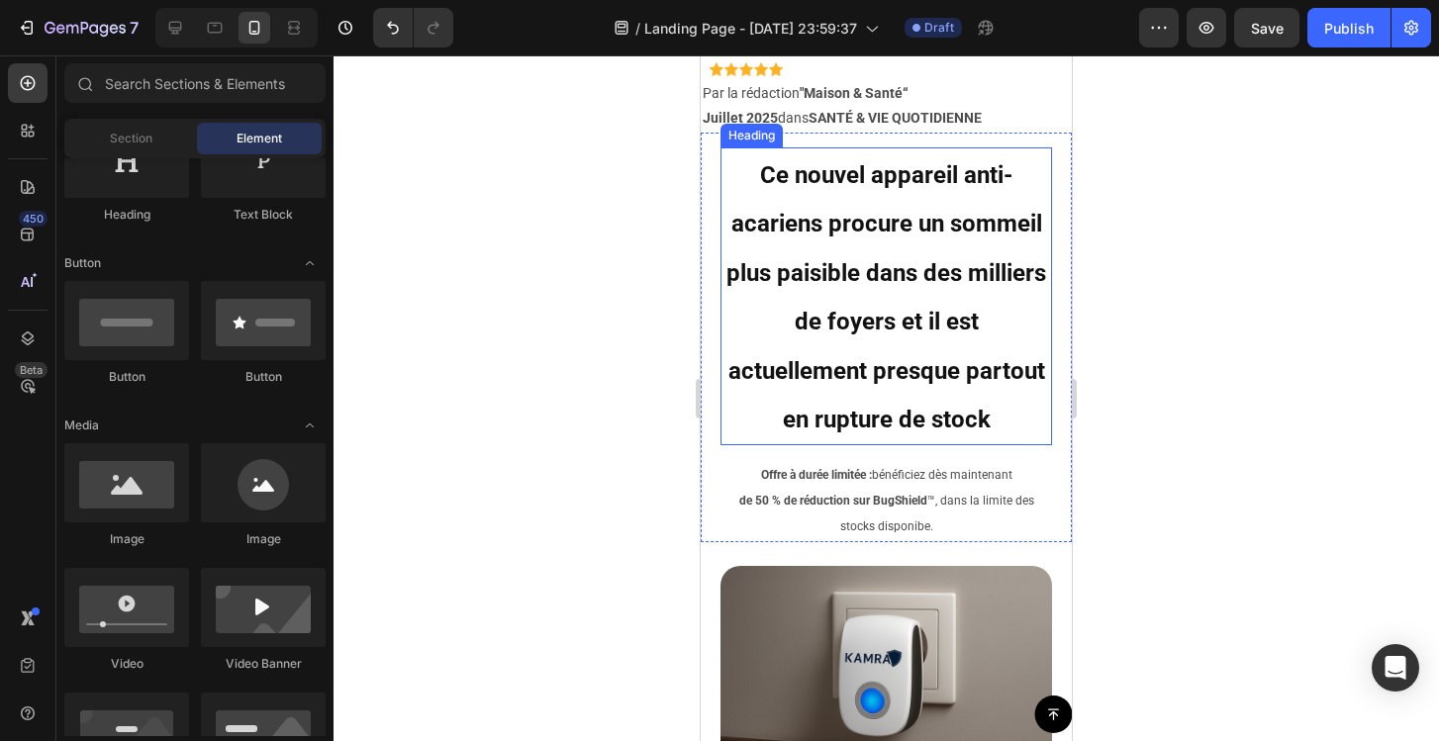
scroll to position [440, 0]
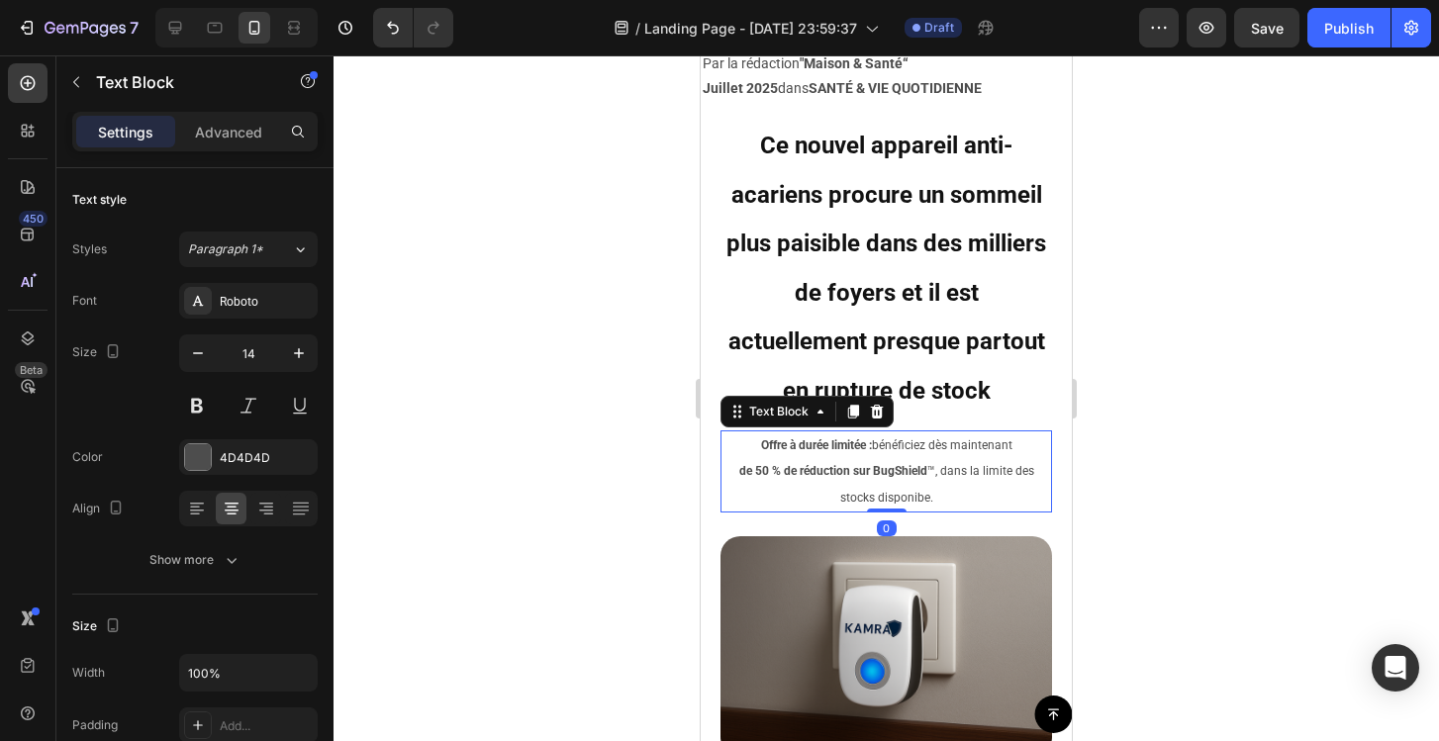
click at [958, 464] on span "de 50 % de réduction sur BugShield ™, dans la limite des stocks disponibe." at bounding box center [886, 484] width 295 height 40
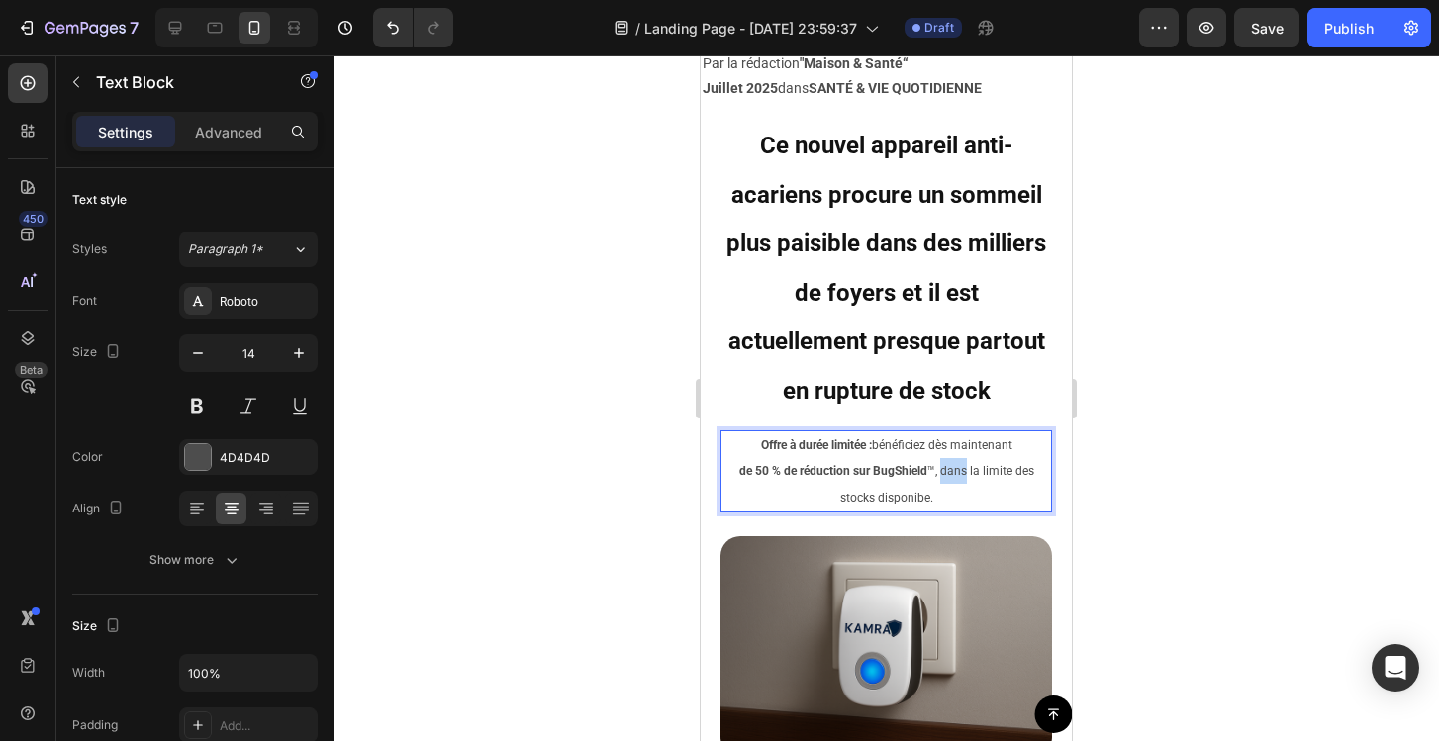
click at [958, 464] on span "de 50 % de réduction sur BugShield ™, dans la limite des stocks disponibe." at bounding box center [886, 484] width 295 height 40
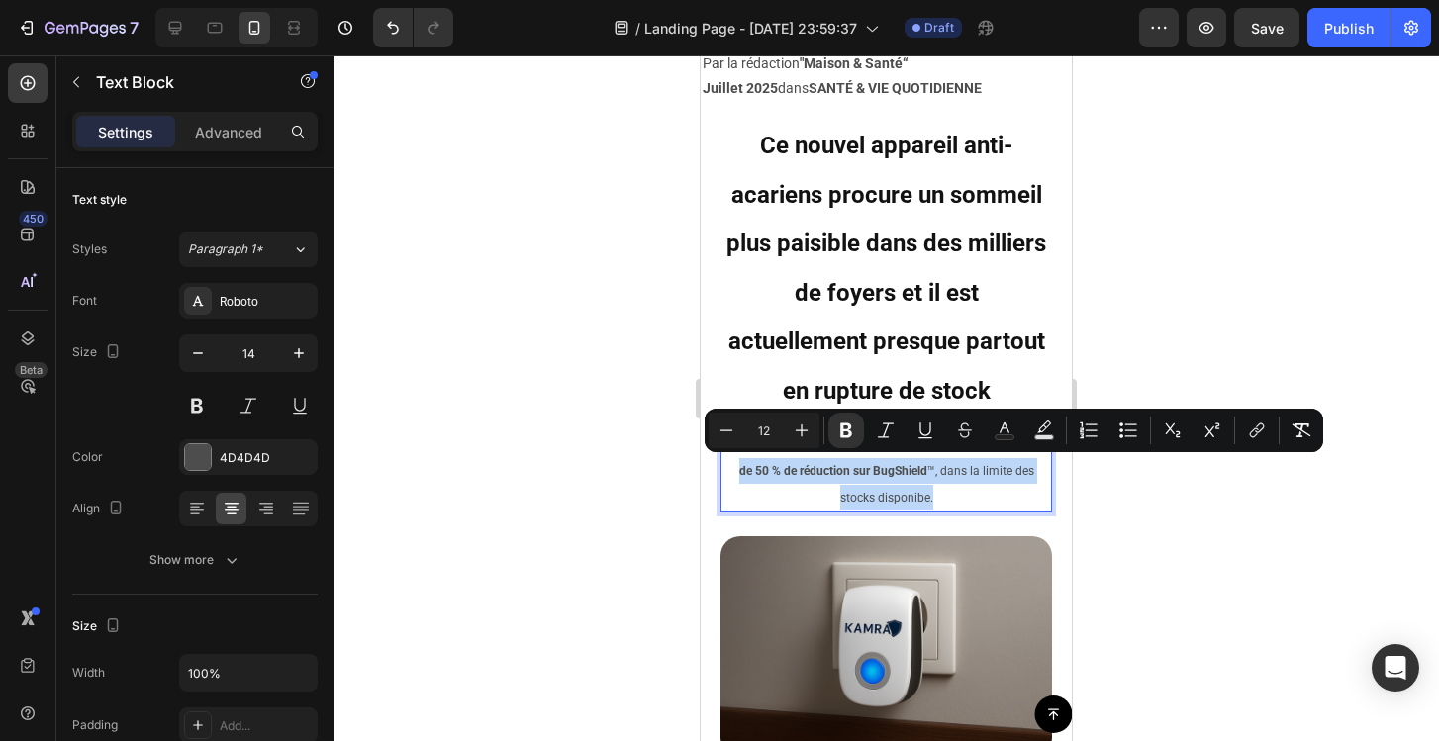
click at [948, 460] on p "Offre à durée limitée : bénéficiez dès maintenant de 50 % de réduction sur BugS…" at bounding box center [886, 471] width 328 height 78
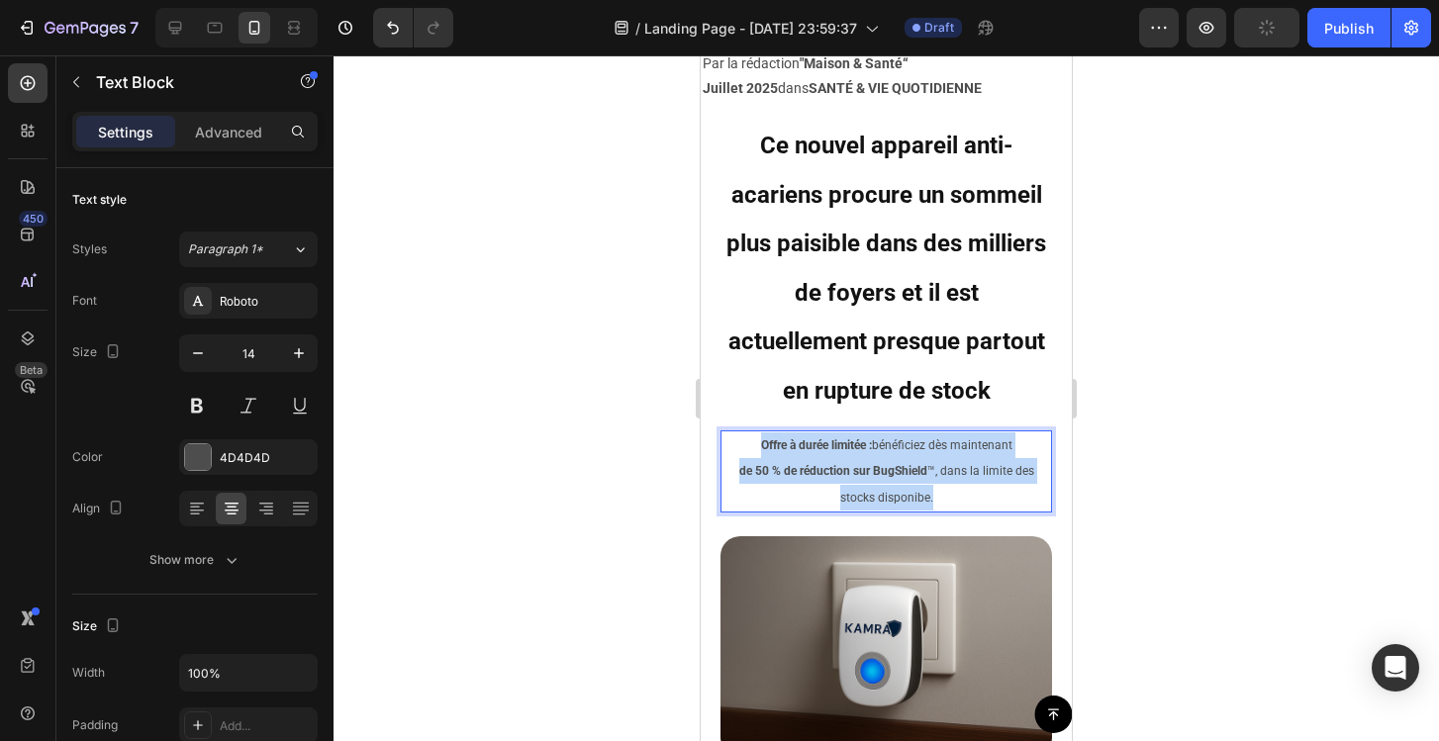
drag, startPoint x: 942, startPoint y: 493, endPoint x: 737, endPoint y: 432, distance: 213.6
click at [737, 432] on p "Offre à durée limitée : bénéficiez dès maintenant de 50 % de réduction sur BugS…" at bounding box center [886, 471] width 328 height 78
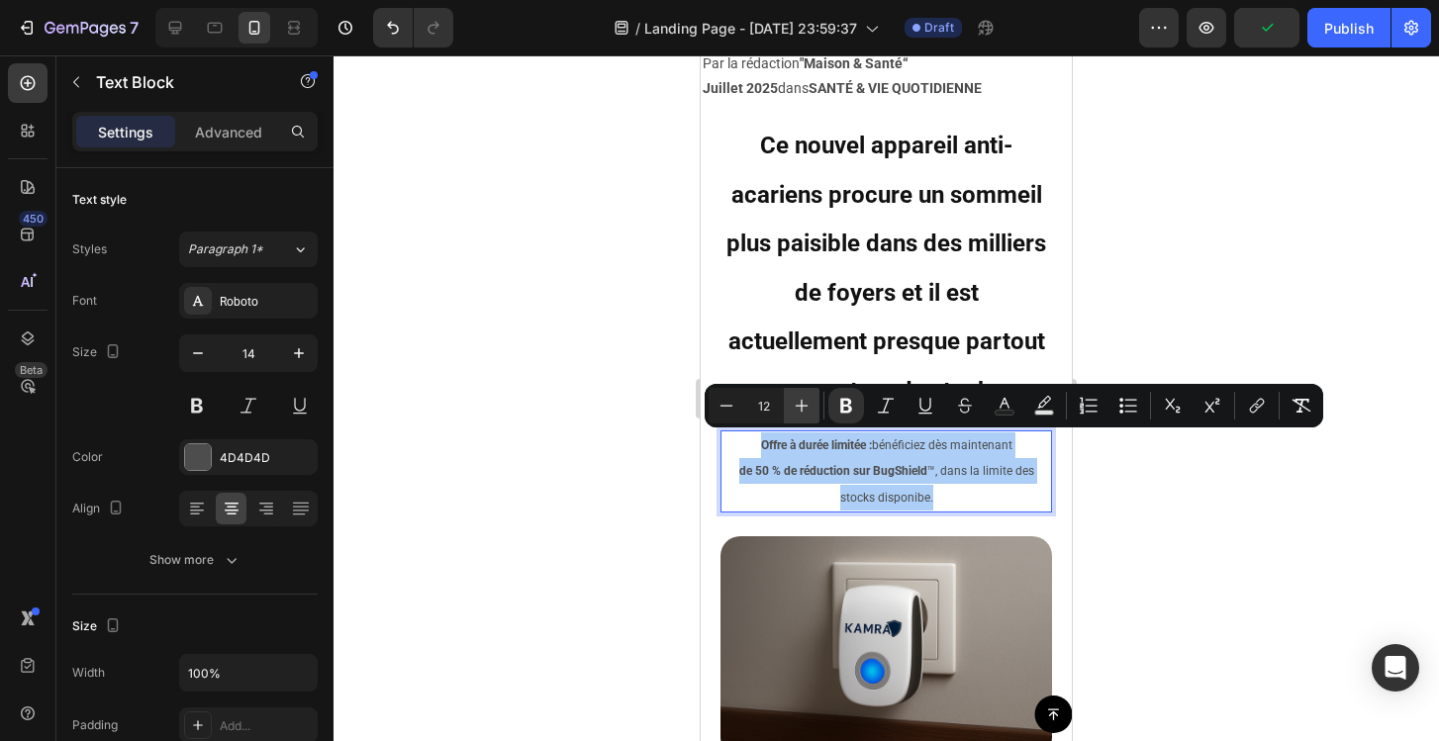
click at [806, 403] on icon "Editor contextual toolbar" at bounding box center [802, 406] width 20 height 20
type input "13"
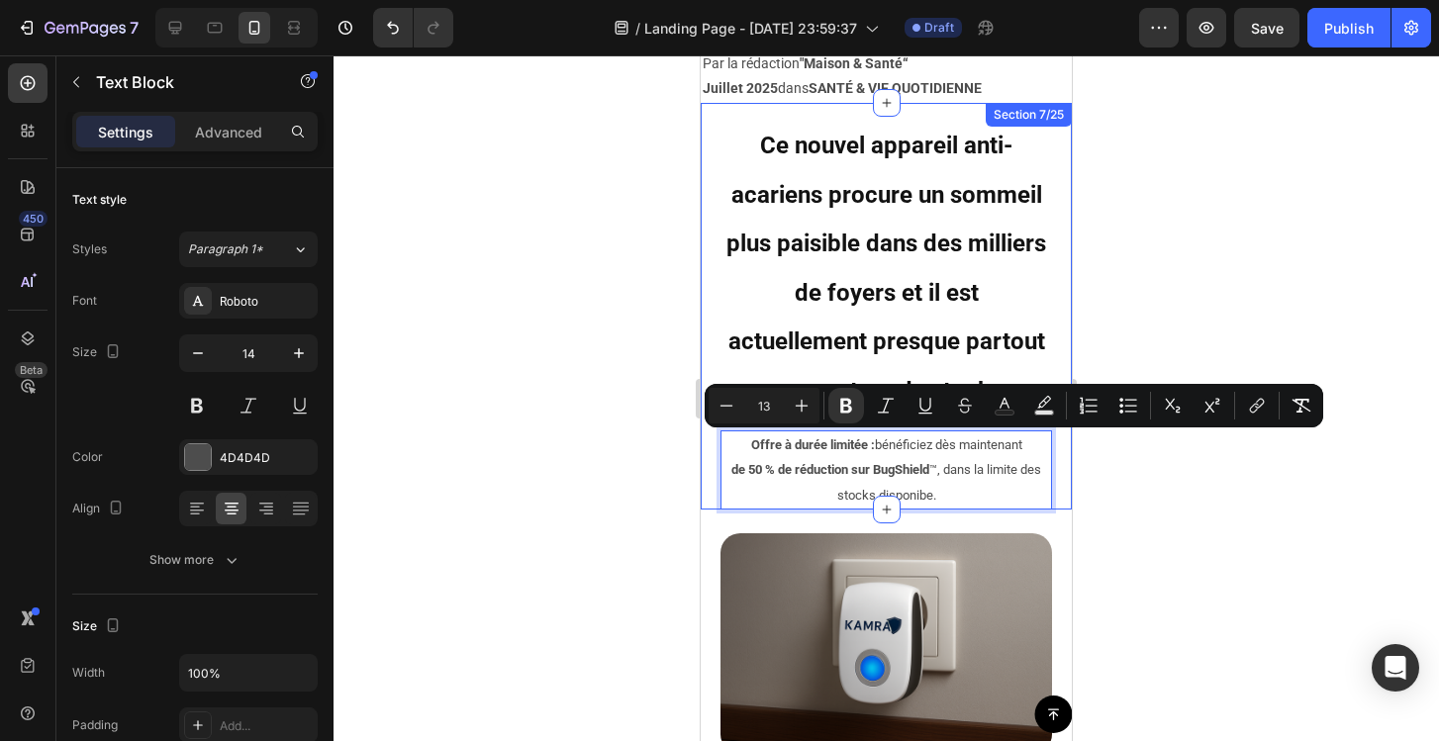
click at [1191, 496] on div at bounding box center [886, 398] width 1105 height 686
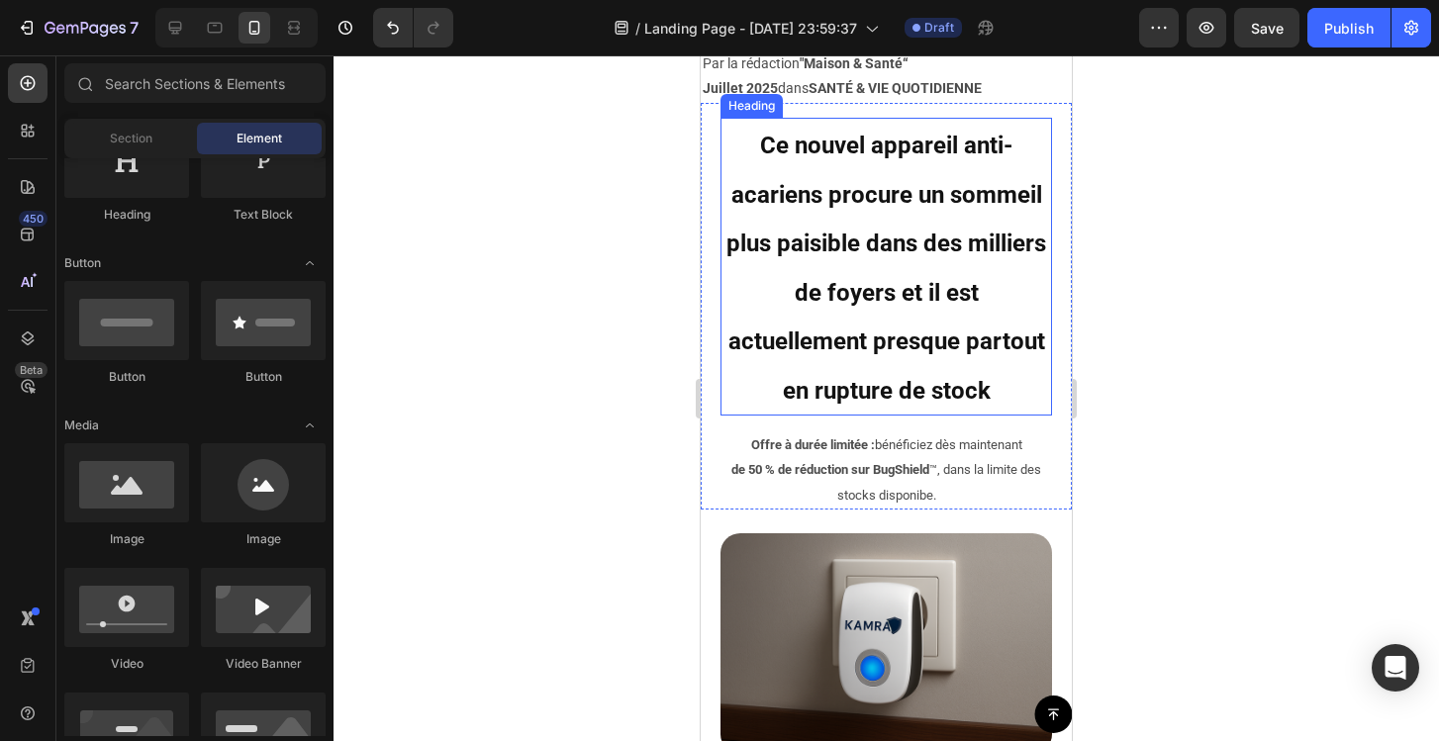
click at [945, 259] on h2 "Ce nouvel appareil anti-acariens procure un sommeil plus paisible dans des mill…" at bounding box center [886, 267] width 332 height 298
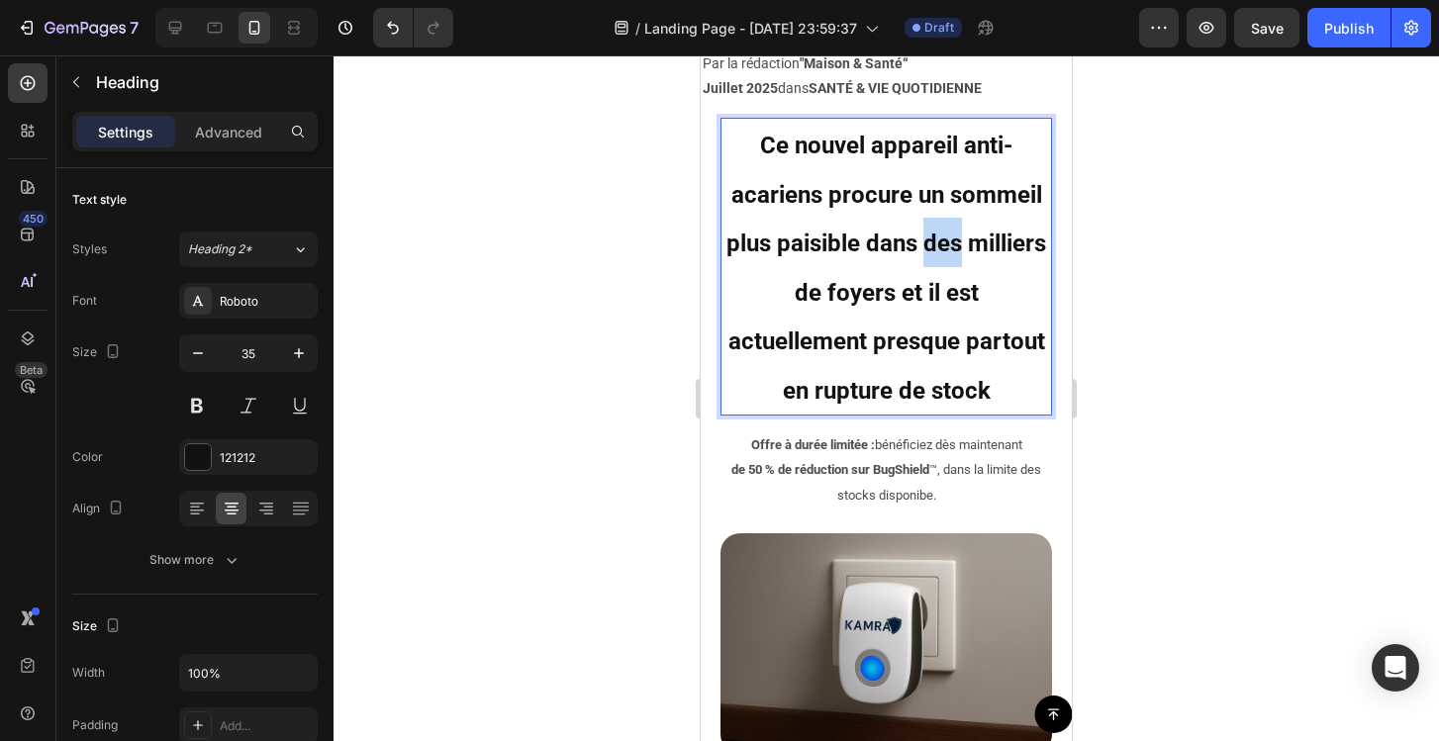
click at [945, 259] on h2 "Ce nouvel appareil anti-acariens procure un sommeil plus paisible dans des mill…" at bounding box center [886, 267] width 332 height 298
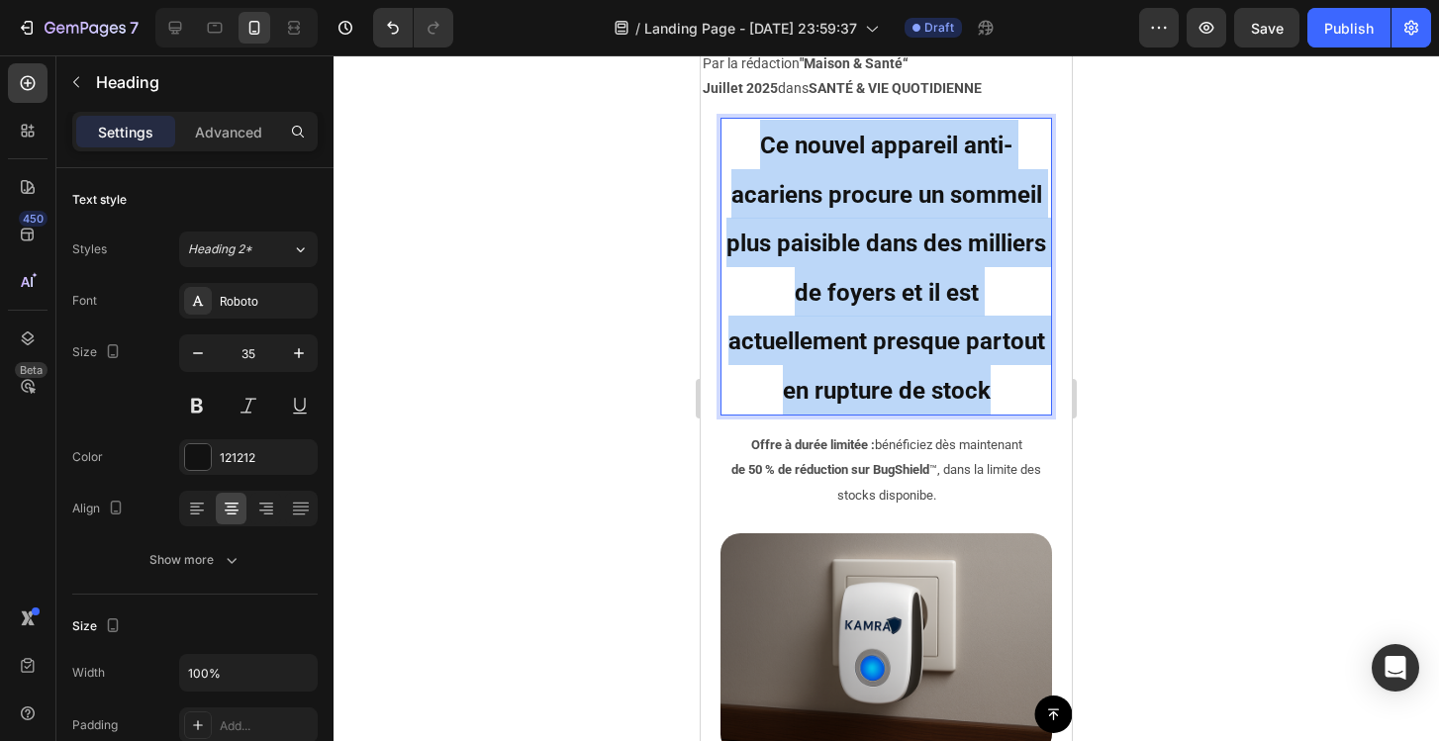
click at [945, 259] on p "Ce nouvel appareil anti-acariens procure un sommeil plus paisible dans des mill…" at bounding box center [886, 267] width 328 height 294
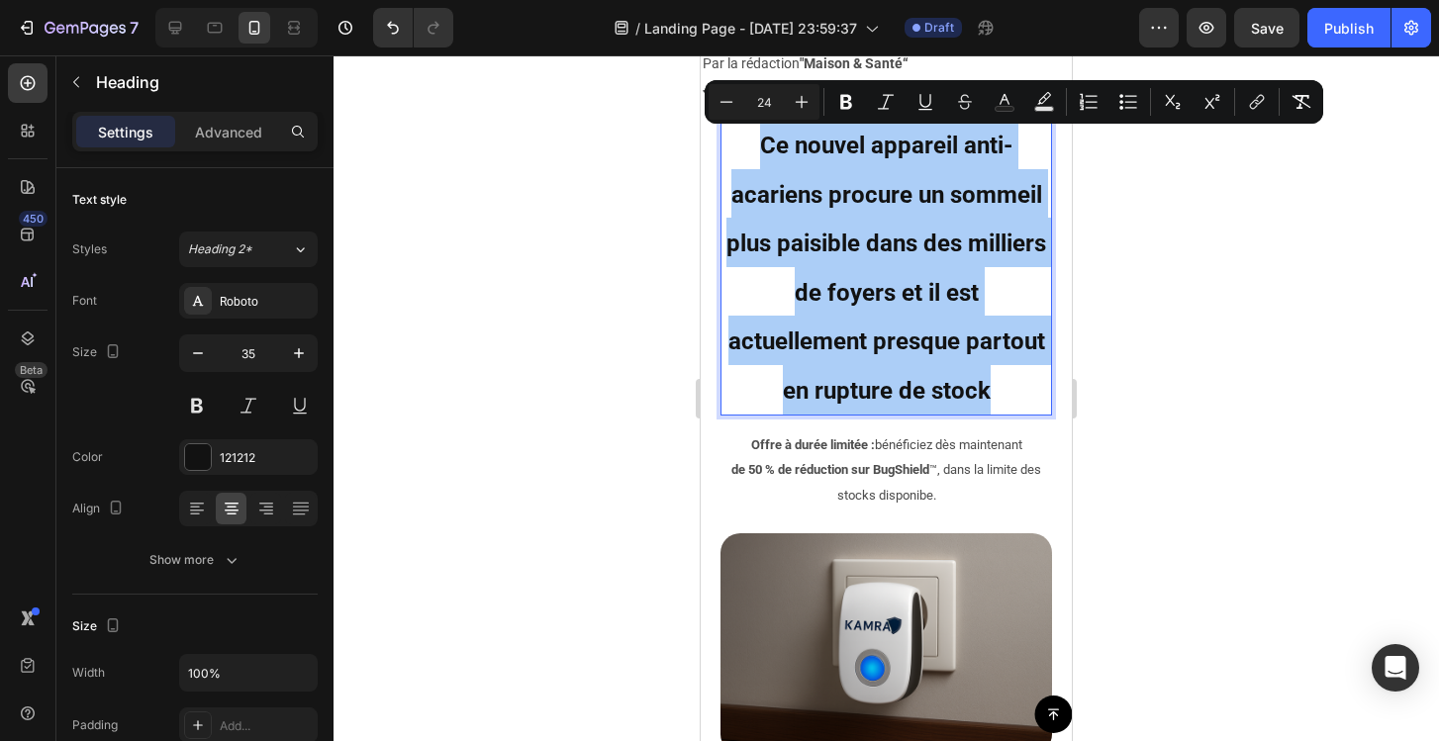
click at [1139, 353] on div at bounding box center [886, 398] width 1105 height 686
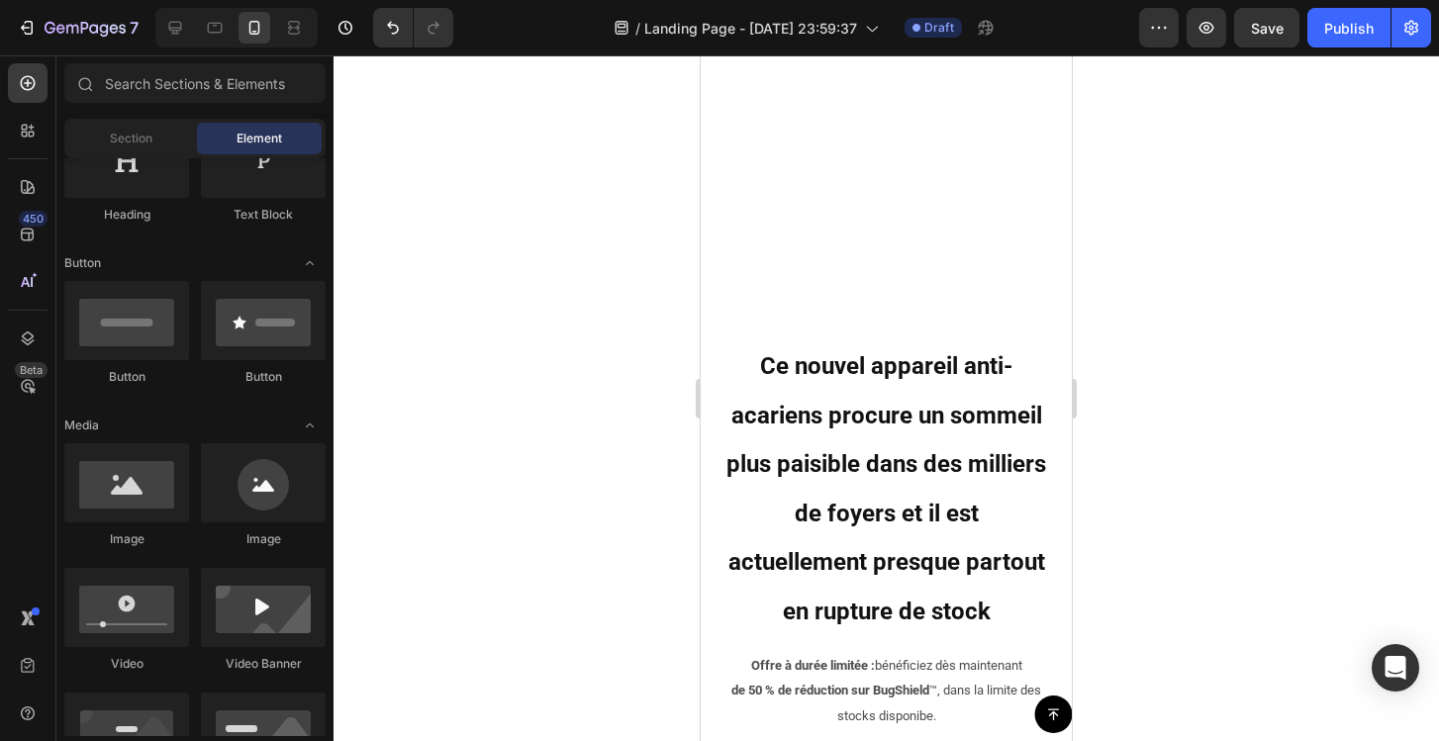
scroll to position [0, 0]
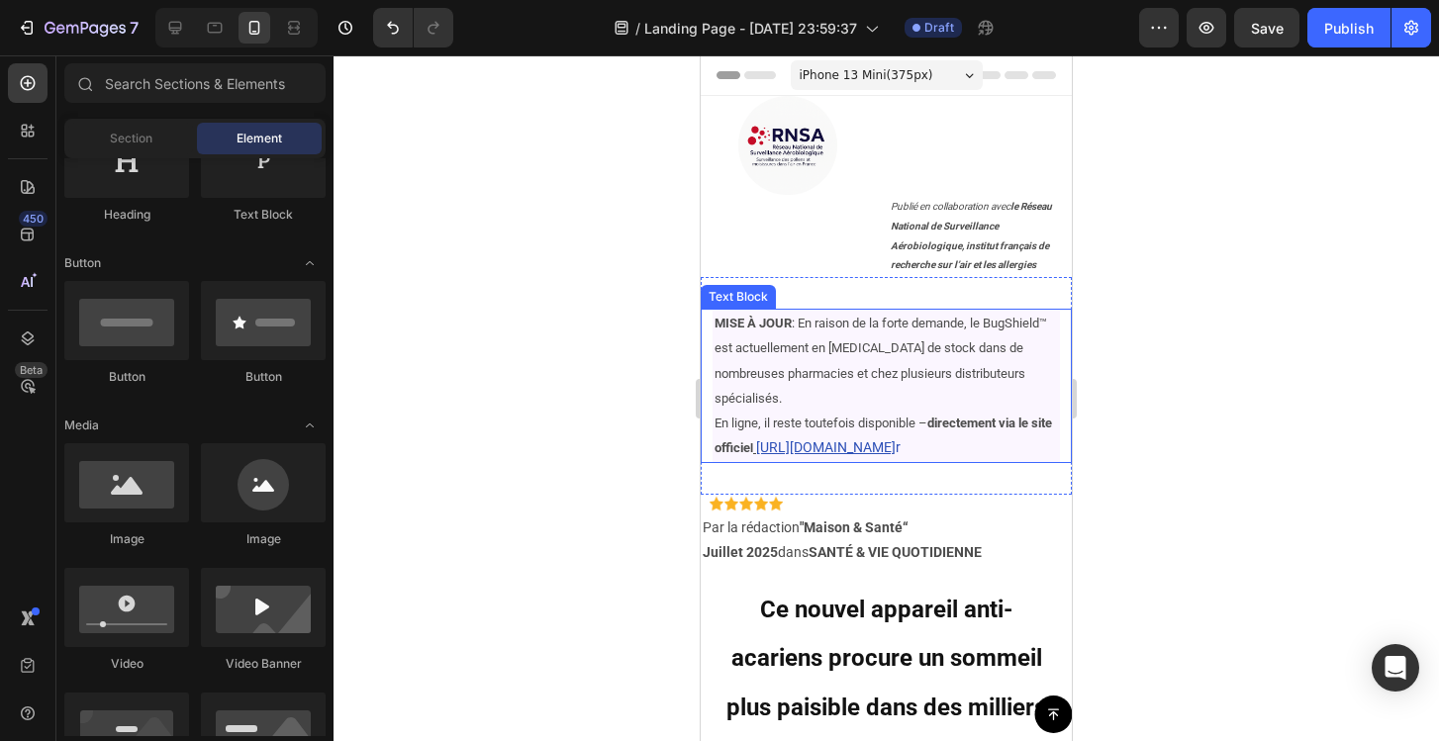
click at [1022, 328] on span "MISE À JOUR : En raison de la forte demande, le BugShield™ est actuellement en …" at bounding box center [881, 361] width 333 height 90
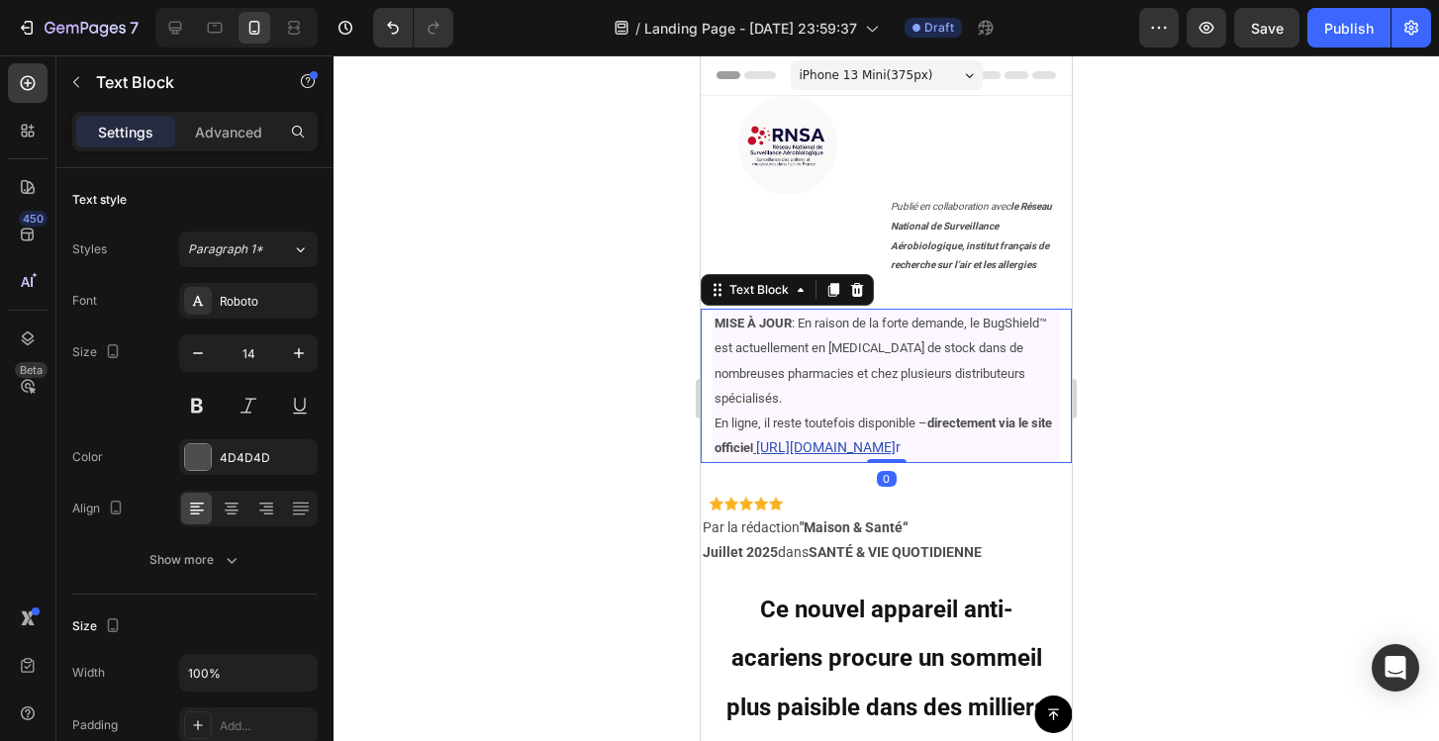
click at [1022, 328] on span "MISE À JOUR : En raison de la forte demande, le BugShield™ est actuellement en …" at bounding box center [881, 361] width 333 height 90
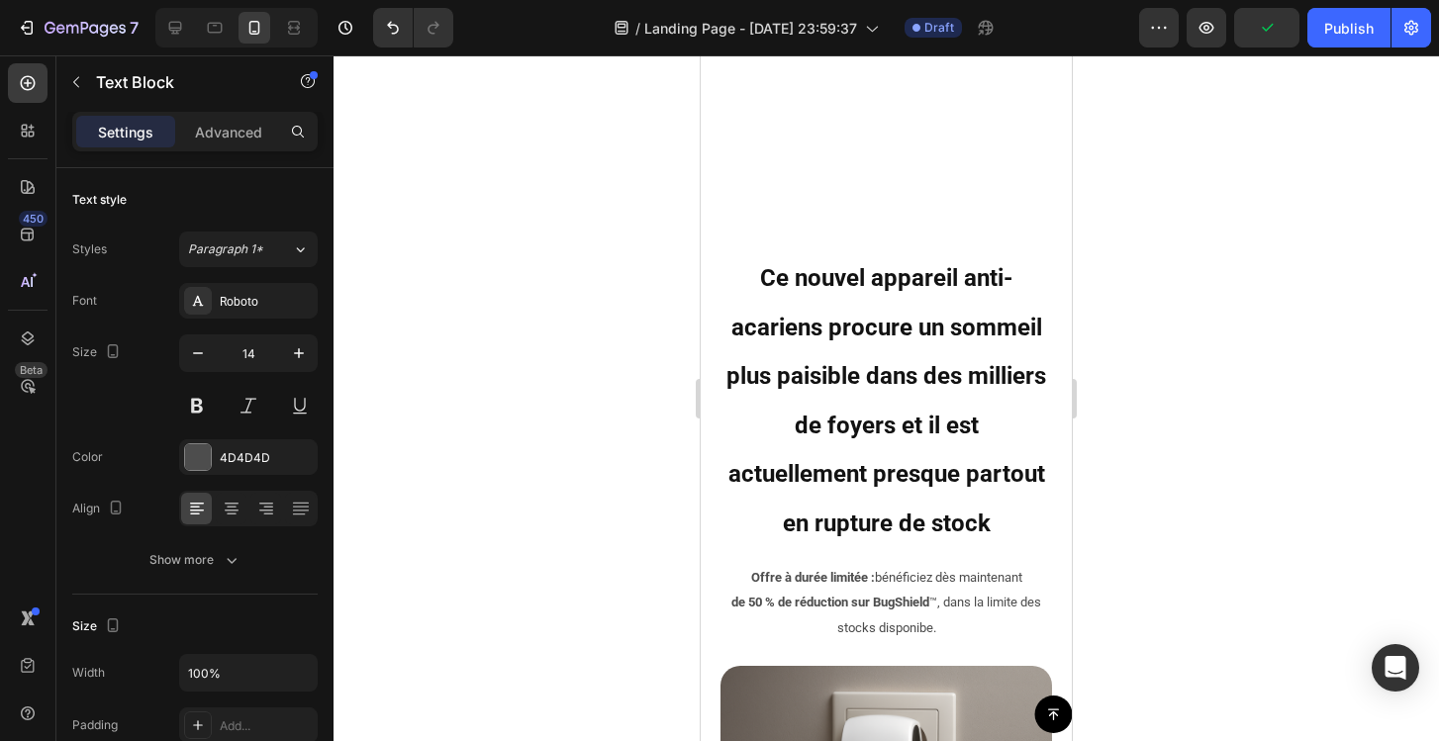
scroll to position [539, 0]
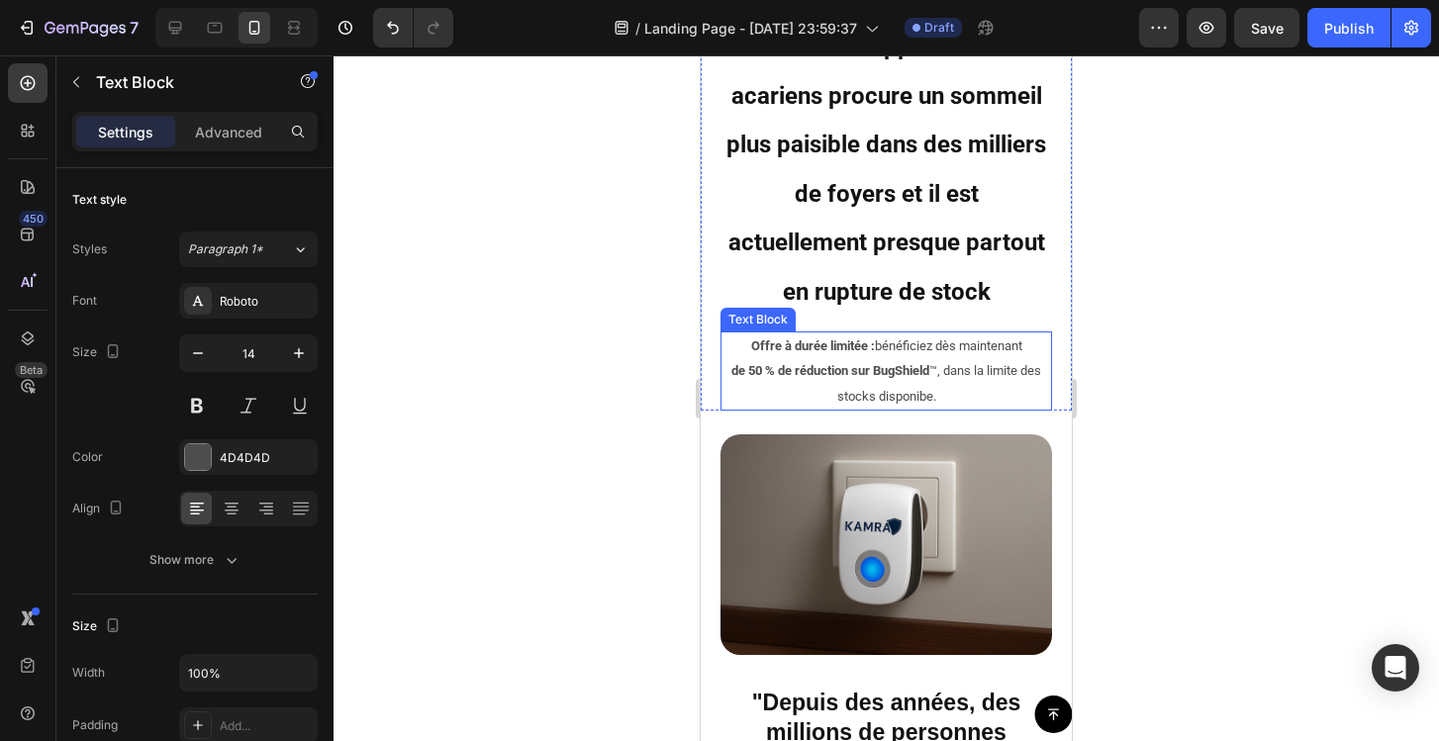
click at [894, 368] on strong "50 % de réduction sur BugShield" at bounding box center [838, 370] width 181 height 15
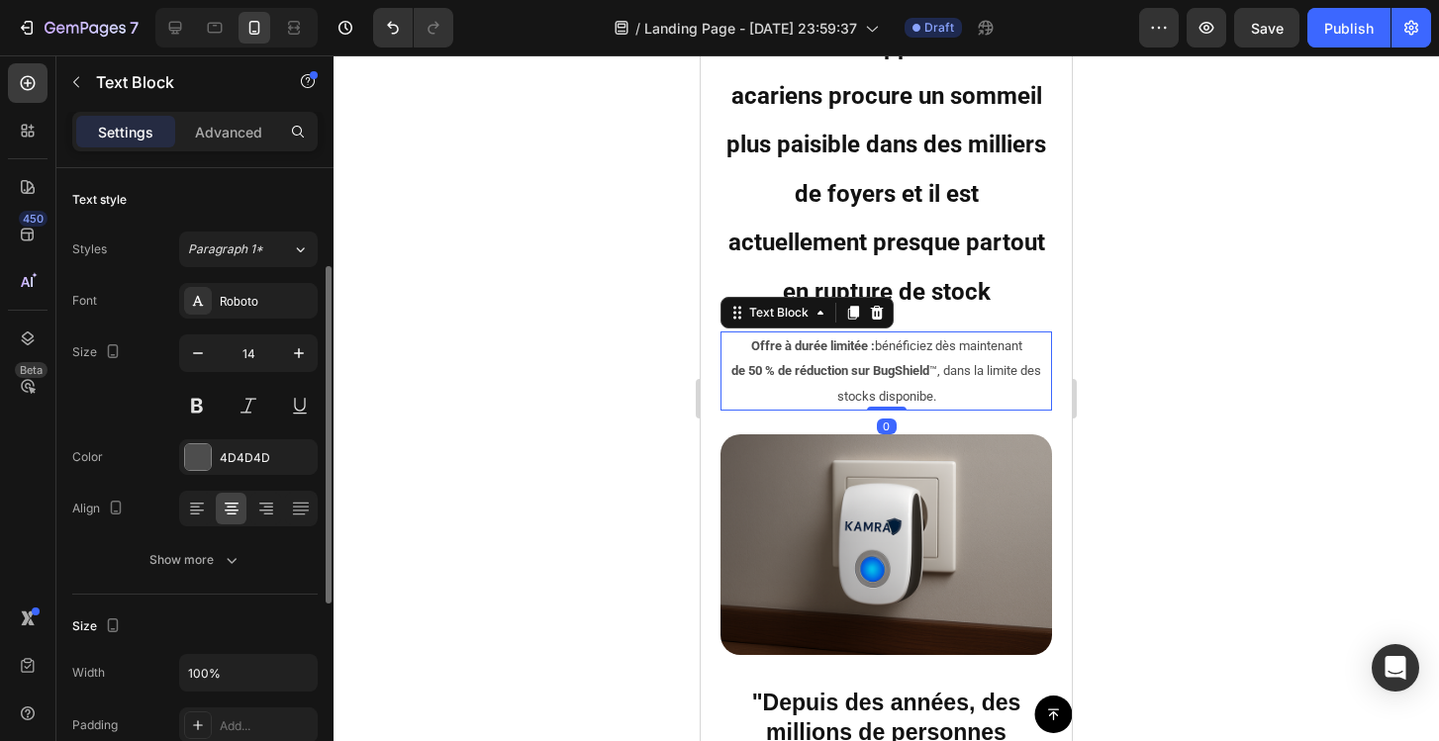
scroll to position [64, 0]
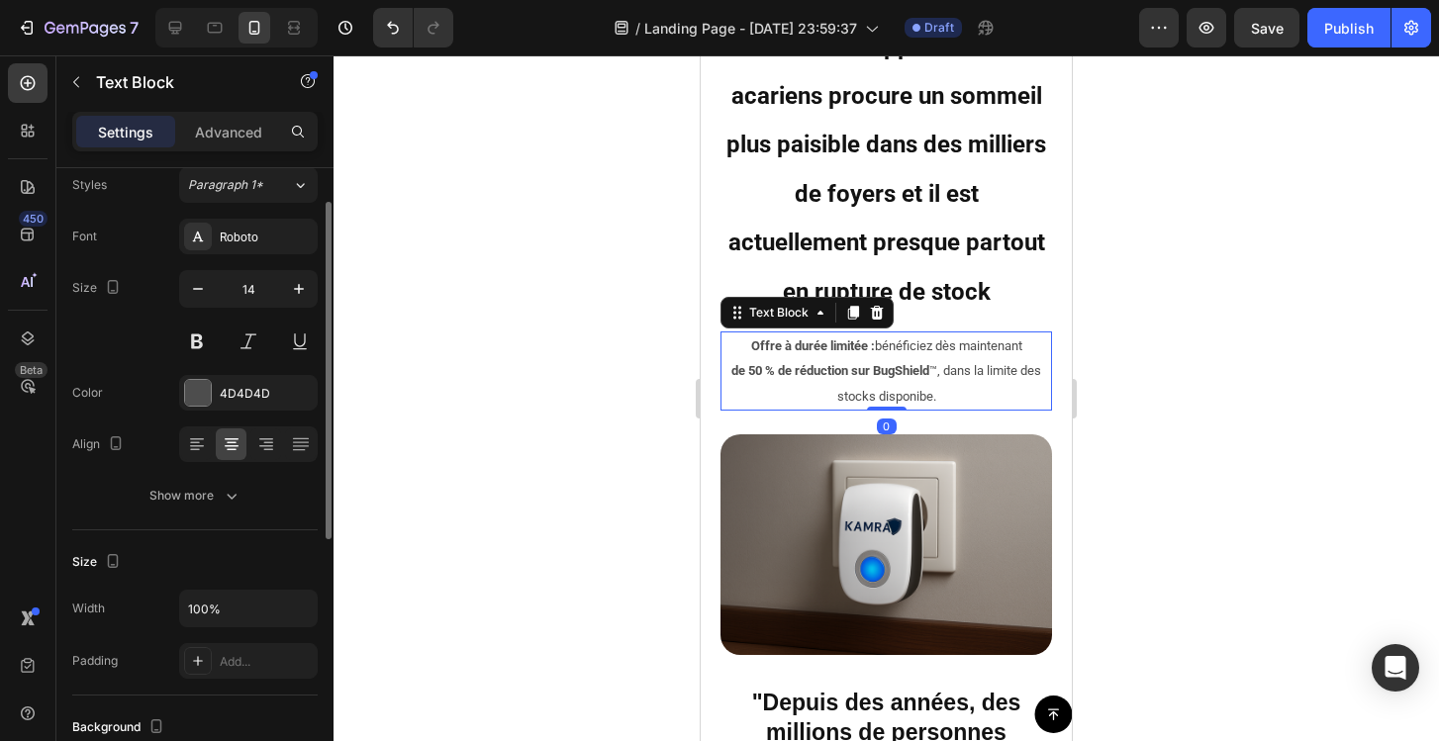
click at [894, 368] on strong "50 % de réduction sur BugShield" at bounding box center [838, 370] width 181 height 15
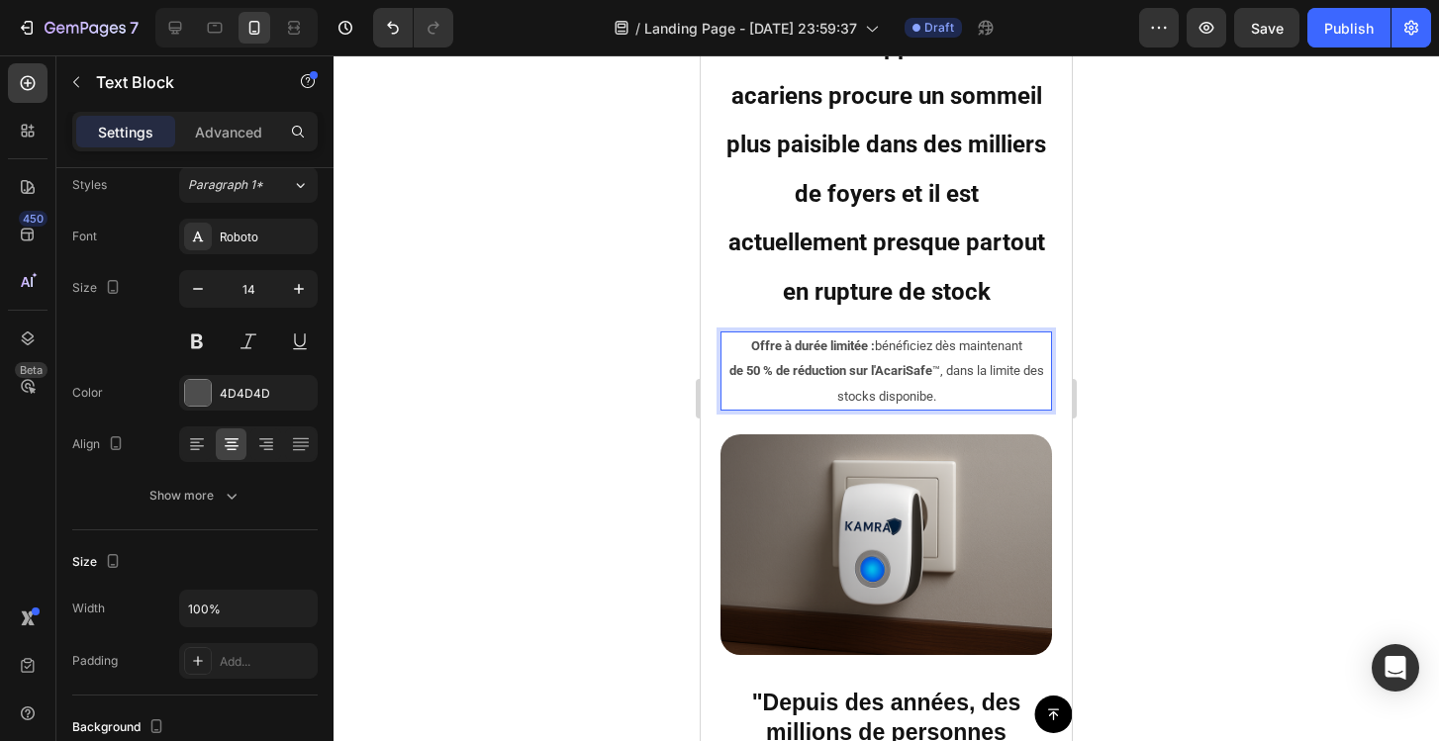
click at [1139, 404] on div at bounding box center [886, 398] width 1105 height 686
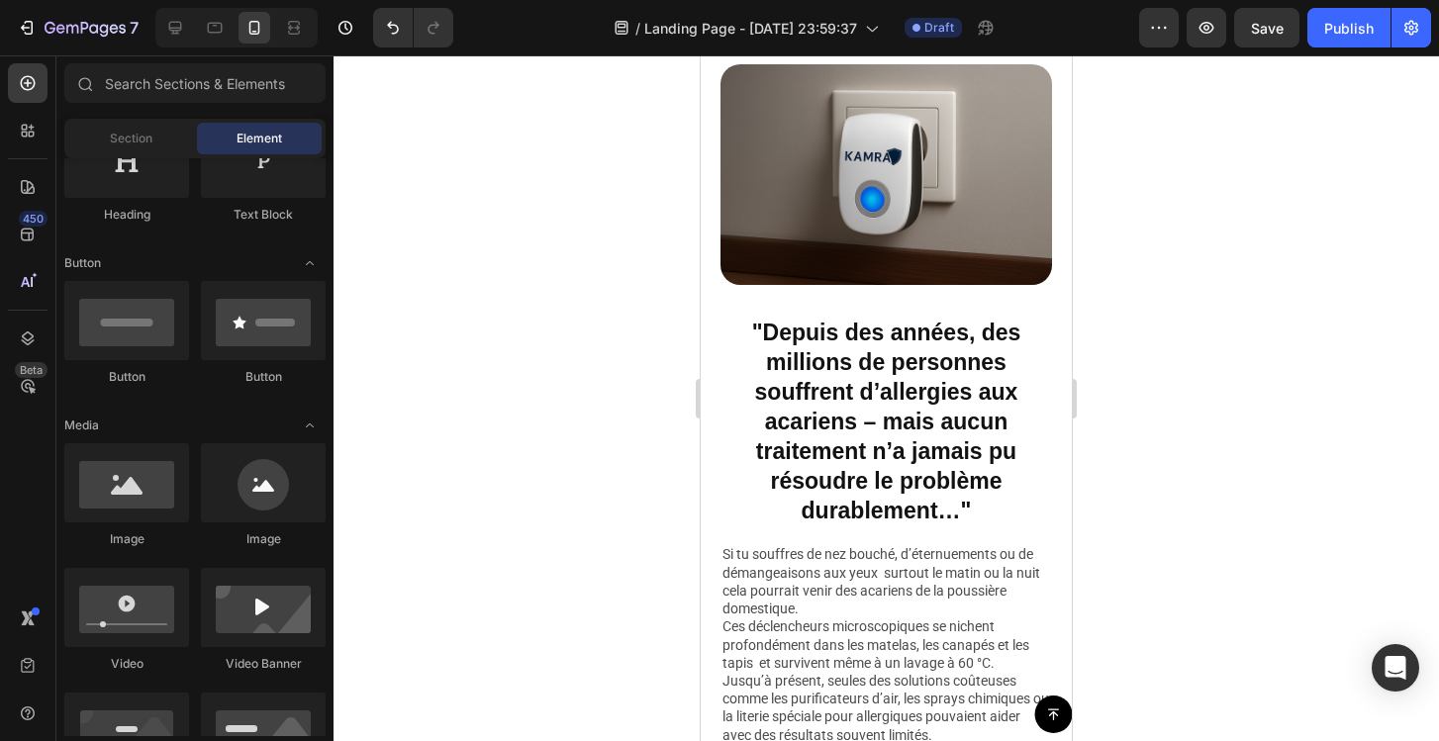
scroll to position [919, 0]
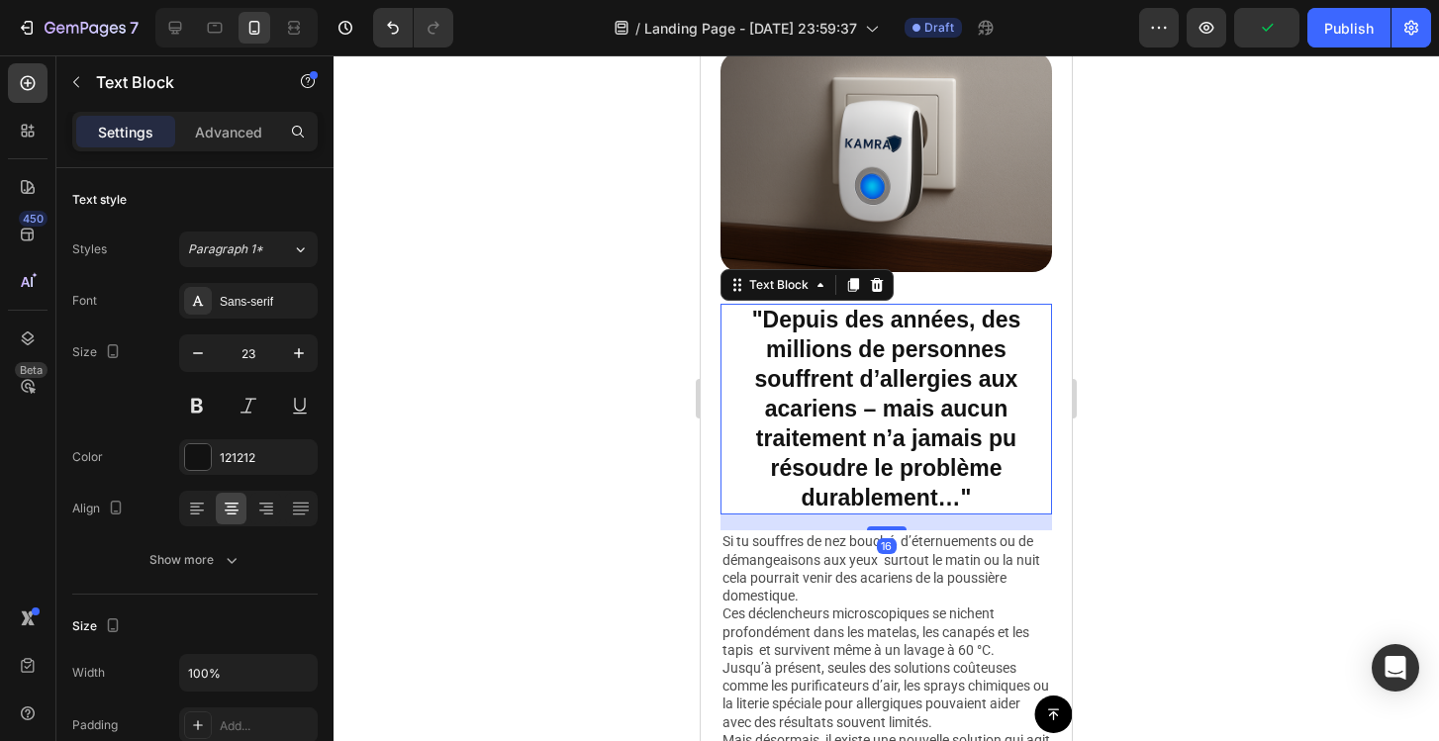
click at [892, 413] on p ""Depuis des années, des millions de personnes souffrent d’allergies aux acarien…" at bounding box center [886, 409] width 328 height 207
click at [880, 408] on p ""Depuis des années, des millions de personnes souffrent d’allergies aux acarien…" at bounding box center [886, 409] width 328 height 207
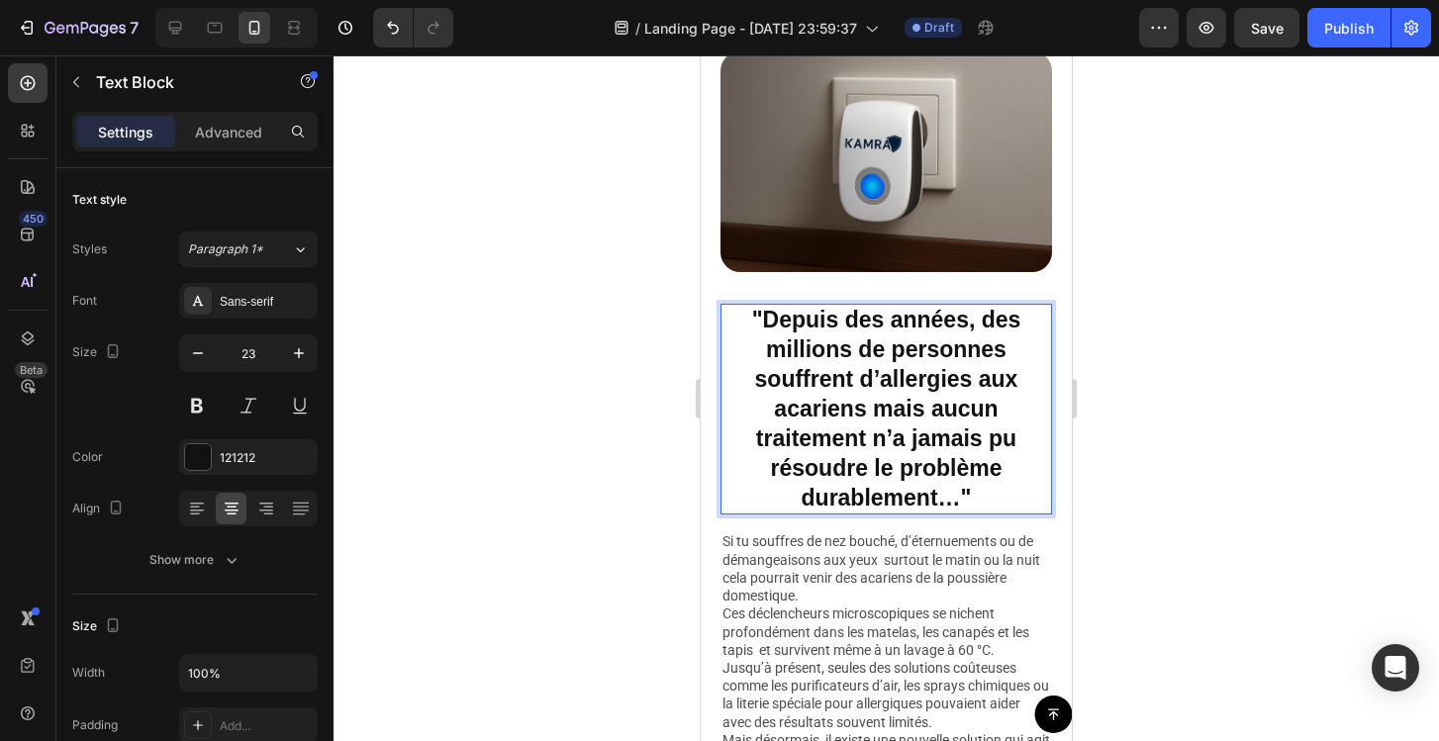
click at [1135, 466] on div at bounding box center [886, 398] width 1105 height 686
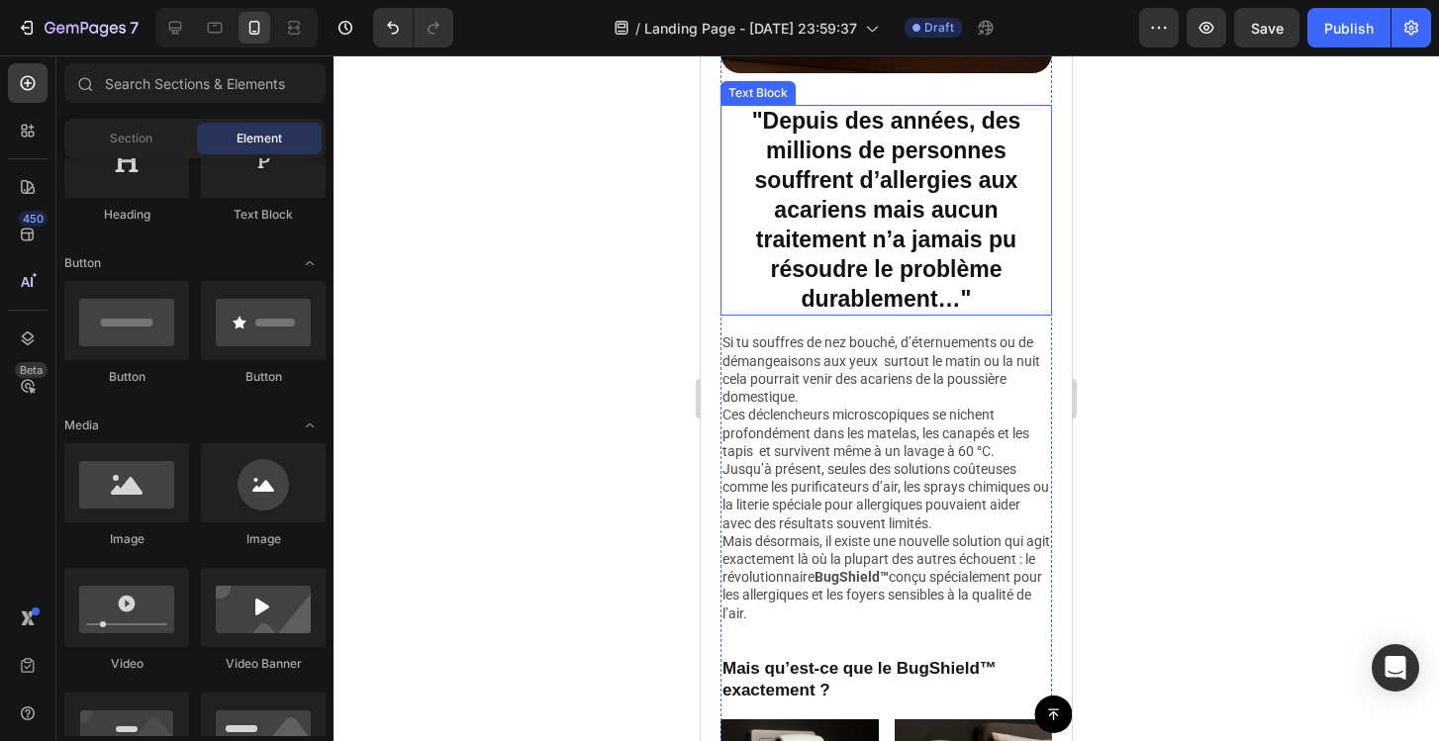
scroll to position [1211, 0]
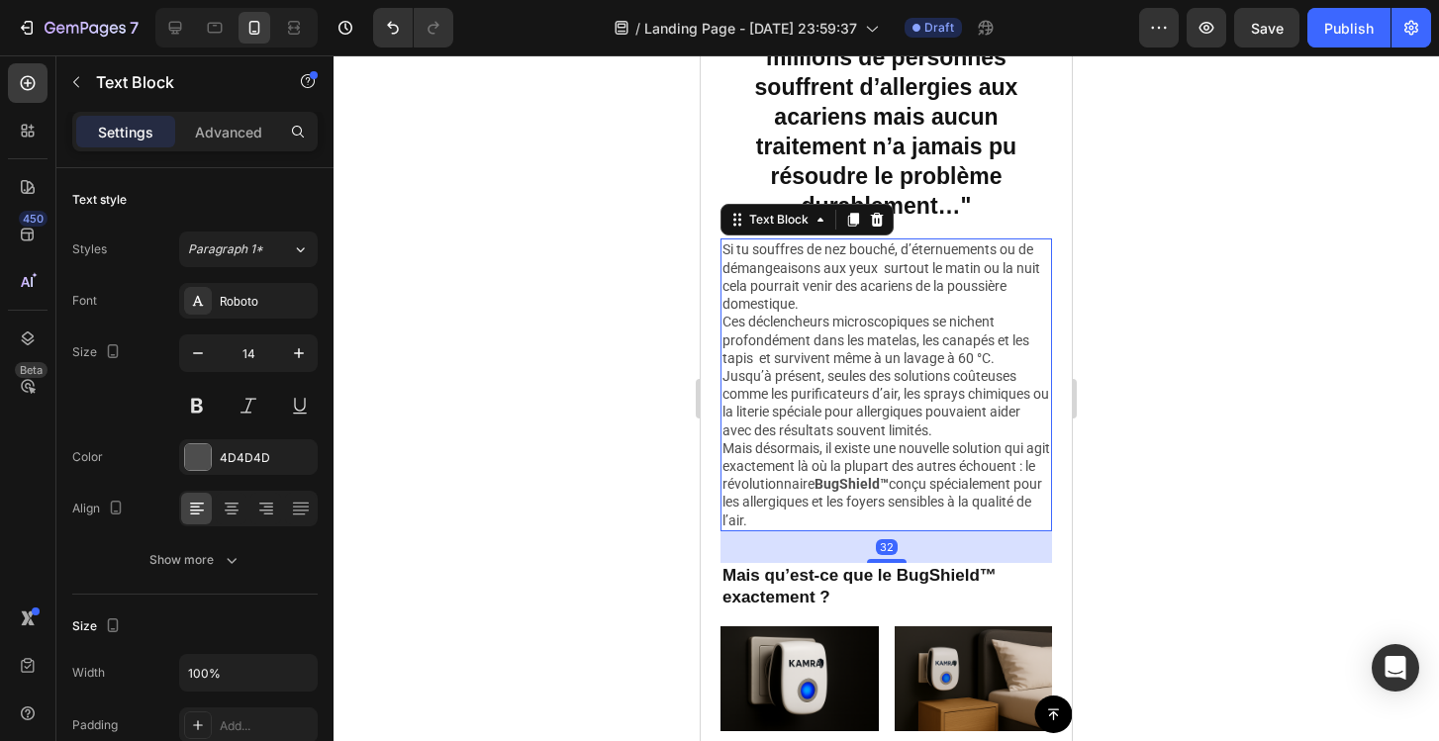
click at [880, 485] on strong "BugShield™" at bounding box center [851, 484] width 74 height 16
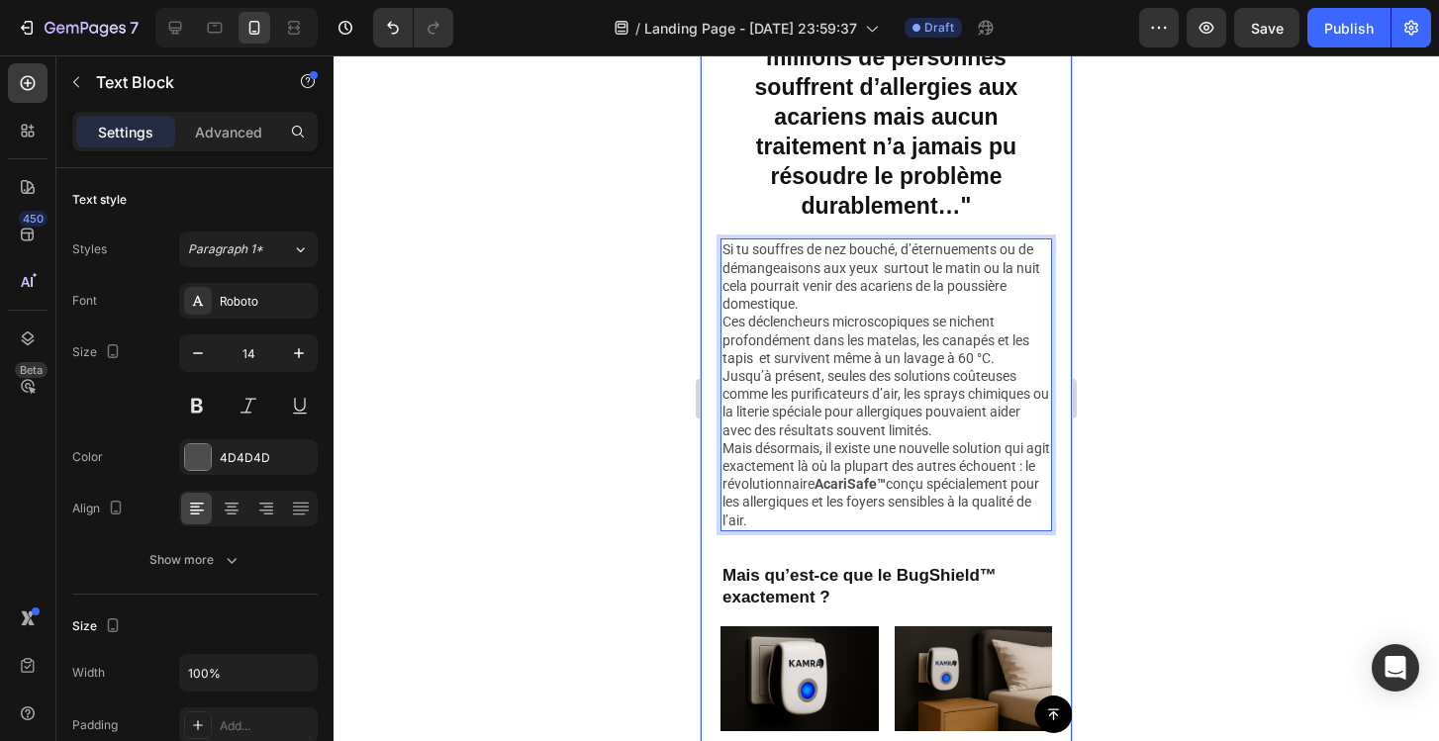
click at [1128, 468] on div at bounding box center [886, 398] width 1105 height 686
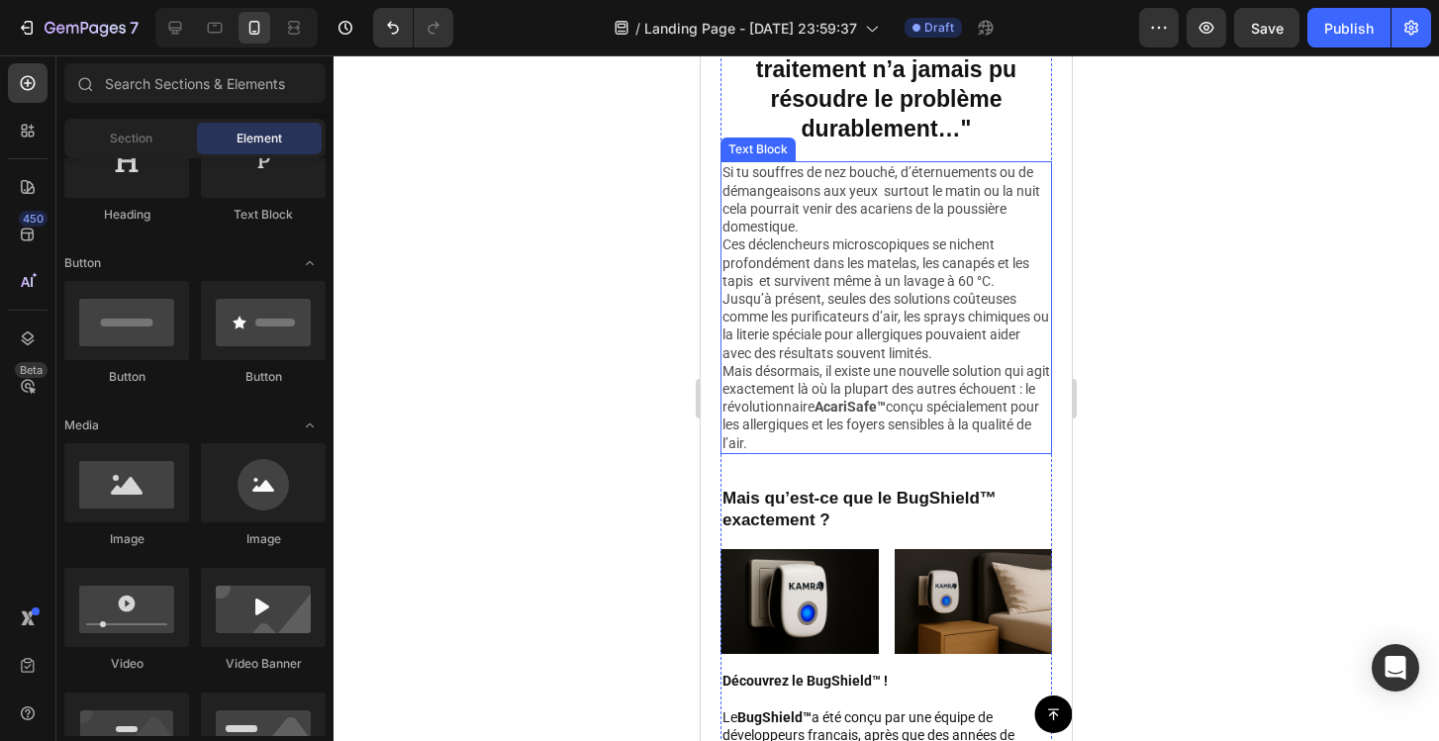
scroll to position [1459, 0]
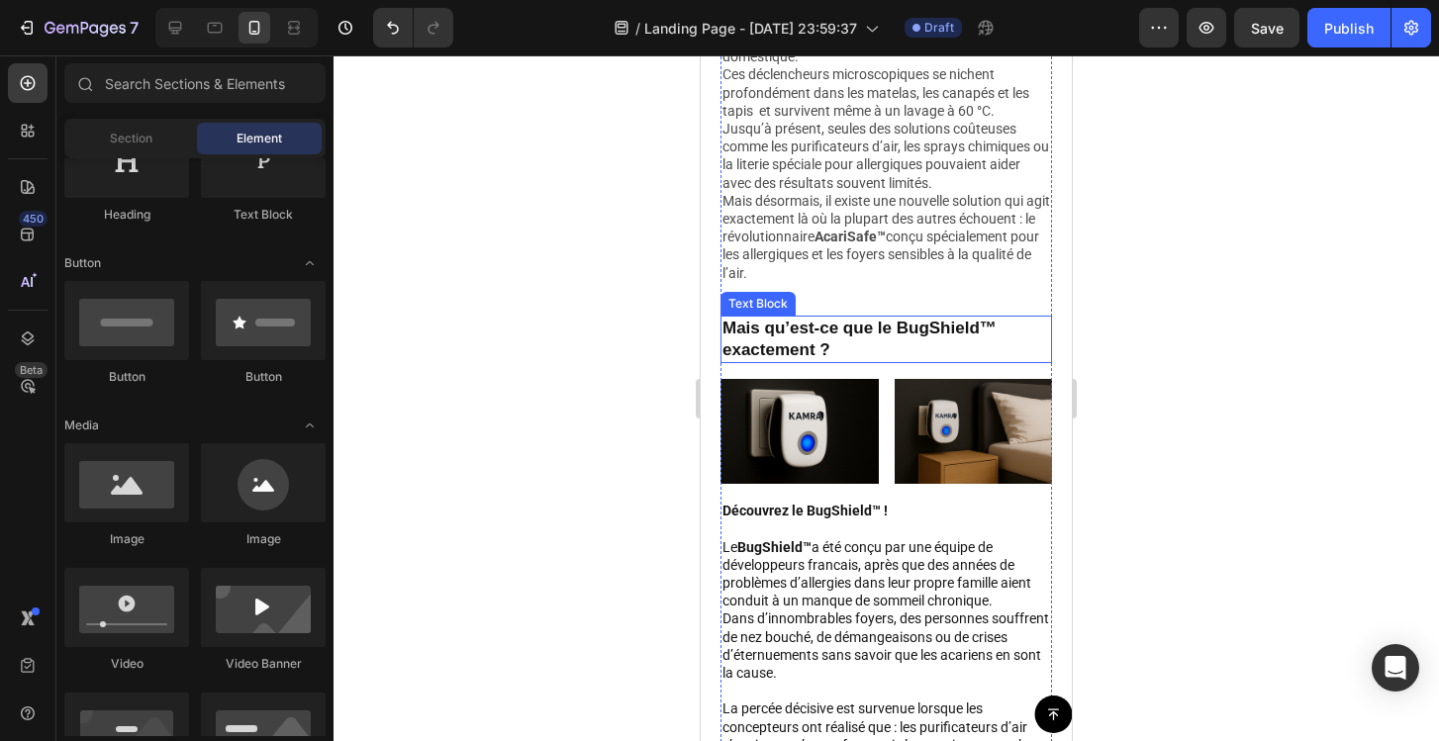
click at [950, 327] on p "Mais qu’est-ce que le BugShield™ exactement ?" at bounding box center [886, 340] width 328 height 44
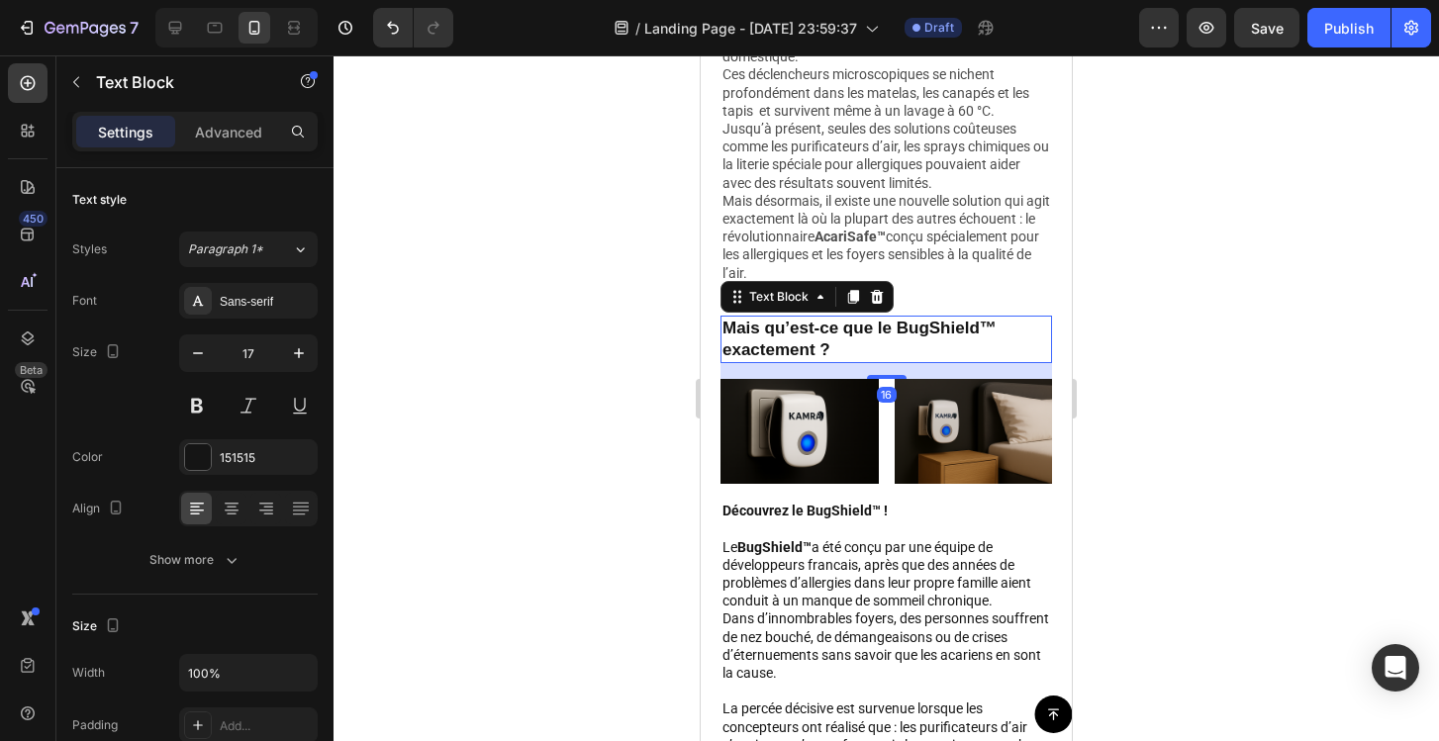
click at [950, 327] on p "Mais qu’est-ce que le BugShield™ exactement ?" at bounding box center [886, 340] width 328 height 44
click at [1216, 364] on div at bounding box center [886, 398] width 1105 height 686
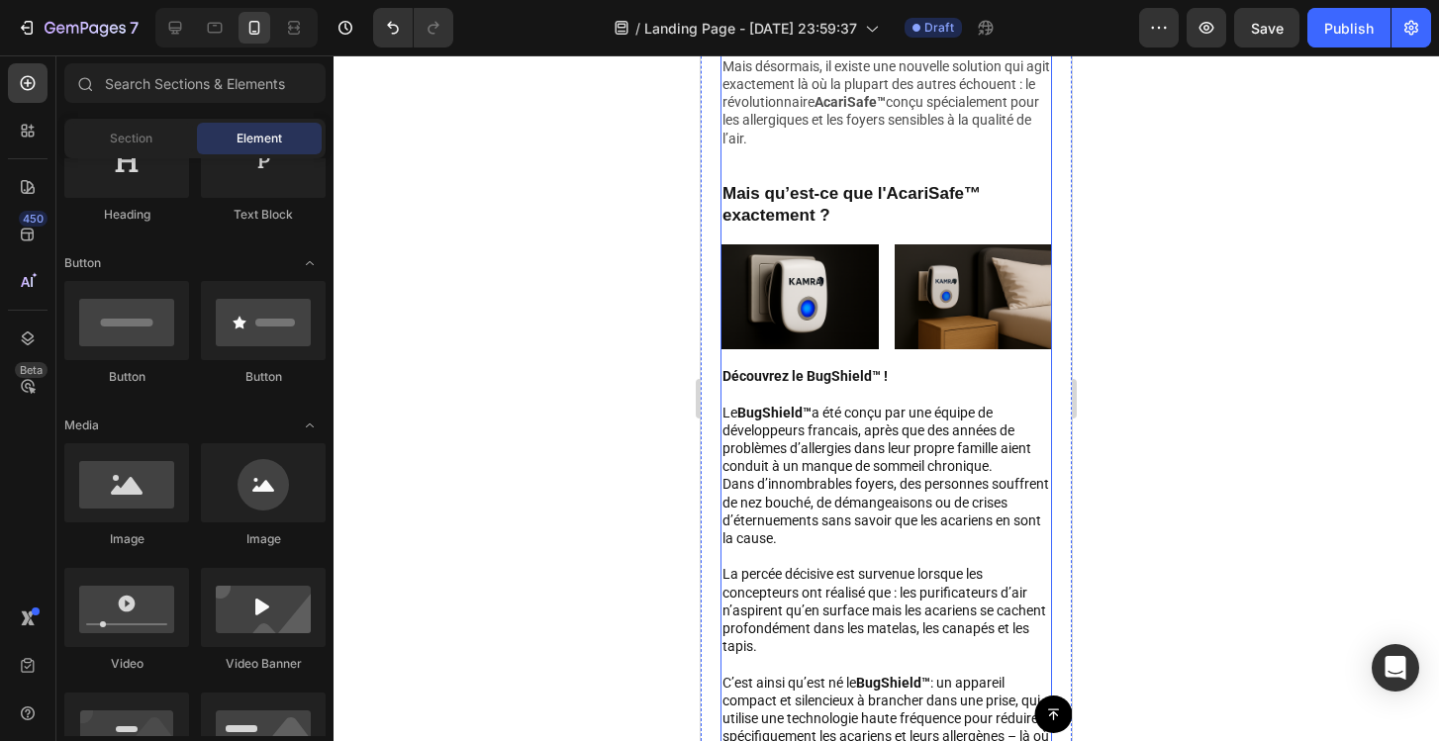
scroll to position [1594, 0]
click at [834, 377] on strong "Découvrez le BugShield™ !" at bounding box center [804, 375] width 165 height 16
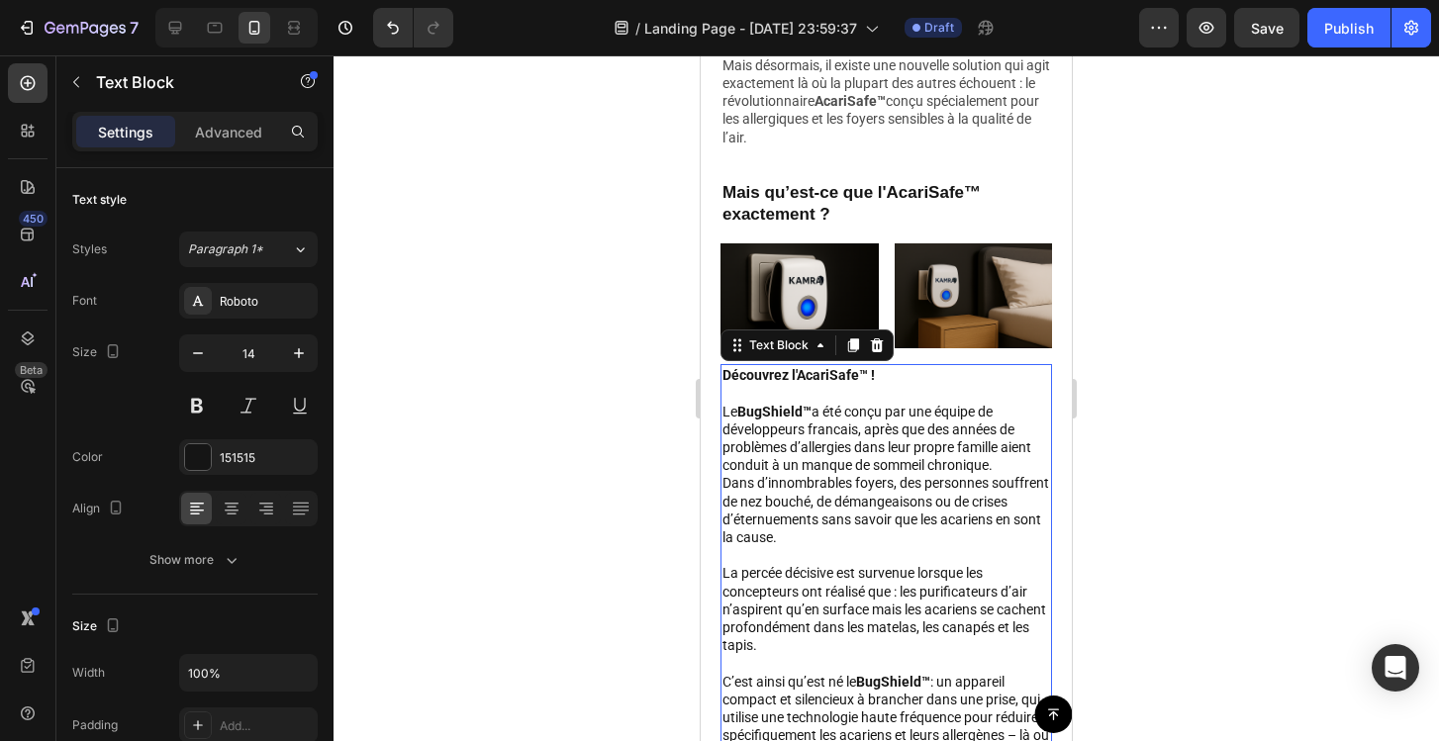
click at [1168, 430] on div at bounding box center [886, 398] width 1105 height 686
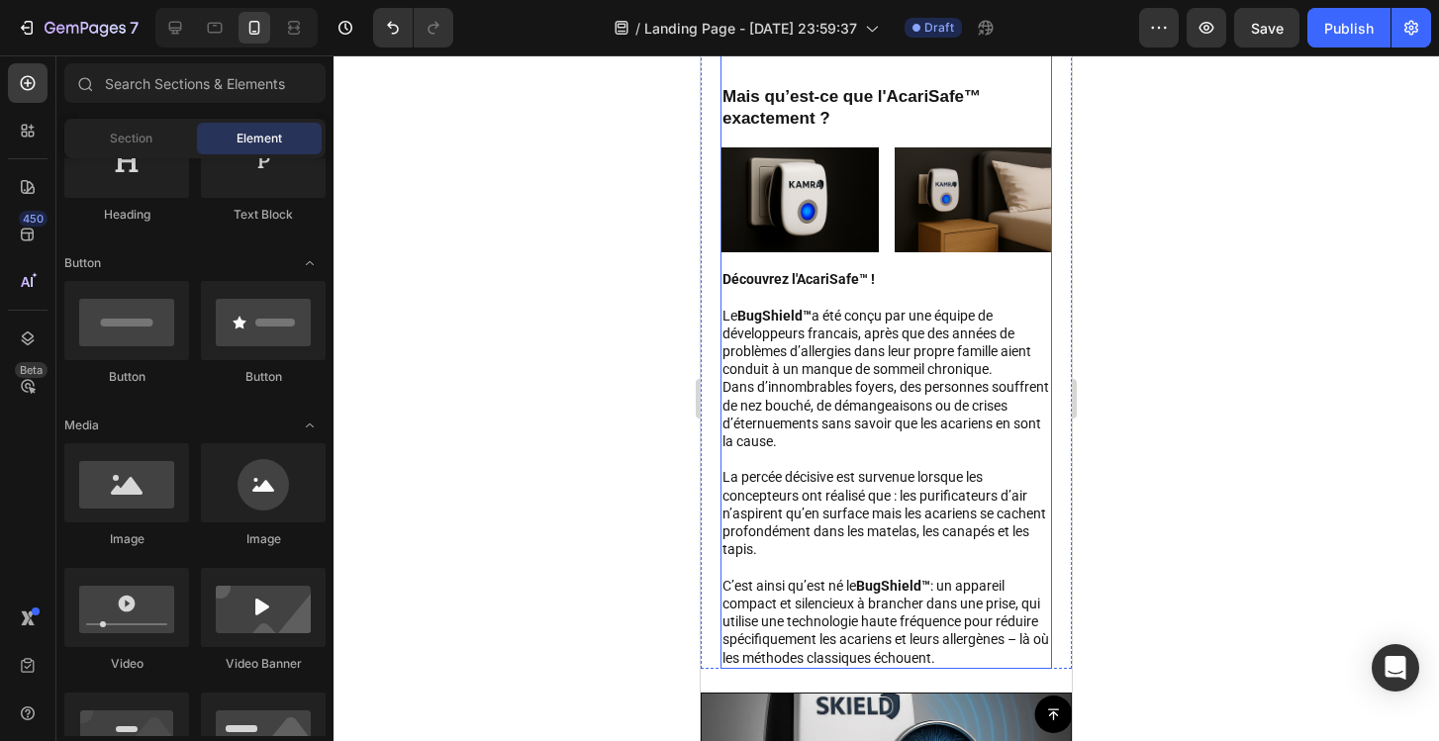
scroll to position [1691, 0]
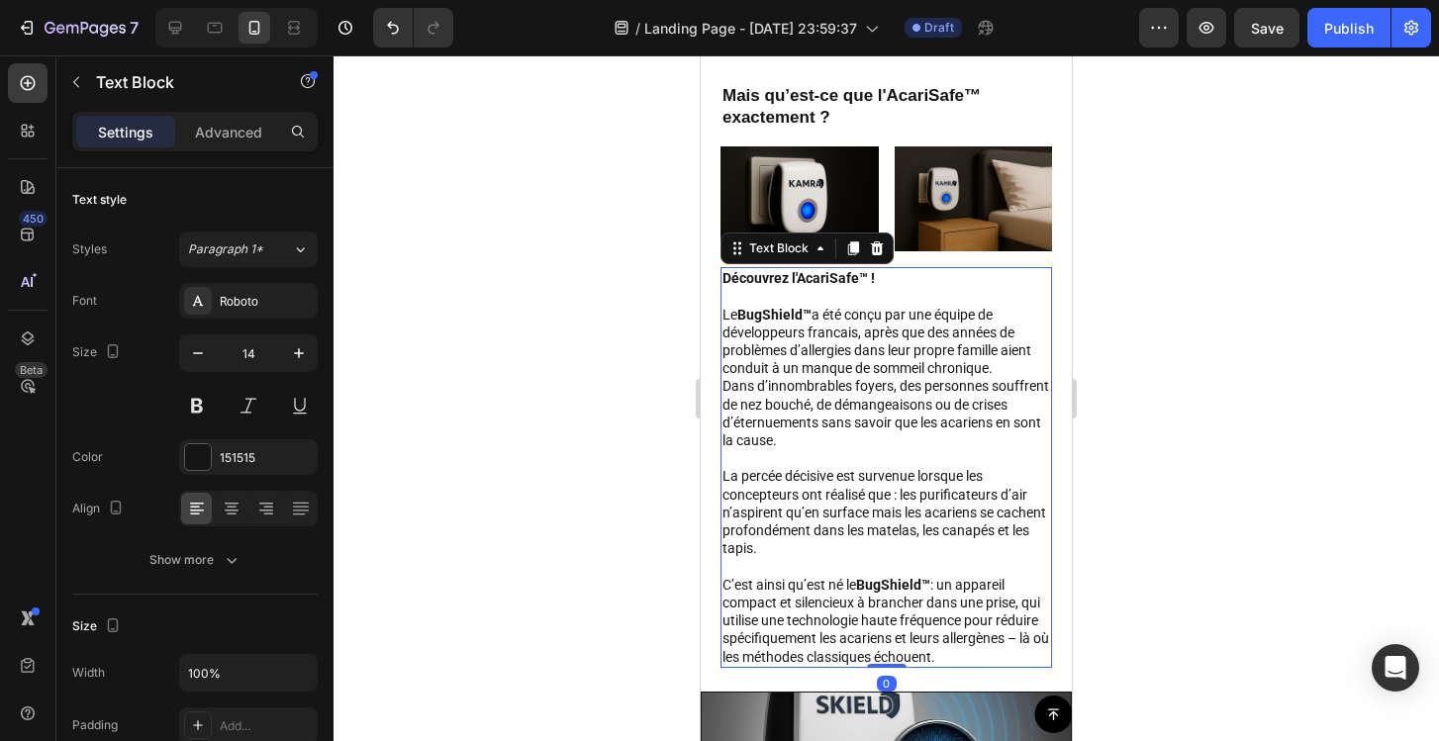
click at [829, 352] on p "Le BugShield™ a été conçu par une équipe de développeurs francais, après que de…" at bounding box center [886, 378] width 328 height 144
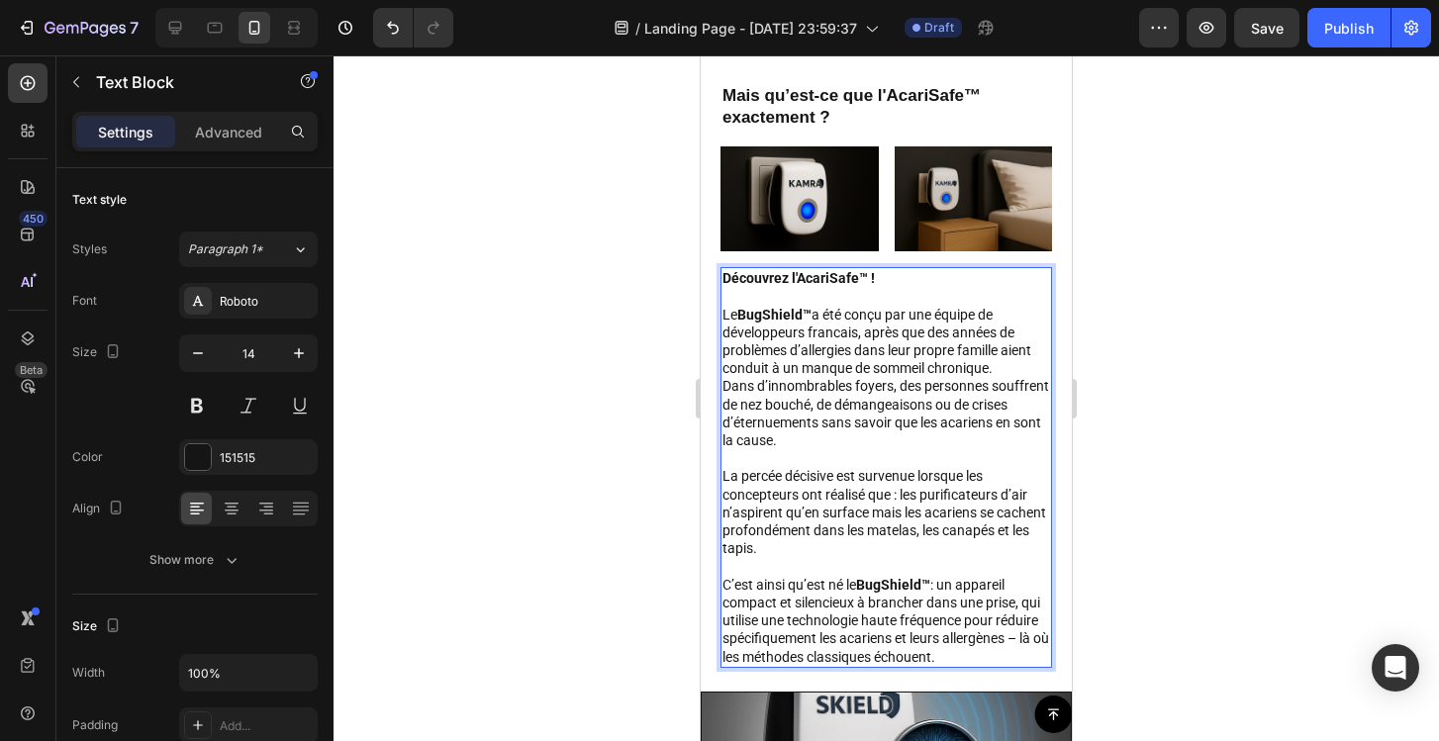
click at [790, 314] on strong "BugShield™" at bounding box center [774, 315] width 74 height 16
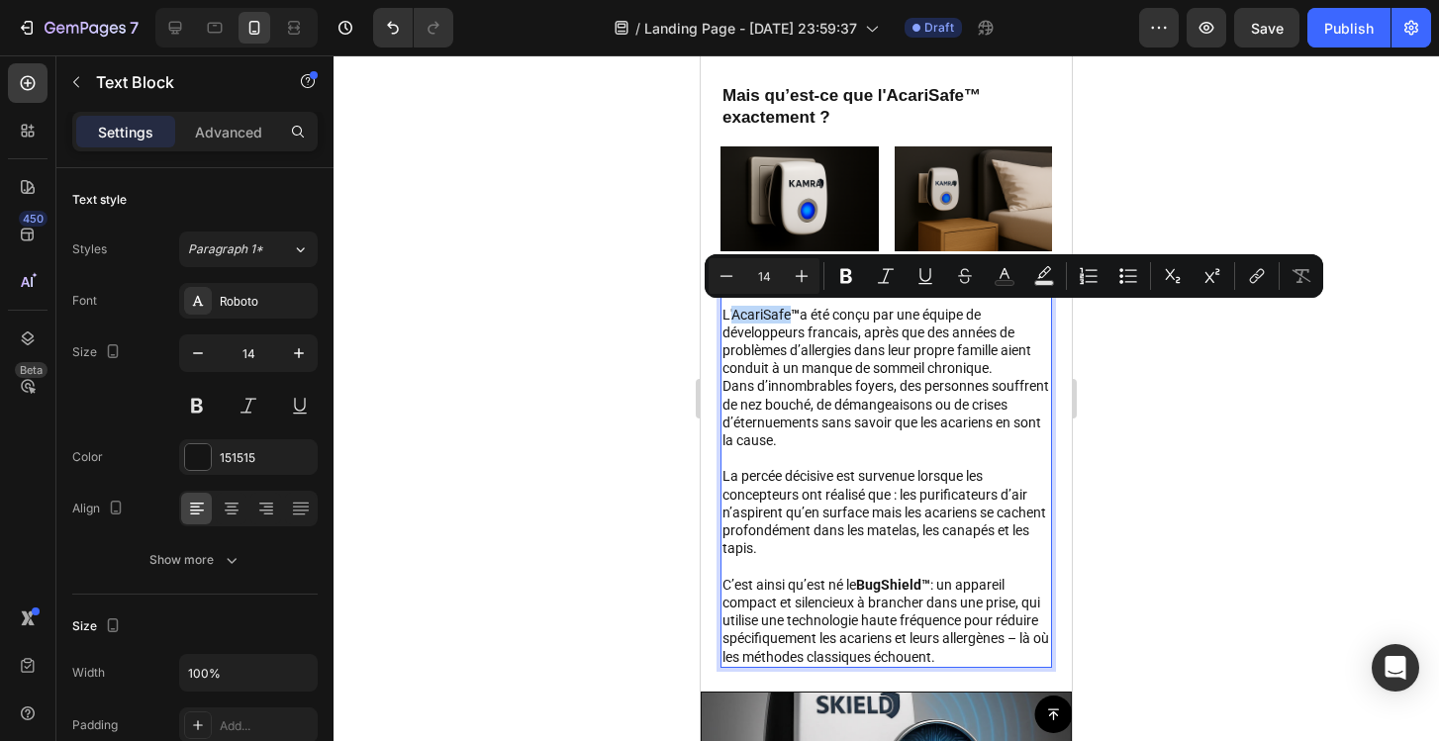
drag, startPoint x: 790, startPoint y: 312, endPoint x: 734, endPoint y: 311, distance: 55.4
click at [734, 311] on p "L'AcariSafe ™ a été conçu par une équipe de développeurs francais, après que de…" at bounding box center [886, 378] width 328 height 144
click at [848, 287] on button "Bold" at bounding box center [846, 276] width 36 height 36
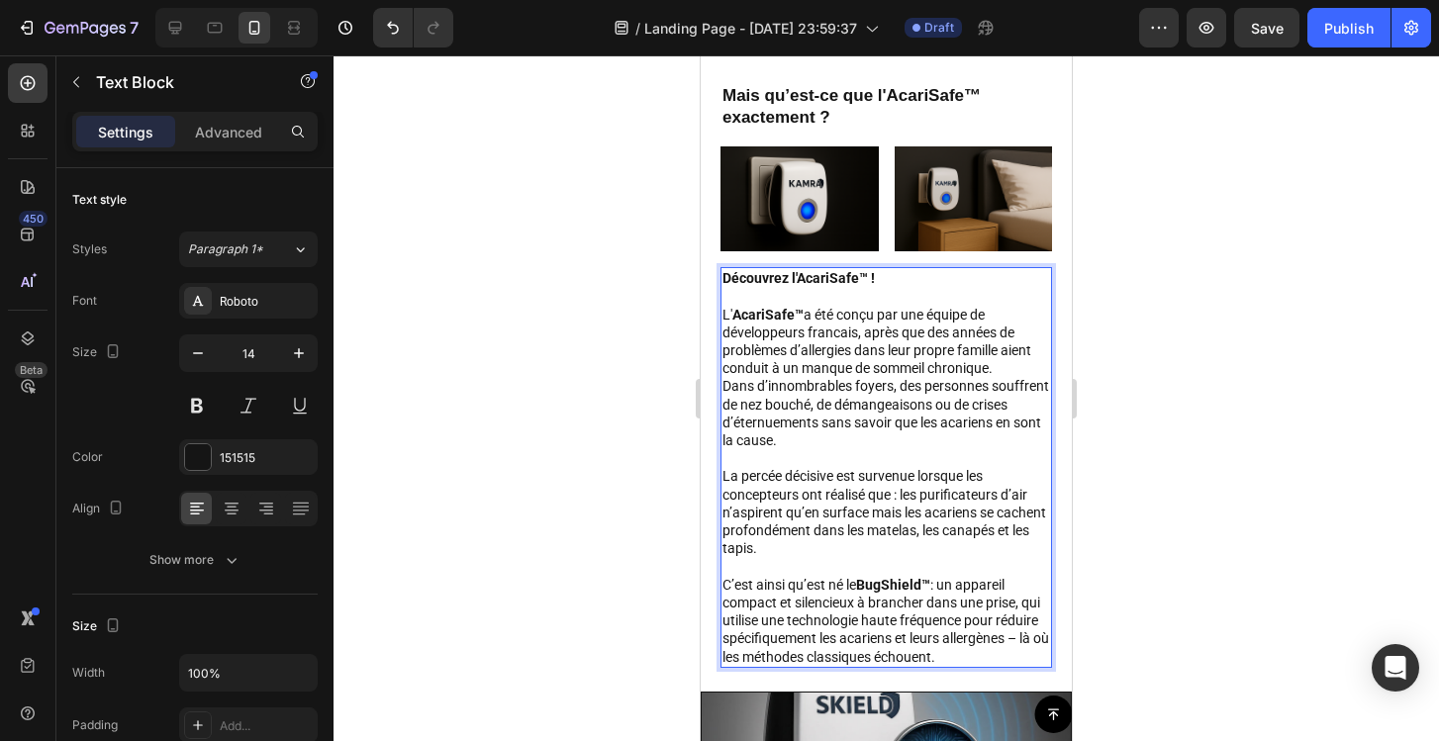
click at [1122, 359] on div at bounding box center [886, 398] width 1105 height 686
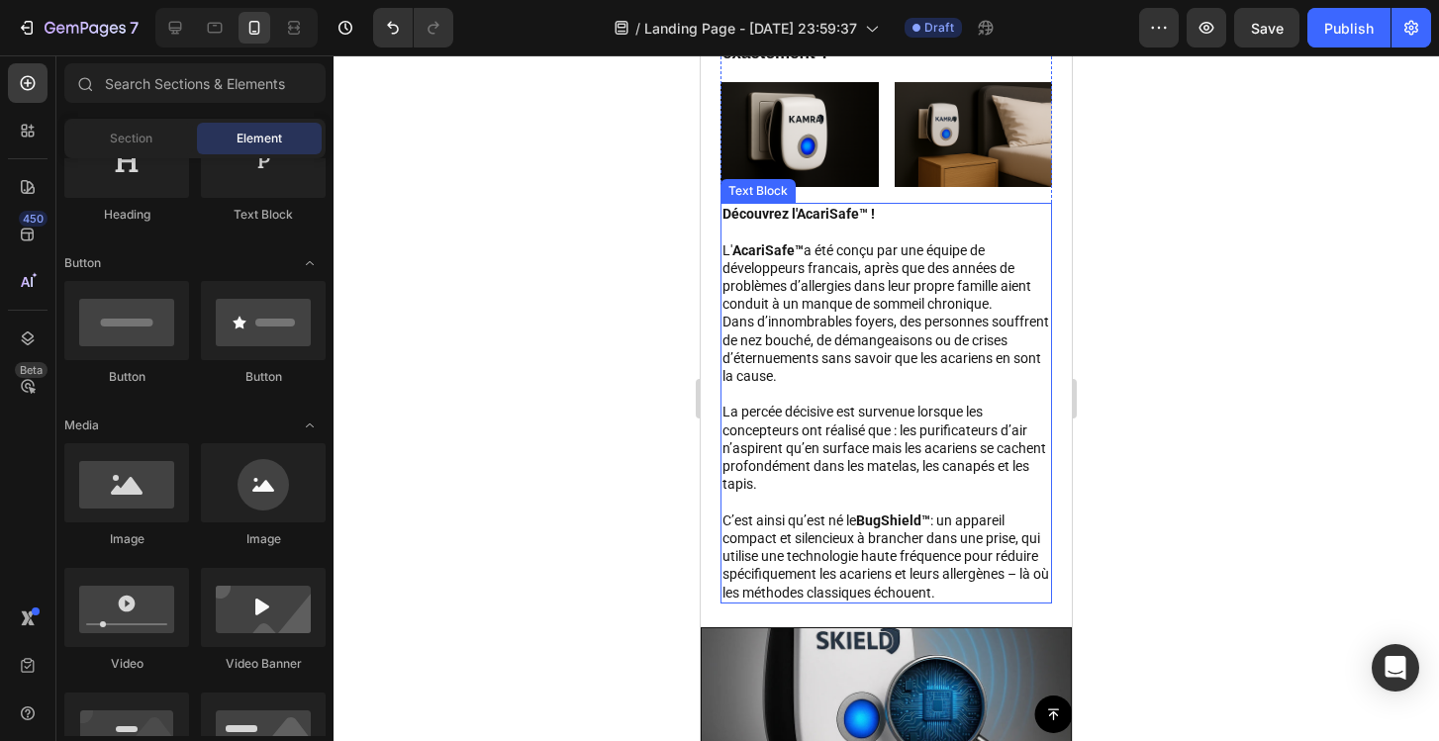
scroll to position [1794, 0]
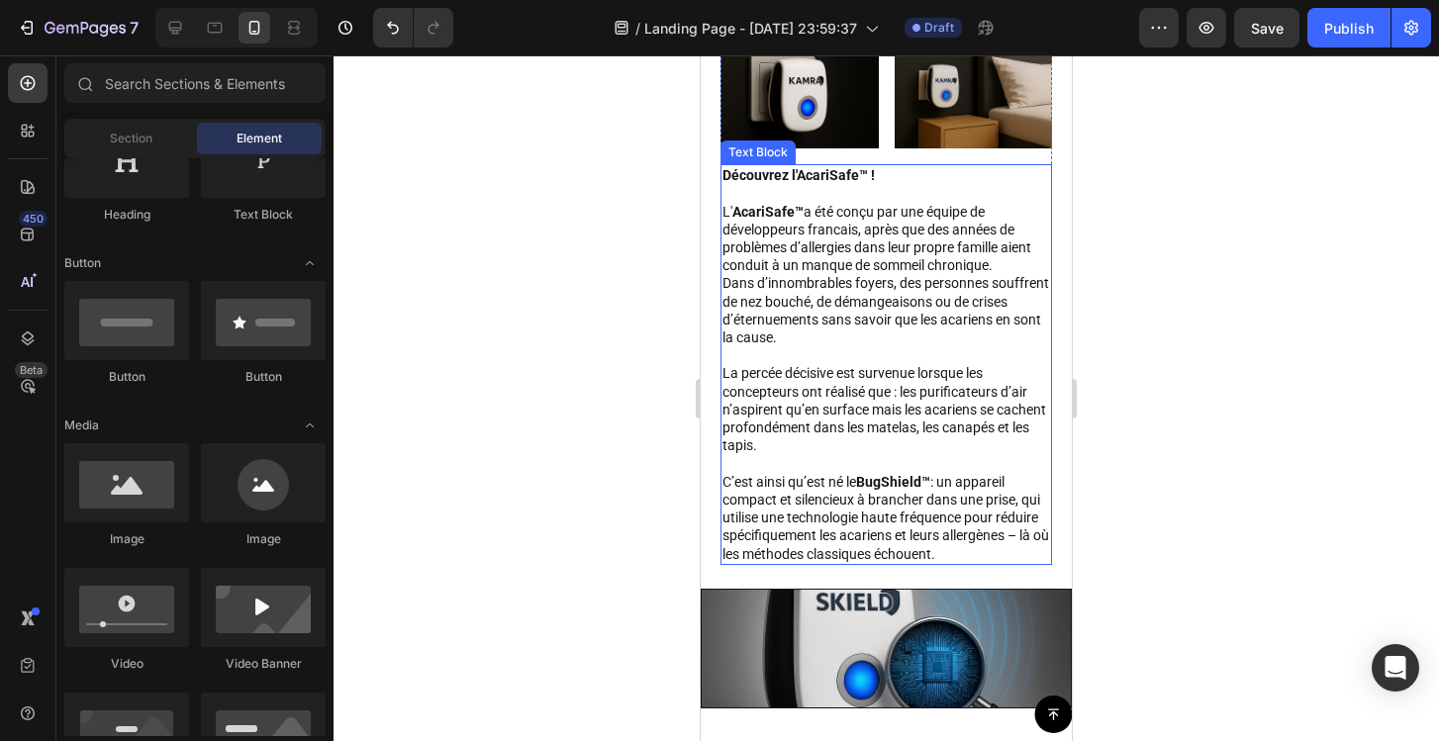
click at [898, 482] on strong "BugShield™" at bounding box center [893, 482] width 74 height 16
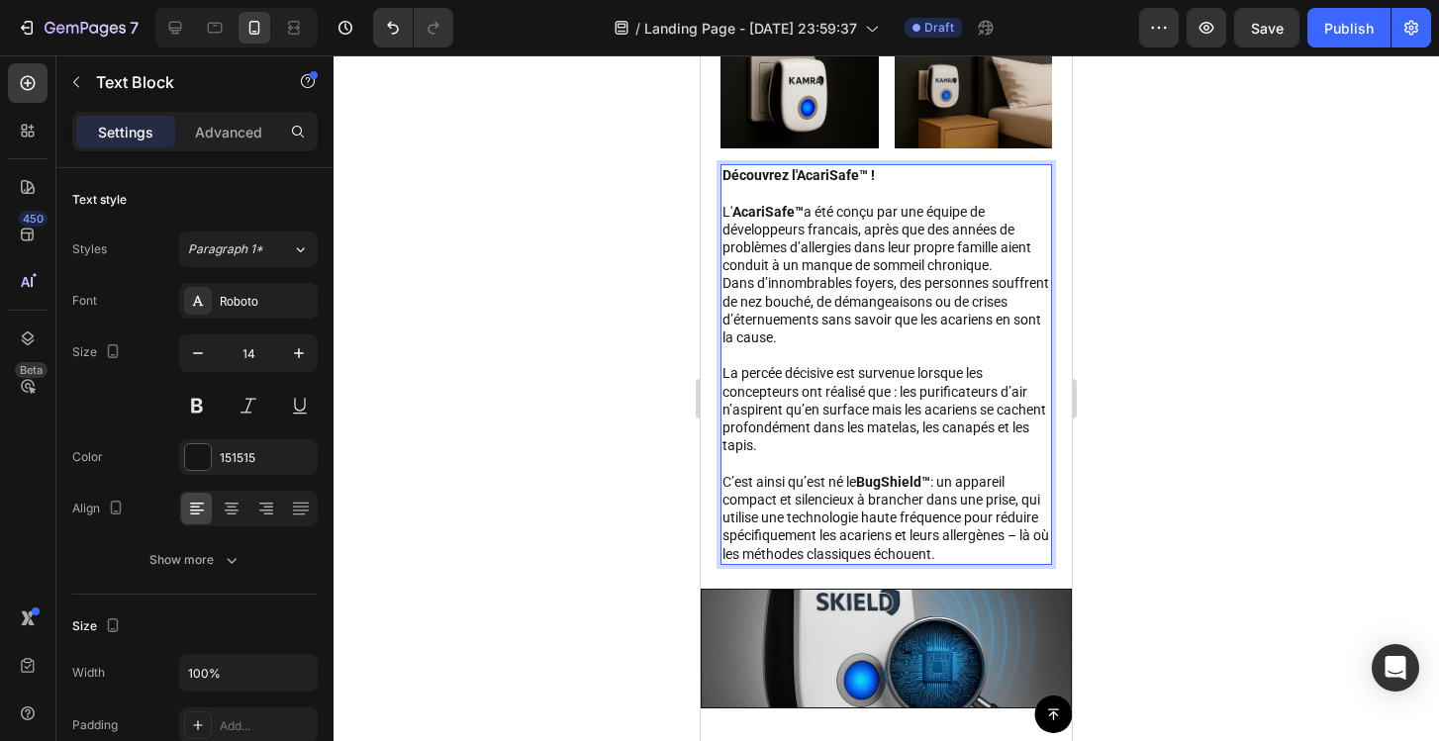
click at [898, 479] on strong "BugShield™" at bounding box center [893, 482] width 74 height 16
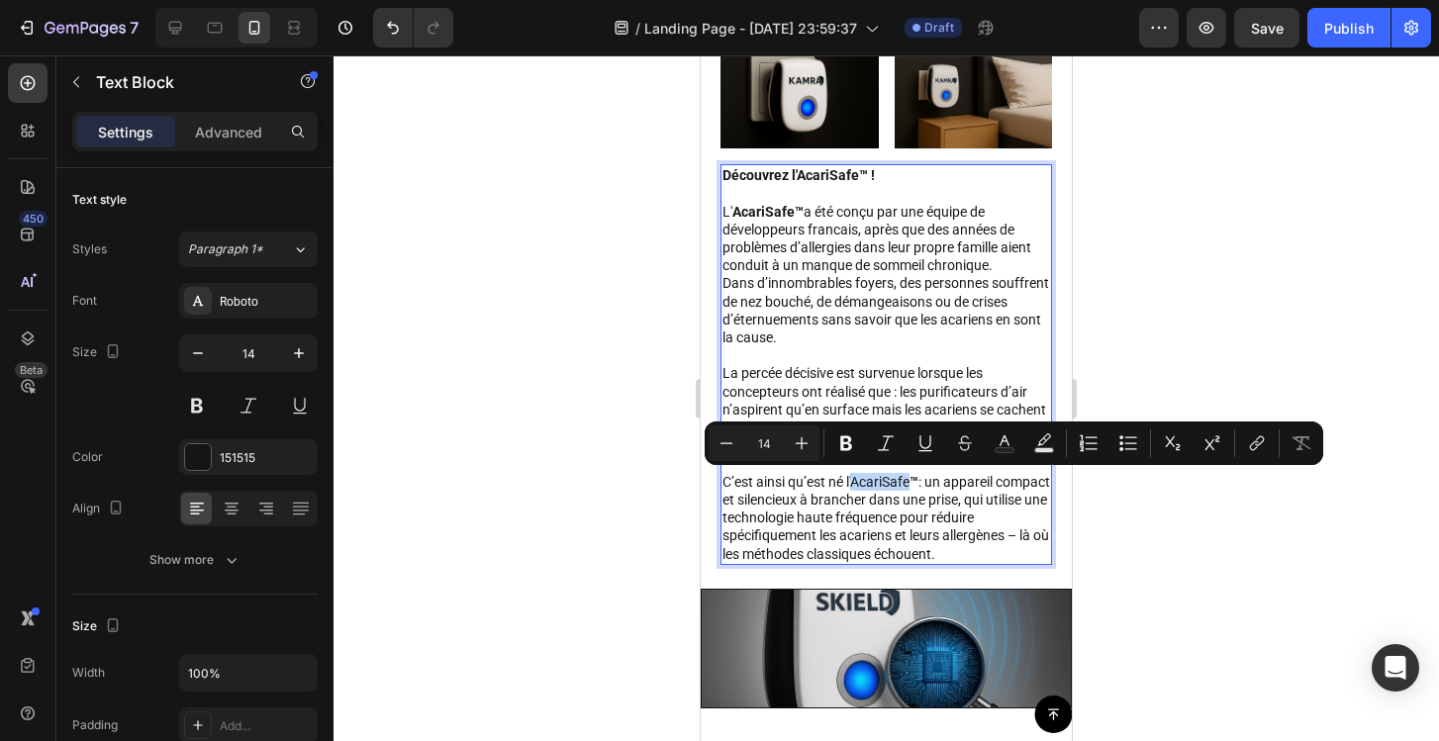
drag, startPoint x: 911, startPoint y: 484, endPoint x: 855, endPoint y: 484, distance: 56.4
click at [855, 484] on p "C’est ainsi qu’est né l'AcariSafe ™ : un appareil compact et silencieux à branc…" at bounding box center [886, 518] width 328 height 90
click at [844, 446] on icon "Editor contextual toolbar" at bounding box center [846, 443] width 20 height 20
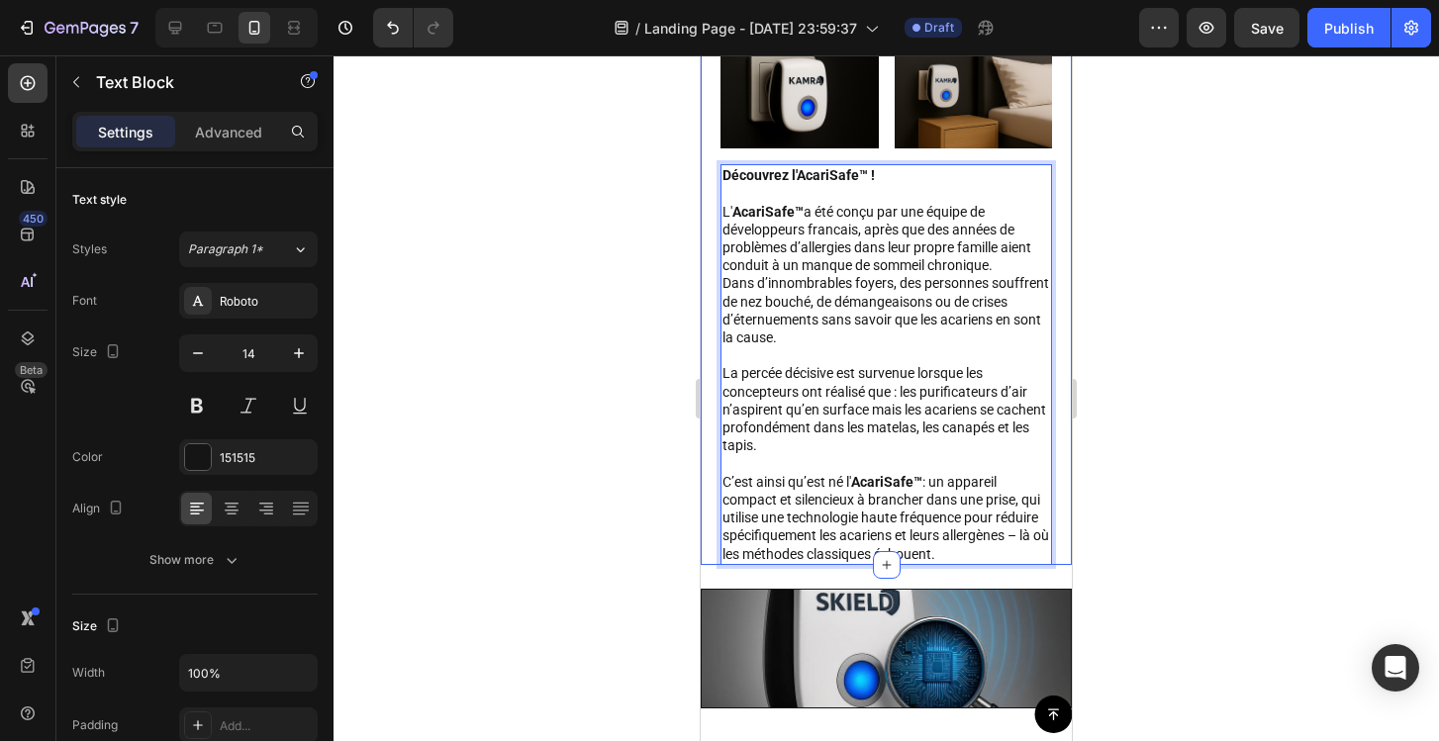
click at [1149, 512] on div at bounding box center [886, 398] width 1105 height 686
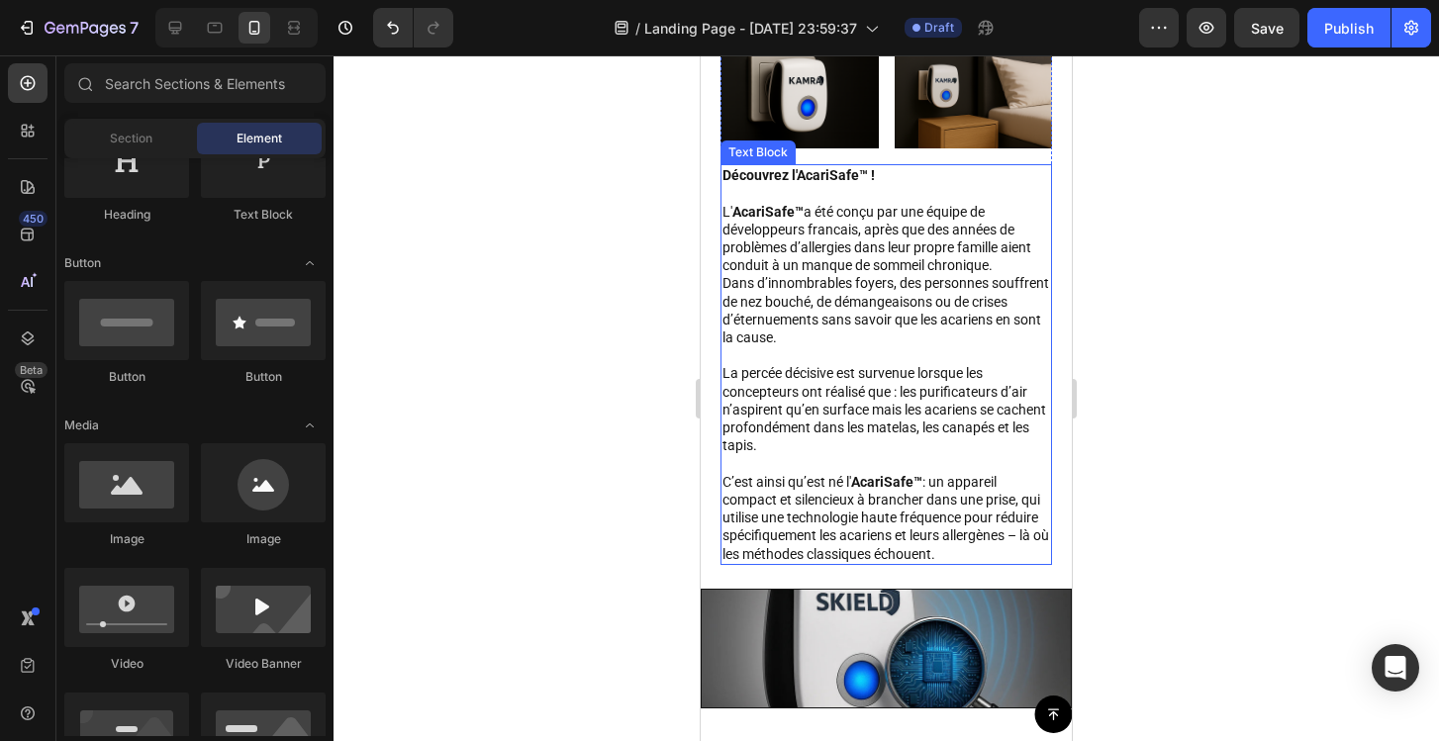
click at [1021, 538] on p "C’est ainsi qu’est né l' AcariSafe™ : un appareil compact et silencieux à branc…" at bounding box center [886, 518] width 328 height 90
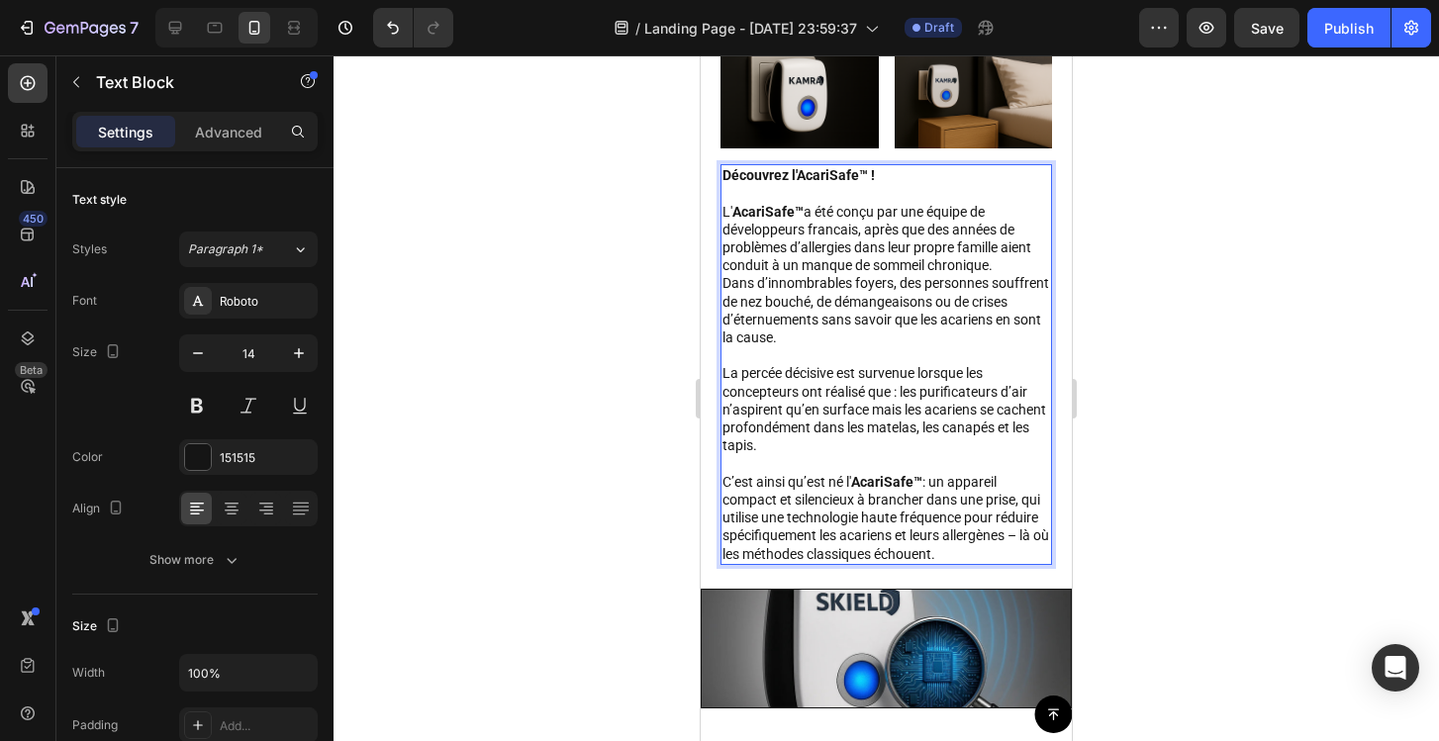
click at [1023, 534] on p "C’est ainsi qu’est né l' AcariSafe™ : un appareil compact et silencieux à branc…" at bounding box center [886, 518] width 328 height 90
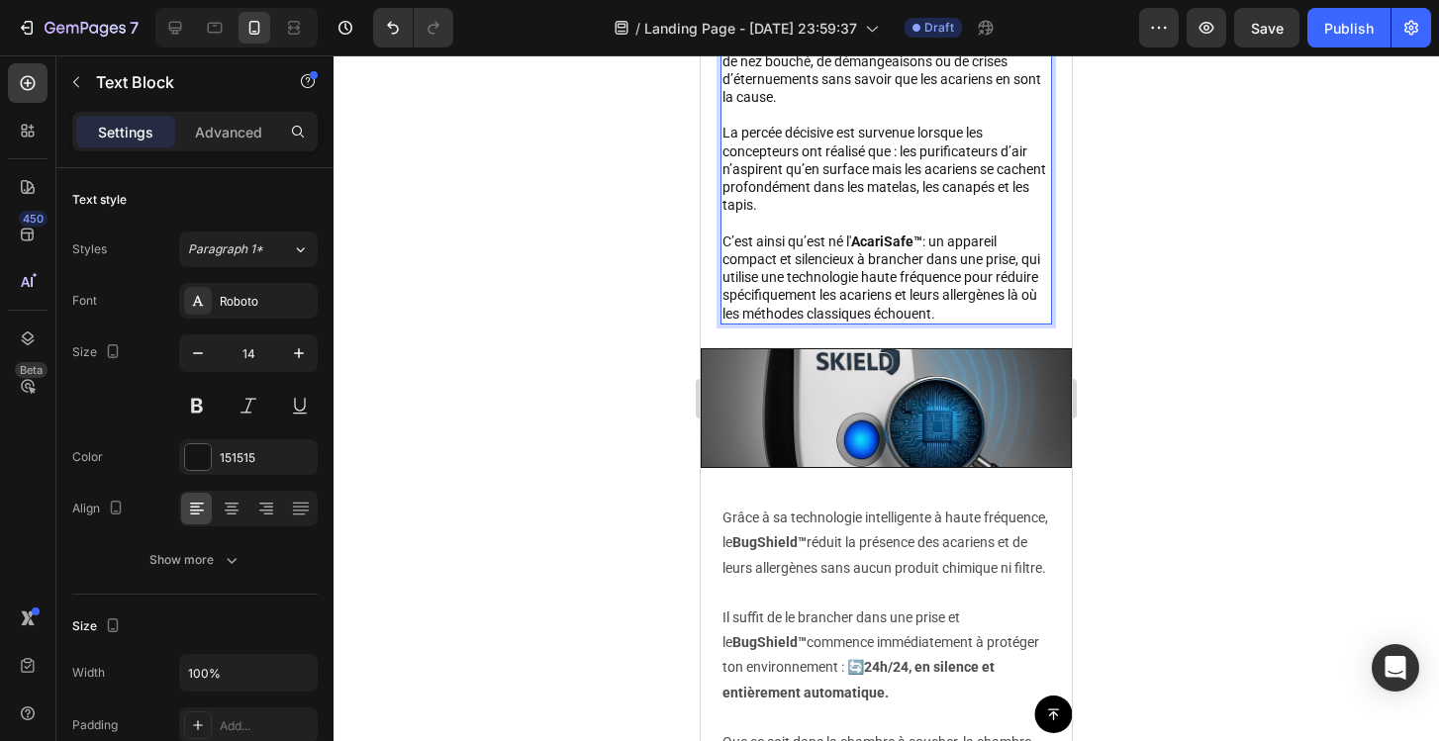
scroll to position [2052, 0]
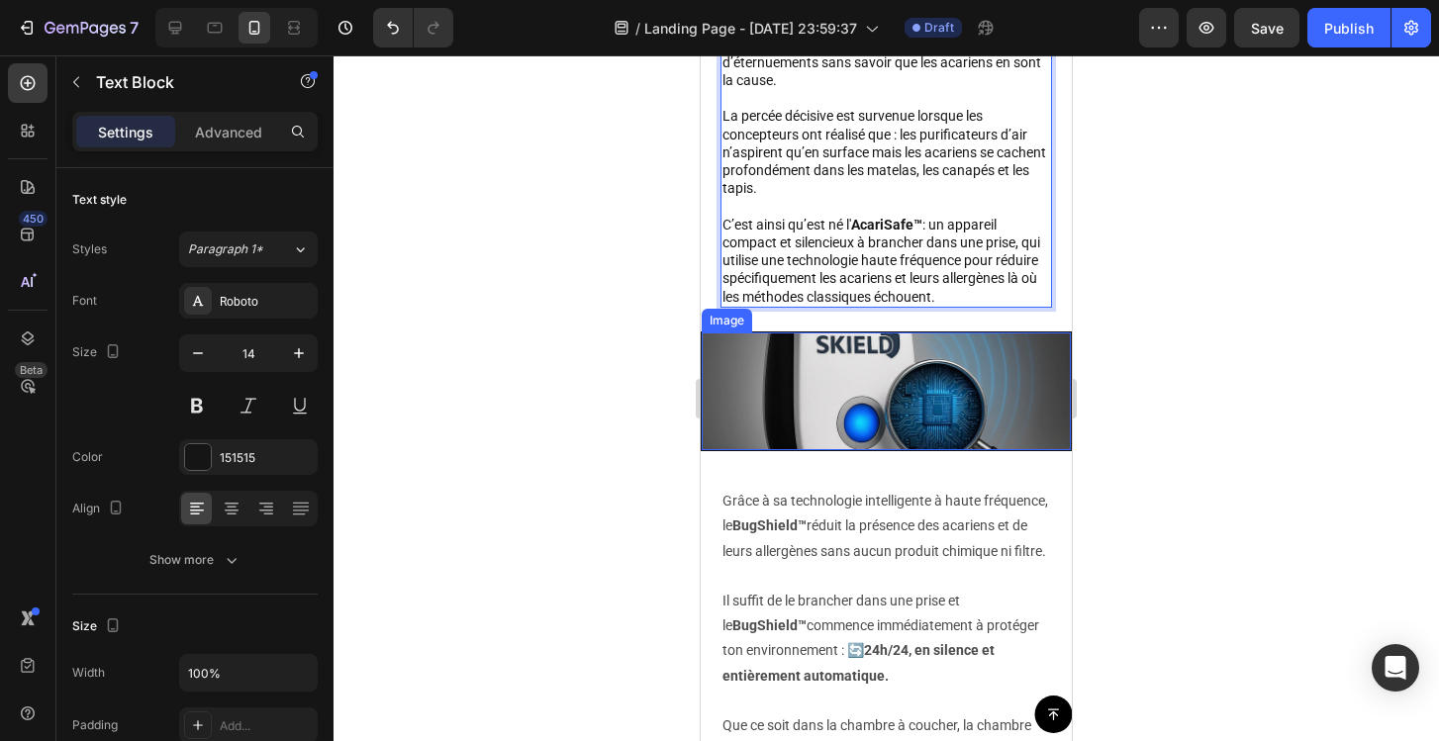
click at [1011, 388] on img at bounding box center [886, 392] width 369 height 118
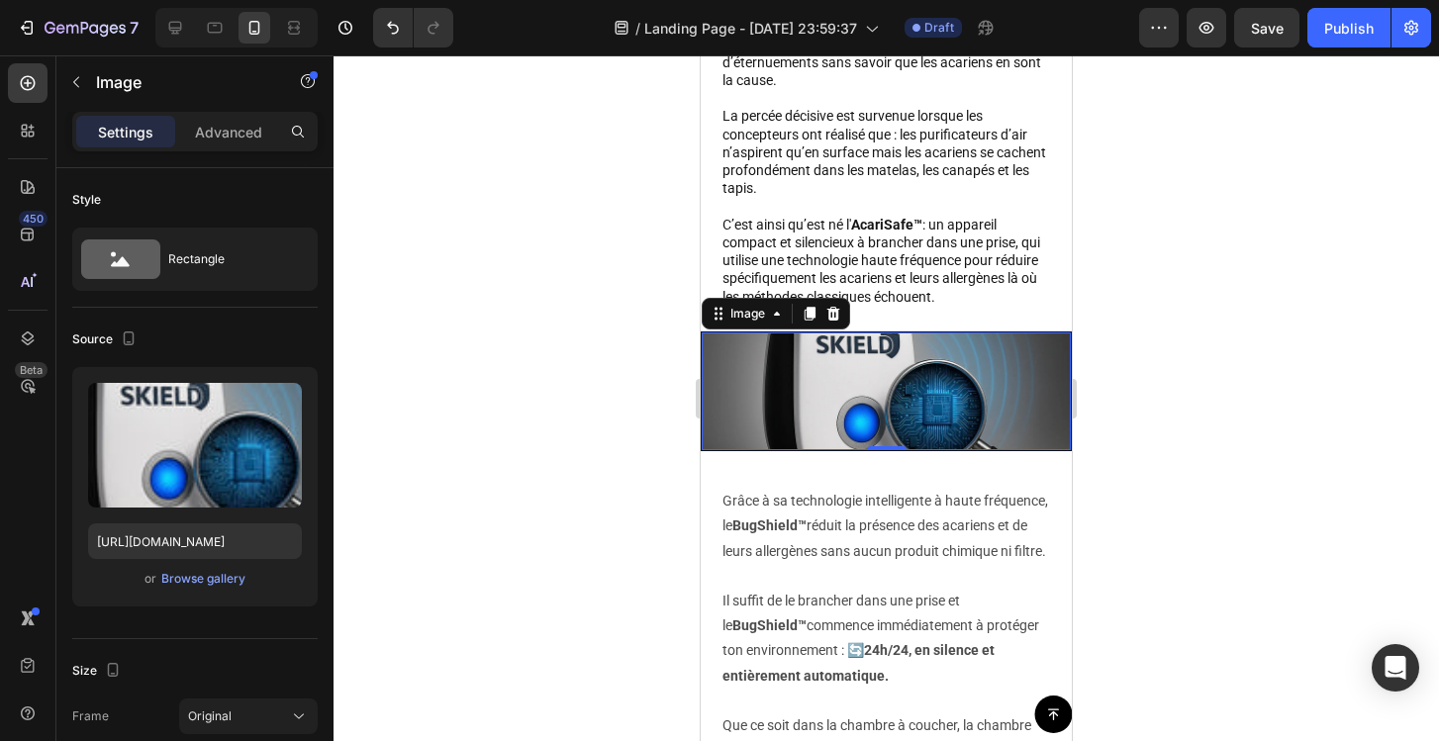
click at [1186, 487] on div at bounding box center [886, 398] width 1105 height 686
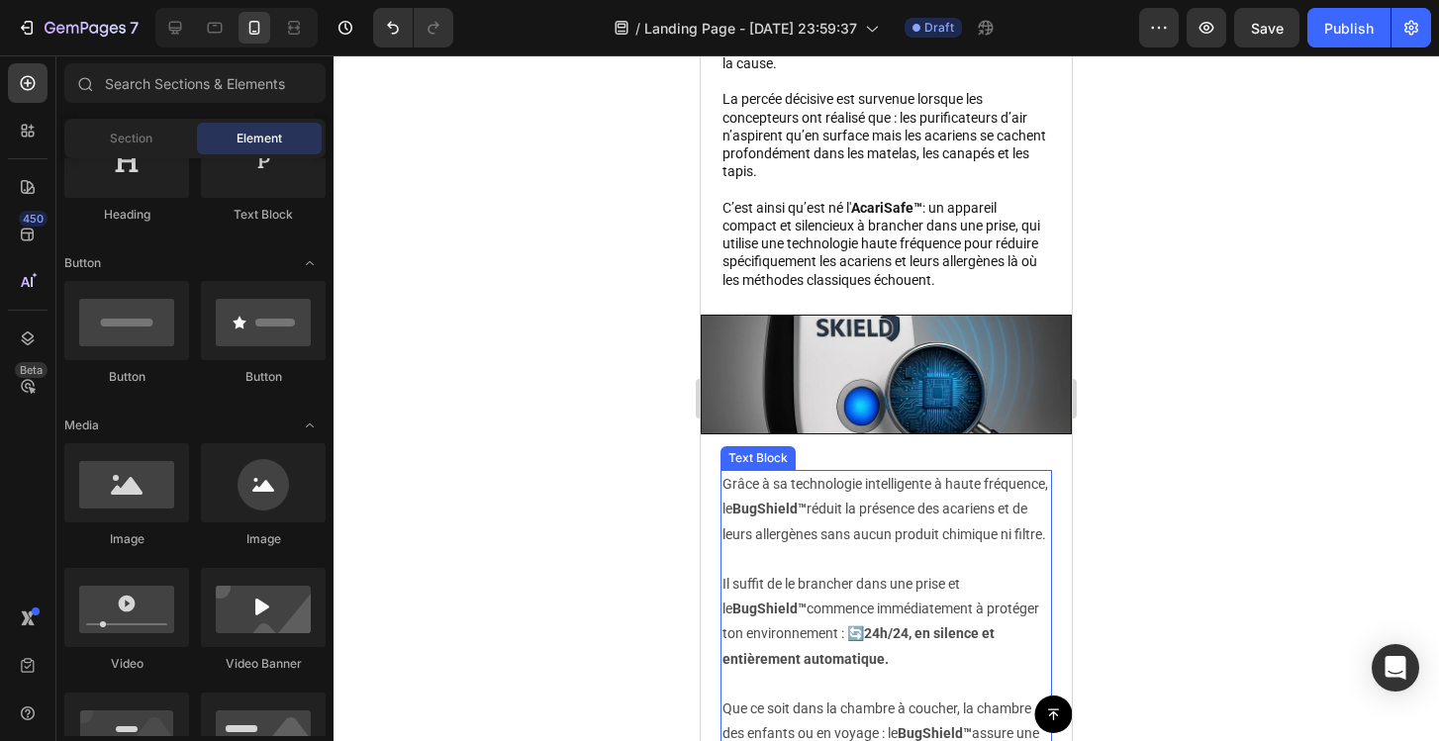
scroll to position [2069, 0]
click at [807, 507] on strong "BugShield™" at bounding box center [769, 508] width 74 height 16
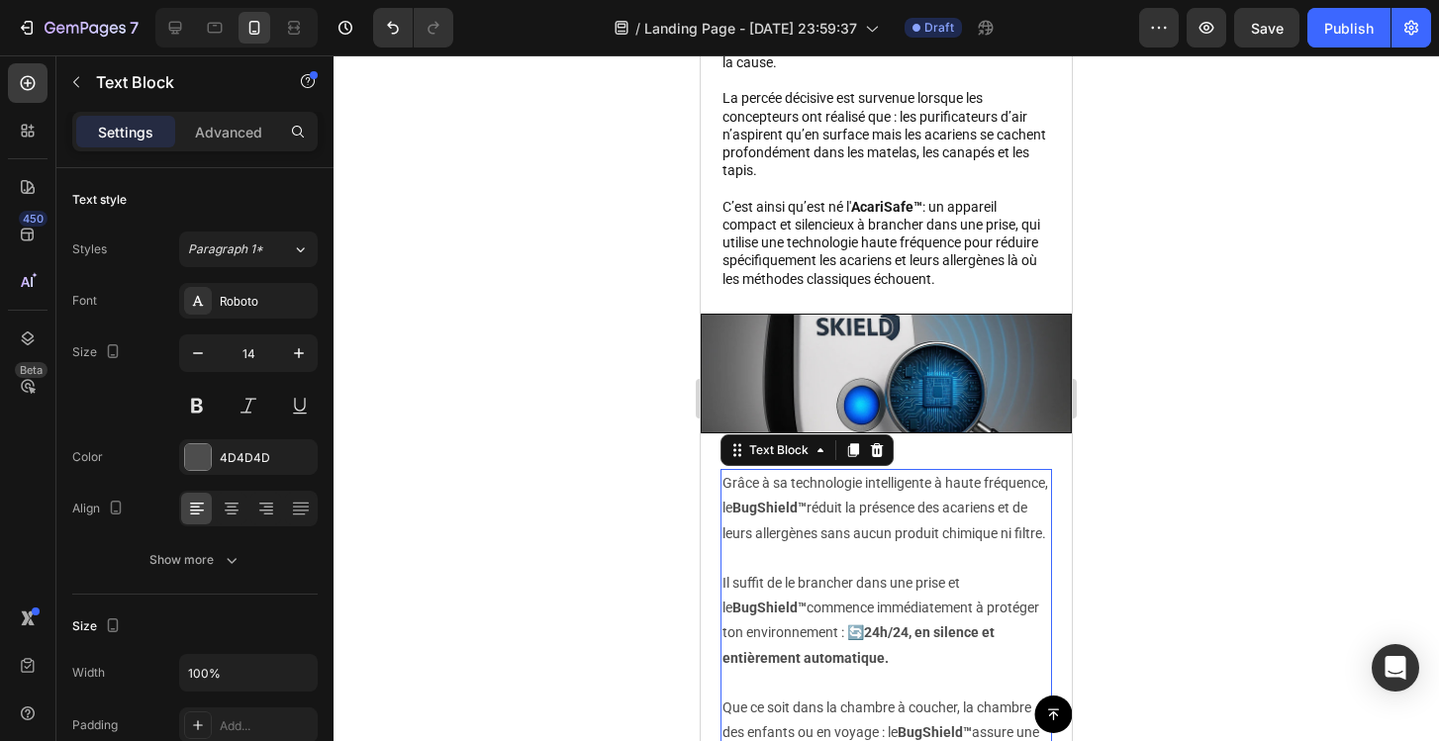
click at [807, 507] on strong "BugShield™" at bounding box center [769, 508] width 74 height 16
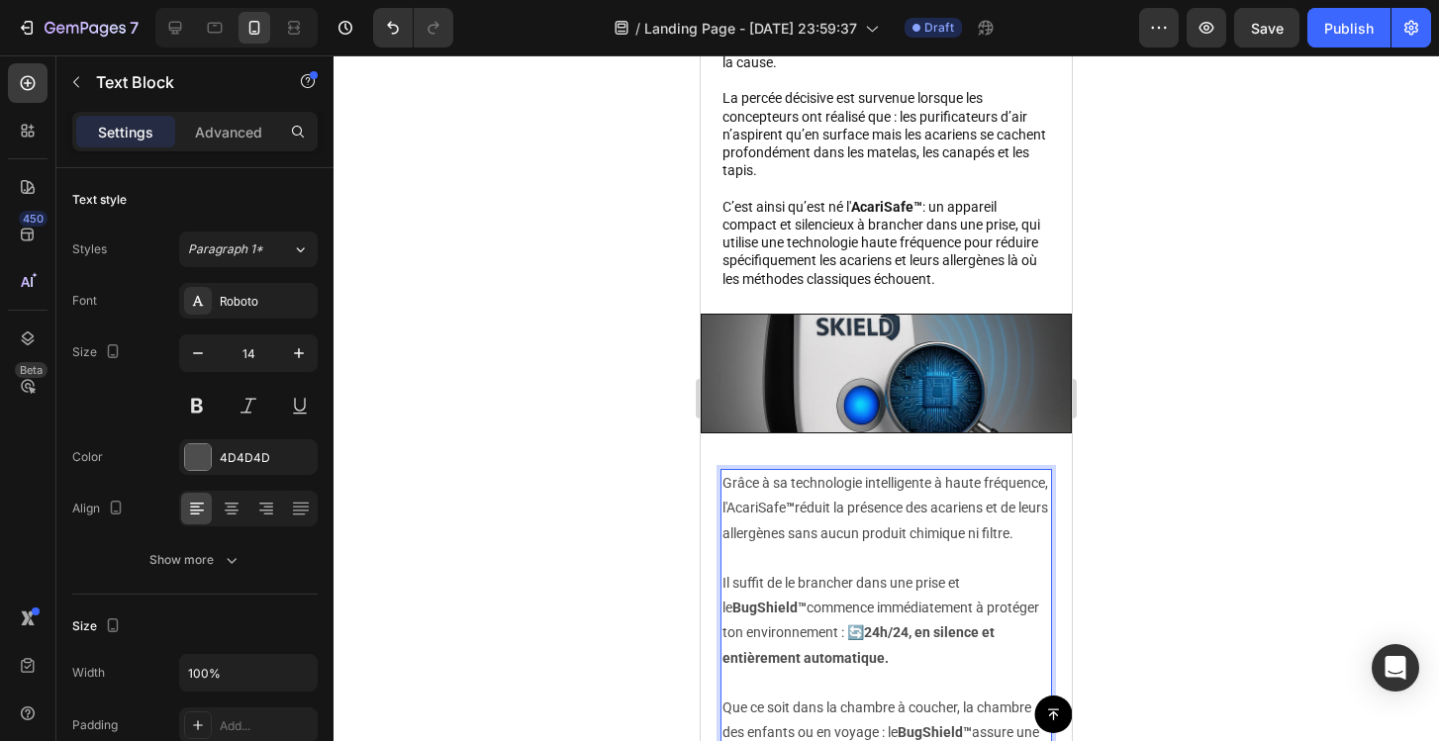
click at [830, 509] on p "Grâce à sa technologie intelligente à haute fréquence, l'AcariSafe ™ réduit la …" at bounding box center [886, 508] width 328 height 75
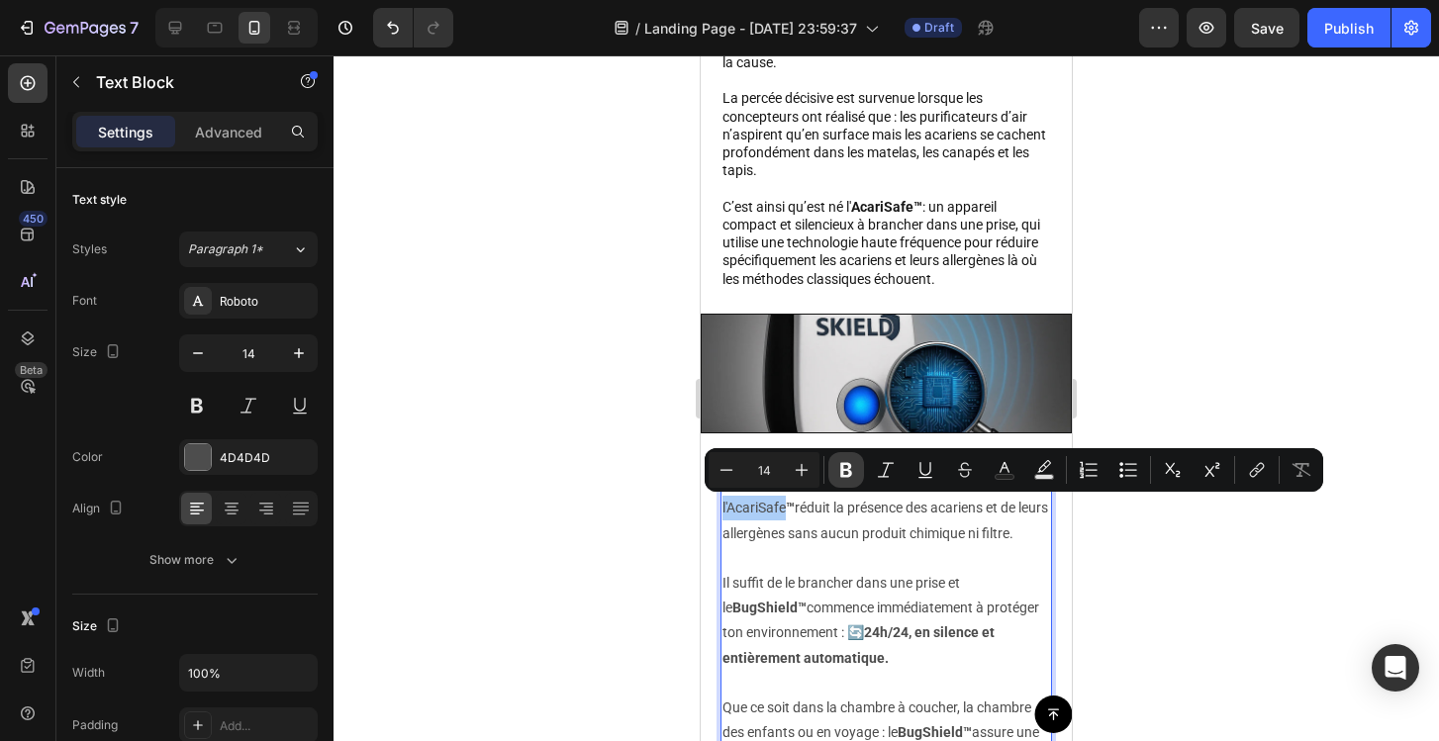
click at [835, 470] on button "Bold" at bounding box center [846, 470] width 36 height 36
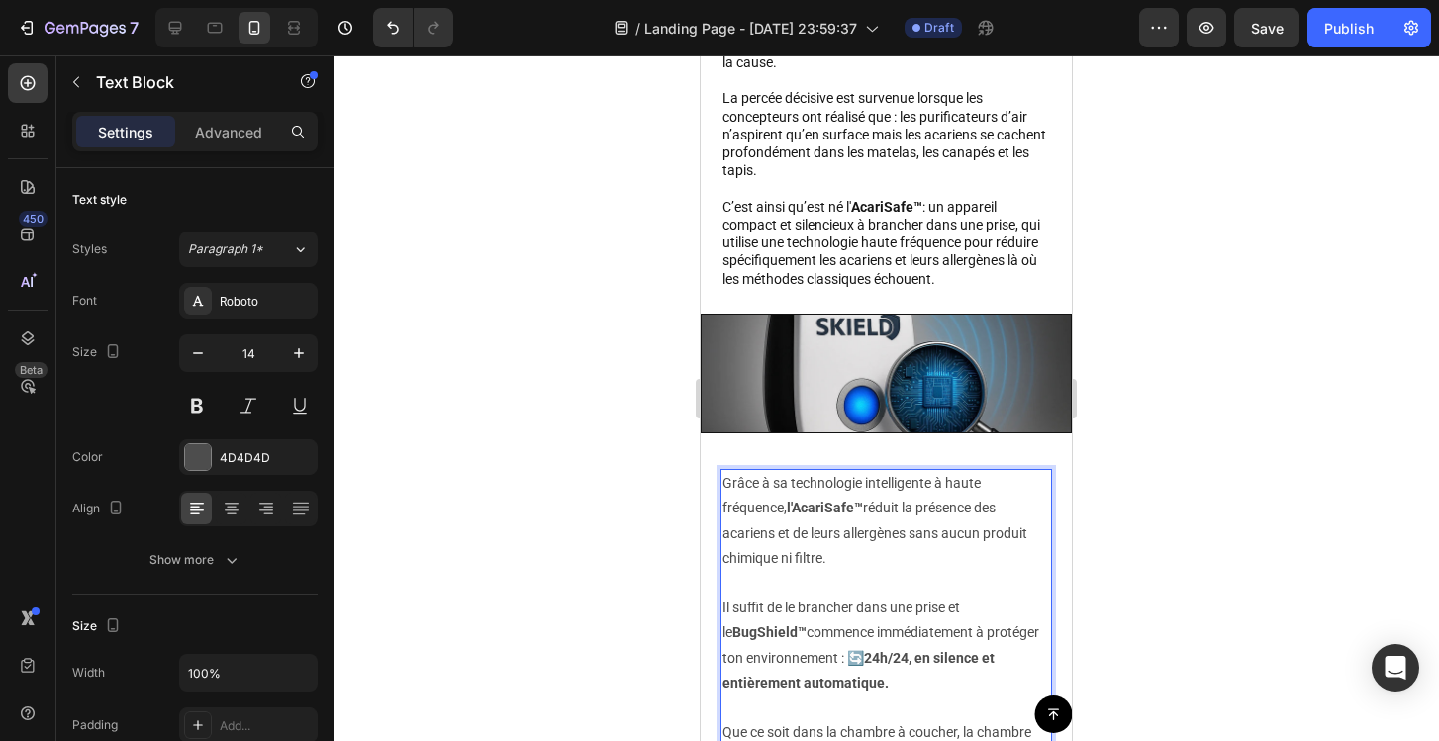
click at [1145, 544] on div at bounding box center [886, 398] width 1105 height 686
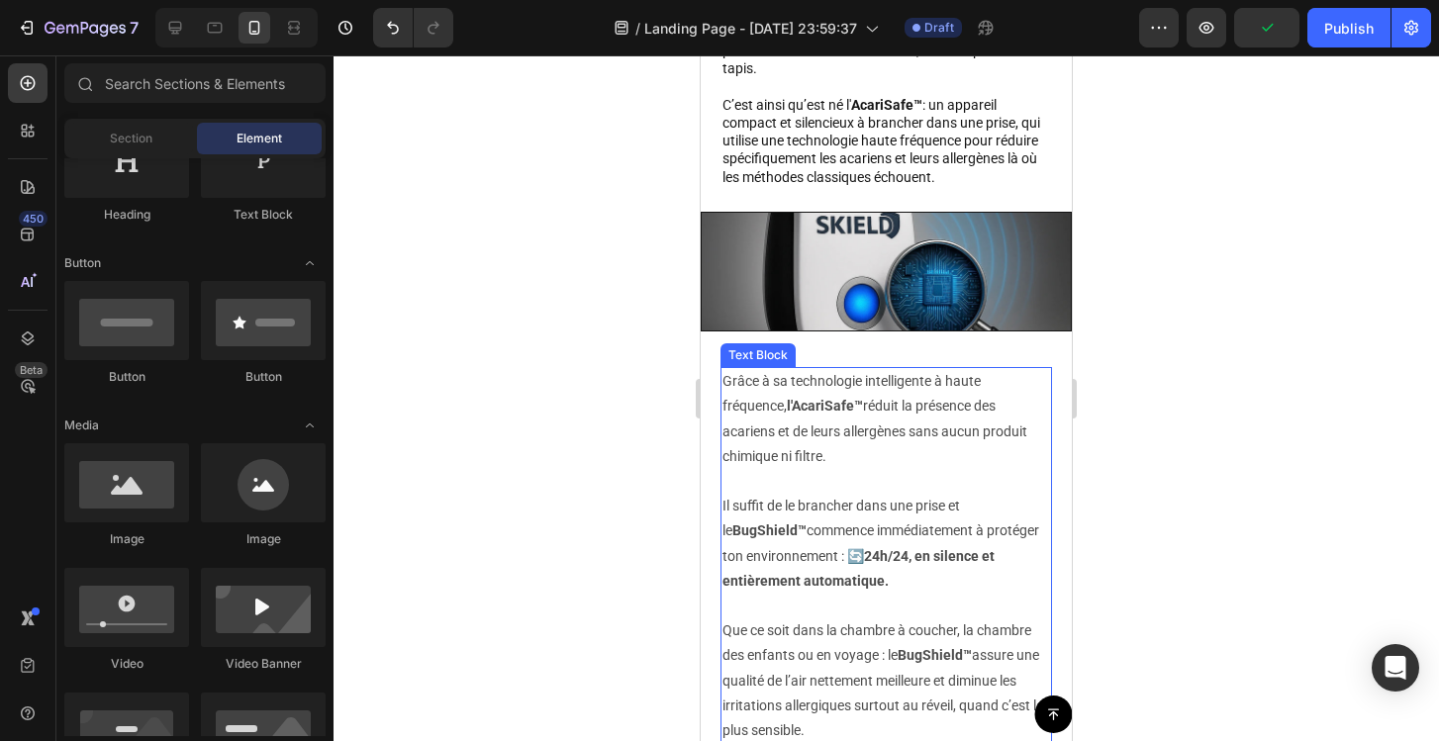
scroll to position [2178, 0]
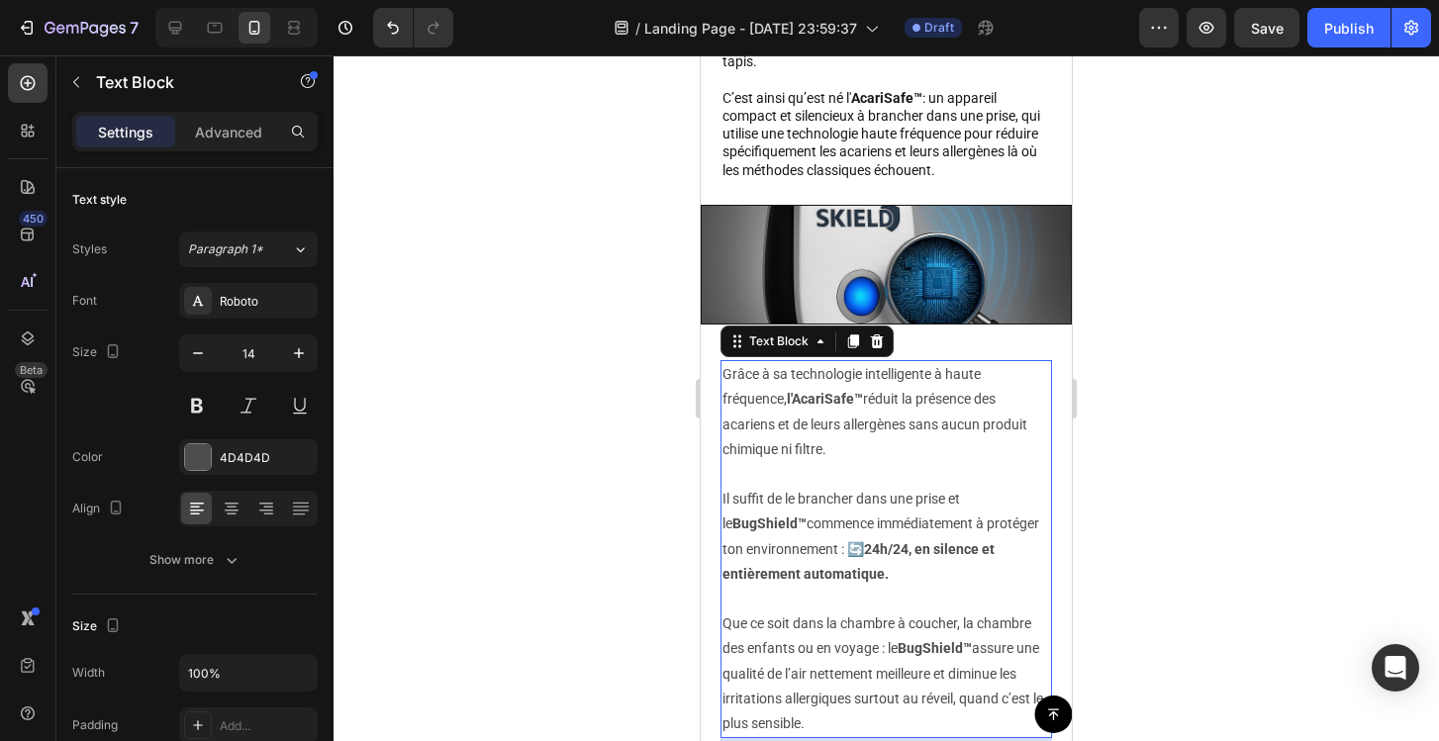
click at [766, 521] on strong "BugShield™" at bounding box center [769, 524] width 74 height 16
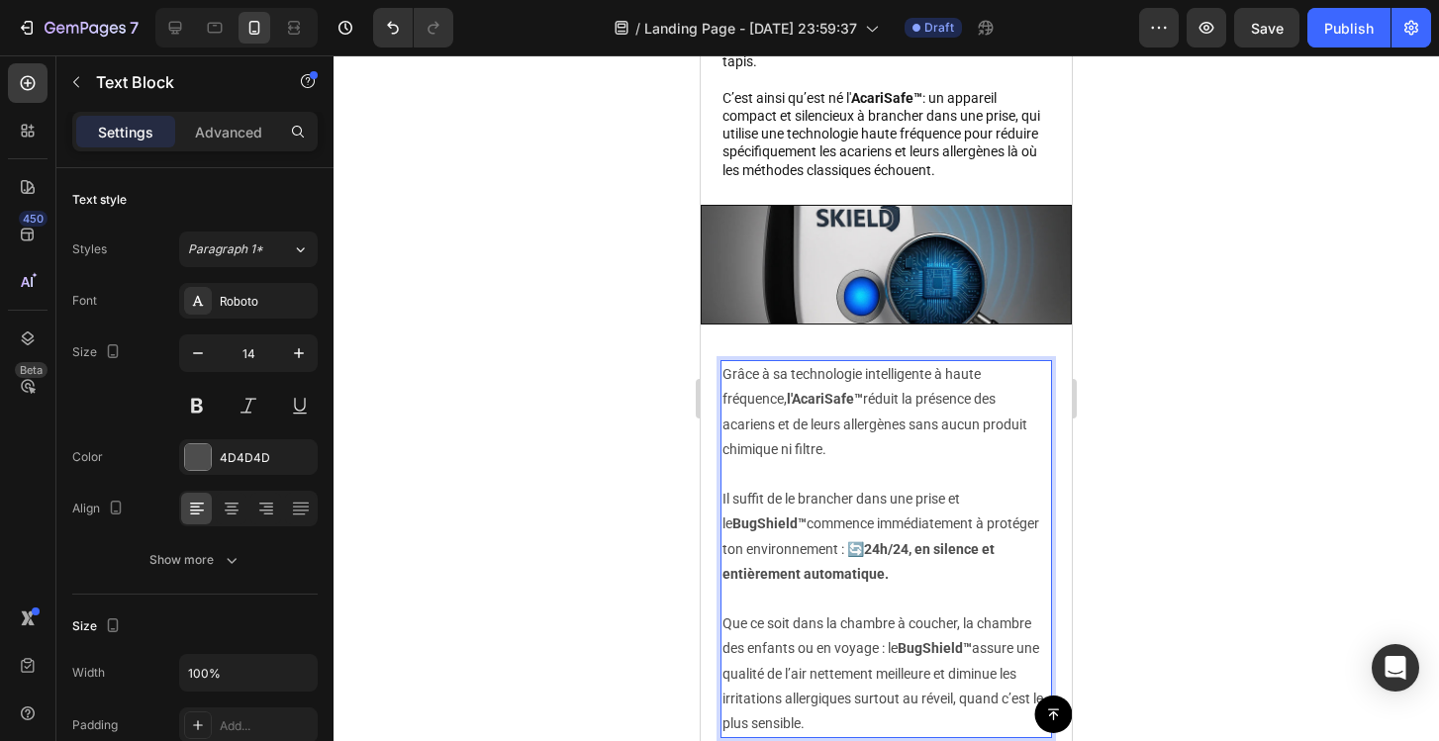
click at [766, 521] on strong "BugShield™" at bounding box center [769, 524] width 74 height 16
click at [993, 502] on p "Il suffit de le brancher dans une prise et l'AcariSafe ™ commence immédiatement…" at bounding box center [886, 524] width 328 height 125
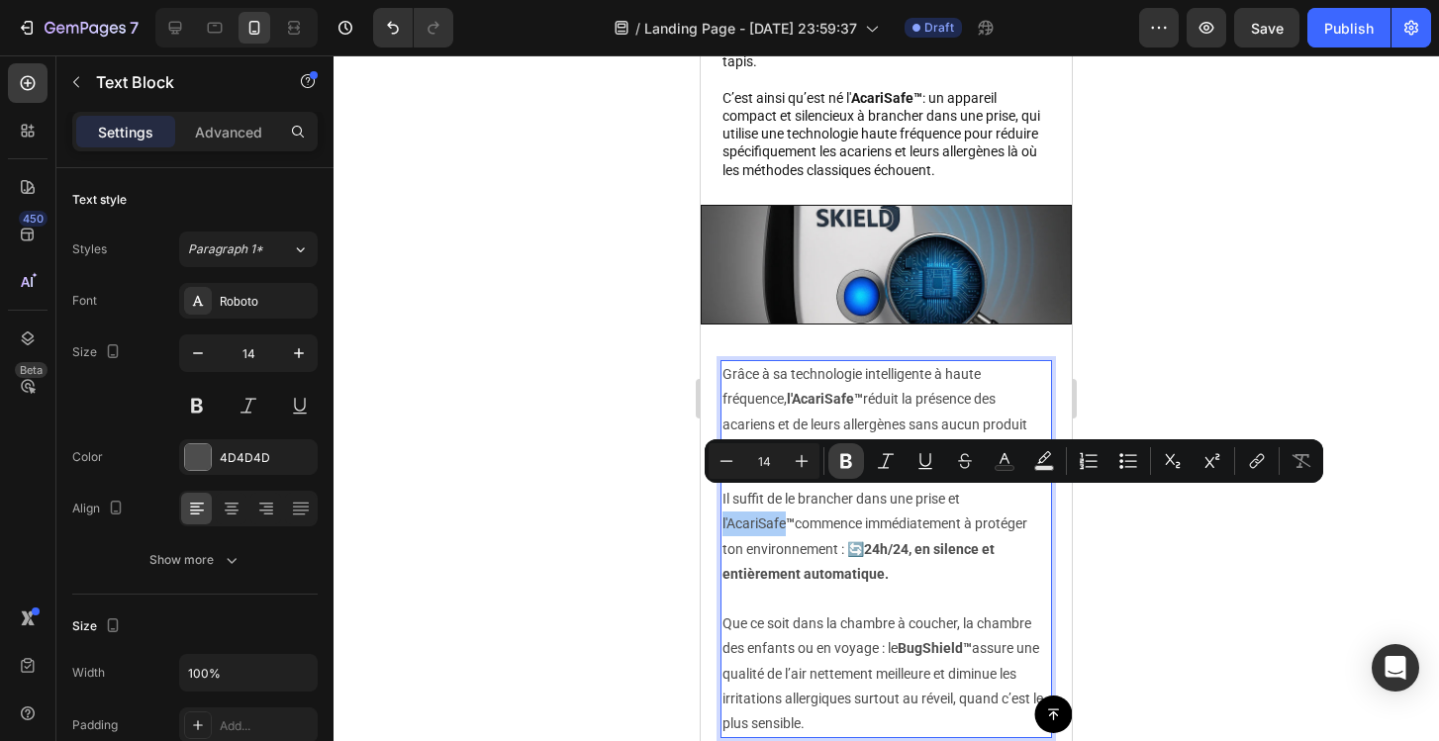
click at [854, 462] on icon "Editor contextual toolbar" at bounding box center [846, 461] width 20 height 20
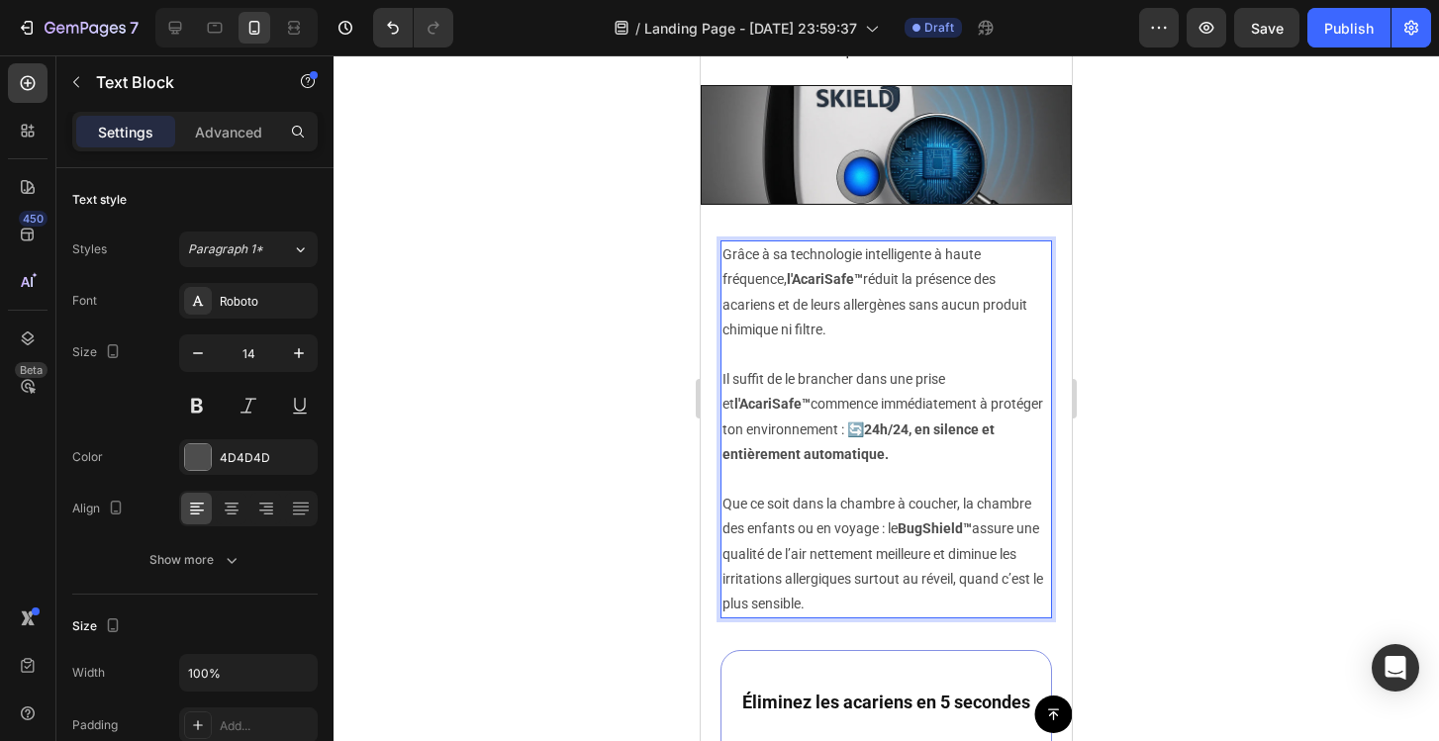
scroll to position [2316, 0]
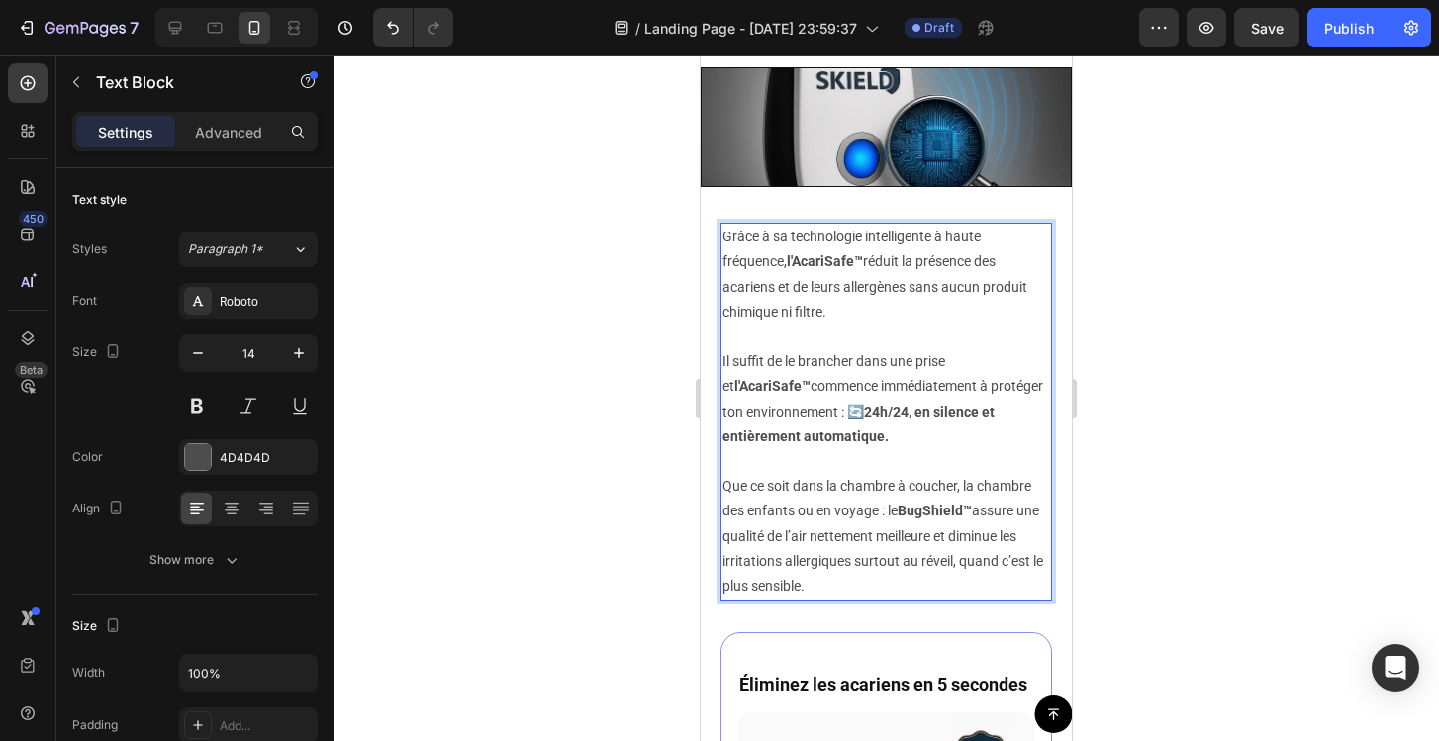
click at [936, 510] on strong "BugShield™" at bounding box center [935, 511] width 74 height 16
click at [894, 511] on strong "™" at bounding box center [895, 511] width 9 height 16
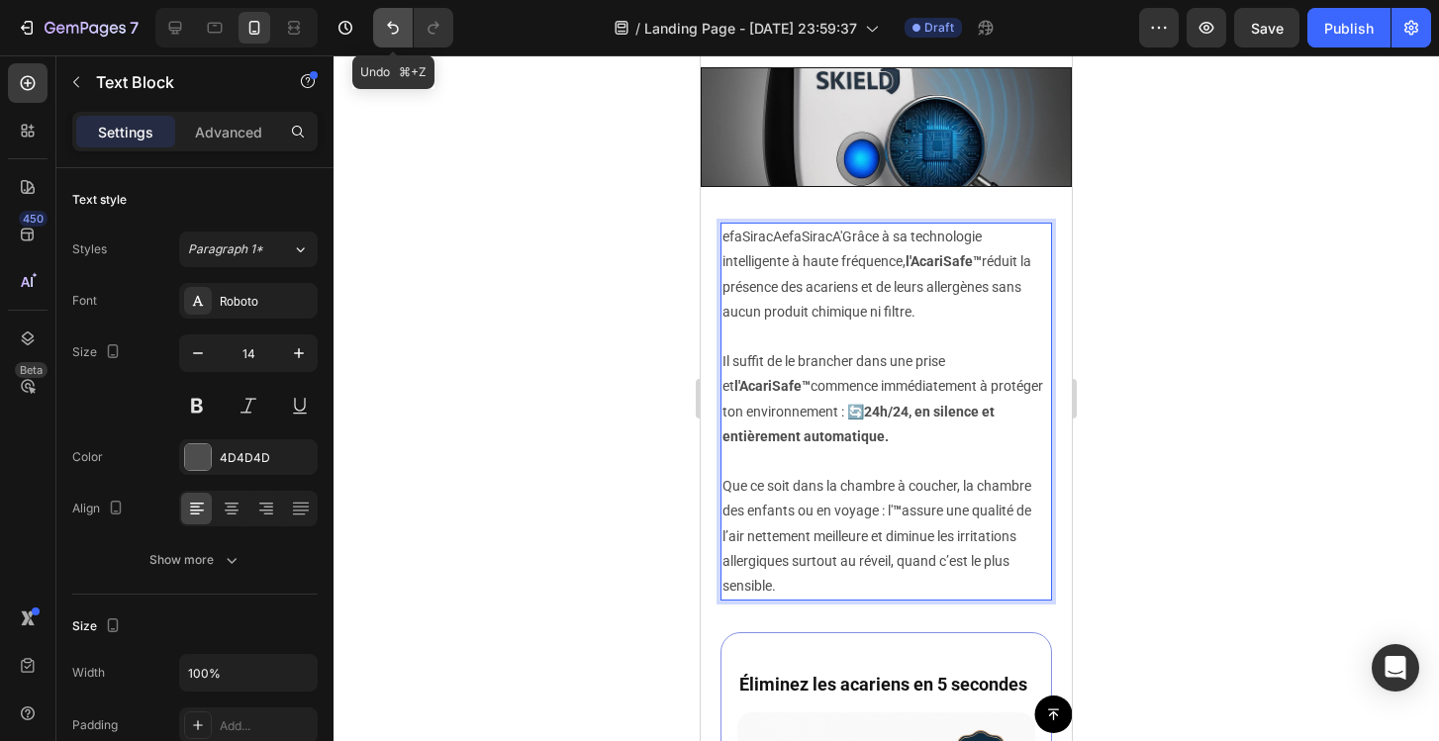
click at [392, 32] on icon "Undo/Redo" at bounding box center [393, 28] width 20 height 20
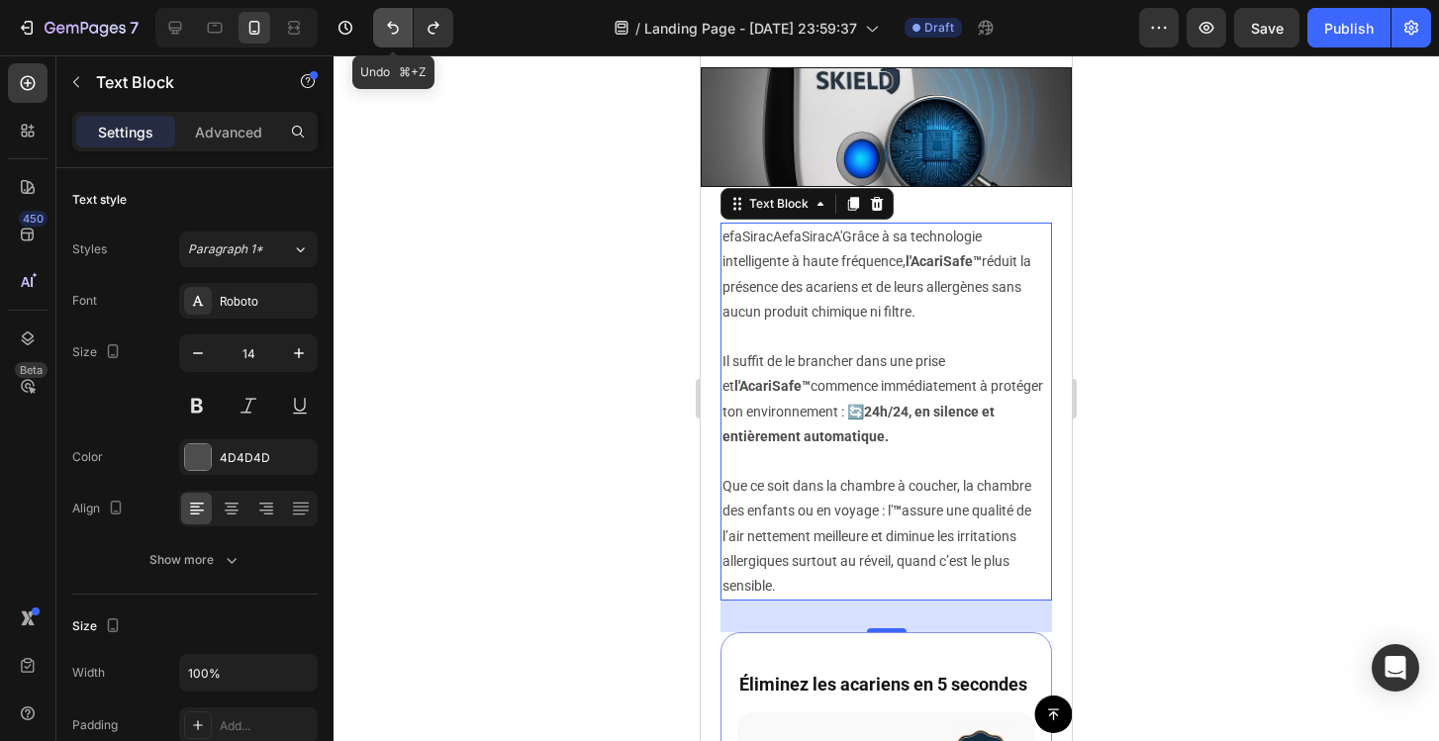
click at [392, 32] on icon "Undo/Redo" at bounding box center [393, 28] width 20 height 20
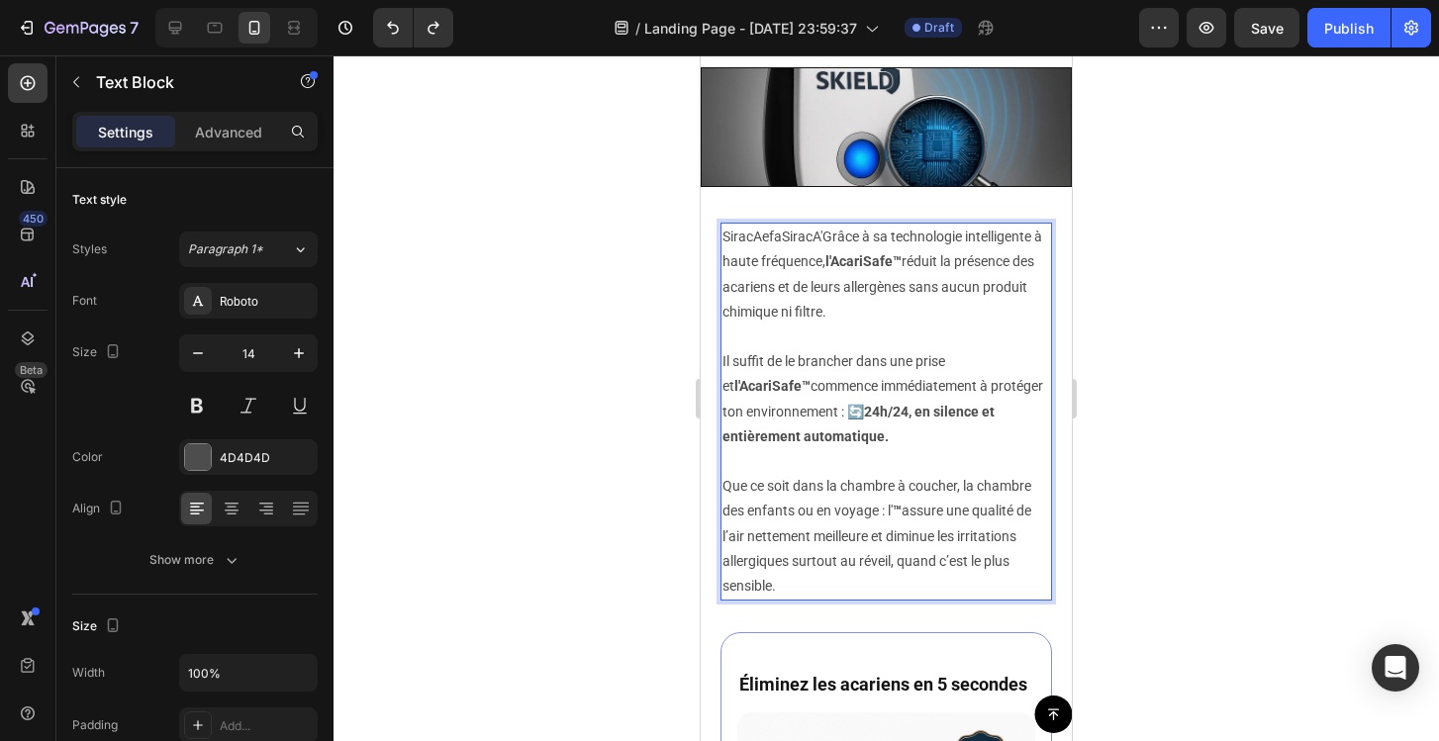
click at [779, 268] on p "SiracAefaSiracA'Grâce à sa technologie intelligente à haute fréquence, l'AcariS…" at bounding box center [886, 275] width 328 height 100
click at [398, 28] on icon "Undo/Redo" at bounding box center [393, 28] width 20 height 20
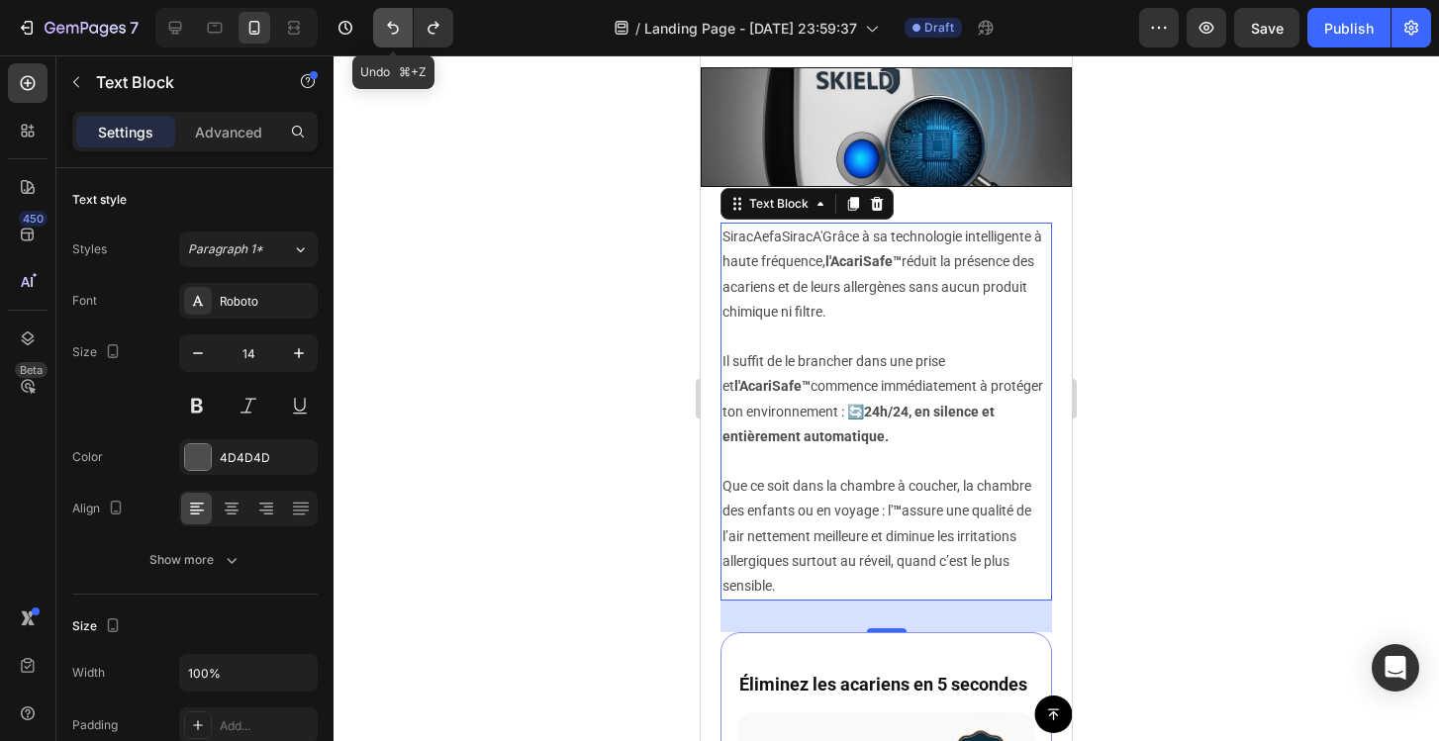
click at [398, 28] on icon "Undo/Redo" at bounding box center [393, 28] width 20 height 20
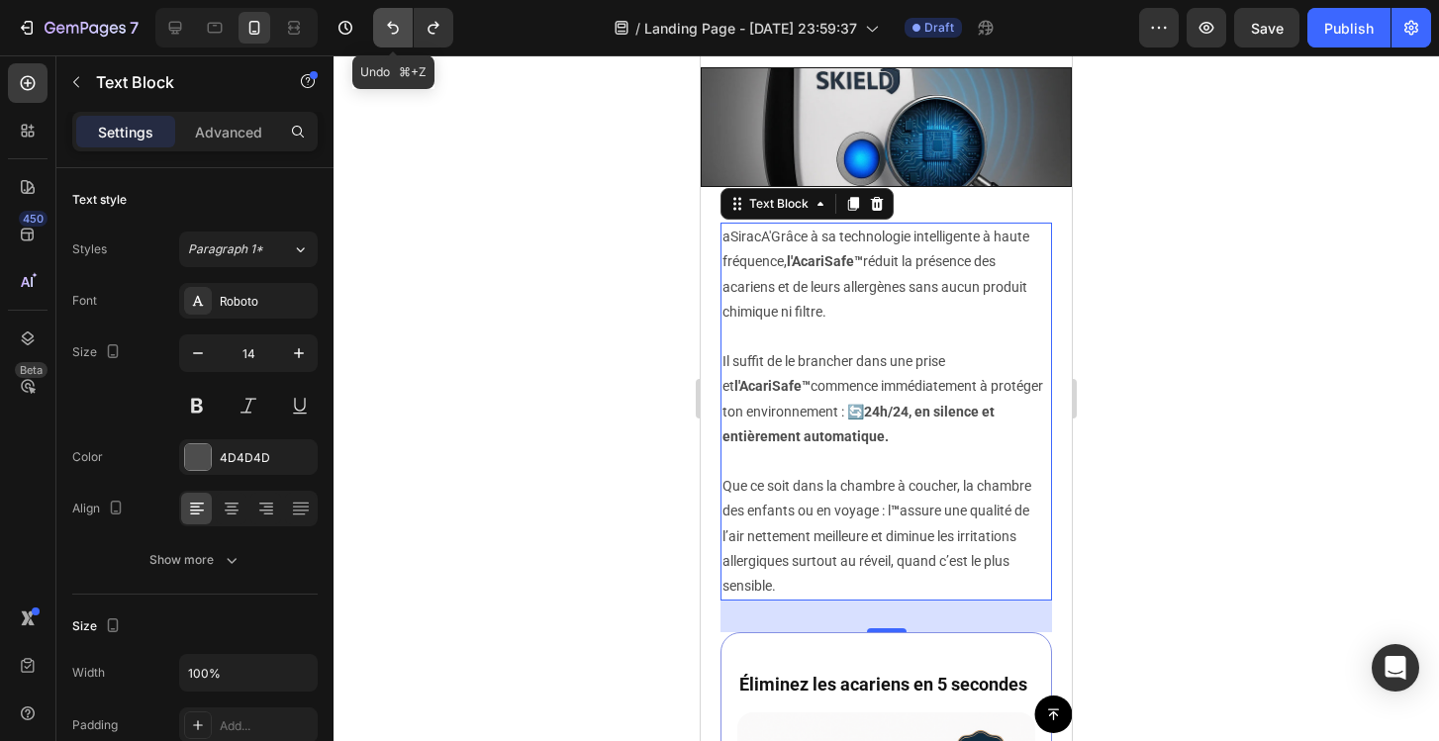
click at [398, 28] on icon "Undo/Redo" at bounding box center [393, 28] width 20 height 20
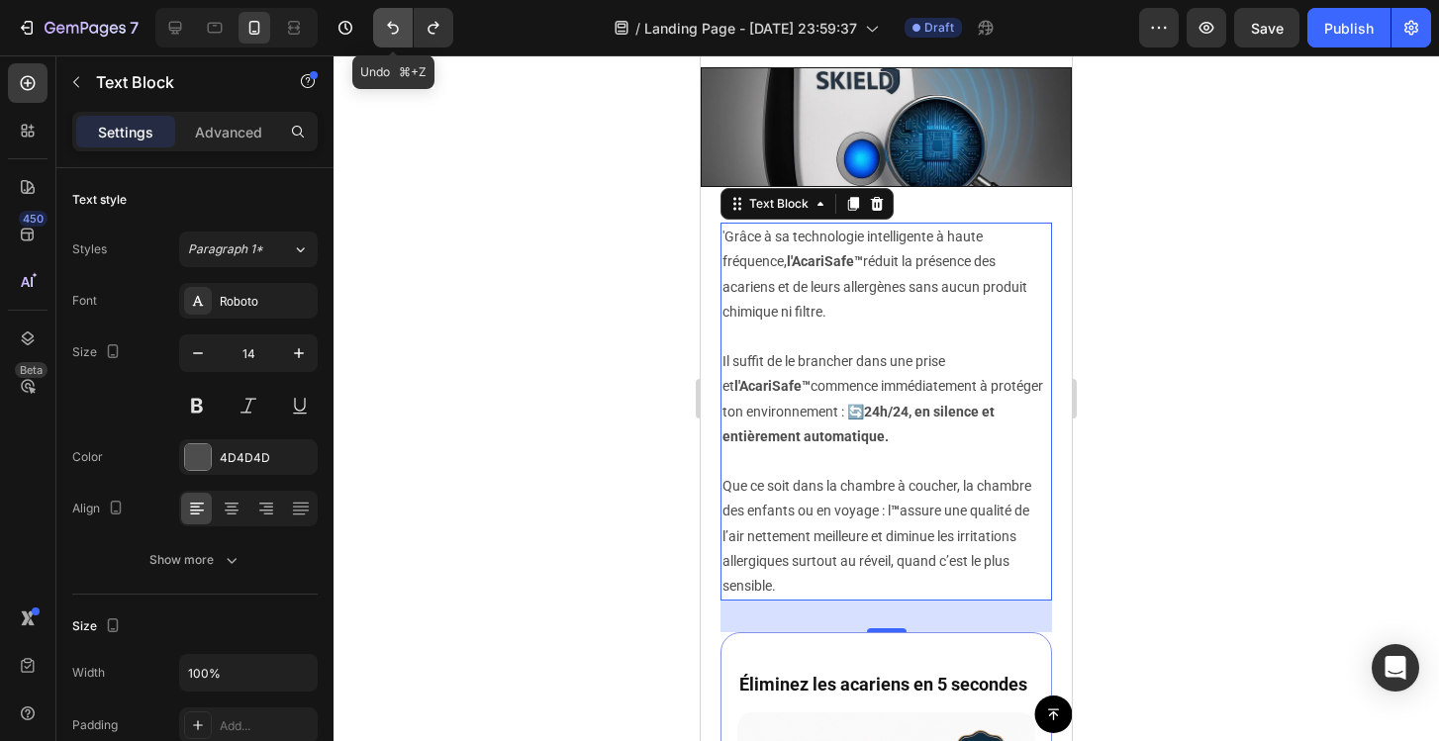
click at [398, 28] on icon "Undo/Redo" at bounding box center [393, 28] width 20 height 20
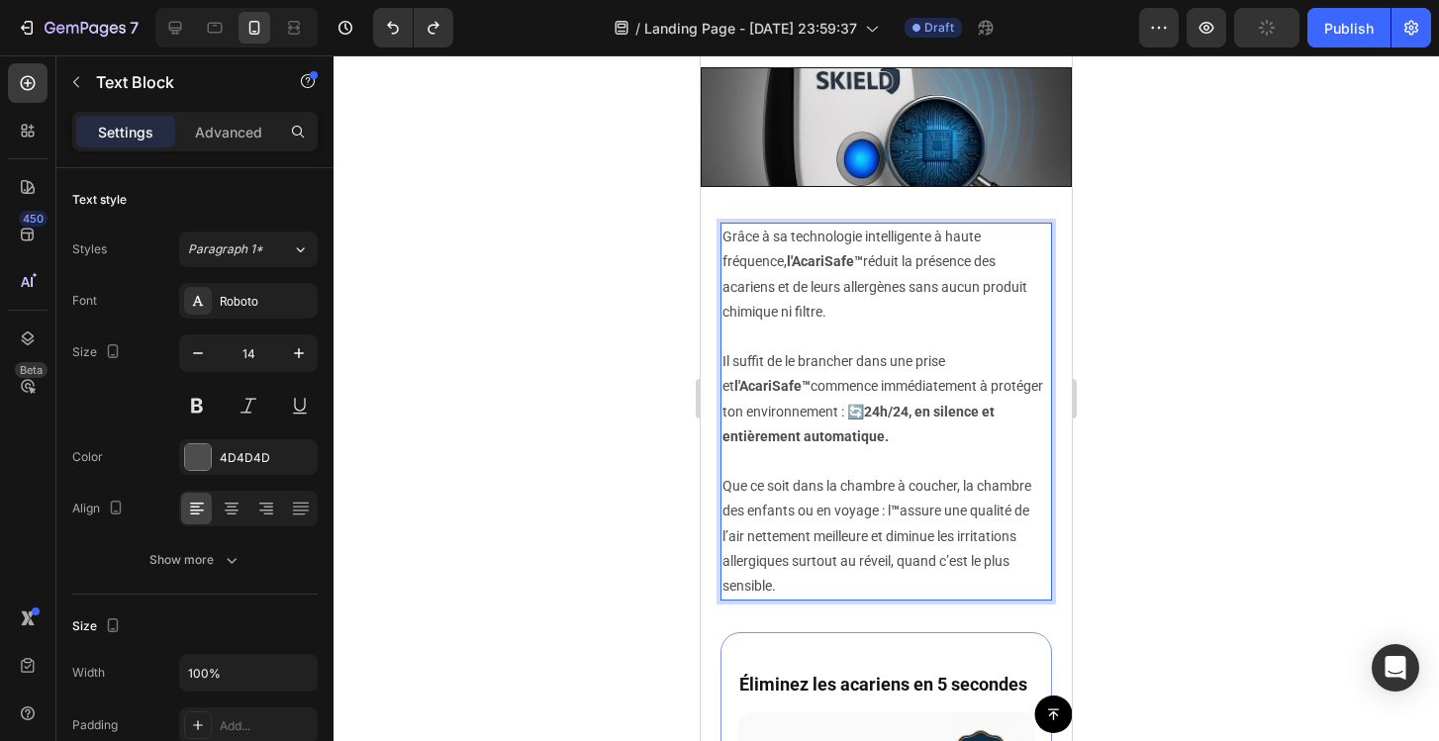
click at [854, 261] on strong "l'AcariSafe™" at bounding box center [825, 261] width 76 height 16
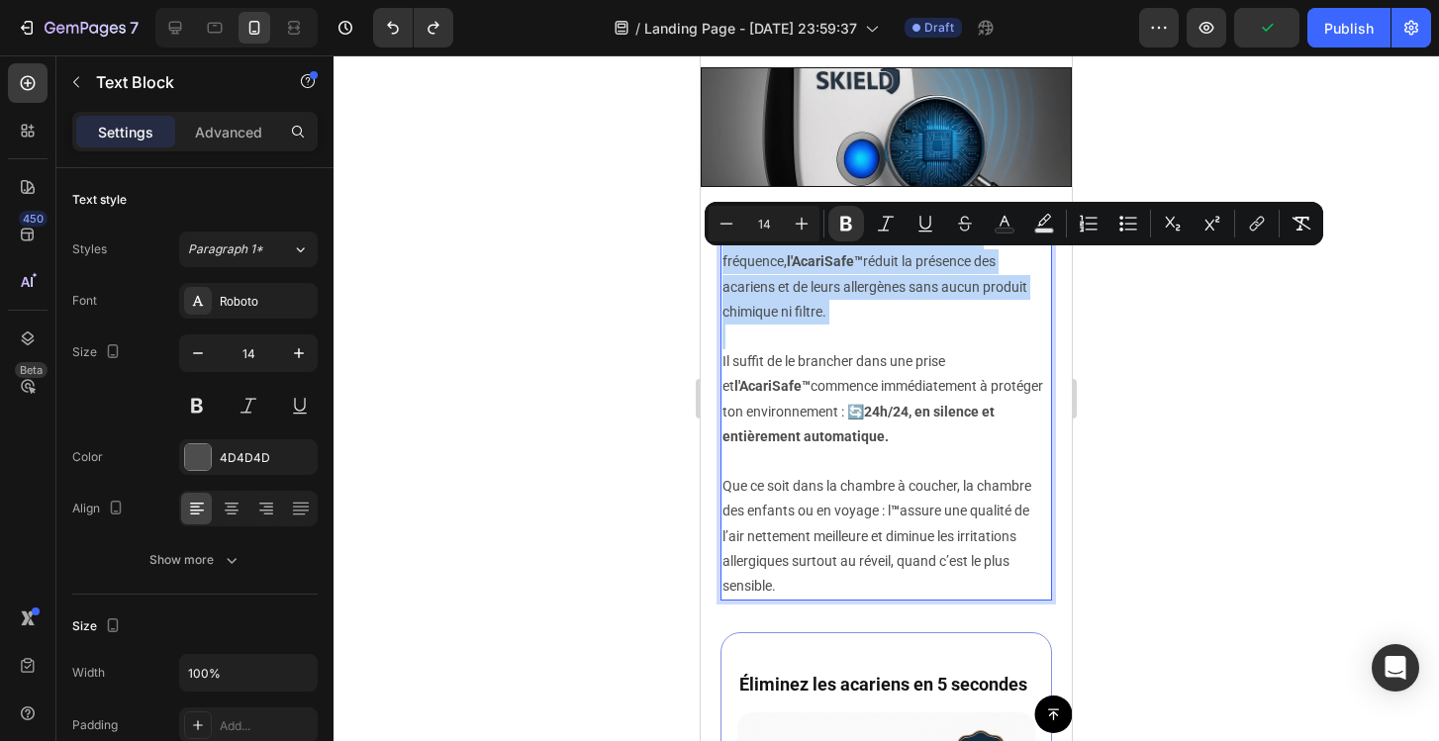
click at [854, 261] on strong "l'AcariSafe™" at bounding box center [825, 261] width 76 height 16
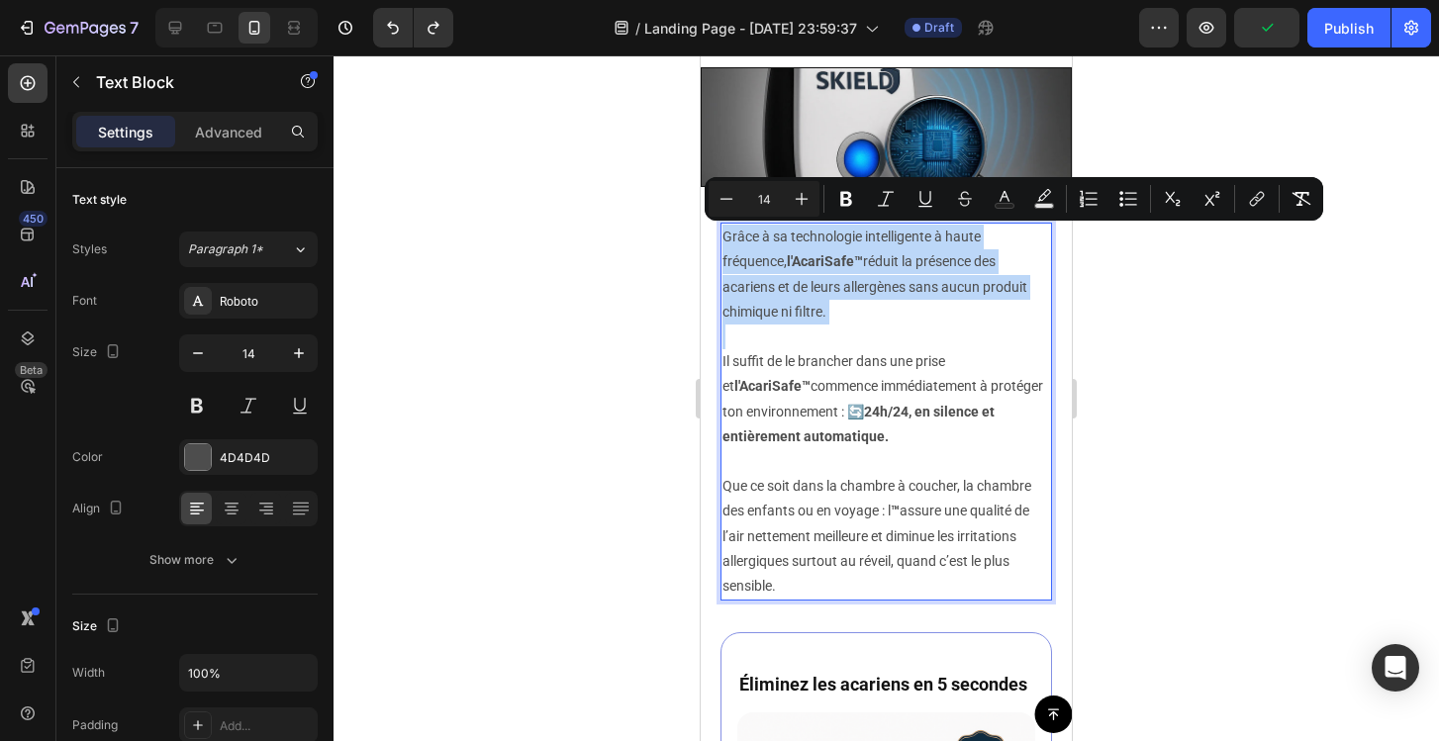
click at [854, 262] on strong "l'AcariSafe™" at bounding box center [825, 261] width 76 height 16
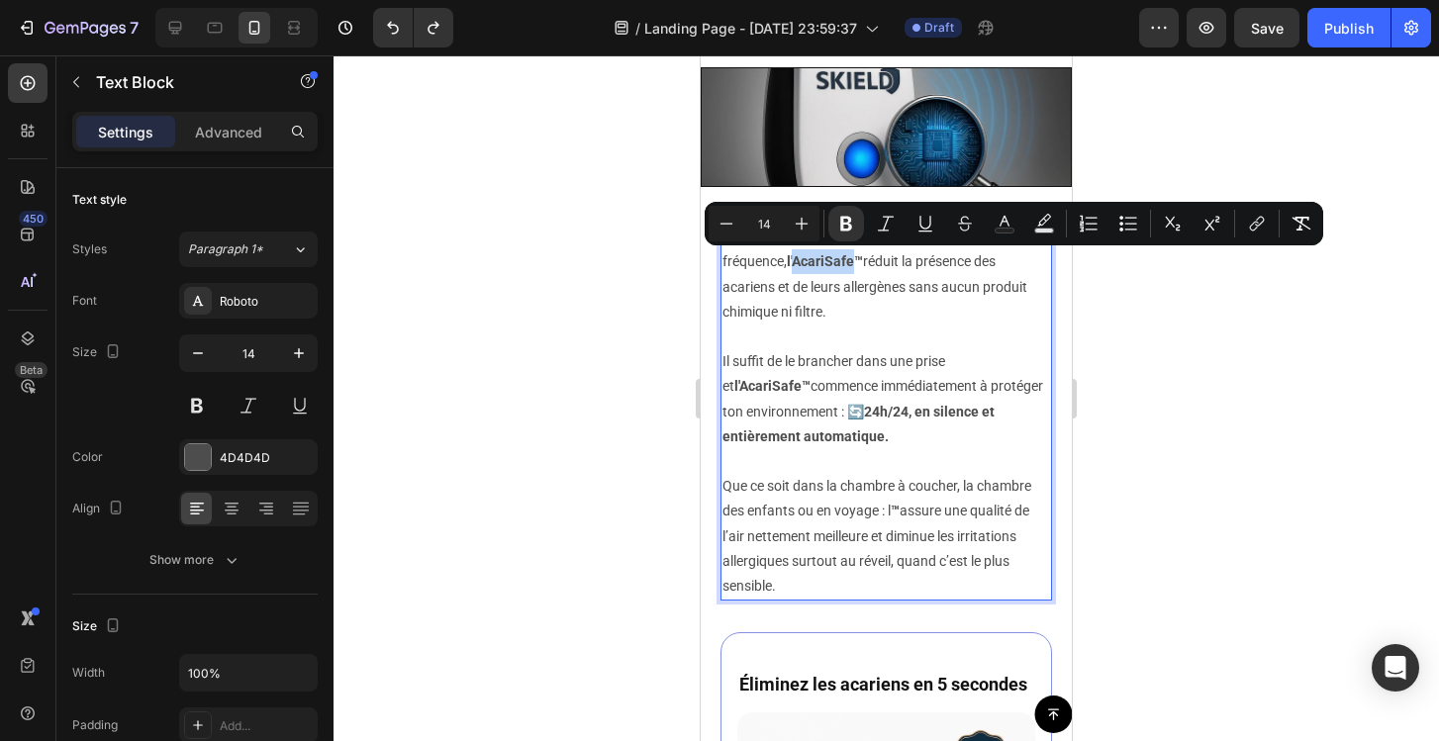
drag, startPoint x: 853, startPoint y: 264, endPoint x: 796, endPoint y: 263, distance: 57.4
click at [796, 263] on strong "l'AcariSafe™" at bounding box center [825, 261] width 76 height 16
copy strong "AcariSafe"
click at [860, 308] on p "Grâce à sa technologie intelligente à haute fréquence, l'AcariSafe™ réduit la p…" at bounding box center [886, 275] width 328 height 100
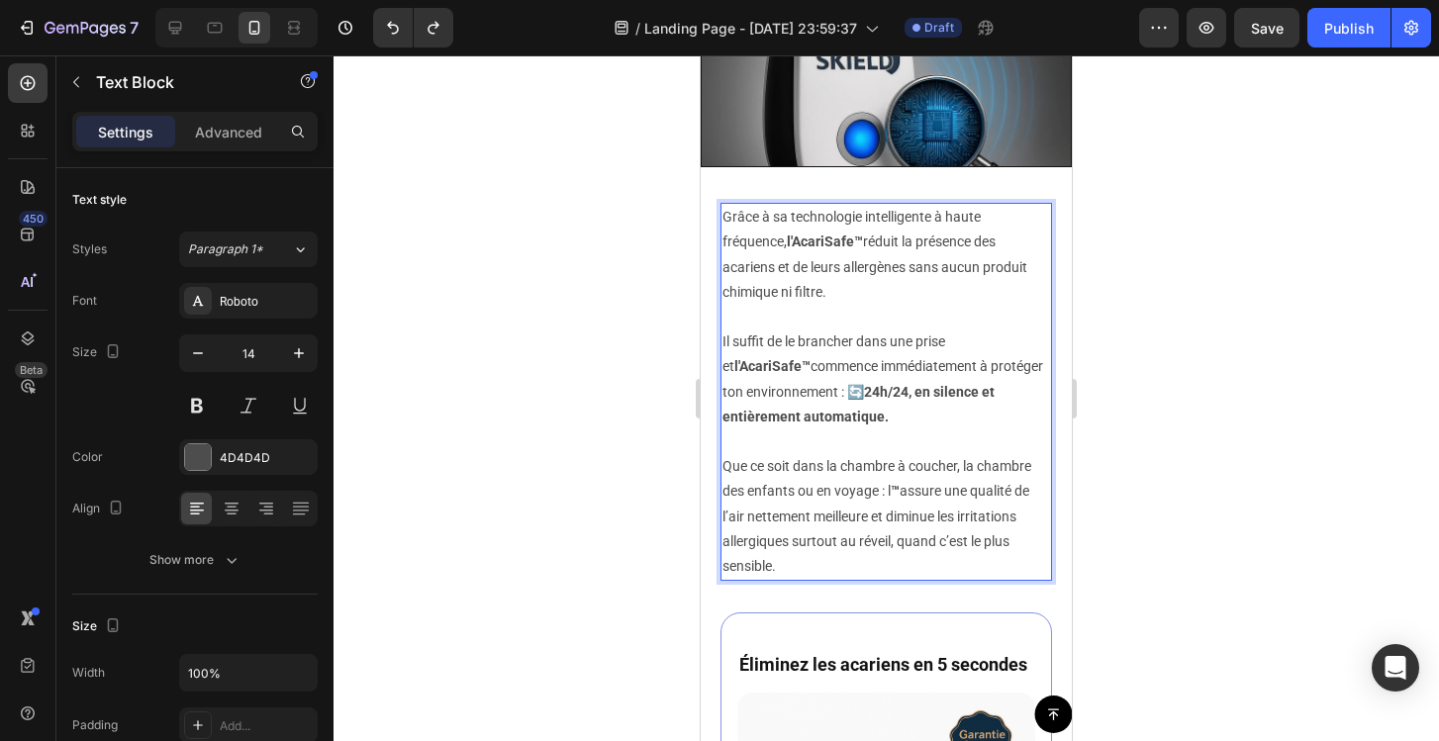
scroll to position [2338, 0]
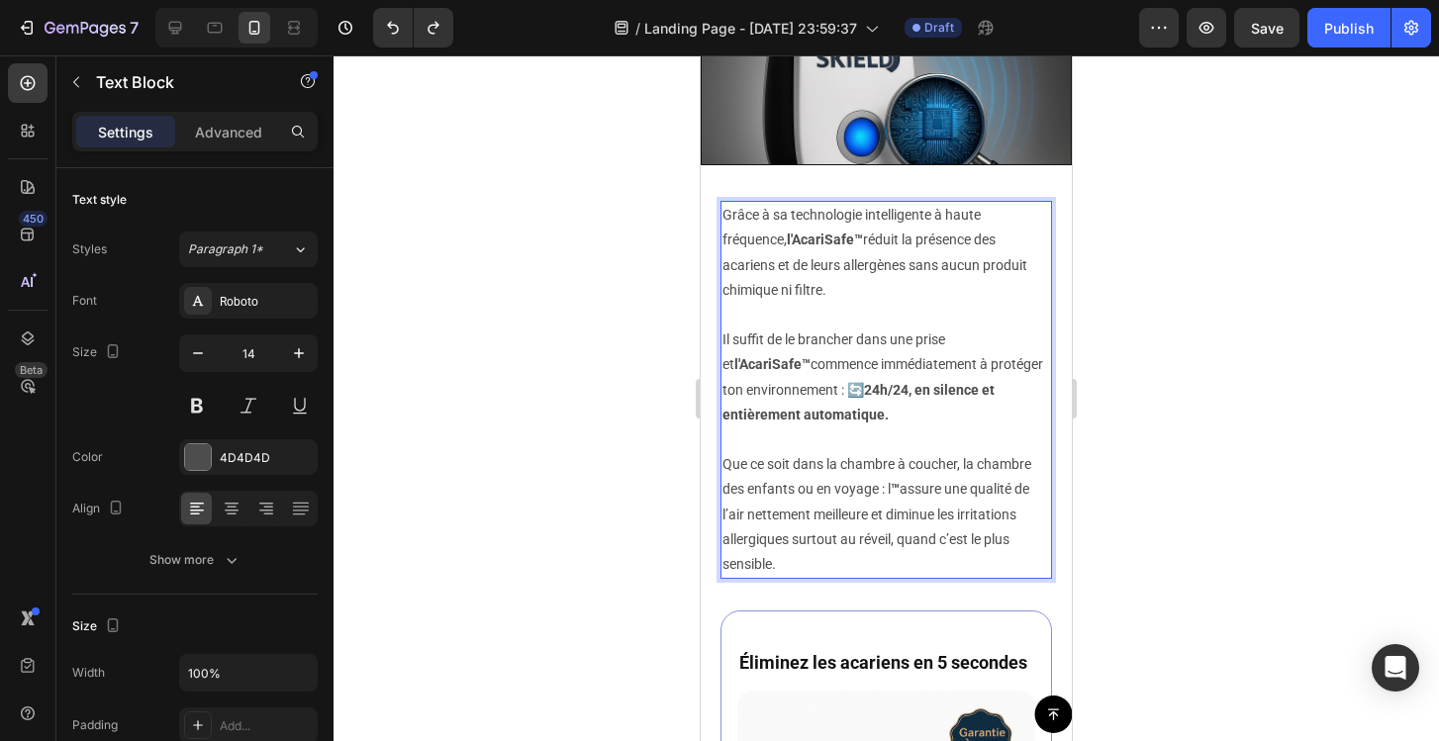
click at [894, 491] on strong "™" at bounding box center [895, 489] width 9 height 16
click at [894, 488] on strong "AcariSafe™" at bounding box center [926, 489] width 71 height 16
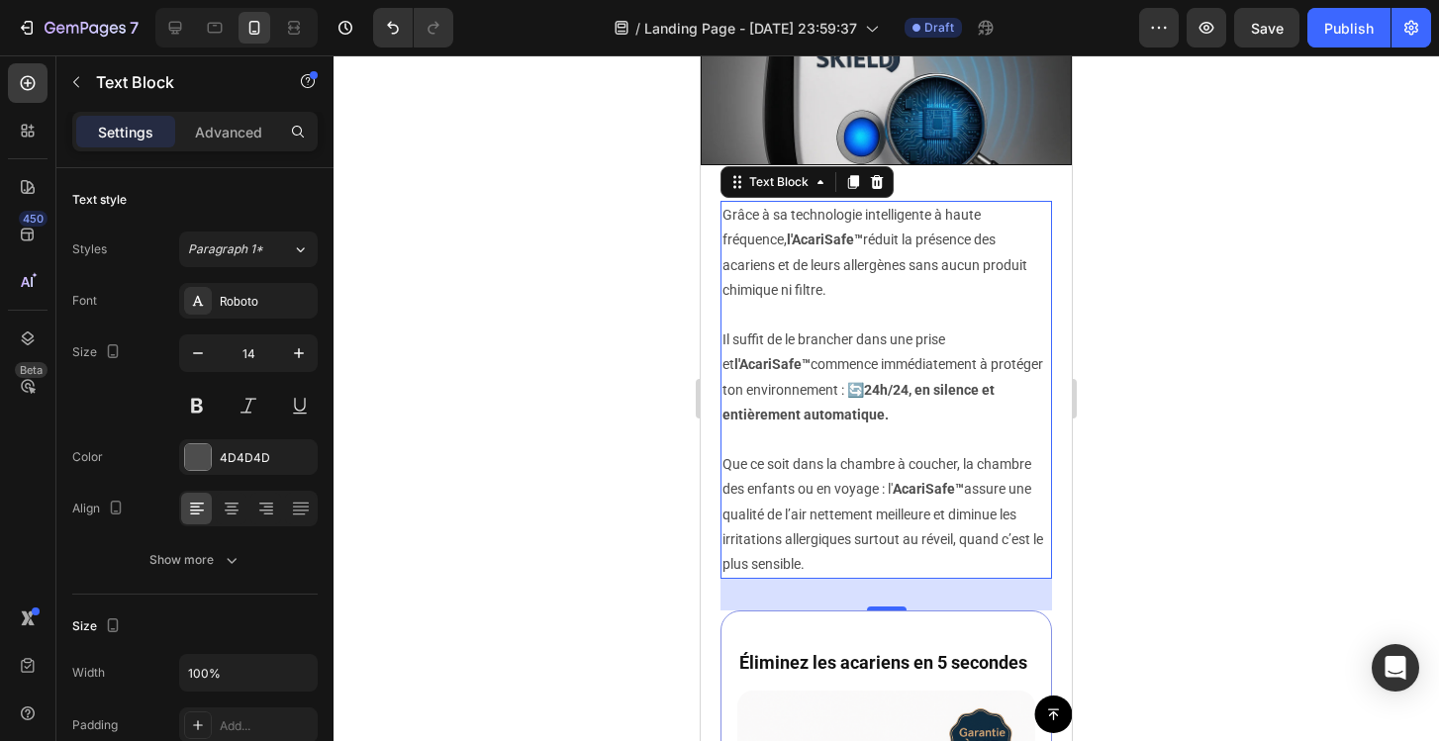
click at [1144, 468] on div at bounding box center [886, 398] width 1105 height 686
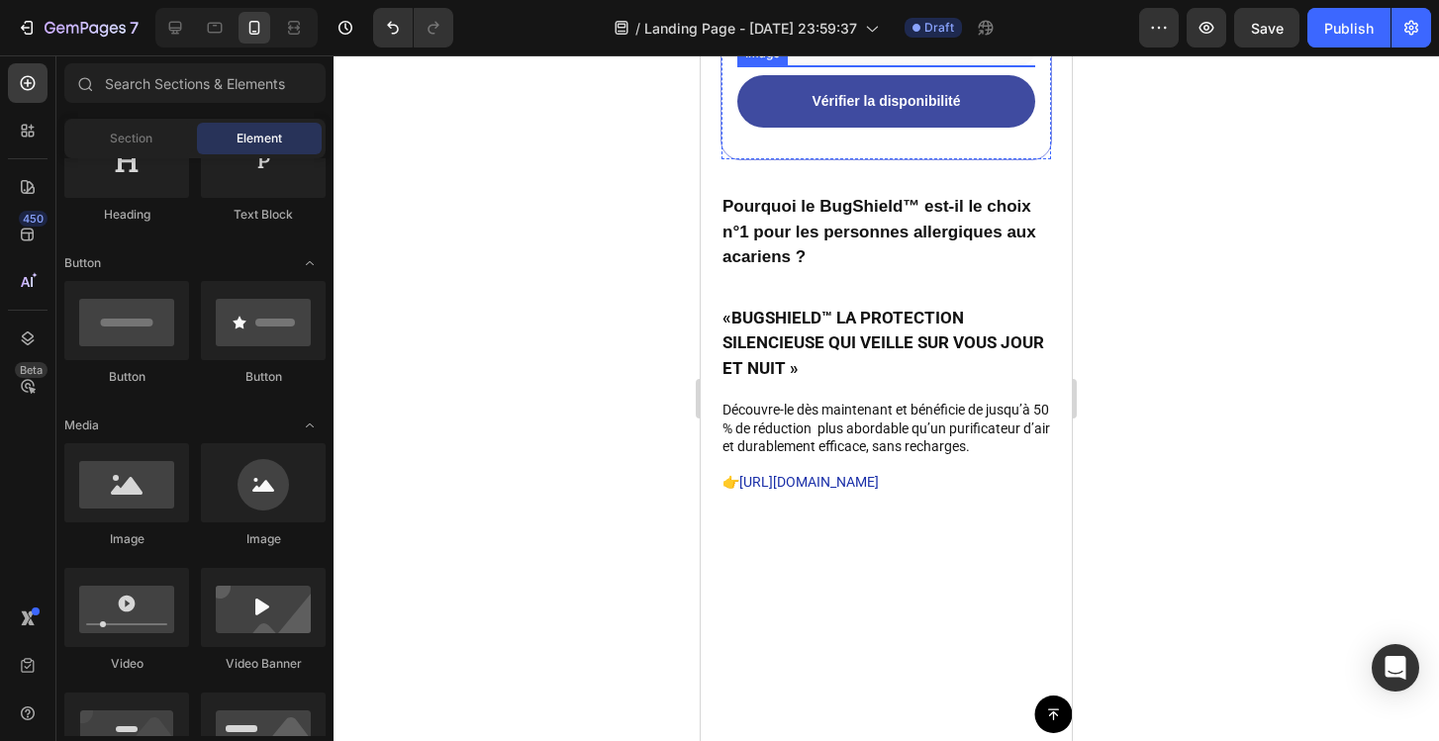
scroll to position [3301, 0]
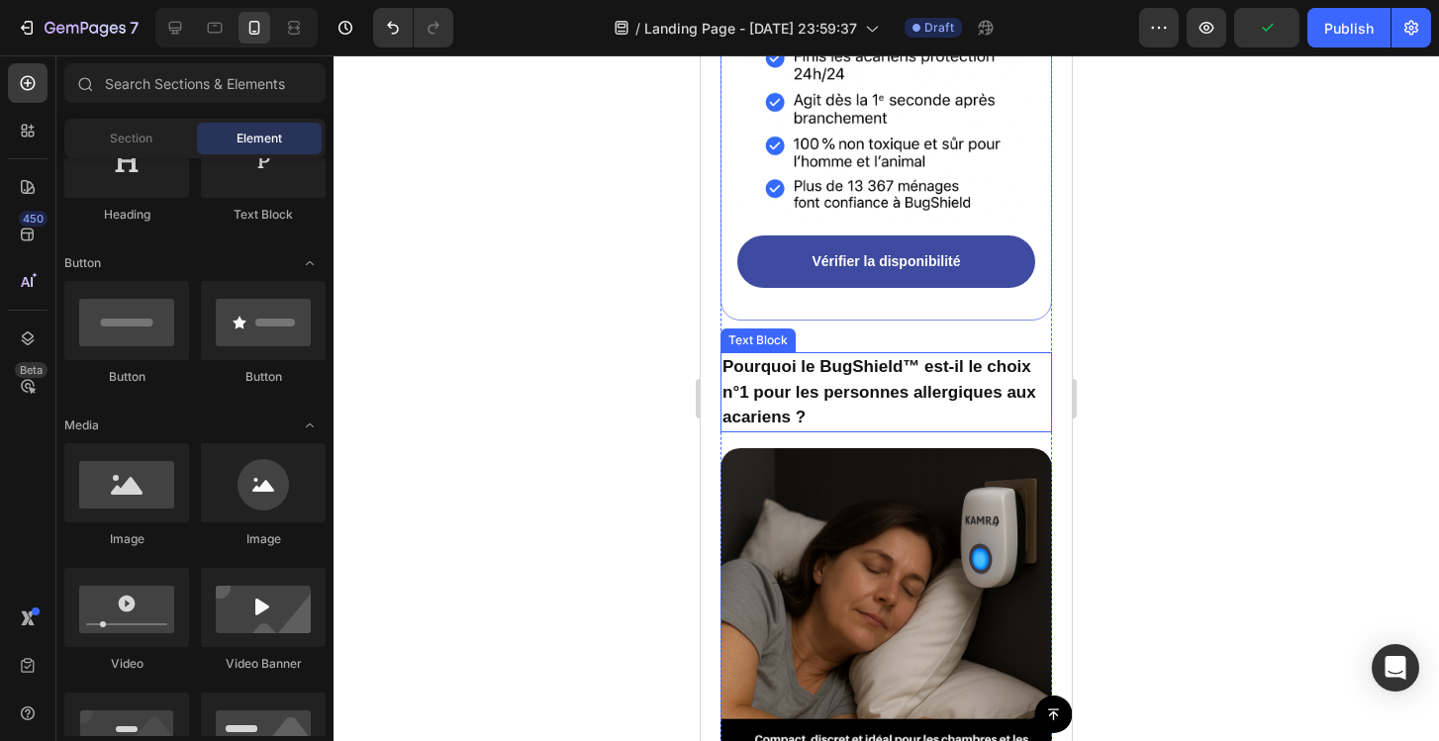
click at [857, 371] on p "Pourquoi le BugShield™ est-il le choix n°1 pour les personnes allergiques aux a…" at bounding box center [886, 392] width 328 height 76
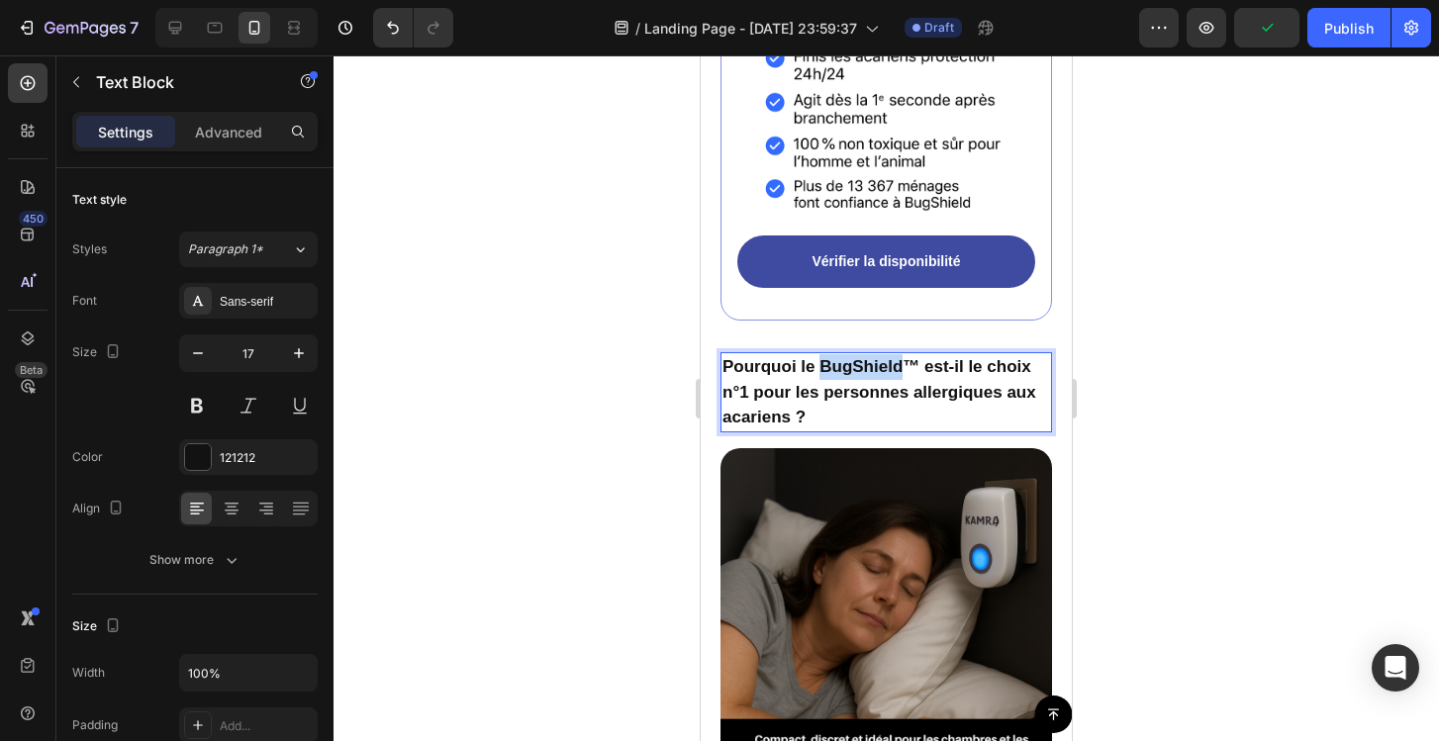
click at [857, 371] on p "Pourquoi le BugShield™ est-il le choix n°1 pour les personnes allergiques aux a…" at bounding box center [886, 392] width 328 height 76
click at [1139, 398] on div at bounding box center [886, 398] width 1105 height 686
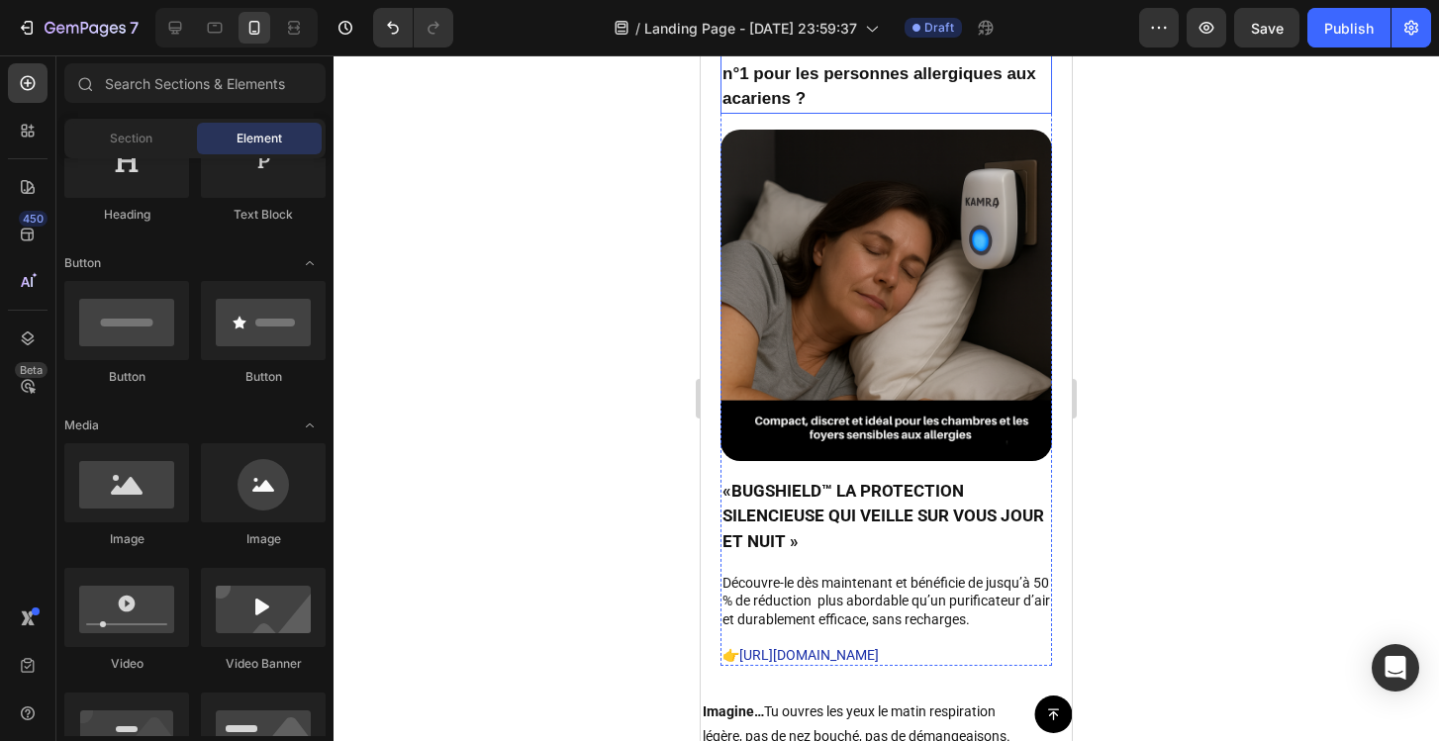
scroll to position [3696, 0]
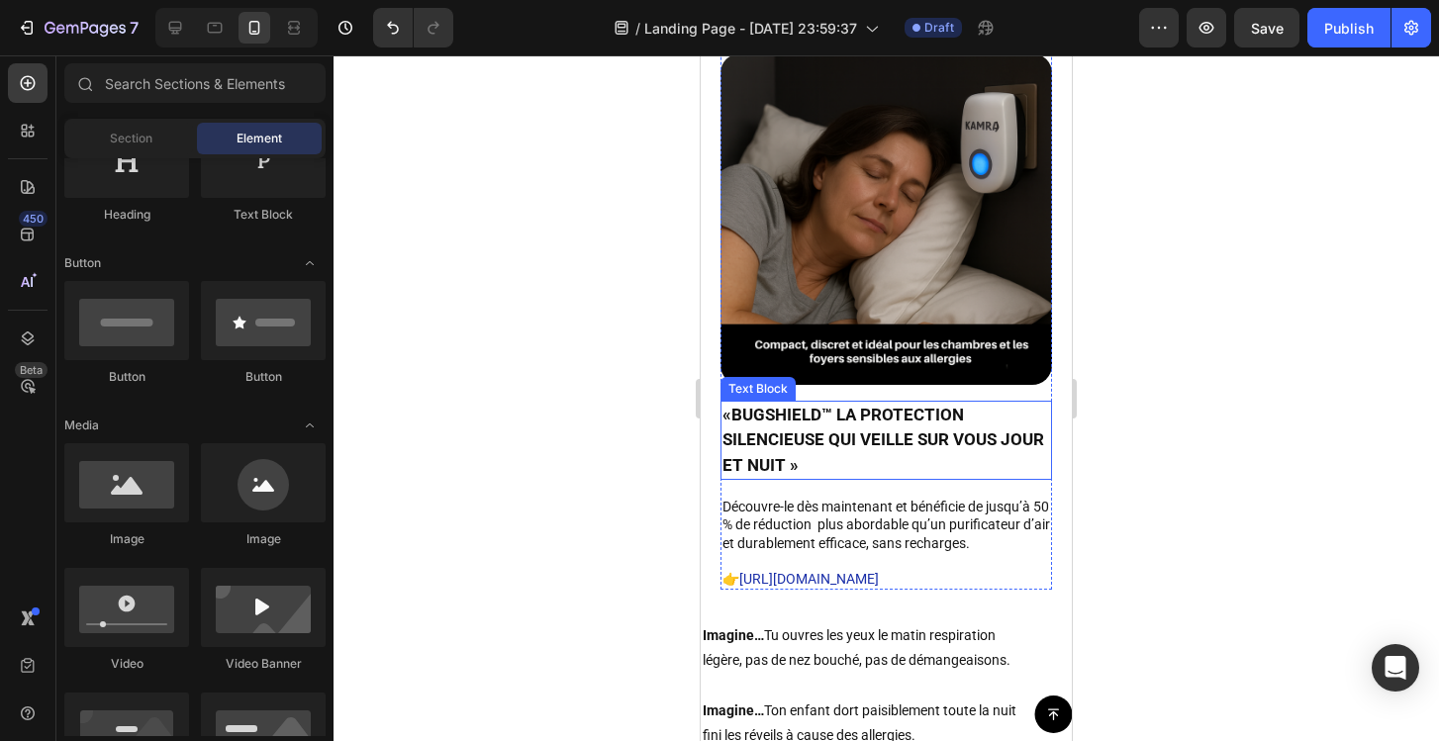
click at [789, 413] on strong "«BUGSHIELD™ LA PROTECTION SILENCIEUSE QUI VEILLE SUR VOUS JOUR ET NUIT »" at bounding box center [883, 440] width 322 height 70
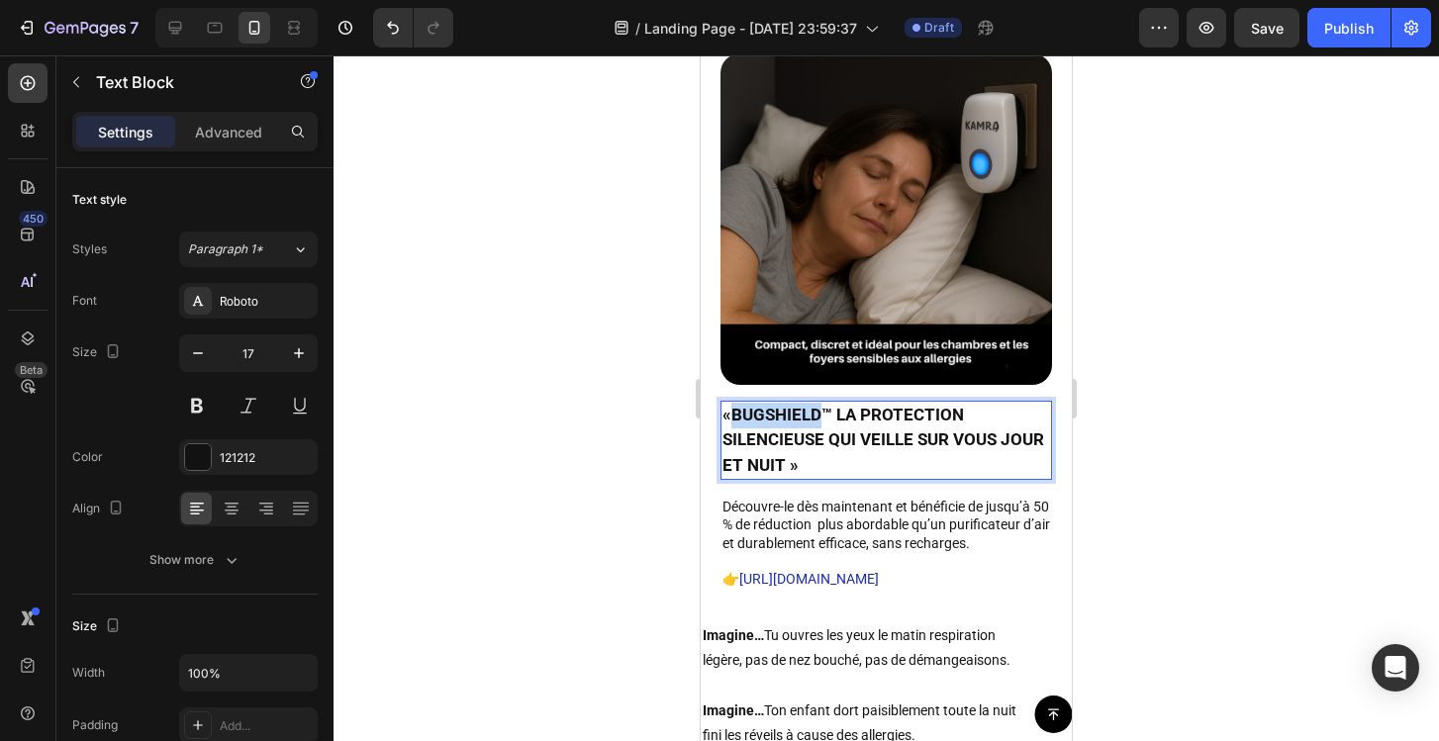
click at [789, 413] on strong "«BUGSHIELD™ LA PROTECTION SILENCIEUSE QUI VEILLE SUR VOUS JOUR ET NUIT »" at bounding box center [883, 440] width 322 height 70
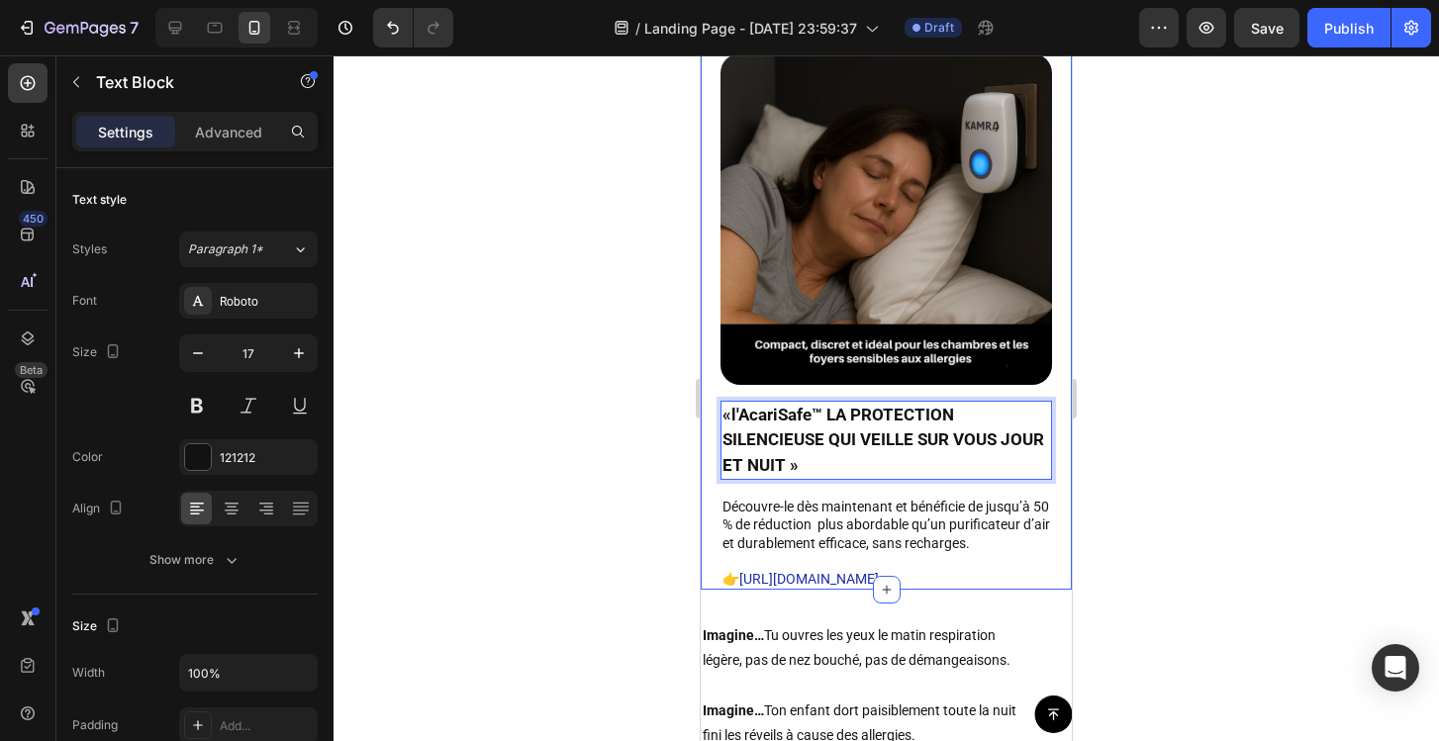
click at [1136, 455] on div at bounding box center [886, 398] width 1105 height 686
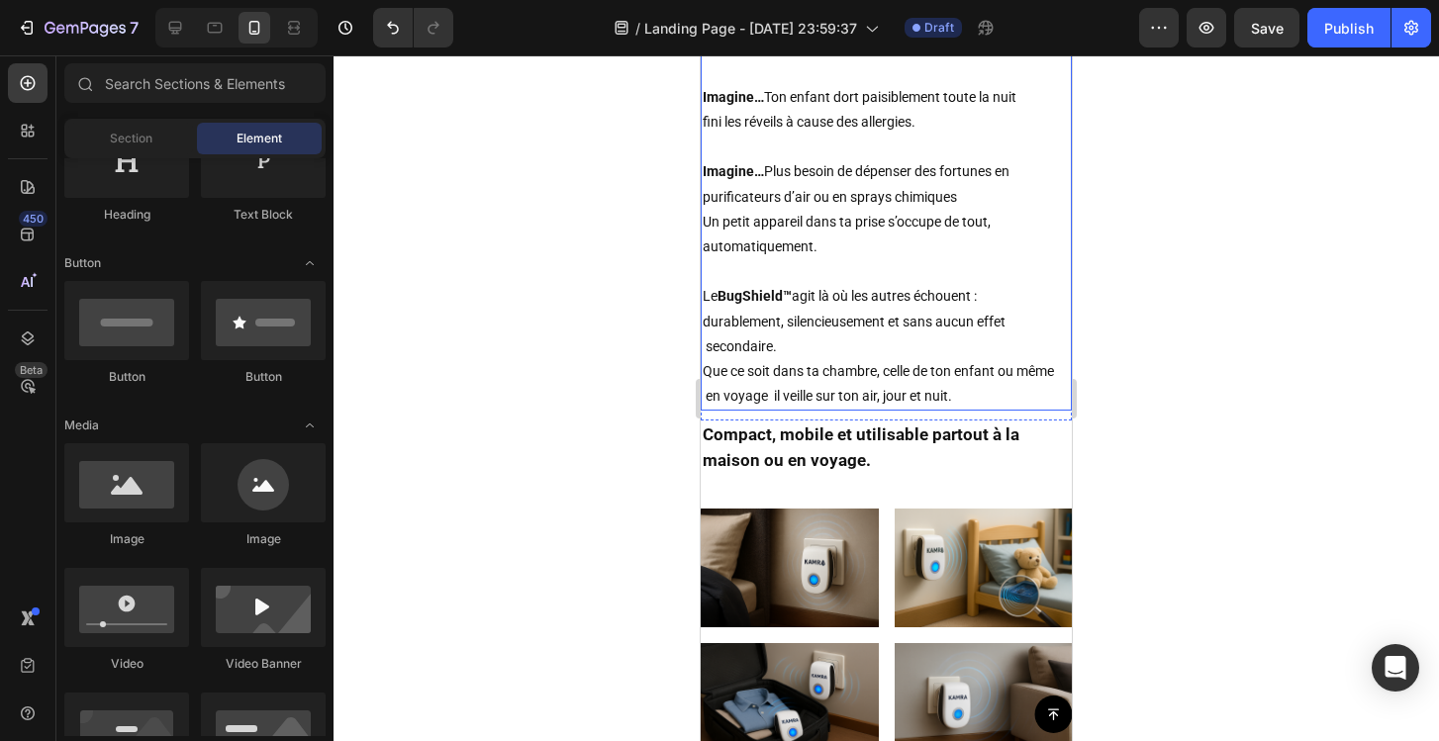
scroll to position [4354, 0]
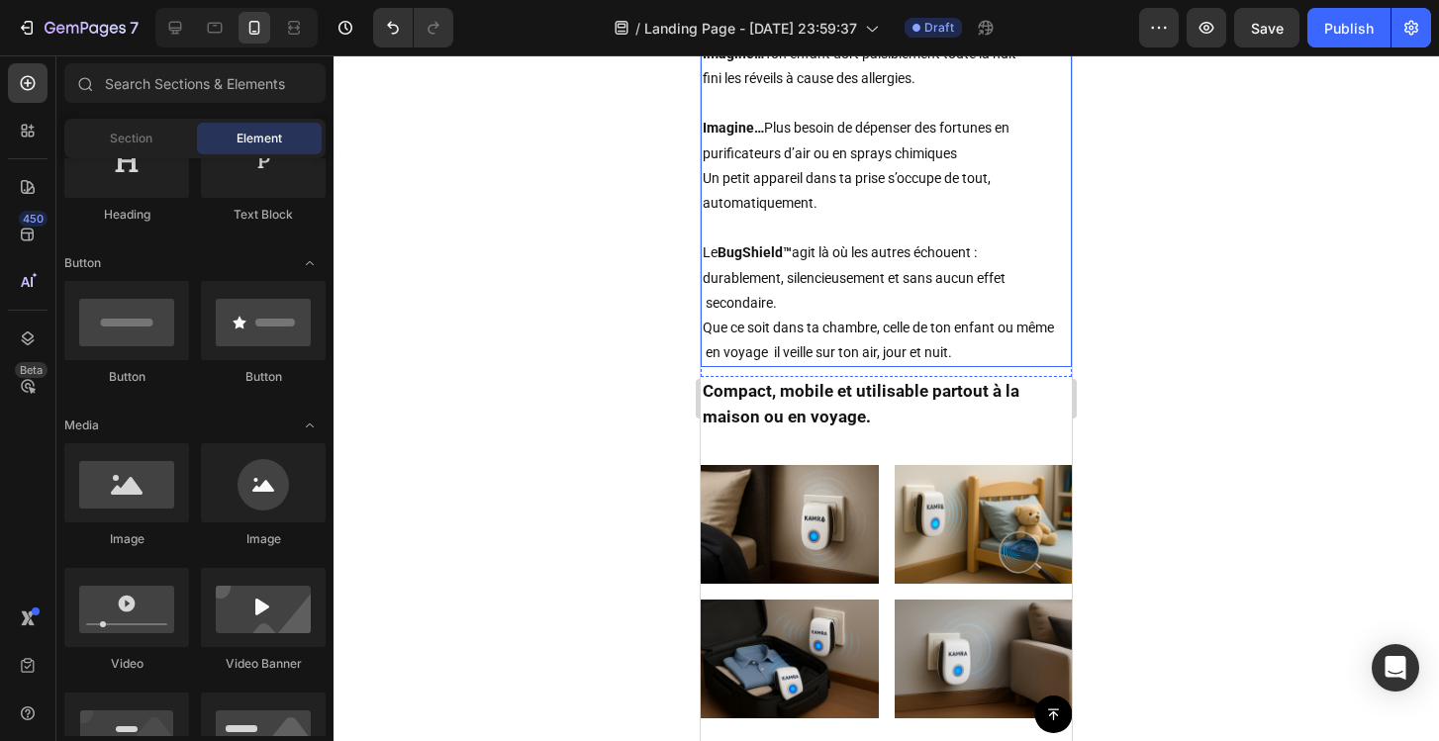
click at [762, 257] on strong "BugShield™" at bounding box center [754, 252] width 74 height 16
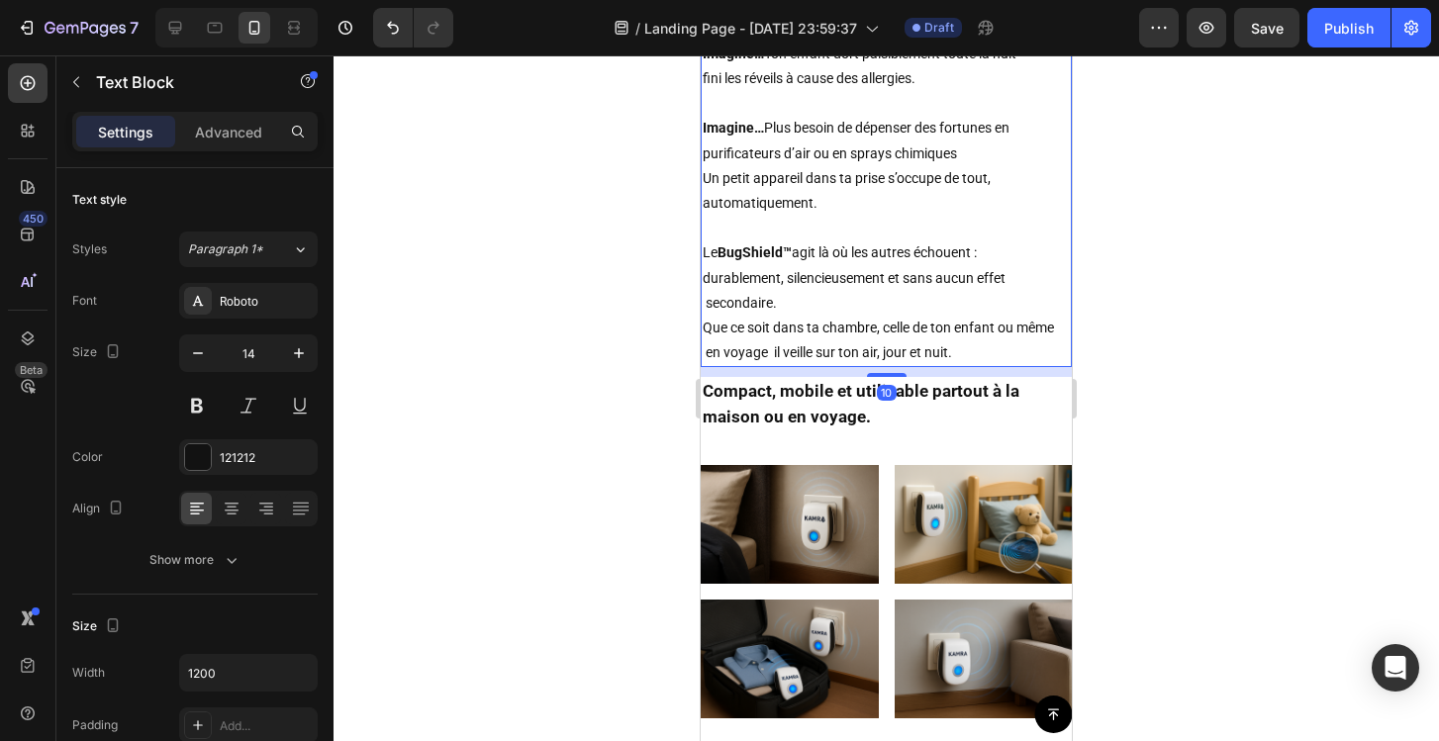
click at [762, 257] on strong "BugShield™" at bounding box center [754, 252] width 74 height 16
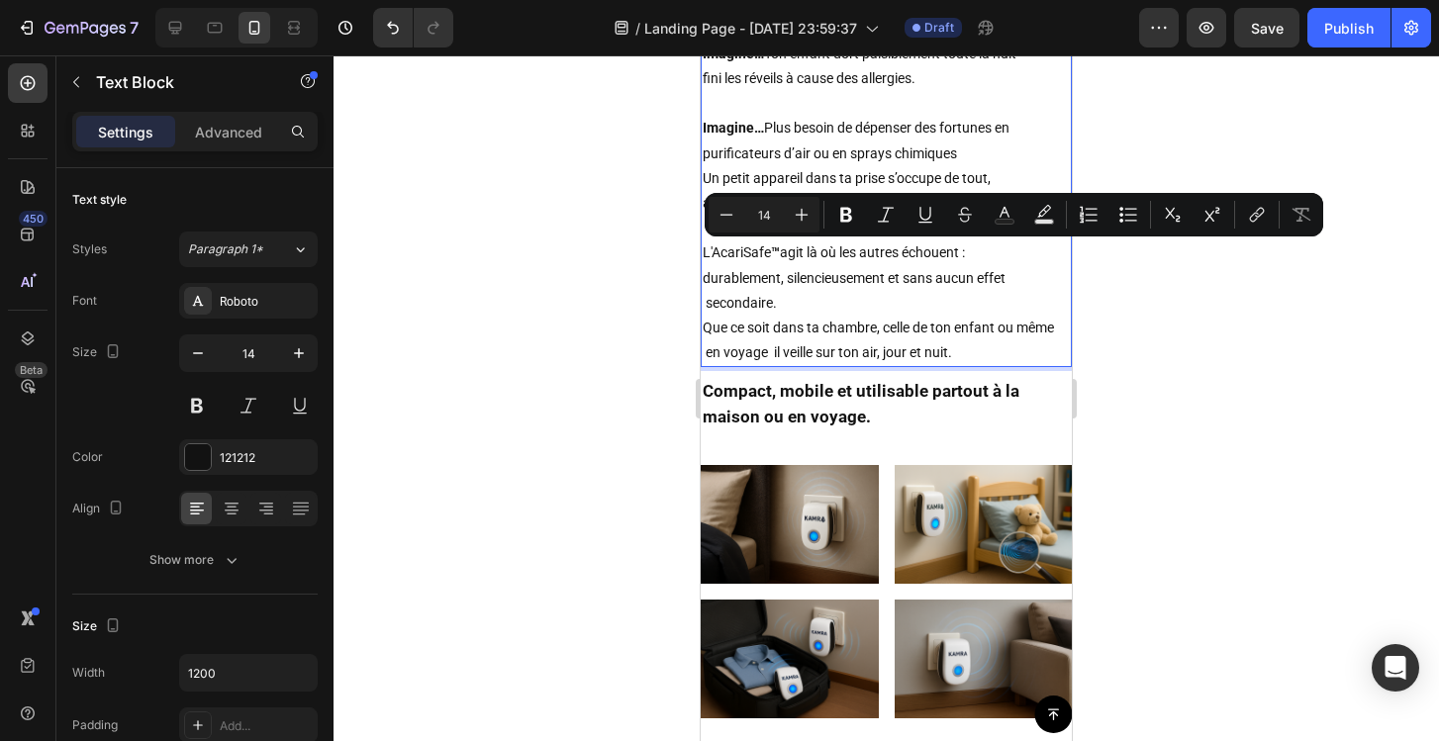
drag, startPoint x: 772, startPoint y: 254, endPoint x: 718, endPoint y: 252, distance: 53.5
click at [718, 252] on p "L'AcariSafe ™ agit là où les autres échouent :" at bounding box center [886, 252] width 367 height 25
click at [843, 212] on icon "Editor contextual toolbar" at bounding box center [846, 215] width 12 height 15
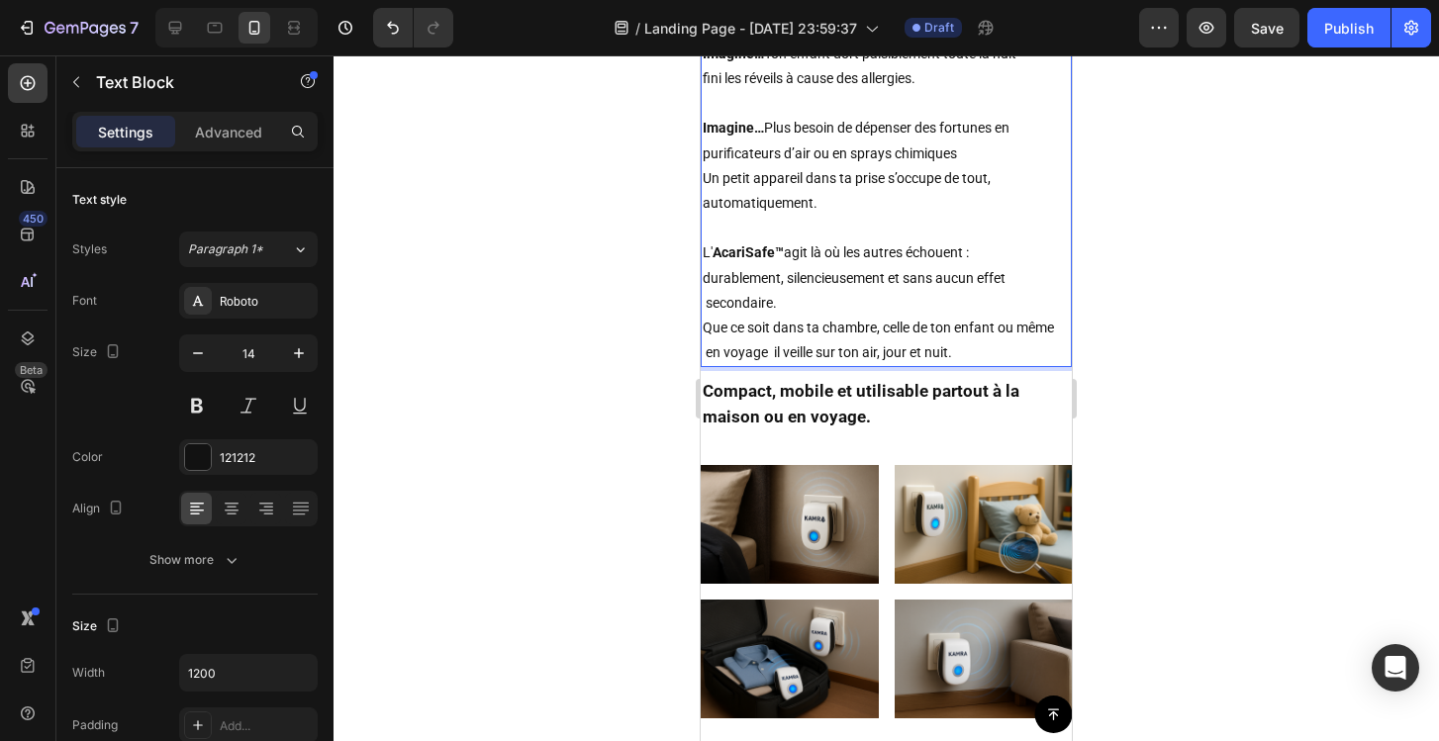
click at [1197, 314] on div at bounding box center [886, 398] width 1105 height 686
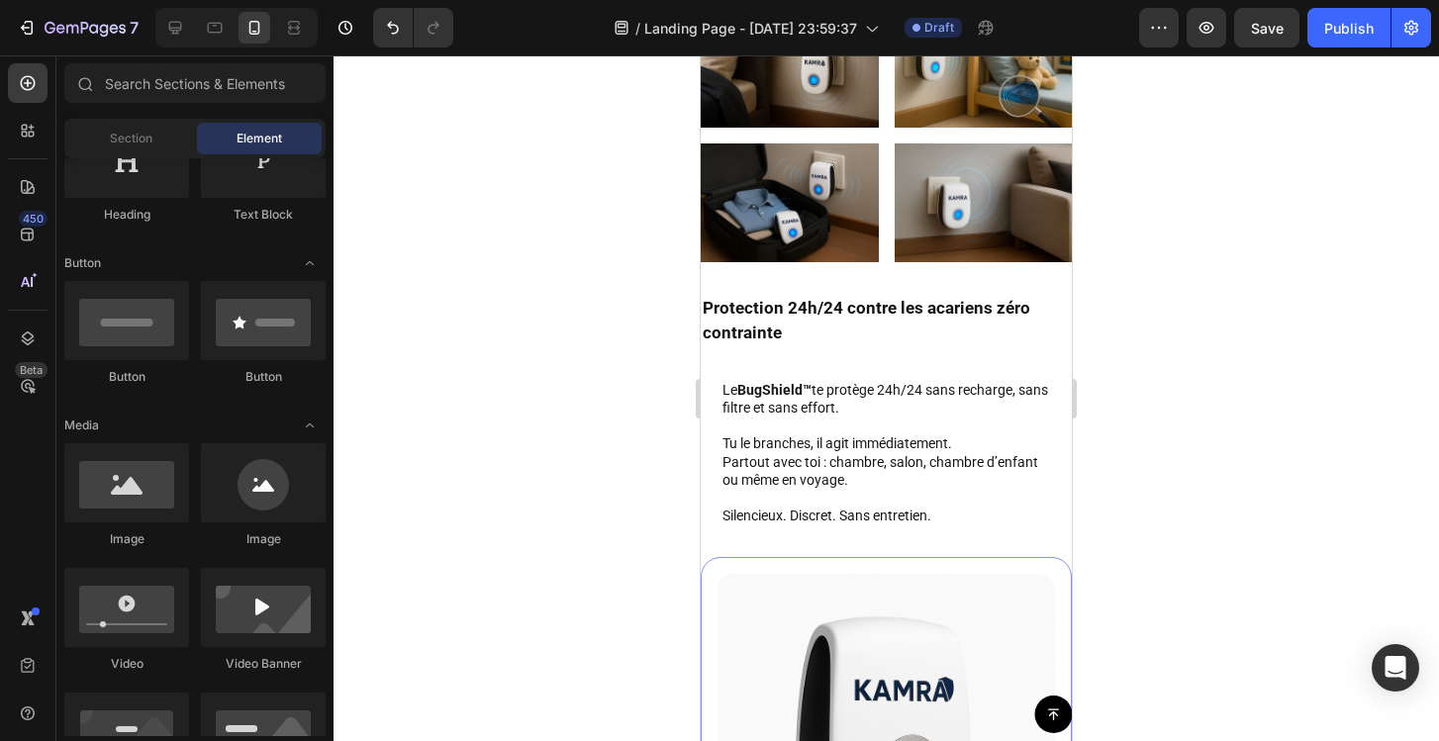
scroll to position [4829, 0]
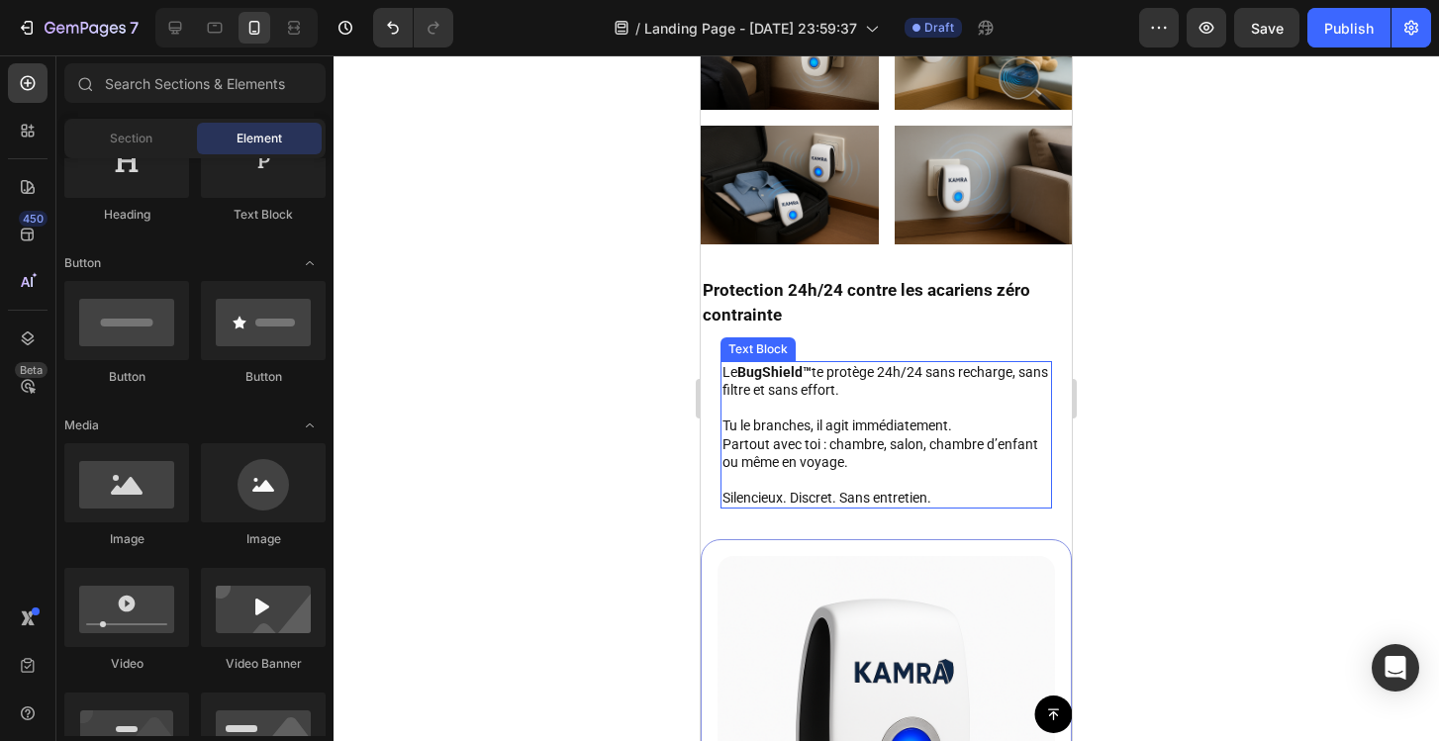
click at [778, 374] on strong "BugShield™" at bounding box center [774, 372] width 74 height 16
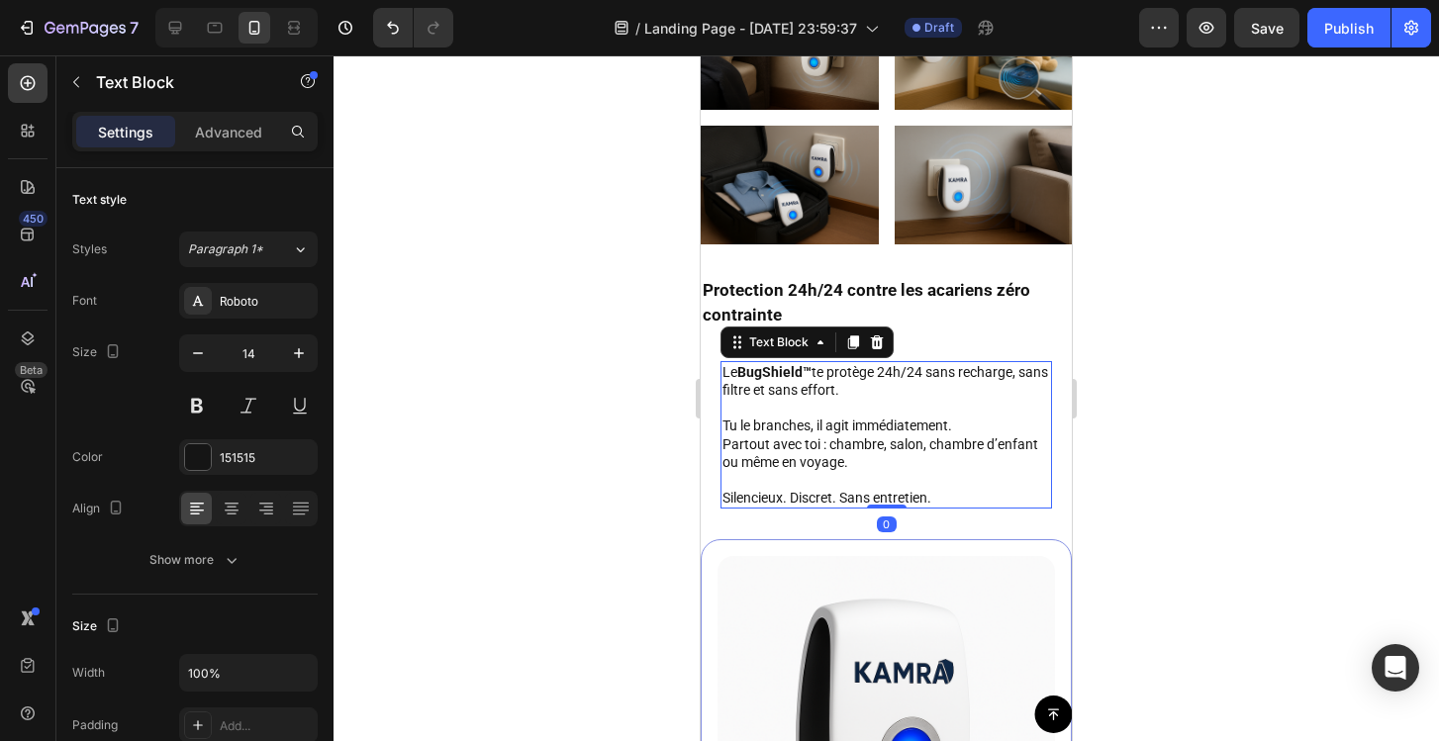
click at [778, 374] on strong "BugShield™" at bounding box center [774, 372] width 74 height 16
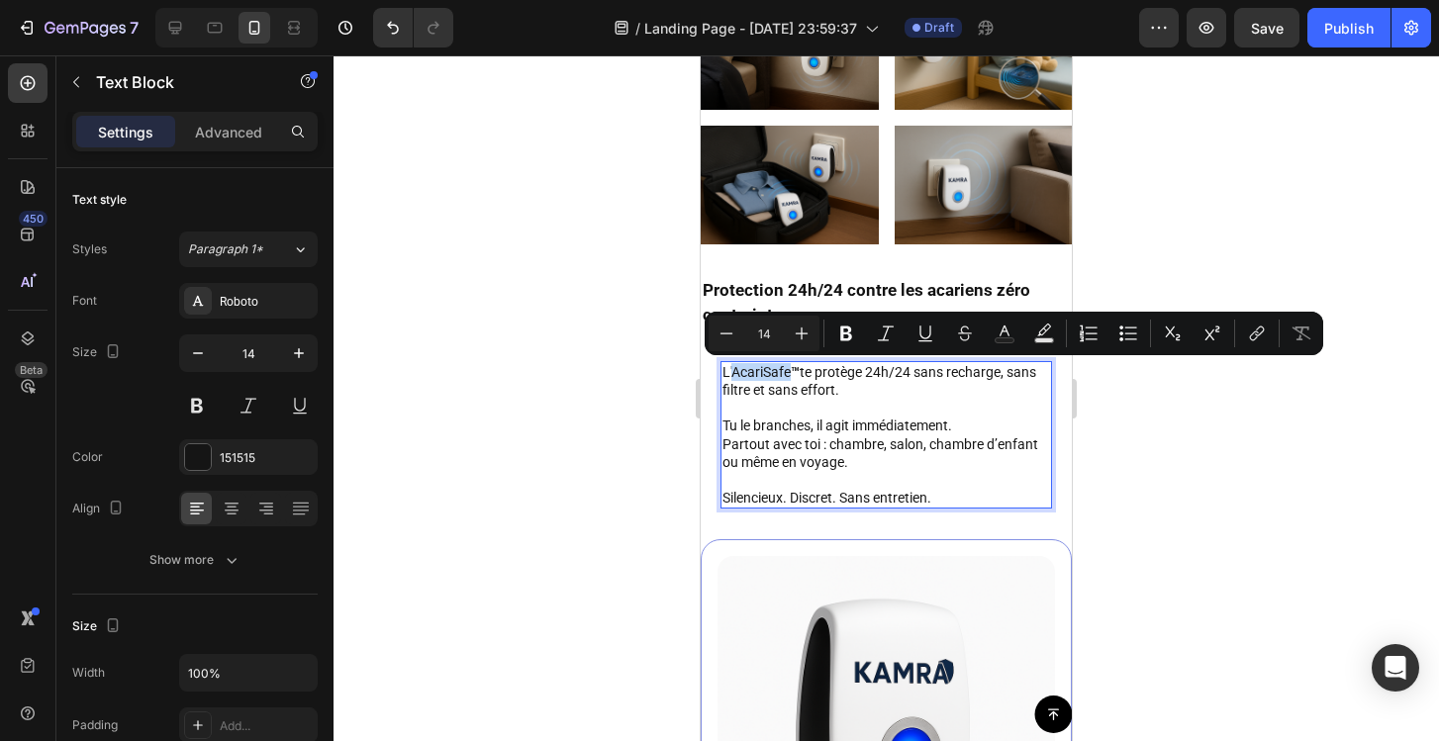
drag, startPoint x: 791, startPoint y: 368, endPoint x: 735, endPoint y: 373, distance: 55.6
click at [735, 373] on p "L'AcariSafe ™ te protège 24h/24 sans recharge, sans filtre et sans effort." at bounding box center [886, 381] width 328 height 36
click at [840, 341] on icon "Editor contextual toolbar" at bounding box center [846, 334] width 20 height 20
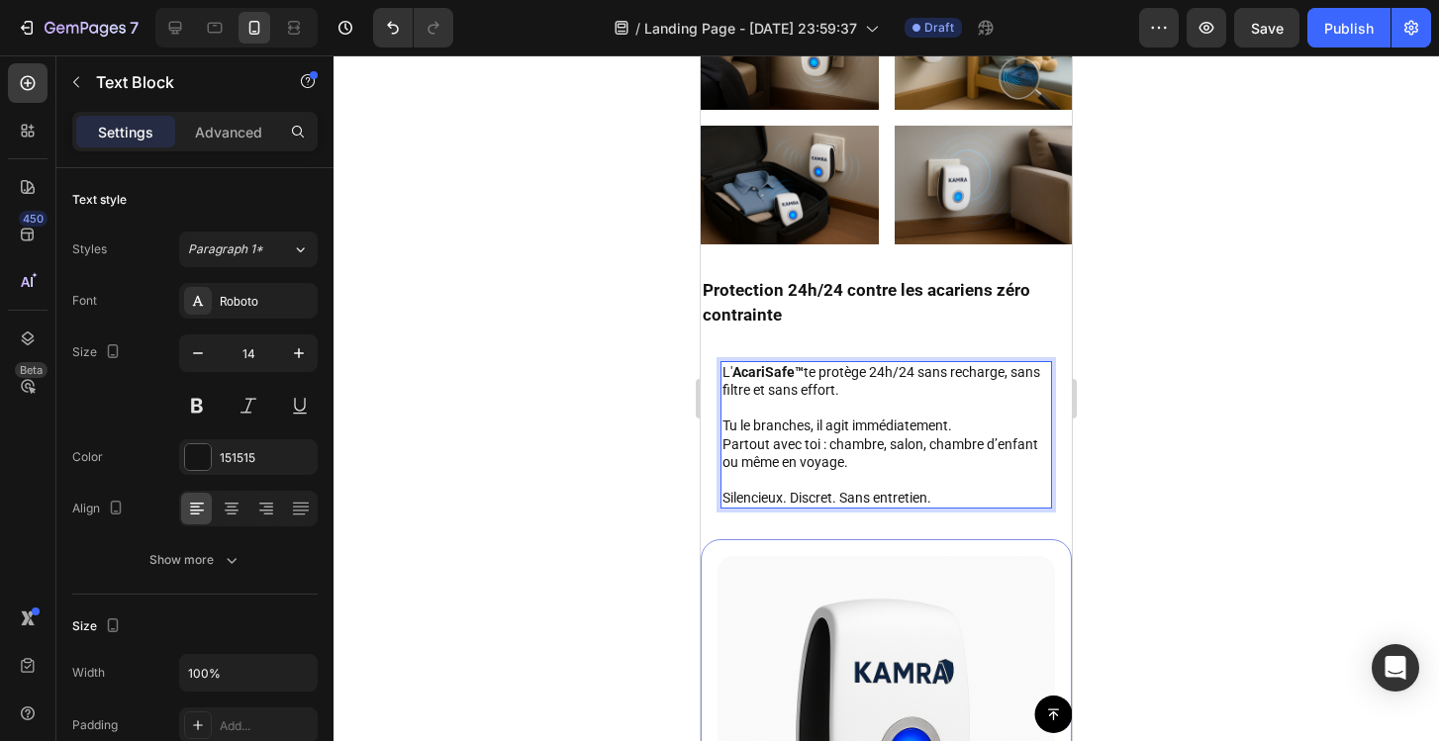
click at [1197, 398] on div at bounding box center [886, 398] width 1105 height 686
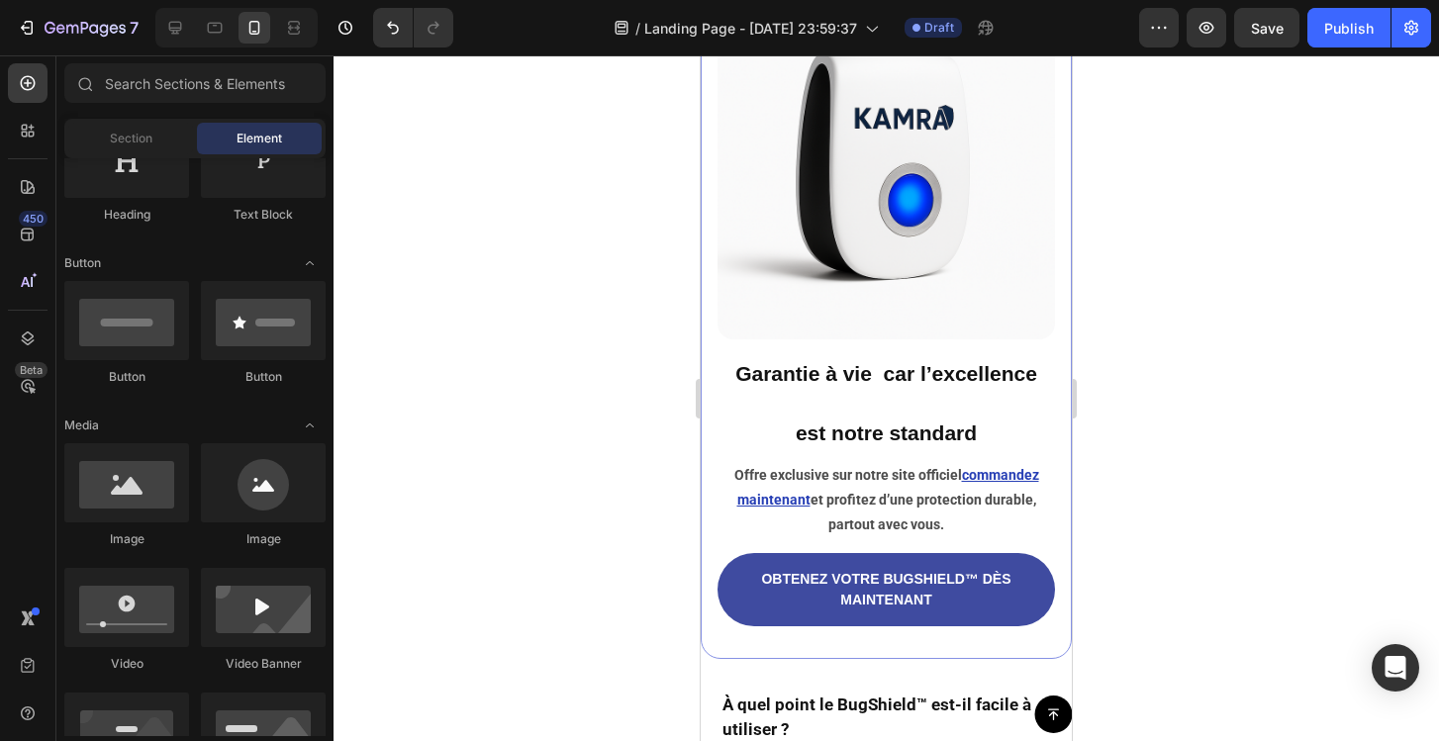
scroll to position [5440, 0]
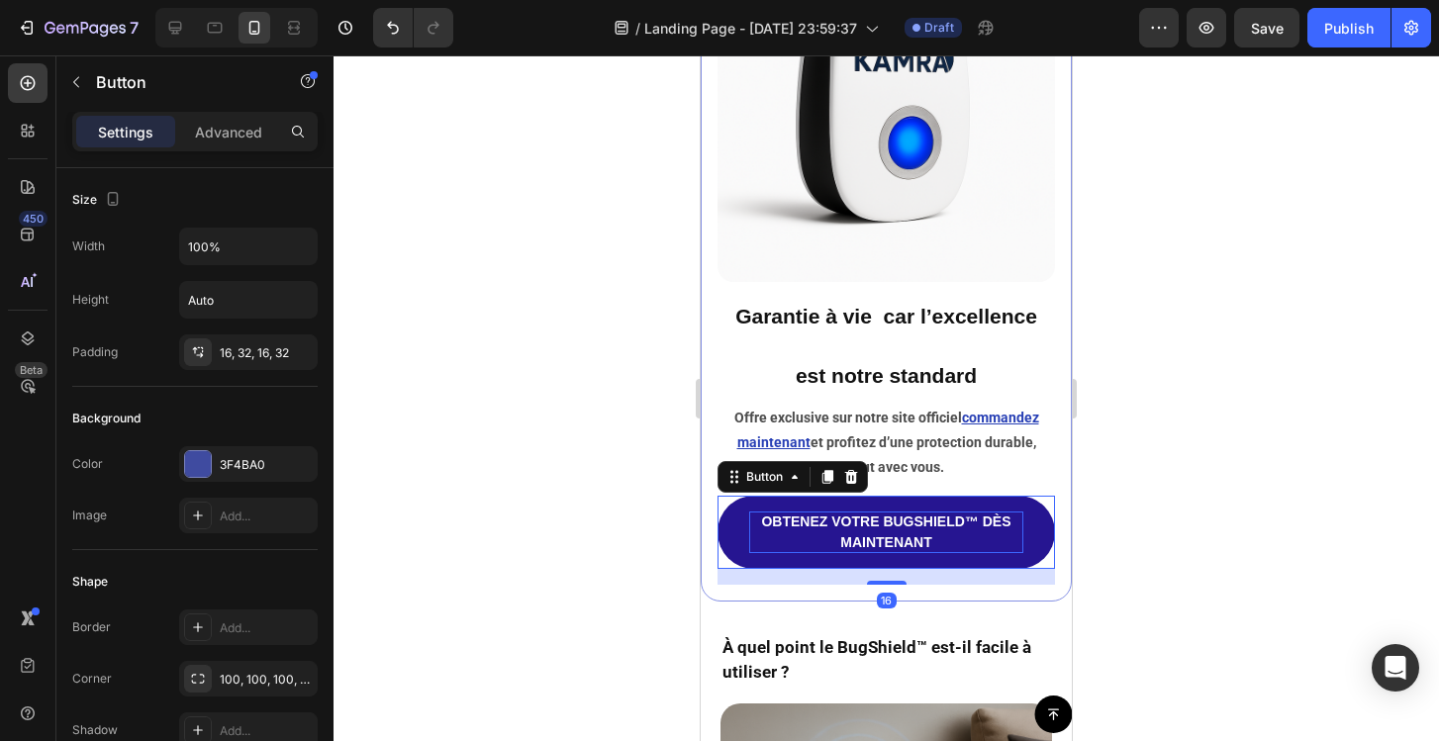
click at [923, 521] on p "OBTENEZ VOTRE BUGSHIELD™ DÈS MAINTENANT" at bounding box center [886, 533] width 274 height 42
click at [945, 524] on p "OBTENEZ VOTRE BUGSHIELD™ DÈS MAINTENANT" at bounding box center [886, 533] width 274 height 42
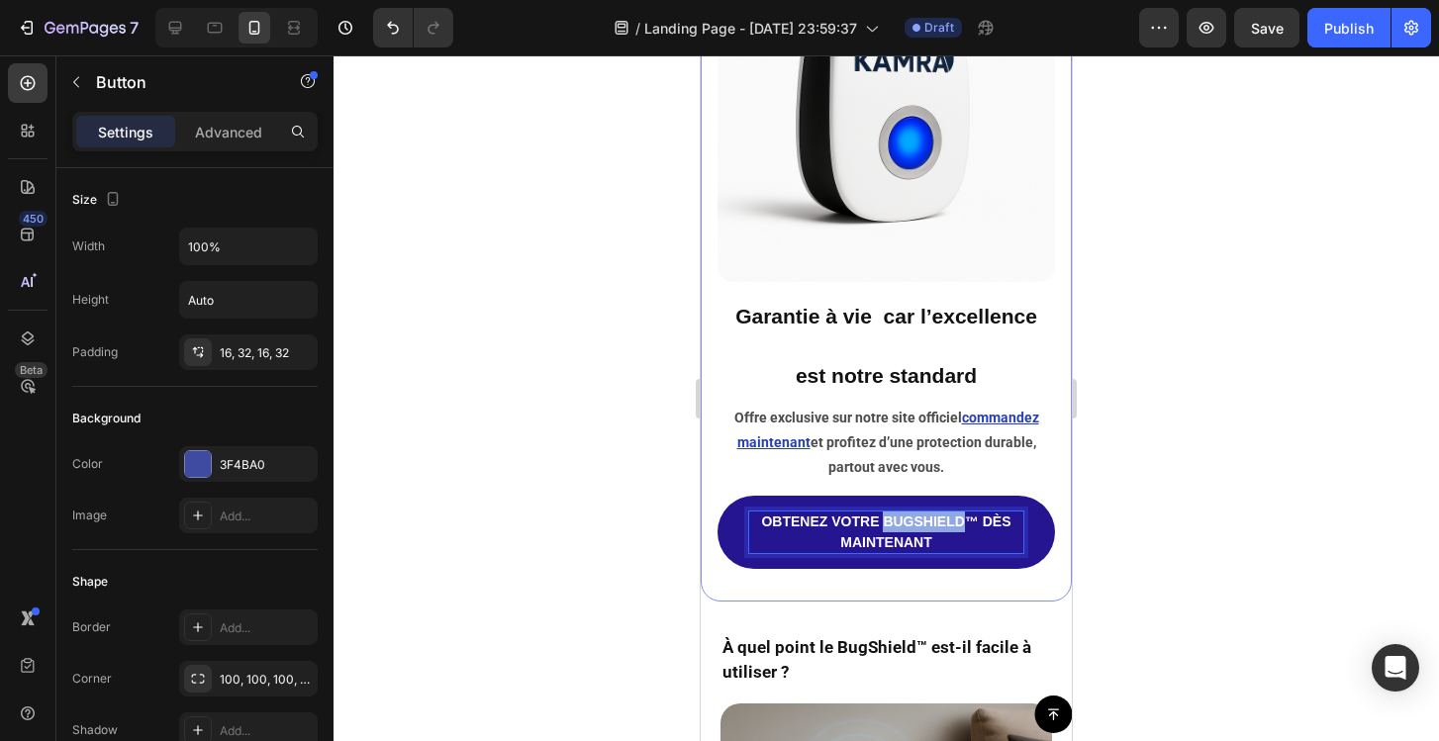
click at [945, 524] on p "OBTENEZ VOTRE BUGSHIELD™ DÈS MAINTENANT" at bounding box center [886, 533] width 274 height 42
click at [921, 526] on p "OBTENEZ VOTRE AcariSafe™ DÈS MAINTENANT" at bounding box center [886, 533] width 274 height 42
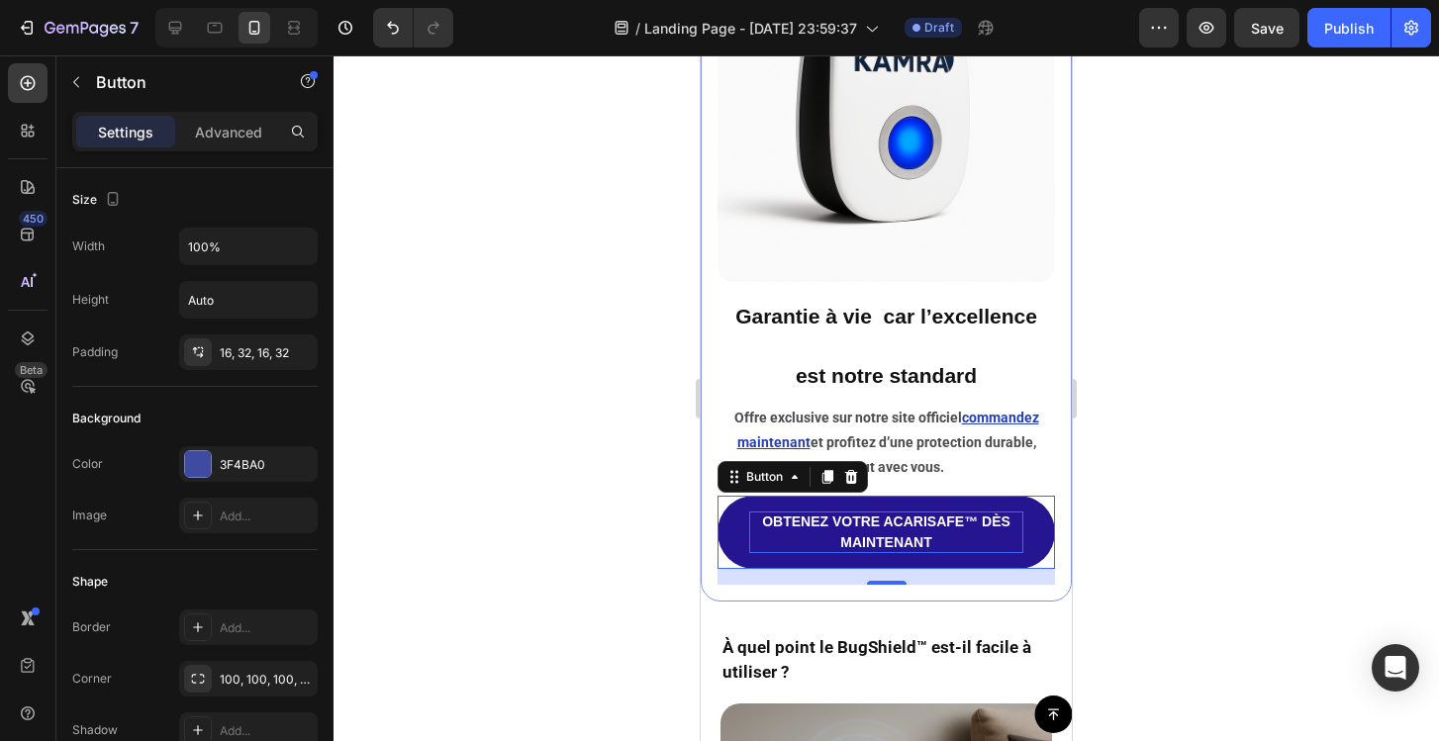
click at [1239, 513] on div at bounding box center [886, 398] width 1105 height 686
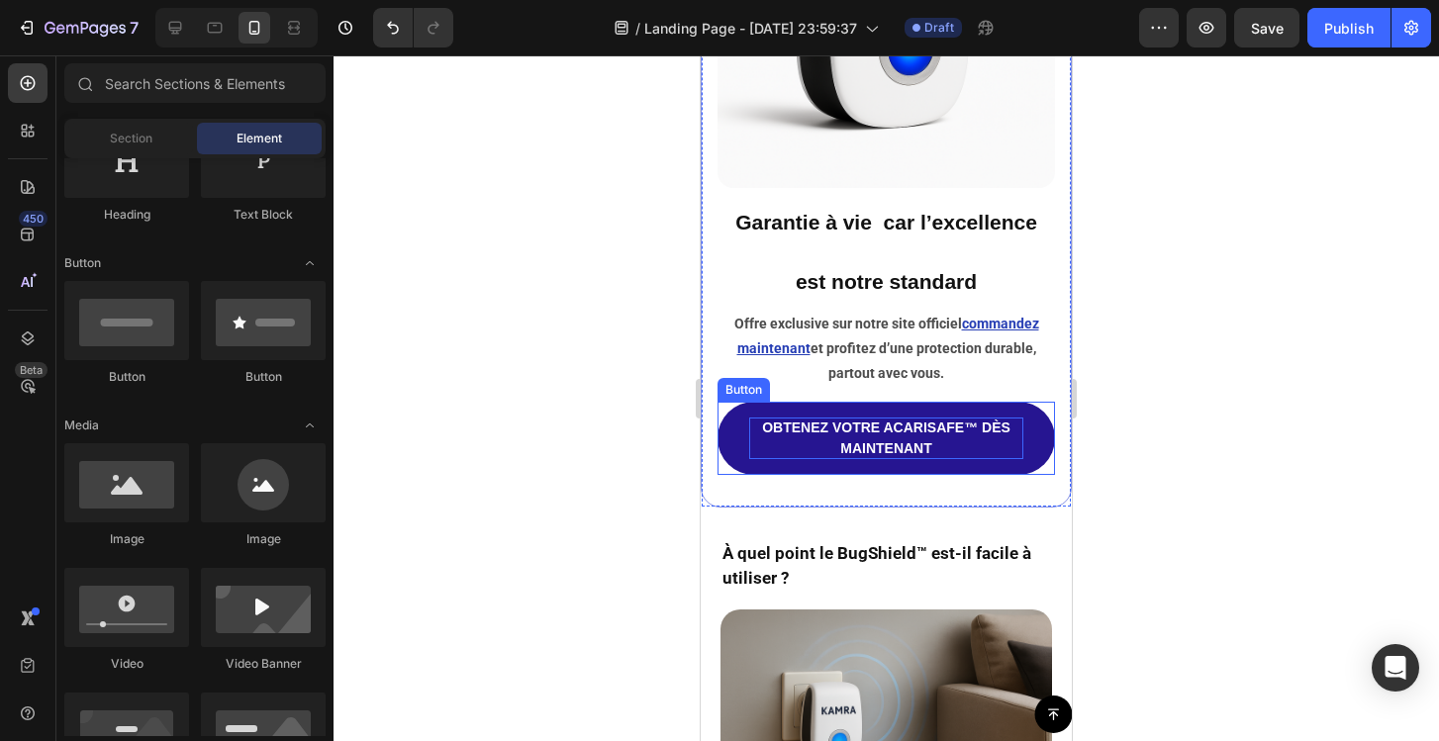
scroll to position [5731, 0]
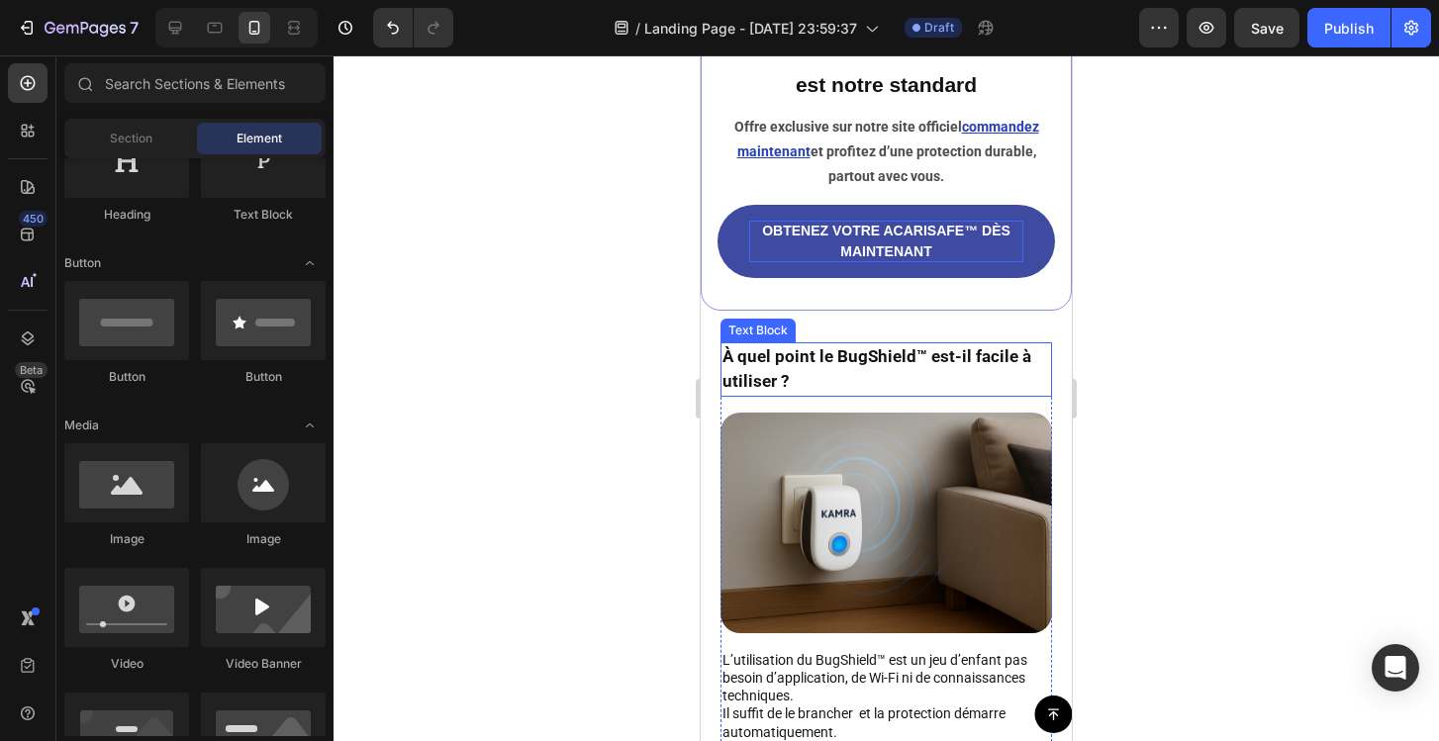
click at [885, 358] on p "À quel point le BugShield™ est-il facile à utiliser ?" at bounding box center [886, 369] width 328 height 50
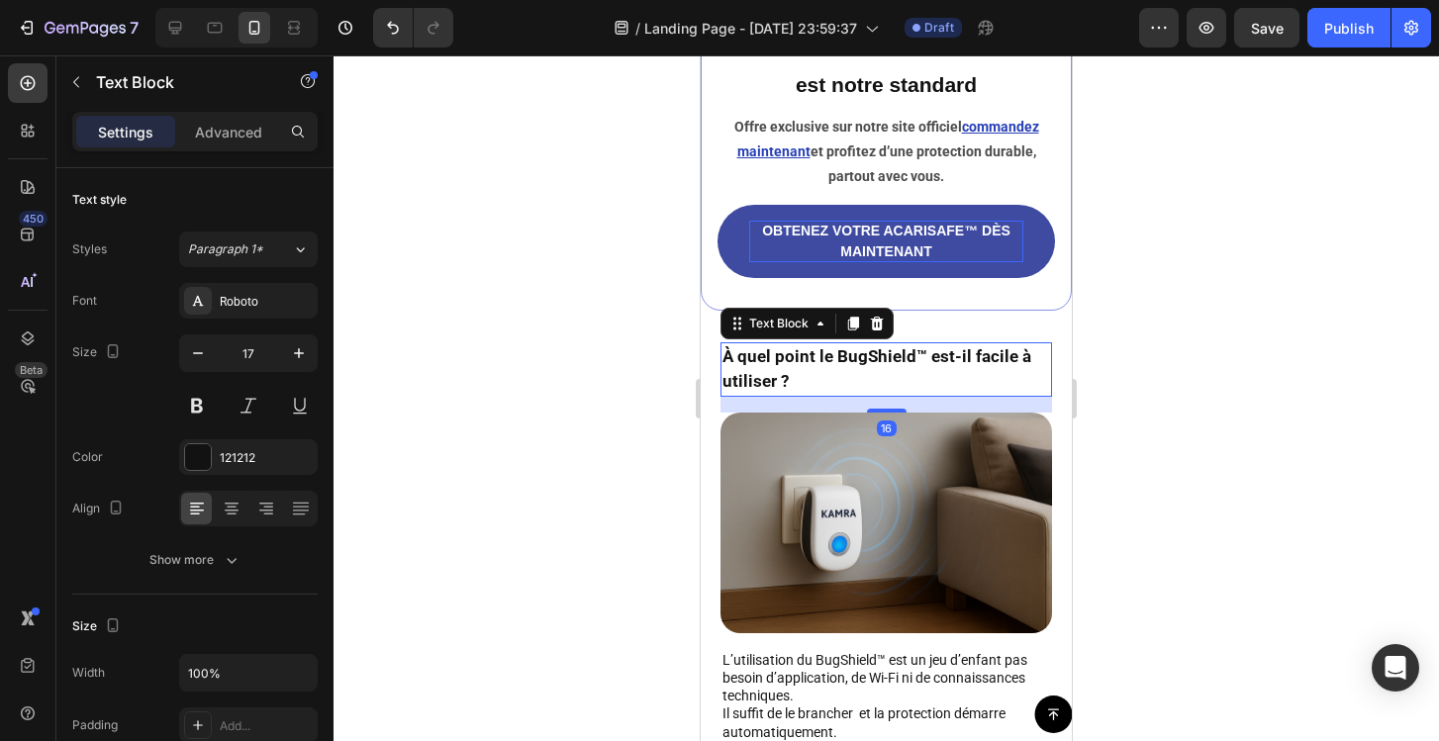
click at [885, 358] on p "À quel point le BugShield™ est-il facile à utiliser ?" at bounding box center [886, 369] width 328 height 50
click at [1178, 370] on div at bounding box center [886, 398] width 1105 height 686
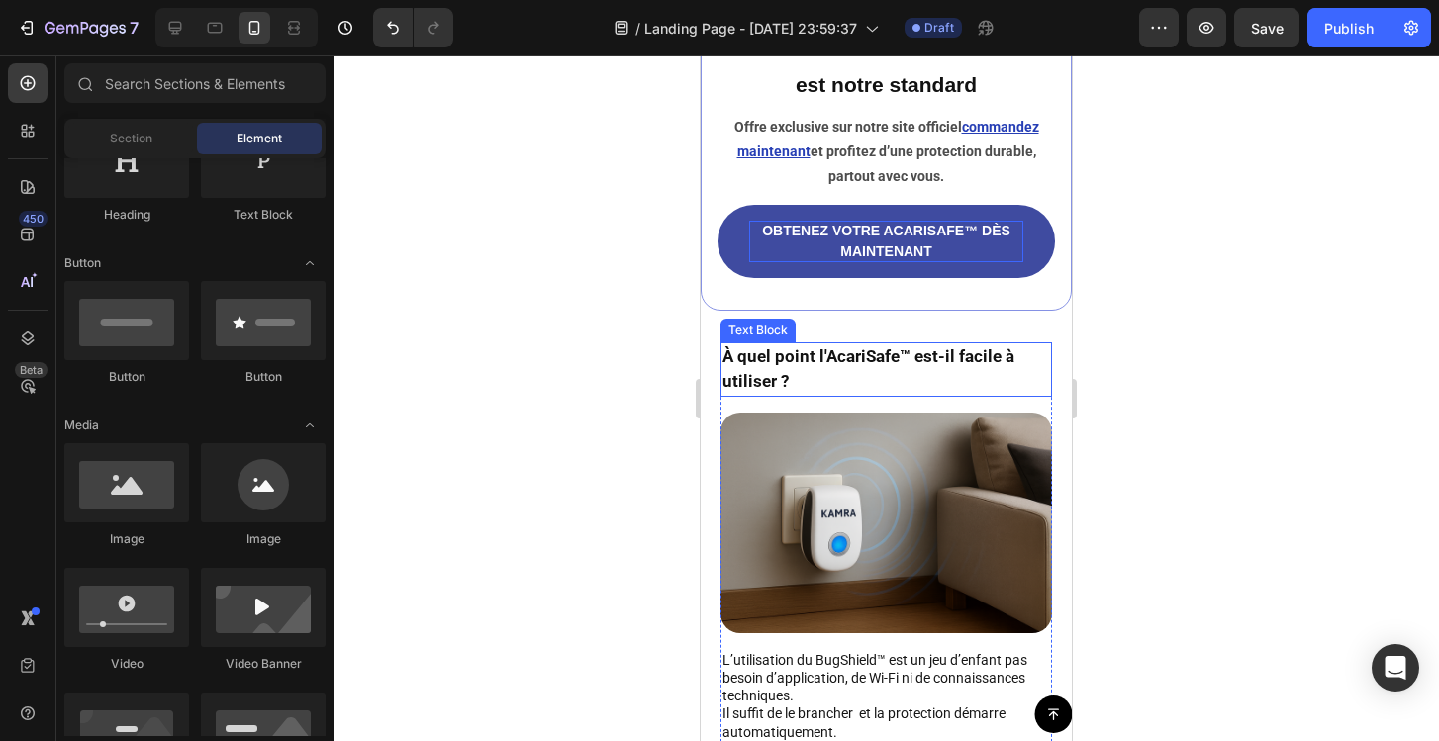
click at [911, 362] on p "À quel point l'AcariSafe™ est-il facile à utiliser ?" at bounding box center [886, 369] width 328 height 50
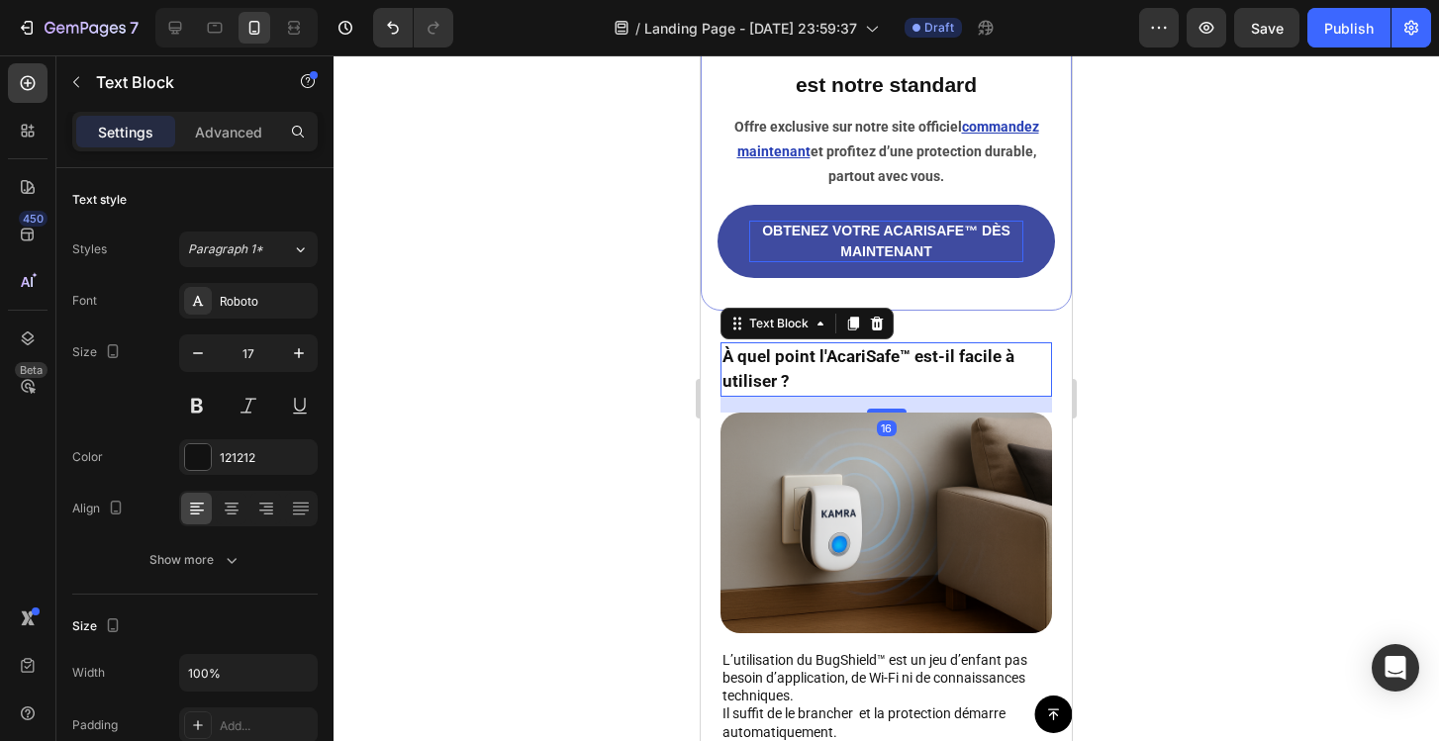
click at [1282, 417] on div at bounding box center [886, 398] width 1105 height 686
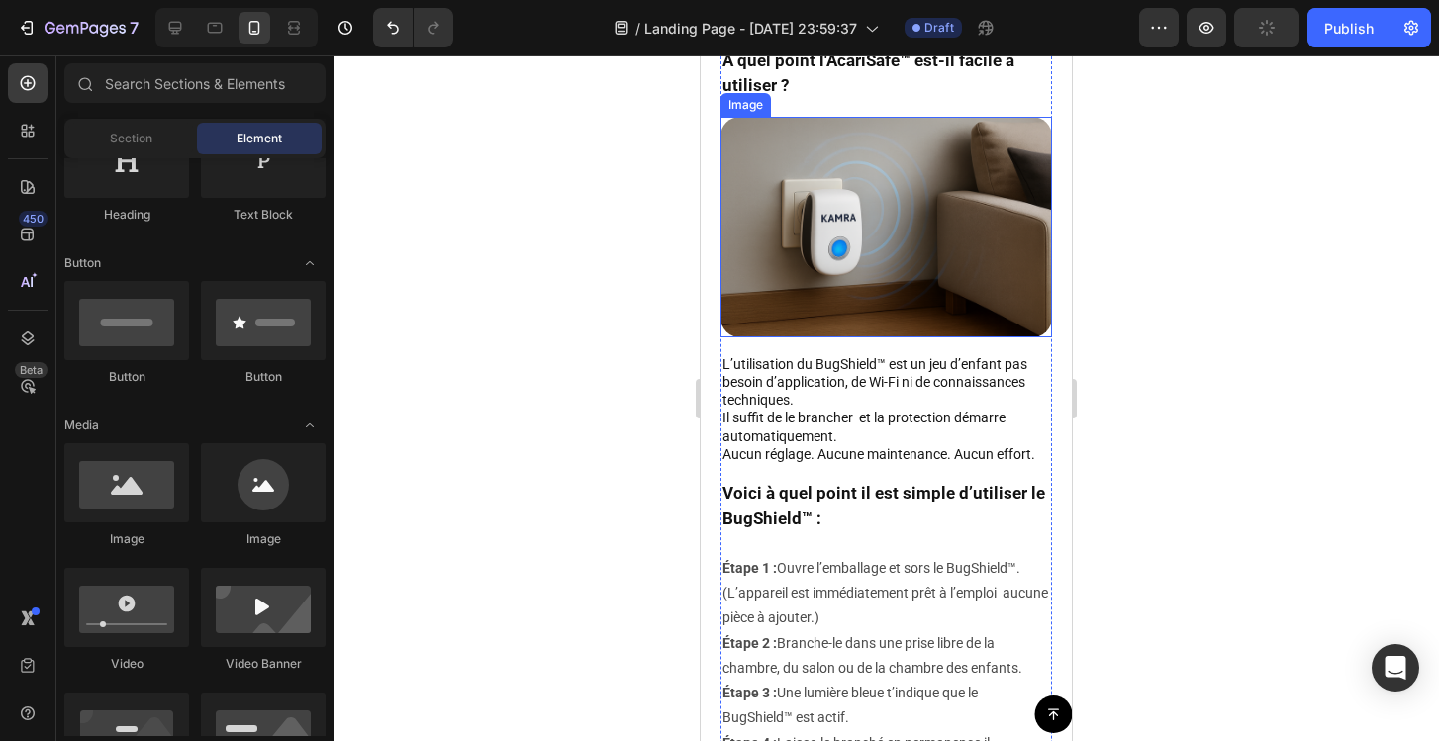
scroll to position [6032, 0]
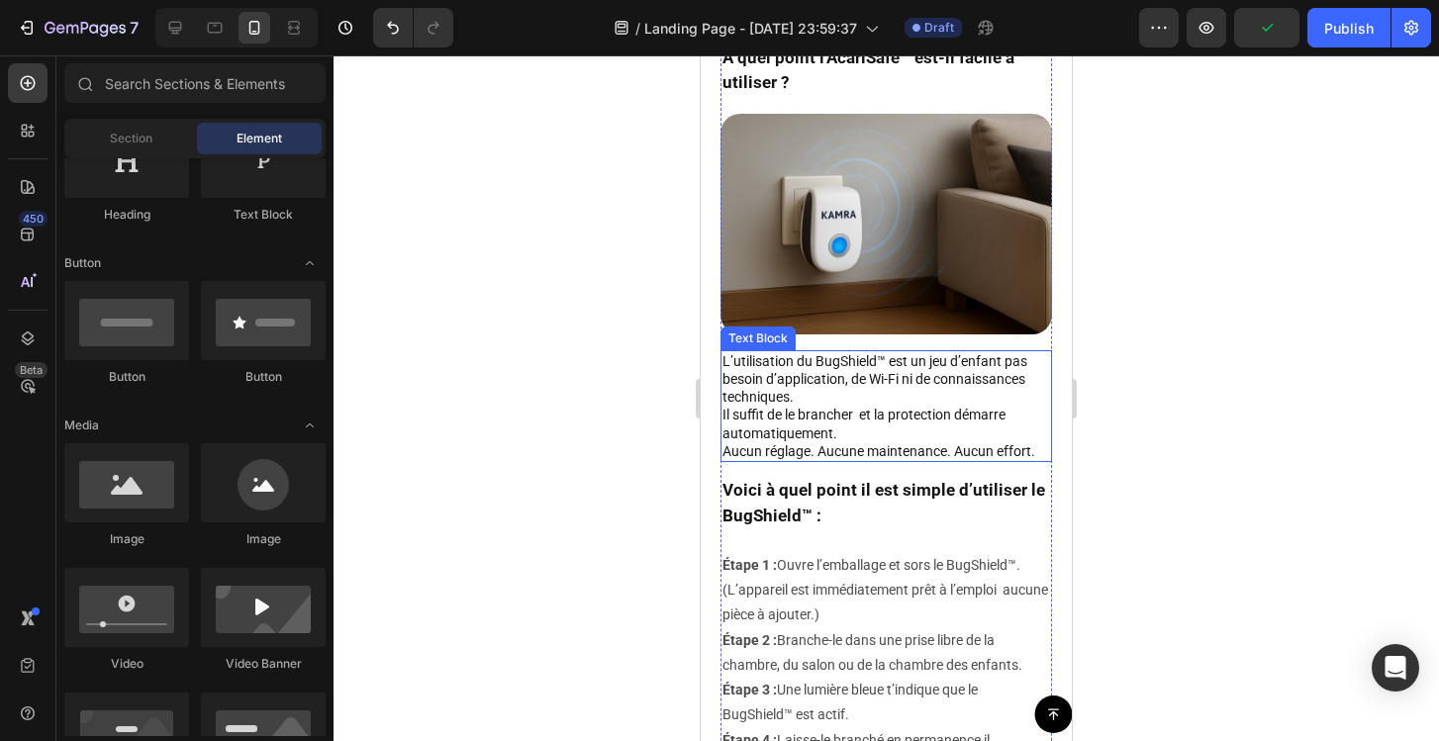
click at [839, 359] on p "L’utilisation du BugShield™ est un jeu d’enfant pas besoin d’application, de Wi…" at bounding box center [886, 397] width 328 height 90
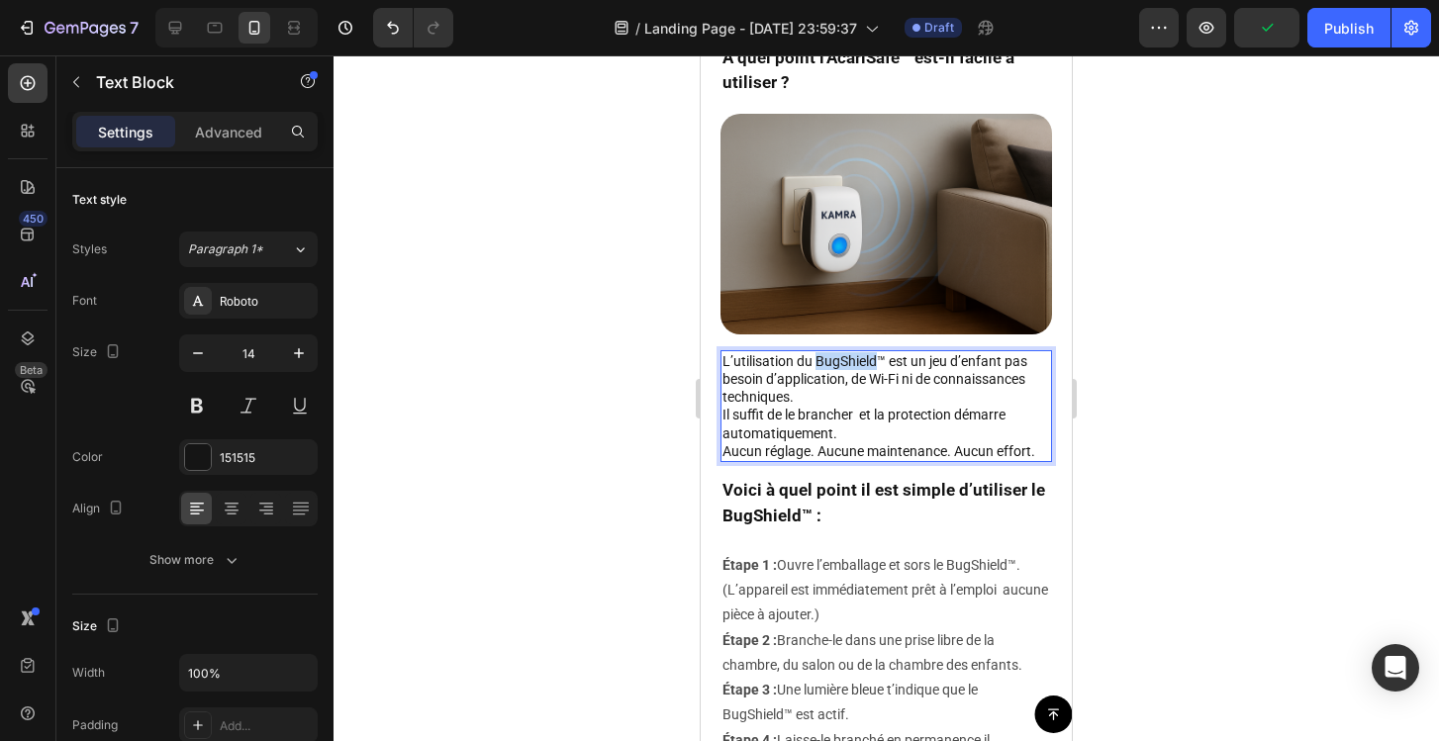
click at [839, 359] on p "L’utilisation du BugShield™ est un jeu d’enfant pas besoin d’application, de Wi…" at bounding box center [886, 397] width 328 height 90
click at [1190, 400] on div at bounding box center [886, 398] width 1105 height 686
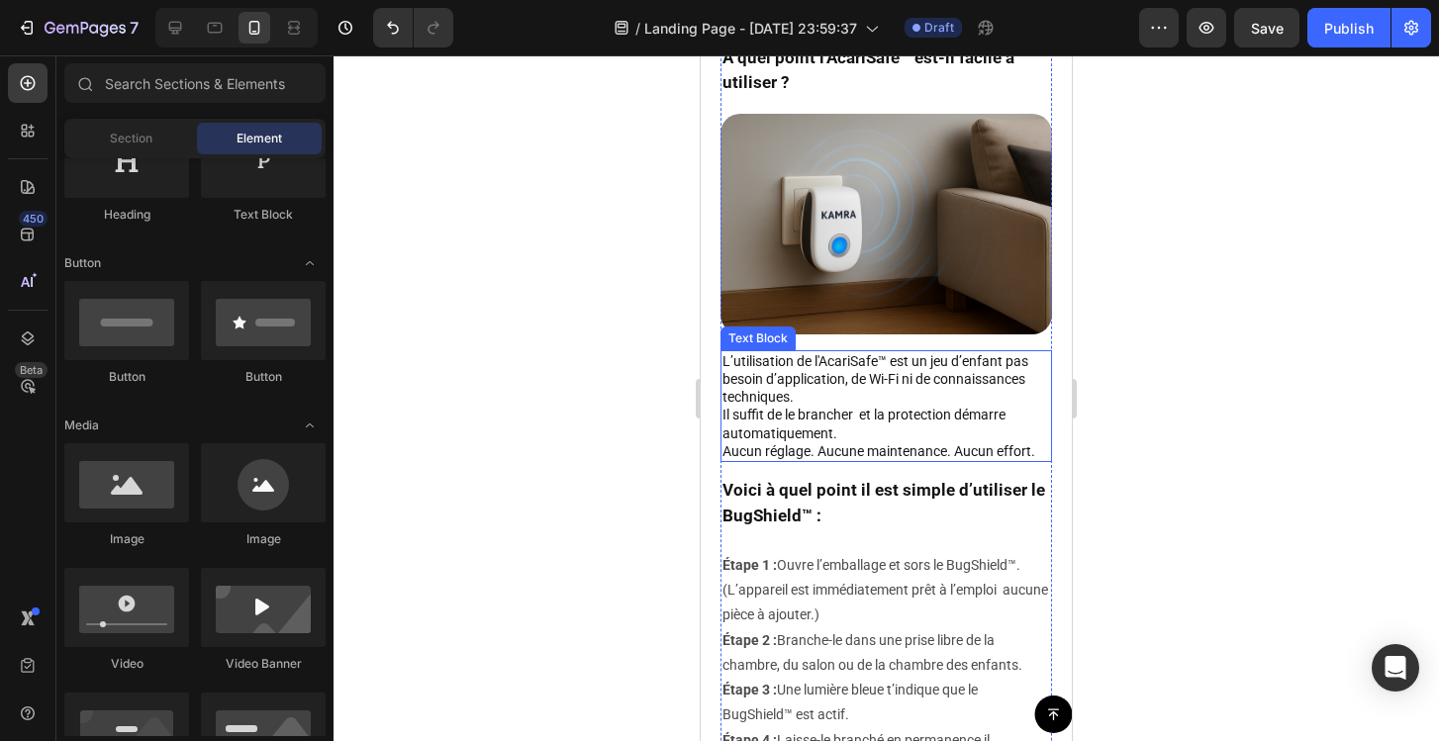
click at [854, 356] on p "L’utilisation de l'AcariSafe™ est un jeu d’enfant pas besoin d’application, de …" at bounding box center [886, 397] width 328 height 90
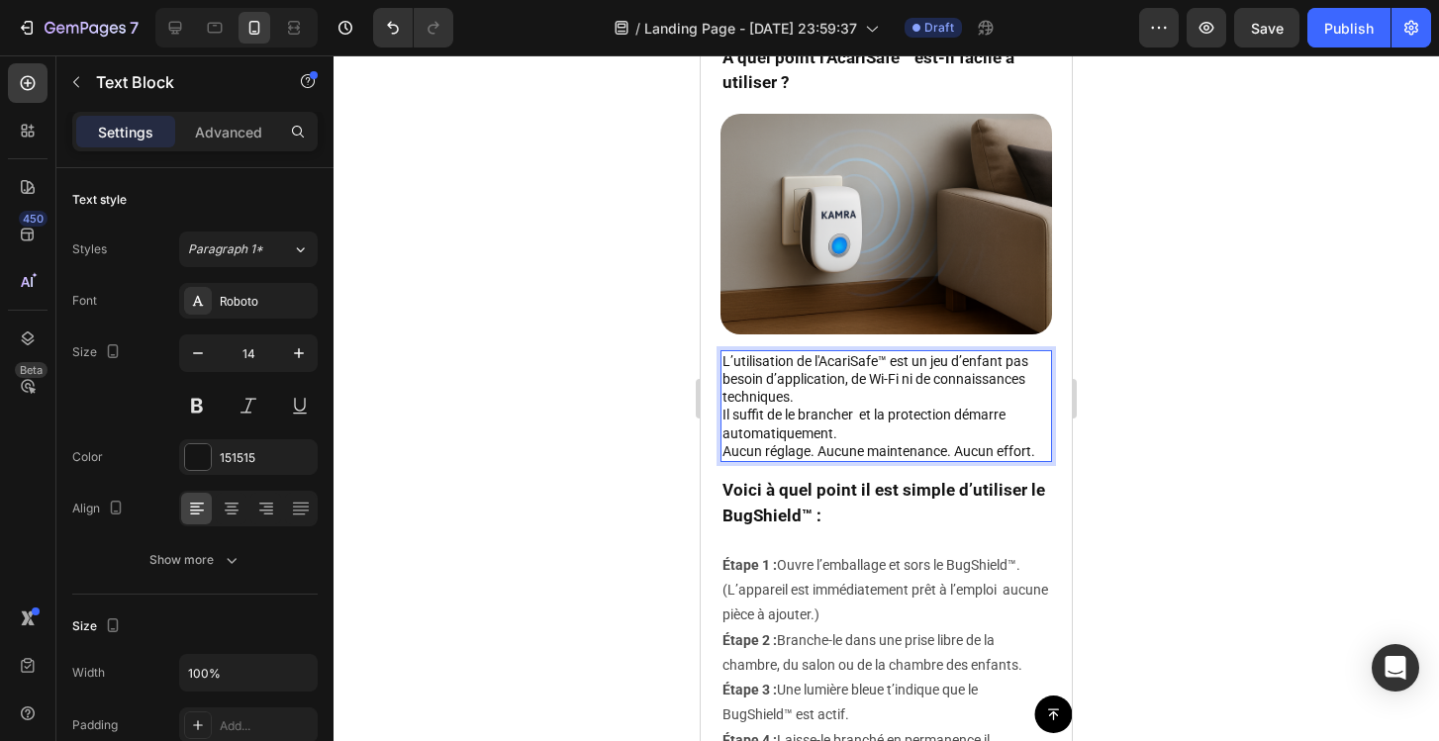
click at [852, 362] on p "L’utilisation de l'AcariSafe™ est un jeu d’enfant pas besoin d’application, de …" at bounding box center [886, 397] width 328 height 90
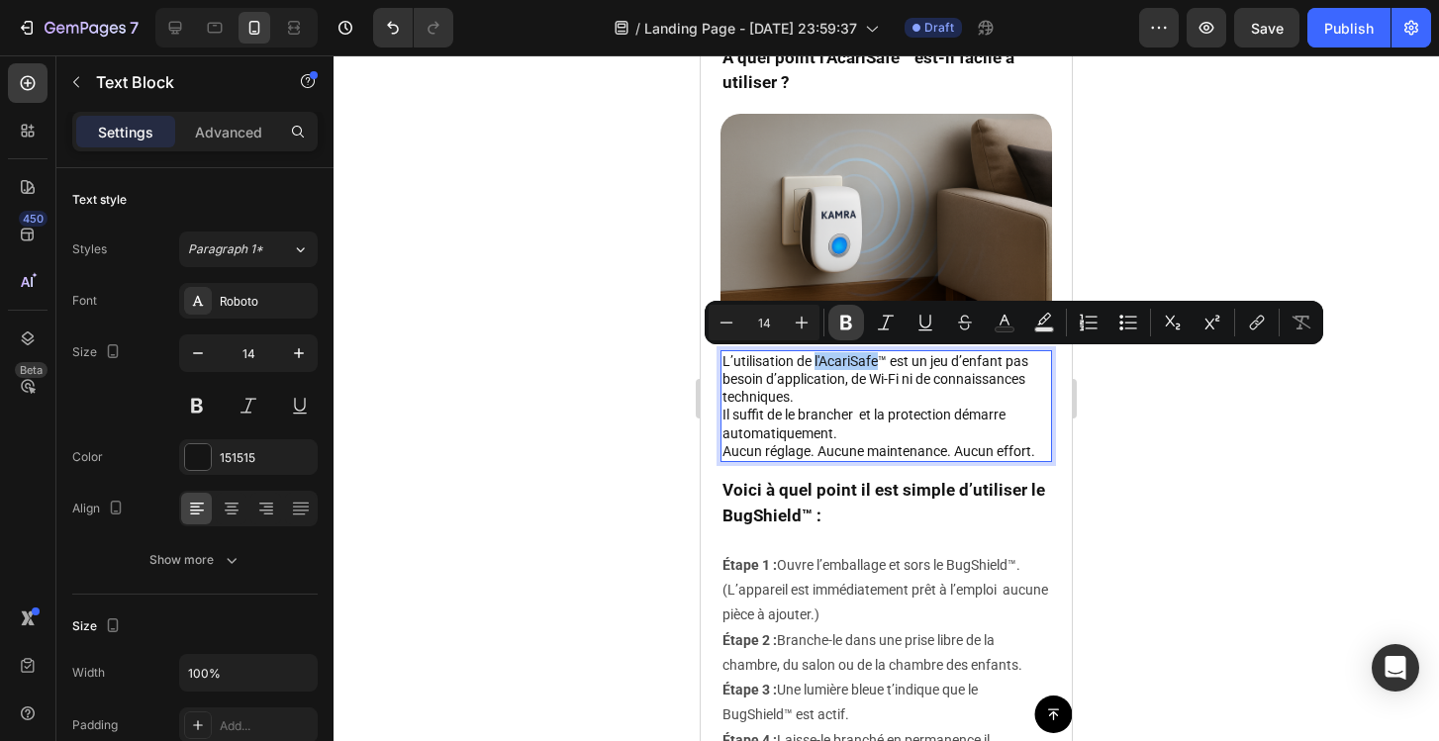
click at [846, 324] on icon "Editor contextual toolbar" at bounding box center [846, 323] width 20 height 20
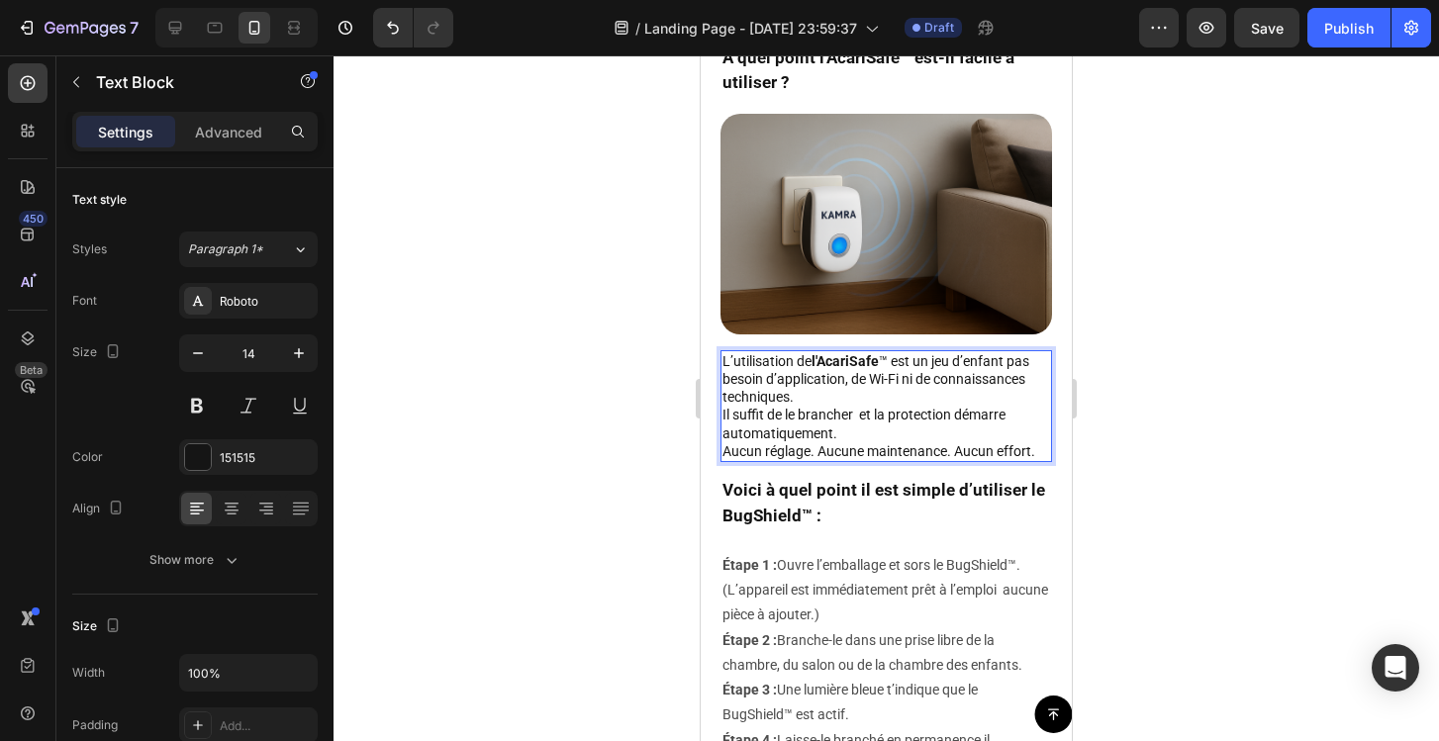
click at [1143, 419] on div at bounding box center [886, 398] width 1105 height 686
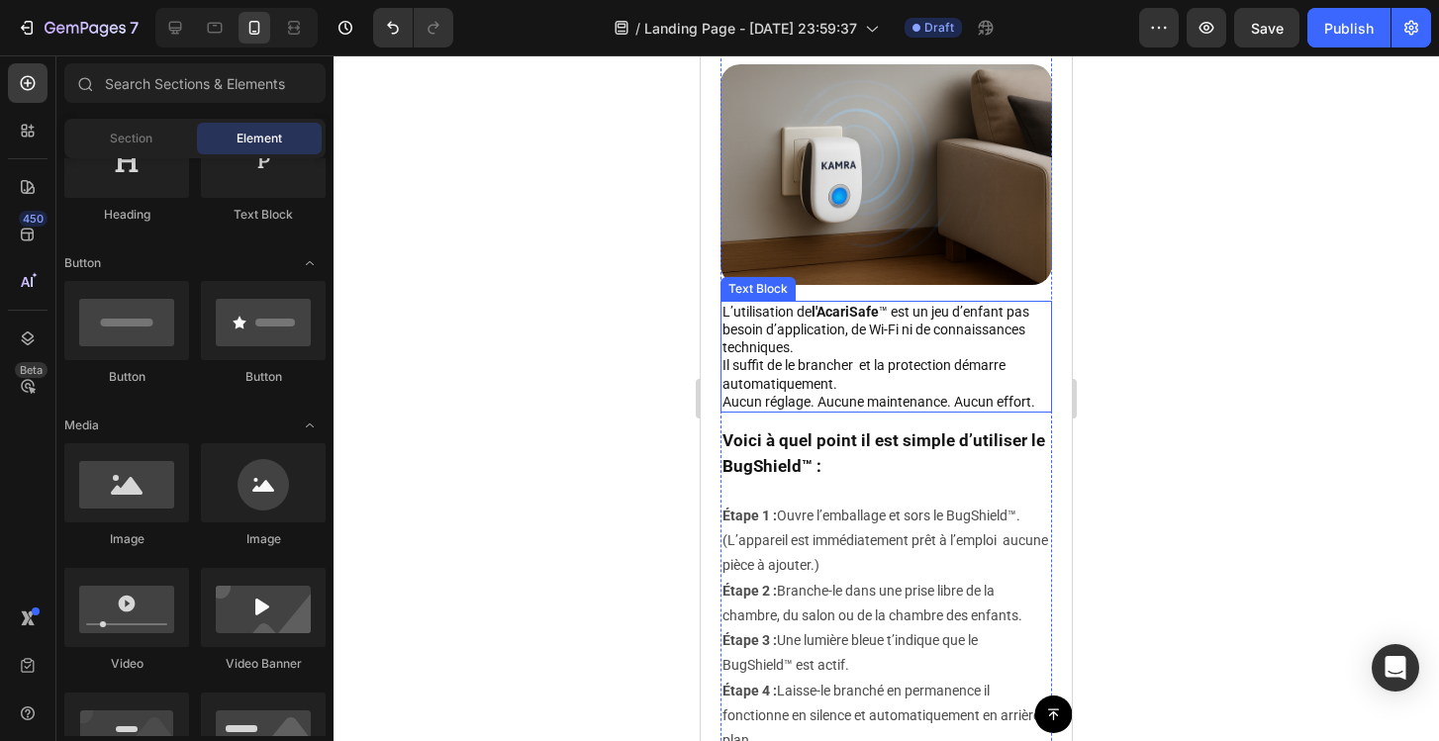
scroll to position [6142, 0]
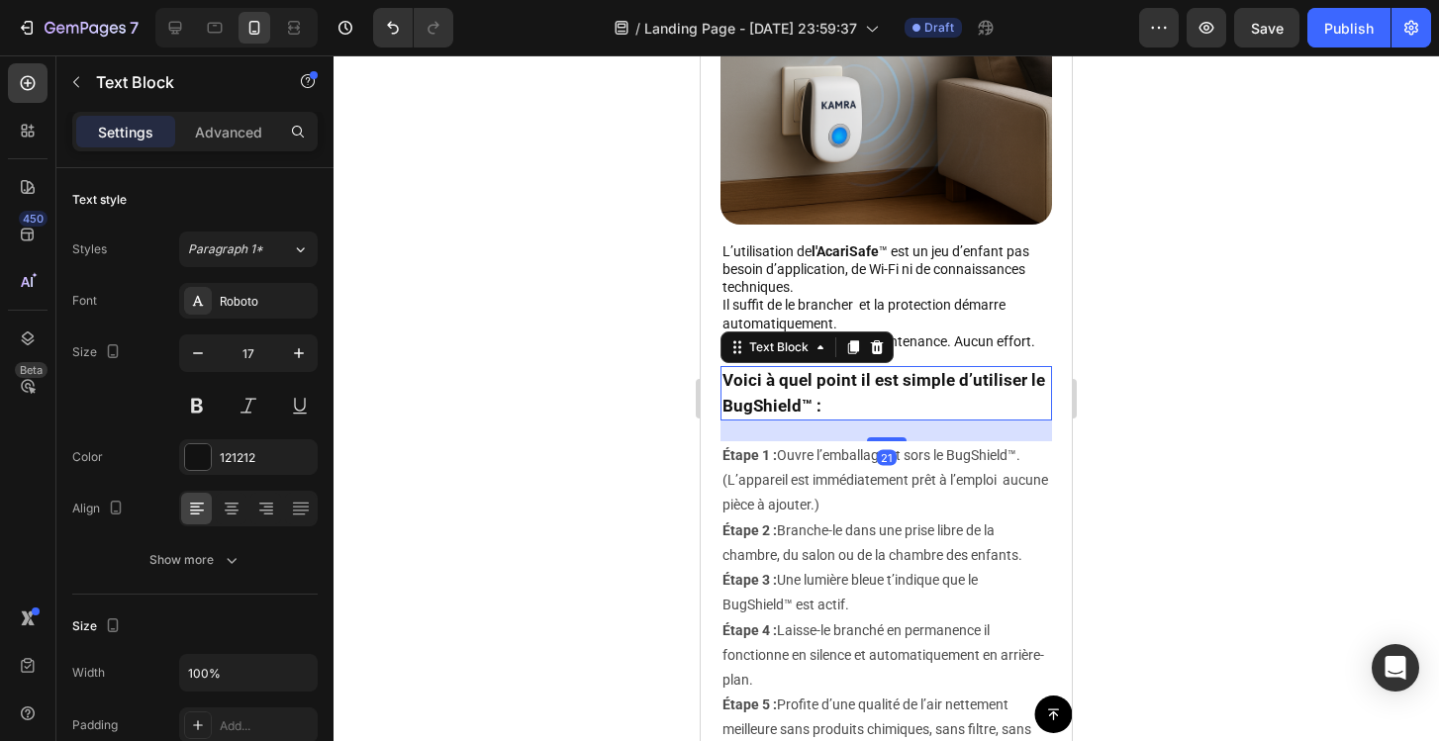
click at [764, 405] on p "Voici à quel point il est simple d’utiliser le BugShield™ :" at bounding box center [886, 393] width 328 height 50
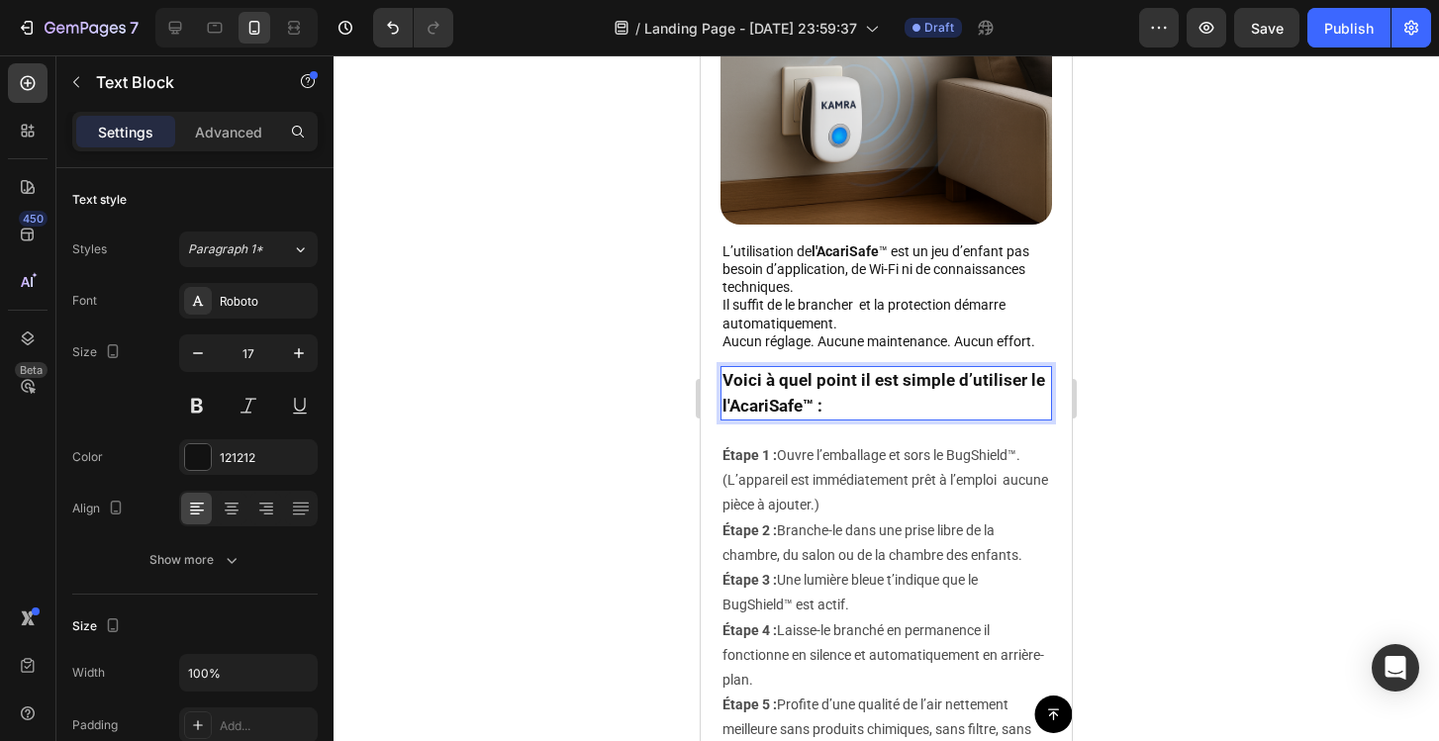
click at [1174, 421] on div at bounding box center [886, 398] width 1105 height 686
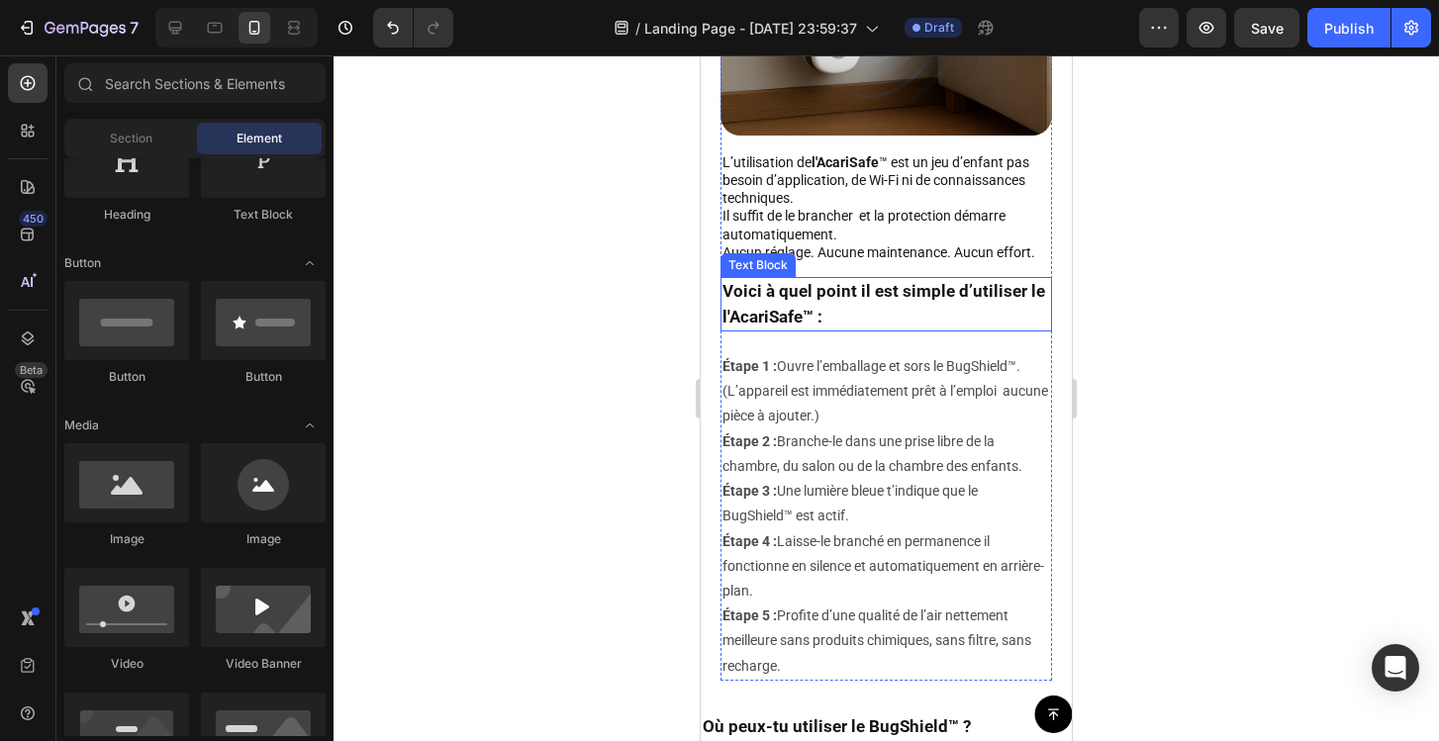
scroll to position [6251, 0]
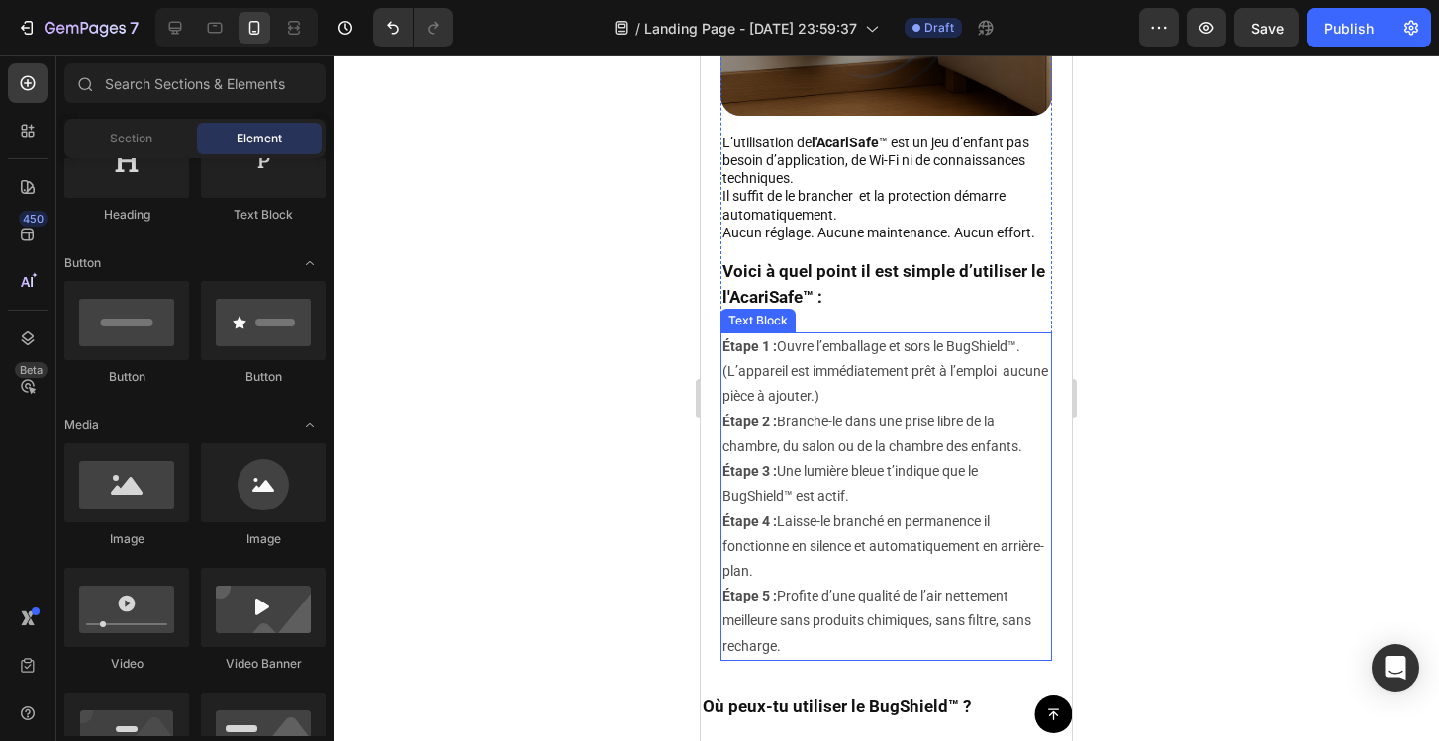
click at [980, 346] on p "Étape 1 : Ouvre l’emballage et sors le BugShield™. (L’appareil est immédiatemen…" at bounding box center [886, 497] width 328 height 325
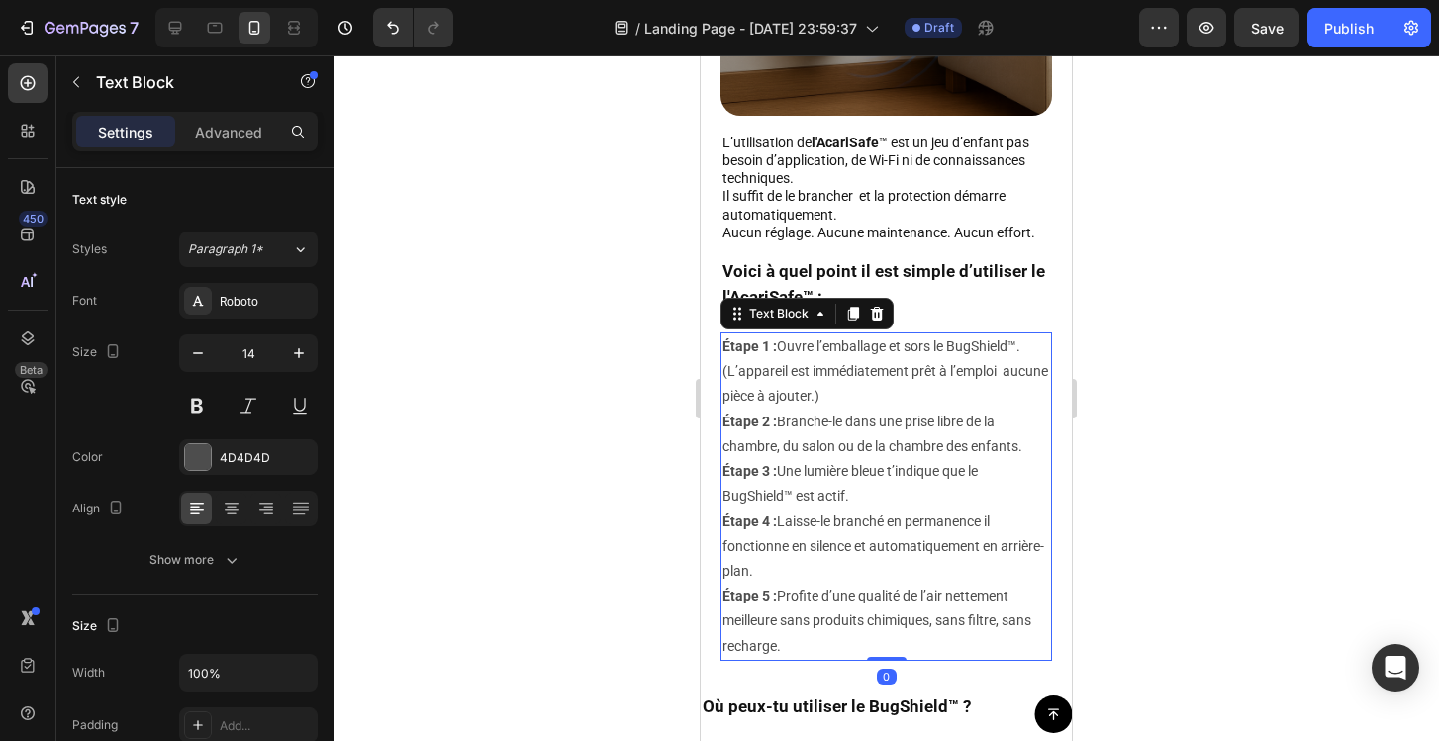
click at [980, 346] on p "Étape 1 : Ouvre l’emballage et sors le BugShield™. (L’appareil est immédiatemen…" at bounding box center [886, 497] width 328 height 325
click at [1171, 375] on div at bounding box center [886, 398] width 1105 height 686
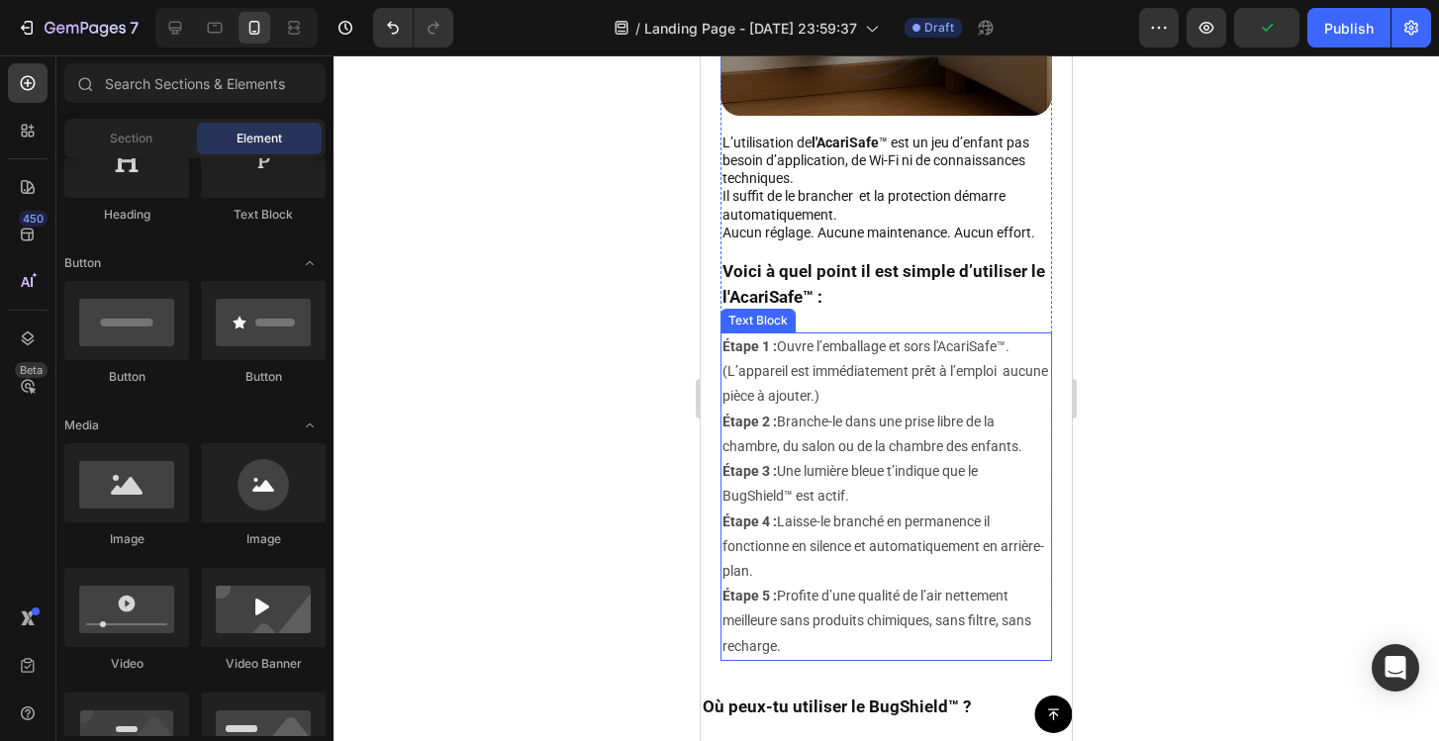
click at [749, 494] on p "Étape 1 : Ouvre l’emballage et sors l'AcariSafe™. (L’appareil est immédiatement…" at bounding box center [886, 497] width 328 height 325
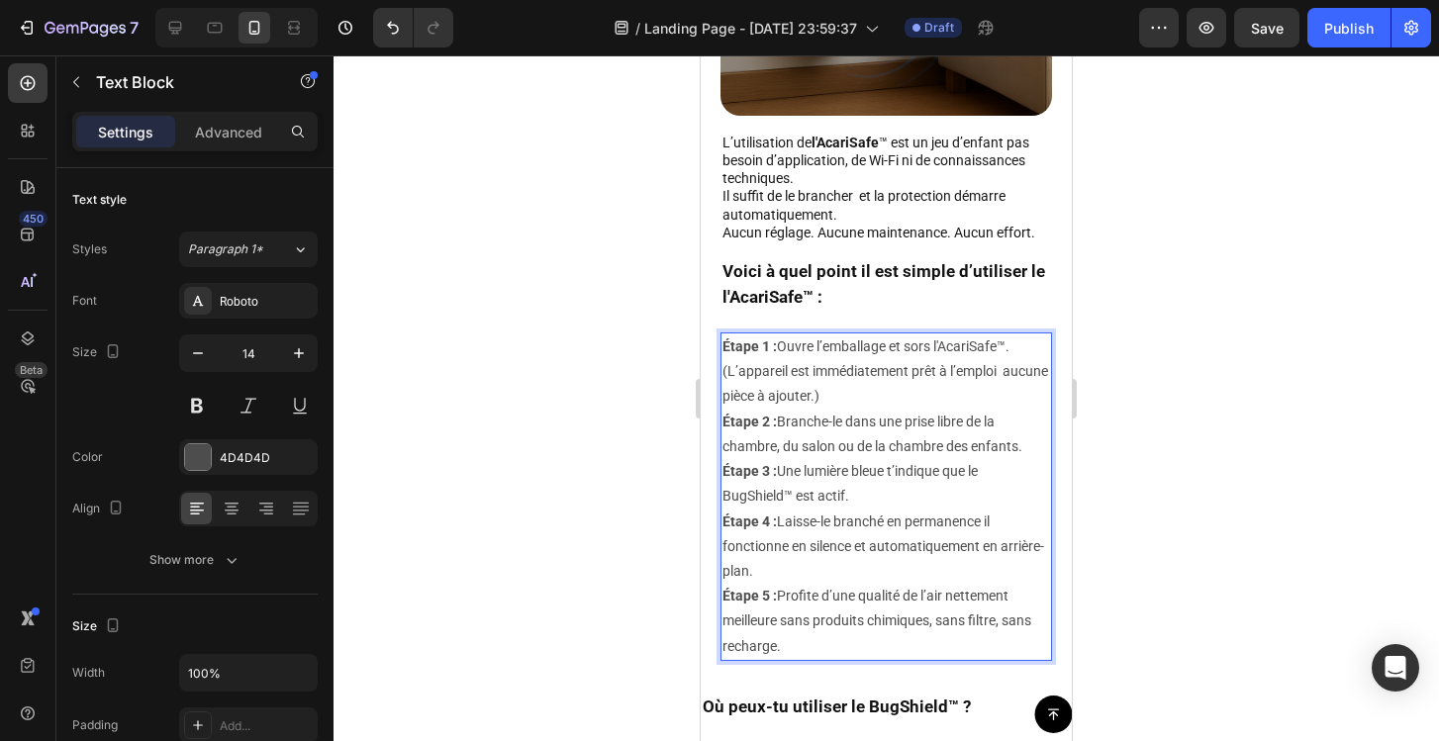
click at [749, 494] on p "Étape 1 : Ouvre l’emballage et sors l'AcariSafe™. (L’appareil est immédiatement…" at bounding box center [886, 497] width 328 height 325
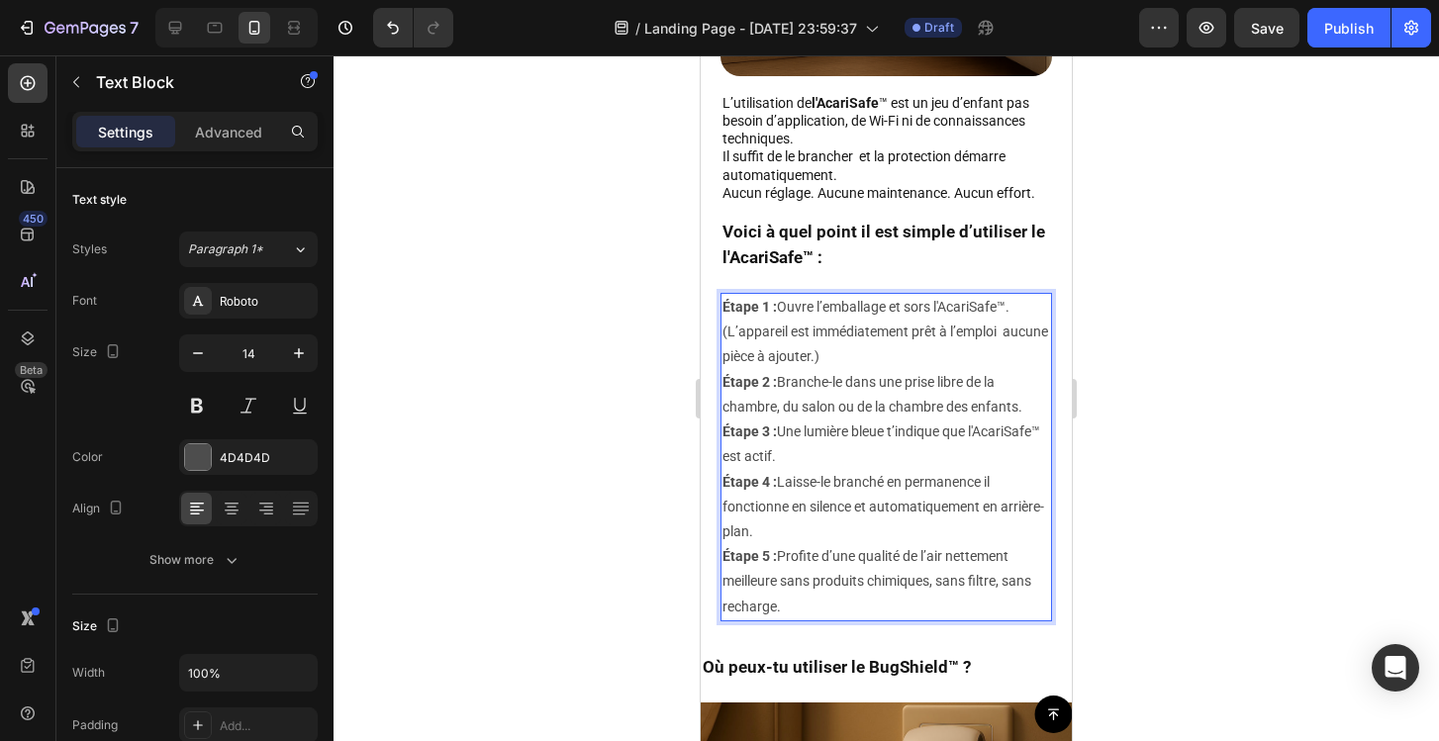
scroll to position [6294, 0]
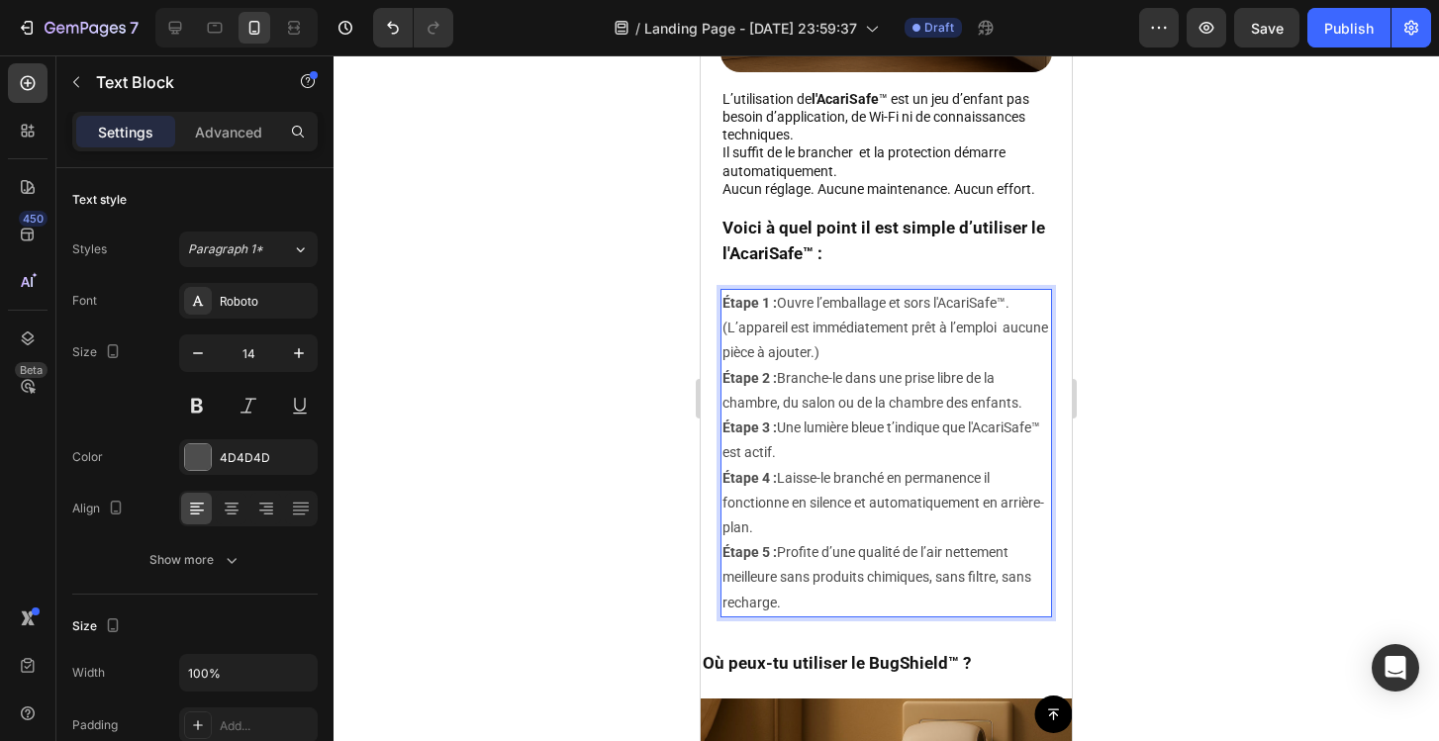
click at [1216, 462] on div at bounding box center [886, 398] width 1105 height 686
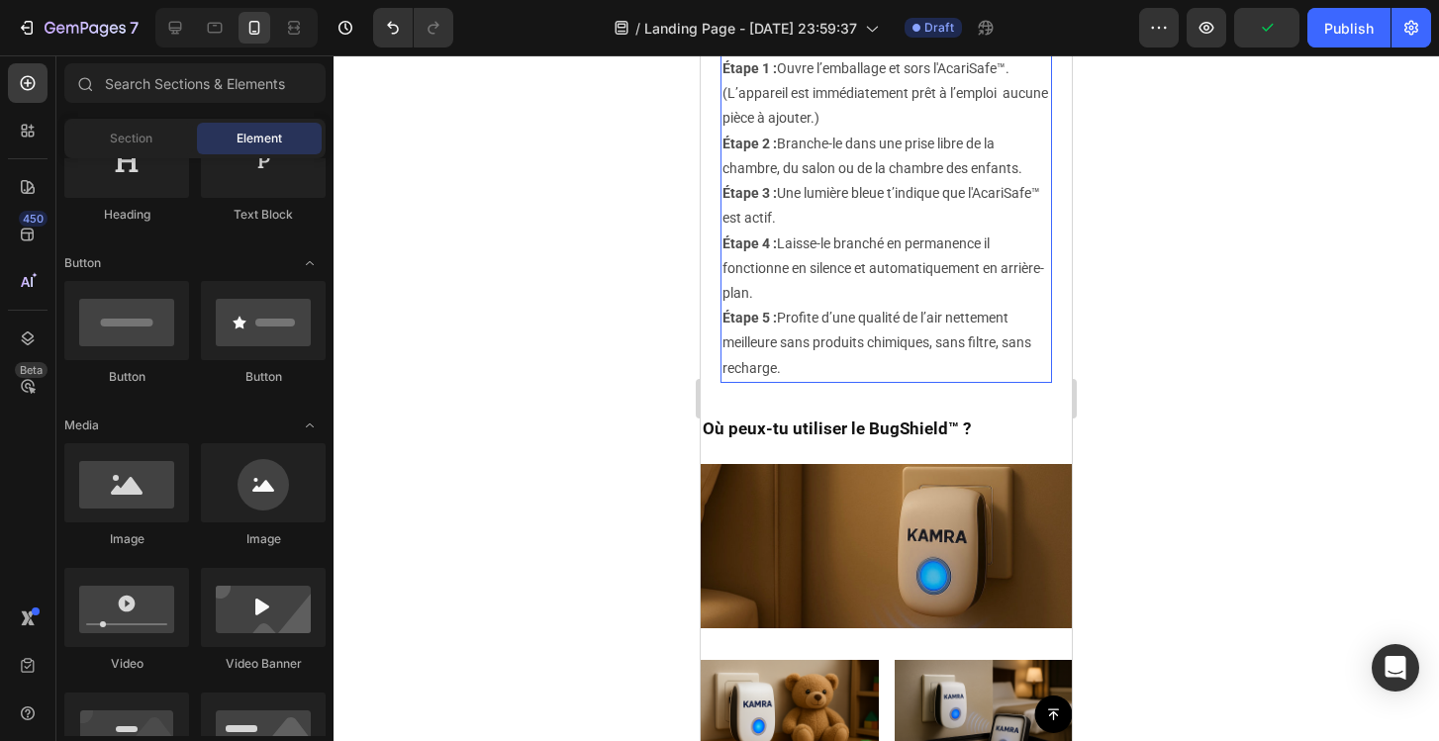
scroll to position [6645, 0]
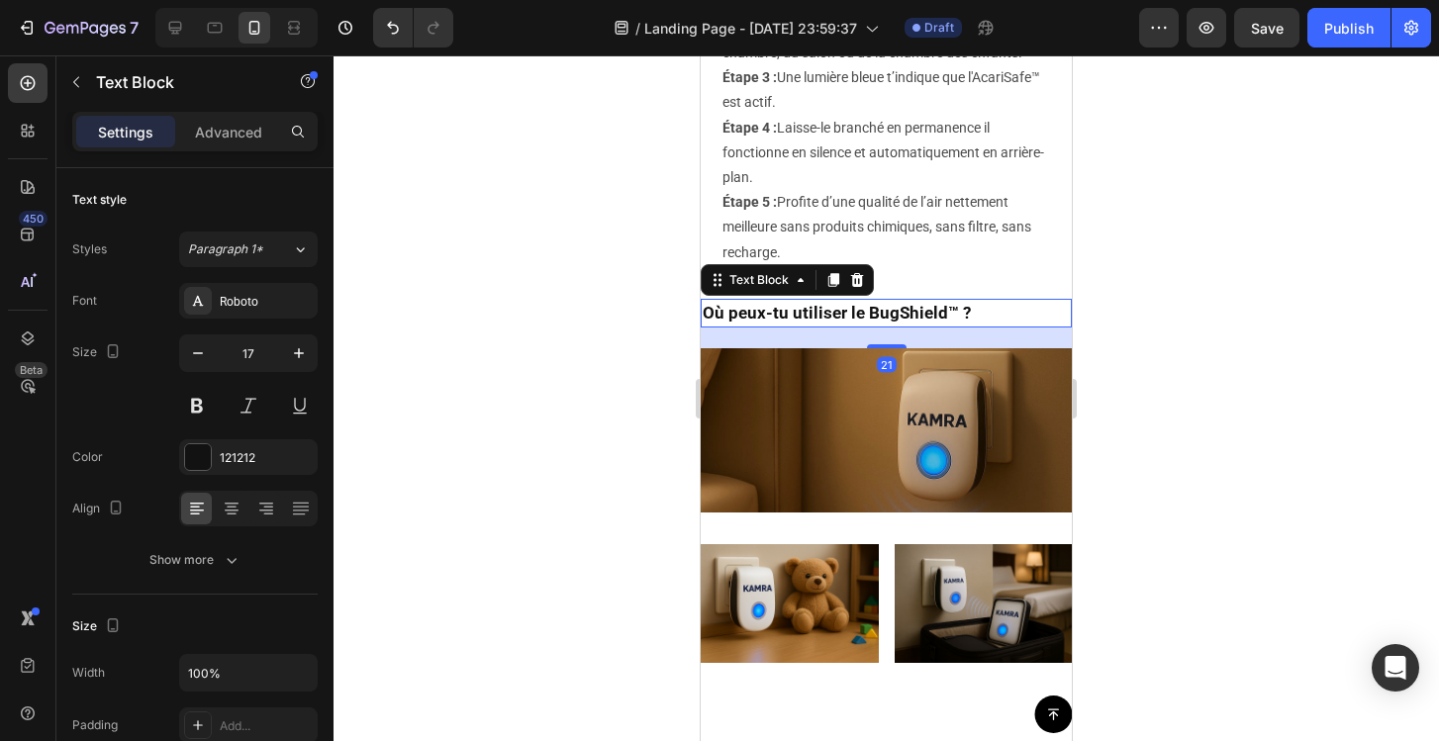
click at [902, 314] on p "Où peux-tu utiliser le BugShield™ ?" at bounding box center [886, 314] width 367 height 26
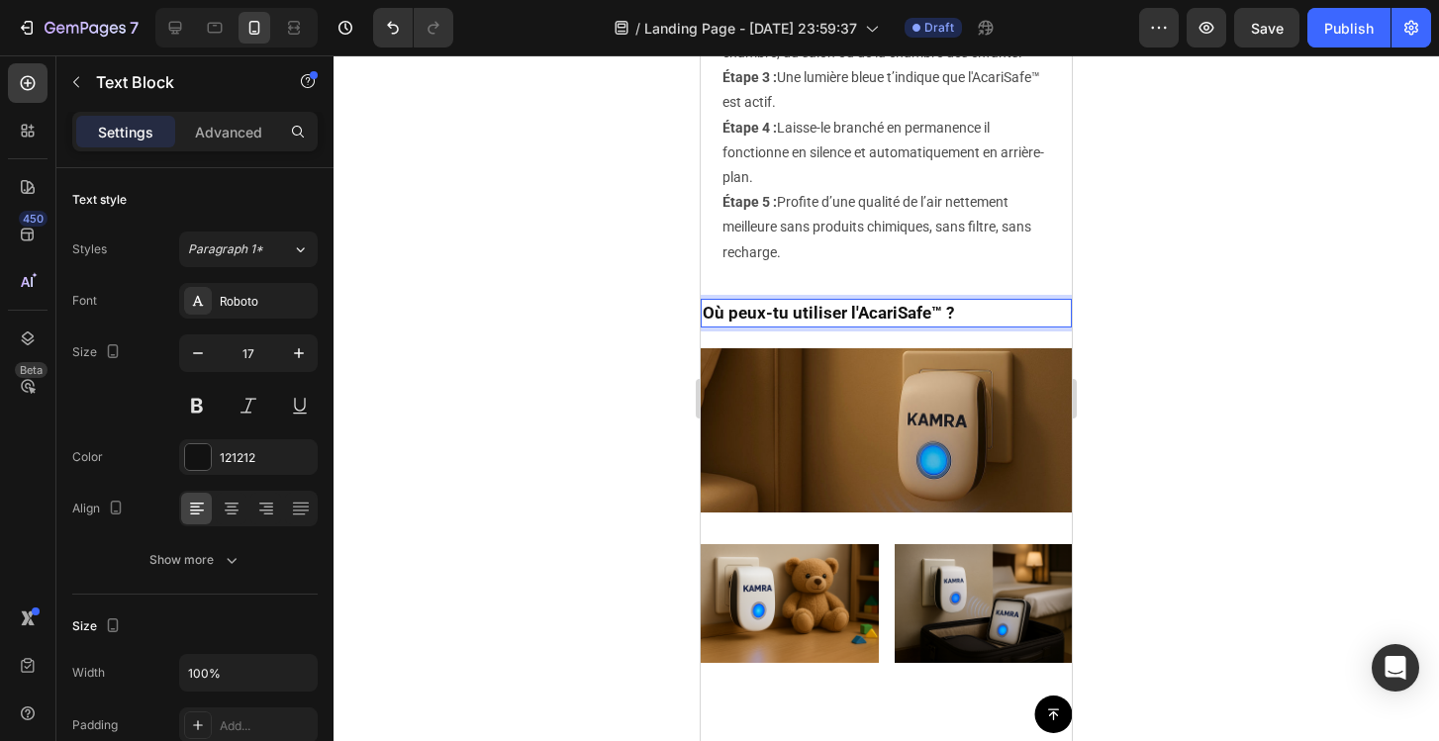
click at [1283, 338] on div at bounding box center [886, 398] width 1105 height 686
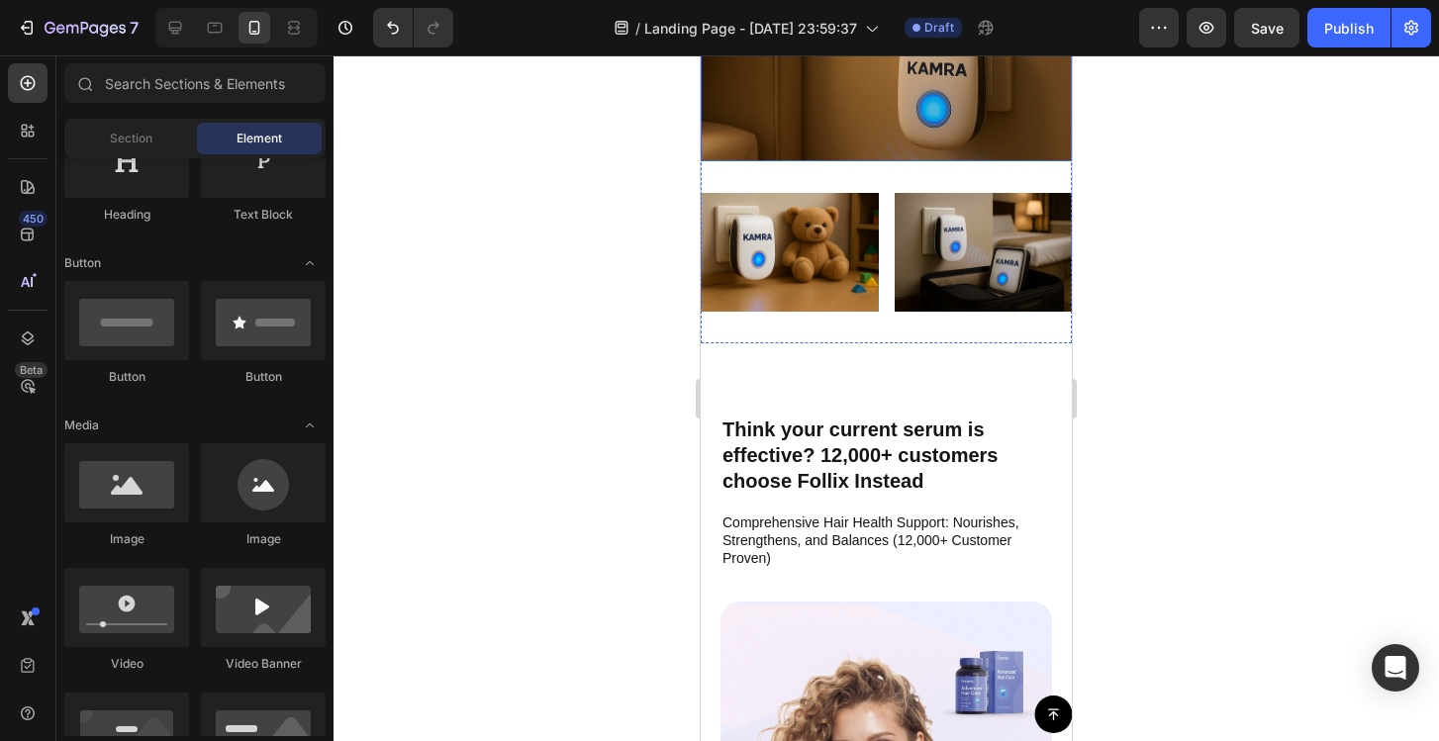
scroll to position [7018, 0]
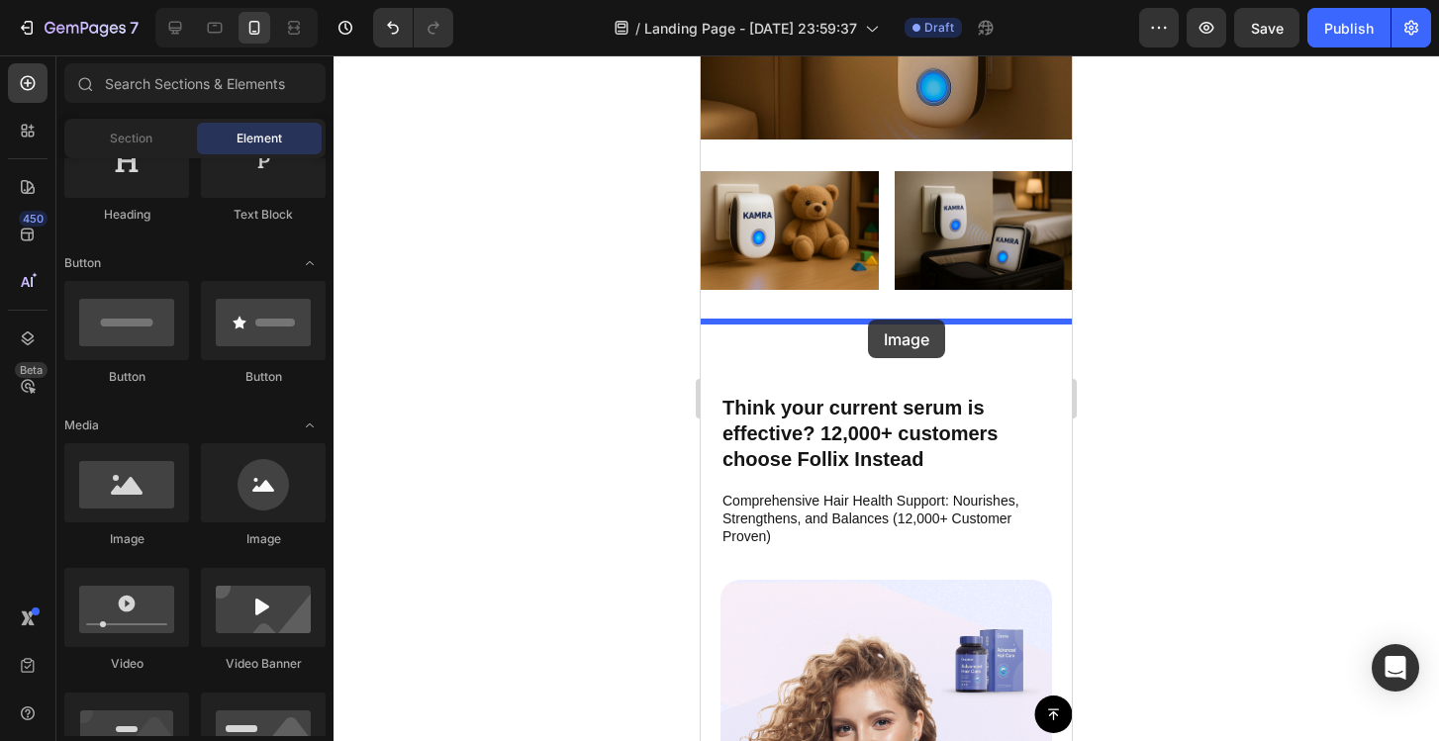
drag, startPoint x: 852, startPoint y: 537, endPoint x: 868, endPoint y: 321, distance: 217.3
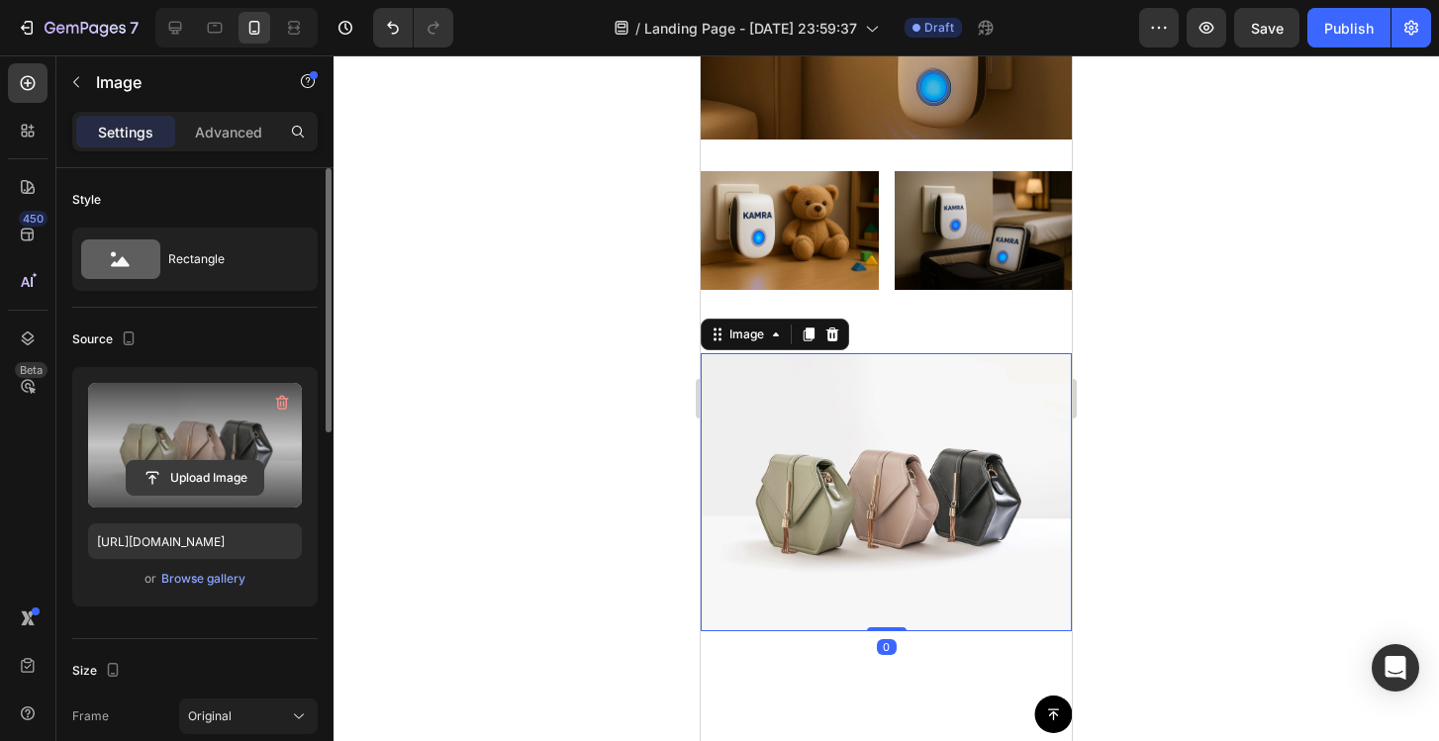
click at [249, 471] on input "file" at bounding box center [195, 478] width 137 height 34
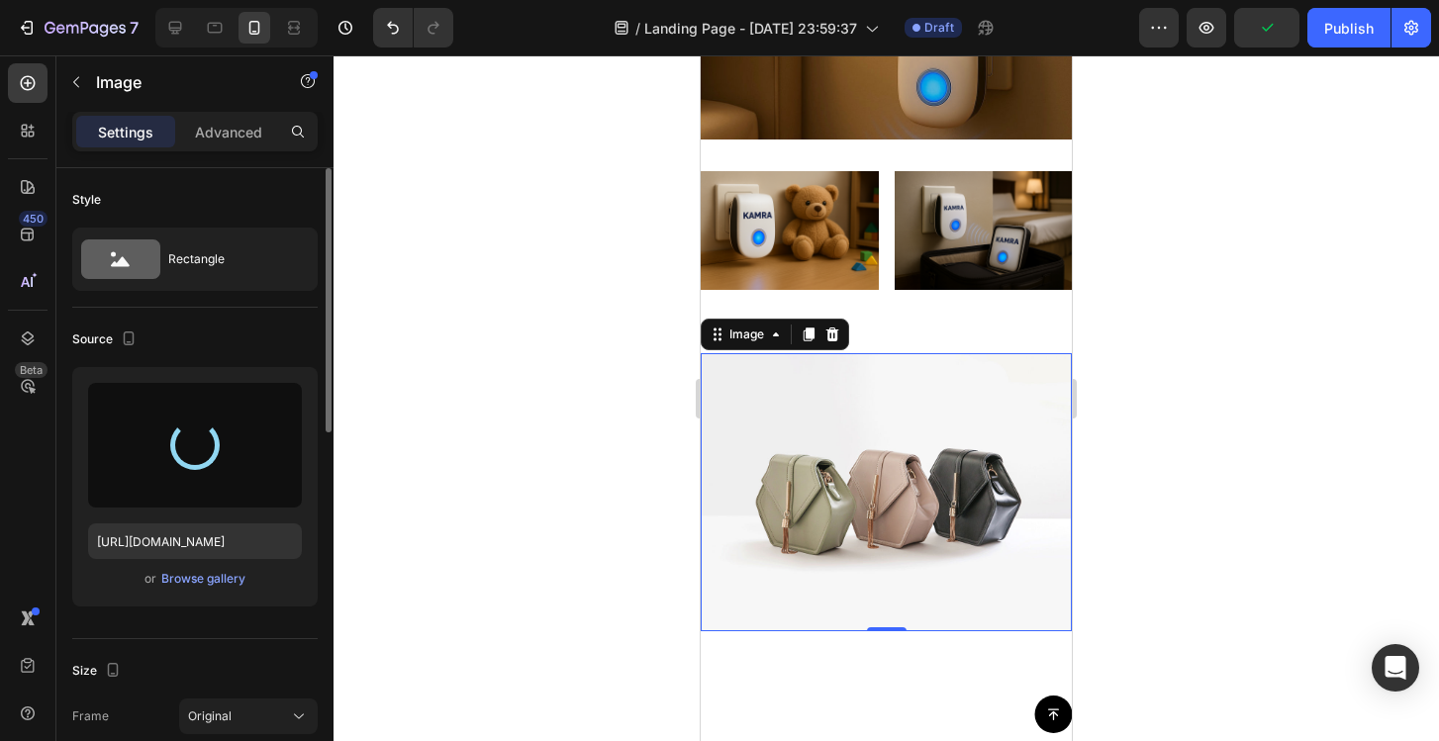
type input "https://cdn.shopify.com/s/files/1/0972/2560/5384/files/gempages_581680786869060…"
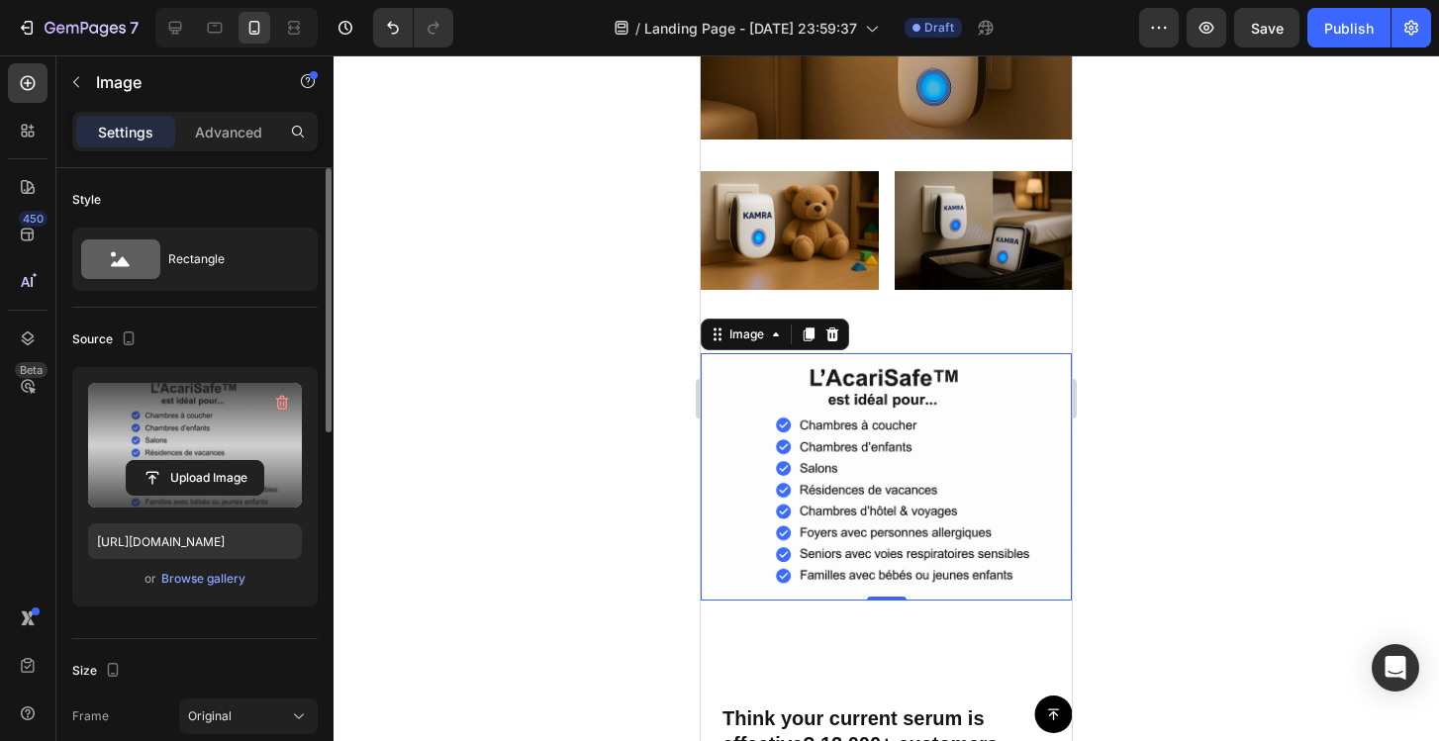
click at [556, 409] on div at bounding box center [886, 398] width 1105 height 686
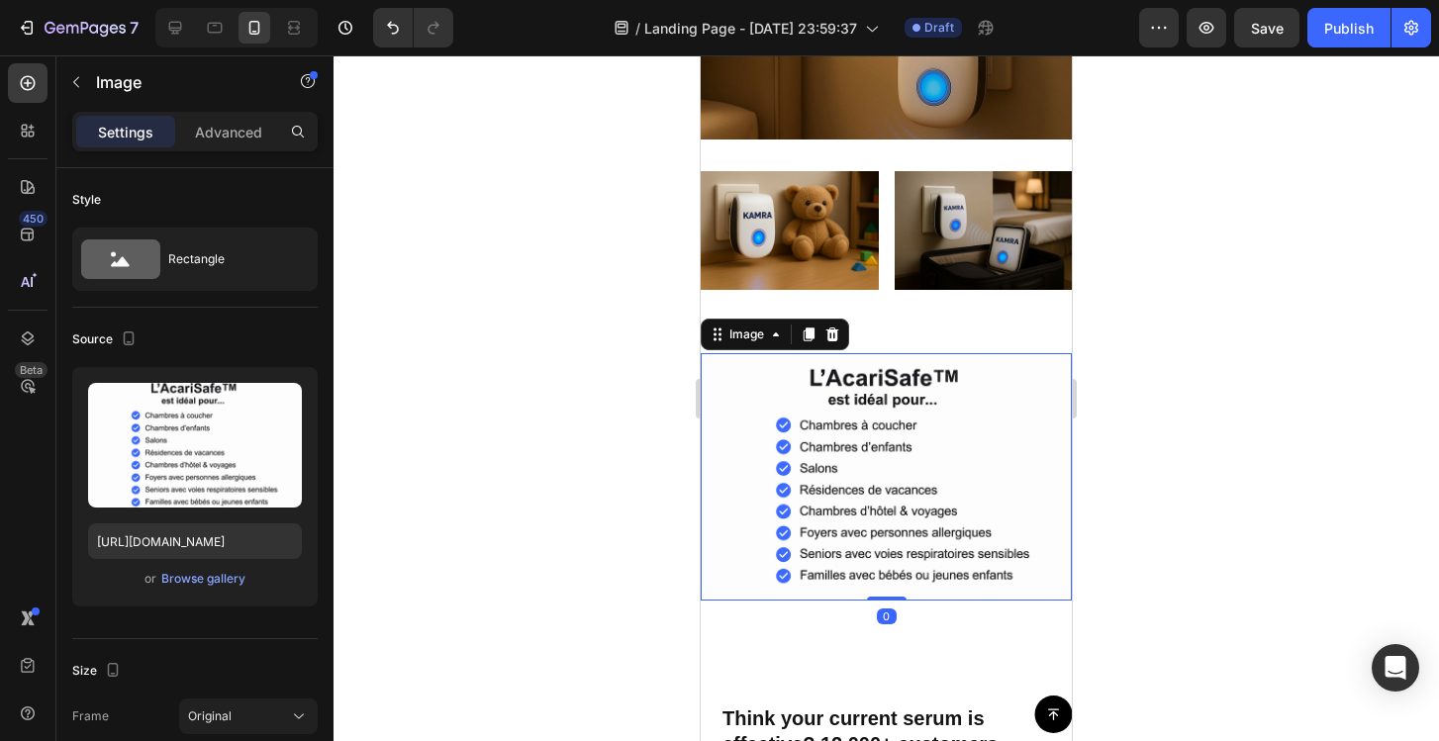
click at [918, 414] on img at bounding box center [886, 476] width 371 height 247
click at [887, 291] on div "Où peux-tu utiliser l'AcariSafe™ ? Text Block Image Image Image Row Section 18/…" at bounding box center [886, 108] width 371 height 428
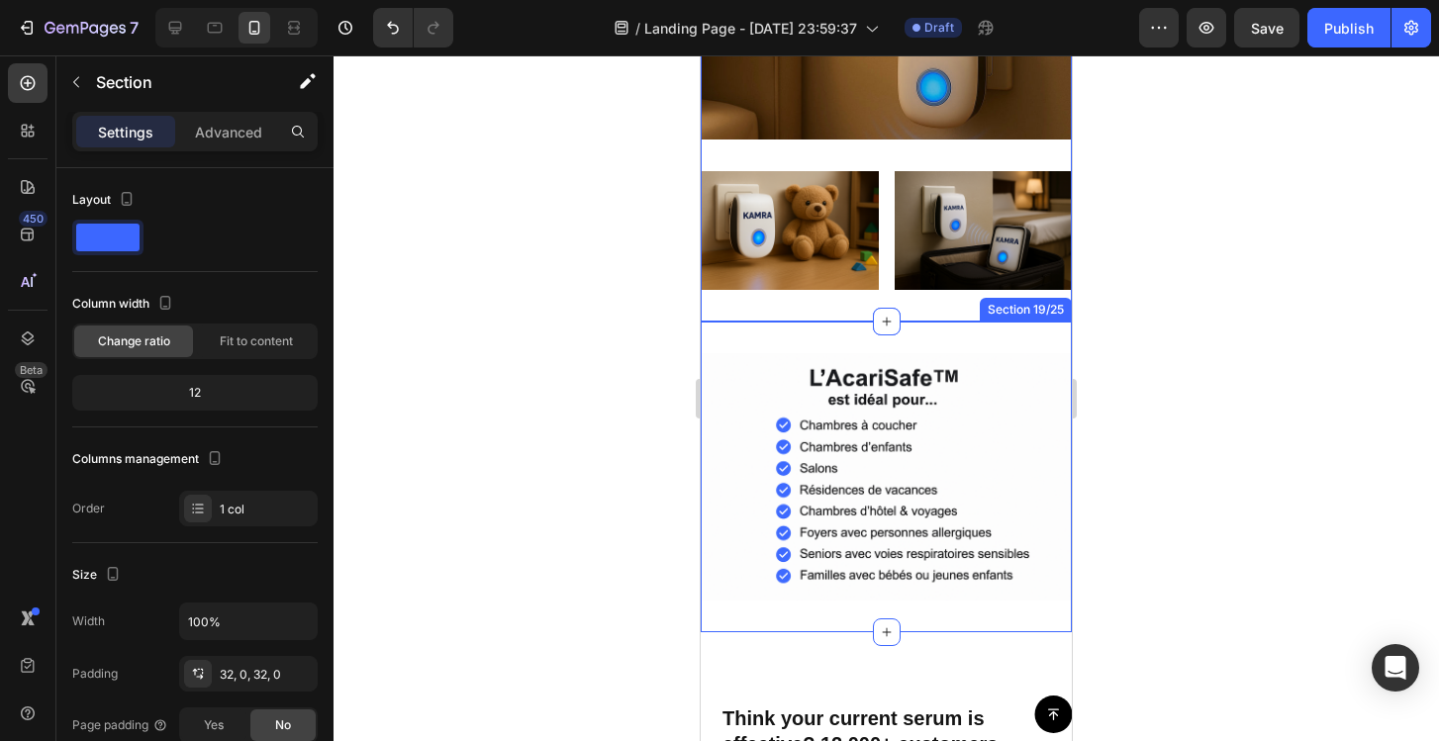
click at [865, 347] on div "Image Section 19/25" at bounding box center [886, 477] width 371 height 311
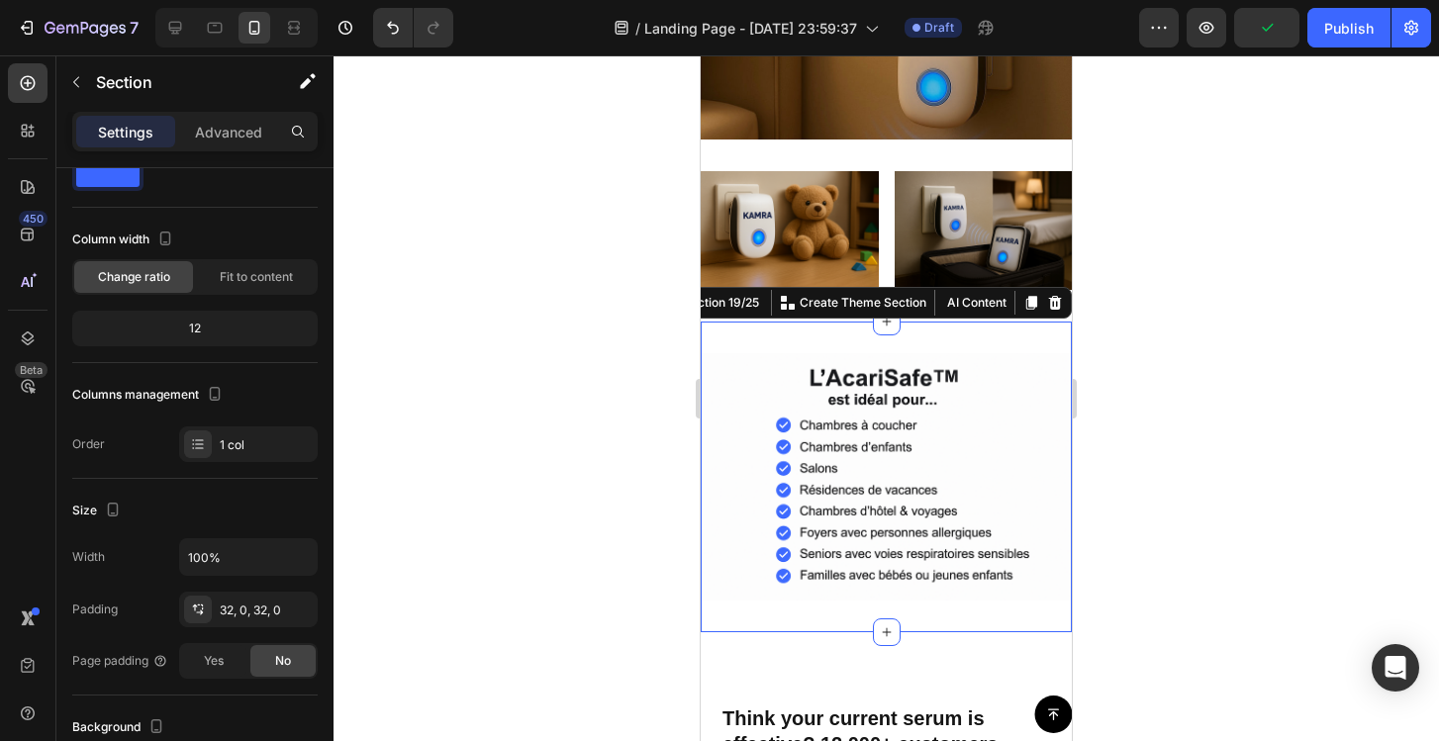
click at [1284, 408] on div at bounding box center [886, 398] width 1105 height 686
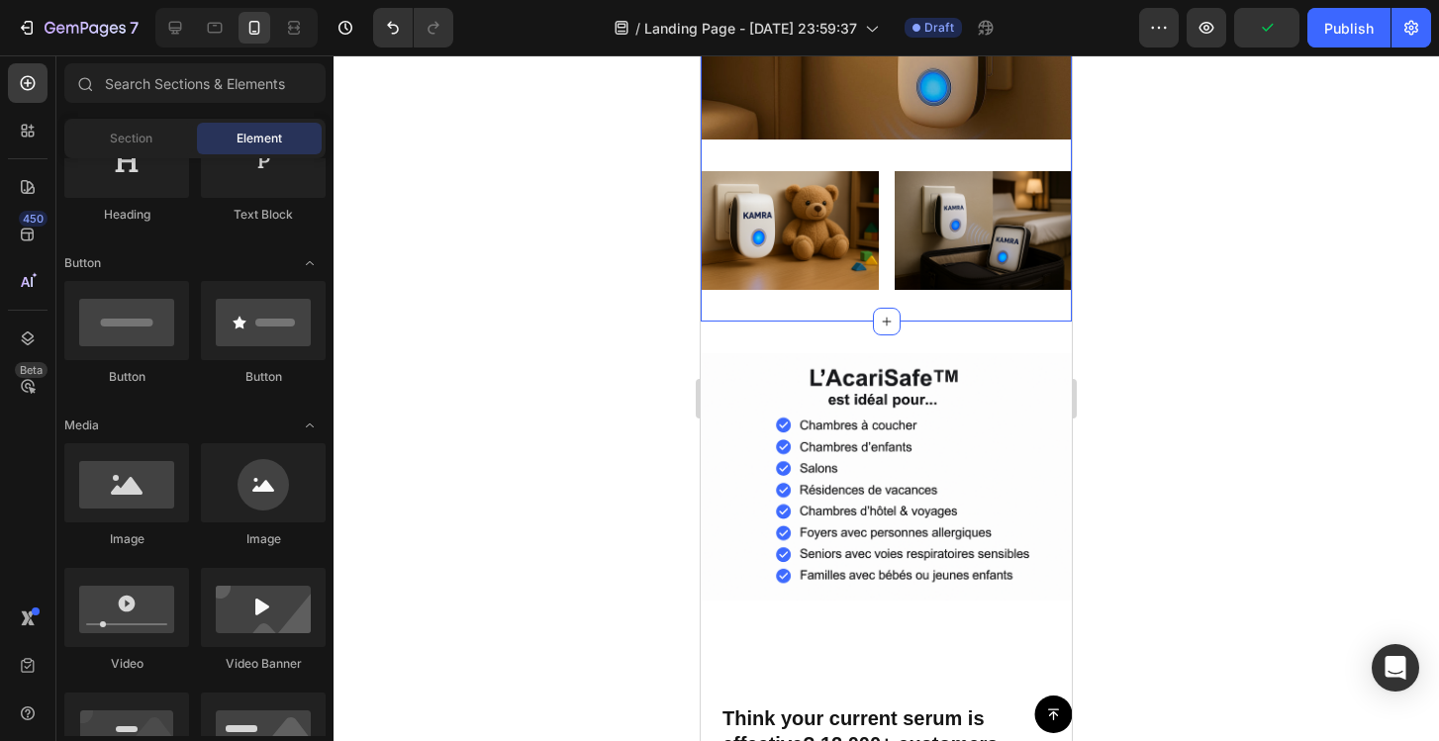
click at [965, 309] on div "Où peux-tu utiliser l'AcariSafe™ ? Text Block Image Image Image Row Section 18/…" at bounding box center [886, 108] width 371 height 428
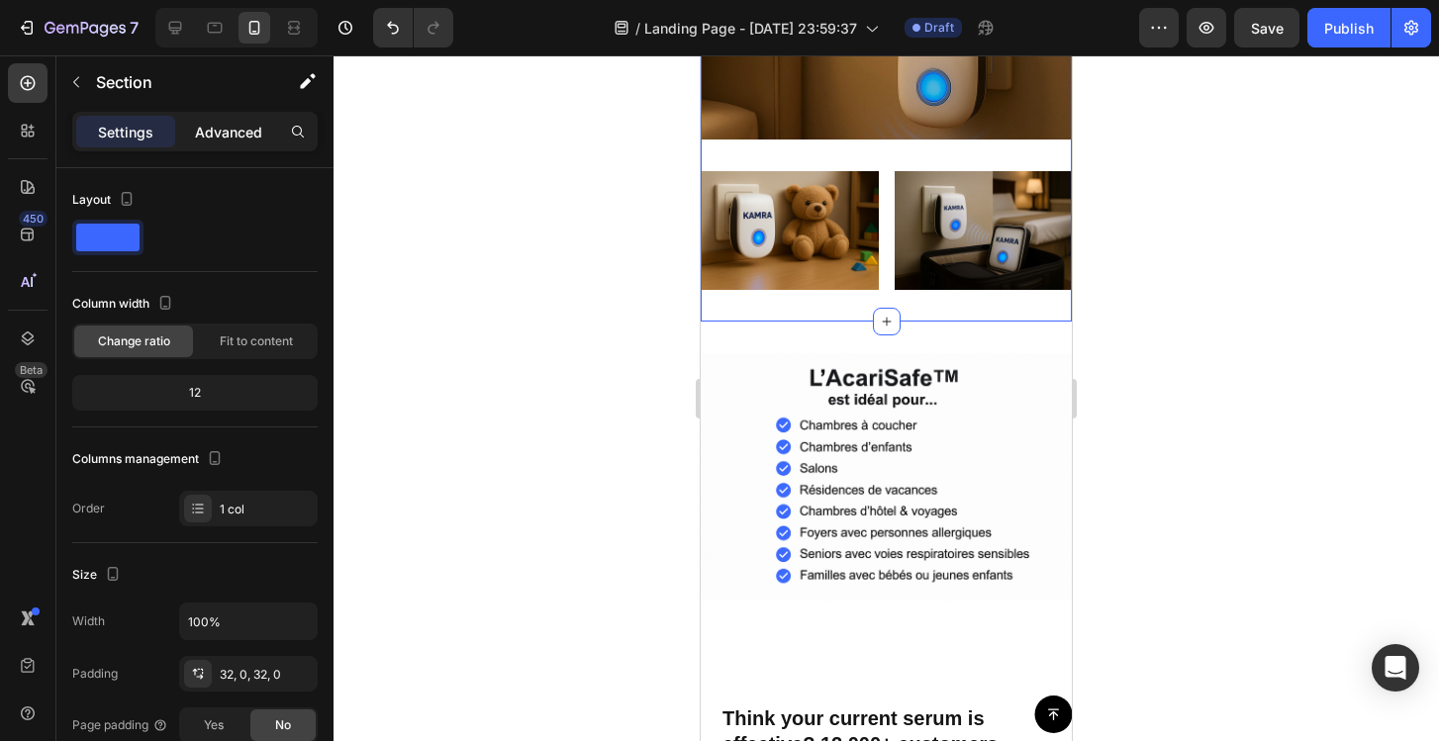
click at [235, 138] on p "Advanced" at bounding box center [228, 132] width 67 height 21
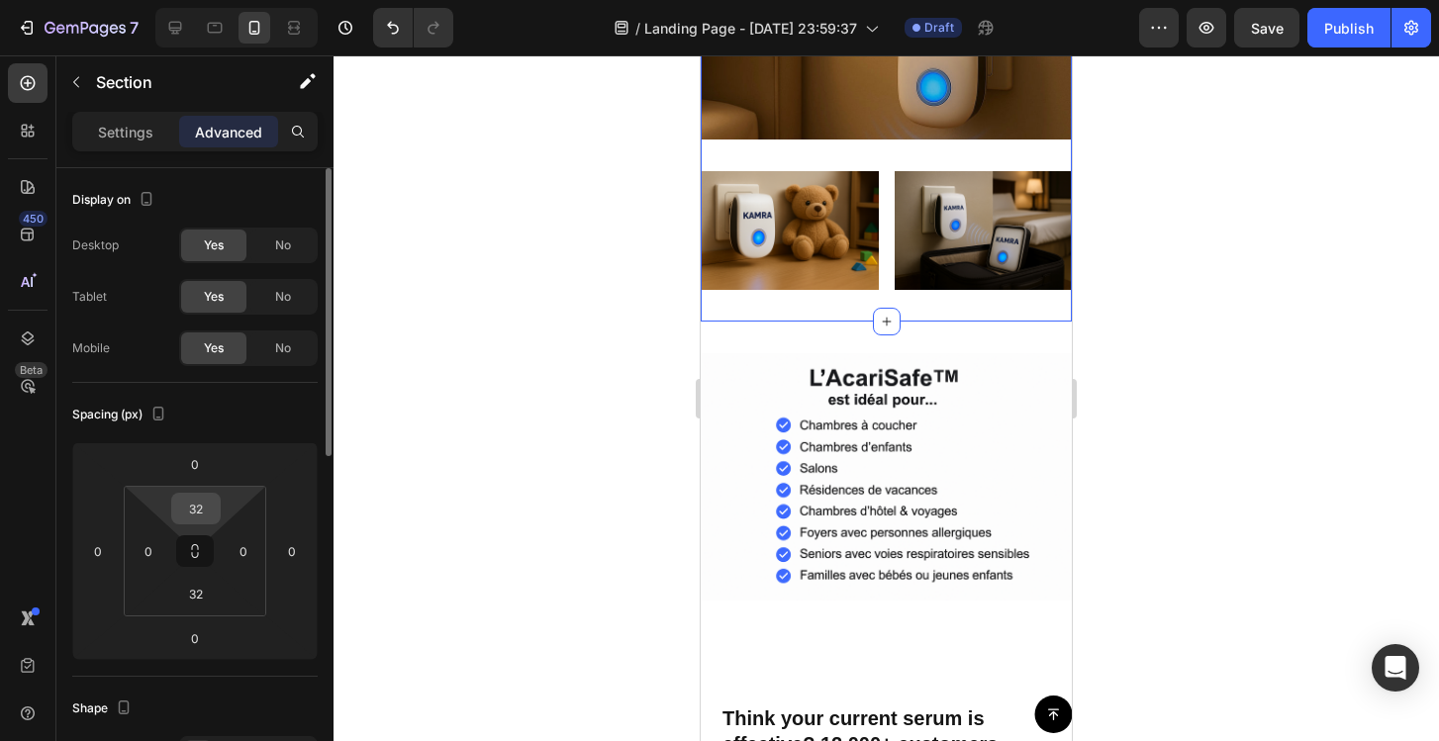
click at [202, 499] on input "32" at bounding box center [196, 509] width 40 height 30
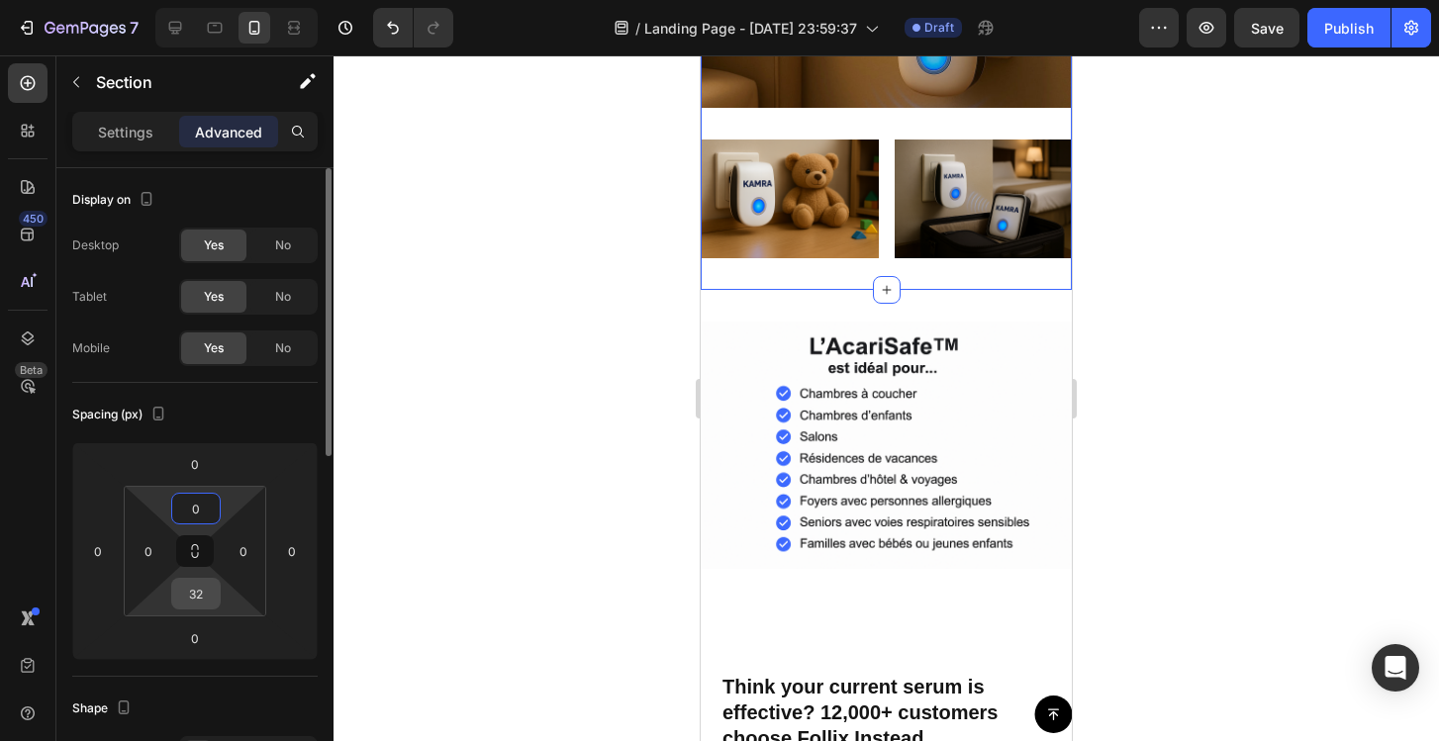
type input "0"
click at [201, 587] on input "32" at bounding box center [196, 594] width 40 height 30
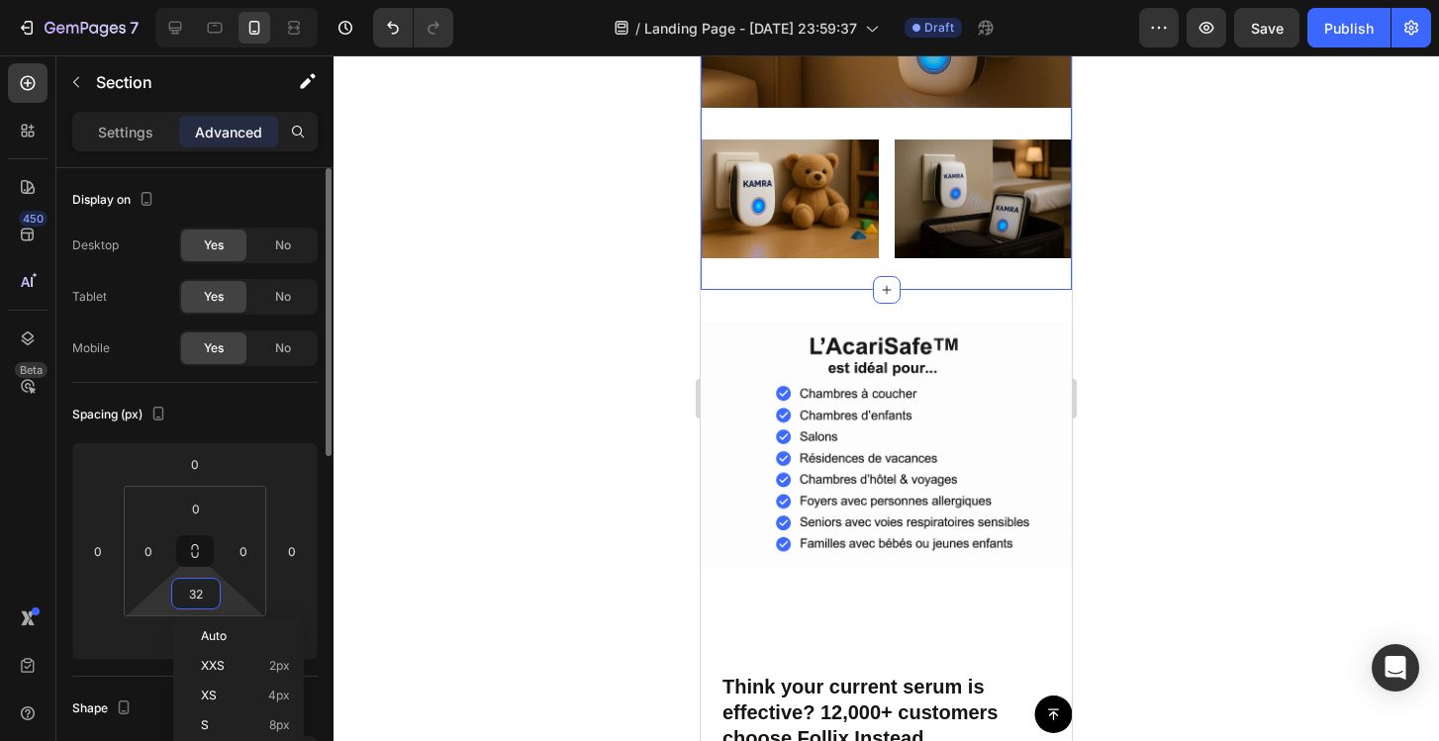
type input "0"
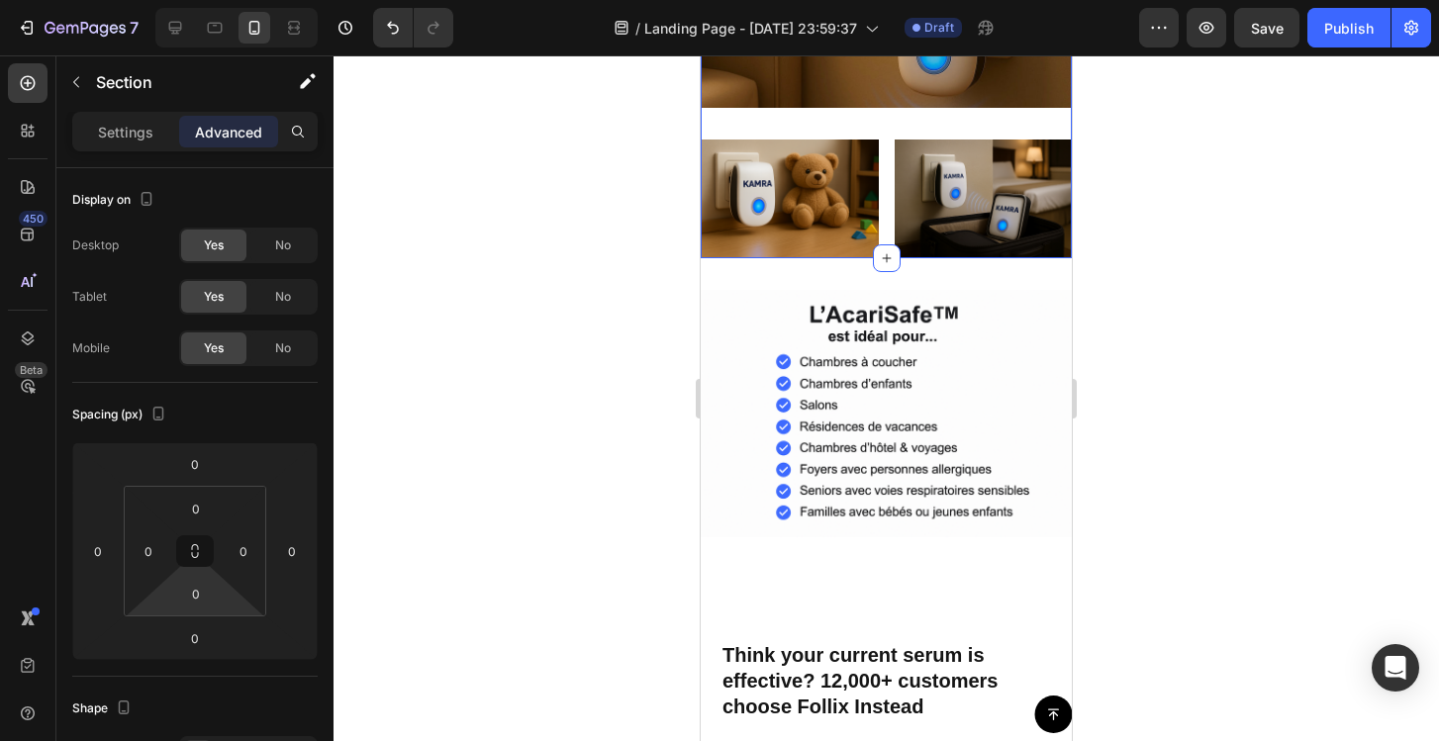
drag, startPoint x: 444, startPoint y: 500, endPoint x: 48, endPoint y: 326, distance: 433.4
click at [444, 500] on div at bounding box center [886, 398] width 1105 height 686
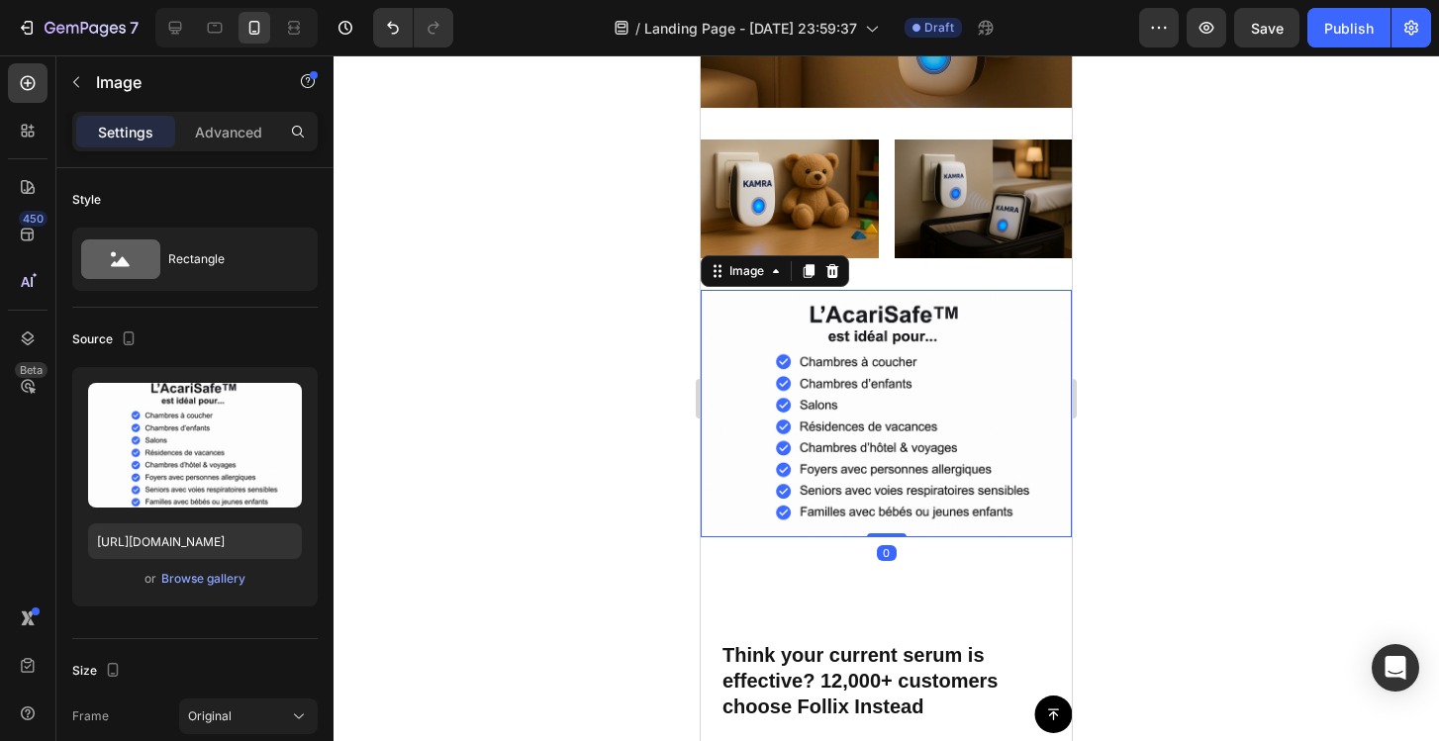
click at [841, 393] on img at bounding box center [886, 413] width 371 height 247
click at [219, 140] on p "Advanced" at bounding box center [228, 132] width 67 height 21
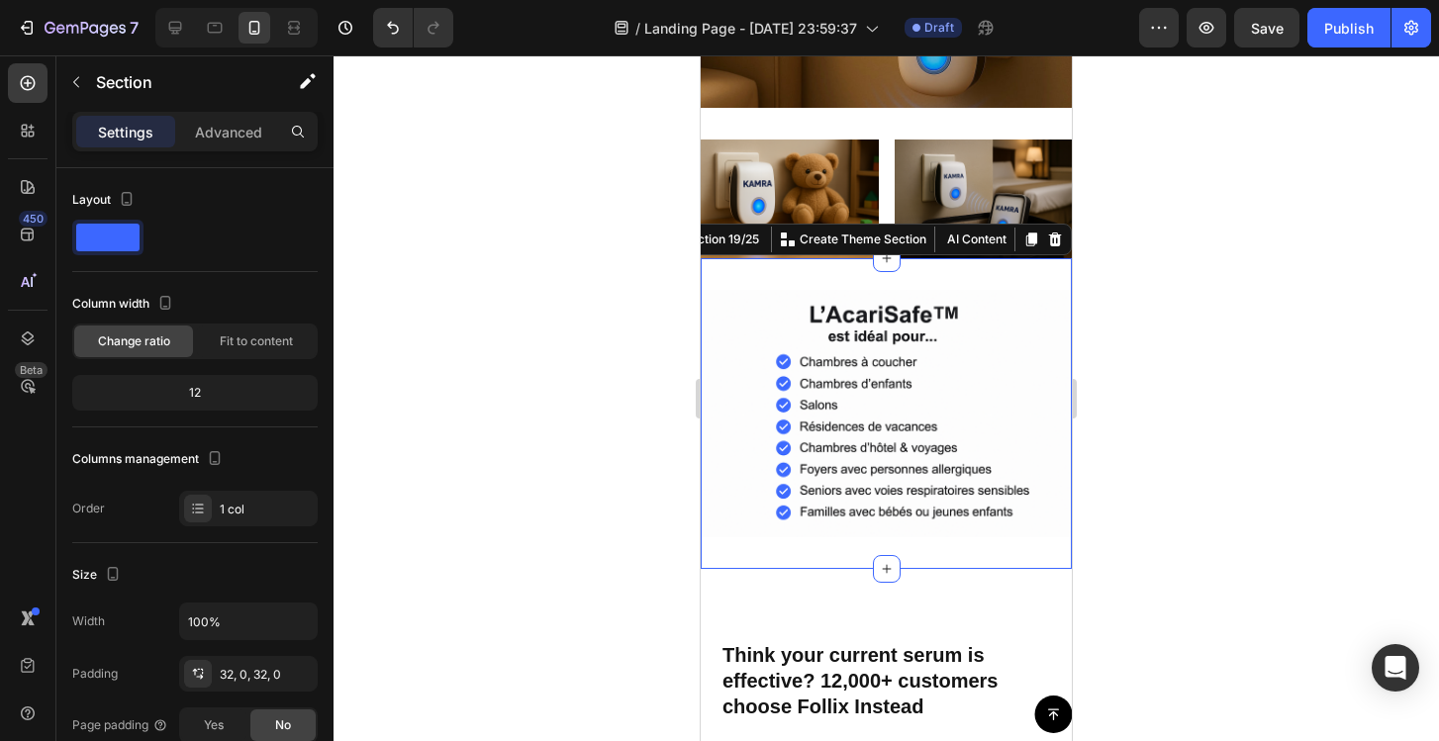
click at [872, 280] on div "Image Section 19/25 You can create reusable sections Create Theme Section AI Co…" at bounding box center [886, 413] width 371 height 311
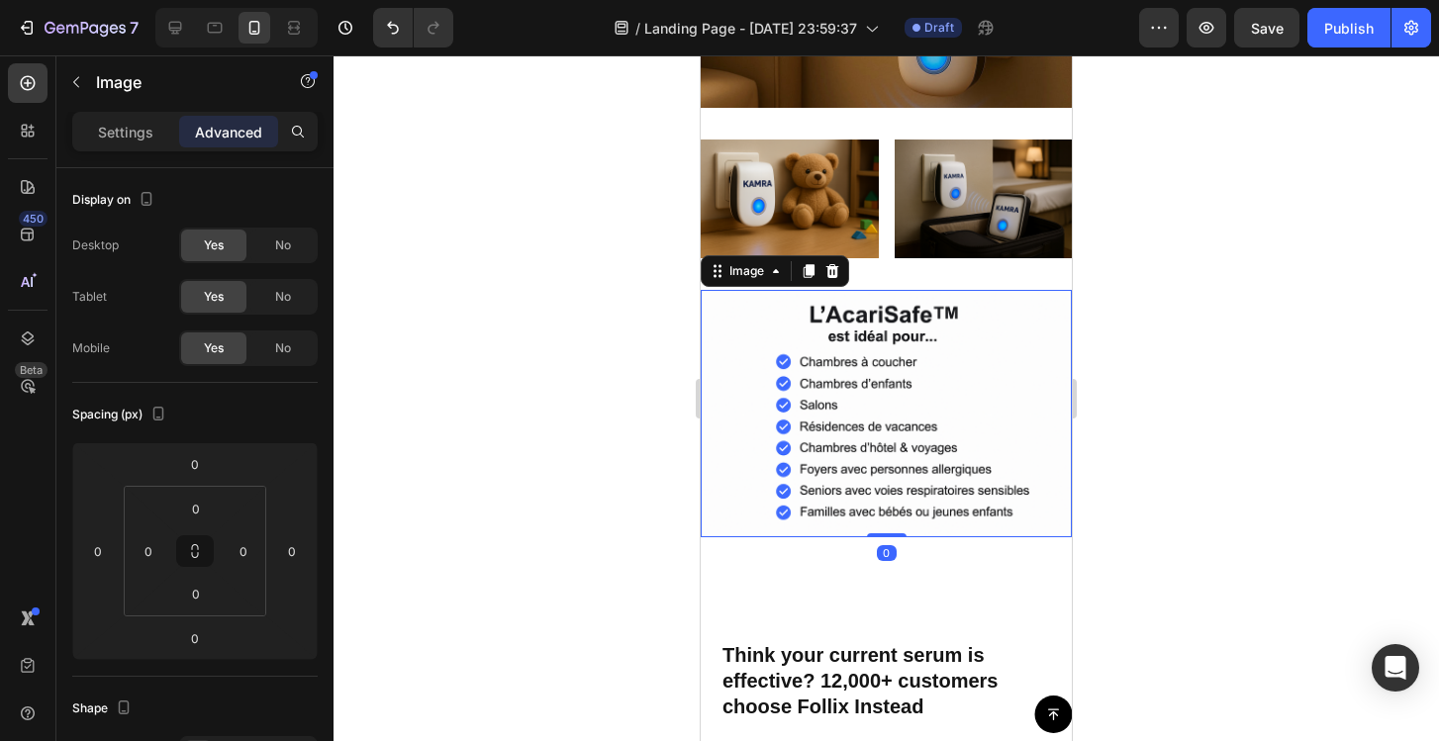
click at [875, 317] on img at bounding box center [886, 413] width 371 height 247
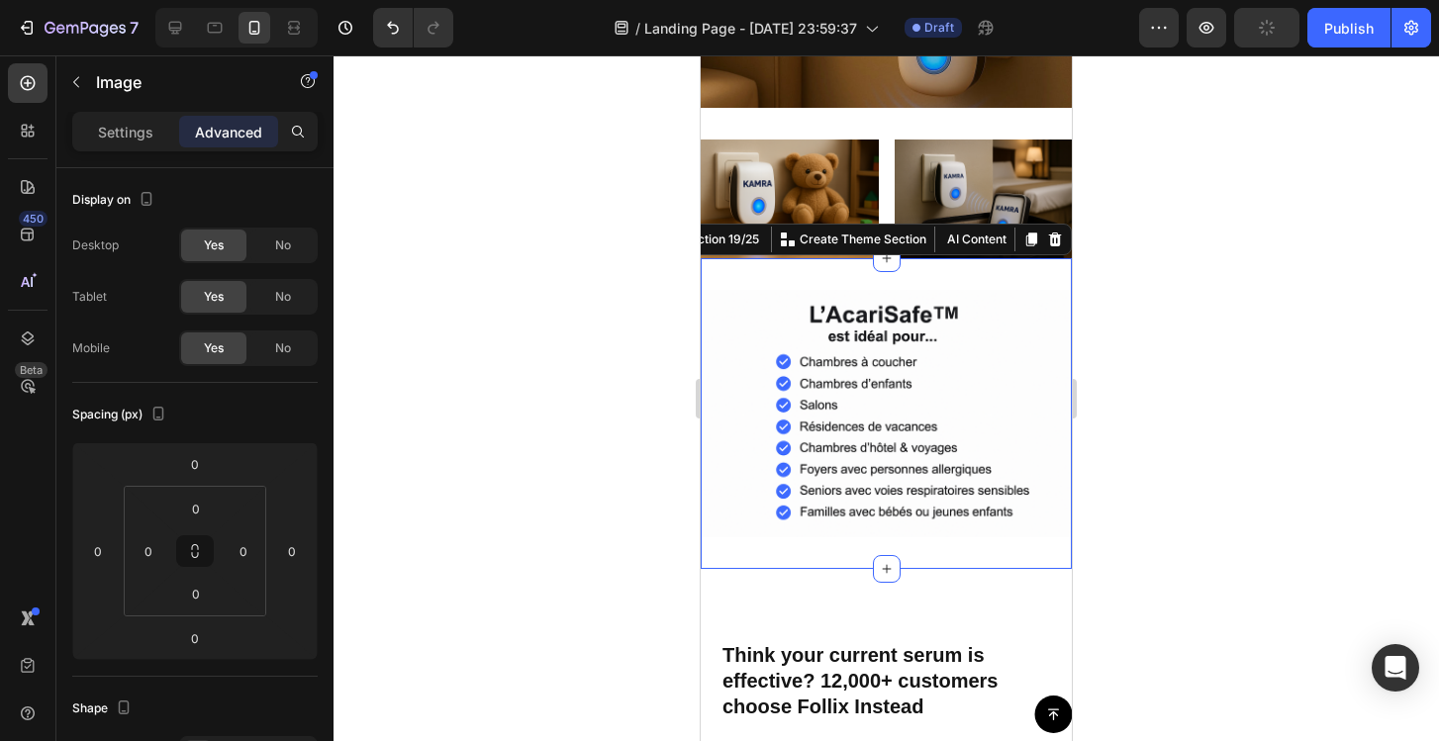
click at [878, 283] on div "Image Section 19/25 You can create reusable sections Create Theme Section AI Co…" at bounding box center [886, 413] width 371 height 311
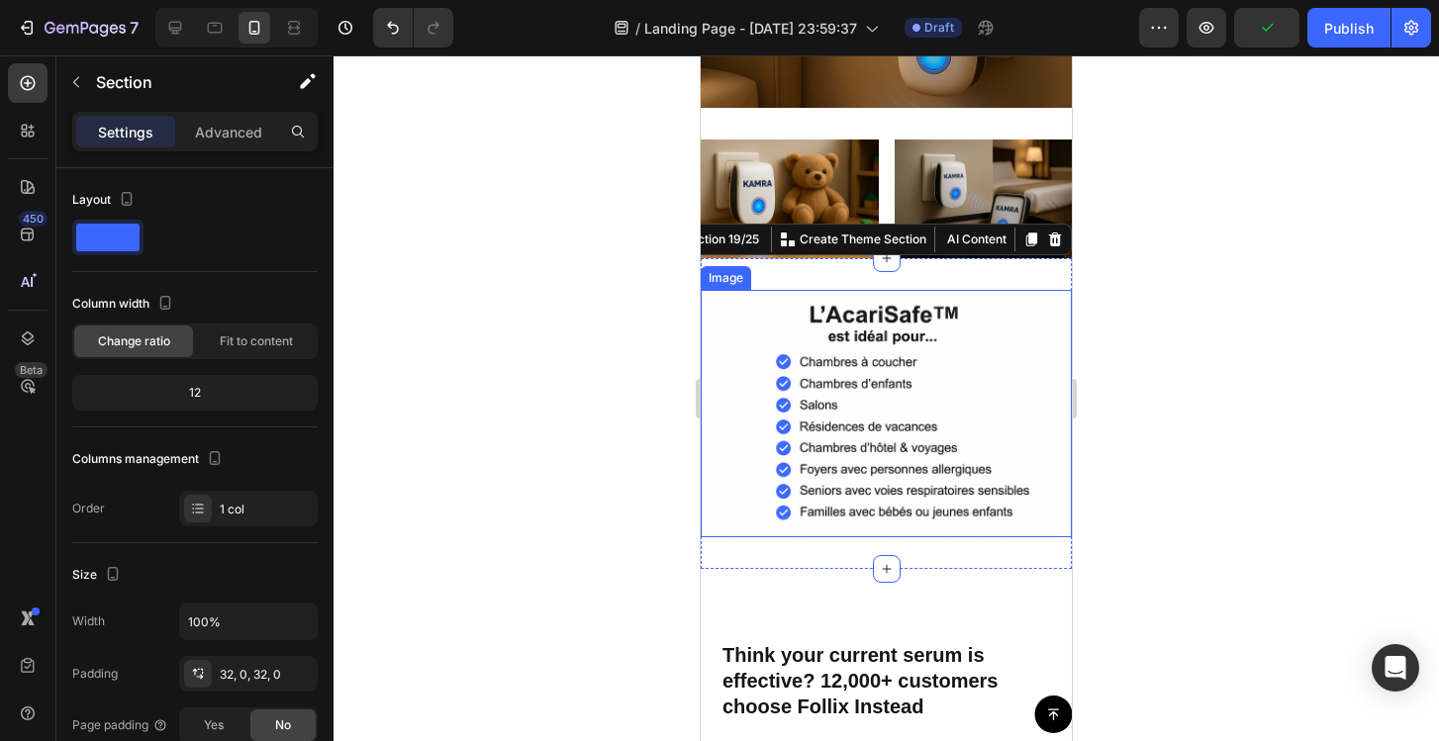
click at [883, 485] on img at bounding box center [886, 413] width 371 height 247
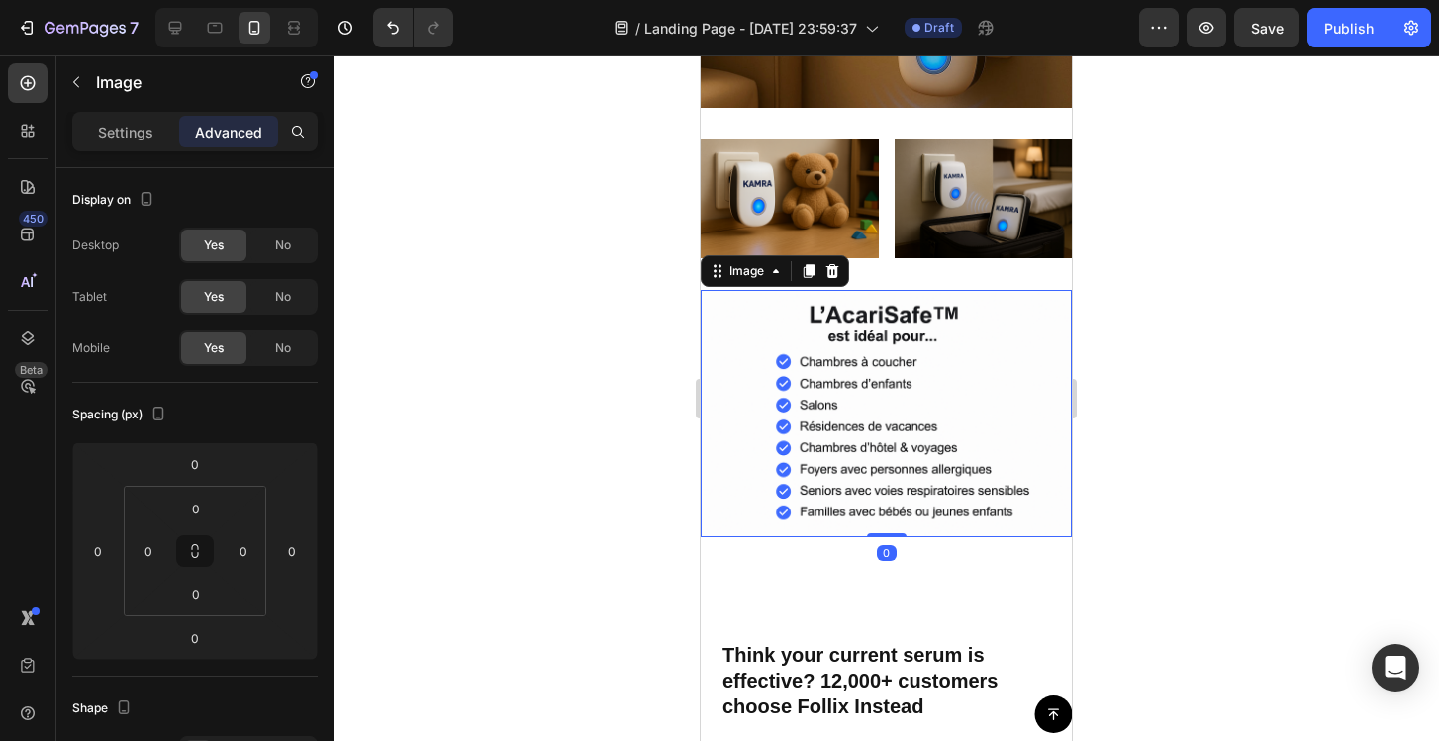
drag, startPoint x: 885, startPoint y: 535, endPoint x: 885, endPoint y: 499, distance: 36.6
click at [885, 499] on div "Image 0" at bounding box center [886, 413] width 371 height 247
click at [899, 313] on img at bounding box center [886, 413] width 371 height 247
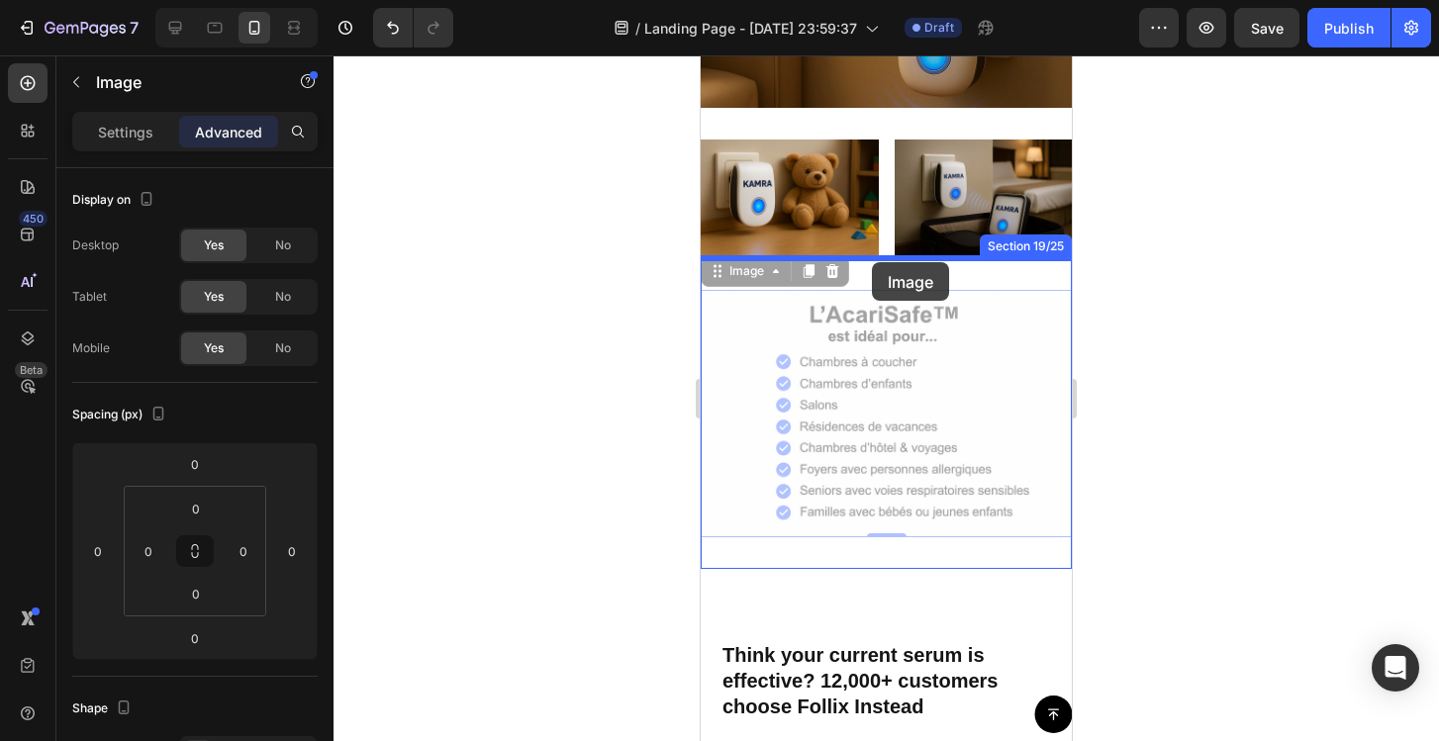
drag, startPoint x: 791, startPoint y: 272, endPoint x: 872, endPoint y: 262, distance: 81.8
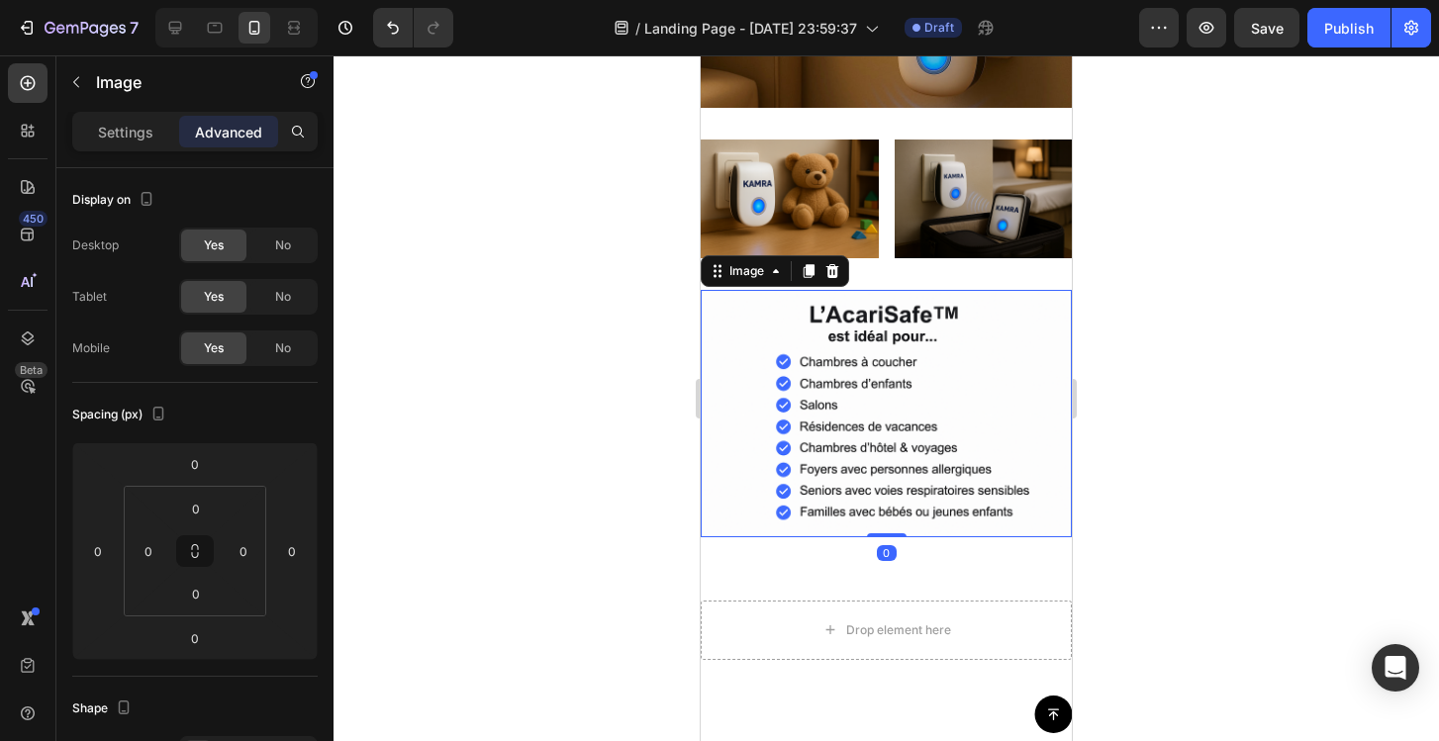
click at [1053, 368] on img at bounding box center [886, 413] width 371 height 247
click at [984, 353] on img at bounding box center [886, 413] width 371 height 247
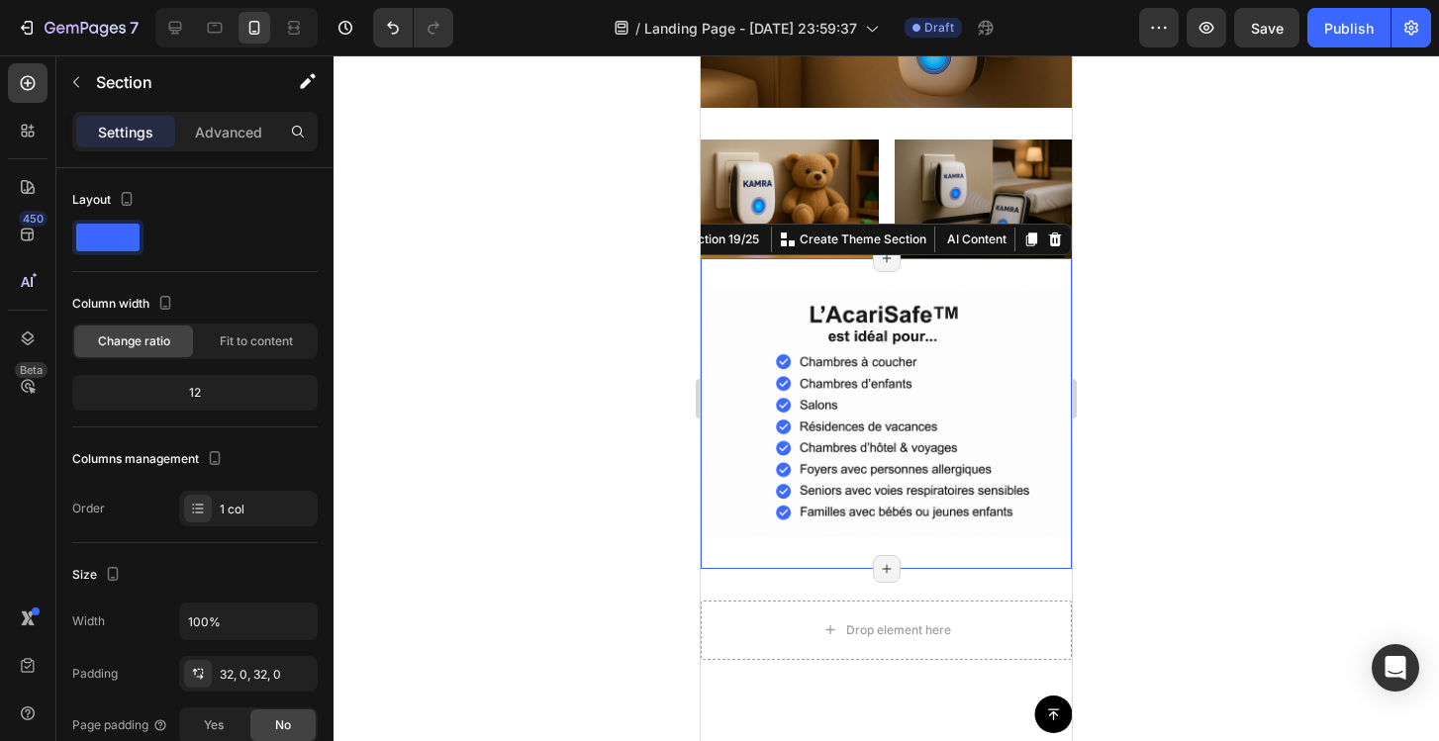
click at [905, 286] on div "Image Section 19/25 You can create reusable sections Create Theme Section AI Co…" at bounding box center [886, 413] width 371 height 311
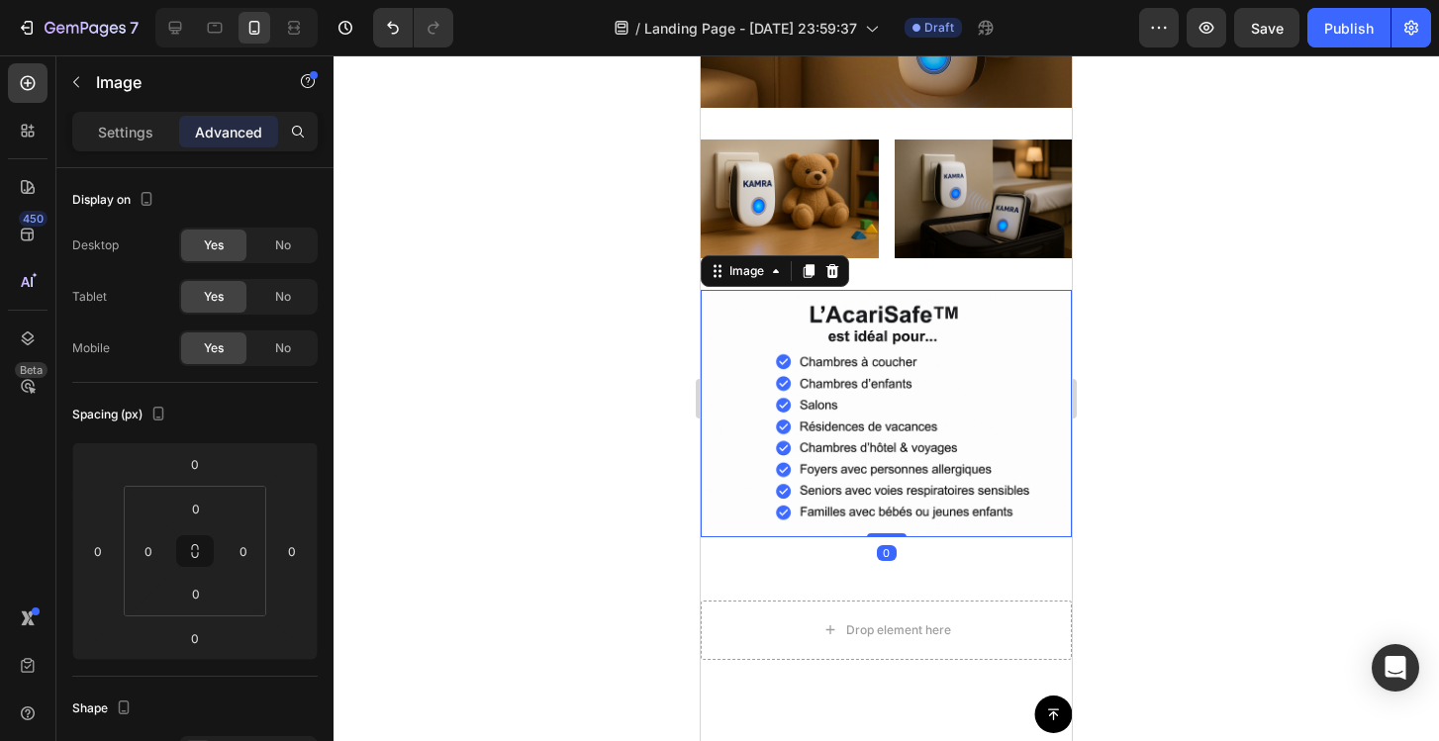
click at [889, 293] on img at bounding box center [886, 413] width 371 height 247
click at [886, 287] on div "Image 0 Section 19/25 Page has reached Shopify’s 25 section-limit Page has reac…" at bounding box center [886, 413] width 371 height 311
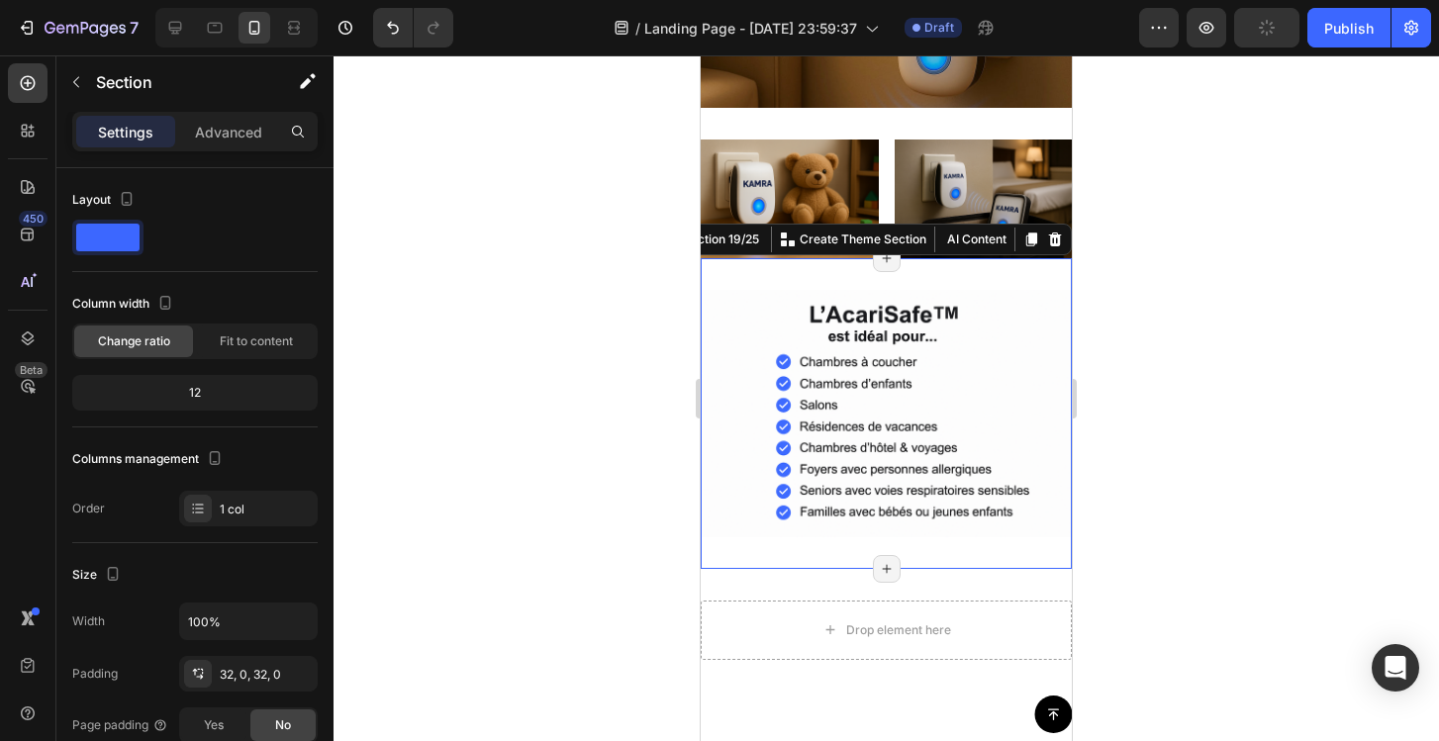
click at [1269, 440] on div at bounding box center [886, 398] width 1105 height 686
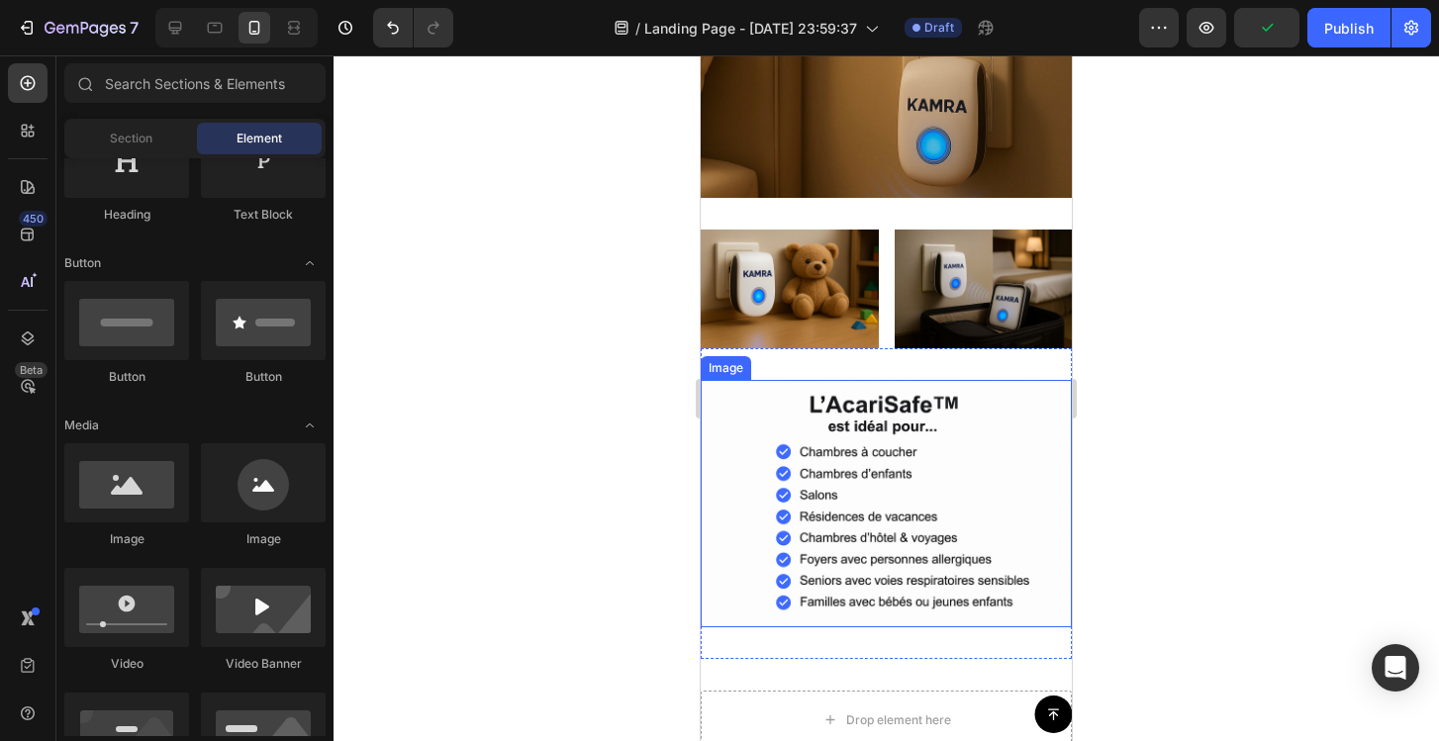
scroll to position [6899, 0]
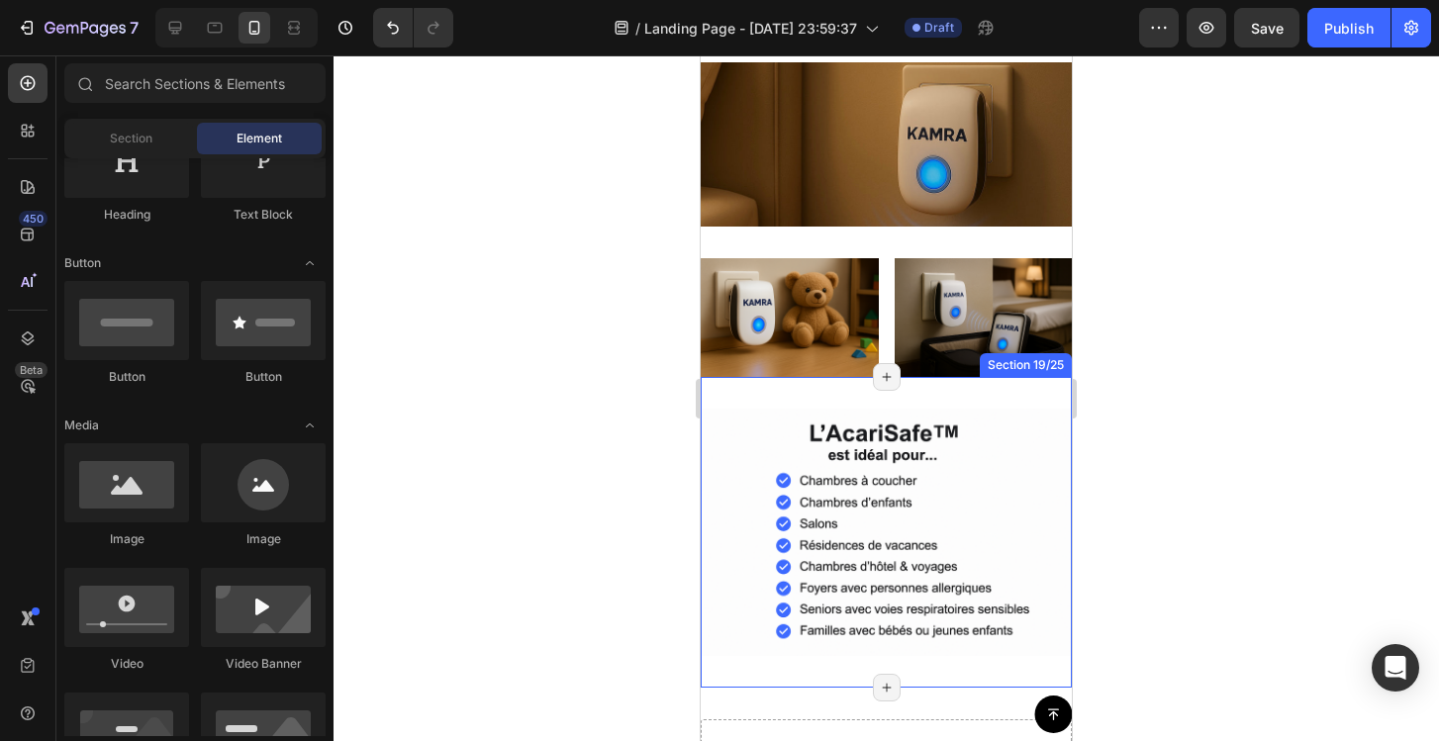
click at [929, 399] on div "Image Section 19/25 Page has reached Shopify’s 25 section-limit Page has reache…" at bounding box center [886, 532] width 371 height 311
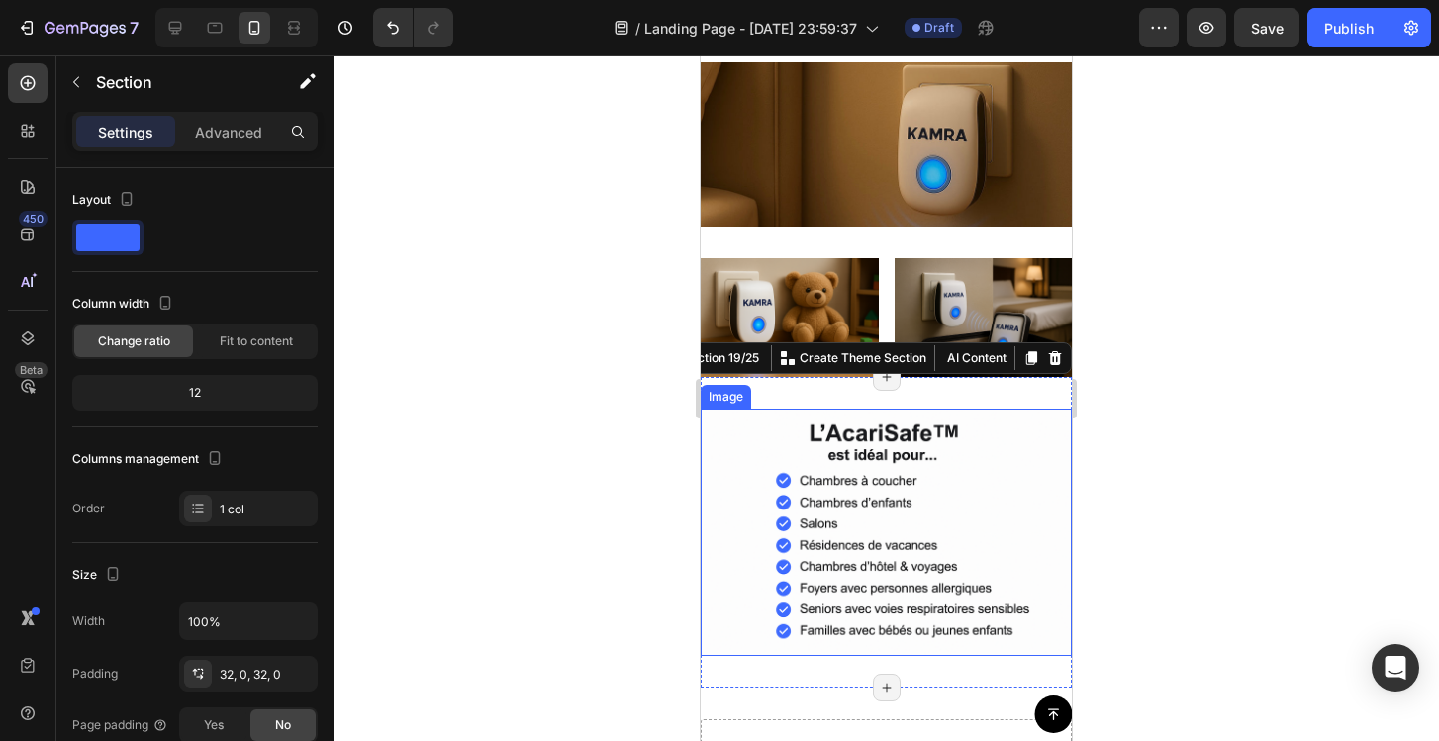
click at [877, 430] on img at bounding box center [886, 532] width 371 height 247
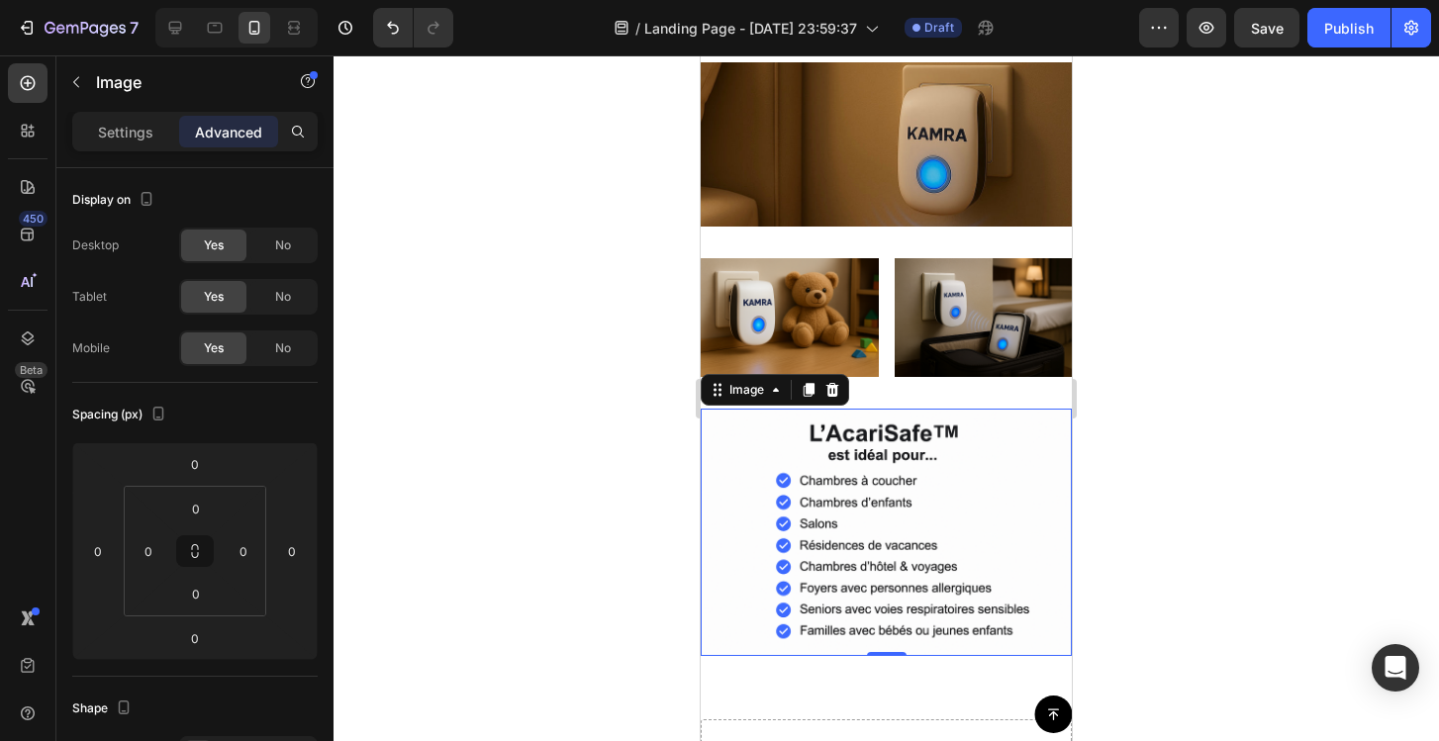
click at [1027, 496] on img at bounding box center [886, 532] width 371 height 247
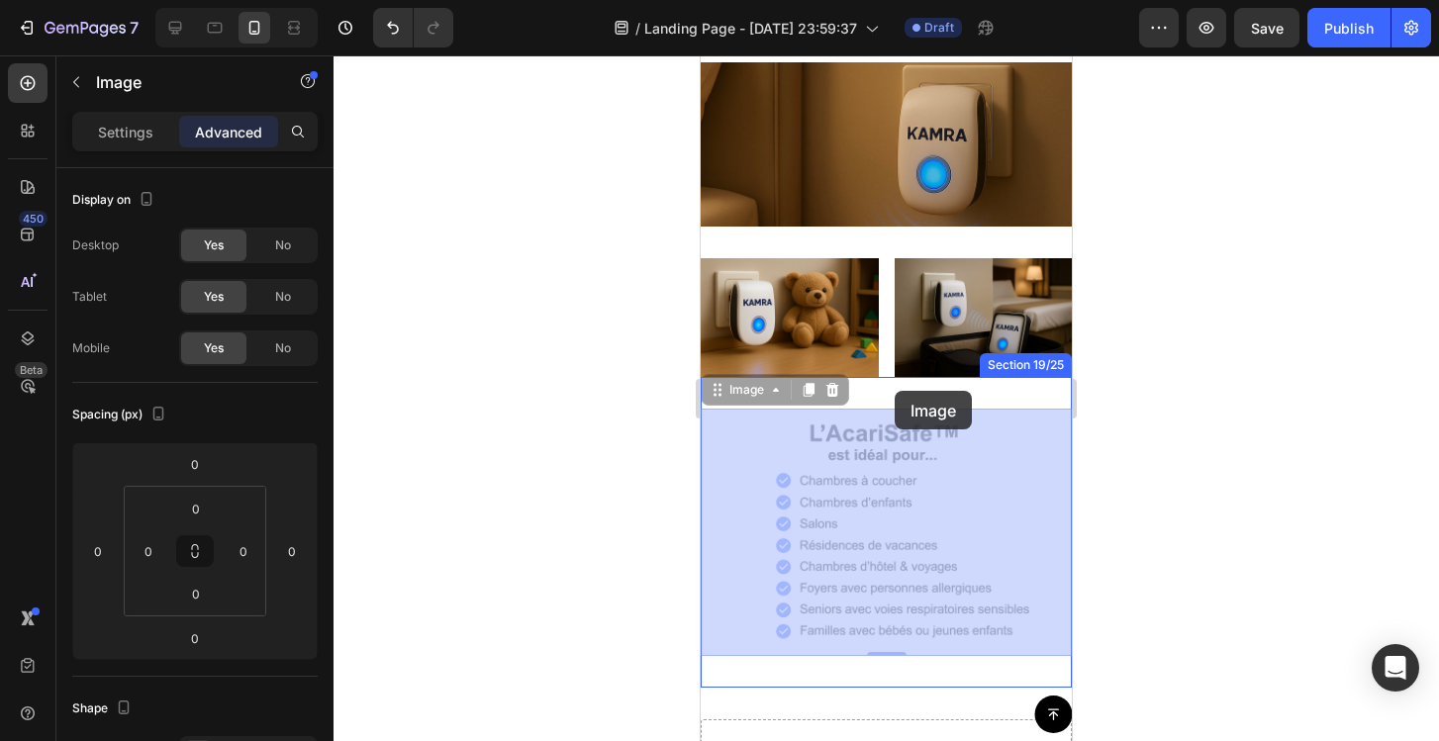
drag, startPoint x: 900, startPoint y: 410, endPoint x: 895, endPoint y: 391, distance: 19.4
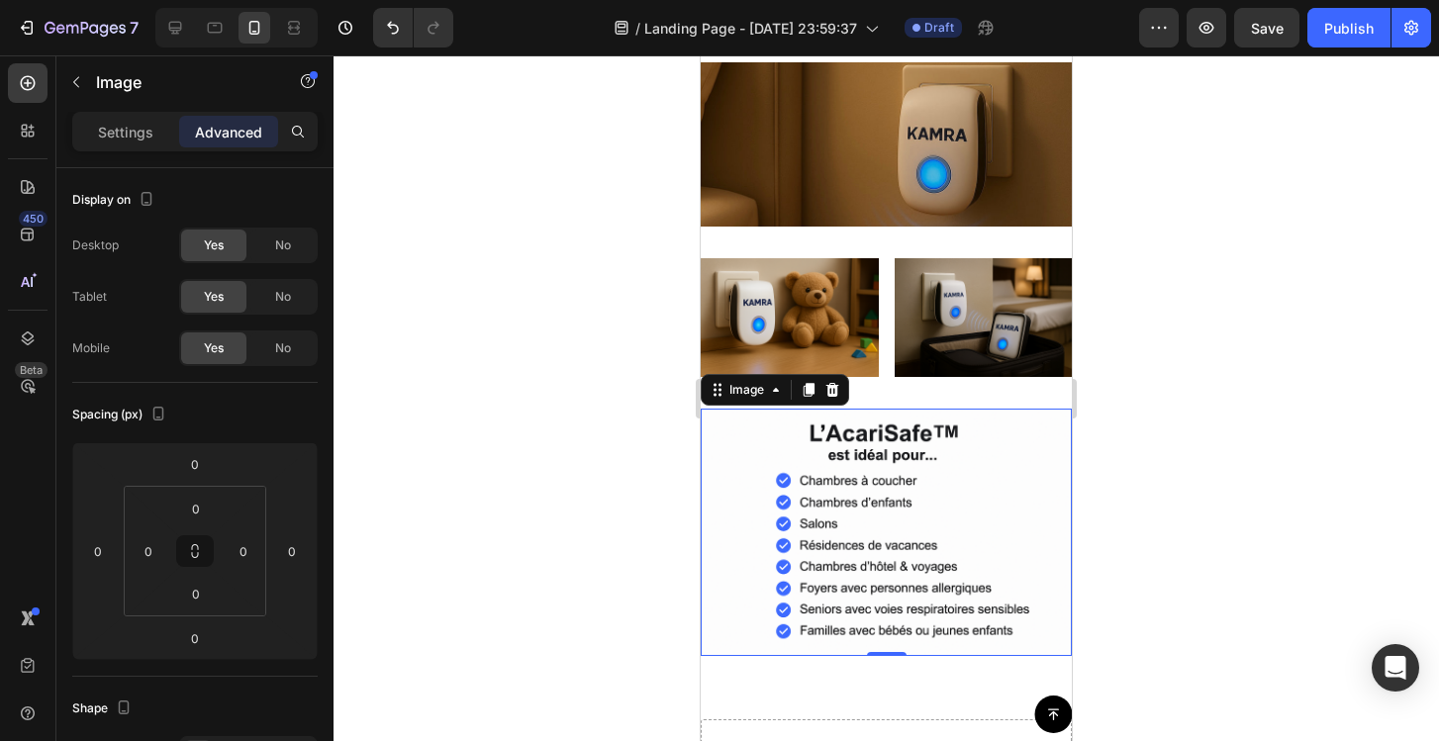
click at [967, 436] on img at bounding box center [886, 532] width 371 height 247
click at [885, 411] on img at bounding box center [886, 532] width 371 height 247
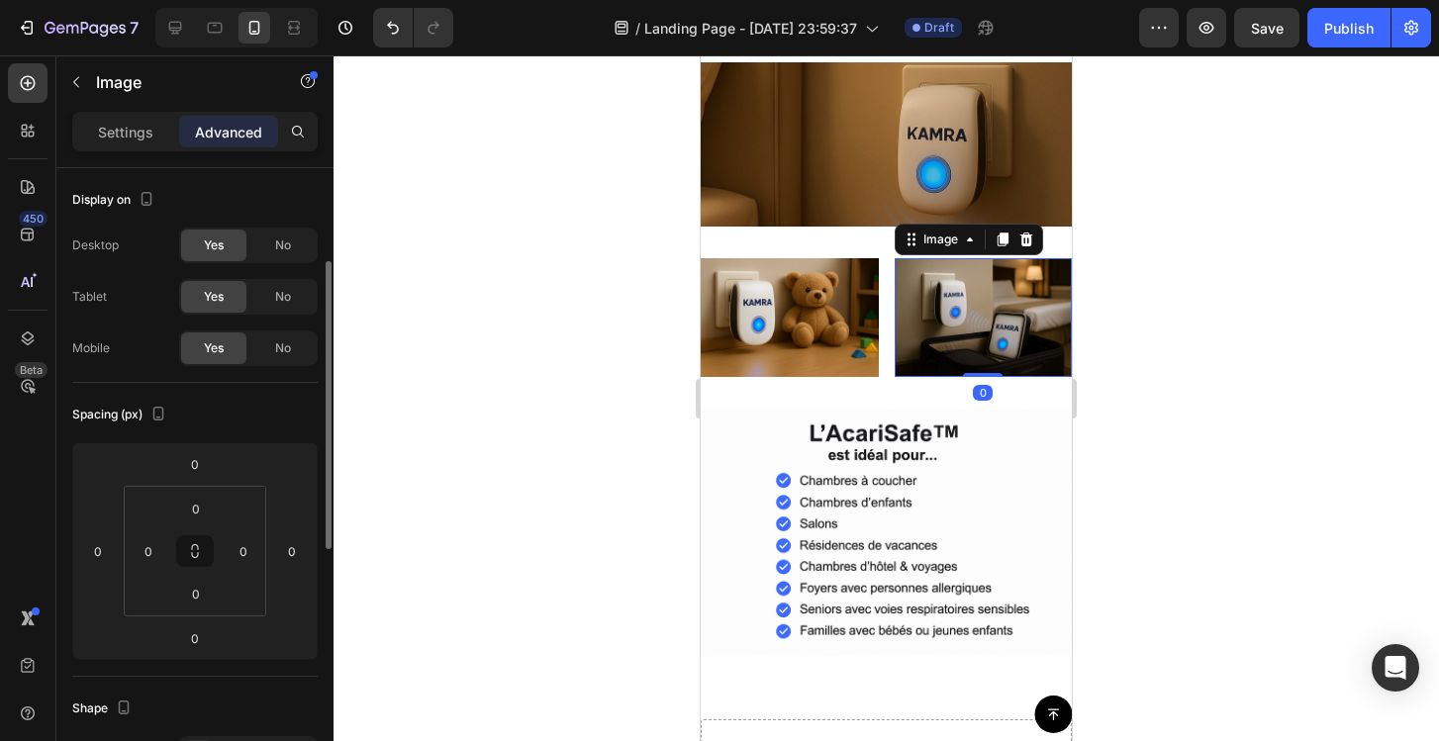
click at [931, 372] on img at bounding box center [984, 317] width 178 height 119
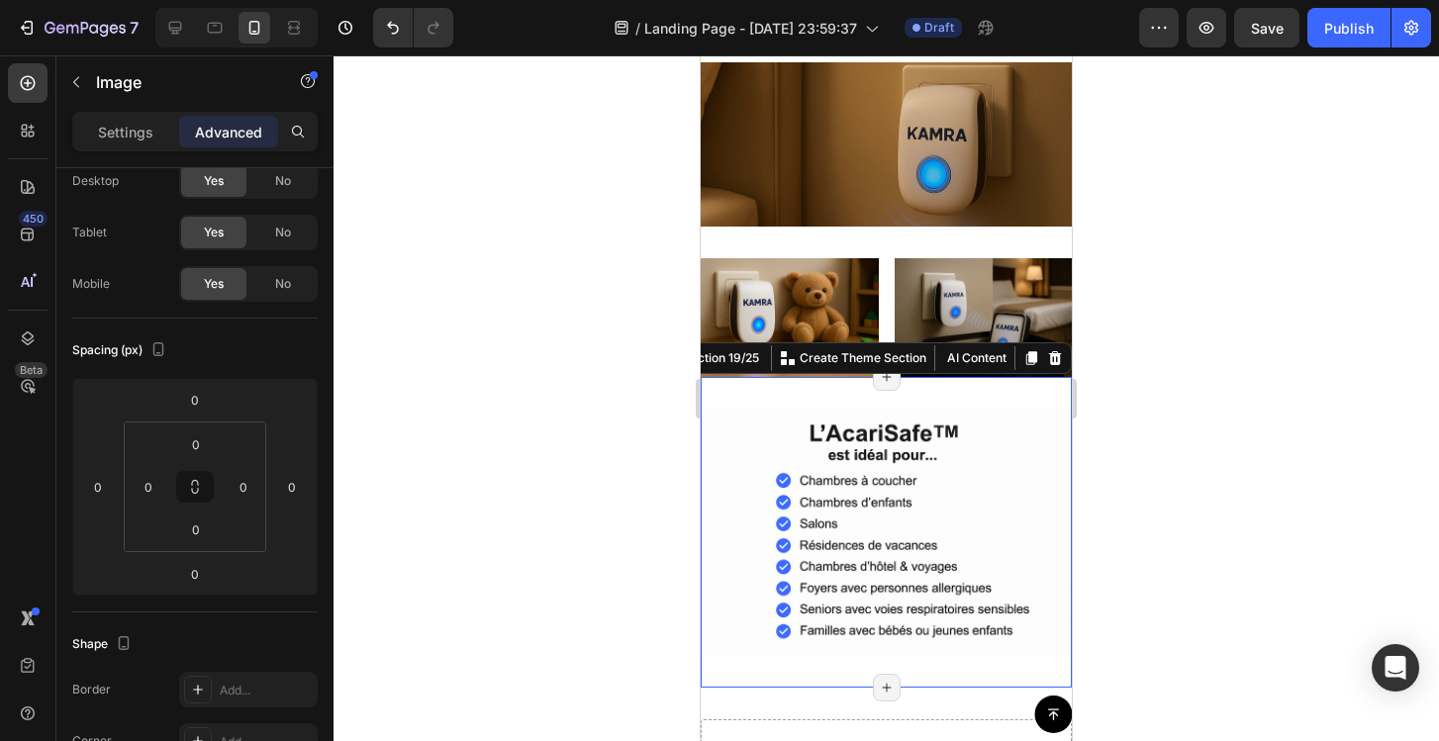
click at [823, 383] on div "Image Section 19/25 You can create reusable sections Create Theme Section AI Co…" at bounding box center [886, 532] width 371 height 311
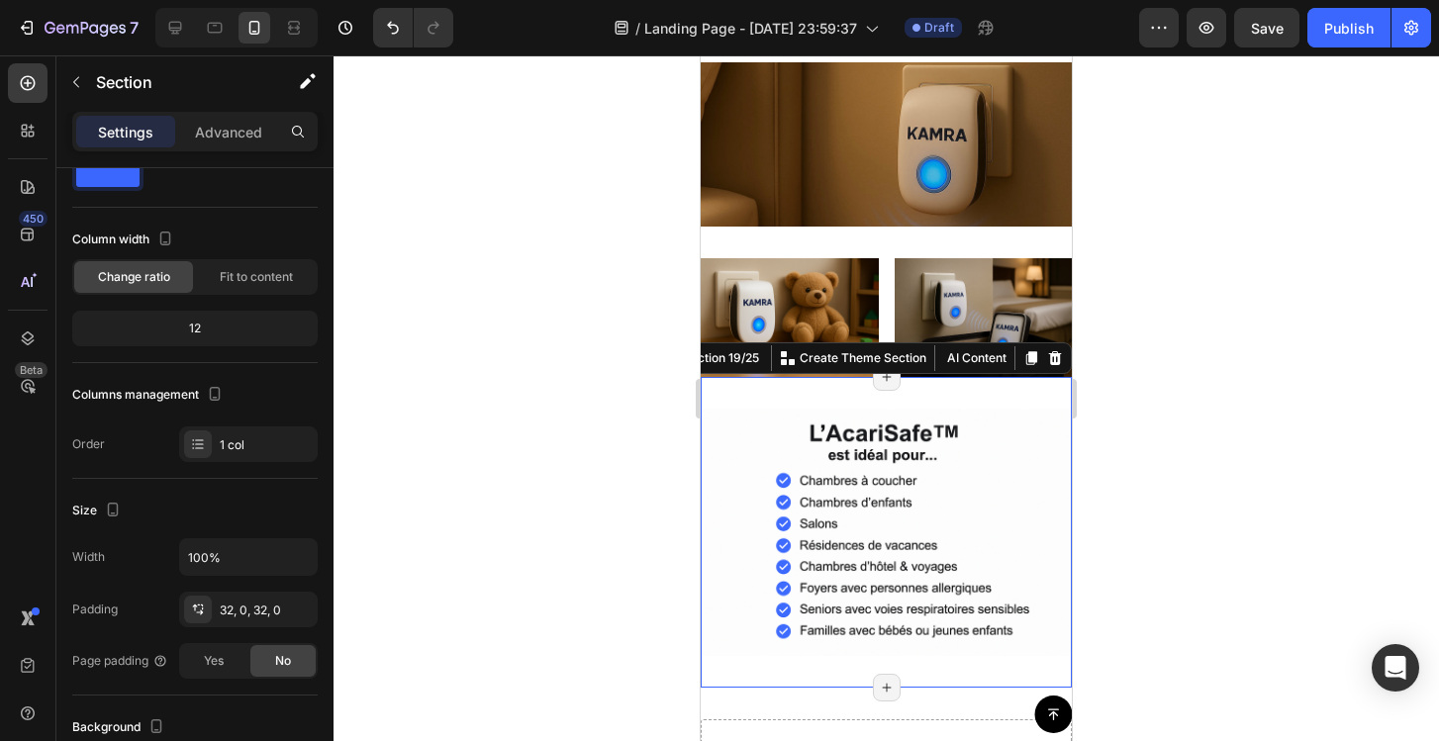
scroll to position [0, 0]
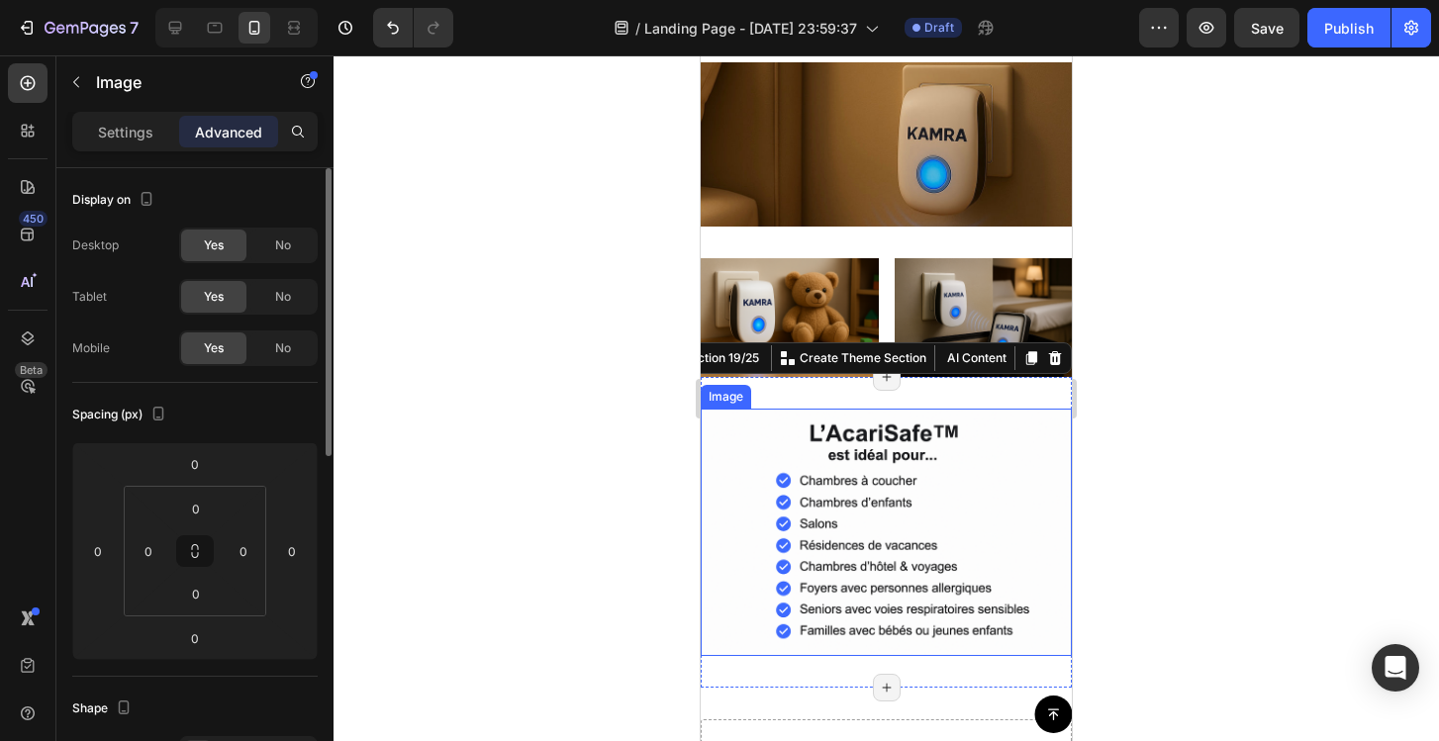
click at [866, 416] on img at bounding box center [886, 532] width 371 height 247
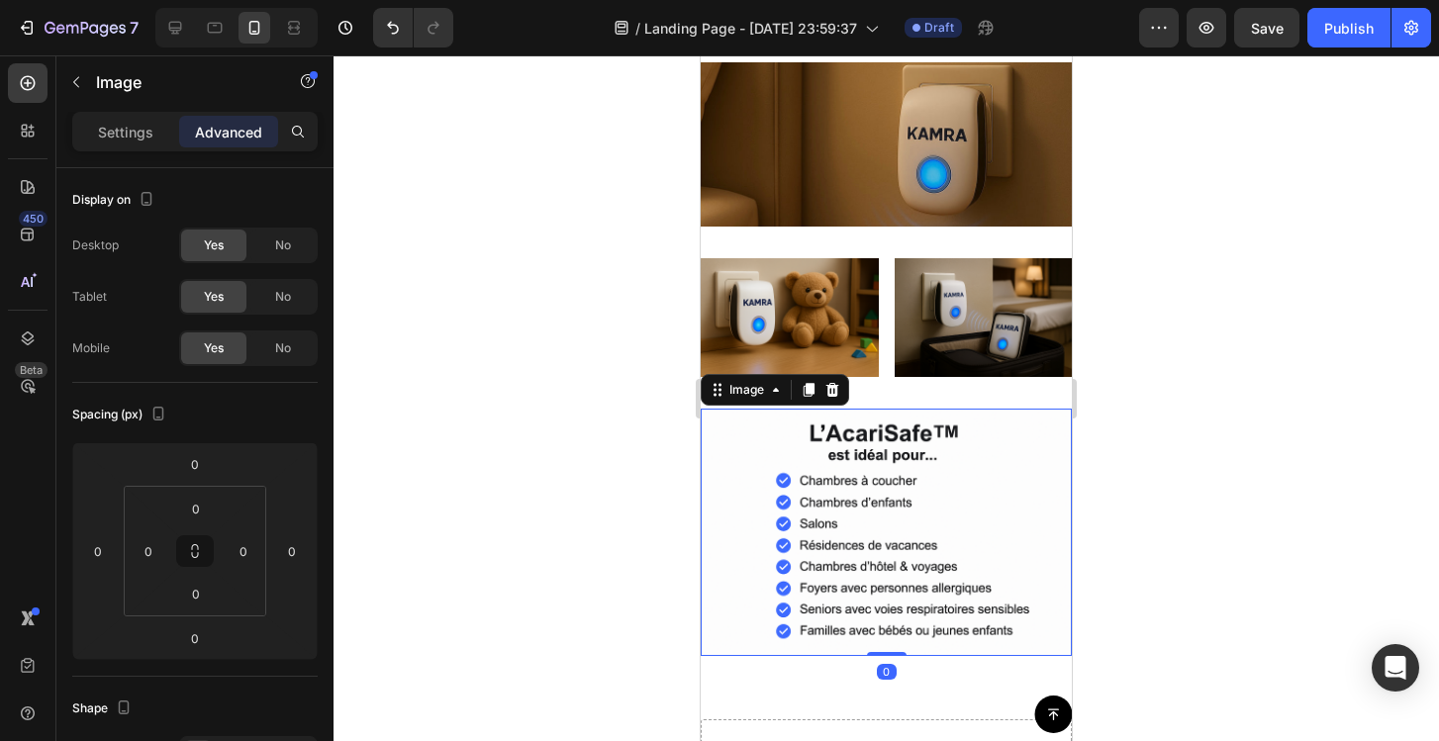
drag, startPoint x: 888, startPoint y: 655, endPoint x: 884, endPoint y: 645, distance: 10.7
click at [884, 645] on div "Image 0" at bounding box center [886, 532] width 371 height 247
click at [912, 538] on img at bounding box center [886, 532] width 371 height 247
click at [890, 407] on div "Image 0 Section 19/25 Page has reached Shopify’s 25 section-limit Page has reac…" at bounding box center [886, 532] width 371 height 311
click at [890, 421] on img at bounding box center [886, 532] width 371 height 247
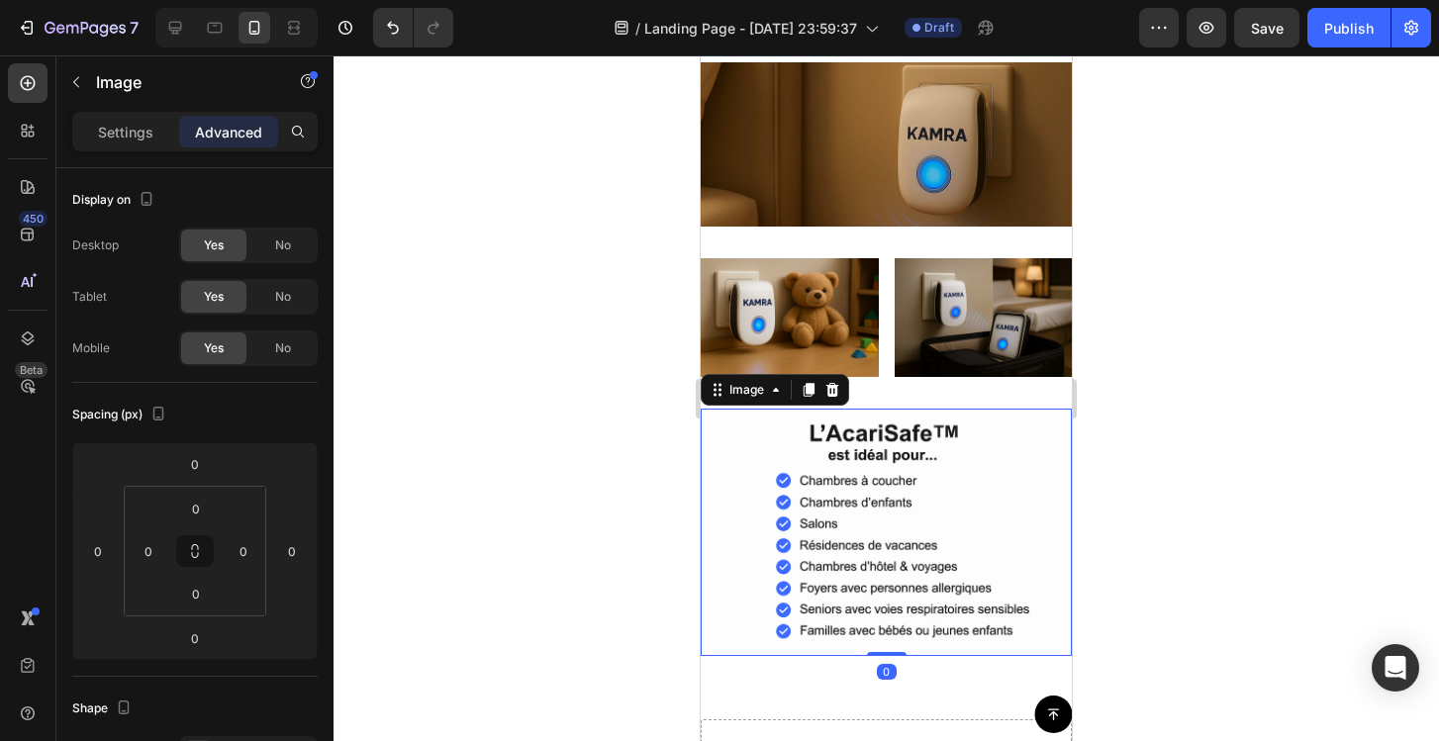
click at [890, 421] on img at bounding box center [886, 532] width 371 height 247
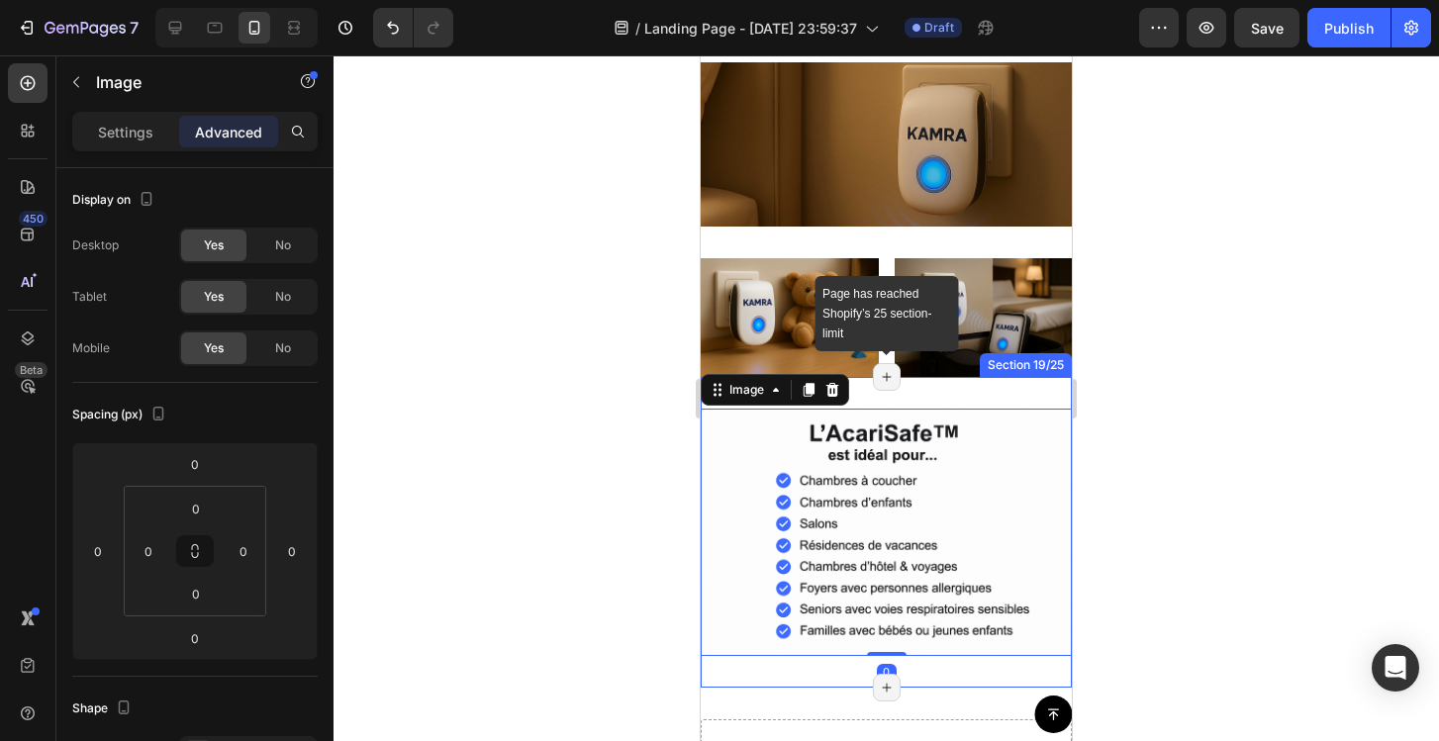
click at [879, 386] on div "Page has reached Shopify’s 25 section-limit" at bounding box center [887, 377] width 28 height 28
click at [881, 403] on div "Image 0 Section 19/25 Page has reached Shopify’s 25 section-limit Page has reac…" at bounding box center [886, 532] width 371 height 311
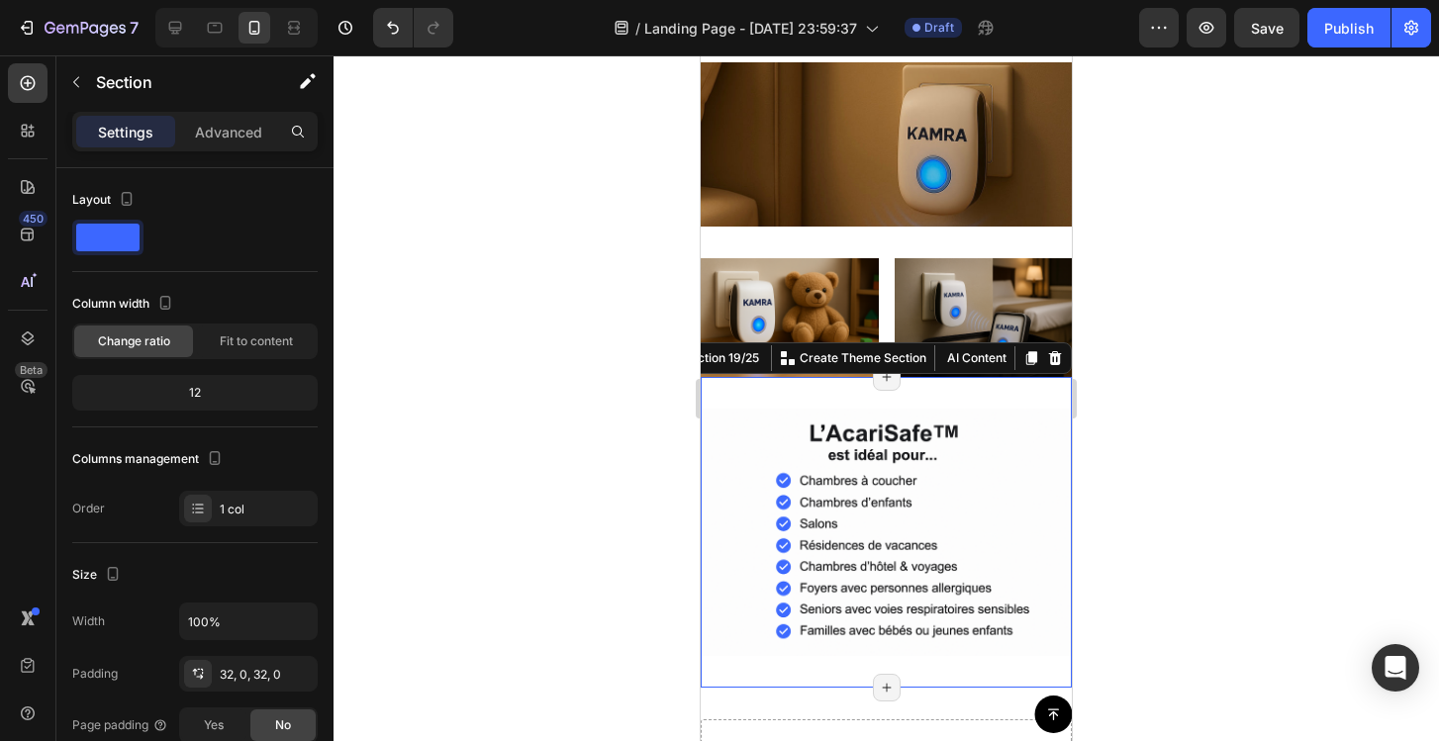
click at [879, 421] on img at bounding box center [886, 532] width 371 height 247
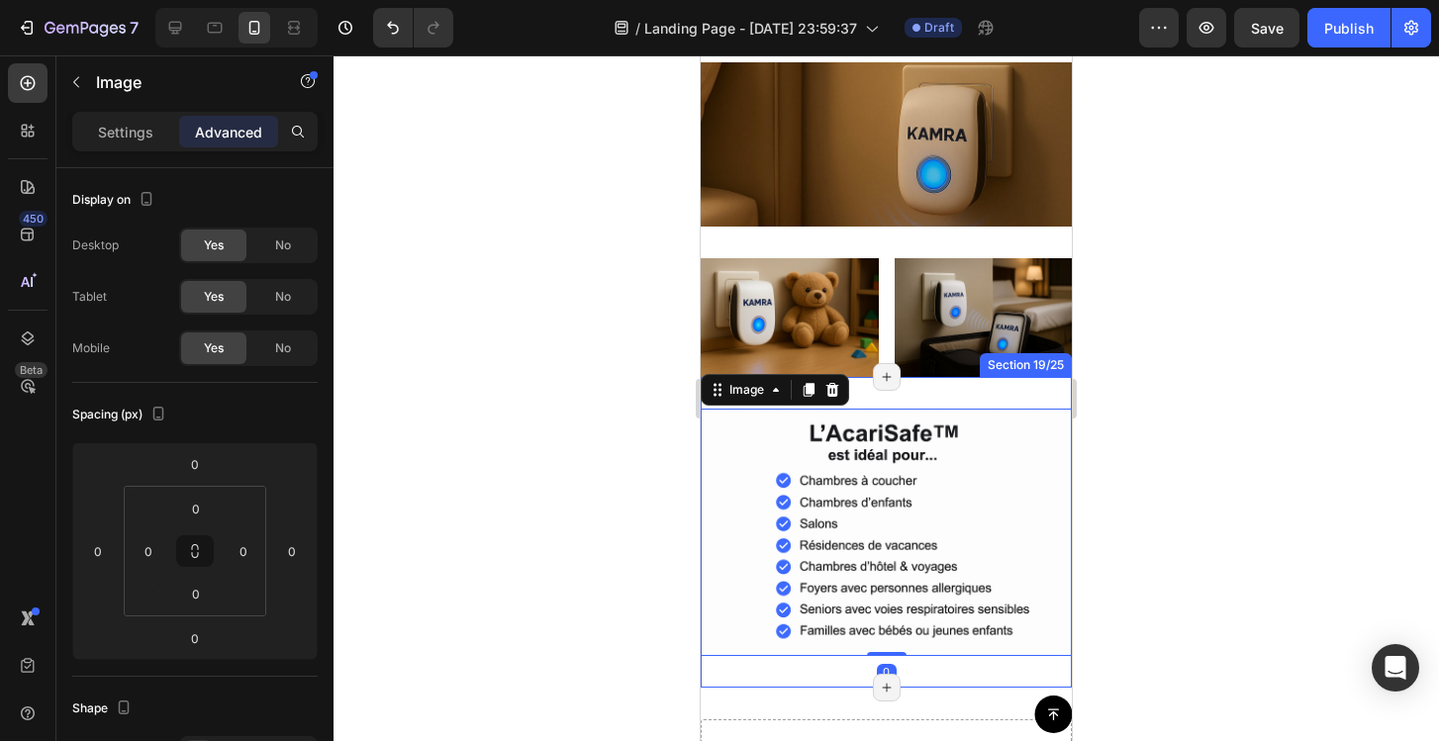
click at [872, 408] on div "Image 0 Section 19/25 Page has reached Shopify’s 25 section-limit Page has reac…" at bounding box center [886, 532] width 371 height 311
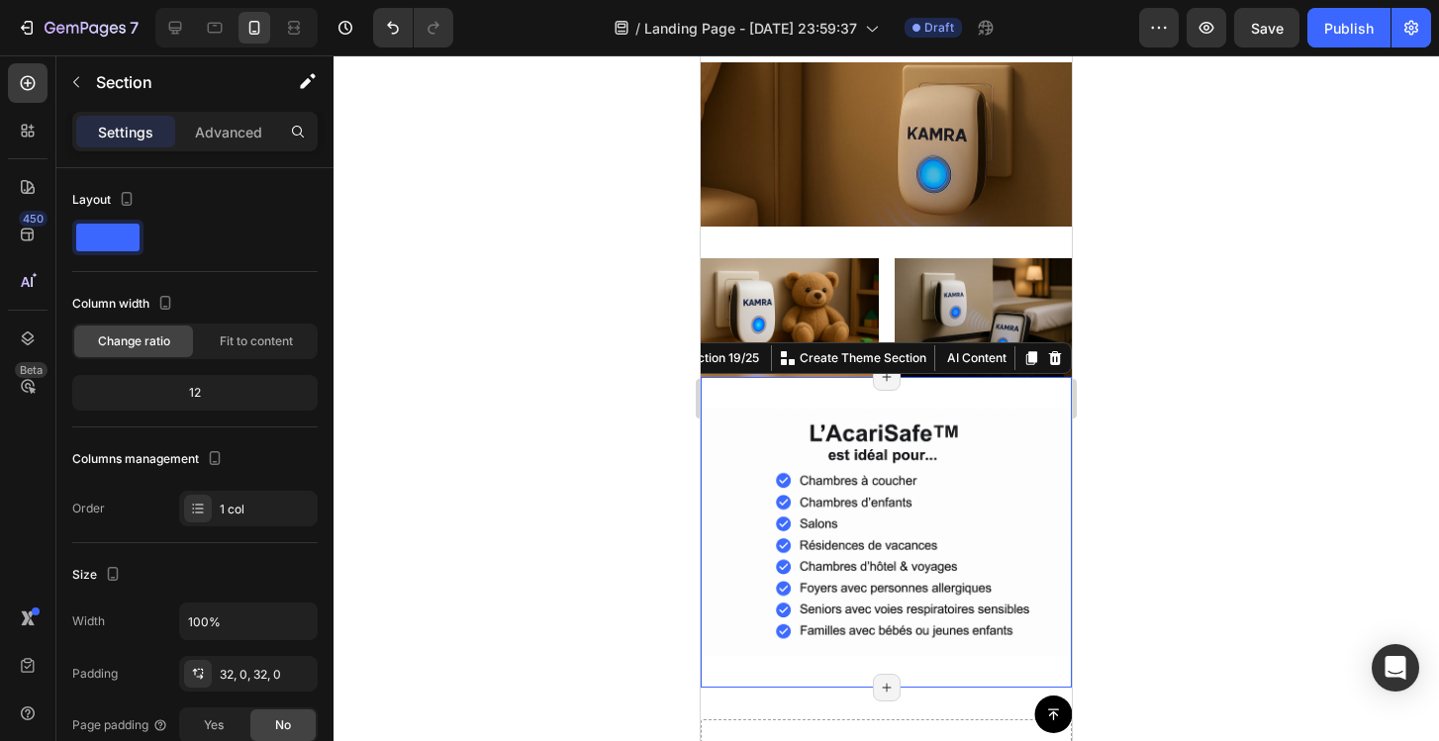
click at [872, 408] on div "Image Section 19/25 You can create reusable sections Create Theme Section AI Co…" at bounding box center [886, 532] width 371 height 311
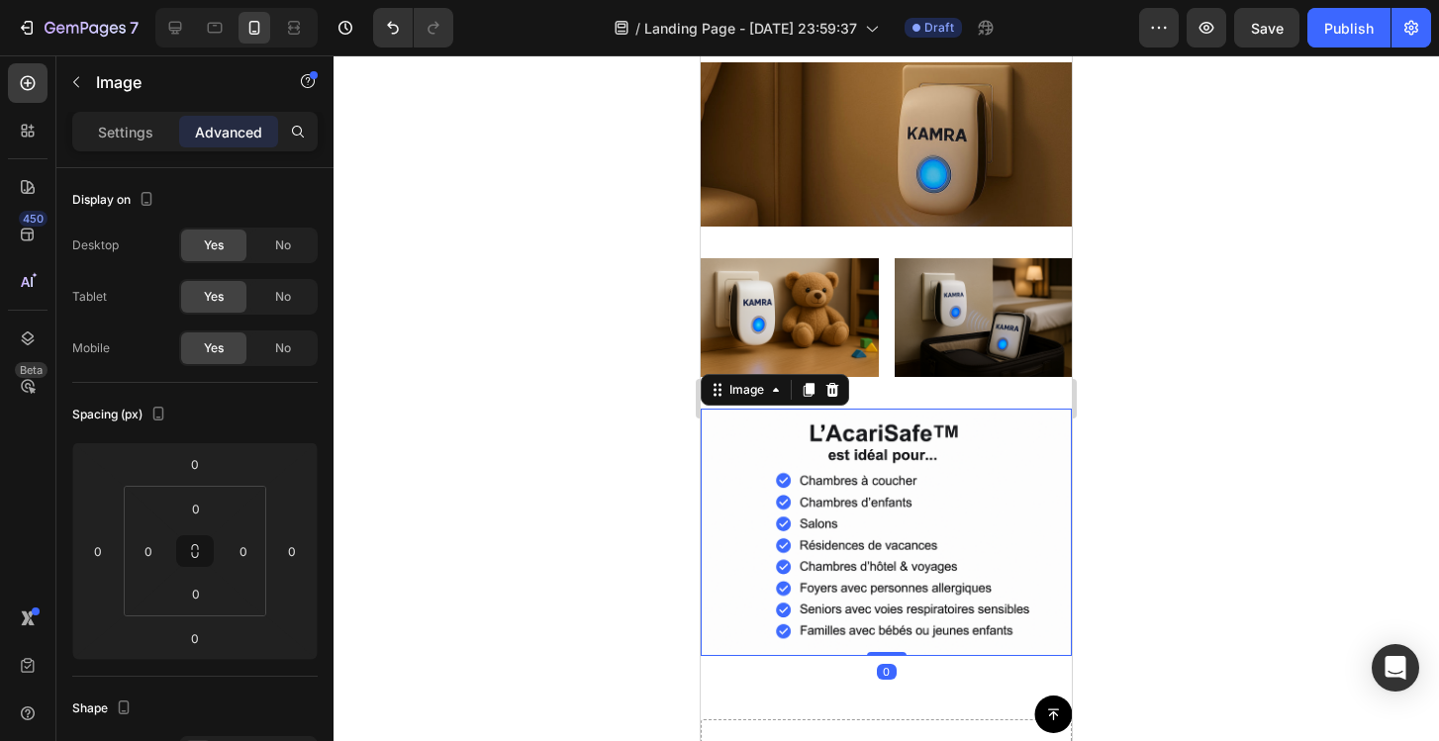
click at [872, 441] on img at bounding box center [886, 532] width 371 height 247
click at [873, 409] on img at bounding box center [886, 532] width 371 height 247
click at [1139, 356] on div at bounding box center [886, 398] width 1105 height 686
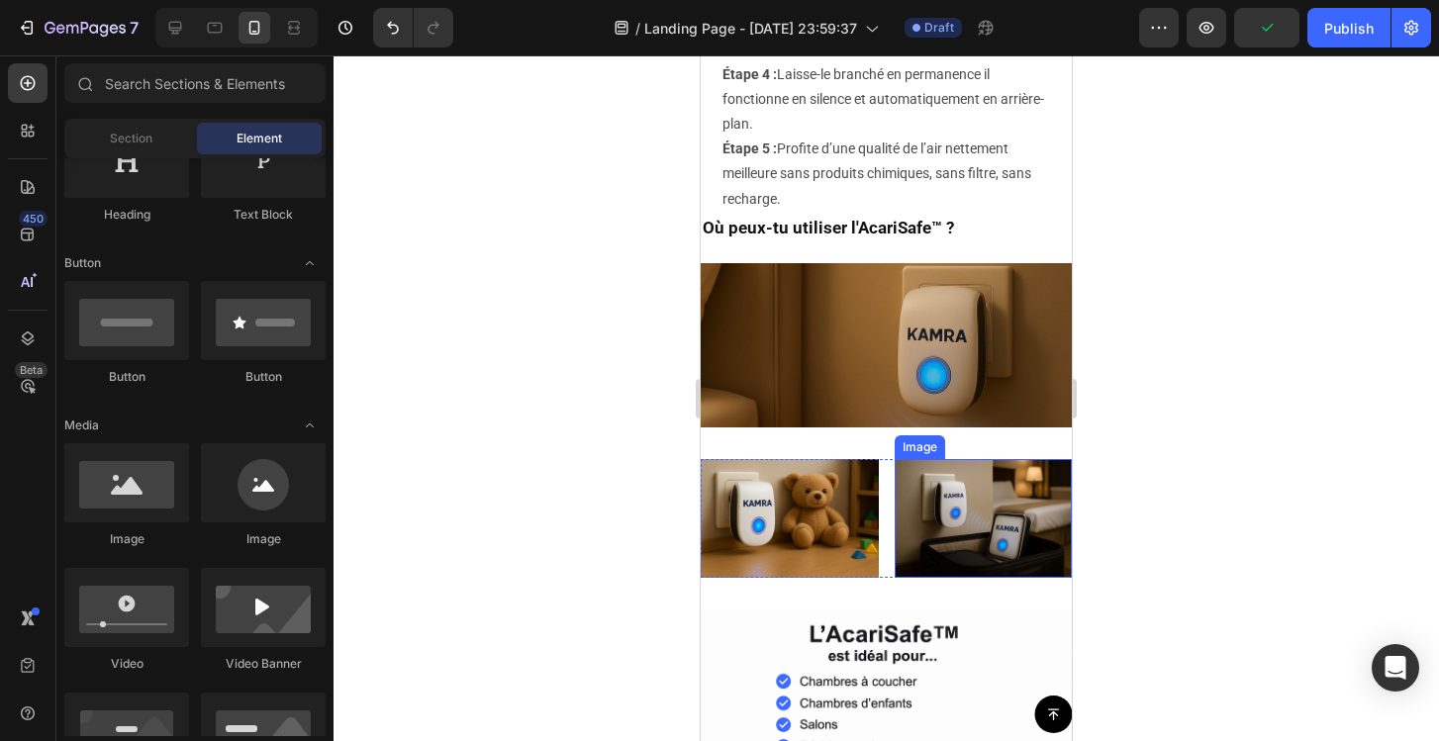
scroll to position [6849, 0]
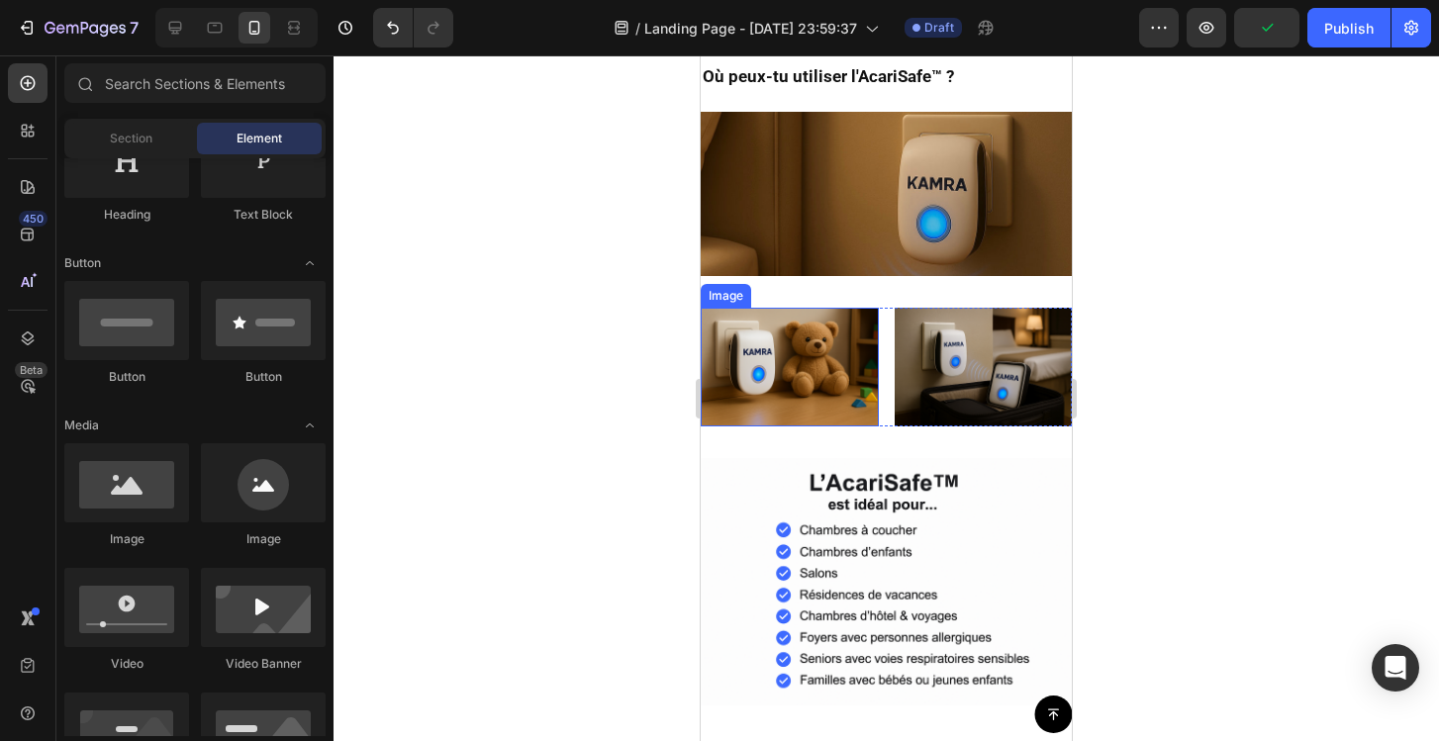
click at [813, 335] on img at bounding box center [790, 367] width 178 height 119
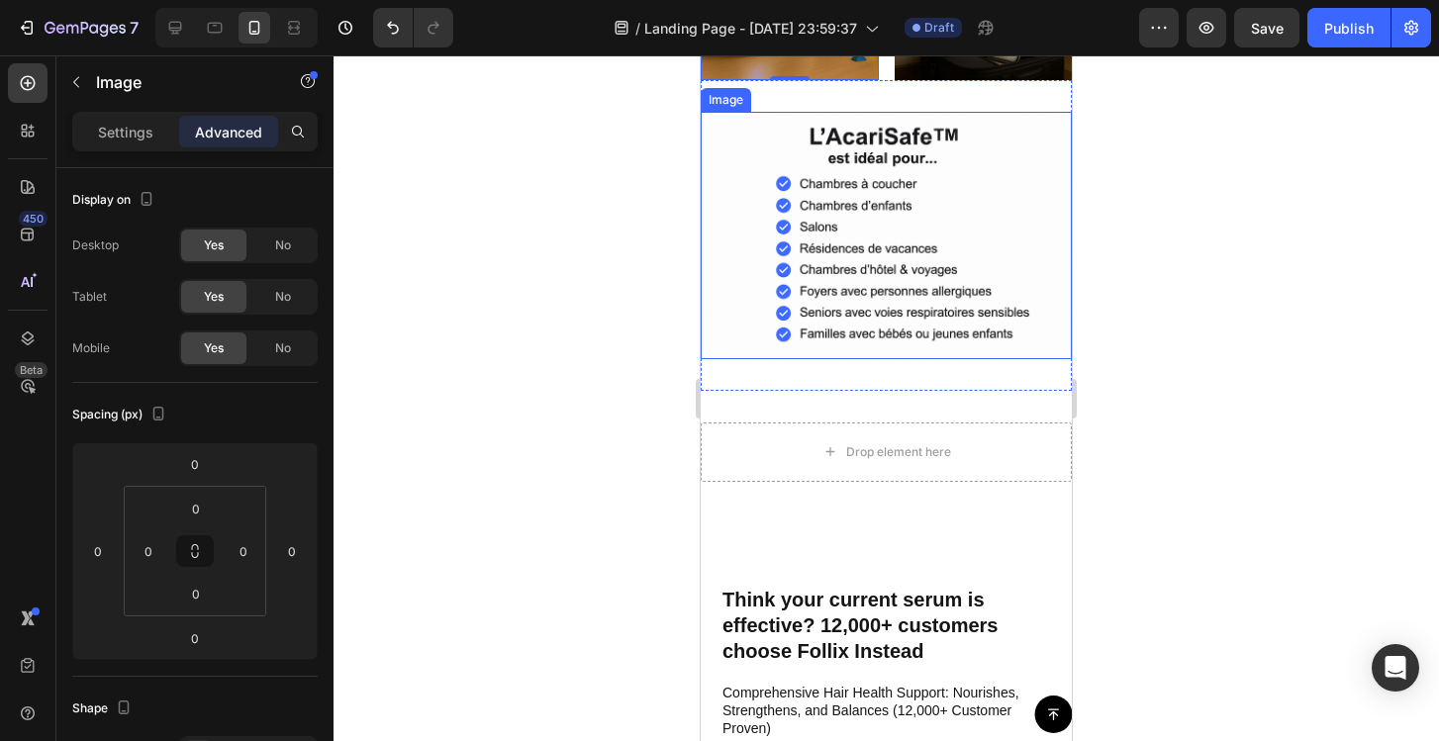
scroll to position [7197, 0]
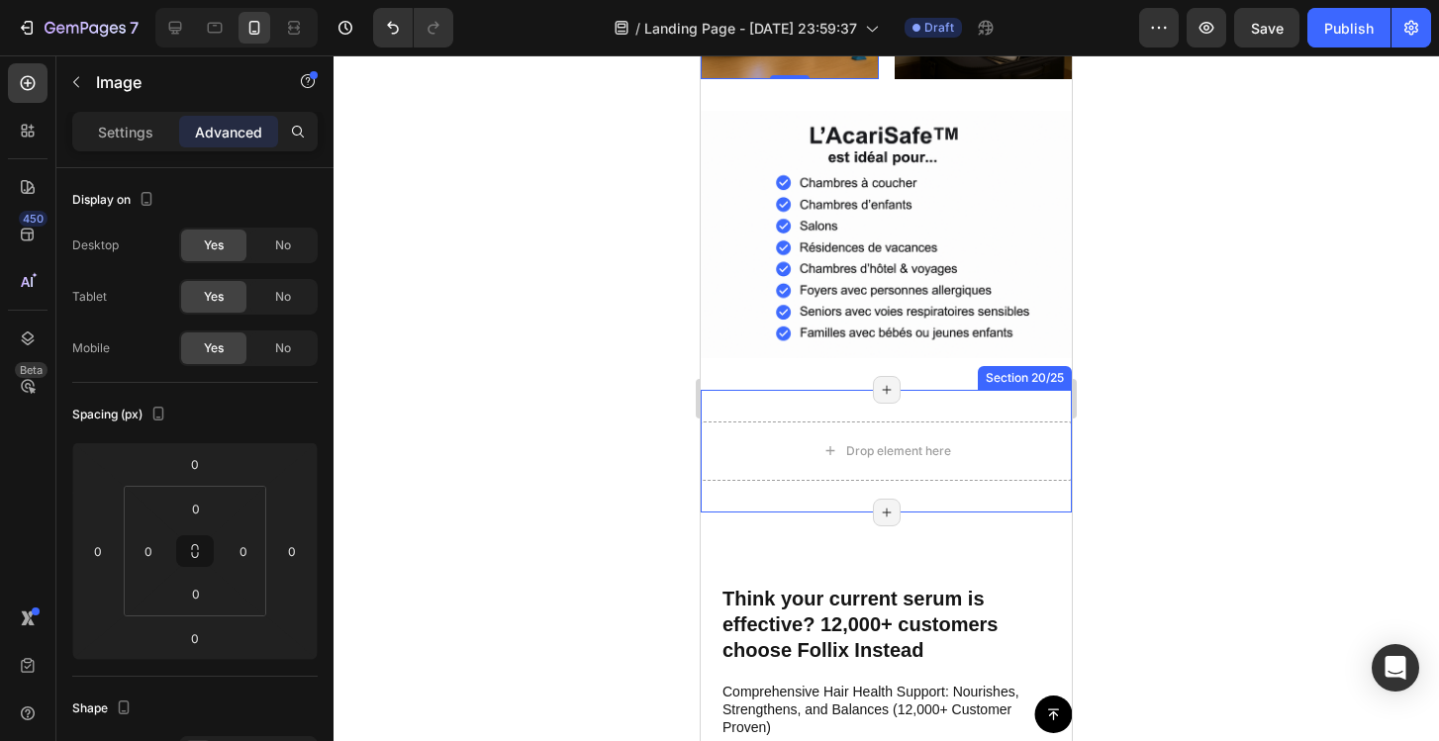
click at [836, 419] on div "Drop element here Section 20/25 Page has reached Shopify’s 25 section-limit Pag…" at bounding box center [886, 451] width 371 height 123
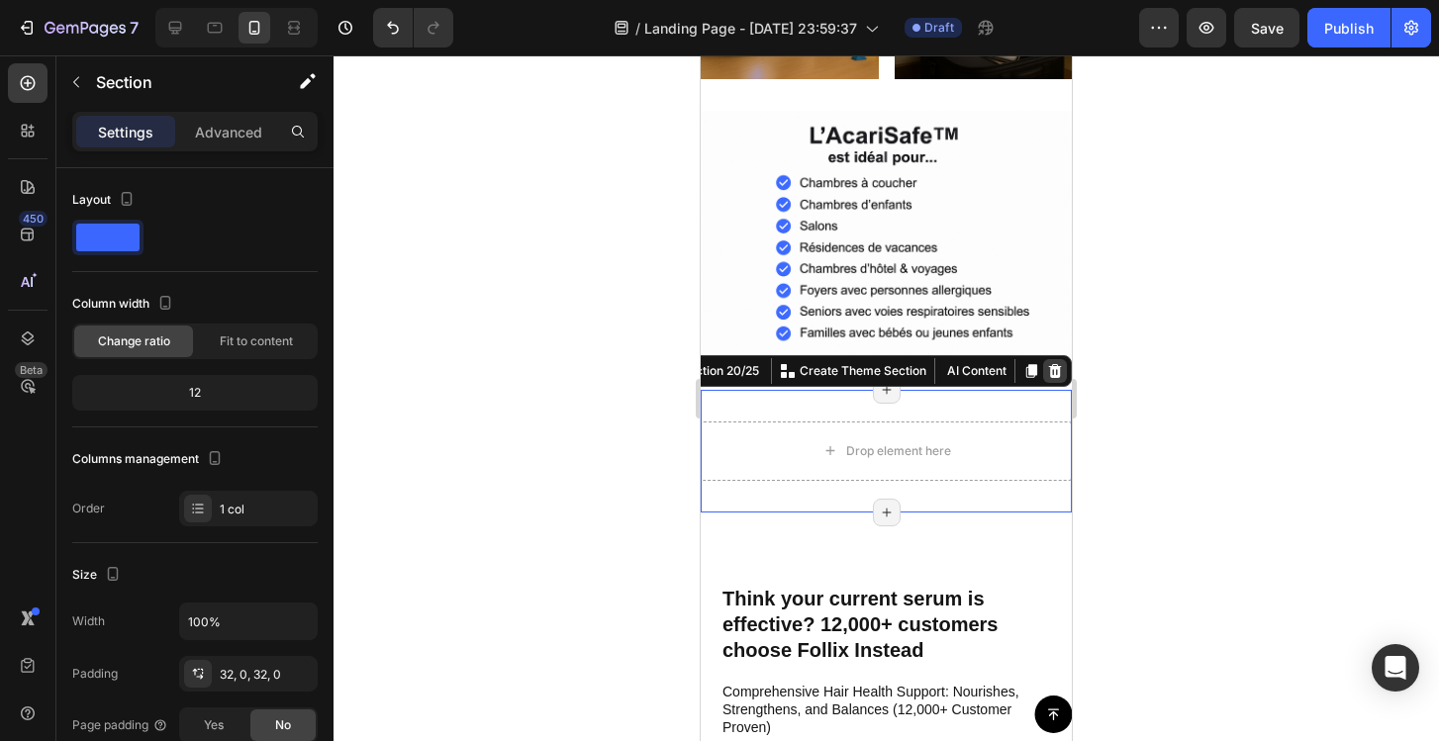
click at [1052, 364] on icon at bounding box center [1055, 371] width 13 height 14
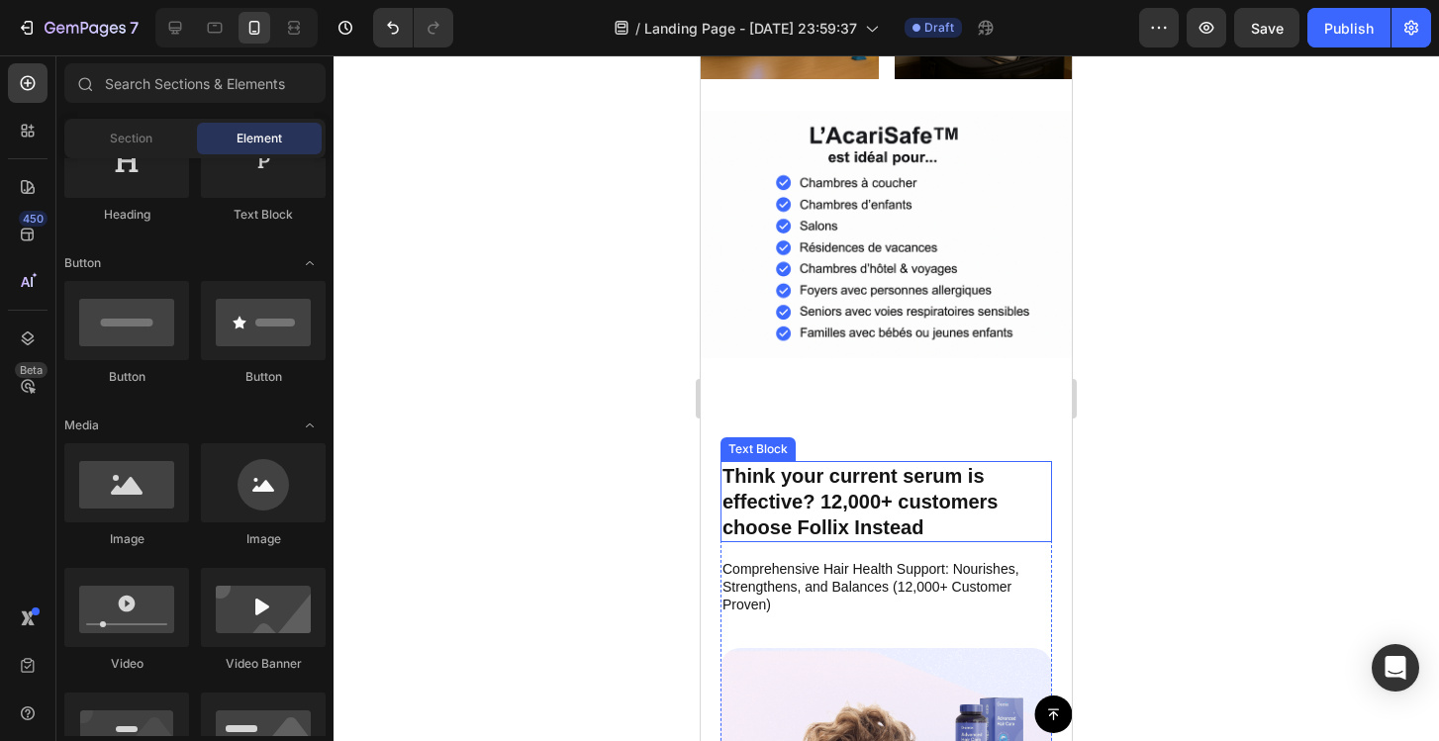
click at [879, 497] on p "Think your current serum is effective? 12,000+ customers choose Follix Instead" at bounding box center [886, 501] width 328 height 77
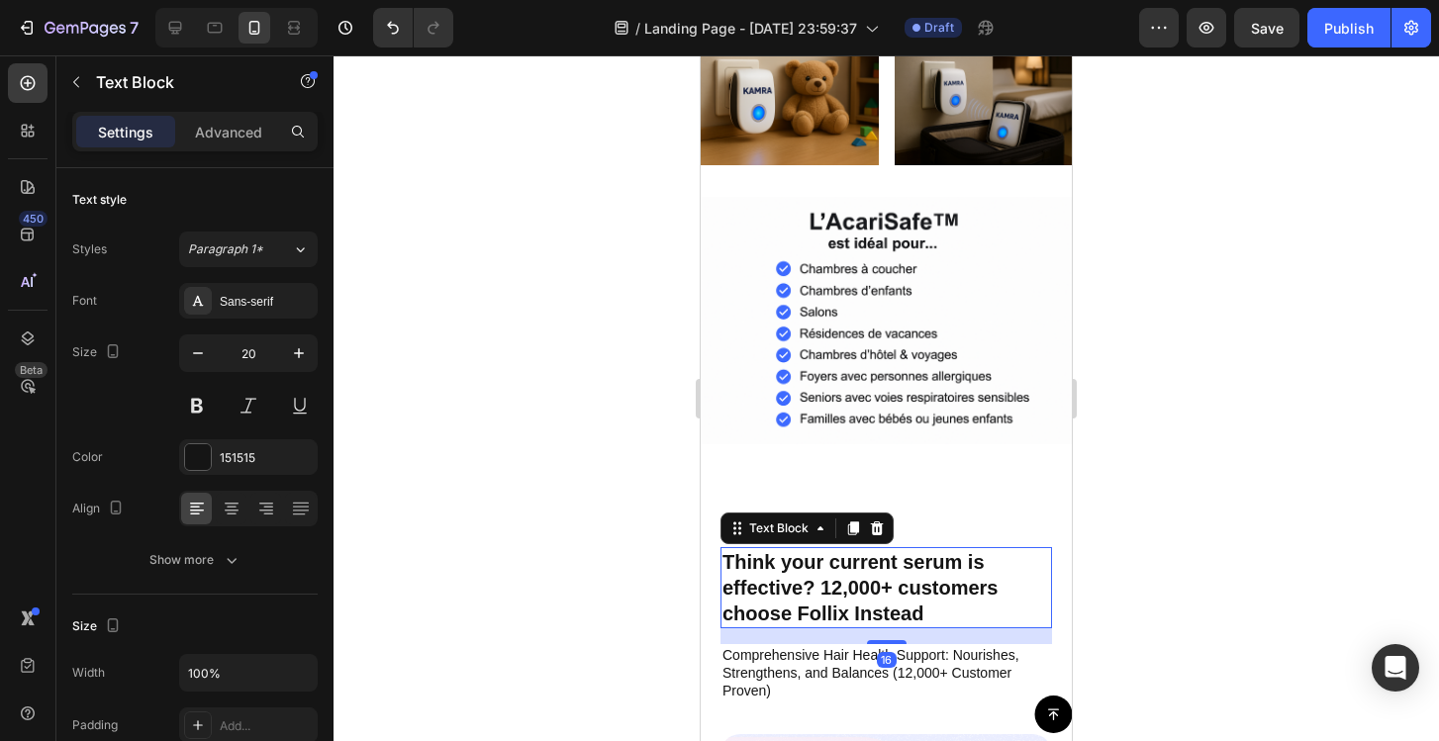
scroll to position [7144, 0]
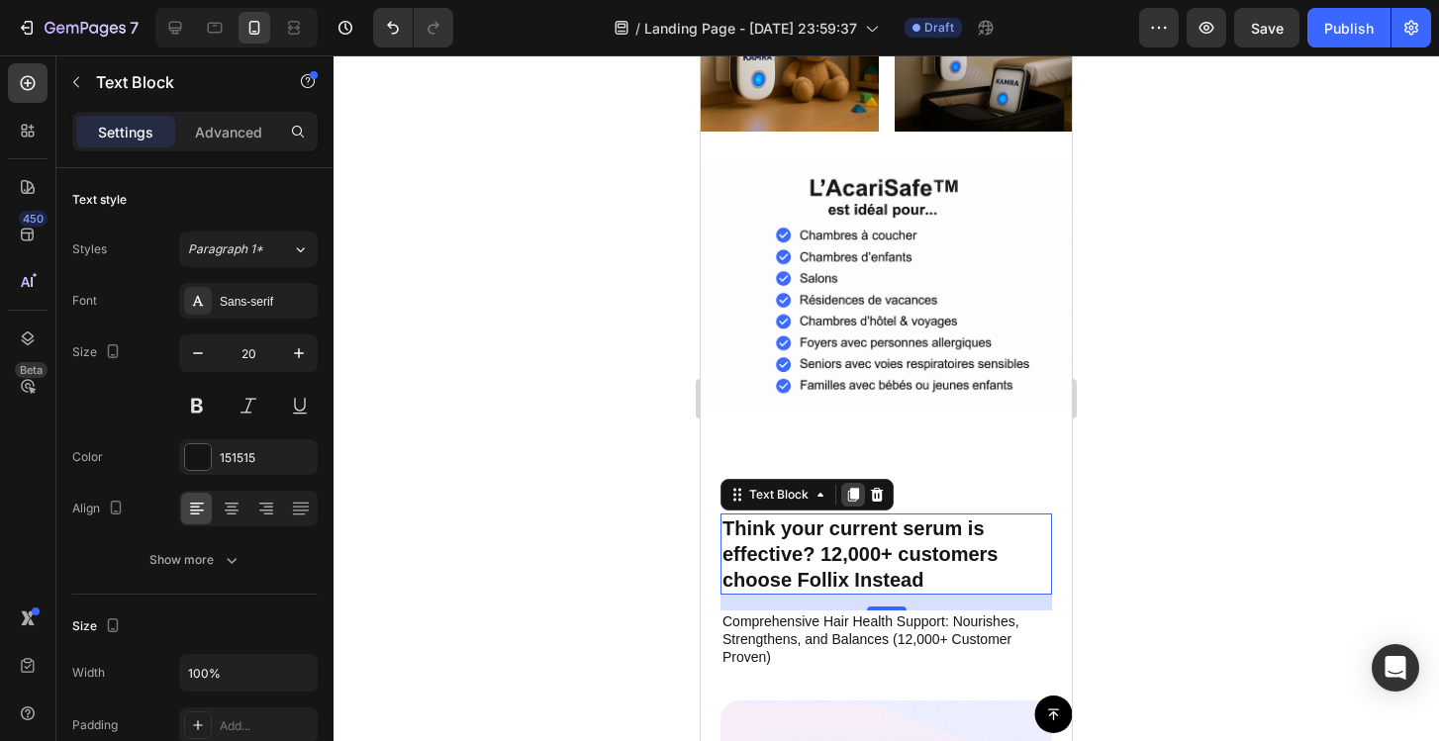
click at [853, 490] on icon at bounding box center [853, 495] width 11 height 14
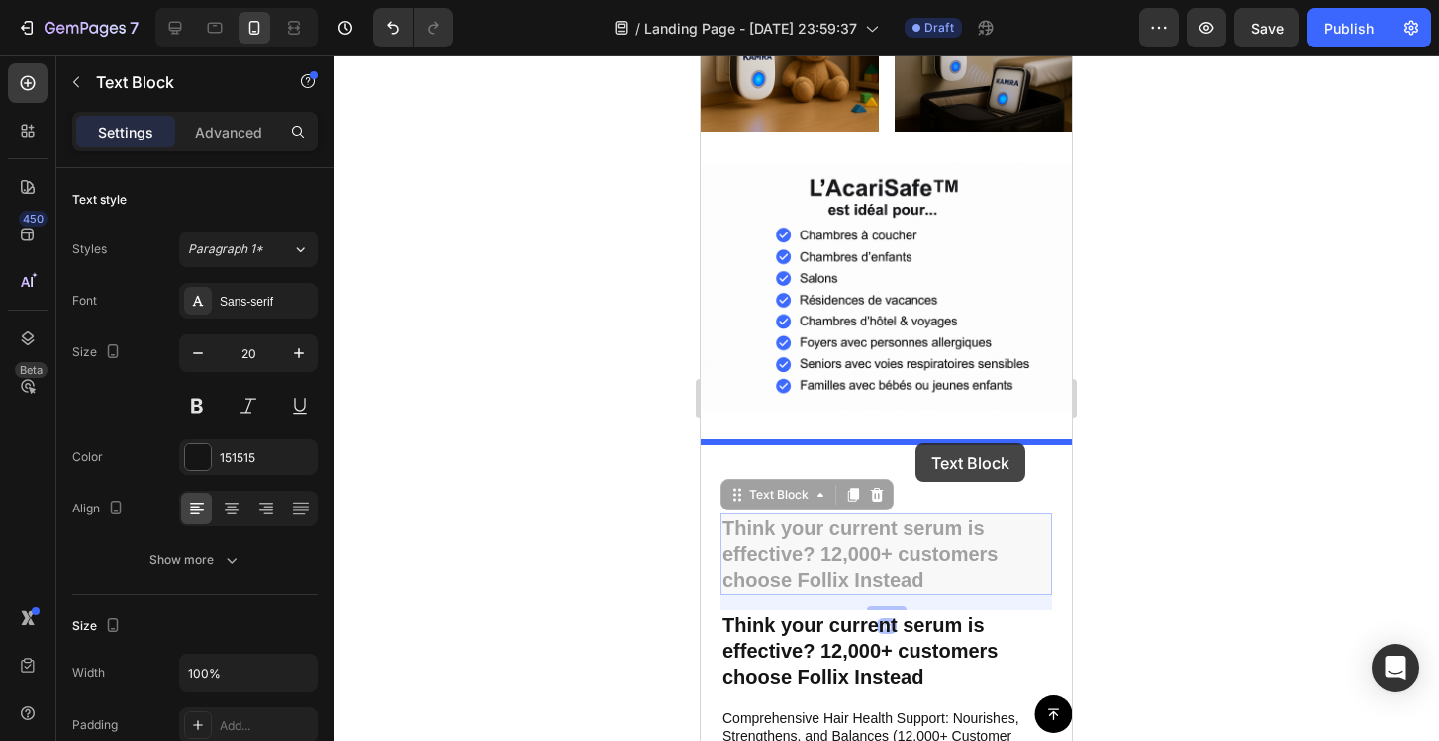
drag, startPoint x: 929, startPoint y: 548, endPoint x: 917, endPoint y: 447, distance: 101.6
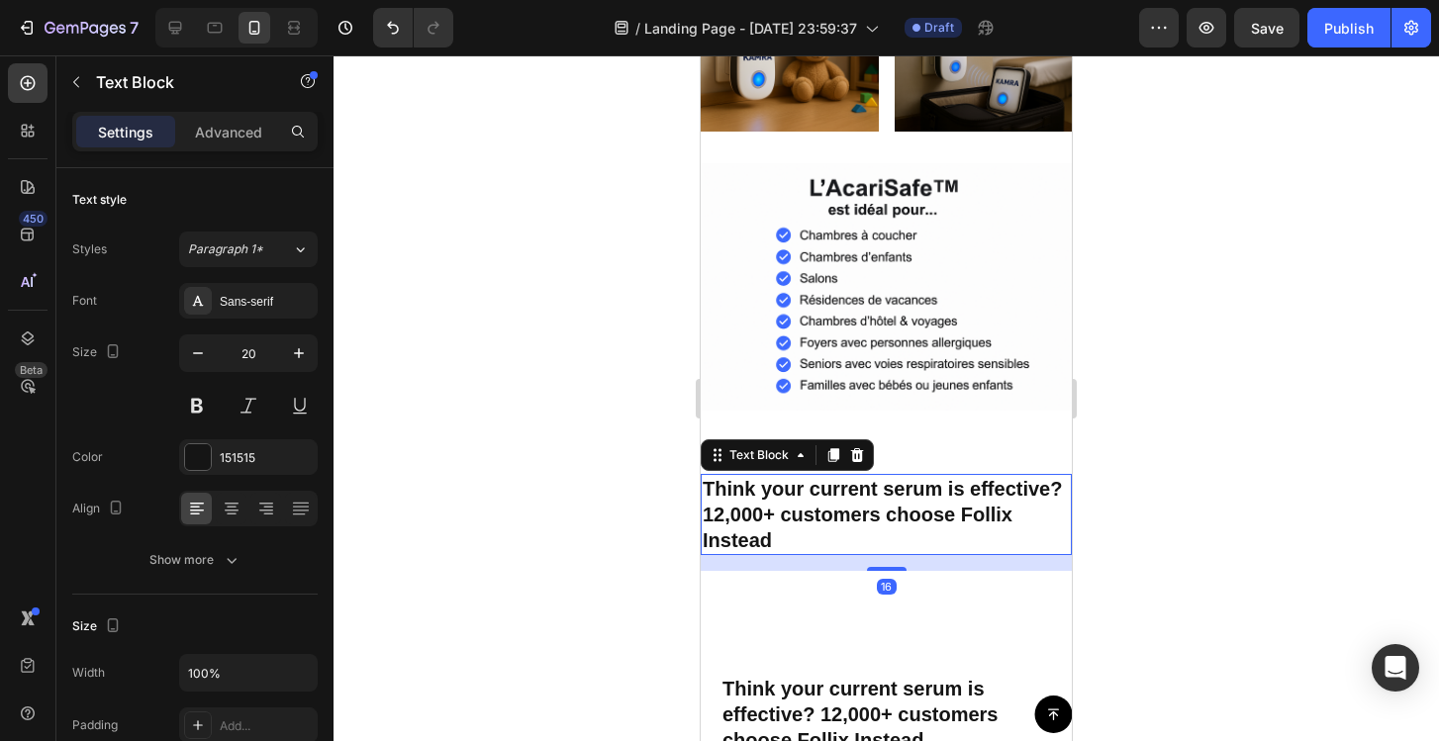
click at [896, 506] on p "Think your current serum is effective? 12,000+ customers choose Follix Instead" at bounding box center [886, 514] width 367 height 77
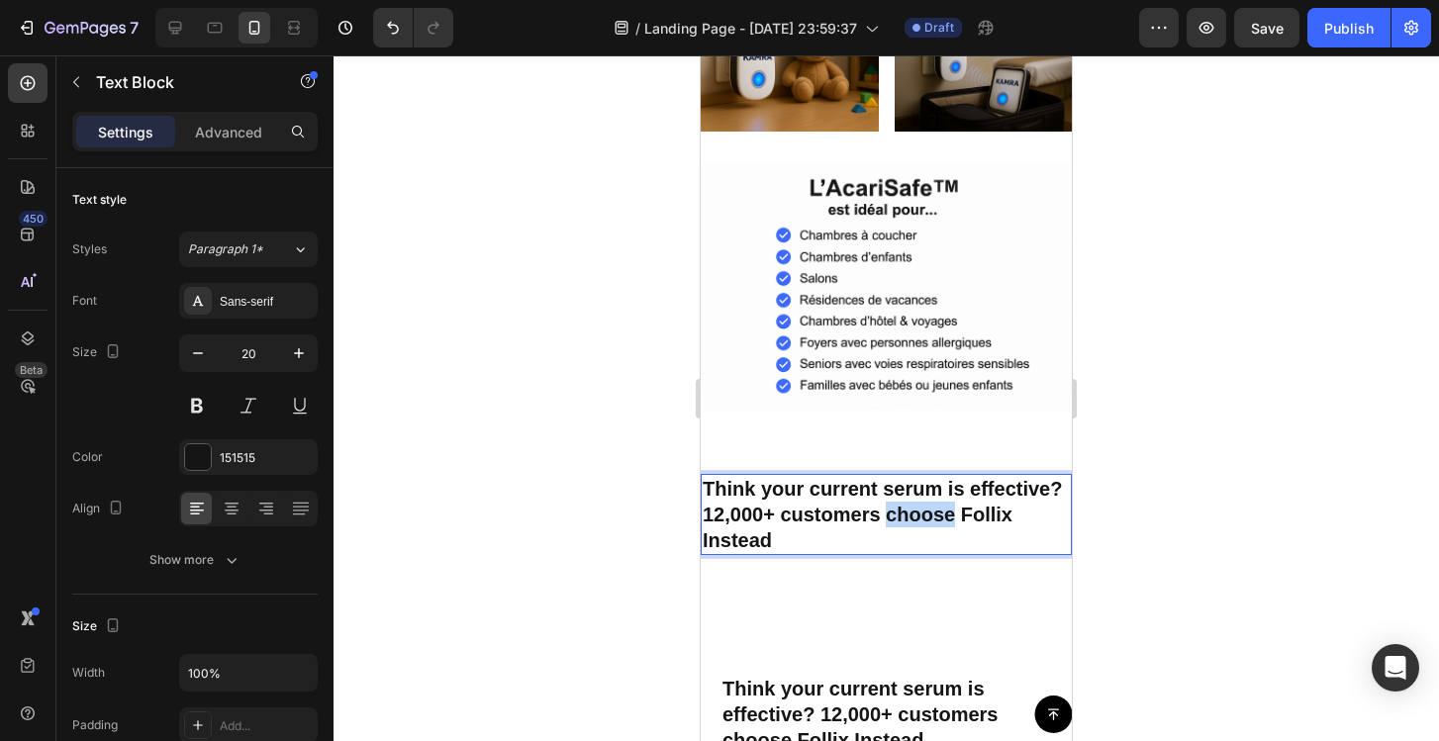
click at [896, 506] on p "Think your current serum is effective? 12,000+ customers choose Follix Instead" at bounding box center [886, 514] width 367 height 77
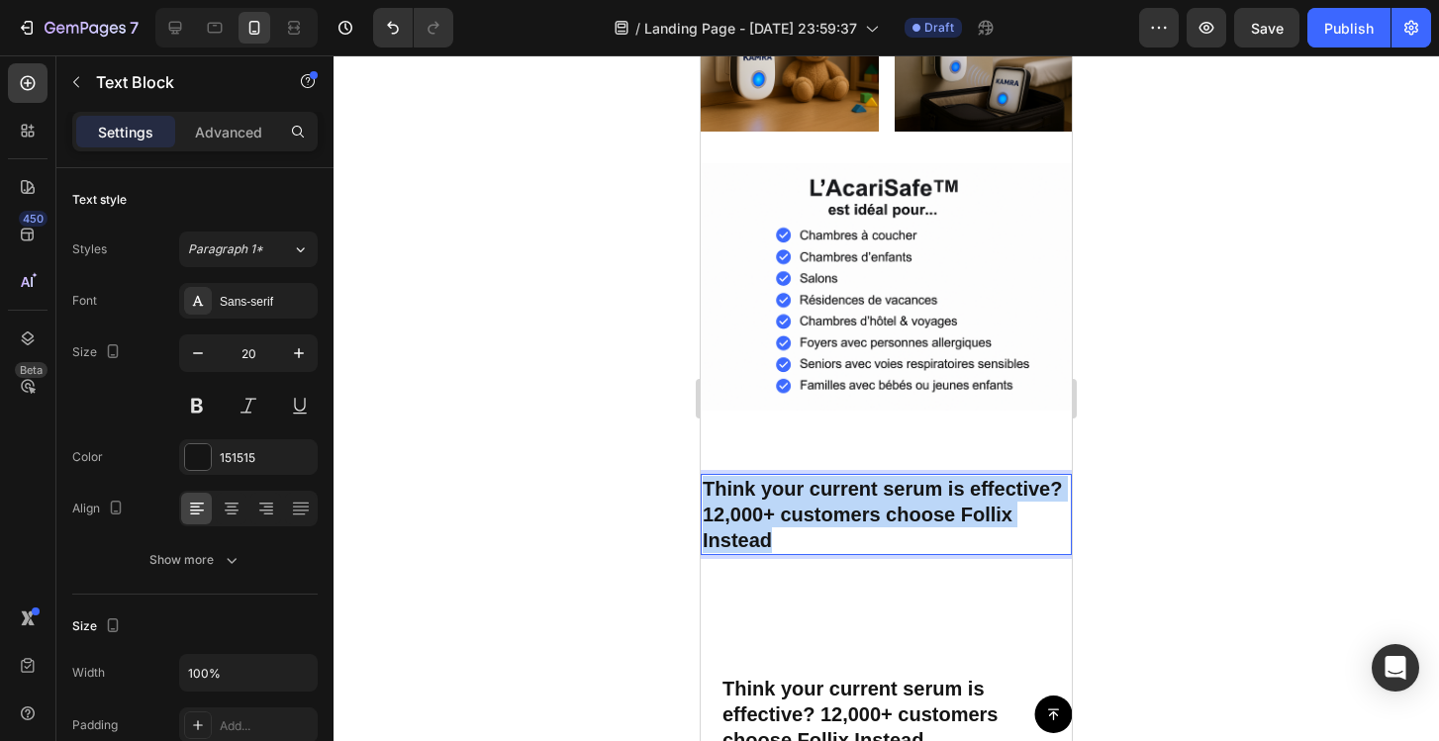
click at [896, 506] on p "Think your current serum is effective? 12,000+ customers choose Follix Instead" at bounding box center [886, 514] width 367 height 77
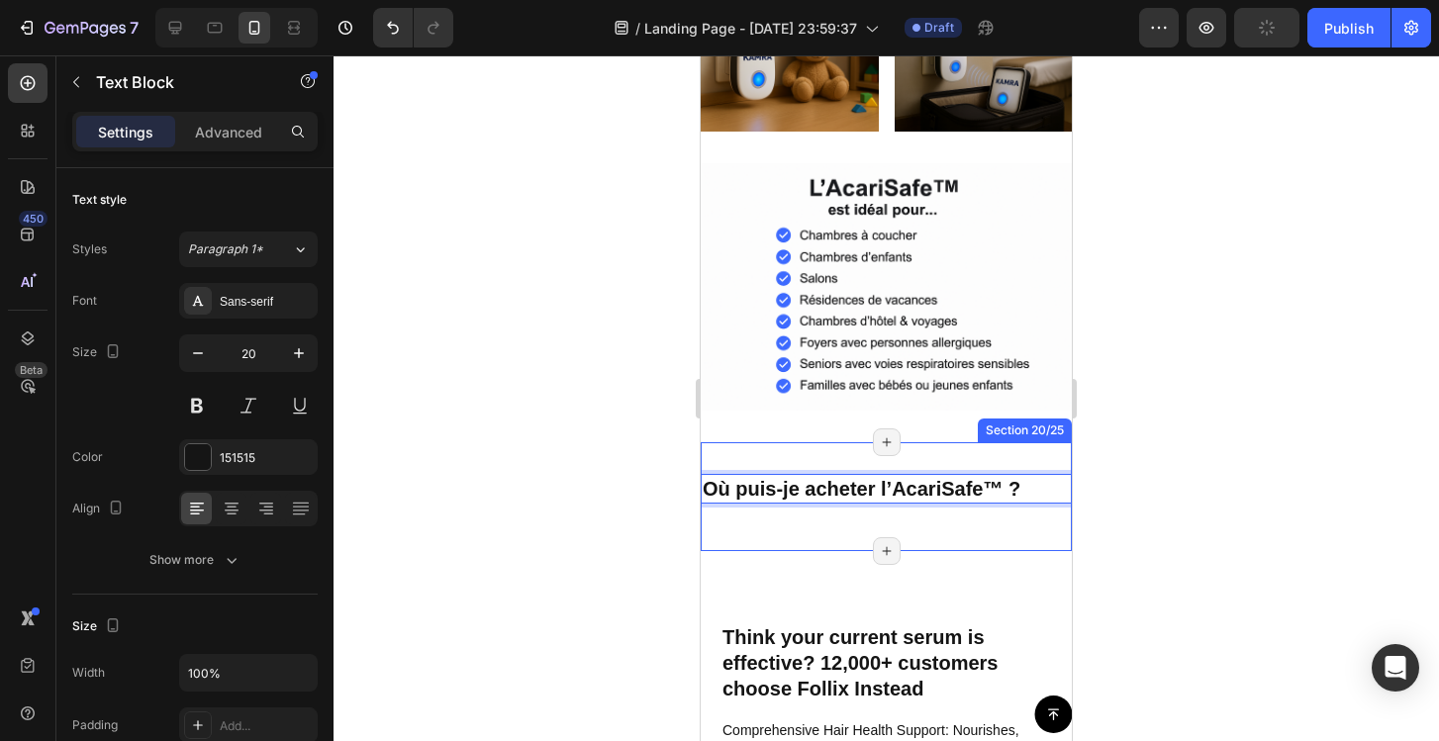
click at [978, 522] on div "Où puis-je acheter l’AcariSafe™ ? Text Block 16 Section 20/25 Page has reached …" at bounding box center [886, 496] width 371 height 109
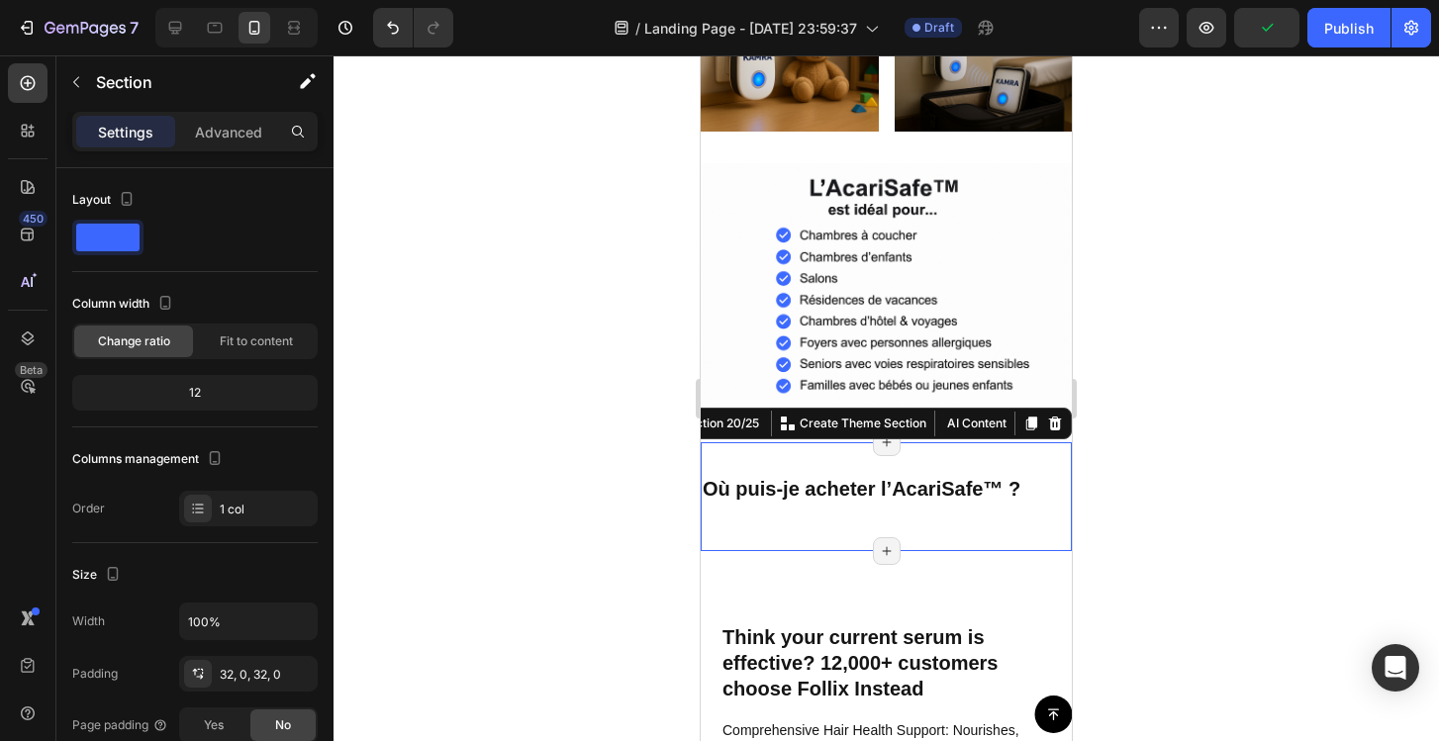
click at [979, 526] on div "Où puis-je acheter l’AcariSafe™ ? Text Block Section 20/25 You can create reusa…" at bounding box center [886, 496] width 371 height 109
click at [243, 133] on p "Advanced" at bounding box center [228, 132] width 67 height 21
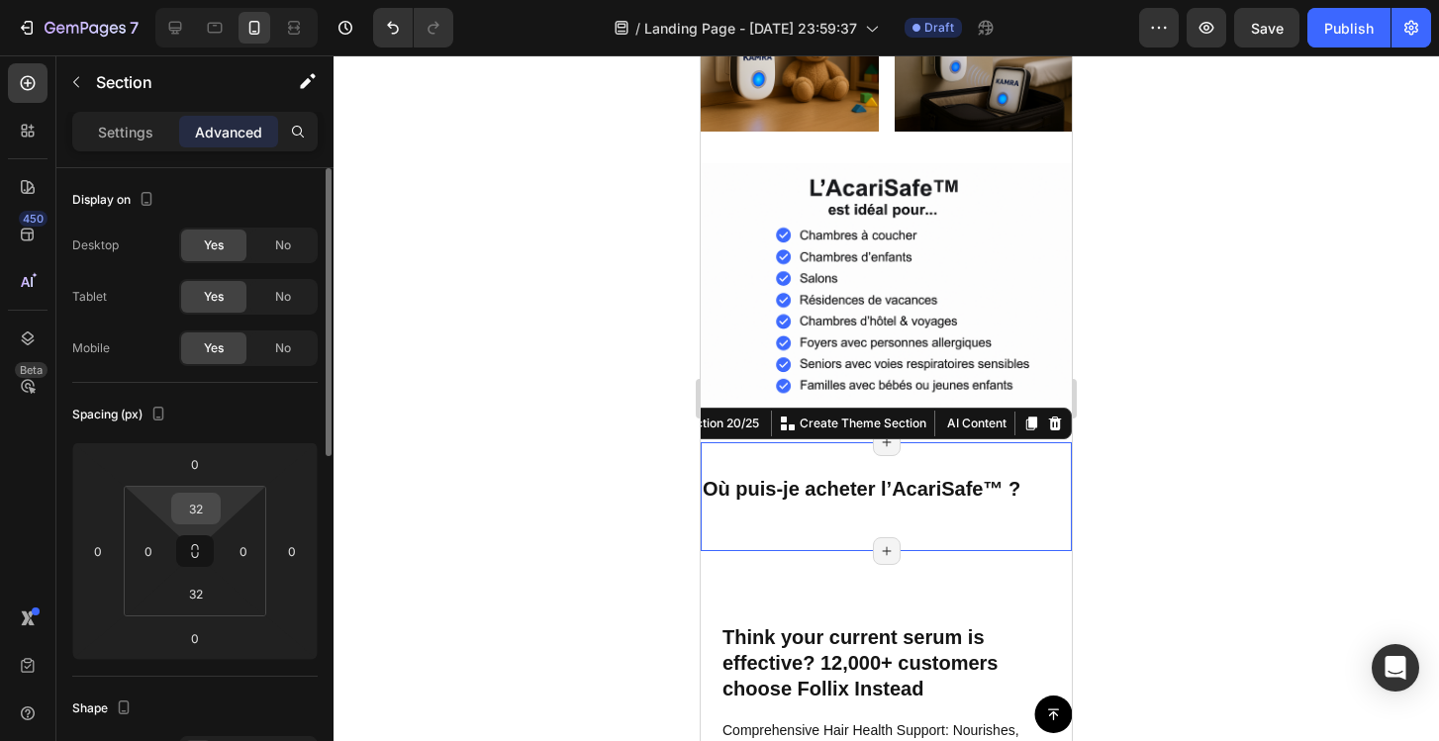
click at [196, 510] on input "32" at bounding box center [196, 509] width 40 height 30
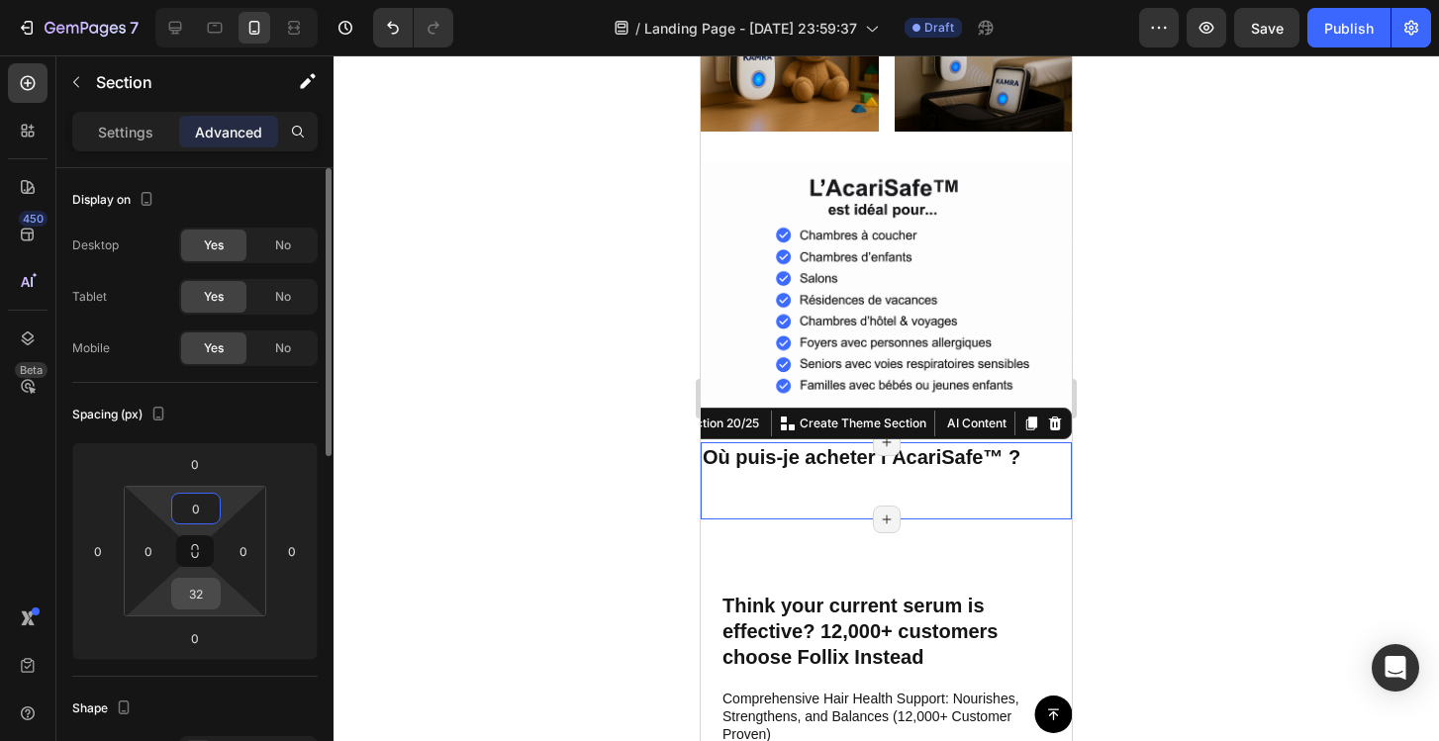
type input "0"
click at [196, 591] on input "32" at bounding box center [196, 594] width 40 height 30
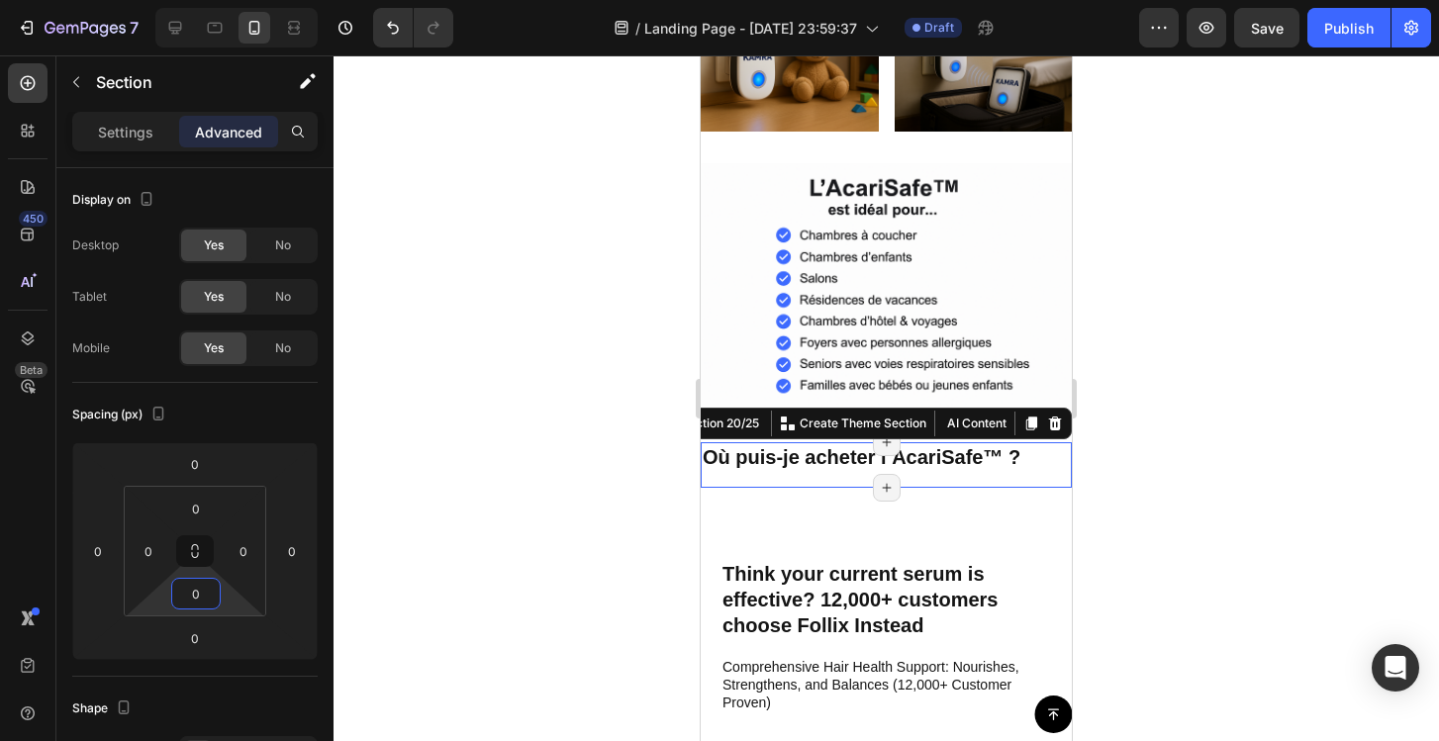
type input "0"
click at [546, 583] on div at bounding box center [886, 398] width 1105 height 686
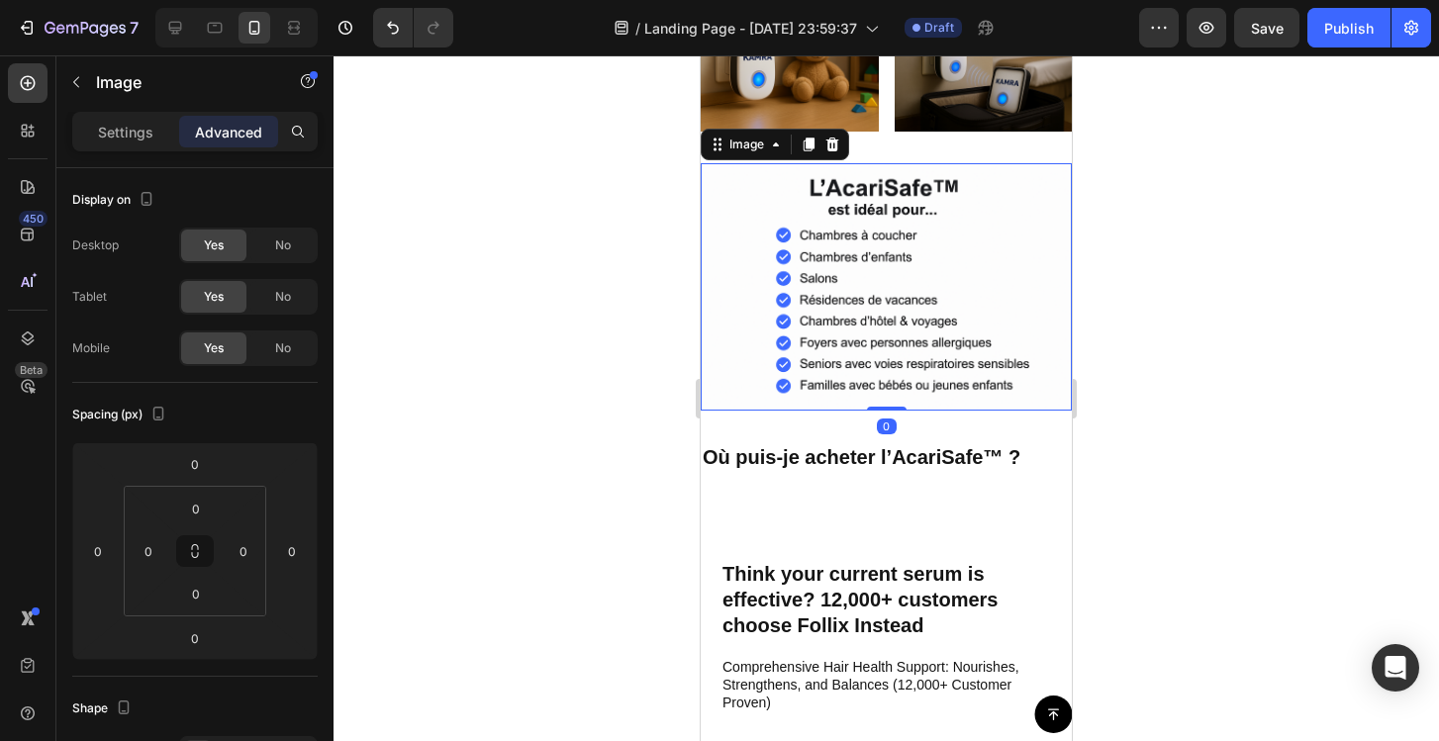
click at [903, 408] on div "Image 0" at bounding box center [886, 286] width 371 height 247
click at [473, 354] on div at bounding box center [886, 398] width 1105 height 686
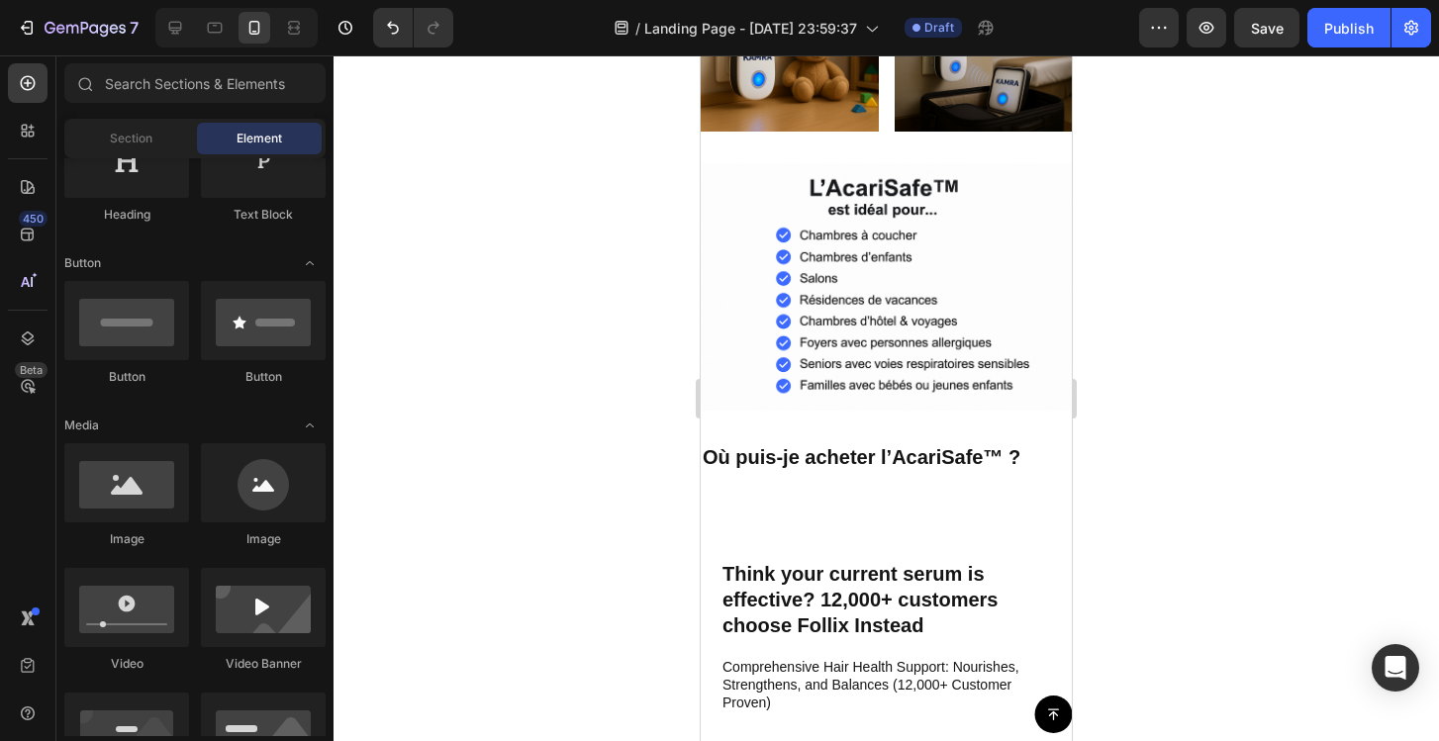
click at [651, 321] on div at bounding box center [886, 398] width 1105 height 686
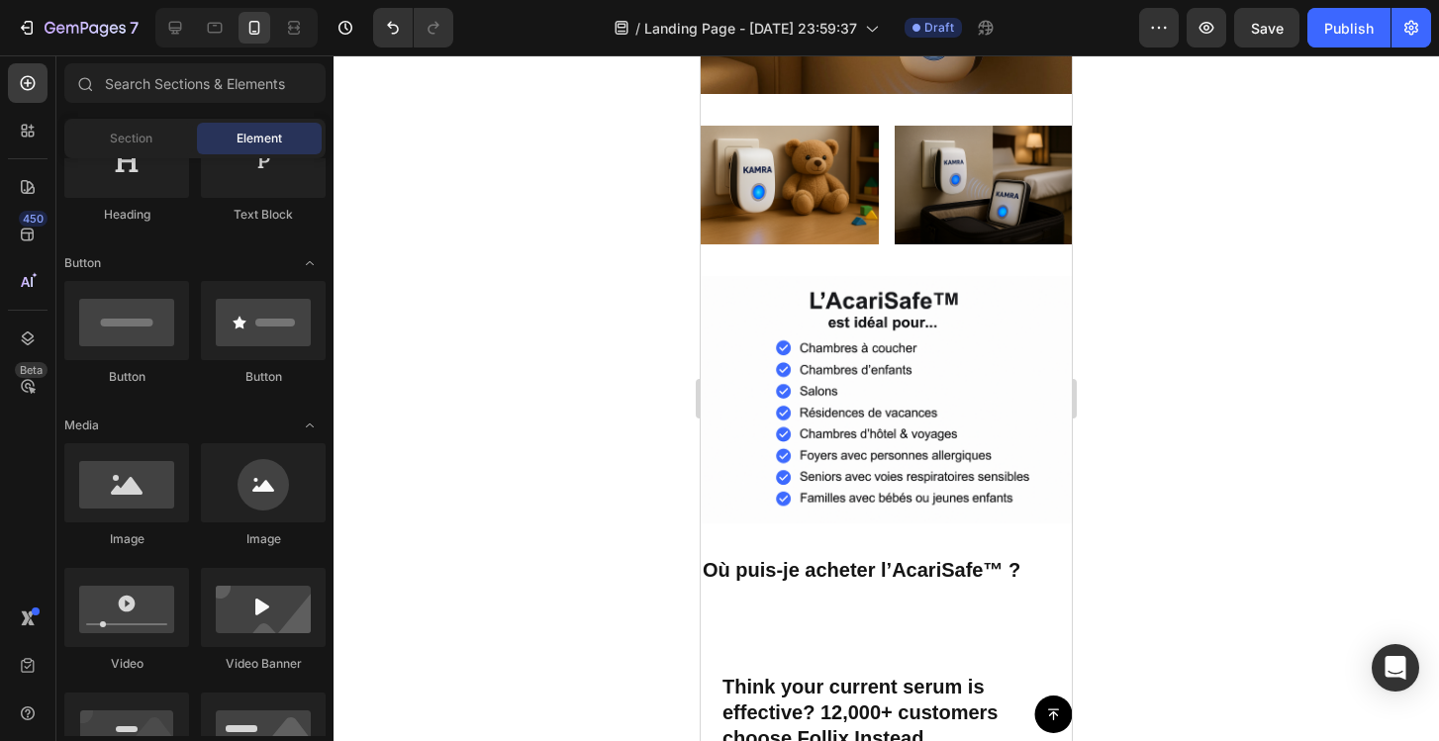
scroll to position [7237, 0]
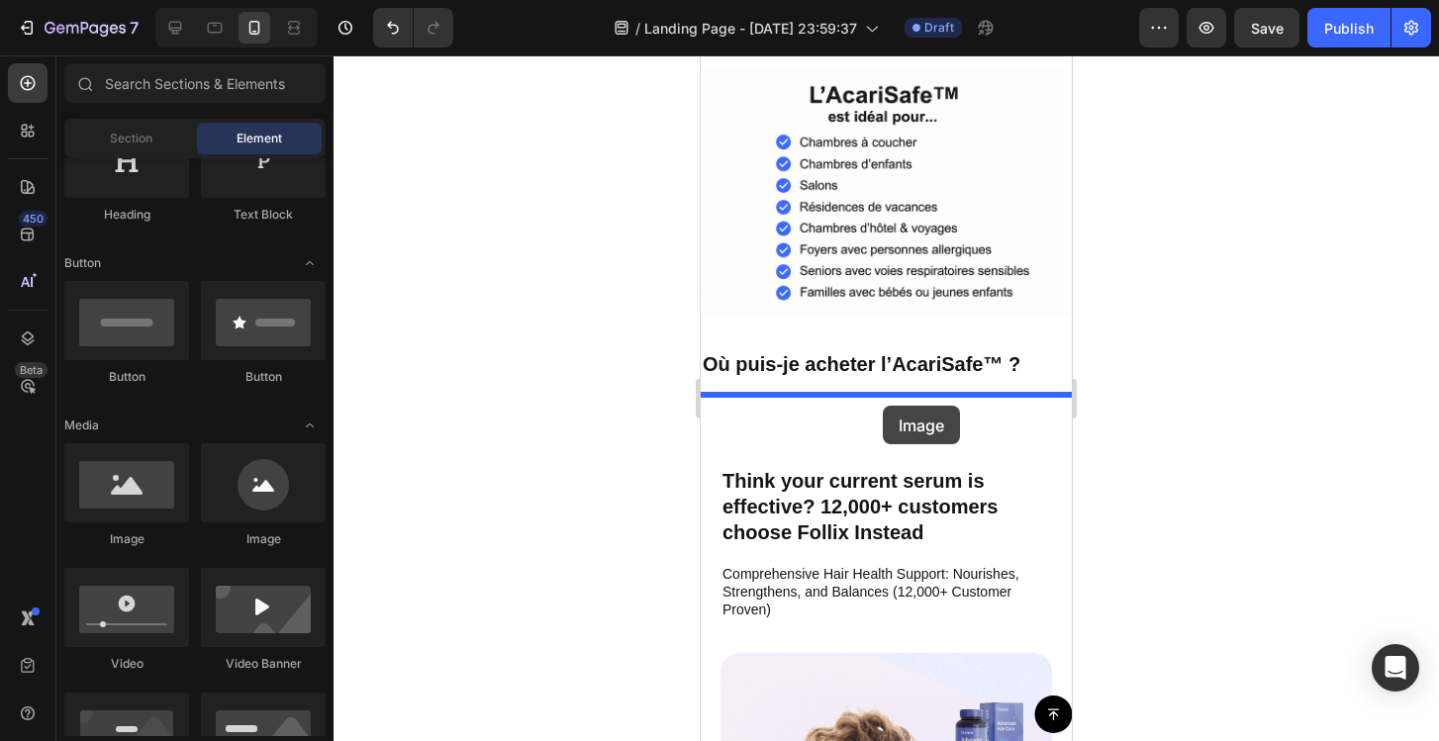
drag, startPoint x: 862, startPoint y: 540, endPoint x: 883, endPoint y: 407, distance: 135.2
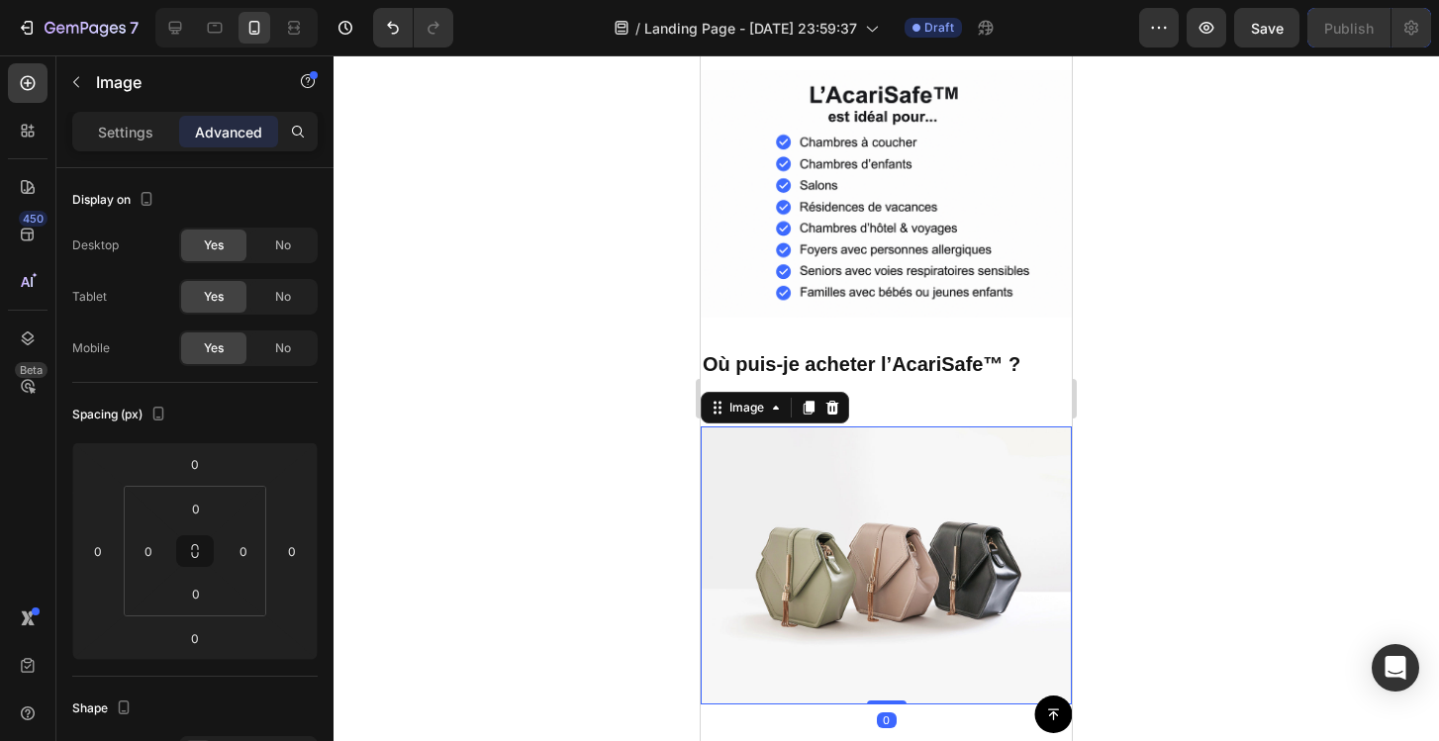
click at [813, 530] on img at bounding box center [886, 566] width 371 height 278
click at [755, 468] on img at bounding box center [886, 566] width 371 height 278
click at [76, 85] on icon "button" at bounding box center [76, 82] width 6 height 11
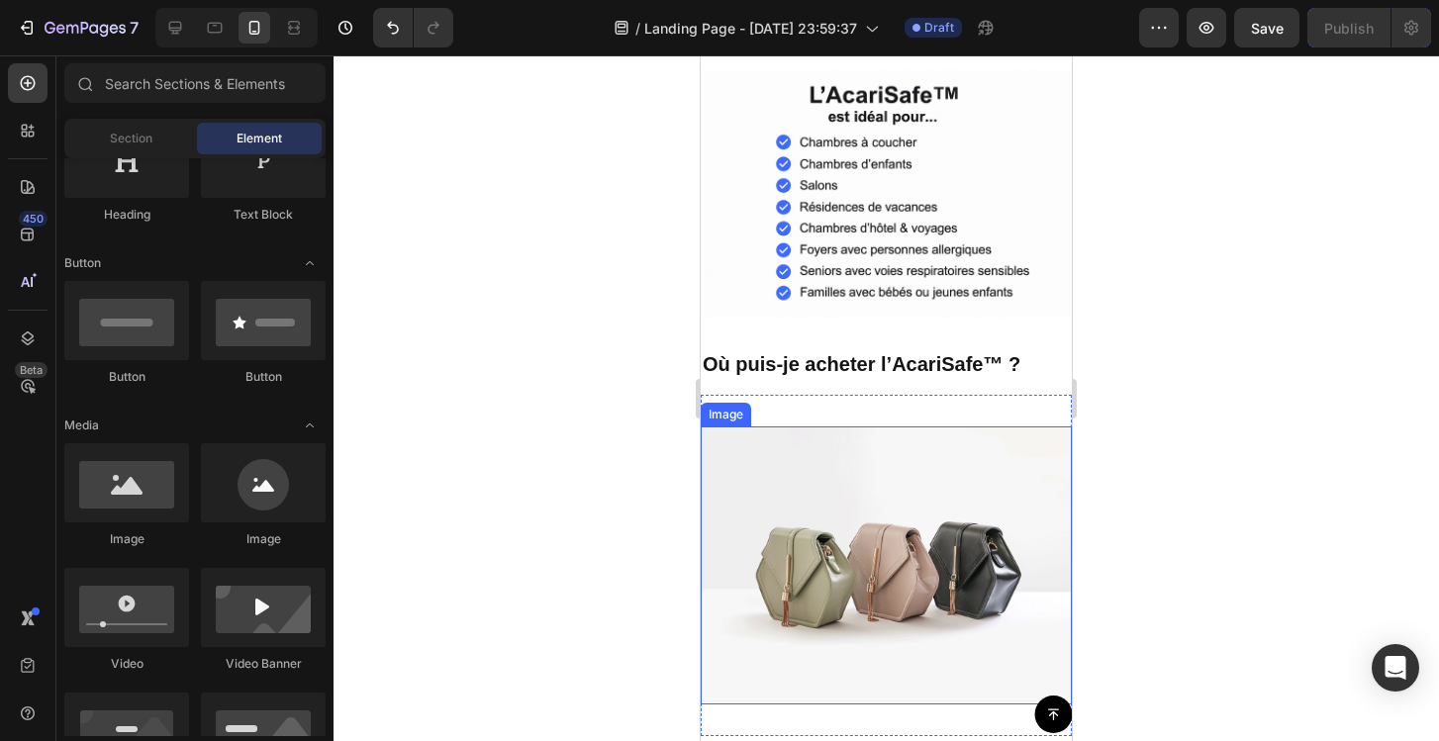
click at [859, 496] on img at bounding box center [886, 566] width 371 height 278
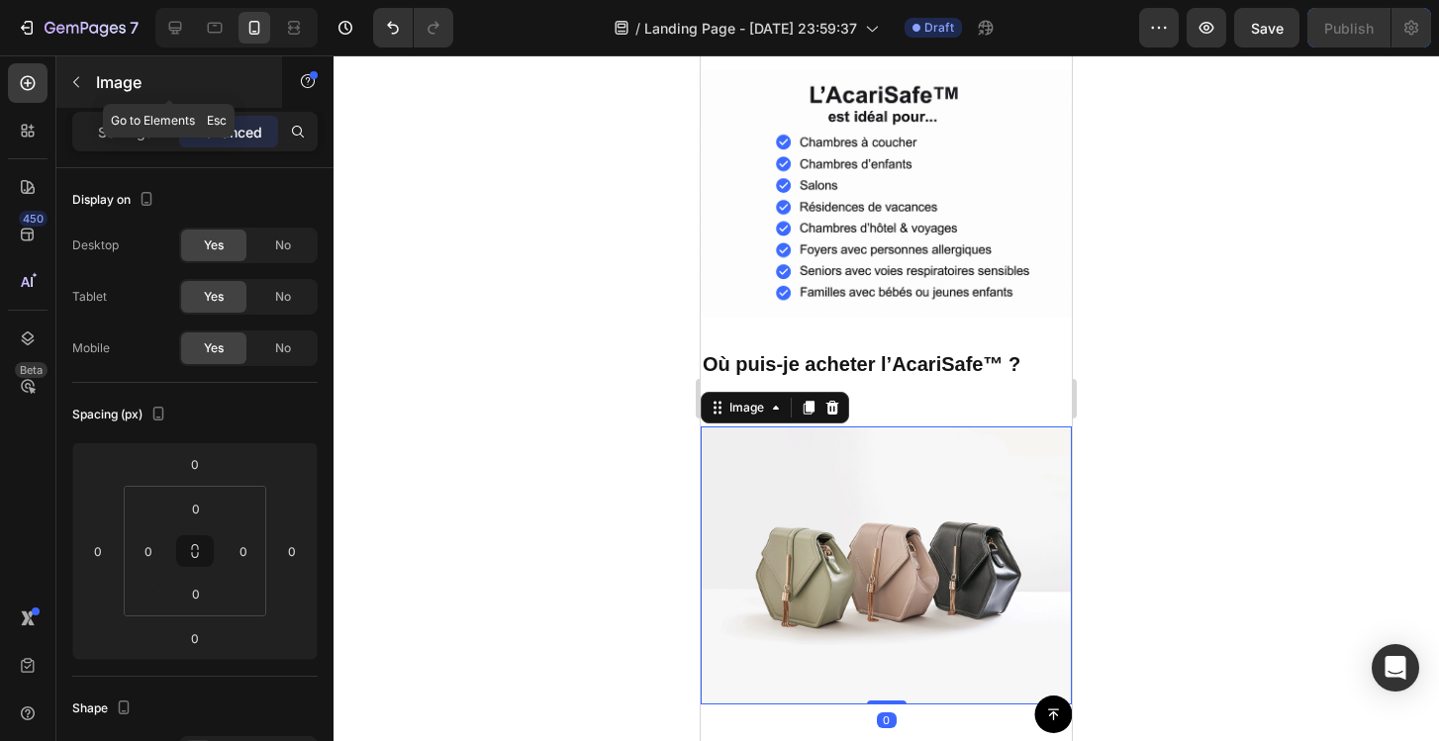
click at [84, 89] on button "button" at bounding box center [76, 82] width 32 height 32
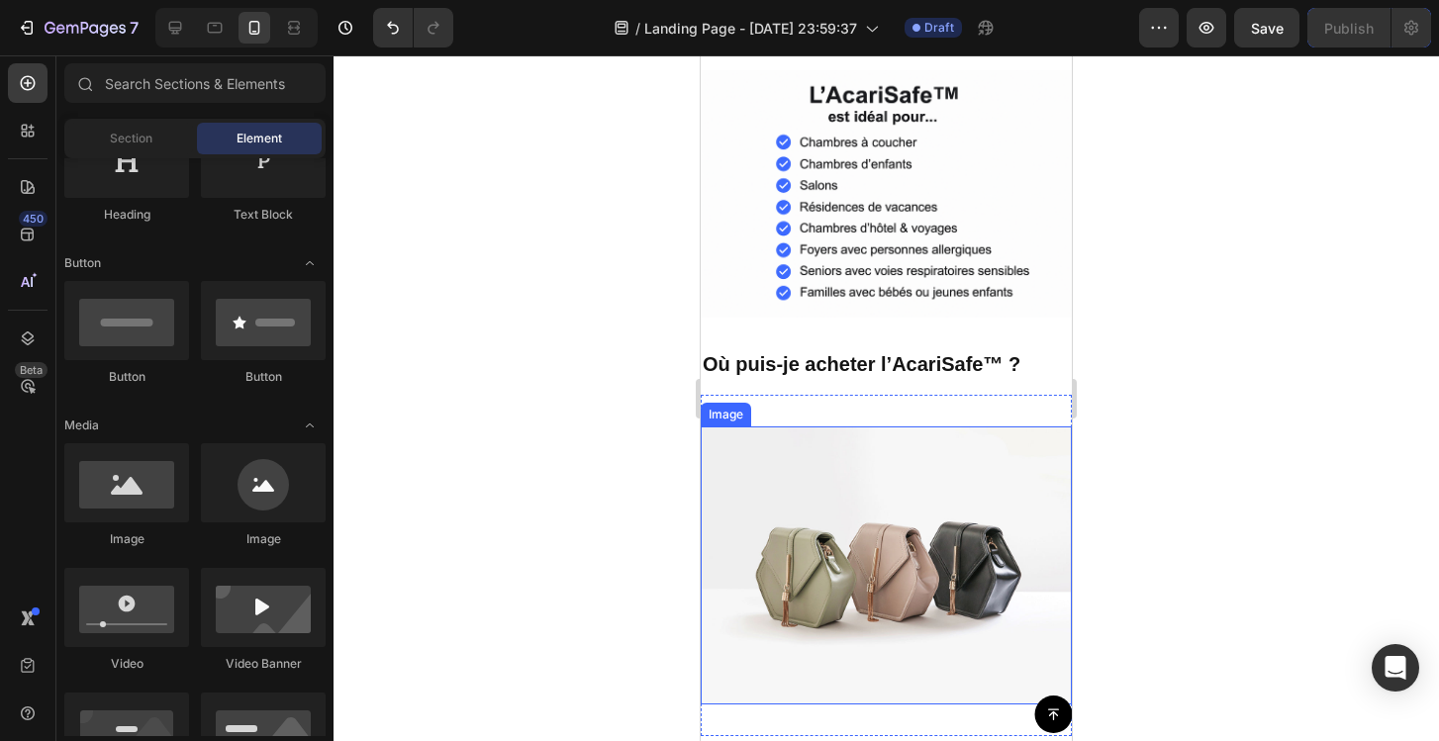
click at [806, 488] on img at bounding box center [886, 566] width 371 height 278
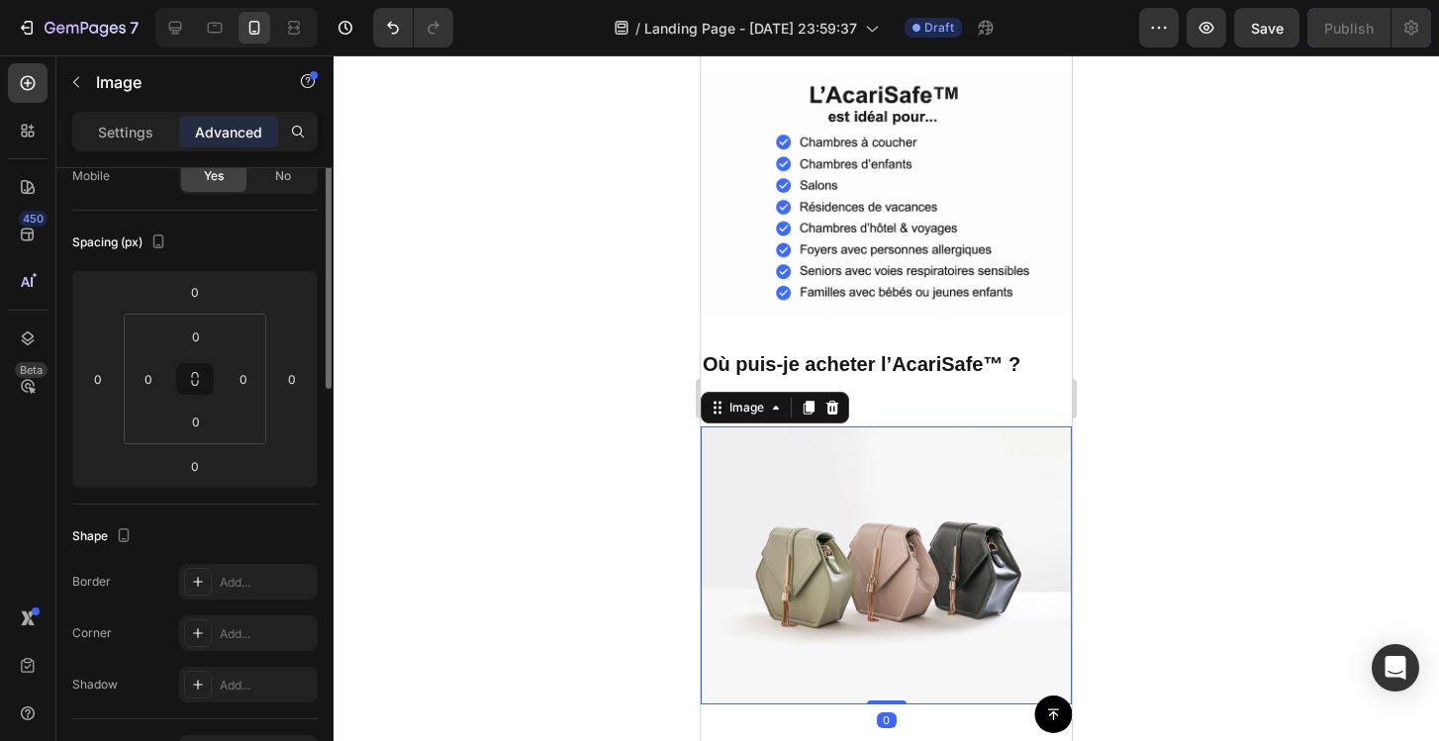
scroll to position [230, 0]
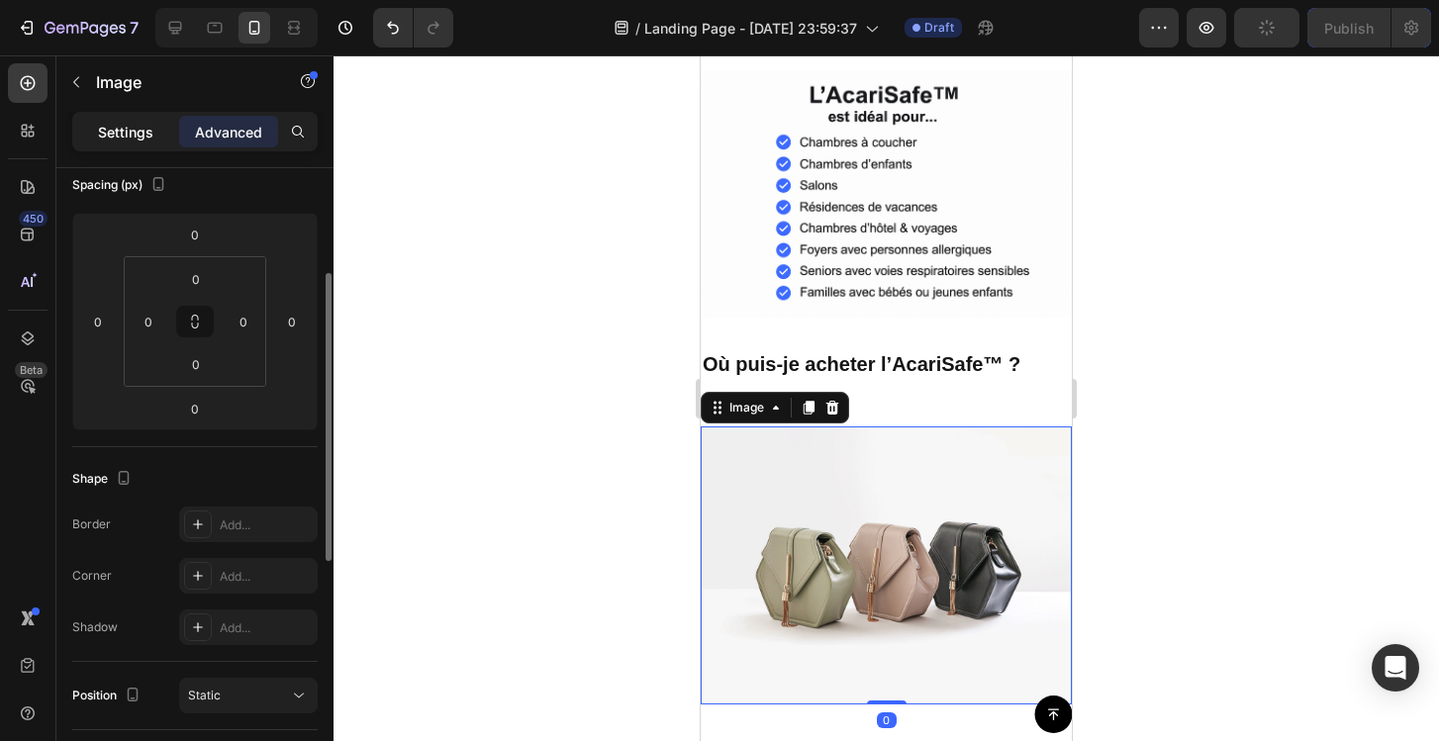
click at [147, 135] on p "Settings" at bounding box center [125, 132] width 55 height 21
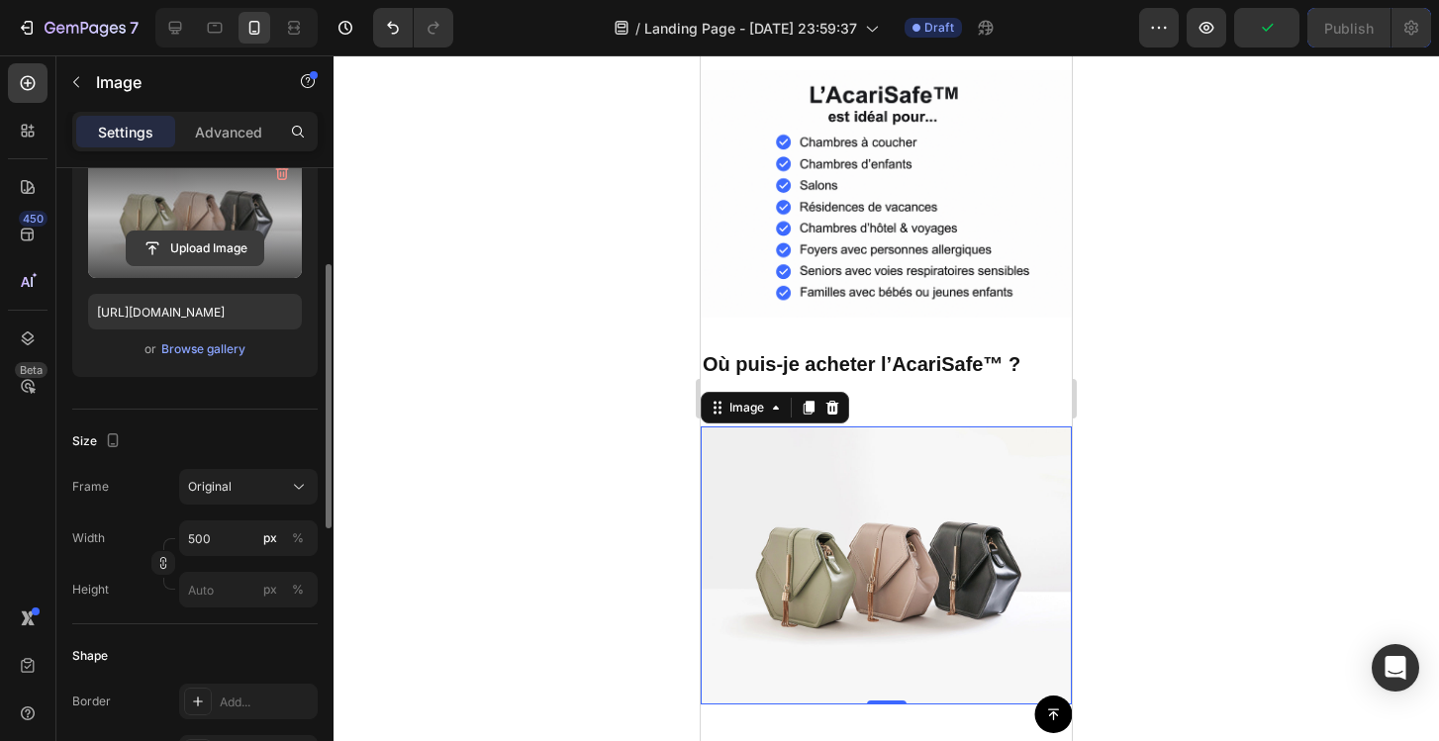
click at [197, 249] on input "file" at bounding box center [195, 249] width 137 height 34
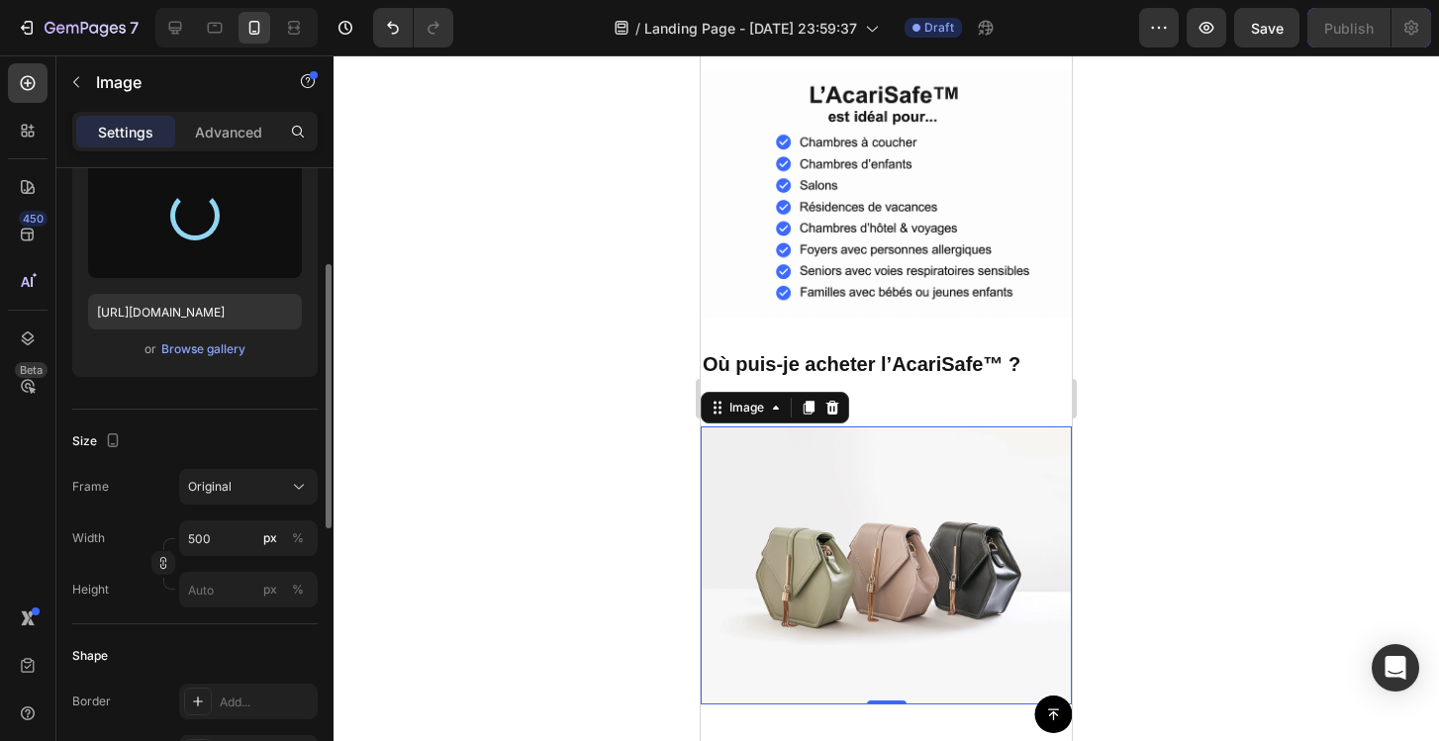
type input "[URL][DOMAIN_NAME]"
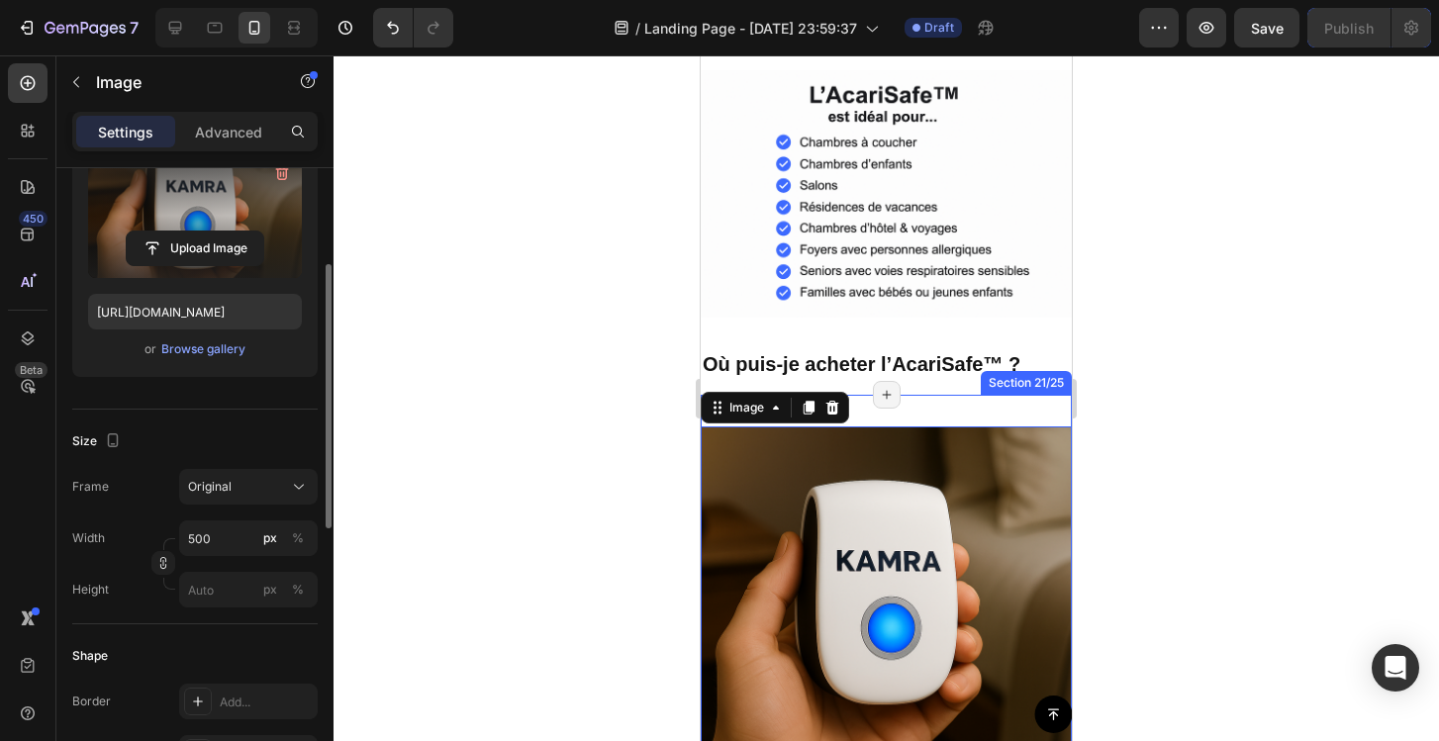
click at [916, 413] on div "Image 0 Section 21/25 Page has reached Shopify’s 25 section-limit Page has reac…" at bounding box center [886, 612] width 371 height 434
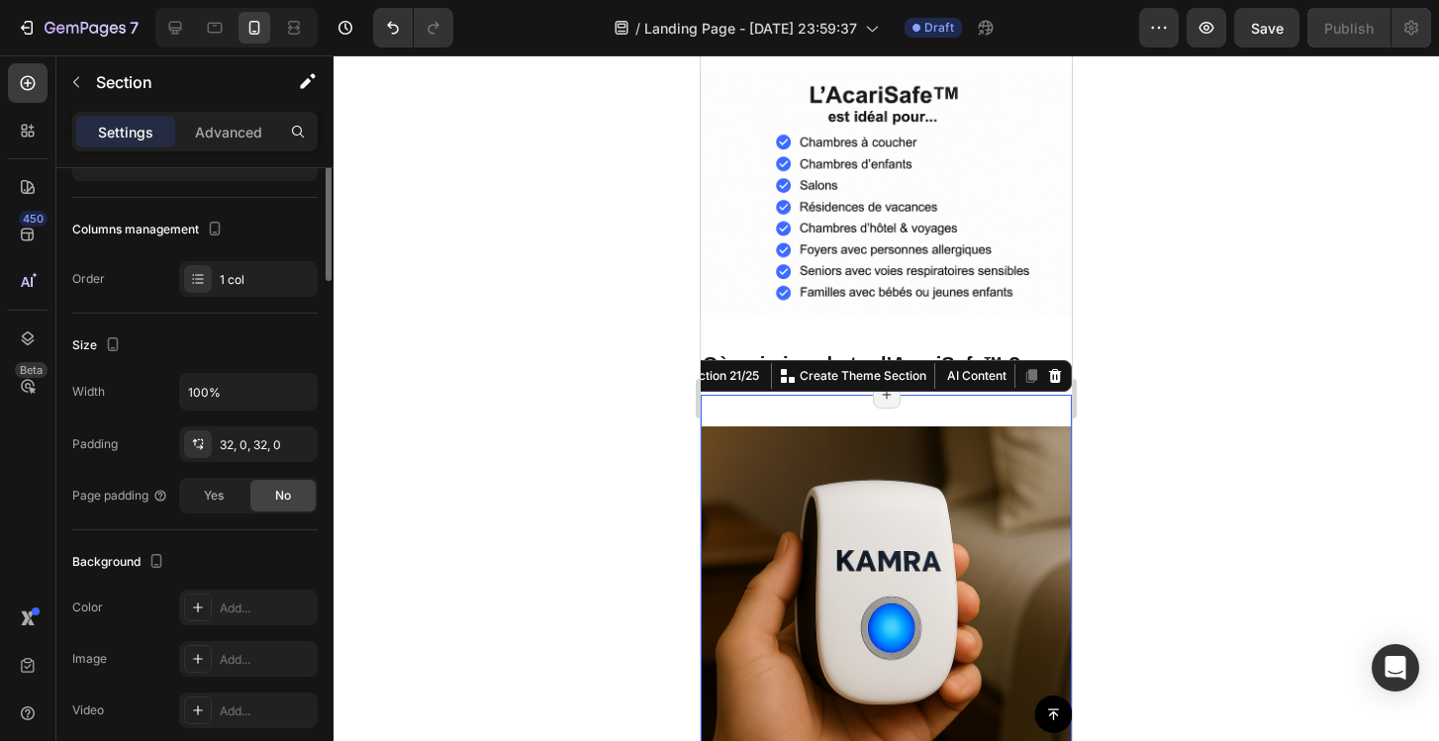
scroll to position [0, 0]
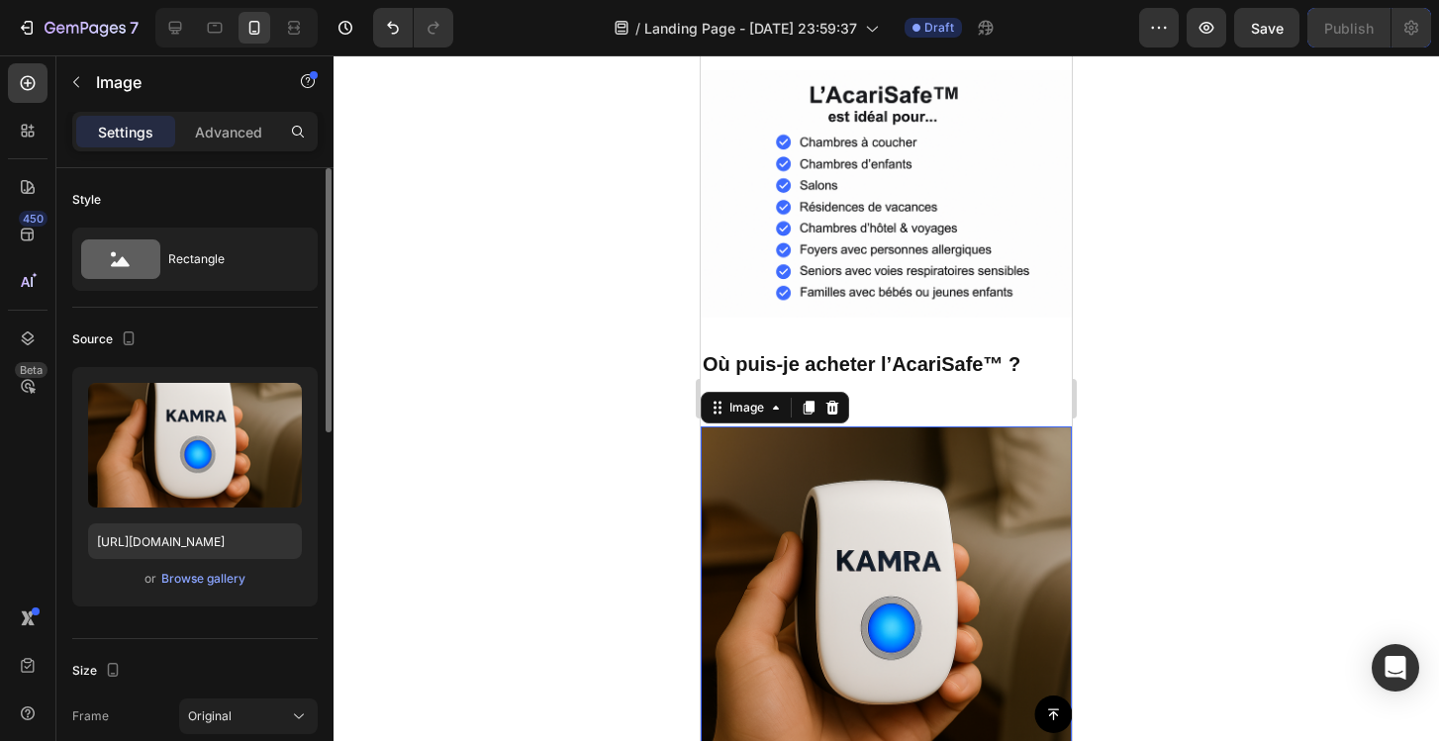
click at [737, 446] on img at bounding box center [886, 612] width 371 height 371
click at [915, 410] on div "Image 0 Section 21/25 Page has reached Shopify’s 25 section-limit Page has reac…" at bounding box center [886, 612] width 371 height 434
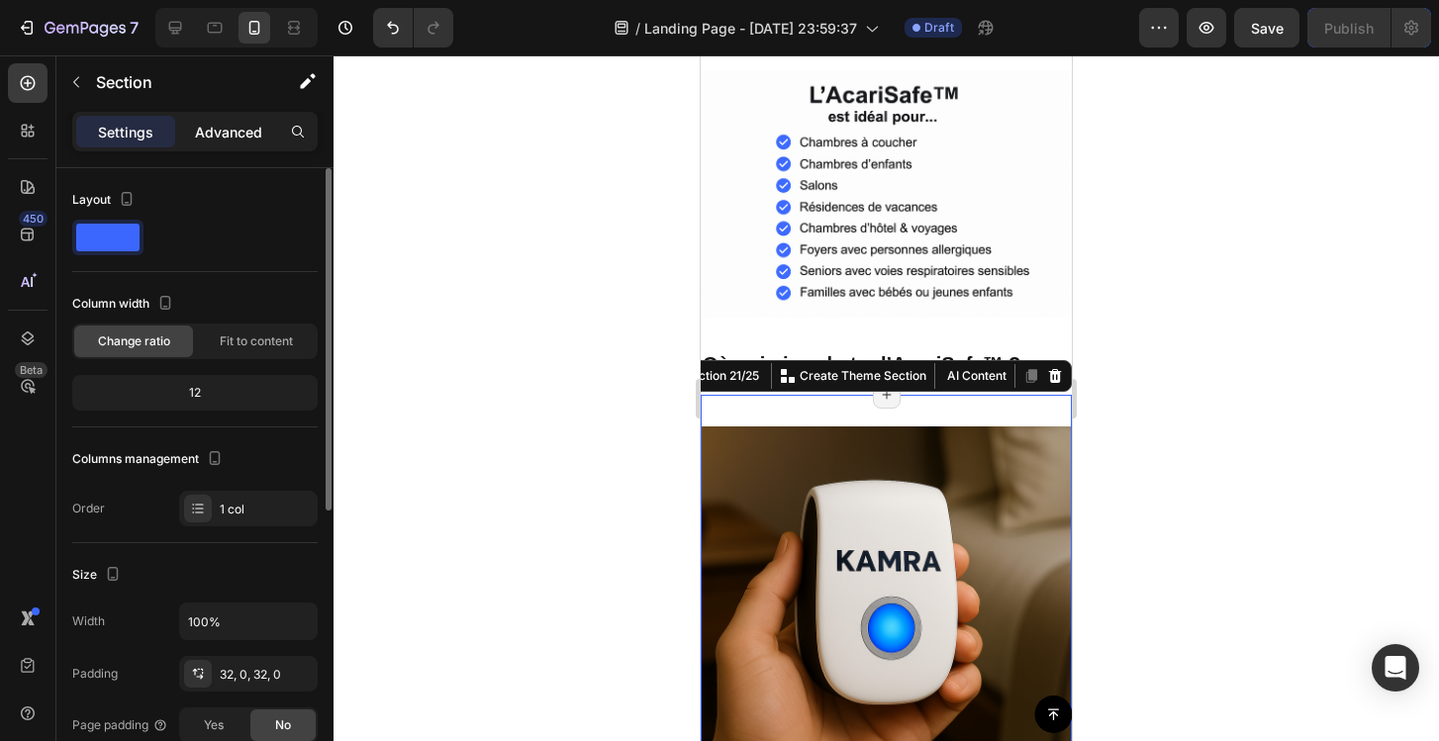
click at [269, 138] on div "Advanced" at bounding box center [228, 132] width 99 height 32
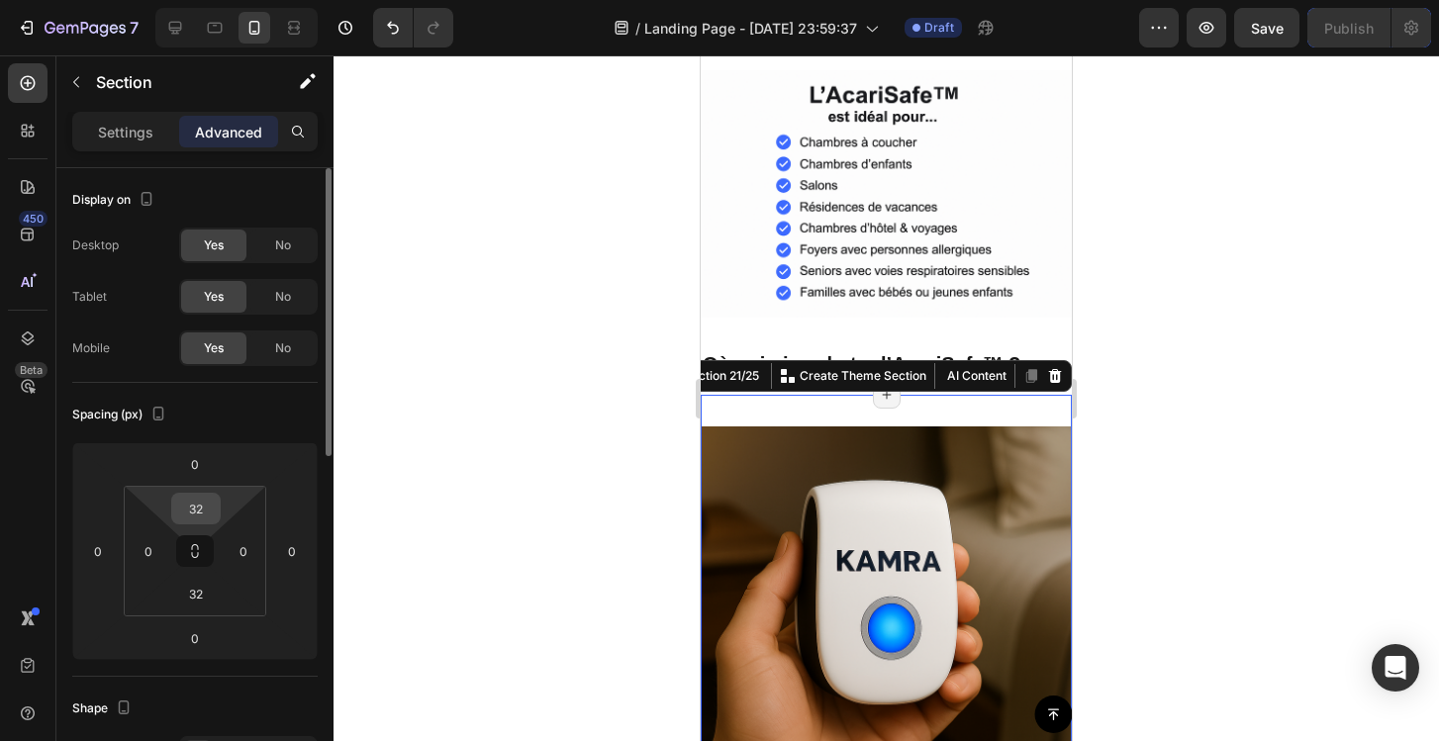
click at [203, 501] on input "32" at bounding box center [196, 509] width 40 height 30
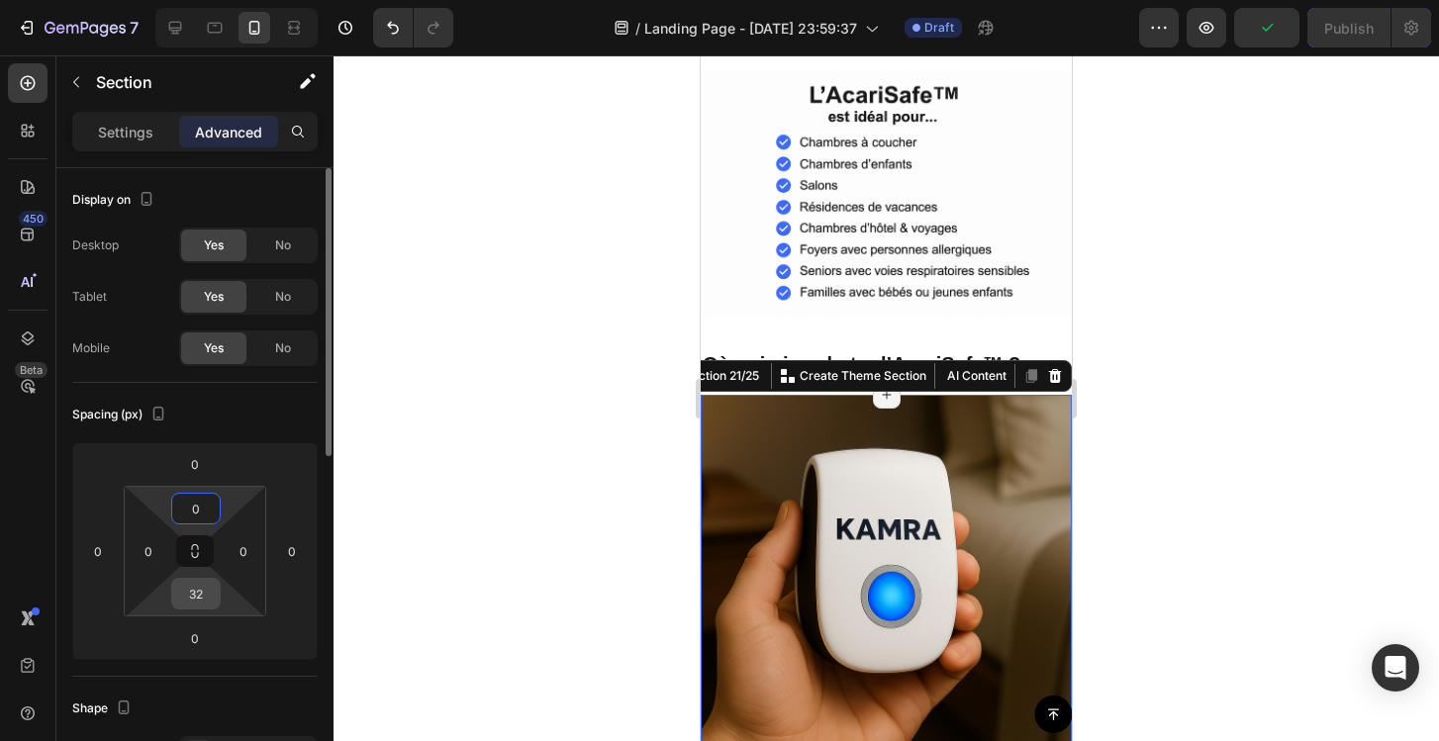
type input "0"
click at [200, 598] on input "32" at bounding box center [196, 594] width 40 height 30
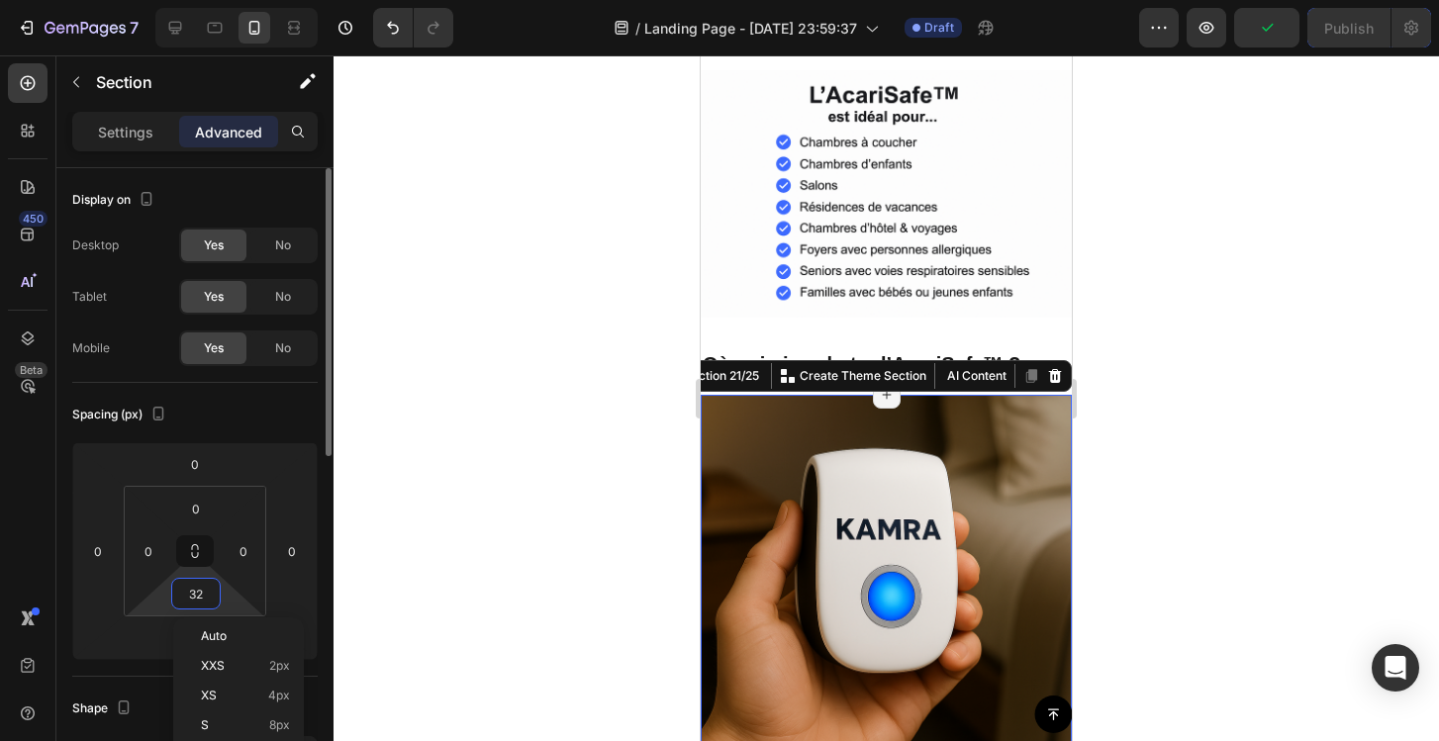
type input "0"
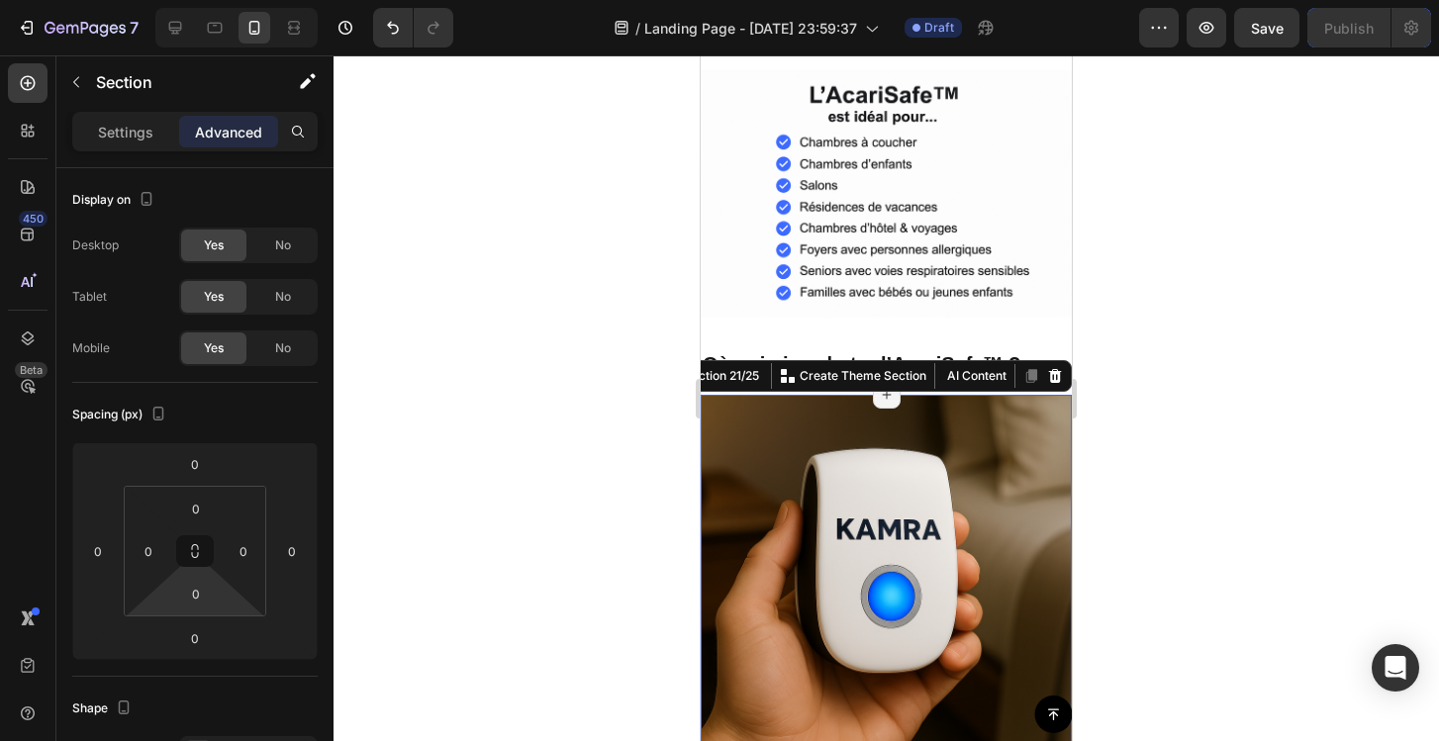
click at [463, 431] on div at bounding box center [886, 398] width 1105 height 686
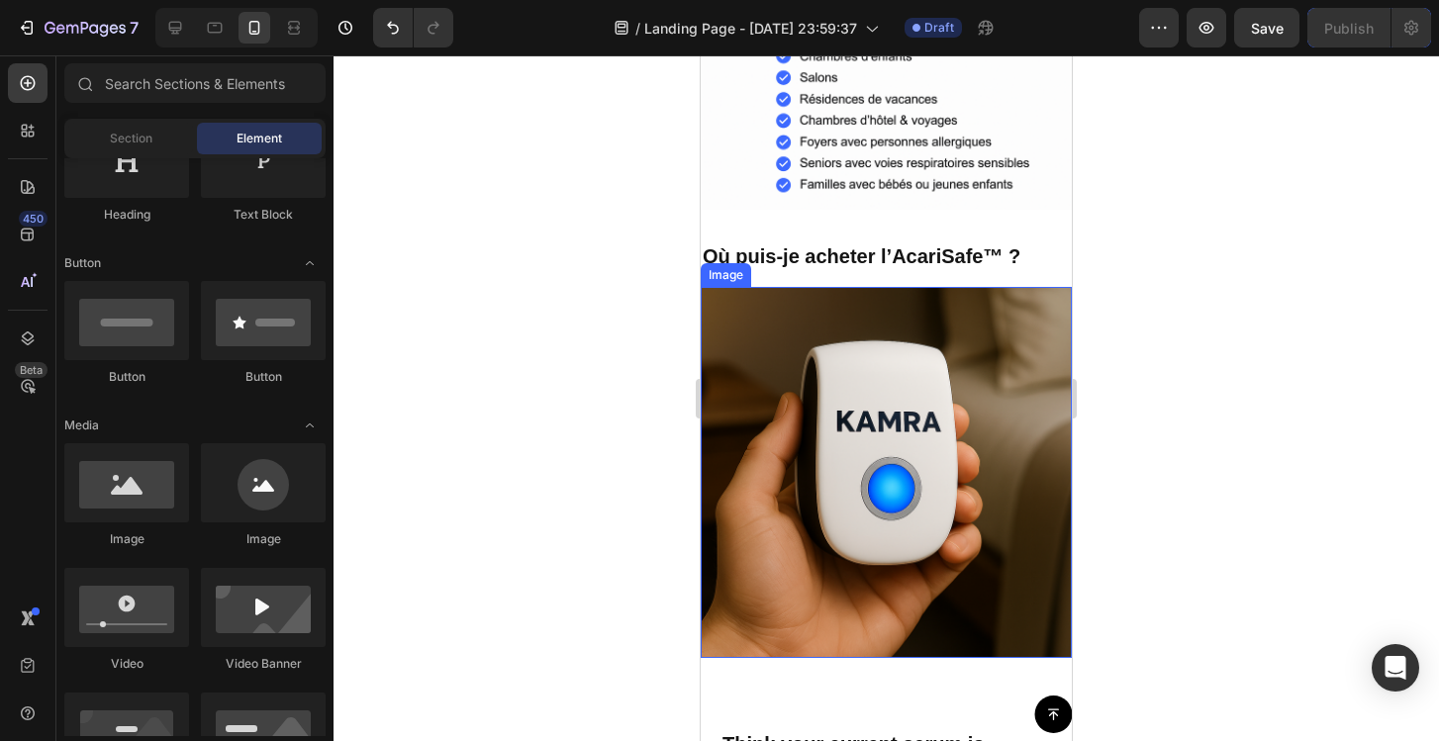
scroll to position [7404, 0]
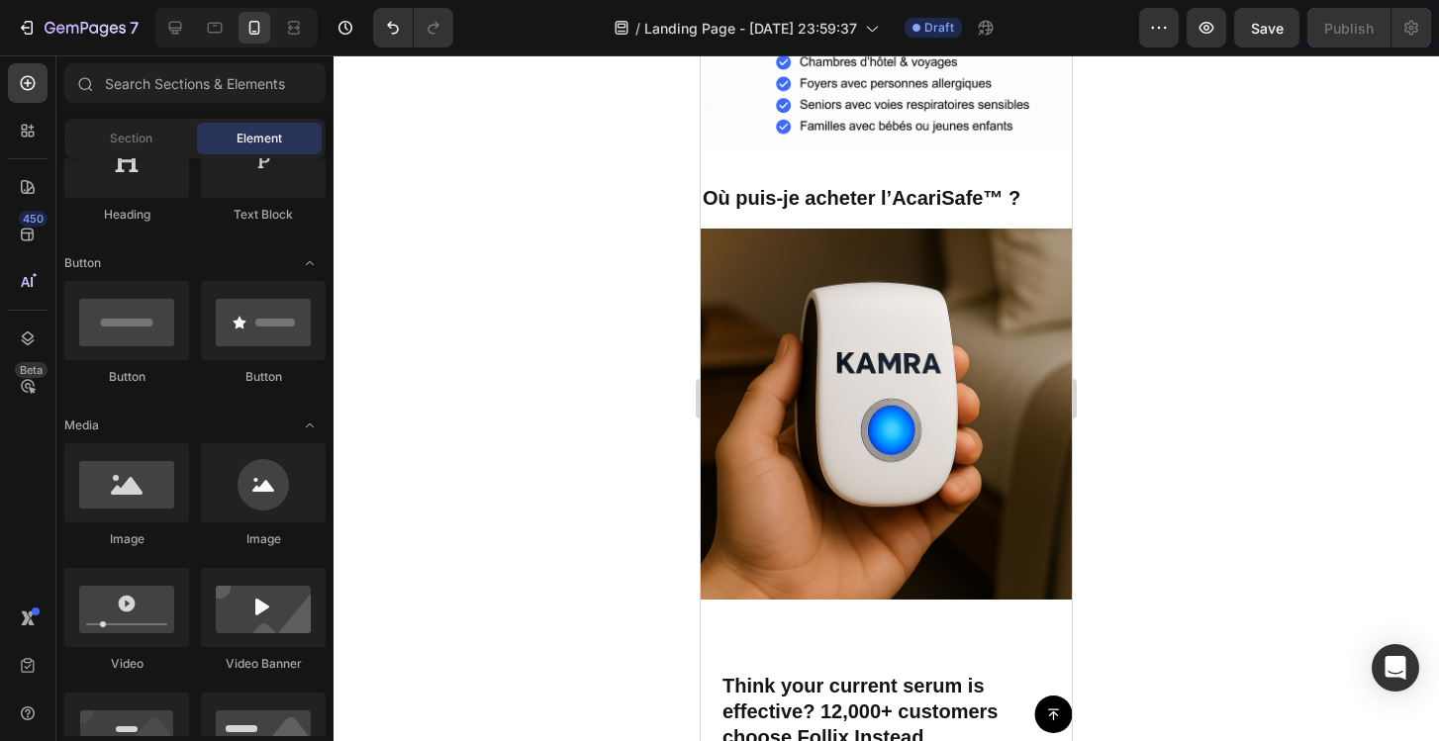
click at [1169, 469] on div at bounding box center [886, 398] width 1105 height 686
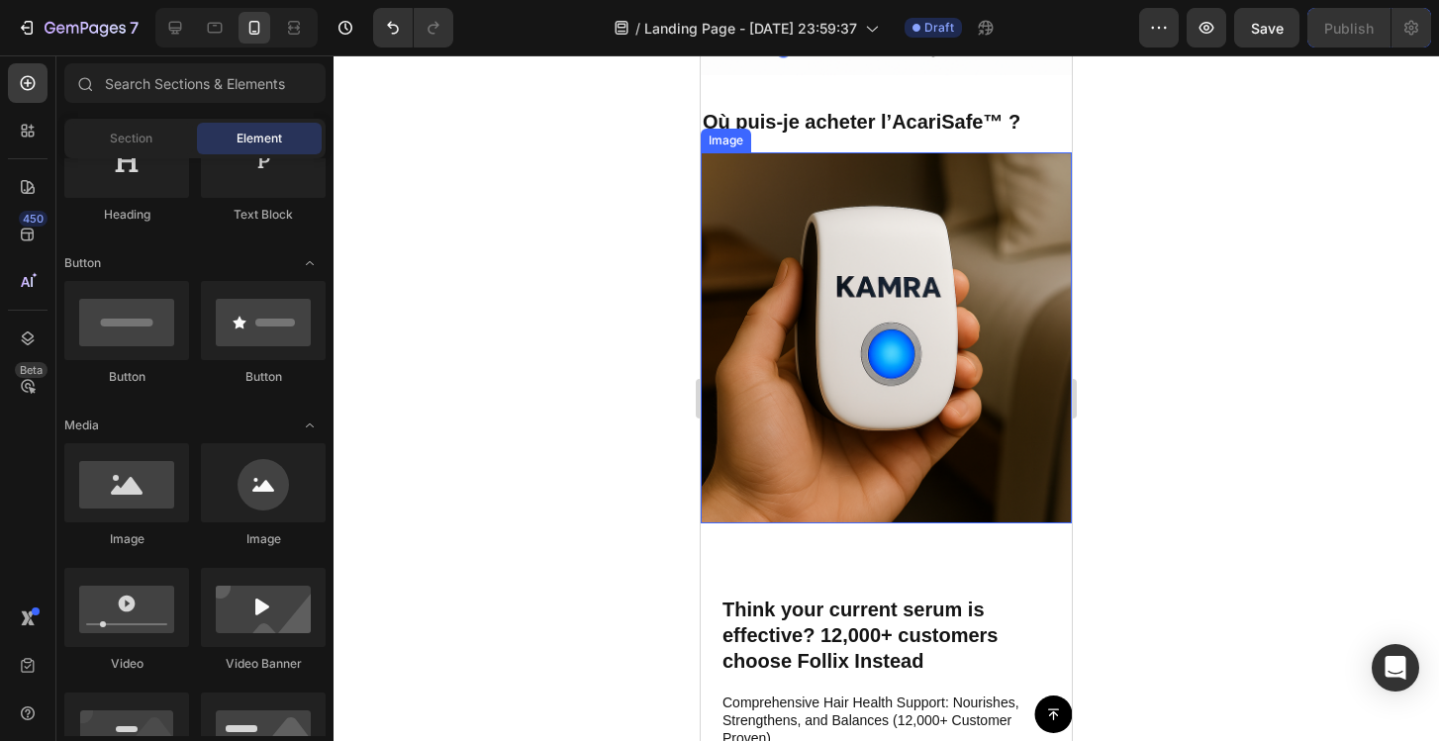
scroll to position [7601, 0]
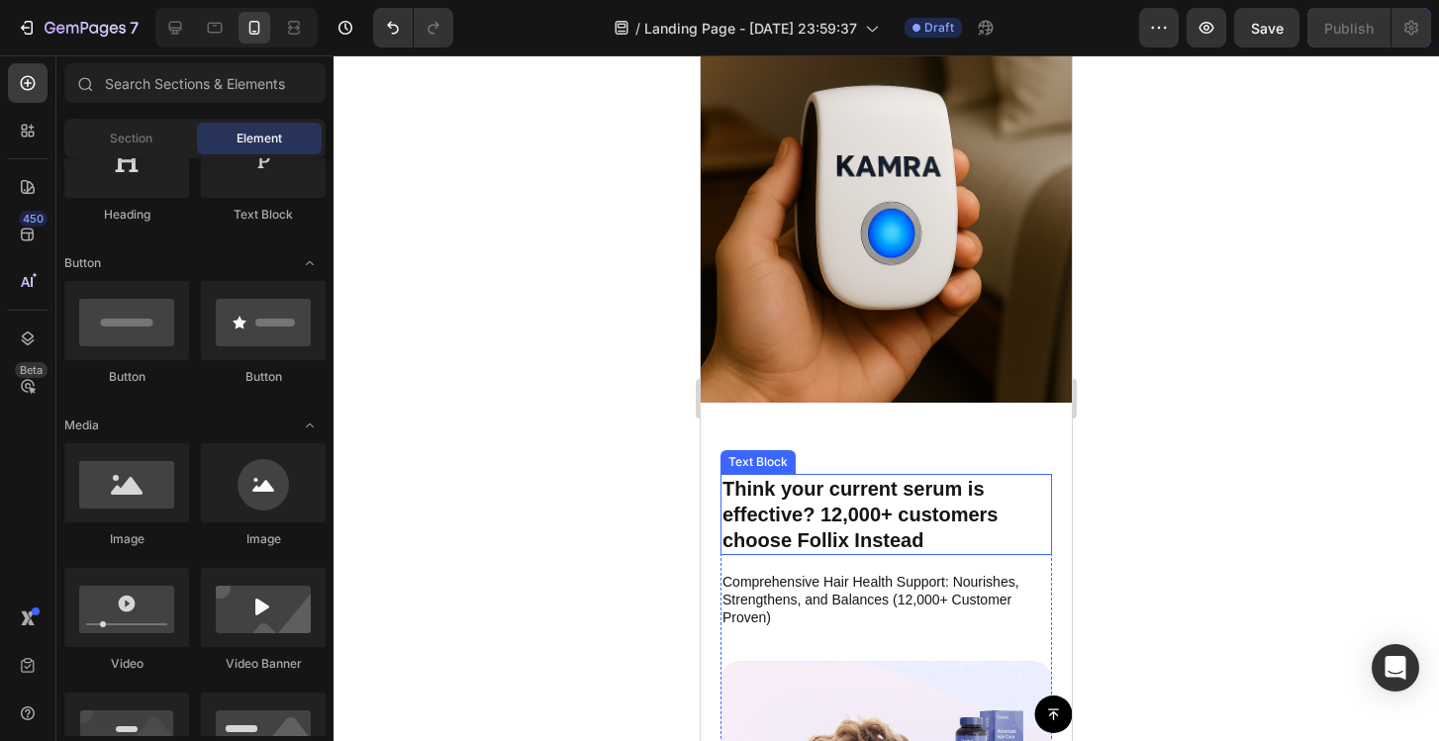
click at [972, 495] on p "Think your current serum is effective? 12,000+ customers choose Follix Instead" at bounding box center [886, 514] width 328 height 77
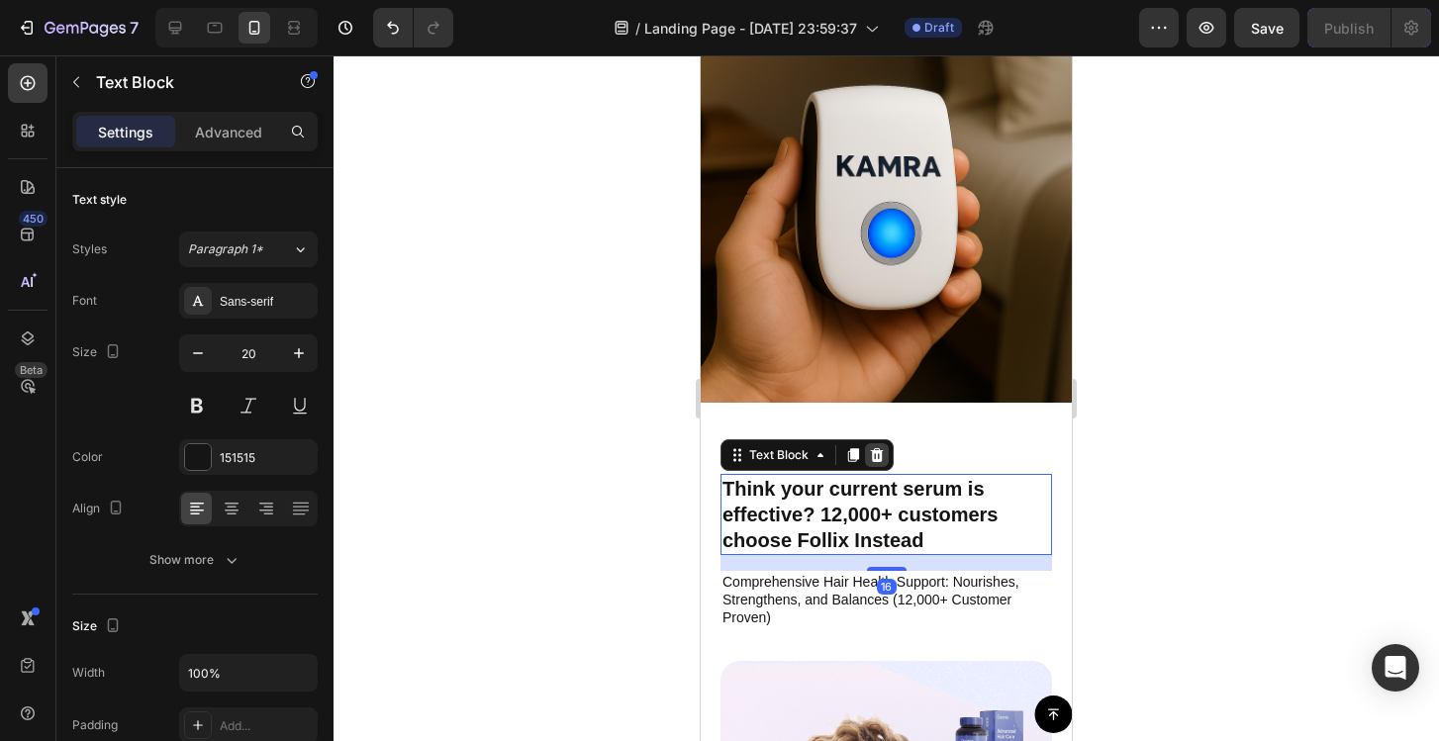
click at [875, 457] on icon at bounding box center [877, 455] width 13 height 14
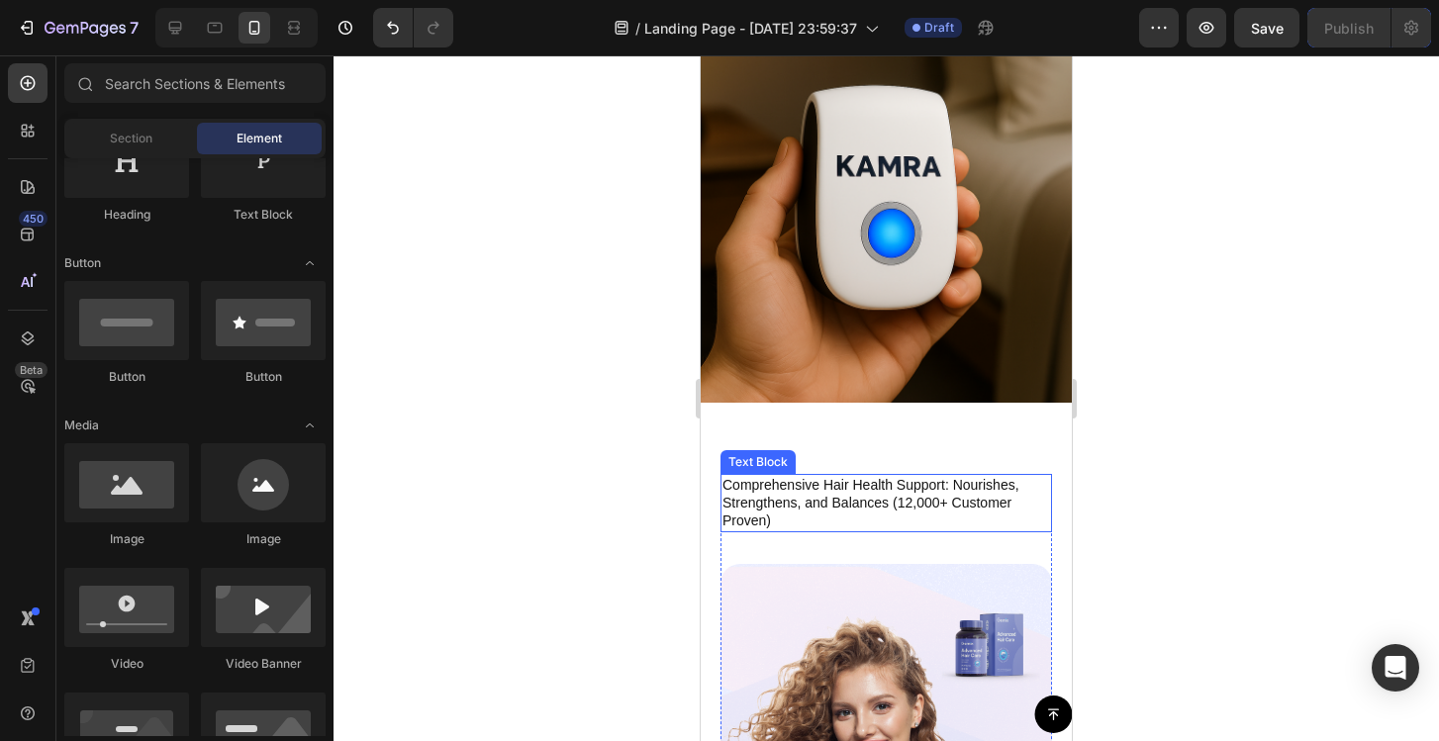
click at [876, 495] on p "Comprehensive Hair Health Support: Nourishes, Strengthens, and Balances (12,000…" at bounding box center [886, 503] width 328 height 54
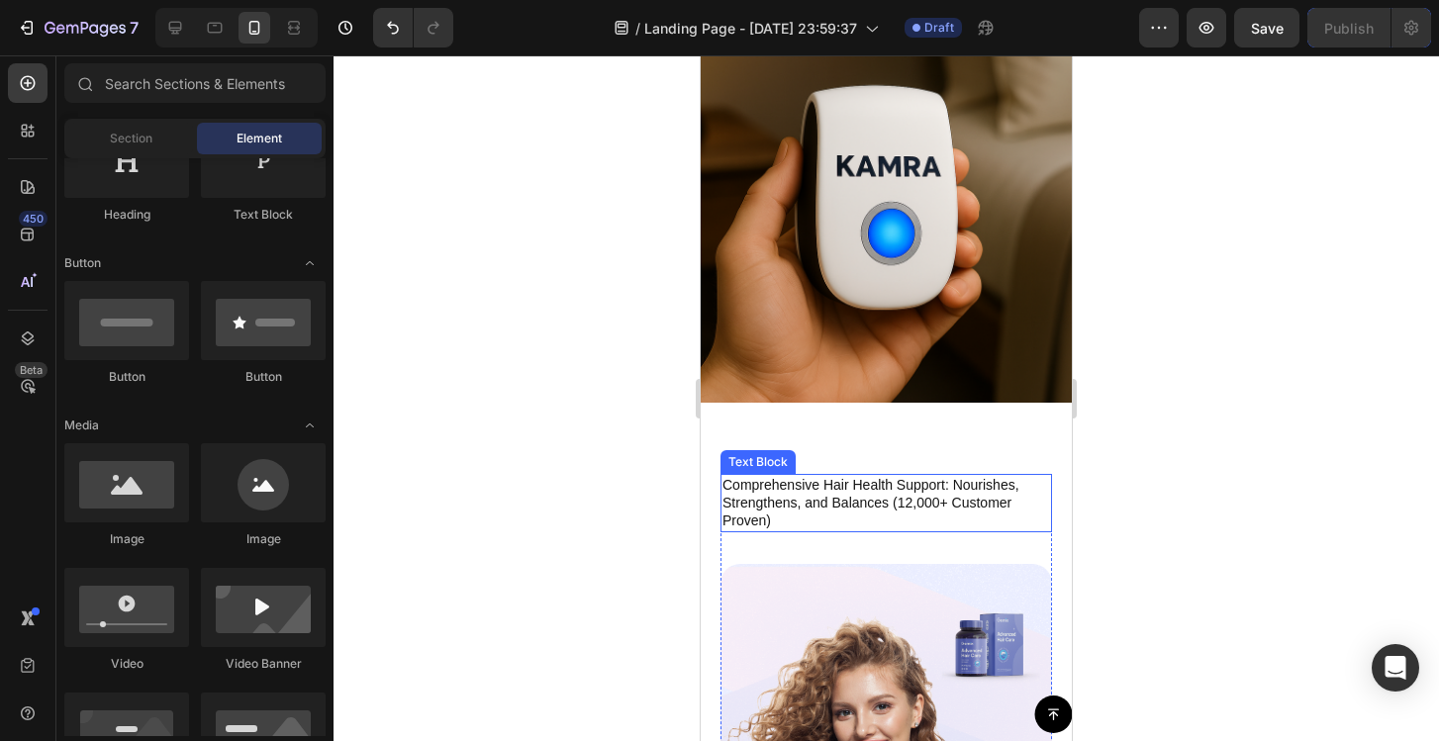
click at [934, 502] on p "Comprehensive Hair Health Support: Nourishes, Strengthens, and Balances (12,000…" at bounding box center [886, 503] width 328 height 54
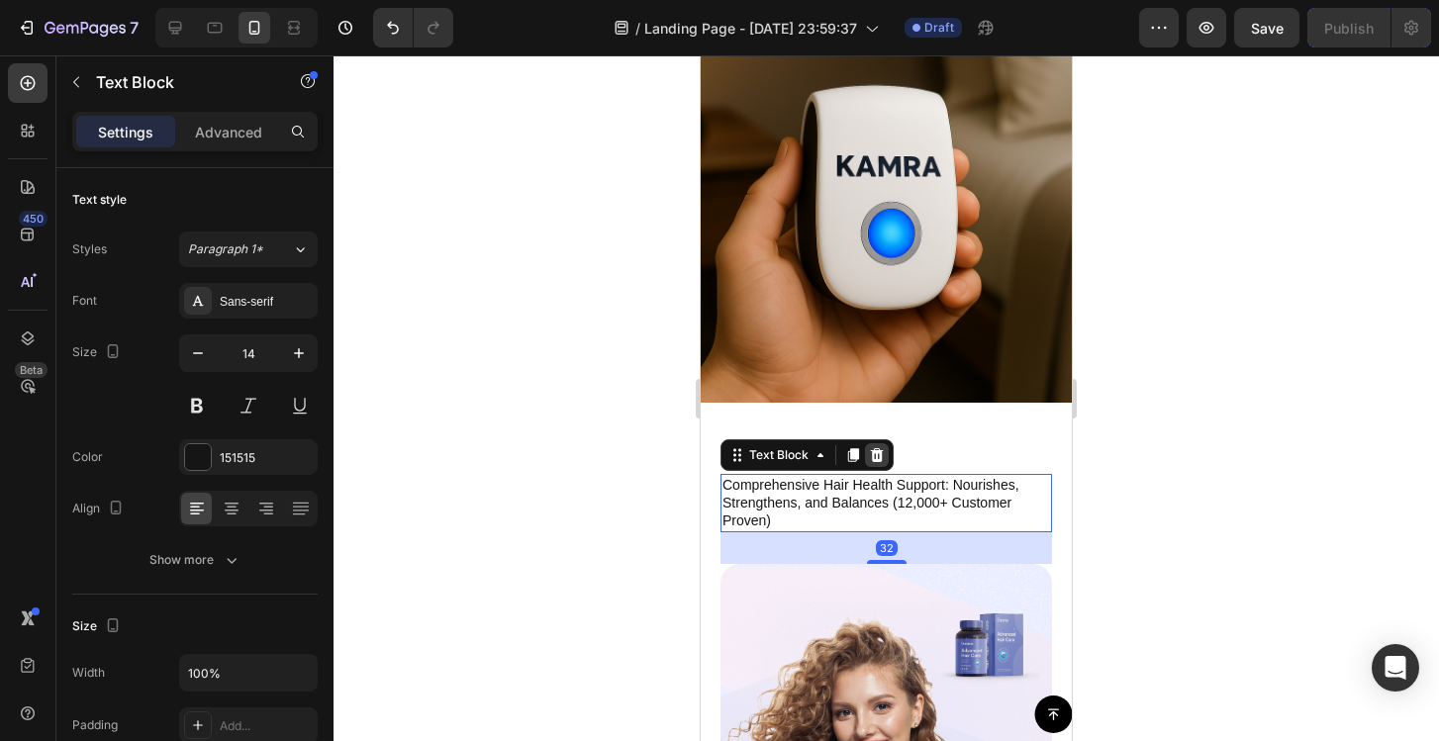
click at [872, 459] on icon at bounding box center [877, 455] width 13 height 14
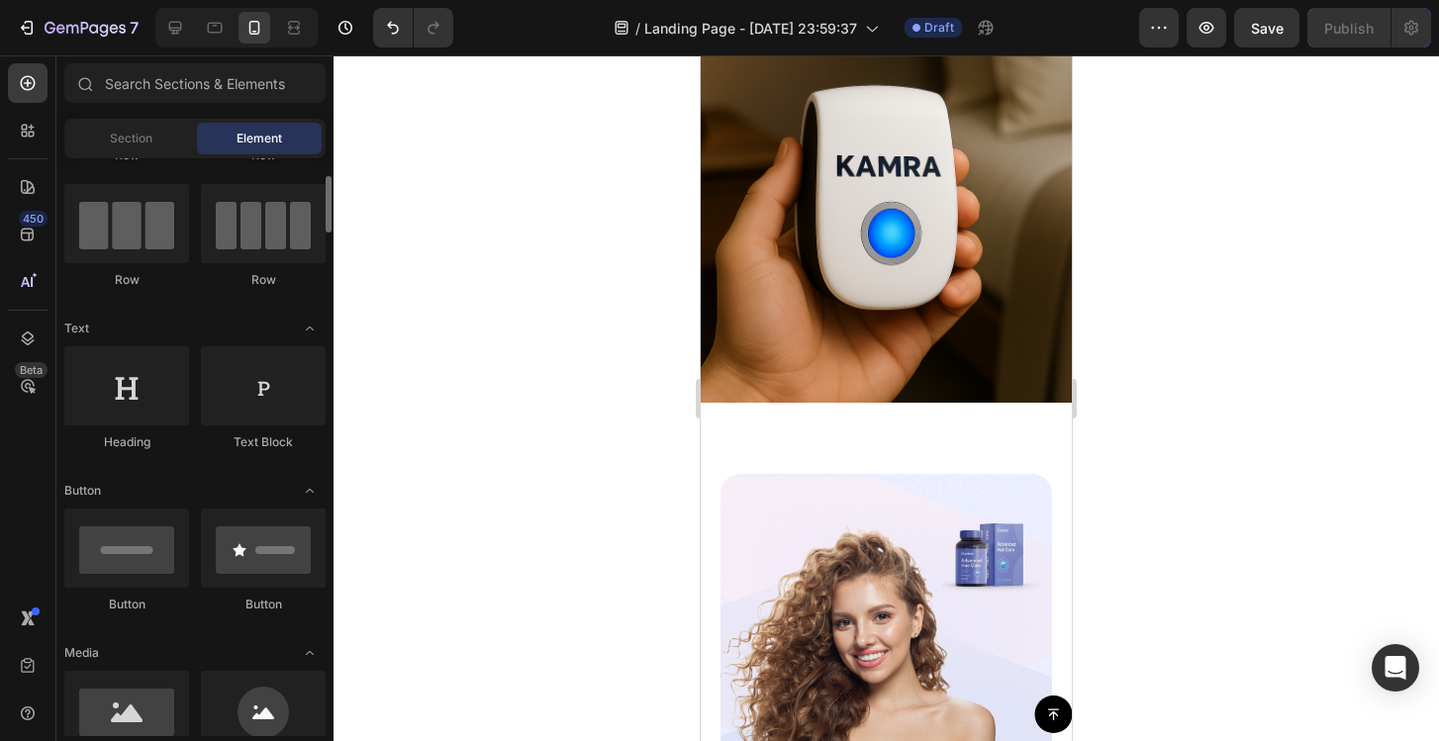
scroll to position [146, 0]
drag, startPoint x: 264, startPoint y: 378, endPoint x: 248, endPoint y: 307, distance: 73.0
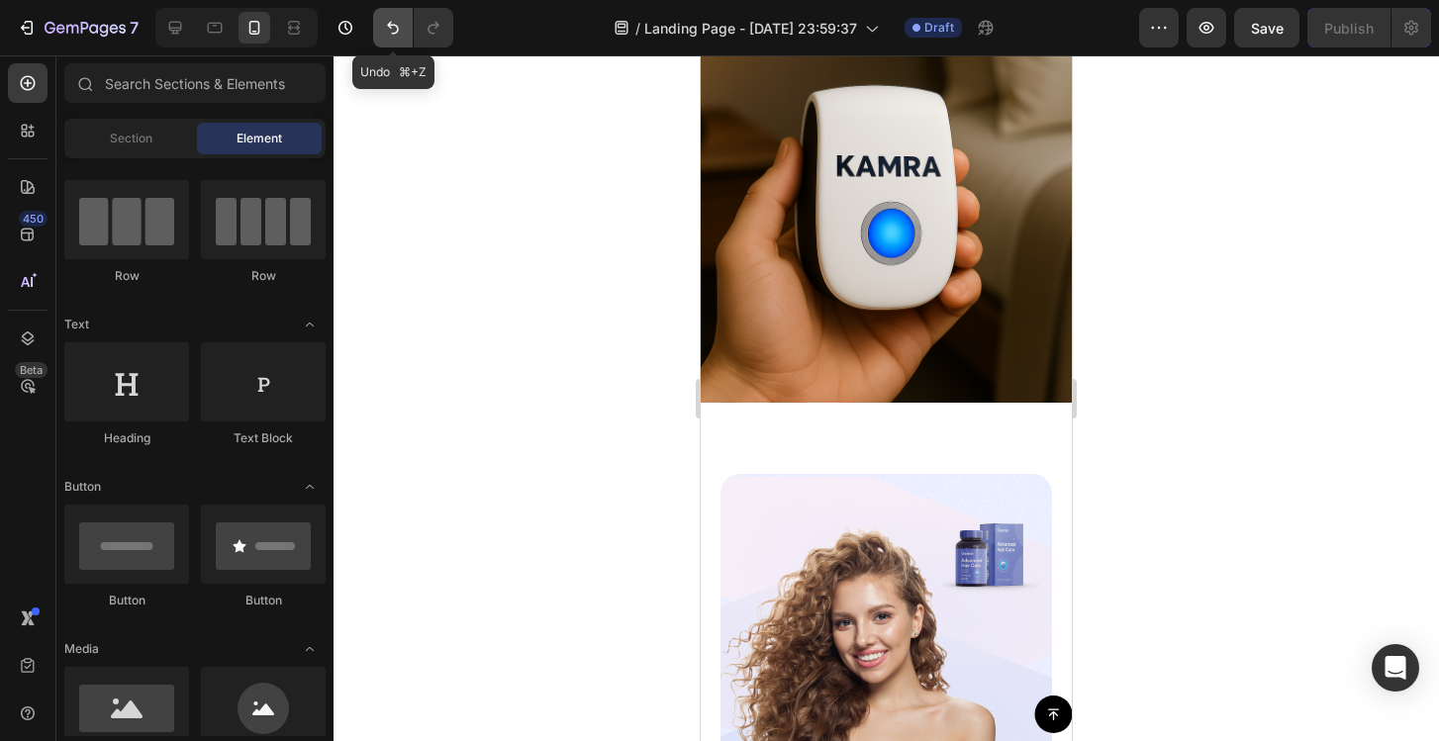
click at [389, 26] on icon "Undo/Redo" at bounding box center [393, 28] width 12 height 13
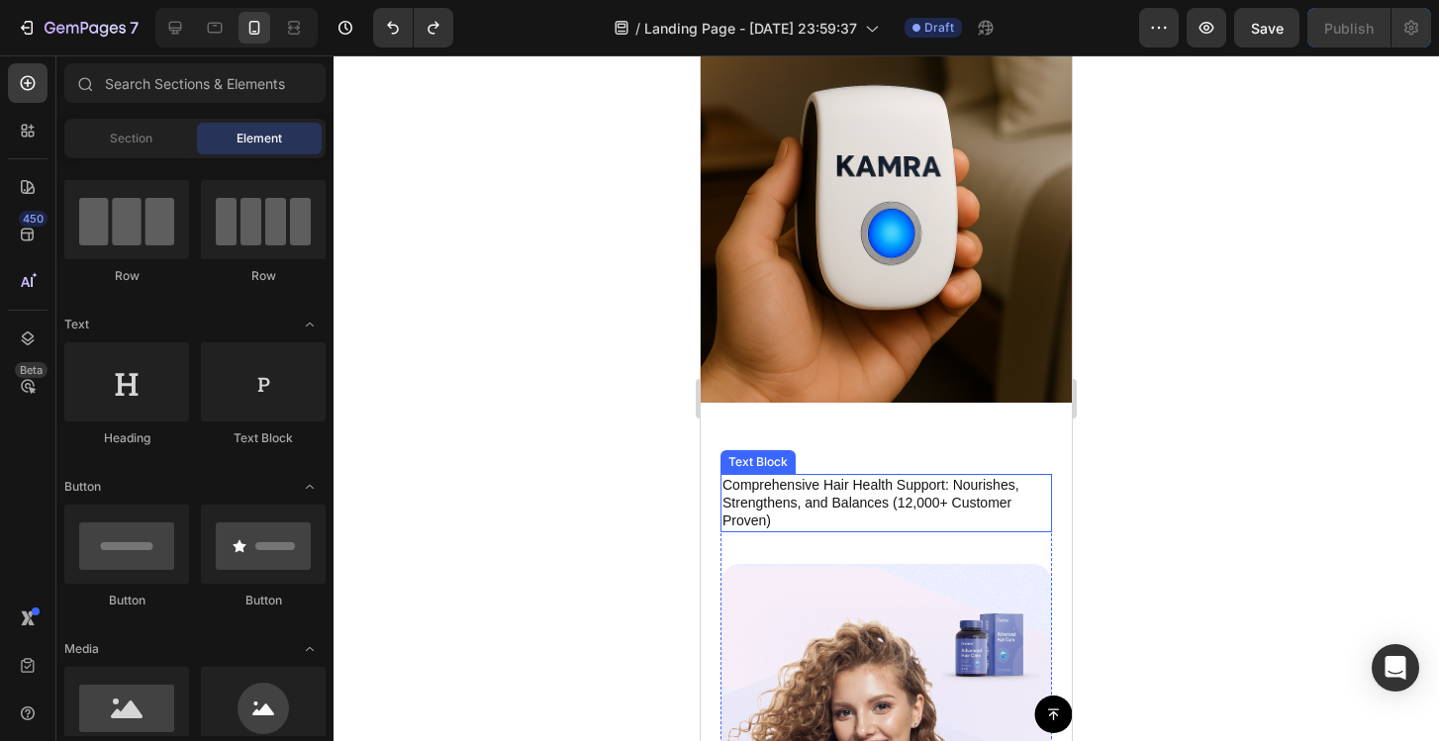
click at [851, 496] on p "Comprehensive Hair Health Support: Nourishes, Strengthens, and Balances (12,000…" at bounding box center [886, 503] width 328 height 54
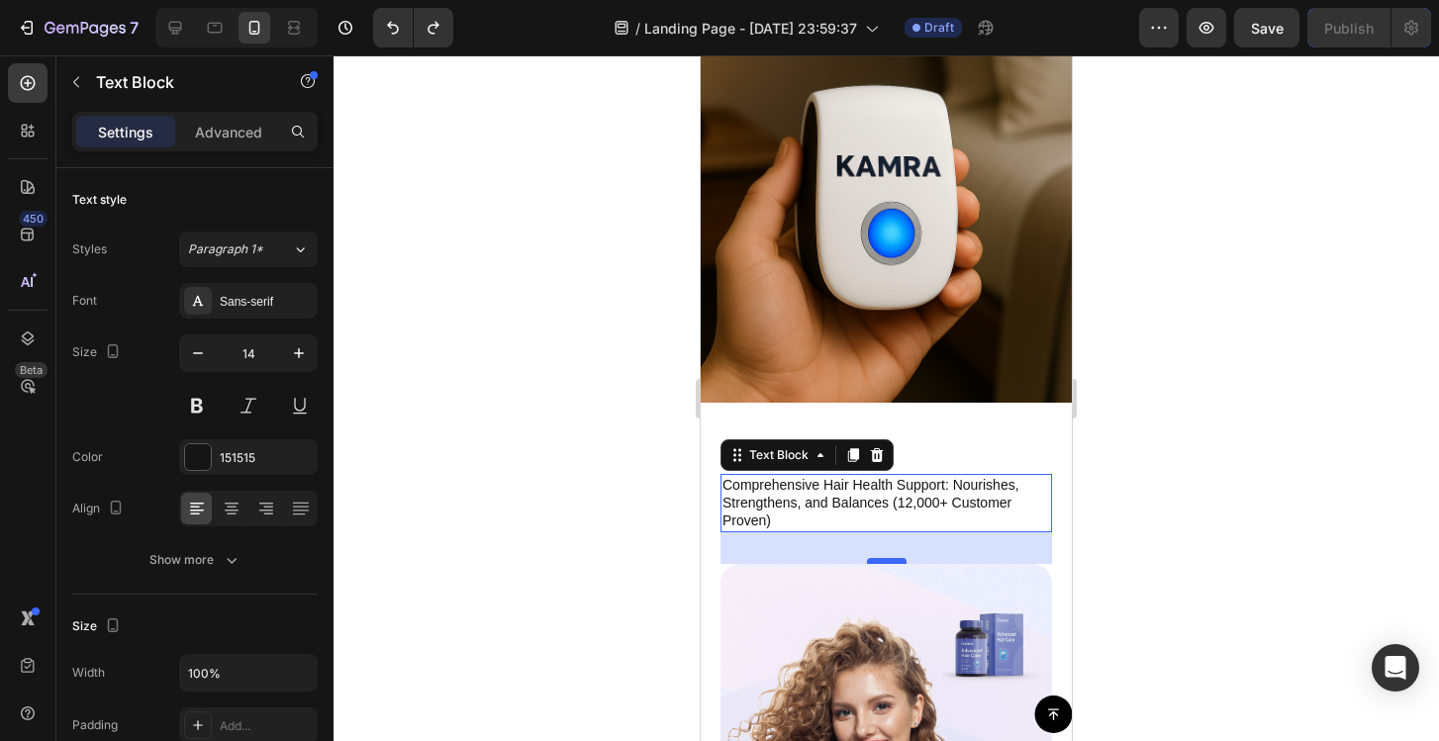
click at [885, 560] on div at bounding box center [887, 561] width 40 height 6
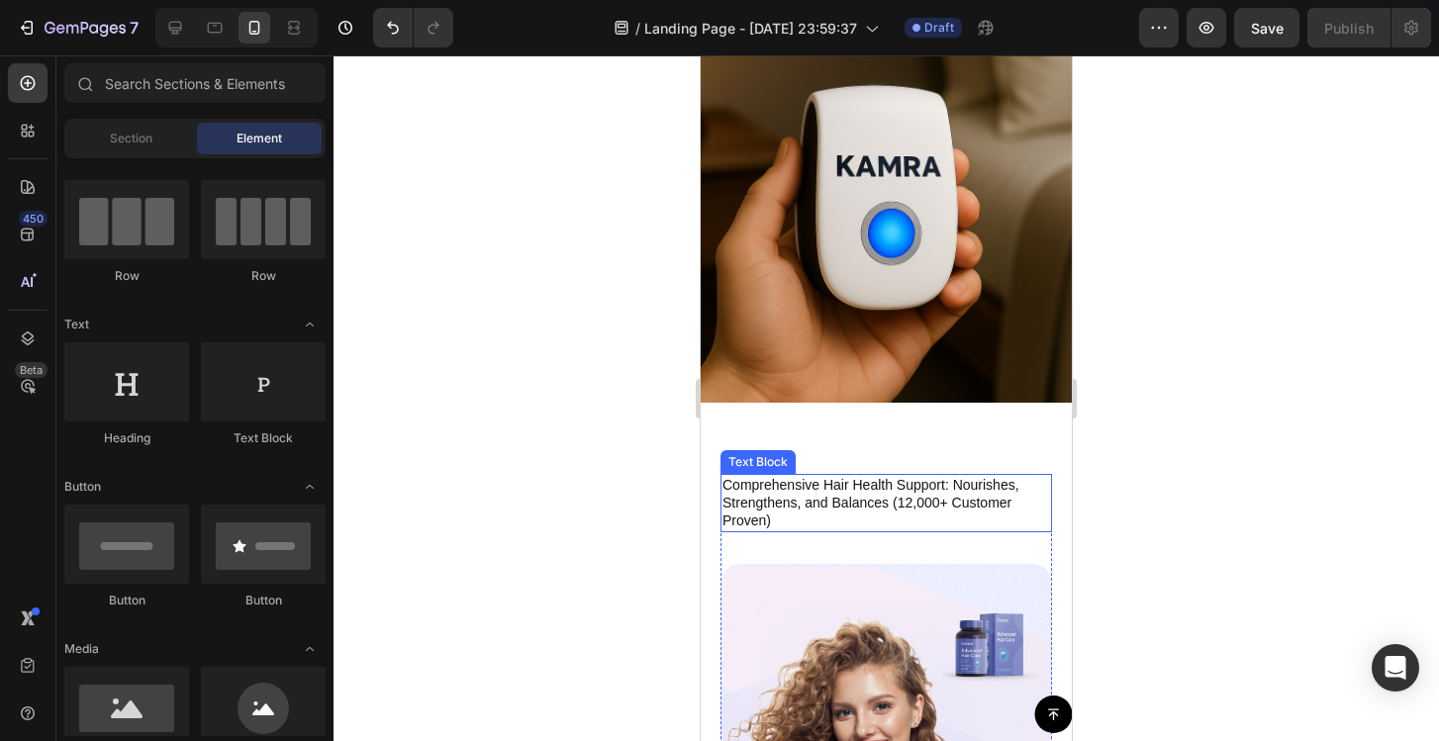
click at [895, 495] on p "Comprehensive Hair Health Support: Nourishes, Strengthens, and Balances (12,000…" at bounding box center [886, 503] width 328 height 54
drag, startPoint x: 915, startPoint y: 472, endPoint x: 914, endPoint y: 435, distance: 36.6
click at [913, 503] on p "Comprehensive Hair Health Support: Nourishes, Strengthens, and Balances (12,000…" at bounding box center [886, 503] width 328 height 54
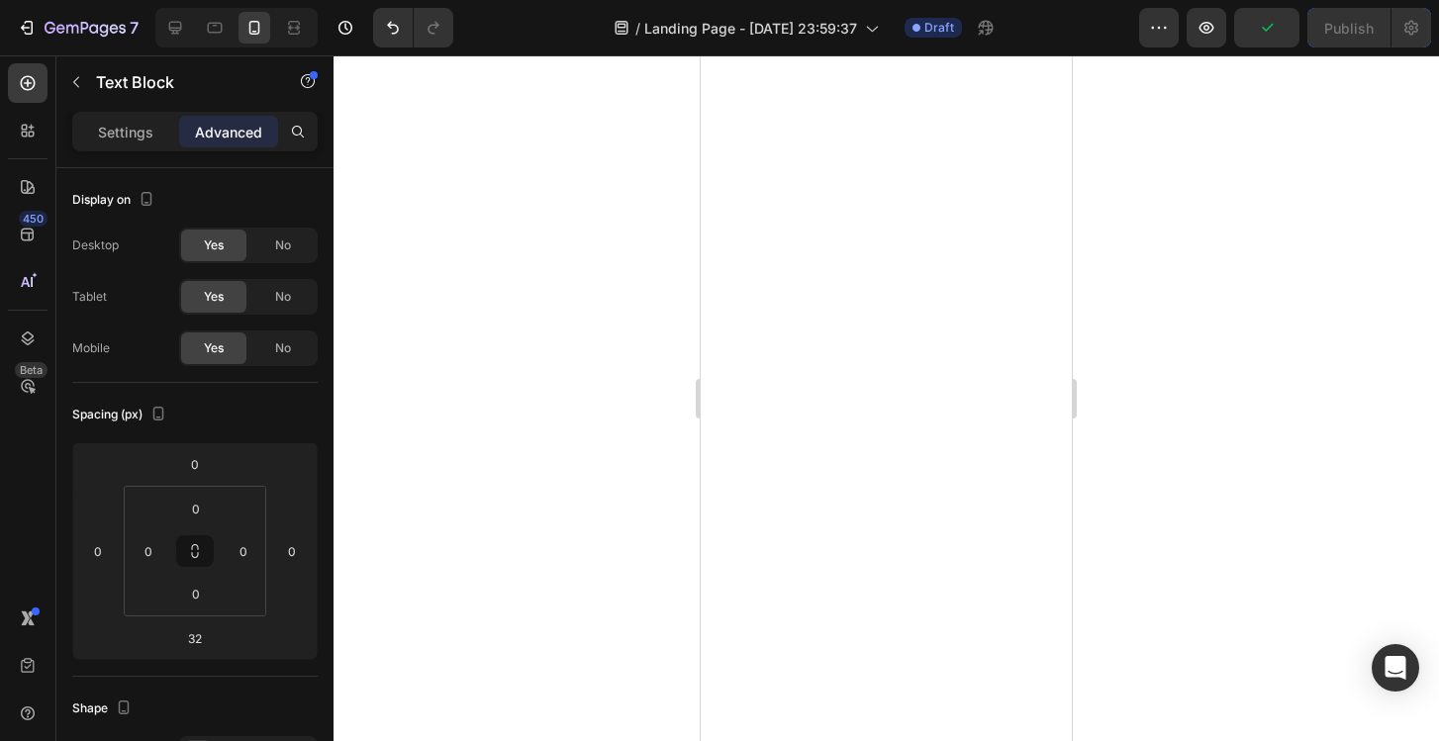
type input "12"
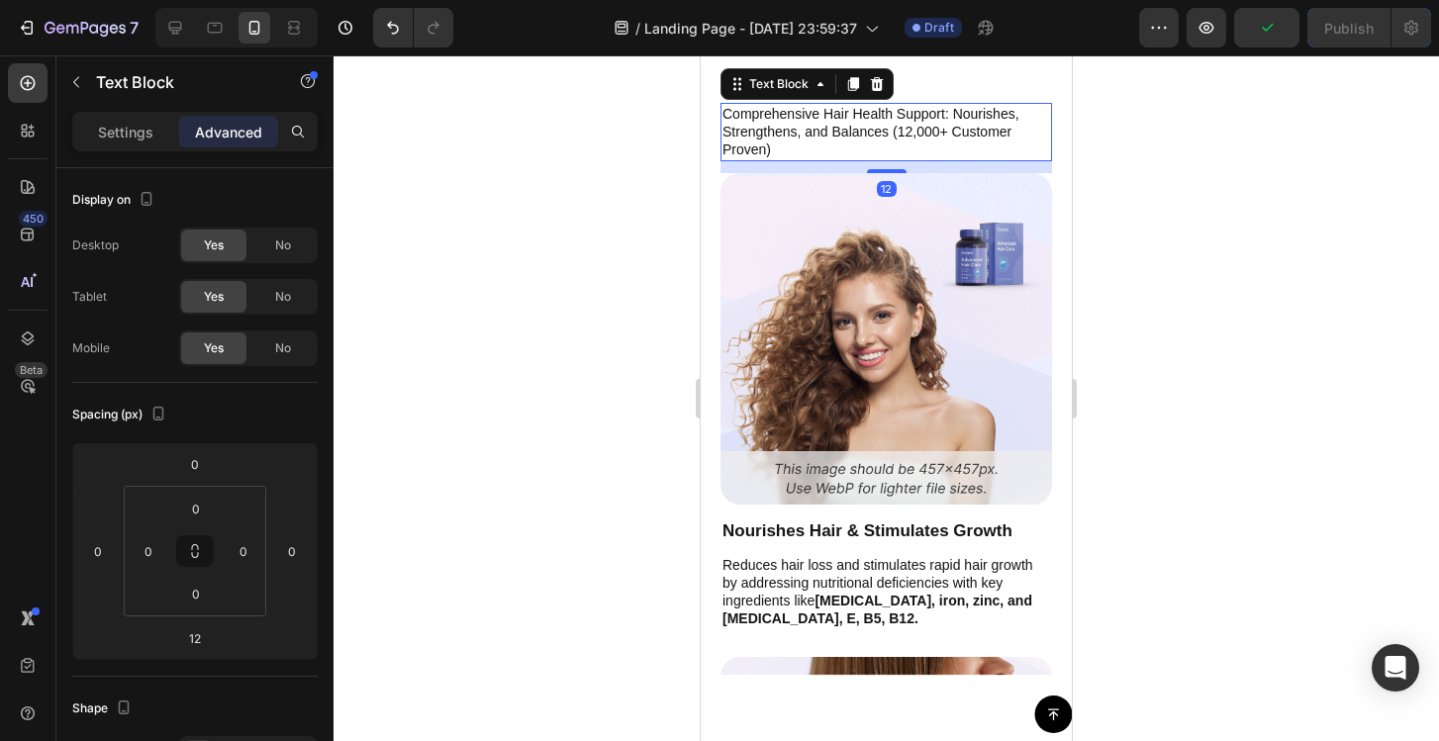
scroll to position [7601, 0]
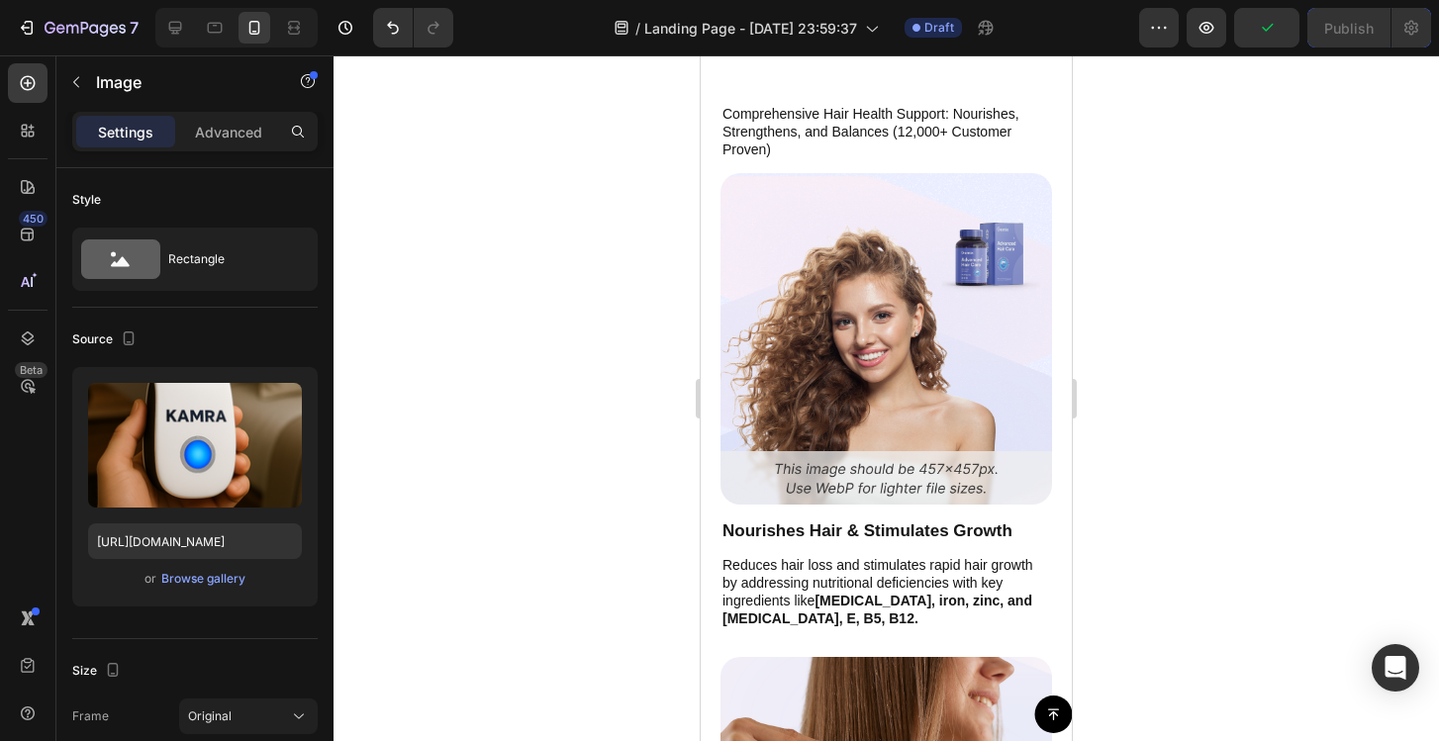
click at [895, 32] on img at bounding box center [886, 32] width 371 height 0
click at [860, 32] on img at bounding box center [886, 32] width 371 height 0
click at [886, 32] on div at bounding box center [887, 29] width 40 height 6
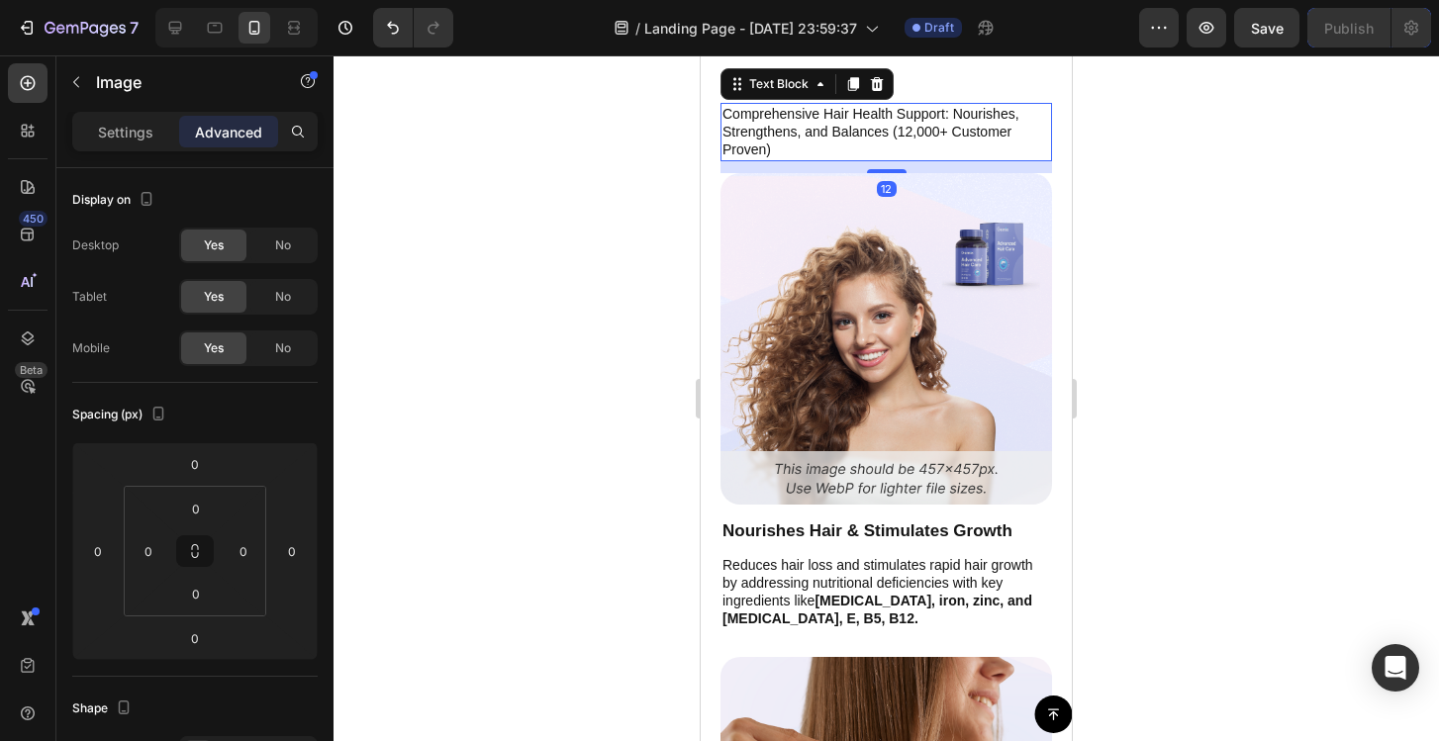
click at [843, 159] on p "Comprehensive Hair Health Support: Nourishes, Strengthens, and Balances (12,000…" at bounding box center [886, 132] width 328 height 54
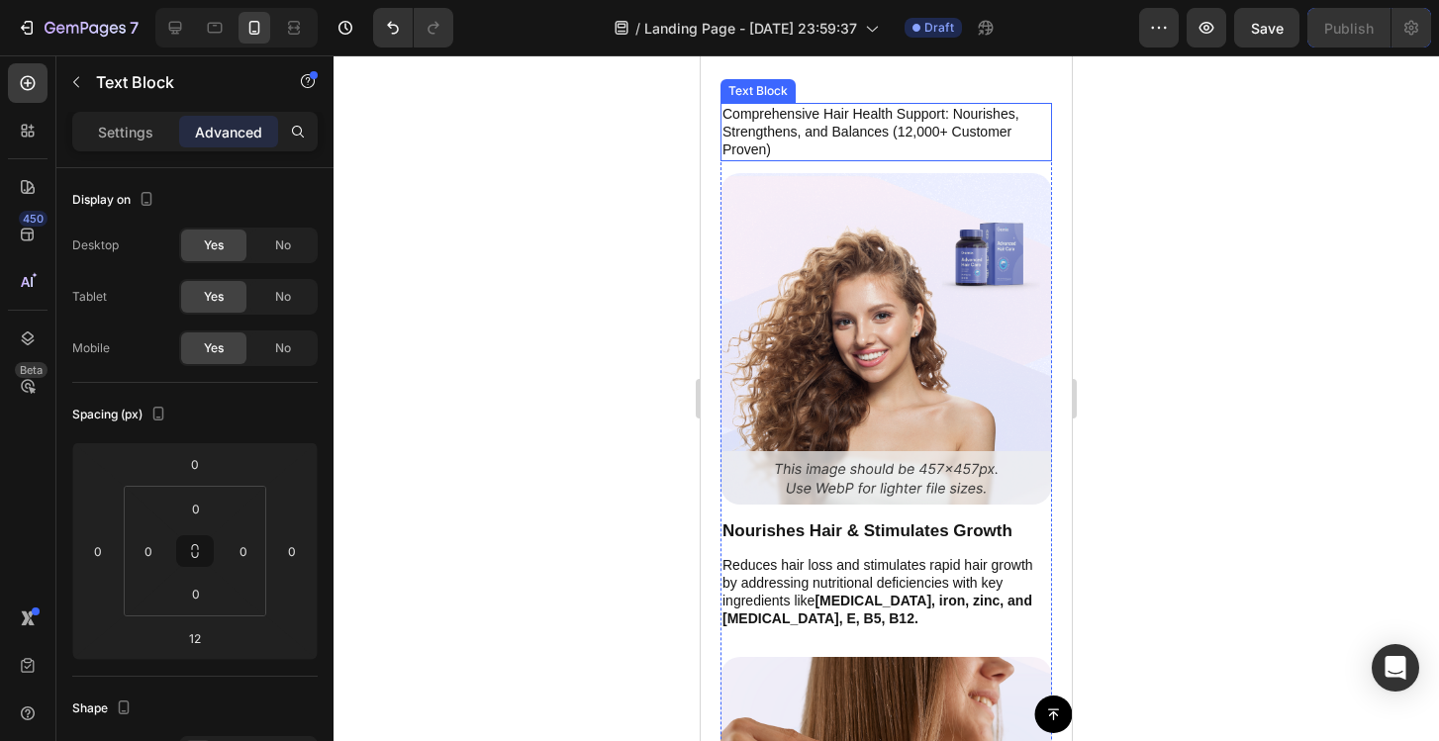
click at [783, 159] on p "Comprehensive Hair Health Support: Nourishes, Strengthens, and Balances (12,000…" at bounding box center [886, 132] width 328 height 54
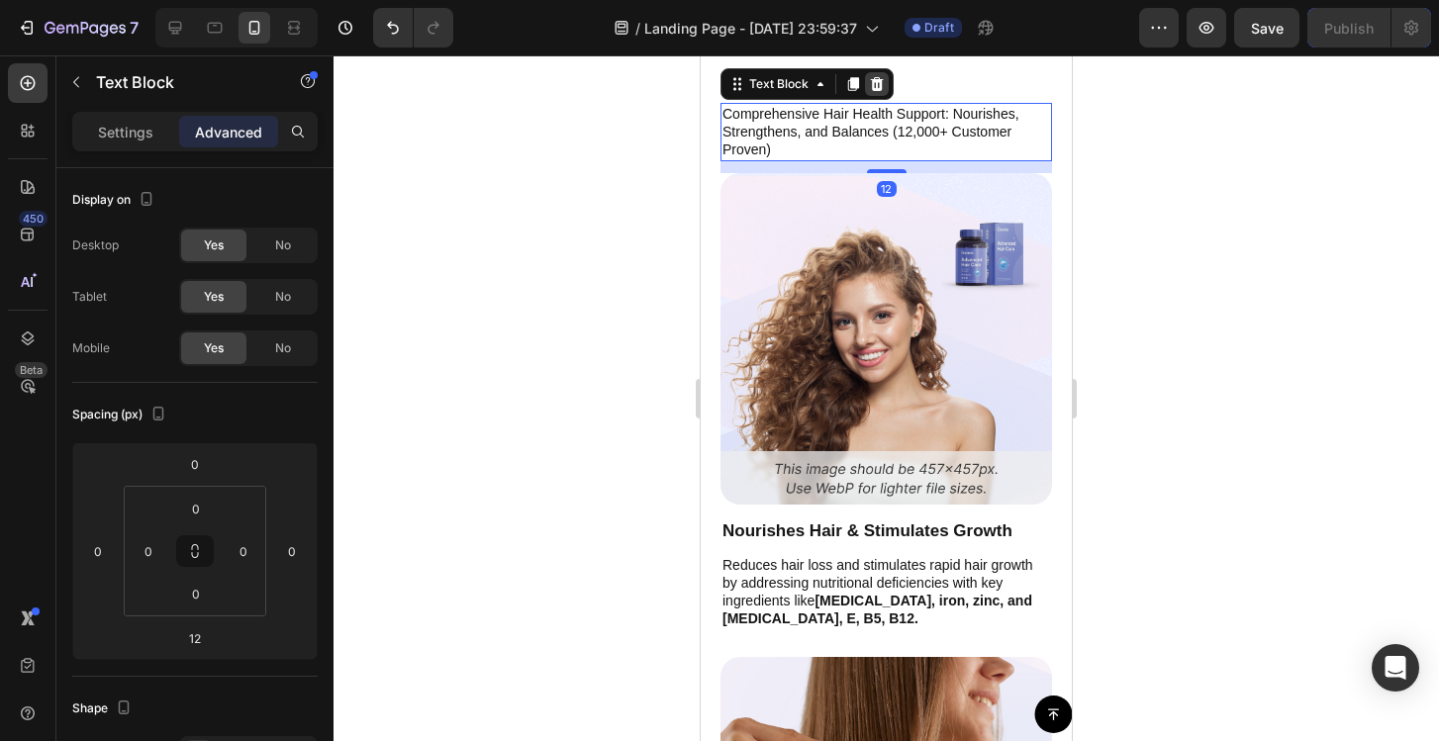
click at [880, 91] on icon at bounding box center [877, 84] width 13 height 14
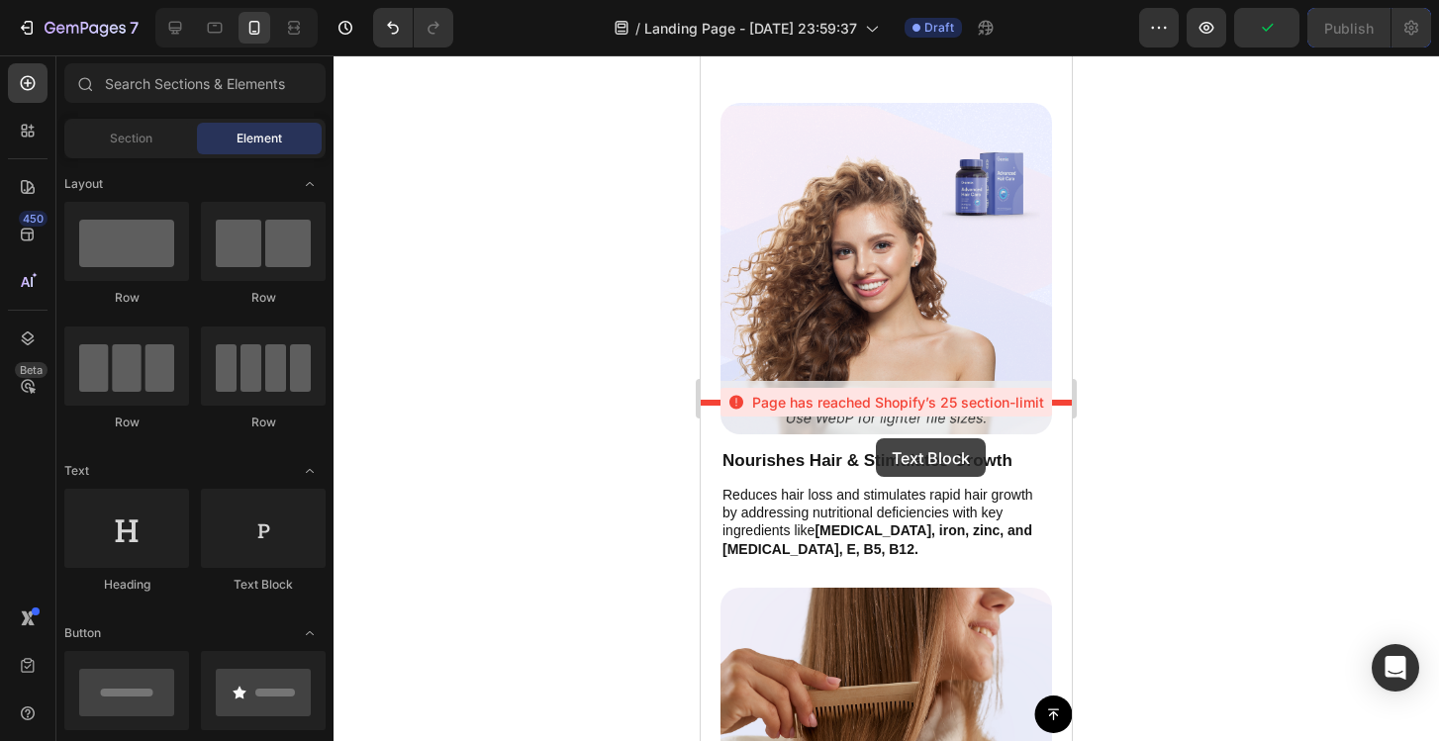
drag, startPoint x: 987, startPoint y: 434, endPoint x: 873, endPoint y: 438, distance: 113.9
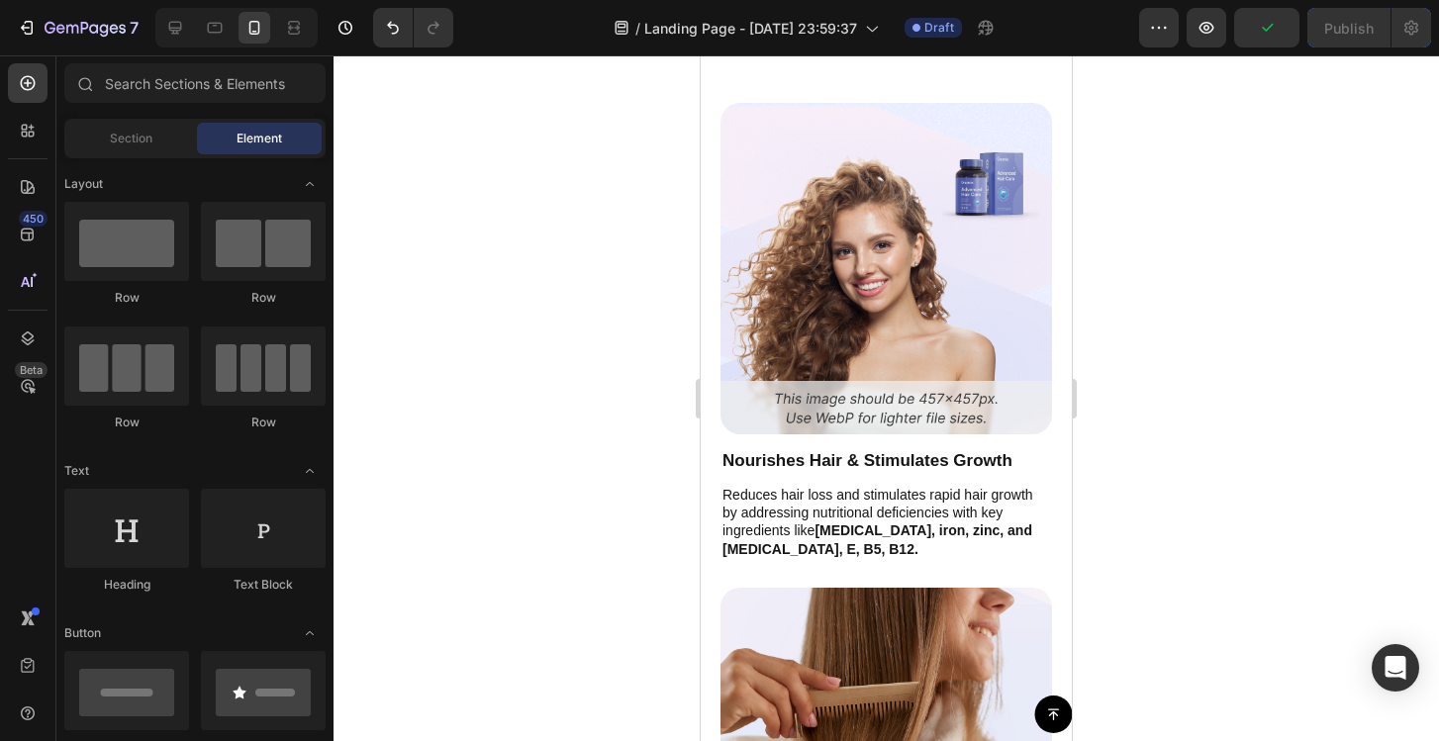
click at [392, 25] on icon "Undo/Redo" at bounding box center [393, 28] width 12 height 13
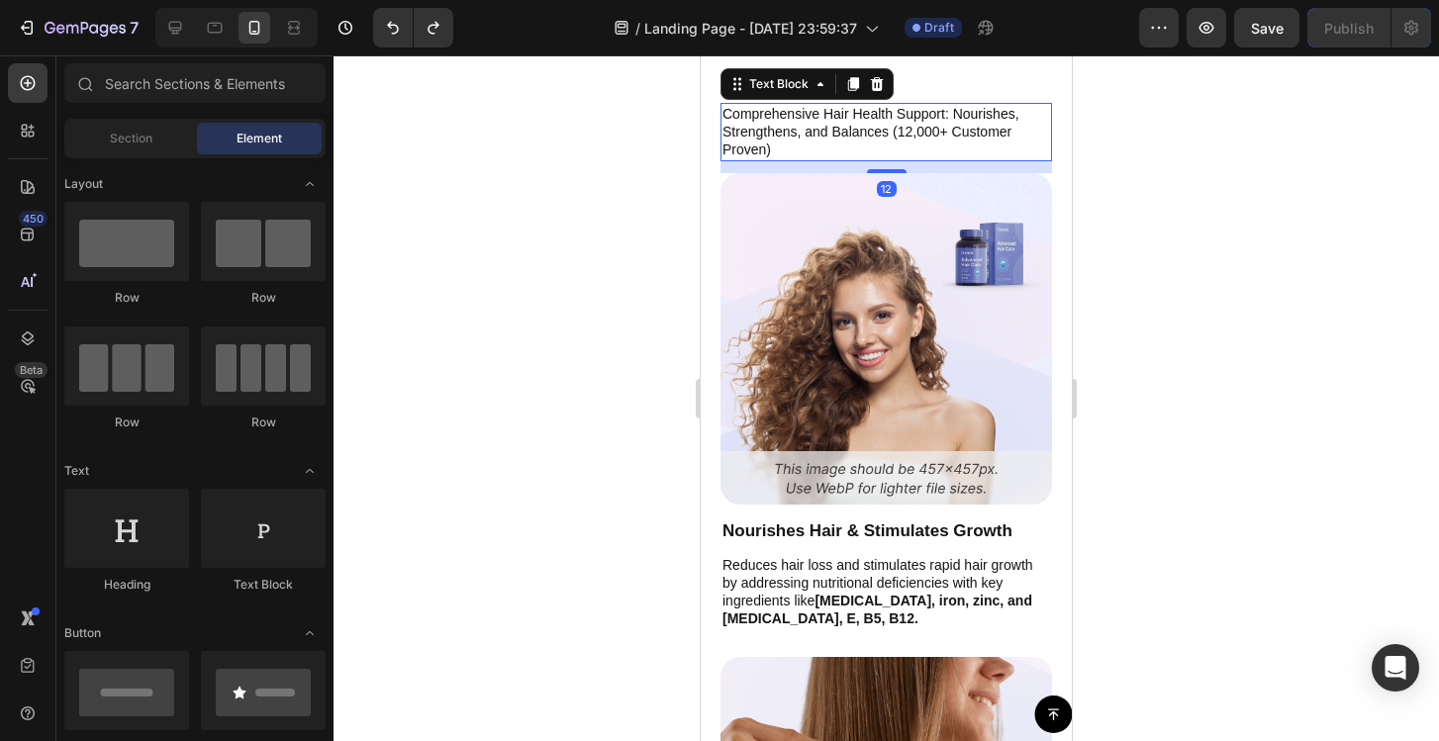
click at [820, 159] on p "Comprehensive Hair Health Support: Nourishes, Strengthens, and Balances (12,000…" at bounding box center [886, 132] width 328 height 54
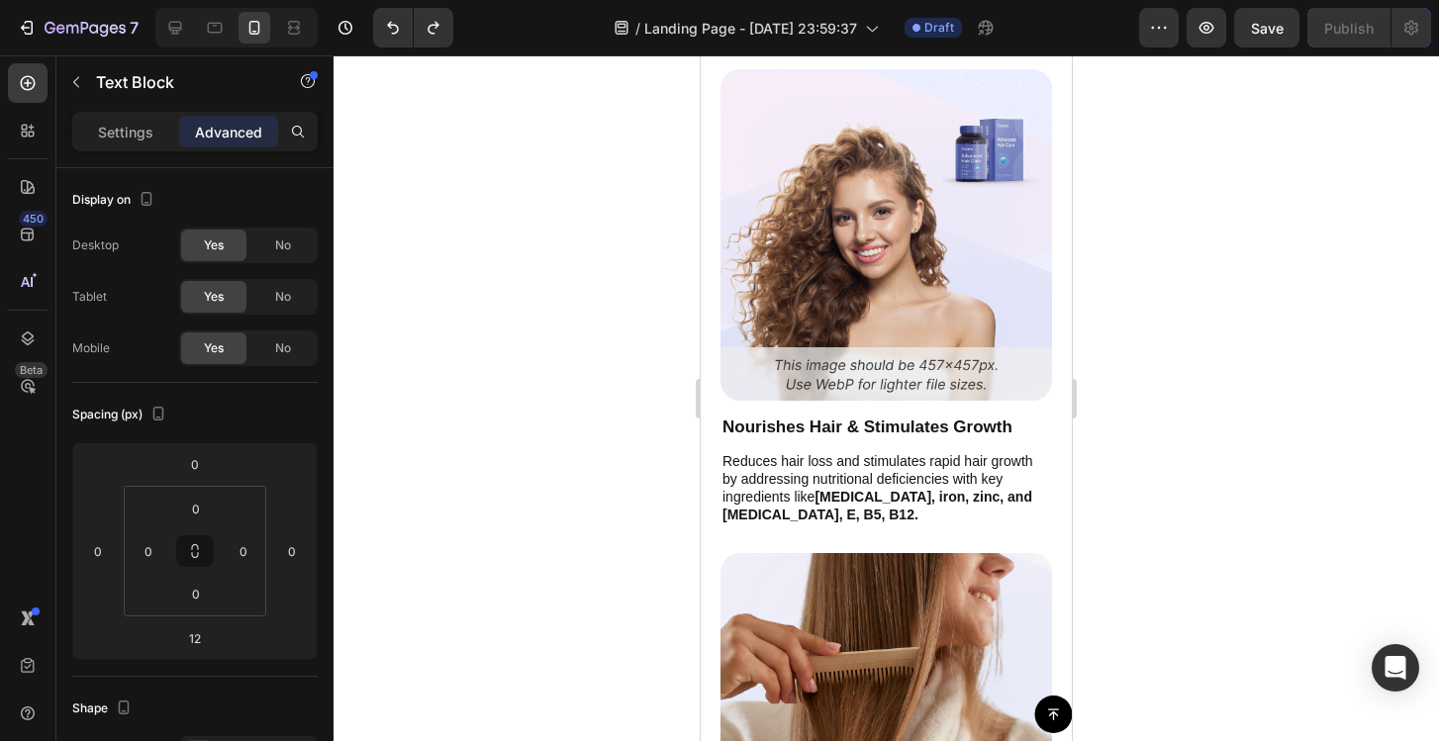
scroll to position [7523, 0]
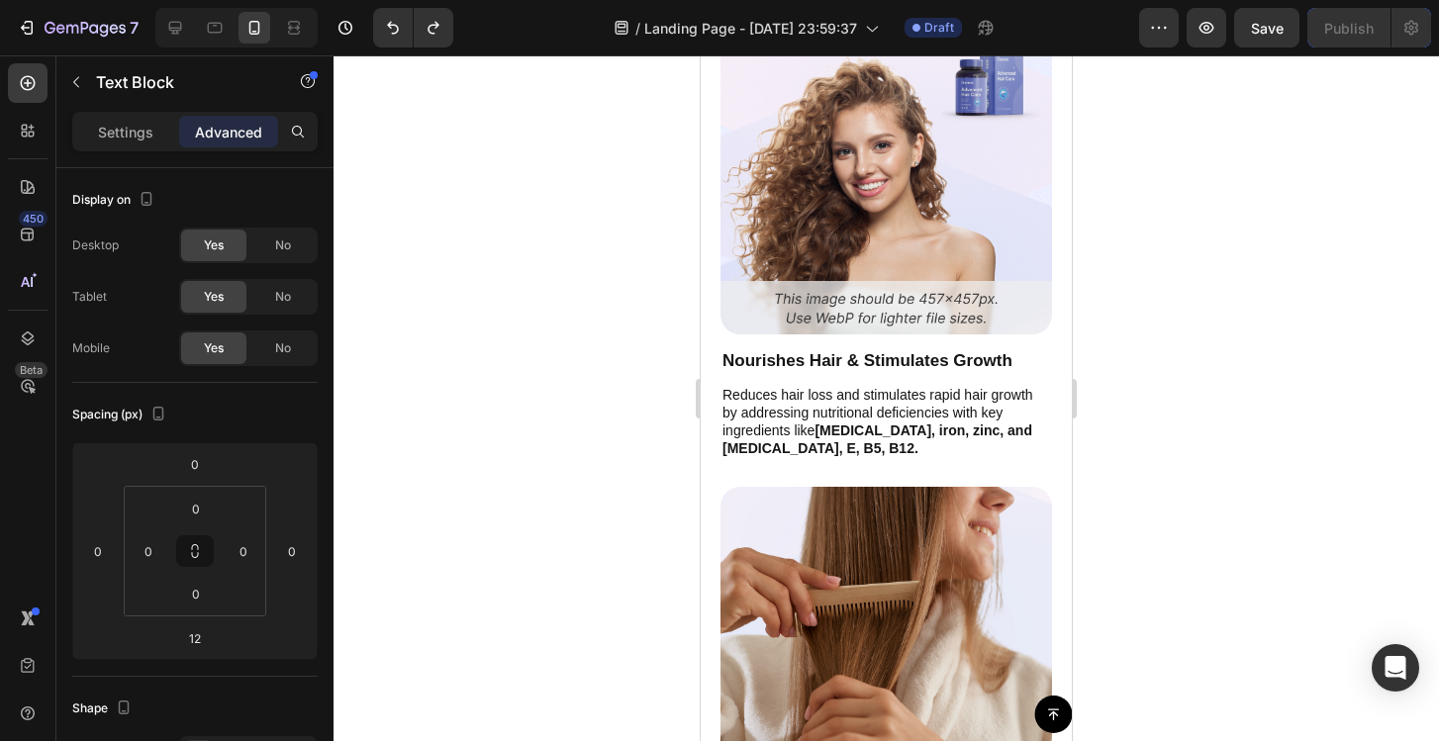
drag, startPoint x: 799, startPoint y: 598, endPoint x: 730, endPoint y: 560, distance: 78.0
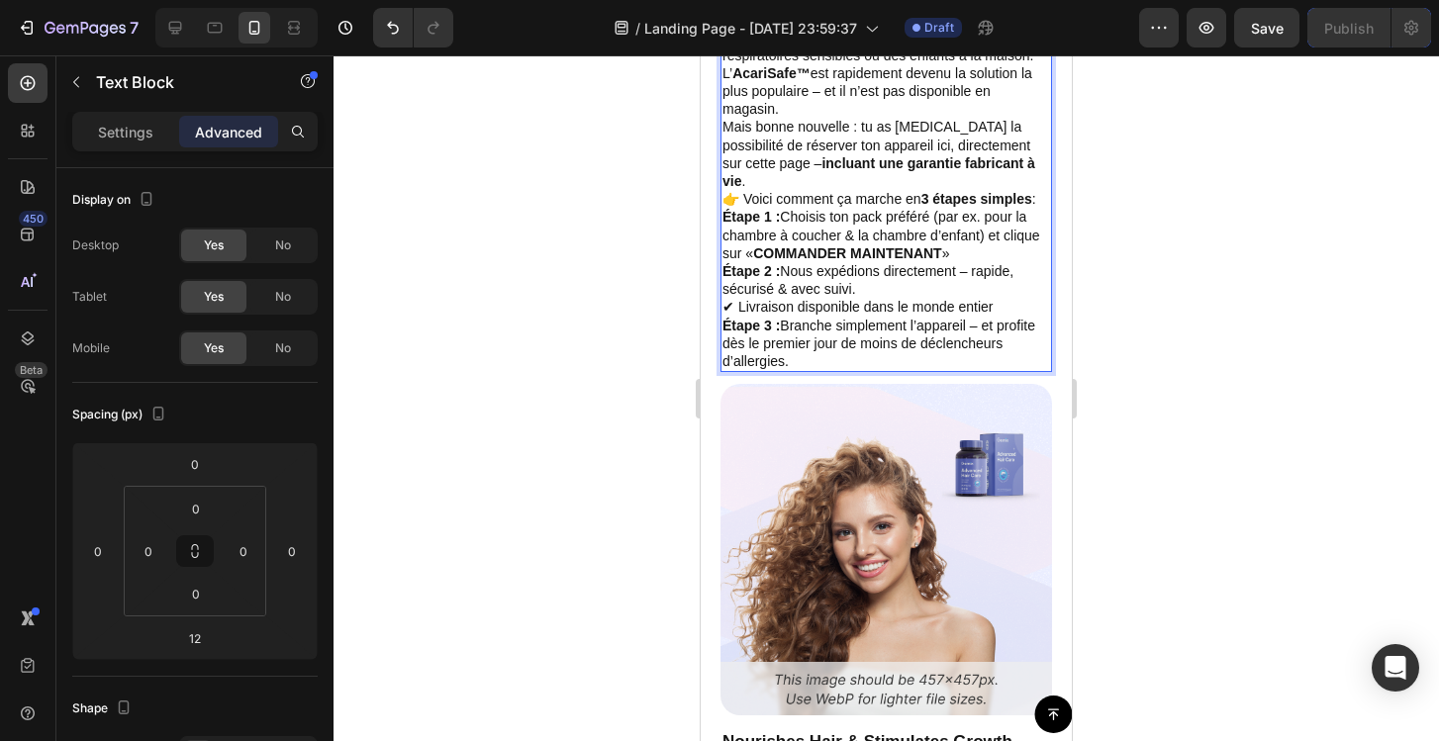
scroll to position [7714, 0]
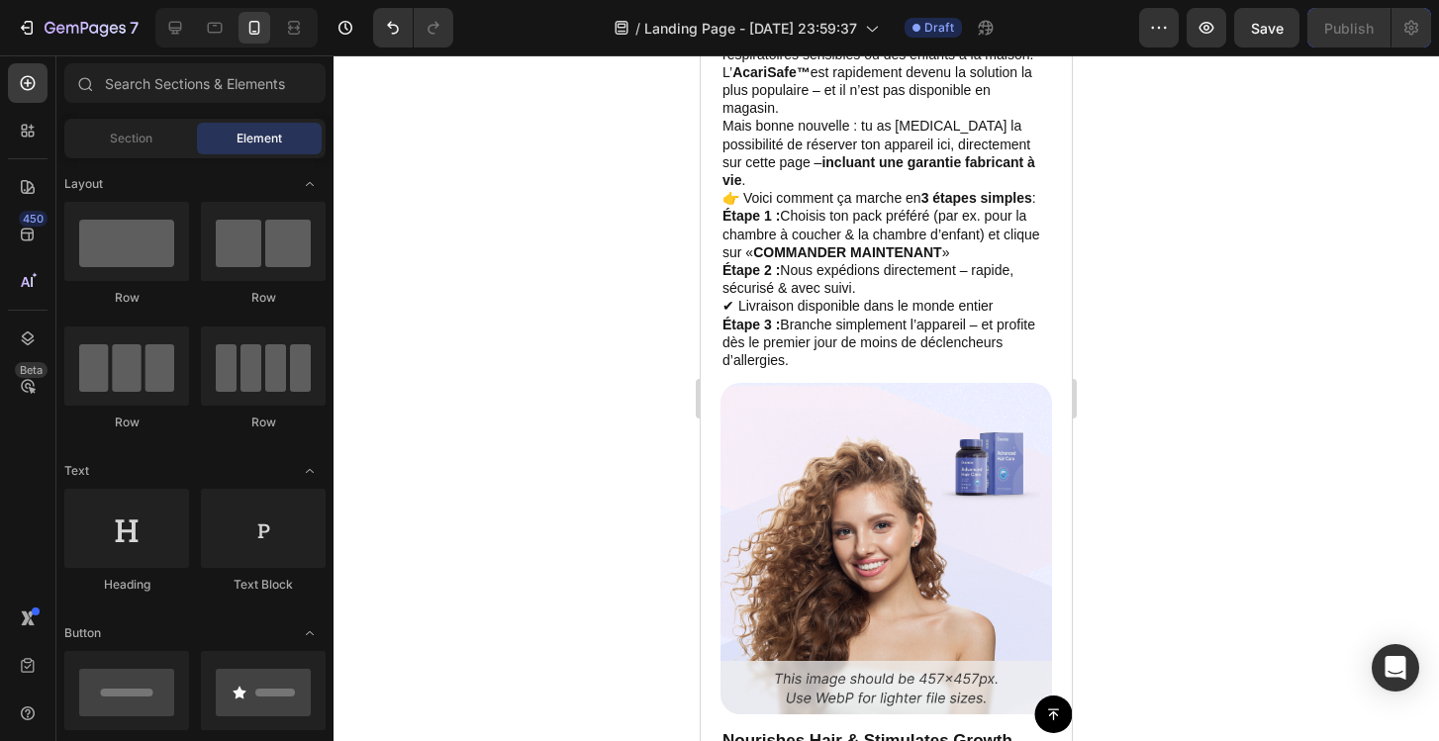
click at [770, 80] on strong "AcariSafe™" at bounding box center [771, 72] width 78 height 16
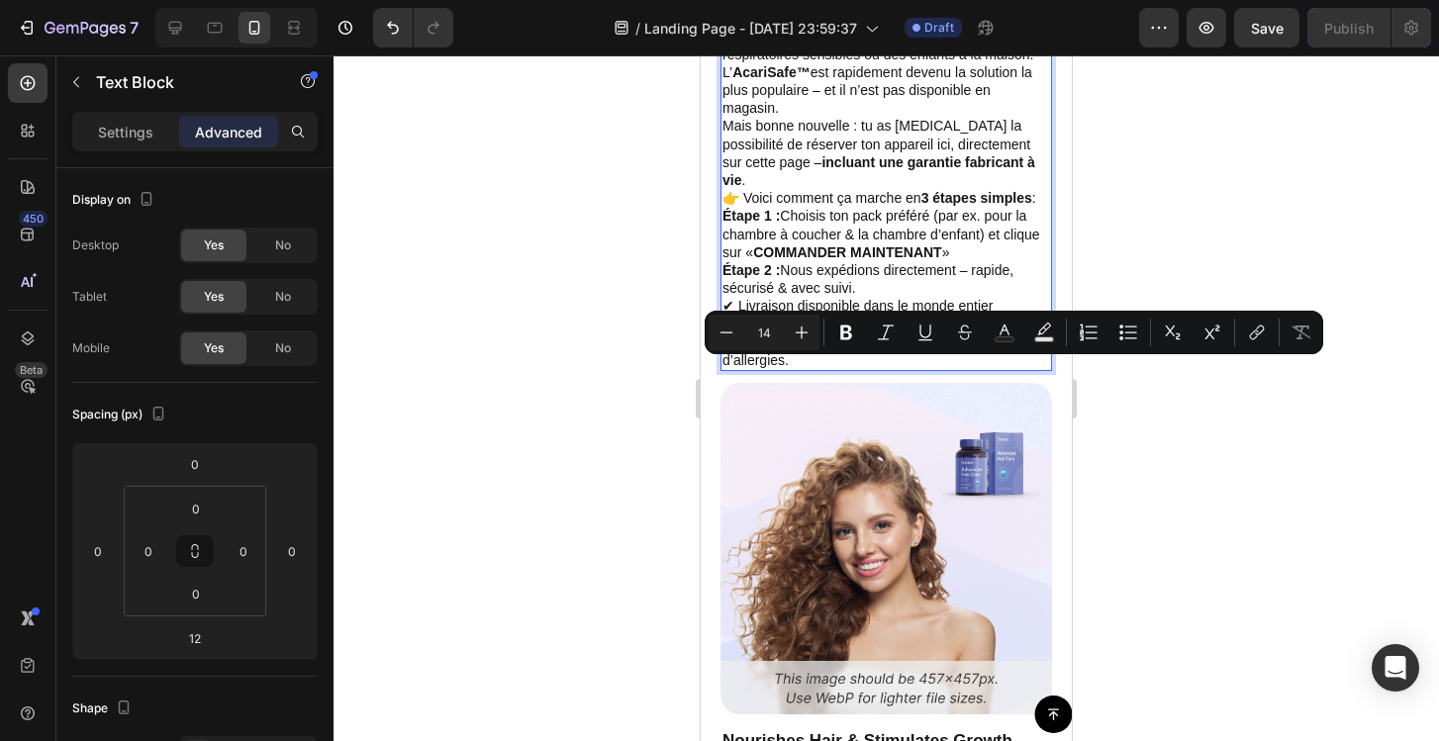
drag, startPoint x: 909, startPoint y: 363, endPoint x: 905, endPoint y: 348, distance: 15.4
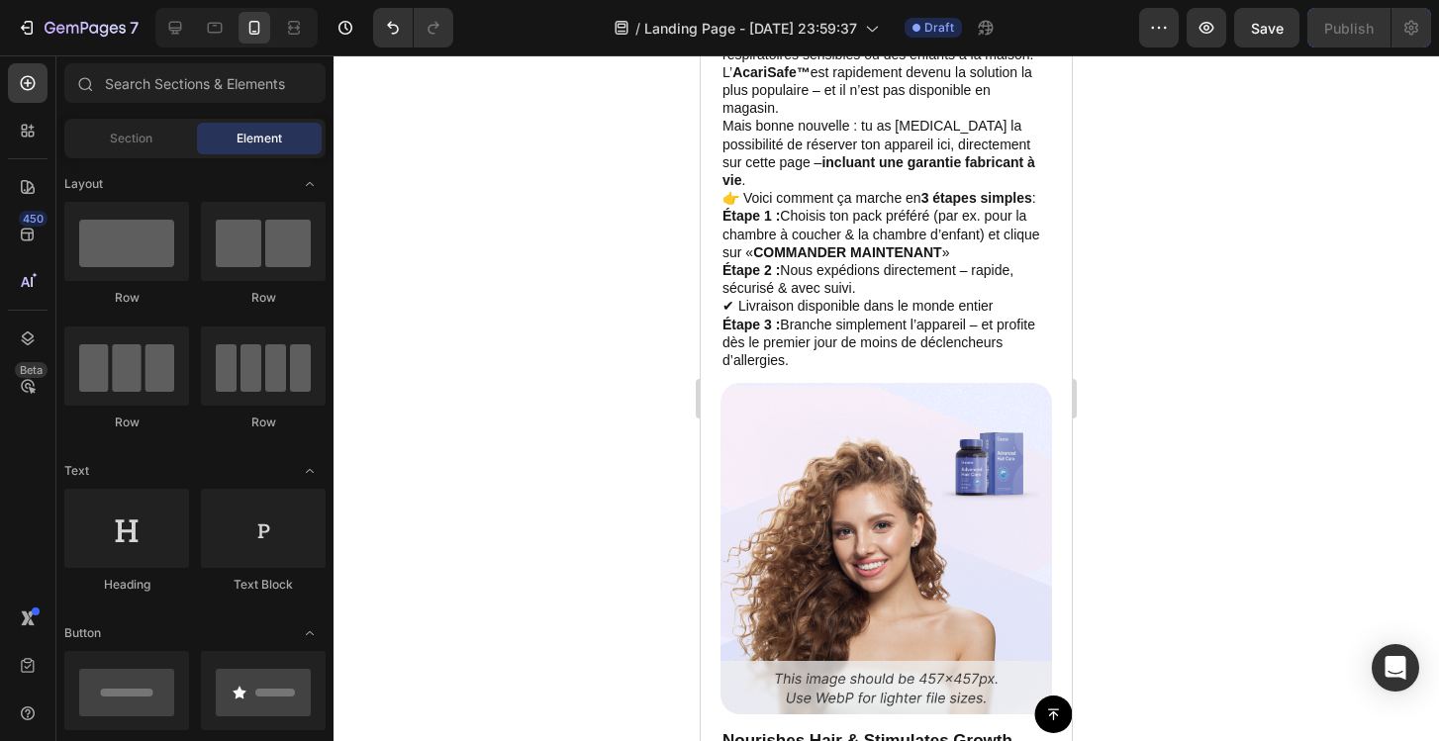
click at [737, 117] on p "La demande pour des solutions anti-acariens a fortement augmenté ces dernières …" at bounding box center [886, 54] width 328 height 126
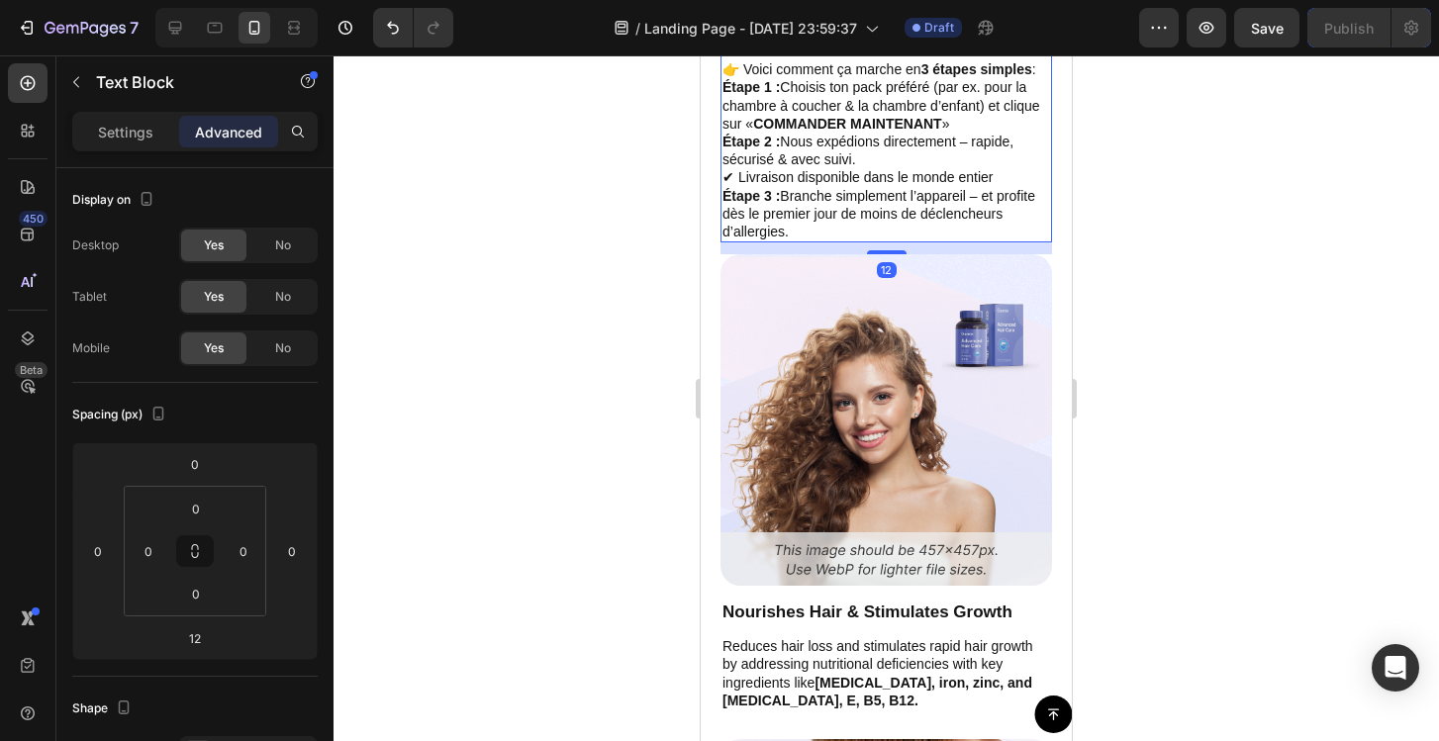
scroll to position [7885, 0]
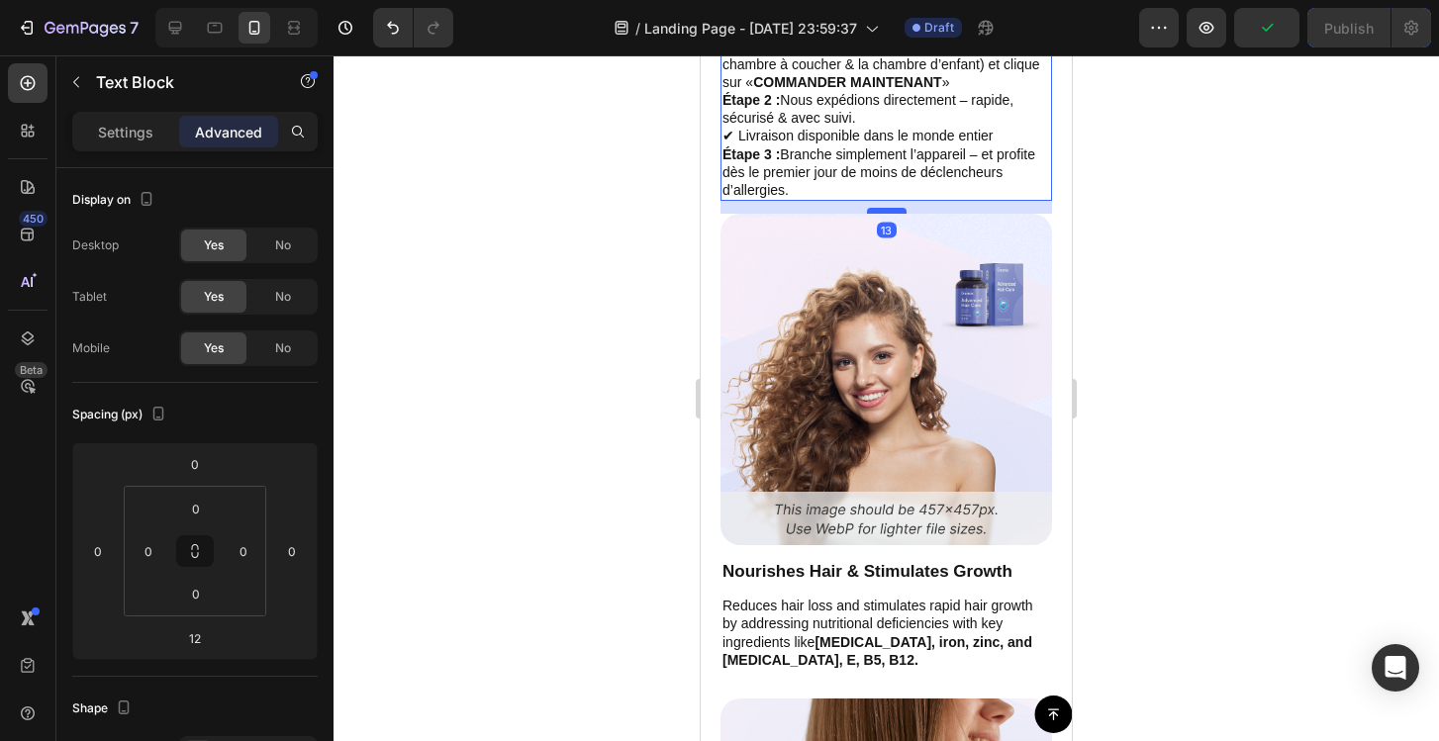
click at [880, 214] on div at bounding box center [887, 211] width 40 height 6
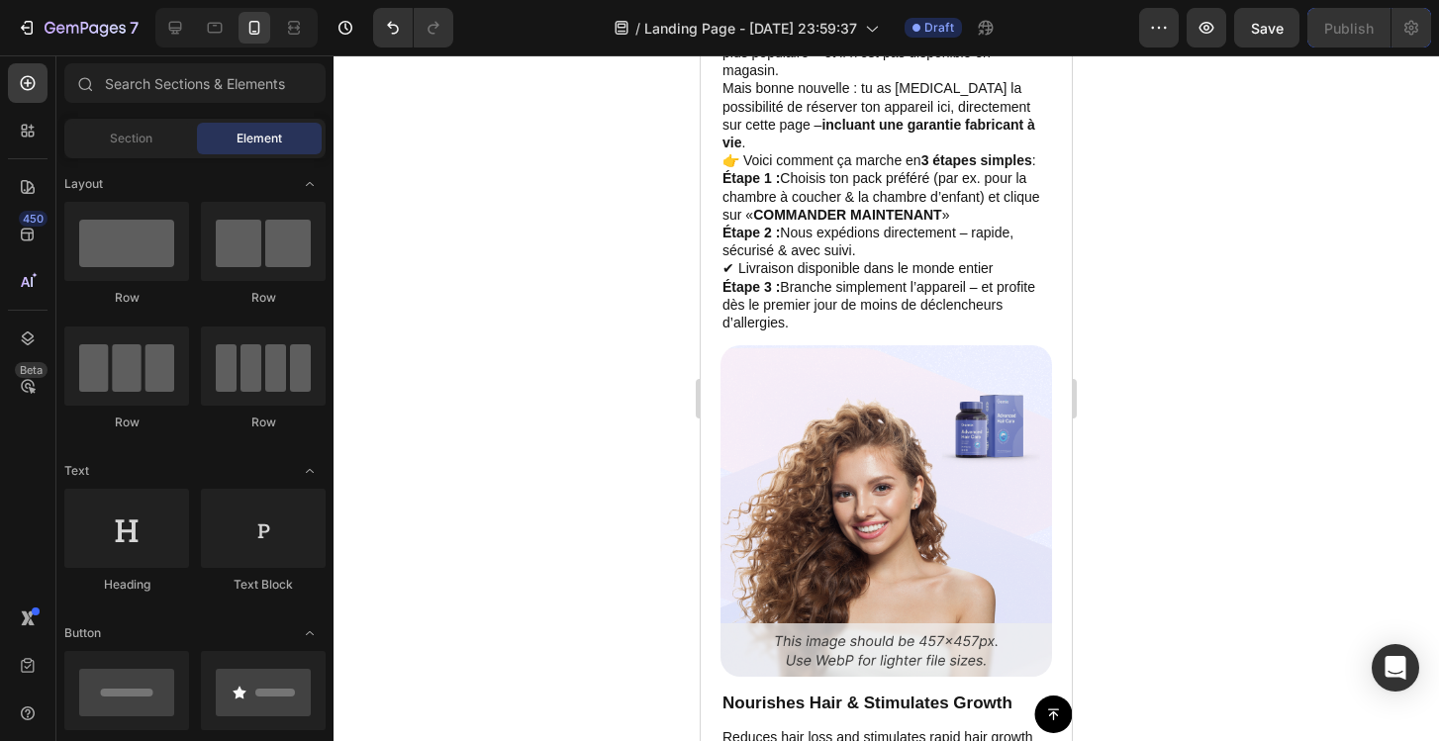
scroll to position [7727, 0]
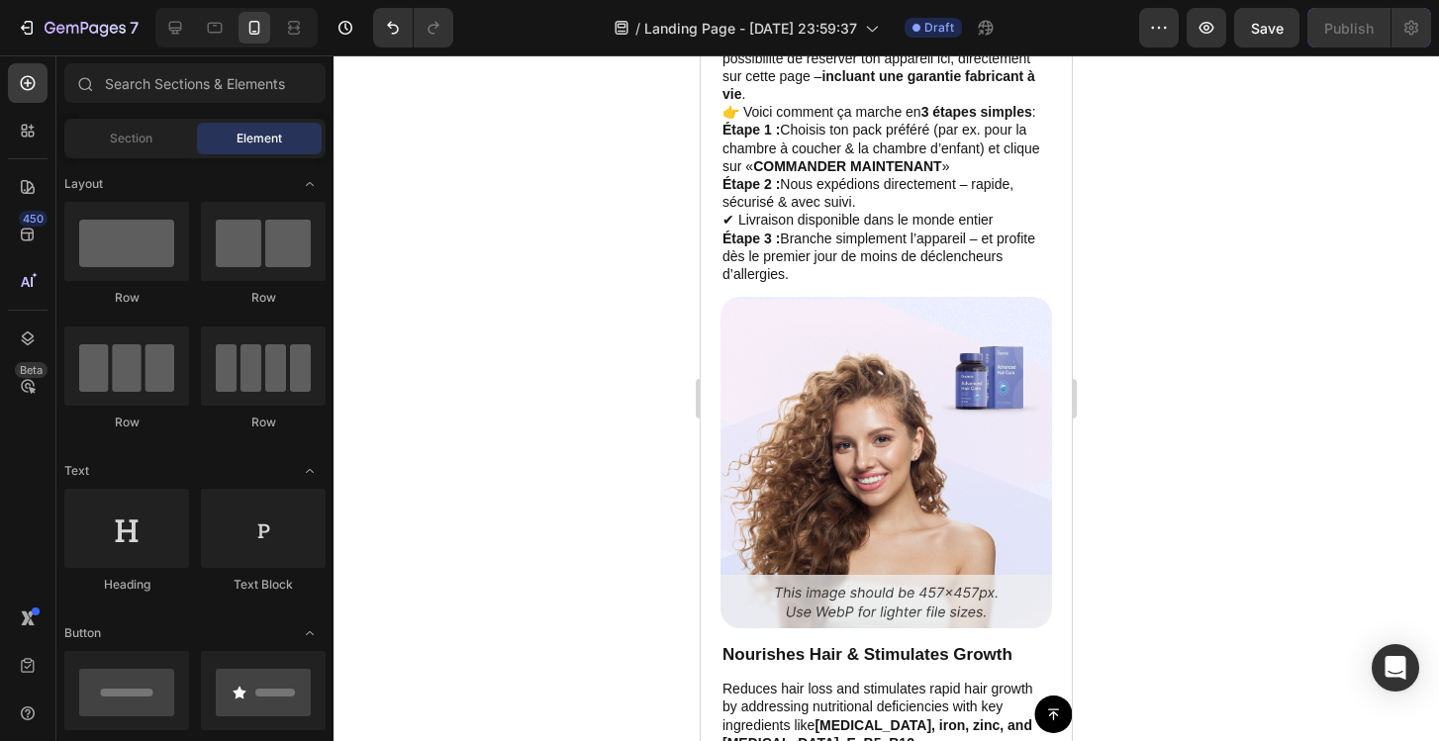
scroll to position [7847, 0]
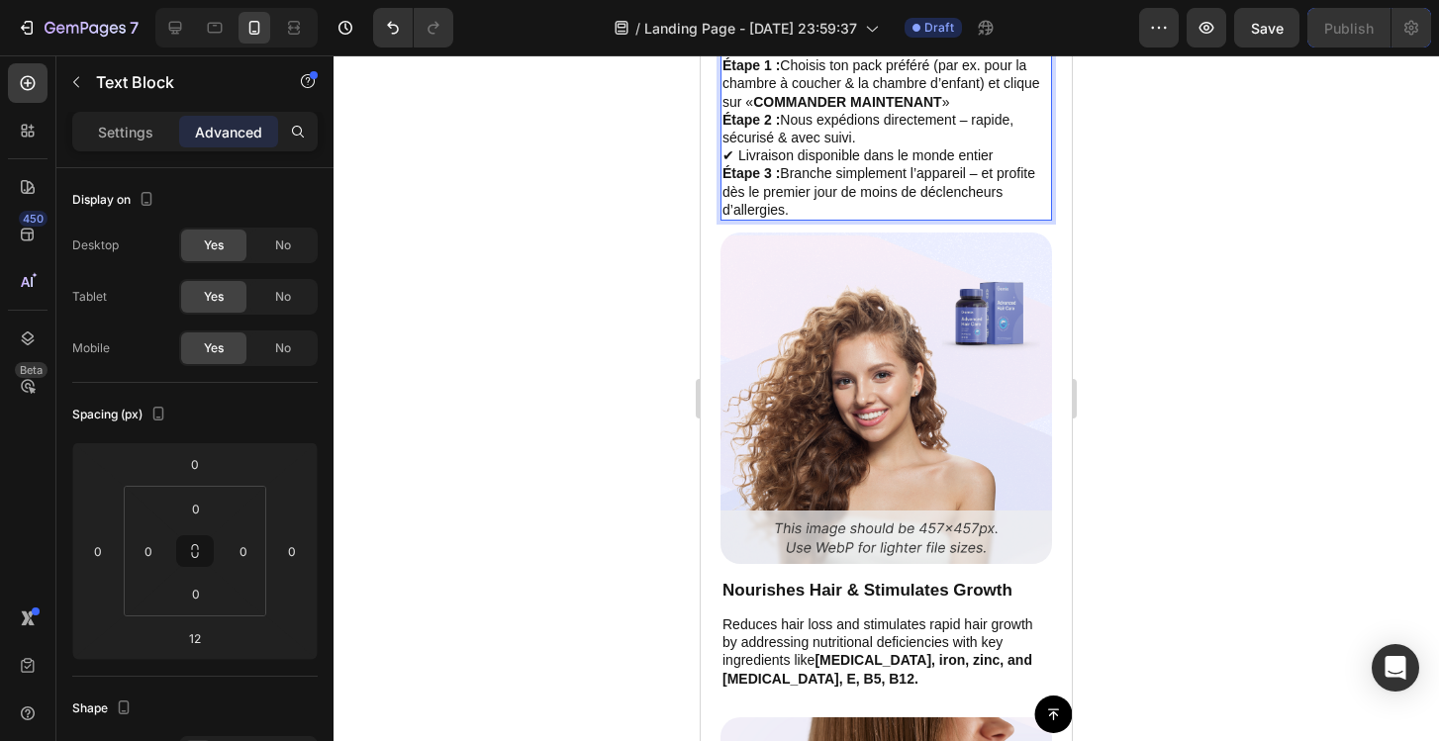
click at [1045, 39] on p "Mais bonne nouvelle : tu as encore la possibilité de réserver ton appareil ici,…" at bounding box center [886, 2] width 328 height 72
click at [1049, 39] on p "Mais bonne nouvelle : tu as encore la possibilité de réserver ton appareil ici,…" at bounding box center [886, 2] width 328 height 72
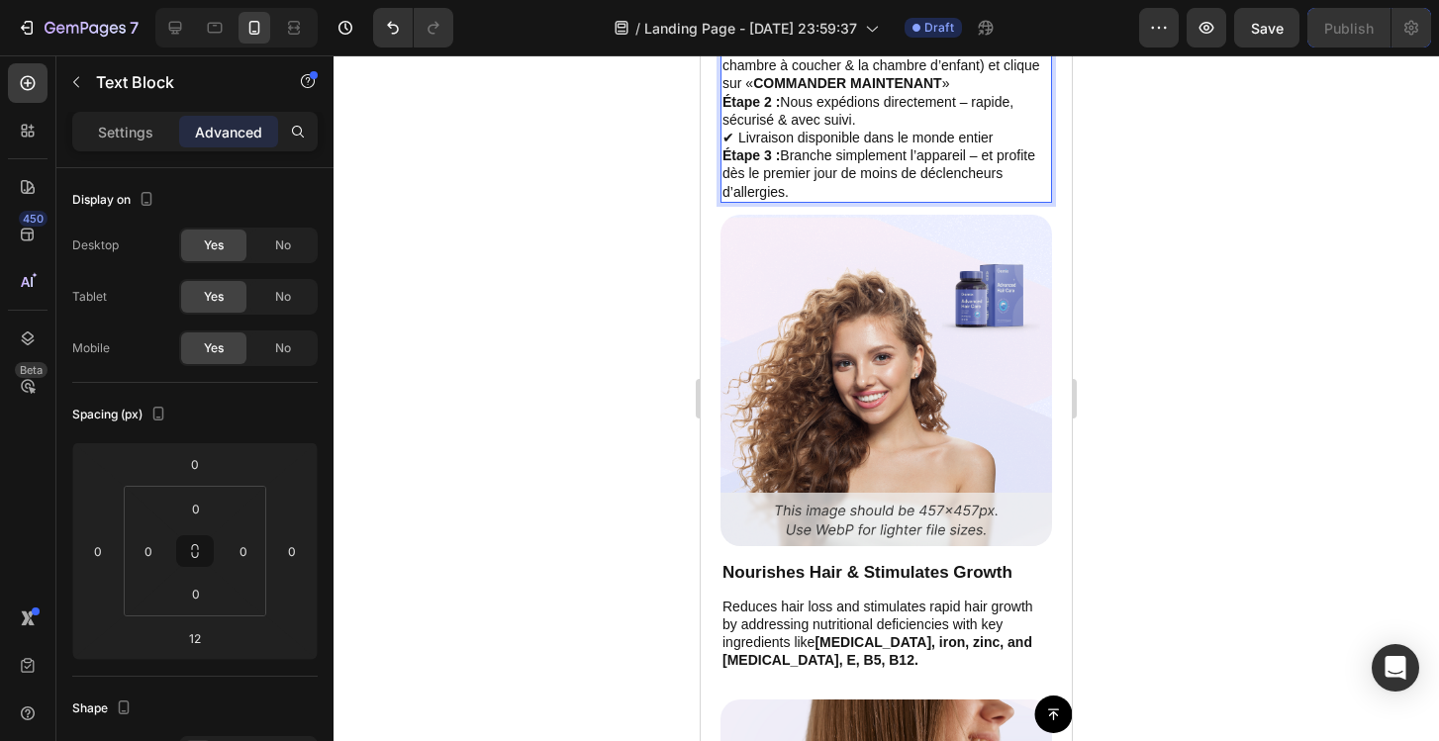
click at [739, 39] on p "👉 Voici comment ça marche en 3 étapes simples :" at bounding box center [886, 30] width 328 height 18
click at [971, 147] on p "Étape 2 : Nous expédions directement – rapide, sécurisé & avec suivi. ✔ Livrais…" at bounding box center [886, 120] width 328 height 54
click at [985, 201] on p "Étape 3 : Branche simplement l’appareil – et profite dès le premier jour de moi…" at bounding box center [886, 173] width 328 height 54
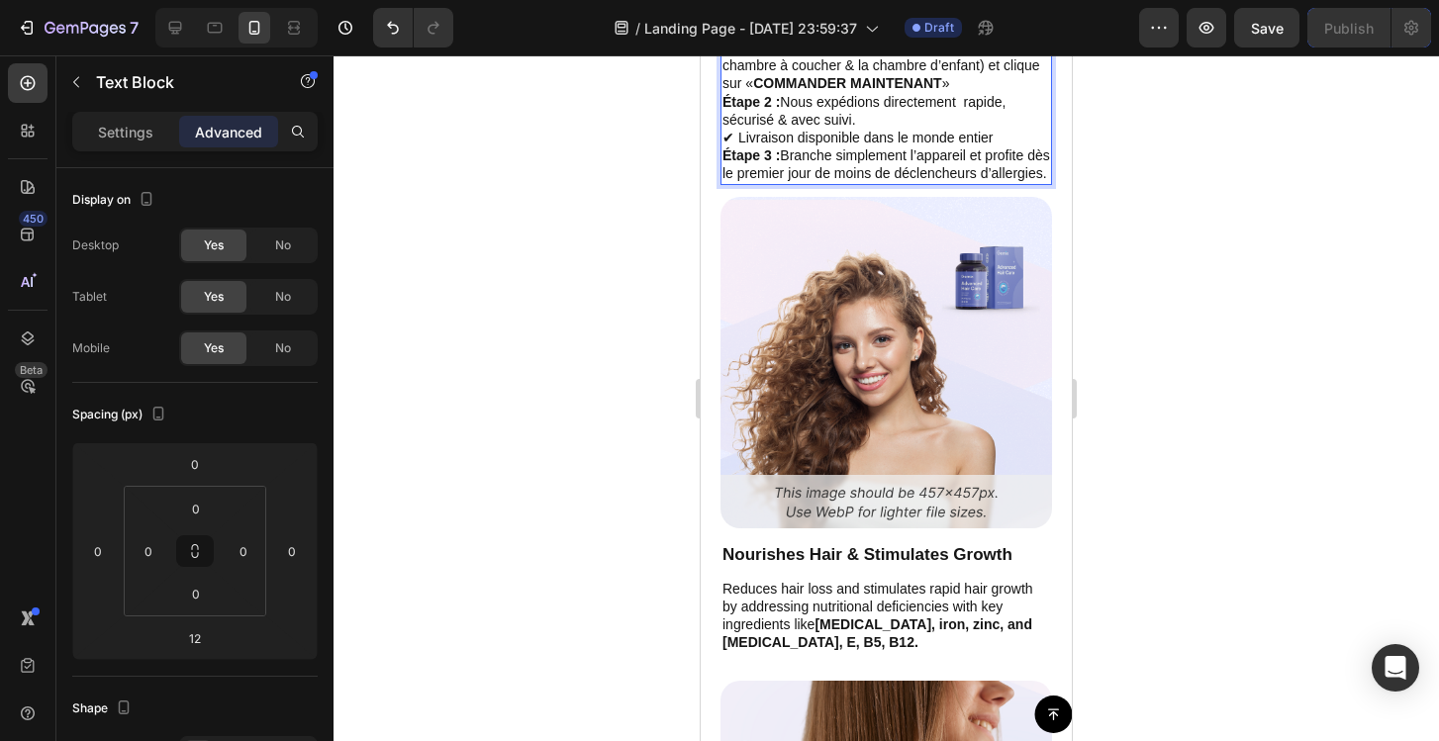
click at [1164, 475] on div at bounding box center [886, 398] width 1105 height 686
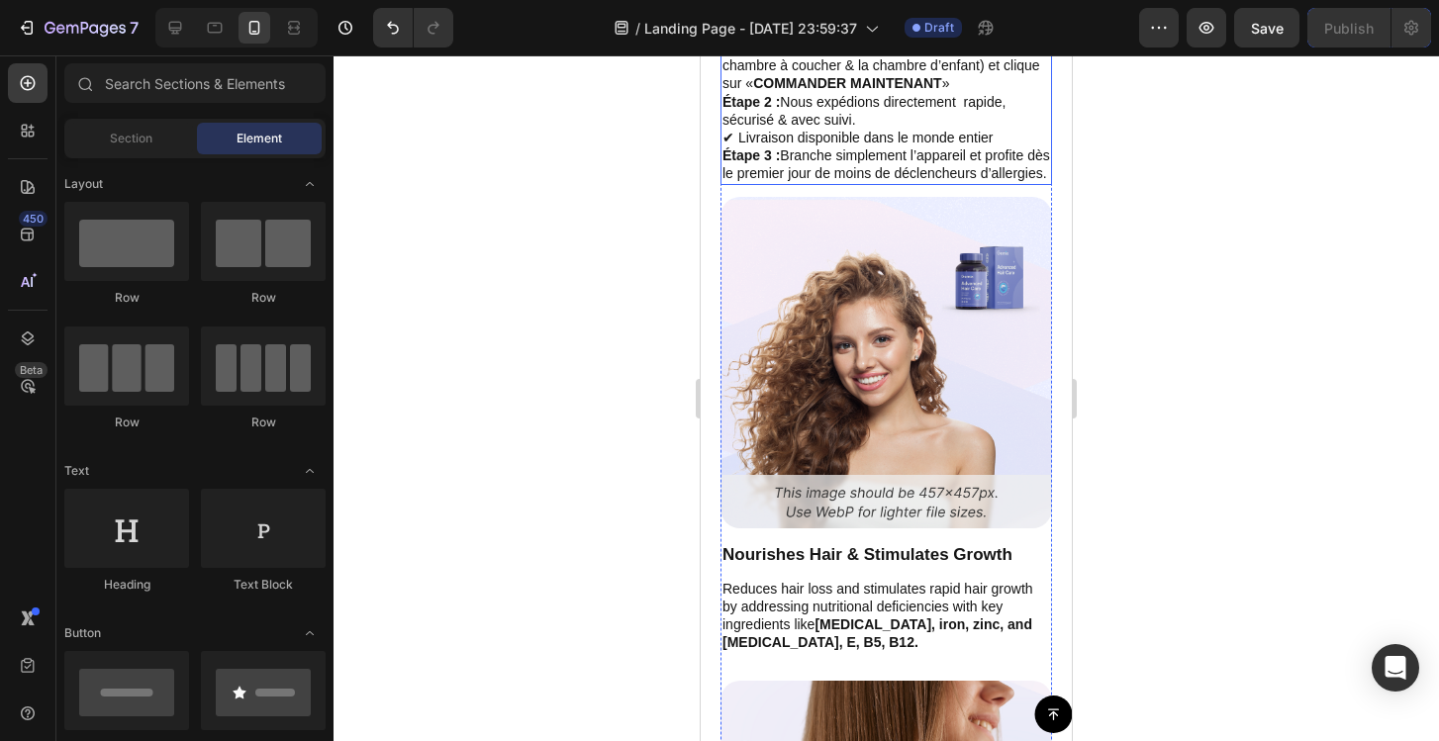
click at [919, 91] on strong "COMMANDER MAINTENANT" at bounding box center [847, 83] width 189 height 16
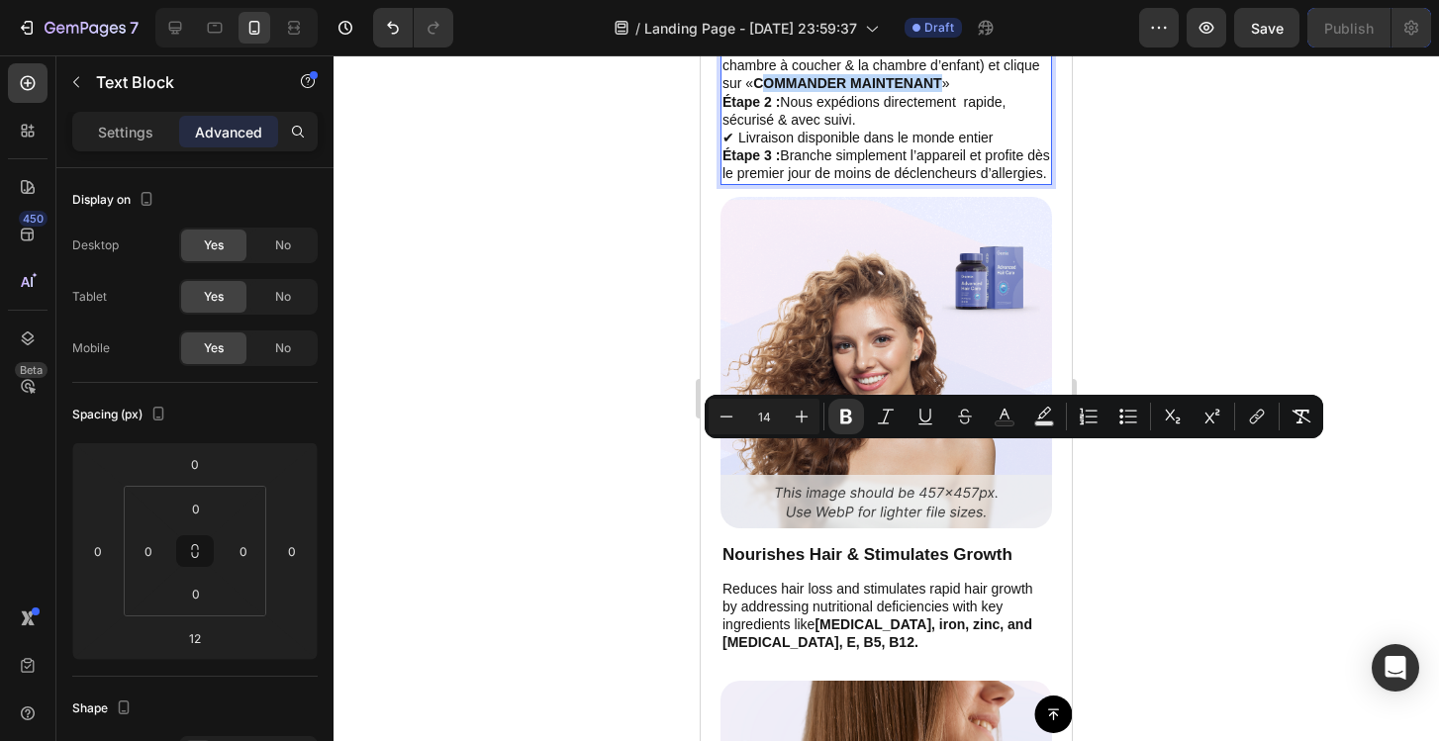
drag, startPoint x: 946, startPoint y: 457, endPoint x: 769, endPoint y: 457, distance: 177.1
click at [769, 93] on p "Étape 1 : Choisis ton pack préféré (par ex. pour la chambre à coucher & la cham…" at bounding box center [886, 66] width 328 height 54
click at [886, 147] on p "Étape 2 : Nous expédions directement rapide, sécurisé & avec suivi. ✔ Livraison…" at bounding box center [886, 120] width 328 height 54
drag, startPoint x: 944, startPoint y: 454, endPoint x: 757, endPoint y: 451, distance: 187.1
click at [757, 91] on strong "COMMANDER MAINTENANT" at bounding box center [847, 83] width 189 height 16
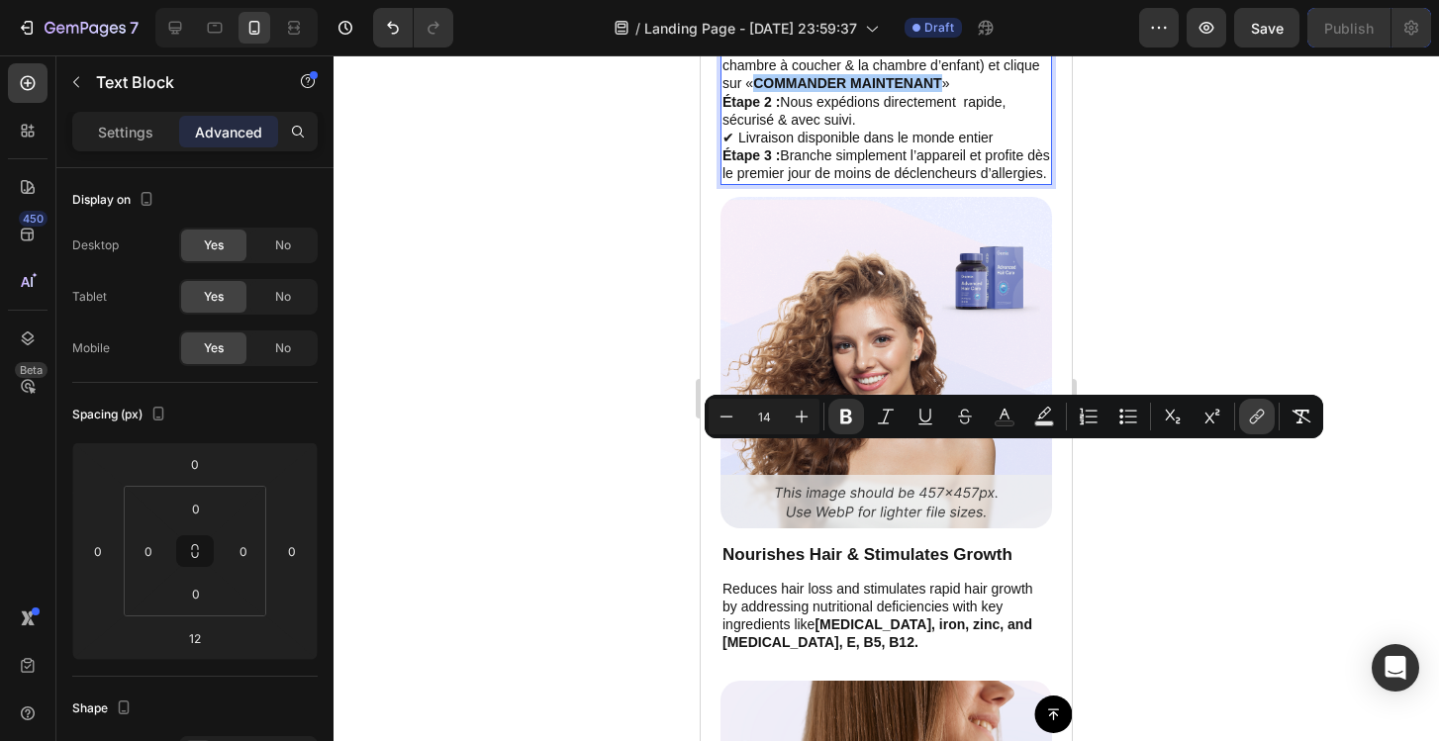
click at [1256, 416] on icon "Editor contextual toolbar" at bounding box center [1257, 417] width 20 height 20
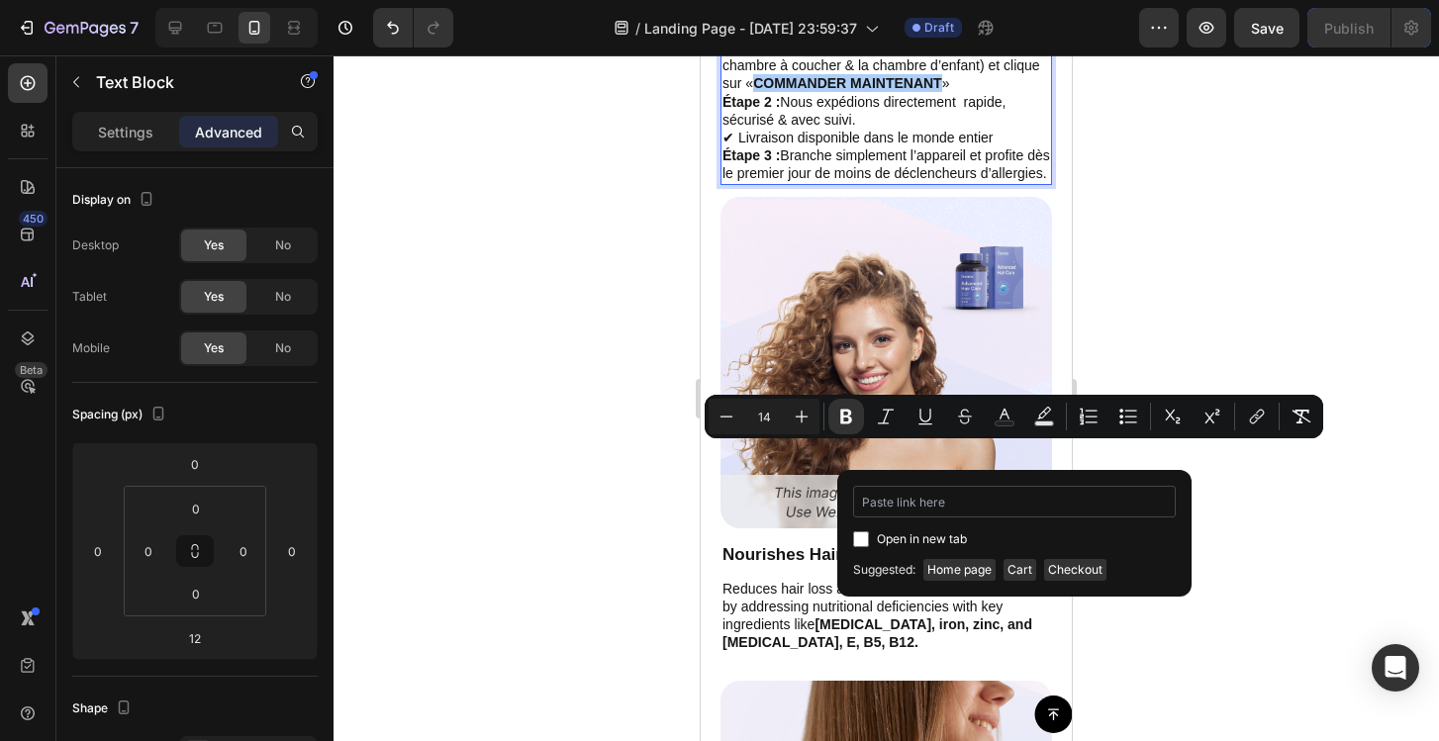
type input "https://kamra-k.com/products/hair-powder"
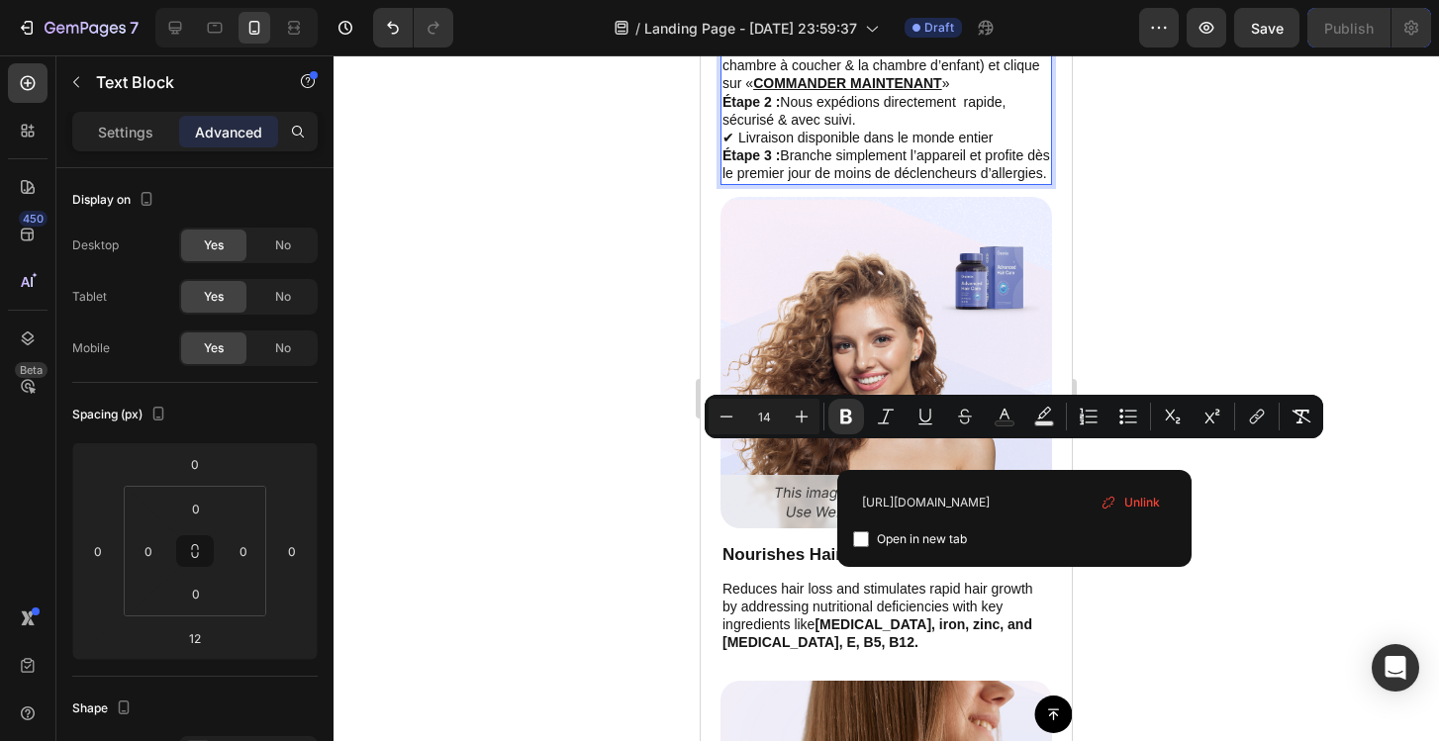
click at [1256, 498] on div at bounding box center [886, 398] width 1105 height 686
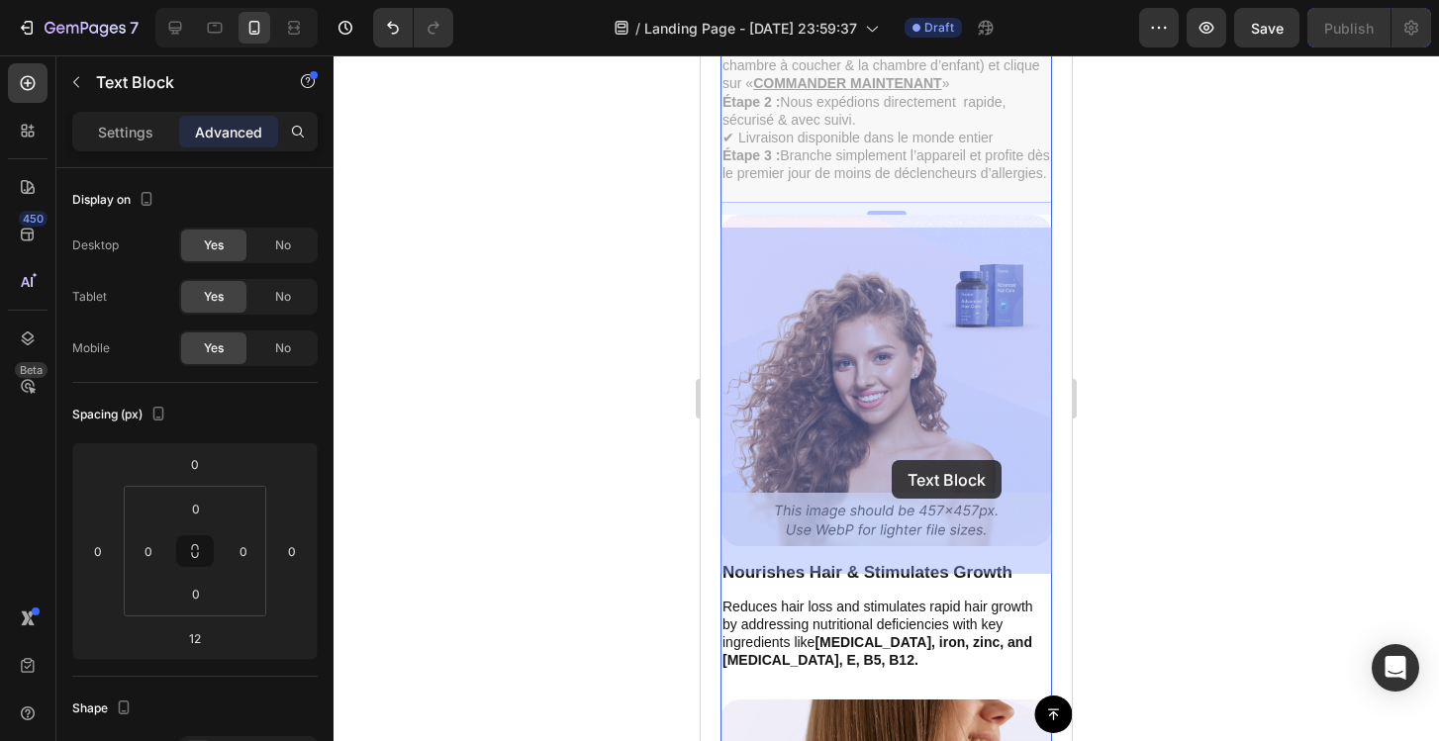
drag, startPoint x: 950, startPoint y: 457, endPoint x: 892, endPoint y: 458, distance: 58.4
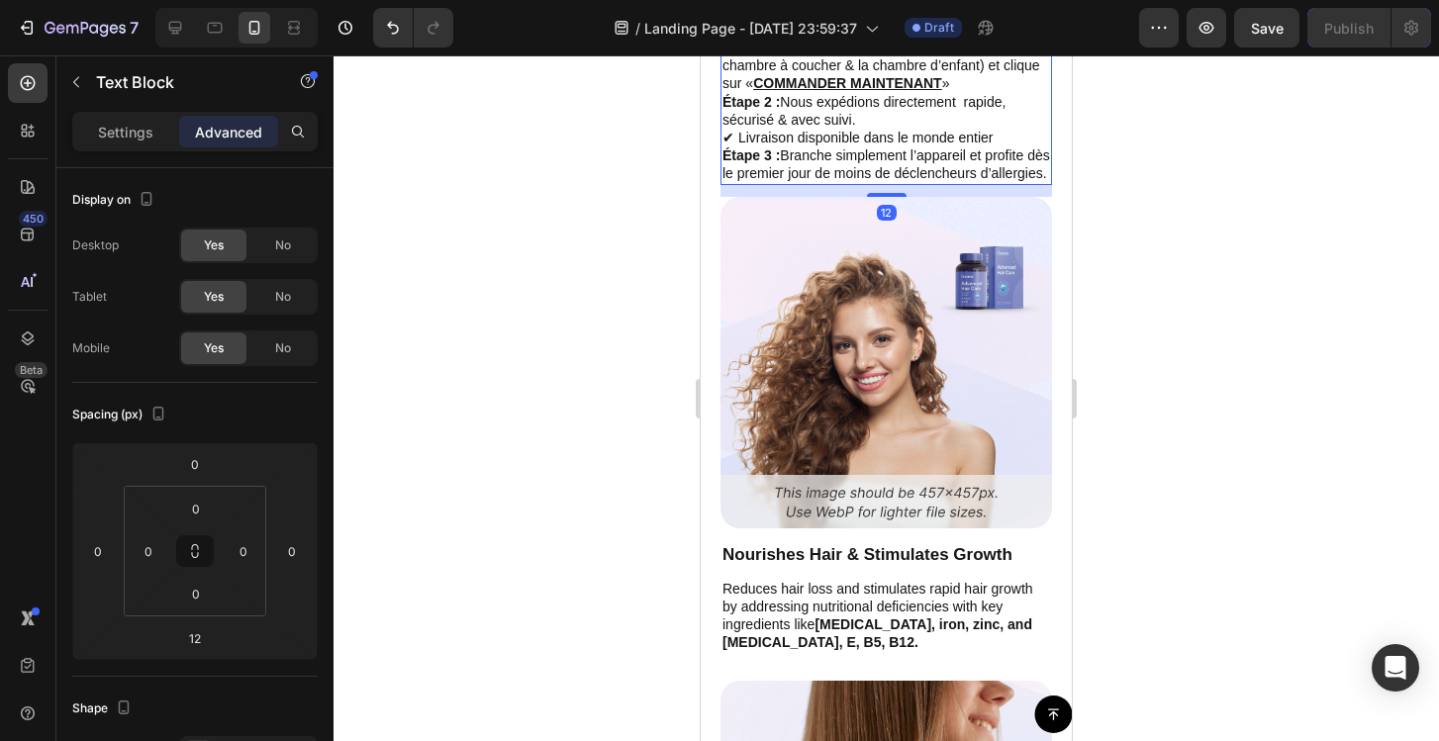
click at [1182, 455] on div at bounding box center [886, 398] width 1105 height 686
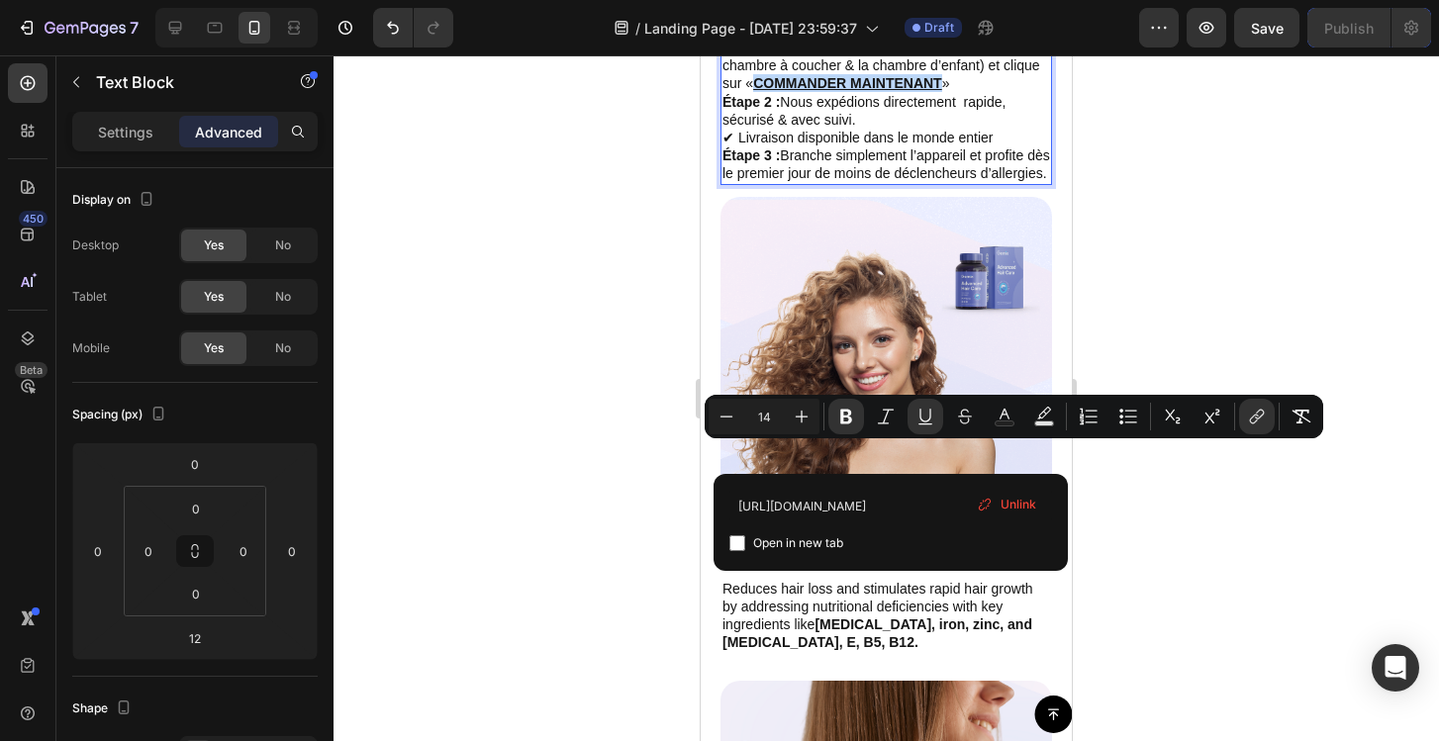
drag, startPoint x: 946, startPoint y: 453, endPoint x: 935, endPoint y: 424, distance: 31.6
click at [767, 93] on p "Étape 1 : Choisis ton pack préféré (par ex. pour la chambre à coucher & la cham…" at bounding box center [886, 66] width 328 height 54
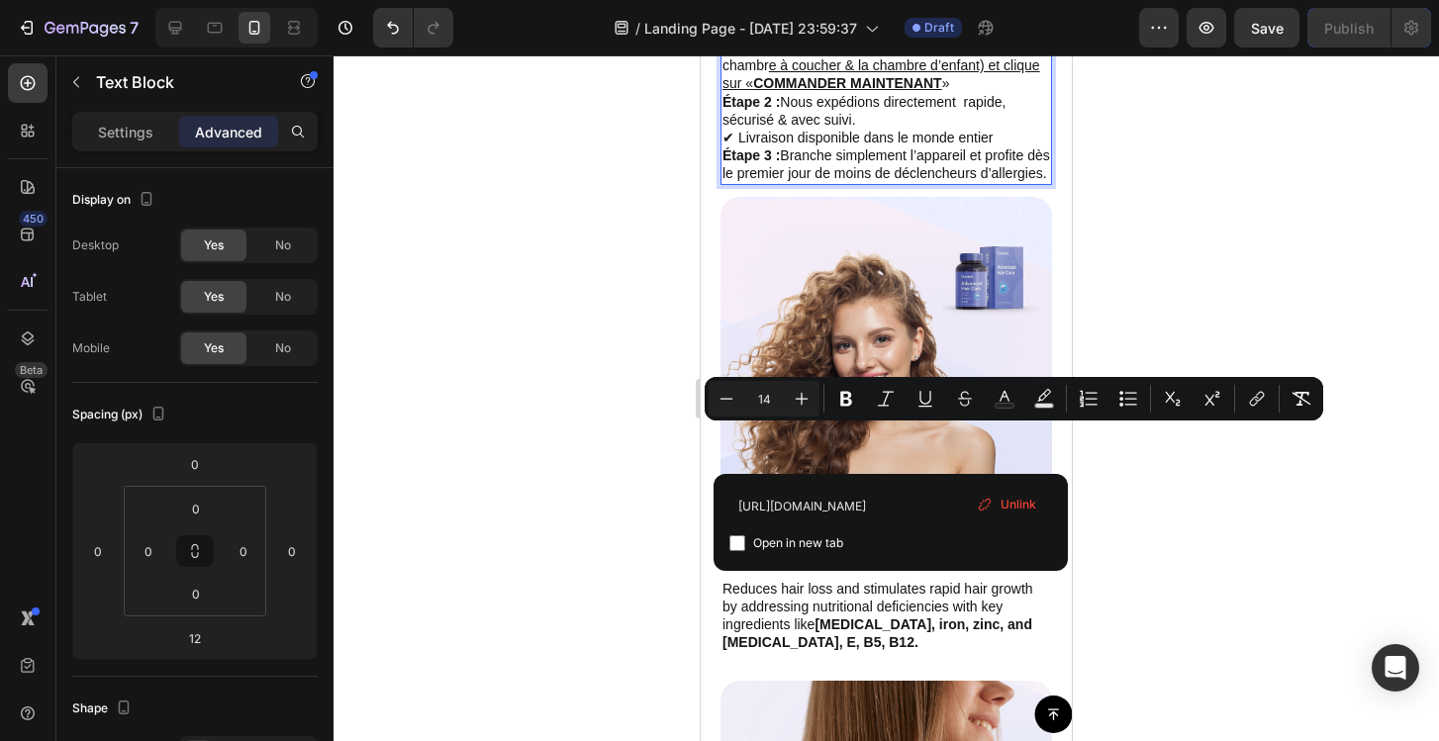
click at [1037, 93] on p "Étape 1 : Choisis ton pack préféré (par ex. pour la chambr e à coucher & la cha…" at bounding box center [886, 66] width 328 height 54
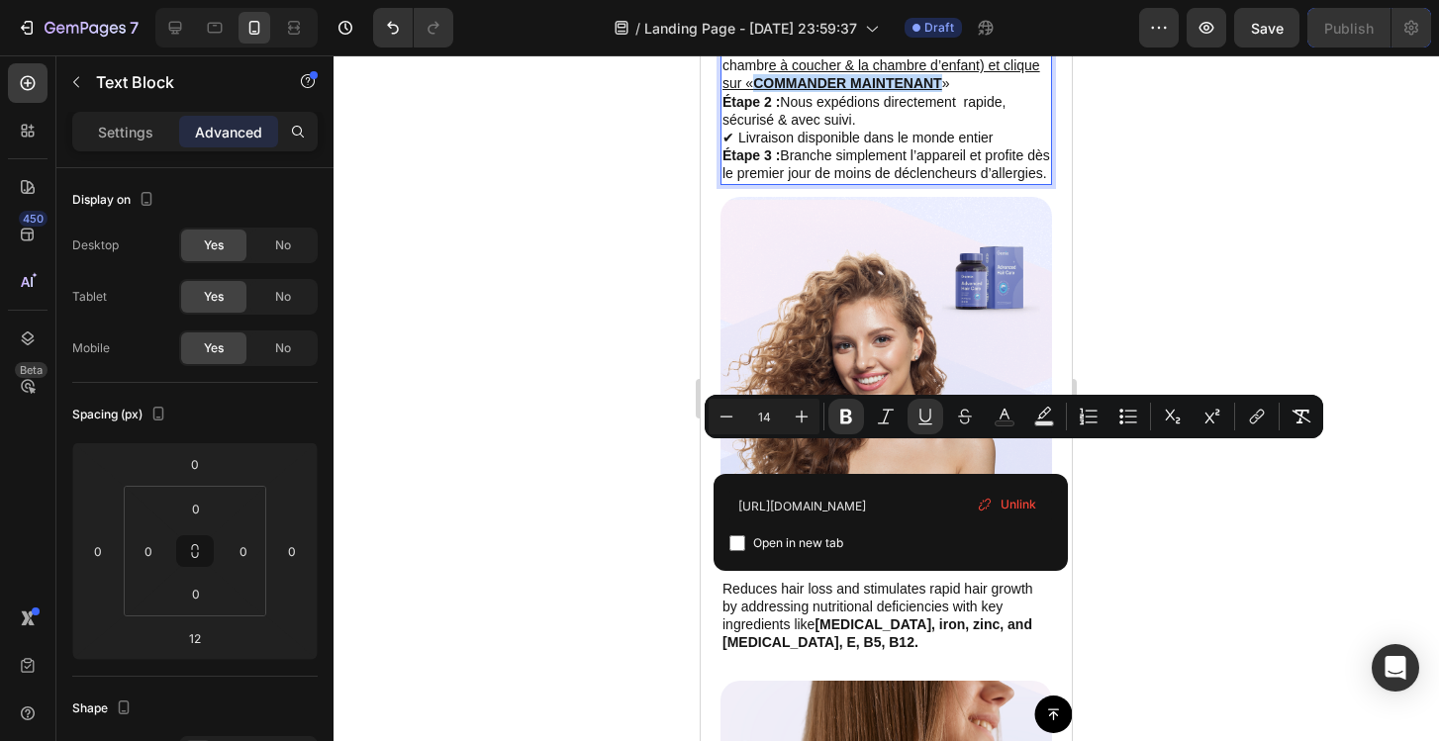
drag, startPoint x: 944, startPoint y: 452, endPoint x: 758, endPoint y: 451, distance: 186.1
click at [758, 91] on u "COMMANDER MAINTENANT" at bounding box center [847, 83] width 189 height 16
click at [1009, 422] on rect "Editor contextual toolbar" at bounding box center [1005, 424] width 19 height 5
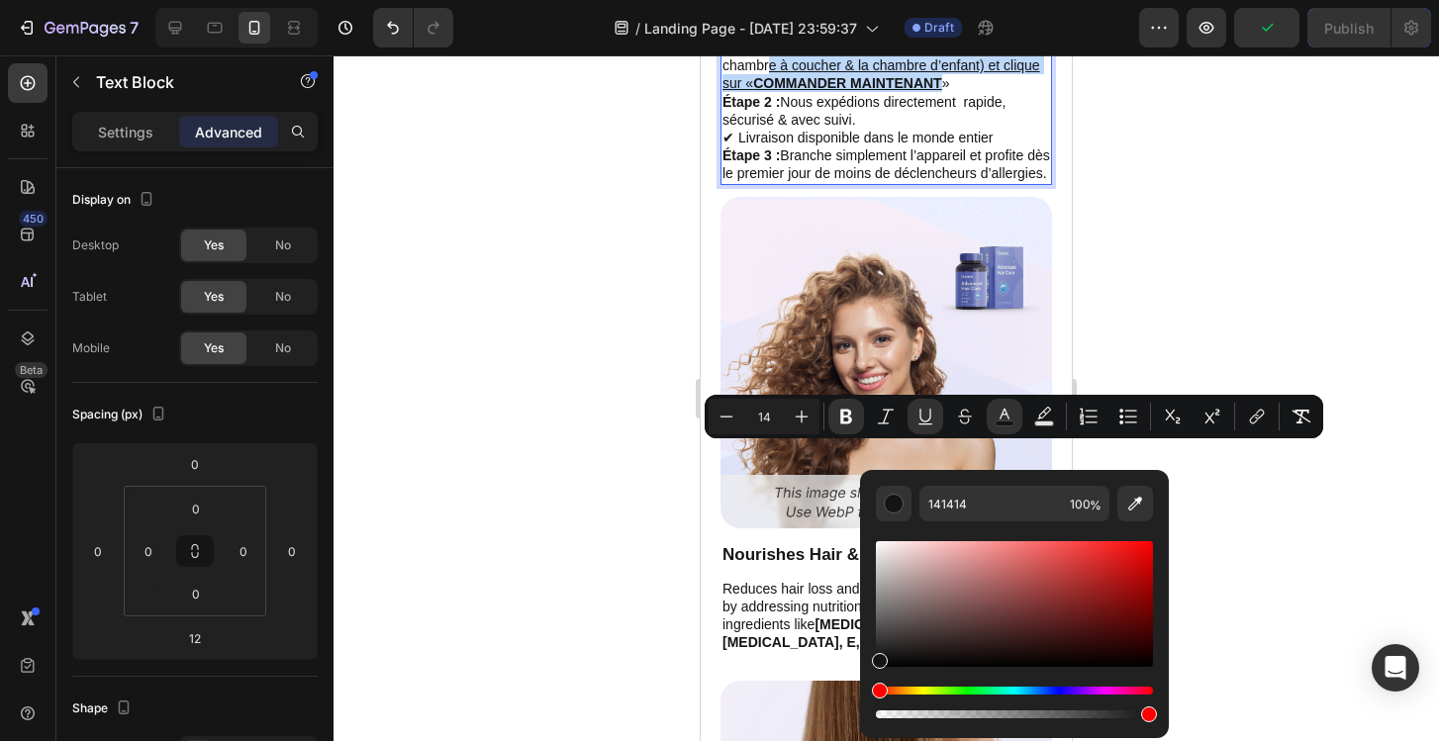
drag, startPoint x: 886, startPoint y: 692, endPoint x: 1047, endPoint y: 697, distance: 161.4
click at [1047, 697] on div "Editor contextual toolbar" at bounding box center [1014, 703] width 277 height 32
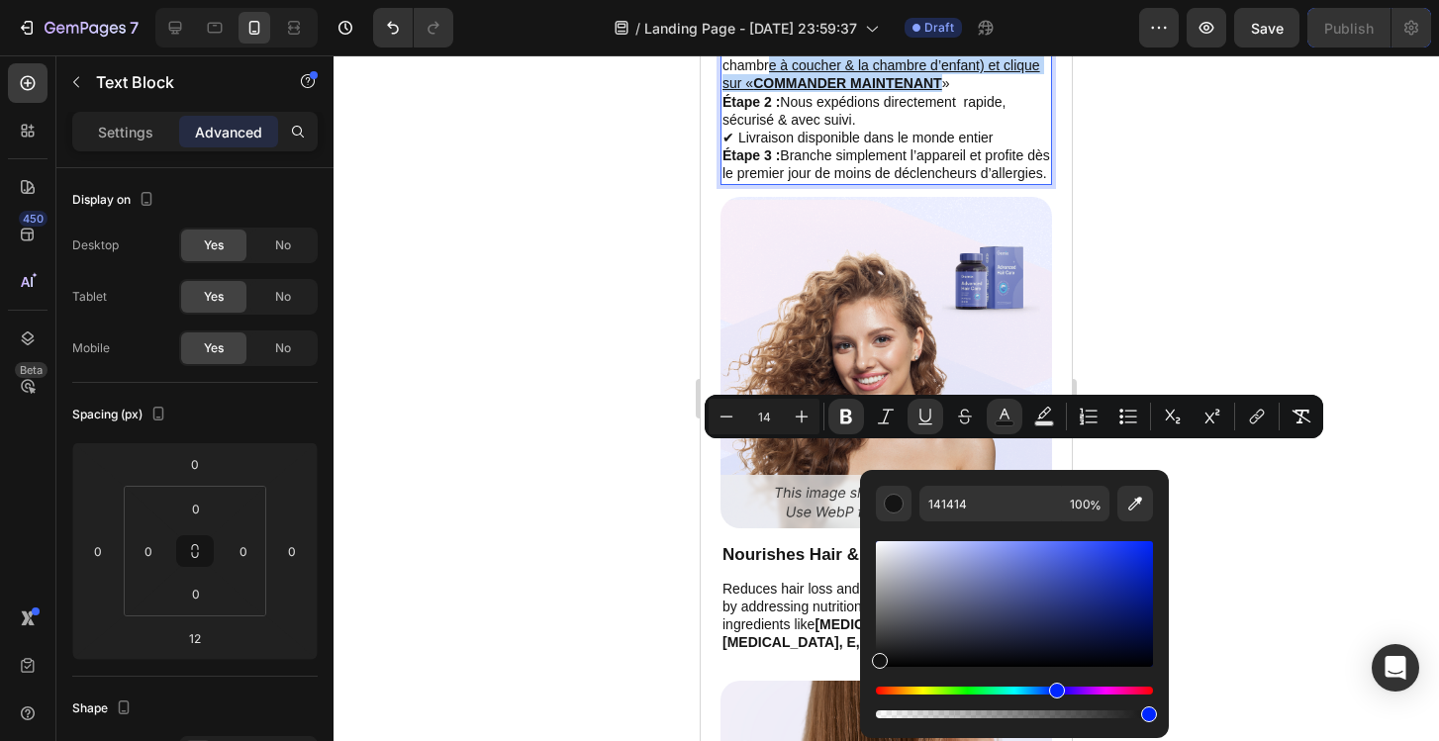
drag, startPoint x: 879, startPoint y: 697, endPoint x: 1054, endPoint y: 701, distance: 175.2
click at [1054, 701] on div "Editor contextual toolbar" at bounding box center [1014, 703] width 277 height 32
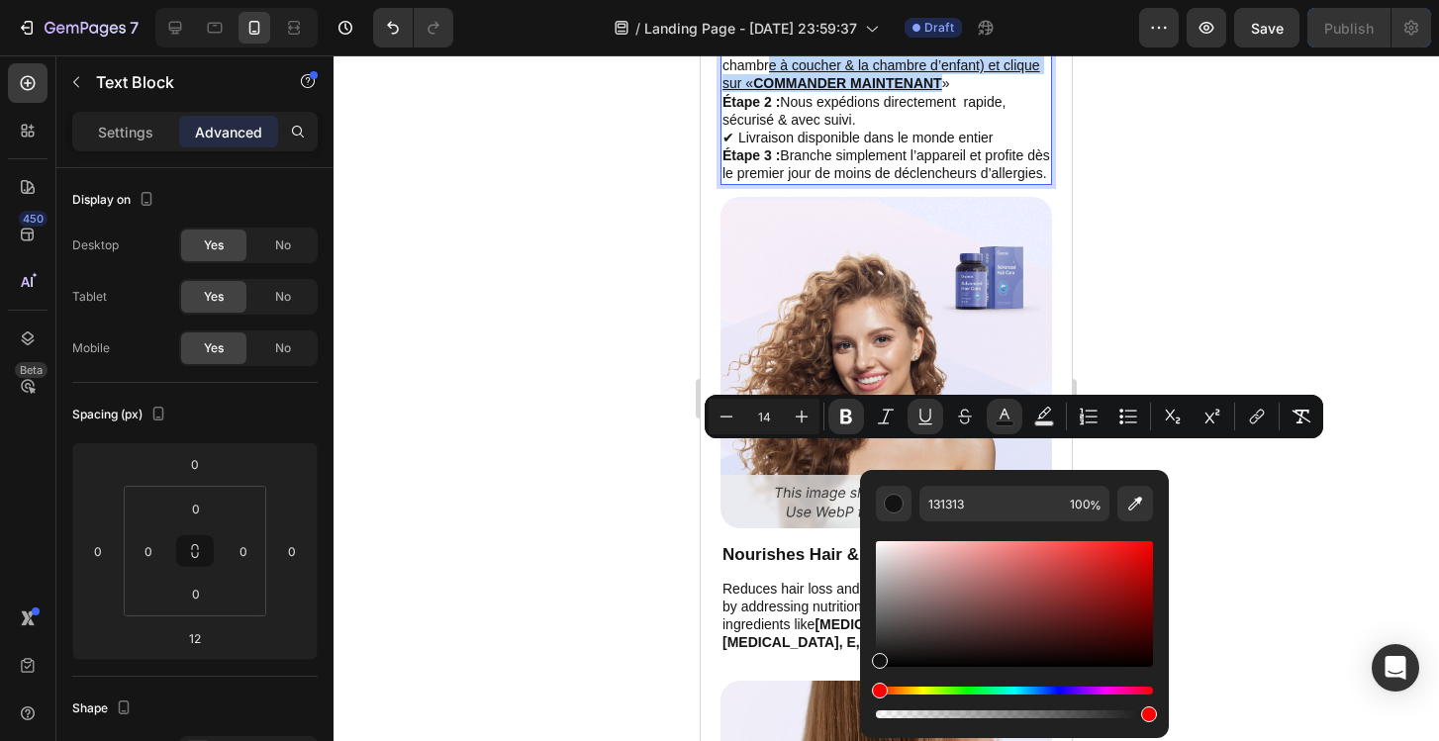
click at [1051, 690] on div "Hue" at bounding box center [1014, 691] width 277 height 8
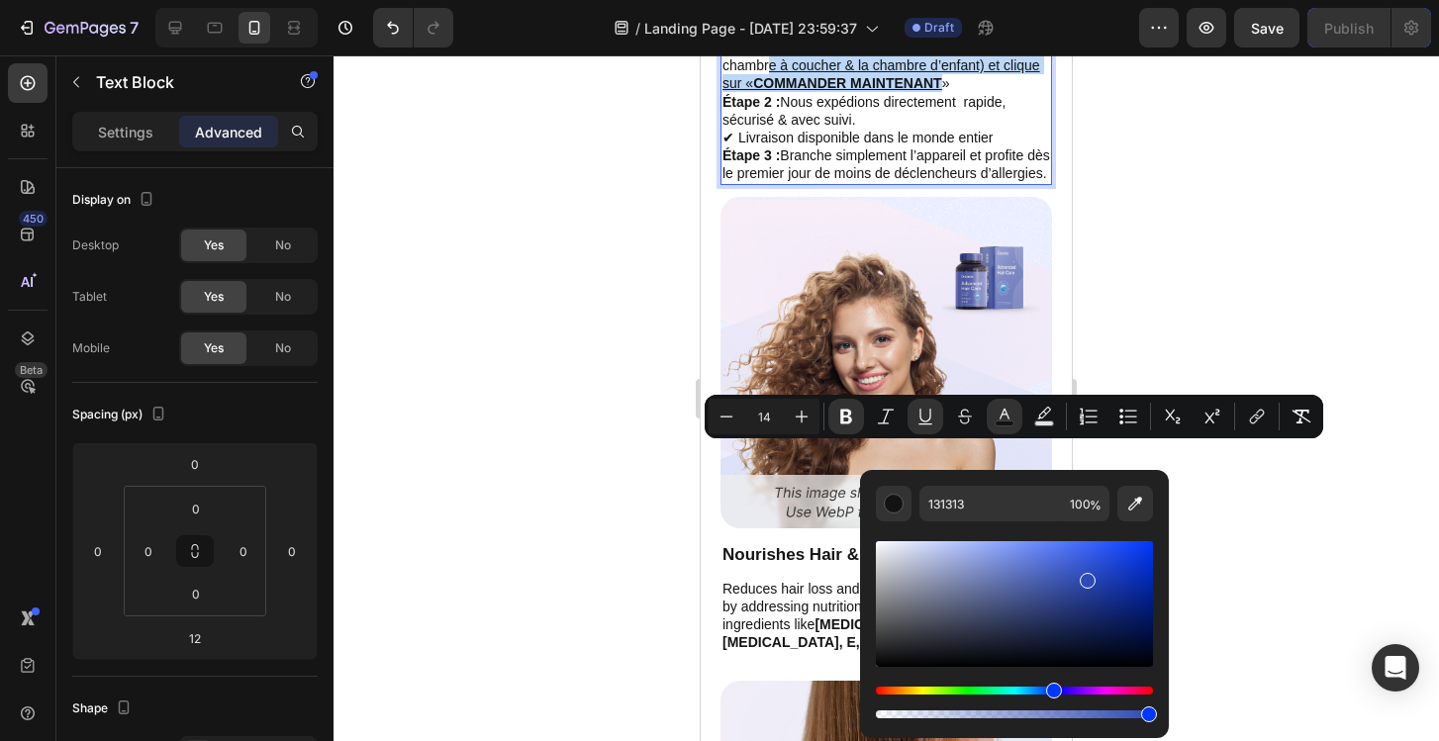
click at [1085, 577] on div "Editor contextual toolbar" at bounding box center [1014, 604] width 277 height 126
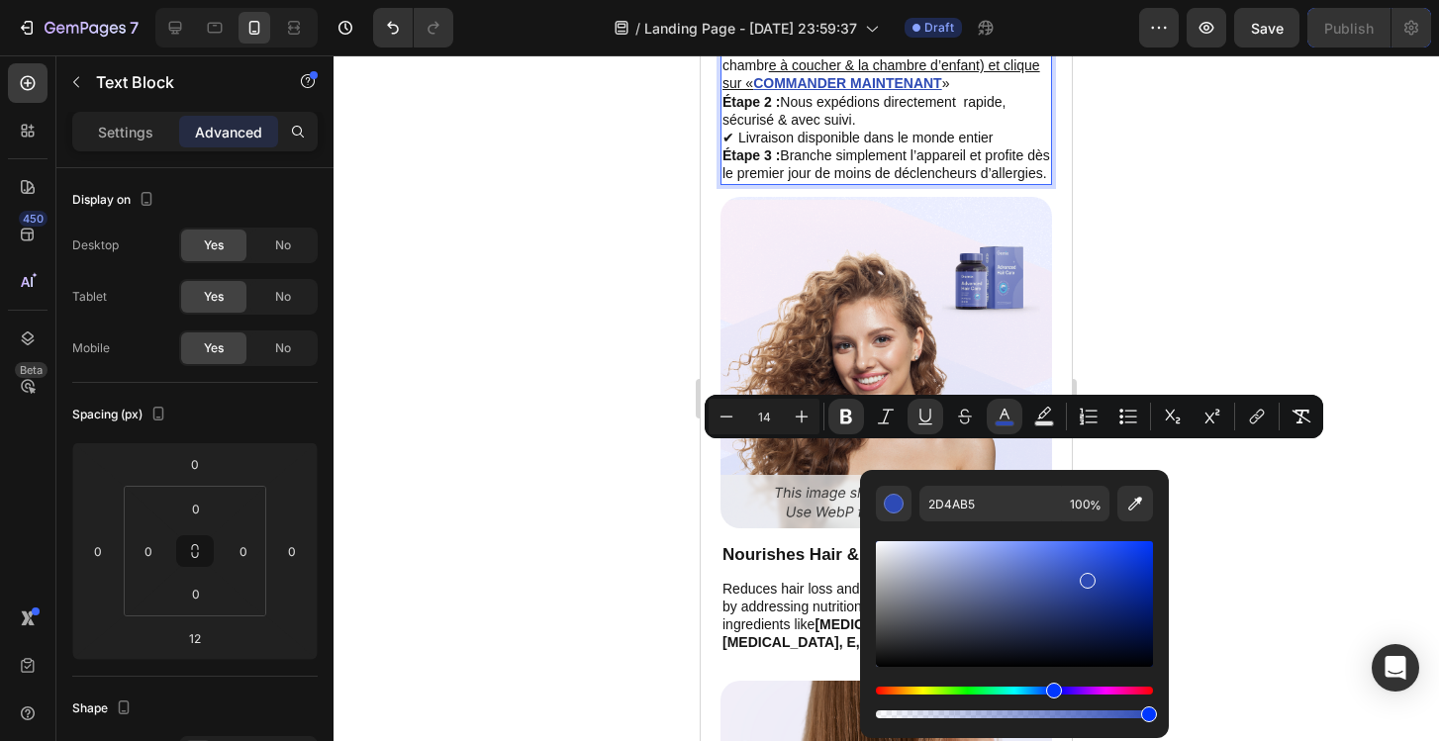
click at [1098, 574] on div "Editor contextual toolbar" at bounding box center [1014, 604] width 277 height 126
type input "2546BC"
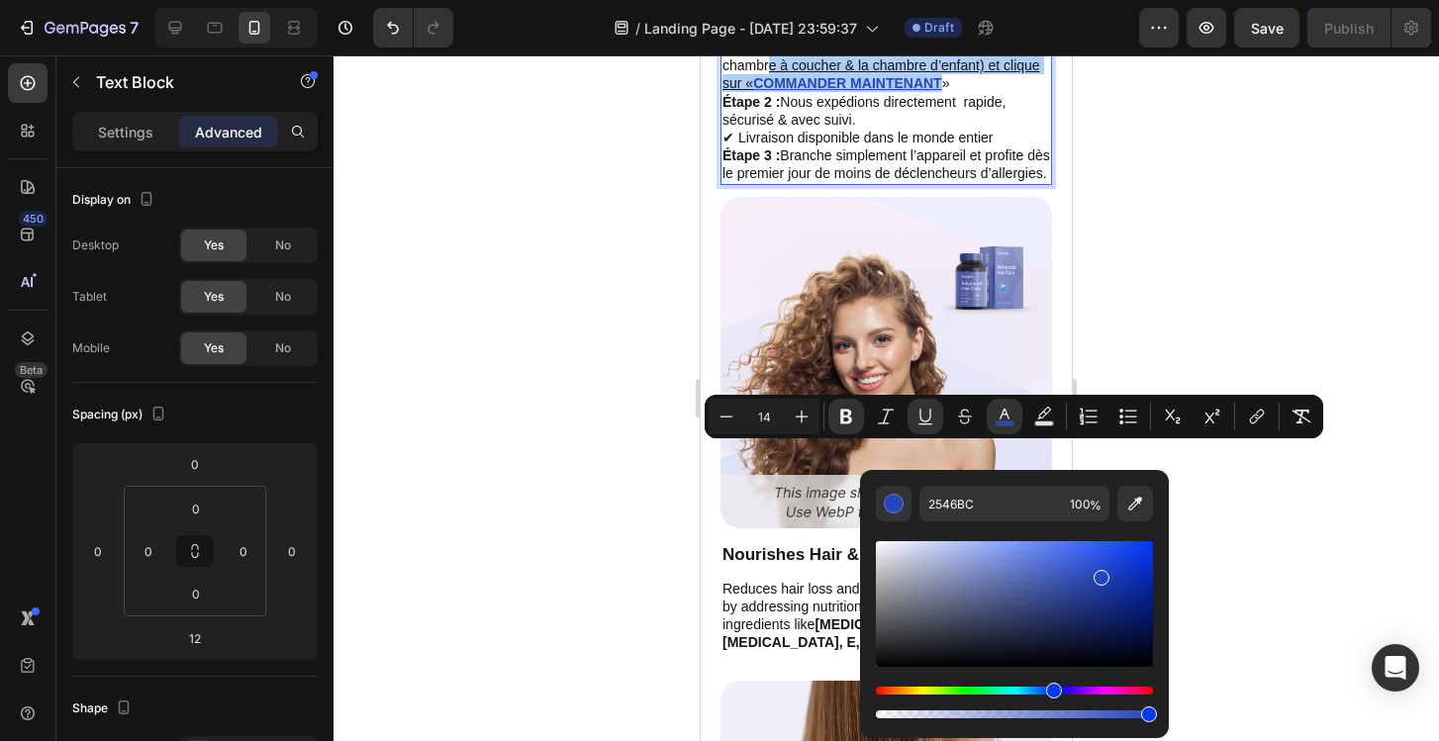
click at [1275, 559] on div at bounding box center [886, 398] width 1105 height 686
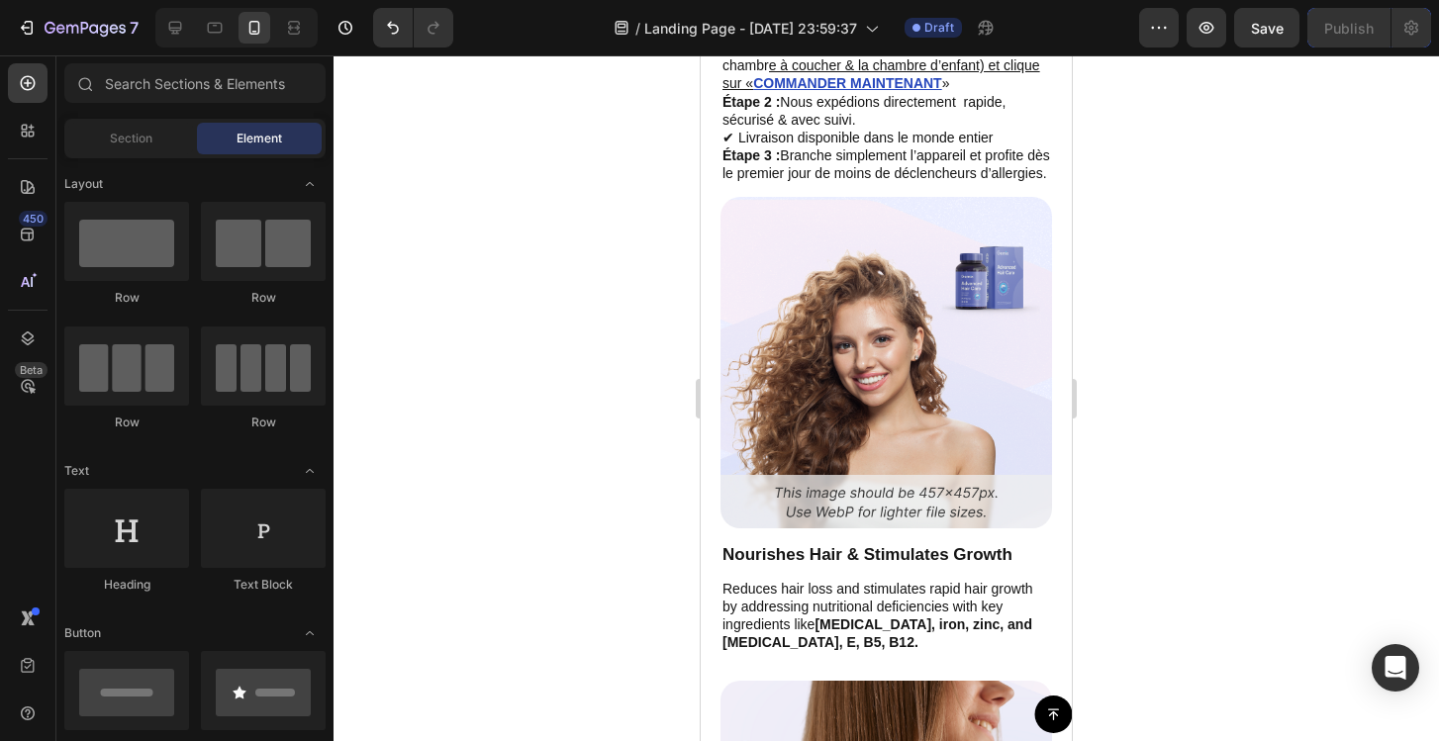
click at [1275, 559] on div at bounding box center [886, 398] width 1105 height 686
click at [989, 147] on p "Étape 2 : Nous expédions directement rapide, sécurisé & avec suivi. ✔ Livraison…" at bounding box center [886, 120] width 328 height 54
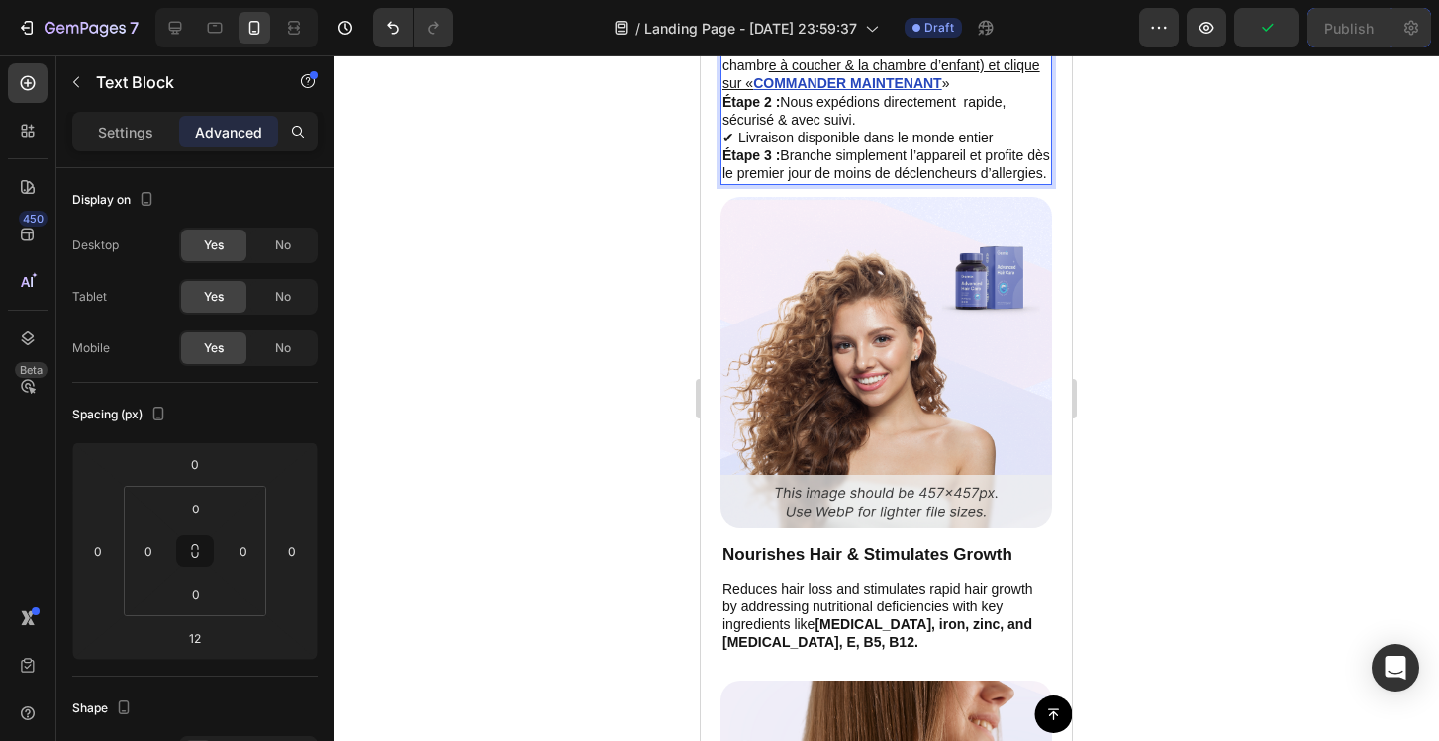
click at [754, 91] on u "e à coucher & la chambre d’enfant) et clique sur «" at bounding box center [881, 74] width 318 height 34
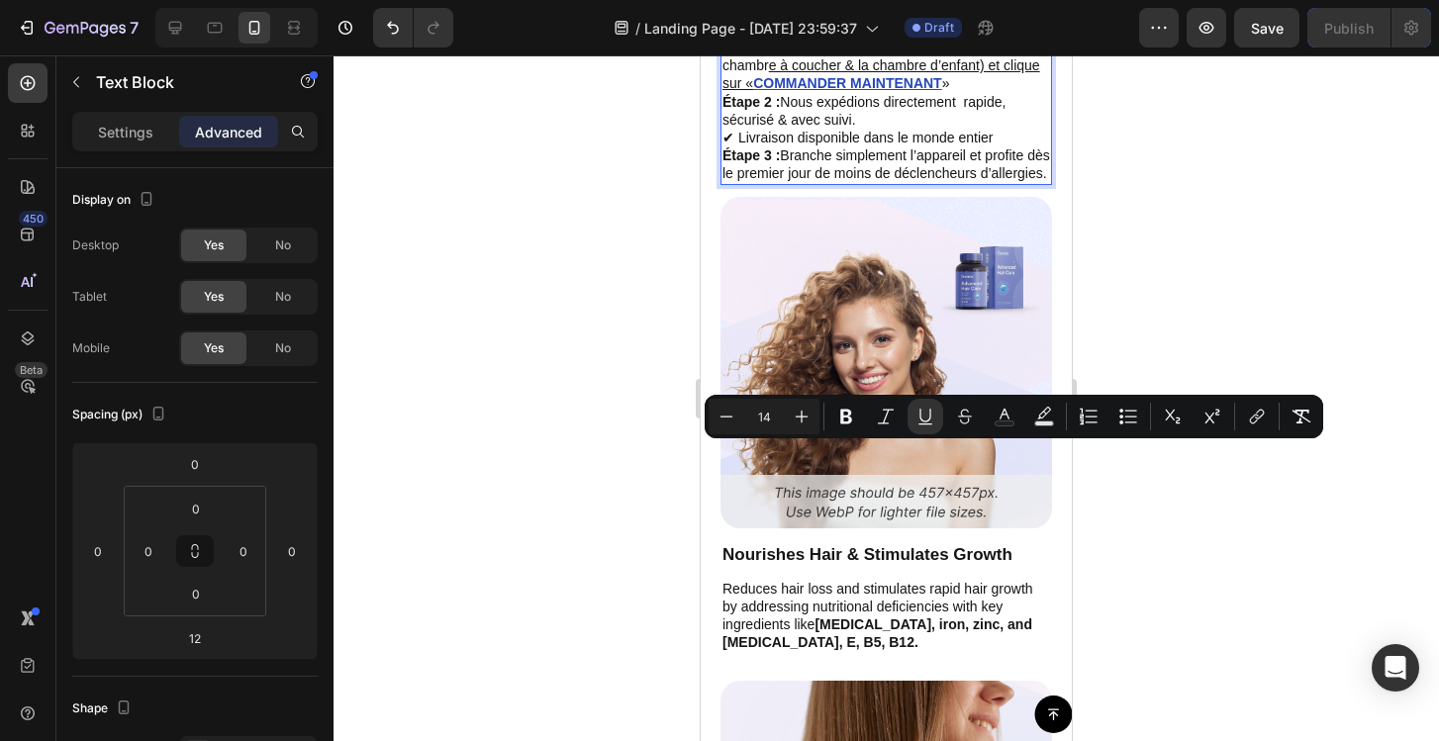
click at [996, 93] on p "Étape 1 : Choisis ton pack préféré (par ex. pour la chambr e à coucher & la cha…" at bounding box center [886, 66] width 328 height 54
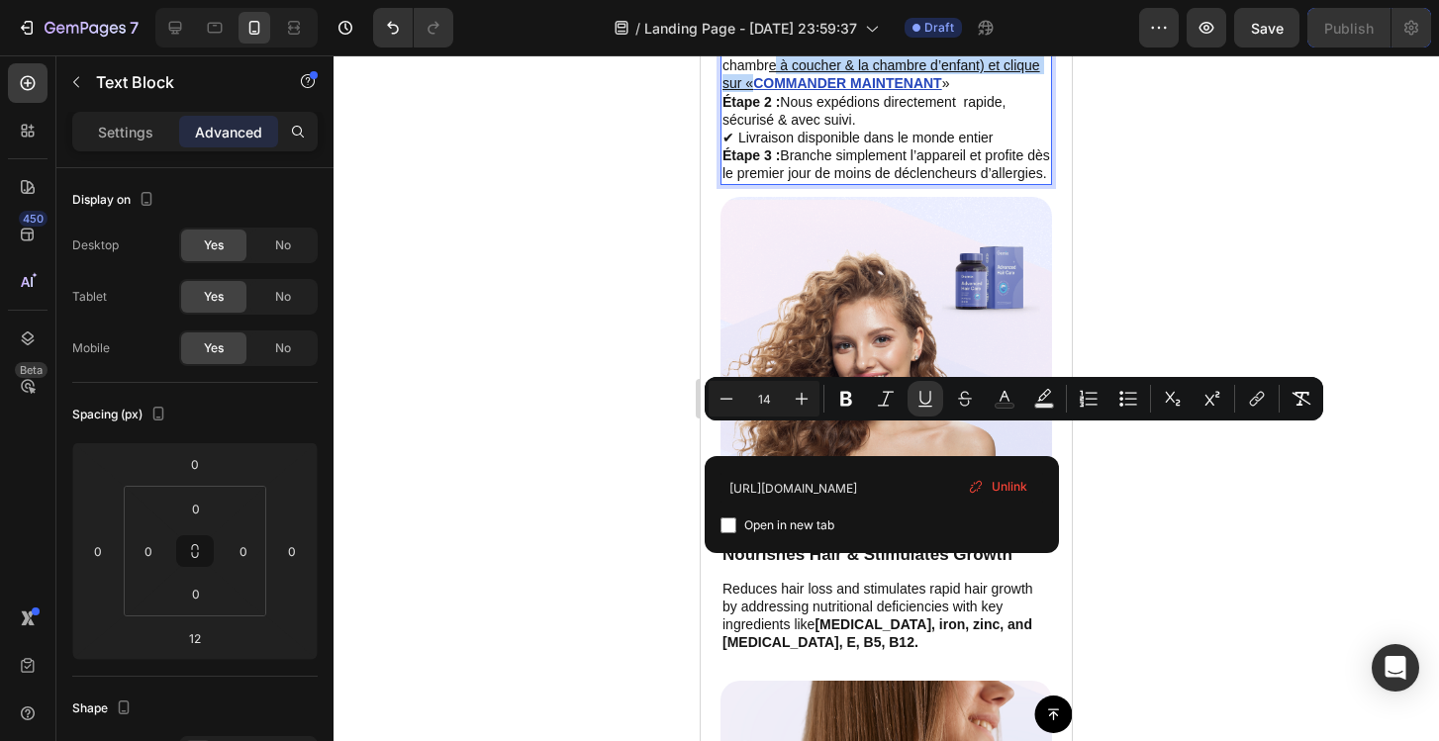
drag, startPoint x: 777, startPoint y: 439, endPoint x: 750, endPoint y: 455, distance: 31.1
click at [750, 91] on u "e à coucher & la chambre d’enfant) et clique sur «" at bounding box center [881, 74] width 318 height 34
click at [911, 411] on button "Underline" at bounding box center [926, 399] width 36 height 36
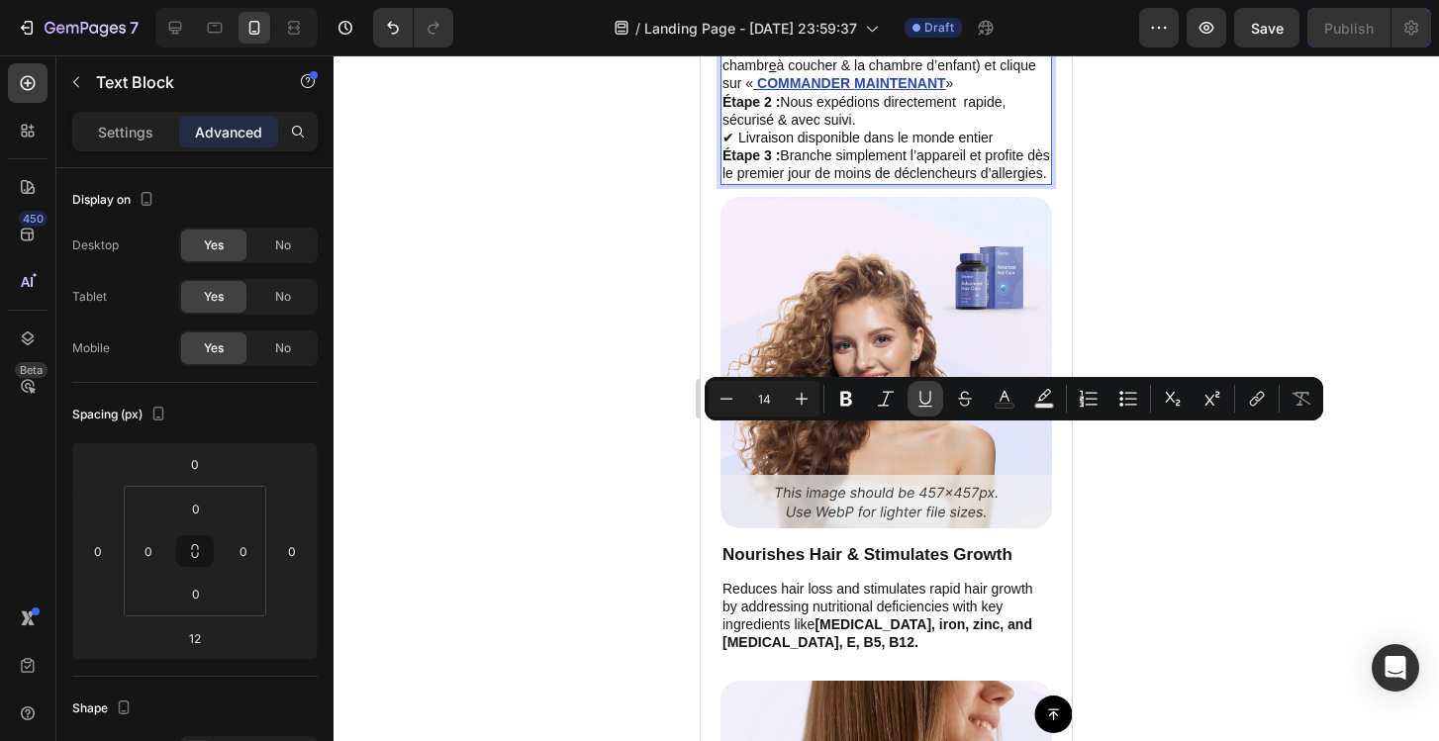
click at [931, 400] on icon "Editor contextual toolbar" at bounding box center [925, 399] width 20 height 20
click at [926, 402] on icon "Editor contextual toolbar" at bounding box center [925, 399] width 20 height 20
click at [1195, 293] on div at bounding box center [886, 398] width 1105 height 686
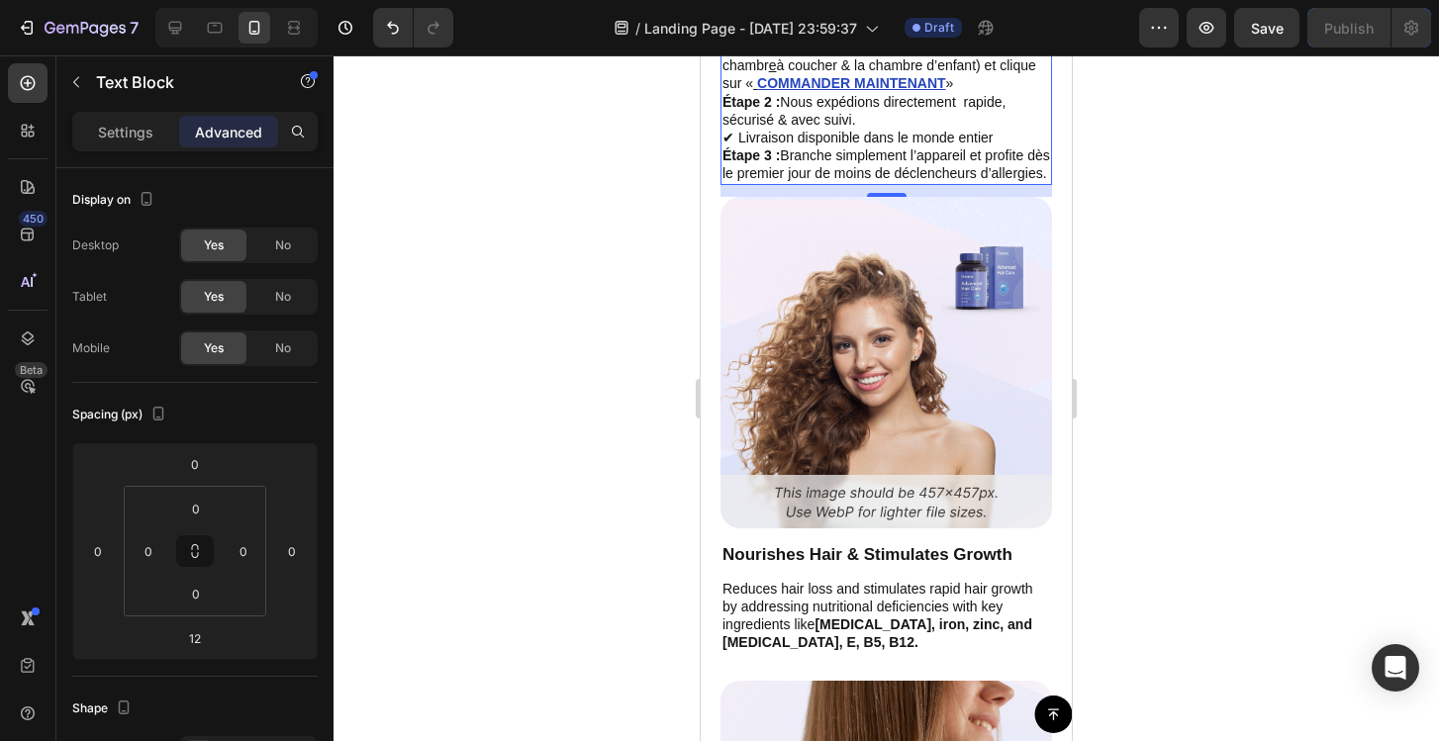
click at [1139, 200] on div at bounding box center [886, 398] width 1105 height 686
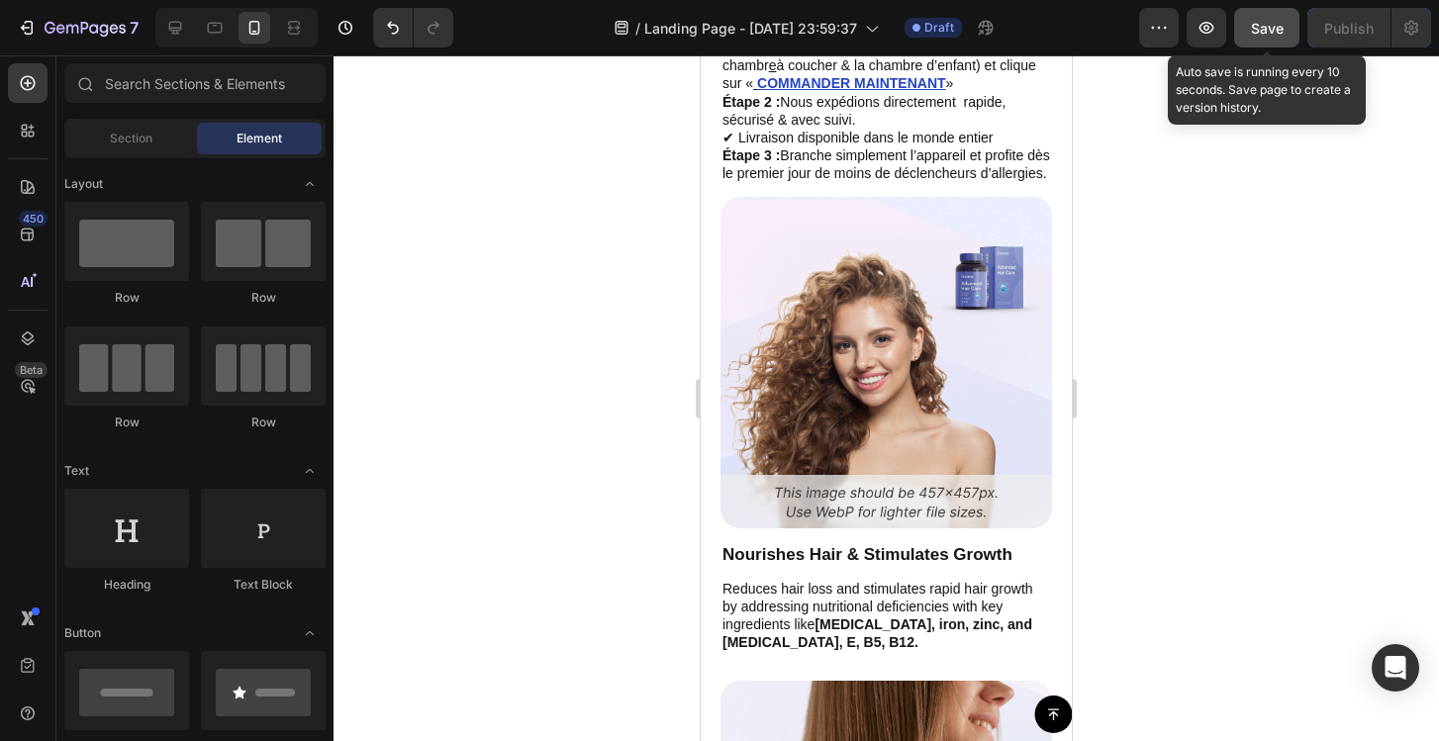
click at [1280, 38] on button "Save" at bounding box center [1266, 28] width 65 height 40
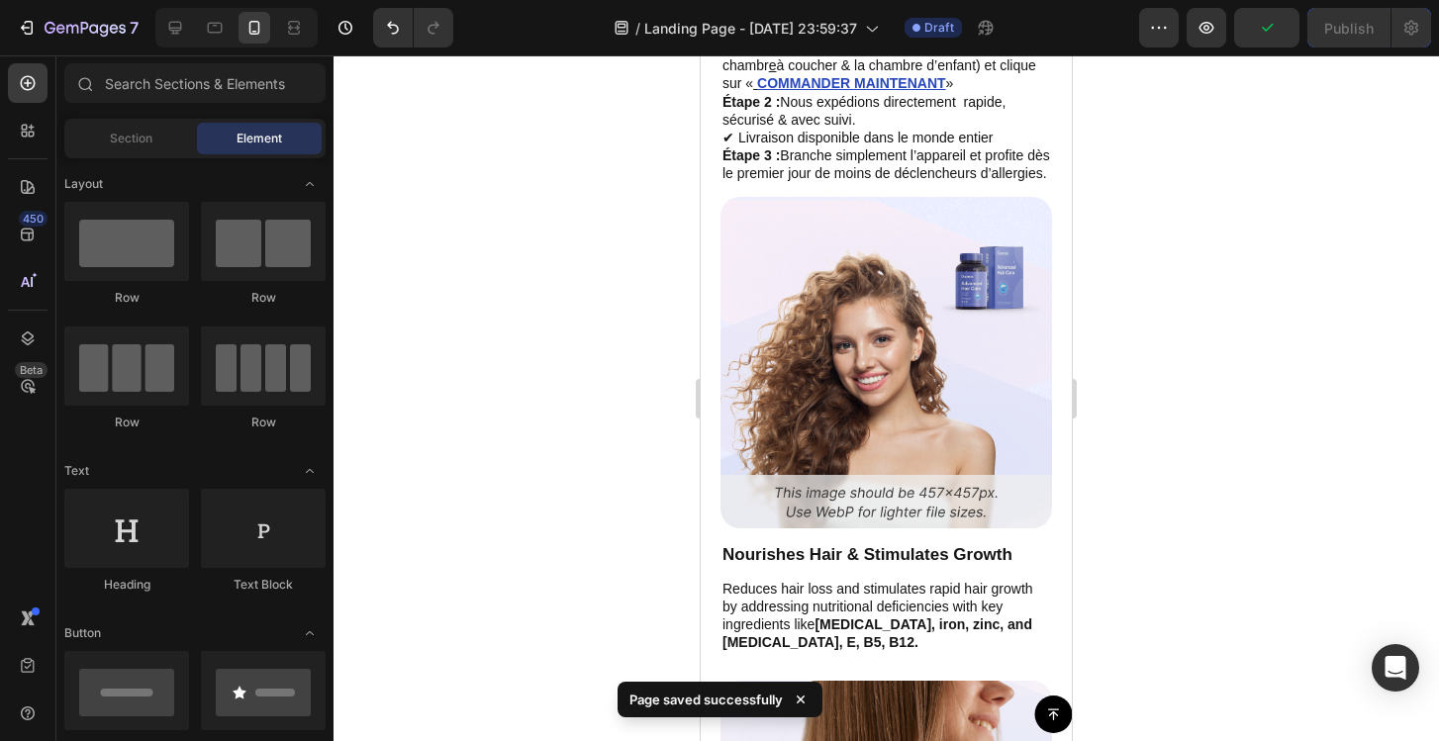
click at [1226, 260] on div at bounding box center [886, 398] width 1105 height 686
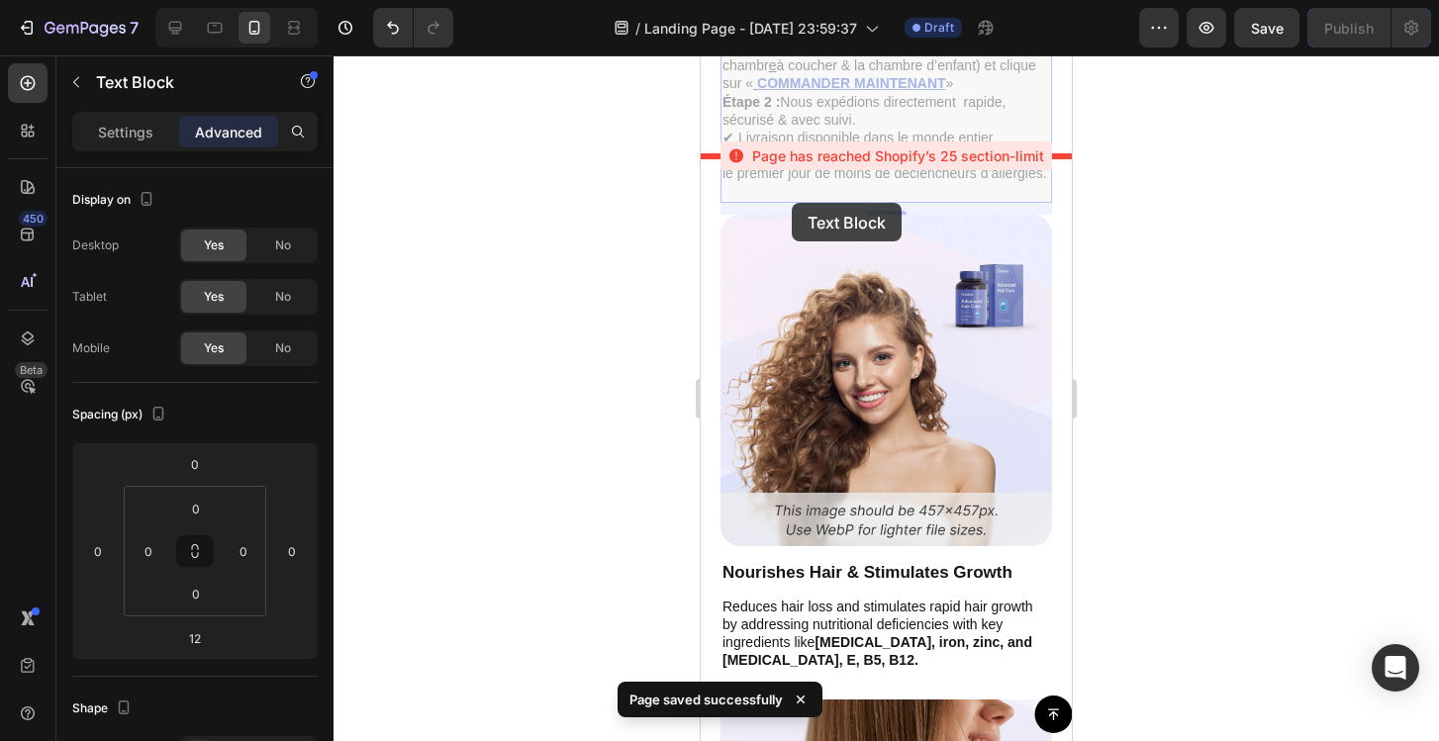
drag, startPoint x: 798, startPoint y: 217, endPoint x: 791, endPoint y: 205, distance: 13.7
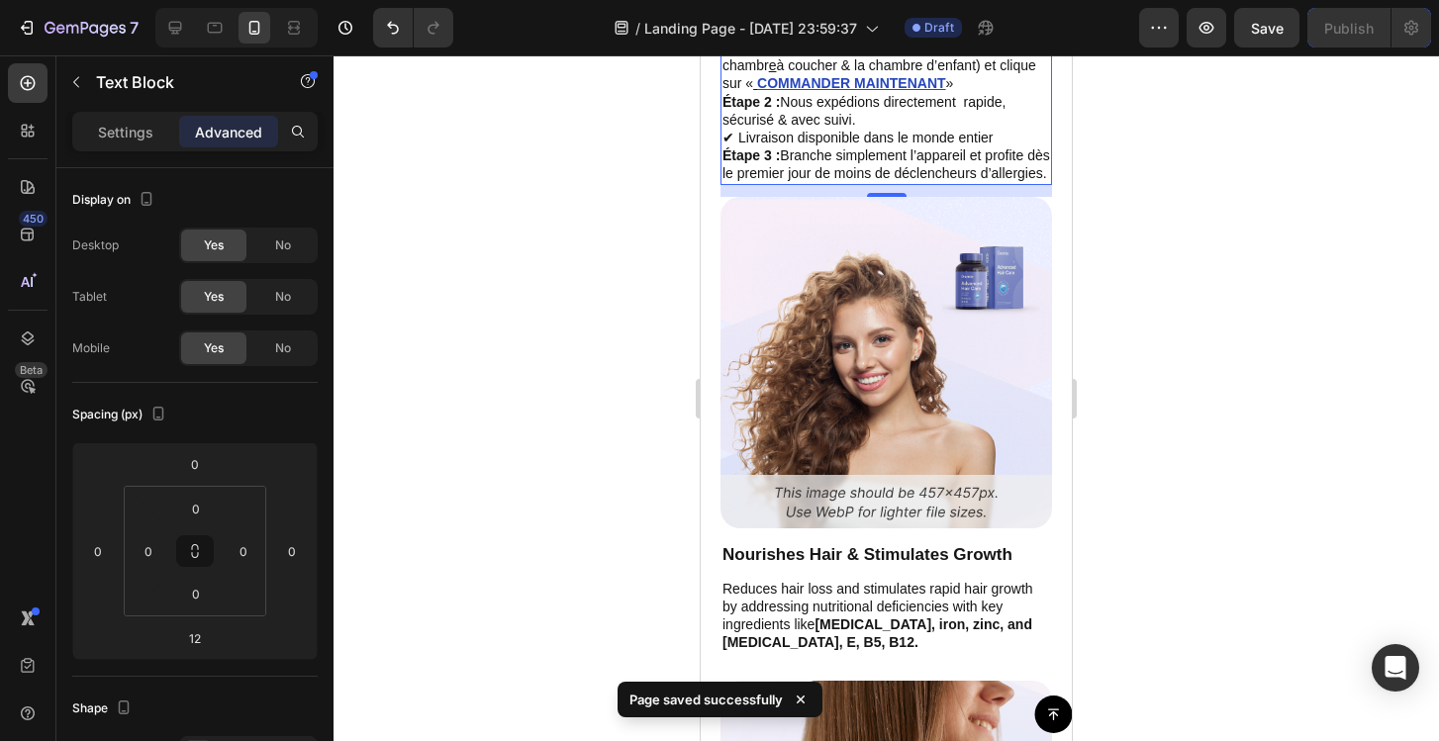
click at [1143, 185] on div at bounding box center [886, 398] width 1105 height 686
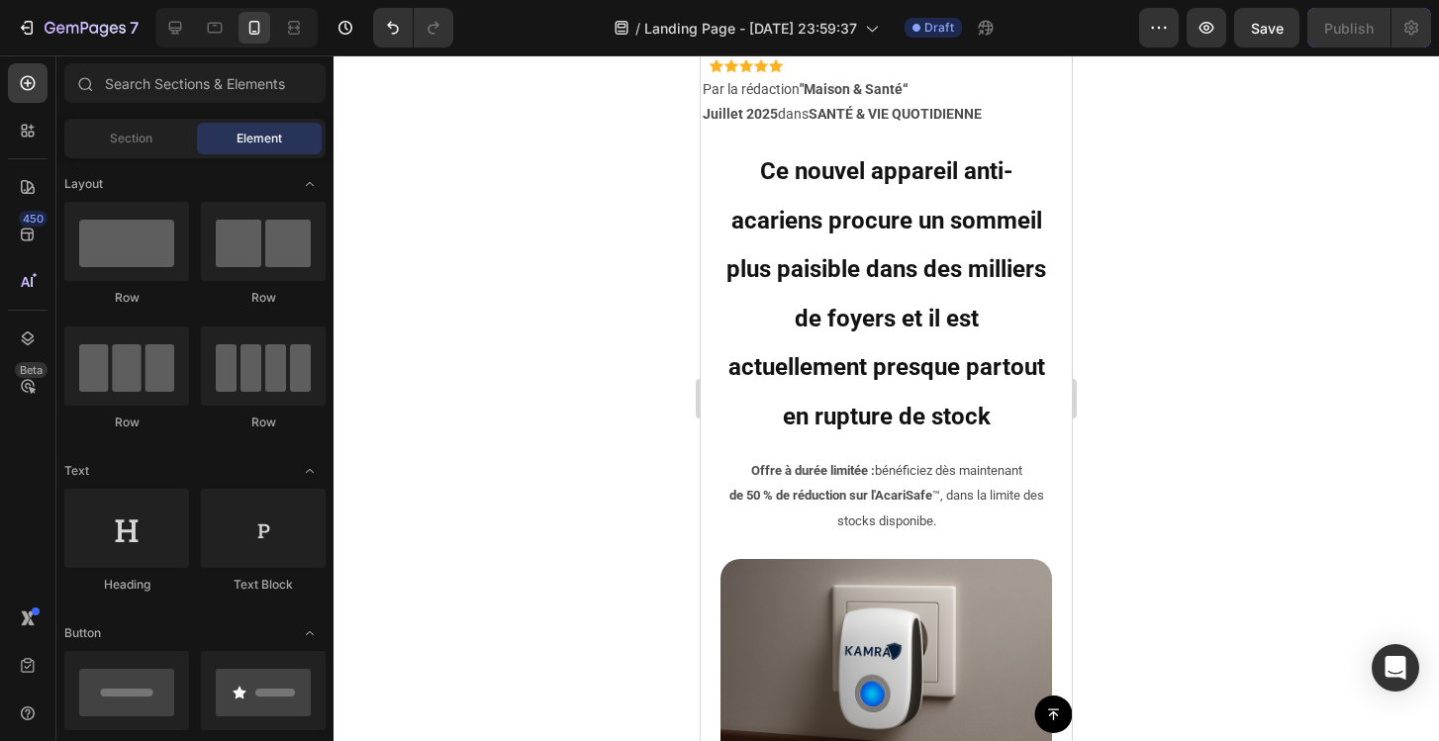
scroll to position [423, 0]
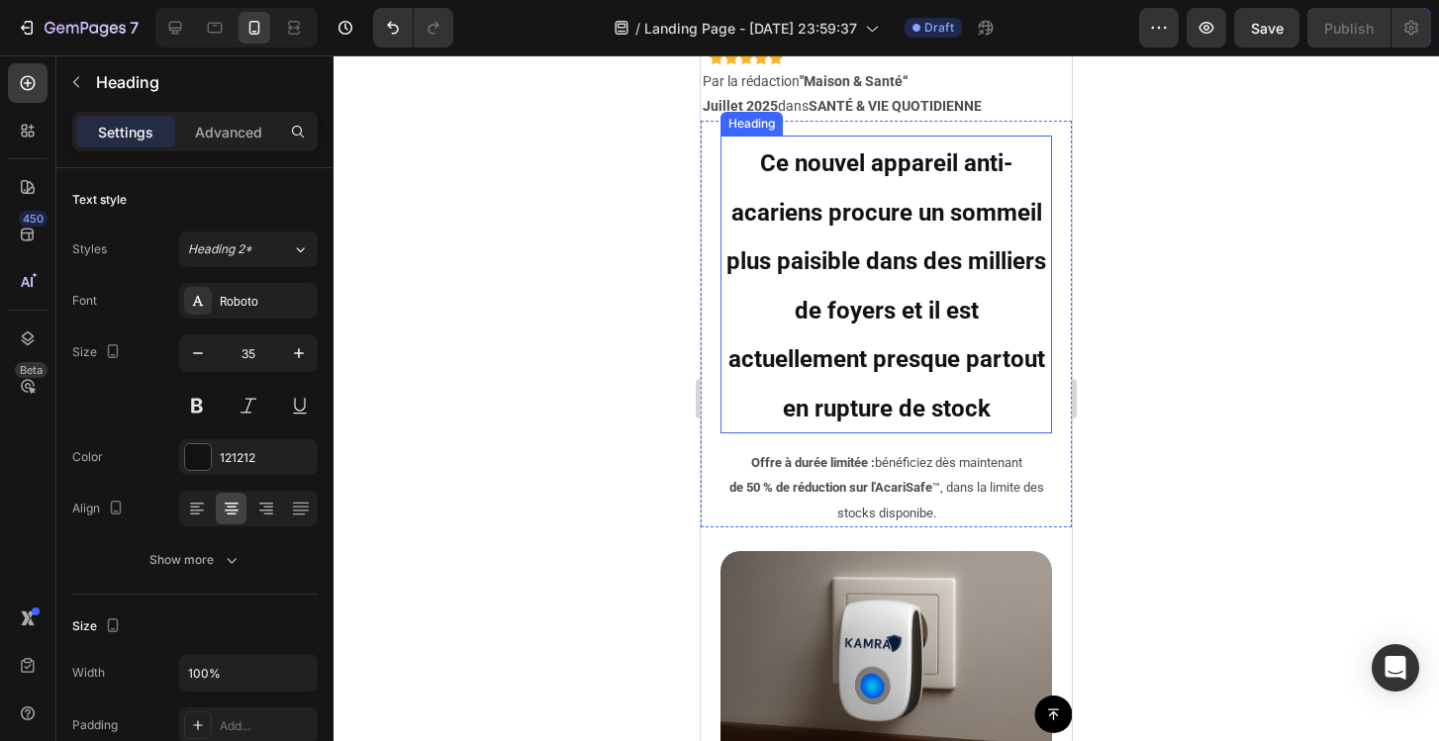
click at [949, 288] on h2 "Ce nouvel appareil anti-acariens procure un sommeil plus paisible dans des mill…" at bounding box center [886, 285] width 332 height 298
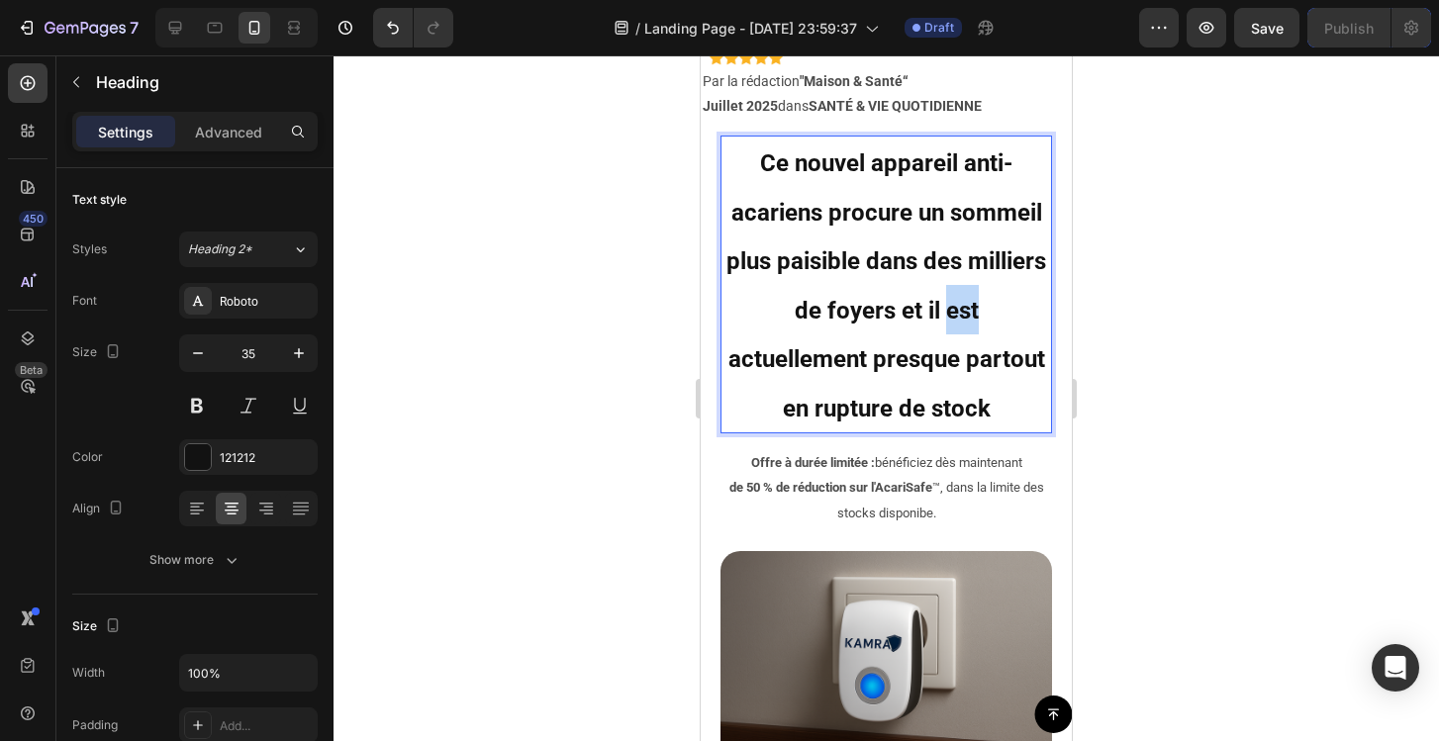
click at [949, 288] on p "Ce nouvel appareil anti-acariens procure un sommeil plus paisible dans des mill…" at bounding box center [886, 285] width 328 height 294
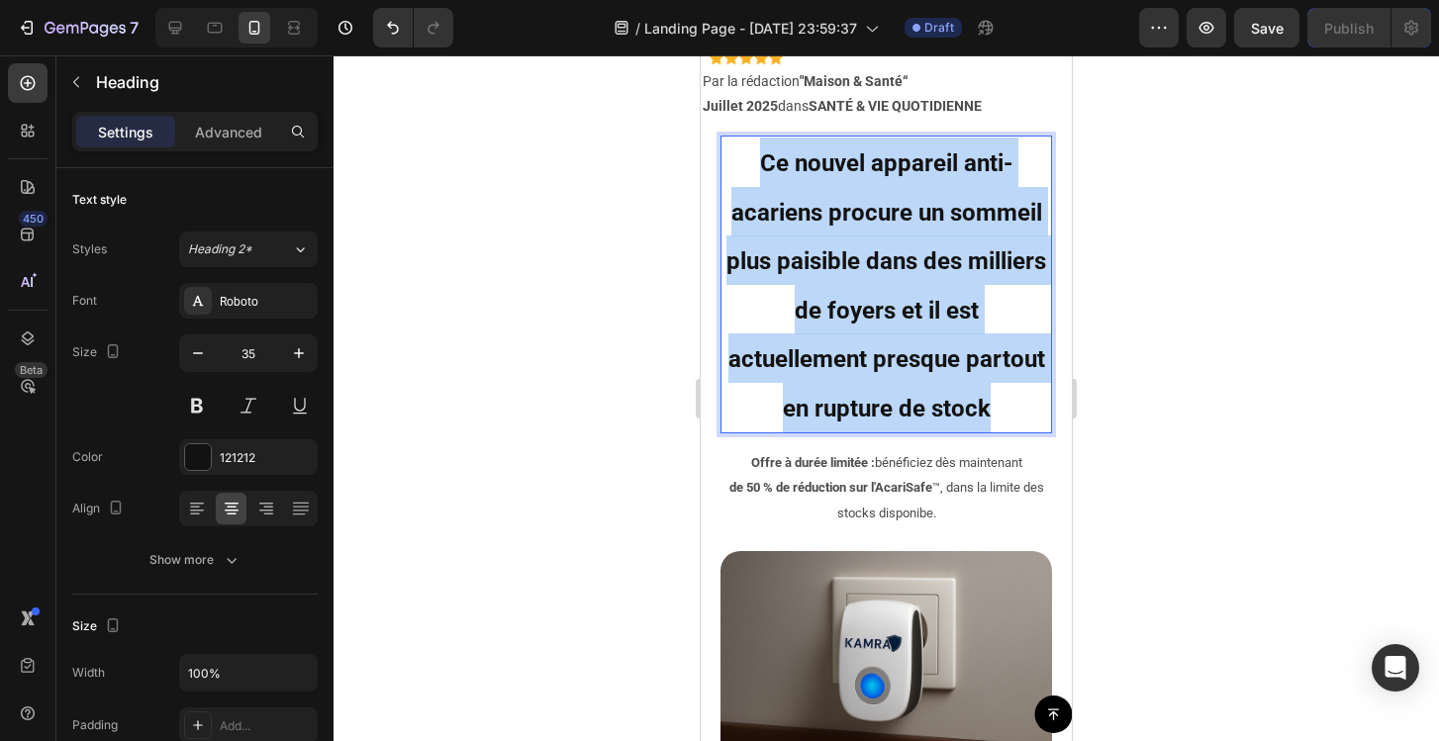
click at [949, 288] on p "Ce nouvel appareil anti-acariens procure un sommeil plus paisible dans des mill…" at bounding box center [886, 285] width 328 height 294
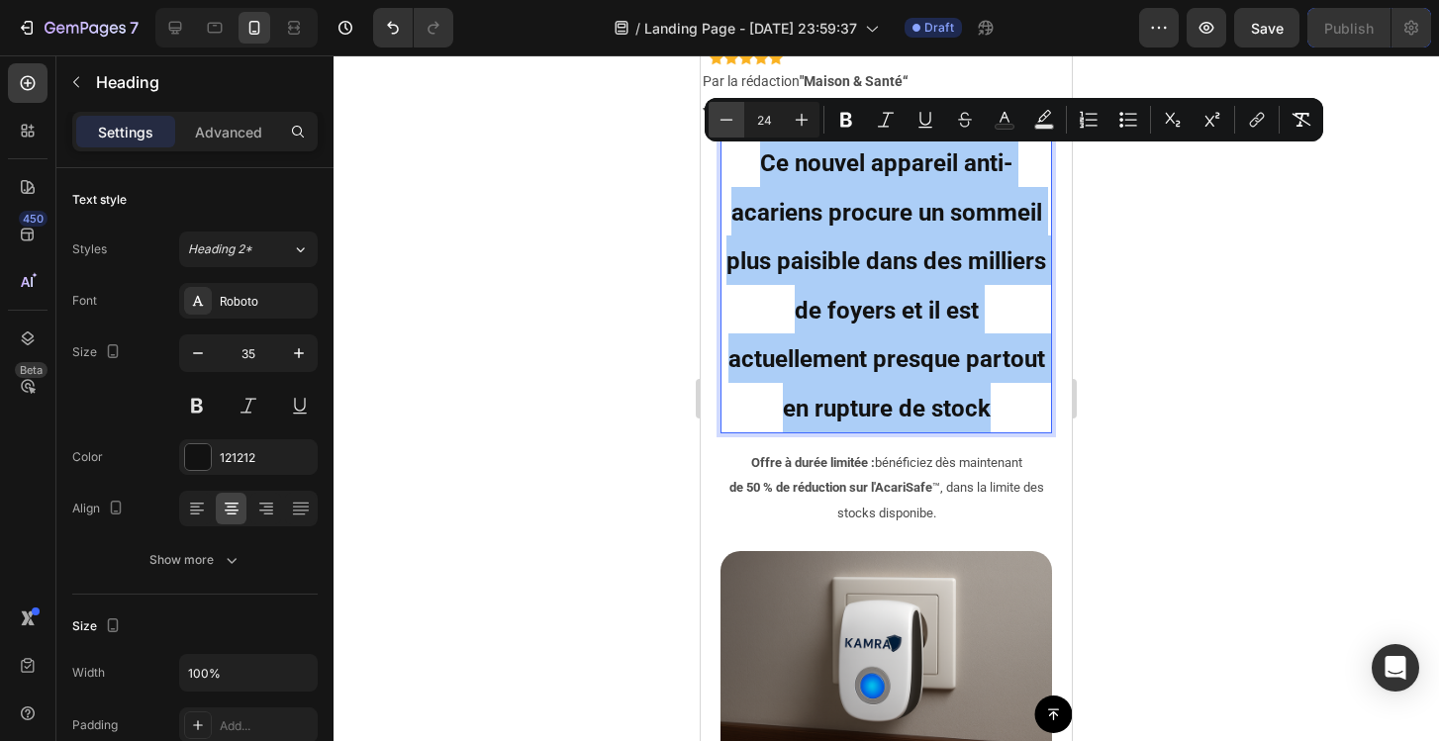
click at [729, 119] on icon "Editor contextual toolbar" at bounding box center [727, 120] width 20 height 20
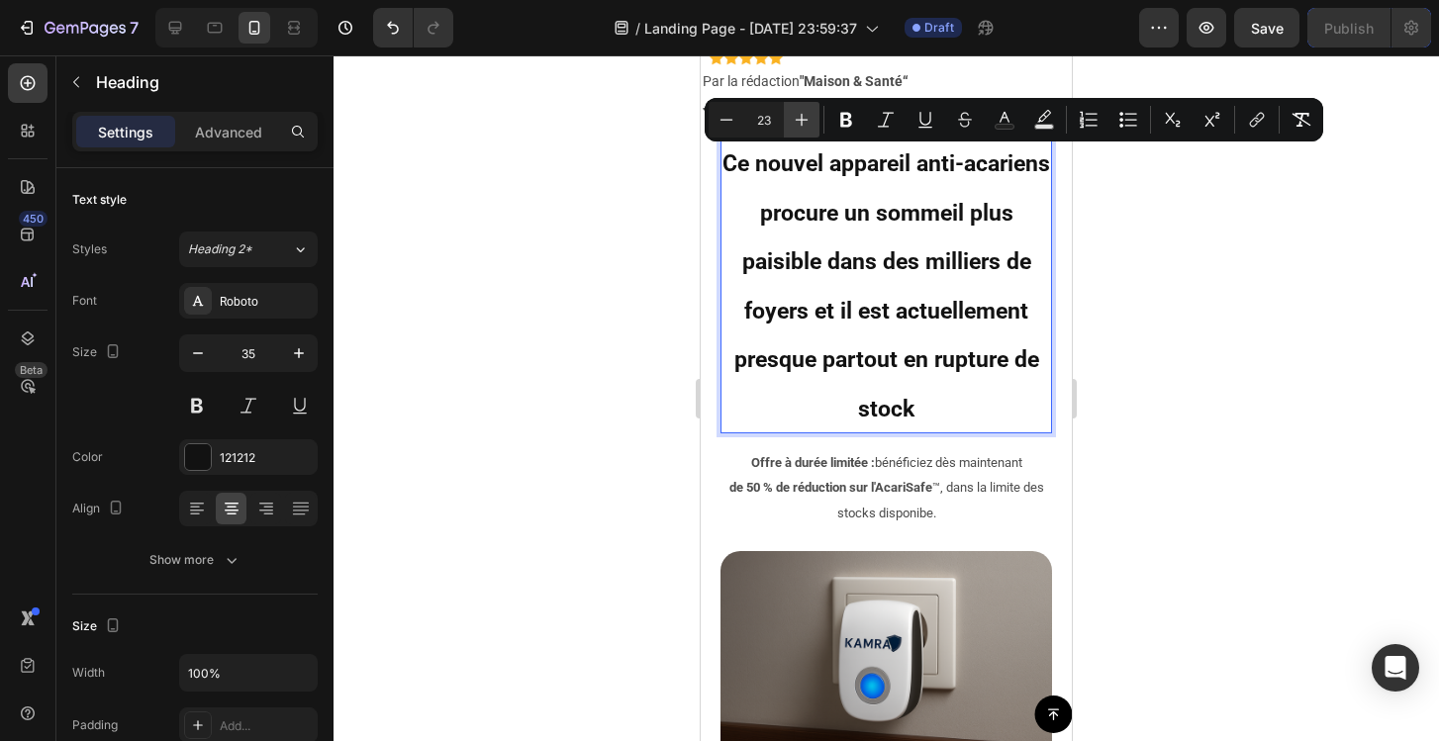
click at [799, 128] on icon "Editor contextual toolbar" at bounding box center [802, 120] width 20 height 20
type input "24"
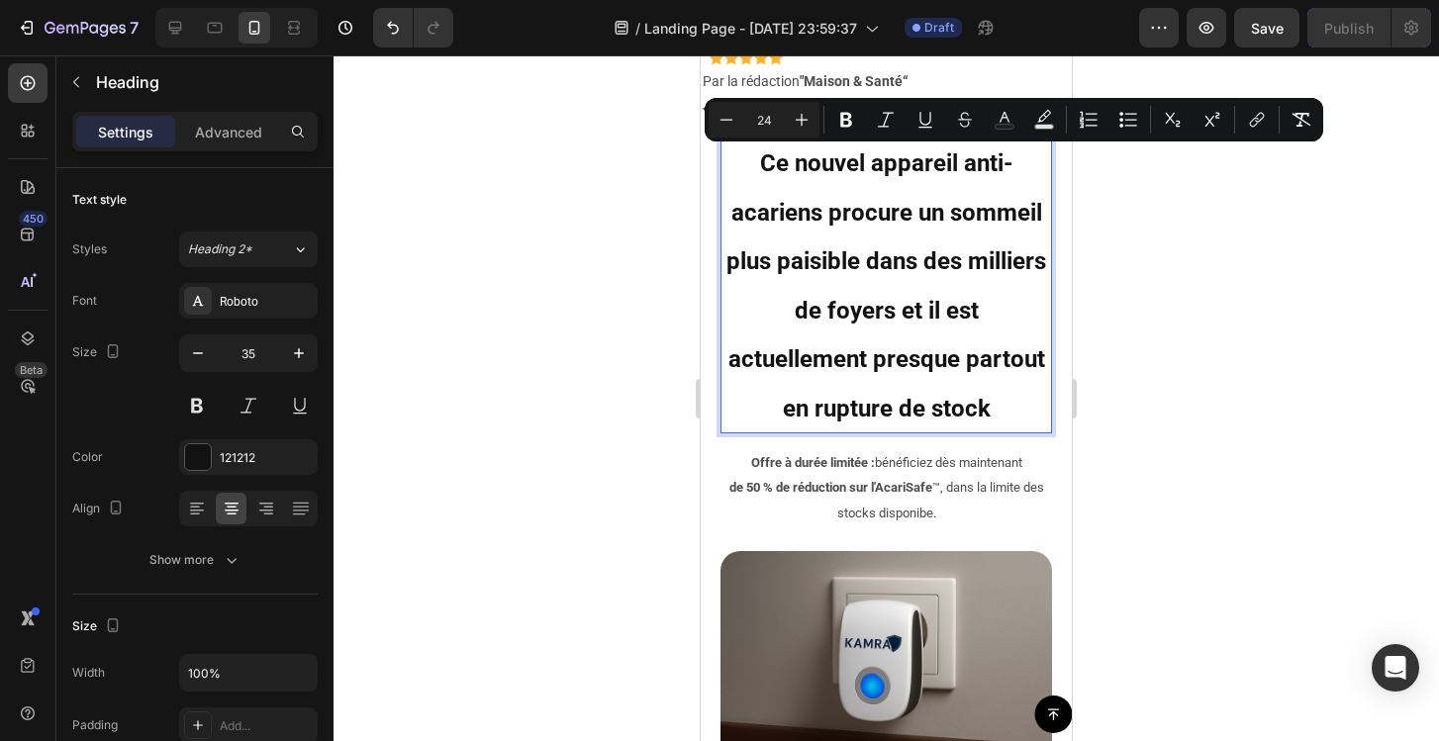
click at [1242, 303] on div at bounding box center [886, 398] width 1105 height 686
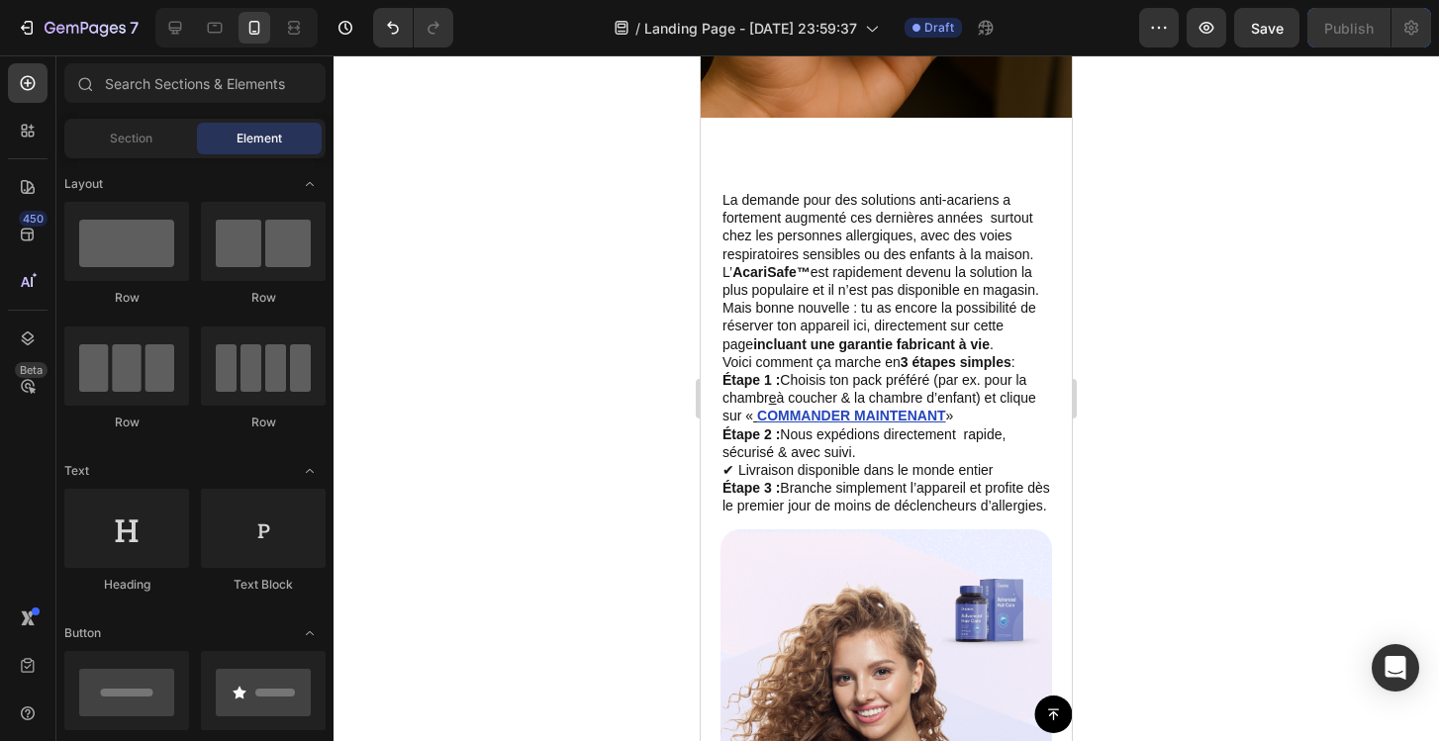
scroll to position [7978, 0]
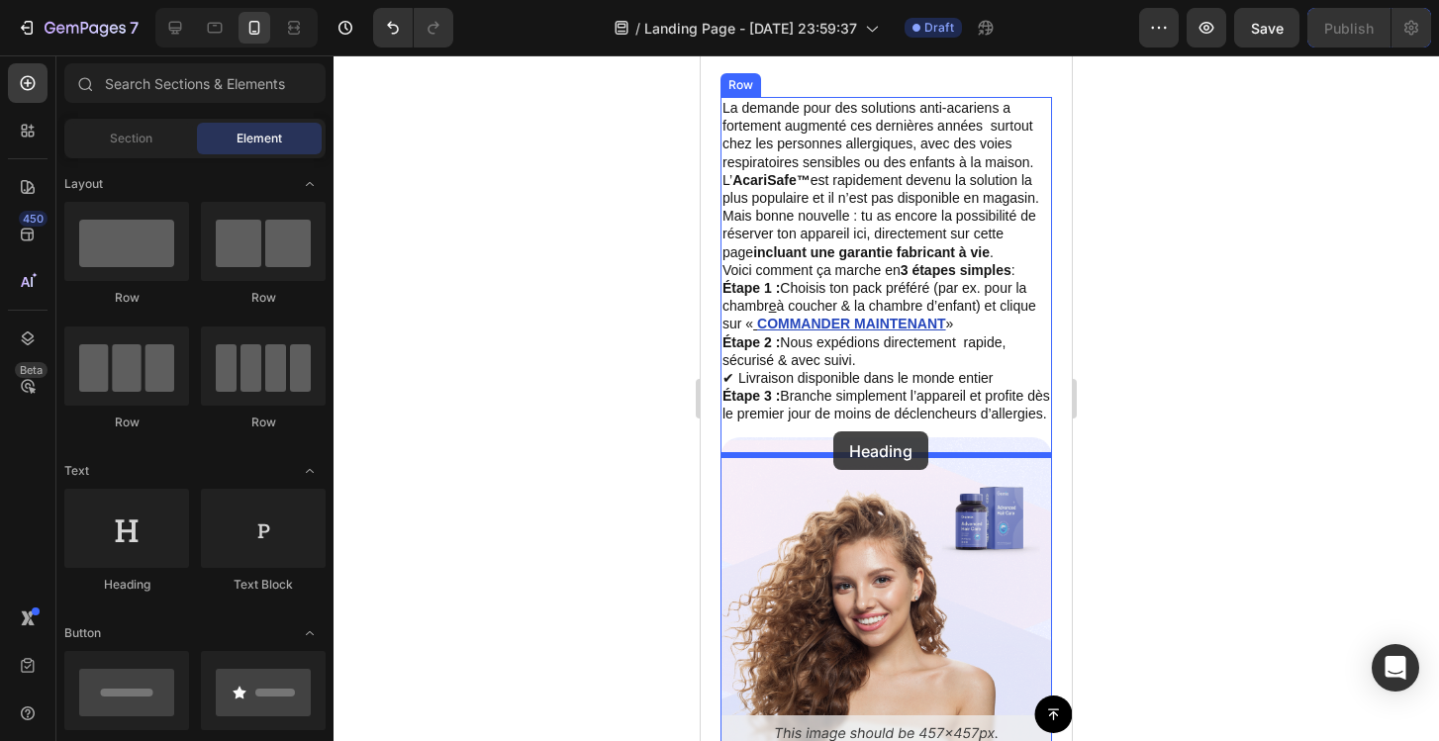
drag, startPoint x: 849, startPoint y: 439, endPoint x: 833, endPoint y: 431, distance: 17.7
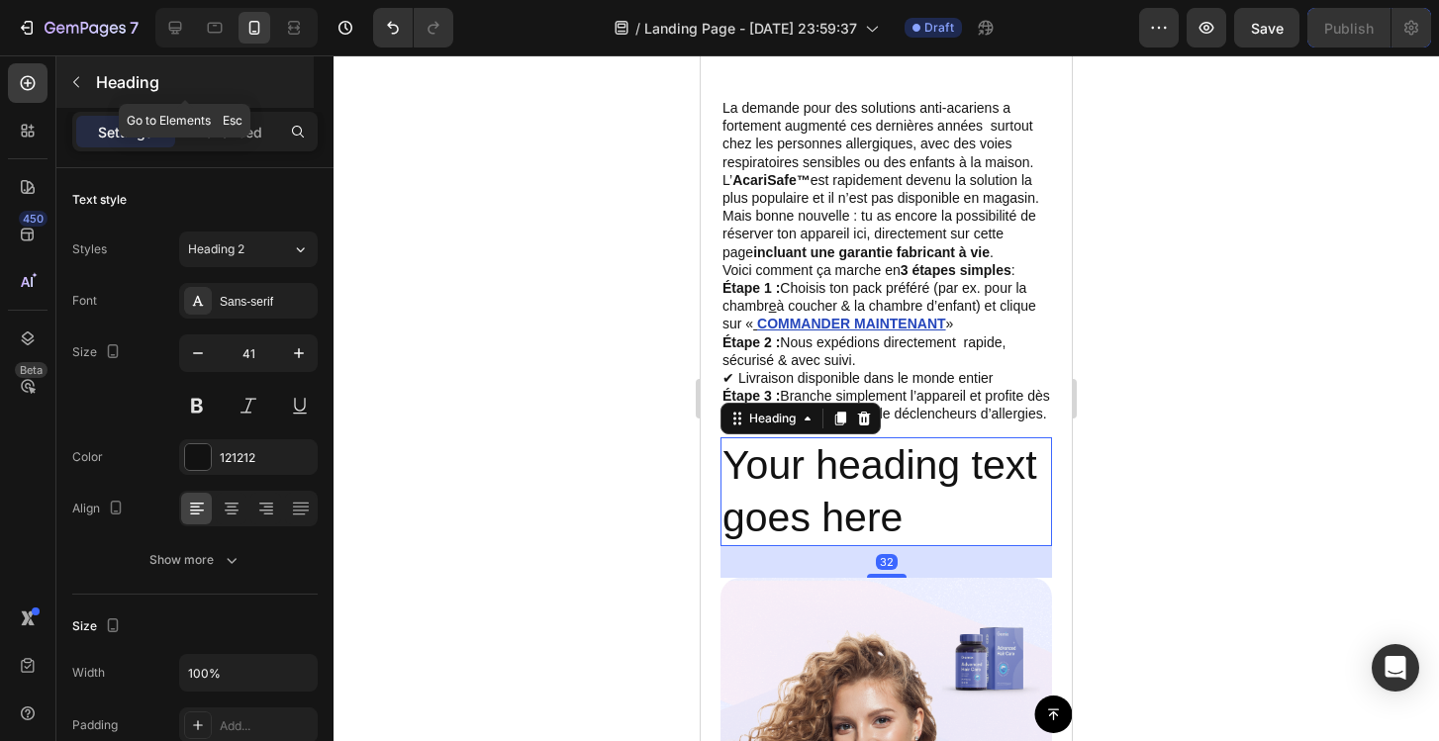
click at [83, 74] on icon "button" at bounding box center [76, 82] width 16 height 16
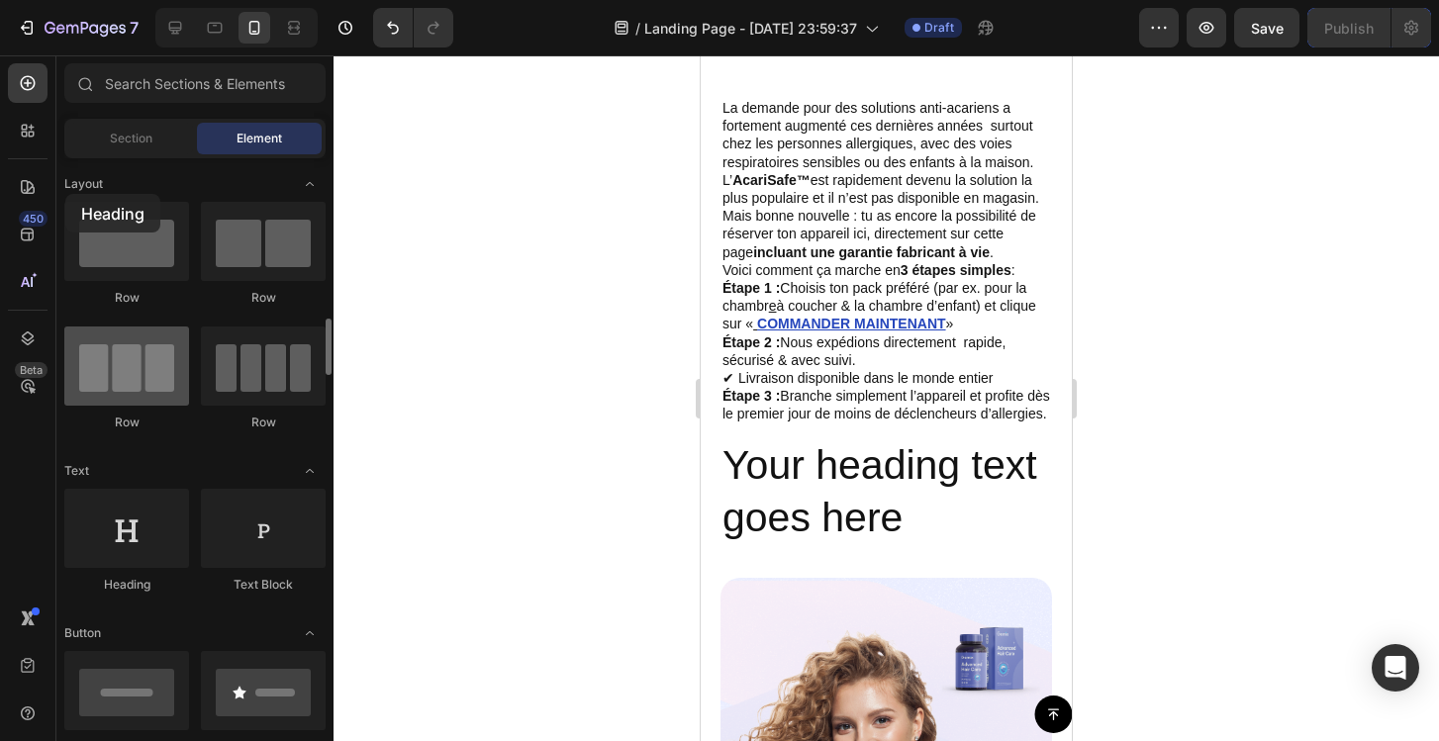
drag, startPoint x: 142, startPoint y: 384, endPoint x: 65, endPoint y: 194, distance: 204.7
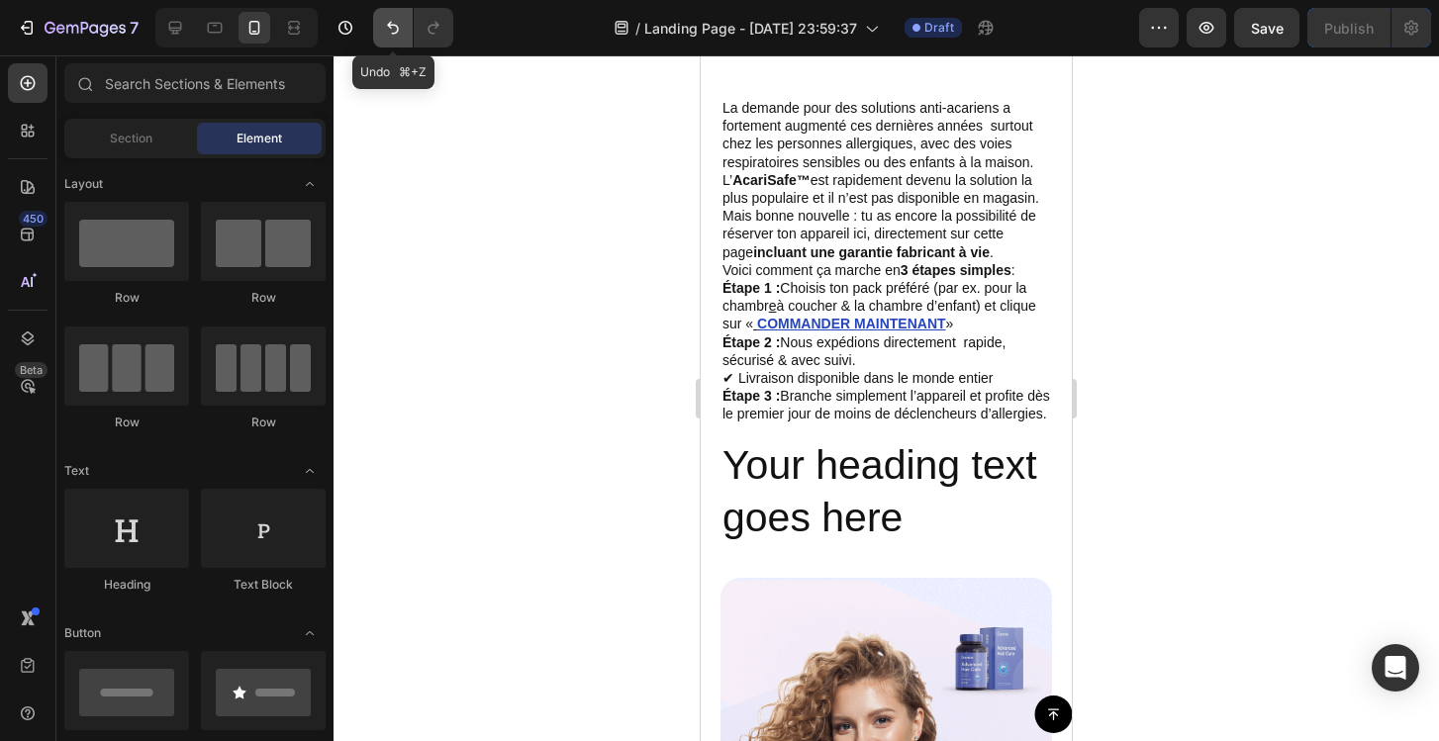
click at [397, 28] on icon "Undo/Redo" at bounding box center [393, 28] width 12 height 13
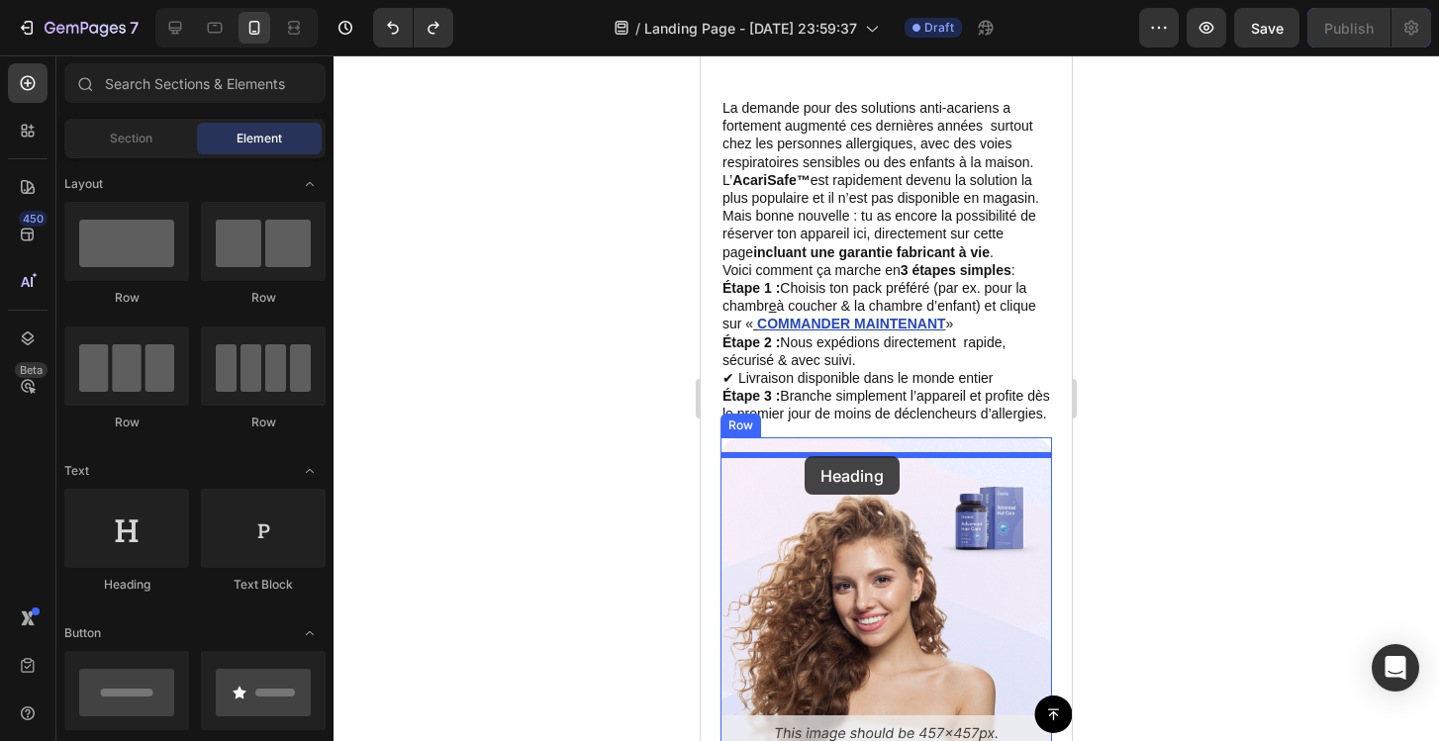
drag, startPoint x: 873, startPoint y: 443, endPoint x: 805, endPoint y: 456, distance: 69.5
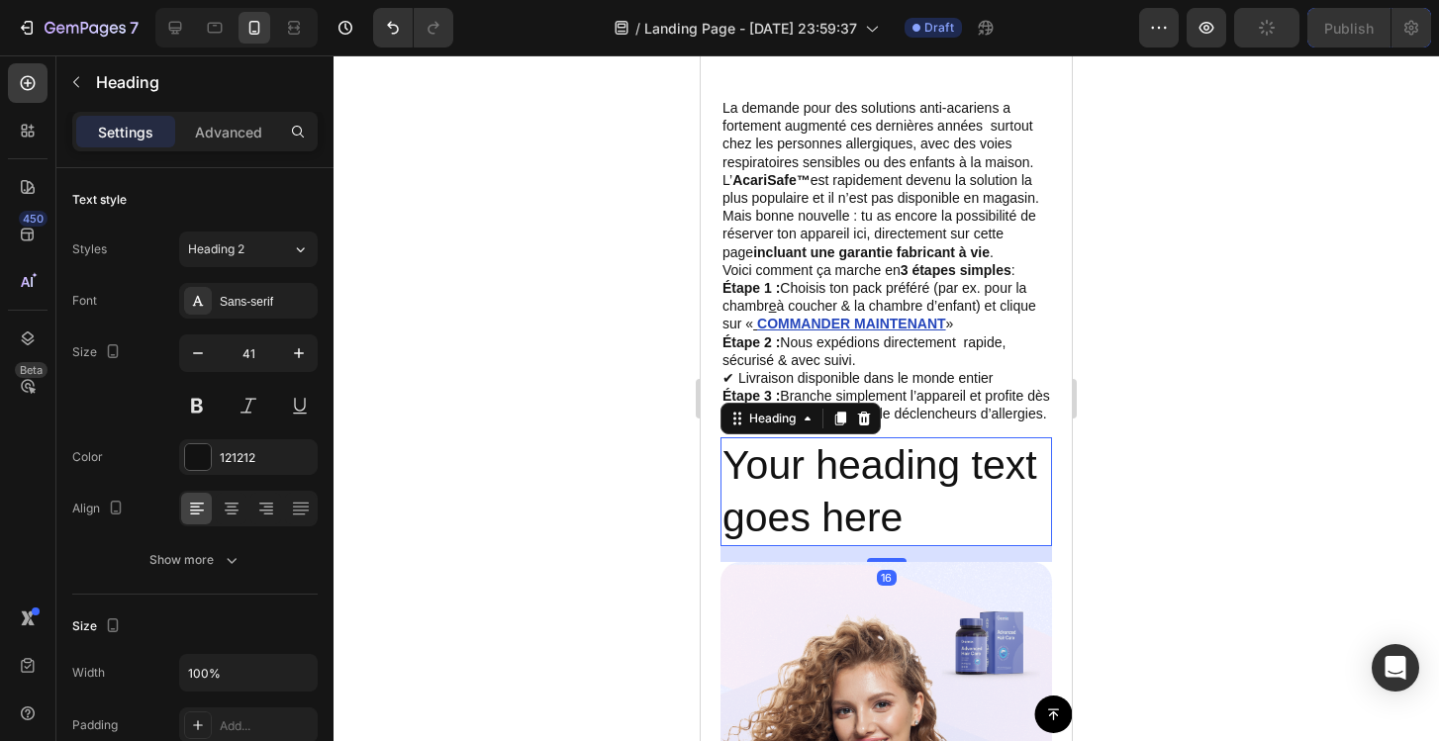
click at [816, 500] on h2 "Your heading text goes here" at bounding box center [886, 492] width 332 height 110
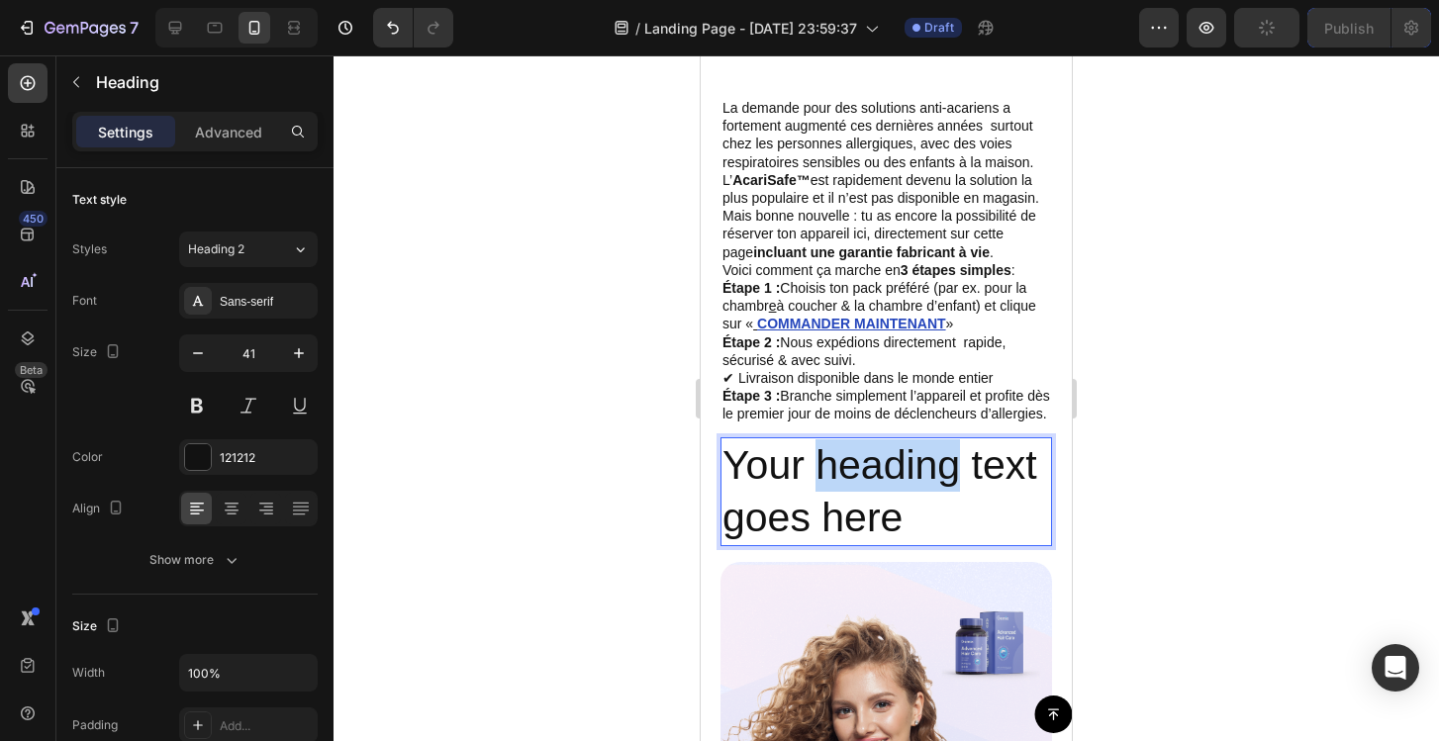
click at [816, 500] on p "Your heading text goes here" at bounding box center [886, 492] width 328 height 106
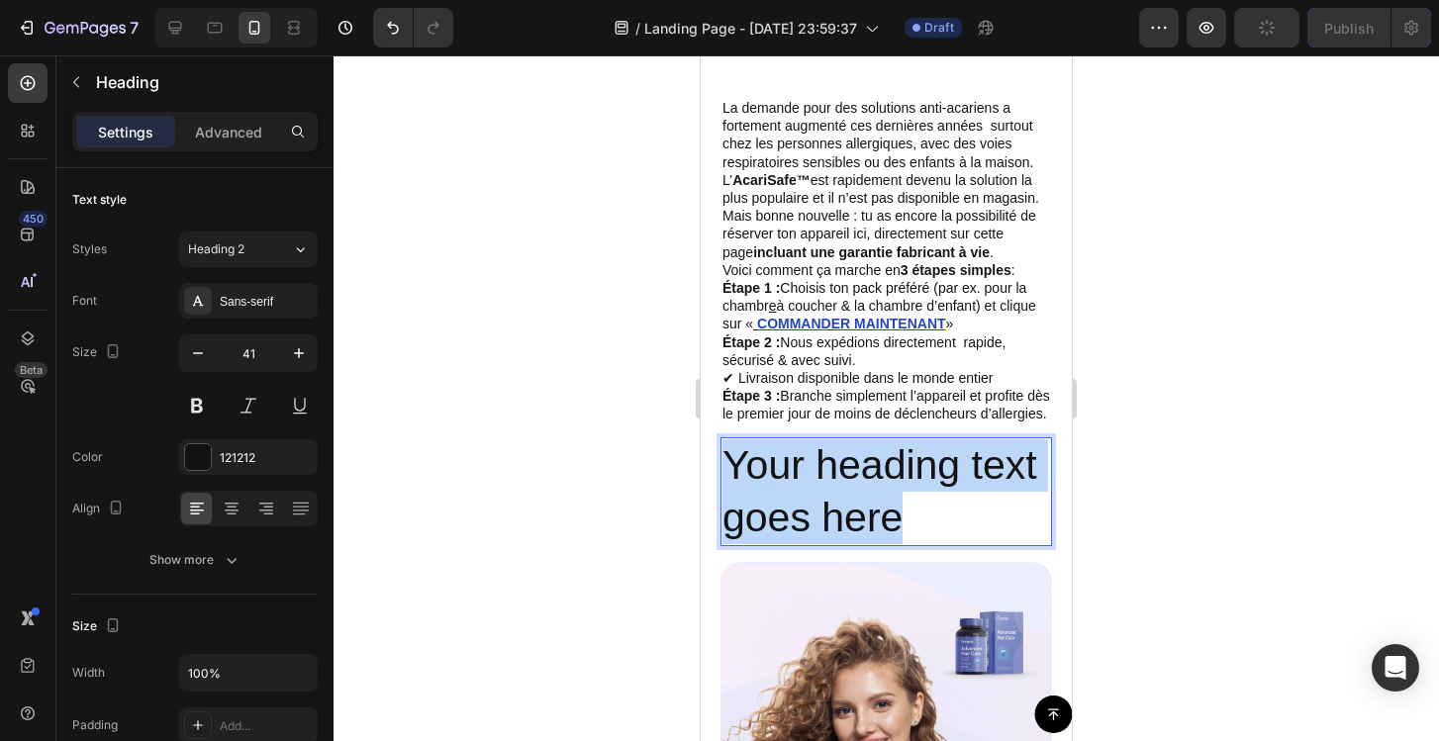
click at [816, 500] on p "Your heading text goes here" at bounding box center [886, 492] width 328 height 106
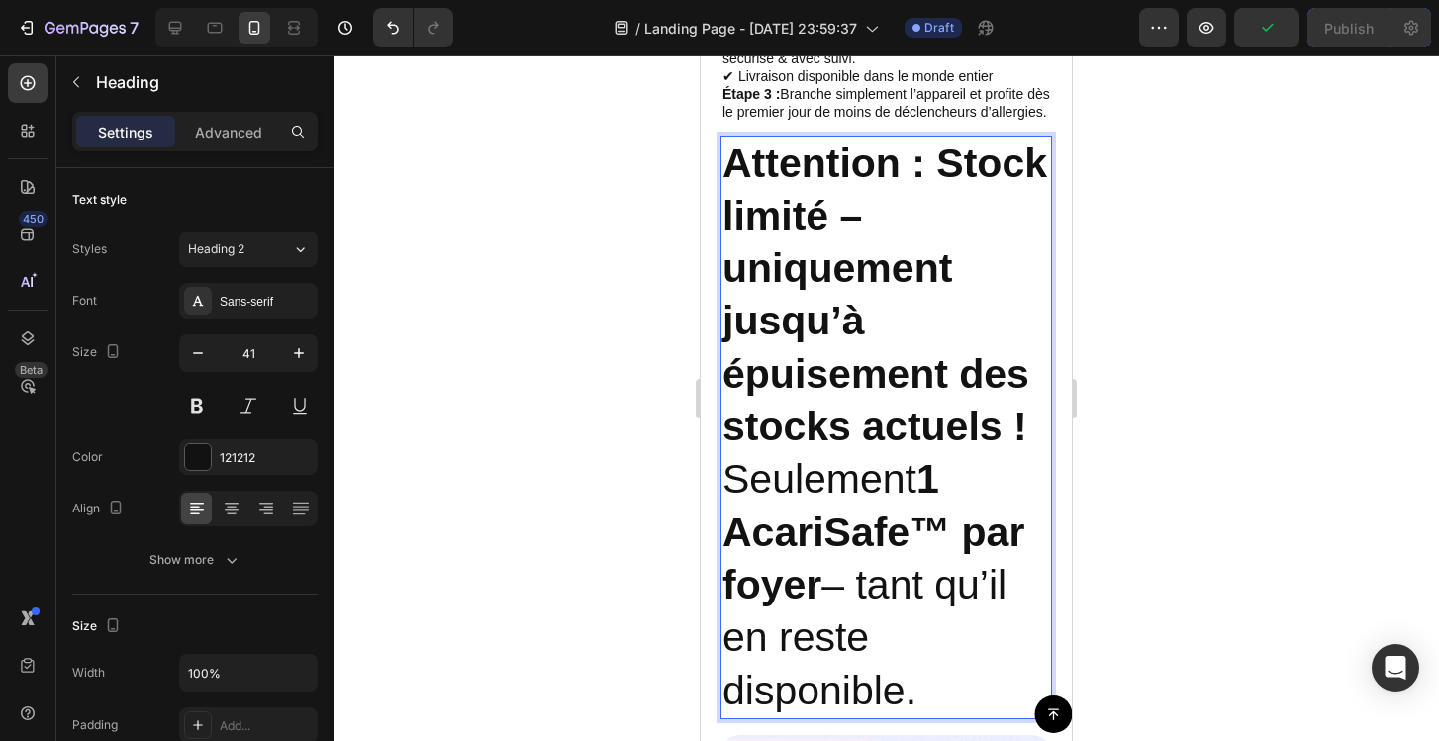
scroll to position [8290, 0]
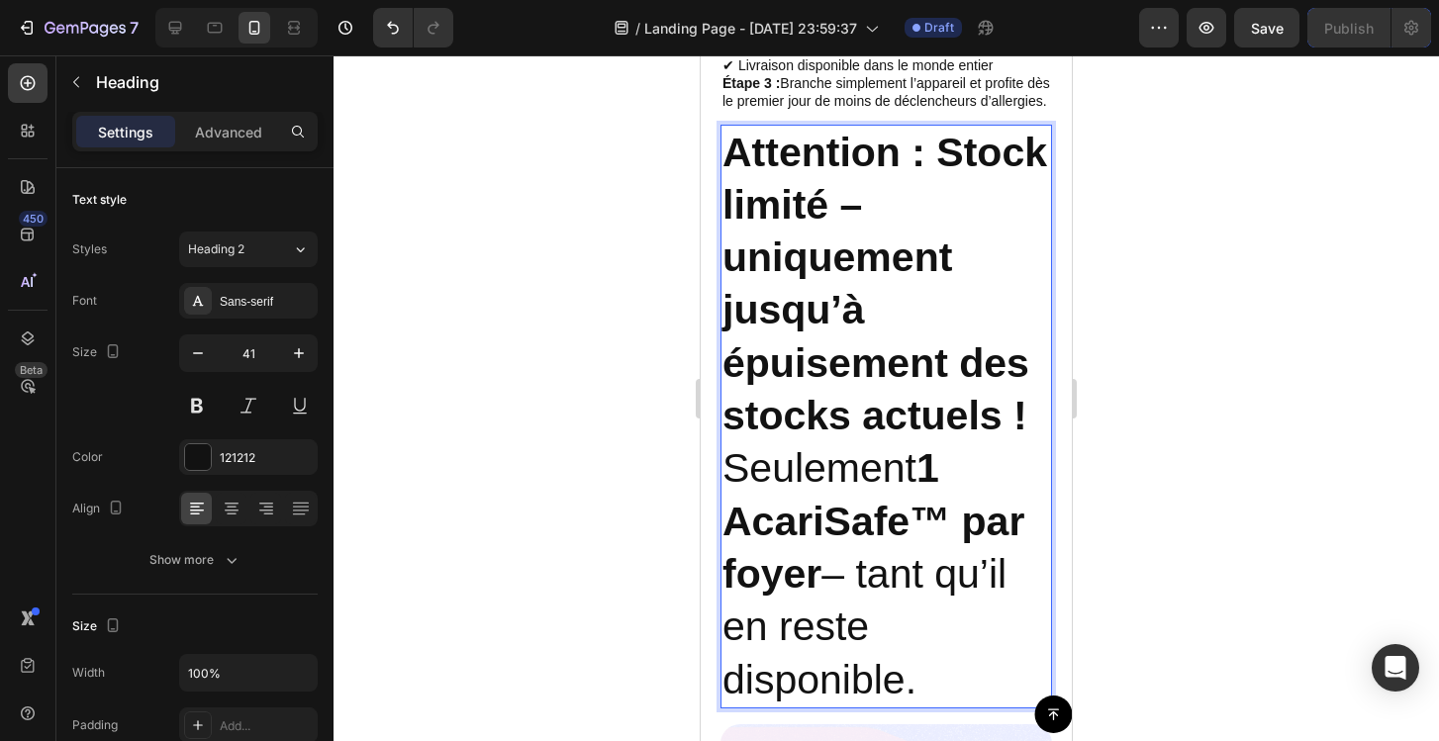
click at [818, 378] on strong "Attention : Stock limité – uniquement jusqu’à épuisement des stocks actuels !" at bounding box center [884, 284] width 325 height 309
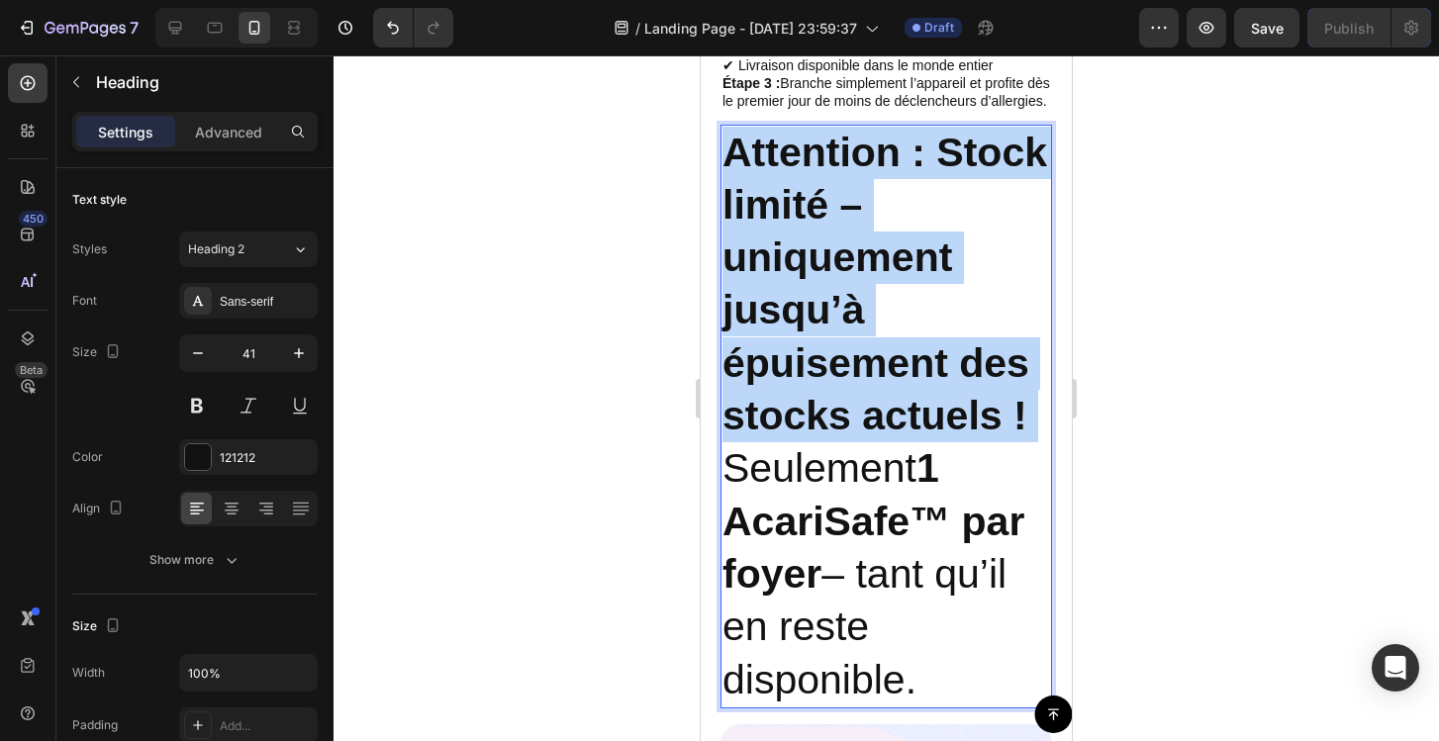
click at [818, 378] on strong "Attention : Stock limité – uniquement jusqu’à épuisement des stocks actuels !" at bounding box center [884, 284] width 325 height 309
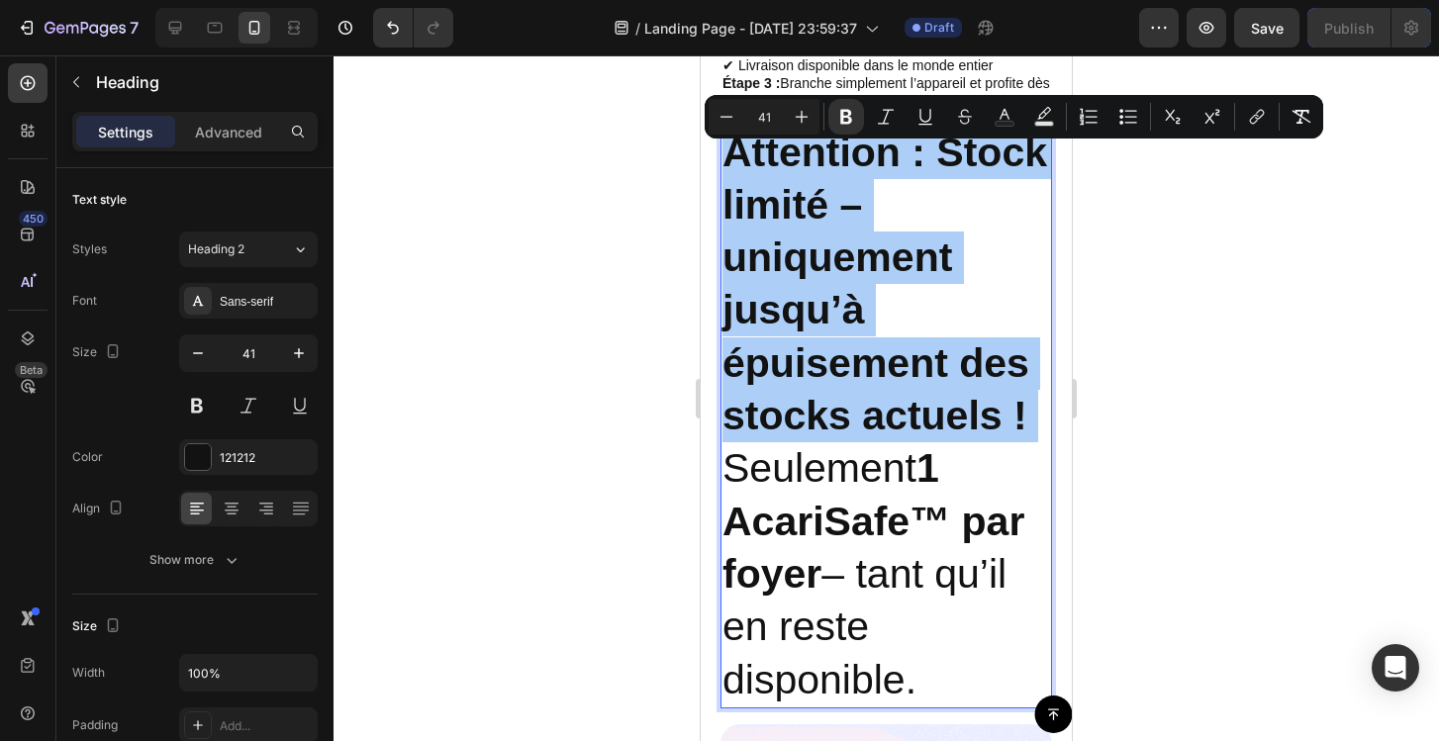
click at [1123, 324] on div at bounding box center [886, 398] width 1105 height 686
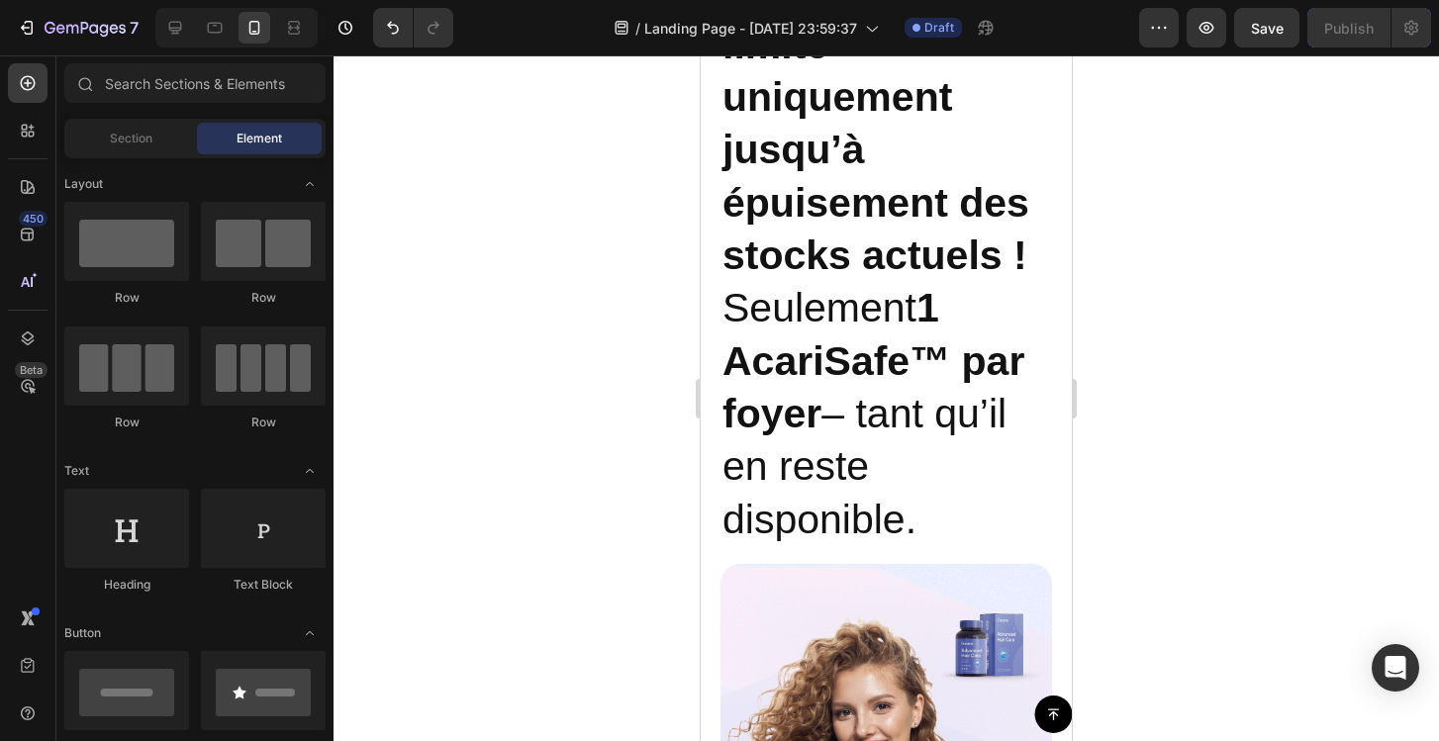
scroll to position [8360, 0]
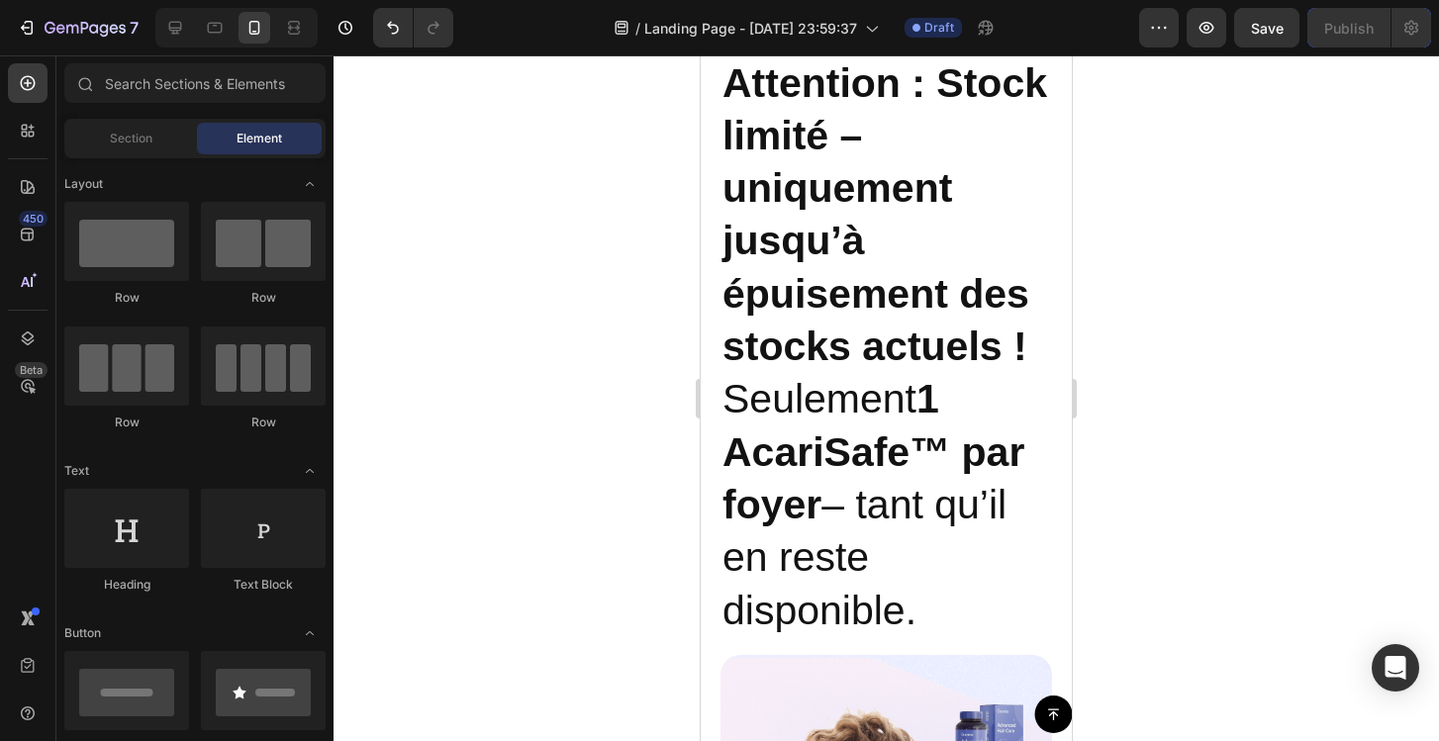
click at [889, 285] on h2 "Attention : Stock limité – uniquement jusqu’à épuisement des stocks actuels ! S…" at bounding box center [886, 347] width 332 height 584
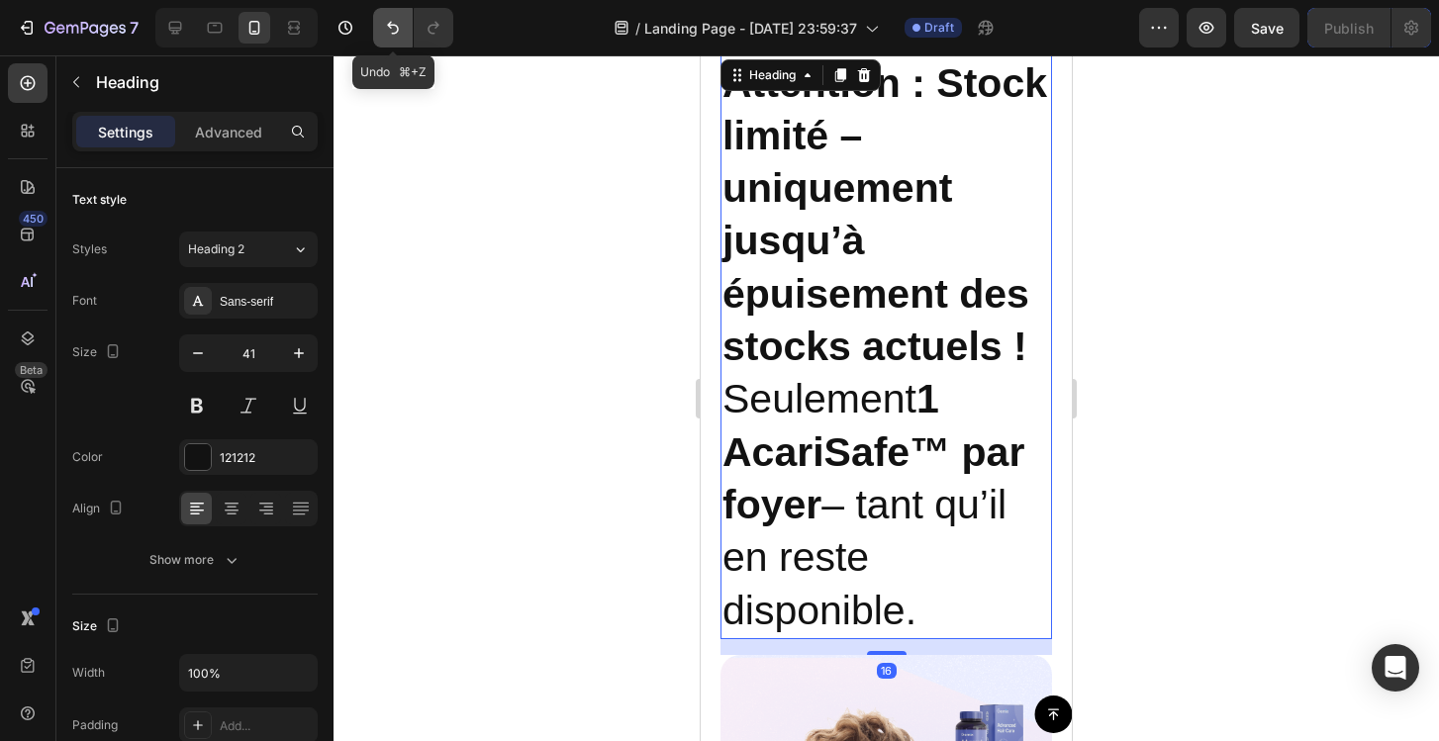
click at [394, 31] on icon "Undo/Redo" at bounding box center [393, 28] width 20 height 20
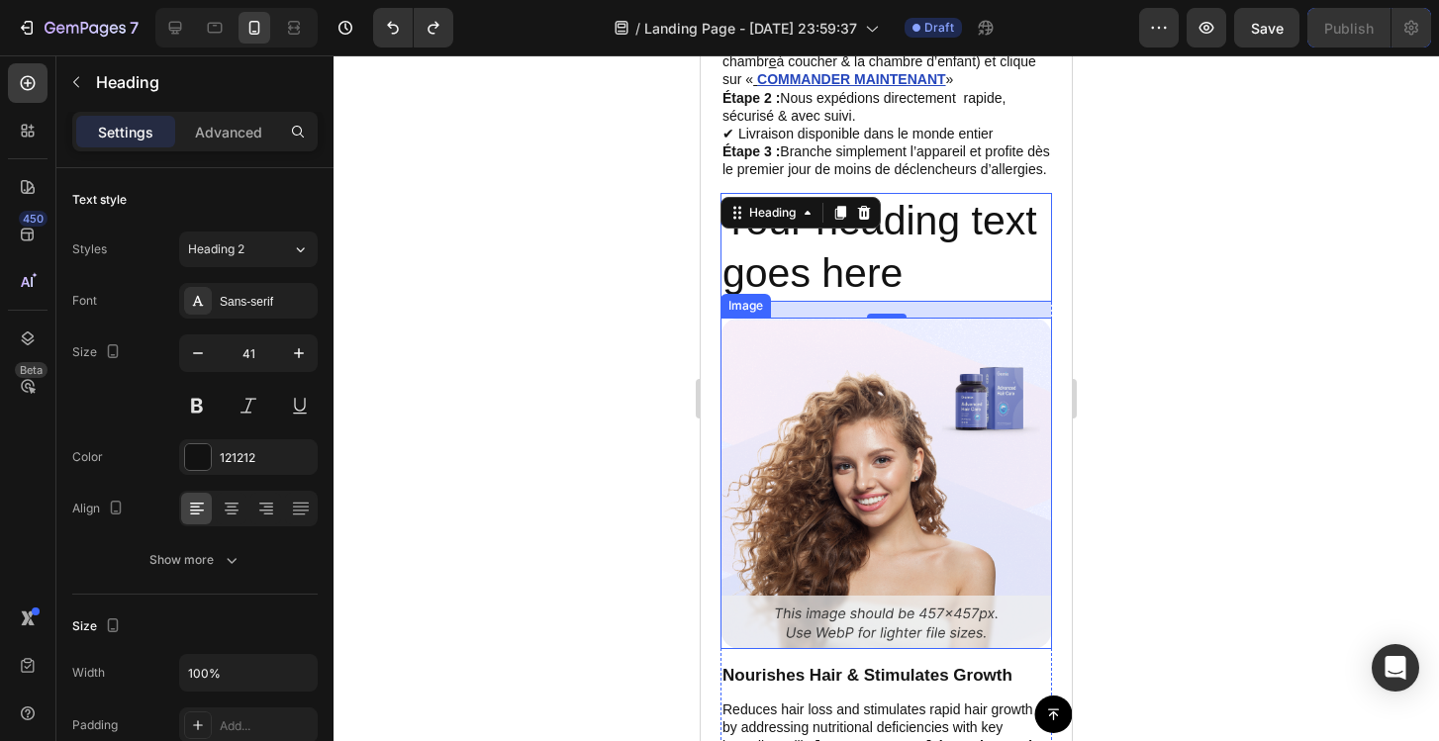
scroll to position [8199, 0]
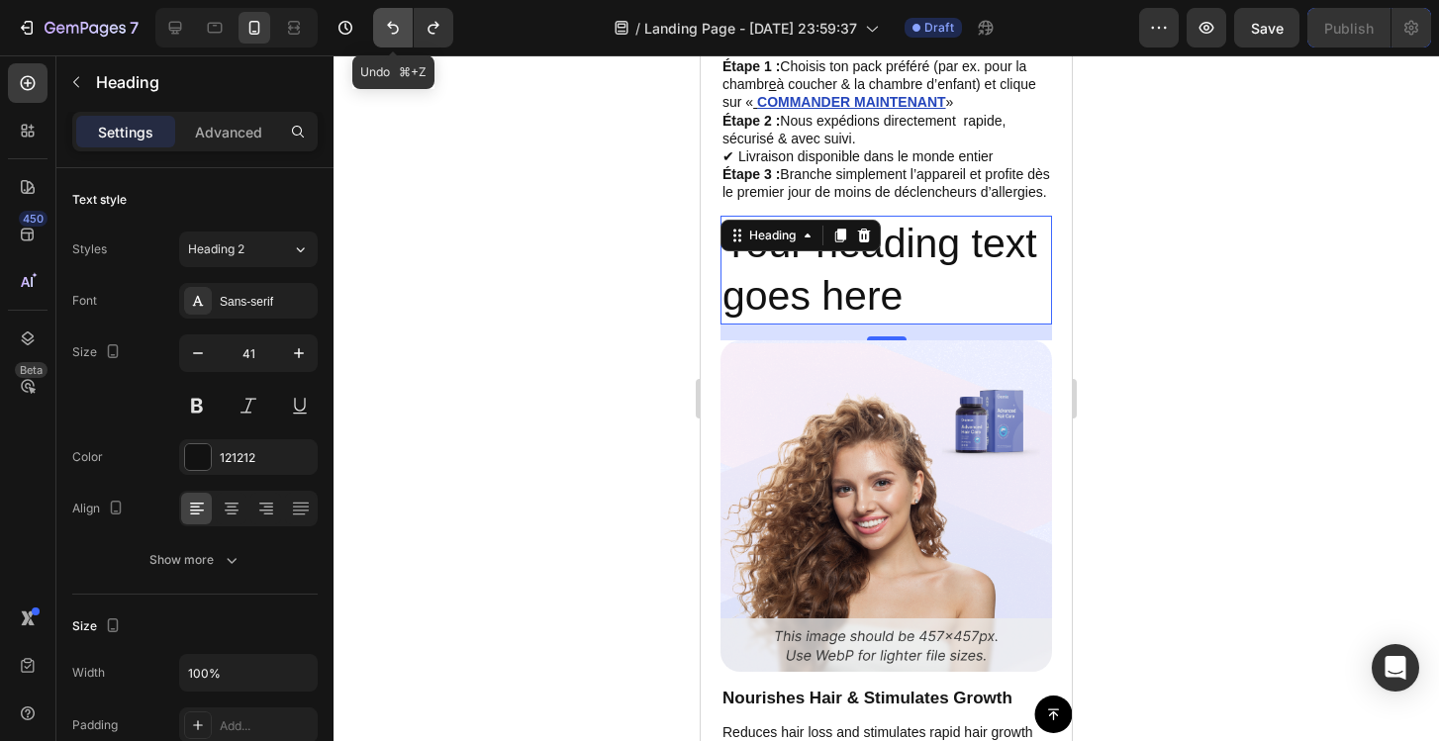
click at [396, 29] on icon "Undo/Redo" at bounding box center [393, 28] width 20 height 20
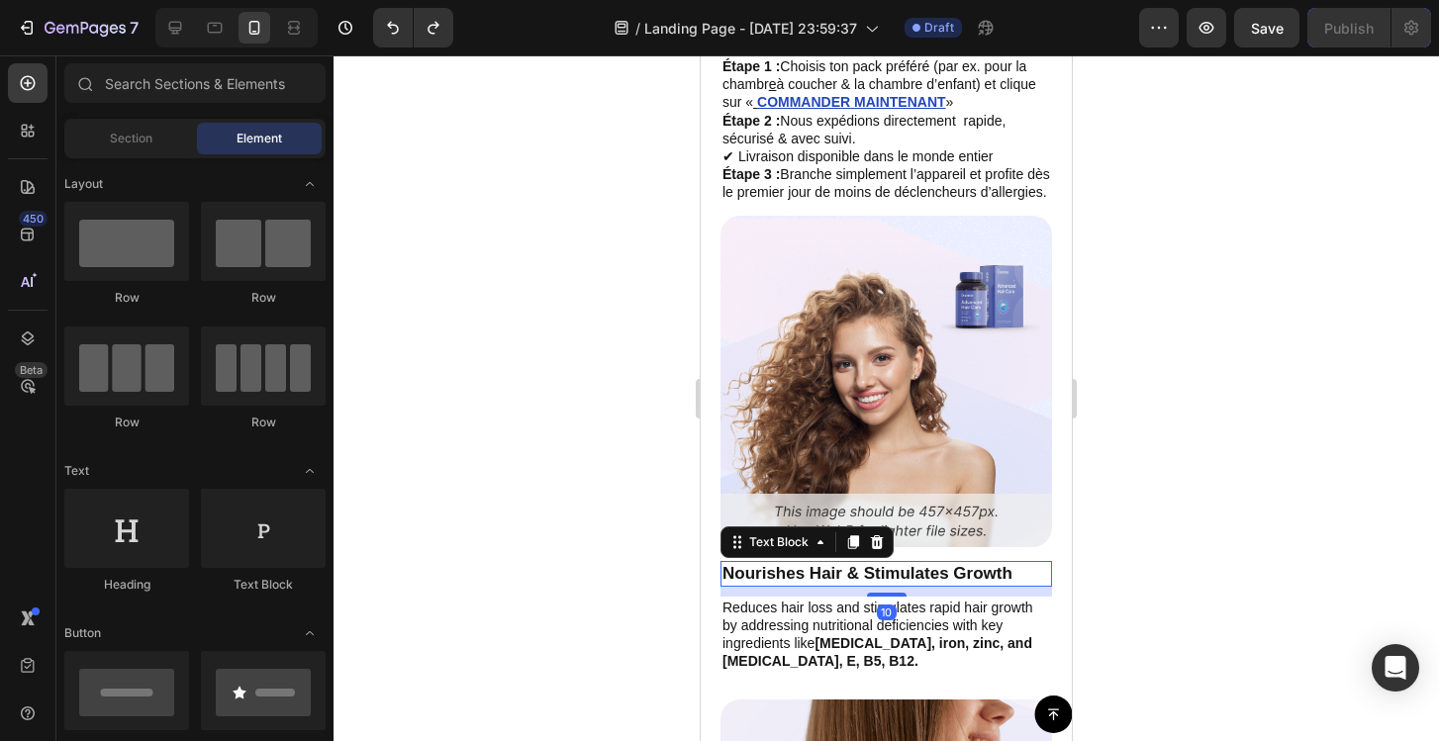
click at [876, 585] on p "Nourishes Hair & Stimulates Growth" at bounding box center [886, 574] width 328 height 22
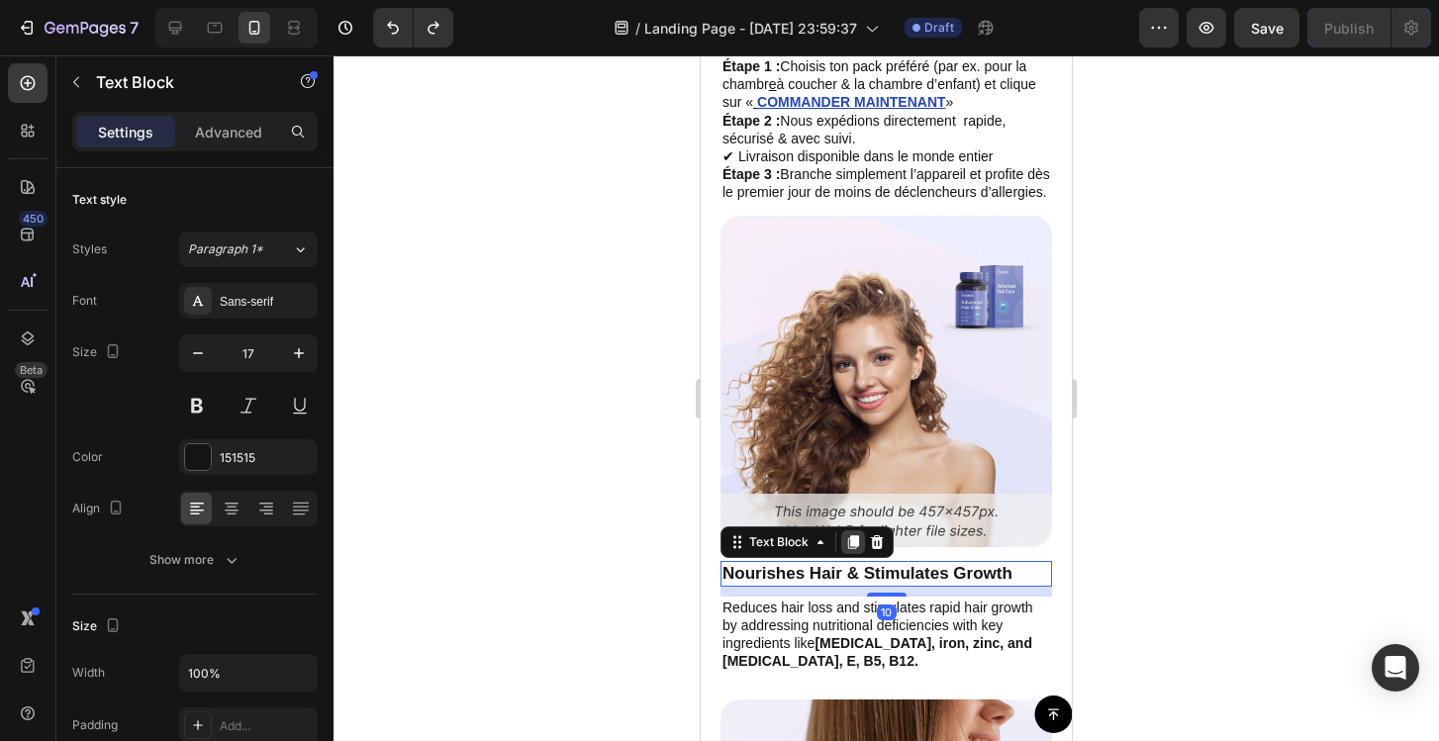
click at [854, 549] on icon at bounding box center [853, 542] width 11 height 14
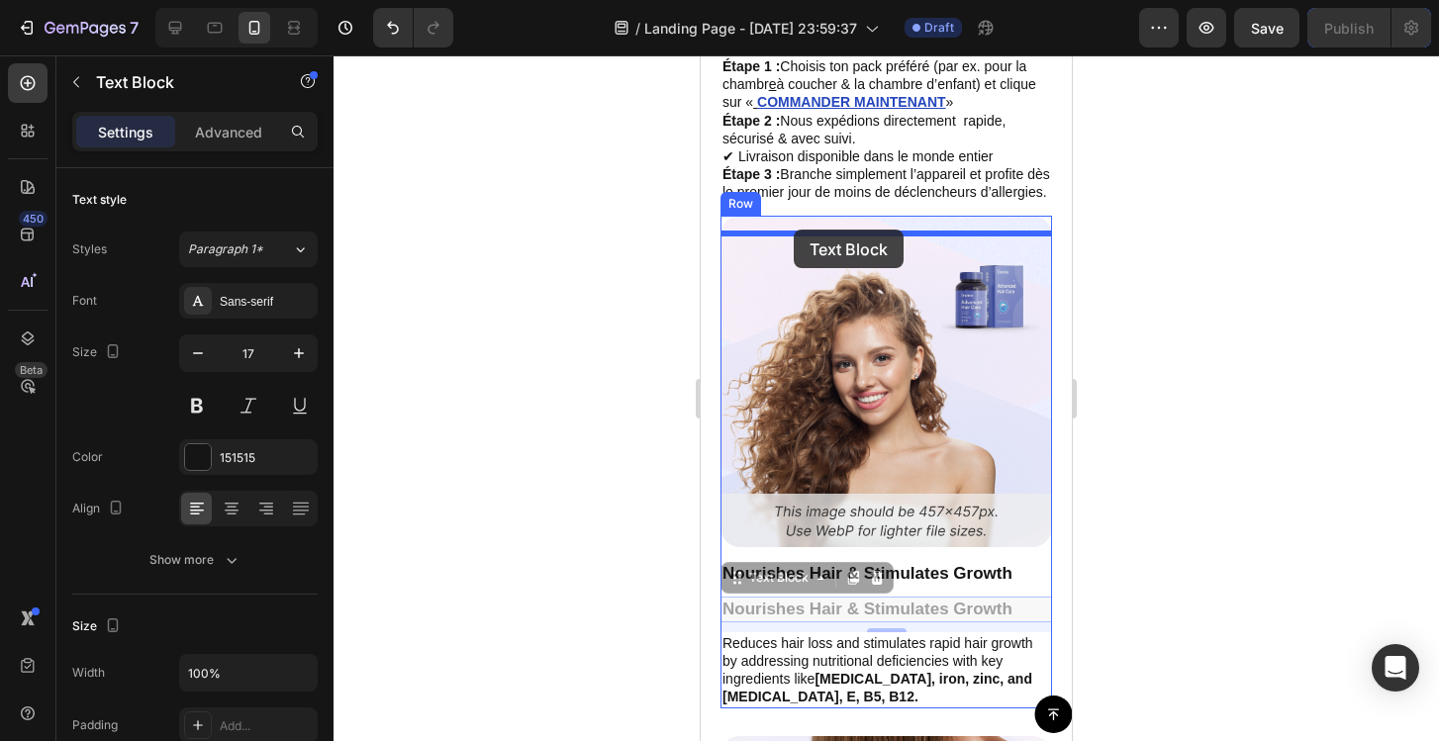
drag, startPoint x: 834, startPoint y: 596, endPoint x: 794, endPoint y: 230, distance: 368.4
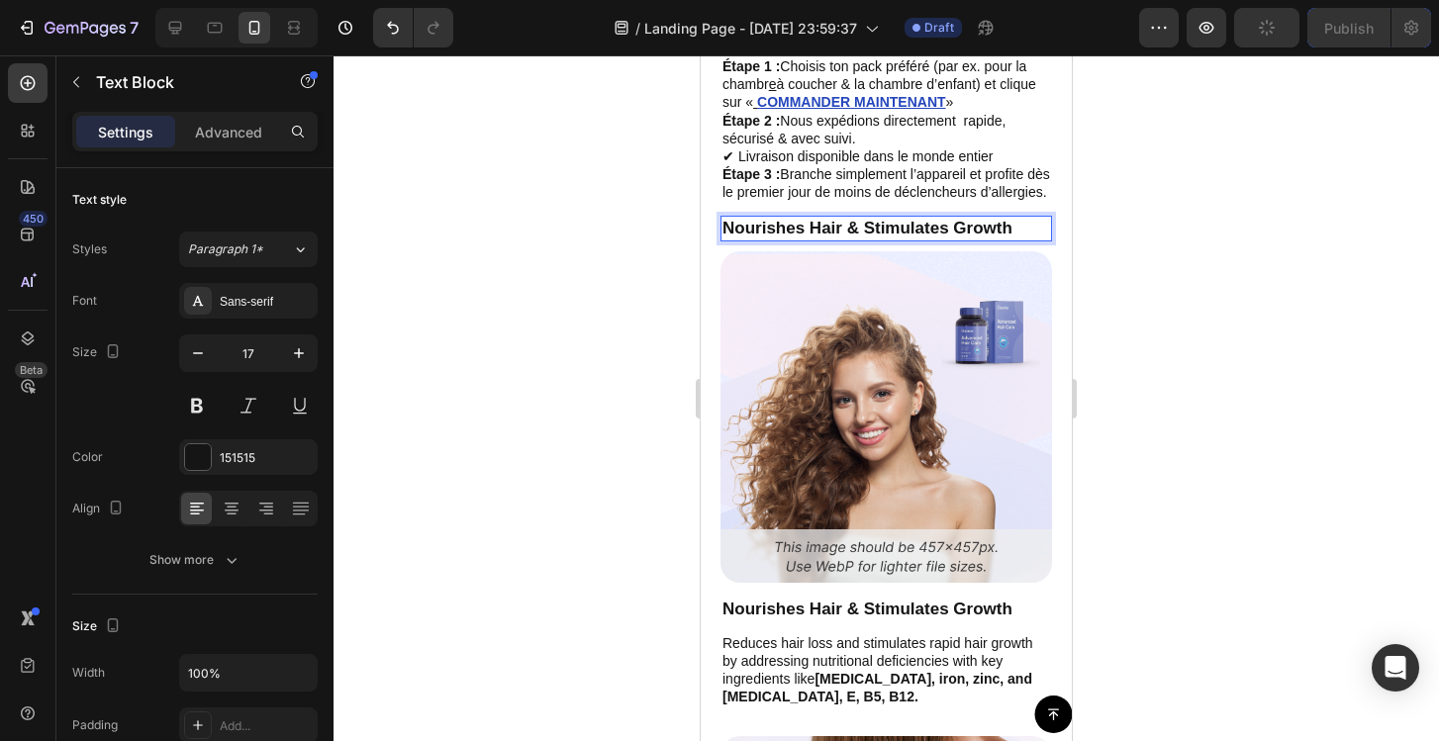
click at [847, 239] on p "Nourishes Hair & Stimulates Growth" at bounding box center [886, 229] width 328 height 22
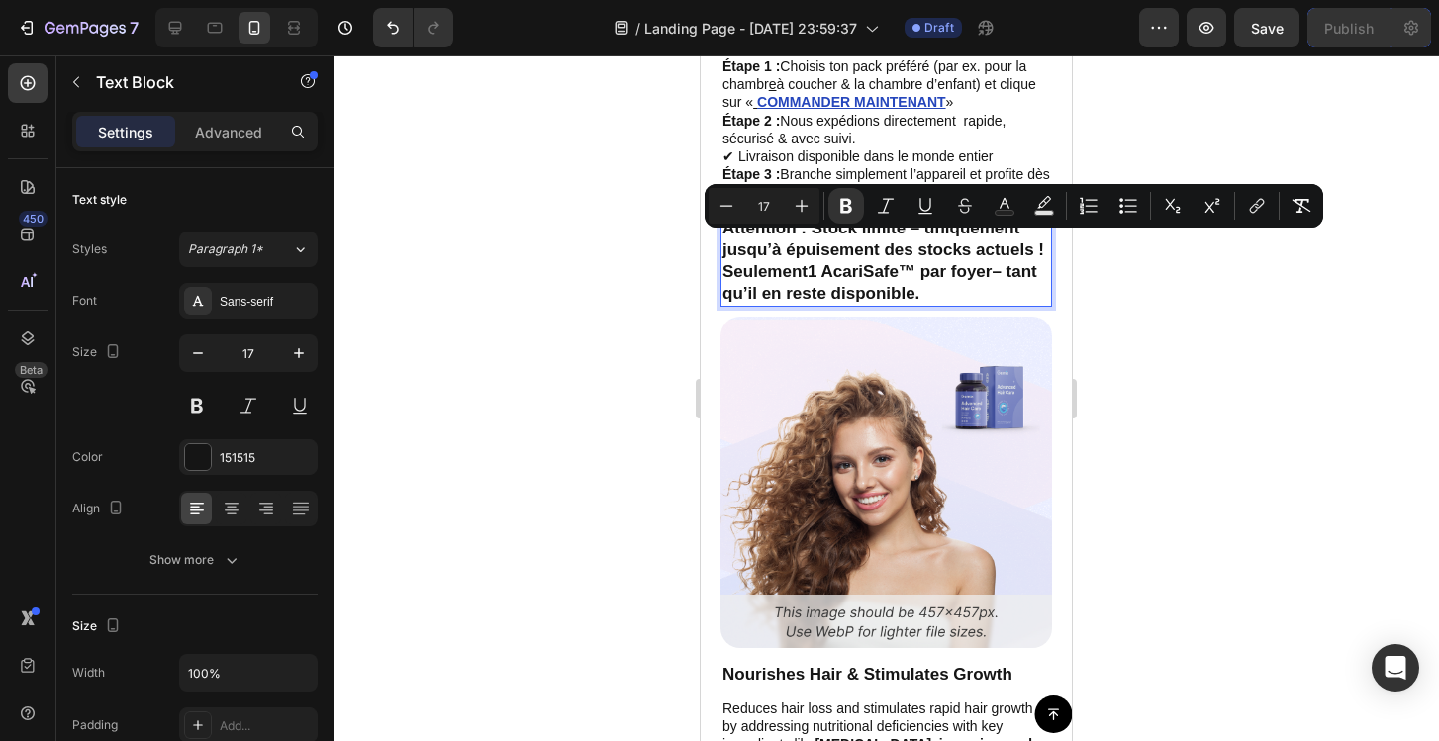
drag, startPoint x: 917, startPoint y: 302, endPoint x: 719, endPoint y: 239, distance: 207.8
click at [1146, 327] on div at bounding box center [886, 398] width 1105 height 686
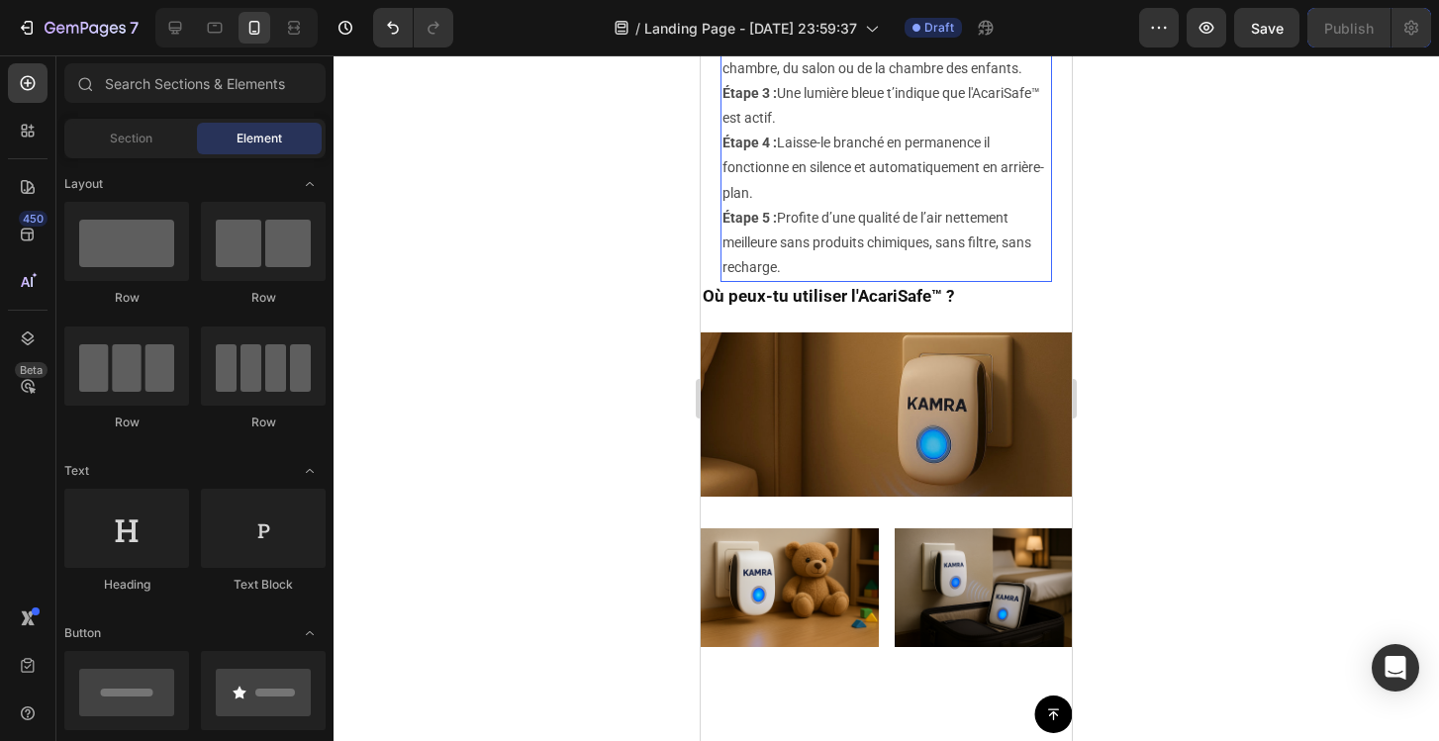
scroll to position [6386, 0]
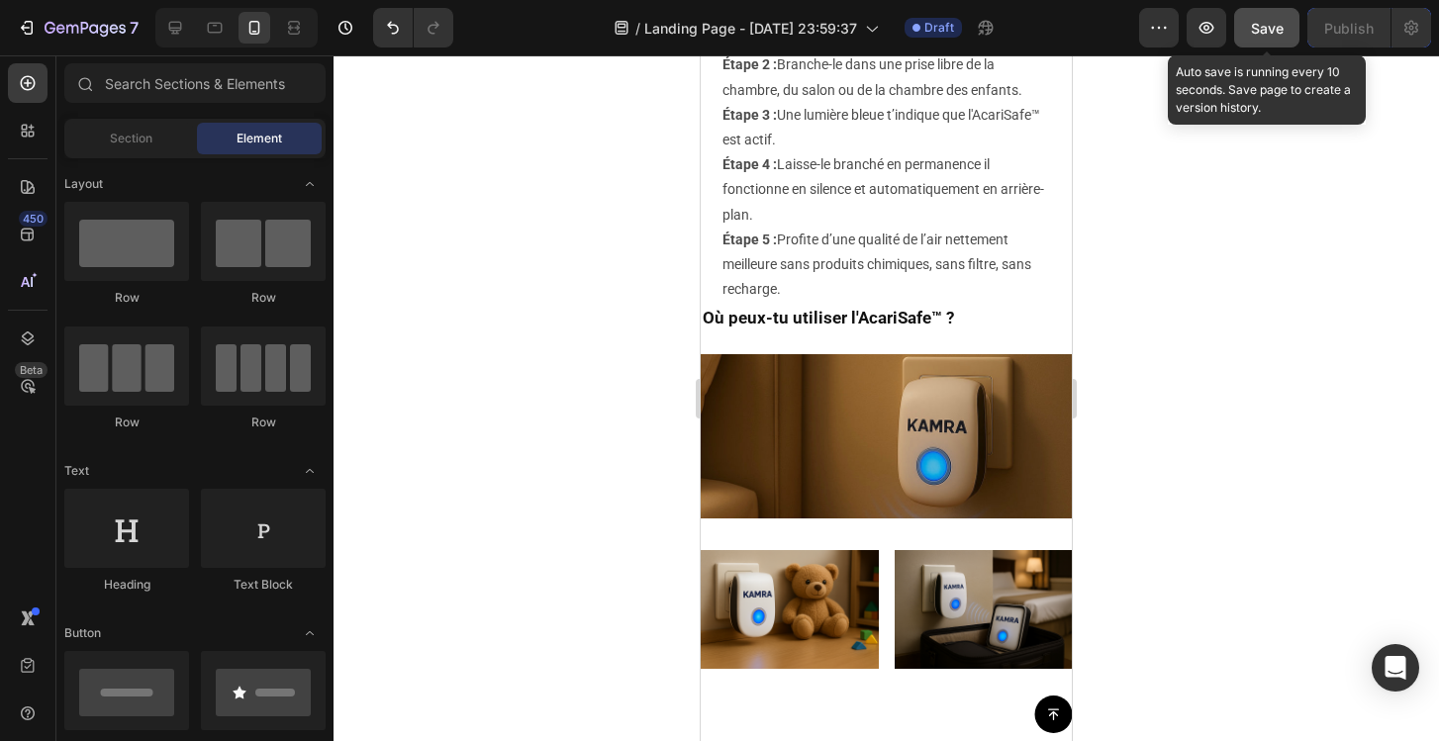
click at [1267, 28] on span "Save" at bounding box center [1267, 28] width 33 height 17
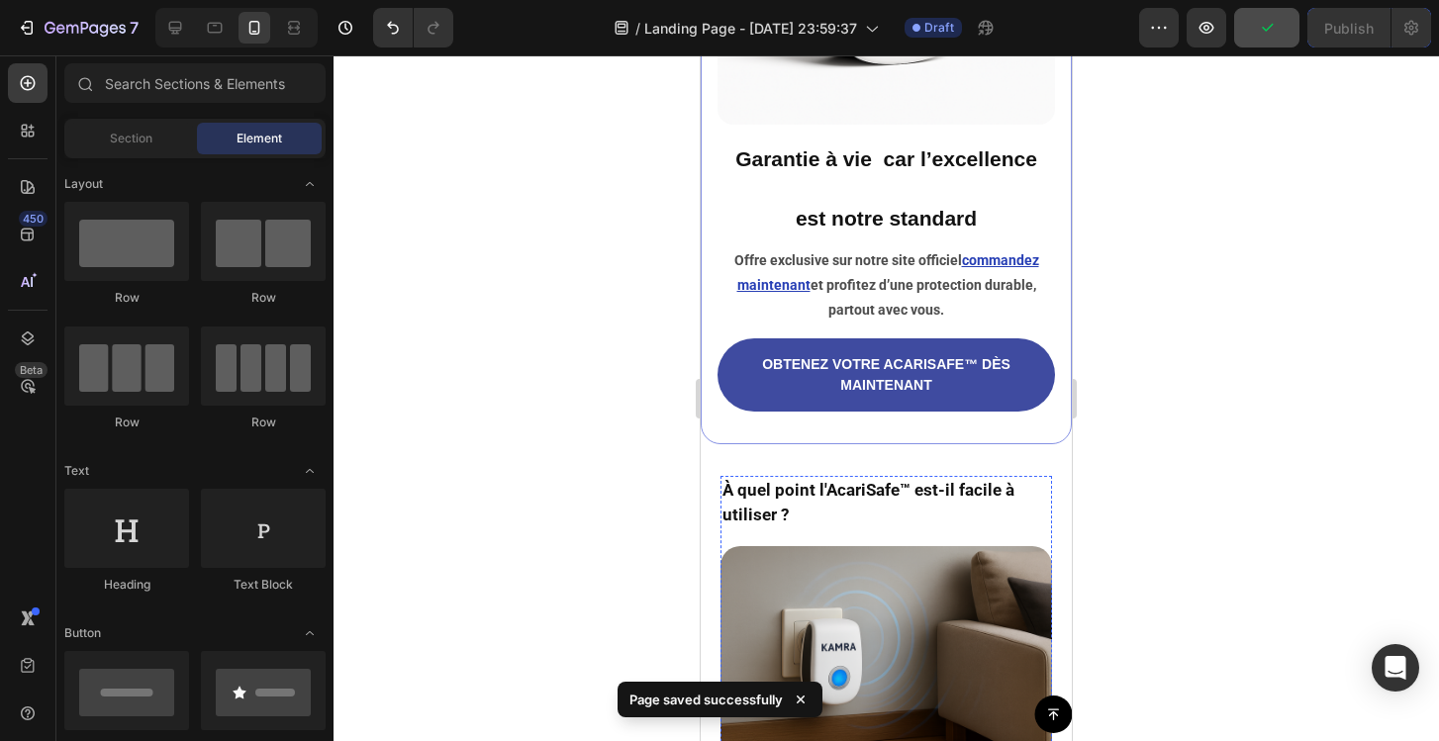
scroll to position [5579, 0]
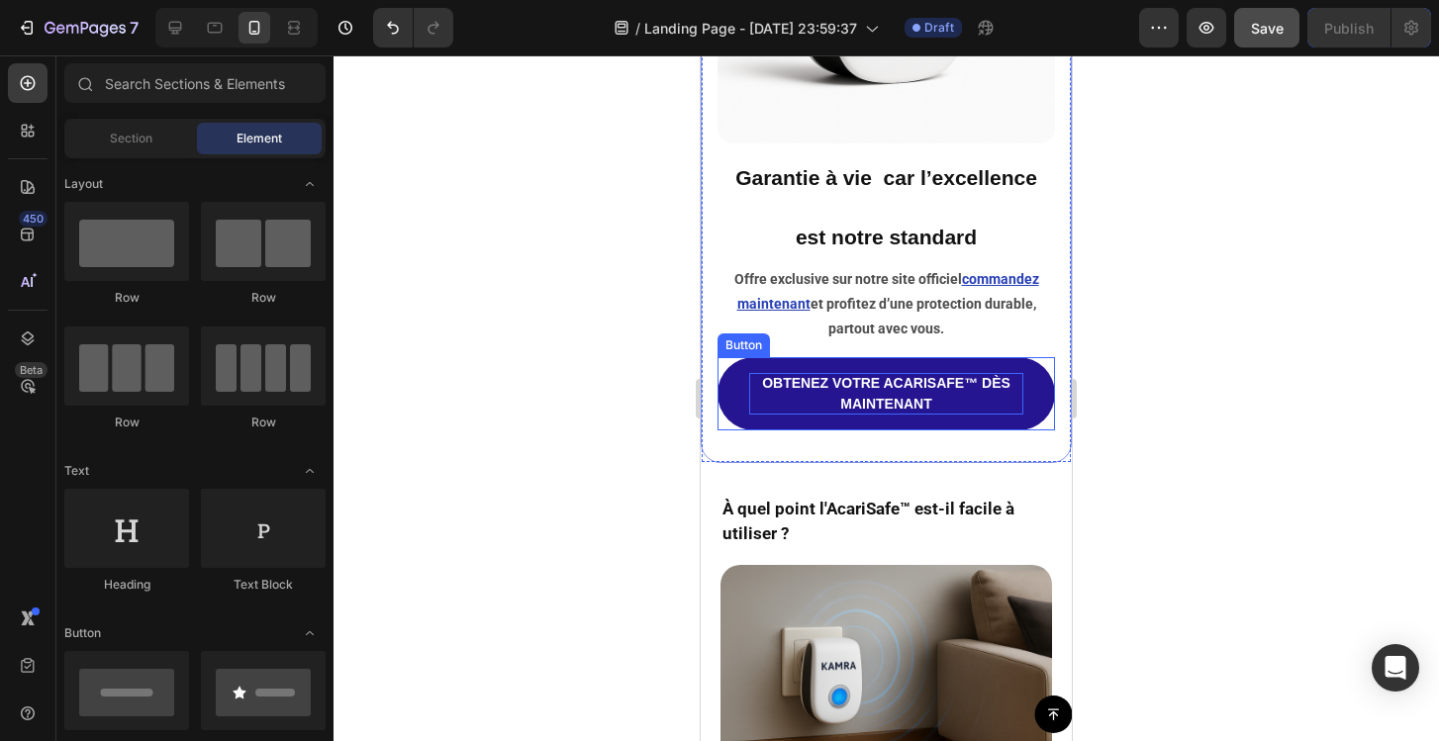
click at [975, 410] on p "OBTENEZ VOTRE ACARISAFE™ DÈS MAINTENANT" at bounding box center [886, 394] width 274 height 42
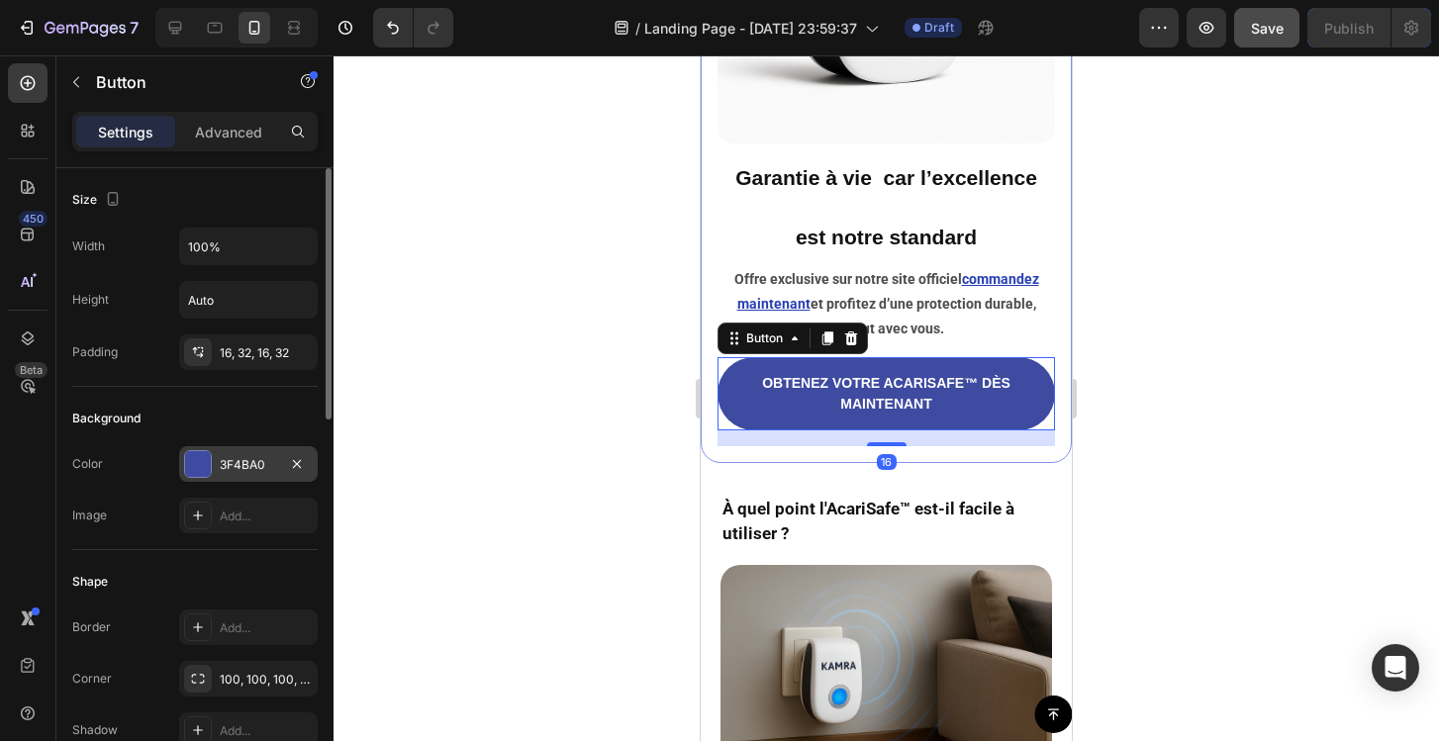
click at [274, 466] on div "3F4BA0" at bounding box center [248, 465] width 57 height 18
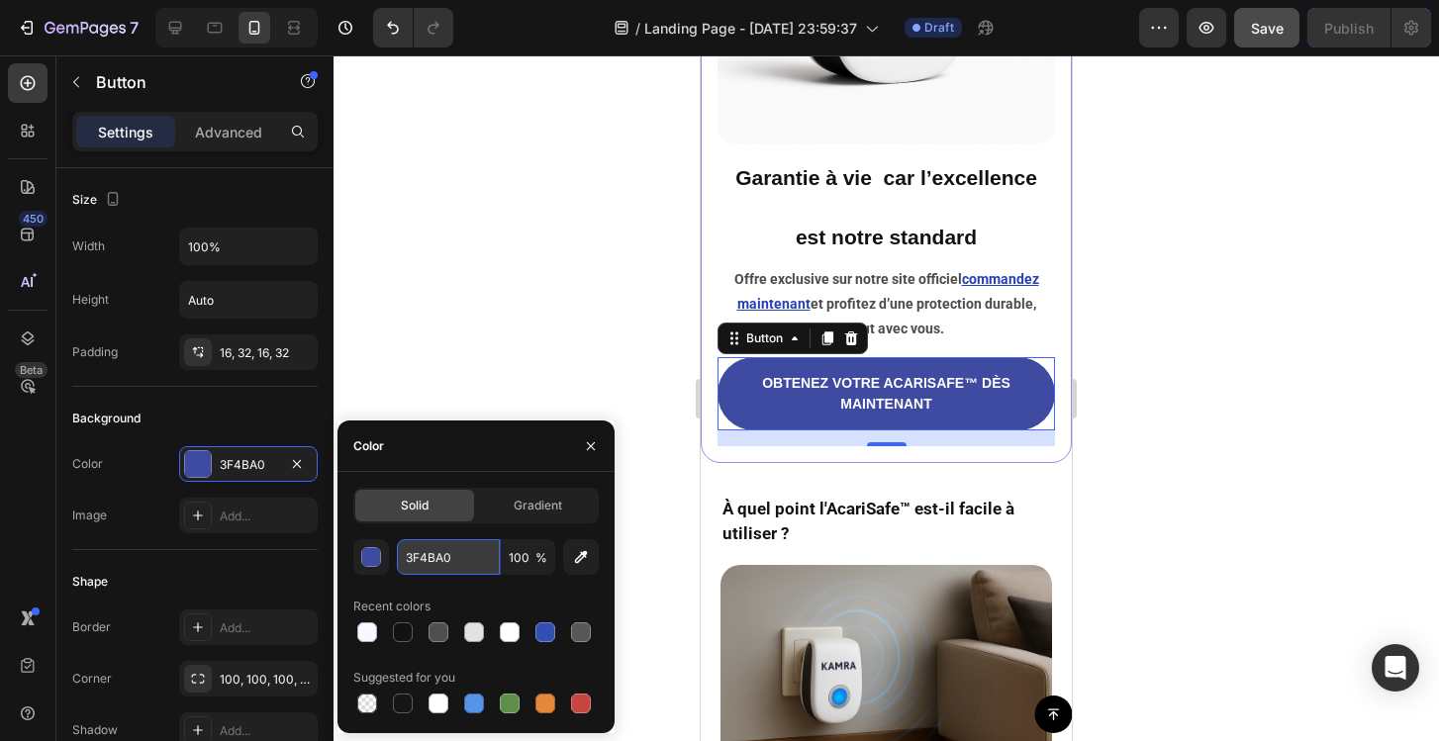
click at [433, 558] on input "3F4BA0" at bounding box center [448, 557] width 103 height 36
click at [470, 563] on input "3F4BA0" at bounding box center [448, 557] width 103 height 36
drag, startPoint x: 470, startPoint y: 563, endPoint x: 410, endPoint y: 561, distance: 60.4
click at [410, 561] on input "3F4BA0" at bounding box center [448, 557] width 103 height 36
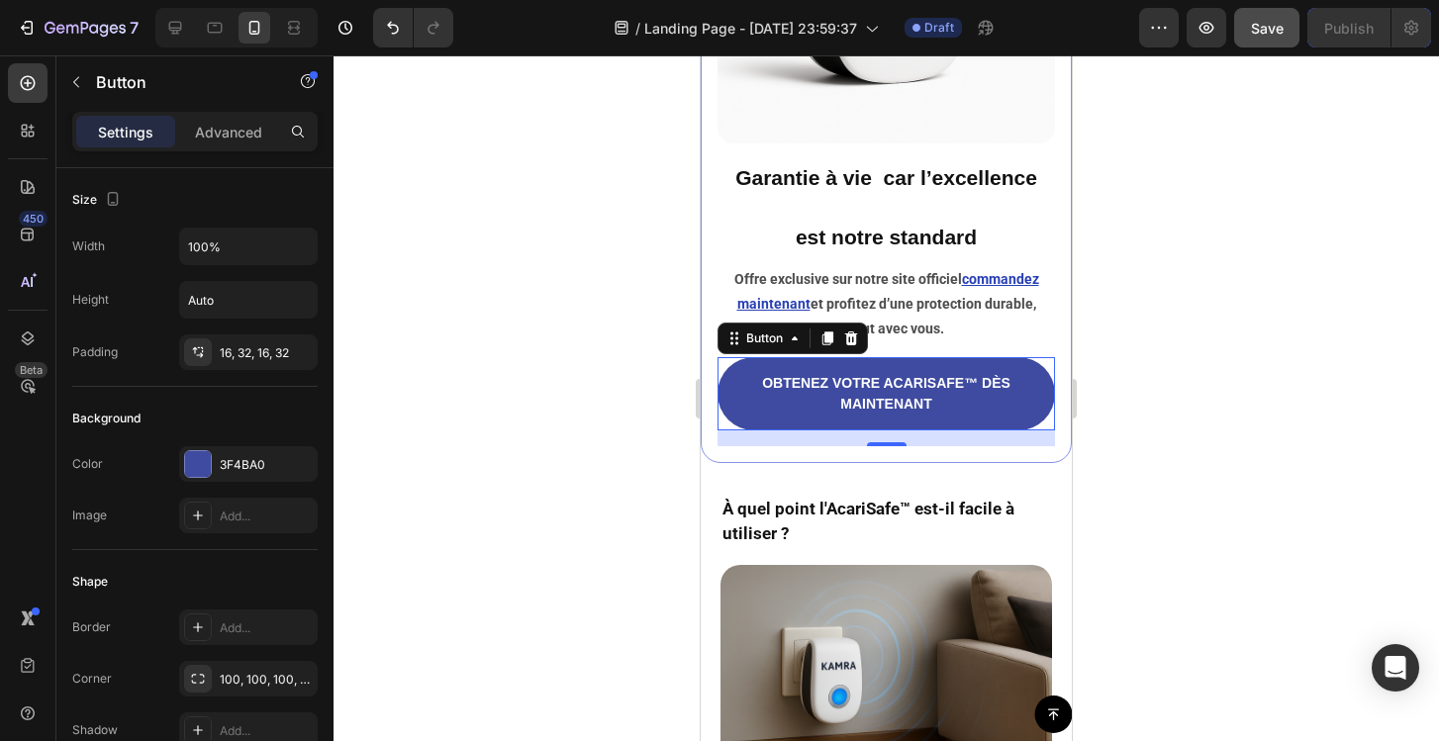
click at [1177, 447] on div at bounding box center [886, 398] width 1105 height 686
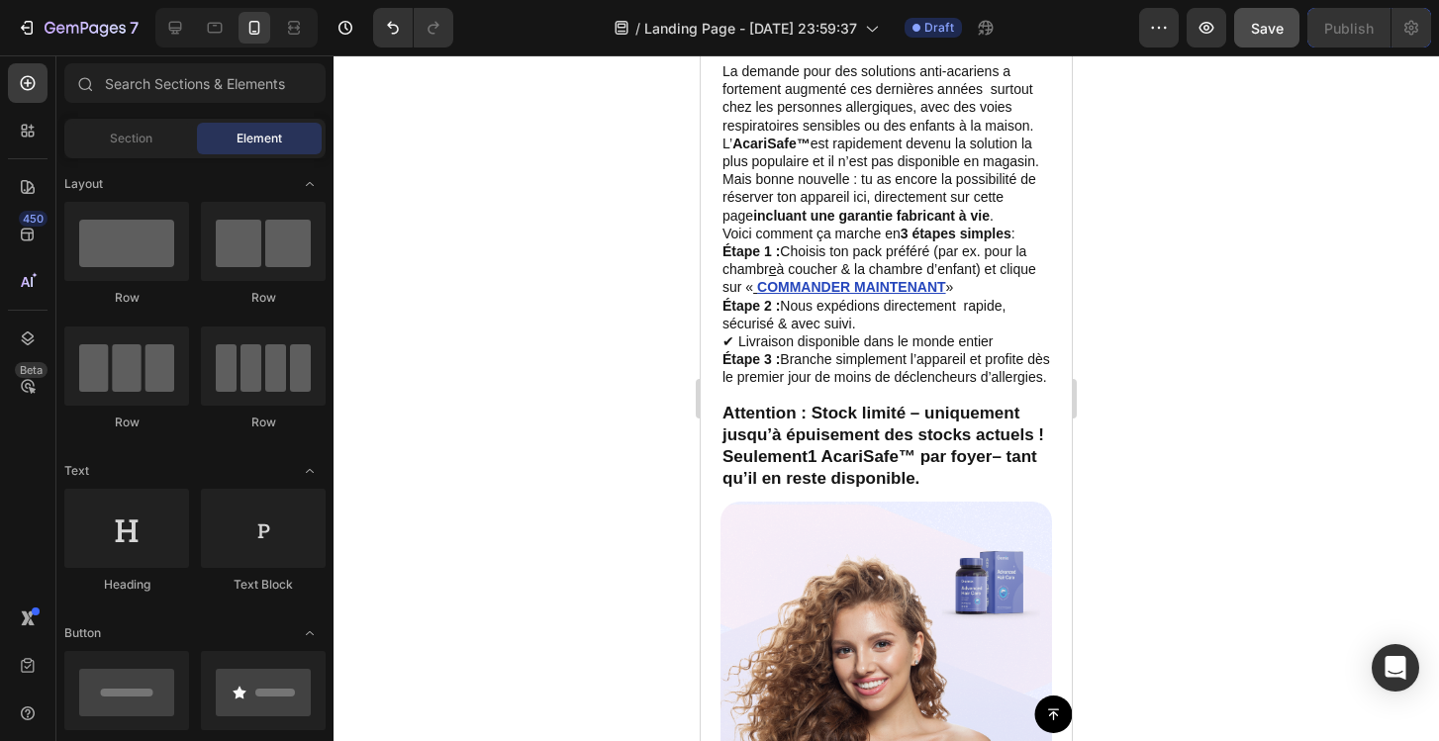
scroll to position [8020, 0]
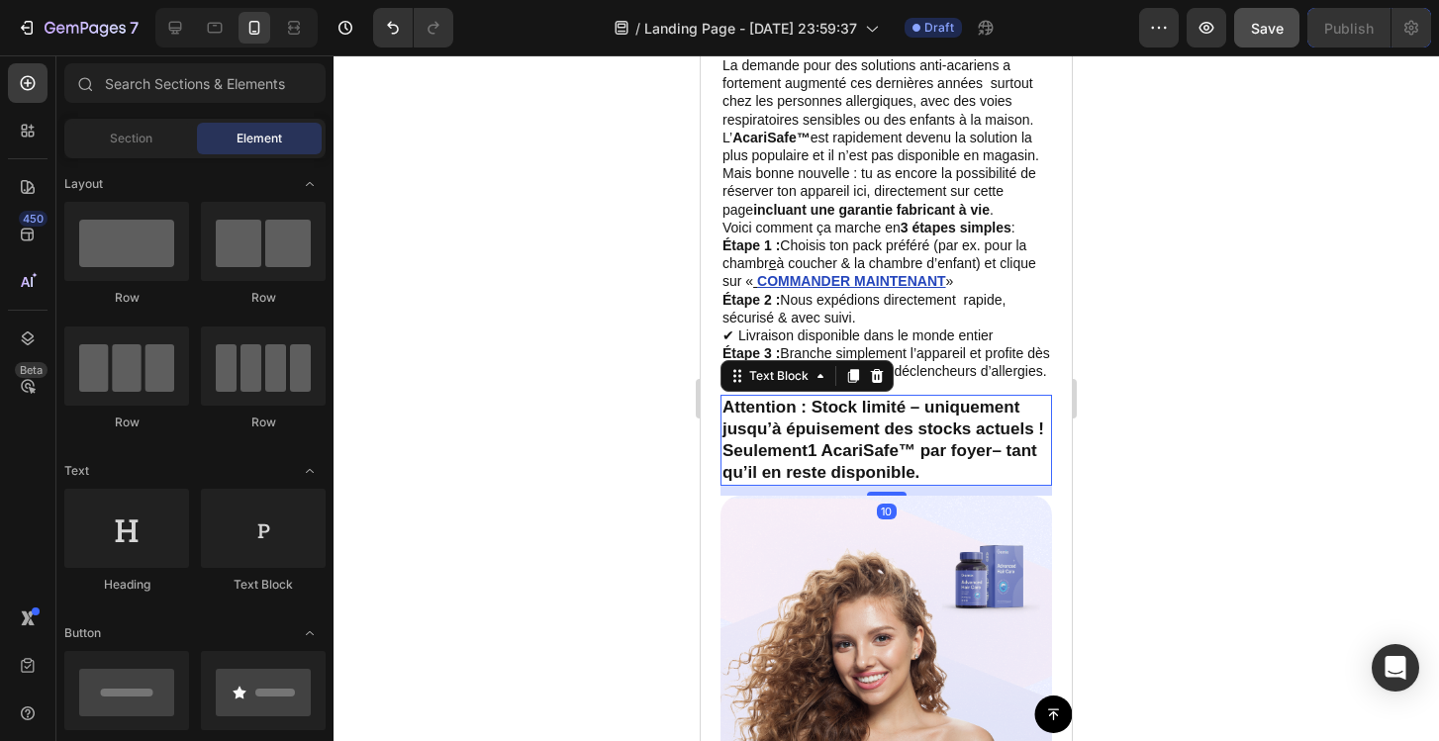
click at [873, 457] on p "Attention : Stock limité – uniquement jusqu’à épuisement des stocks actuels ! S…" at bounding box center [886, 440] width 328 height 87
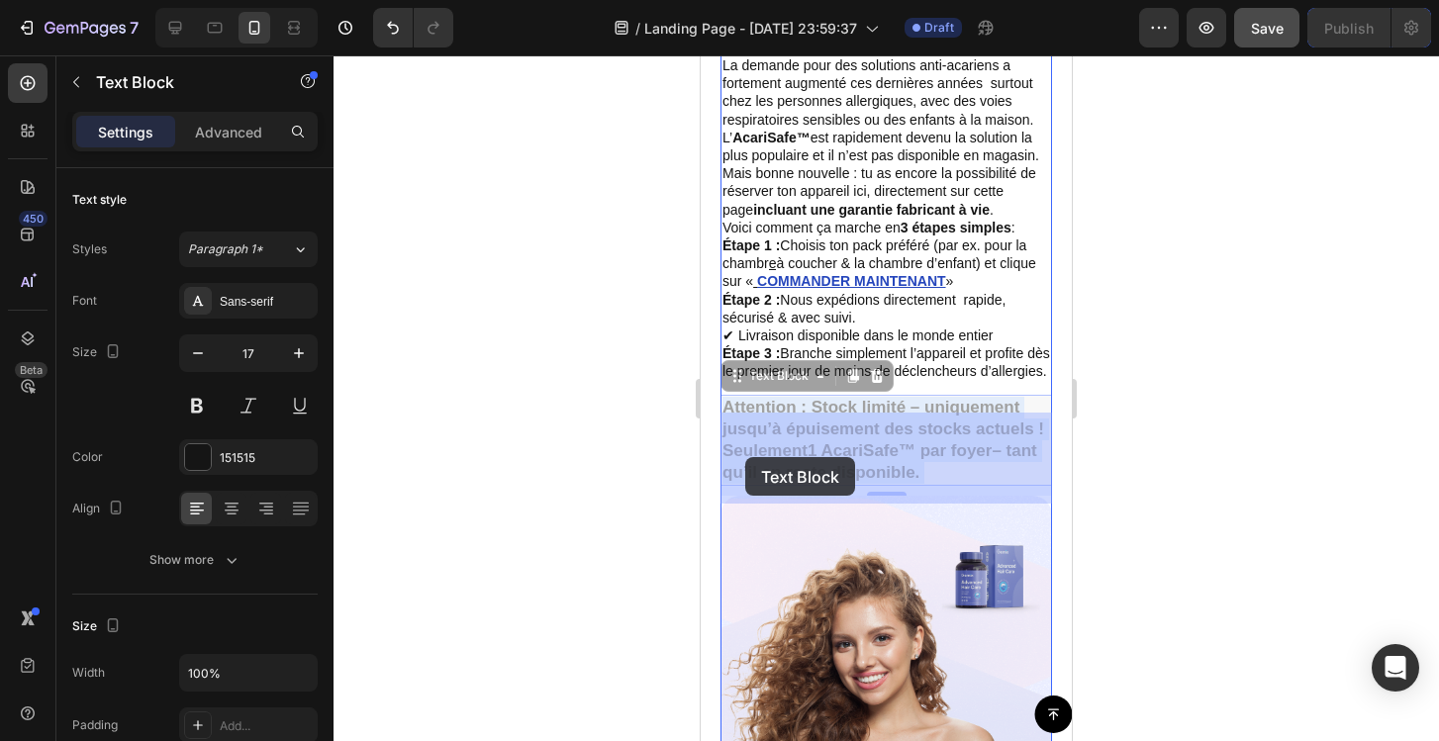
drag, startPoint x: 928, startPoint y: 495, endPoint x: 745, endPoint y: 457, distance: 186.9
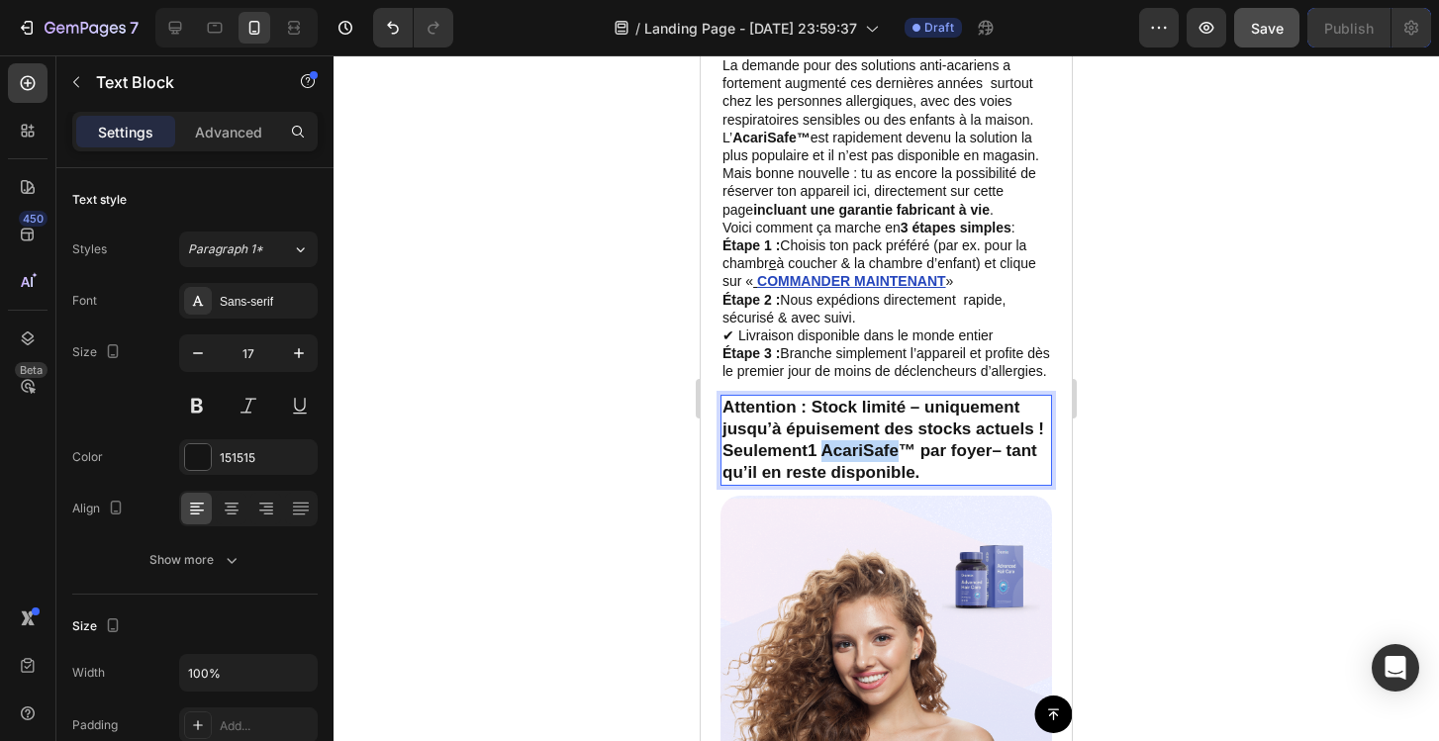
click at [870, 460] on strong "1 AcariSafe™ par foyer" at bounding box center [900, 450] width 184 height 19
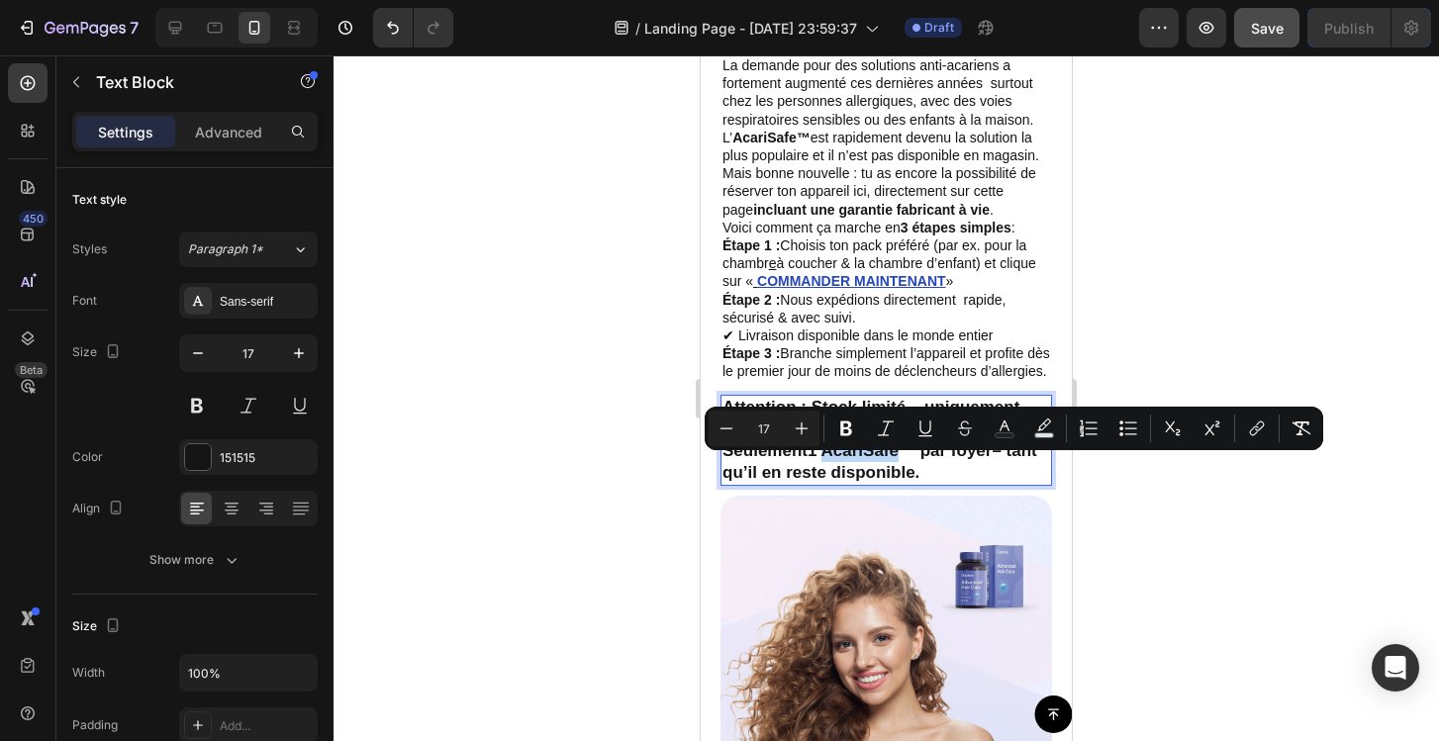
click at [870, 460] on strong "1 AcariSafe™ par foyer" at bounding box center [900, 450] width 184 height 19
click at [549, 515] on div at bounding box center [886, 398] width 1105 height 686
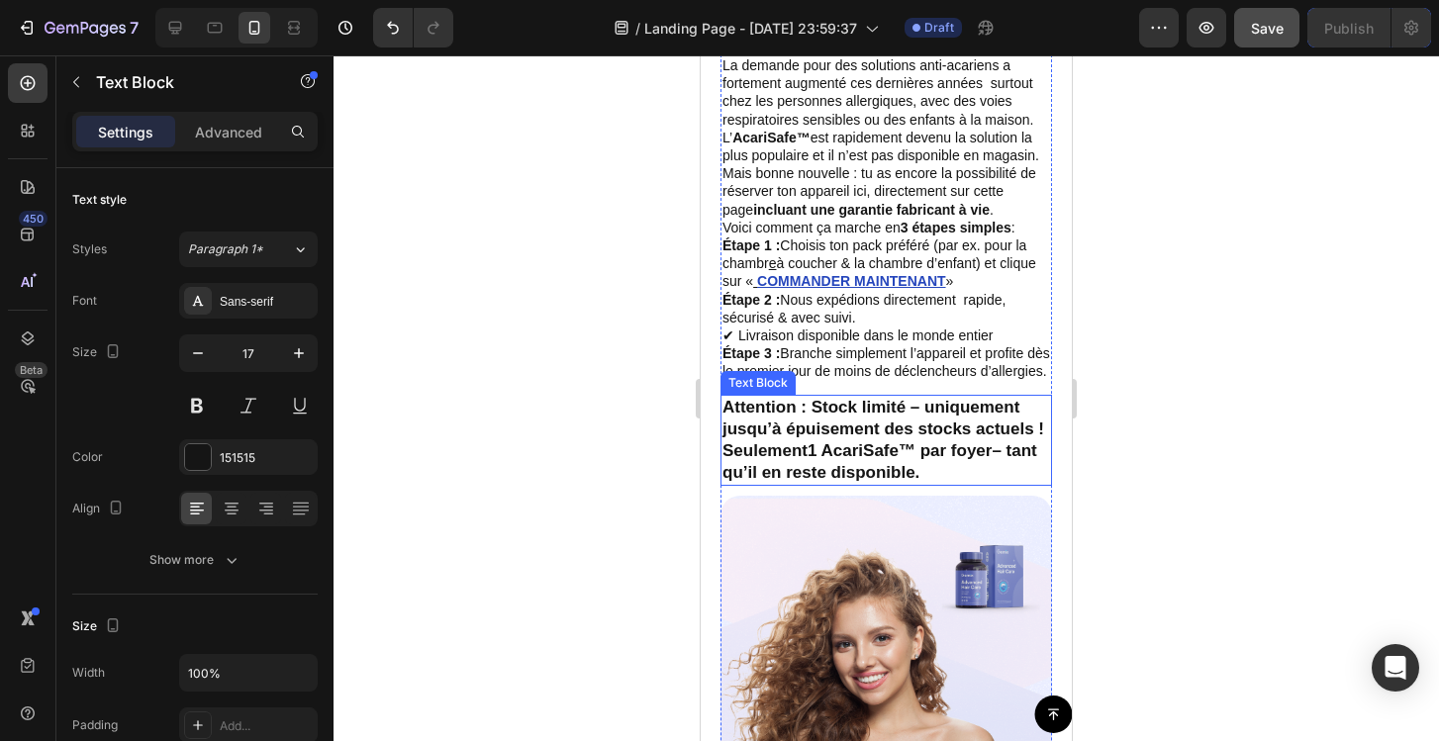
click at [836, 437] on strong "Attention : Stock limité – uniquement jusqu’à épuisement des stocks actuels !" at bounding box center [883, 418] width 322 height 41
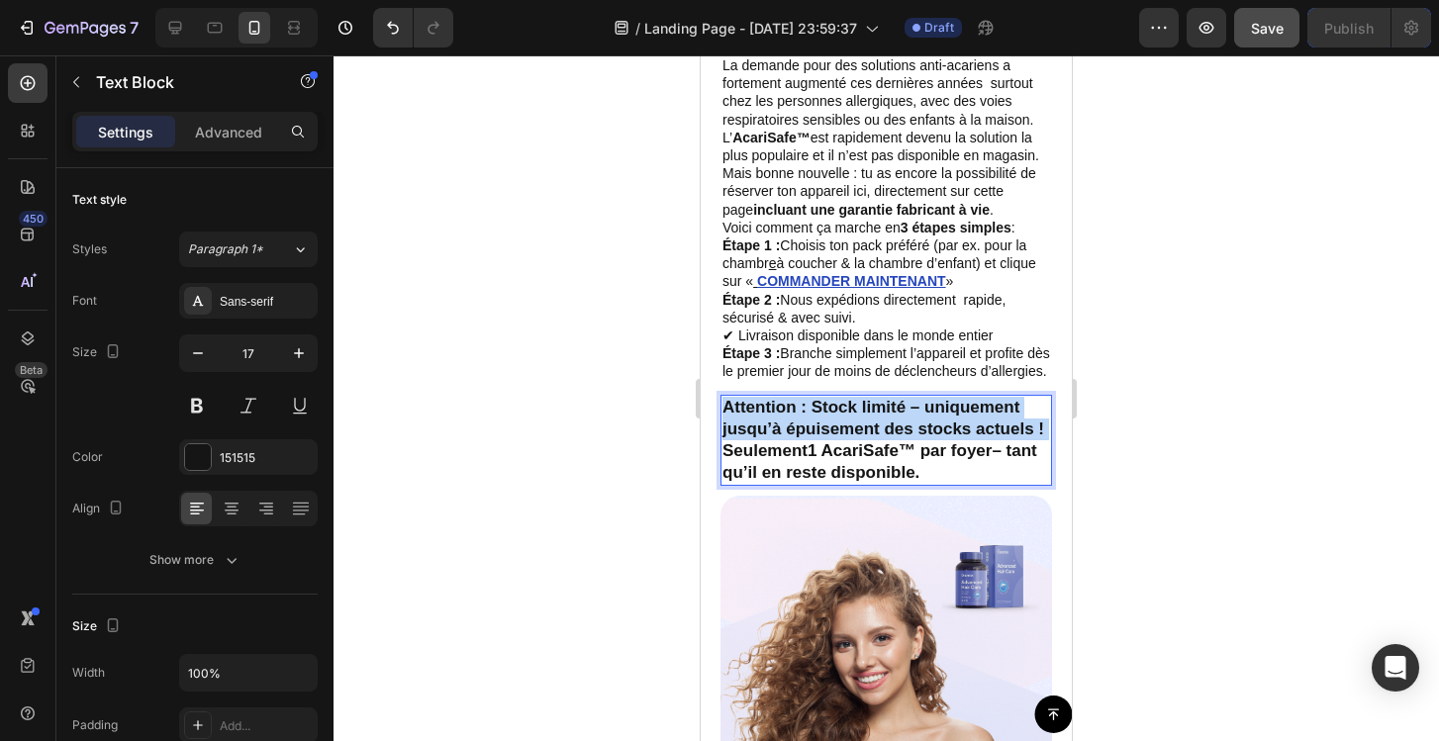
click at [836, 437] on strong "Attention : Stock limité – uniquement jusqu’à épuisement des stocks actuels !" at bounding box center [883, 418] width 322 height 41
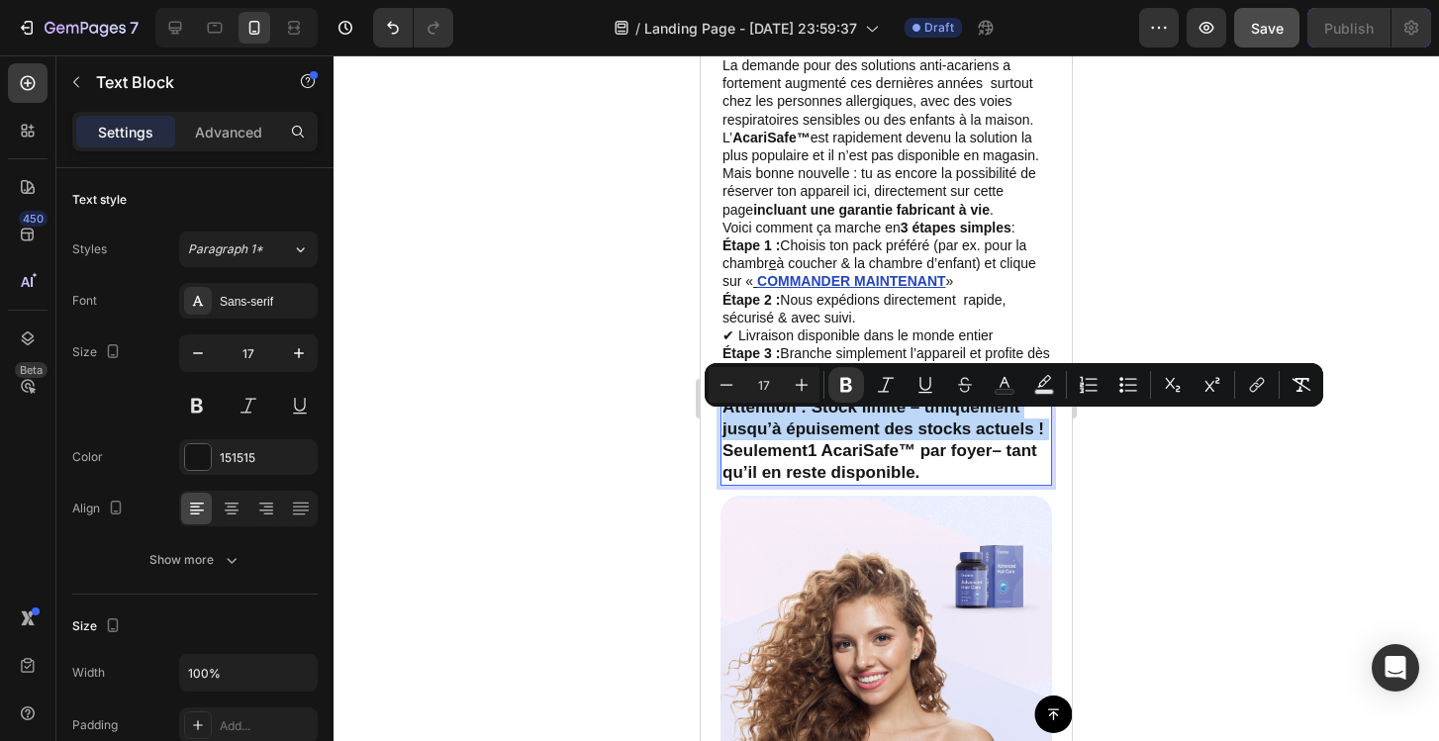
click at [836, 437] on strong "Attention : Stock limité – uniquement jusqu’à épuisement des stocks actuels !" at bounding box center [883, 418] width 322 height 41
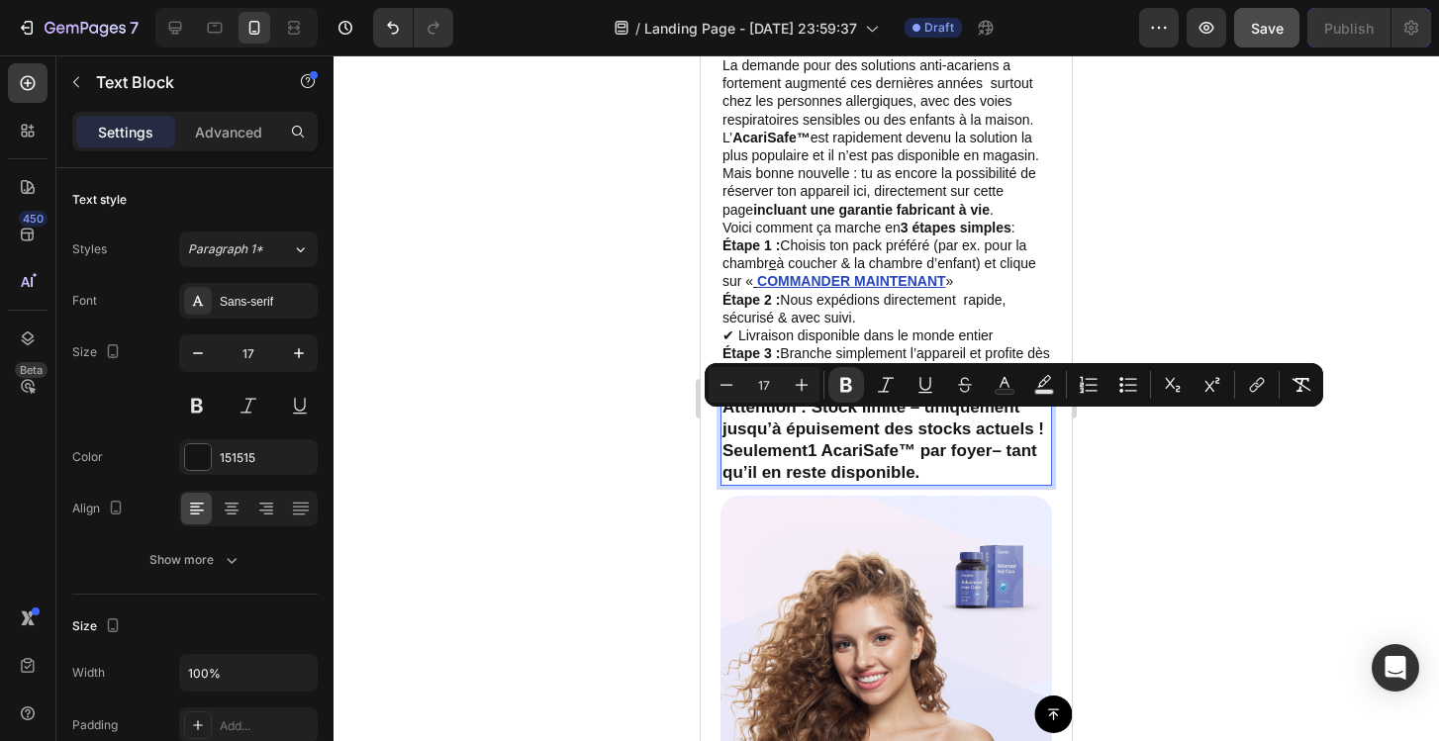
click at [939, 460] on strong "1 AcariSafe™ par foyer" at bounding box center [900, 450] width 184 height 19
drag, startPoint x: 927, startPoint y: 483, endPoint x: 717, endPoint y: 428, distance: 217.0
click at [256, 460] on div "151515" at bounding box center [248, 458] width 57 height 18
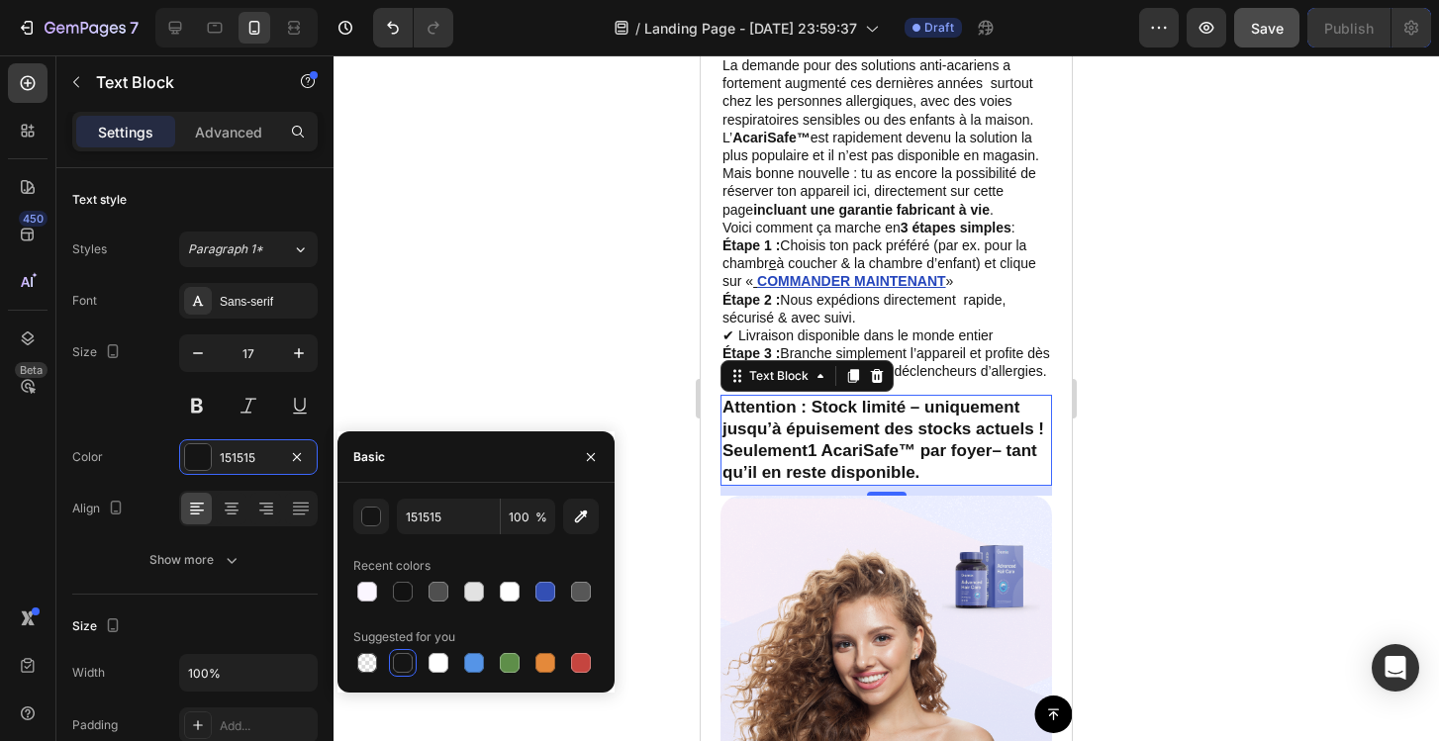
click at [461, 494] on div "151515 100 % Recent colors Suggested for you" at bounding box center [475, 588] width 277 height 210
click at [456, 513] on input "151515" at bounding box center [448, 517] width 103 height 36
paste input "3F4BA0"
type input "3F4BA0"
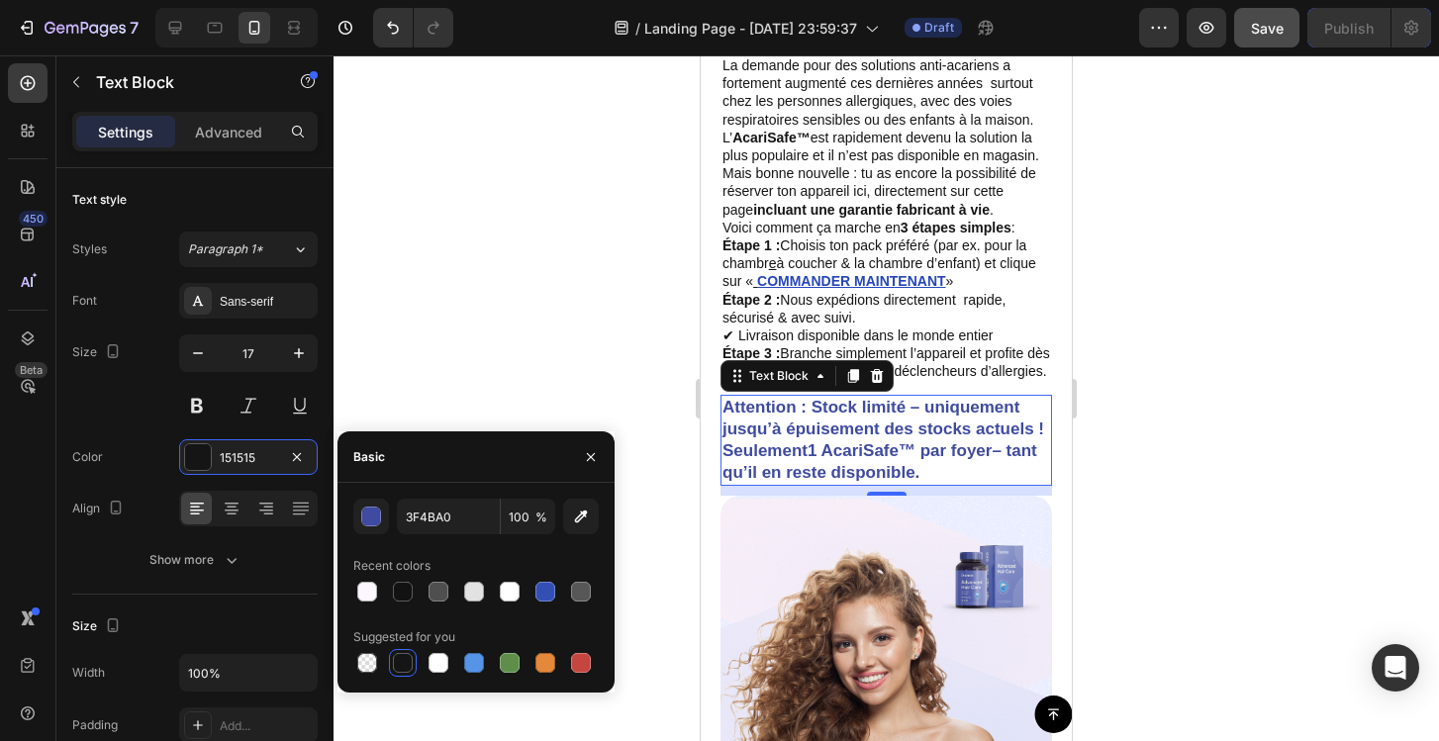
click at [513, 341] on div at bounding box center [886, 398] width 1105 height 686
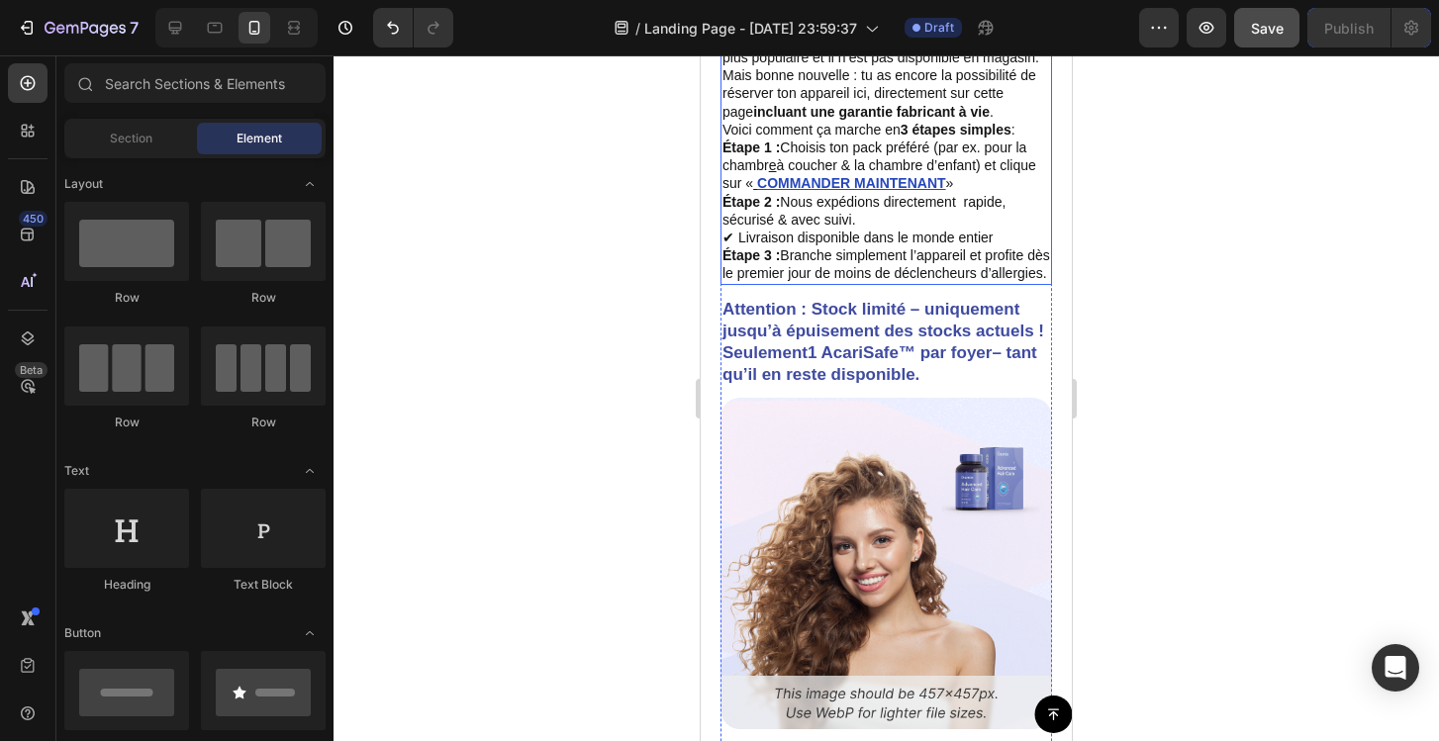
scroll to position [8128, 0]
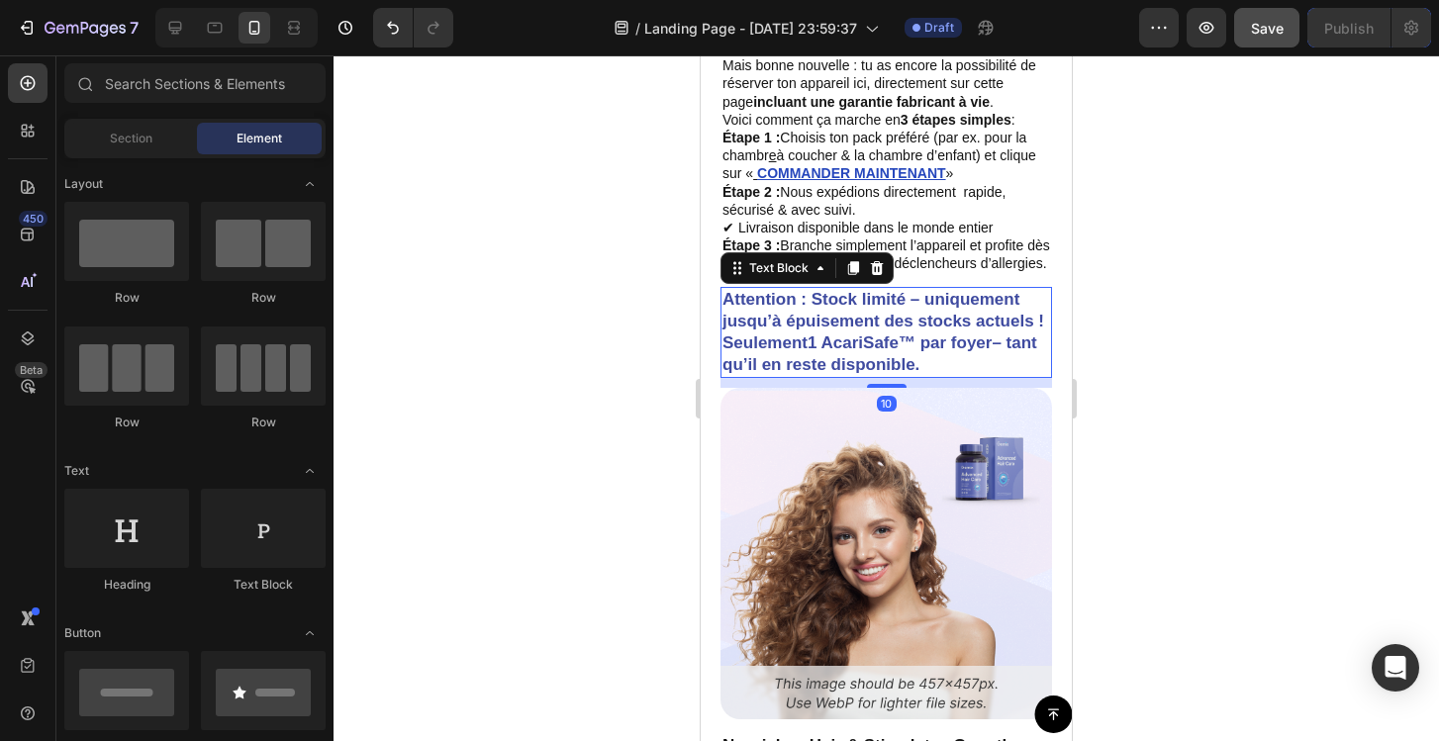
click at [922, 313] on strong "Attention : Stock limité – uniquement jusqu’à épuisement des stocks actuels !" at bounding box center [883, 310] width 322 height 41
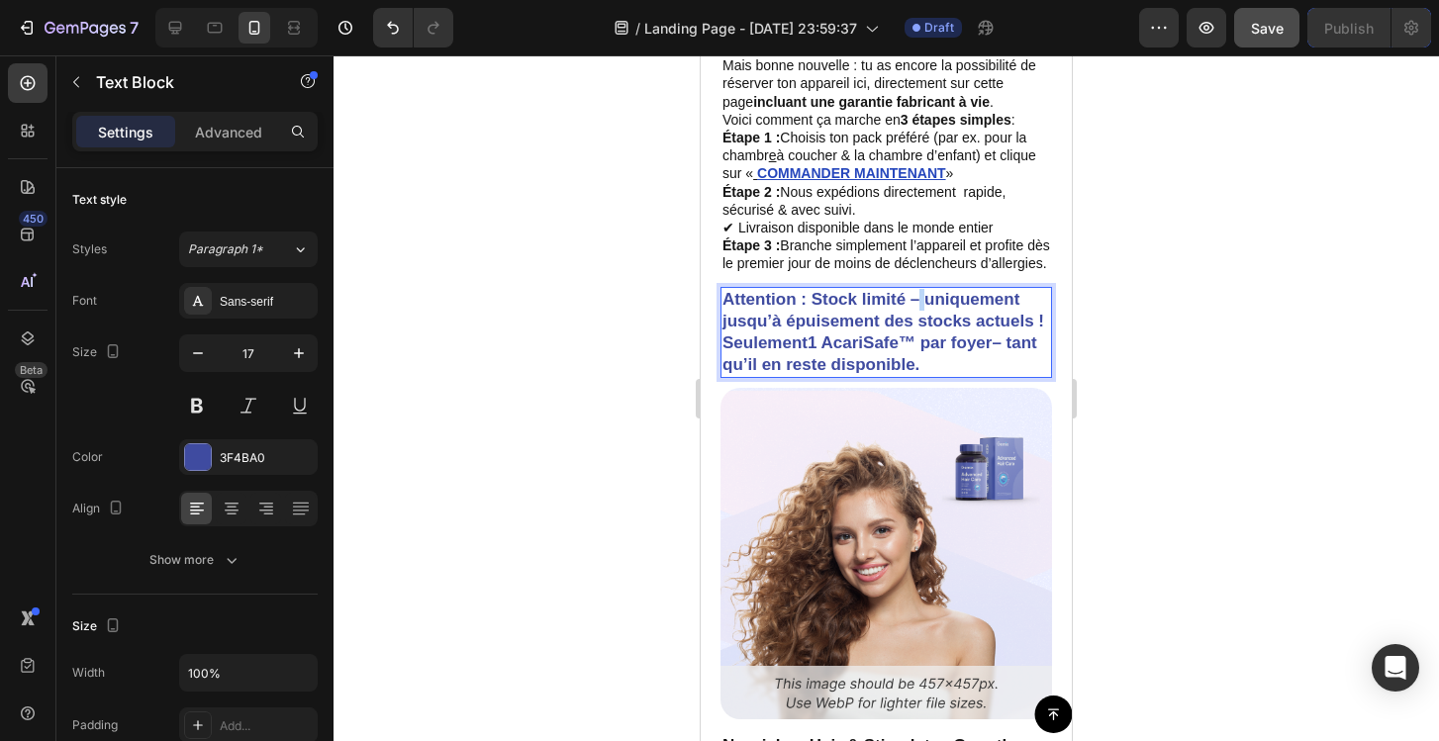
click at [919, 317] on strong "Attention : Stock limité – uniquement jusqu’à épuisement des stocks actuels !" at bounding box center [883, 310] width 322 height 41
drag, startPoint x: 725, startPoint y: 315, endPoint x: 918, endPoint y: 353, distance: 196.8
click at [827, 327] on p "Attention : Stock limité uniquement jusqu’à épuisement des stocks actuels ! Seu…" at bounding box center [886, 332] width 328 height 87
drag, startPoint x: 723, startPoint y: 315, endPoint x: 792, endPoint y: 327, distance: 69.3
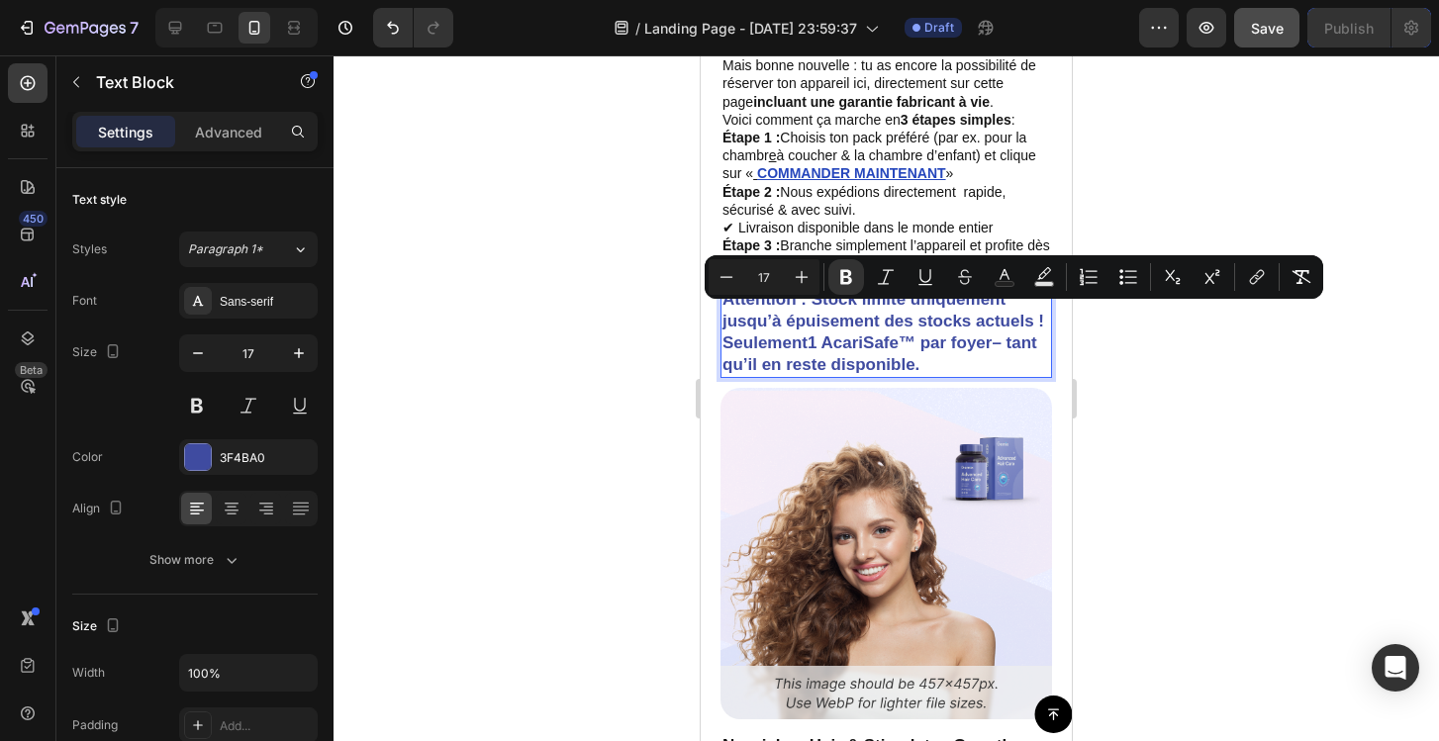
click at [829, 326] on strong "Attention : Stock limité uniquement jusqu’à épuisement des stocks actuels !" at bounding box center [883, 310] width 322 height 41
drag, startPoint x: 723, startPoint y: 317, endPoint x: 1045, endPoint y: 339, distance: 322.4
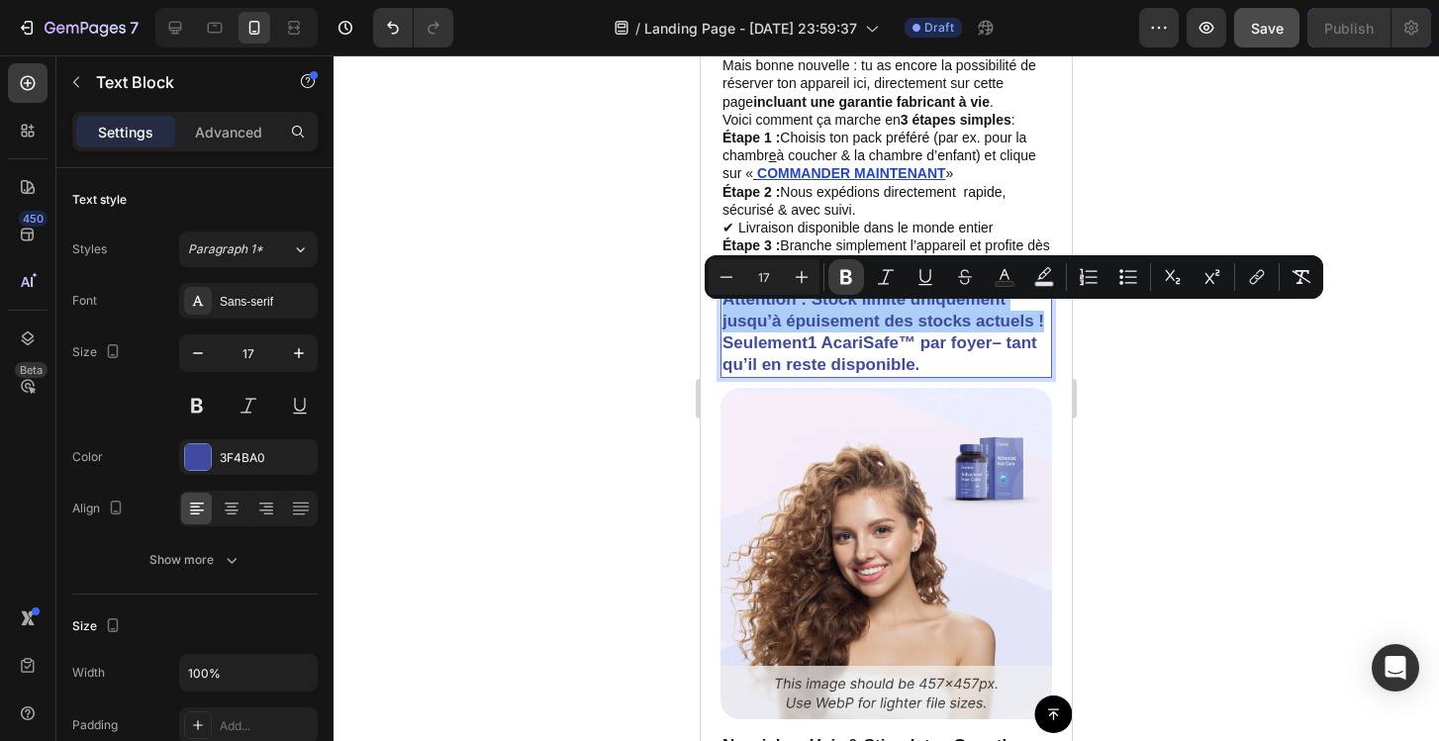
click at [847, 278] on icon "Editor contextual toolbar" at bounding box center [846, 277] width 12 height 15
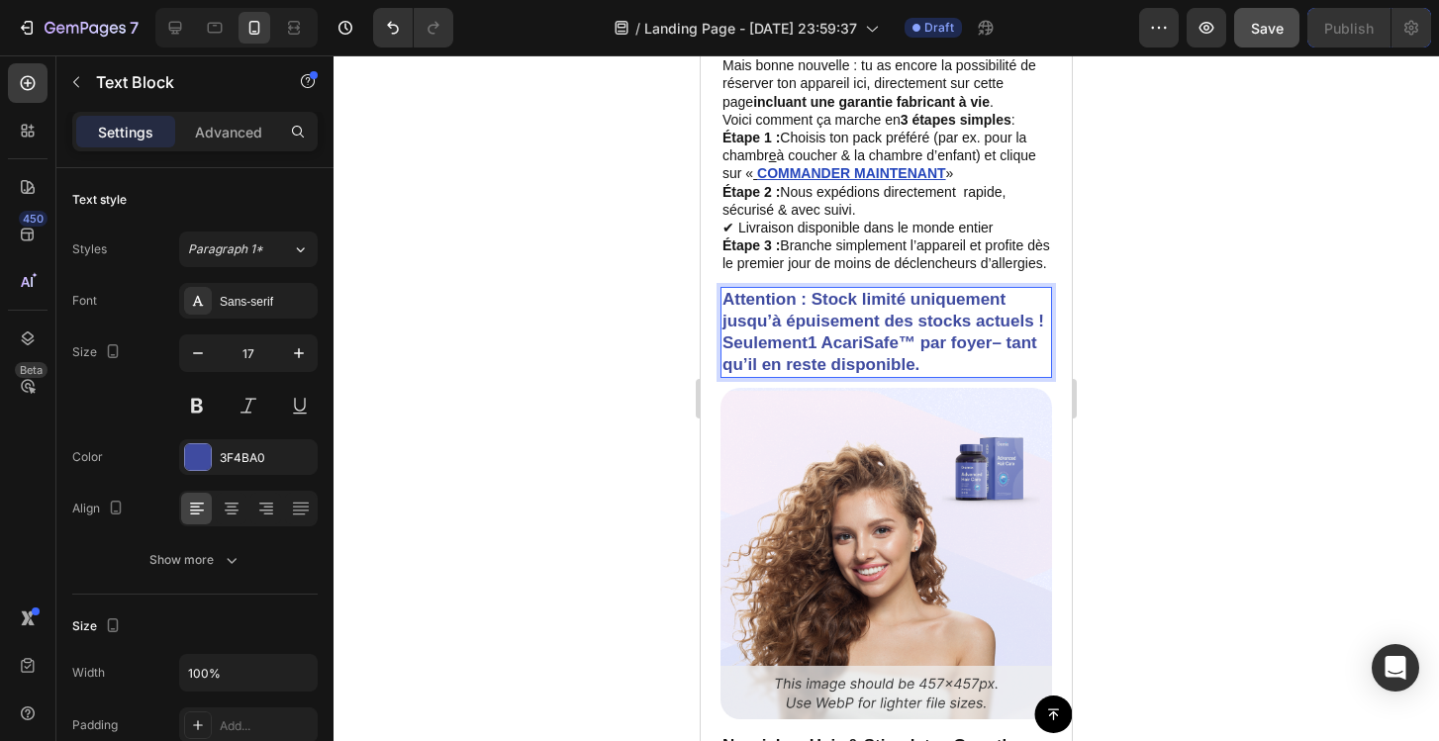
click at [1157, 362] on div at bounding box center [886, 398] width 1105 height 686
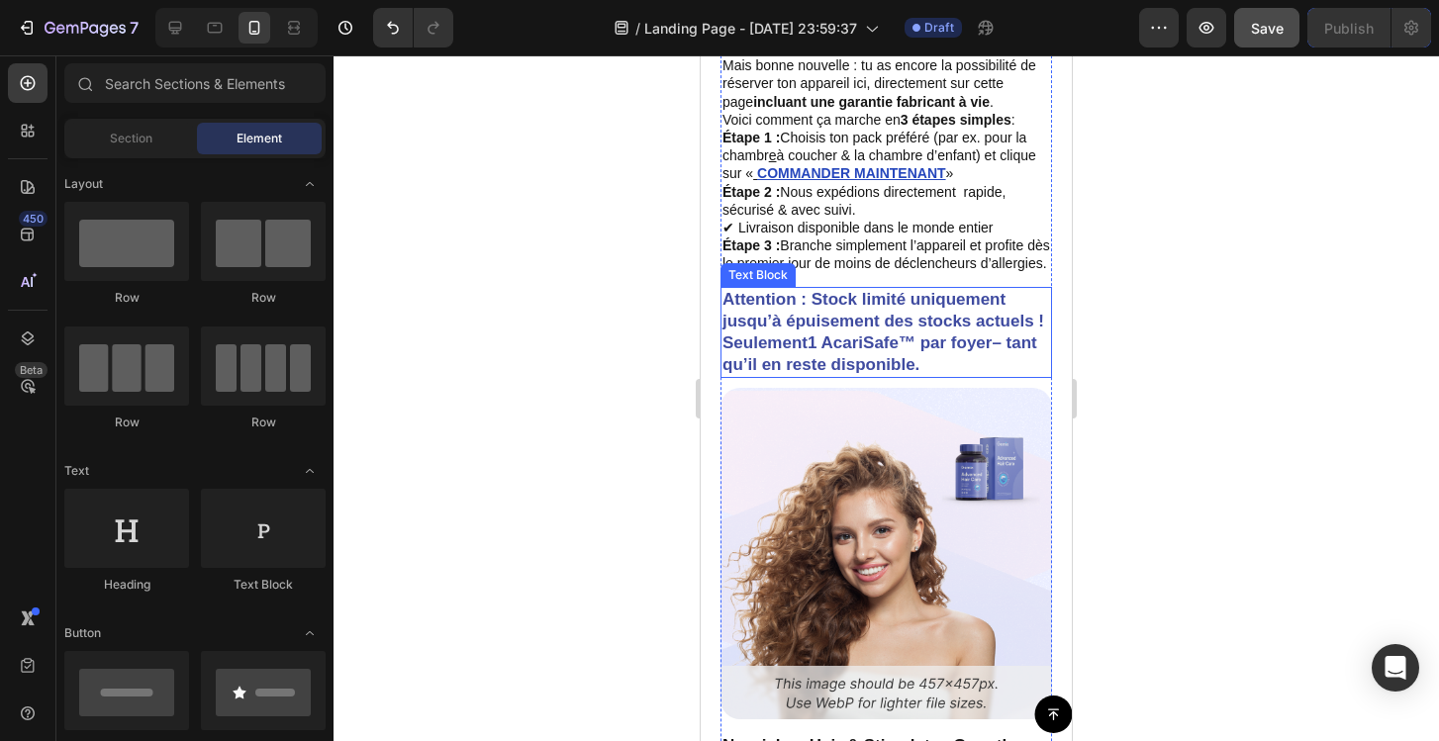
click at [751, 316] on p "Attention : Stock limité uniquement jusqu’à épuisement des stocks actuels ! Seu…" at bounding box center [886, 332] width 328 height 87
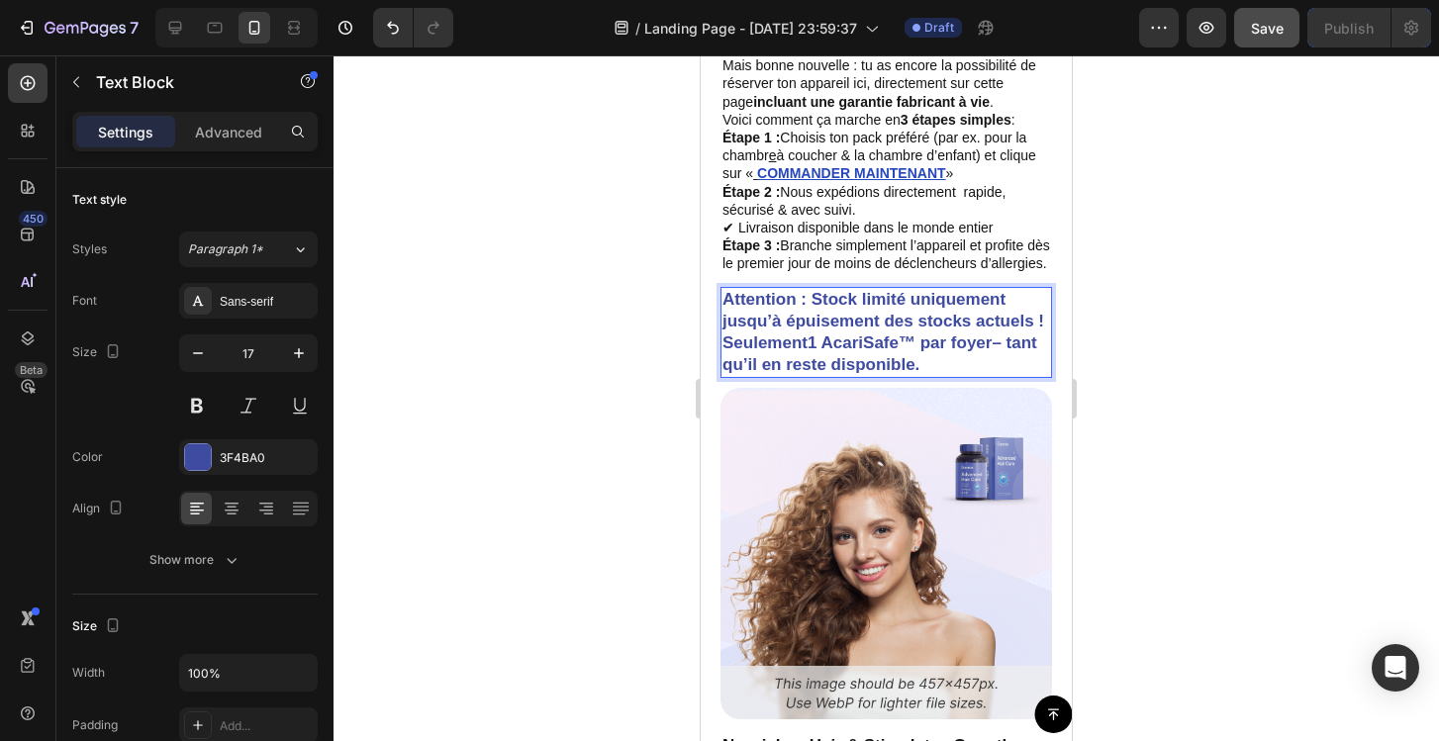
drag, startPoint x: 723, startPoint y: 359, endPoint x: 945, endPoint y: 379, distance: 222.6
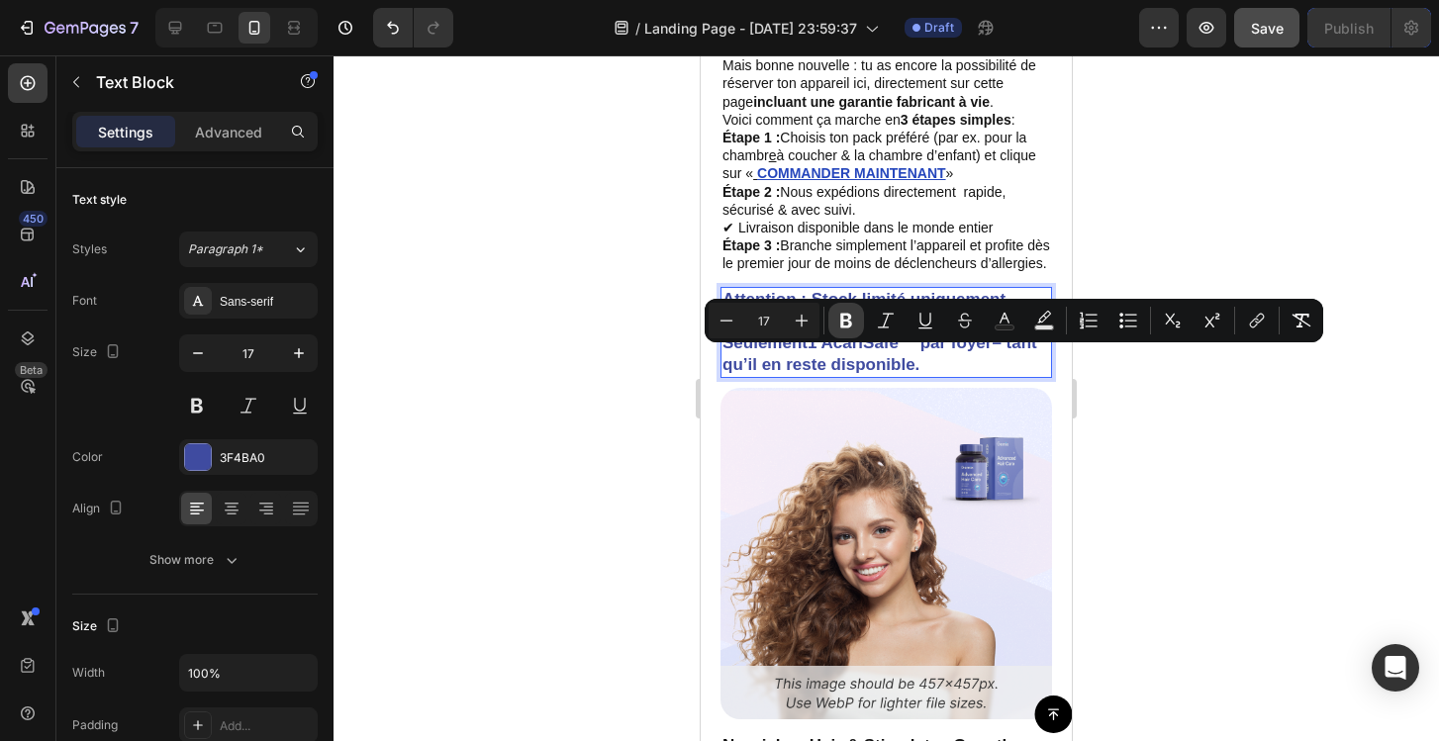
click at [843, 320] on icon "Editor contextual toolbar" at bounding box center [846, 321] width 12 height 15
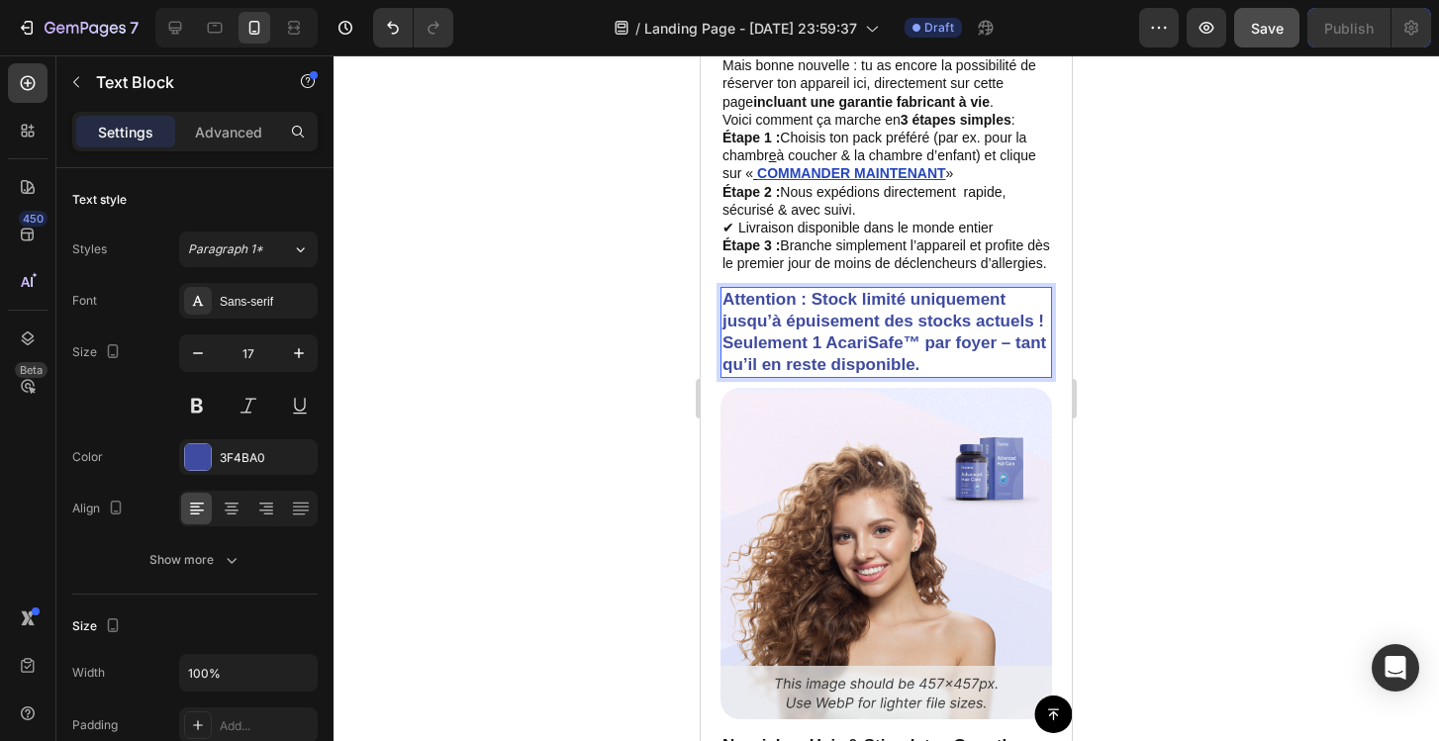
click at [922, 372] on p "Attention : Stock limité uniquement jusqu’à épuisement des stocks actuels ! Seu…" at bounding box center [886, 332] width 328 height 87
drag, startPoint x: 727, startPoint y: 356, endPoint x: 744, endPoint y: 356, distance: 16.8
click at [744, 356] on strong "Seulement 1 AcariSafe™ par foyer – tant qu’il en reste disponible." at bounding box center [884, 354] width 324 height 41
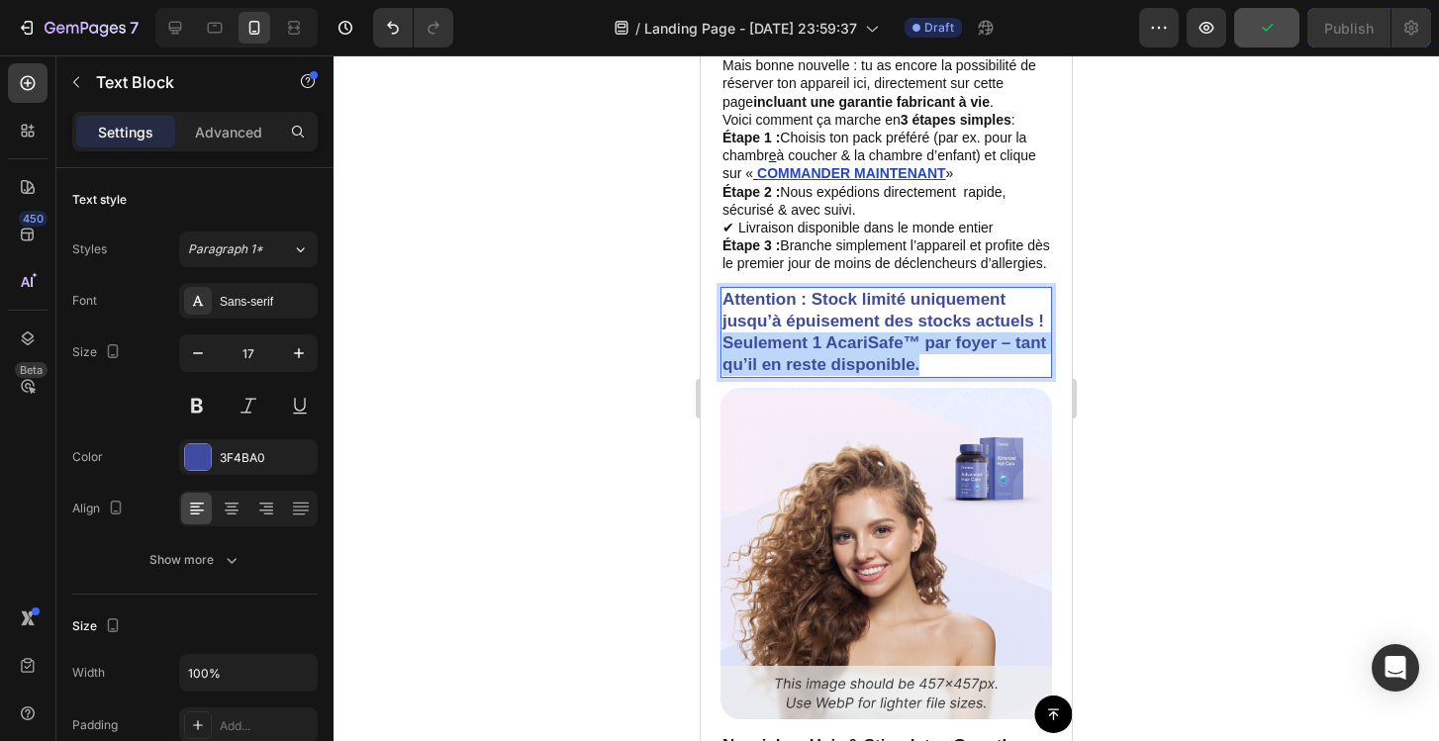
drag, startPoint x: 723, startPoint y: 357, endPoint x: 920, endPoint y: 385, distance: 198.9
click at [885, 367] on strong "Seulement 1 AcariSafe™ par foyer – tant qu’il en reste disponible." at bounding box center [884, 354] width 324 height 41
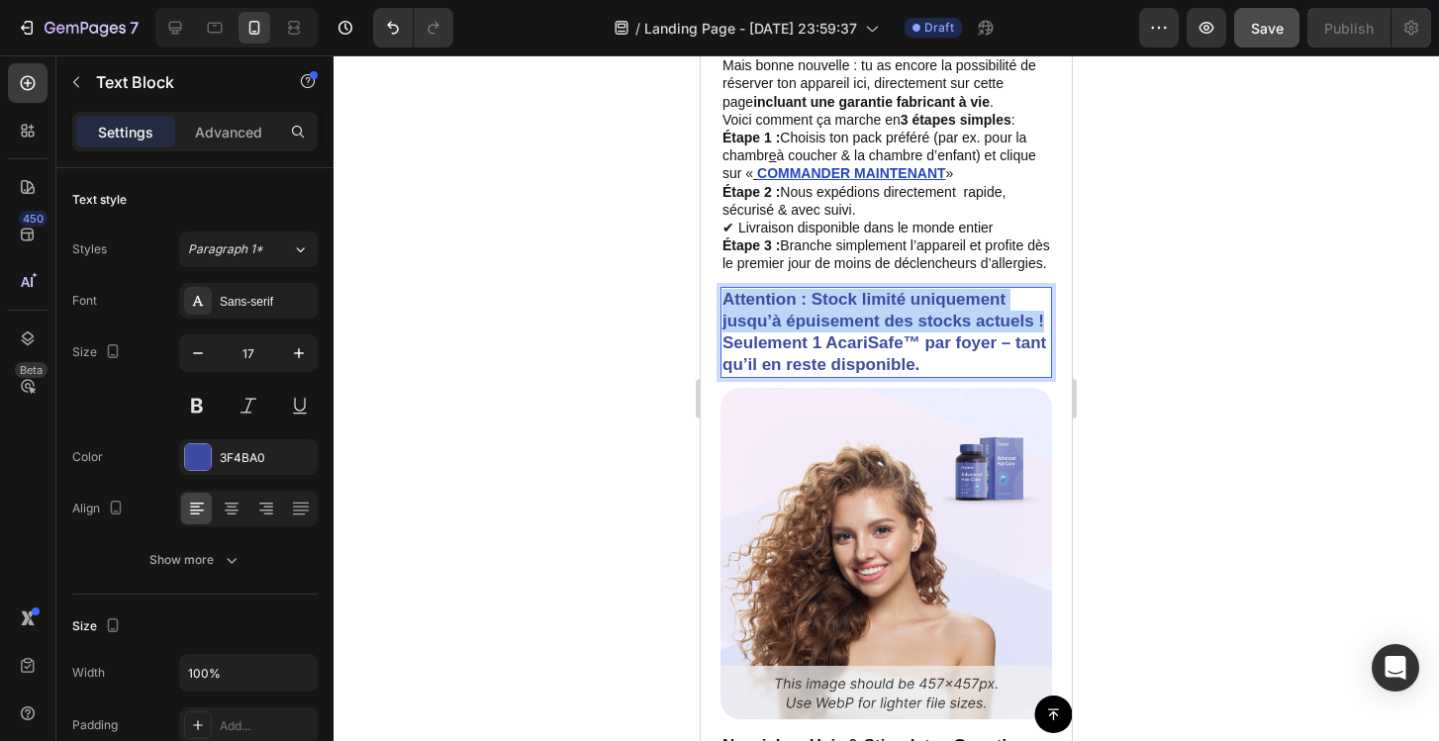
drag, startPoint x: 725, startPoint y: 310, endPoint x: 1044, endPoint y: 336, distance: 319.8
click at [1044, 336] on p "Attention : Stock limité uniquement jusqu’à épuisement des stocks actuels ! Seu…" at bounding box center [886, 332] width 328 height 87
click at [844, 325] on p "Attention : Stock limité uniquement jusqu’à épuisement des stocks actuels ! Seu…" at bounding box center [886, 332] width 328 height 87
drag, startPoint x: 1045, startPoint y: 335, endPoint x: 722, endPoint y: 312, distance: 323.4
click at [722, 312] on p "Attention : Stock limité uniquement jusqu’à épuisement des stocks actuels ! Seu…" at bounding box center [886, 332] width 328 height 87
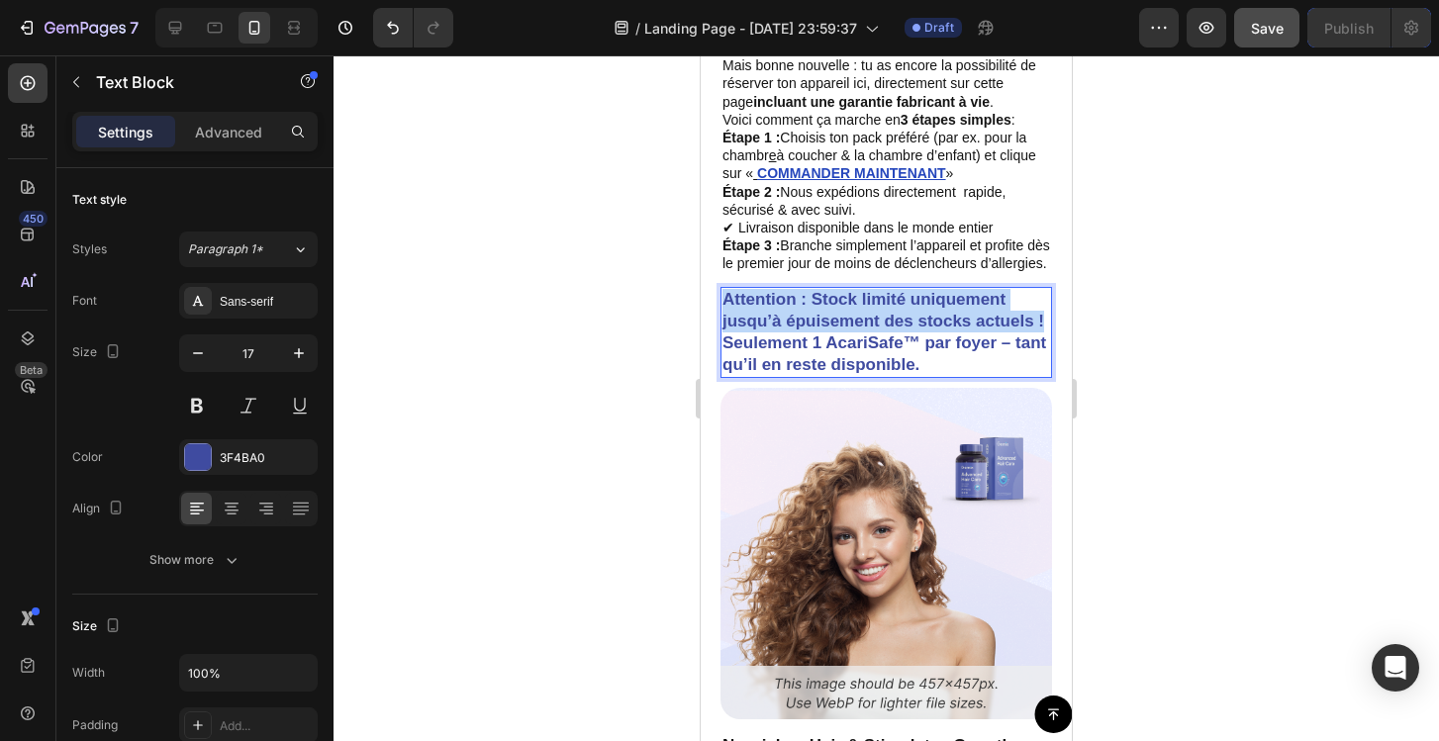
click at [755, 325] on p "Attention : Stock limité uniquement jusqu’à épuisement des stocks actuels ! Seu…" at bounding box center [886, 332] width 328 height 87
click at [796, 358] on strong "Seulement 1 AcariSafe™ par foyer – tant qu’il en reste disponible." at bounding box center [884, 354] width 324 height 41
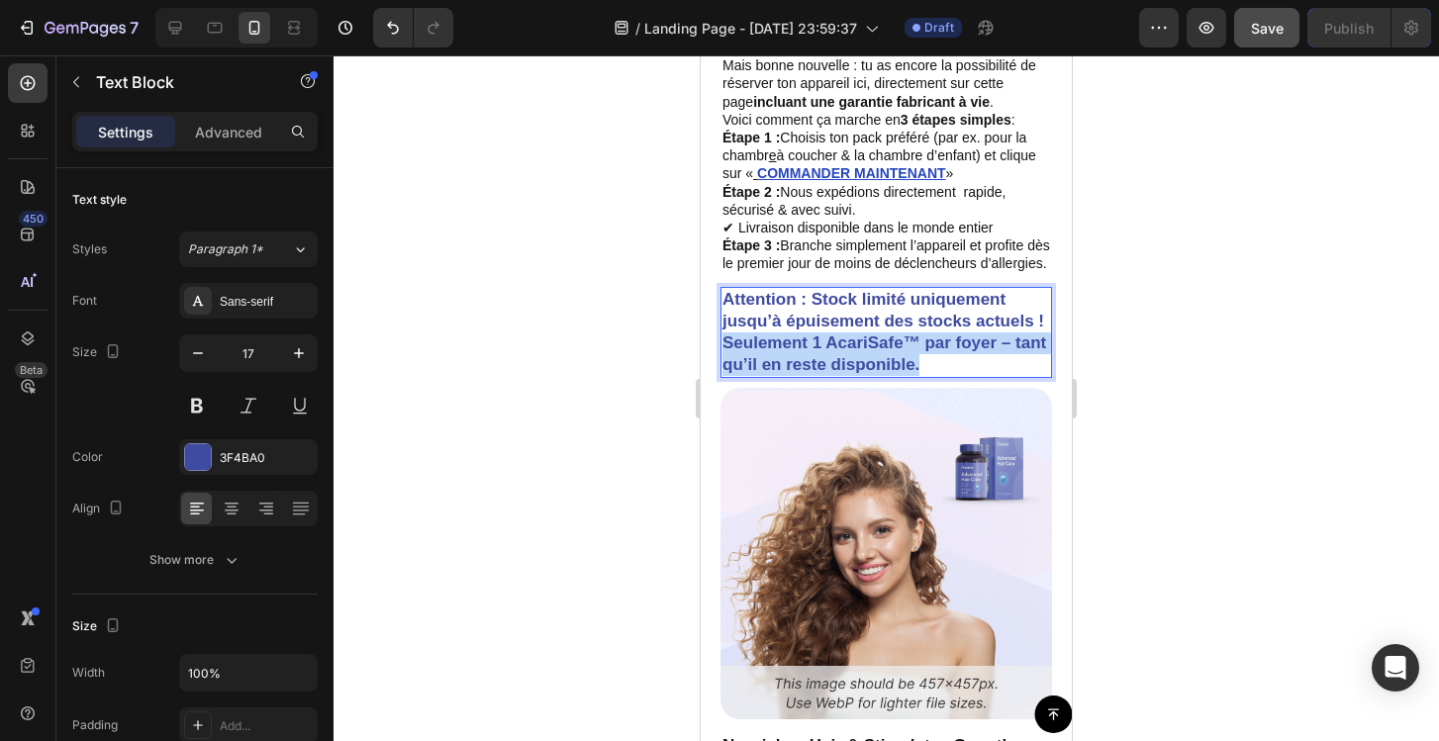
drag, startPoint x: 724, startPoint y: 364, endPoint x: 925, endPoint y: 378, distance: 201.4
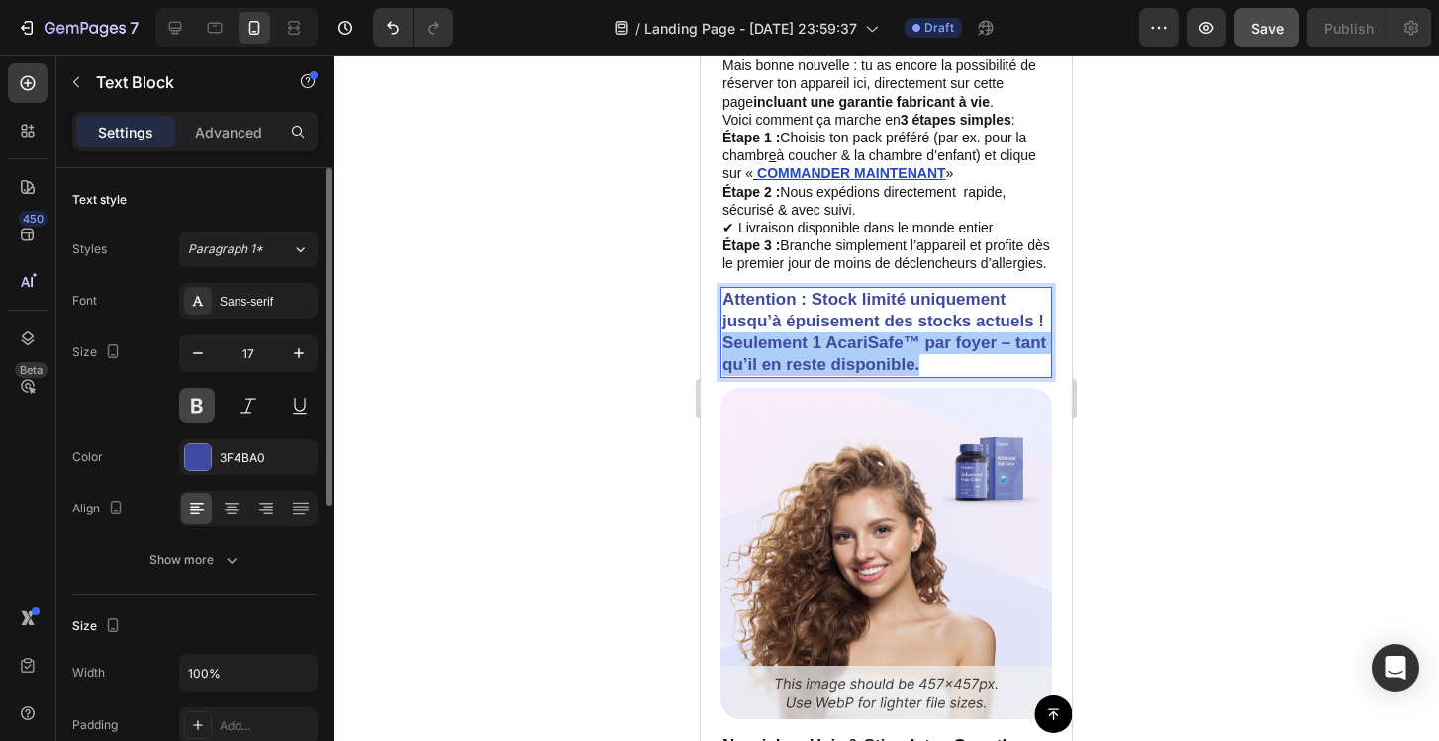
click at [201, 407] on button at bounding box center [197, 406] width 36 height 36
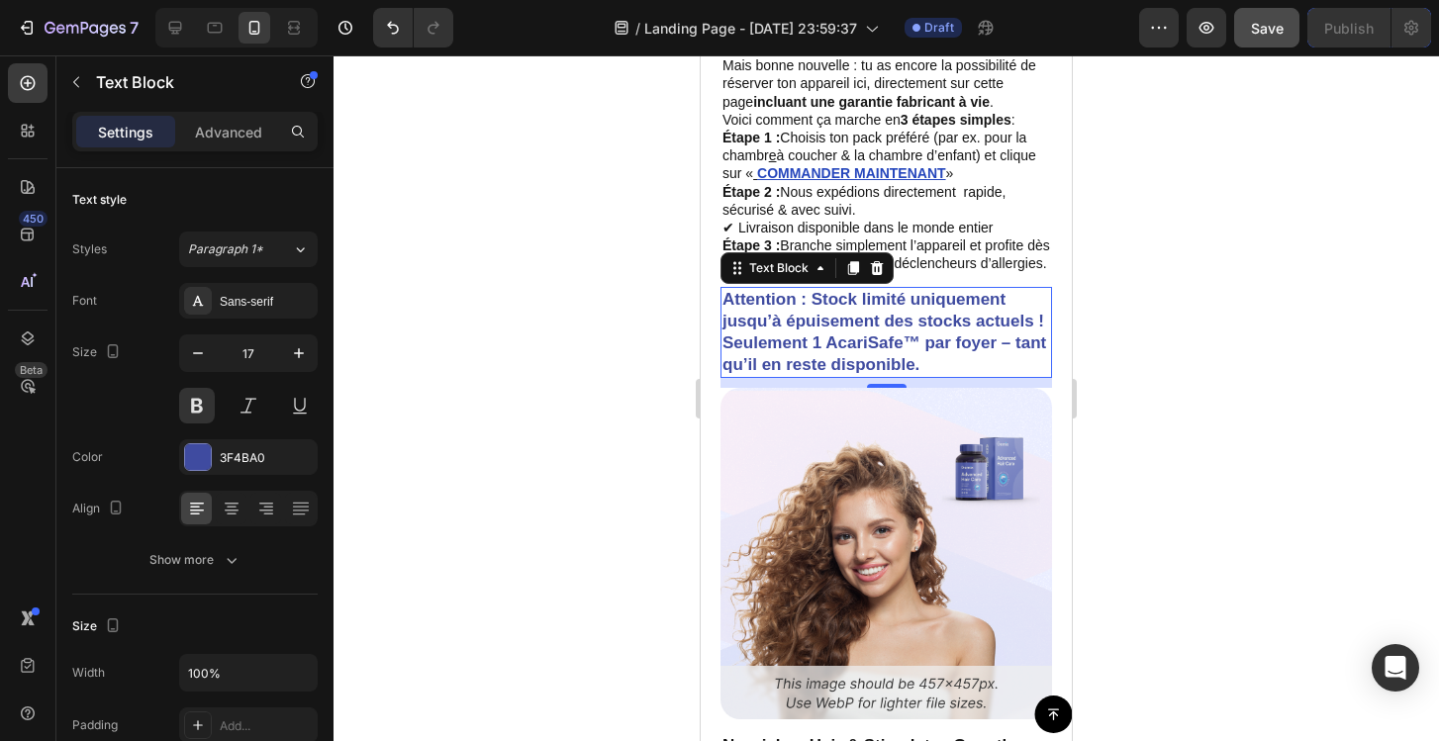
click at [530, 399] on div at bounding box center [886, 398] width 1105 height 686
click at [736, 327] on p "Attention : Stock limité uniquement jusqu’à épuisement des stocks actuels ! Seu…" at bounding box center [886, 332] width 328 height 87
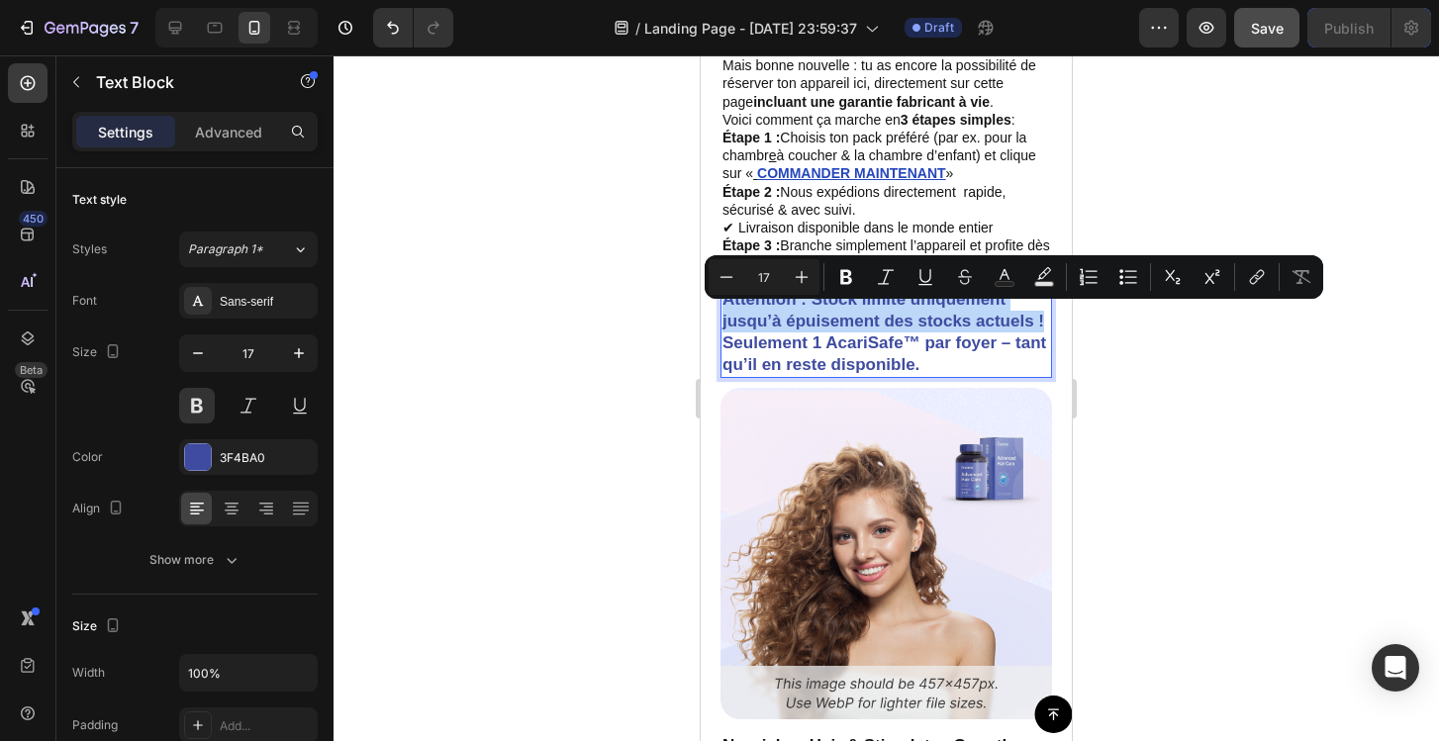
drag, startPoint x: 725, startPoint y: 315, endPoint x: 1043, endPoint y: 346, distance: 319.3
click at [1043, 346] on p "Attention : Stock limité uniquement jusqu’à épuisement des stocks actuels ! Seu…" at bounding box center [886, 332] width 328 height 87
click at [523, 405] on div at bounding box center [886, 398] width 1105 height 686
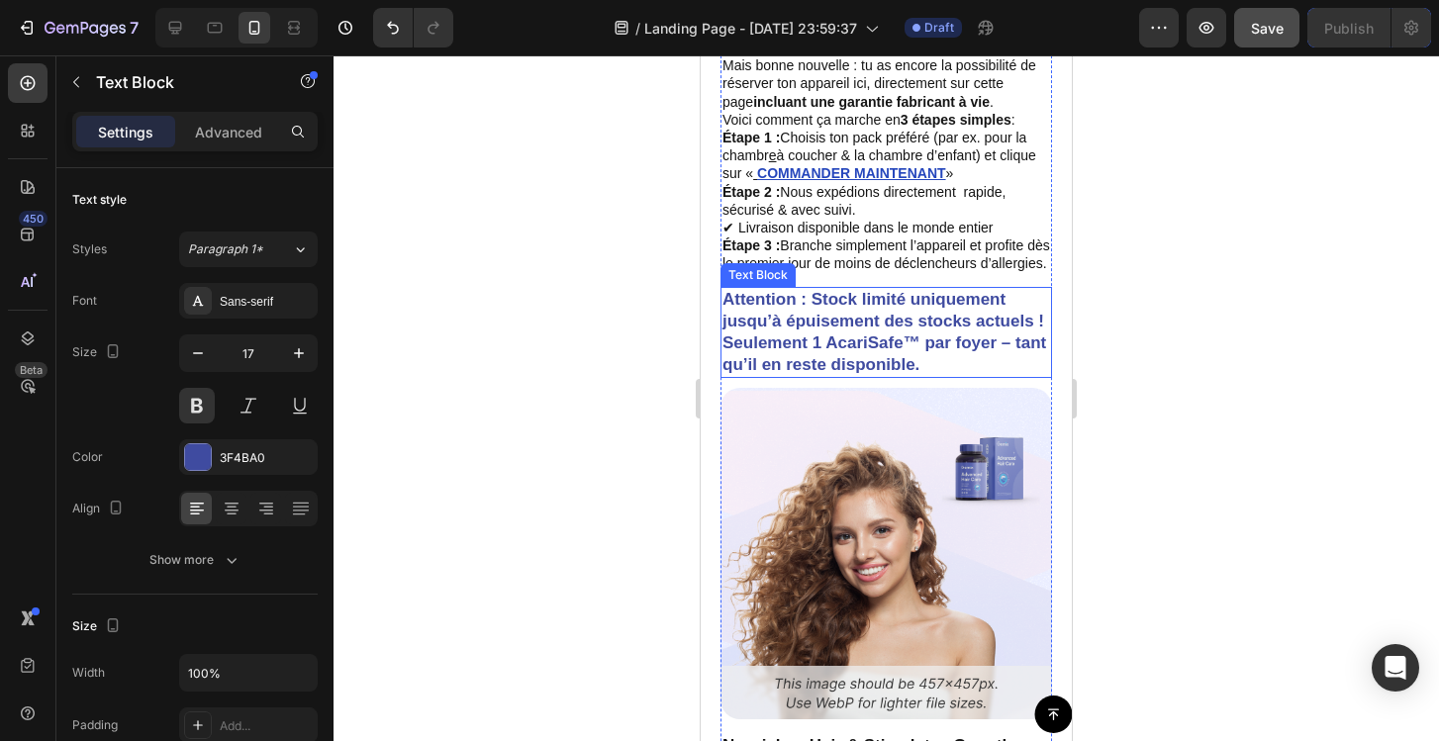
click at [1003, 365] on strong "Seulement 1 AcariSafe™ par foyer – tant qu’il en reste disponible." at bounding box center [884, 354] width 324 height 41
click at [1014, 359] on strong "Seulement 1 AcariSafe™ par foyer – tant qu’il en reste disponible." at bounding box center [884, 354] width 324 height 41
click at [1012, 357] on strong "Seulement 1 AcariSafe™ par foyer – tant qu’il en reste disponible." at bounding box center [884, 354] width 324 height 41
click at [1127, 365] on div at bounding box center [886, 398] width 1105 height 686
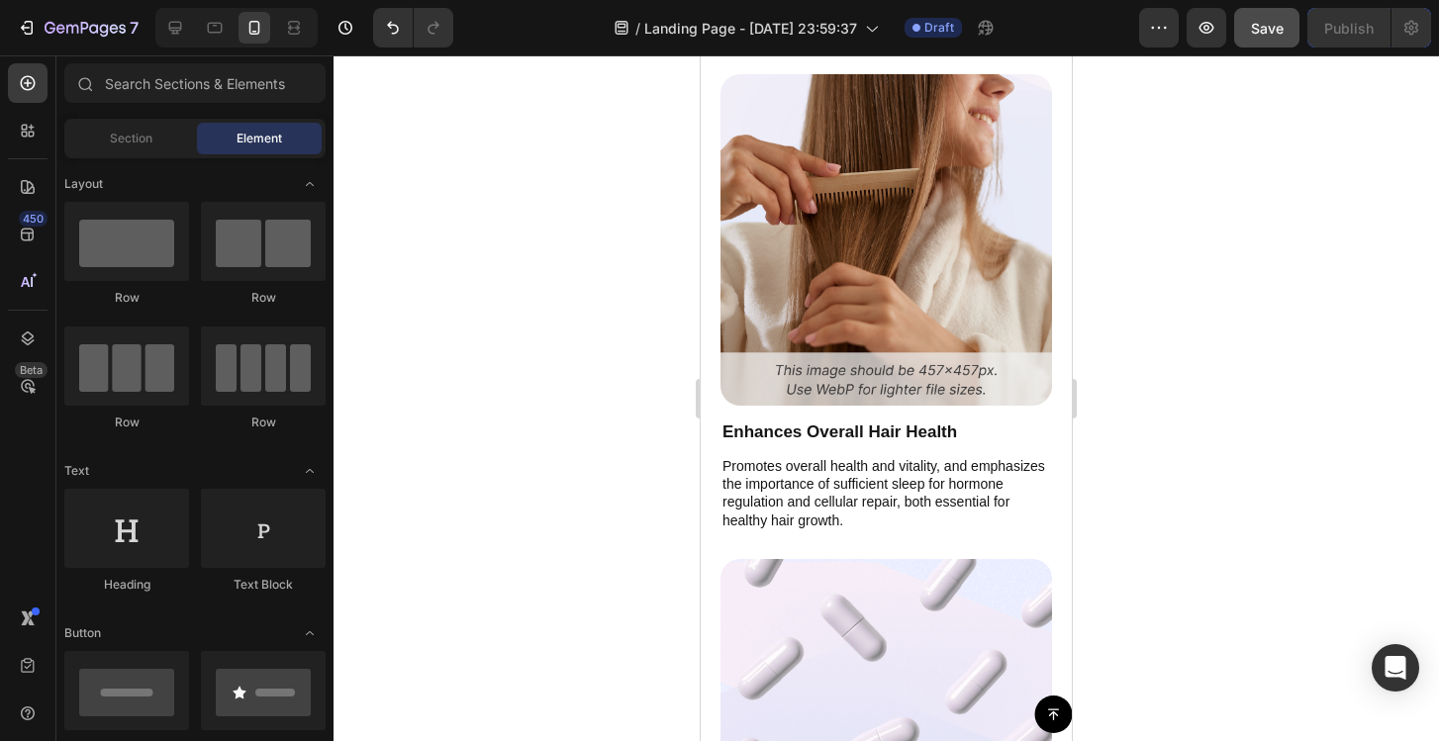
scroll to position [8878, 0]
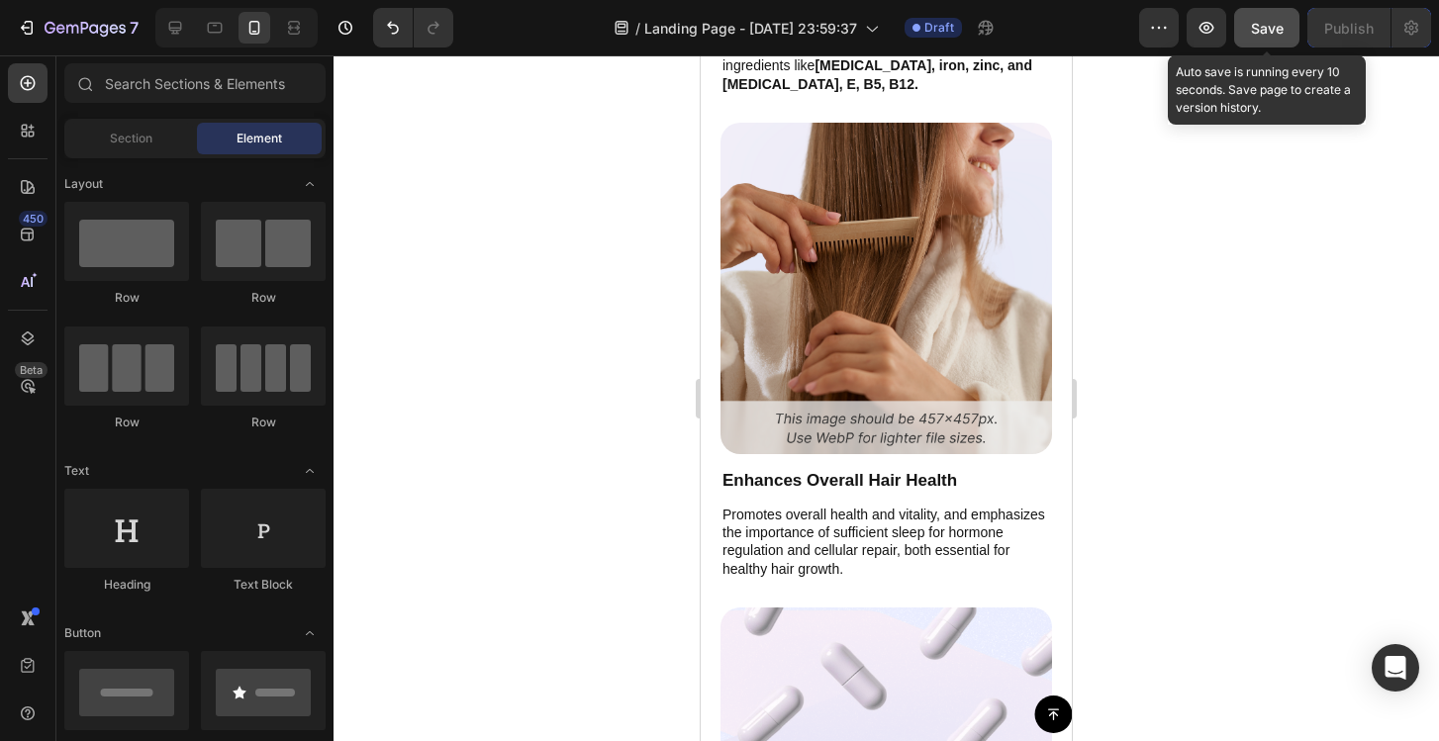
click at [1271, 22] on span "Save" at bounding box center [1267, 28] width 33 height 17
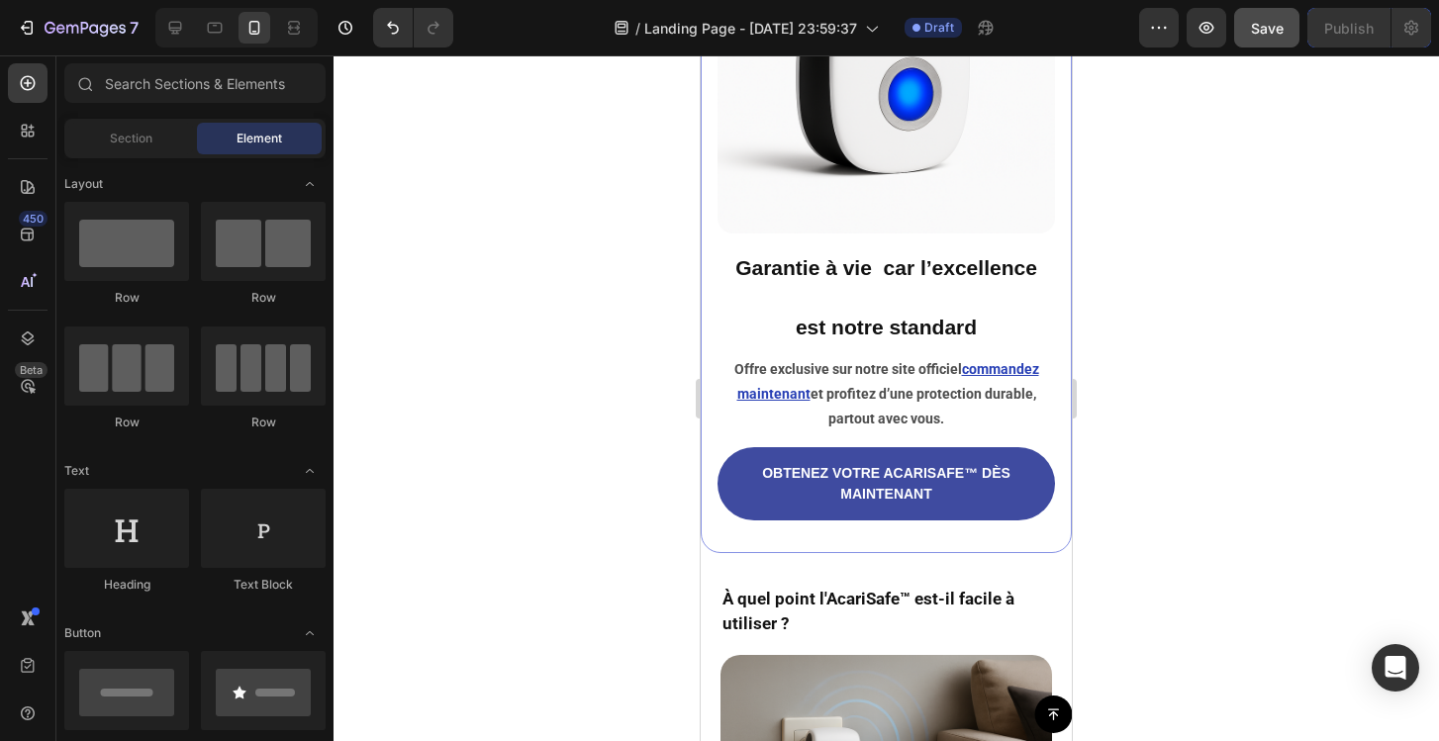
scroll to position [5263, 0]
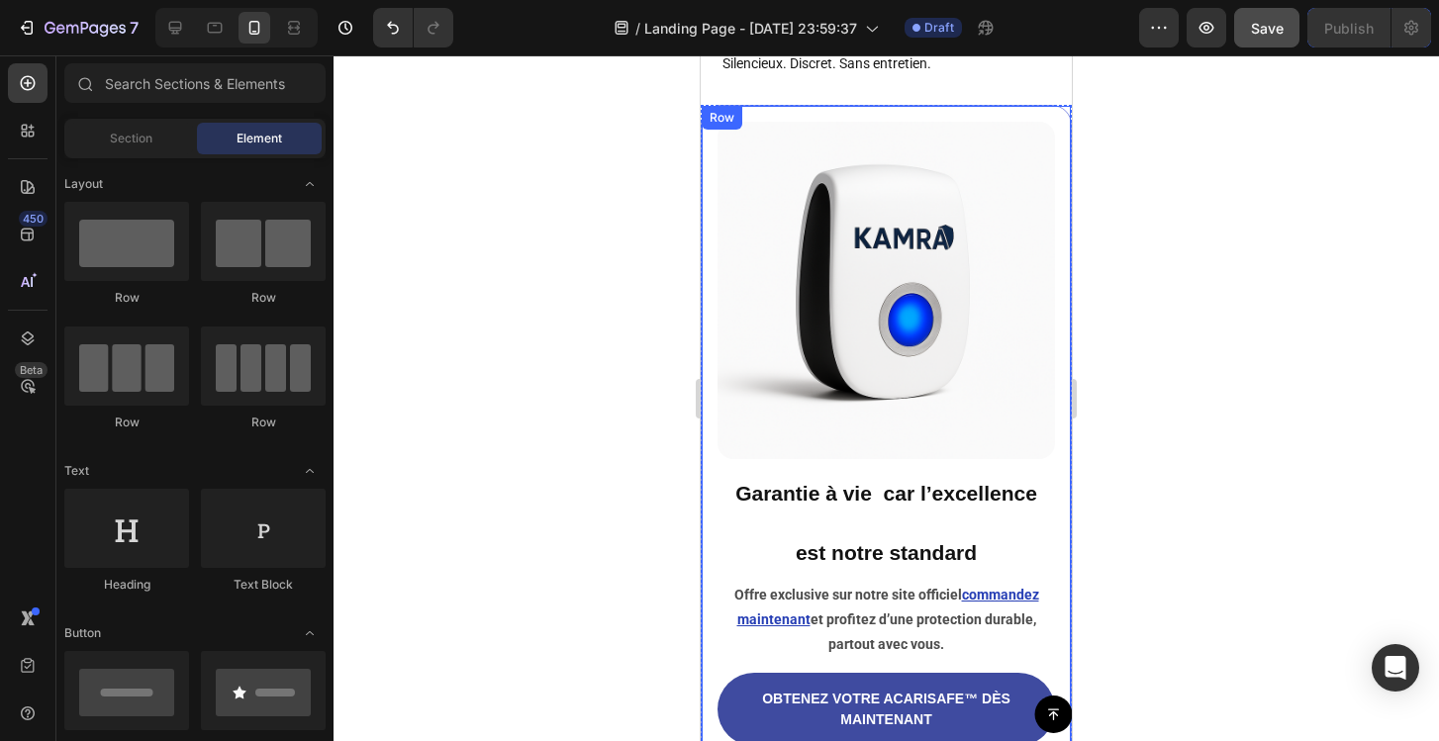
click at [1058, 463] on div "Image Garantie à vie car l’excellence est notre standard Heading Offre exclusiv…" at bounding box center [886, 441] width 371 height 673
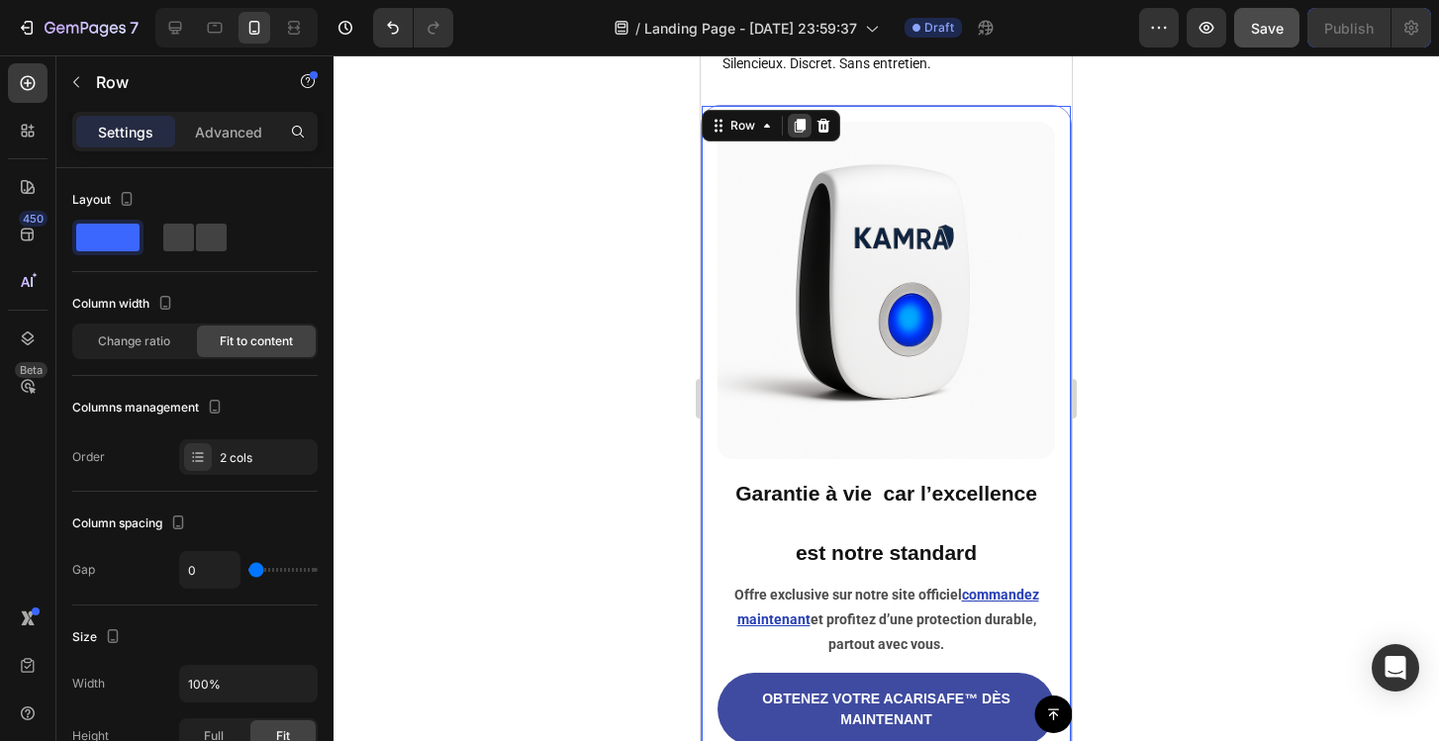
click at [806, 120] on icon at bounding box center [800, 126] width 16 height 16
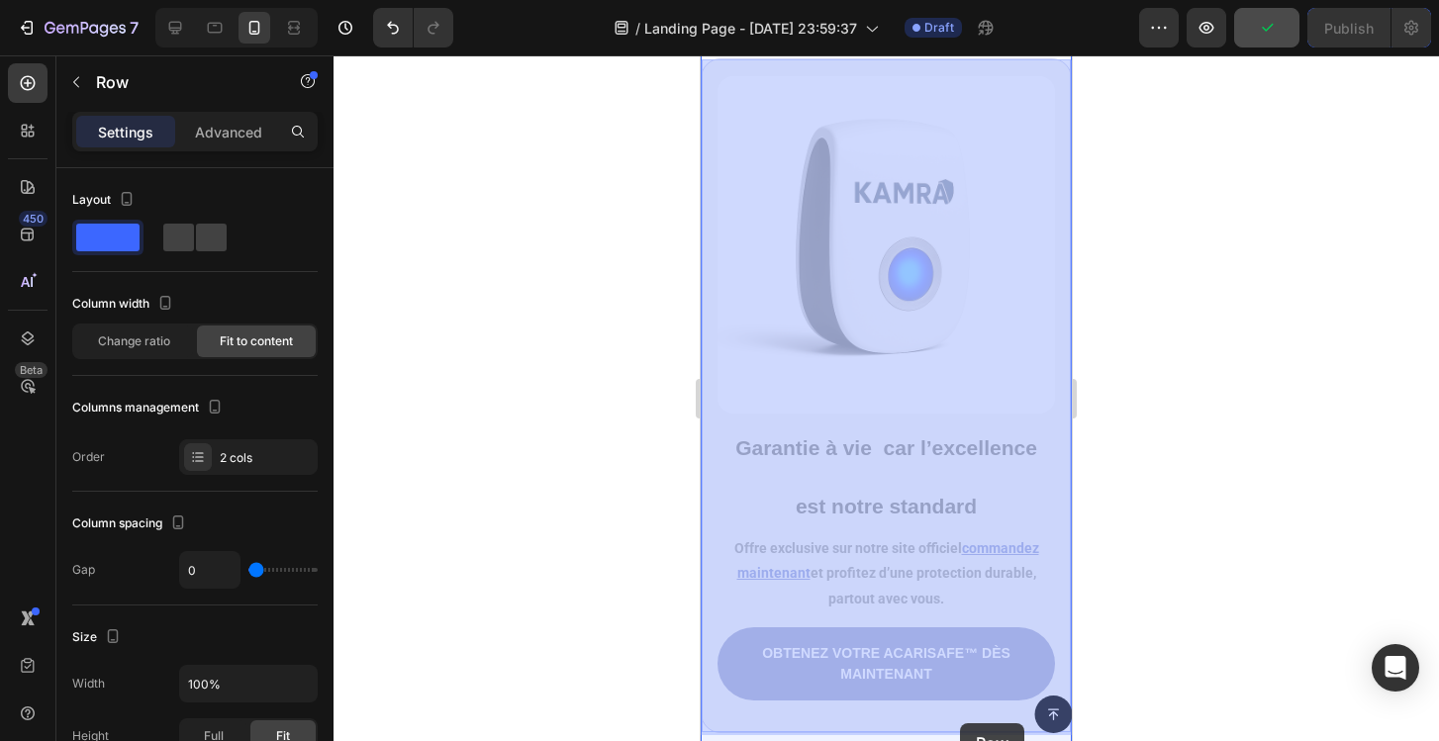
scroll to position [6031, 0]
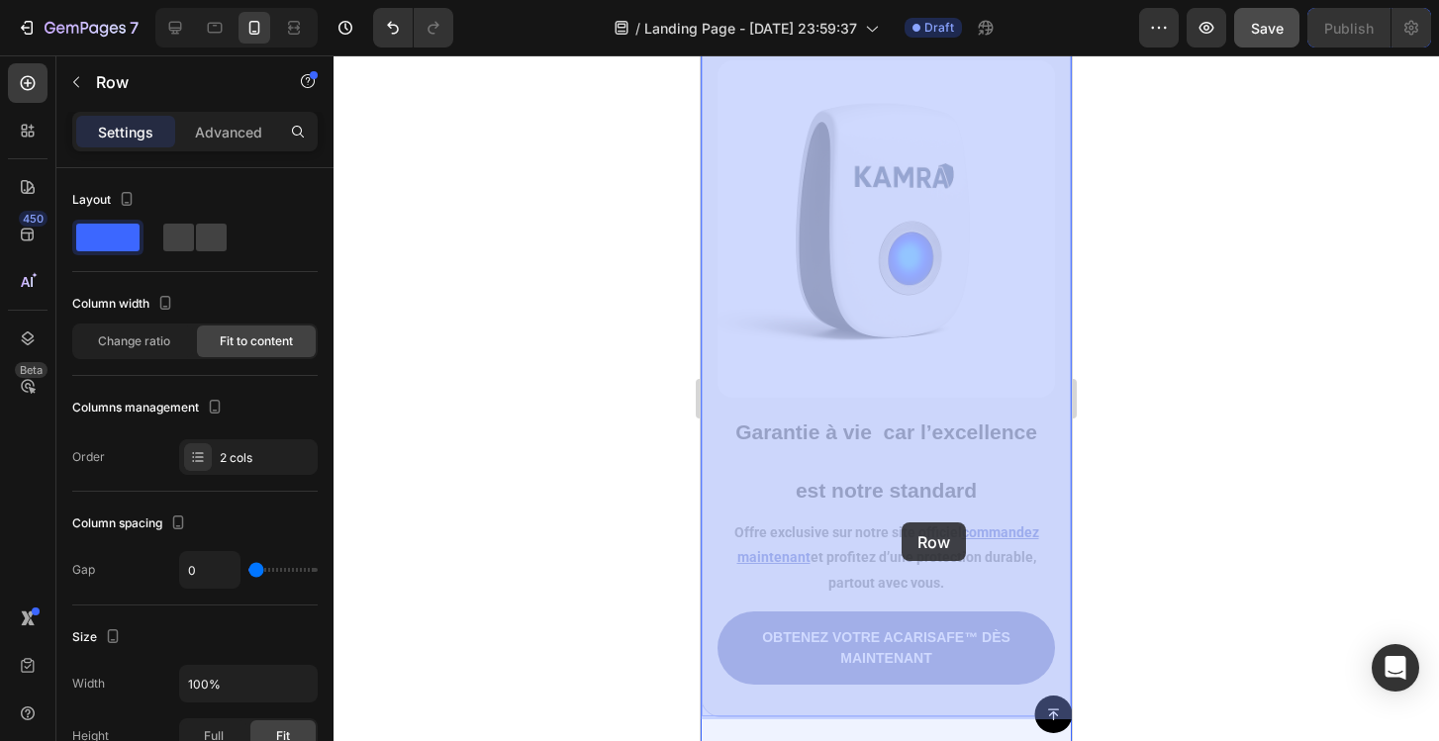
drag, startPoint x: 782, startPoint y: 100, endPoint x: 902, endPoint y: 523, distance: 439.2
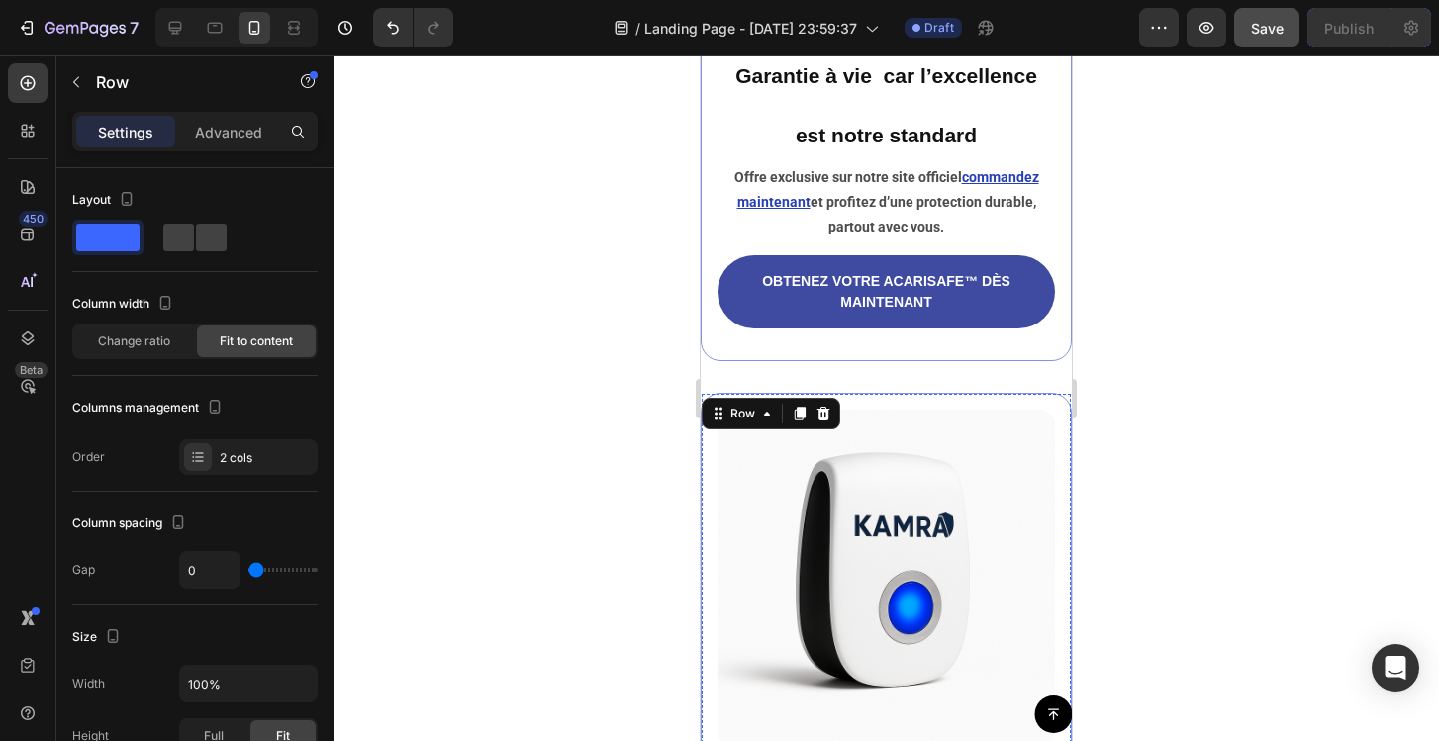
scroll to position [5773, 0]
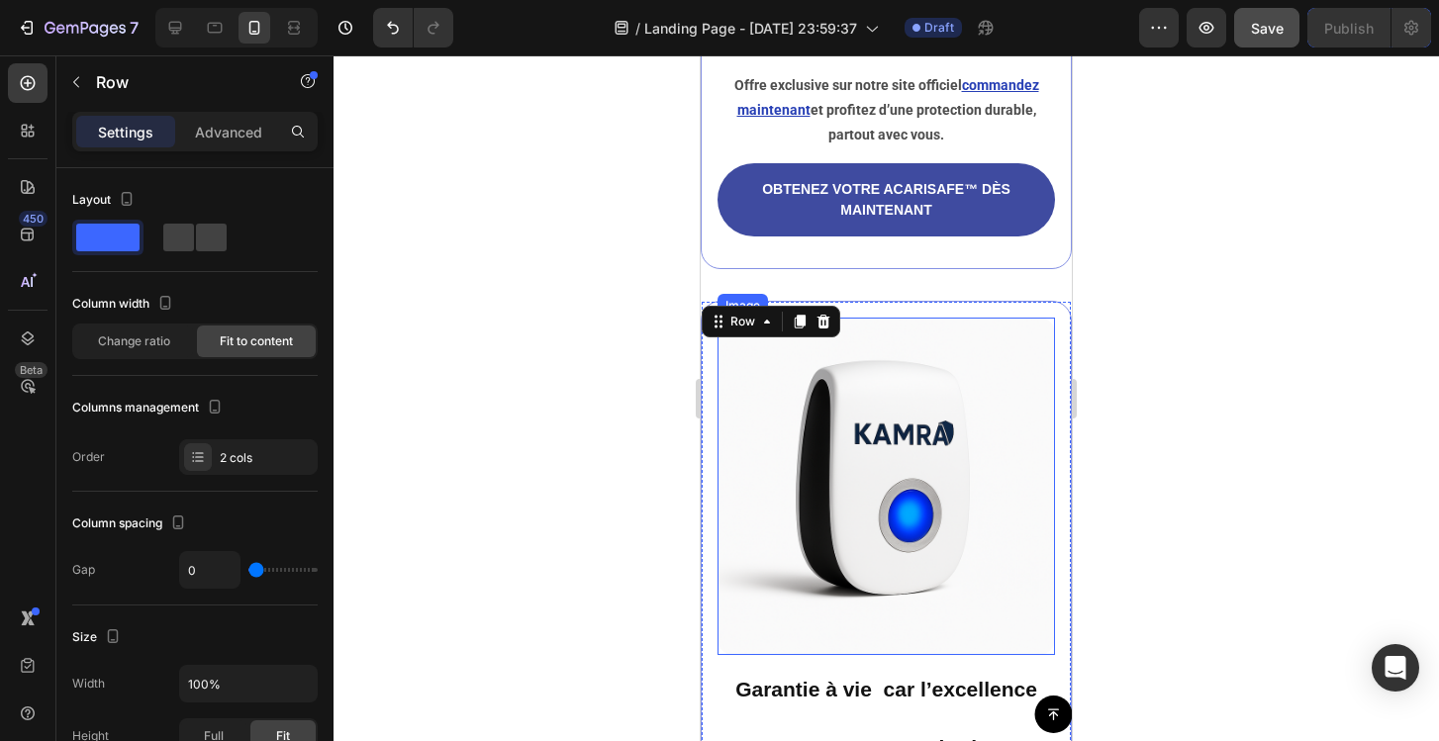
click at [978, 430] on img at bounding box center [885, 486] width 337 height 337
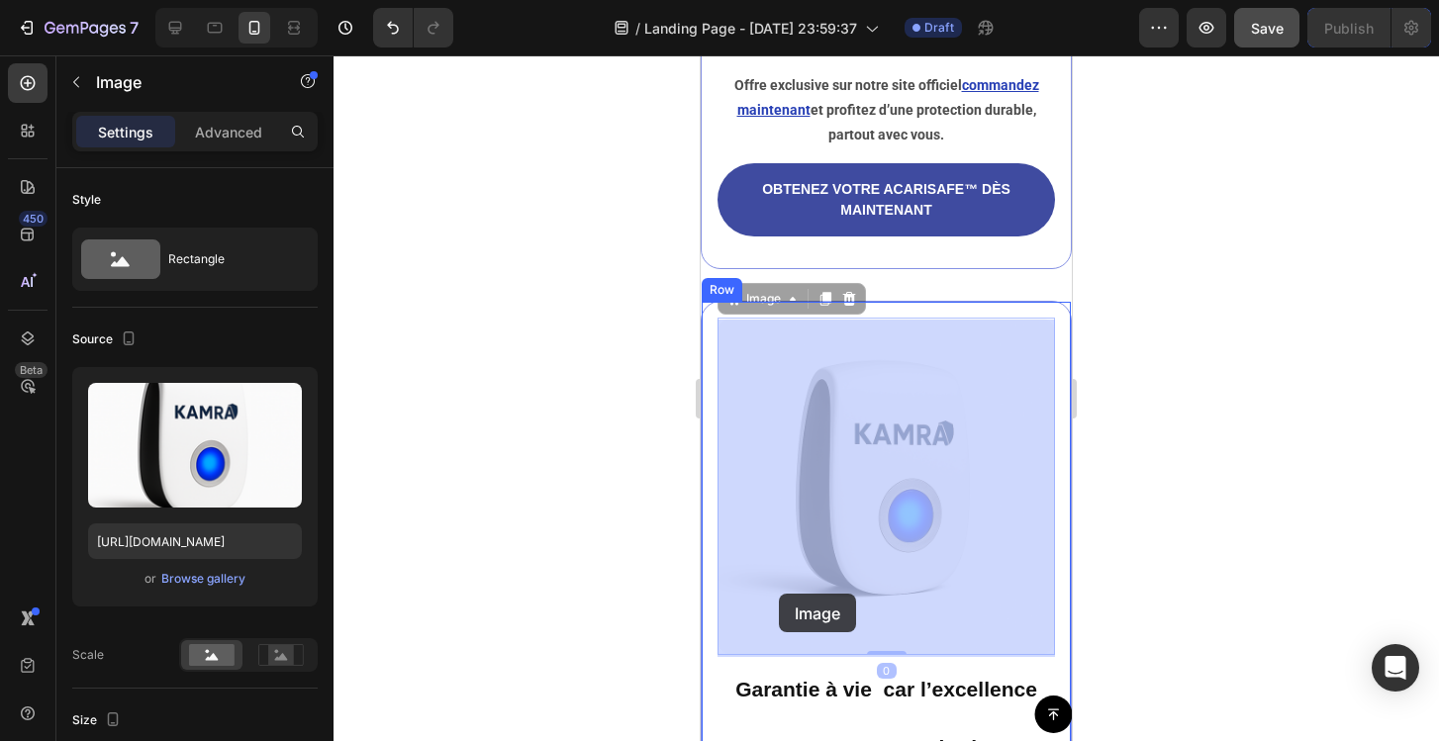
drag, startPoint x: 785, startPoint y: 306, endPoint x: 742, endPoint y: 532, distance: 230.6
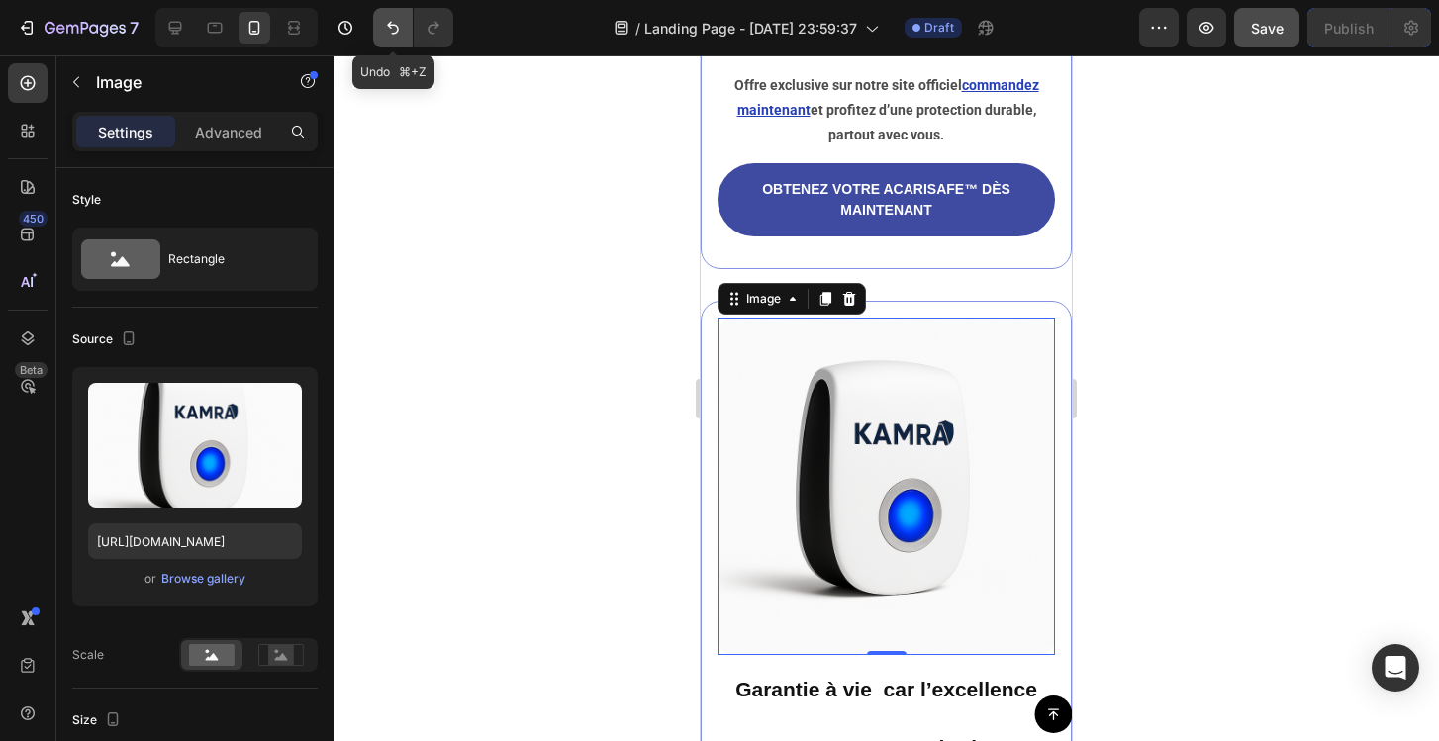
click at [396, 28] on icon "Undo/Redo" at bounding box center [393, 28] width 20 height 20
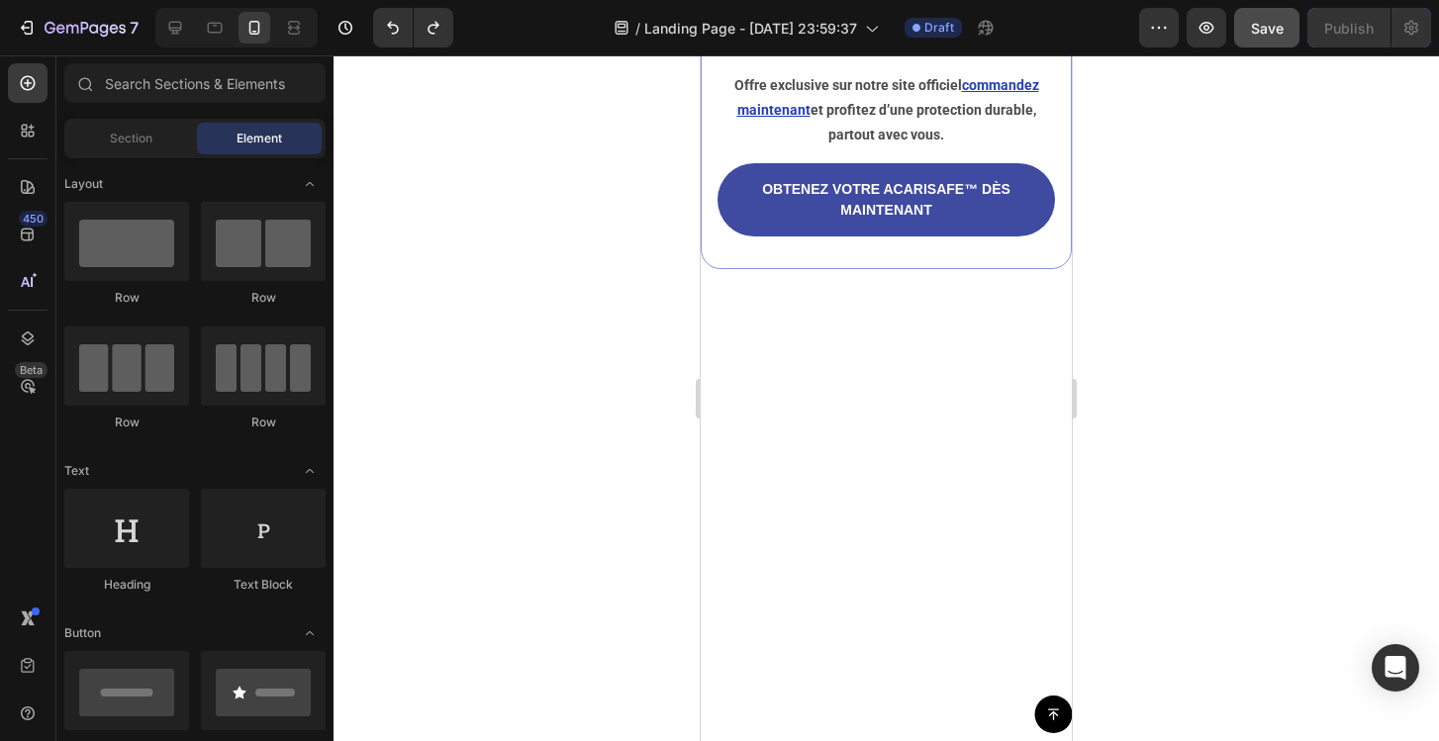
click at [854, 390] on div at bounding box center [886, 719] width 332 height 836
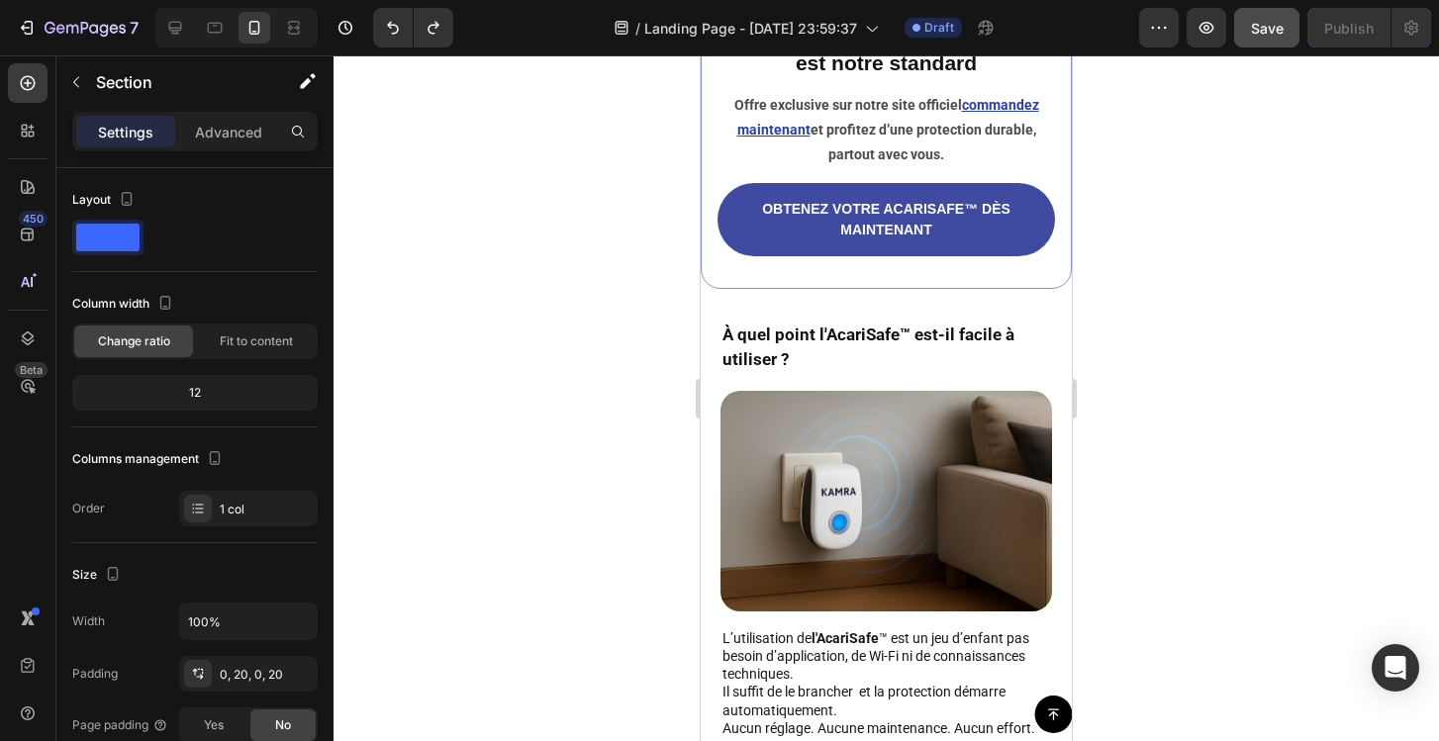
scroll to position [5720, 0]
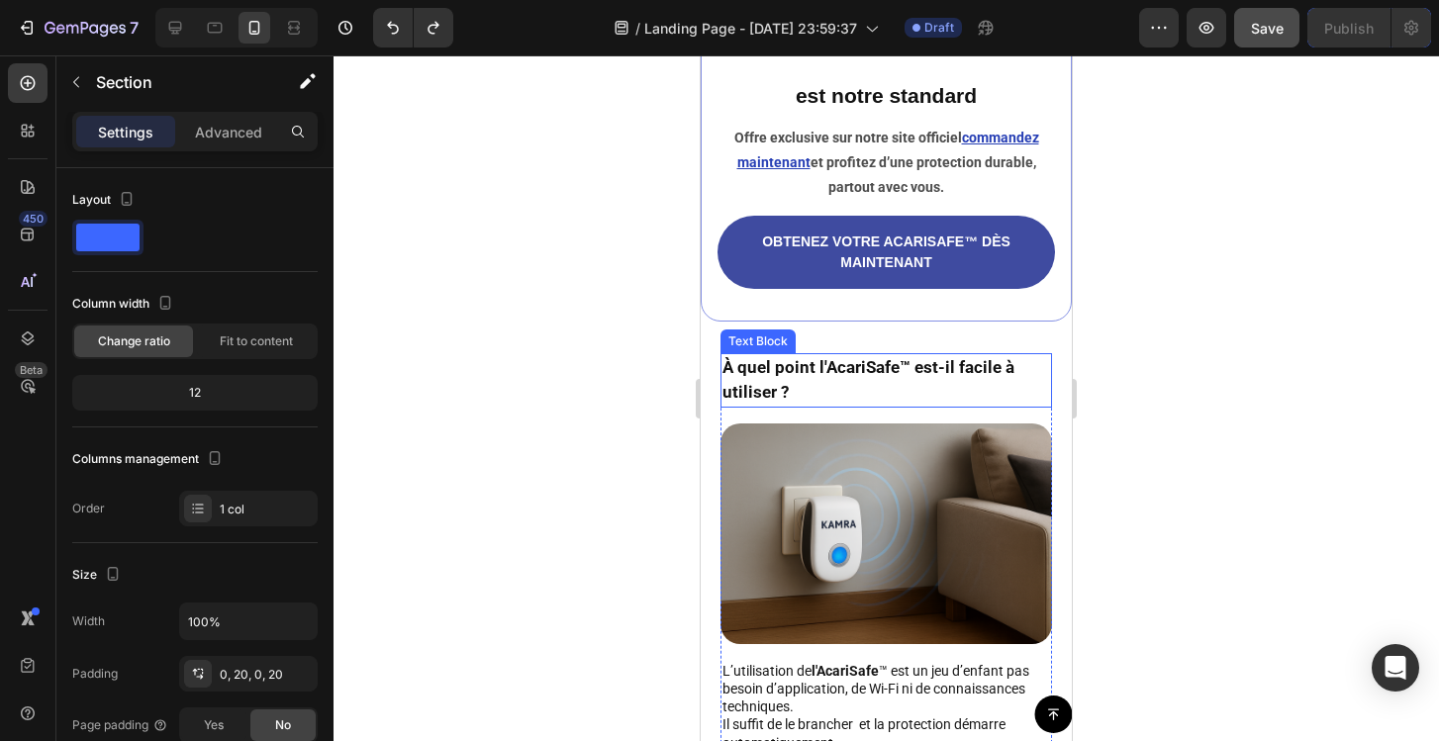
click at [648, 359] on div at bounding box center [886, 398] width 1105 height 686
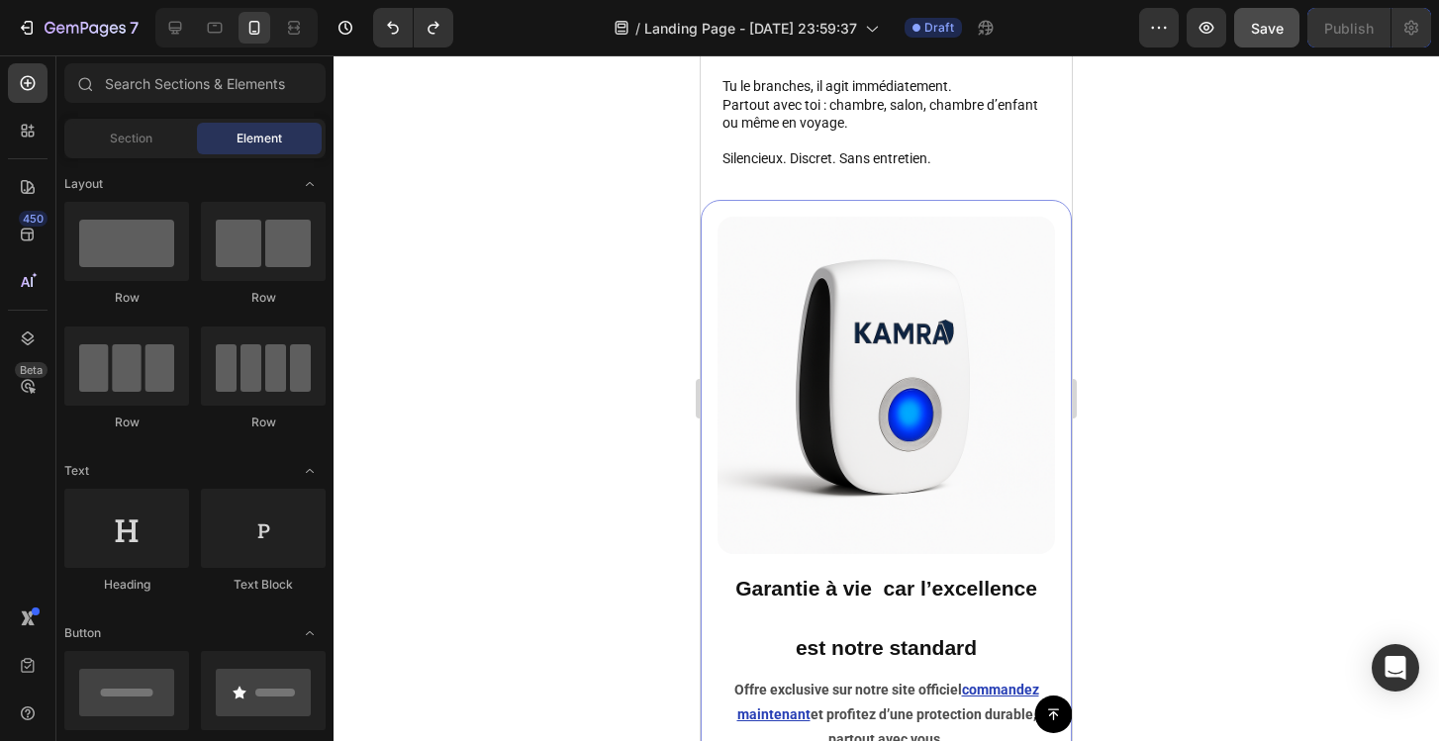
scroll to position [5162, 0]
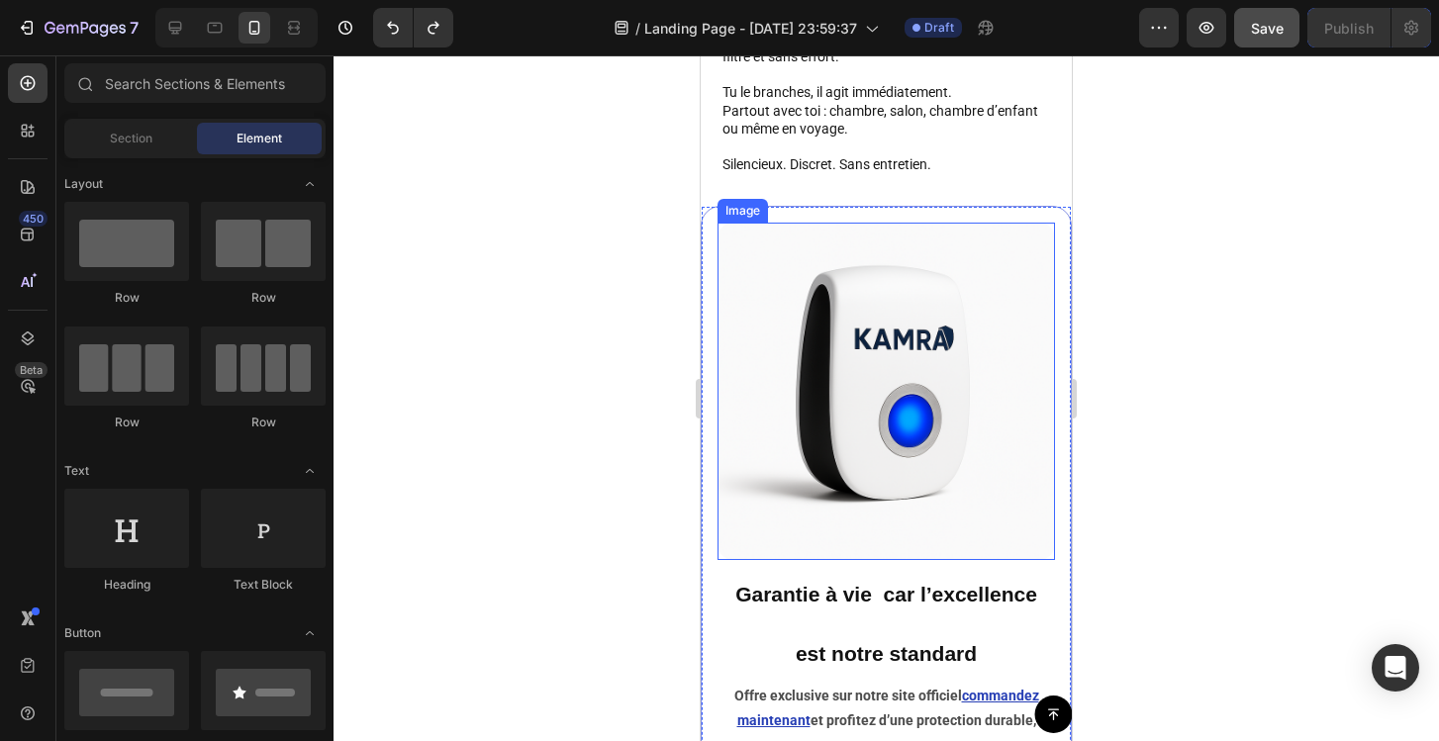
click at [748, 379] on img at bounding box center [885, 391] width 337 height 337
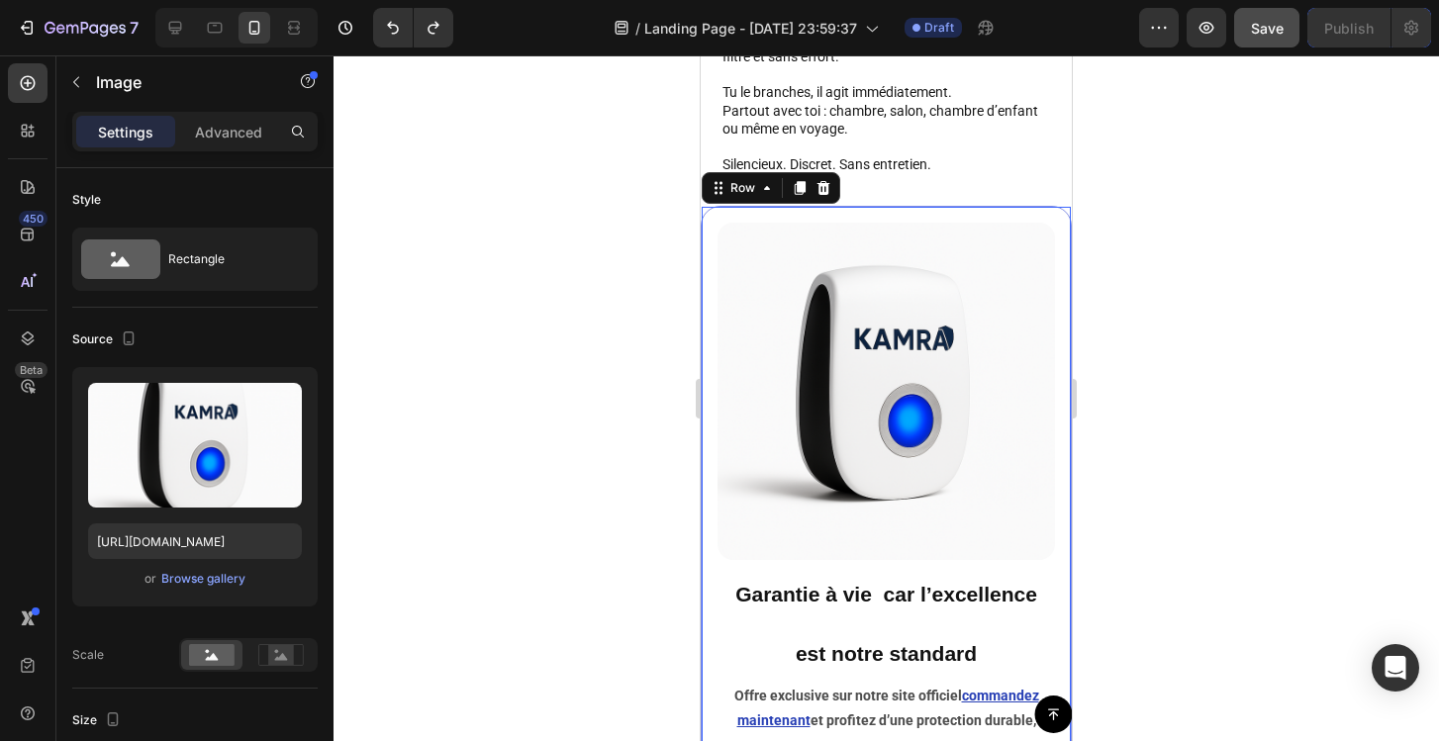
click at [712, 449] on div "Image Garantie à vie car l’excellence est notre standard Heading Offre exclusiv…" at bounding box center [886, 542] width 371 height 673
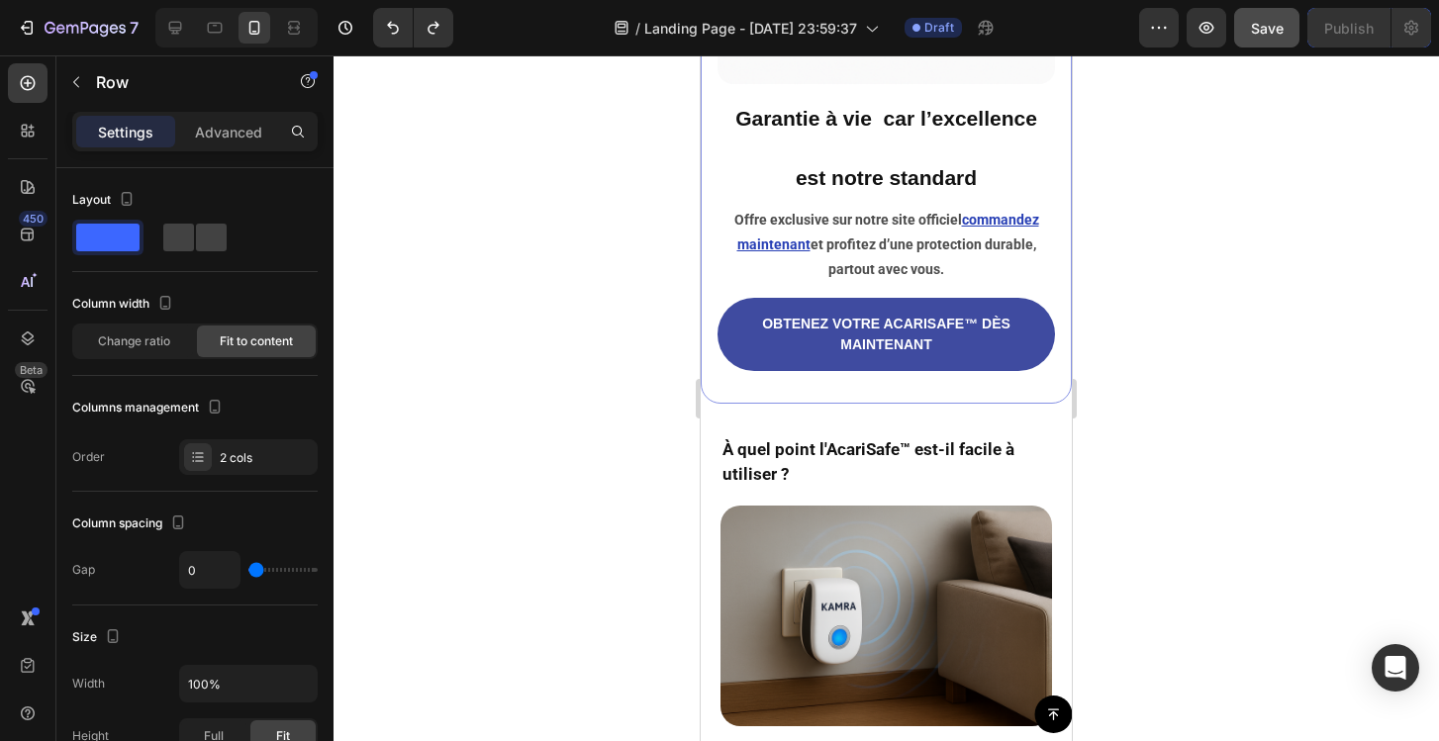
scroll to position [5612, 0]
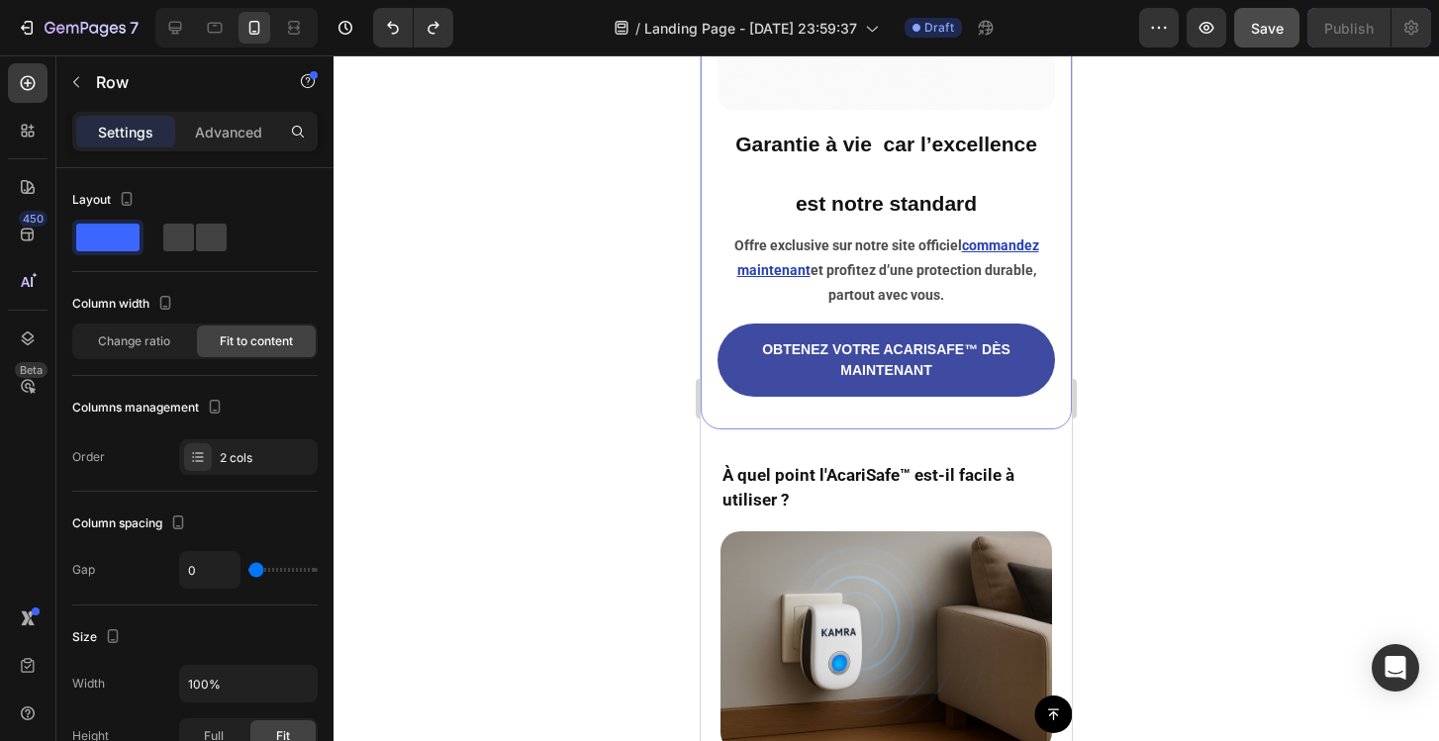
click at [714, 198] on div "Image Garantie à vie car l’excellence est notre standard Heading Offre exclusiv…" at bounding box center [886, 92] width 371 height 673
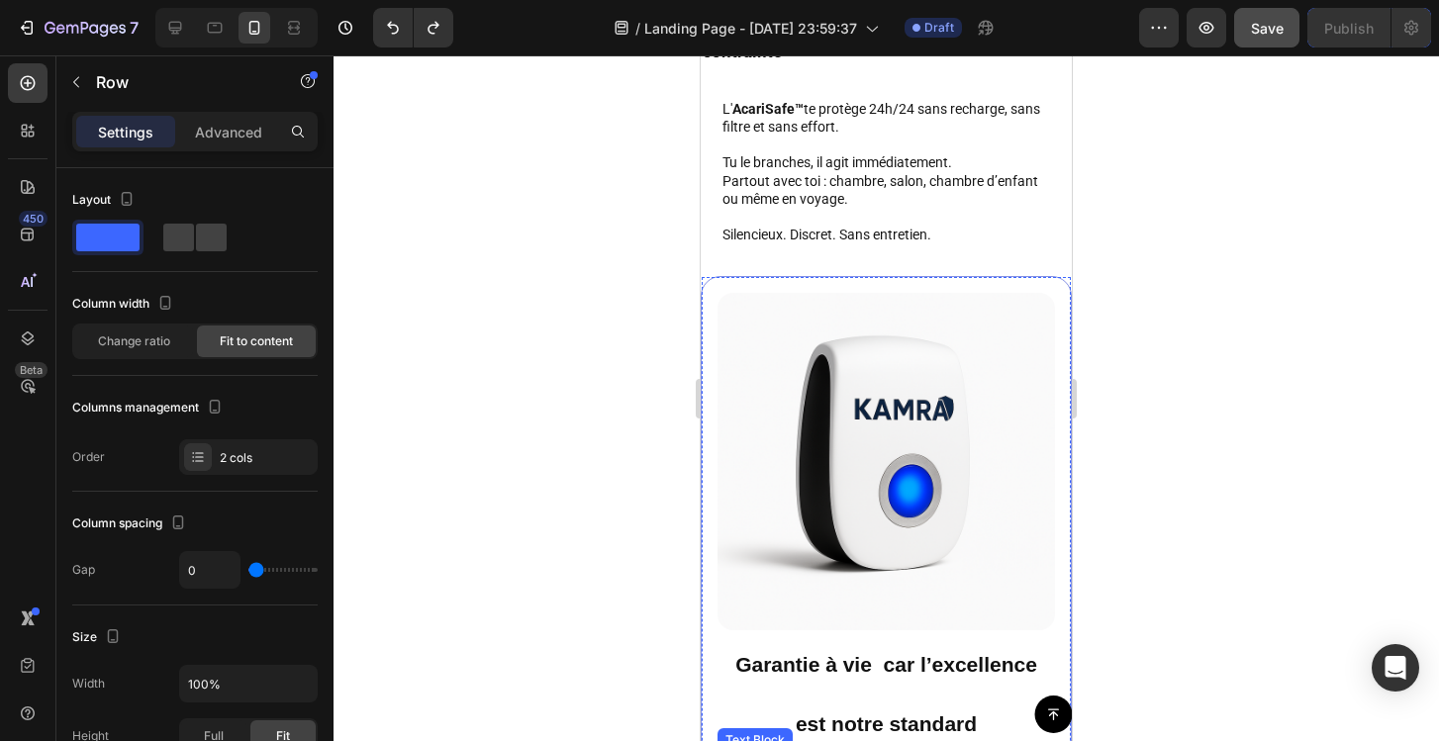
scroll to position [5077, 0]
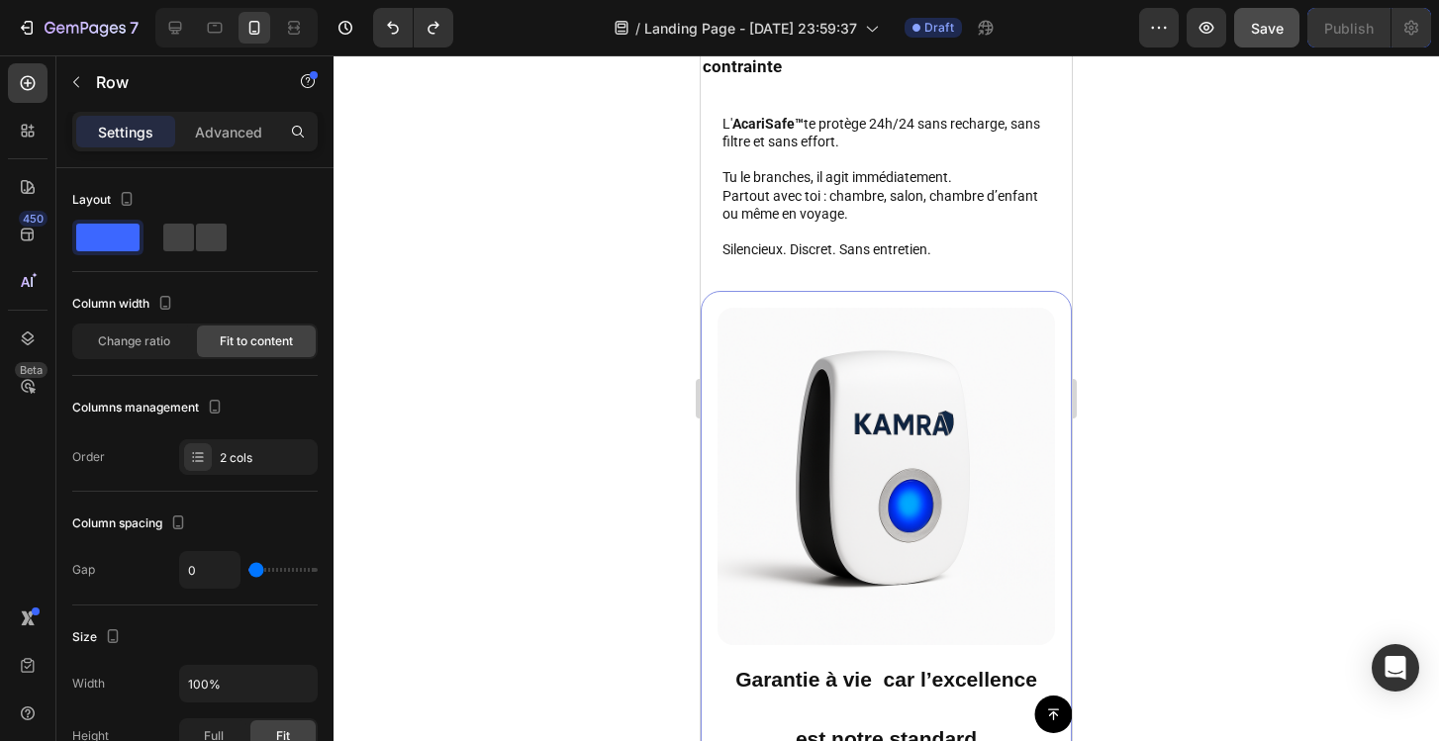
click at [547, 310] on div at bounding box center [886, 398] width 1105 height 686
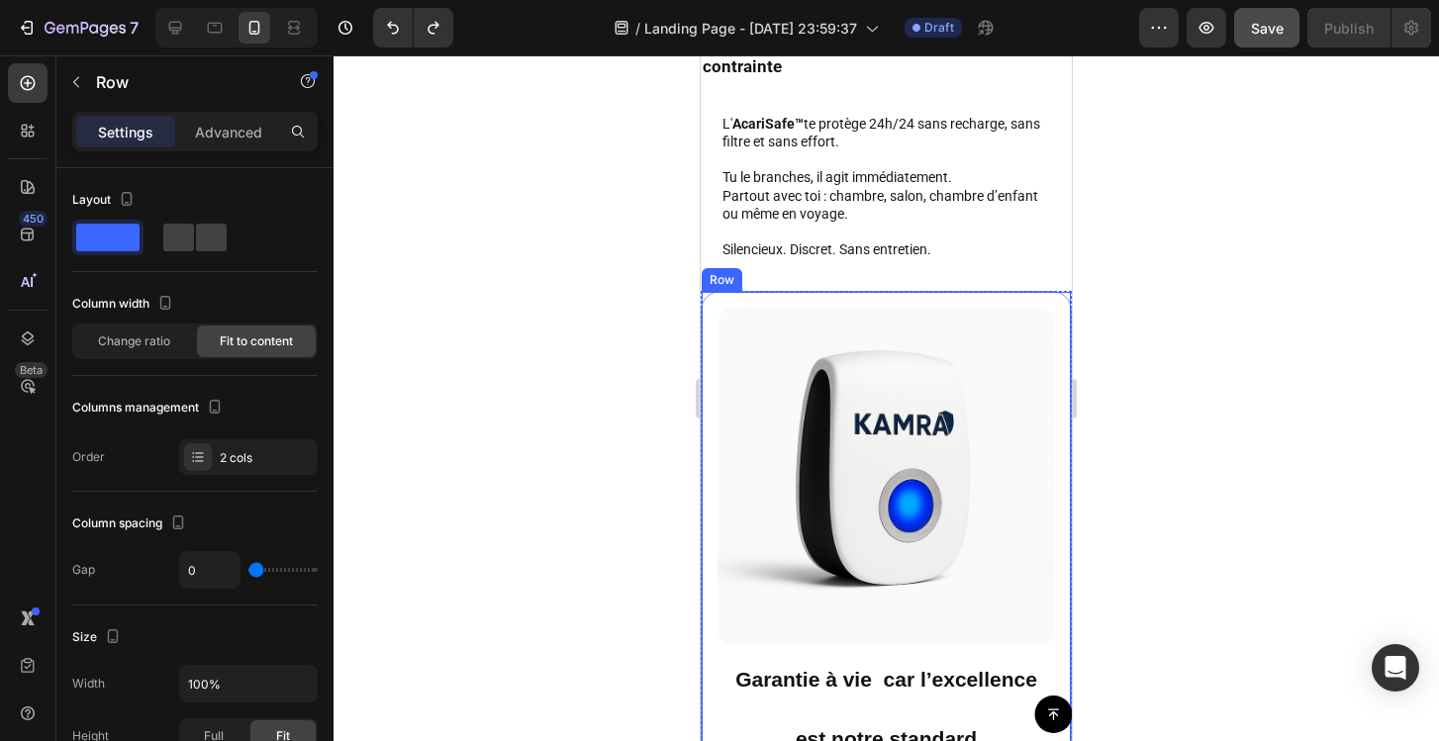
click at [709, 346] on div "Image Garantie à vie car l’excellence est notre standard Heading Offre exclusiv…" at bounding box center [886, 627] width 371 height 673
click at [797, 275] on icon at bounding box center [800, 274] width 11 height 14
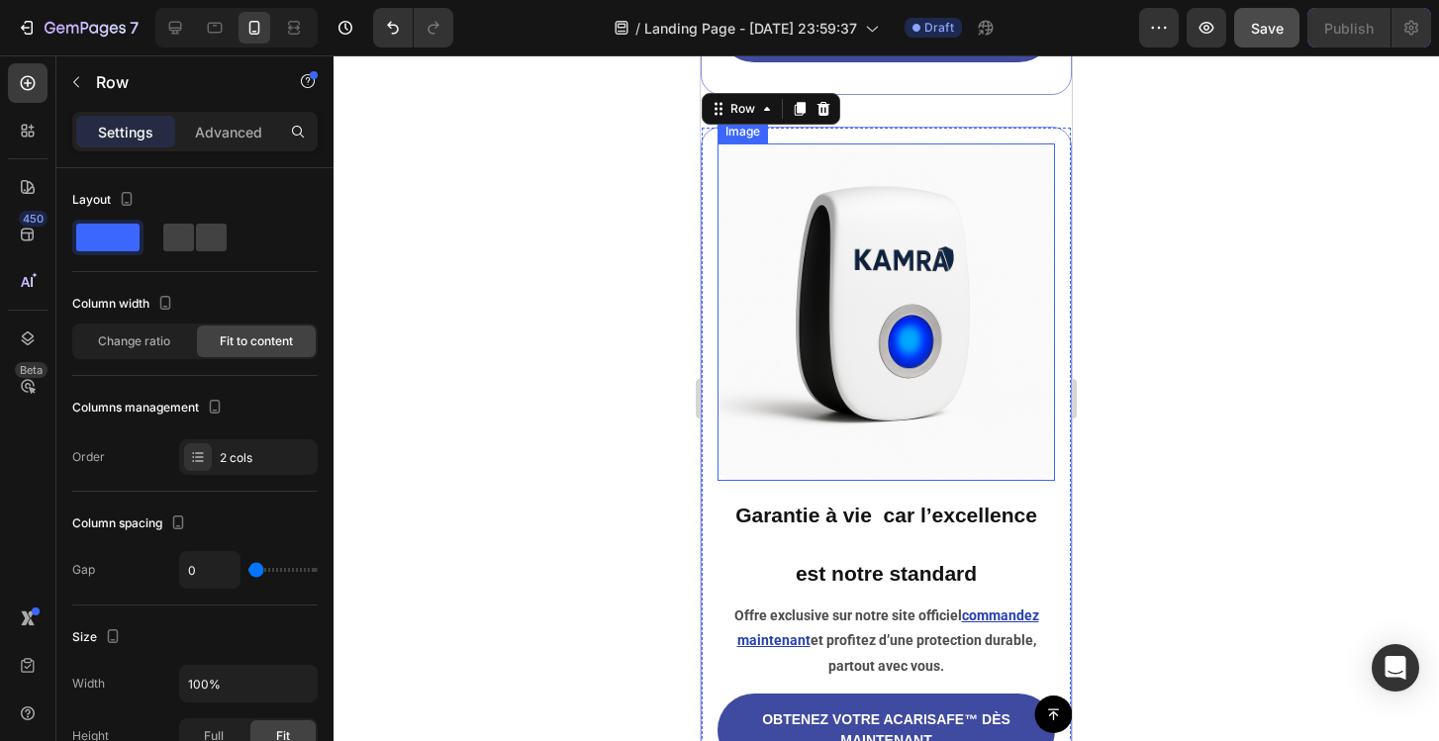
scroll to position [5950, 0]
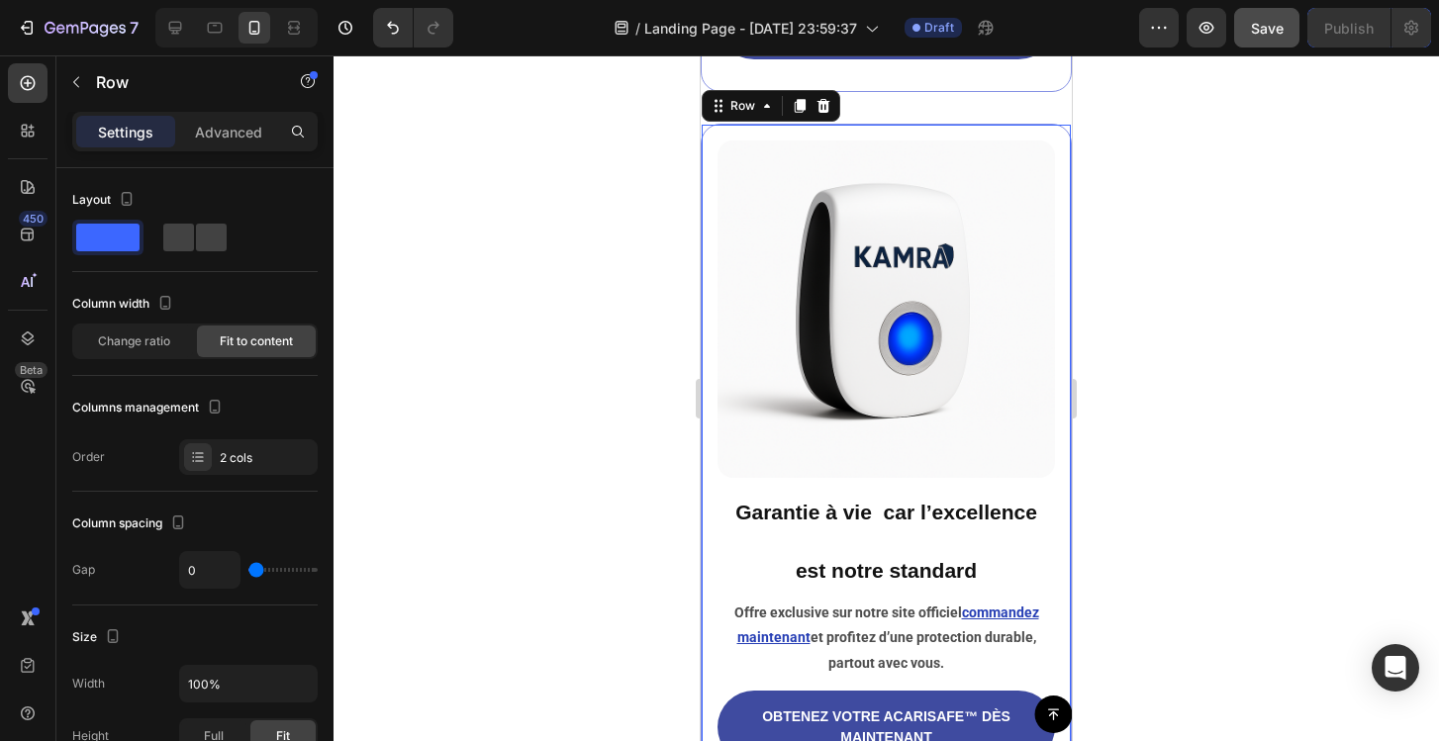
click at [708, 286] on div "Image Garantie à vie car l’excellence est notre standard Heading Offre exclusiv…" at bounding box center [886, 460] width 371 height 673
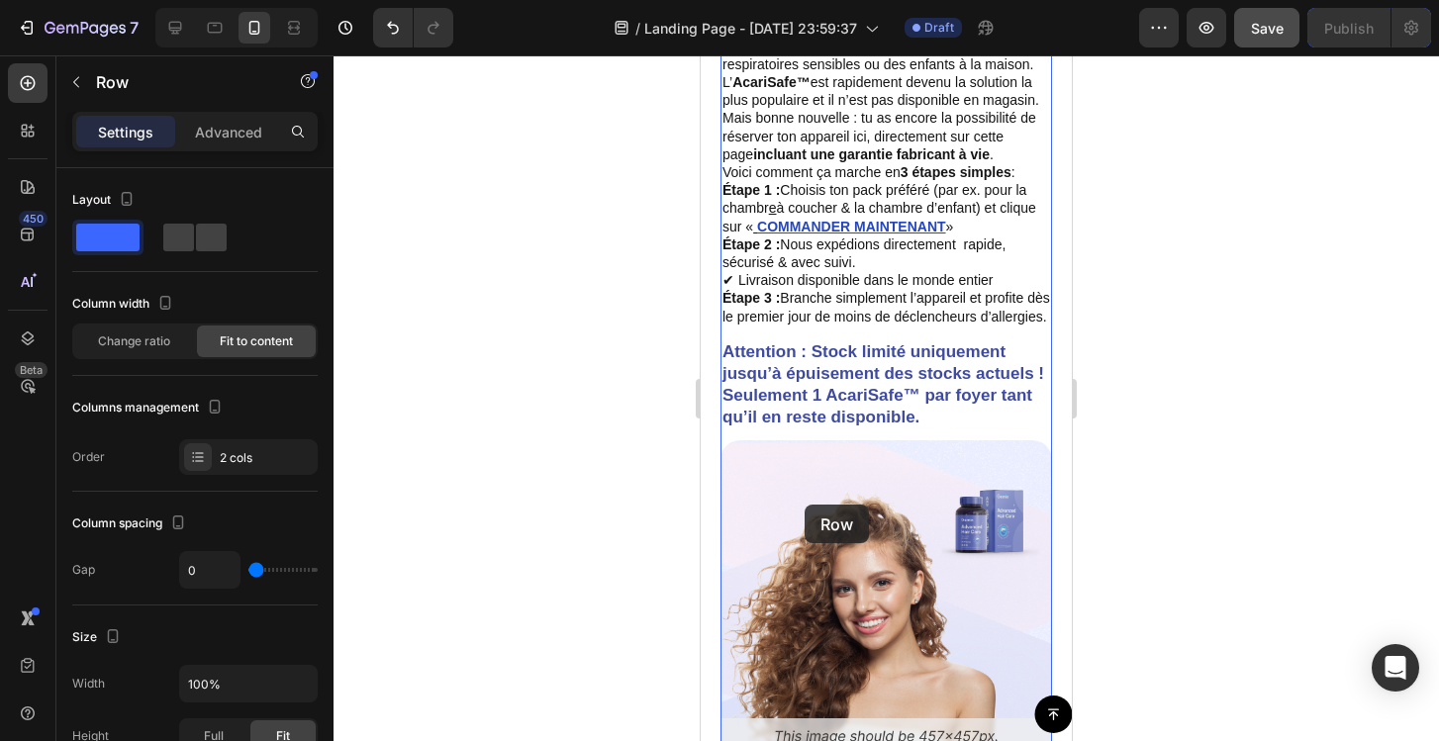
scroll to position [8781, 0]
drag, startPoint x: 782, startPoint y: 118, endPoint x: 828, endPoint y: 452, distance: 337.7
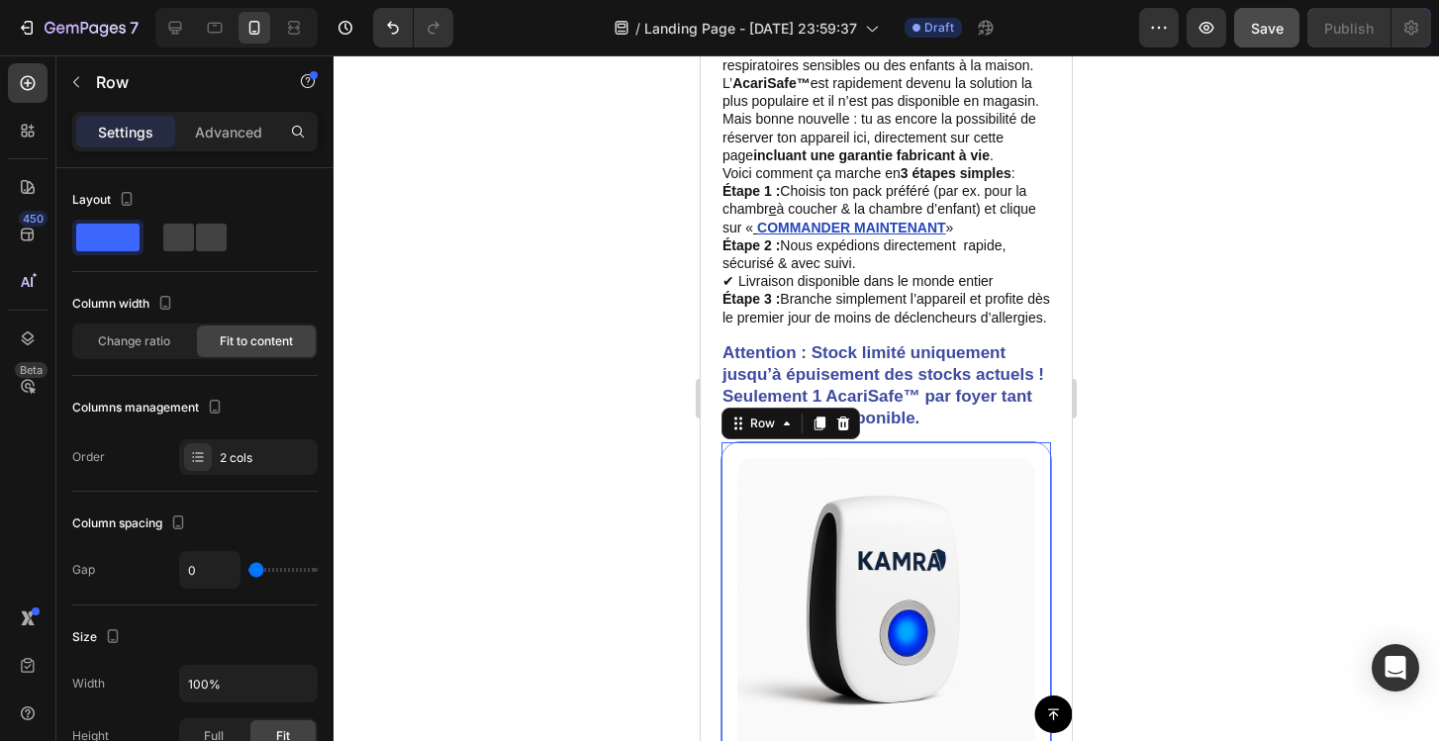
click at [605, 488] on div at bounding box center [886, 398] width 1105 height 686
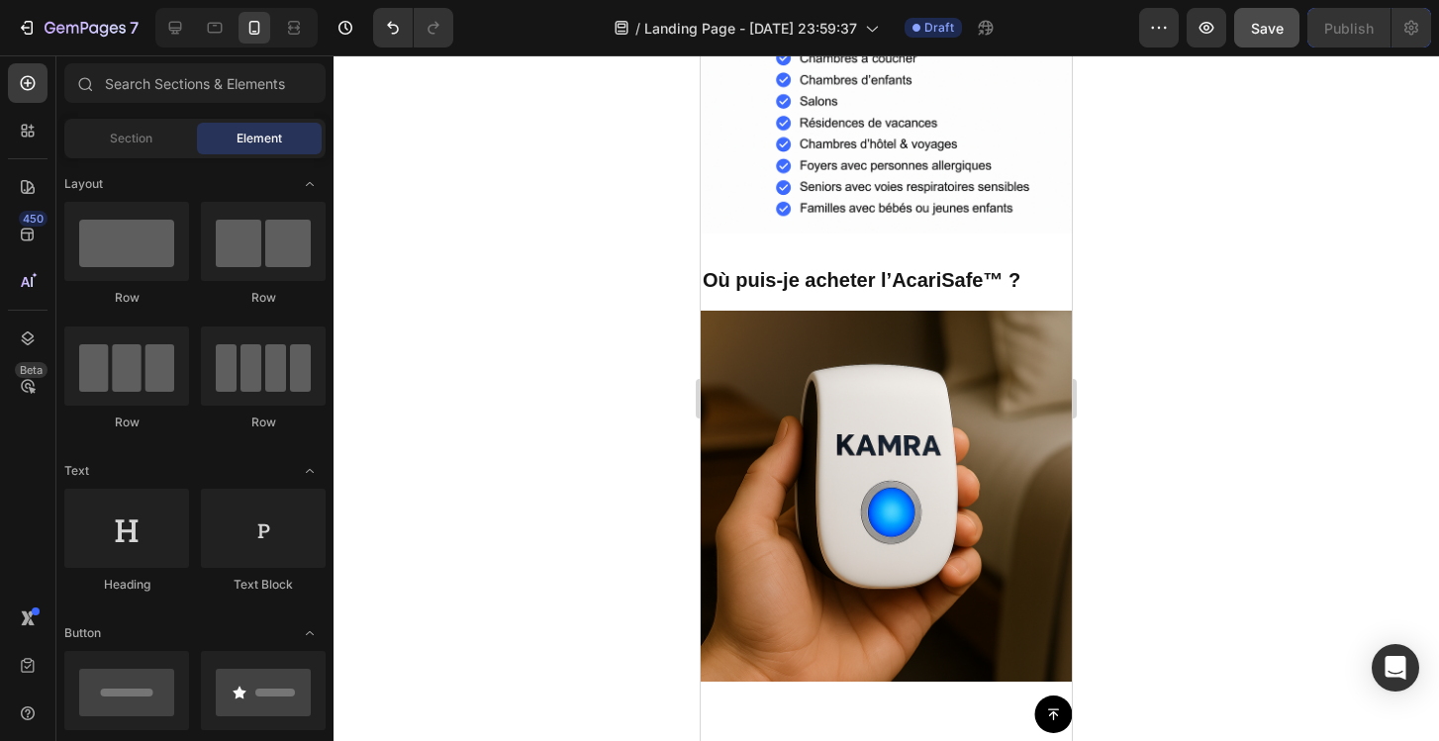
scroll to position [7834, 0]
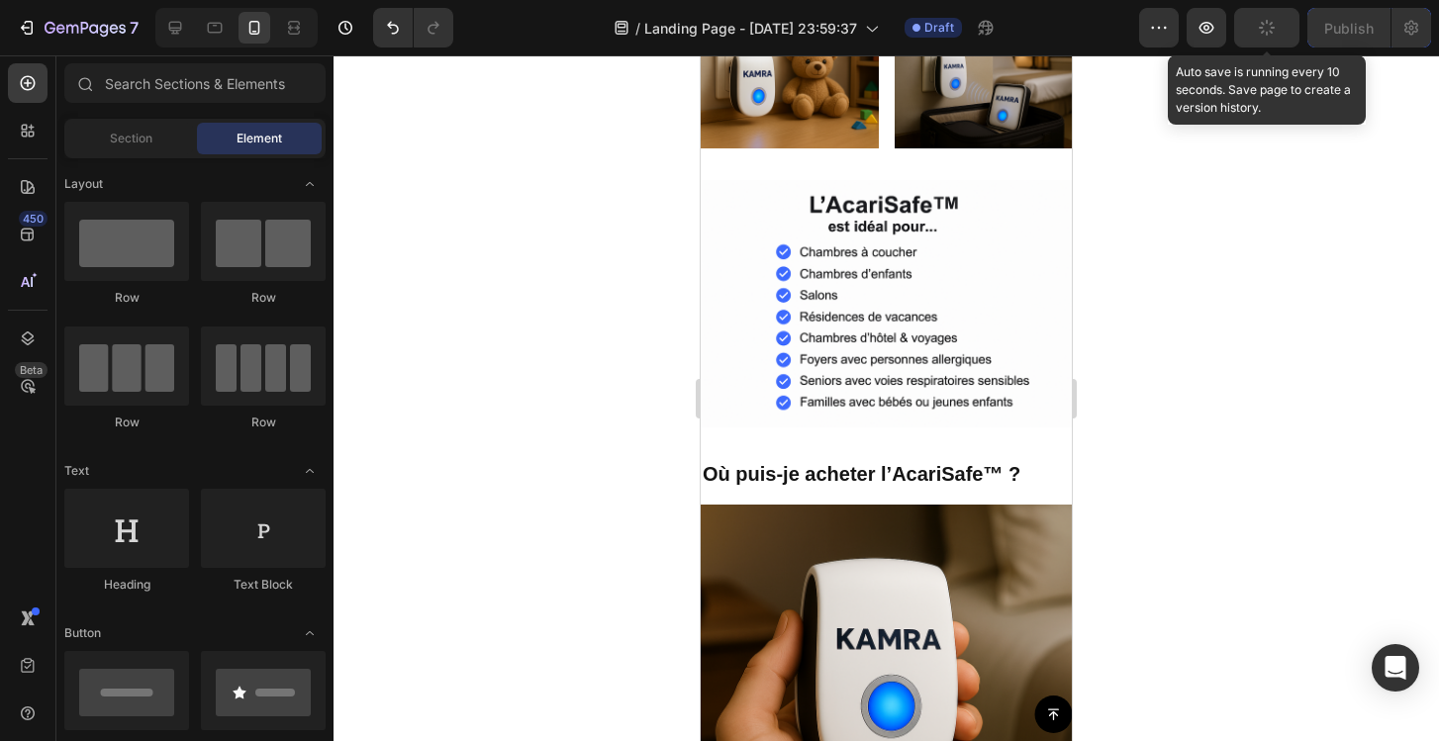
click at [1265, 32] on icon "button" at bounding box center [1267, 28] width 20 height 20
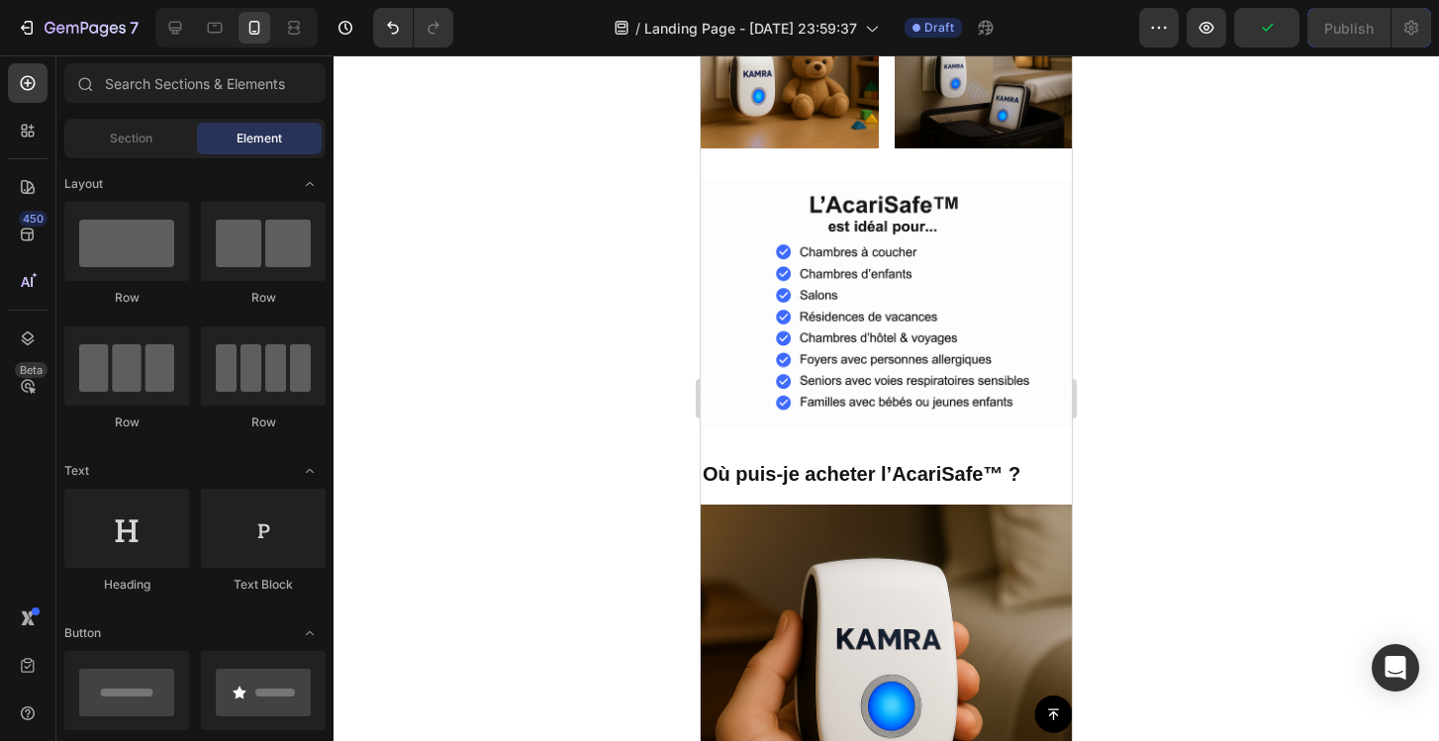
click at [1241, 224] on div at bounding box center [886, 398] width 1105 height 686
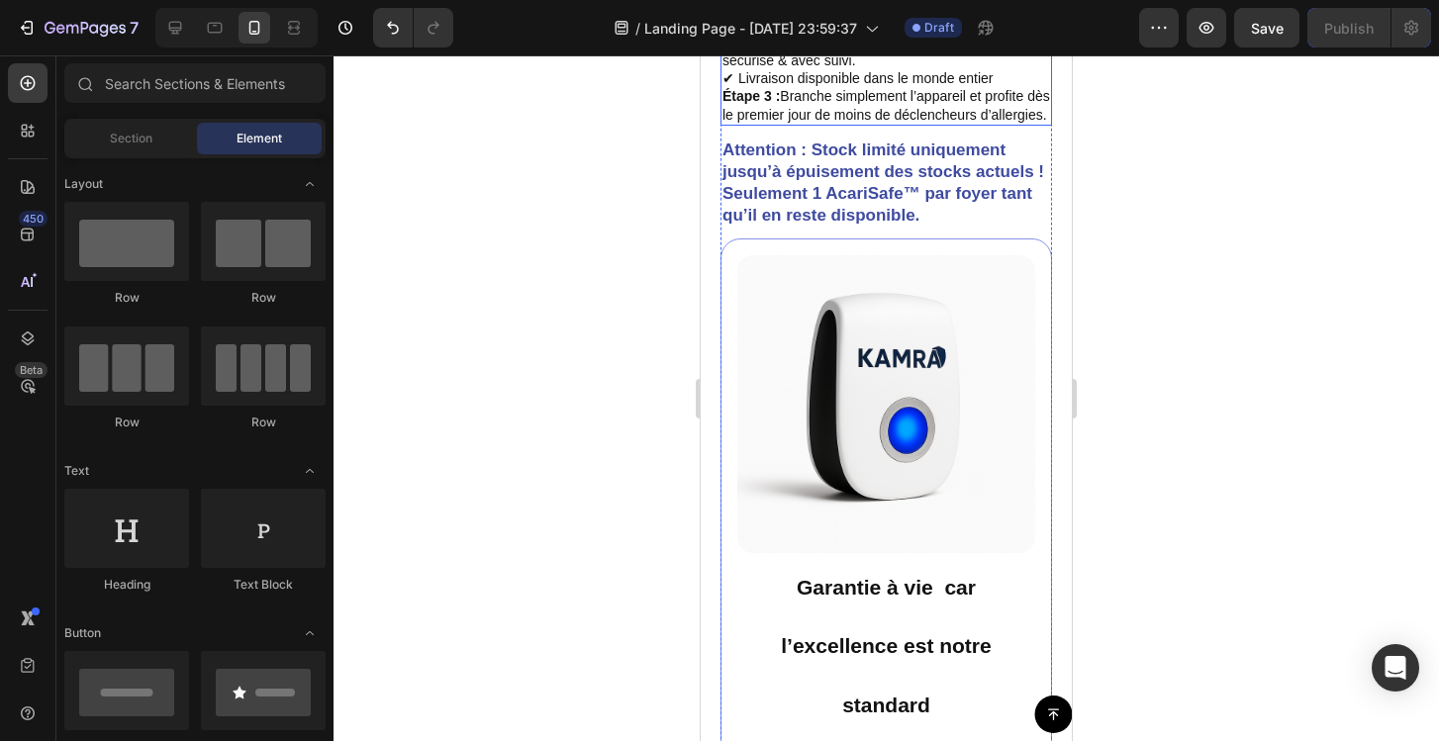
scroll to position [9091, 0]
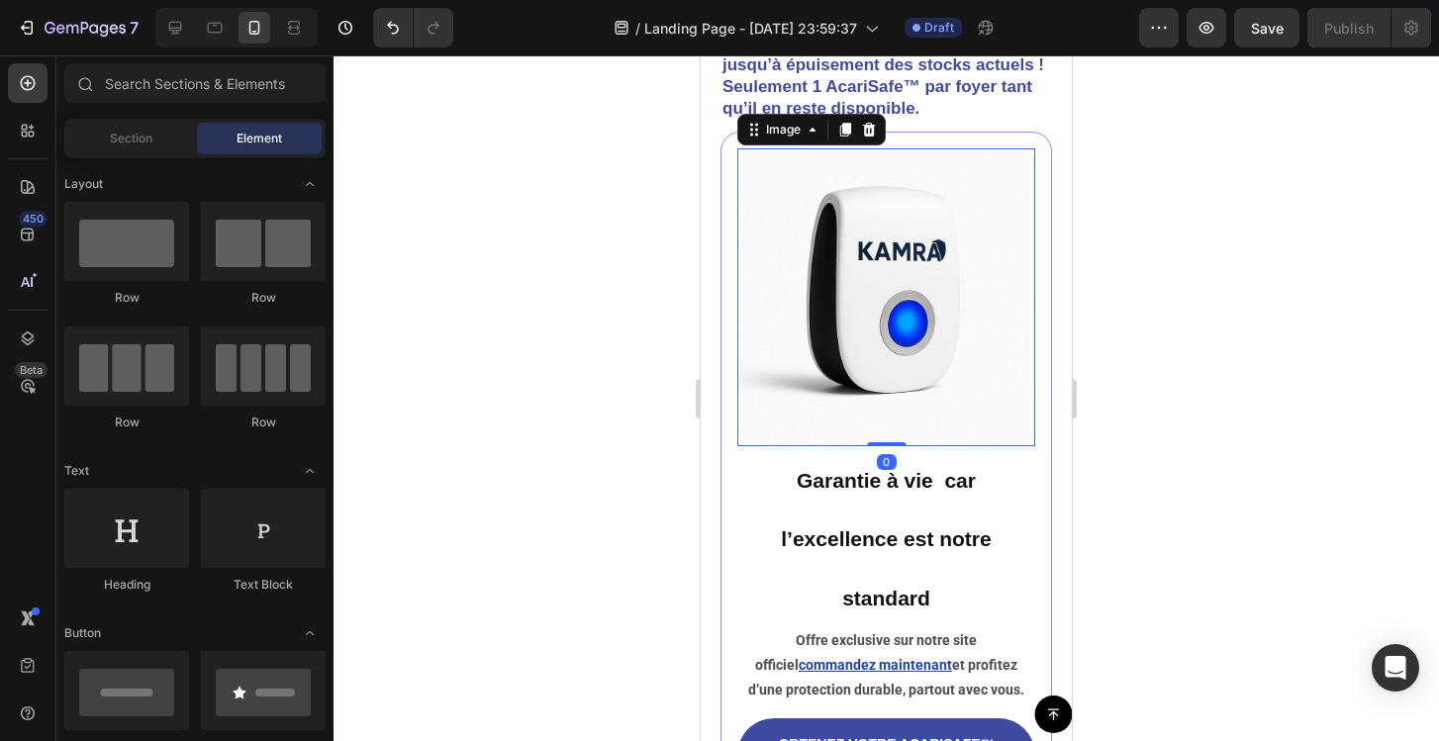
click at [968, 338] on img at bounding box center [886, 297] width 298 height 298
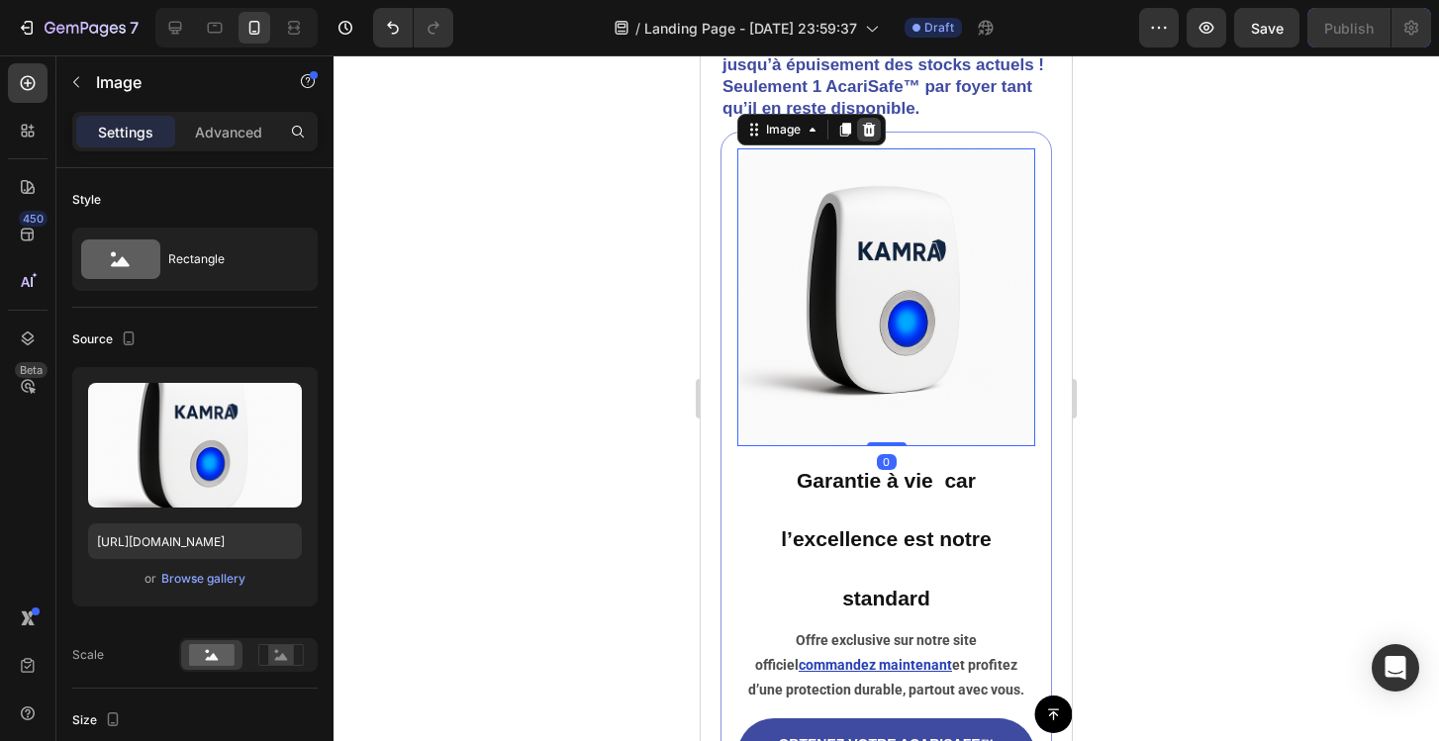
click at [866, 137] on icon at bounding box center [869, 130] width 13 height 14
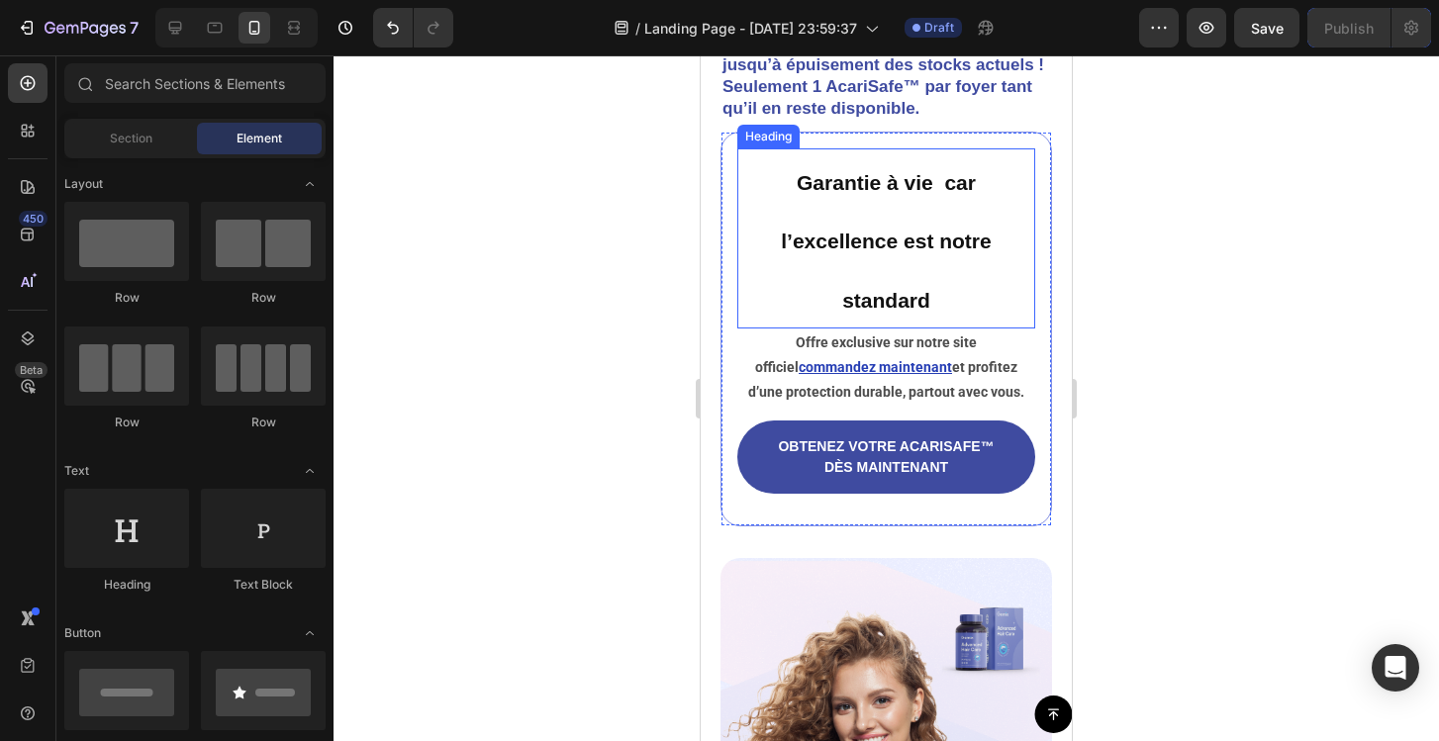
click at [845, 215] on h2 "Garantie à vie car l’excellence est notre standard" at bounding box center [886, 238] width 298 height 180
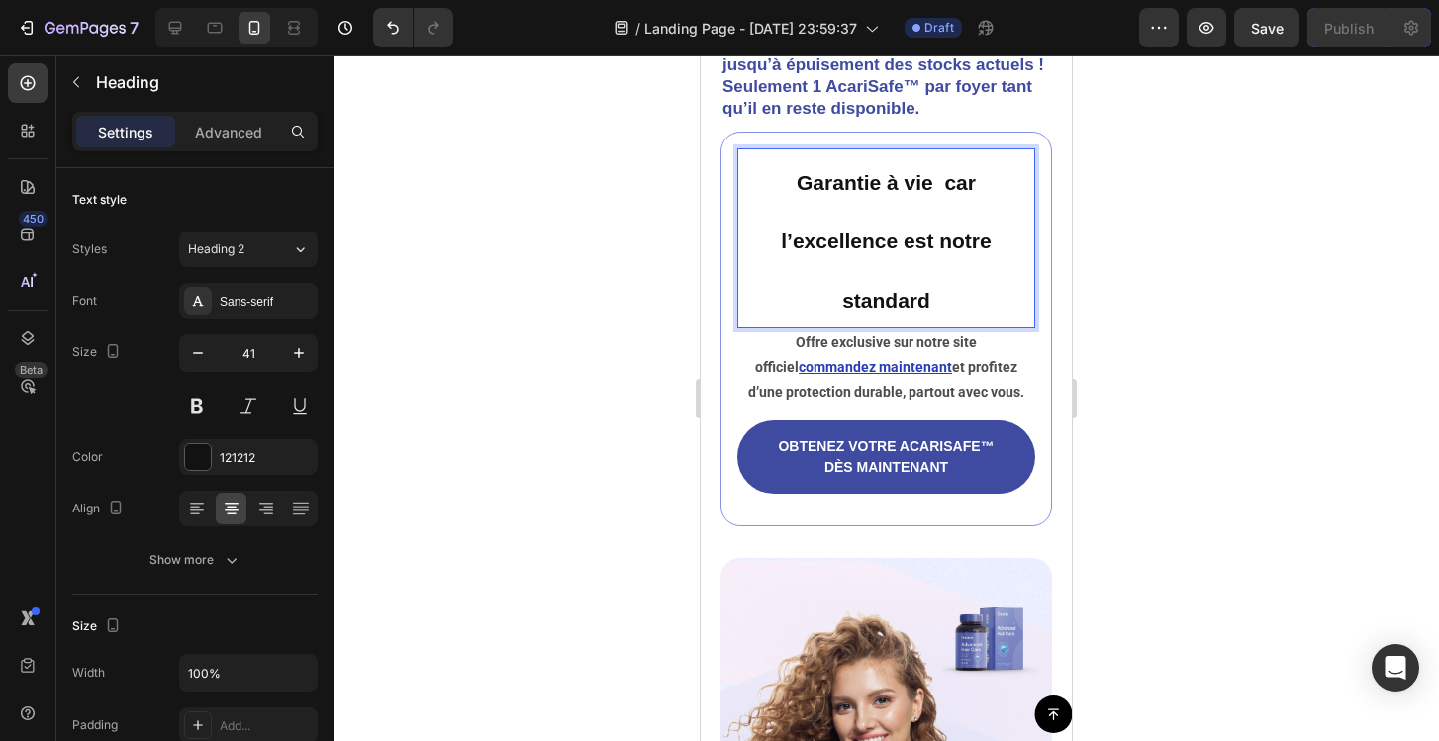
click at [845, 215] on h2 "Garantie à vie car l’excellence est notre standard" at bounding box center [886, 238] width 298 height 180
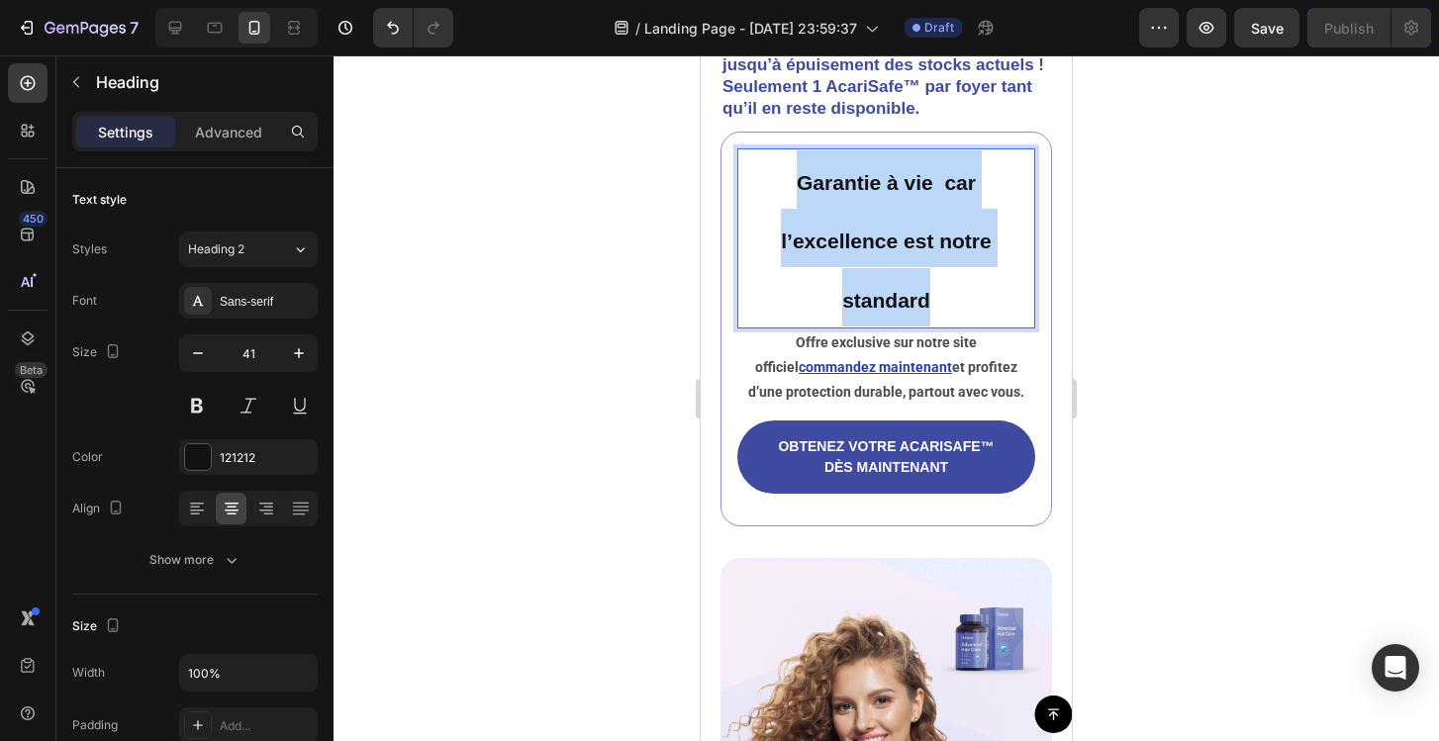
click at [845, 215] on p "Garantie à vie car l’excellence est notre standard" at bounding box center [886, 238] width 294 height 176
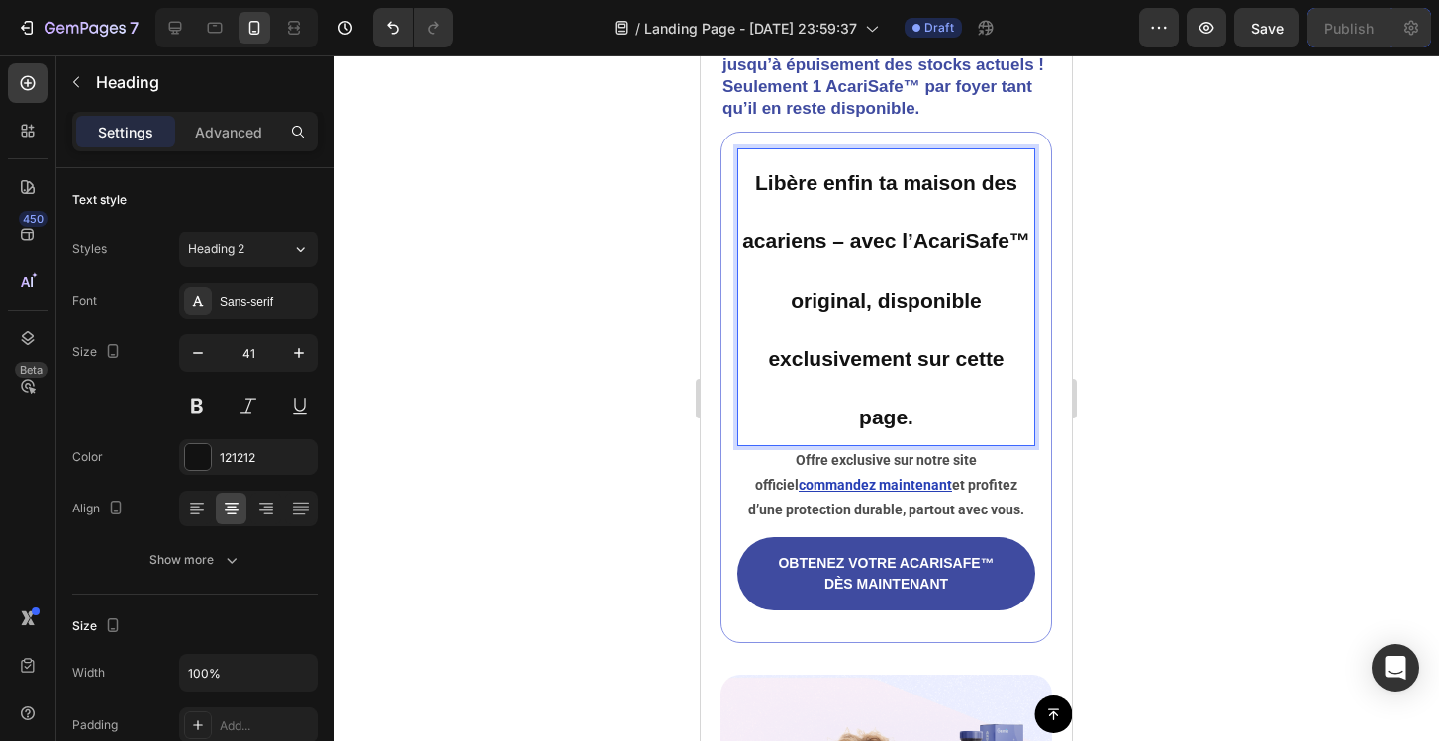
click at [878, 233] on p "Libère enfin ta maison des acariens – avec l’AcariSafe™ original, disponible ex…" at bounding box center [886, 296] width 294 height 293
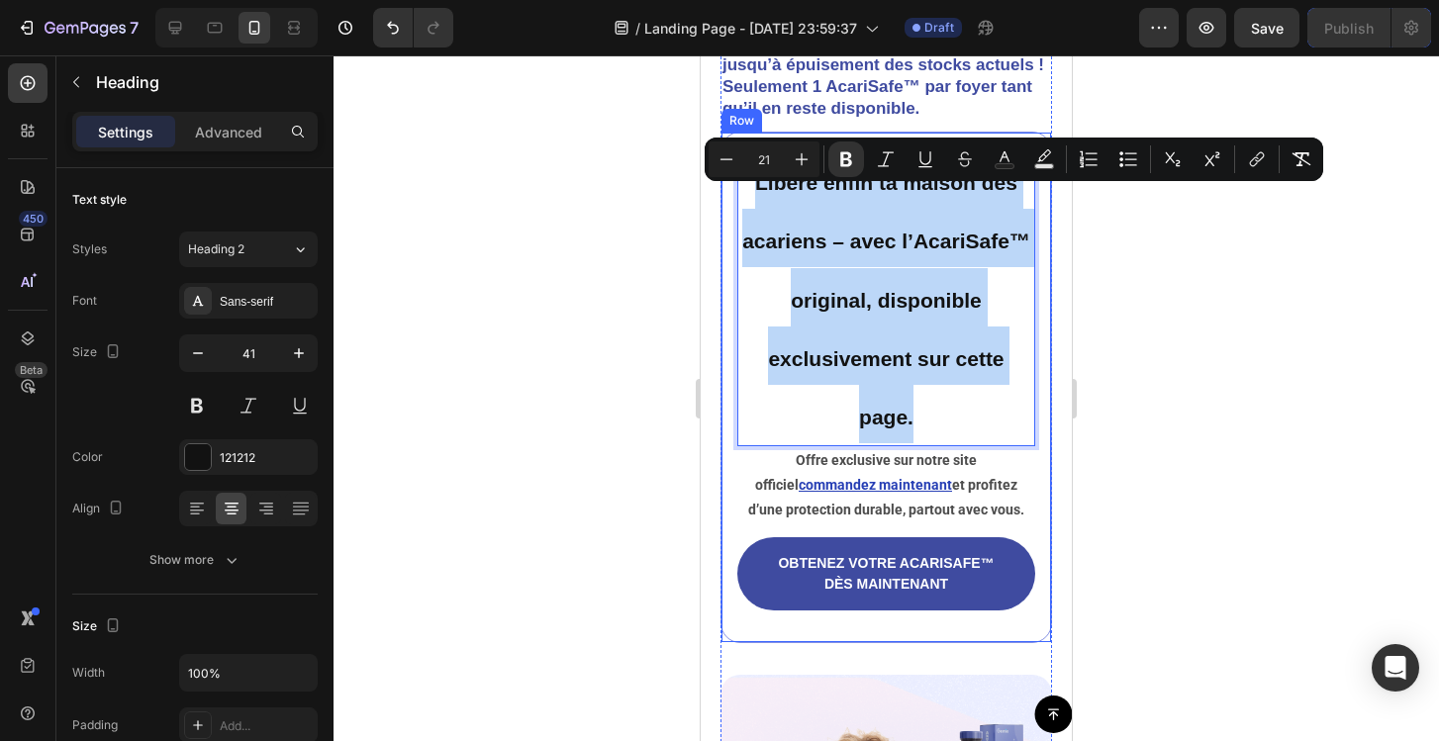
drag, startPoint x: 968, startPoint y: 443, endPoint x: 725, endPoint y: 218, distance: 331.2
click at [725, 218] on div "Libère enfin ta maison des acariens – avec l’AcariSafe™ original, disponible ex…" at bounding box center [886, 388] width 332 height 512
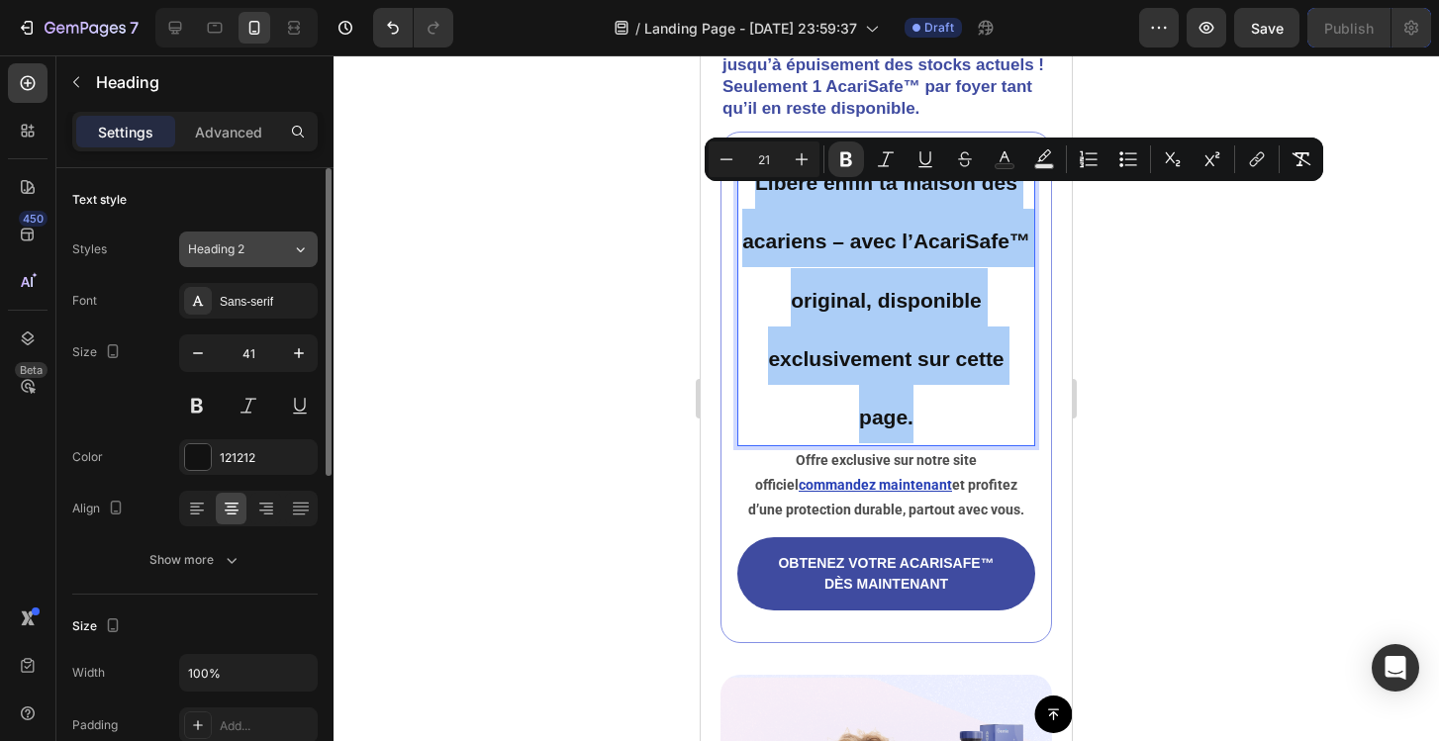
click at [279, 259] on button "Heading 2" at bounding box center [248, 250] width 139 height 36
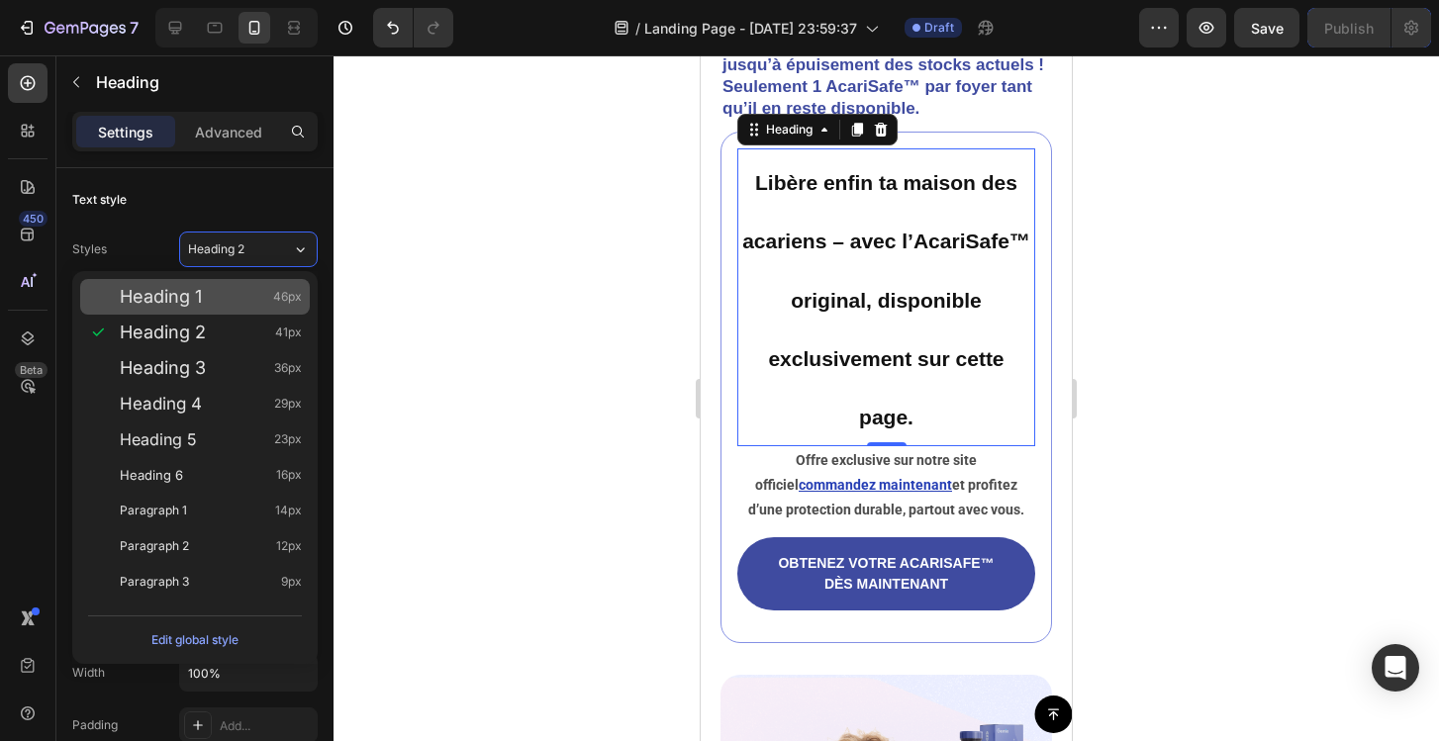
click at [260, 299] on div "Heading 1 46px" at bounding box center [211, 297] width 182 height 20
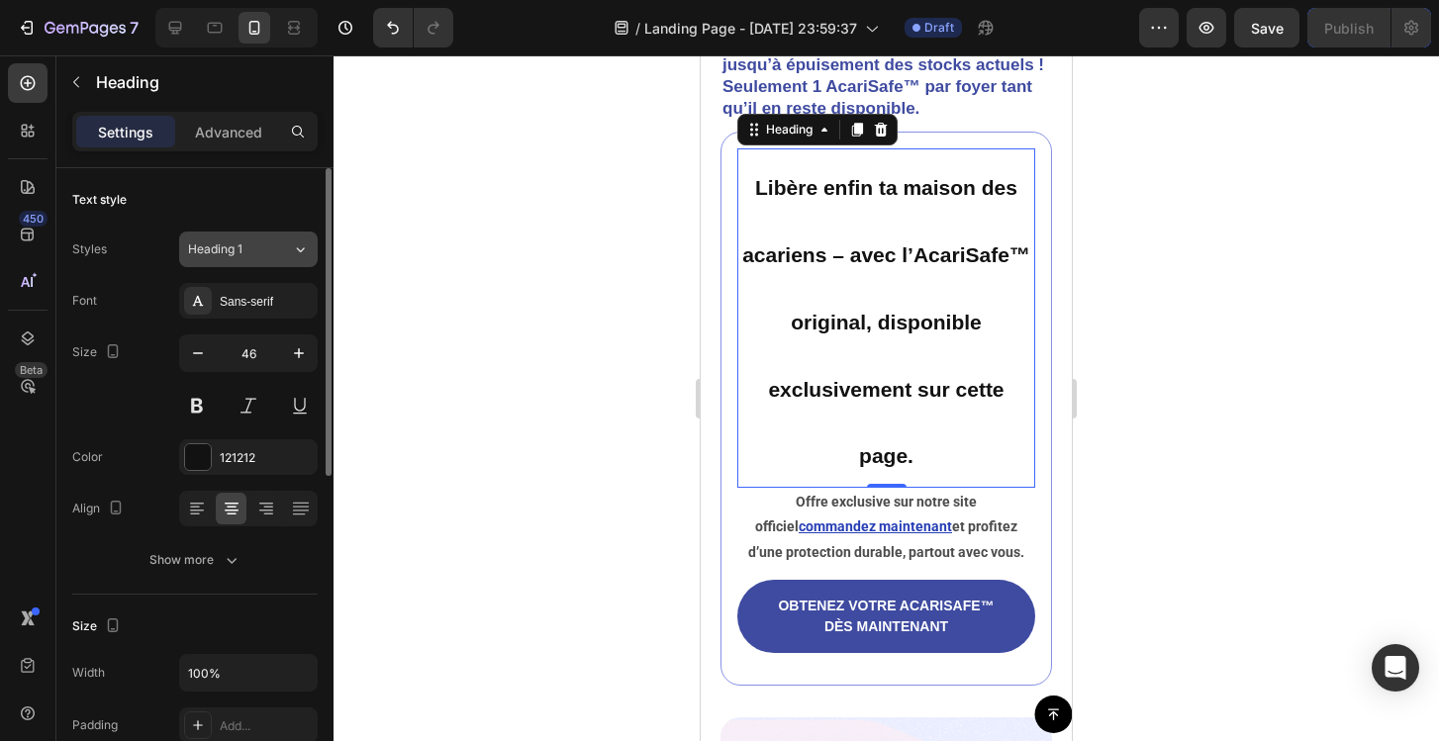
click at [274, 258] on button "Heading 1" at bounding box center [248, 250] width 139 height 36
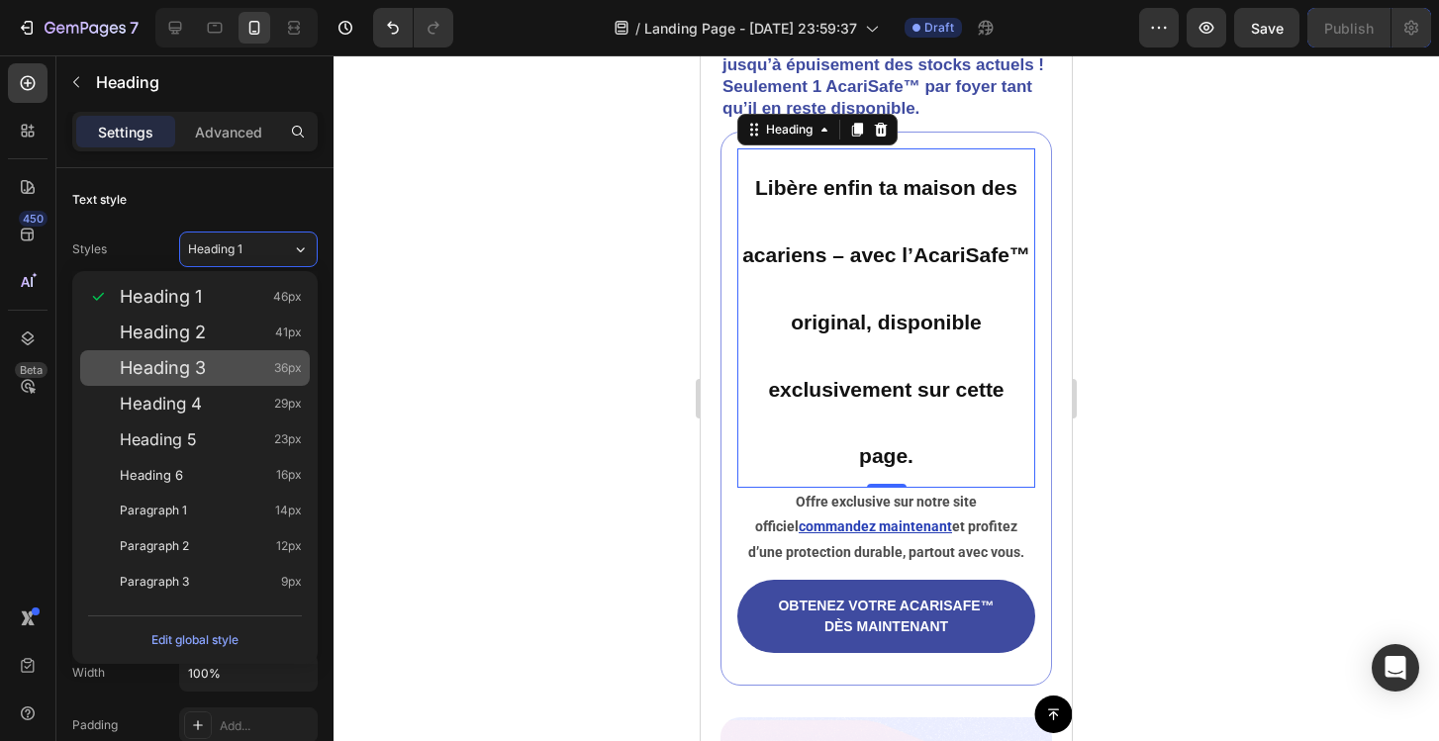
click at [253, 356] on div "Heading 3 36px" at bounding box center [195, 368] width 230 height 36
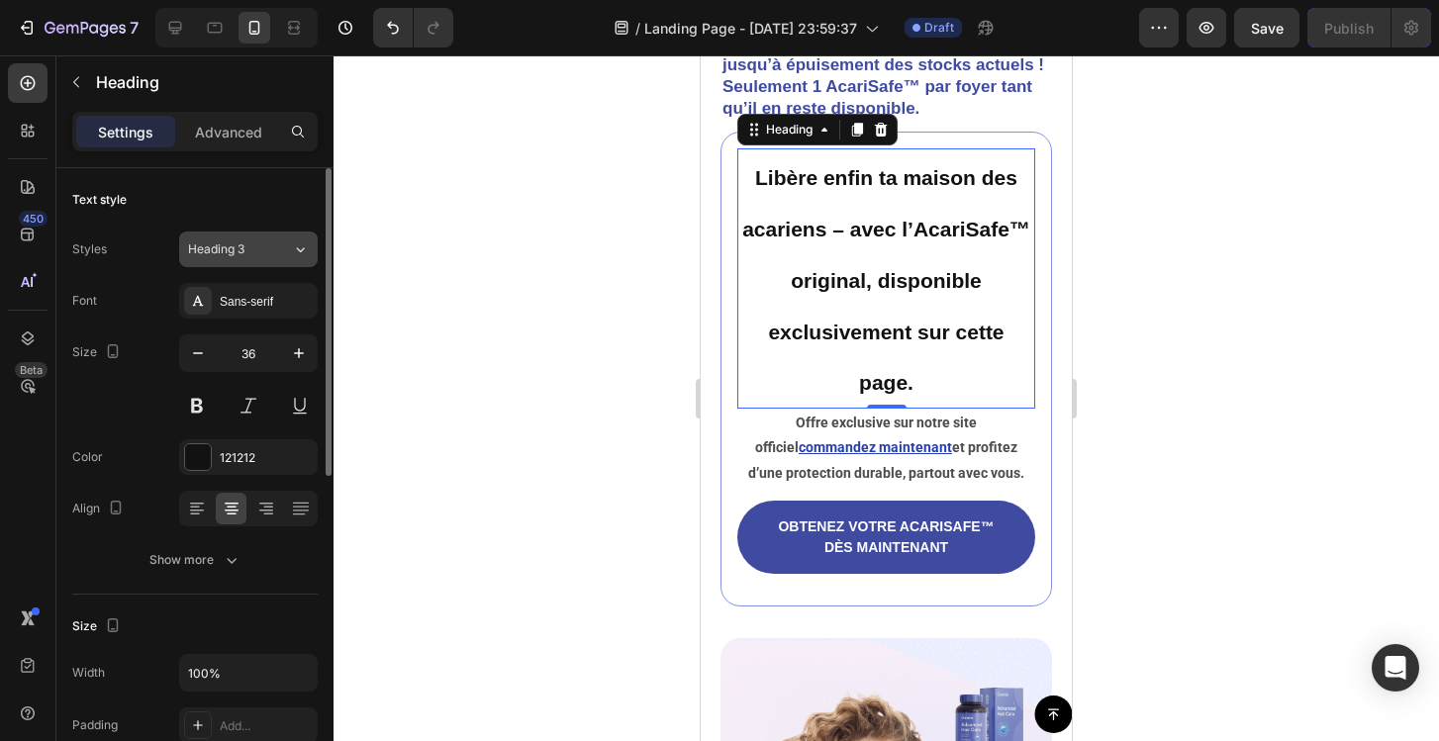
click at [286, 259] on button "Heading 3" at bounding box center [248, 250] width 139 height 36
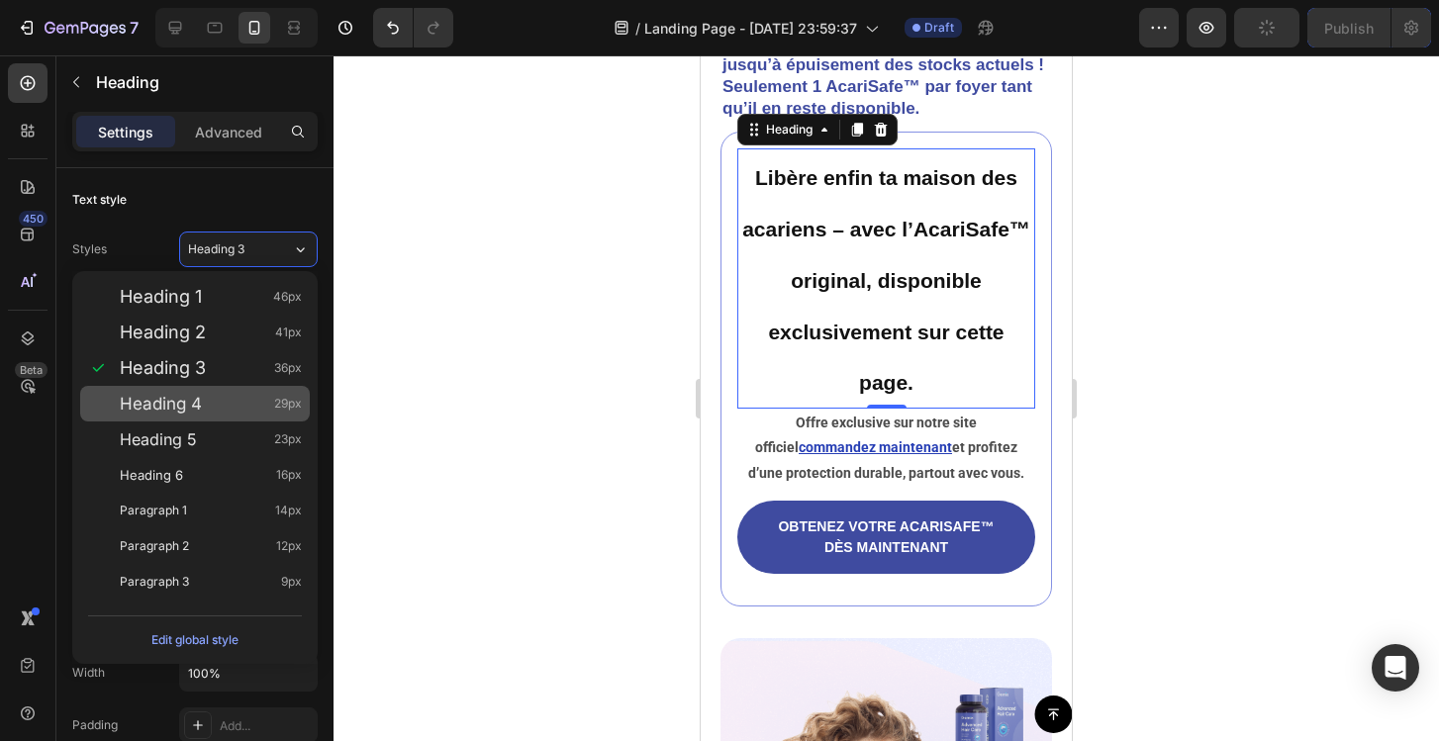
click at [258, 387] on div "Heading 4 29px" at bounding box center [195, 404] width 230 height 36
type input "29"
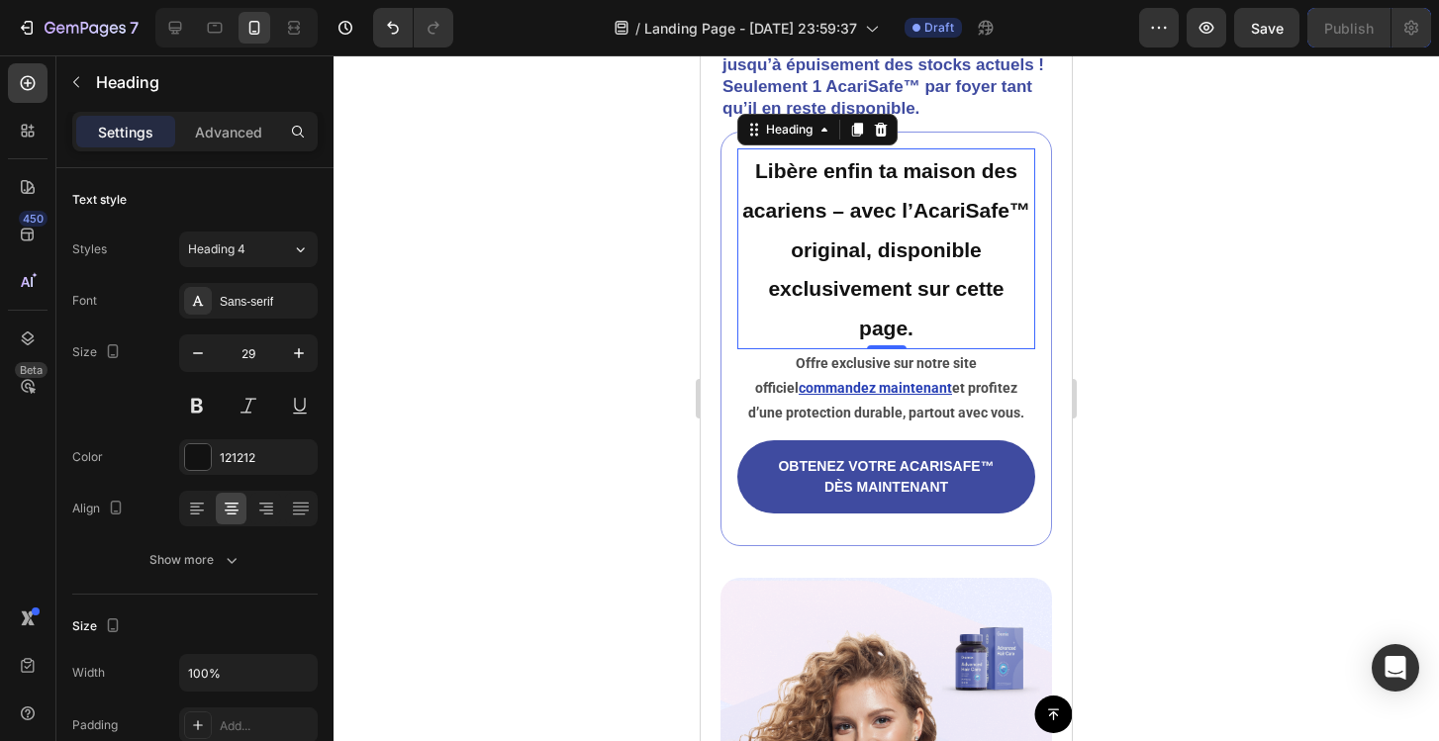
click at [570, 367] on div at bounding box center [886, 398] width 1105 height 686
click at [906, 227] on strong "Libère enfin ta maison des acariens – avec l’AcariSafe™ original, disponible ex…" at bounding box center [886, 249] width 288 height 180
click at [902, 227] on strong "Libère enfin ta maison des acariens – avec l’AcariSafe™ original, disponible ex…" at bounding box center [886, 249] width 288 height 180
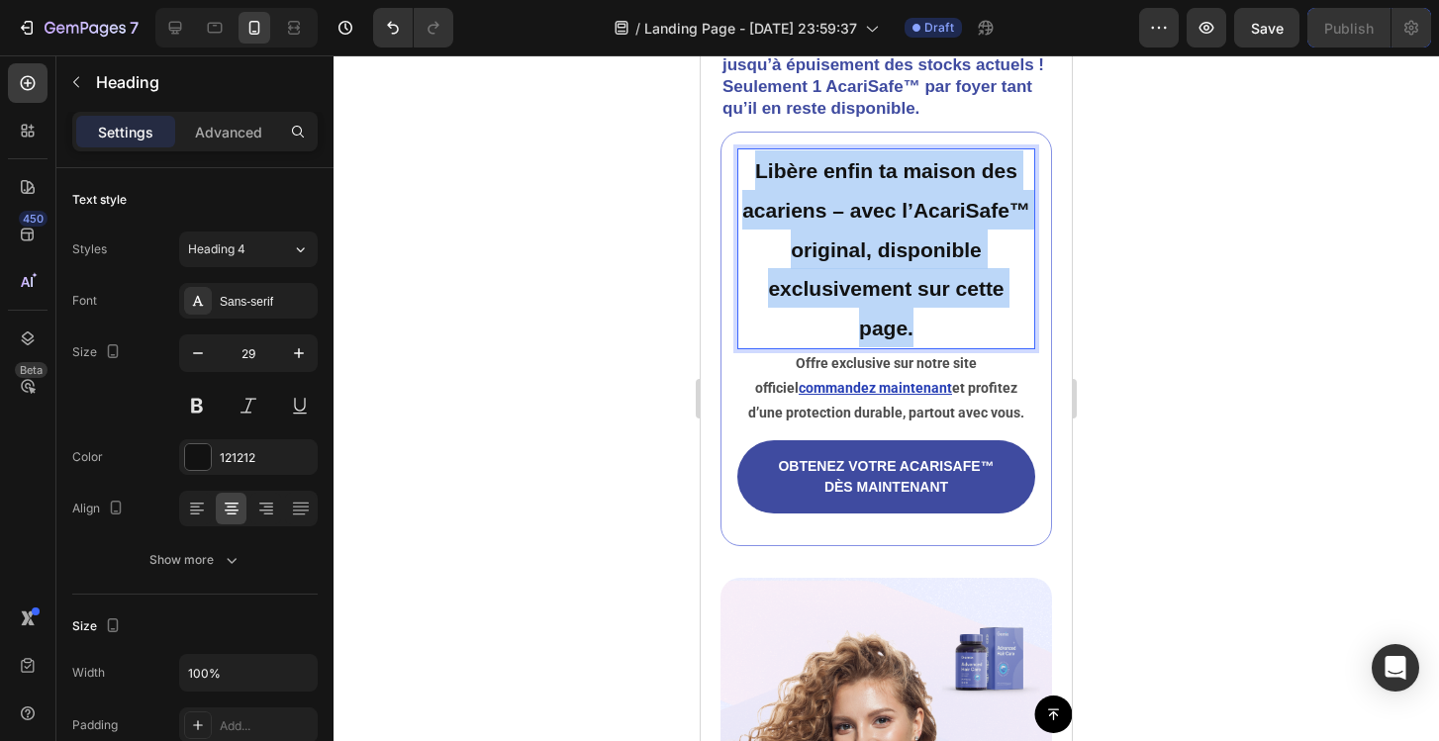
click at [902, 227] on strong "Libère enfin ta maison des acariens – avec l’AcariSafe™ original, disponible ex…" at bounding box center [886, 249] width 288 height 180
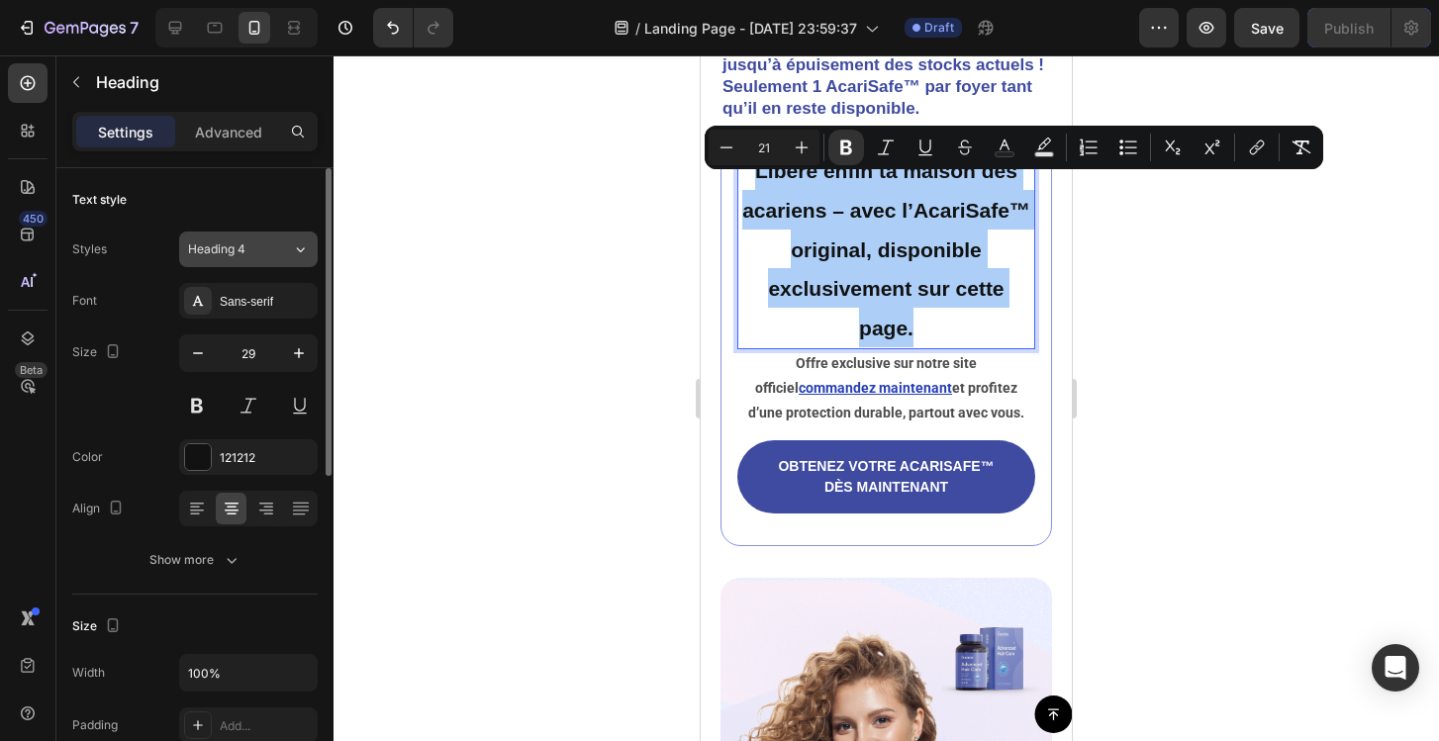
click at [243, 253] on span "Heading 4" at bounding box center [216, 249] width 57 height 18
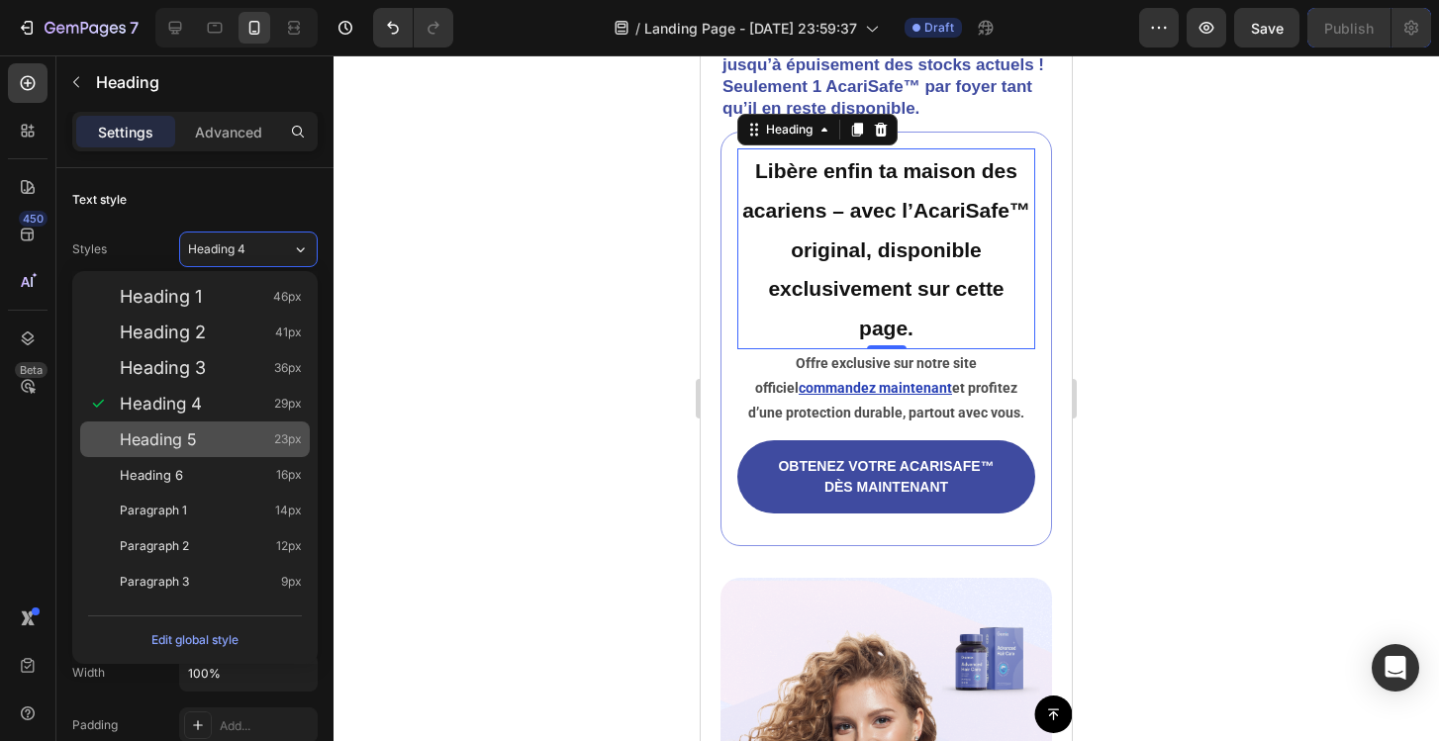
click at [240, 434] on div "Heading 5 23px" at bounding box center [211, 440] width 182 height 20
type input "23"
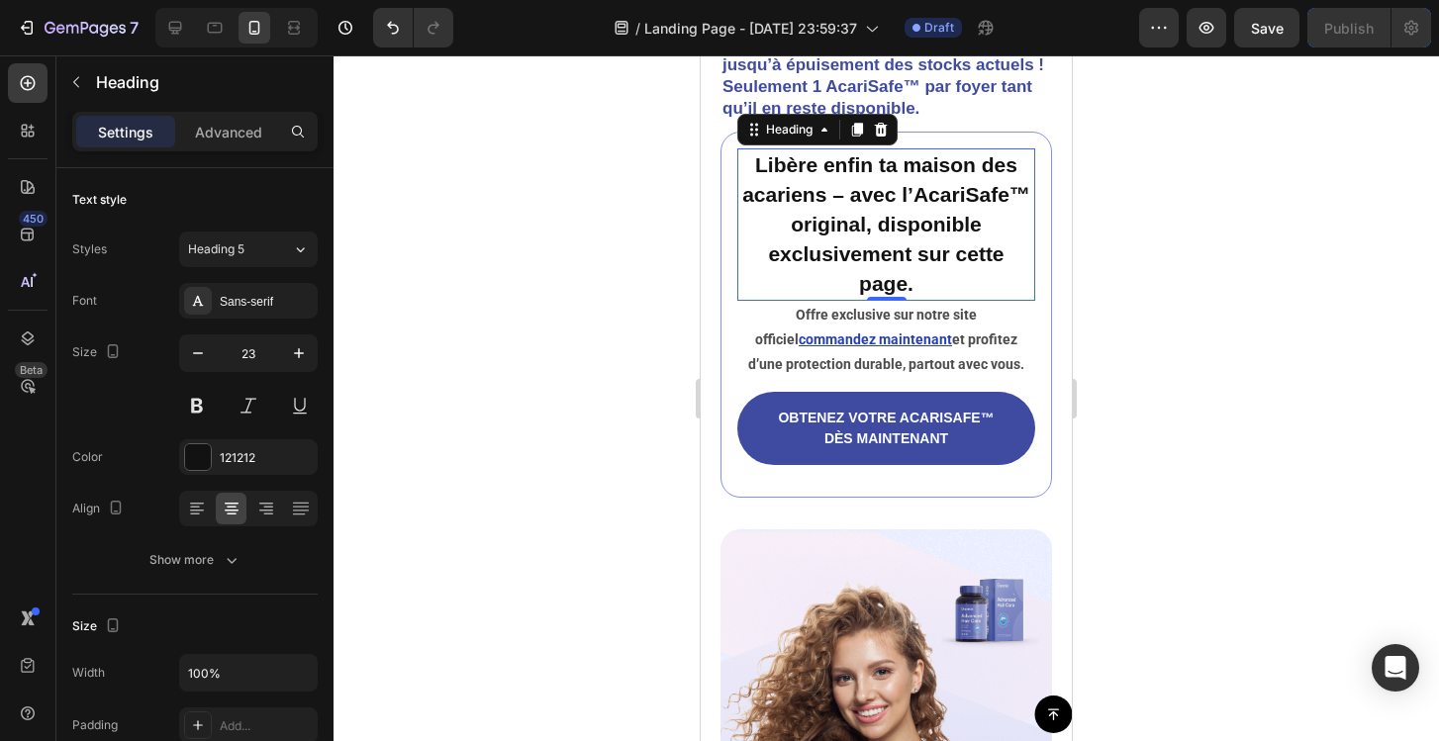
click at [658, 312] on div at bounding box center [886, 398] width 1105 height 686
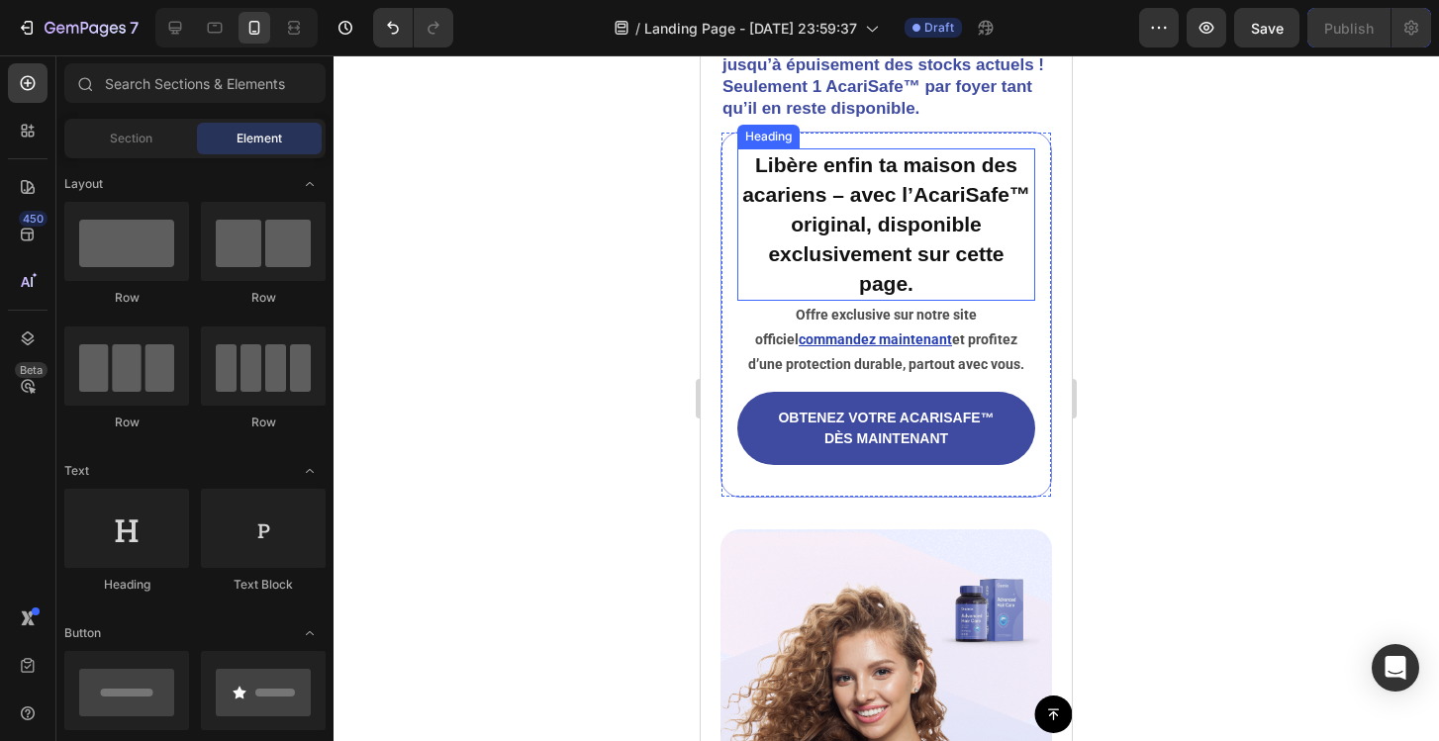
click at [852, 222] on strong "Libère enfin ta maison des acariens – avec l’AcariSafe™ original, disponible ex…" at bounding box center [886, 224] width 288 height 142
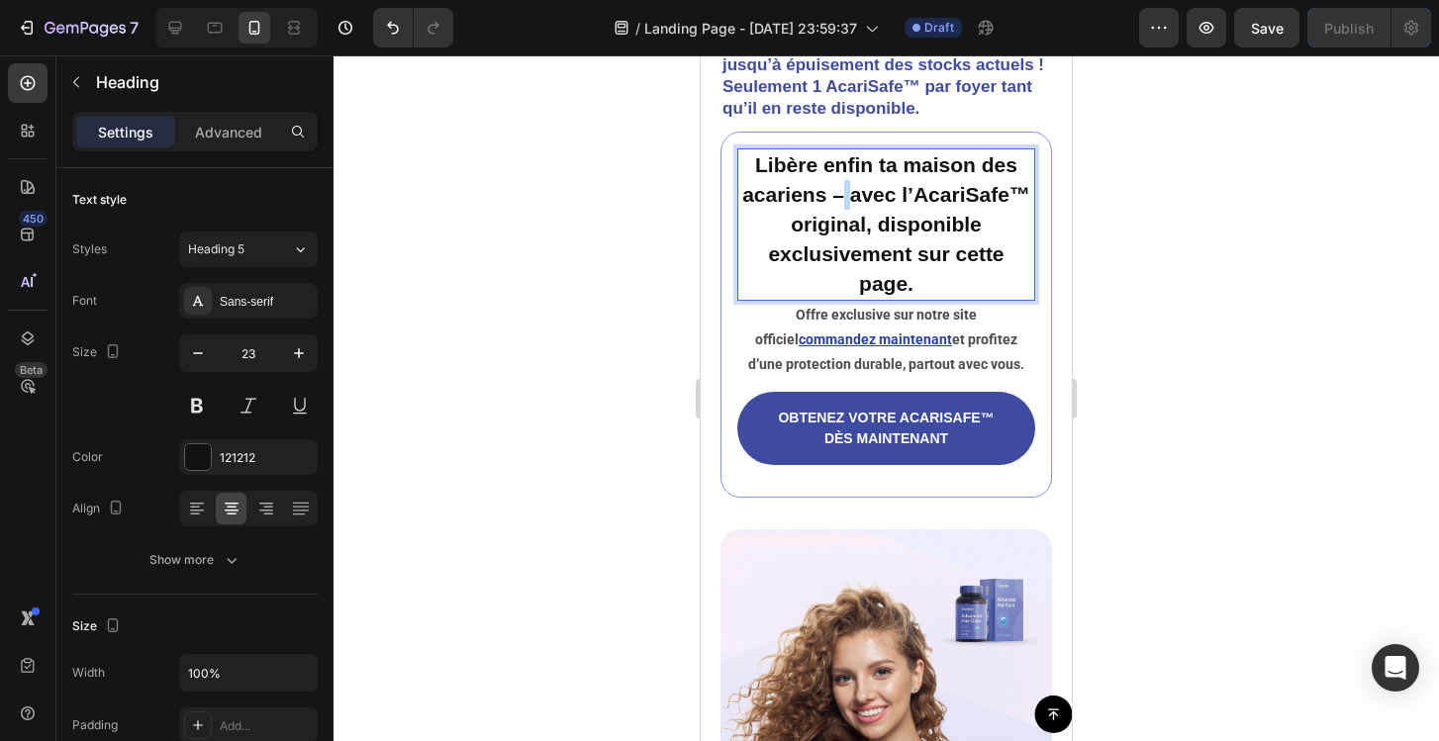
click at [846, 215] on strong "Libère enfin ta maison des acariens – avec l’AcariSafe™ original, disponible ex…" at bounding box center [886, 224] width 288 height 142
click at [840, 215] on strong "Libère enfin ta maison des acariens avec l’AcariSafe™ original, disponible excl…" at bounding box center [886, 224] width 270 height 142
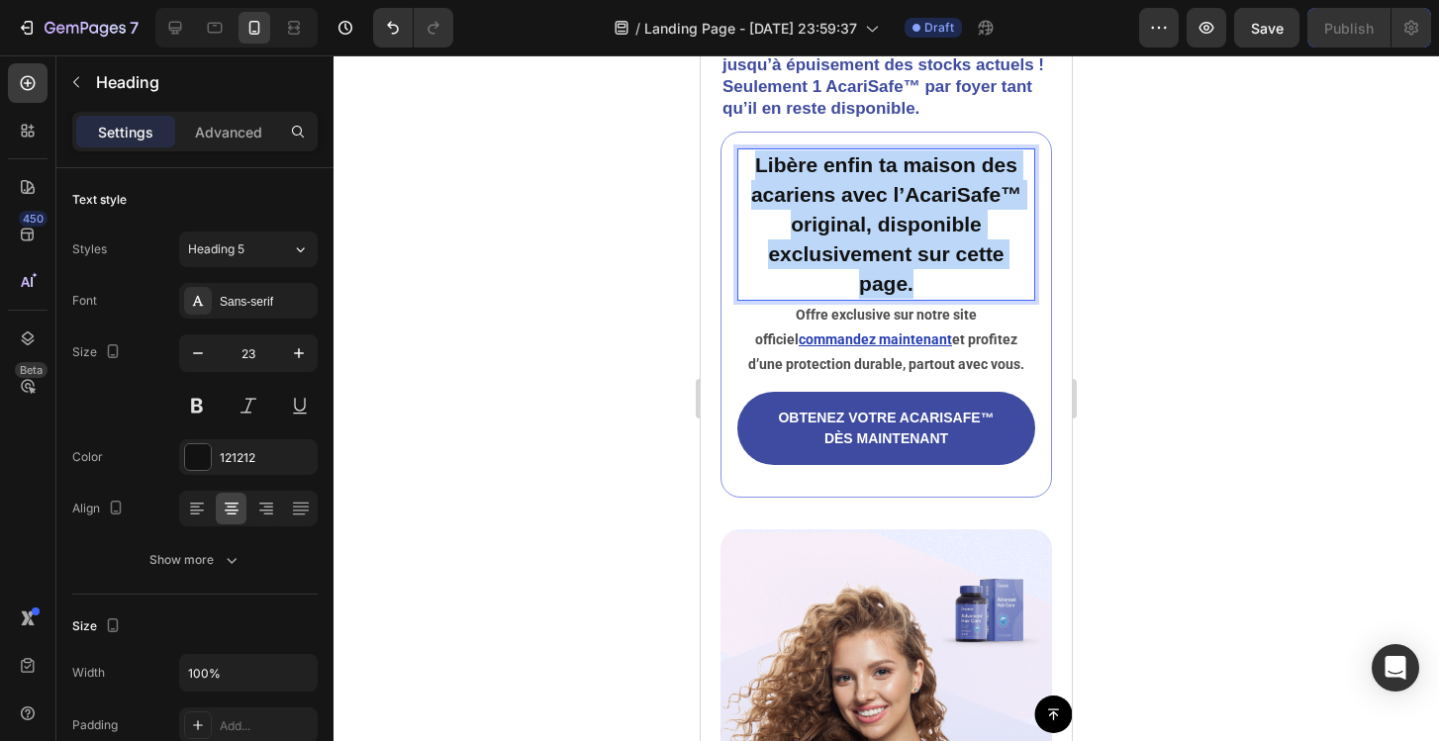
click at [840, 215] on strong "Libère enfin ta maison des acariens avec l’AcariSafe™ original, disponible excl…" at bounding box center [886, 224] width 270 height 142
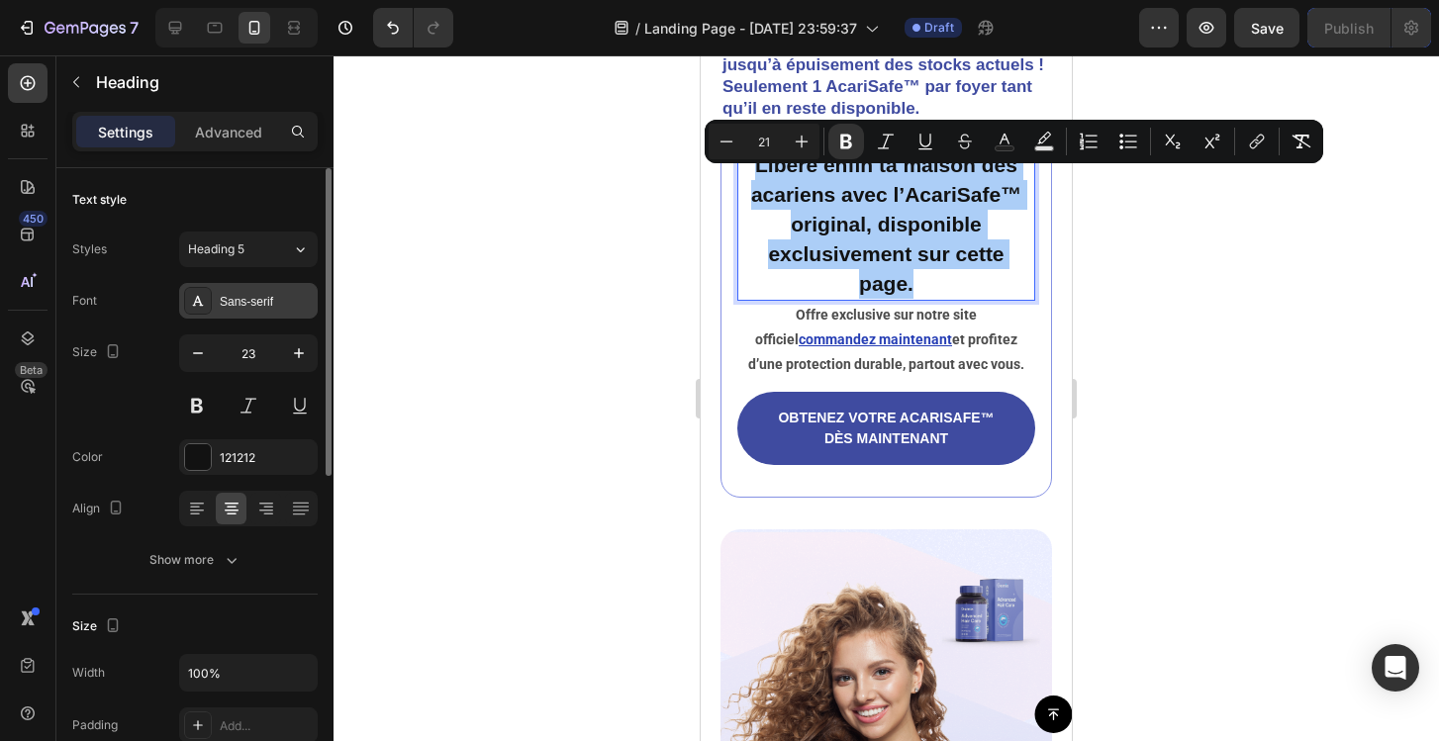
click at [276, 290] on div "Sans-serif" at bounding box center [248, 301] width 139 height 36
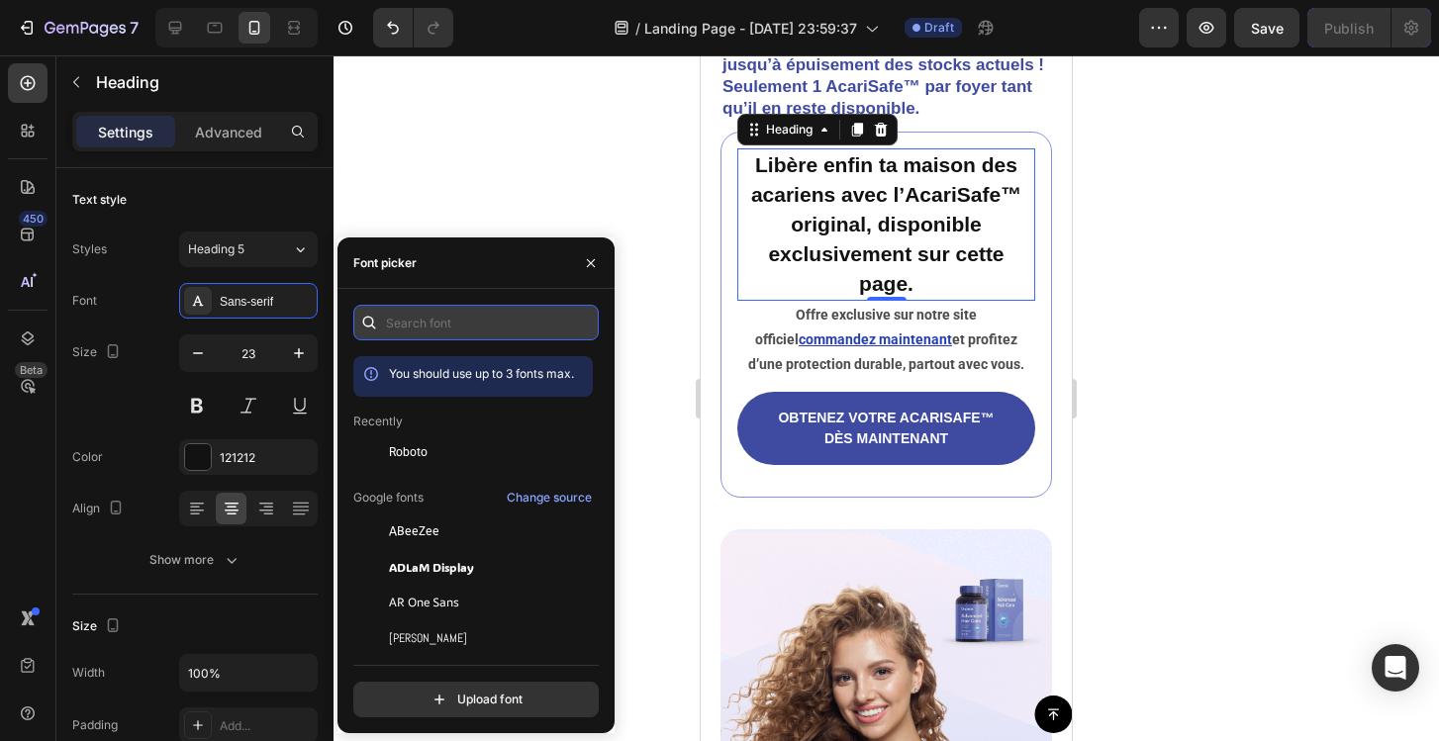
click at [428, 331] on input "text" at bounding box center [475, 323] width 245 height 36
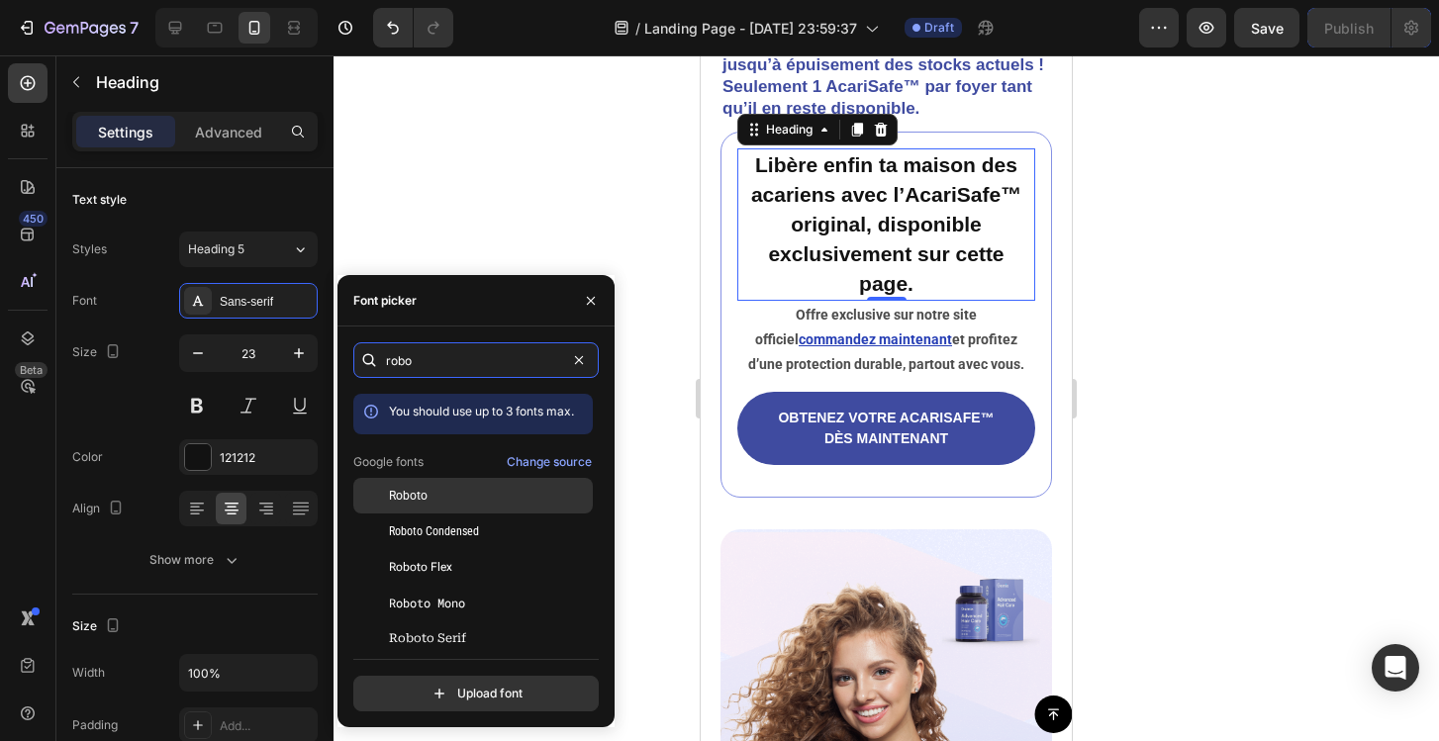
type input "robo"
click at [431, 488] on div "Roboto" at bounding box center [489, 496] width 200 height 18
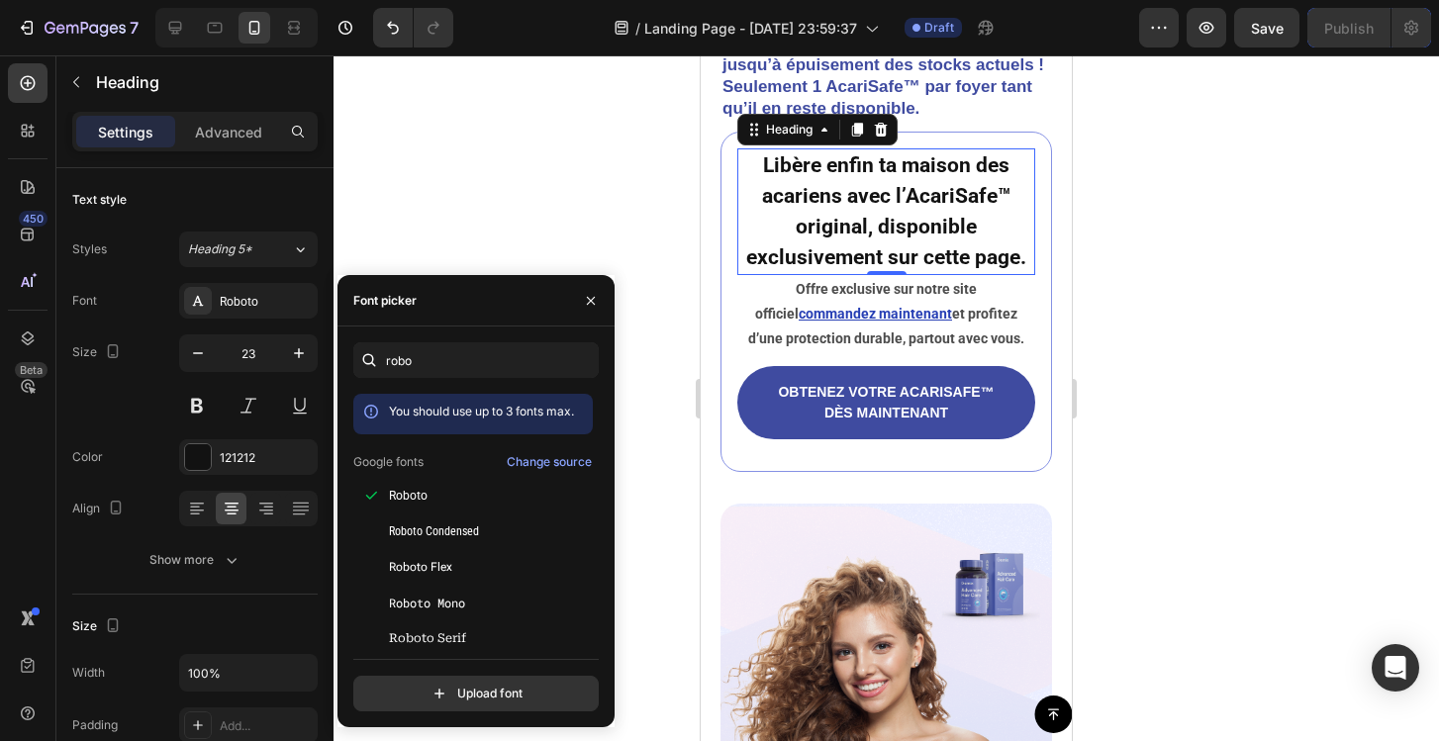
click at [603, 215] on div at bounding box center [886, 398] width 1105 height 686
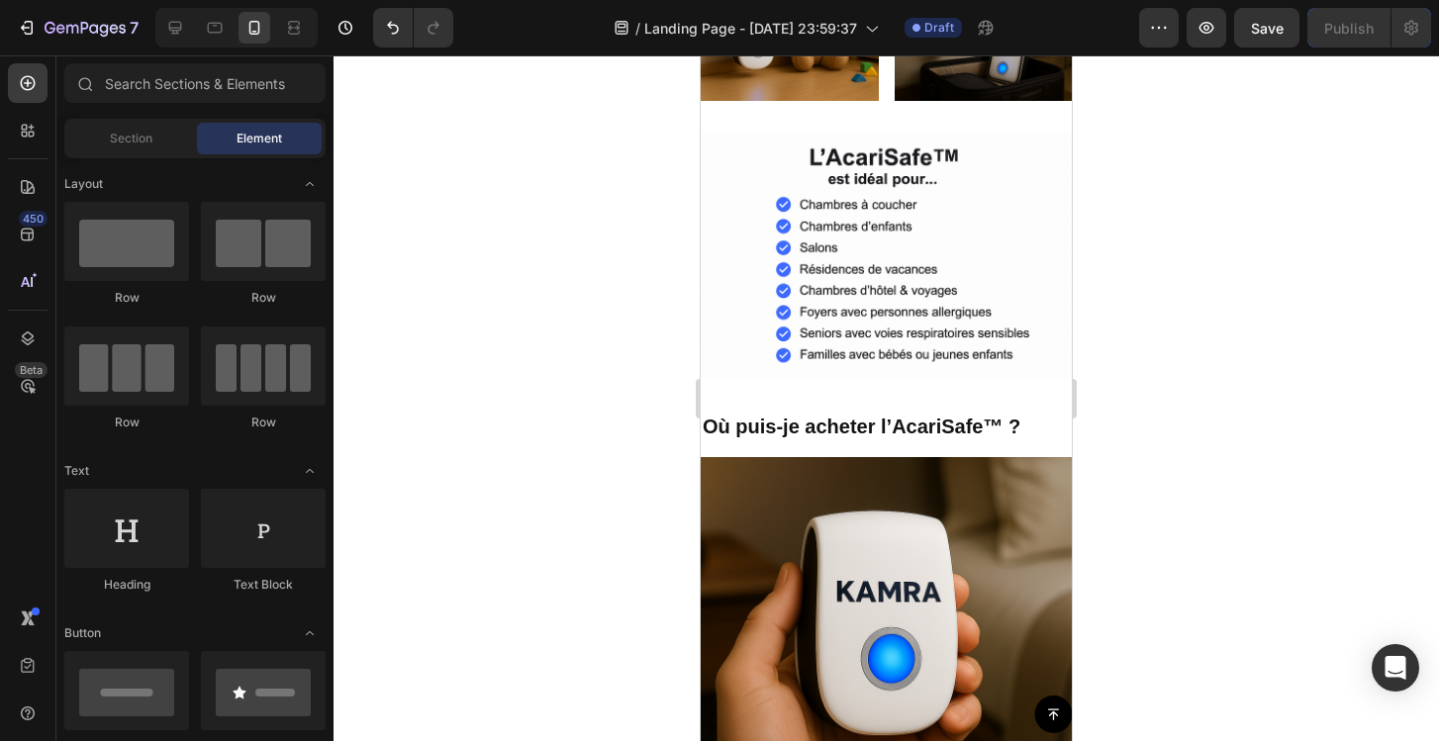
scroll to position [7862, 0]
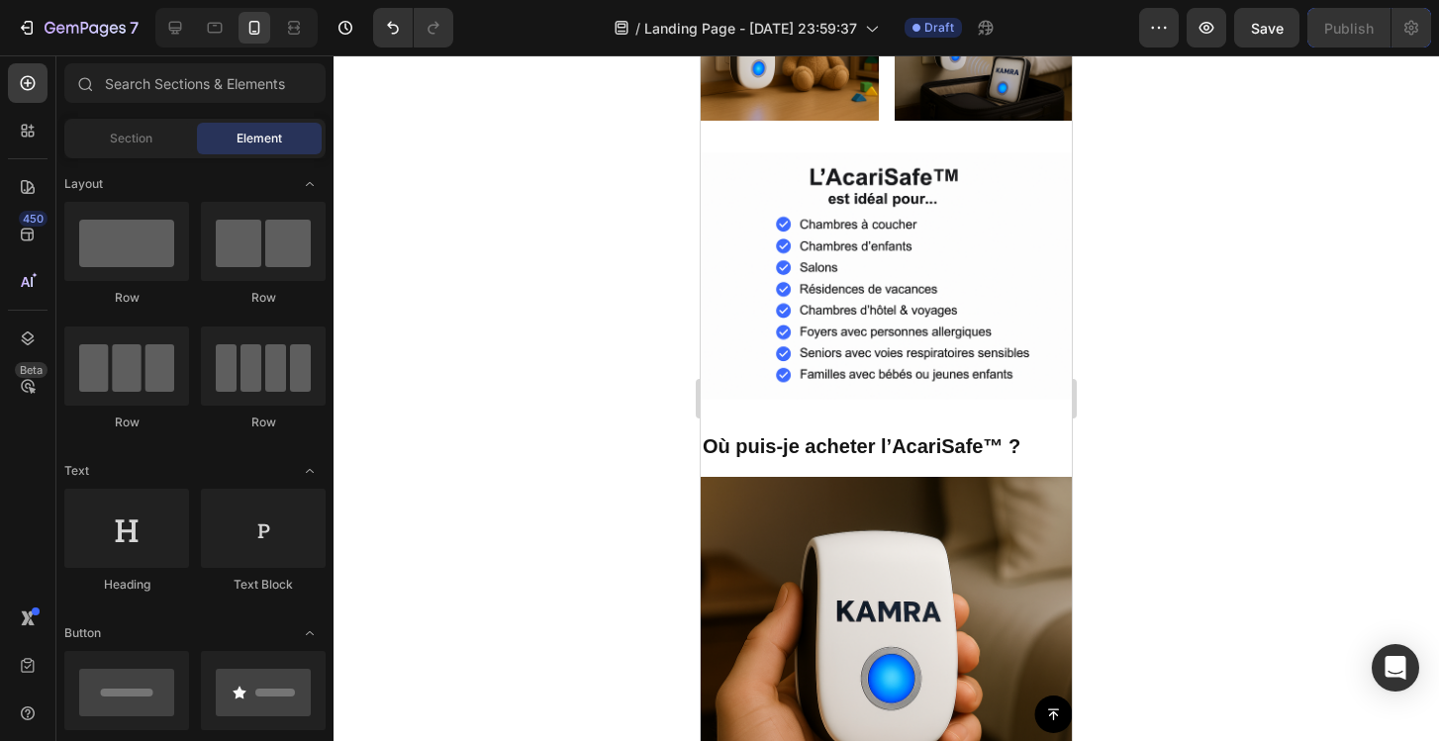
click at [1192, 316] on div at bounding box center [886, 398] width 1105 height 686
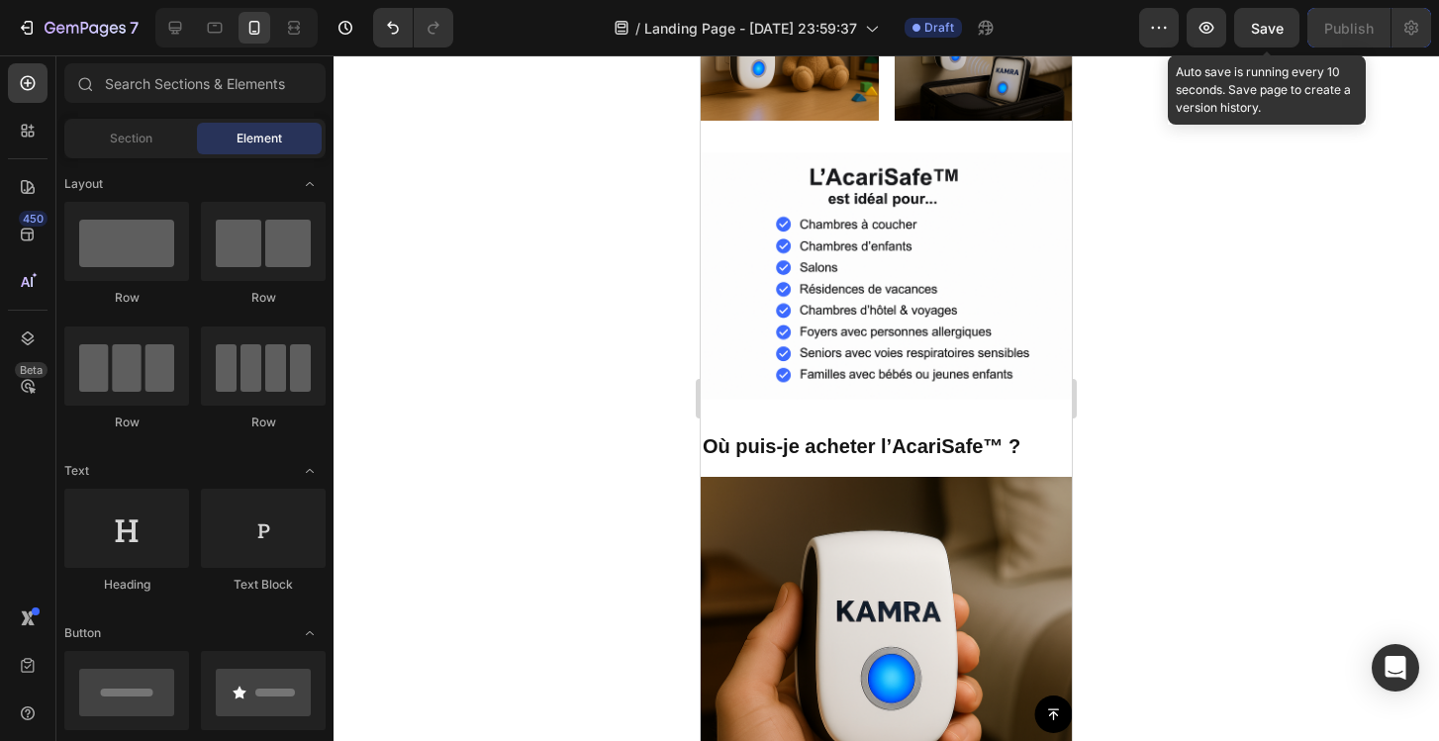
click at [1283, 30] on span "Save" at bounding box center [1267, 28] width 33 height 17
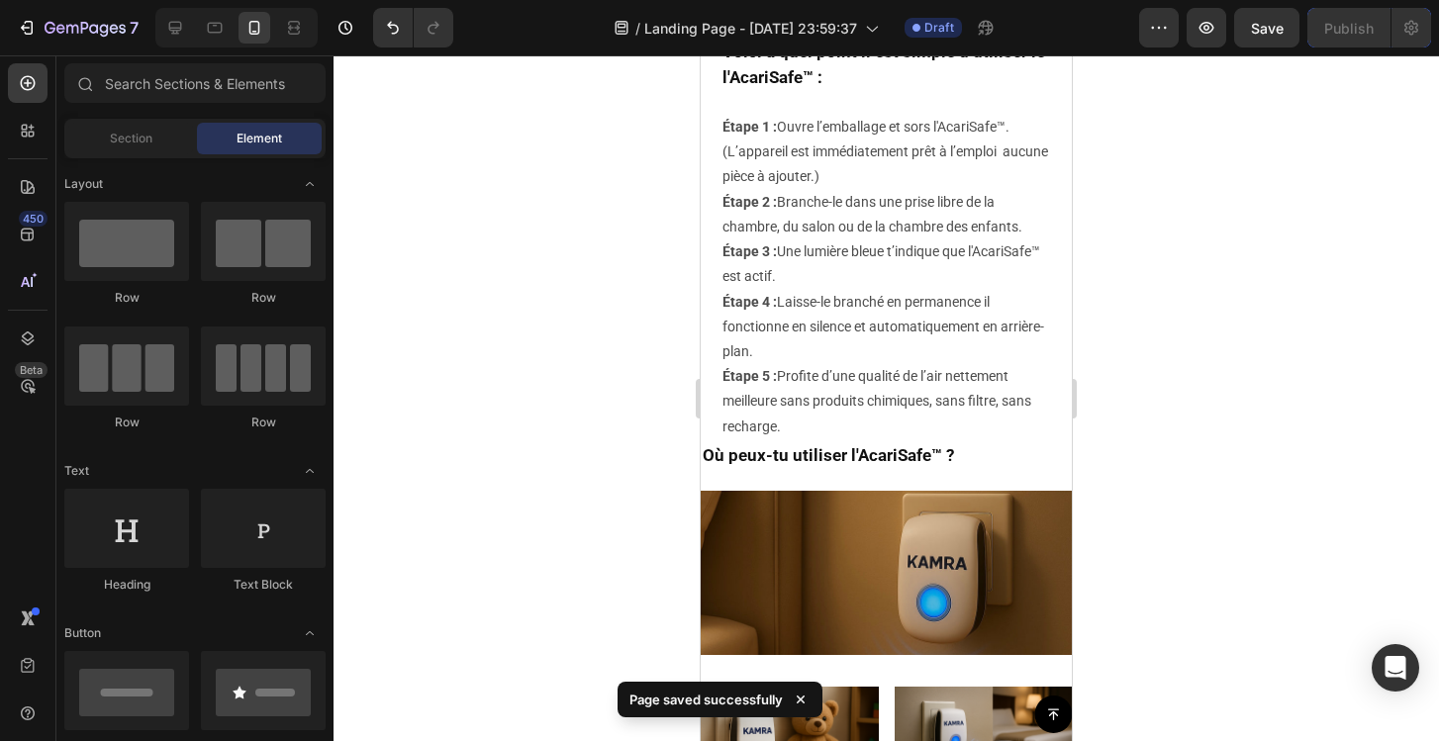
scroll to position [6465, 0]
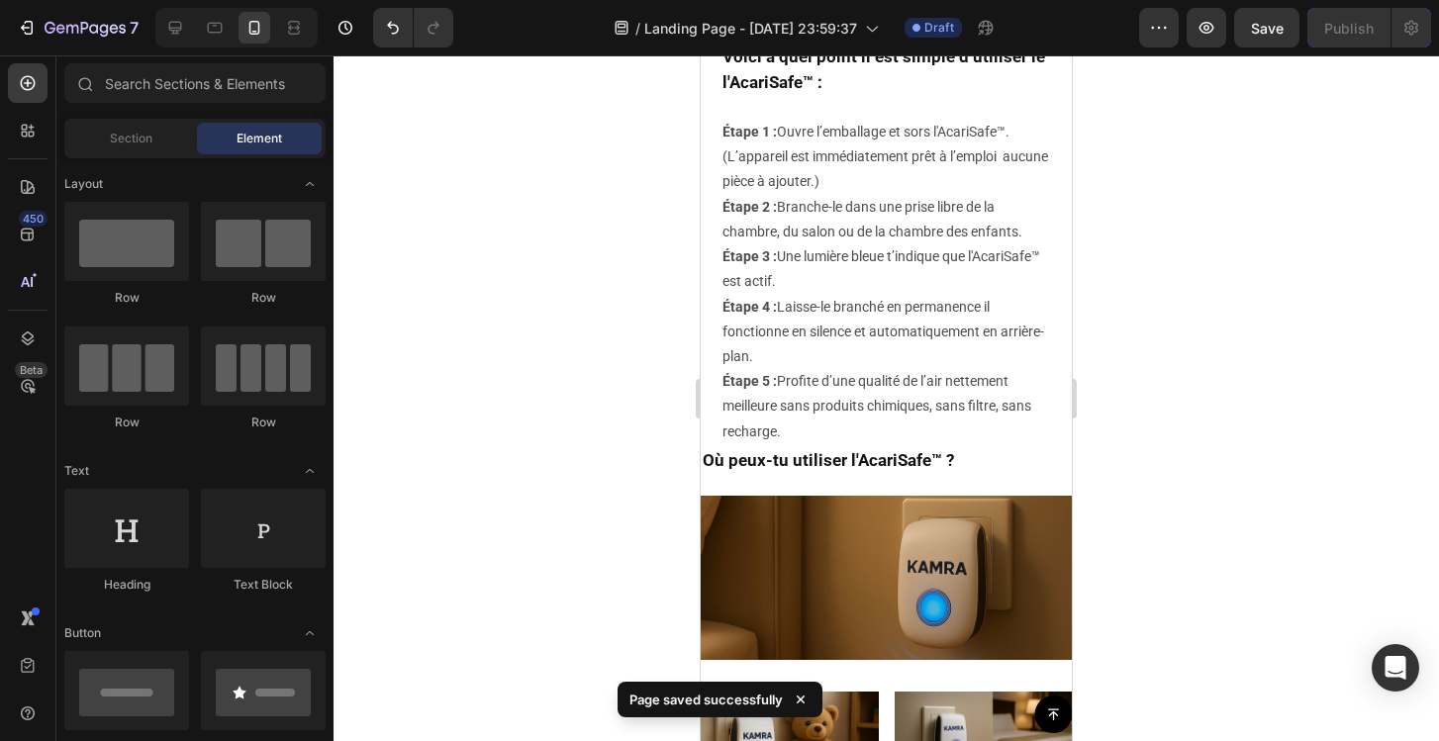
click at [1310, 358] on div at bounding box center [886, 398] width 1105 height 686
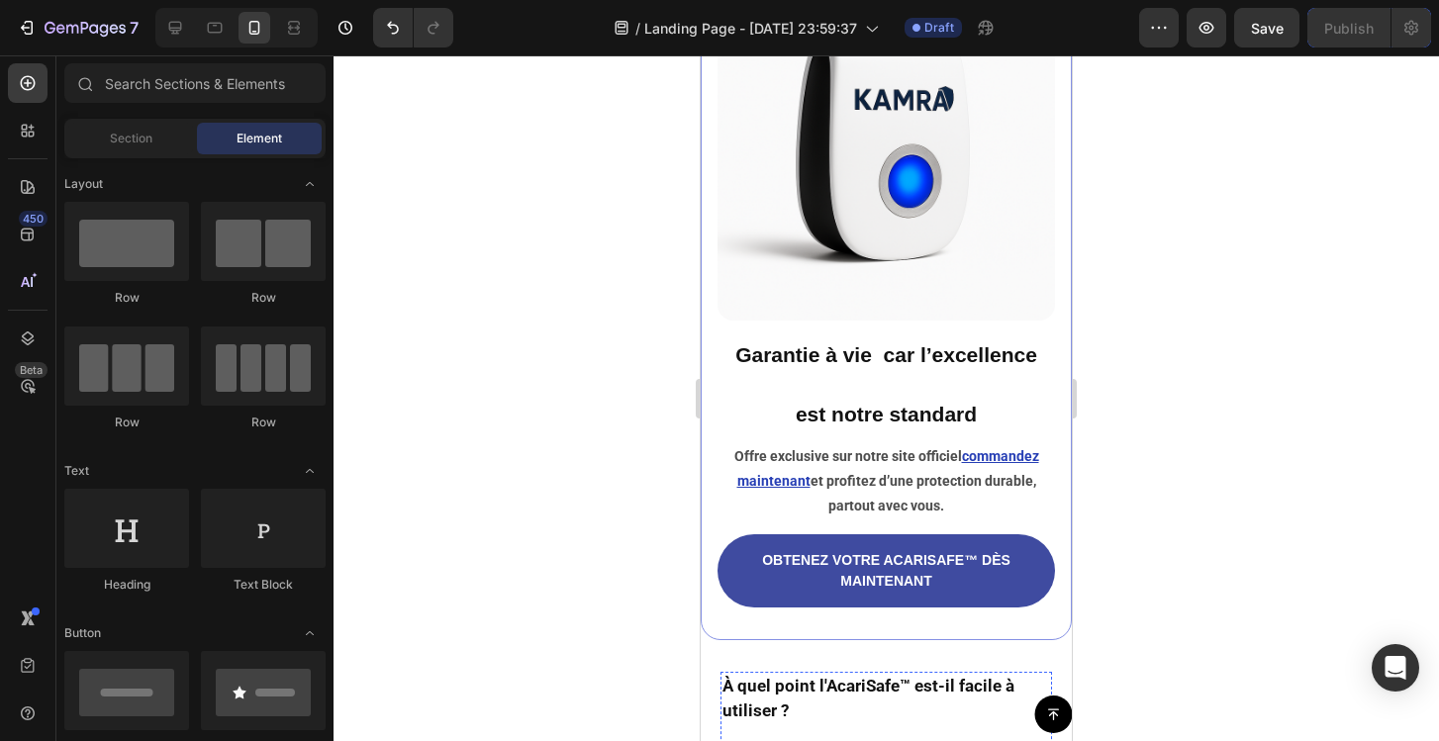
scroll to position [5391, 0]
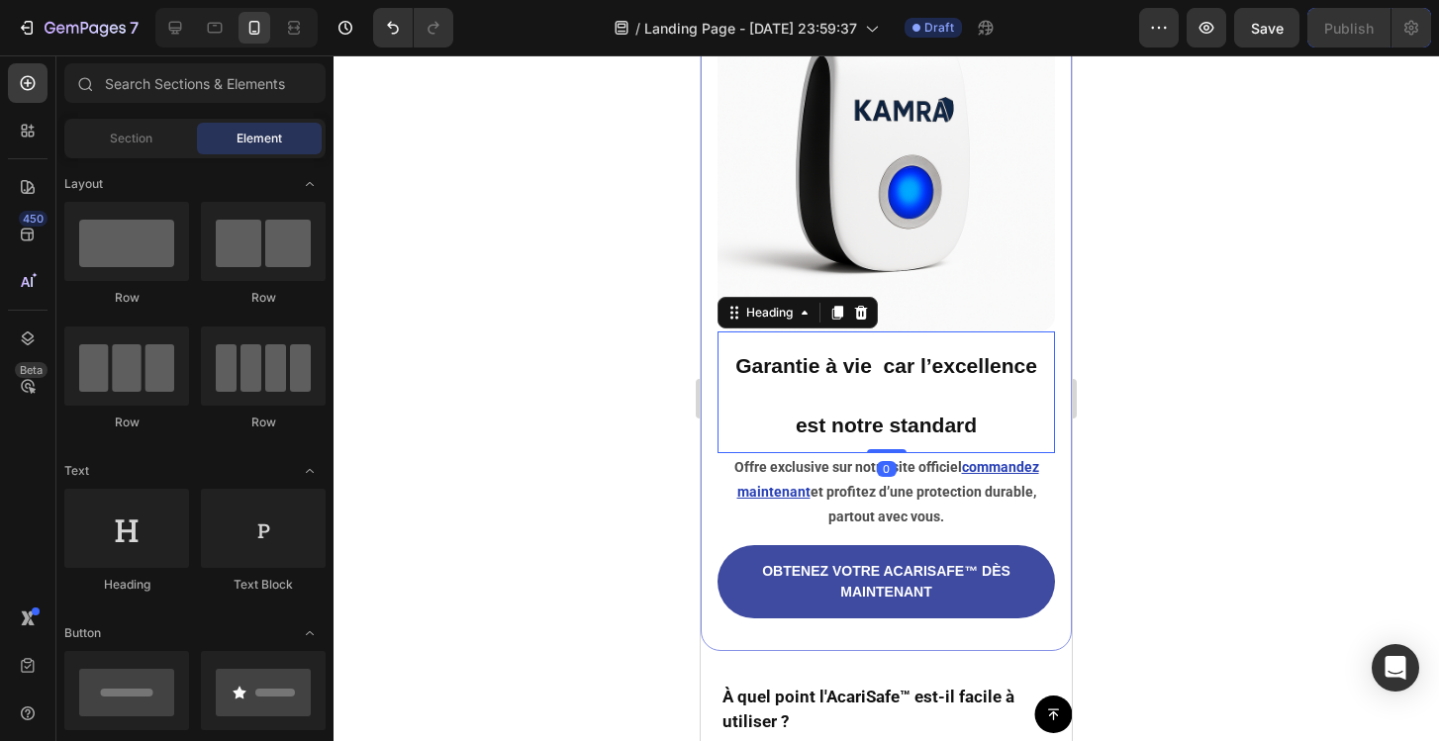
click at [939, 391] on h2 "Garantie à vie car l’excellence est notre standard" at bounding box center [885, 393] width 337 height 122
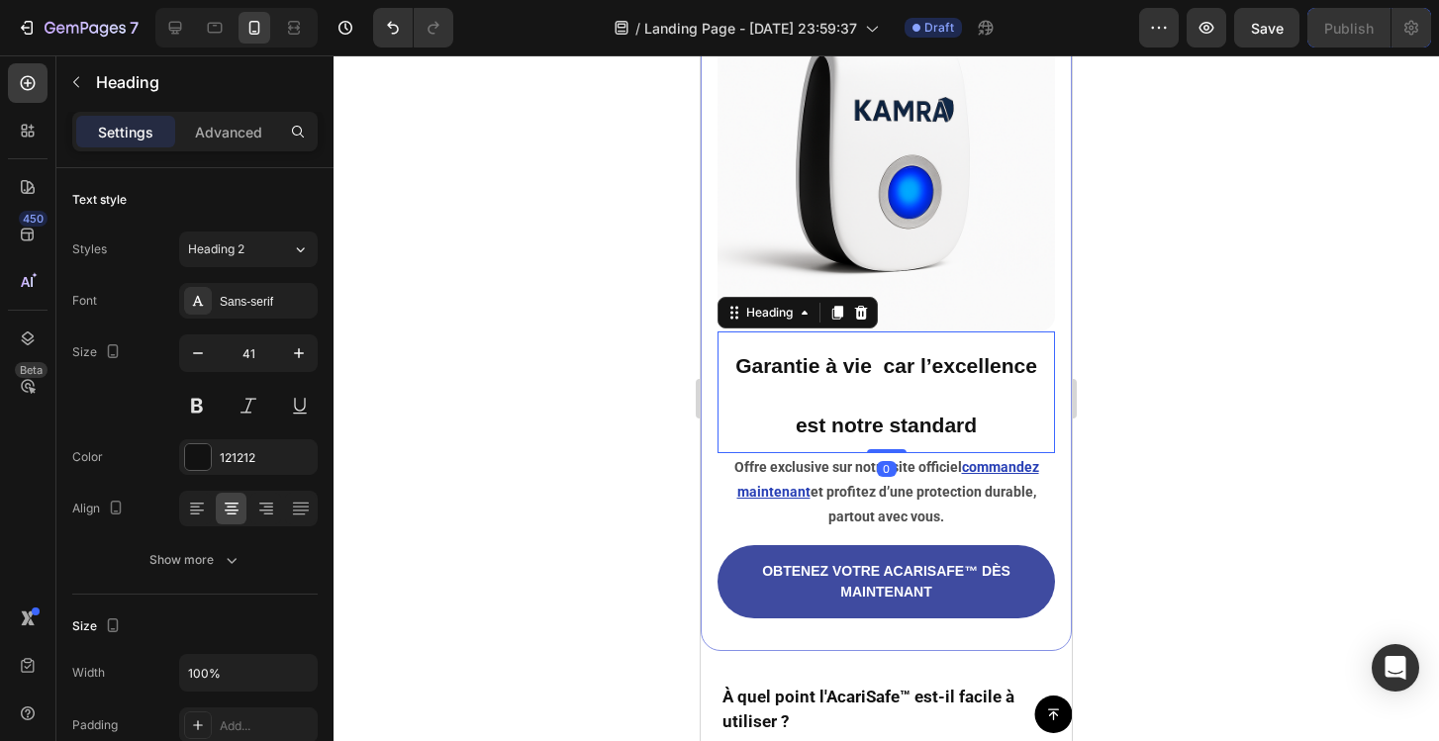
click at [939, 391] on h2 "Garantie à vie car l’excellence est notre standard" at bounding box center [885, 393] width 337 height 122
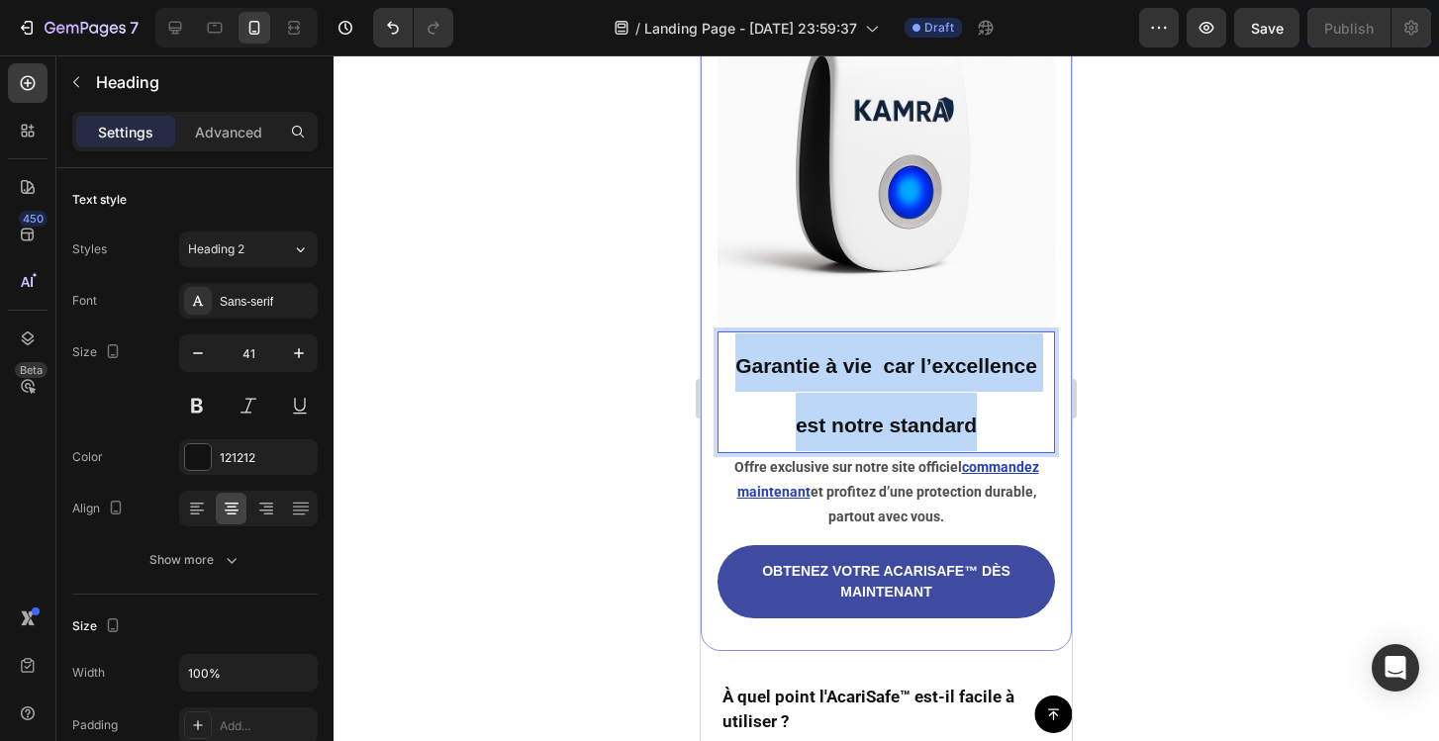
click at [939, 391] on p "Garantie à vie car l’excellence est notre standard" at bounding box center [886, 393] width 334 height 118
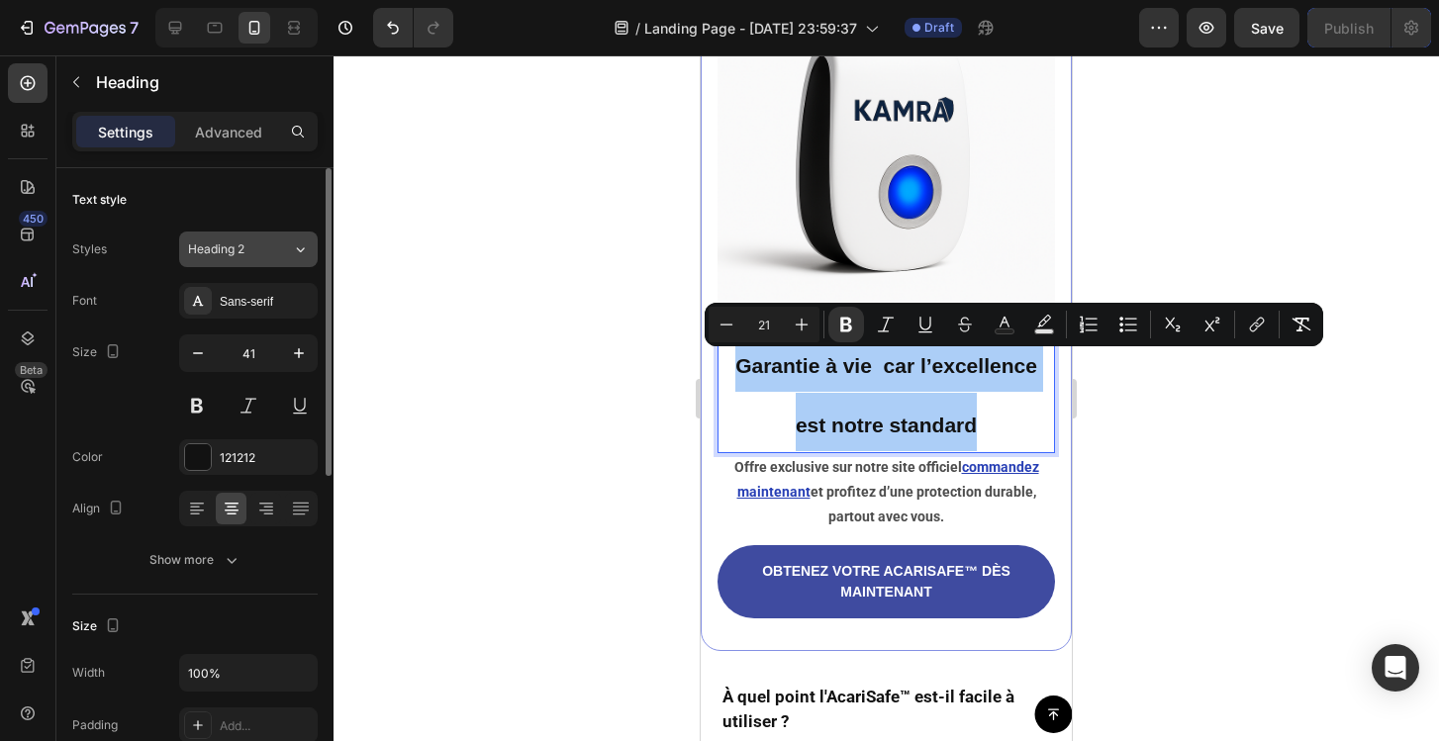
click at [239, 242] on span "Heading 2" at bounding box center [216, 249] width 56 height 18
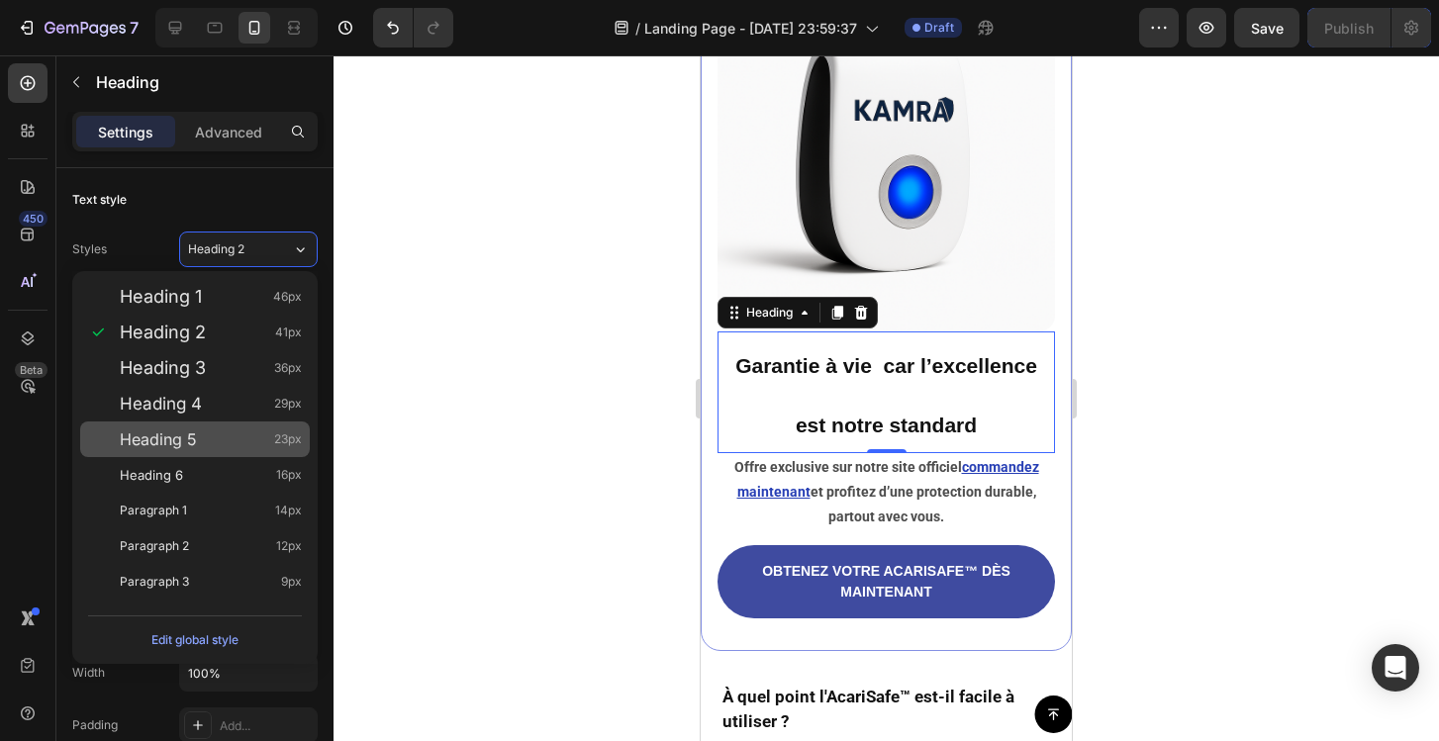
click at [234, 445] on div "Heading 5 23px" at bounding box center [211, 440] width 182 height 20
type input "23"
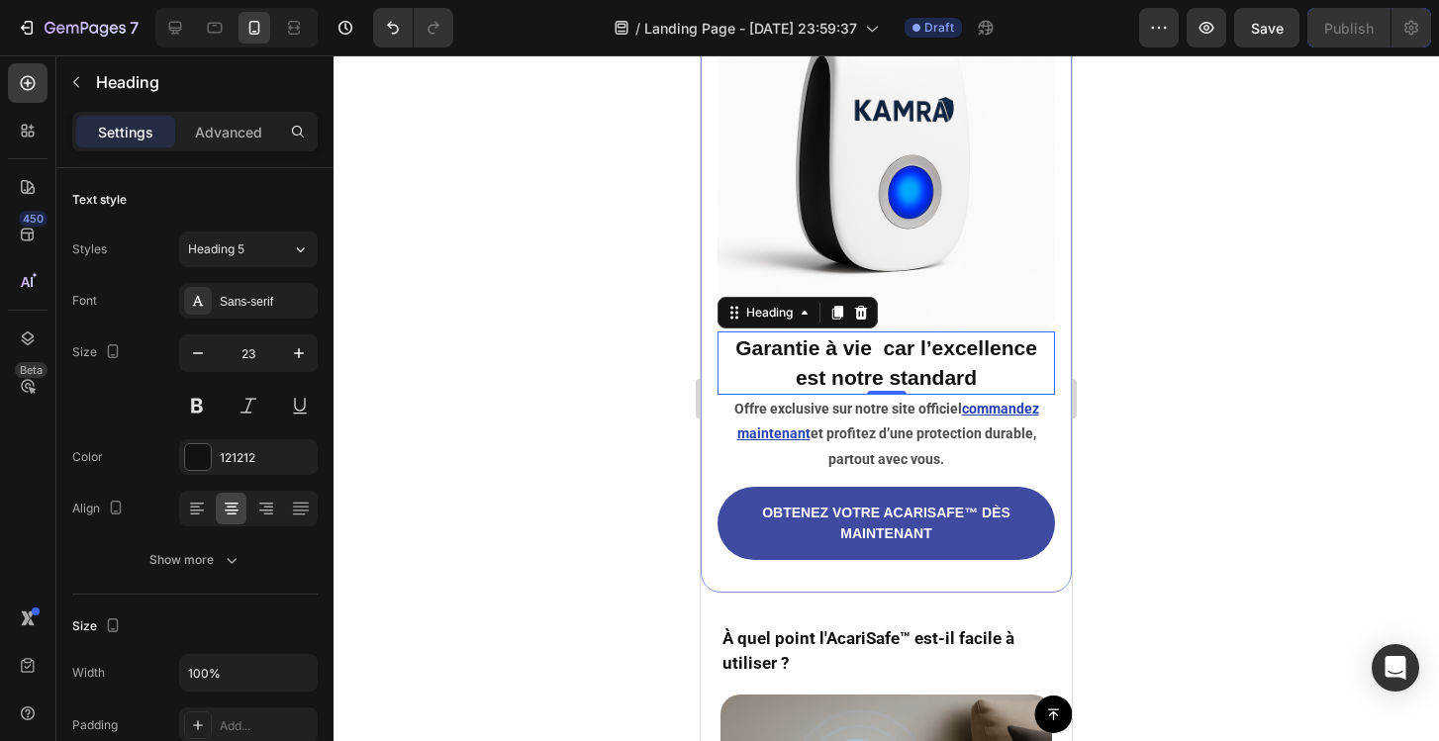
click at [636, 372] on div at bounding box center [886, 398] width 1105 height 686
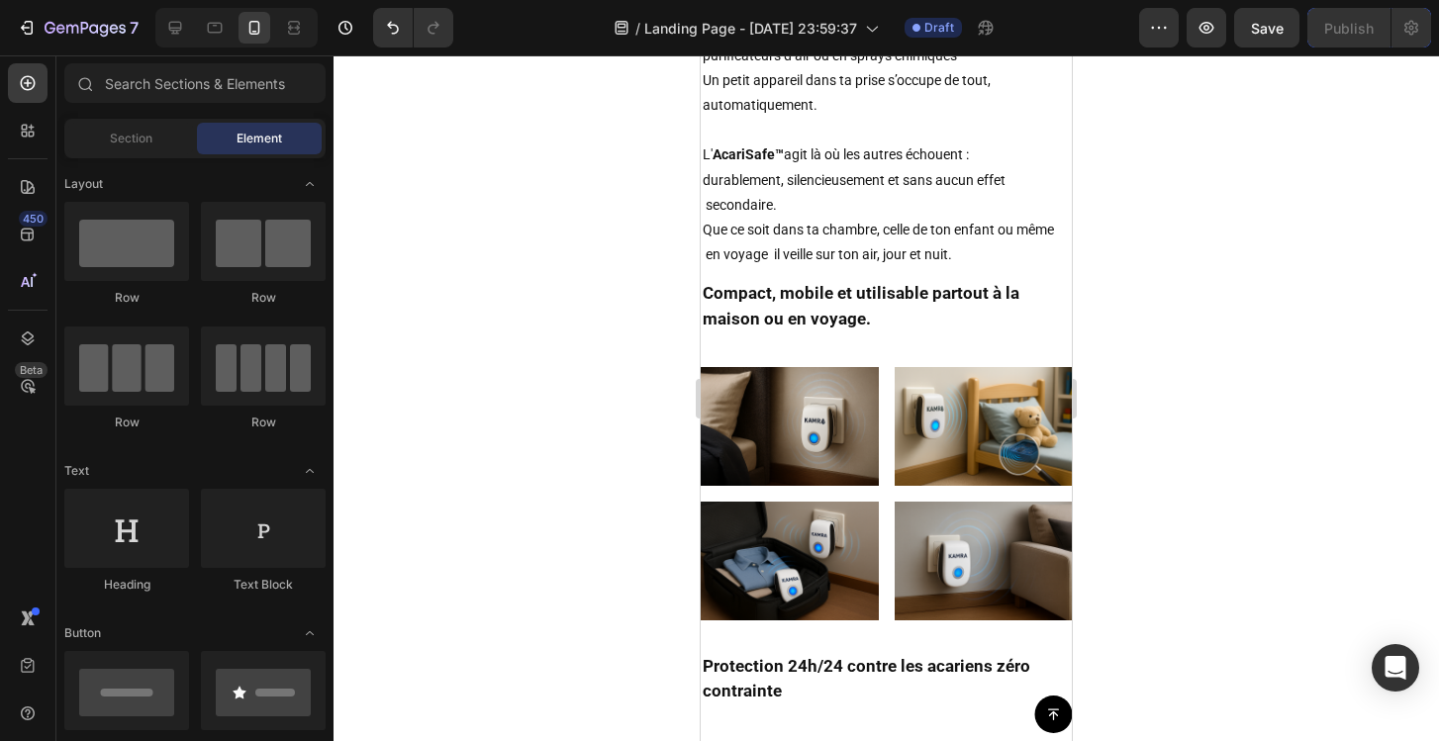
scroll to position [4450, 0]
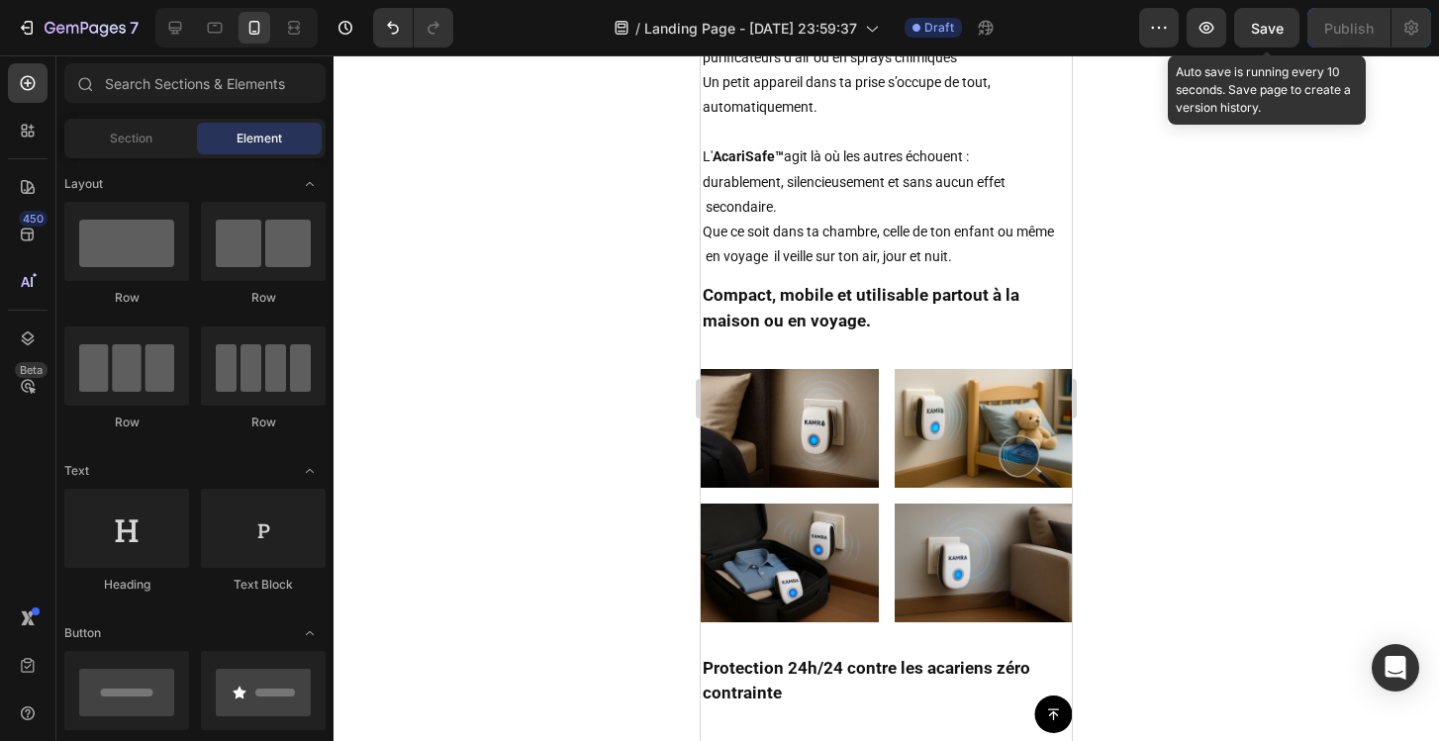
click at [1260, 30] on span "Save" at bounding box center [1267, 28] width 33 height 17
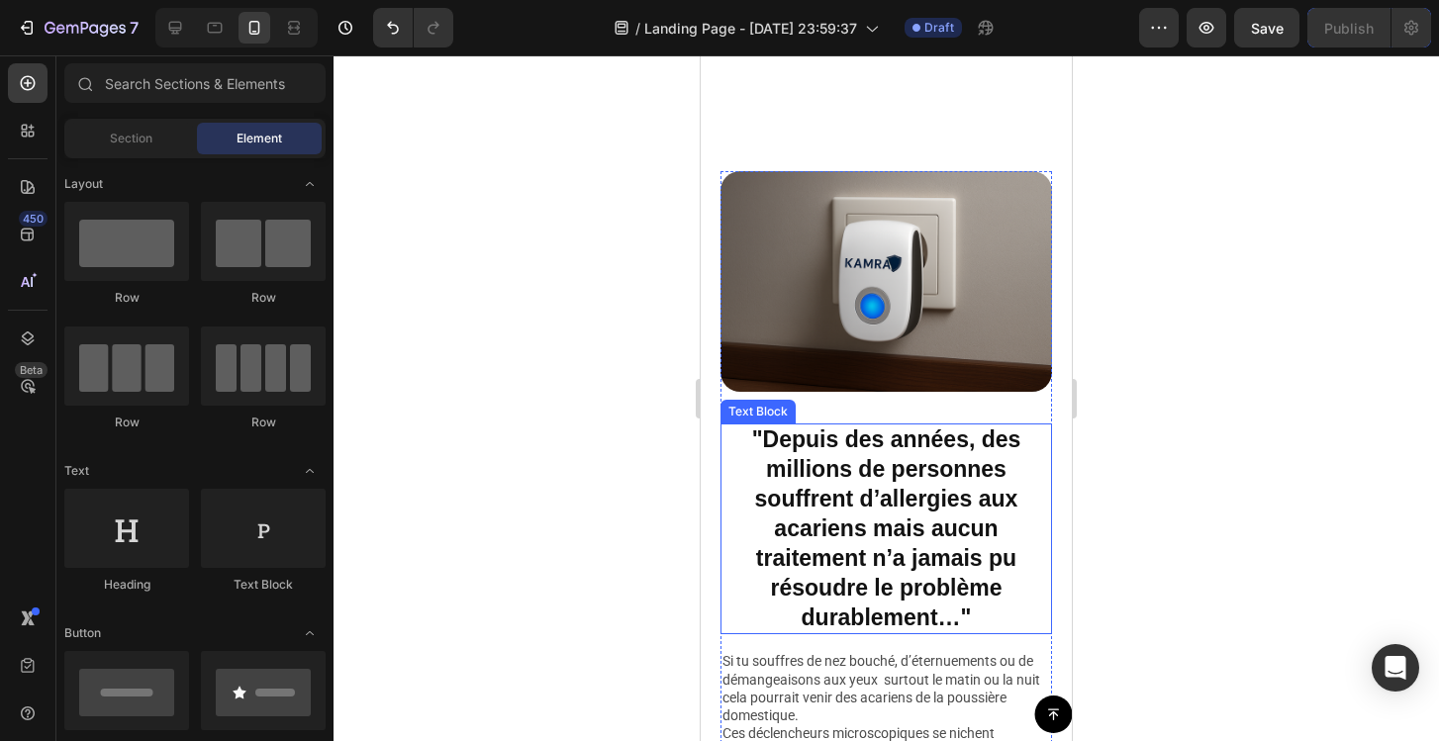
scroll to position [948, 0]
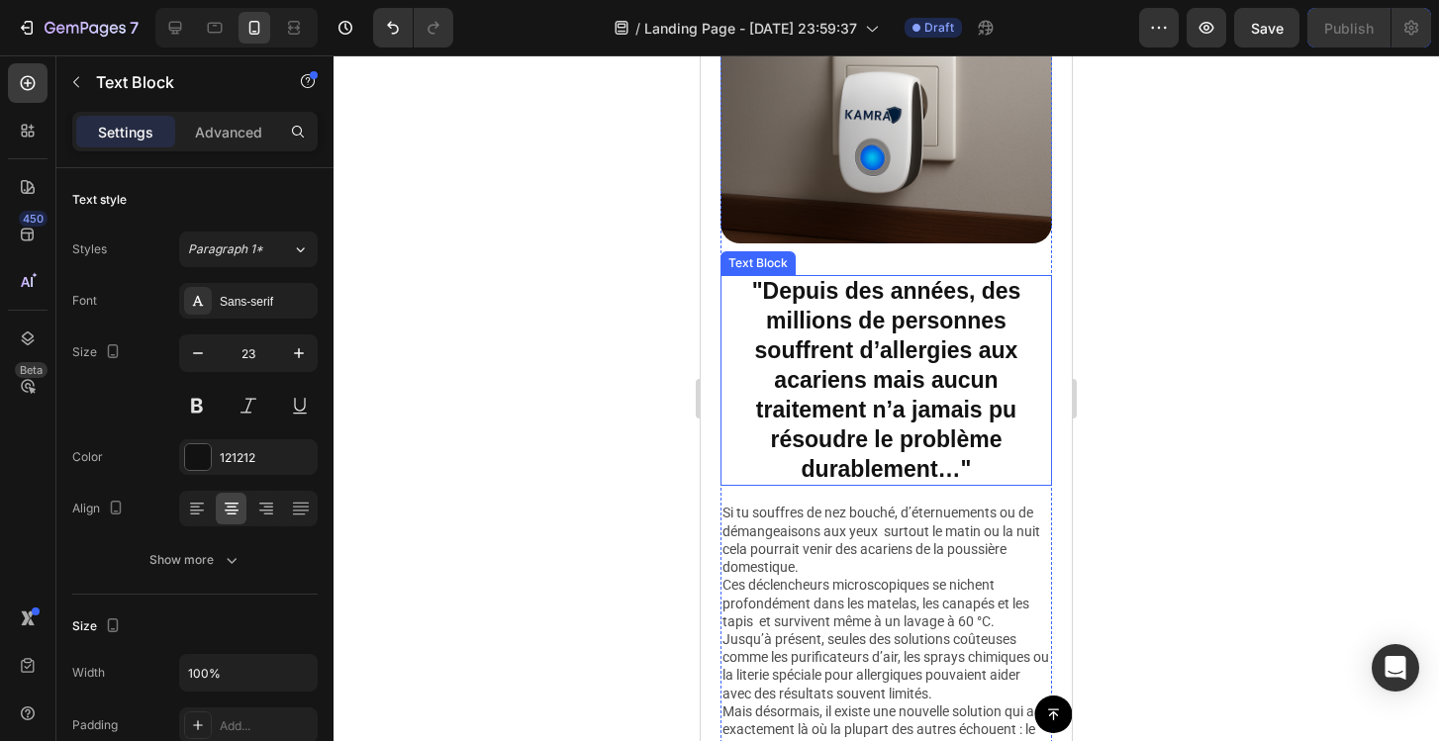
click at [884, 373] on p ""Depuis des années, des millions de personnes souffrent d’allergies aux acarien…" at bounding box center [886, 380] width 328 height 207
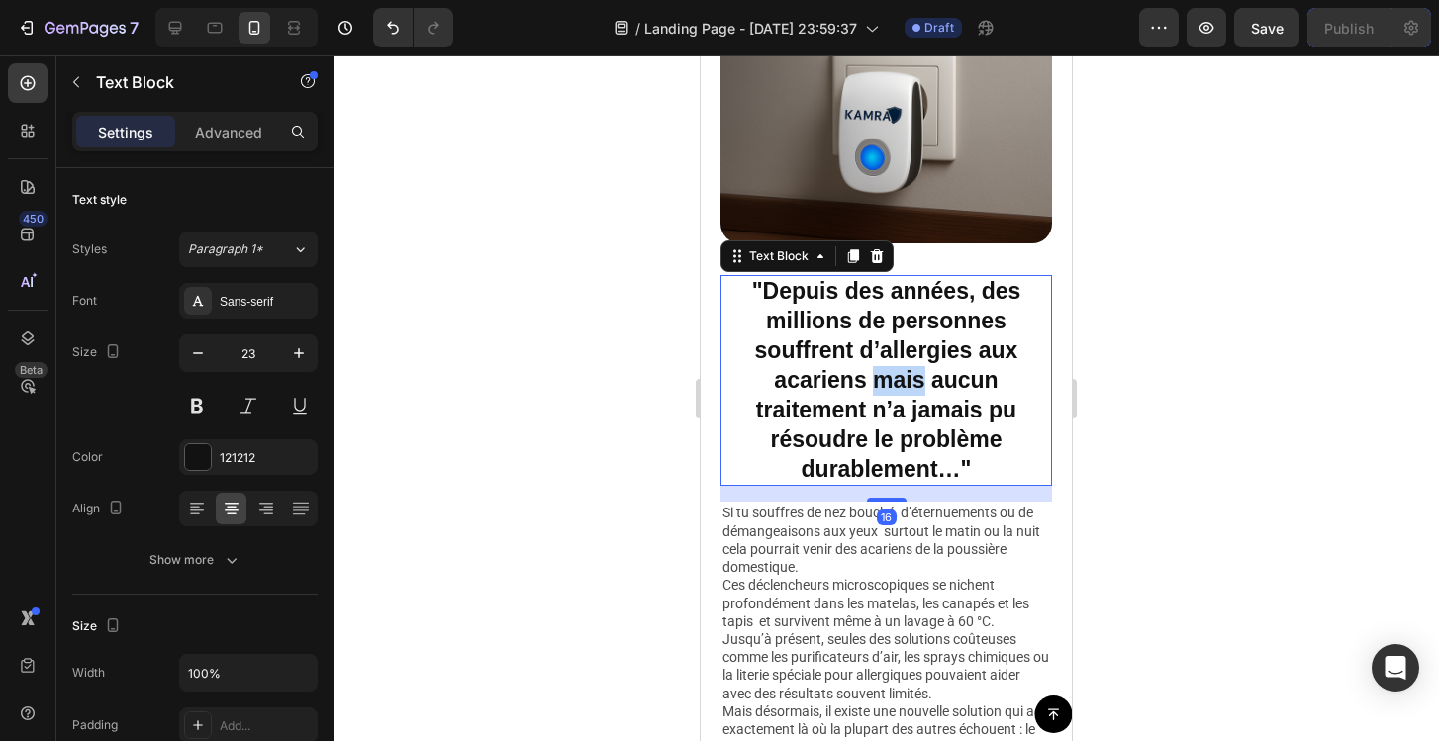
click at [884, 373] on p ""Depuis des années, des millions de personnes souffrent d’allergies aux acarien…" at bounding box center [886, 380] width 328 height 207
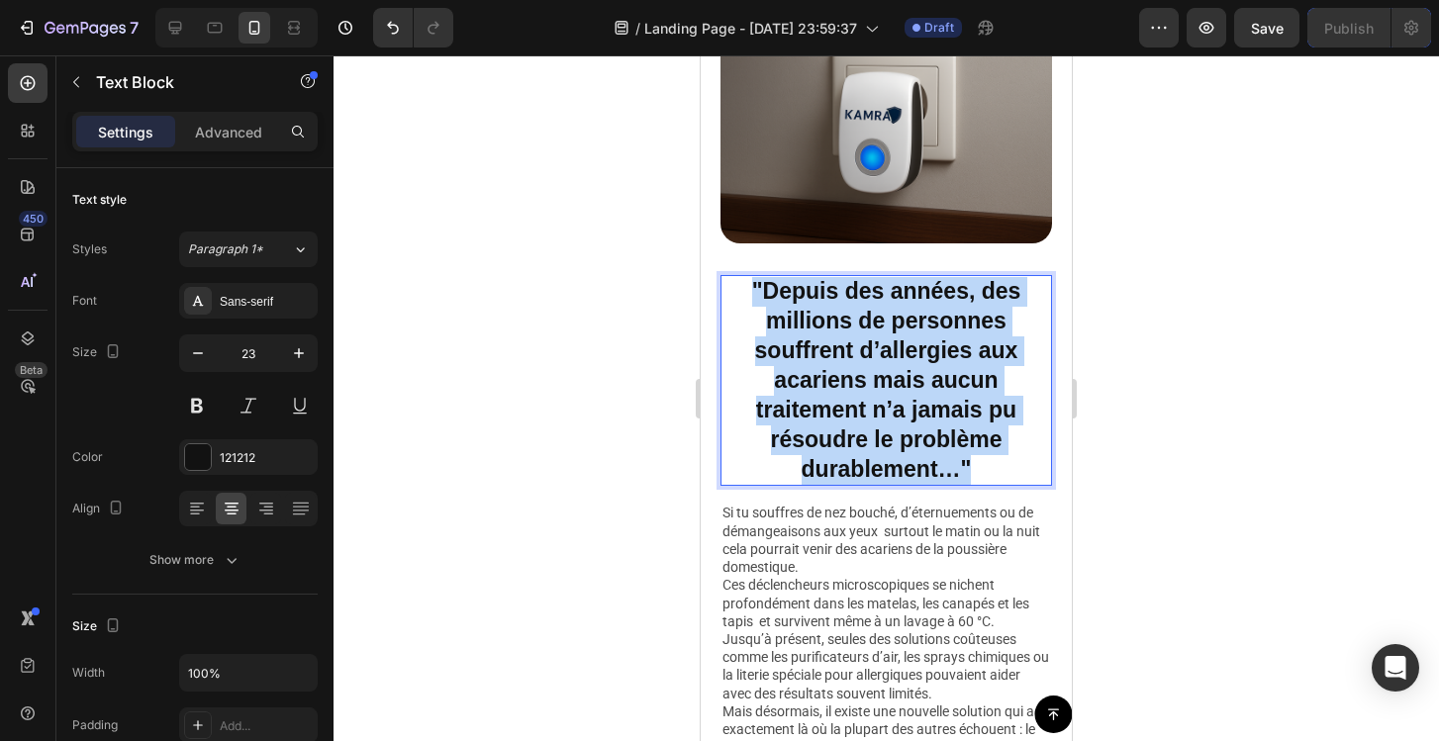
click at [884, 373] on p ""Depuis des années, des millions de personnes souffrent d’allergies aux acarien…" at bounding box center [886, 380] width 328 height 207
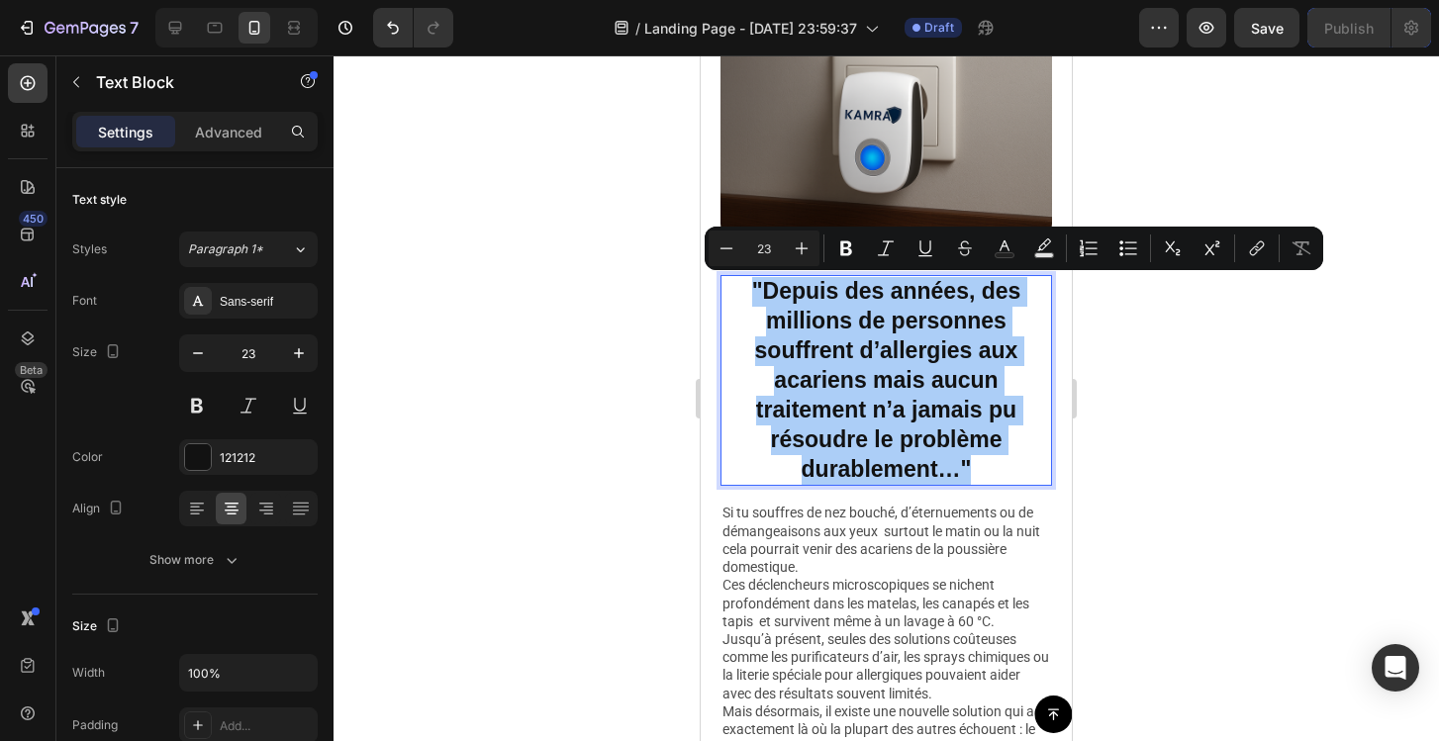
click at [423, 347] on div at bounding box center [886, 398] width 1105 height 686
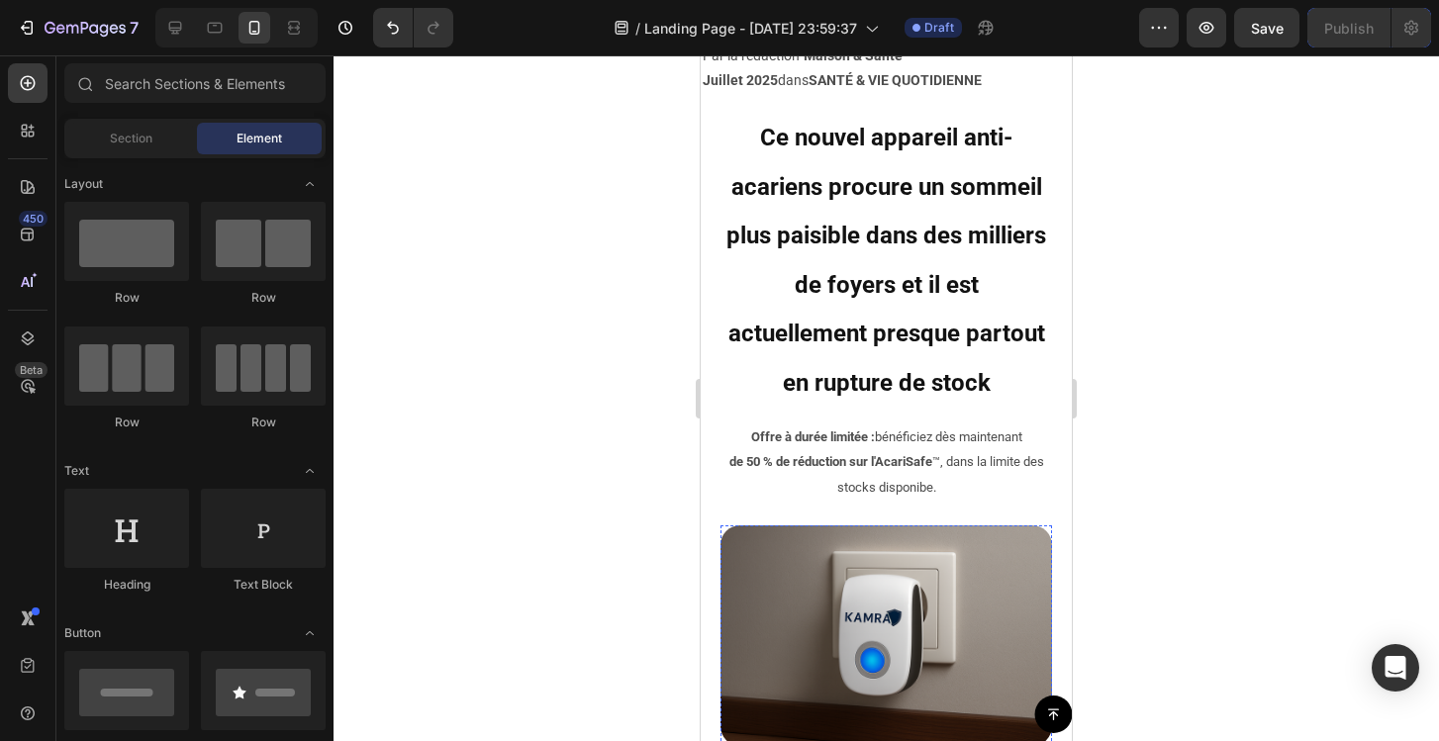
scroll to position [442, 0]
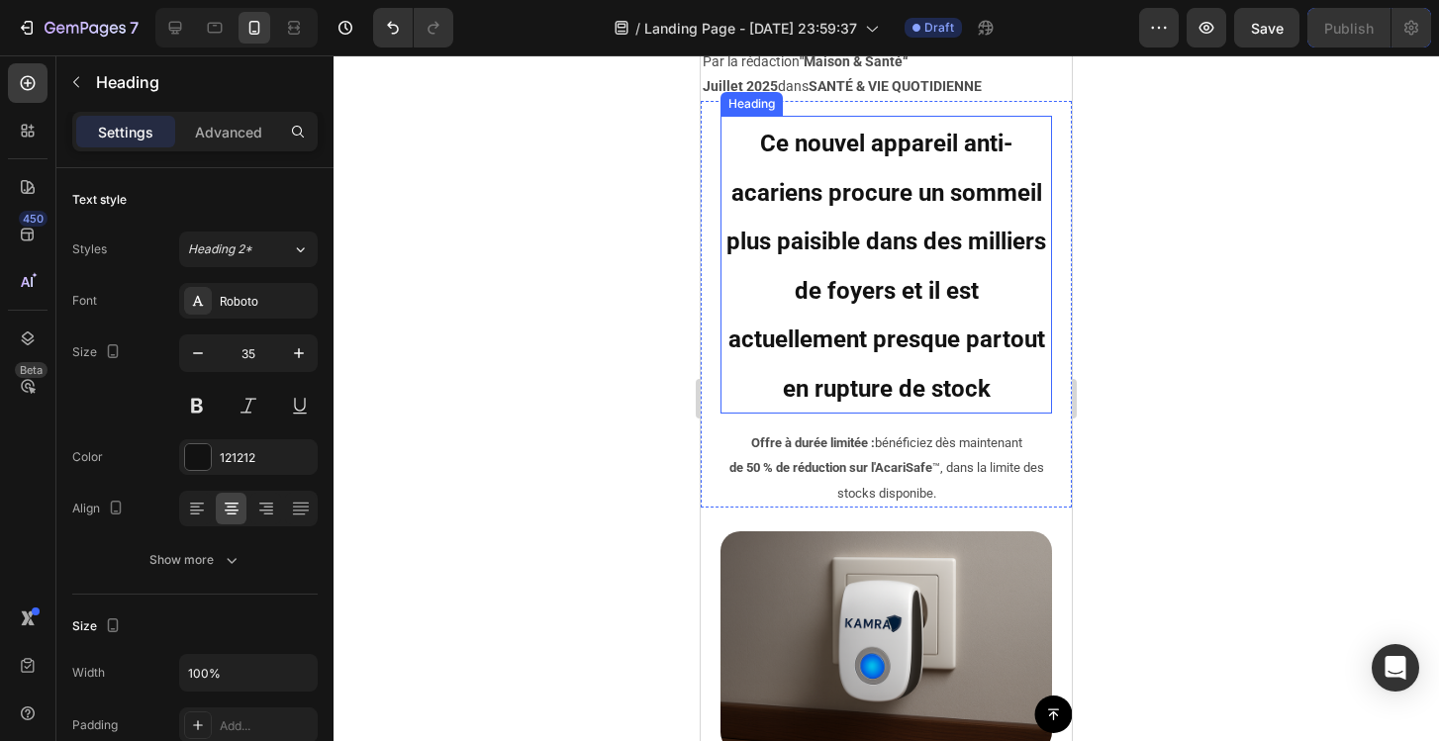
click at [865, 276] on span "Ce nouvel appareil anti-acariens procure un sommeil plus paisible dans des mill…" at bounding box center [886, 266] width 320 height 273
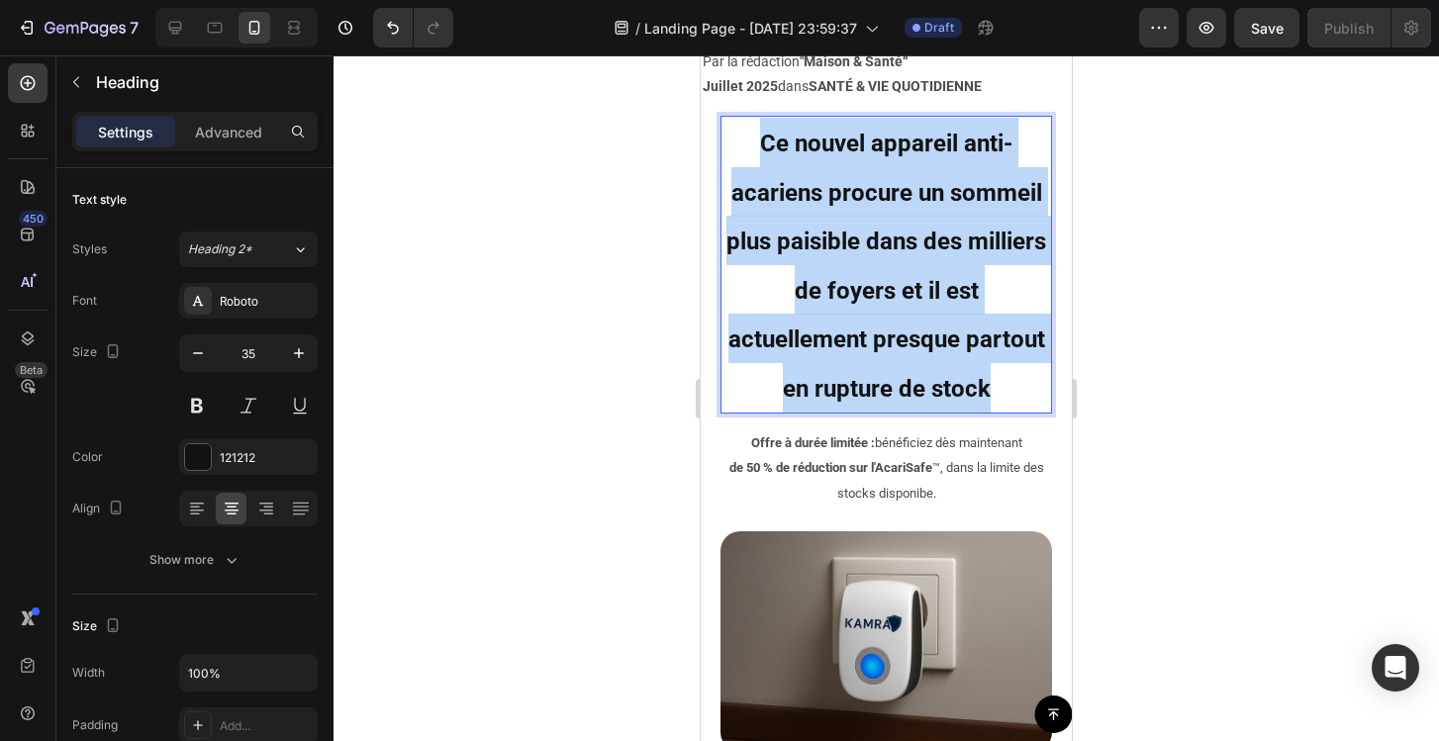
click at [865, 276] on span "Ce nouvel appareil anti-acariens procure un sommeil plus paisible dans des mill…" at bounding box center [886, 266] width 320 height 273
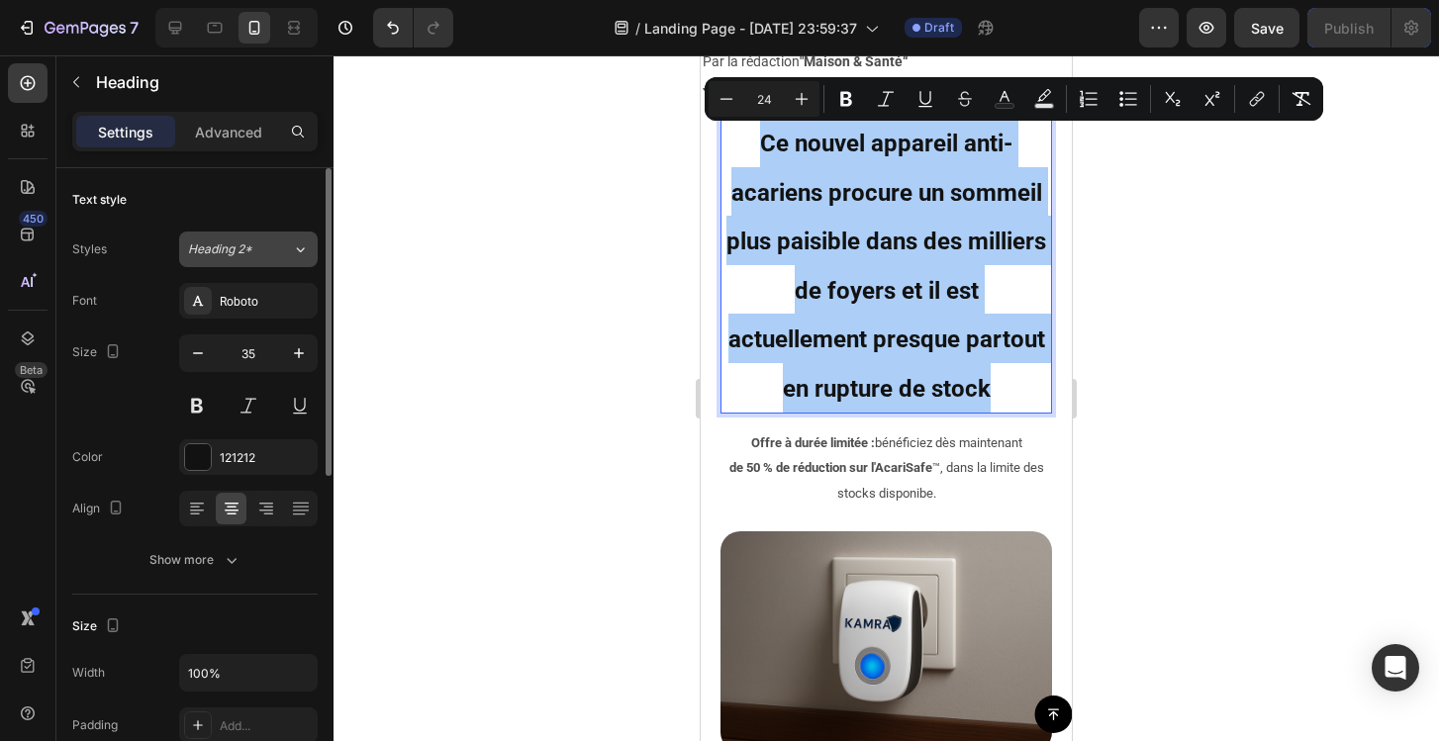
click at [247, 243] on span "Heading 2*" at bounding box center [220, 249] width 64 height 18
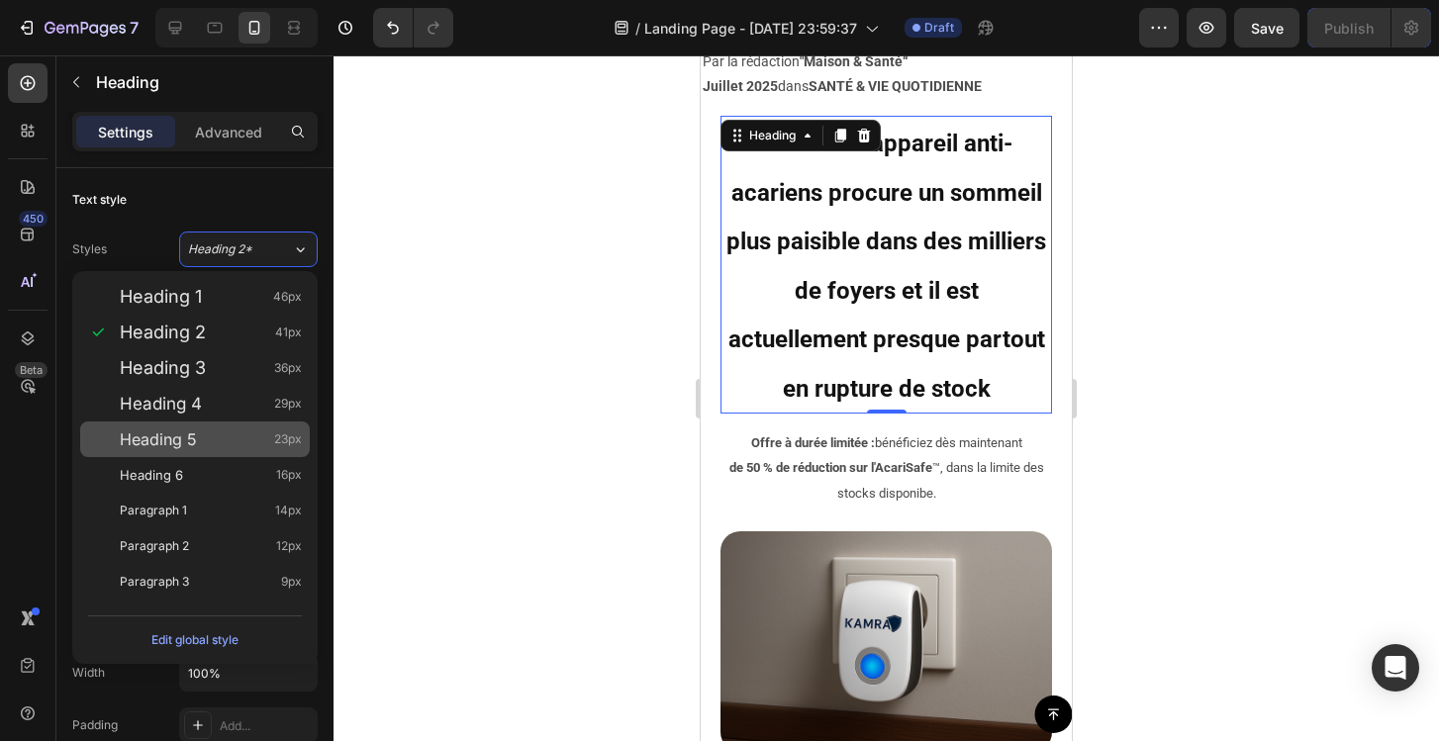
click at [244, 443] on div "Heading 5 23px" at bounding box center [211, 440] width 182 height 20
type input "23"
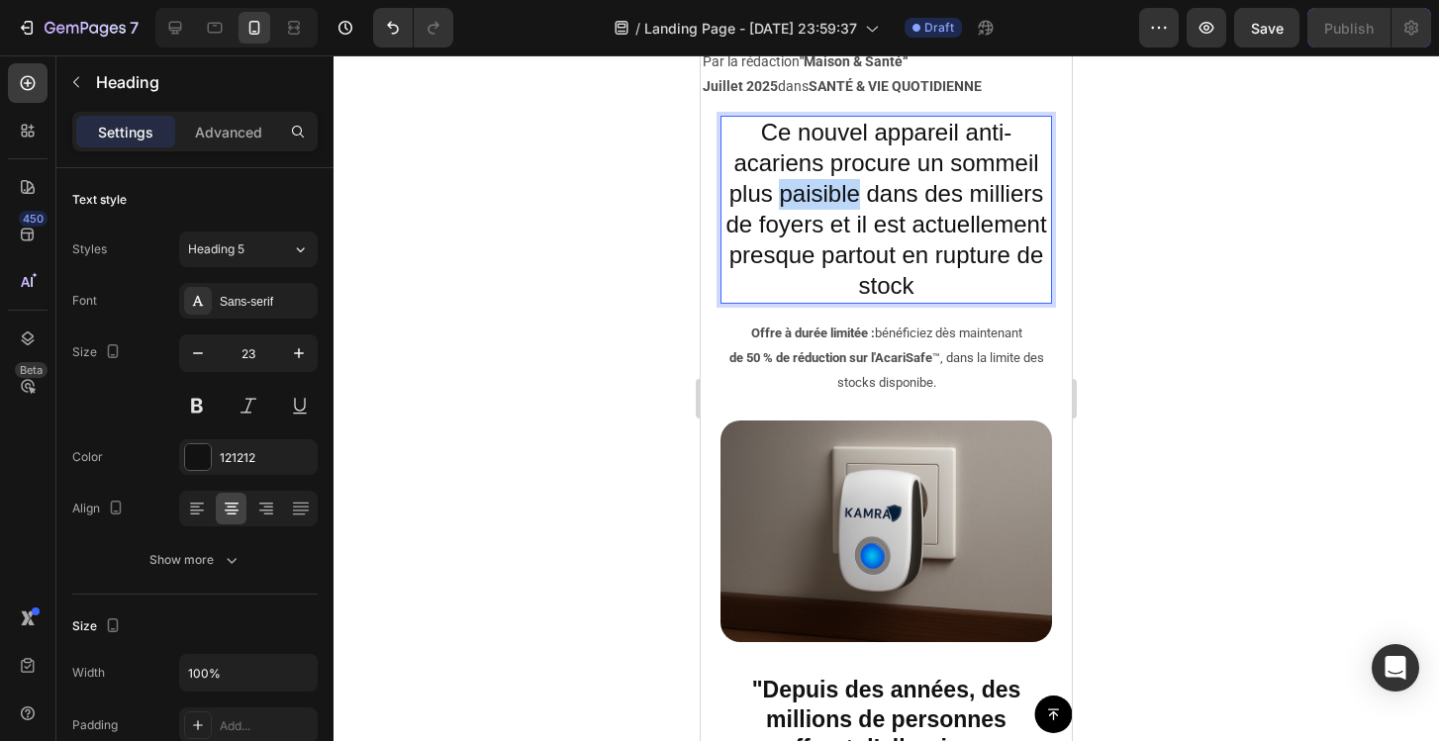
click at [851, 204] on span "Ce nouvel appareil anti-acariens procure un sommeil plus paisible dans des mill…" at bounding box center [885, 209] width 321 height 180
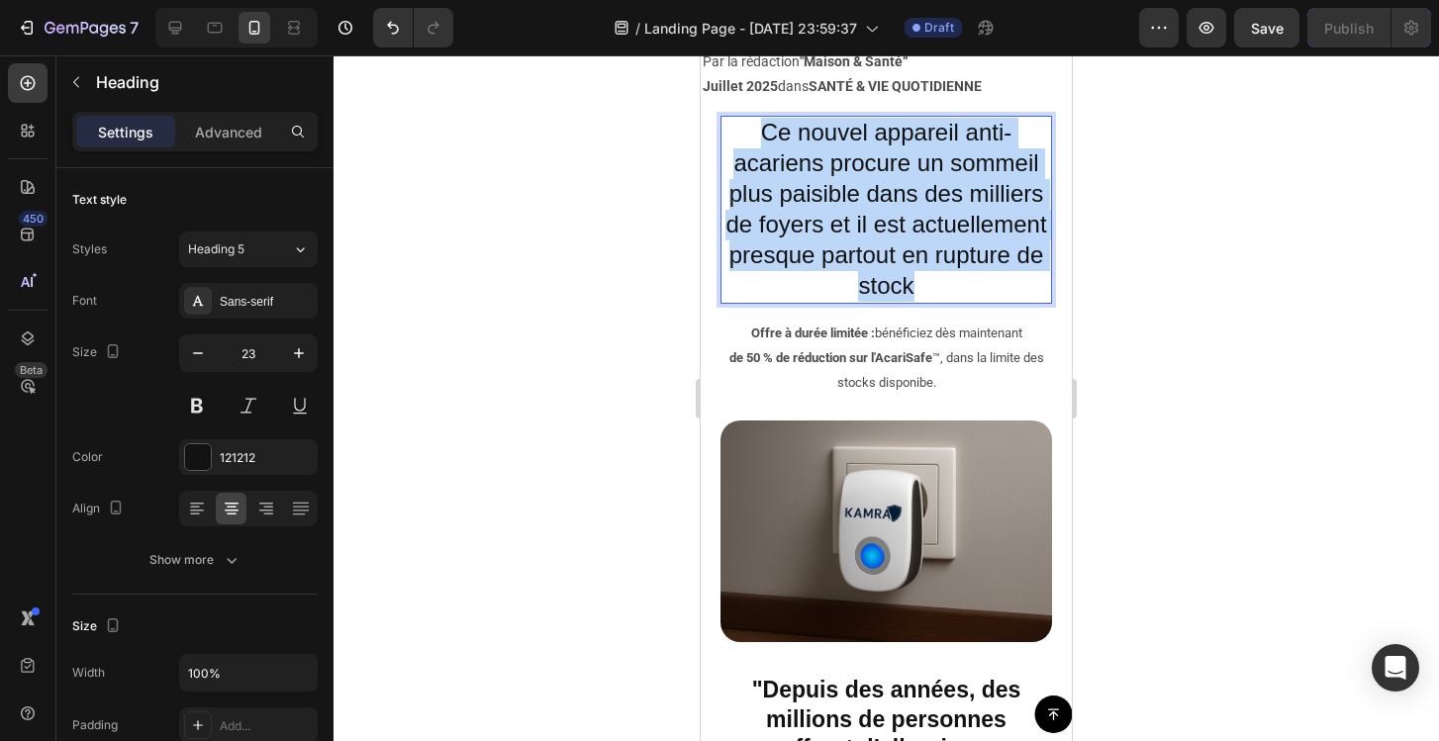
click at [851, 204] on span "Ce nouvel appareil anti-acariens procure un sommeil plus paisible dans des mill…" at bounding box center [885, 209] width 321 height 180
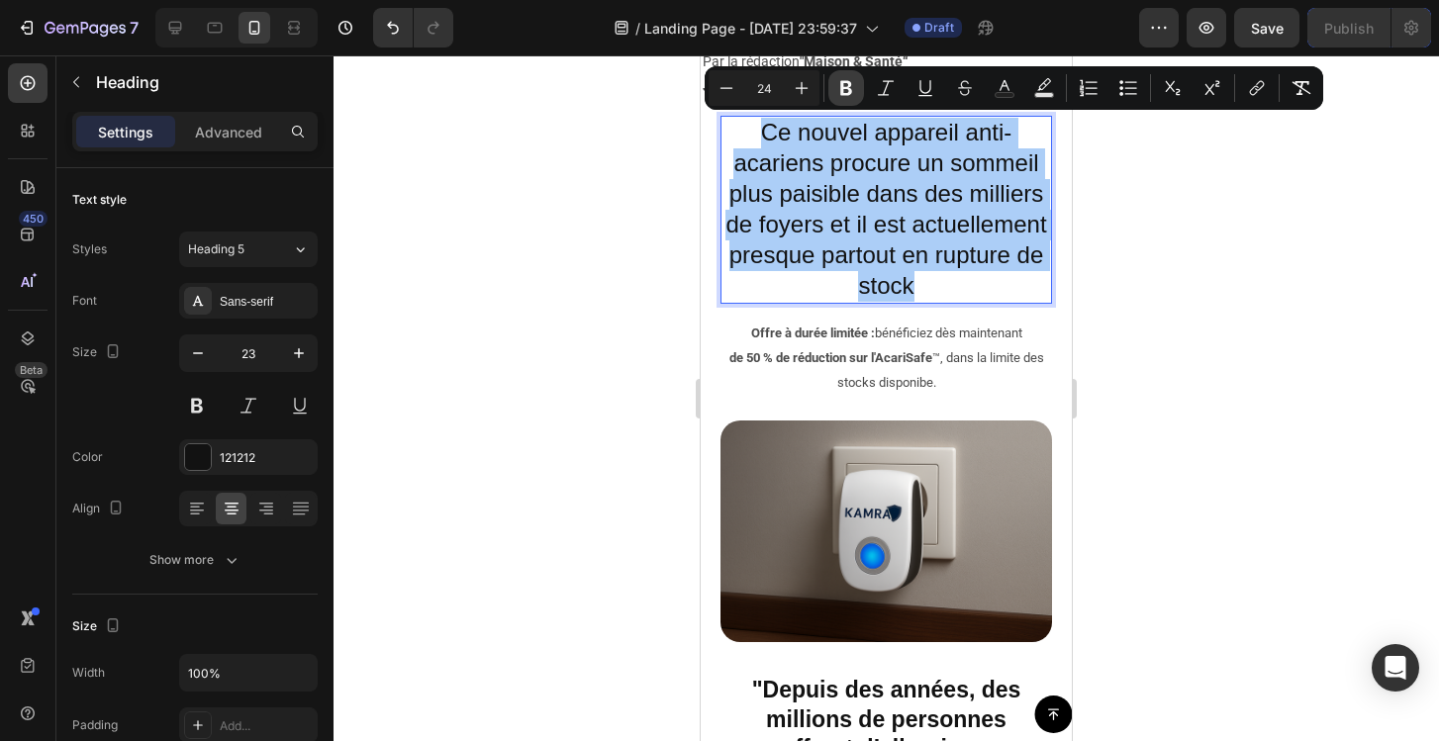
click at [847, 98] on button "Bold" at bounding box center [846, 88] width 36 height 36
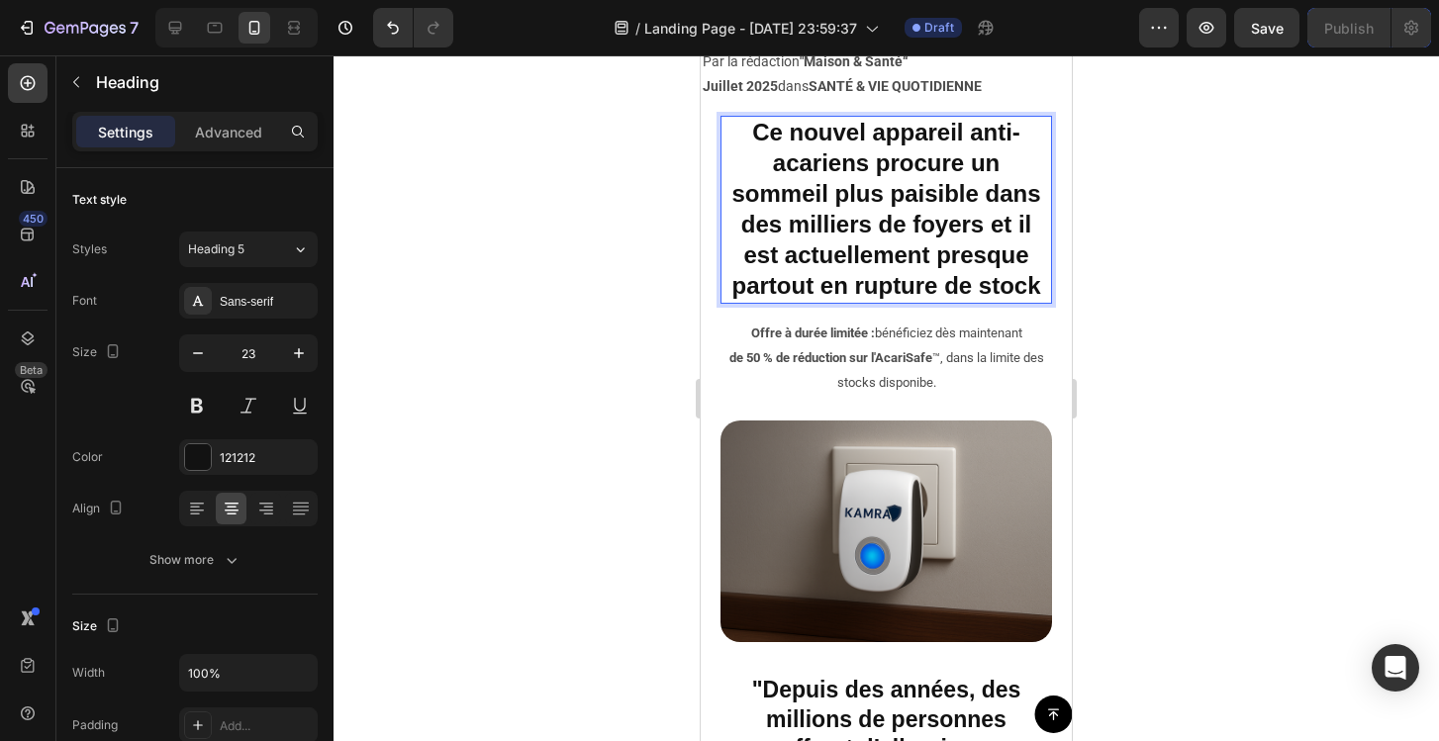
click at [824, 156] on strong "Ce nouvel appareil anti-acariens procure un sommeil plus paisible dans des mill…" at bounding box center [885, 209] width 309 height 180
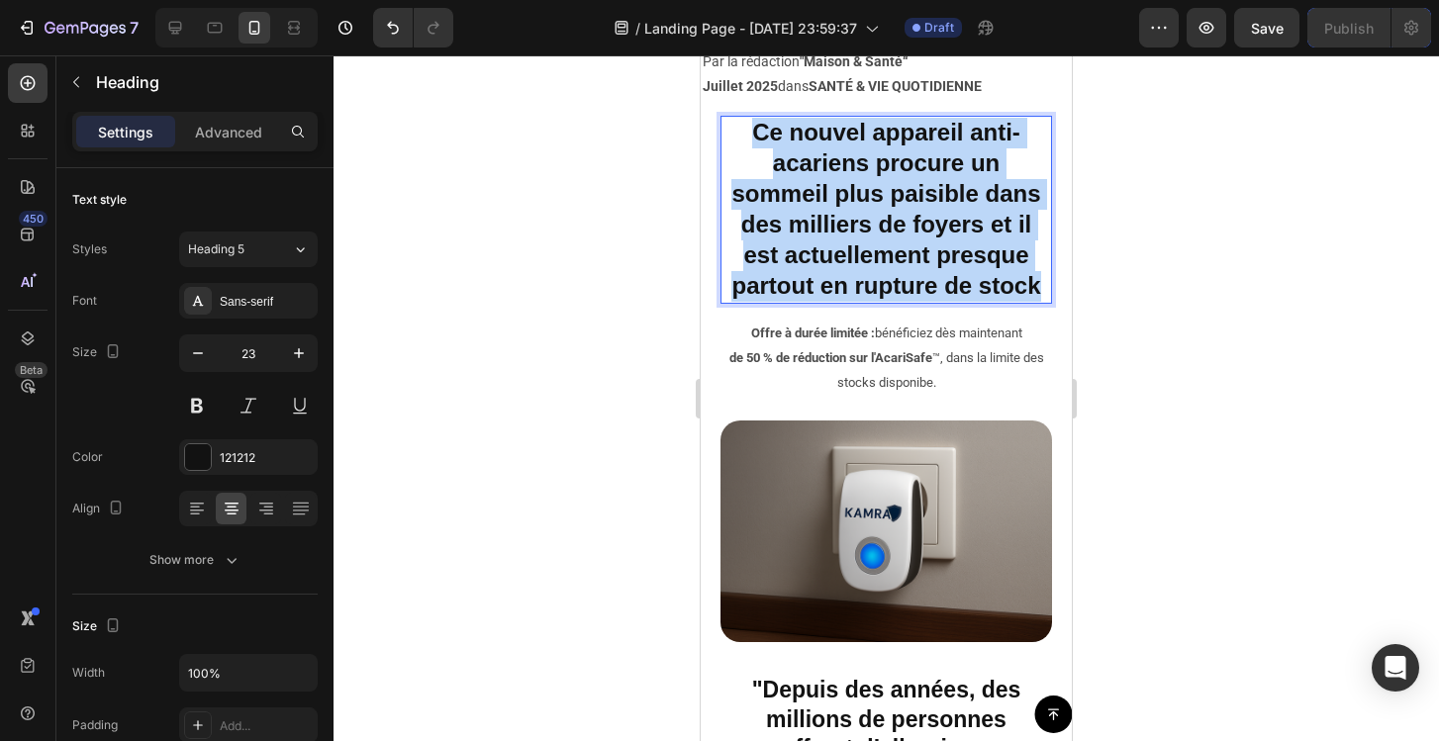
click at [824, 156] on strong "Ce nouvel appareil anti-acariens procure un sommeil plus paisible dans des mill…" at bounding box center [885, 209] width 309 height 180
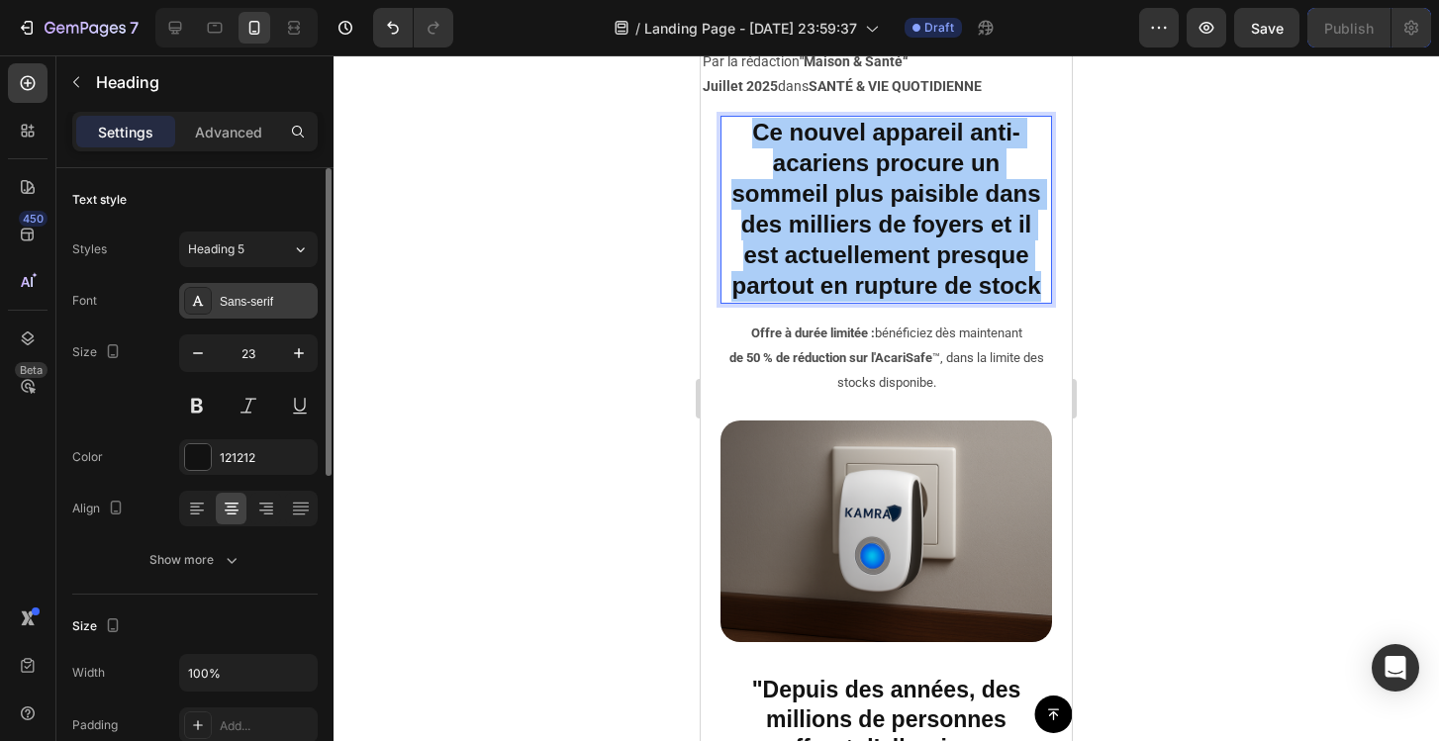
click at [256, 303] on div "Sans-serif" at bounding box center [266, 302] width 93 height 18
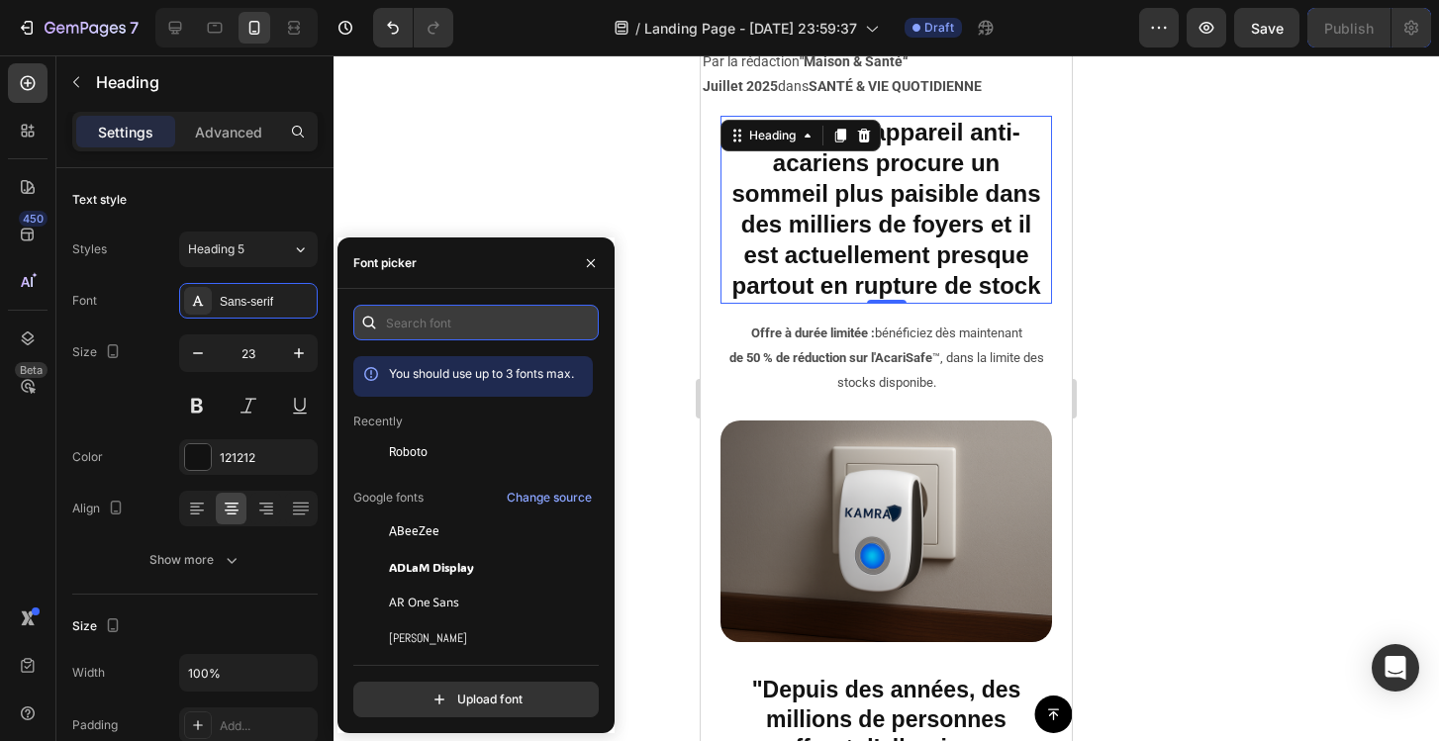
click at [437, 327] on input "text" at bounding box center [475, 323] width 245 height 36
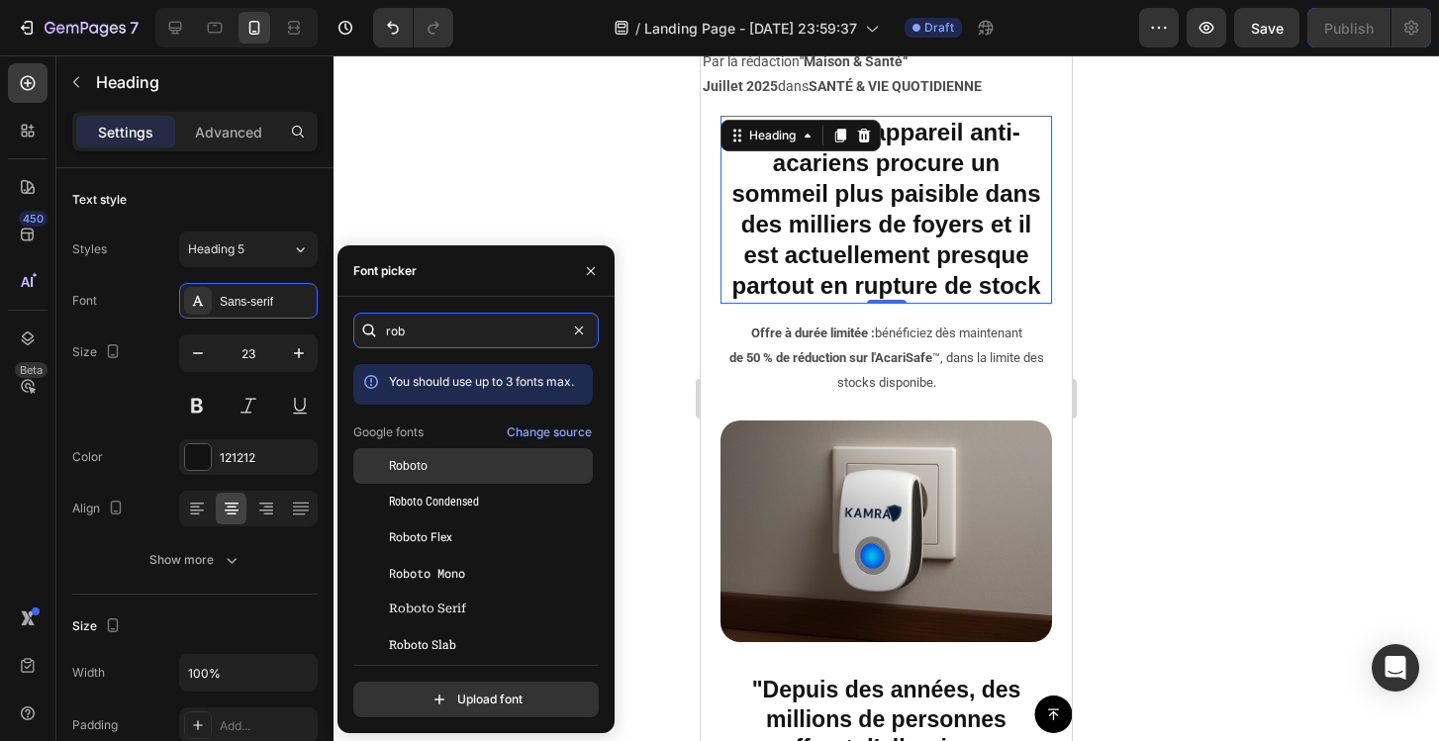
type input "rob"
click at [471, 591] on div "Roboto" at bounding box center [472, 609] width 239 height 36
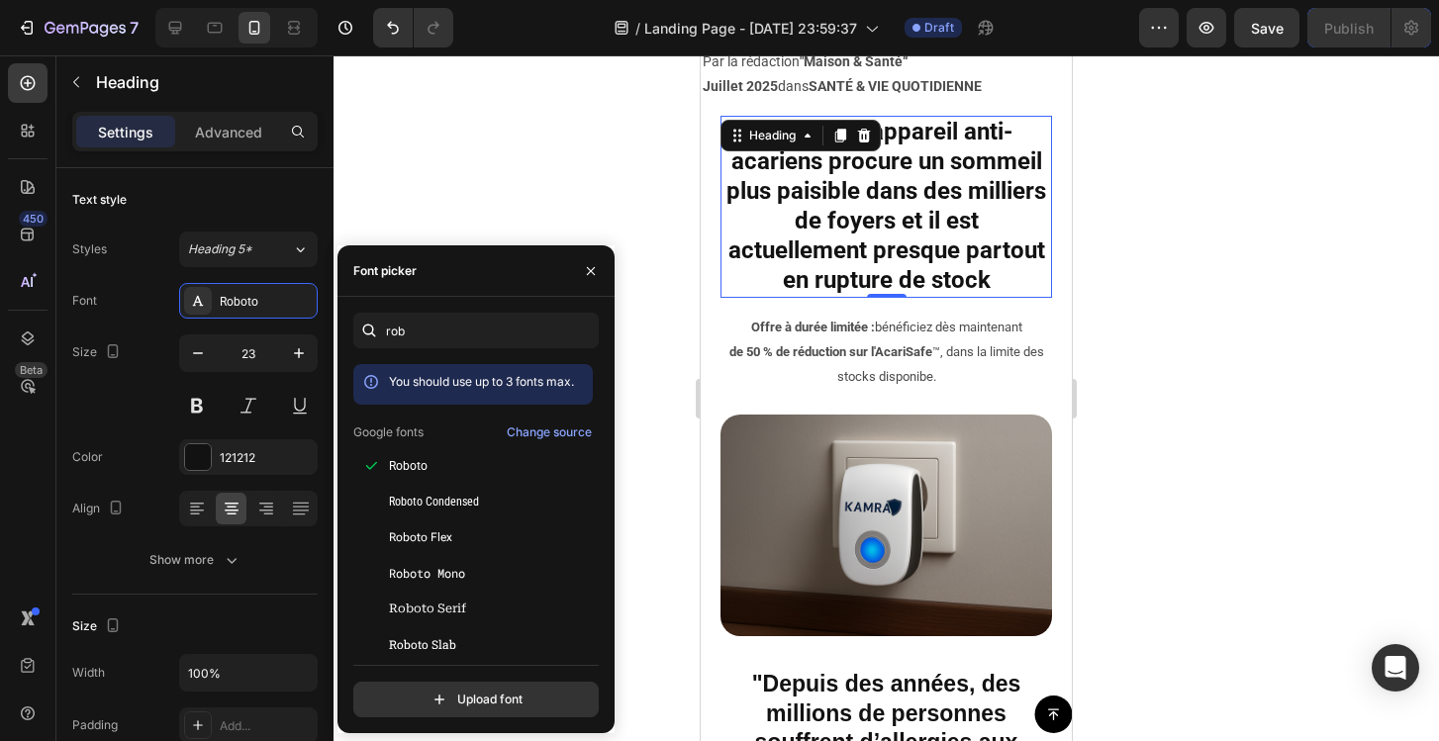
click at [589, 181] on div at bounding box center [886, 398] width 1105 height 686
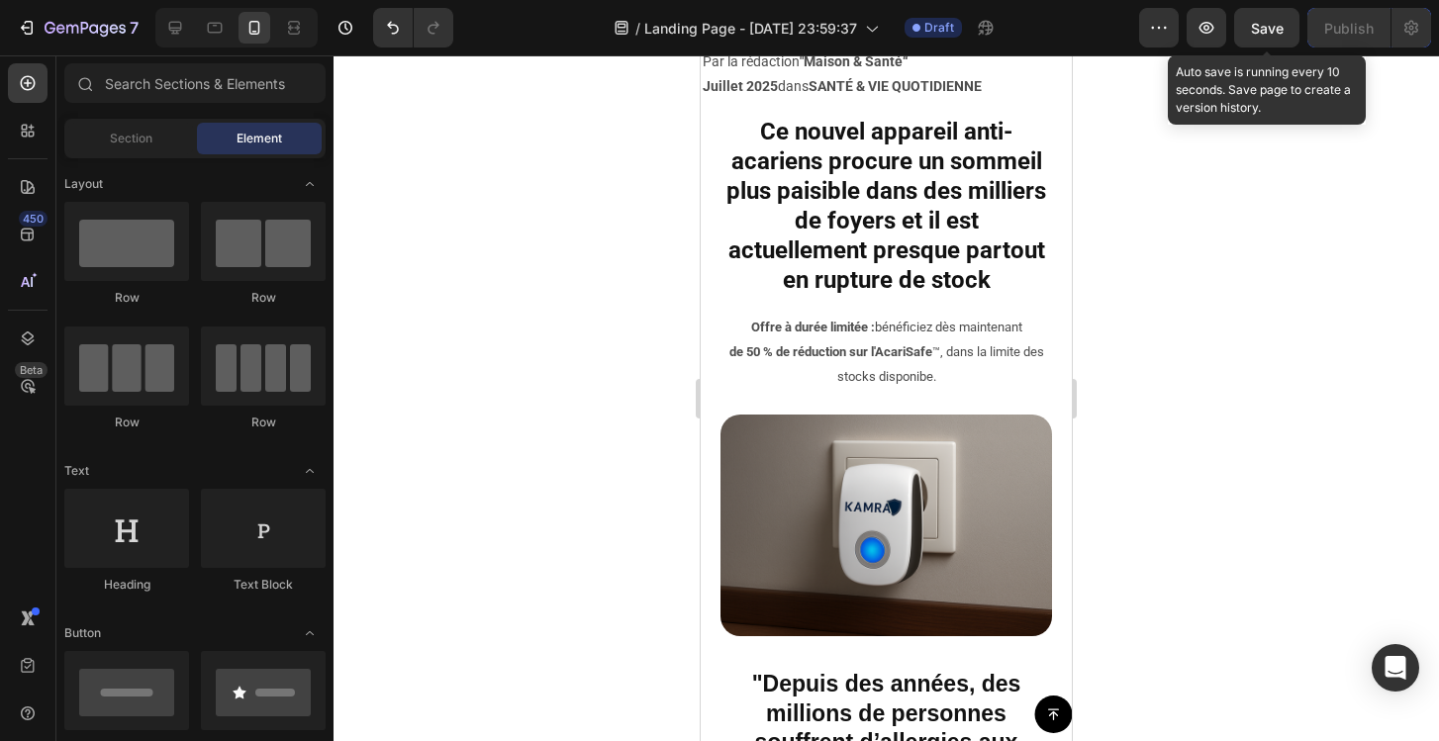
click at [1277, 34] on span "Save" at bounding box center [1267, 28] width 33 height 17
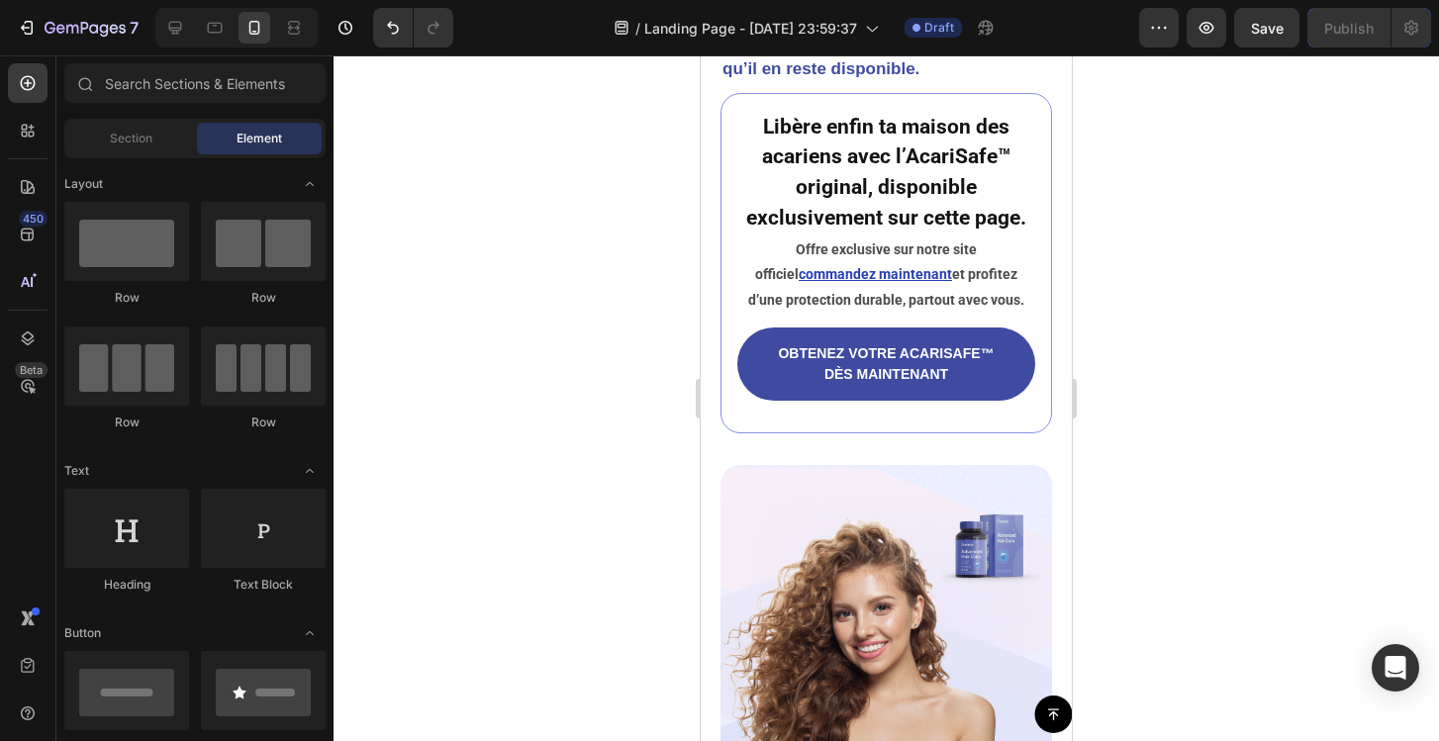
scroll to position [8259, 0]
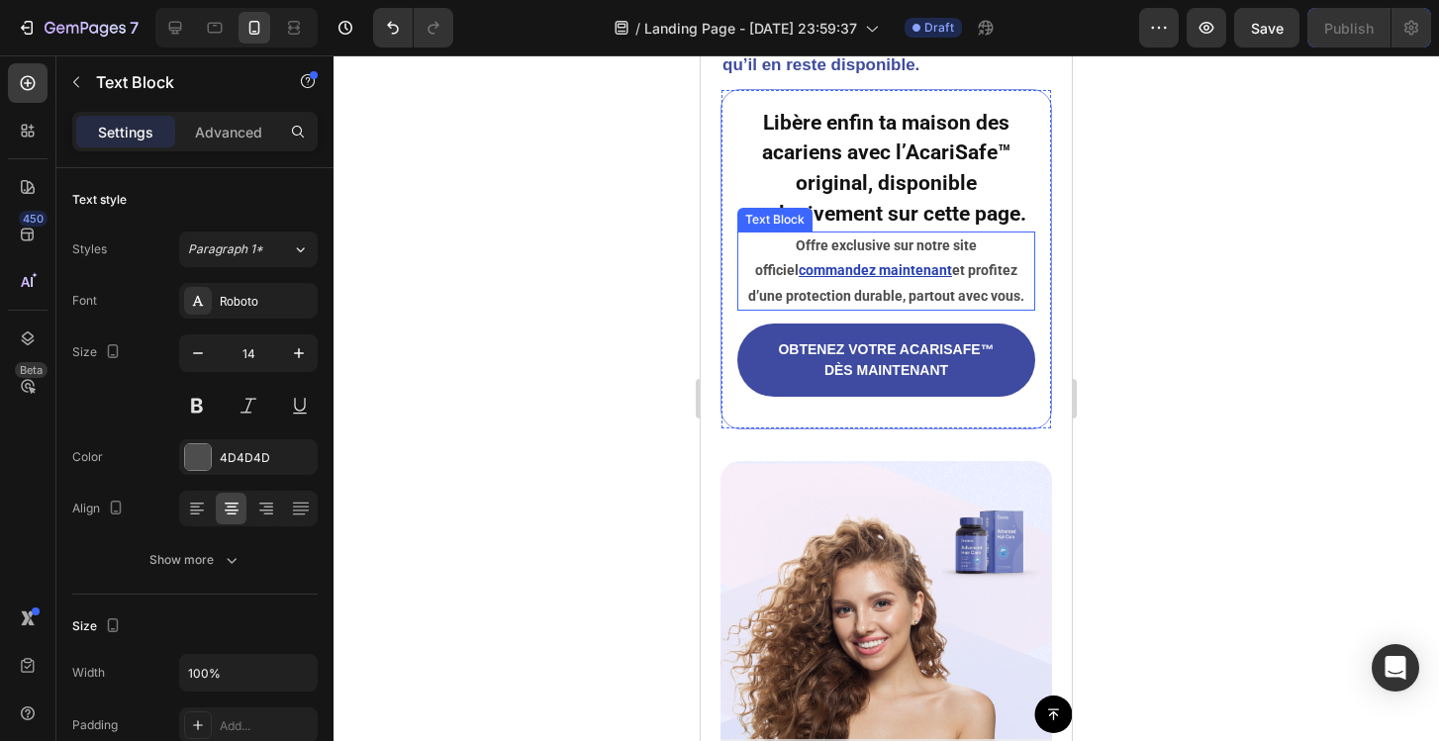
click at [964, 288] on strong "et profitez d’une protection durable, partout avec vous." at bounding box center [886, 282] width 276 height 41
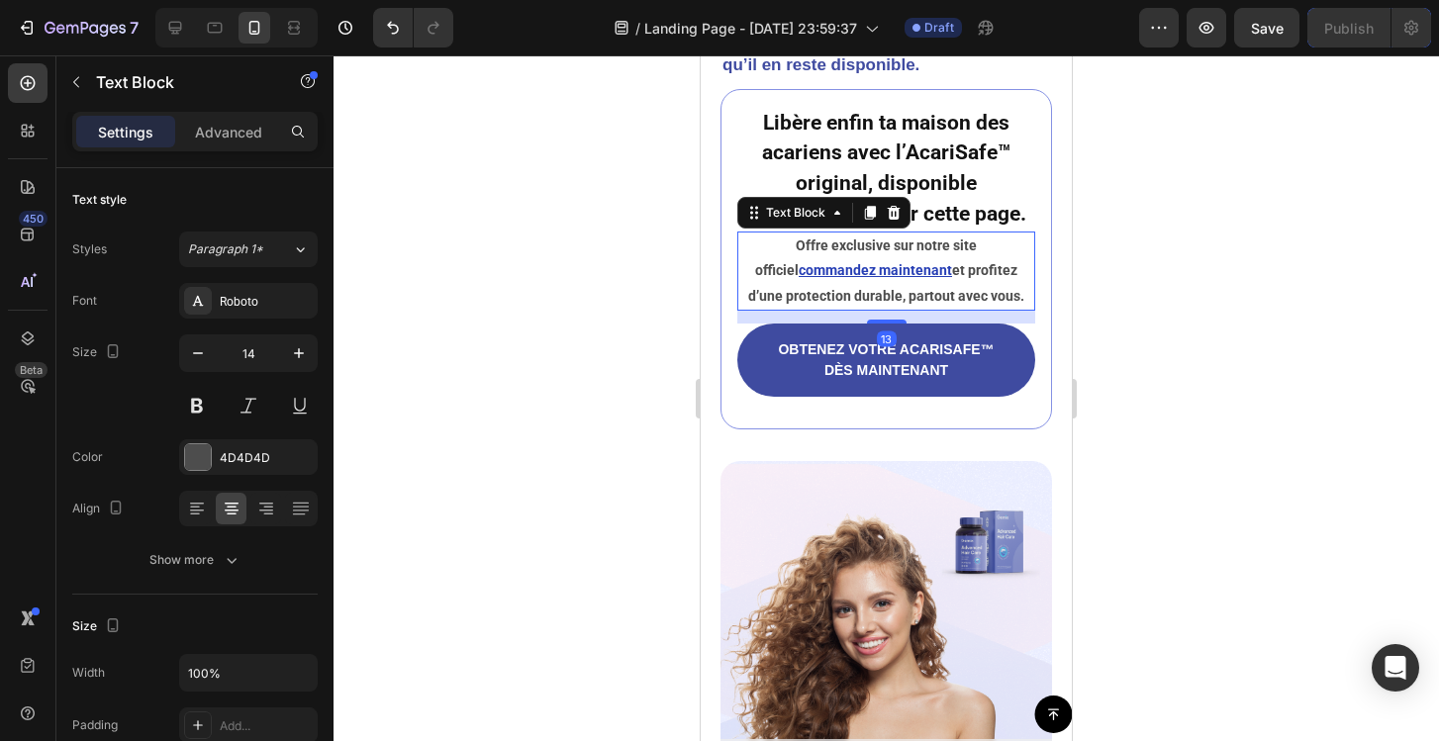
click at [964, 288] on strong "et profitez d’une protection durable, partout avec vous." at bounding box center [886, 282] width 276 height 41
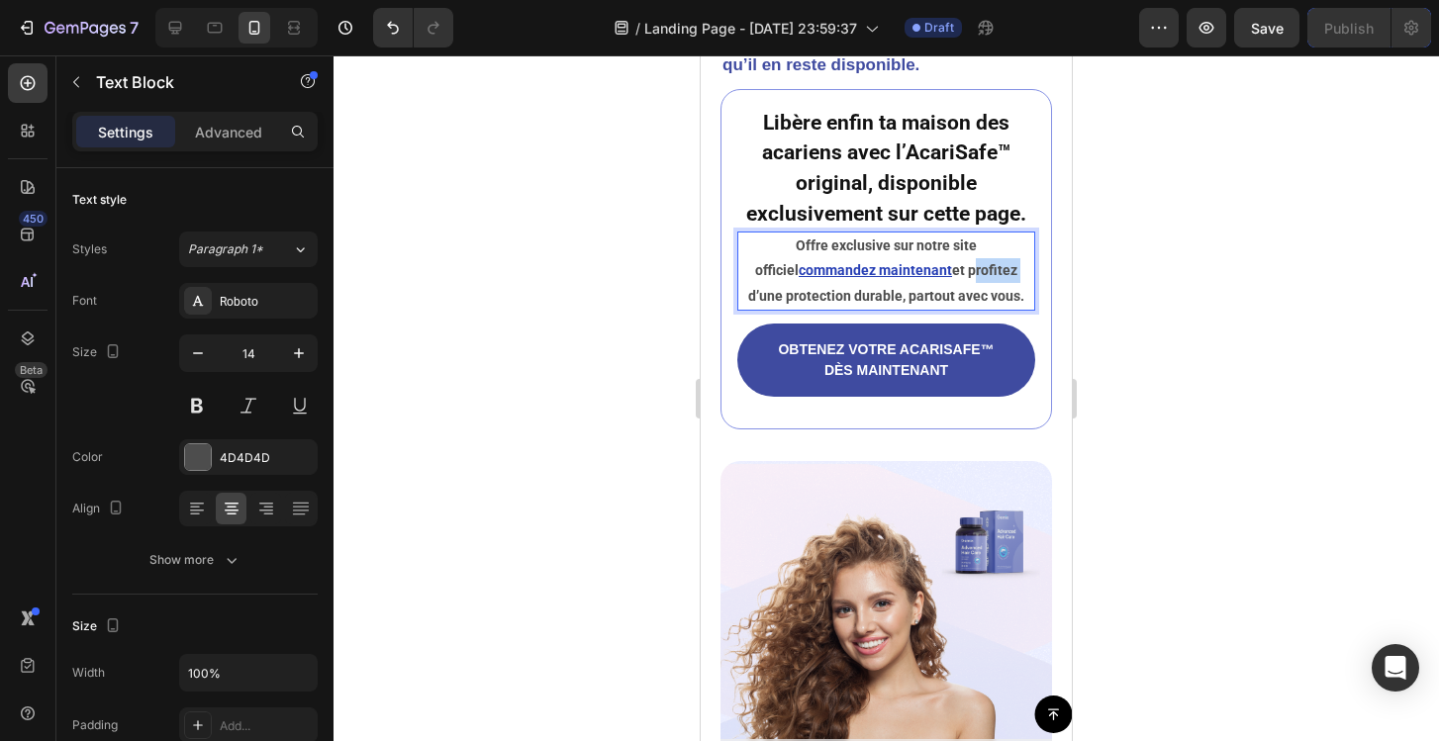
click at [964, 288] on strong "et profitez d’une protection durable, partout avec vous." at bounding box center [886, 282] width 276 height 41
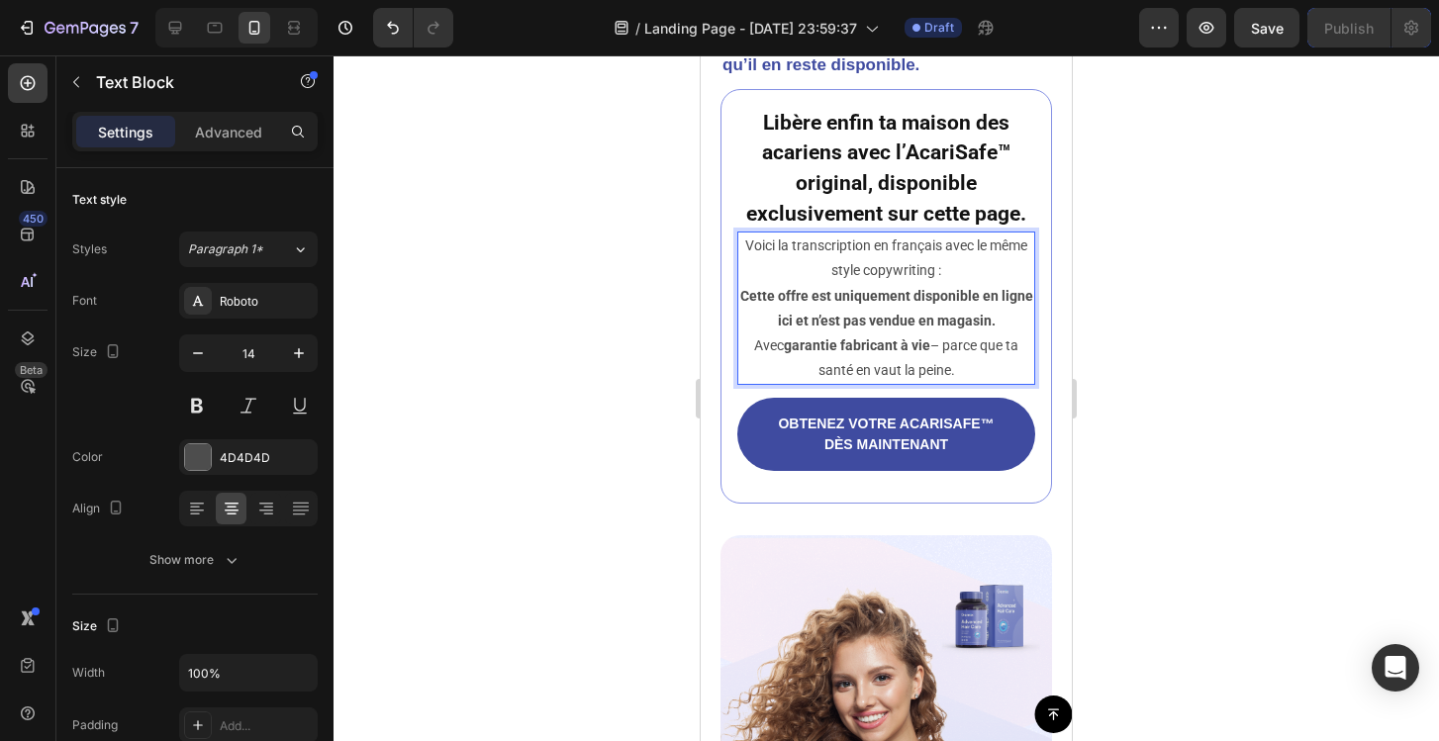
click at [964, 382] on p "Cette offre est uniquement disponible en ligne ici et n’est pas vendue en magas…" at bounding box center [886, 334] width 294 height 100
click at [1270, 301] on div at bounding box center [886, 398] width 1105 height 686
click at [951, 283] on p "Voici la transcription en français avec le même style copywriting :" at bounding box center [886, 258] width 294 height 49
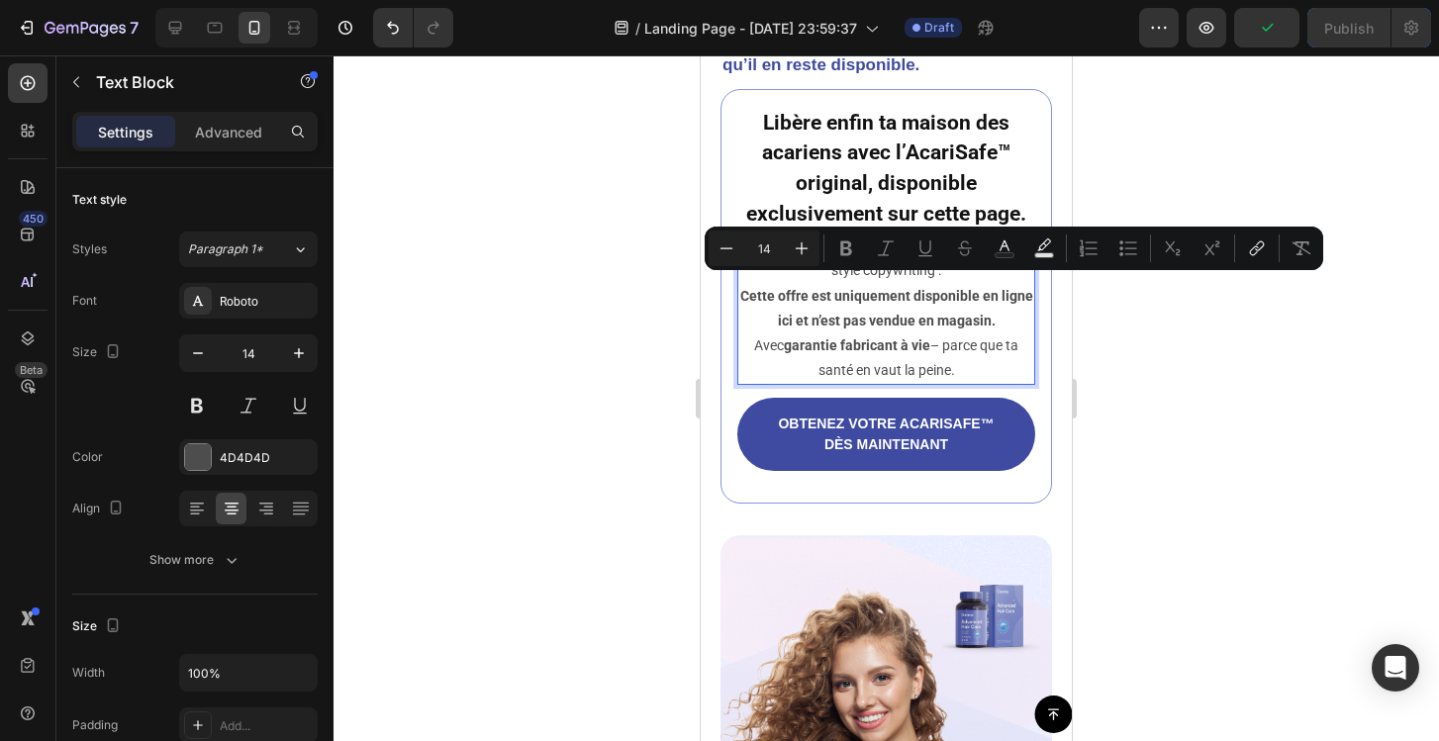
click at [941, 283] on p "Voici la transcription en français avec le même style copywriting :" at bounding box center [886, 258] width 294 height 49
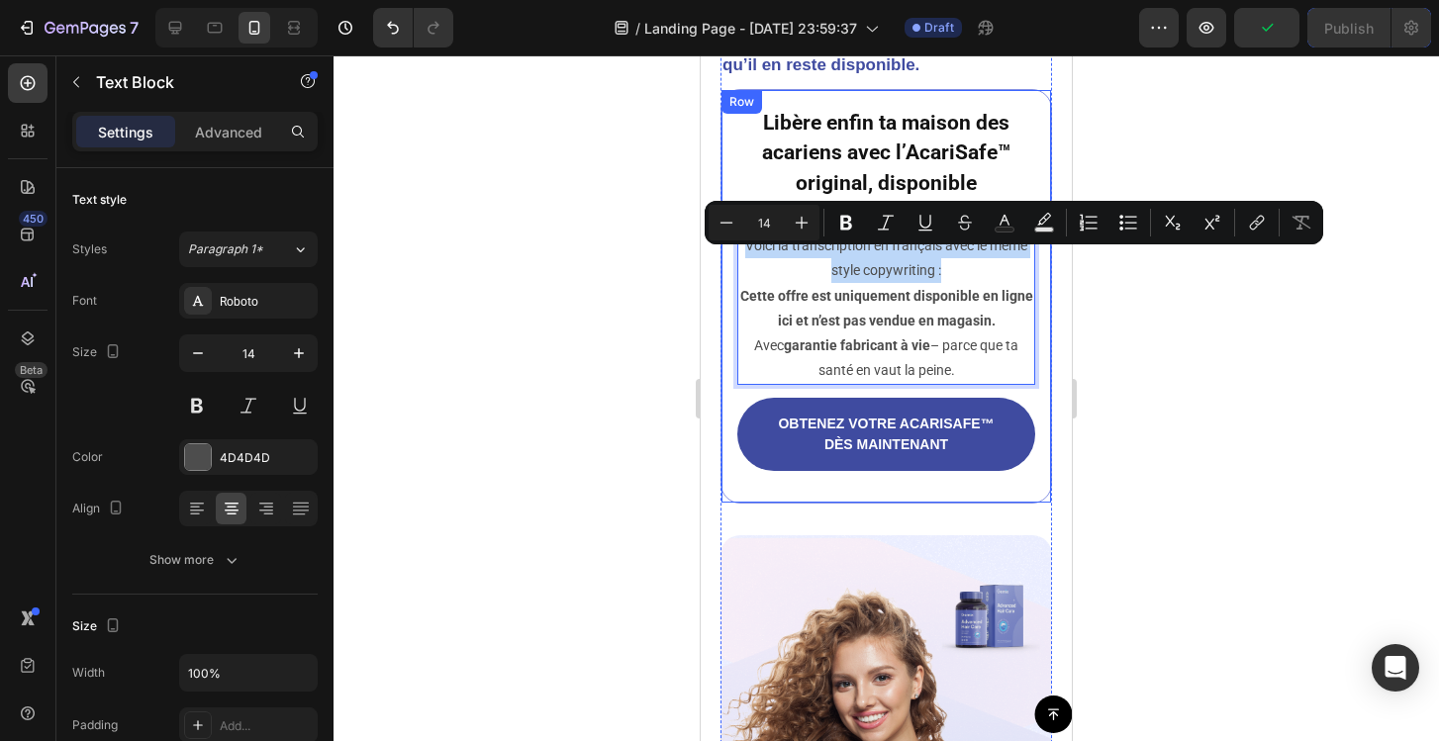
drag, startPoint x: 941, startPoint y: 286, endPoint x: 722, endPoint y: 268, distance: 219.4
click at [721, 268] on div "Libère enfin ta maison des acariens avec l’AcariSafe™ original, disponible excl…" at bounding box center [886, 297] width 332 height 416
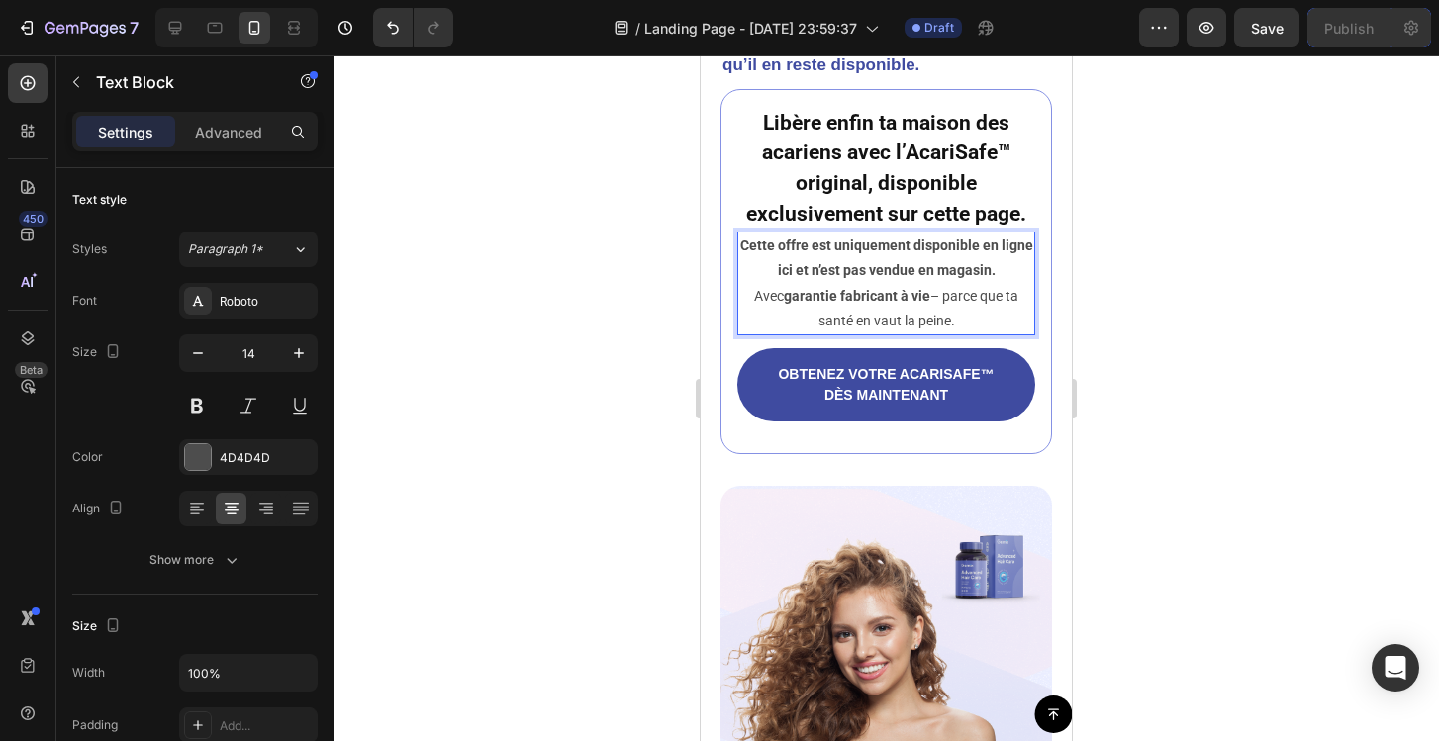
click at [934, 326] on p "Cette offre est uniquement disponible en ligne ici et n’est pas vendue en magas…" at bounding box center [886, 284] width 294 height 100
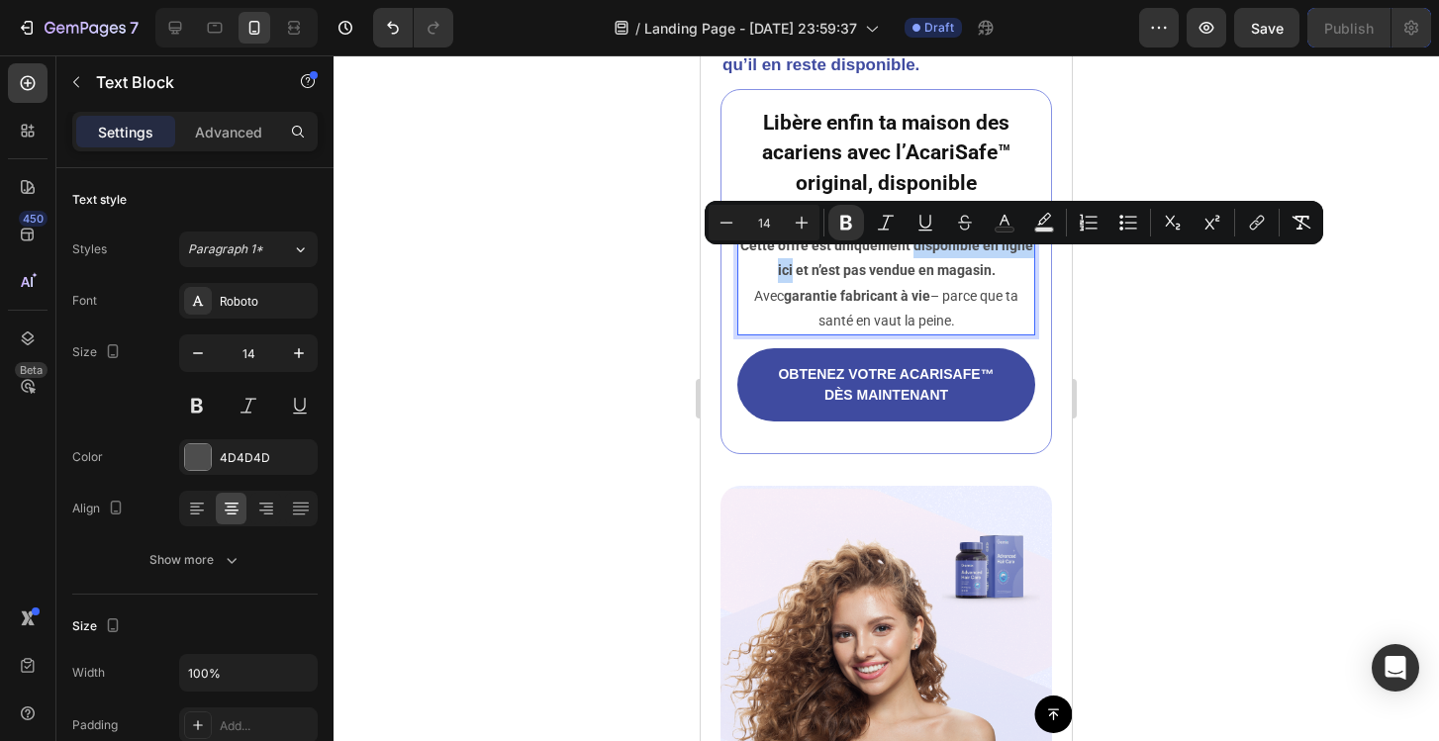
drag, startPoint x: 913, startPoint y: 259, endPoint x: 792, endPoint y: 285, distance: 124.4
click at [792, 278] on strong "Cette offre est uniquement disponible en ligne ici et n’est pas vendue en magas…" at bounding box center [886, 258] width 293 height 41
click at [1259, 222] on icon "Editor contextual toolbar" at bounding box center [1257, 223] width 20 height 20
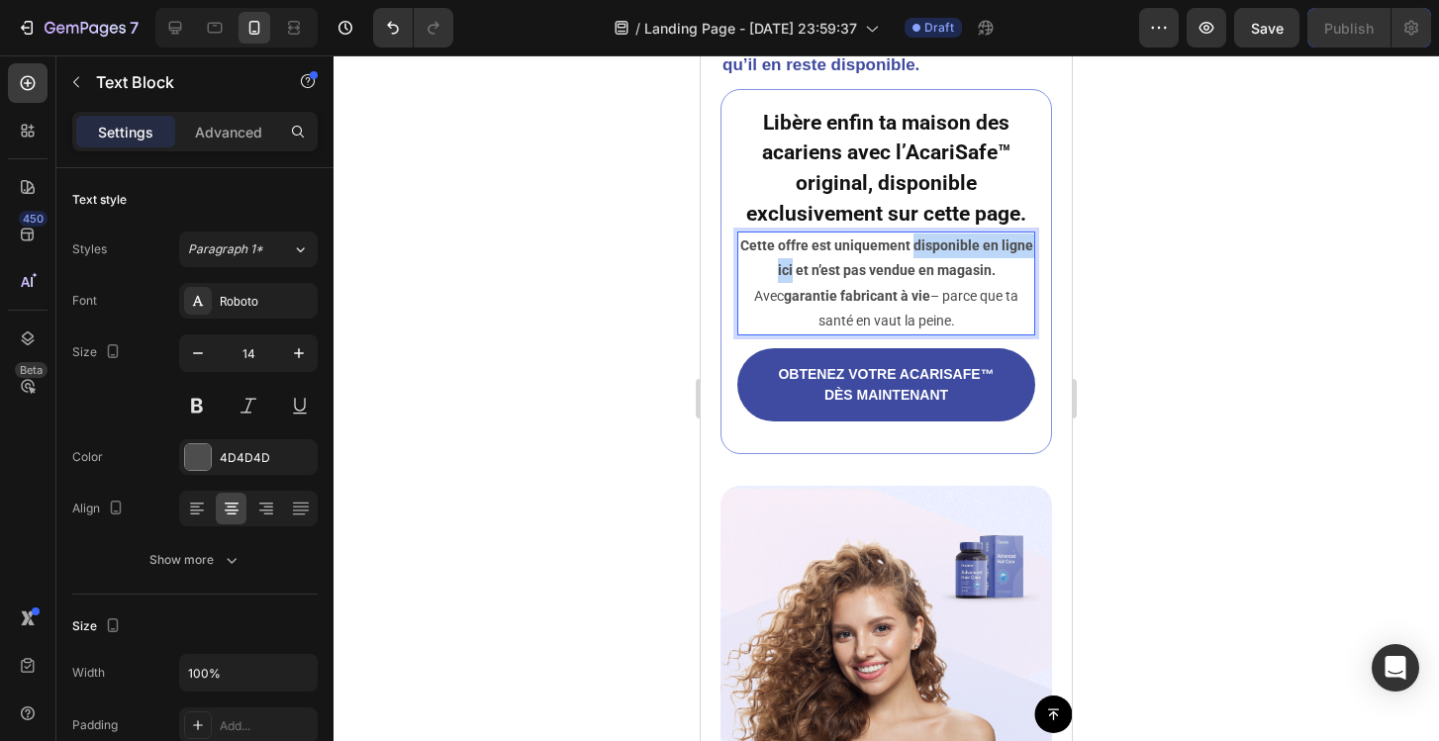
click at [984, 261] on strong "Cette offre est uniquement disponible en ligne ici et n’est pas vendue en magas…" at bounding box center [886, 258] width 293 height 41
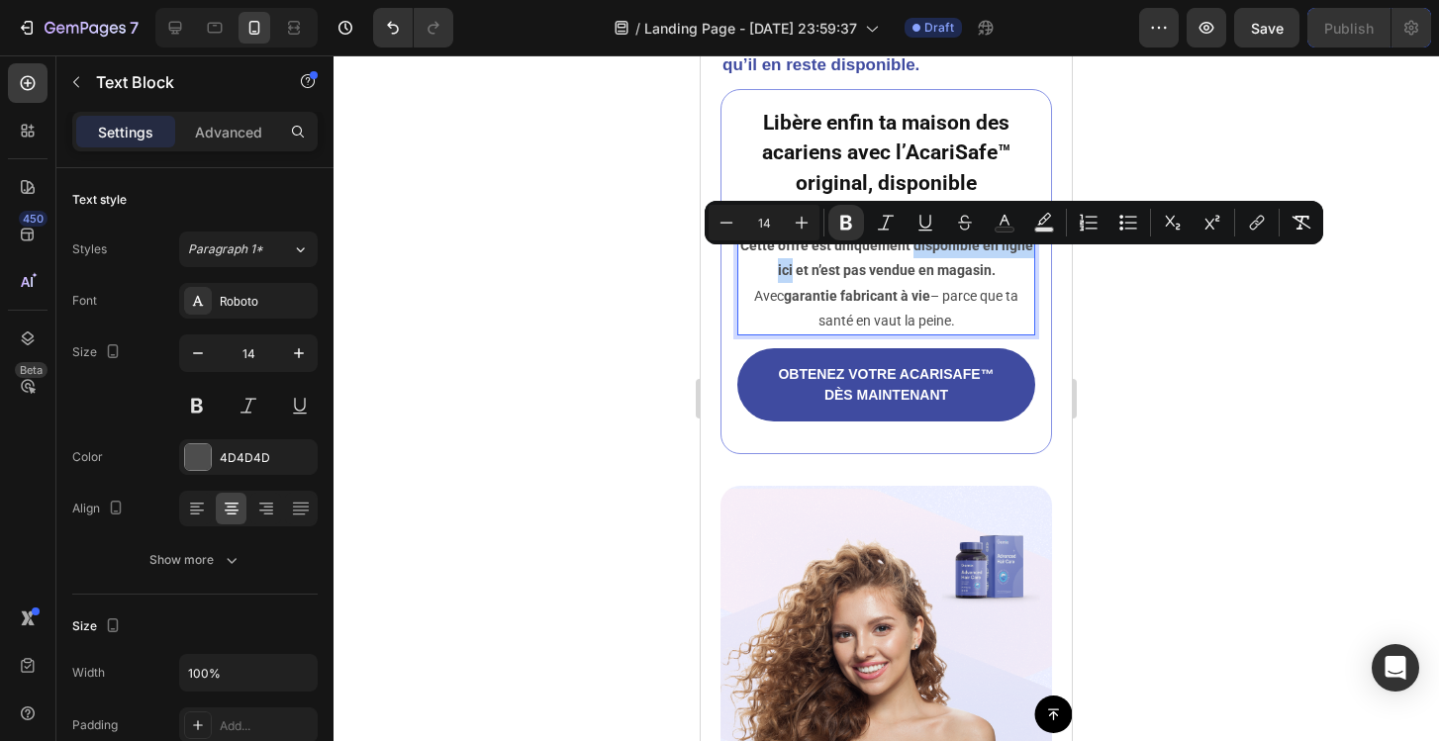
drag, startPoint x: 911, startPoint y: 261, endPoint x: 792, endPoint y: 290, distance: 123.1
click at [792, 278] on strong "Cette offre est uniquement disponible en ligne ici et n’est pas vendue en magas…" at bounding box center [886, 258] width 293 height 41
click at [1265, 224] on icon "Editor contextual toolbar" at bounding box center [1257, 223] width 20 height 20
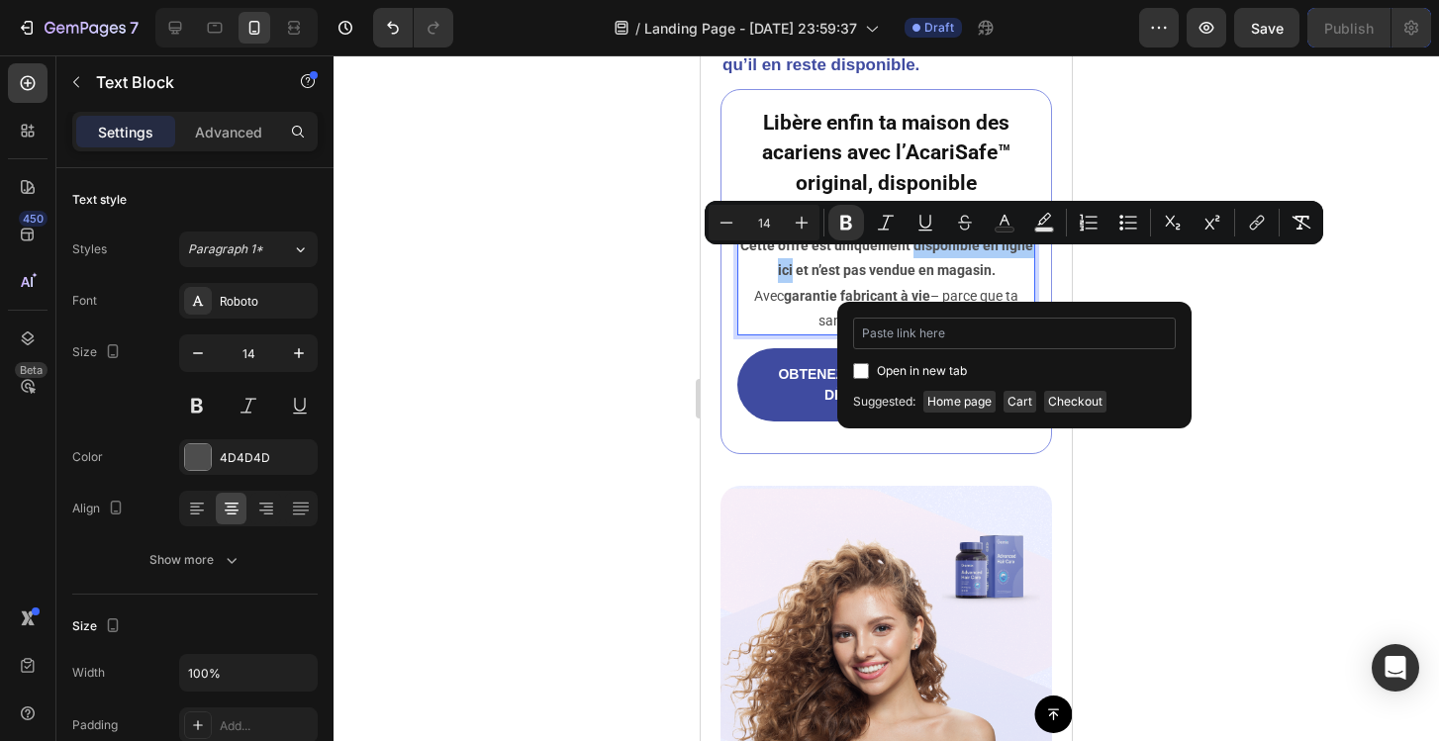
type input "https://kamra-k.com/products/hair-powder"
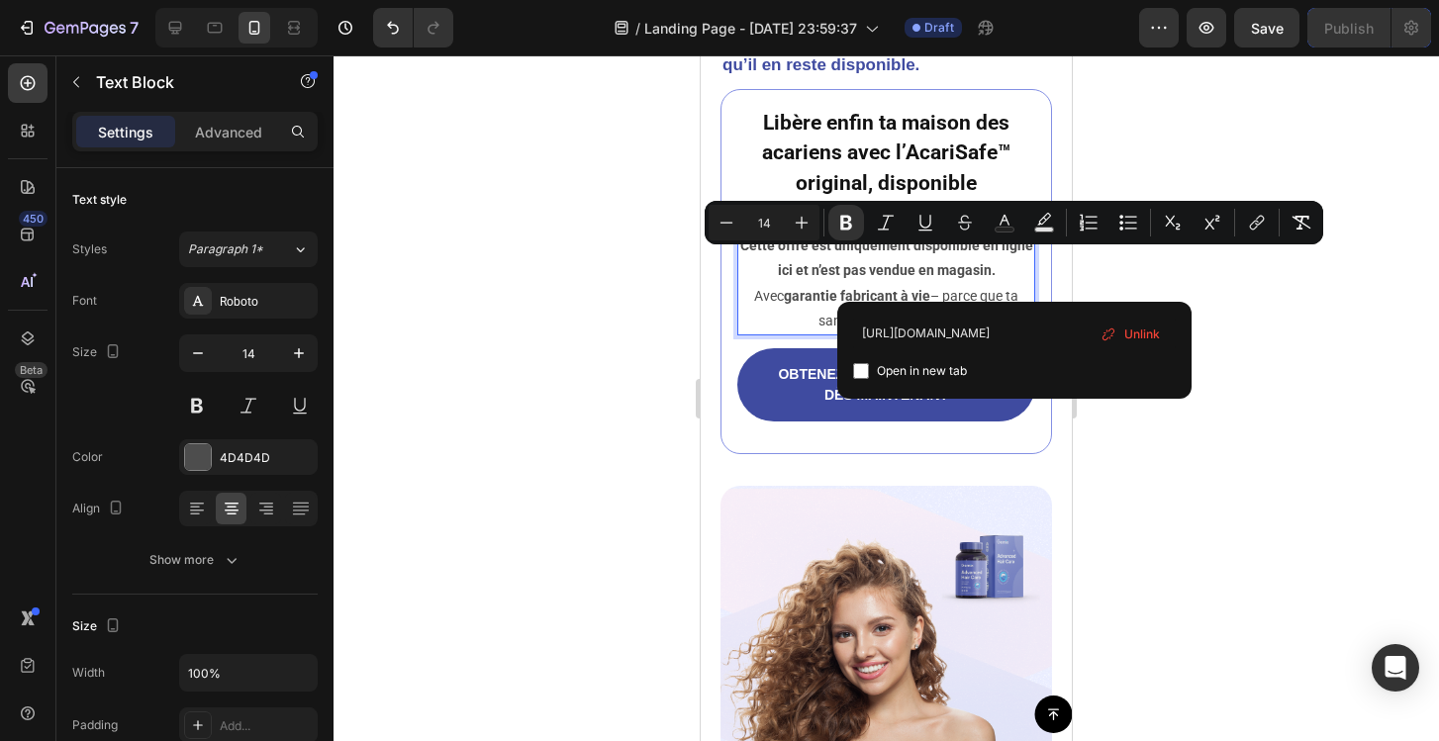
click at [1278, 375] on div at bounding box center [886, 398] width 1105 height 686
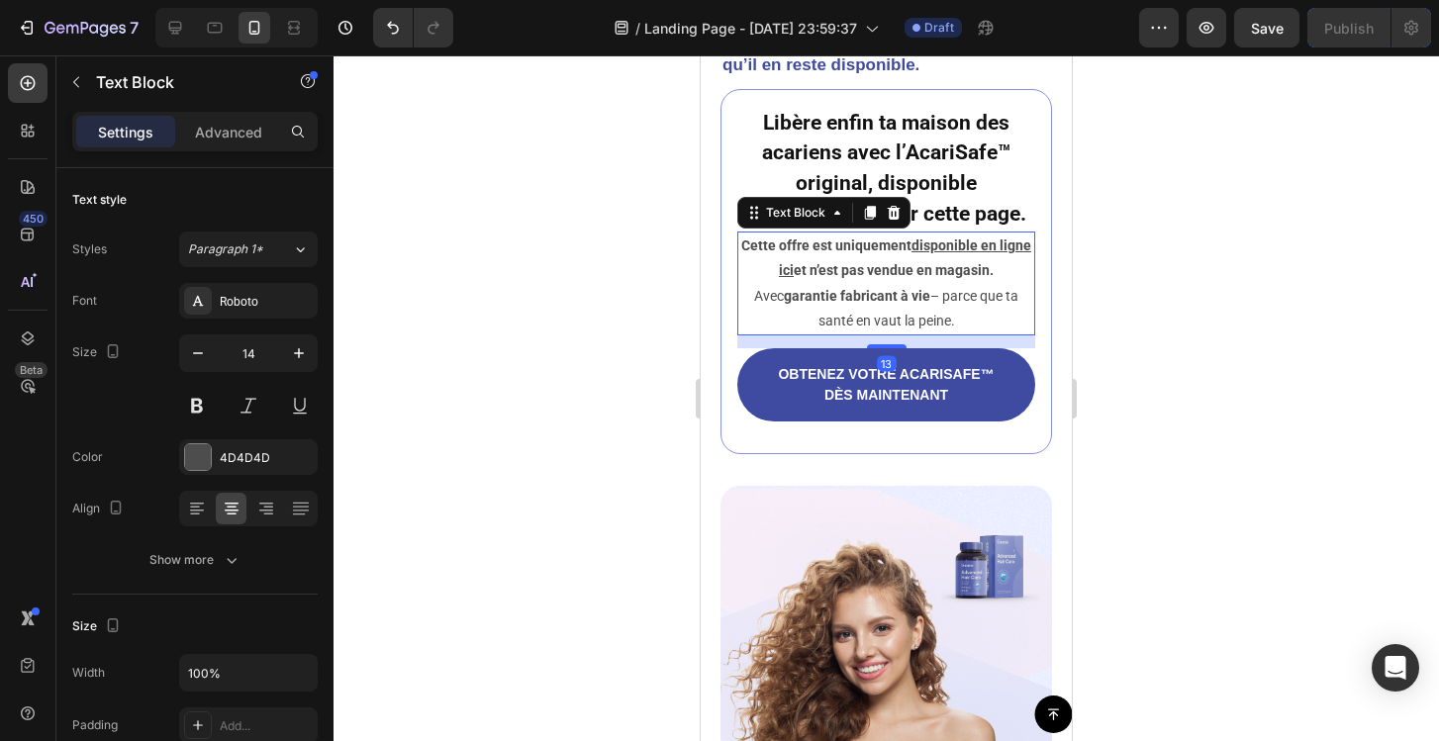
click at [1277, 318] on div at bounding box center [886, 398] width 1105 height 686
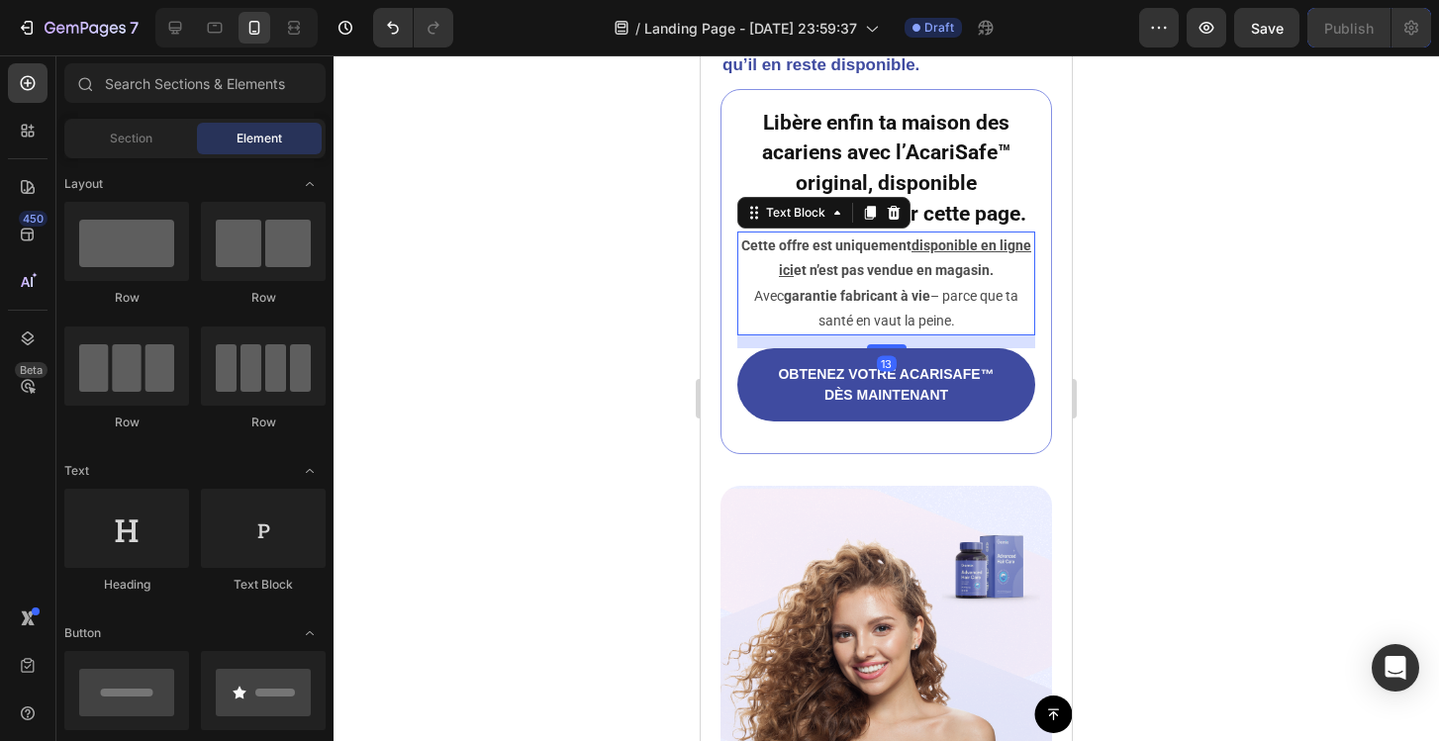
click at [911, 253] on strong "Cette offre est uniquement" at bounding box center [826, 246] width 170 height 16
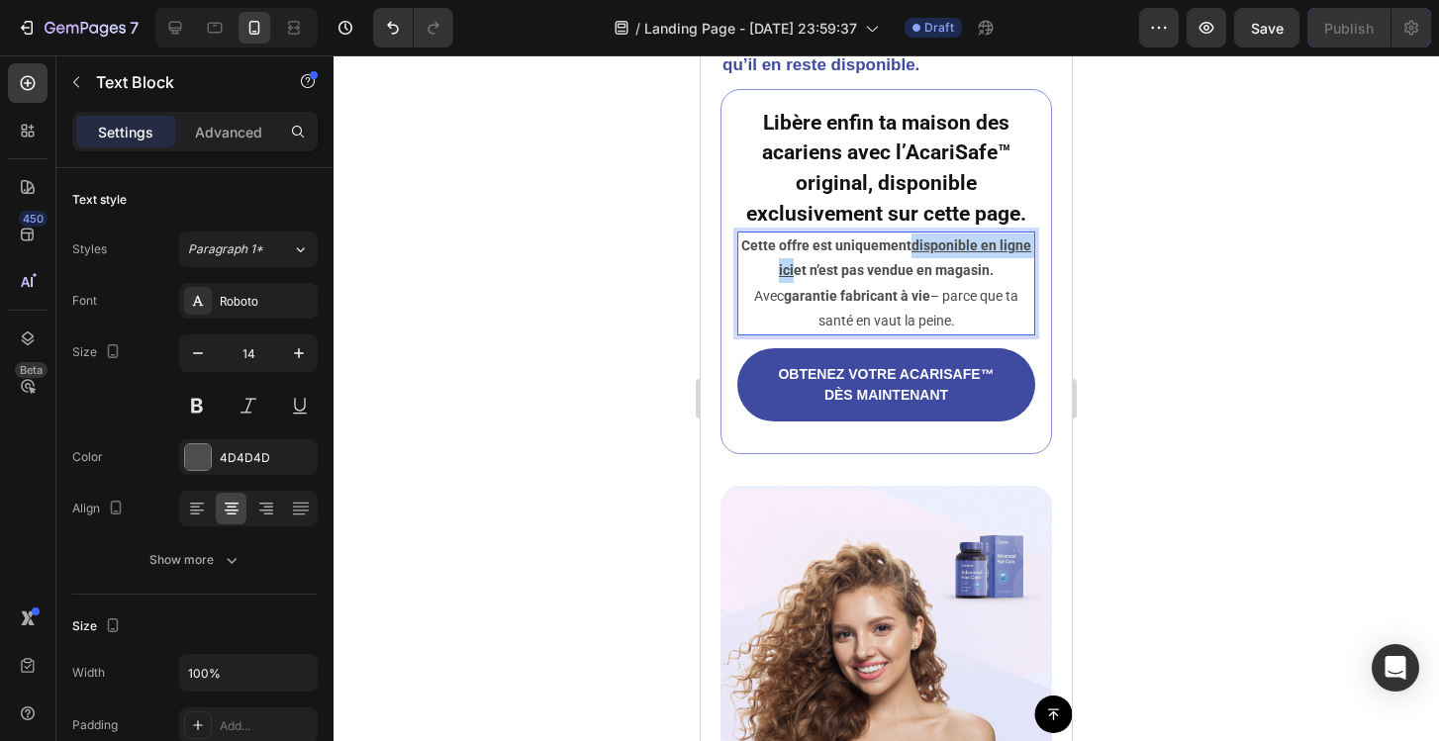
drag, startPoint x: 909, startPoint y: 260, endPoint x: 792, endPoint y: 294, distance: 121.5
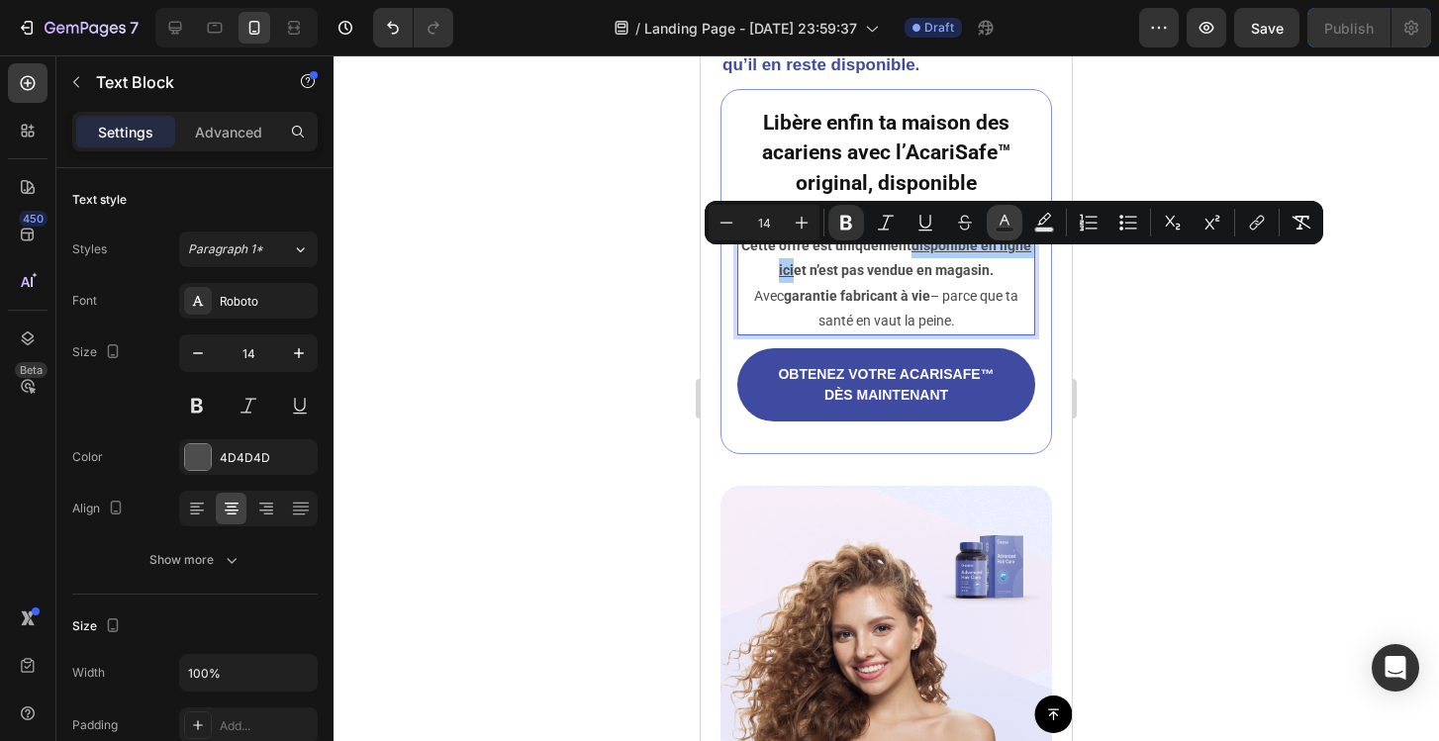
click at [1014, 223] on button "Text Color" at bounding box center [1005, 223] width 36 height 36
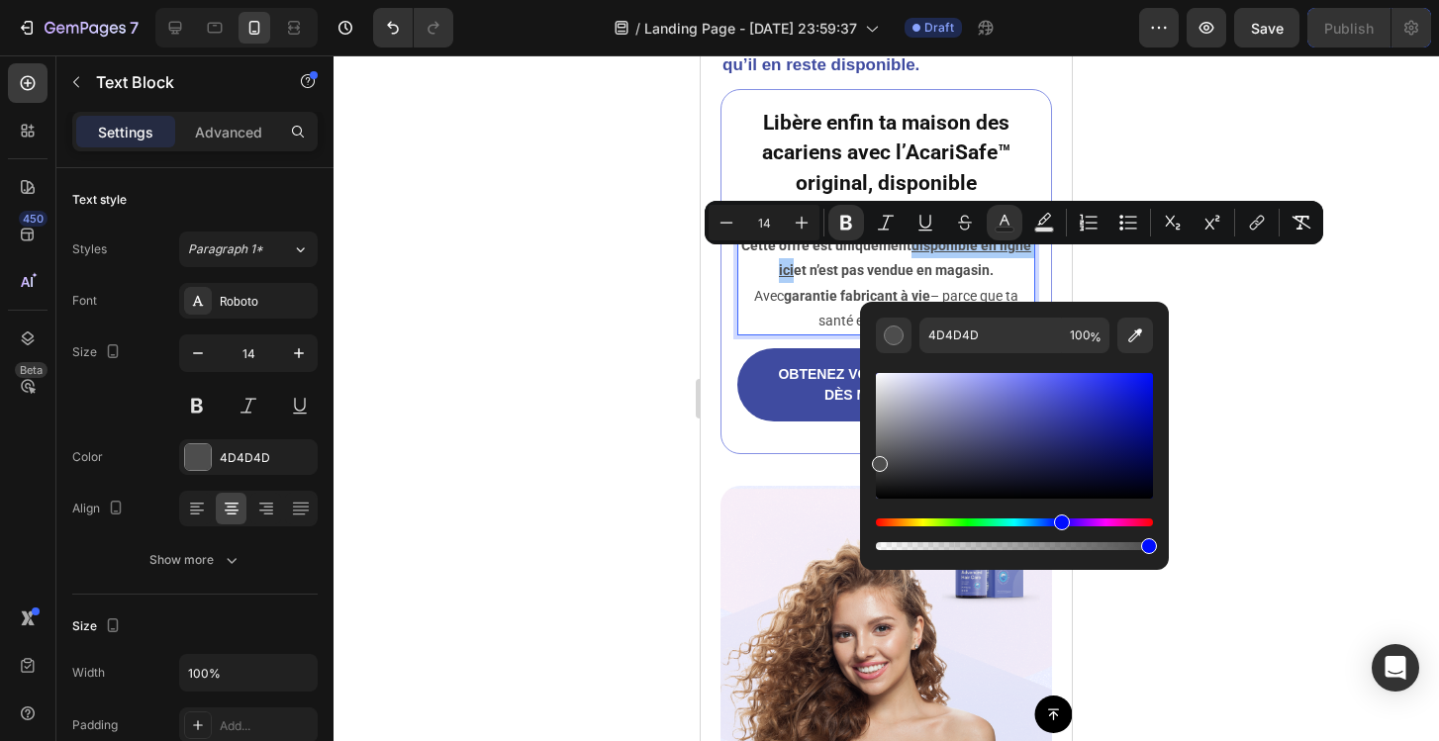
click at [1059, 524] on div "Hue" at bounding box center [1014, 523] width 277 height 8
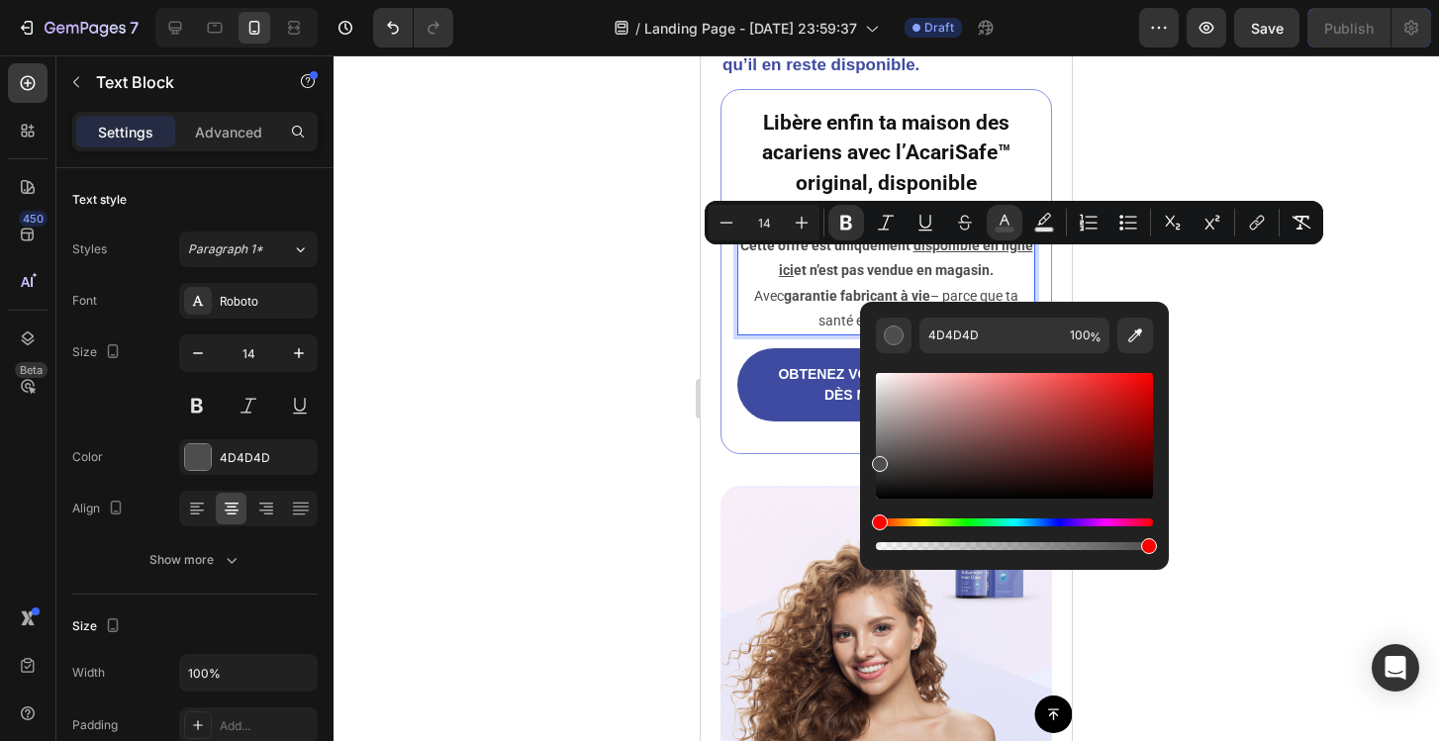
click at [1069, 516] on div "Editor contextual toolbar" at bounding box center [1014, 461] width 277 height 185
click at [1066, 521] on div "Hue" at bounding box center [1014, 523] width 277 height 8
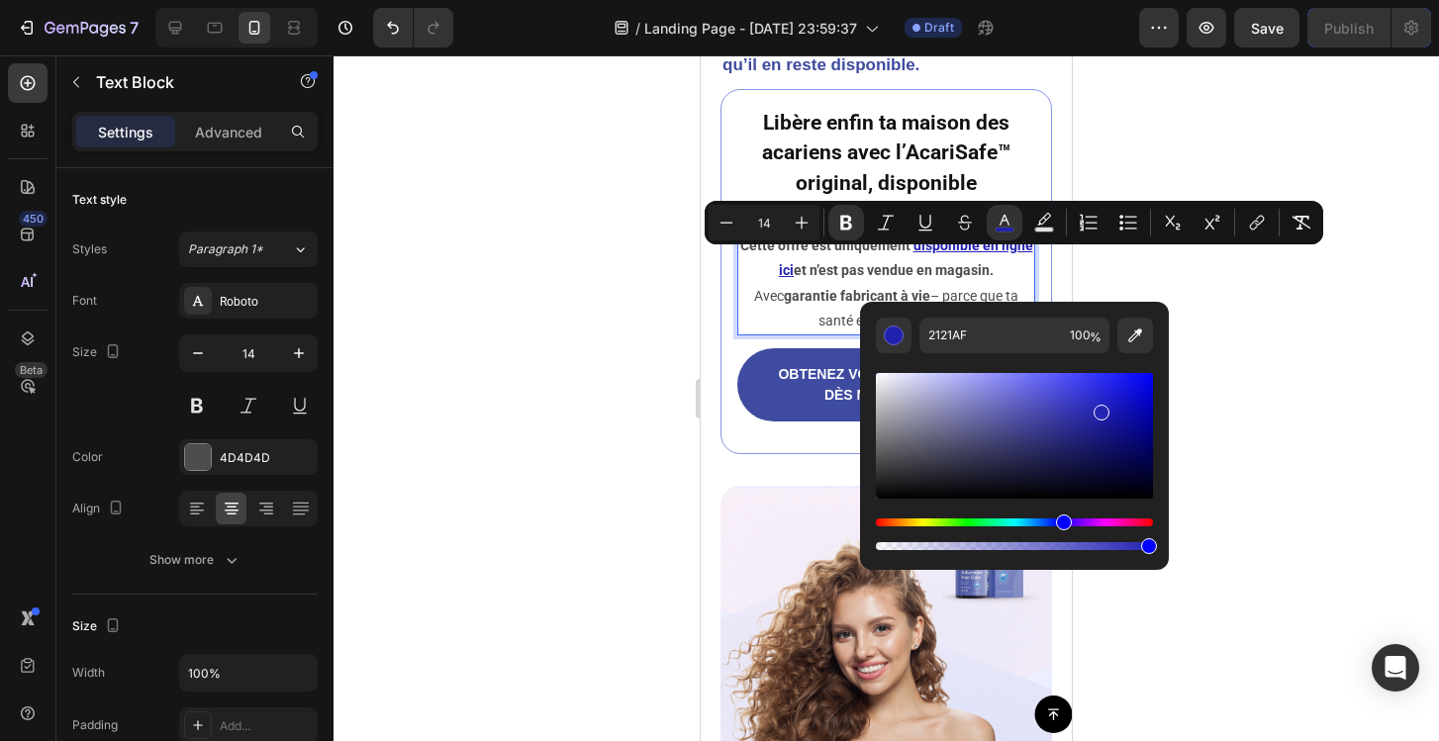
type input "2424B5"
drag, startPoint x: 888, startPoint y: 463, endPoint x: 1100, endPoint y: 409, distance: 218.7
click at [1100, 409] on div "Editor contextual toolbar" at bounding box center [1014, 436] width 277 height 126
click at [1354, 350] on div at bounding box center [886, 398] width 1105 height 686
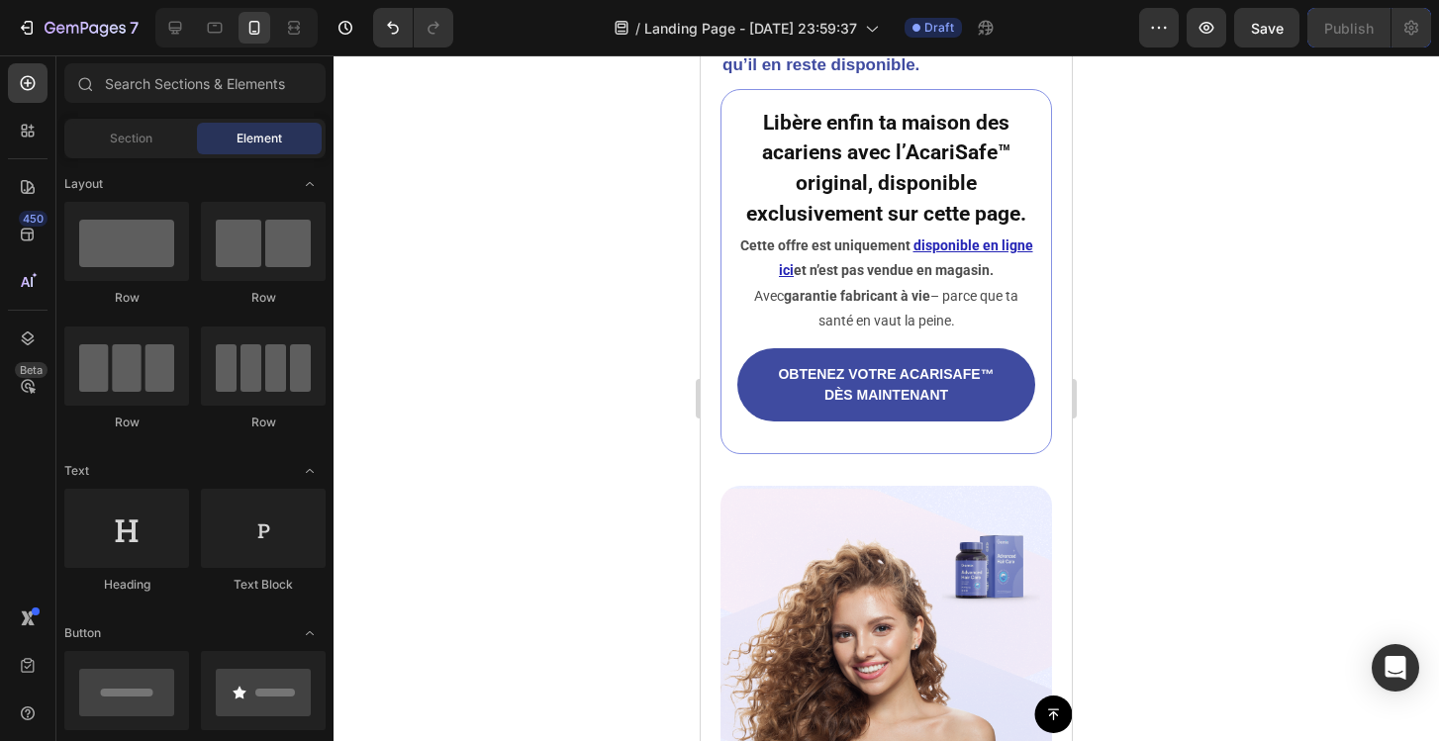
click at [1353, 350] on div at bounding box center [886, 398] width 1105 height 686
click at [1308, 342] on div at bounding box center [886, 398] width 1105 height 686
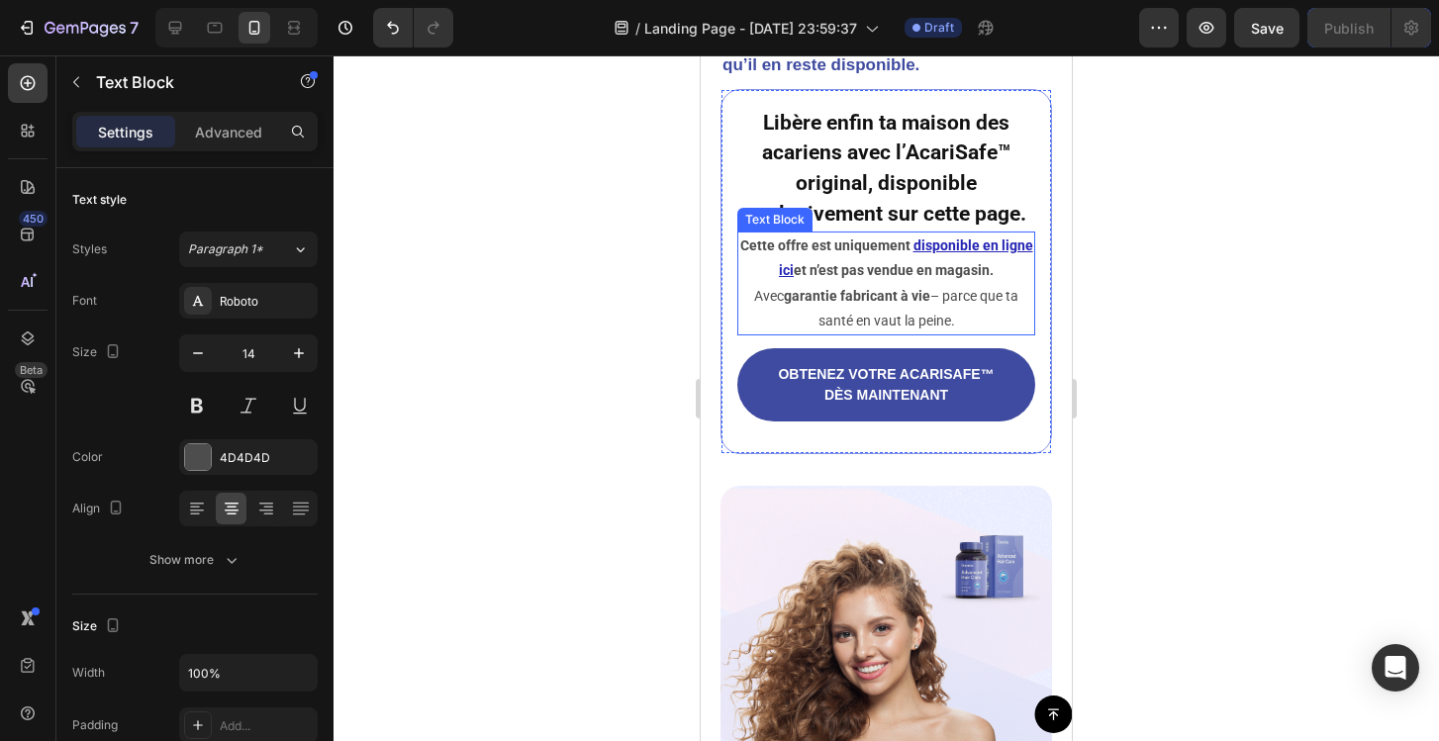
click at [933, 278] on strong "et n’est pas vendue en magasin." at bounding box center [894, 270] width 200 height 16
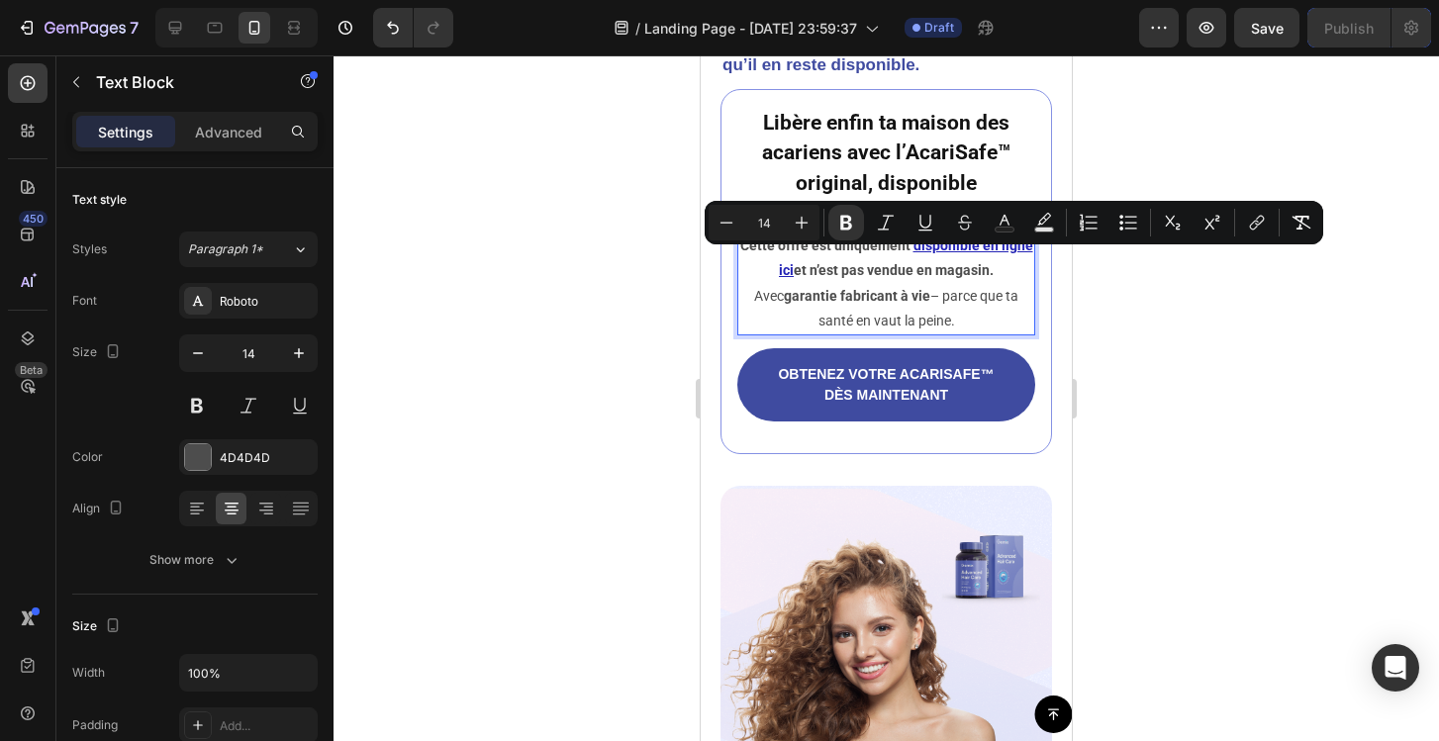
click at [961, 318] on p "Cette offre est uniquement disponible en ligne ici et n’est pas vendue en magas…" at bounding box center [886, 284] width 294 height 100
drag, startPoint x: 966, startPoint y: 342, endPoint x: 704, endPoint y: 263, distance: 273.9
click at [528, 304] on div at bounding box center [886, 398] width 1105 height 686
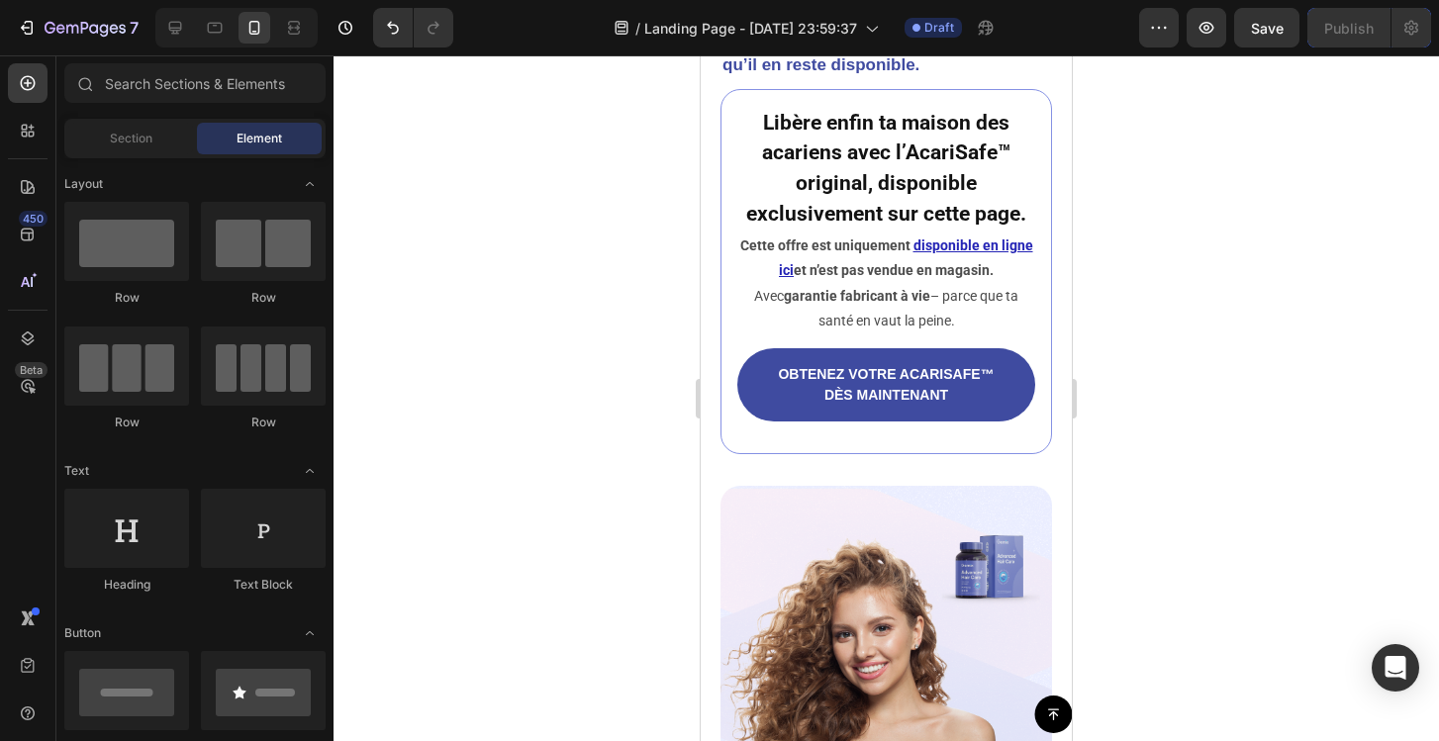
click at [1196, 311] on div at bounding box center [886, 398] width 1105 height 686
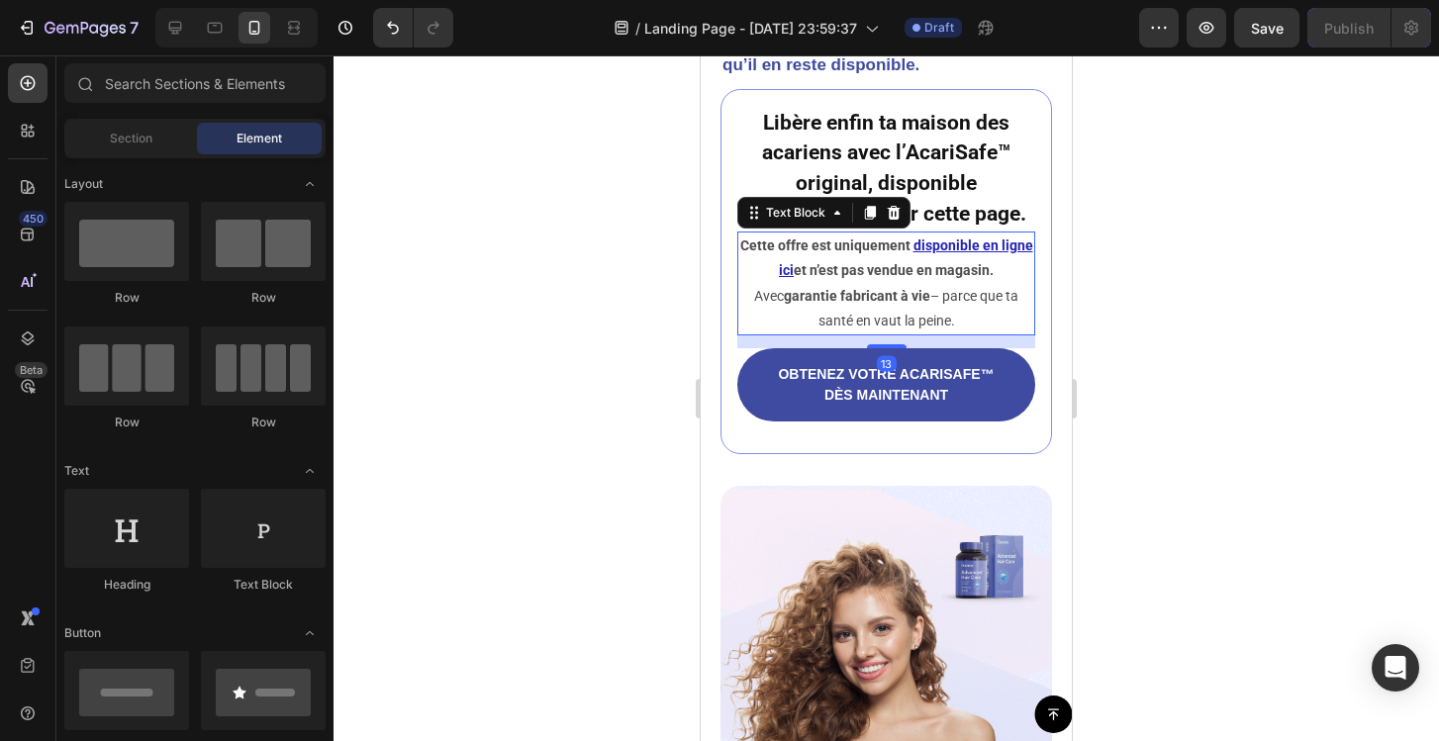
click at [973, 320] on p "Cette offre est uniquement disponible en ligne ici et n’est pas vendue en magas…" at bounding box center [886, 284] width 294 height 100
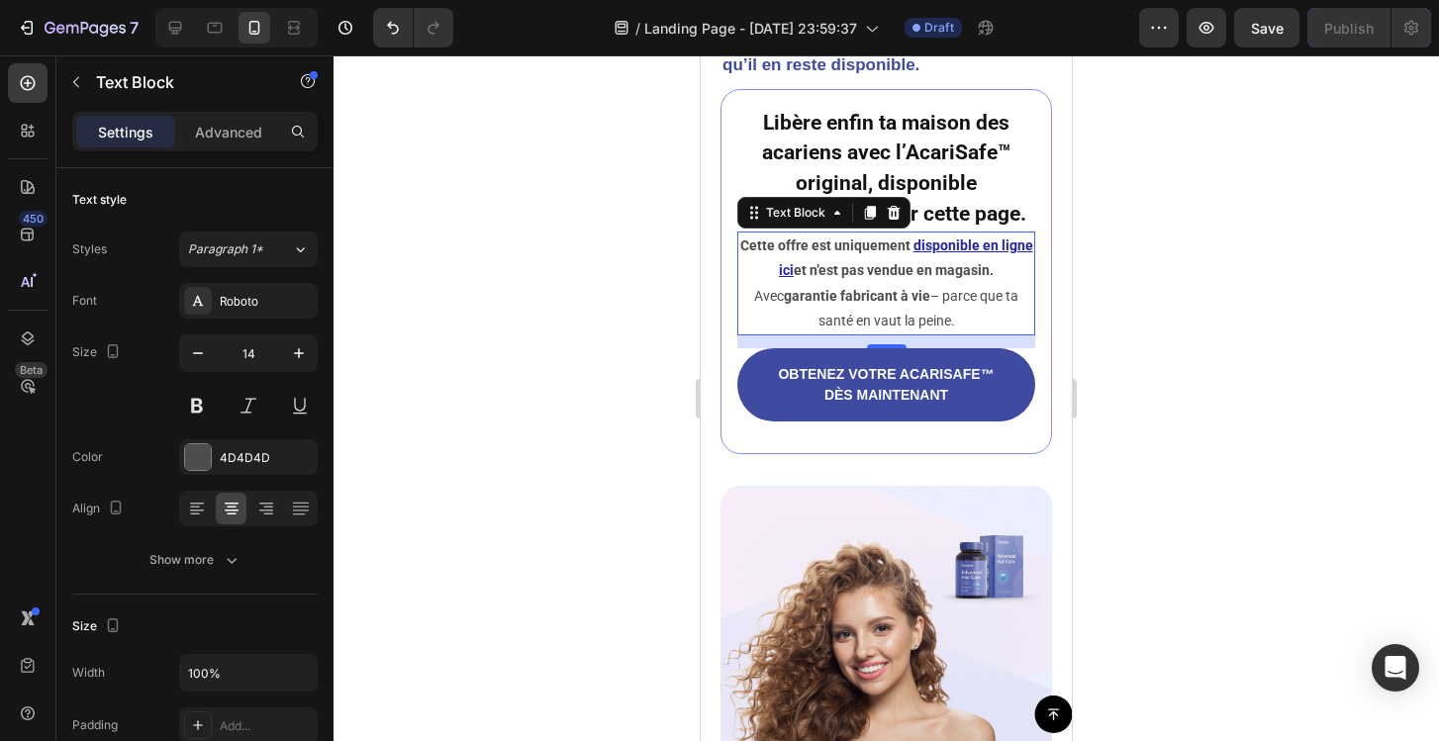
click at [494, 286] on div at bounding box center [886, 398] width 1105 height 686
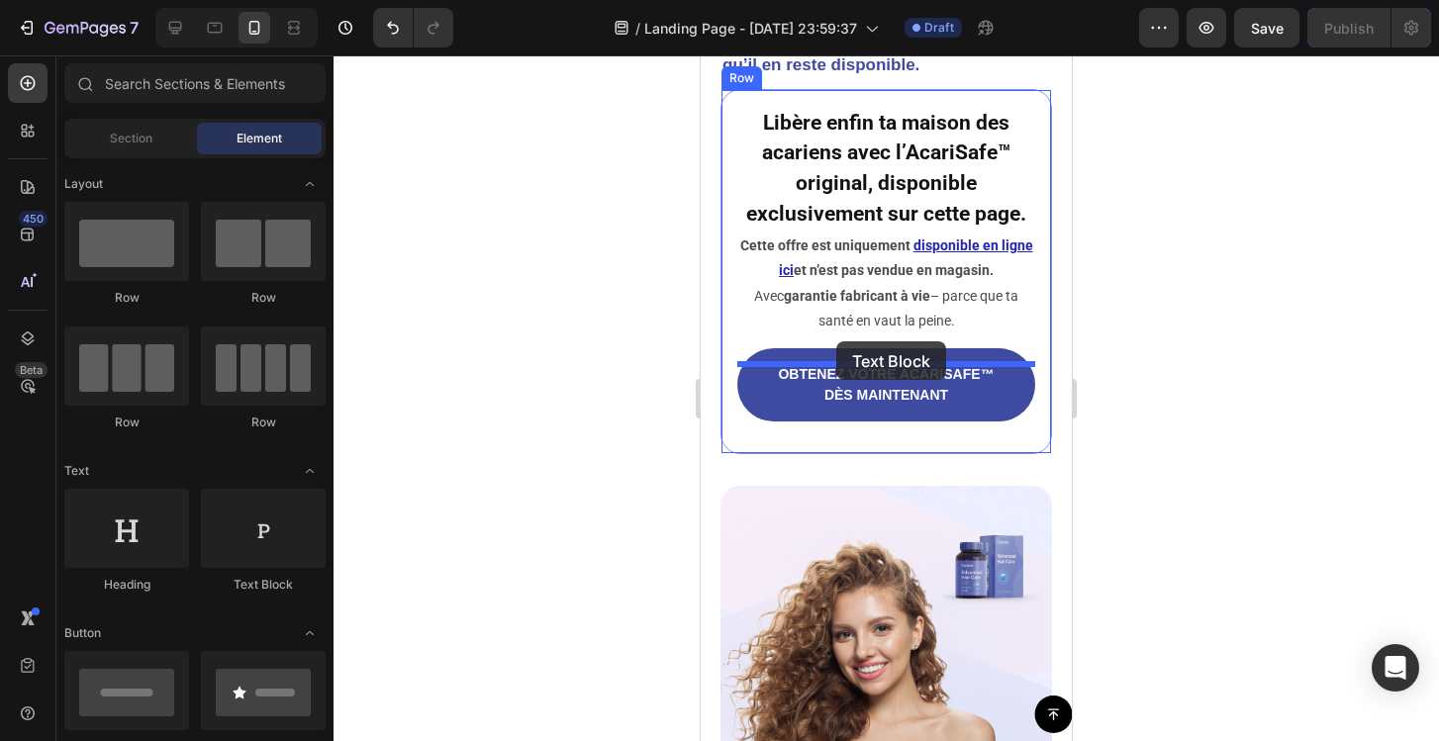
drag, startPoint x: 981, startPoint y: 429, endPoint x: 836, endPoint y: 341, distance: 168.7
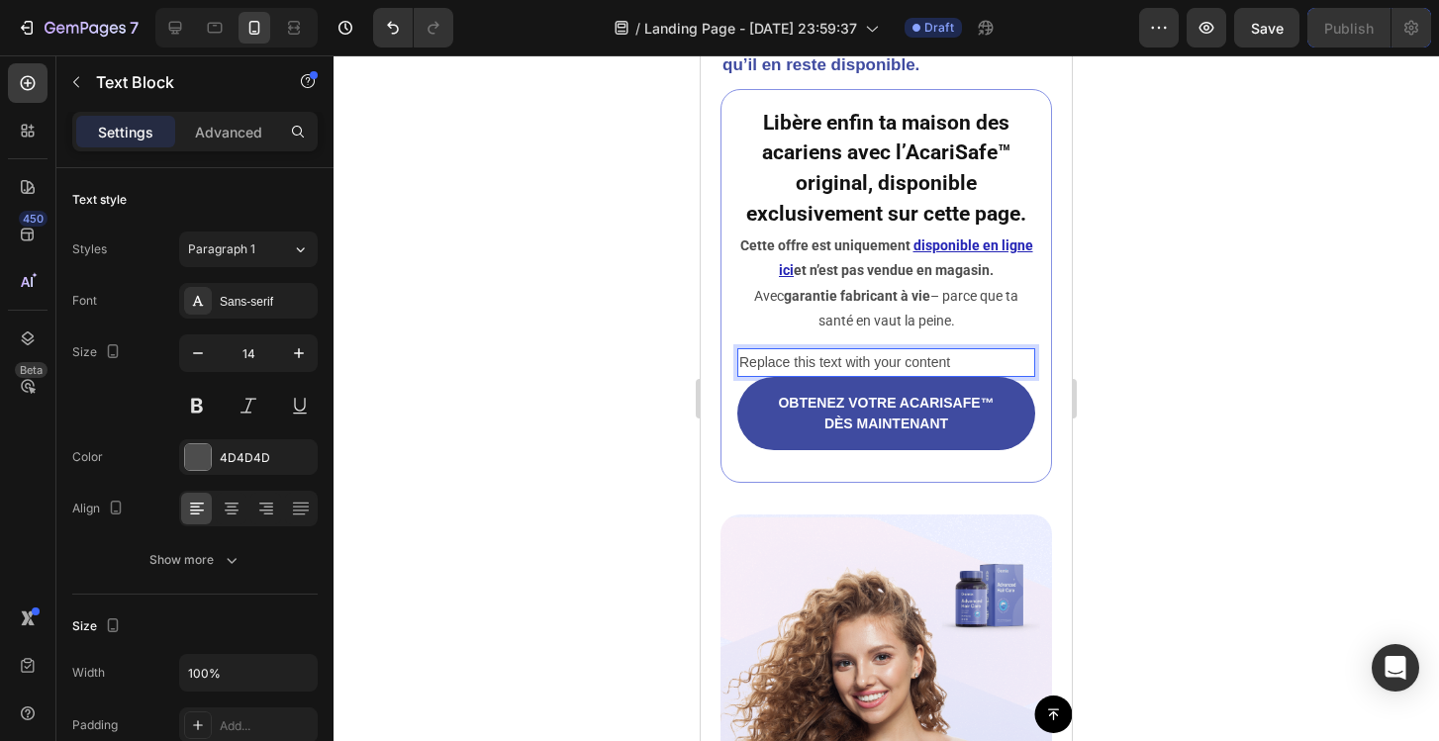
click at [813, 377] on div "Replace this text with your content" at bounding box center [886, 362] width 298 height 29
click at [813, 375] on p "Replace this text with your content" at bounding box center [886, 362] width 294 height 25
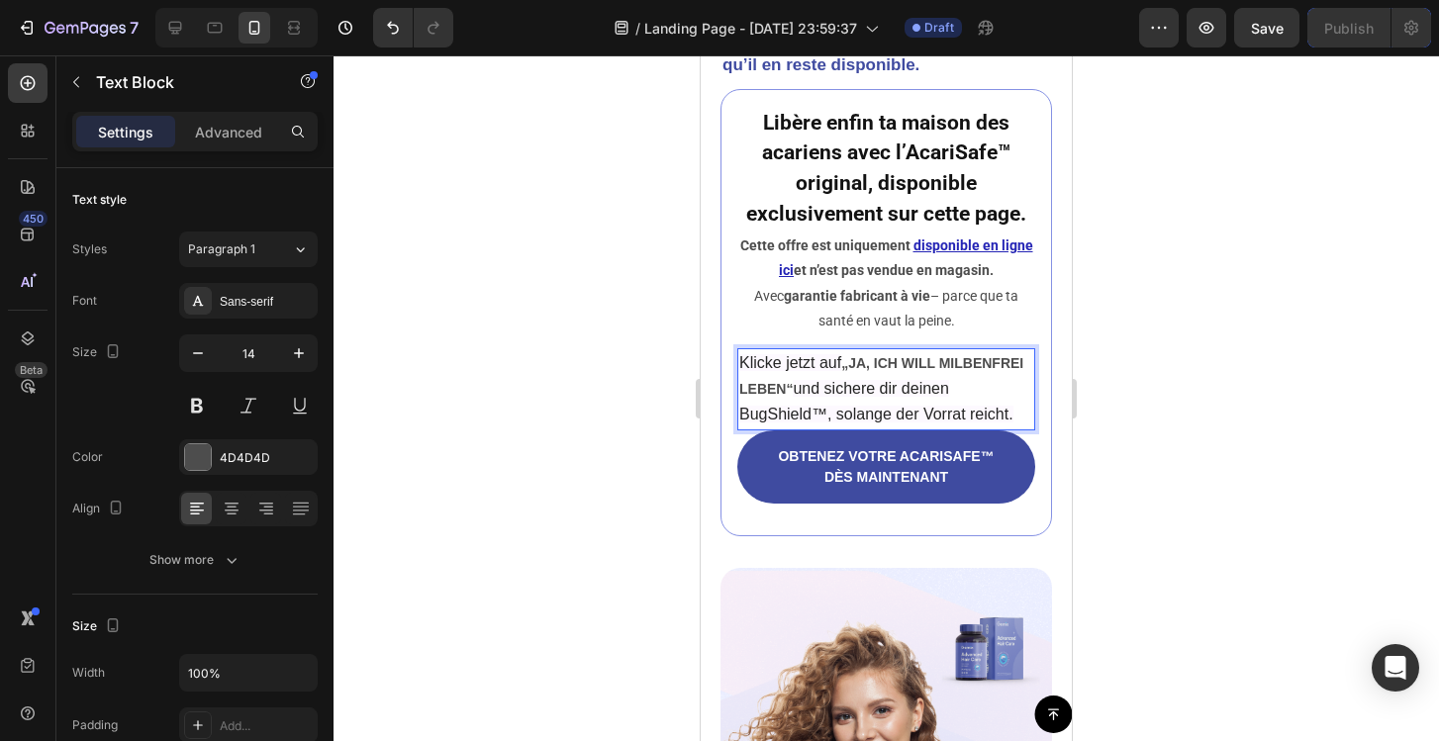
click at [896, 421] on span "und sichere dir deinen BugShield™, solange der Vorrat reicht." at bounding box center [876, 401] width 274 height 43
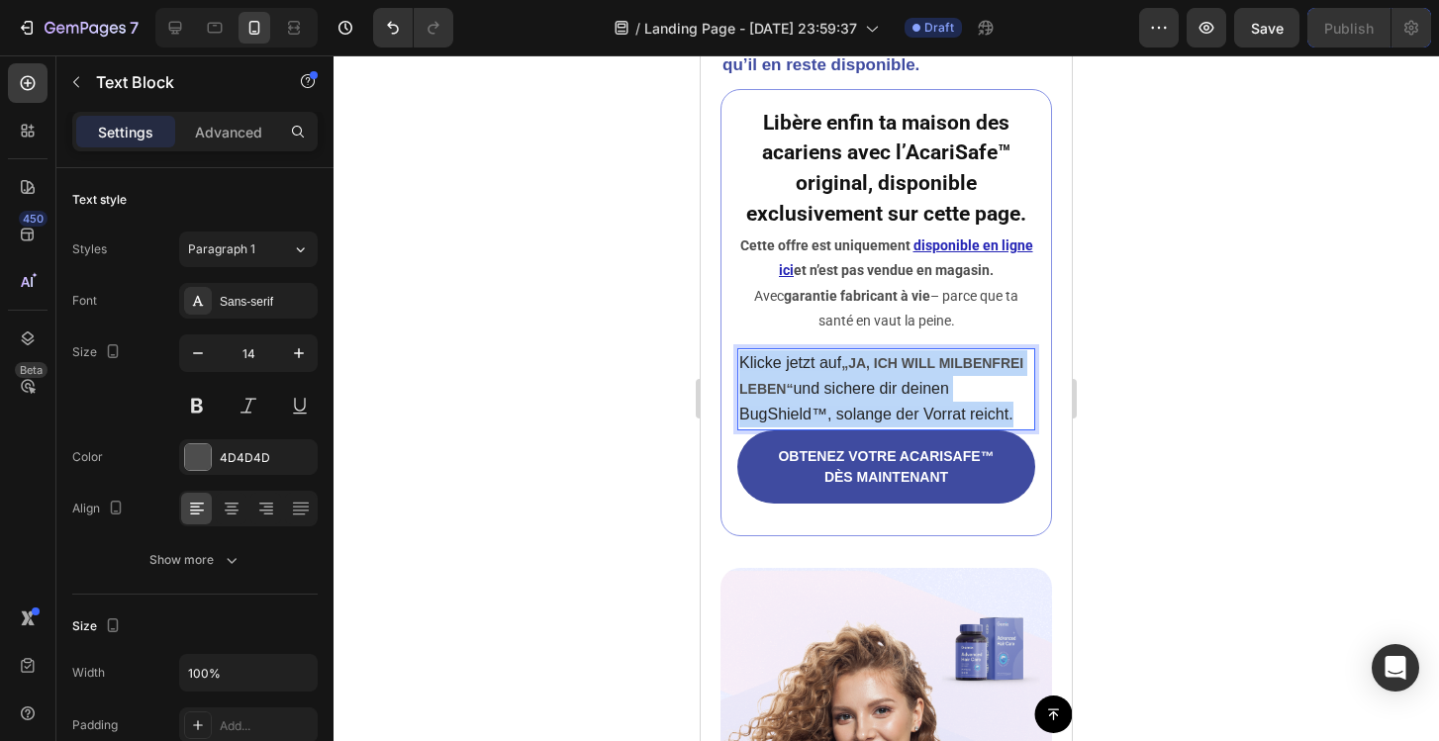
click at [896, 421] on span "und sichere dir deinen BugShield™, solange der Vorrat reicht." at bounding box center [876, 401] width 274 height 43
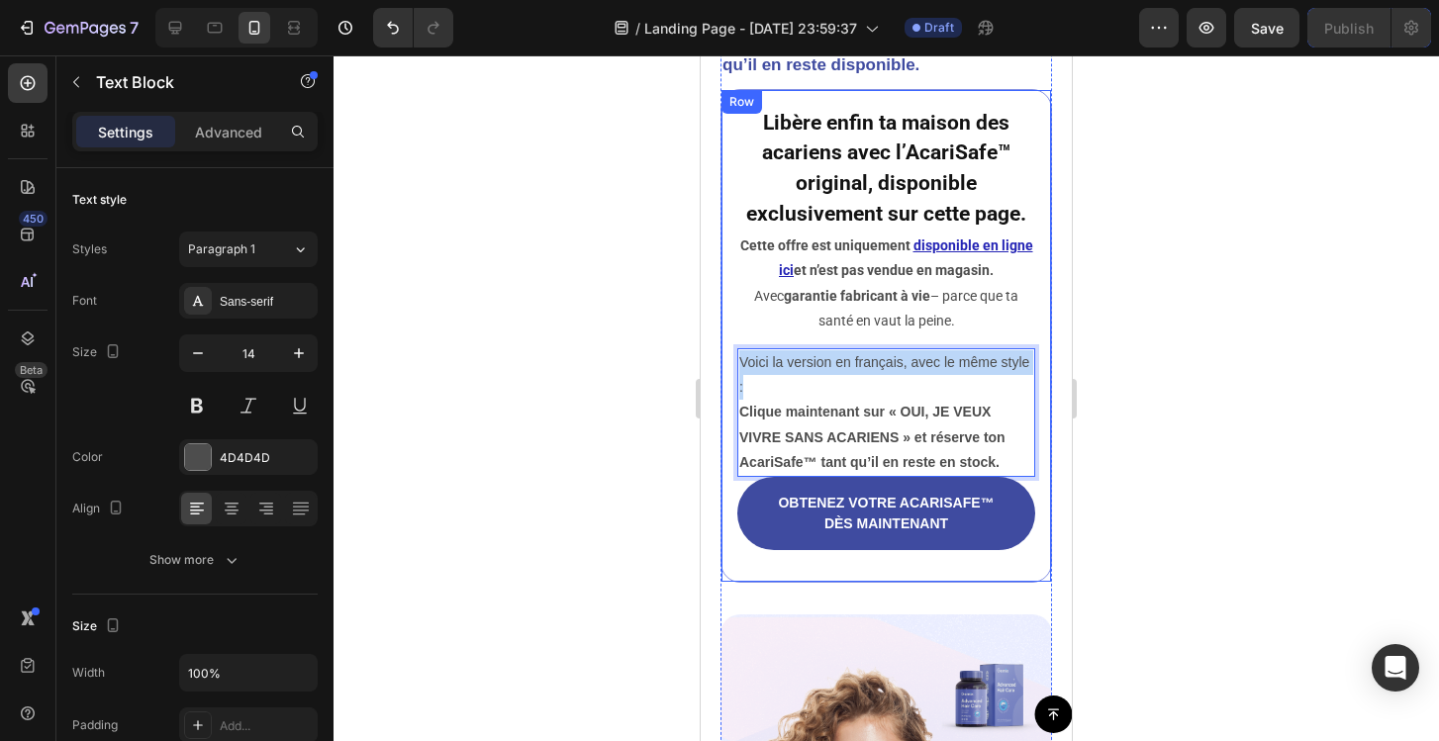
drag, startPoint x: 766, startPoint y: 408, endPoint x: 735, endPoint y: 382, distance: 40.0
click at [735, 382] on div "Libère enfin ta maison des acariens avec l’AcariSafe™ original, disponible excl…" at bounding box center [886, 336] width 332 height 494
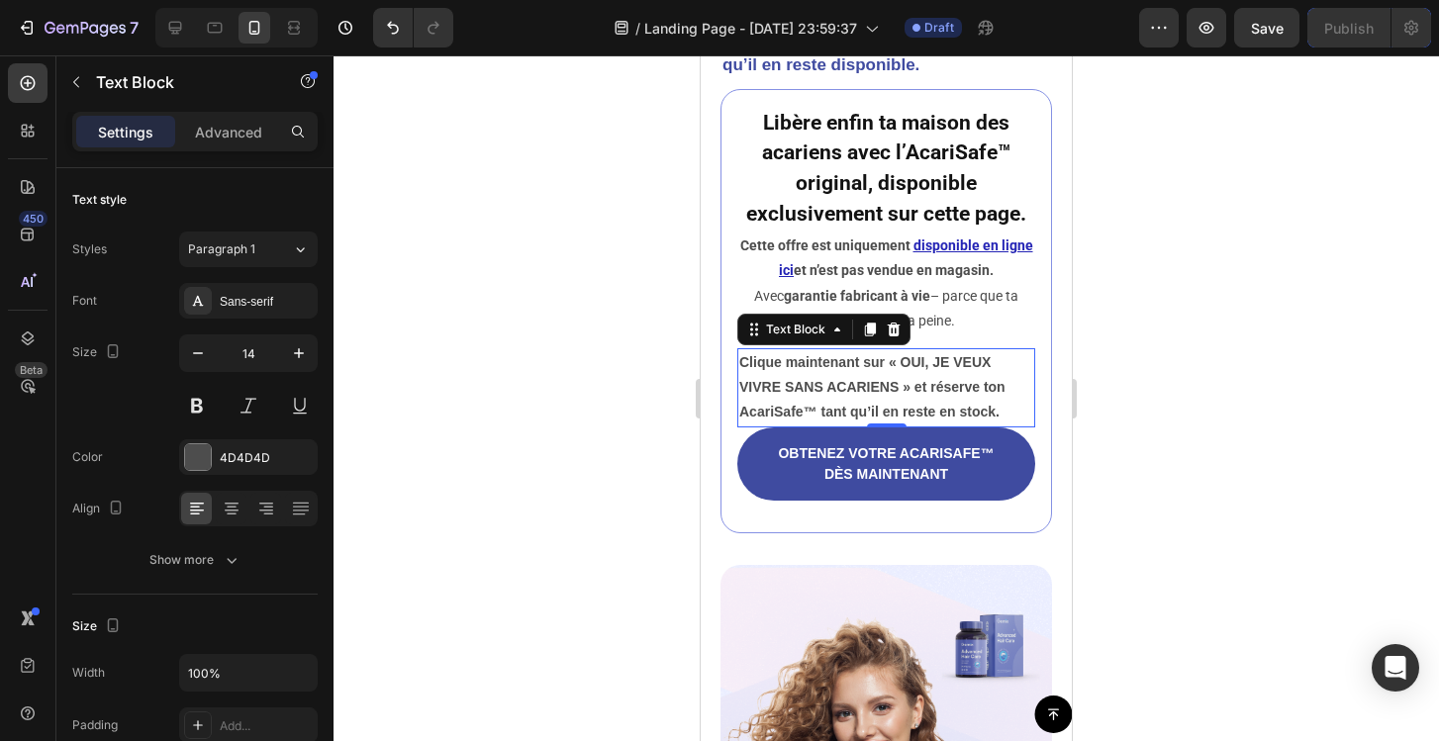
click at [590, 358] on div at bounding box center [886, 398] width 1105 height 686
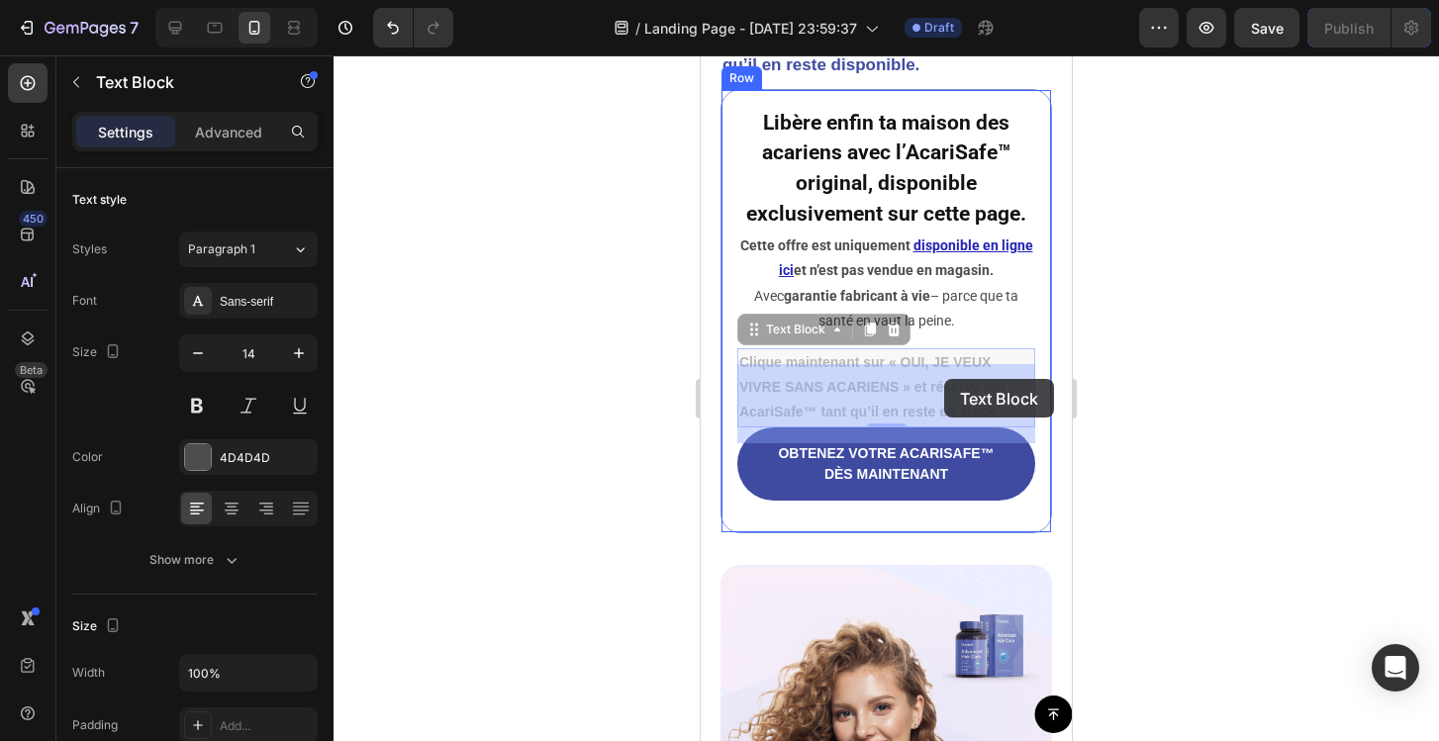
drag, startPoint x: 900, startPoint y: 381, endPoint x: 944, endPoint y: 379, distance: 44.6
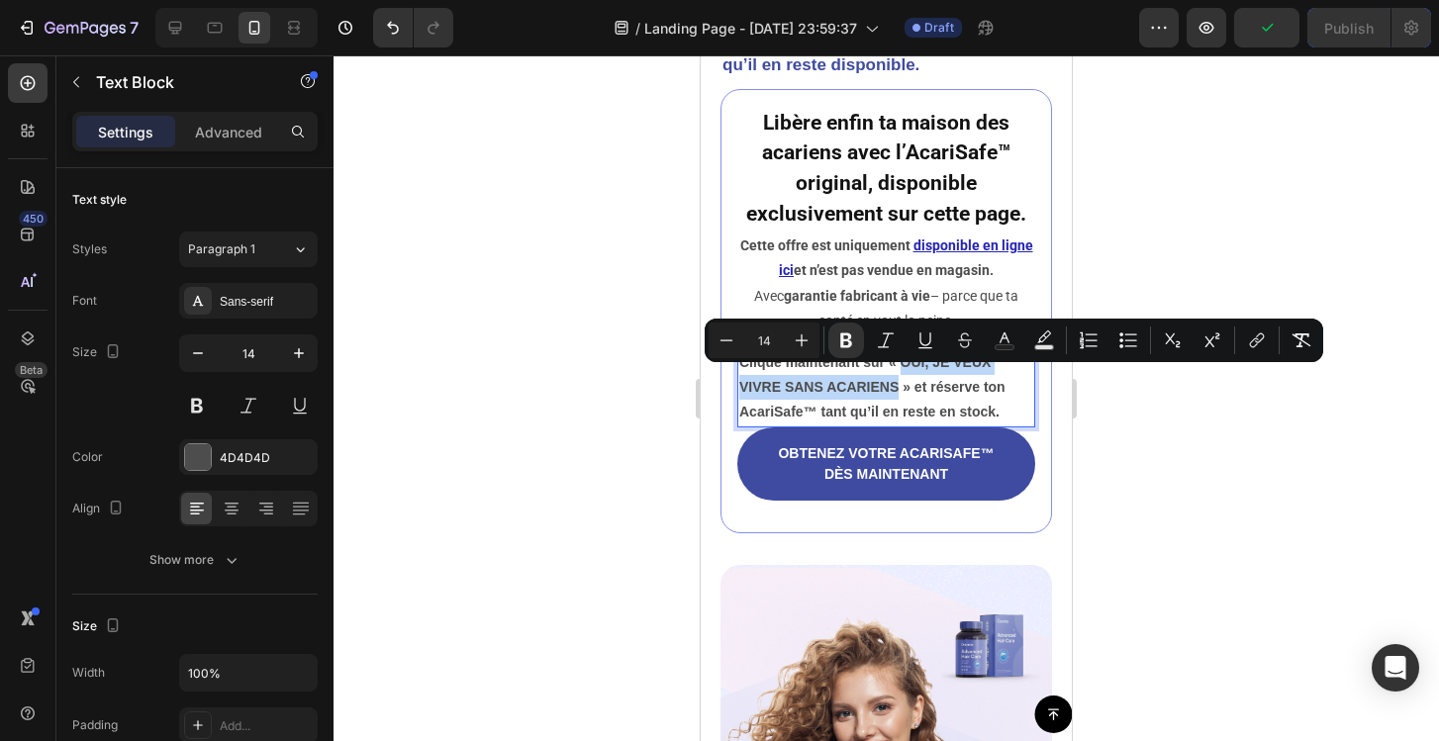
drag, startPoint x: 902, startPoint y: 380, endPoint x: 896, endPoint y: 407, distance: 27.4
click at [896, 407] on strong "Clique maintenant sur « OUI, JE VEUX VIVRE SANS ACARIENS » et réserve ton Acari…" at bounding box center [872, 386] width 266 height 65
click at [1268, 350] on button "link" at bounding box center [1257, 341] width 36 height 36
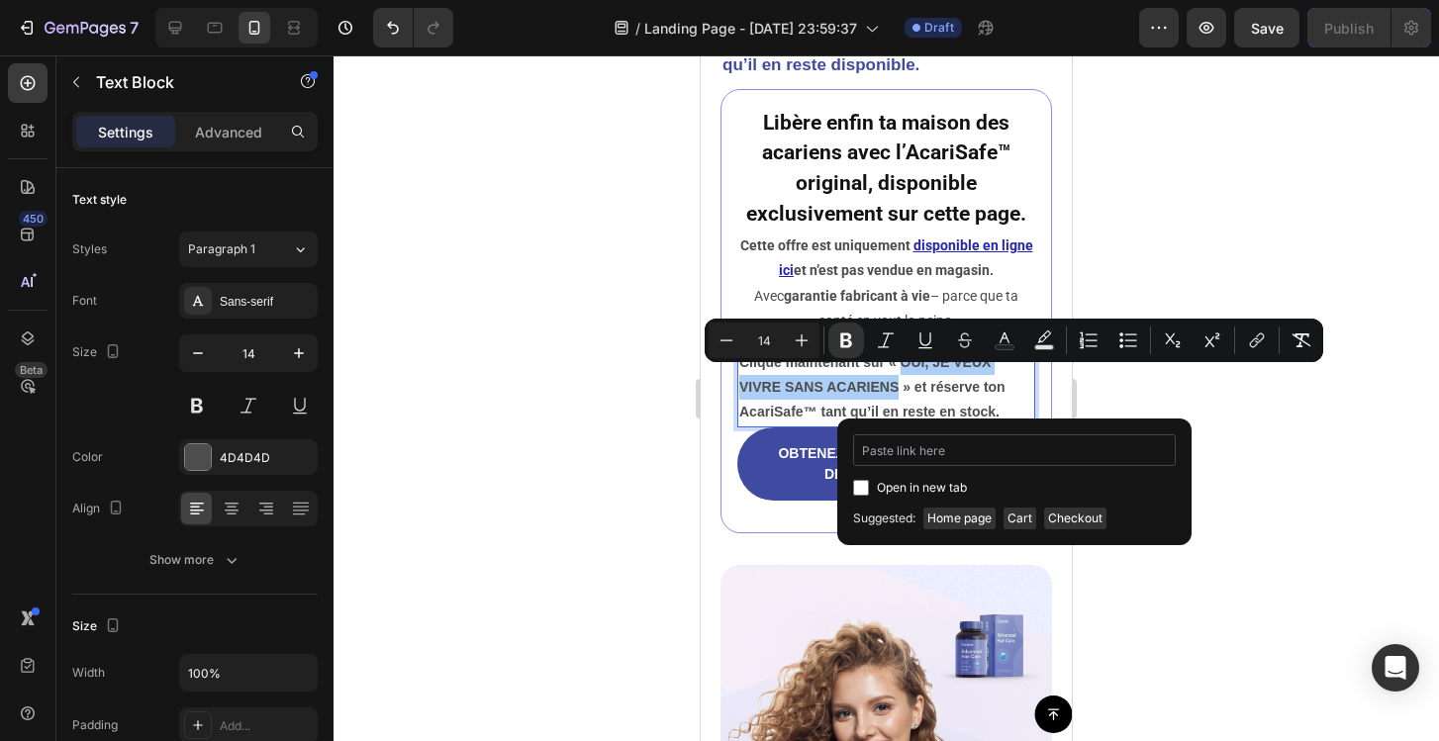
type input "https://kamra-k.com/products/hair-powder"
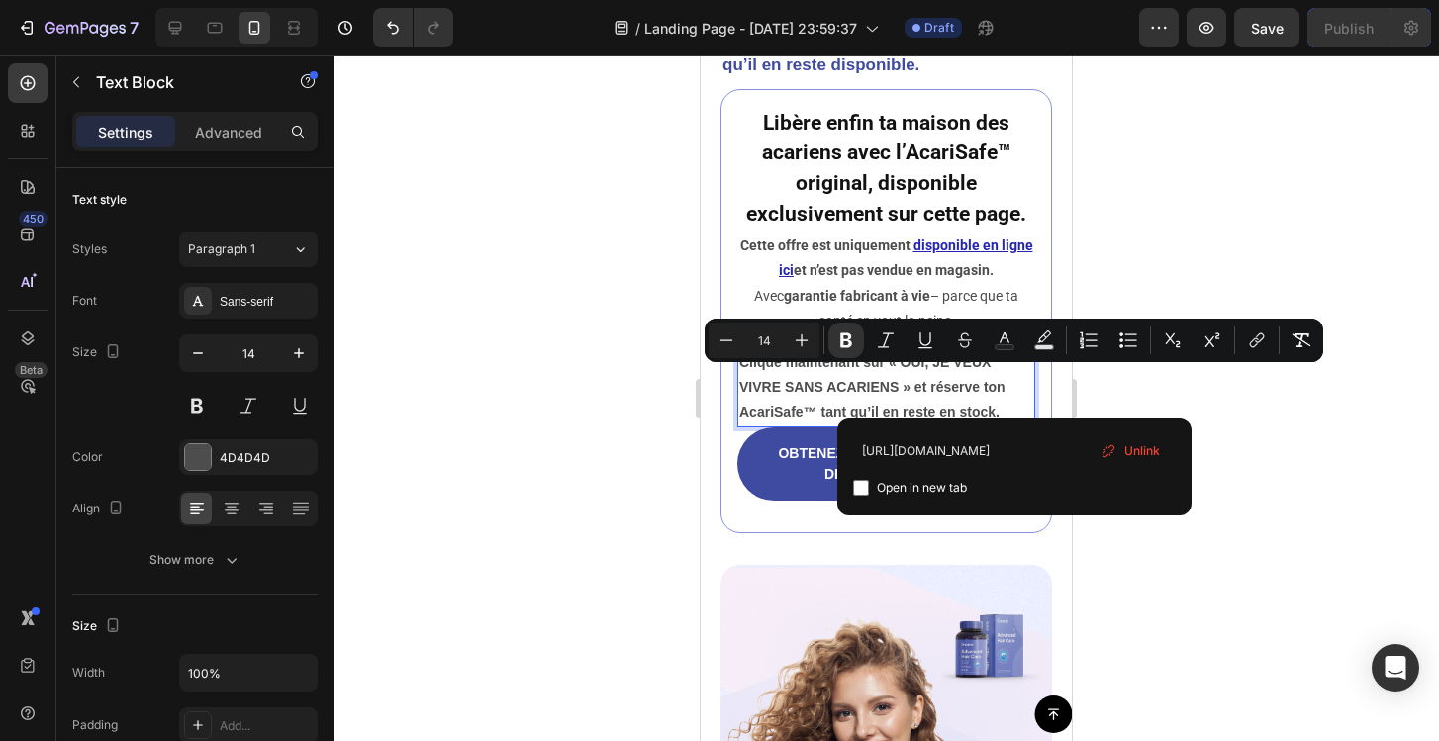
click at [1262, 457] on div at bounding box center [886, 398] width 1105 height 686
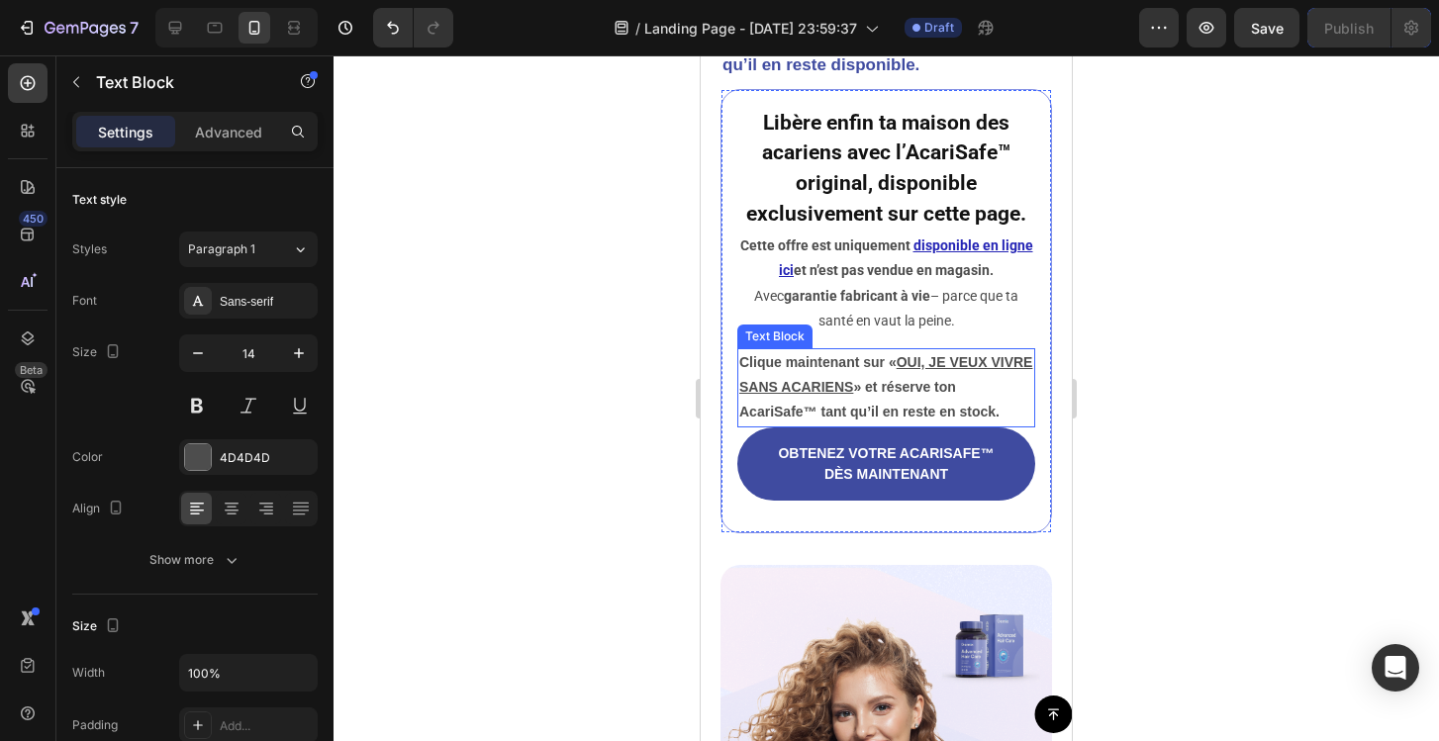
click at [889, 420] on strong "» et réserve ton AcariSafe™ tant qu’il en reste en stock." at bounding box center [869, 399] width 260 height 41
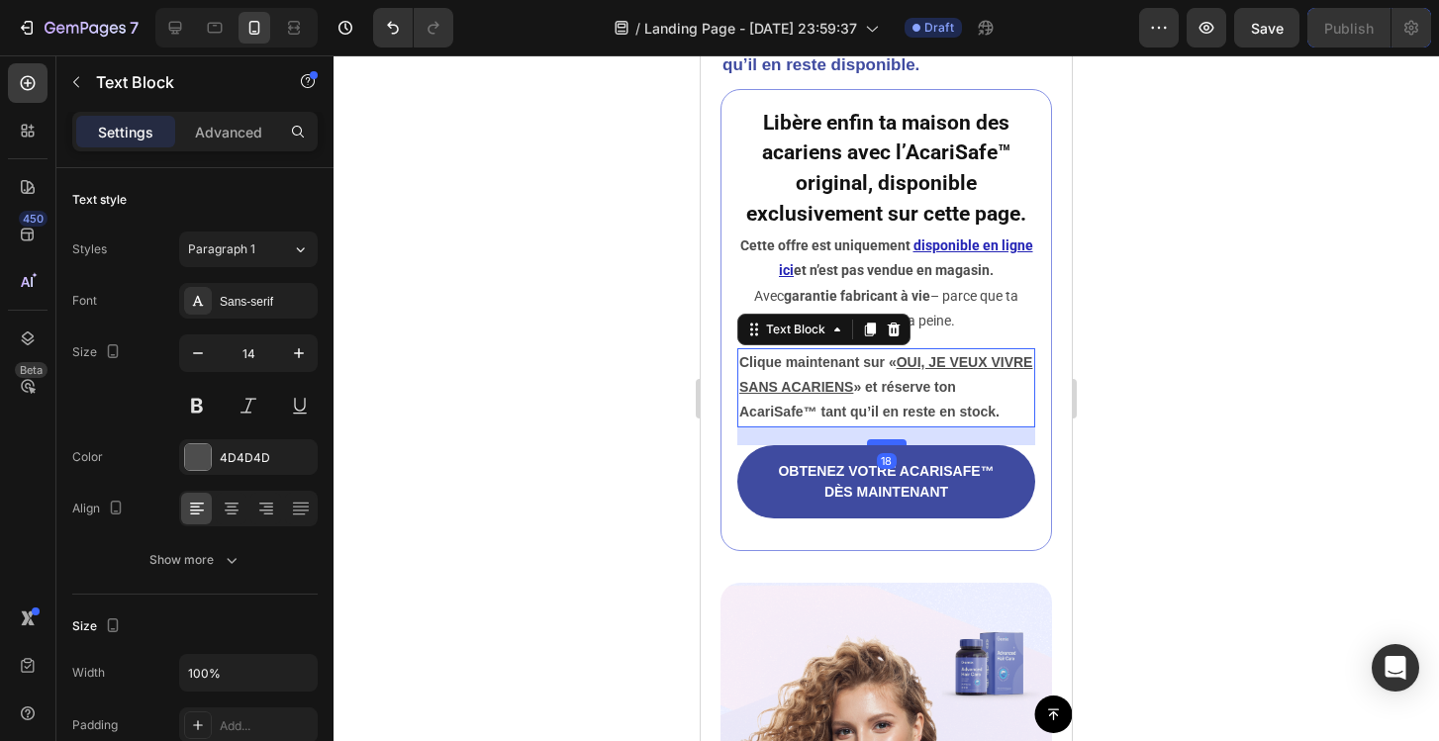
drag, startPoint x: 890, startPoint y: 440, endPoint x: 894, endPoint y: 458, distance: 18.2
click at [894, 445] on div at bounding box center [887, 442] width 40 height 6
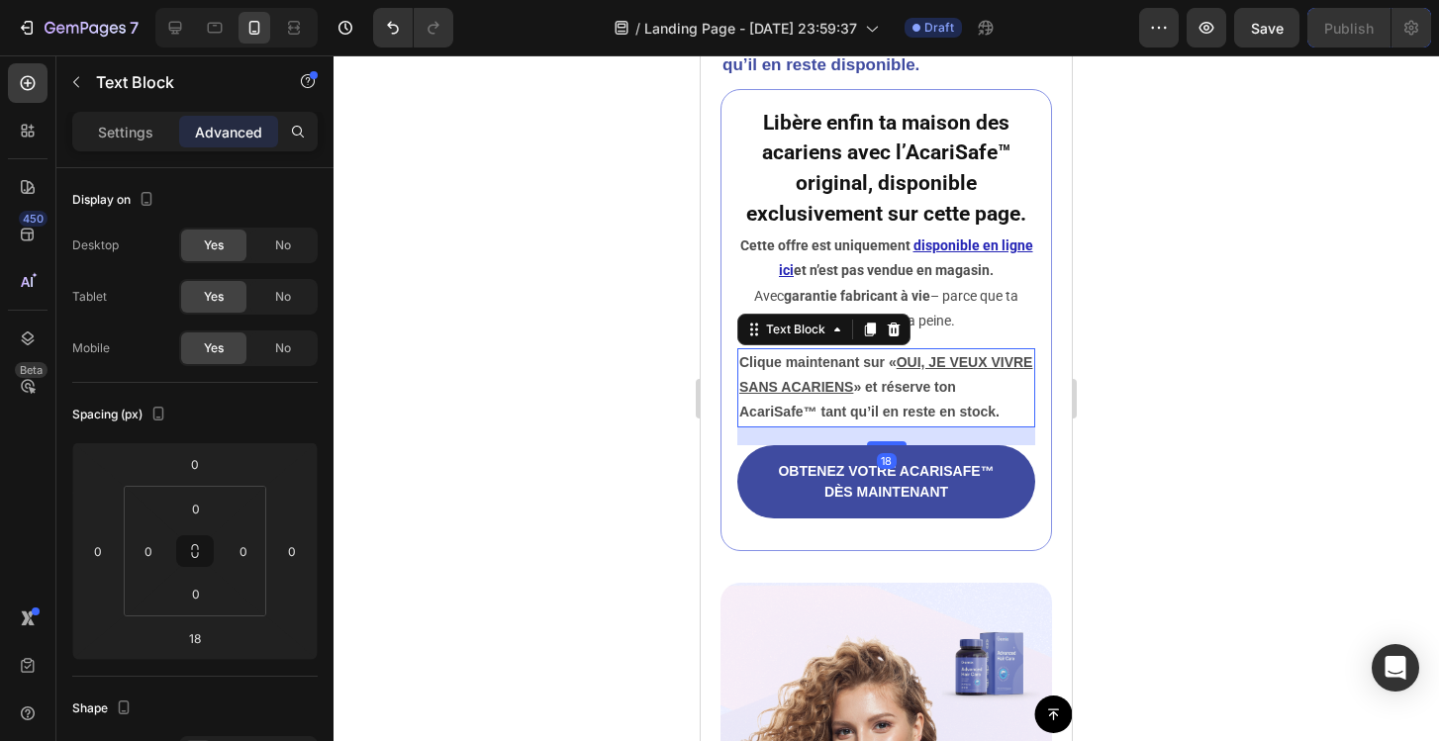
click at [1266, 450] on div at bounding box center [886, 398] width 1105 height 686
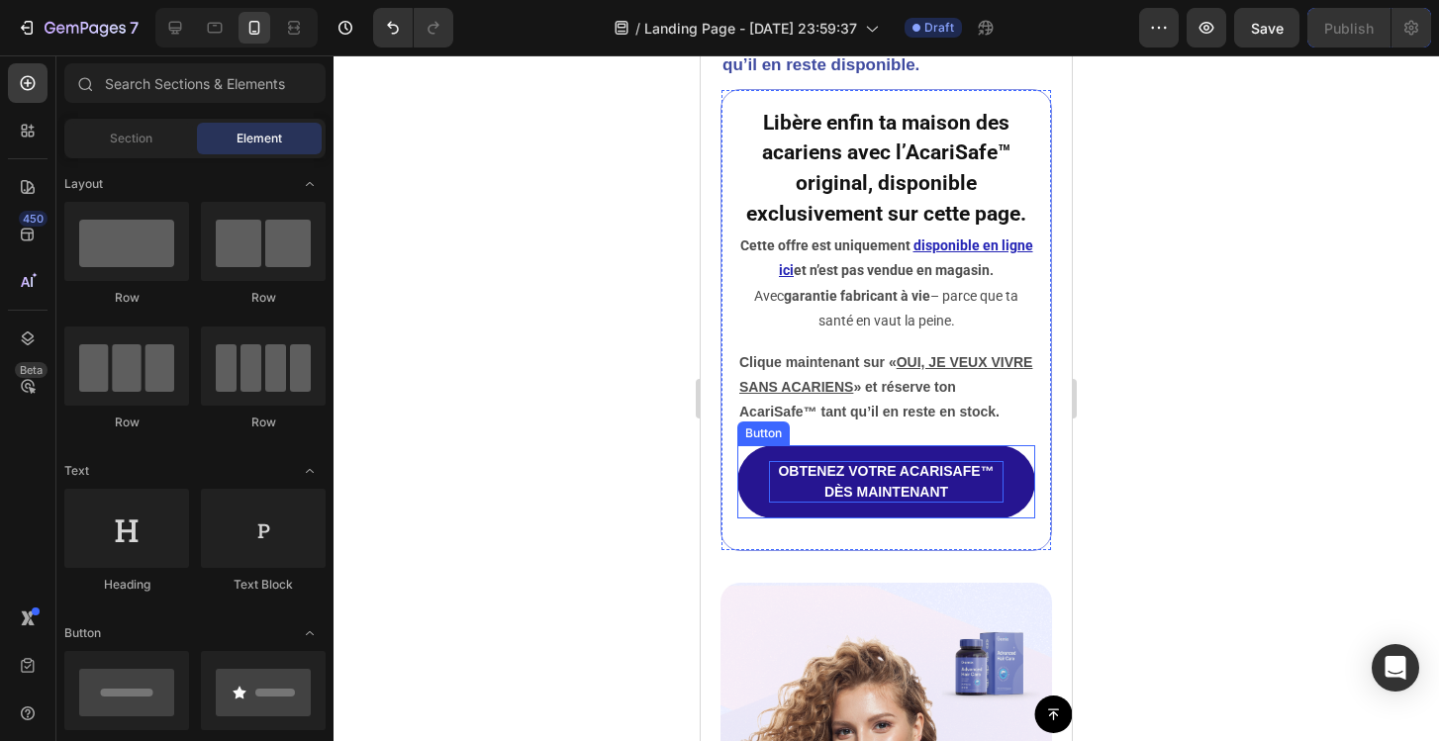
click at [860, 480] on p "OBTENEZ VOTRE ACARISAFE™ DÈS MAINTENANT" at bounding box center [886, 482] width 235 height 42
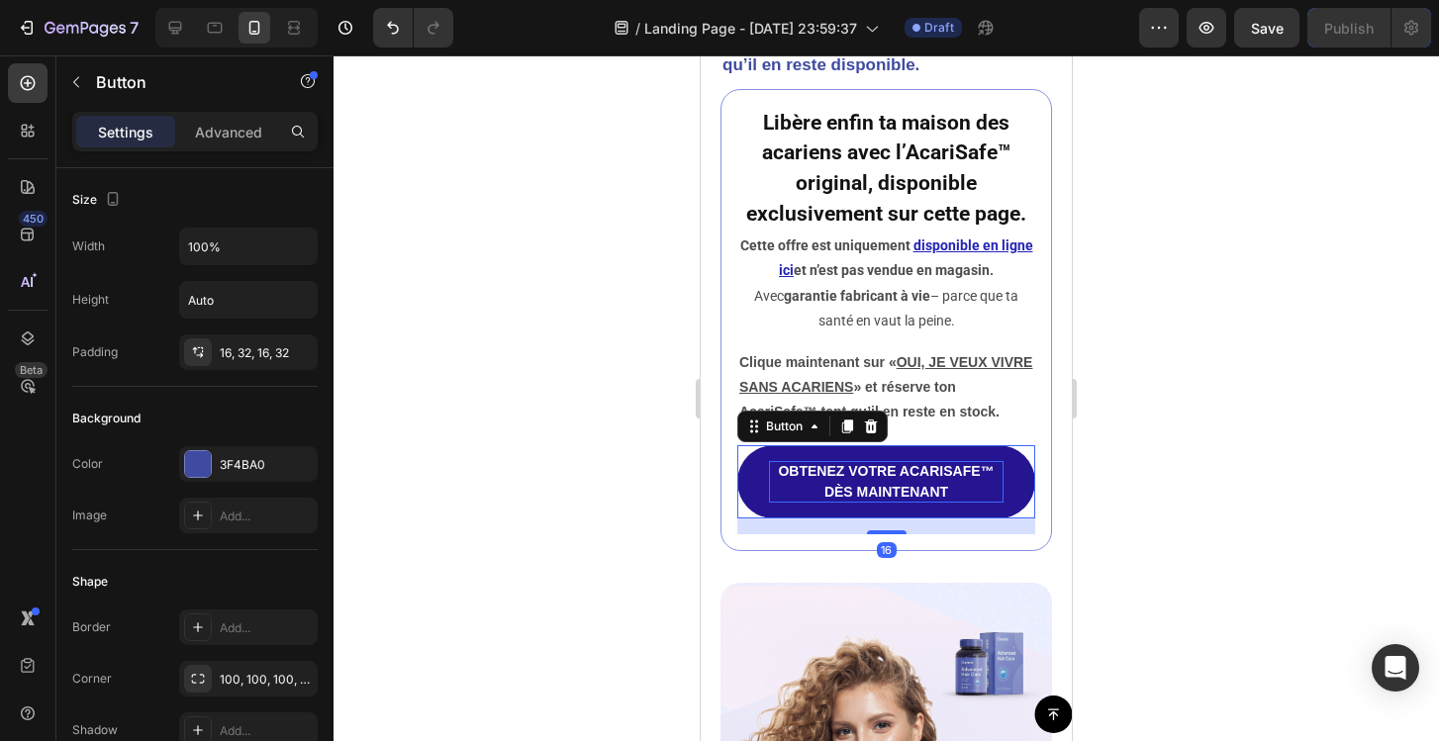
click at [860, 480] on p "OBTENEZ VOTRE ACARISAFE™ DÈS MAINTENANT" at bounding box center [886, 482] width 235 height 42
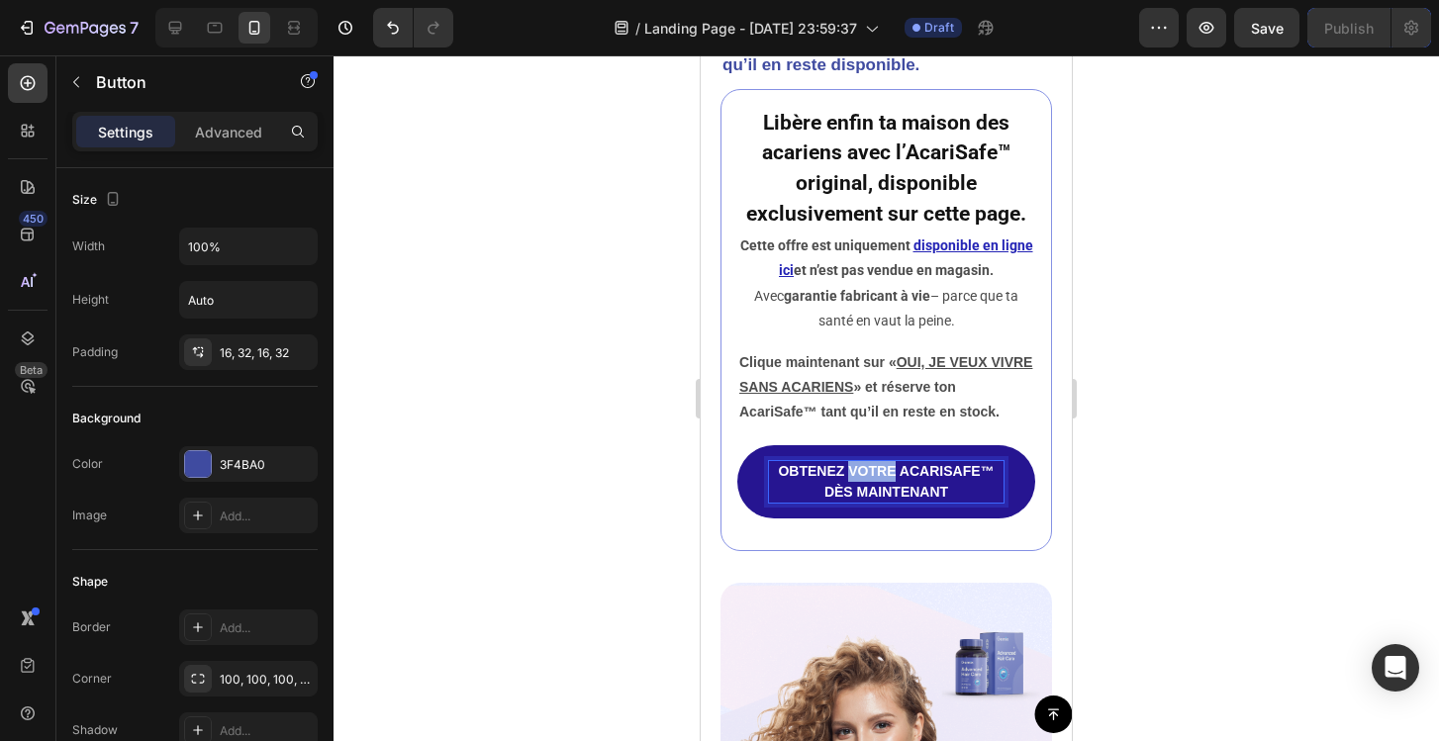
click at [860, 480] on p "OBTENEZ VOTRE ACARISAFE™ DÈS MAINTENANT" at bounding box center [886, 482] width 235 height 42
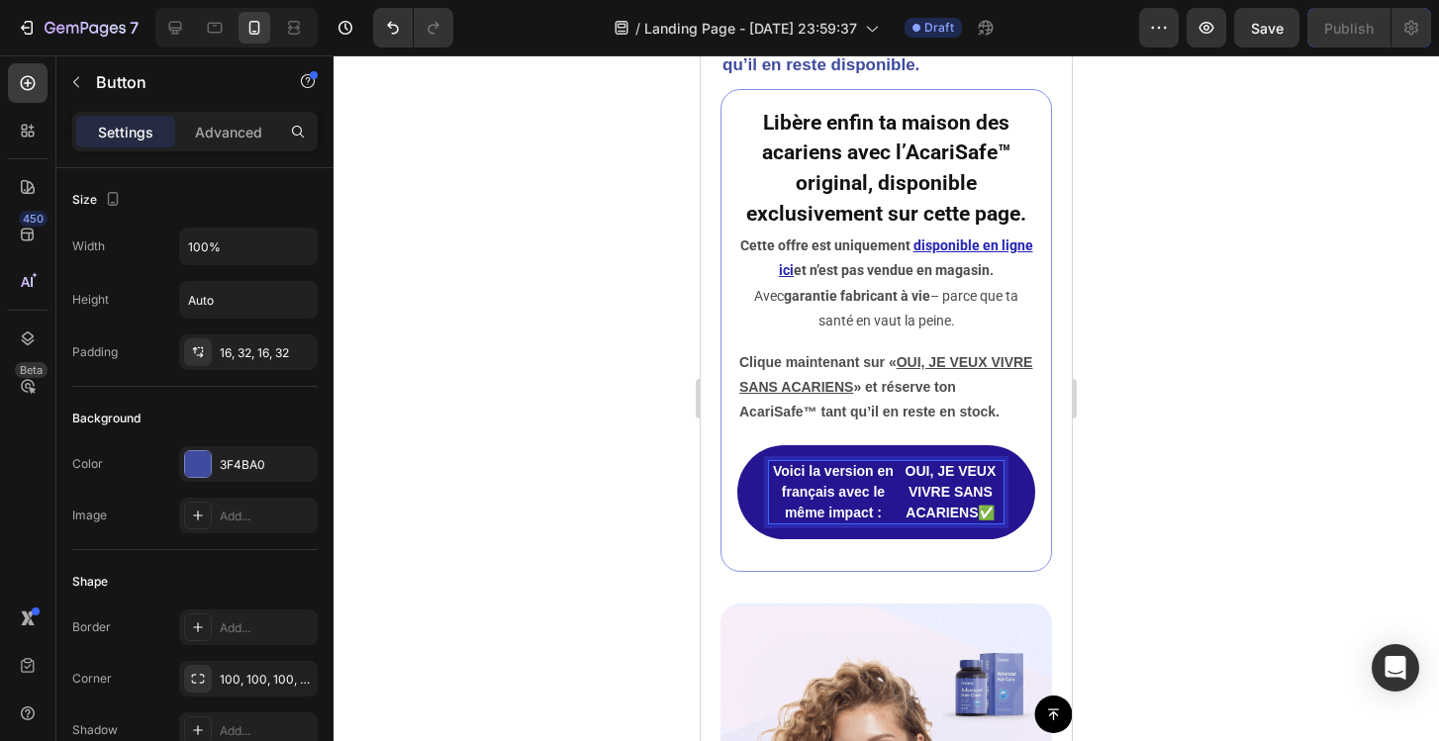
click at [909, 512] on strong "OUI, JE VEUX VIVRE SANS ACARIENS" at bounding box center [951, 491] width 91 height 57
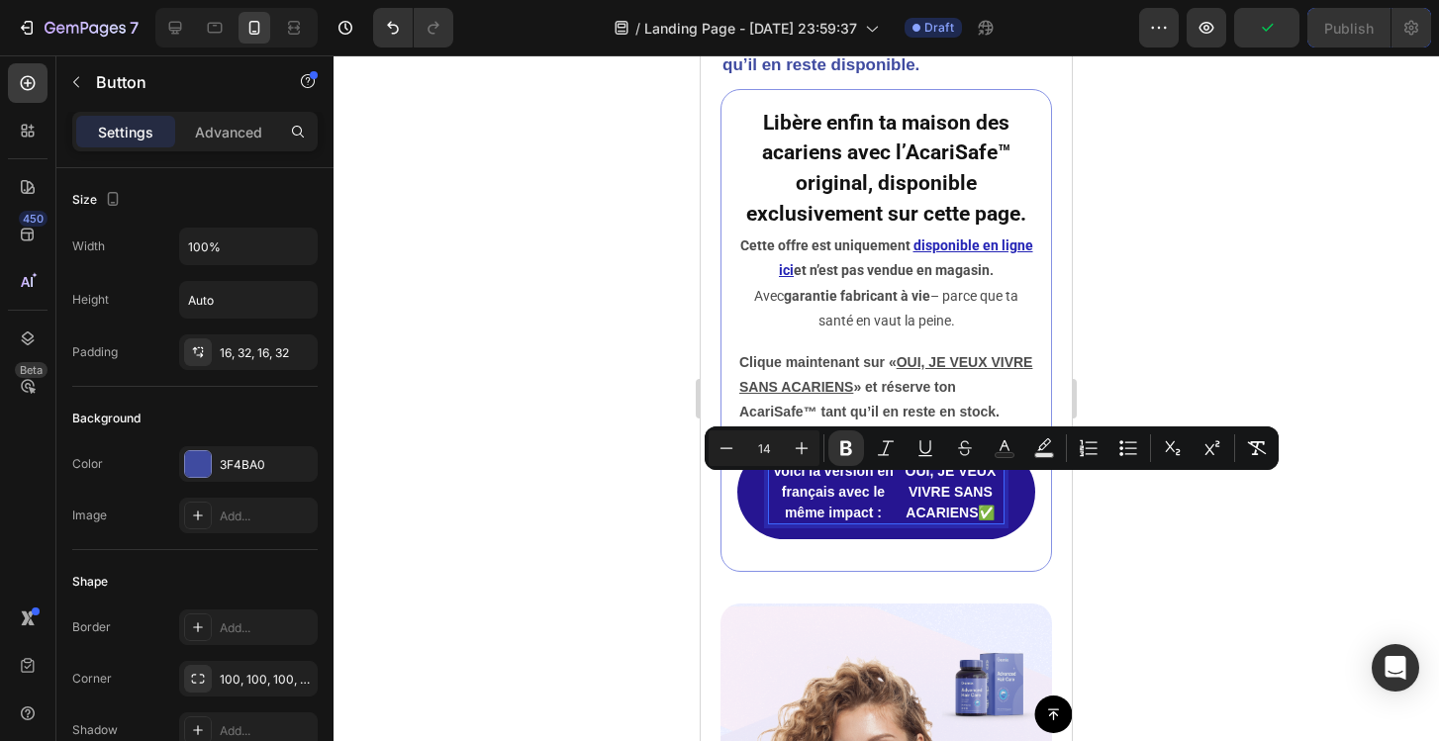
click at [870, 513] on p "Voici la version en français avec le même impact :" at bounding box center [833, 492] width 129 height 62
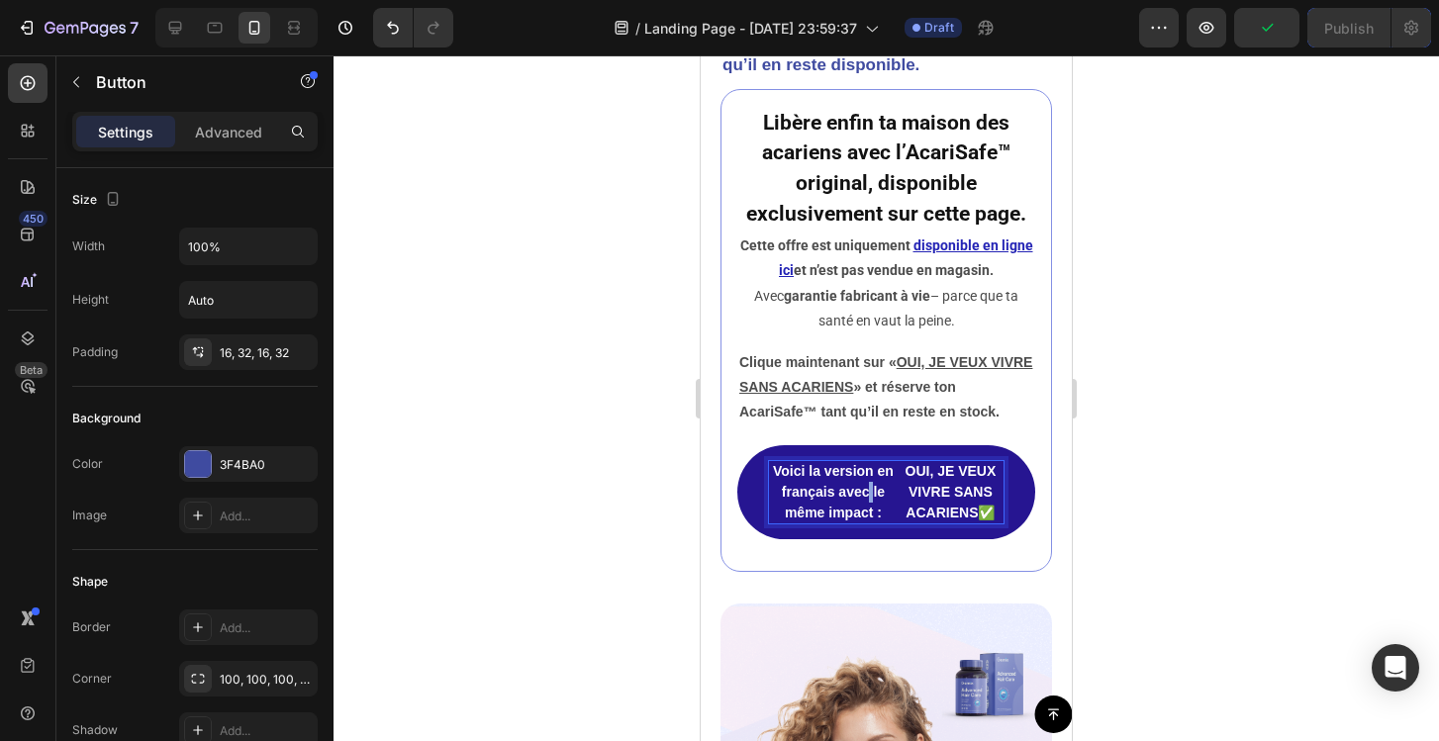
click at [870, 513] on p "Voici la version en français avec le même impact :" at bounding box center [833, 492] width 129 height 62
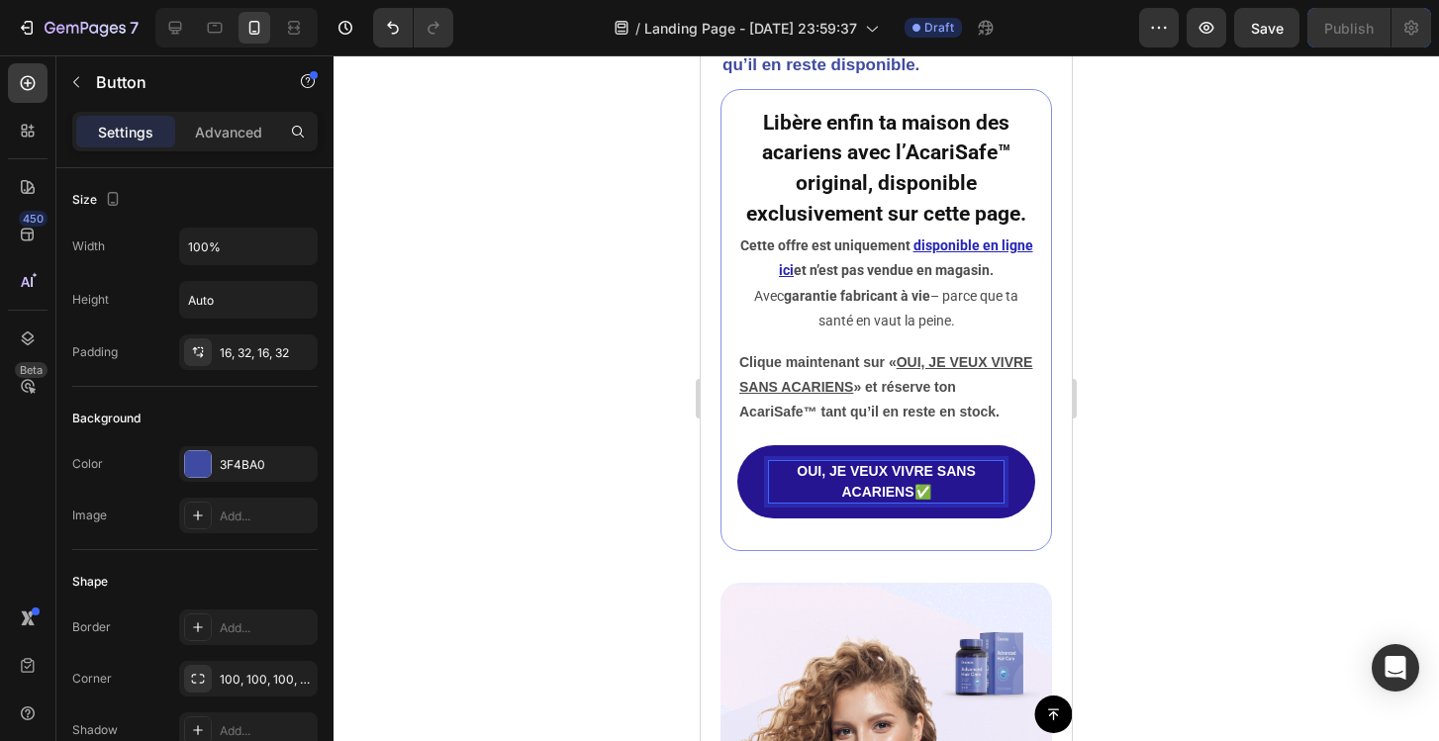
click at [947, 503] on p "OUI, JE VEUX VIVRE SANS ACARIENS ✅" at bounding box center [886, 482] width 235 height 42
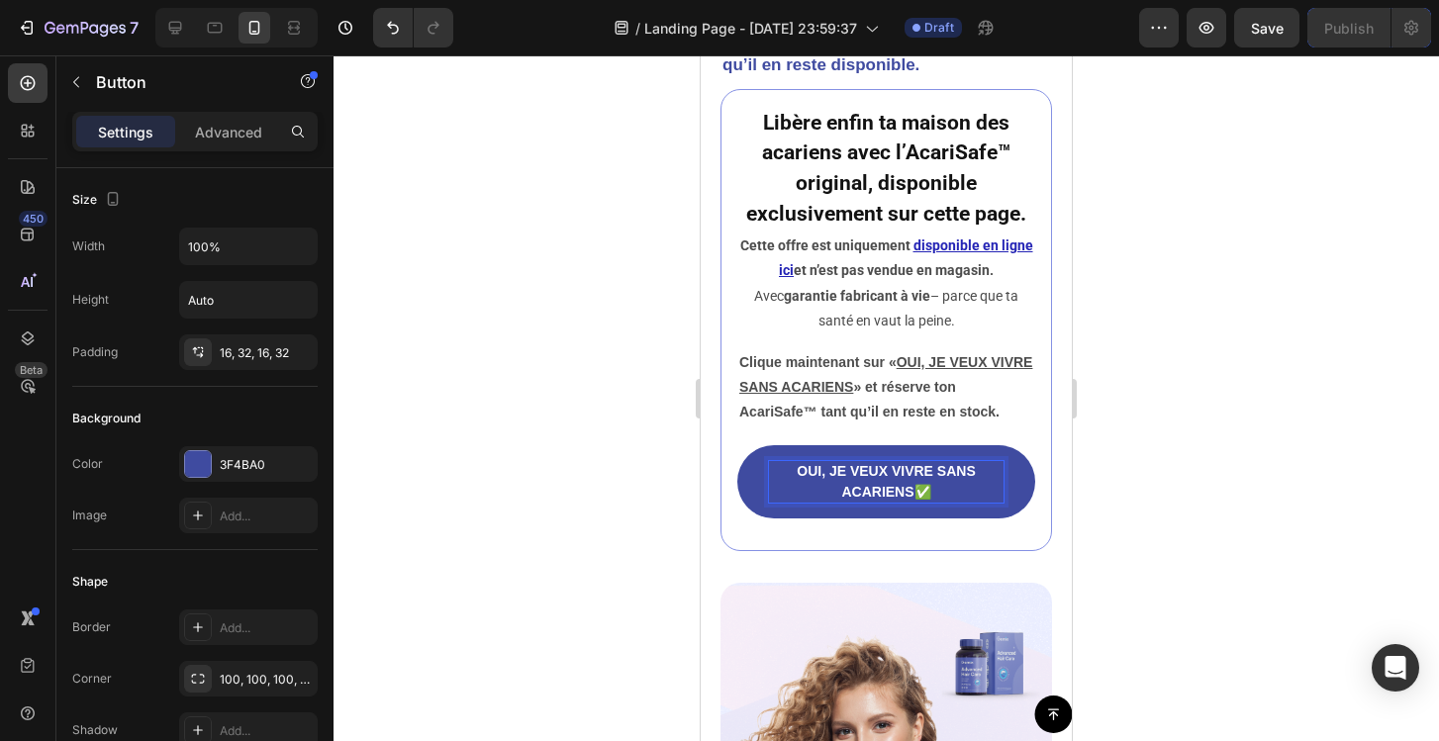
click at [1194, 465] on div at bounding box center [886, 398] width 1105 height 686
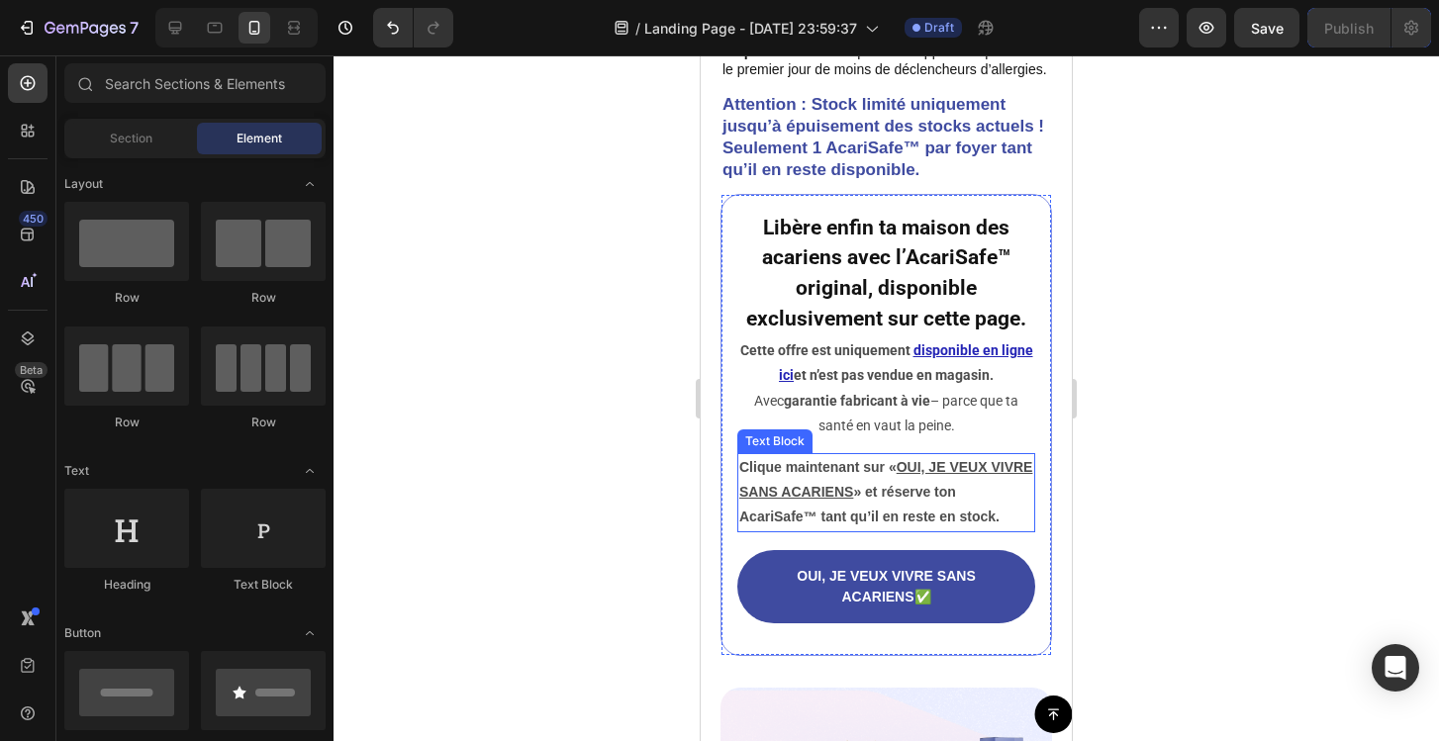
scroll to position [8153, 0]
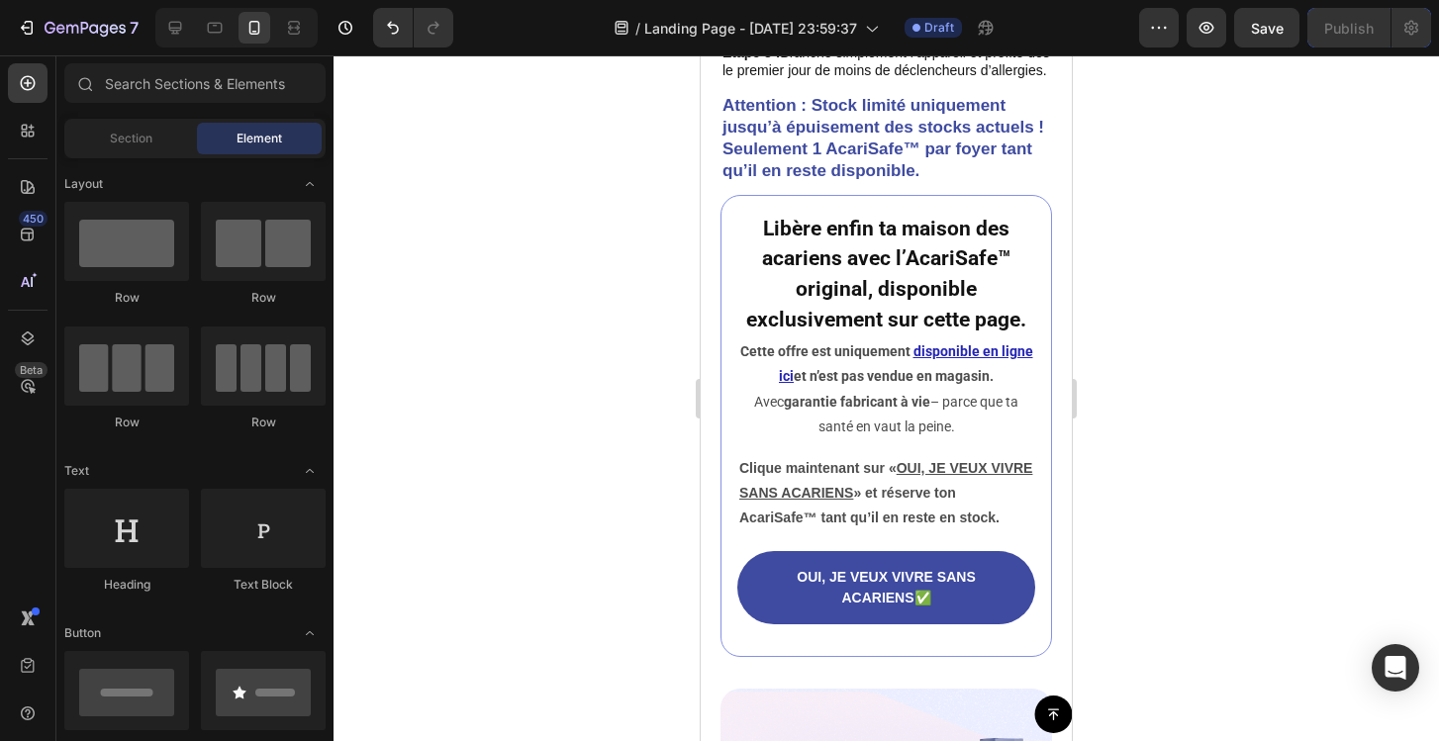
click at [1334, 491] on div at bounding box center [886, 398] width 1105 height 686
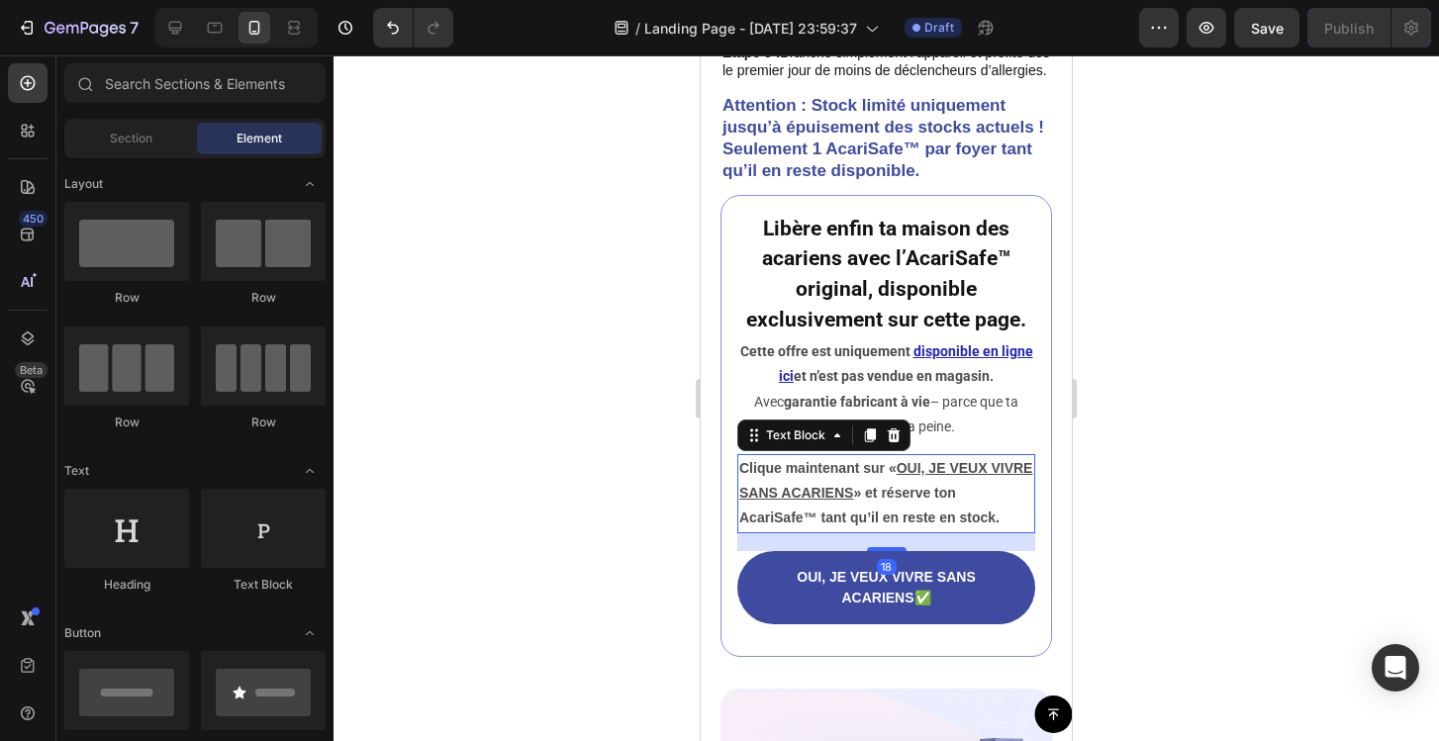
click at [876, 501] on u "OUI, JE VEUX VIVRE SANS ACARIENS" at bounding box center [885, 480] width 293 height 41
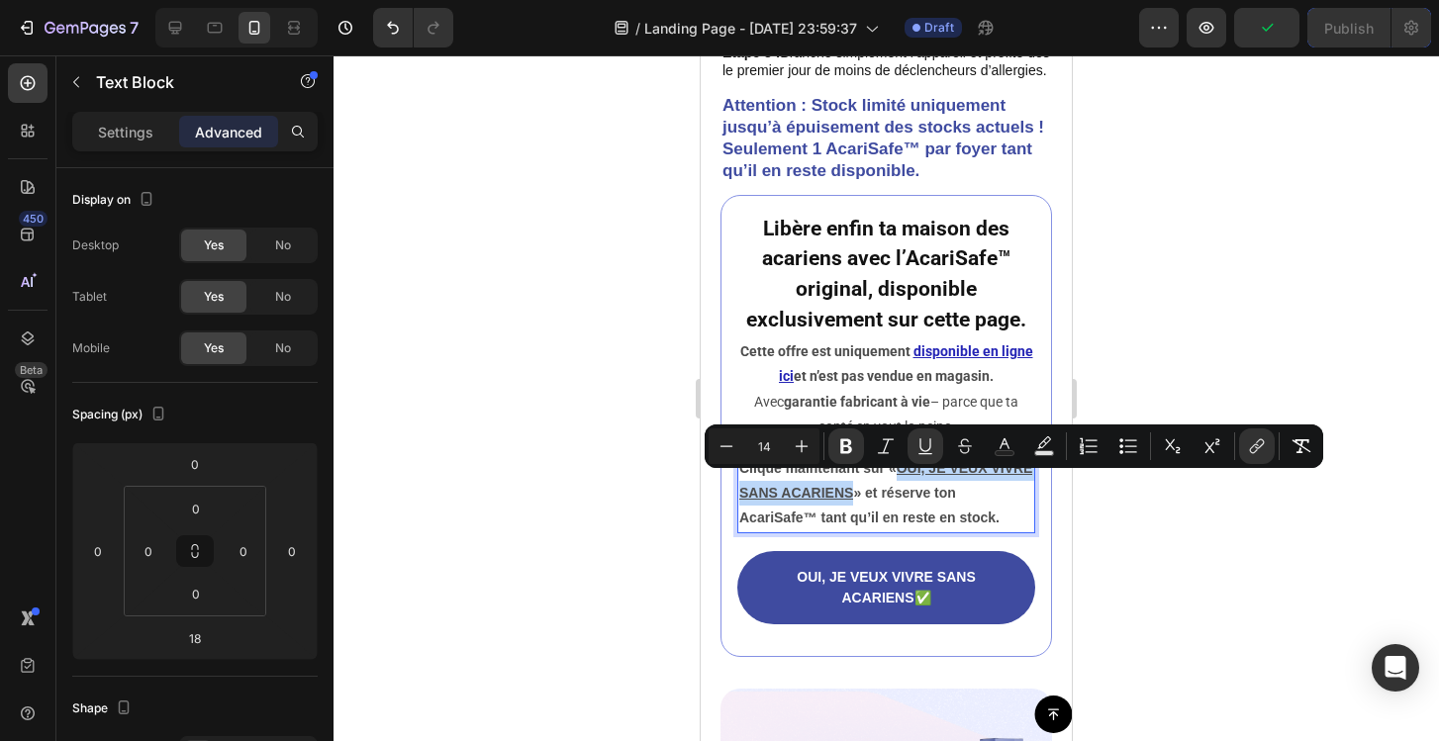
drag, startPoint x: 900, startPoint y: 483, endPoint x: 899, endPoint y: 515, distance: 31.7
click at [899, 515] on p "Clique maintenant sur « OUI, JE VEUX VIVRE SANS ACARIENS » et réserve ton Acari…" at bounding box center [886, 493] width 294 height 75
click at [1266, 451] on icon "Editor contextual toolbar" at bounding box center [1257, 446] width 20 height 20
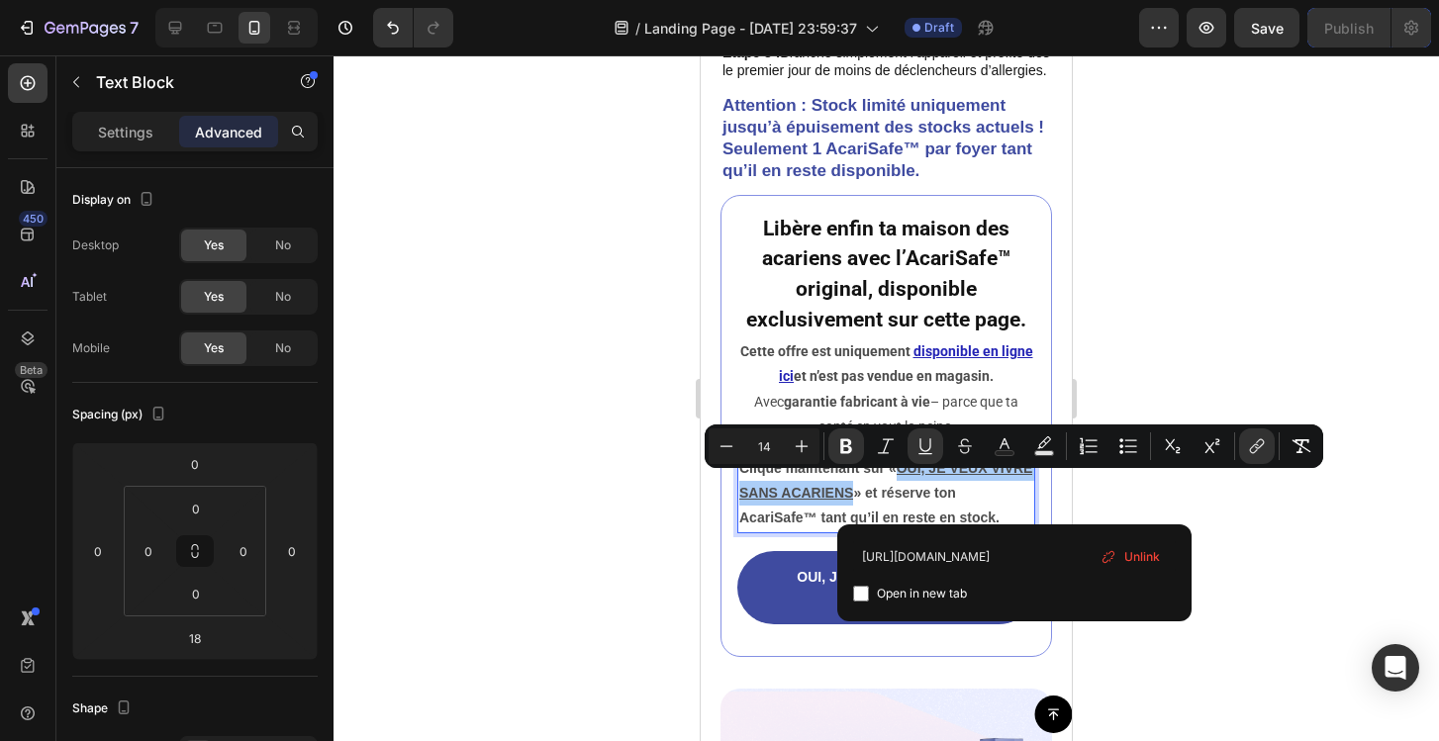
scroll to position [0, 20]
click at [1155, 559] on span "Unlink" at bounding box center [1142, 557] width 36 height 22
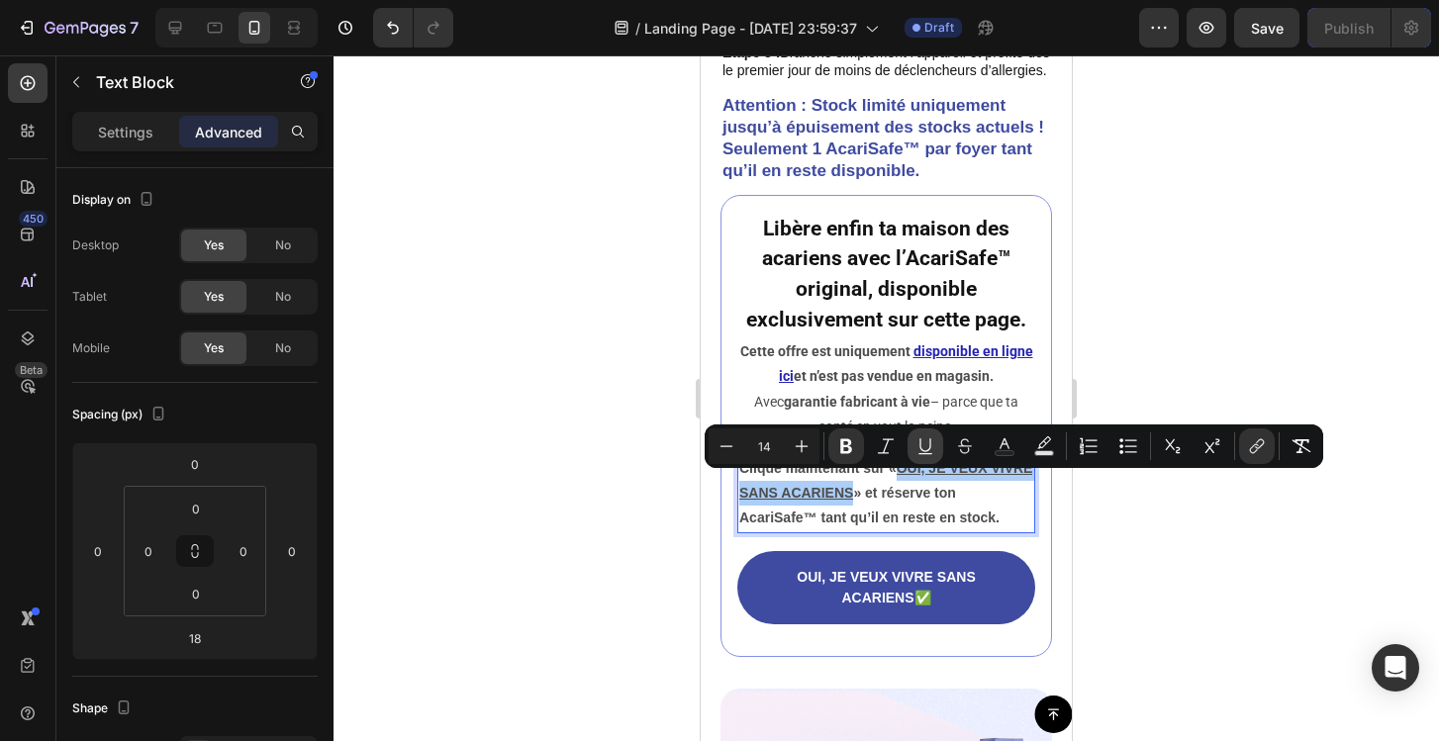
click at [919, 453] on icon "Editor contextual toolbar" at bounding box center [925, 453] width 14 height 1
click at [1178, 498] on div at bounding box center [886, 398] width 1105 height 686
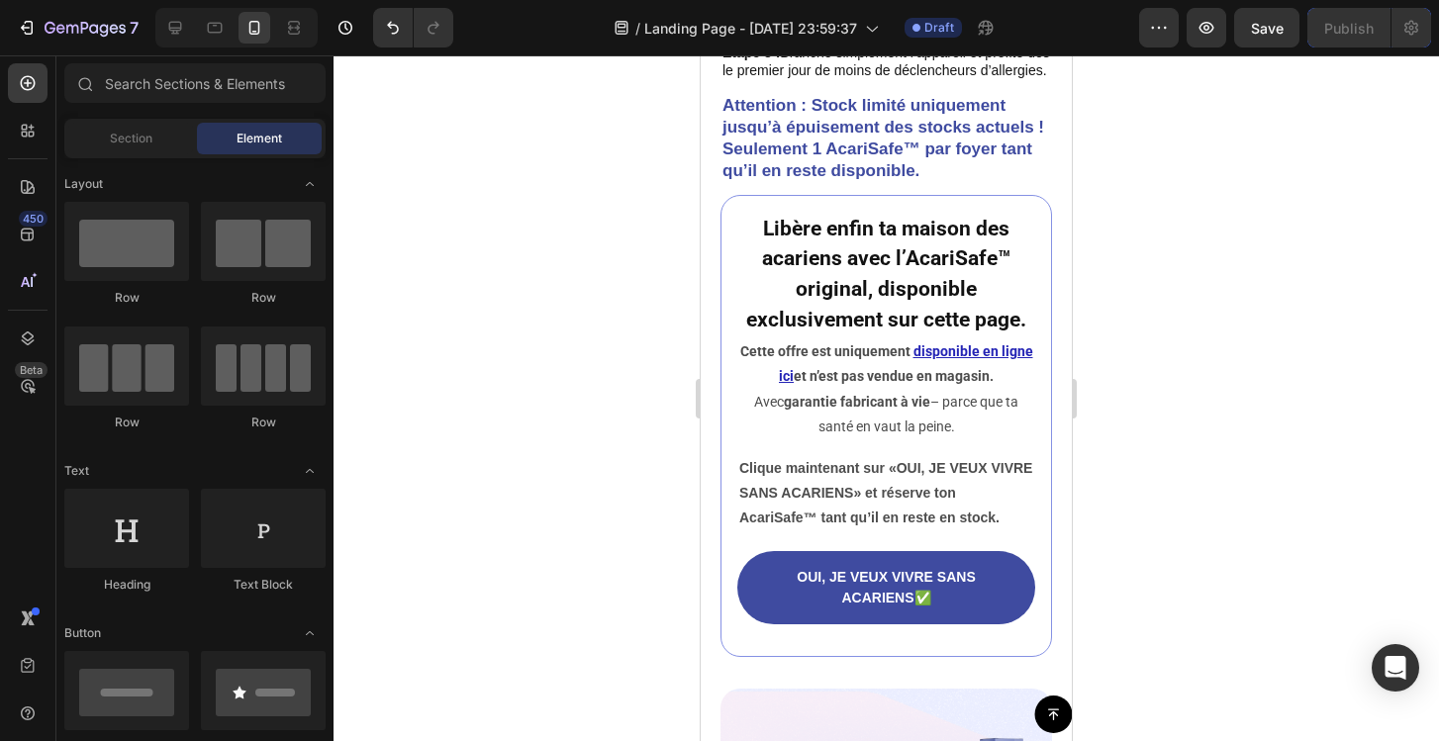
click at [1242, 433] on div at bounding box center [886, 398] width 1105 height 686
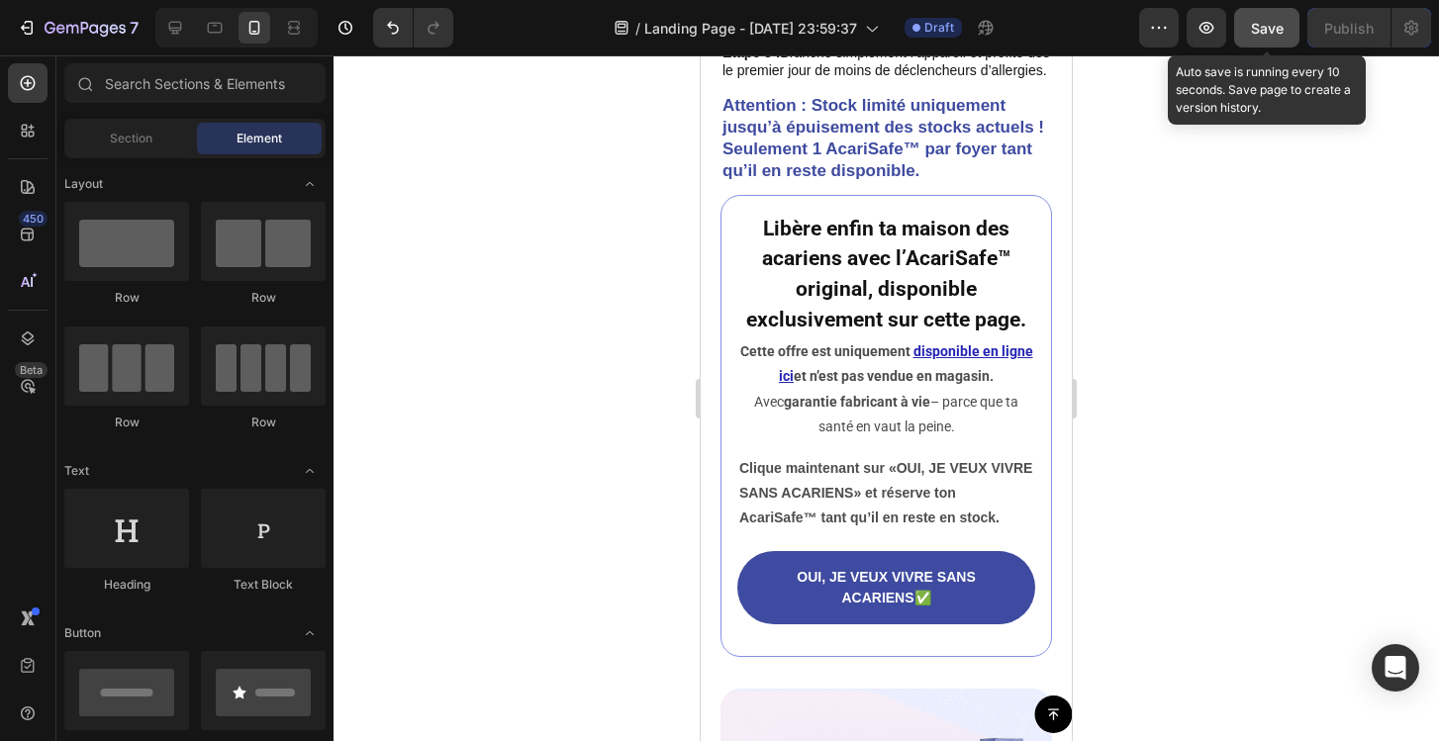
click at [1275, 40] on button "Save" at bounding box center [1266, 28] width 65 height 40
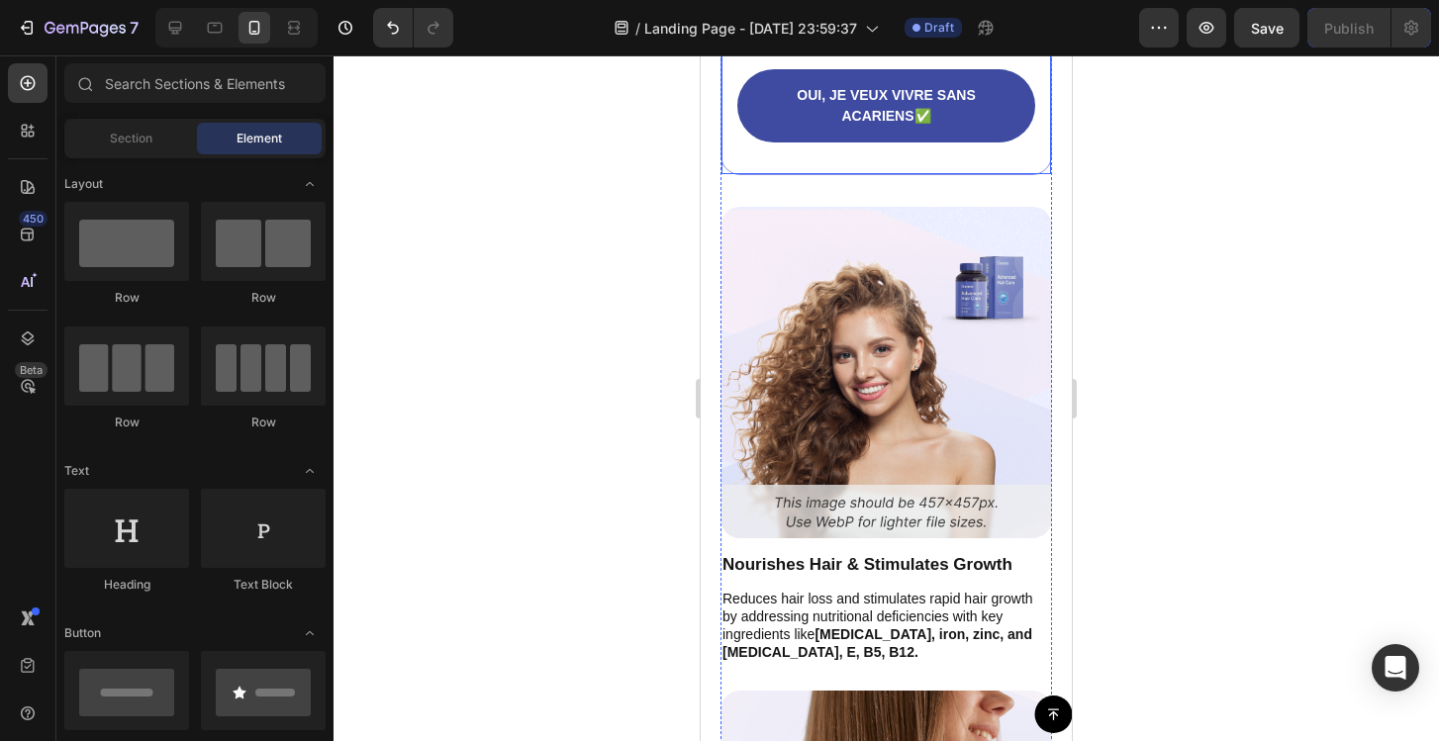
scroll to position [8653, 0]
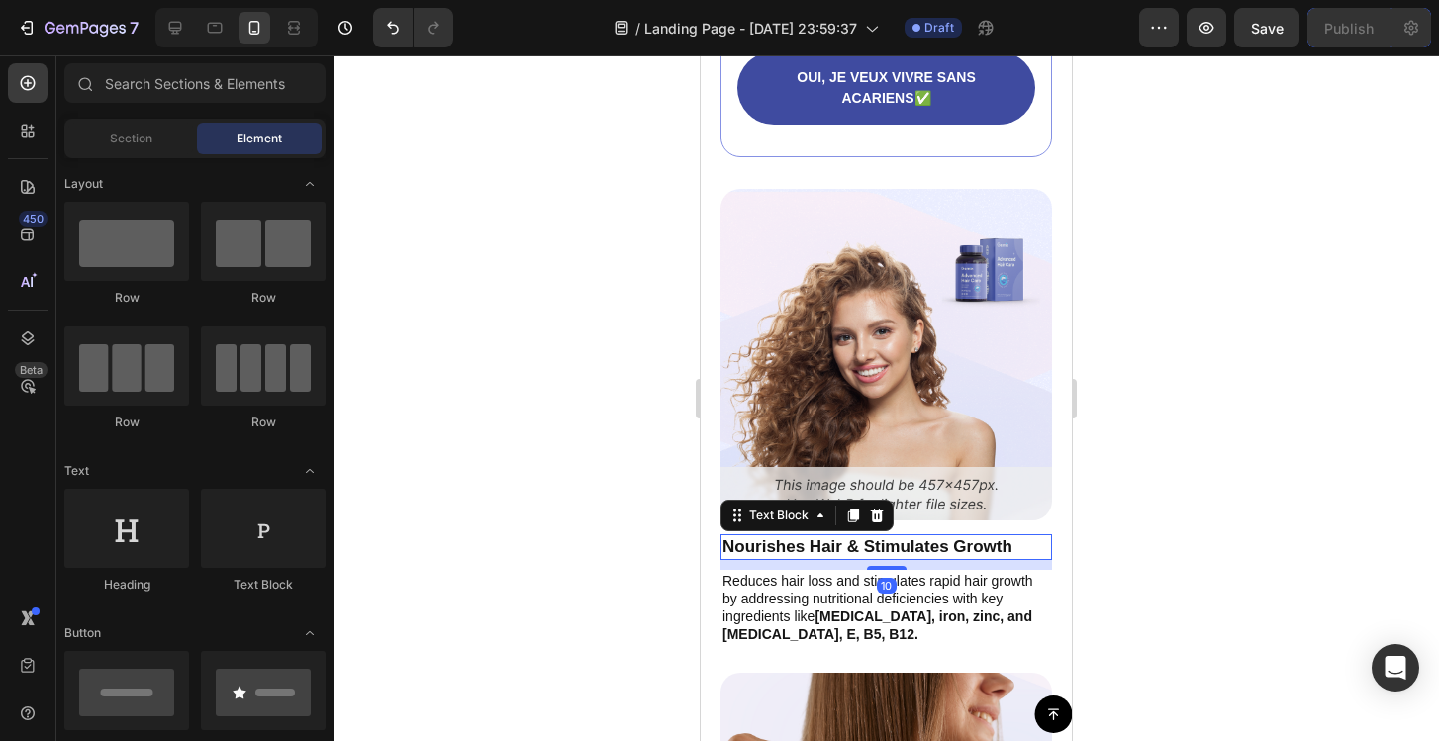
click at [792, 555] on p "Nourishes Hair & Stimulates Growth" at bounding box center [886, 547] width 328 height 22
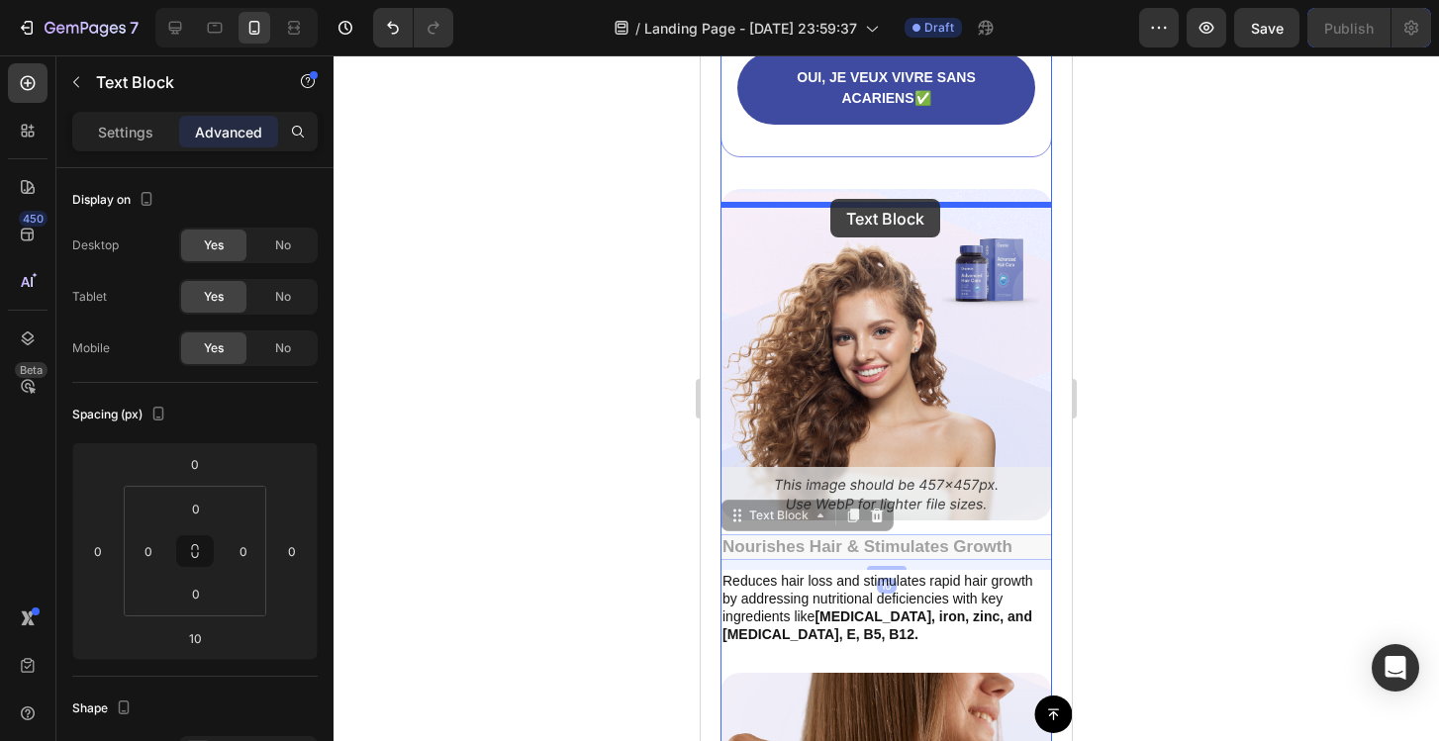
drag, startPoint x: 810, startPoint y: 531, endPoint x: 830, endPoint y: 199, distance: 333.2
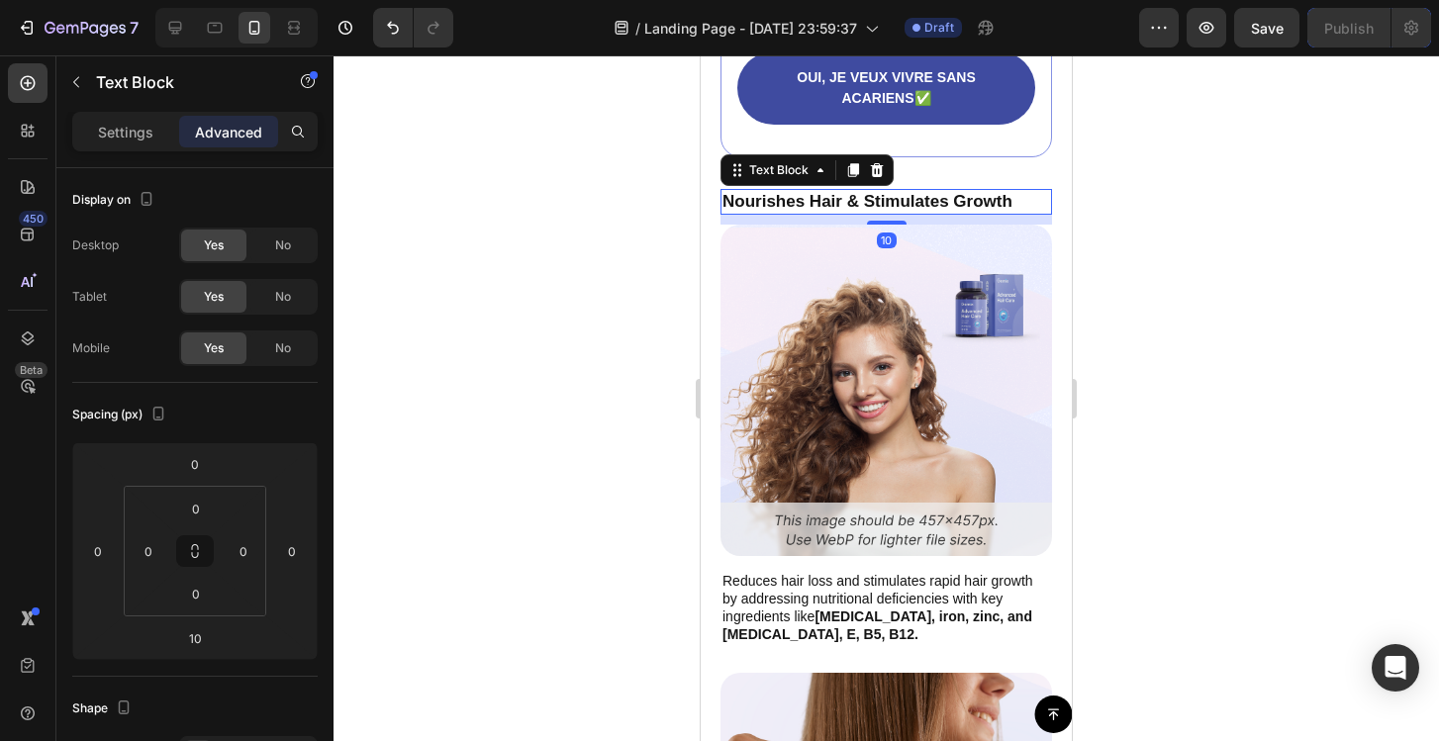
click at [831, 213] on p "Nourishes Hair & Stimulates Growth" at bounding box center [886, 202] width 328 height 22
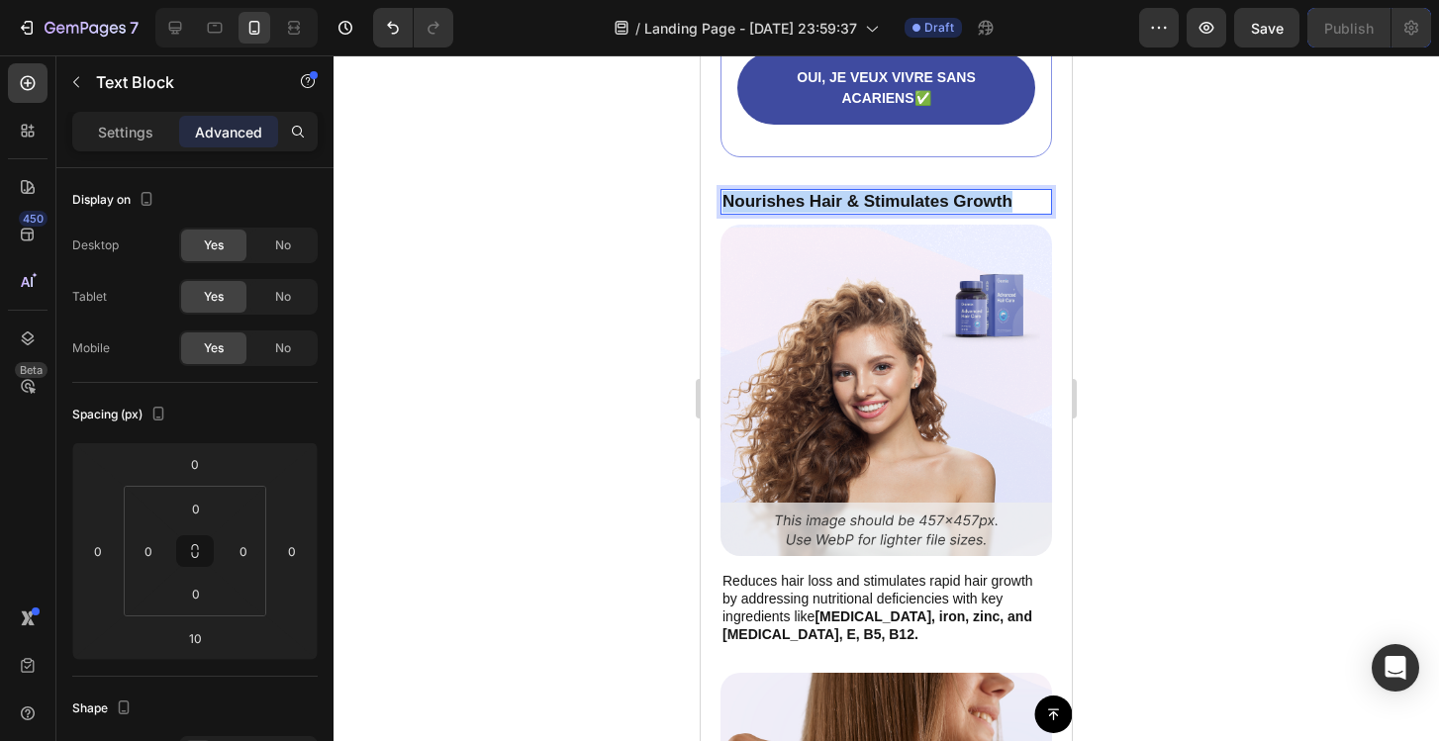
click at [831, 213] on p "Nourishes Hair & Stimulates Growth" at bounding box center [886, 202] width 328 height 22
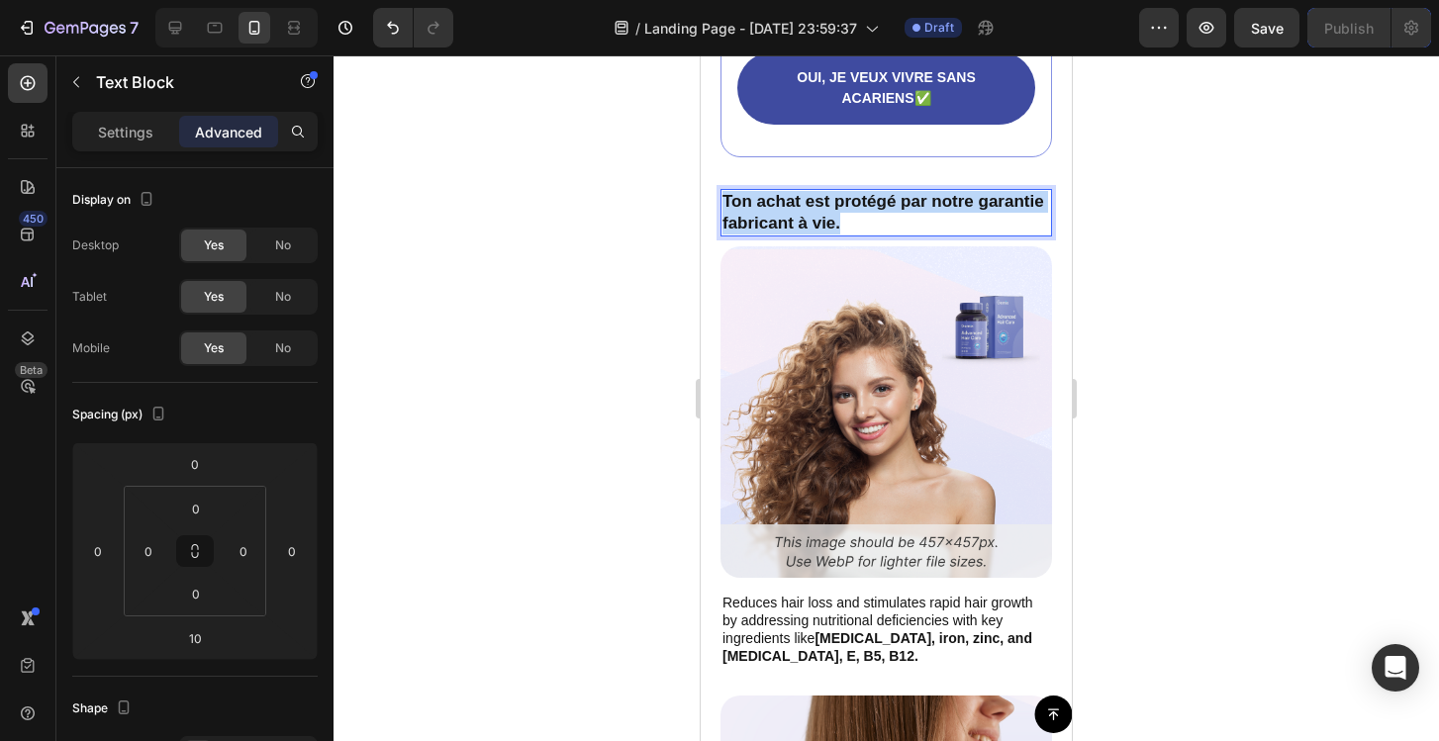
drag, startPoint x: 867, startPoint y: 237, endPoint x: 700, endPoint y: 207, distance: 169.9
click at [701, 207] on div "La demande pour des solutions anti-acariens a fortement augmenté ces dernières …" at bounding box center [886, 464] width 371 height 2420
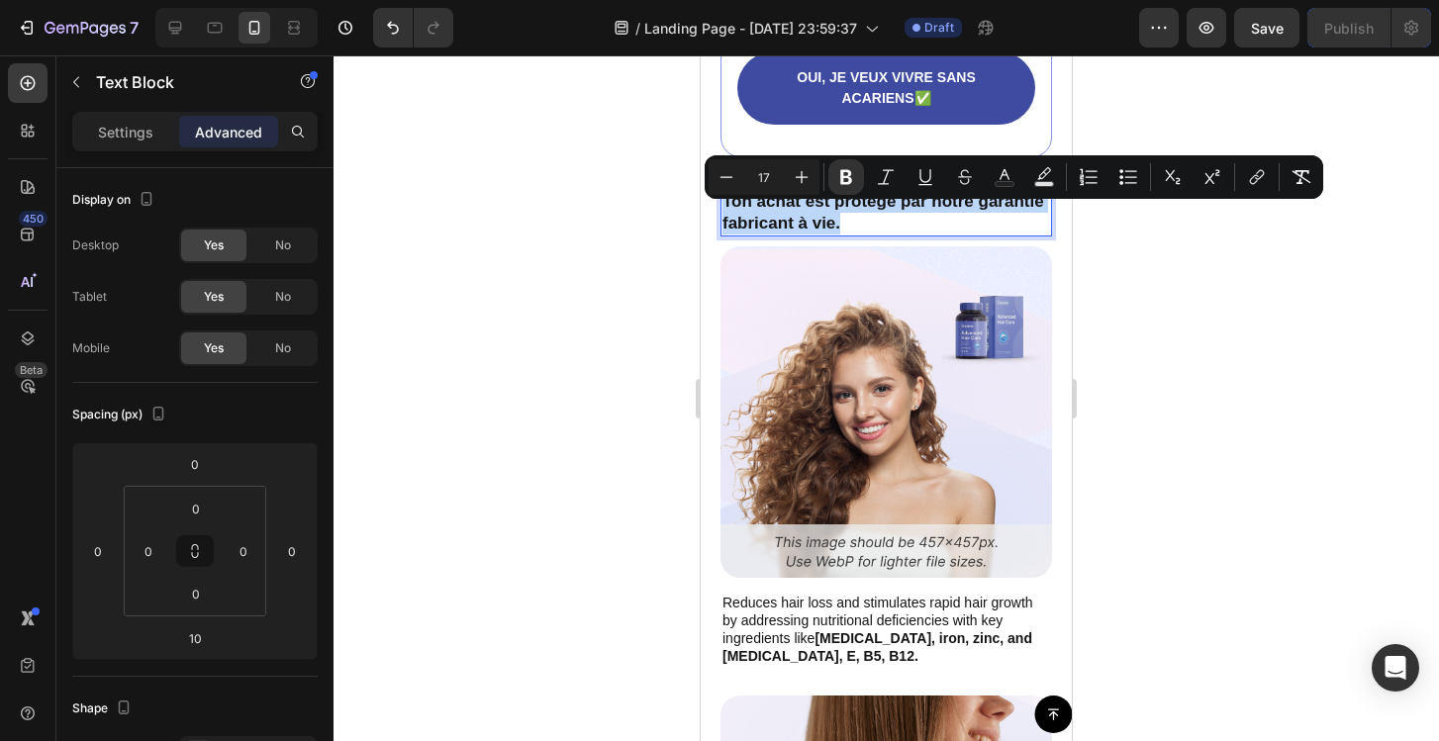
click at [864, 235] on p "Ton achat est protégé par notre garantie fabricant à vie." at bounding box center [886, 213] width 328 height 44
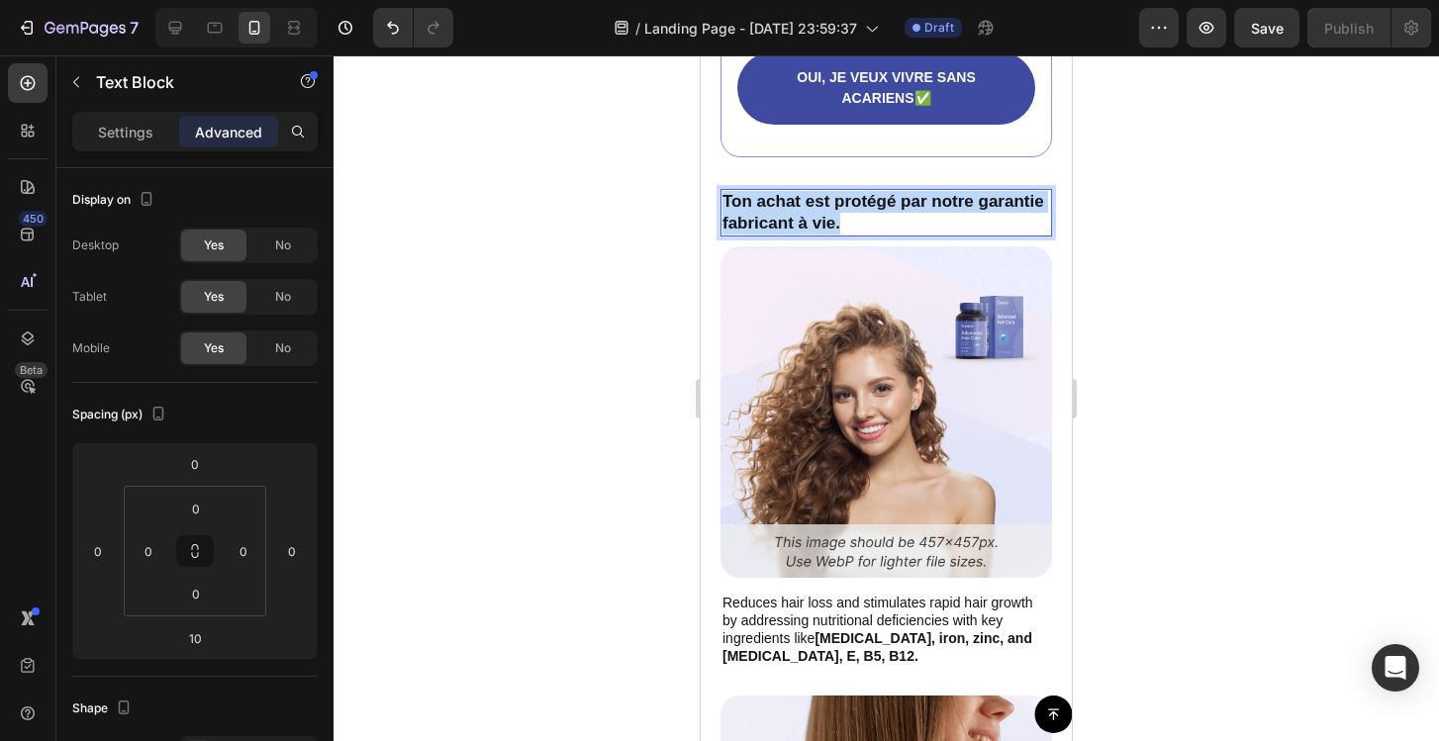
drag, startPoint x: 853, startPoint y: 239, endPoint x: 717, endPoint y: 209, distance: 140.0
click at [717, 209] on div "La demande pour des solutions anti-acariens a fortement augmenté ces dernières …" at bounding box center [886, 464] width 371 height 2420
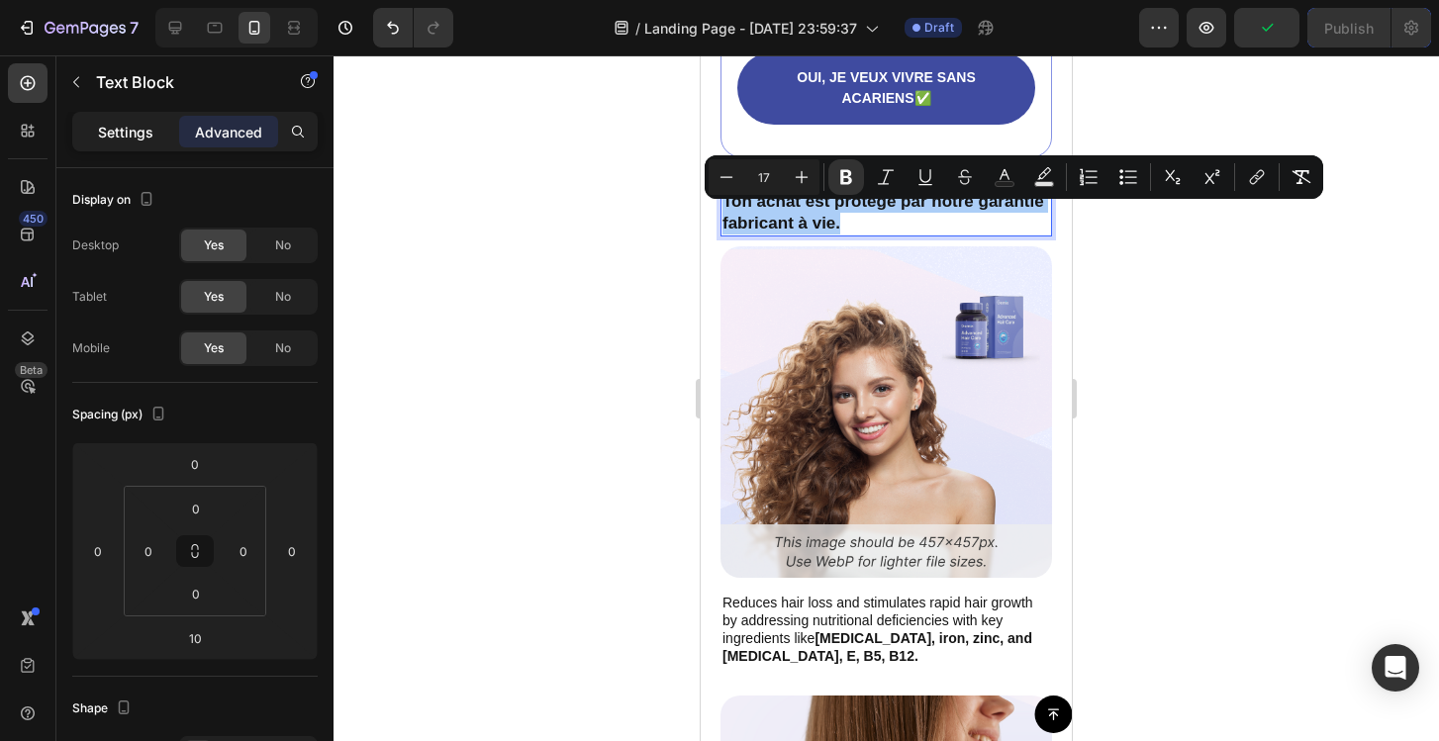
click at [136, 126] on p "Settings" at bounding box center [125, 132] width 55 height 21
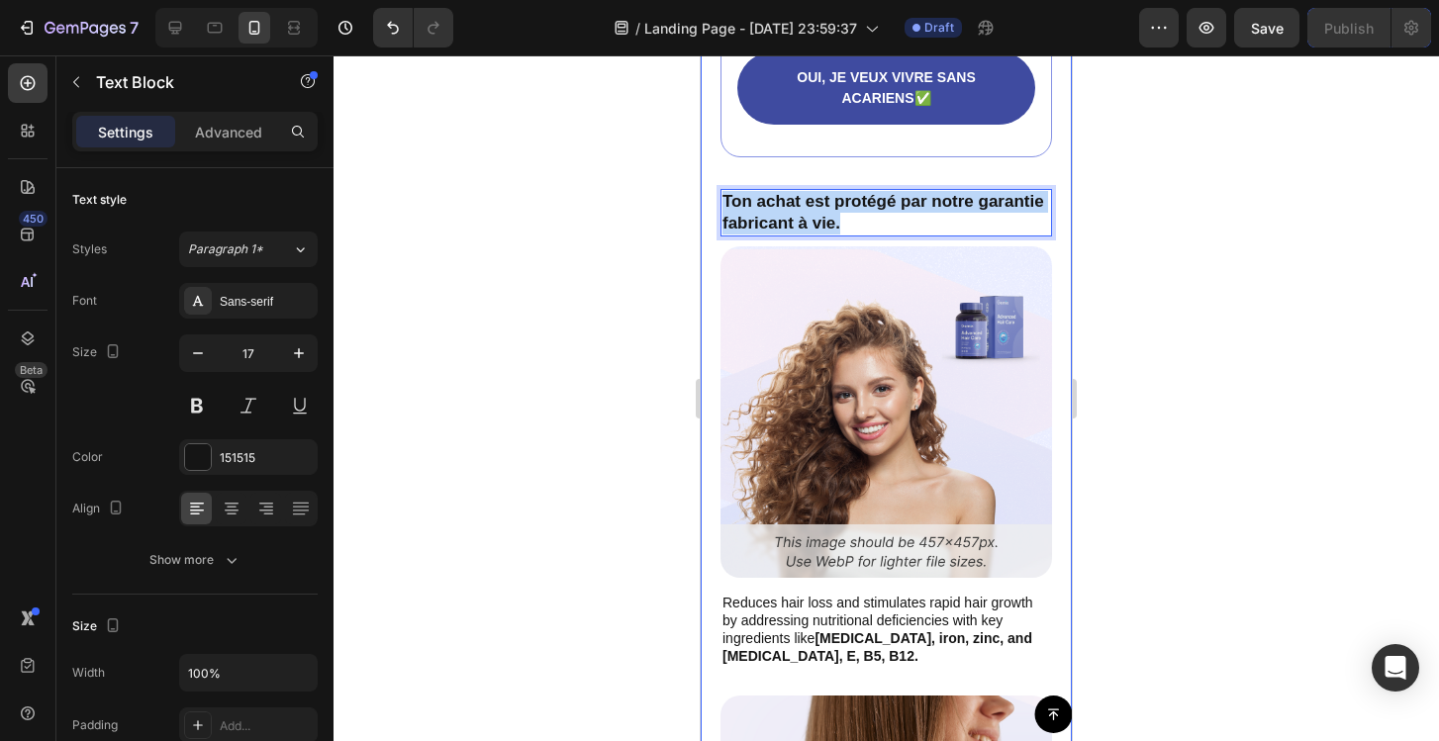
drag, startPoint x: 840, startPoint y: 243, endPoint x: 713, endPoint y: 212, distance: 131.5
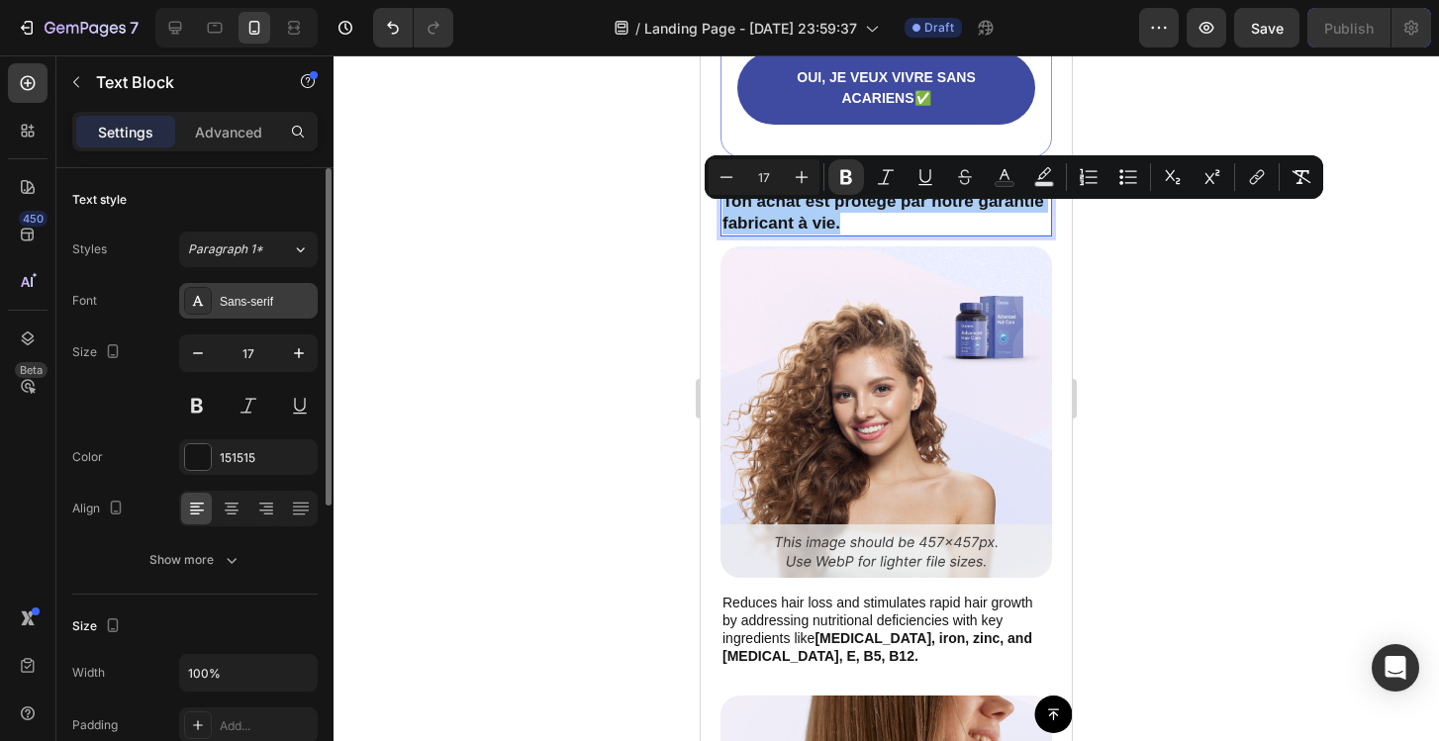
click at [238, 291] on div "Sans-serif" at bounding box center [248, 301] width 139 height 36
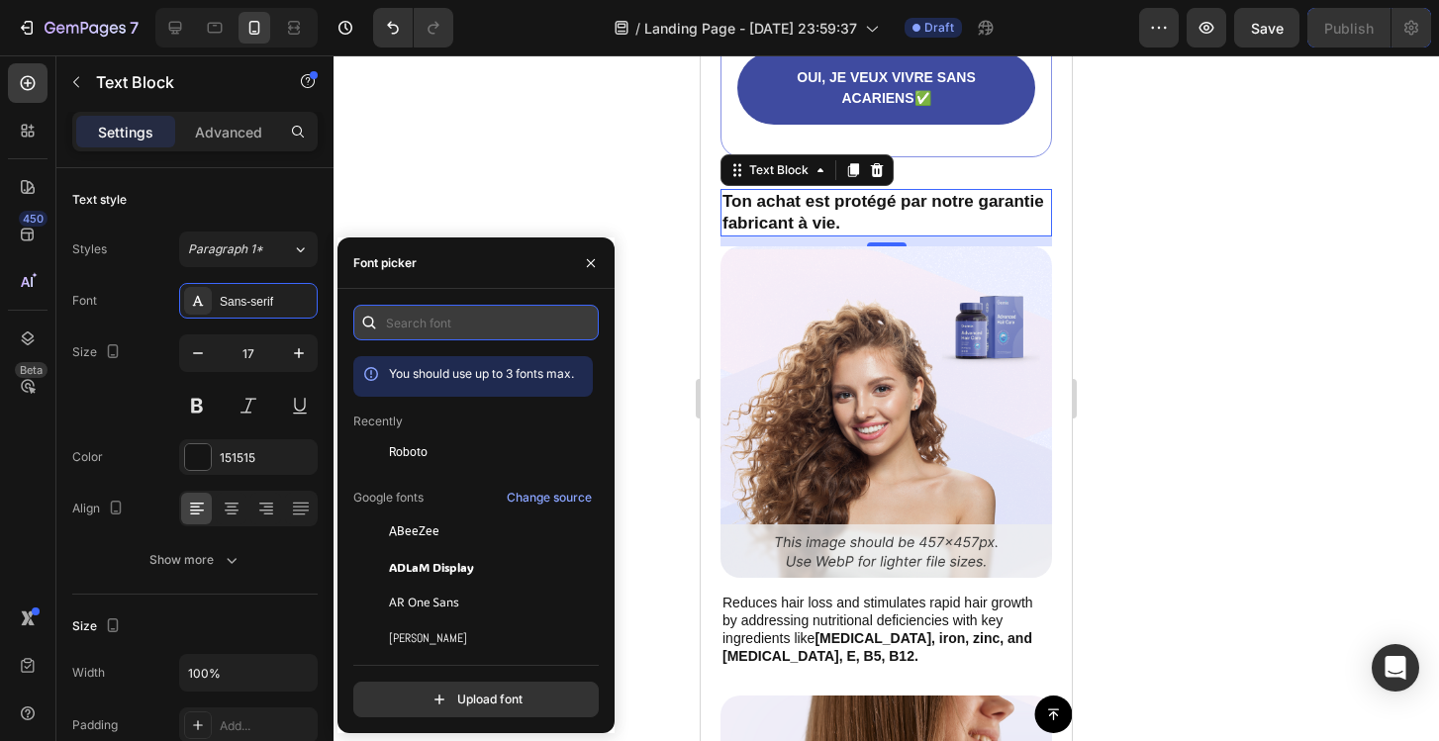
click at [411, 333] on input "text" at bounding box center [475, 323] width 245 height 36
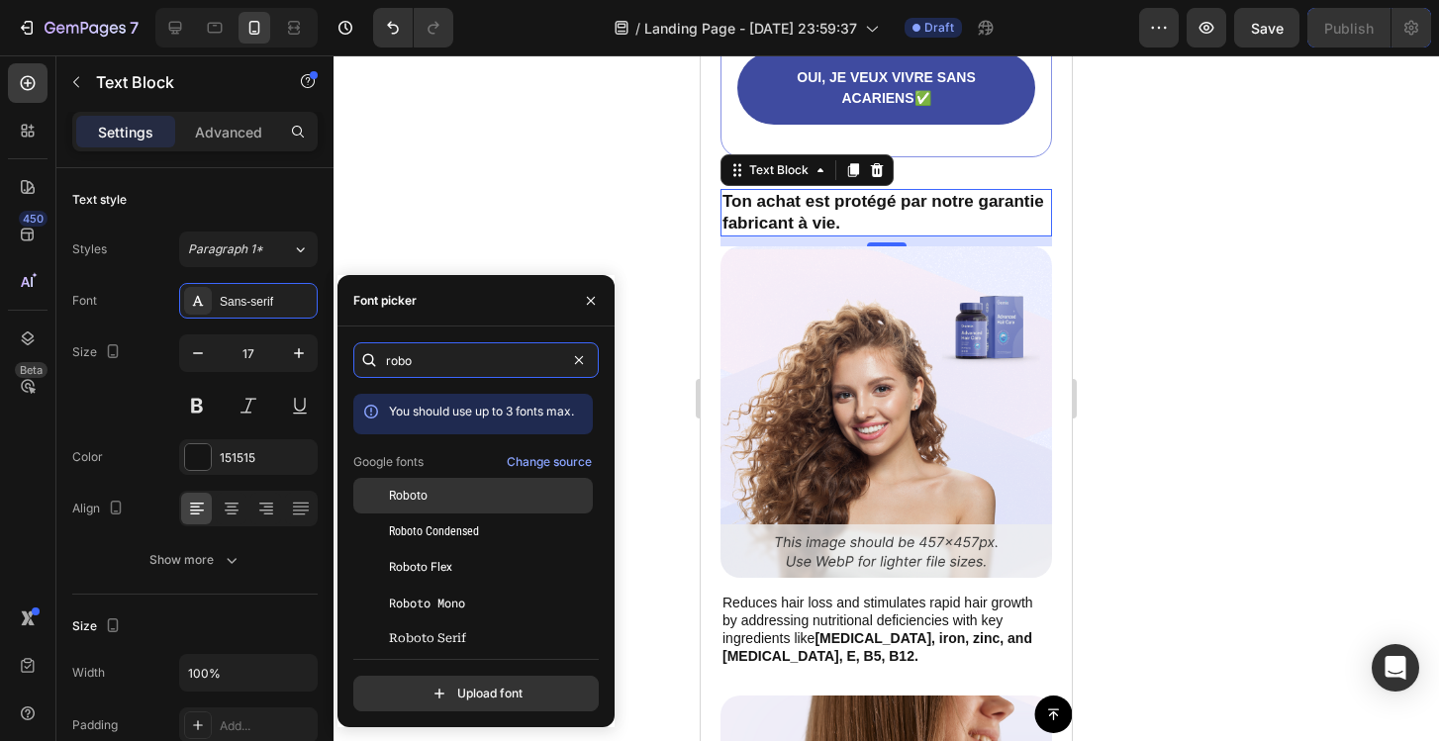
type input "robo"
click at [465, 496] on div "Roboto" at bounding box center [489, 496] width 200 height 18
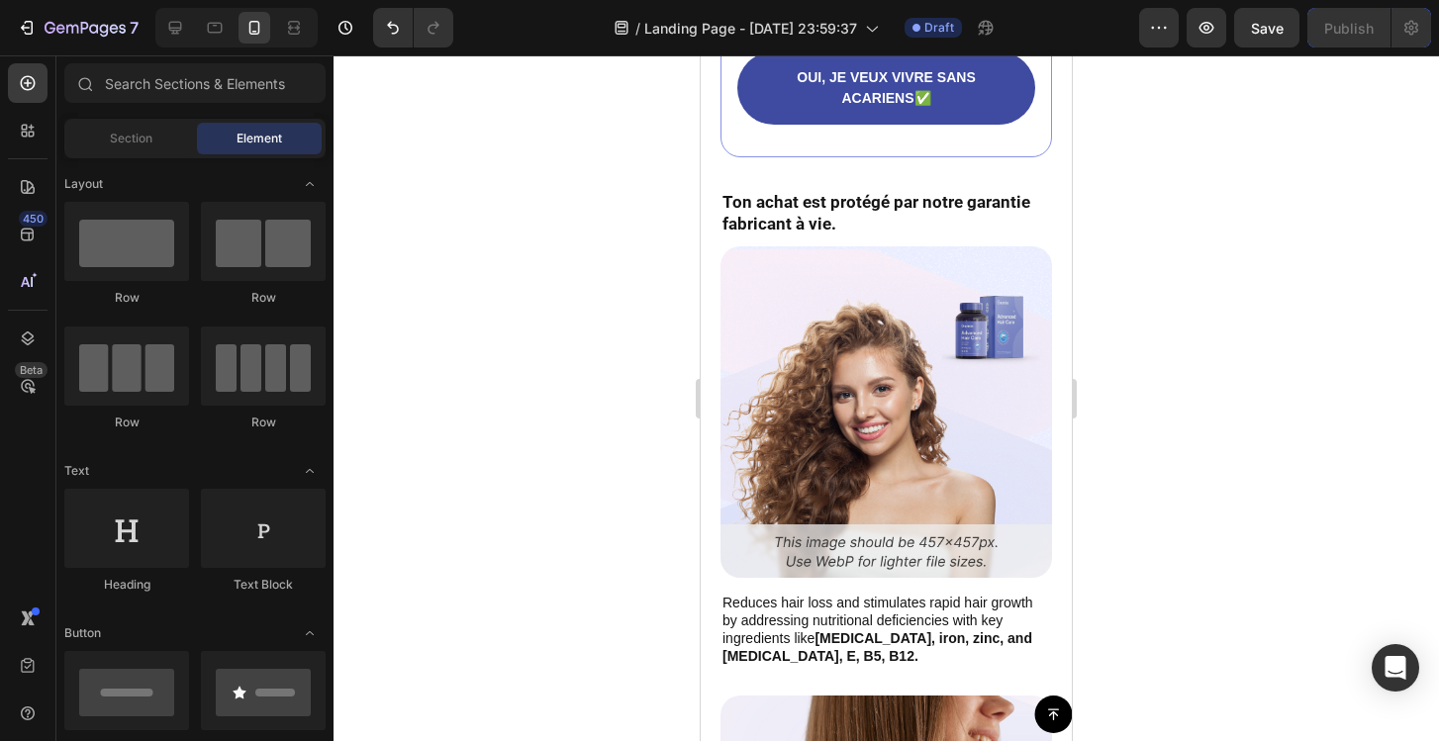
scroll to position [146, 0]
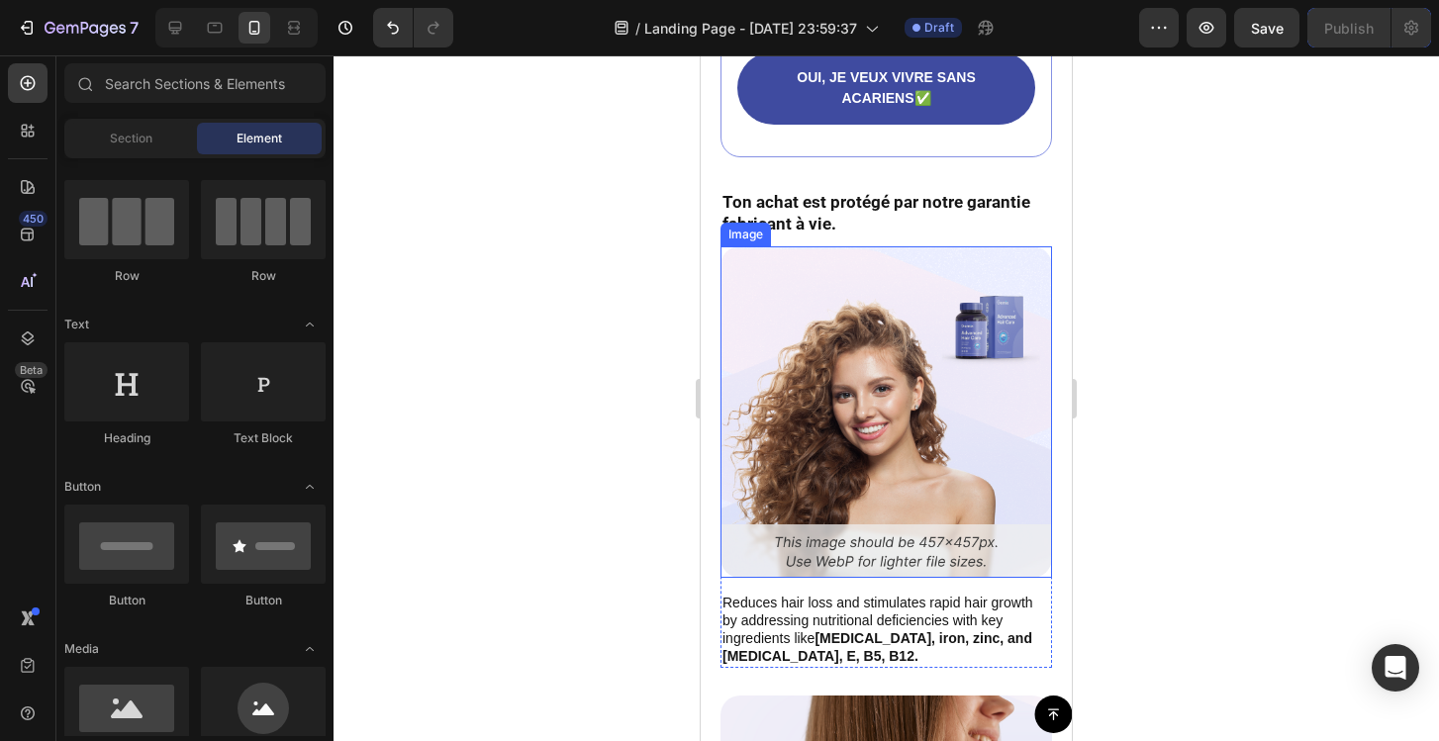
click at [800, 312] on img at bounding box center [886, 412] width 332 height 332
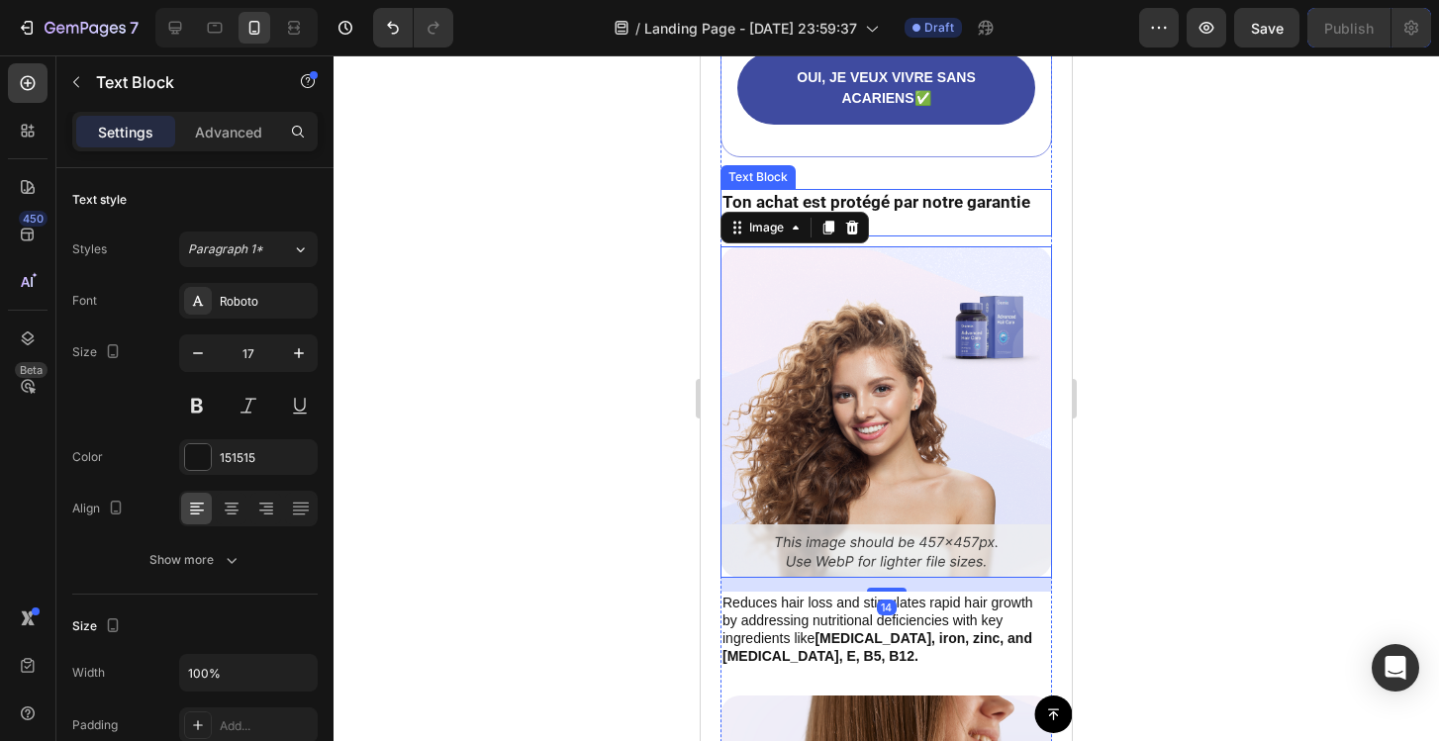
click at [905, 235] on p "Ton achat est protégé par notre garantie fabricant à vie." at bounding box center [886, 213] width 328 height 44
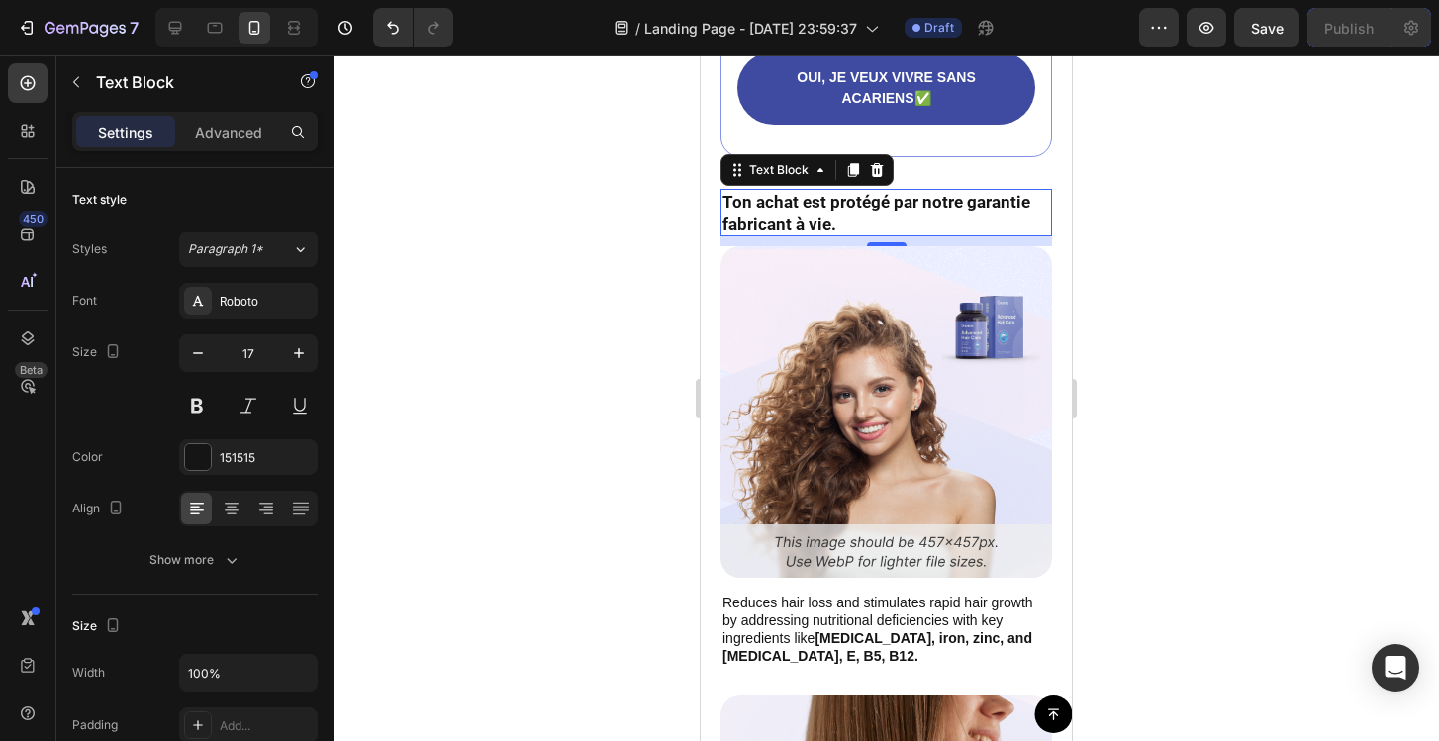
click at [663, 238] on div at bounding box center [886, 398] width 1105 height 686
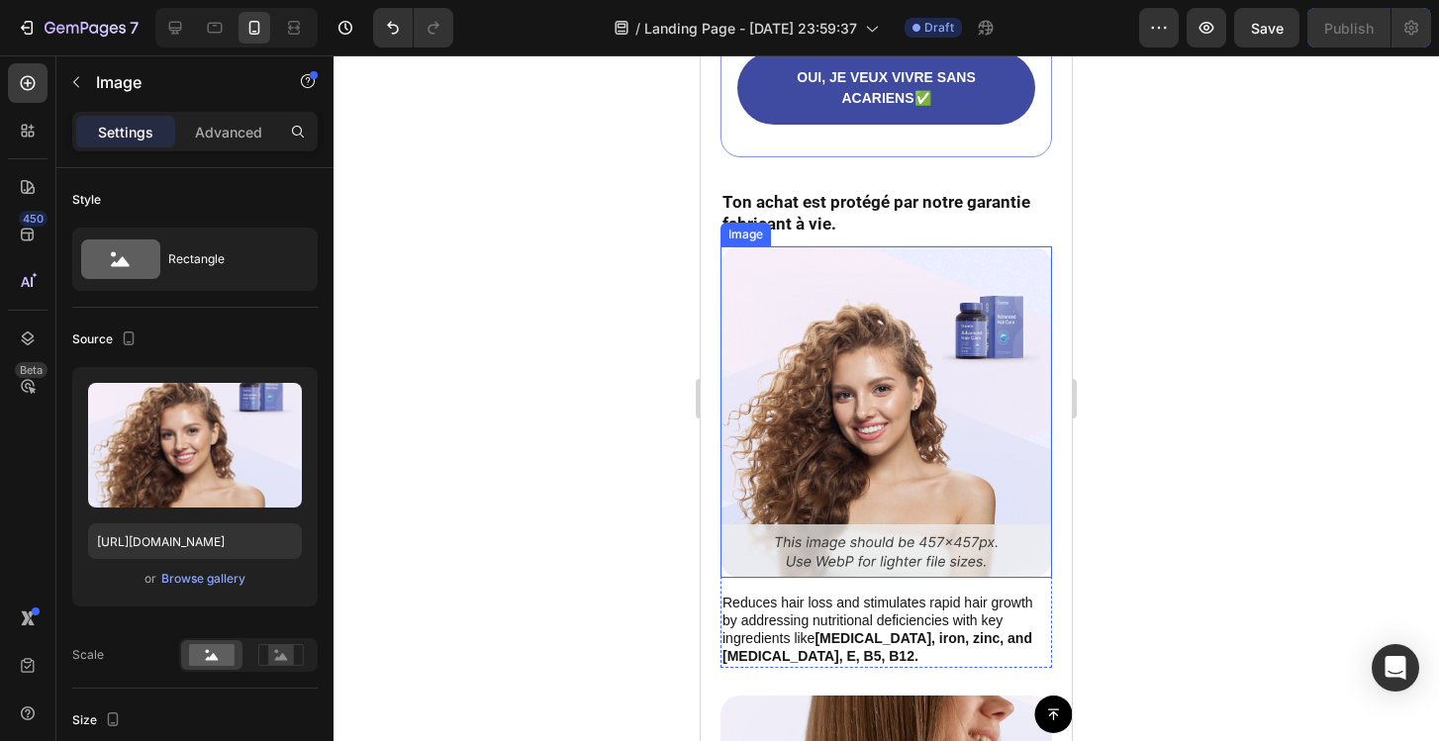
click at [821, 338] on img at bounding box center [886, 412] width 332 height 332
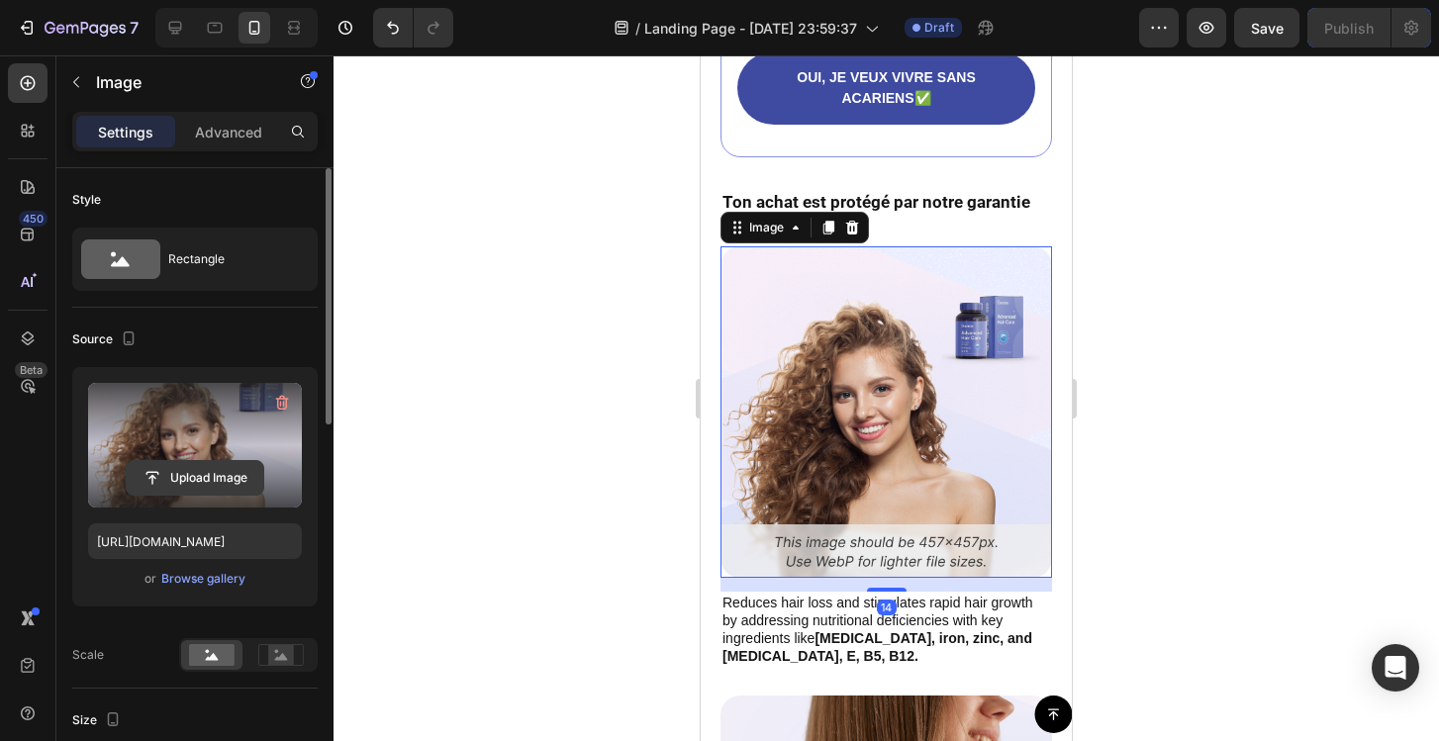
click at [205, 469] on input "file" at bounding box center [195, 478] width 137 height 34
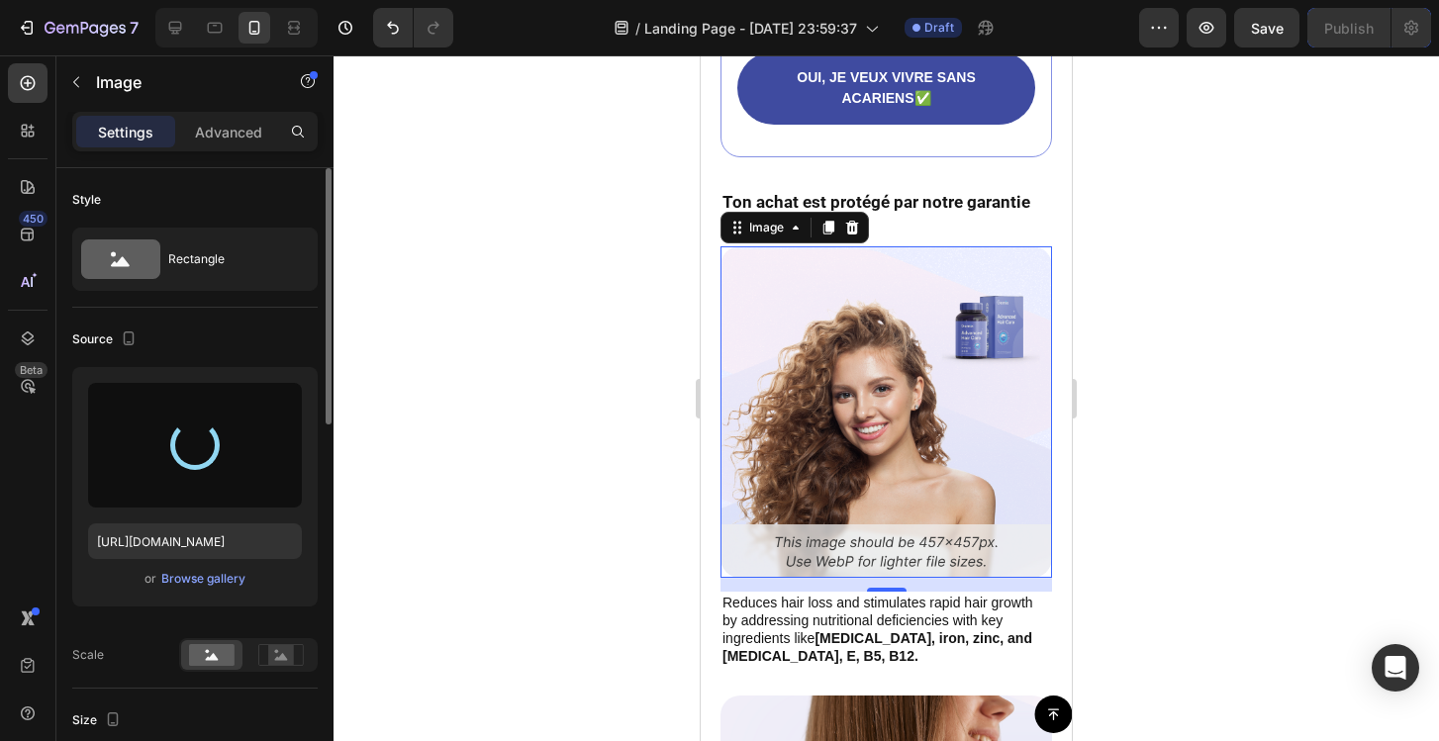
type input "[URL][DOMAIN_NAME]"
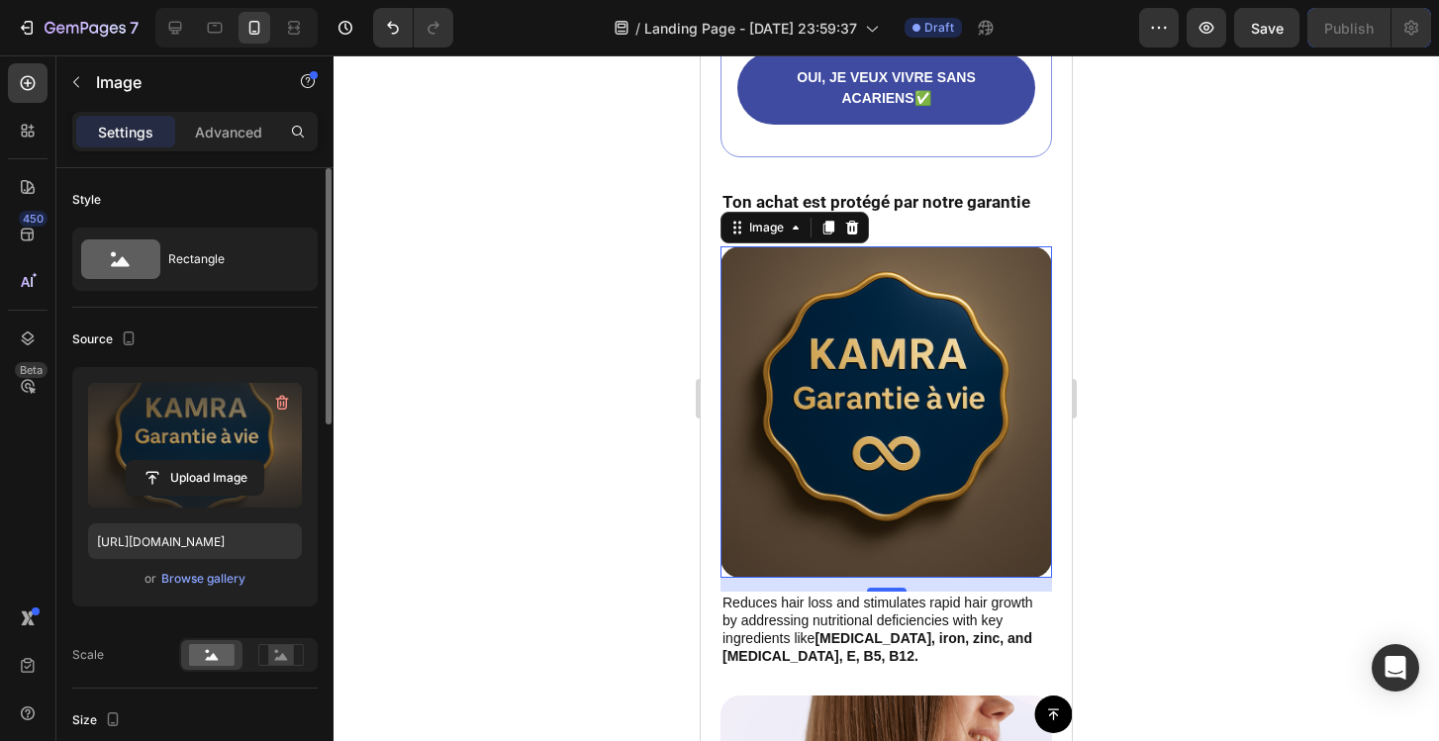
click at [1234, 224] on div at bounding box center [886, 398] width 1105 height 686
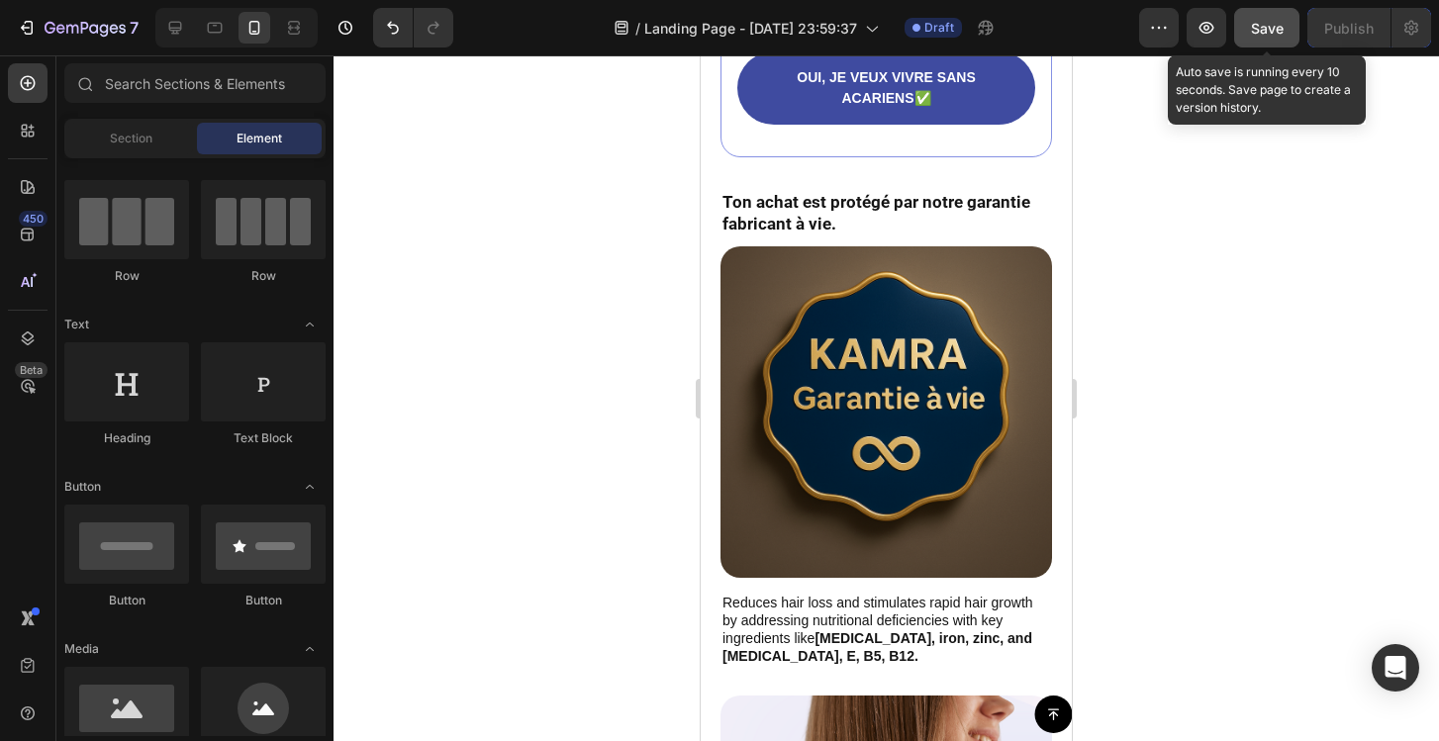
click at [1275, 37] on div "Save" at bounding box center [1267, 28] width 33 height 21
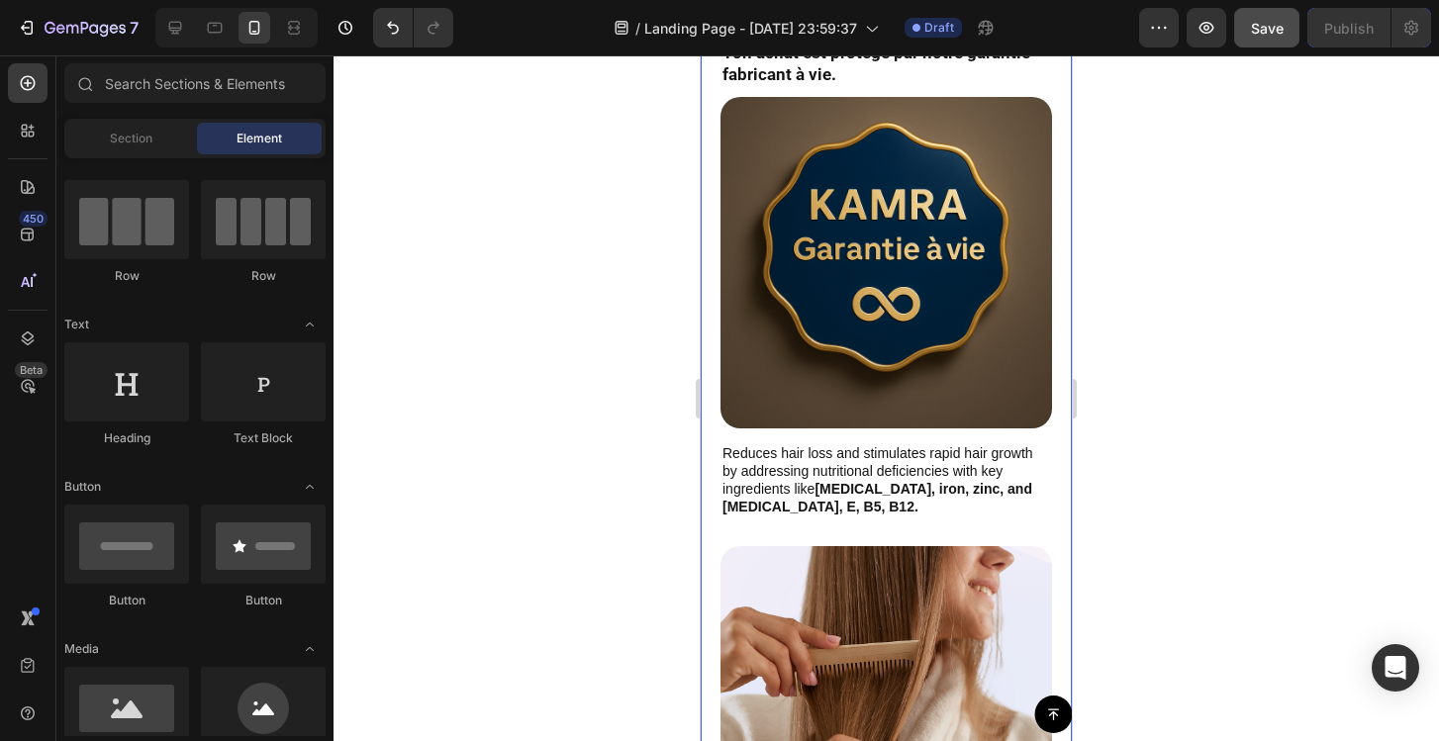
scroll to position [8821, 0]
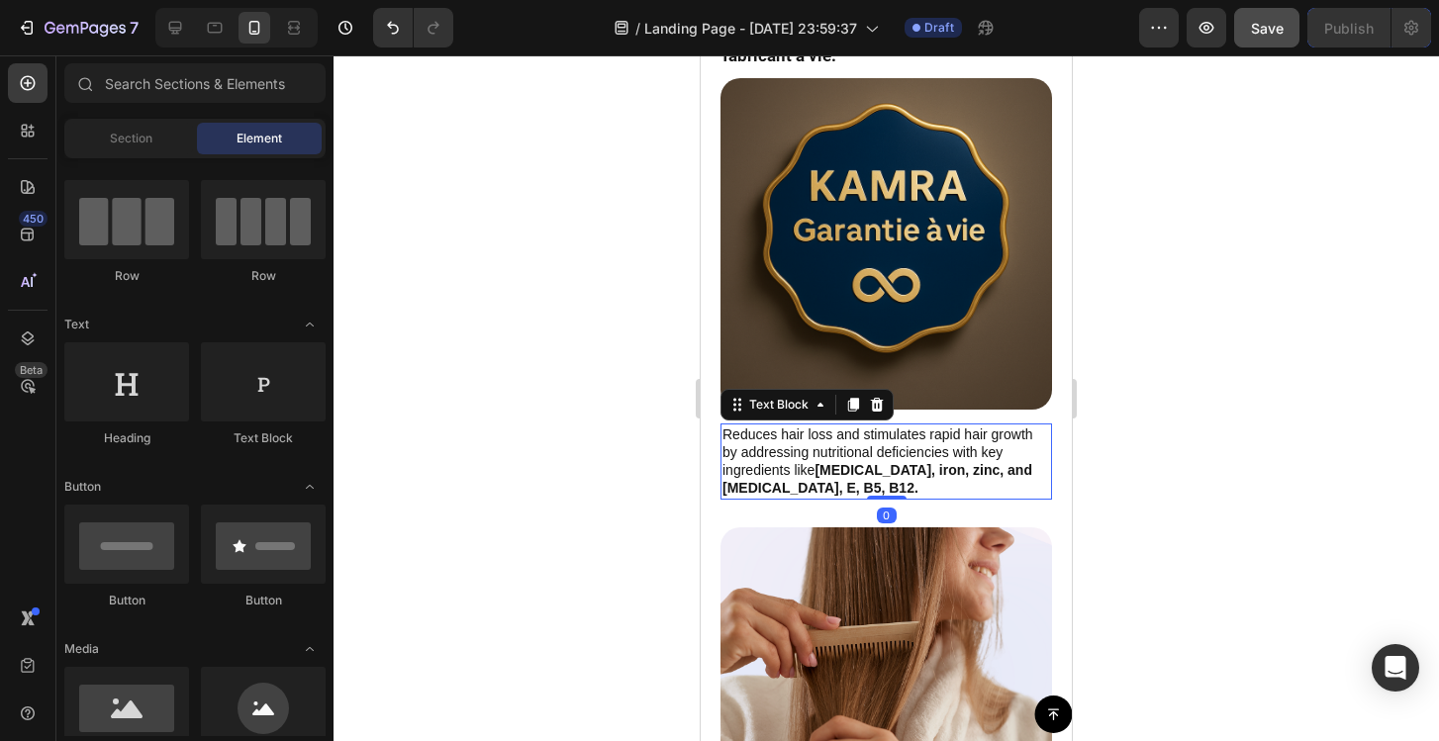
click at [762, 472] on p "Reduces hair loss and stimulates rapid hair growth by addressing nutritional de…" at bounding box center [886, 462] width 328 height 72
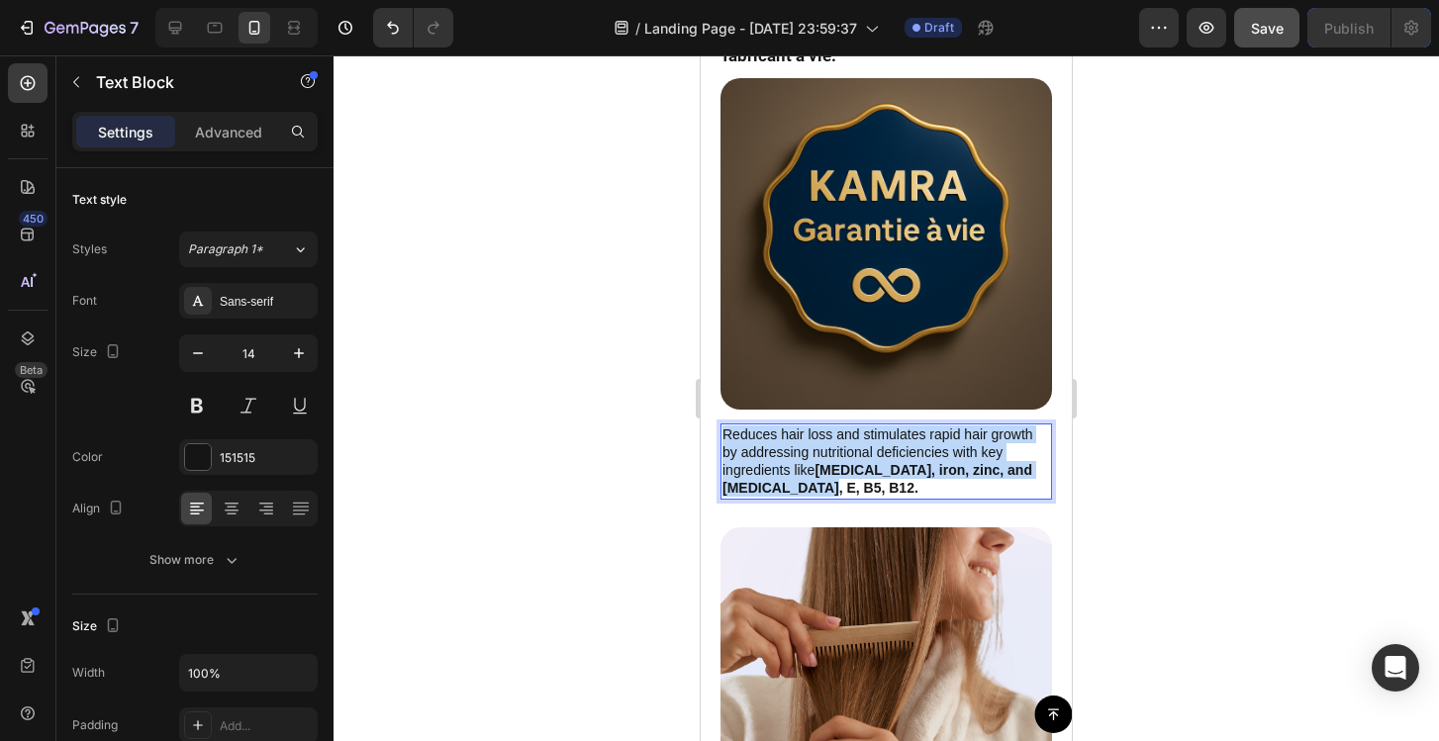
click at [762, 472] on p "Reduces hair loss and stimulates rapid hair growth by addressing nutritional de…" at bounding box center [886, 462] width 328 height 72
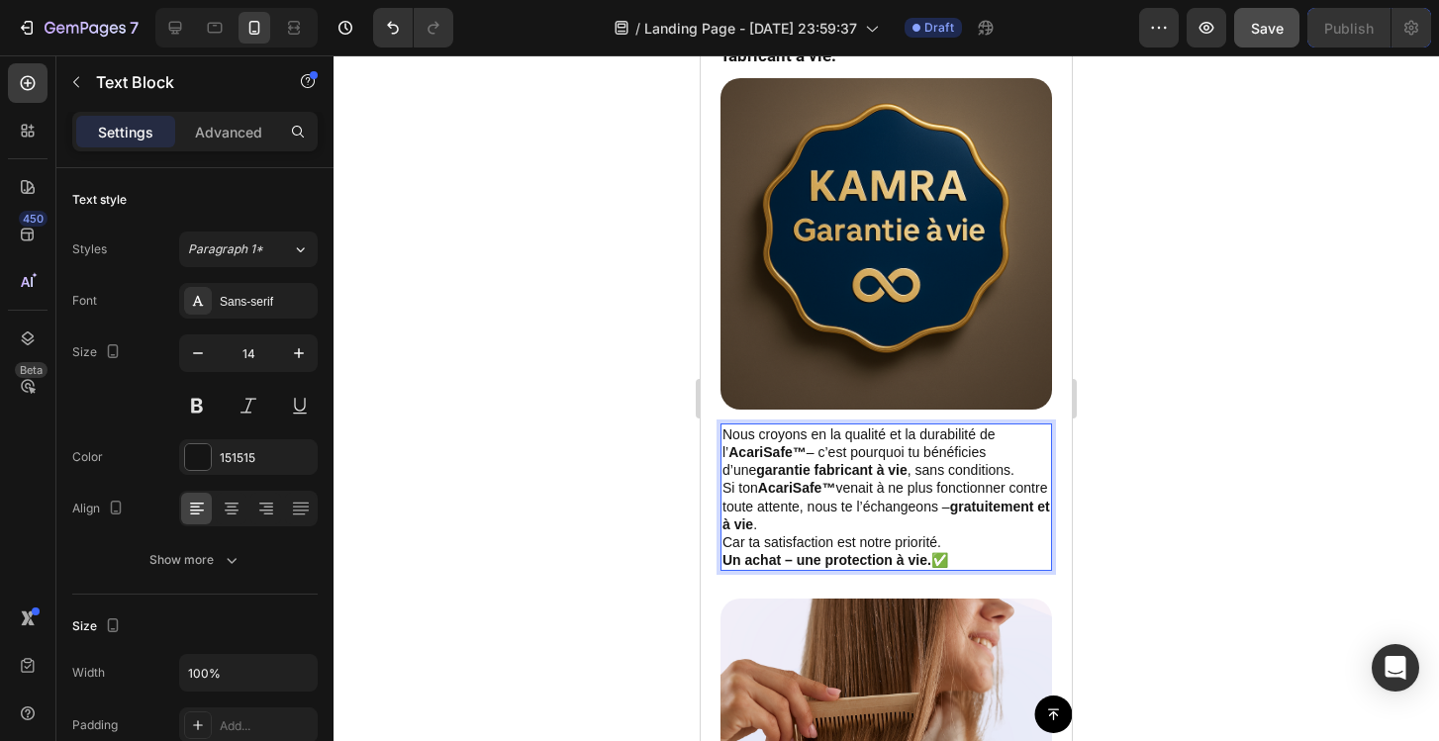
click at [813, 461] on p "Nous croyons en la qualité et la durabilité de l’ AcariSafe™ – c’est pourquoi t…" at bounding box center [886, 453] width 328 height 54
click at [817, 465] on p "Nous croyons en la qualité et la durabilité de l’ AcariSafe™ – c’est pourquoi t…" at bounding box center [886, 453] width 328 height 54
click at [989, 514] on p "Si ton AcariSafe™ venait à ne plus fonctionner contre toute attente, nous te l’…" at bounding box center [886, 506] width 328 height 54
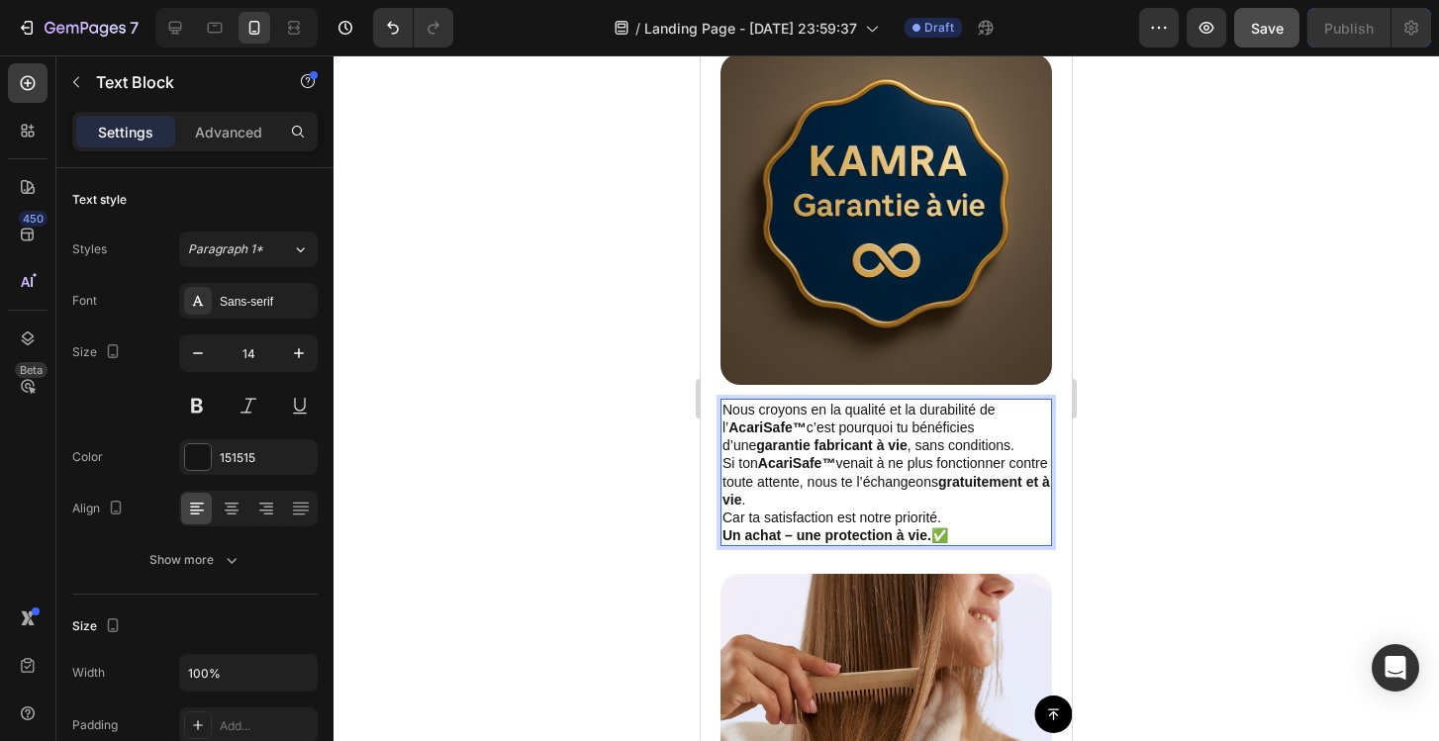
scroll to position [8848, 0]
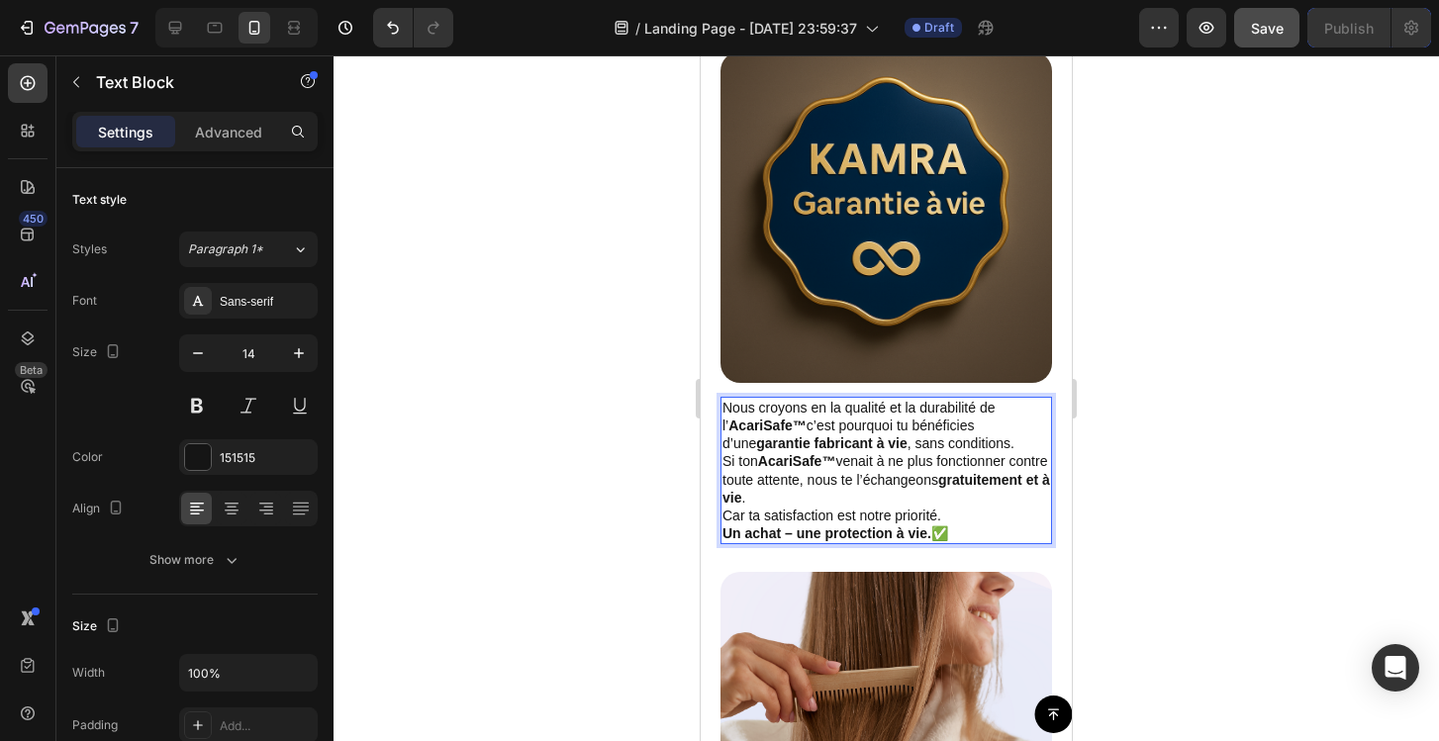
click at [796, 541] on strong "Un achat – une protection à vie." at bounding box center [826, 534] width 209 height 16
click at [1214, 503] on div at bounding box center [886, 398] width 1105 height 686
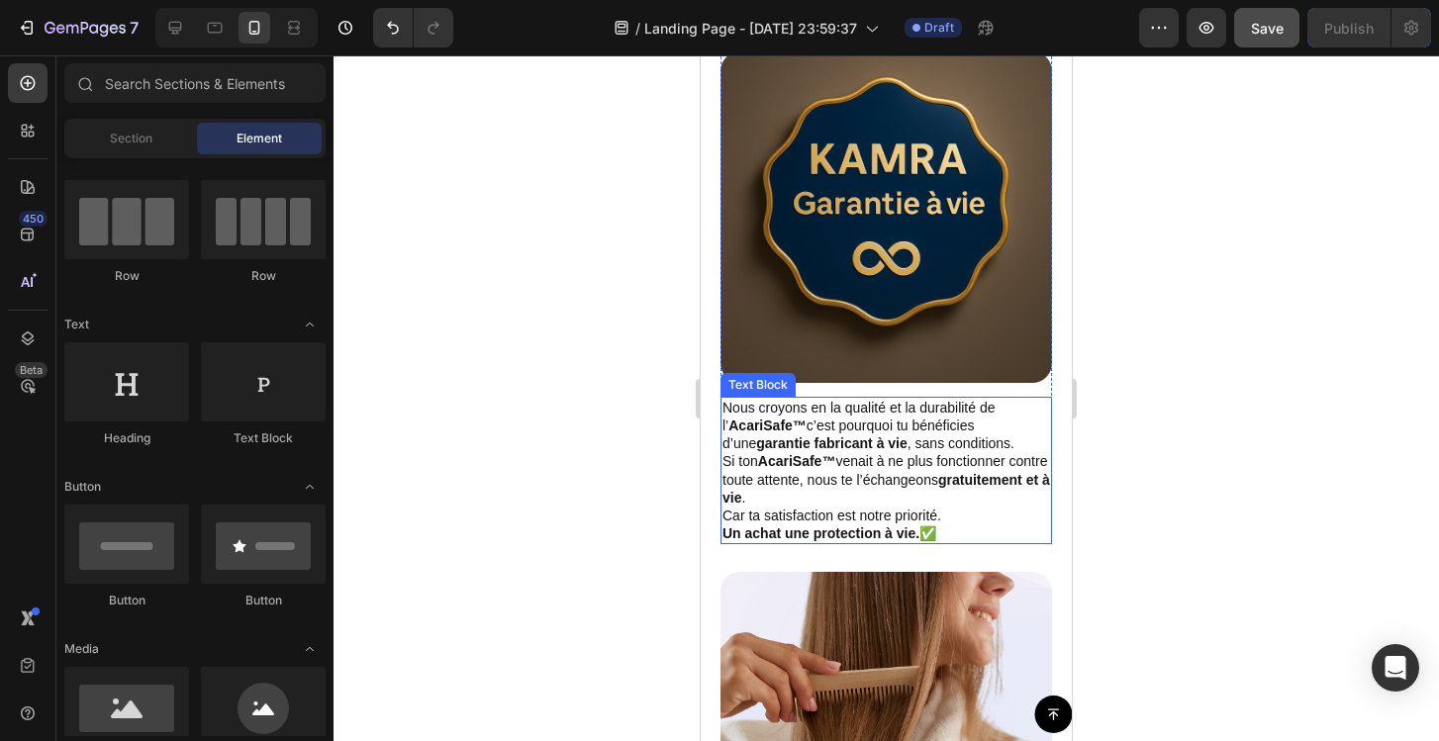
click at [1046, 507] on p "Si ton AcariSafe™ venait à ne plus fonctionner contre toute attente, nous te l’…" at bounding box center [886, 479] width 328 height 54
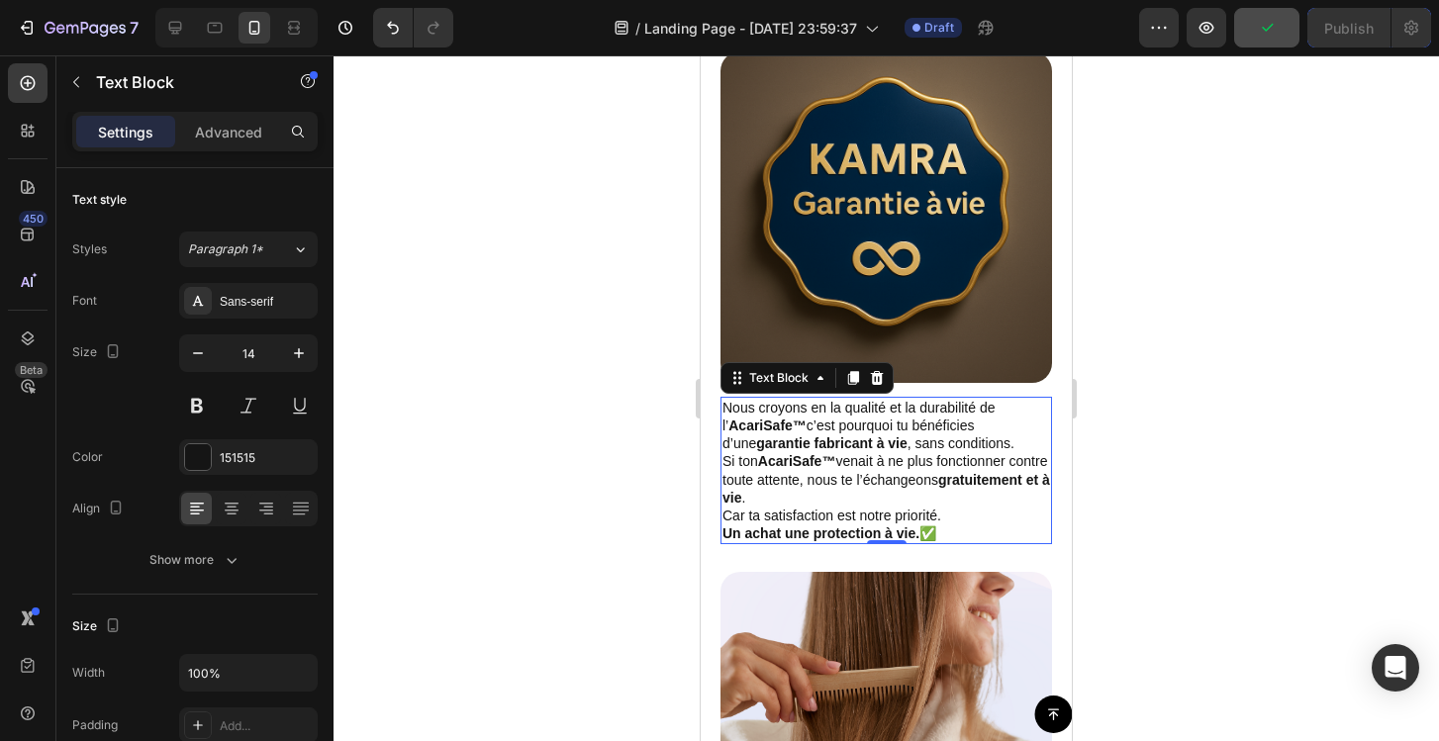
click at [1235, 230] on div at bounding box center [886, 398] width 1105 height 686
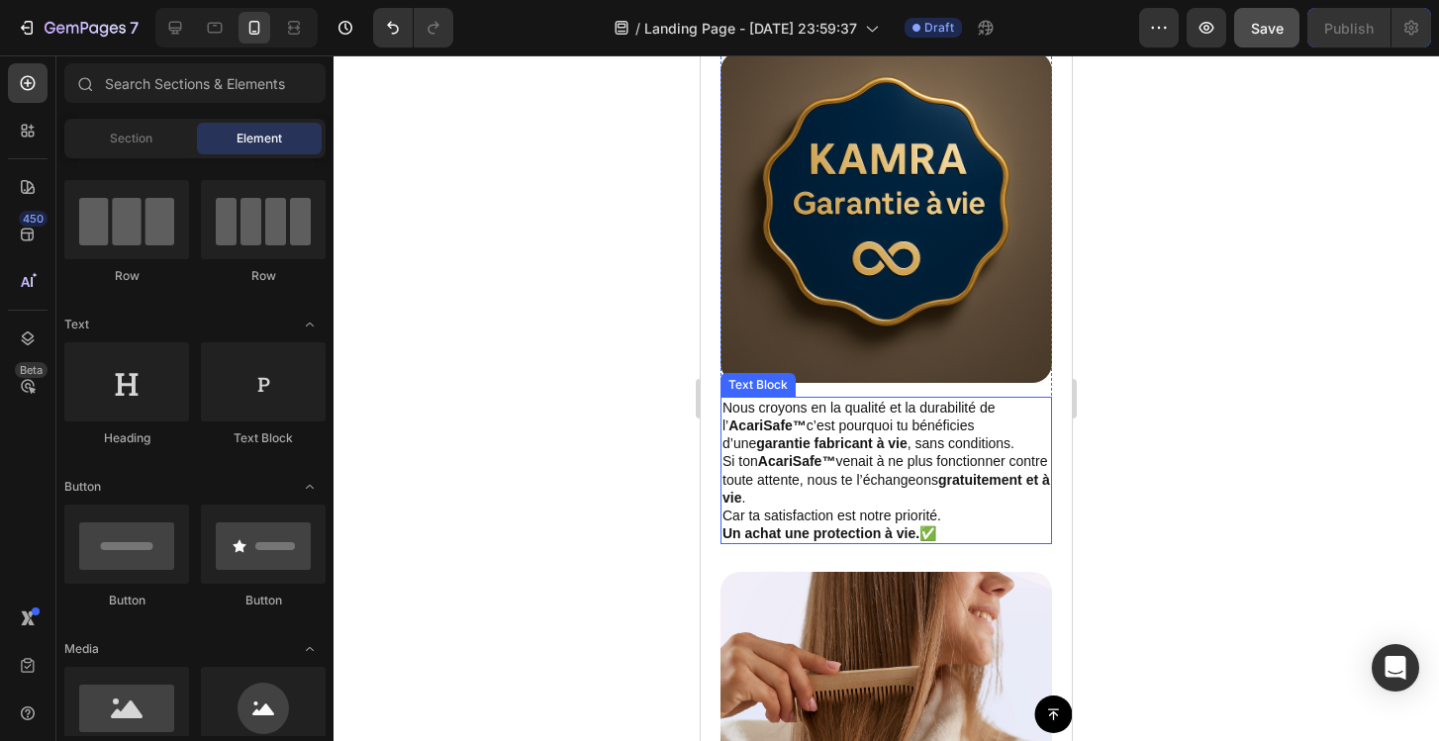
click at [1013, 478] on p "Si ton AcariSafe™ venait à ne plus fonctionner contre toute attente, nous te l’…" at bounding box center [886, 479] width 328 height 54
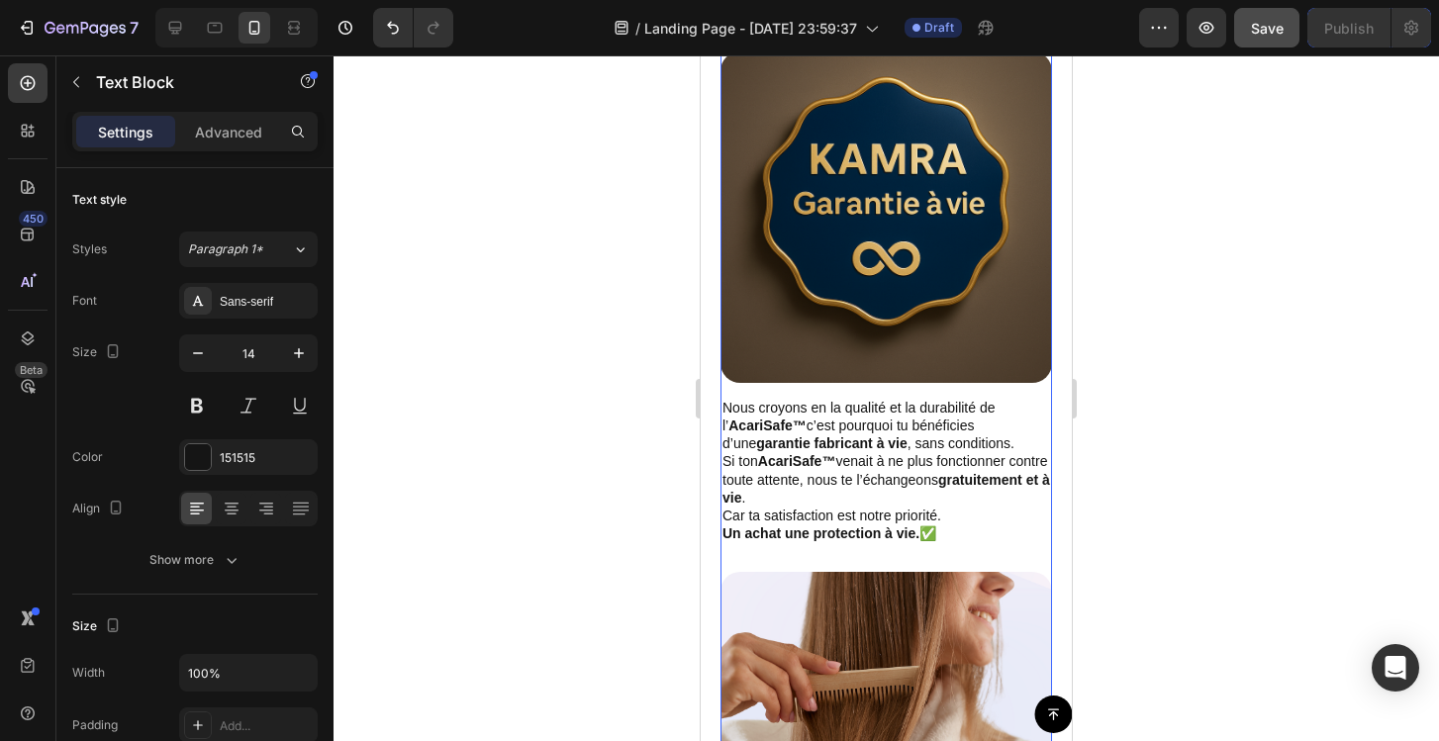
click at [936, 569] on div "La demande pour des solutions anti-acariens a fortement augmenté ces dernières …" at bounding box center [886, 305] width 332 height 2492
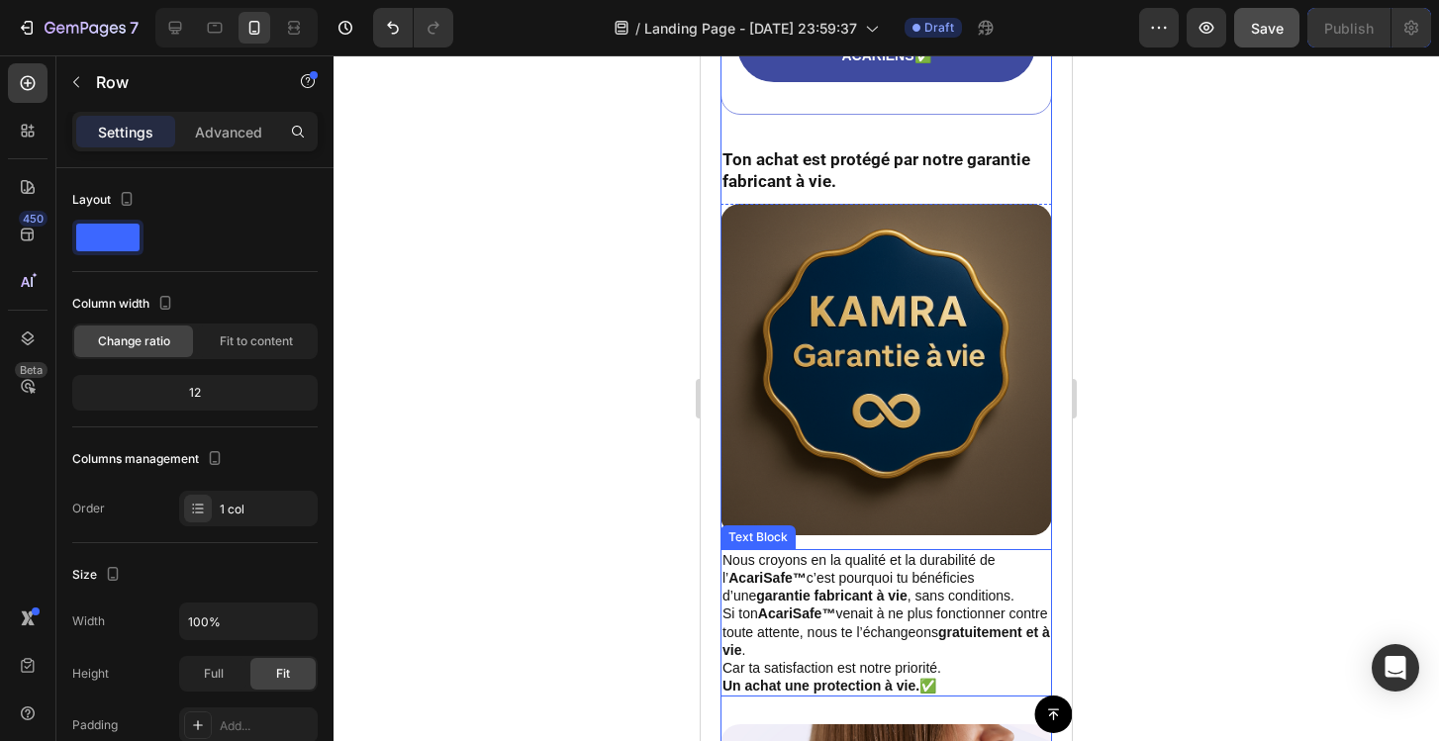
scroll to position [8631, 0]
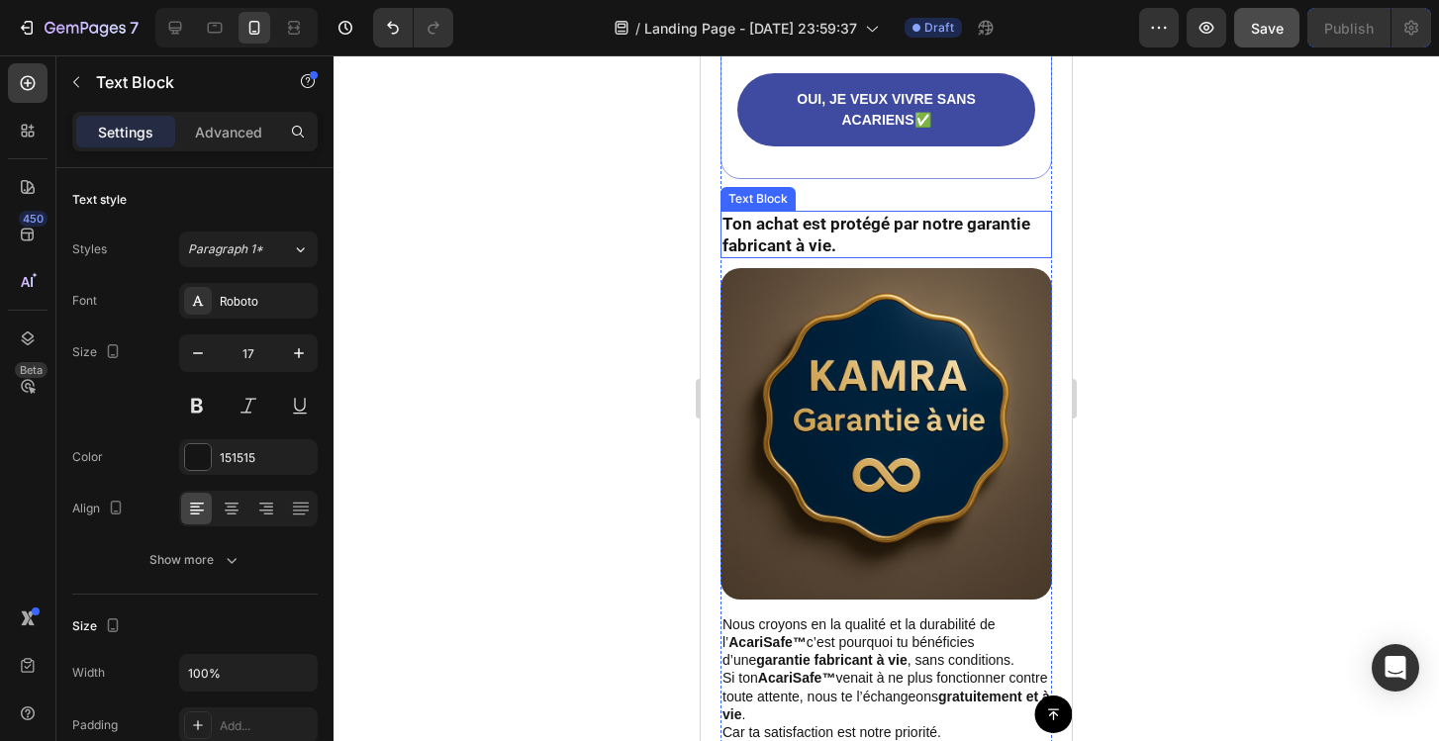
click at [830, 251] on strong "Ton achat est protégé par notre garantie fabricant à vie." at bounding box center [876, 235] width 308 height 42
click at [854, 199] on icon at bounding box center [853, 192] width 11 height 14
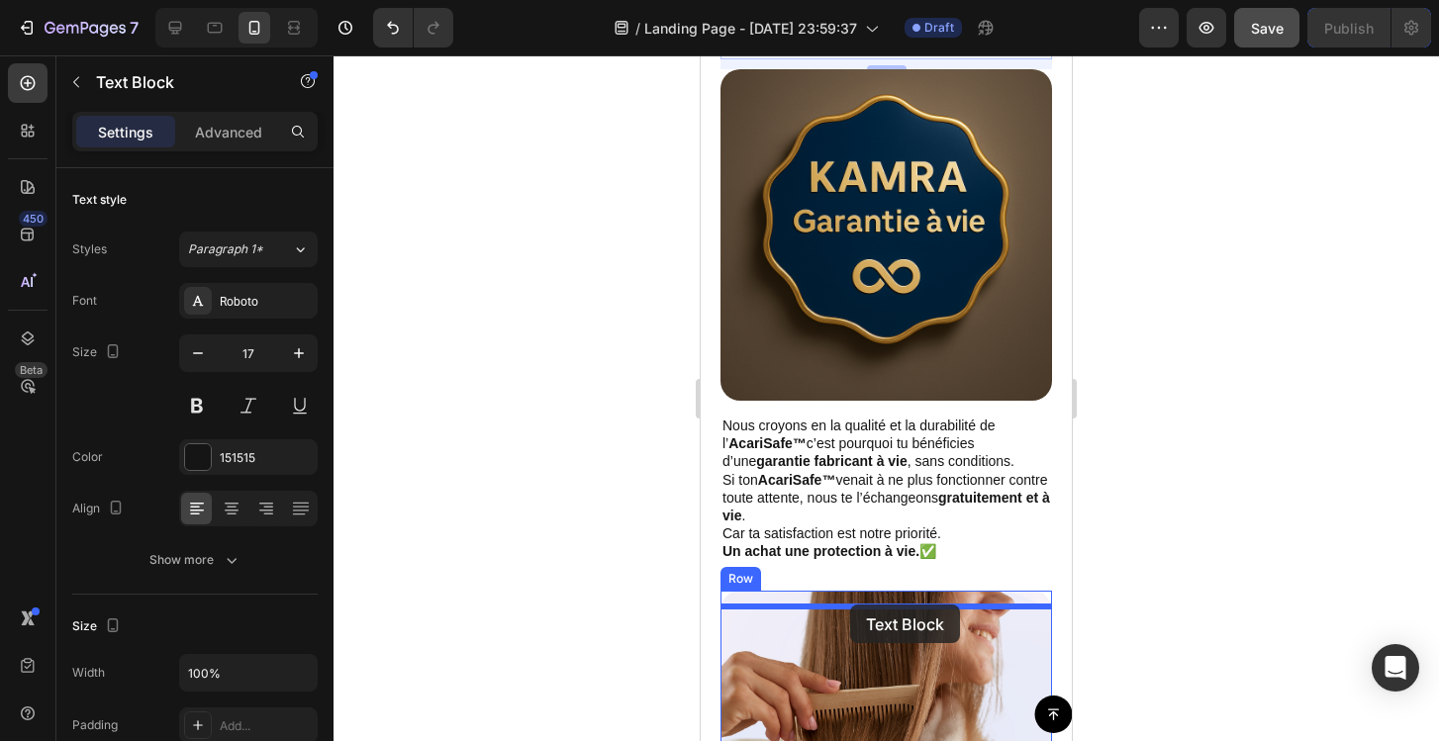
drag, startPoint x: 811, startPoint y: 261, endPoint x: 850, endPoint y: 605, distance: 345.7
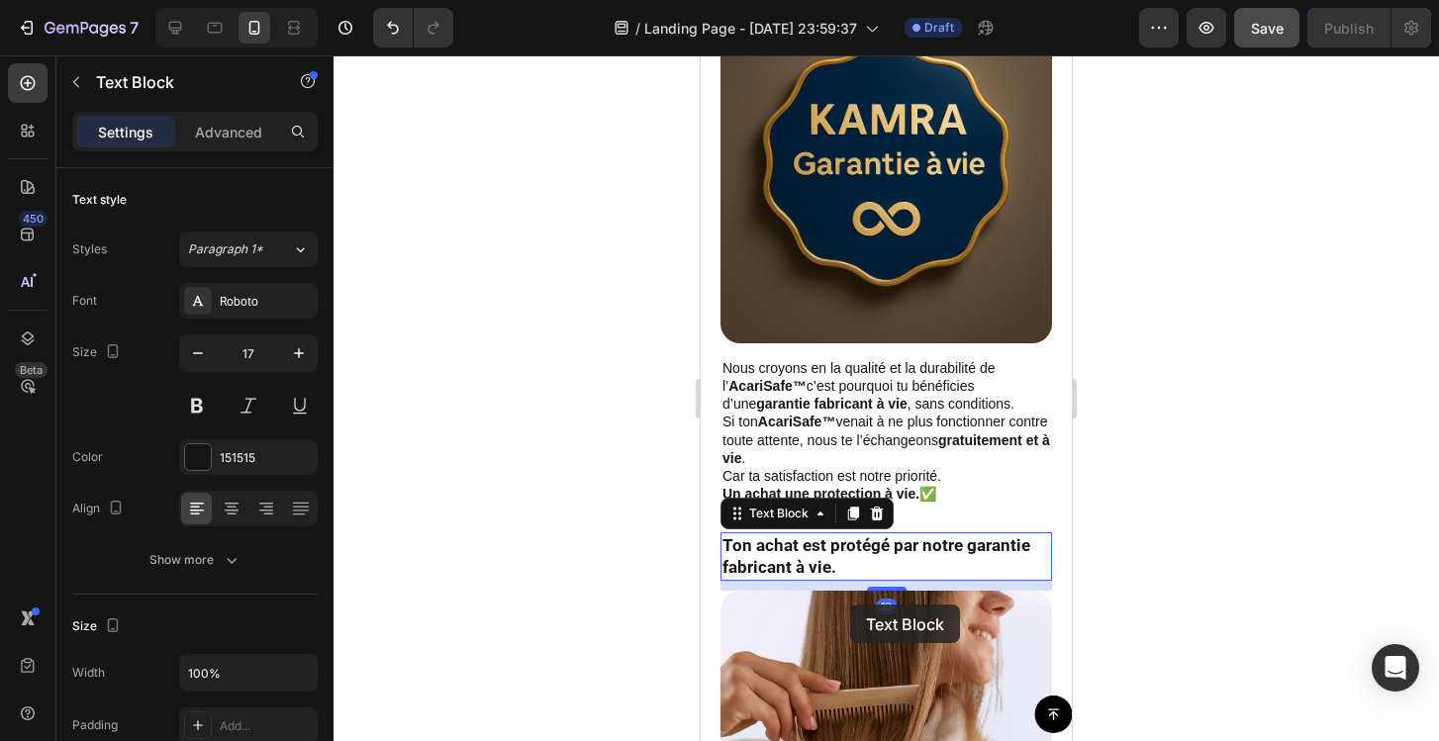
scroll to position [8830, 0]
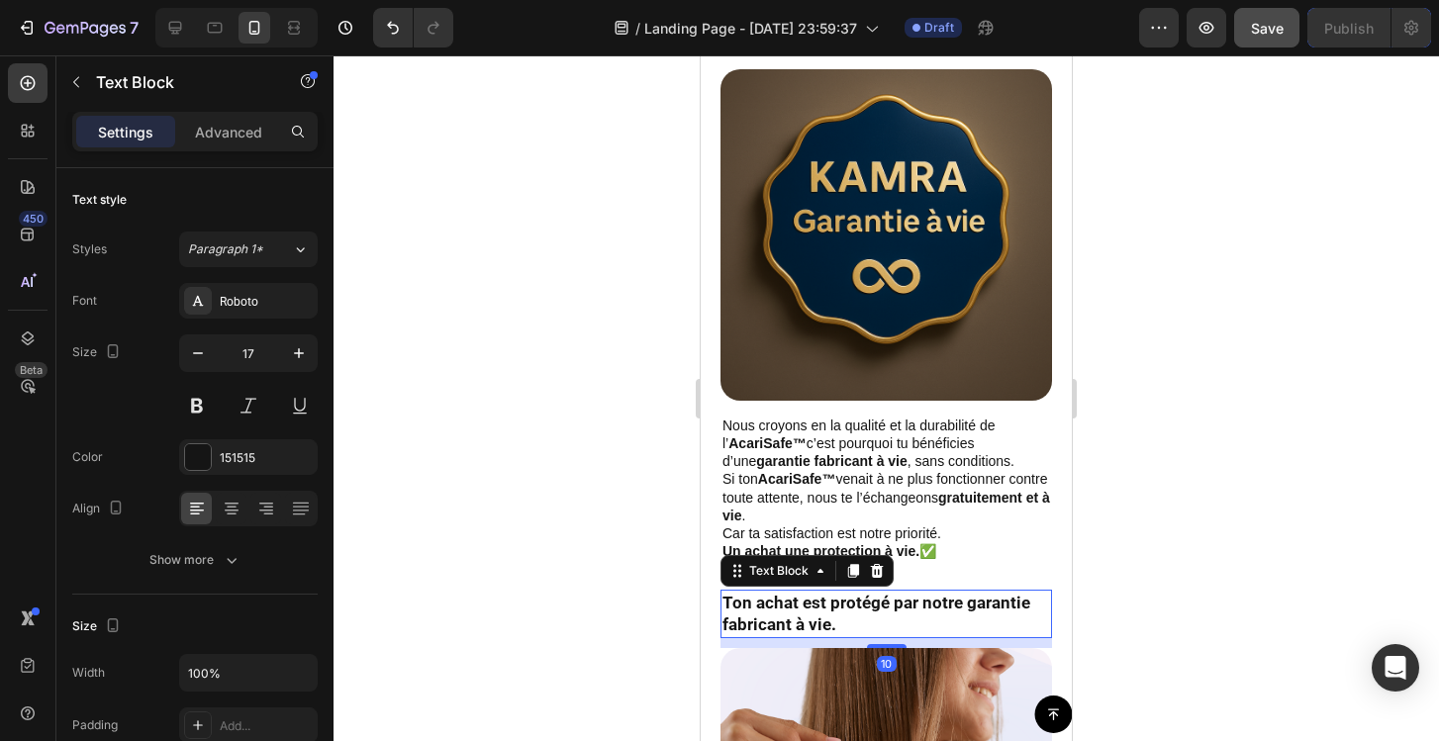
click at [836, 624] on strong "Ton achat est protégé par notre garantie fabricant à vie." at bounding box center [876, 614] width 308 height 42
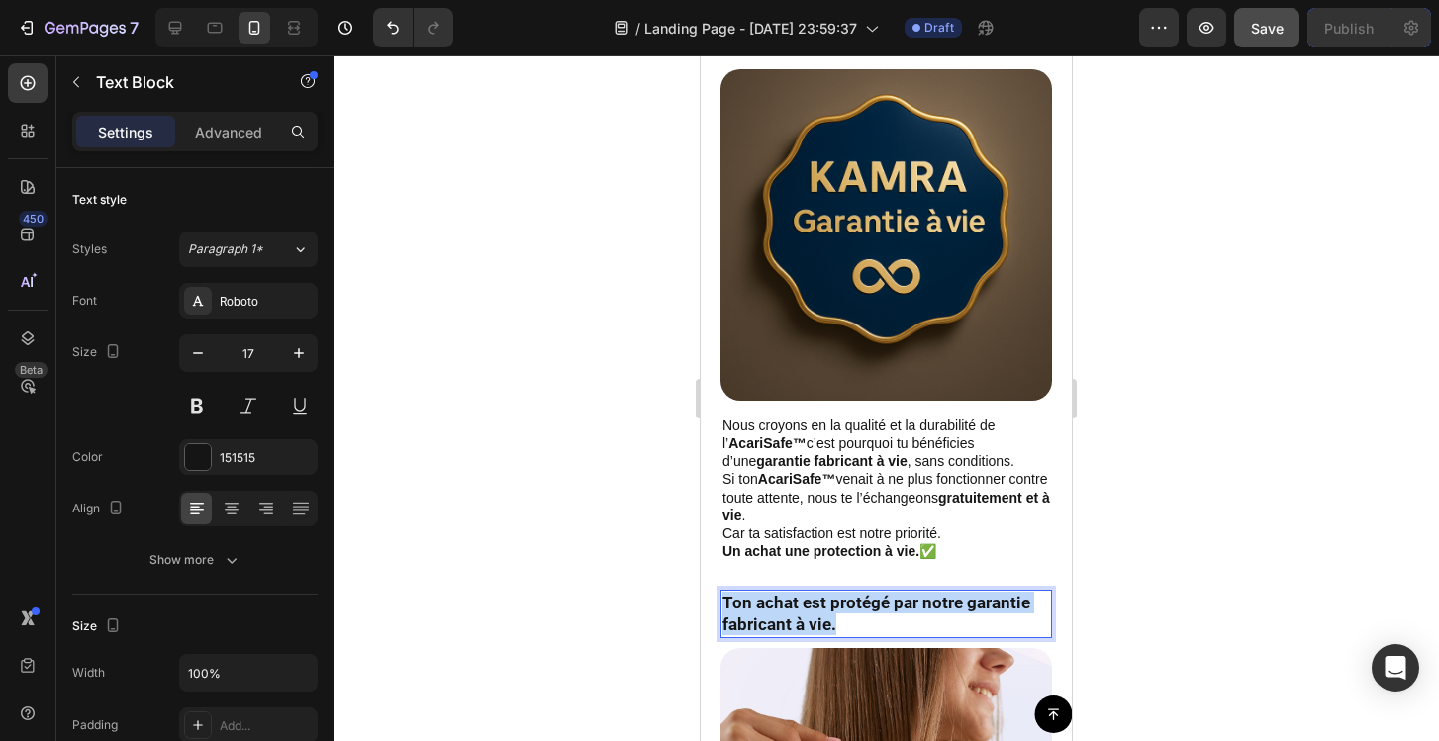
click at [836, 624] on strong "Ton achat est protégé par notre garantie fabricant à vie." at bounding box center [876, 614] width 308 height 42
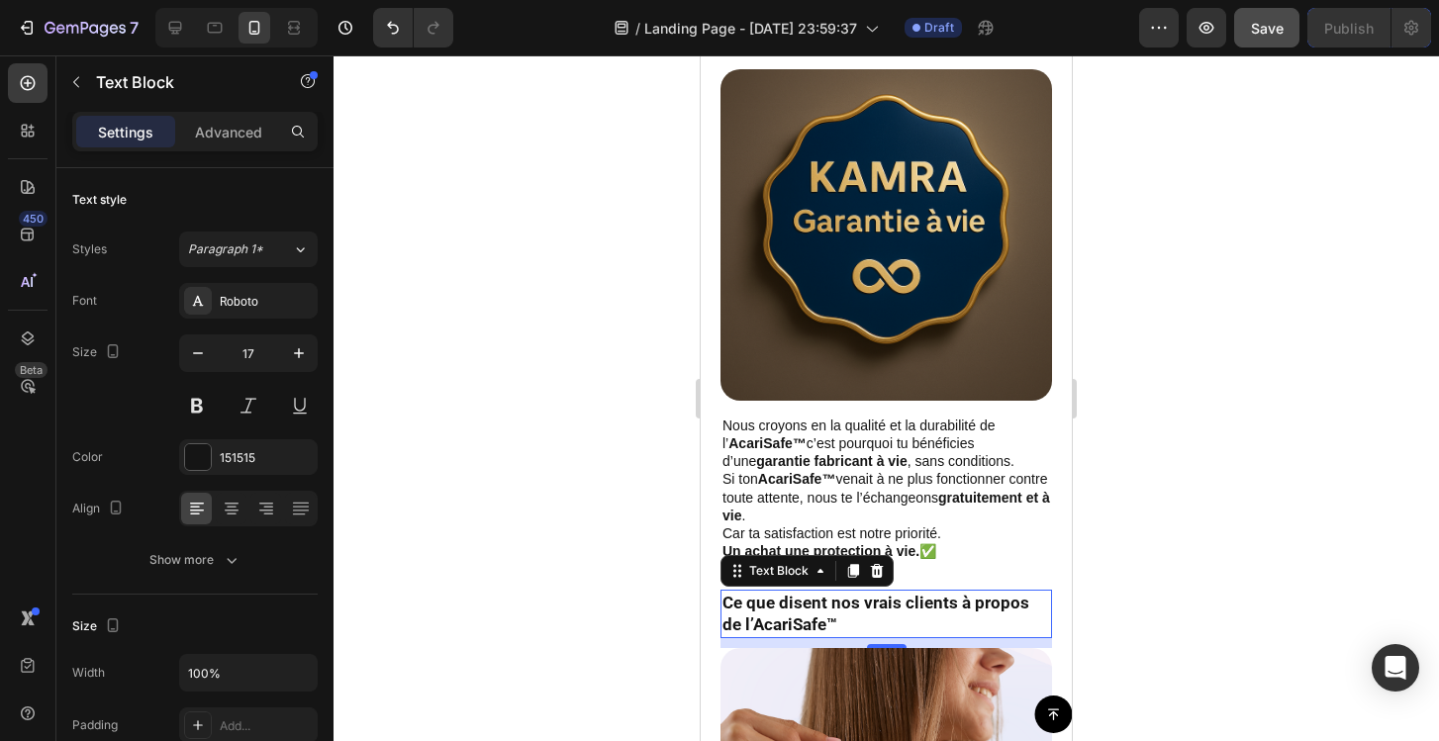
click at [1130, 592] on div at bounding box center [886, 398] width 1105 height 686
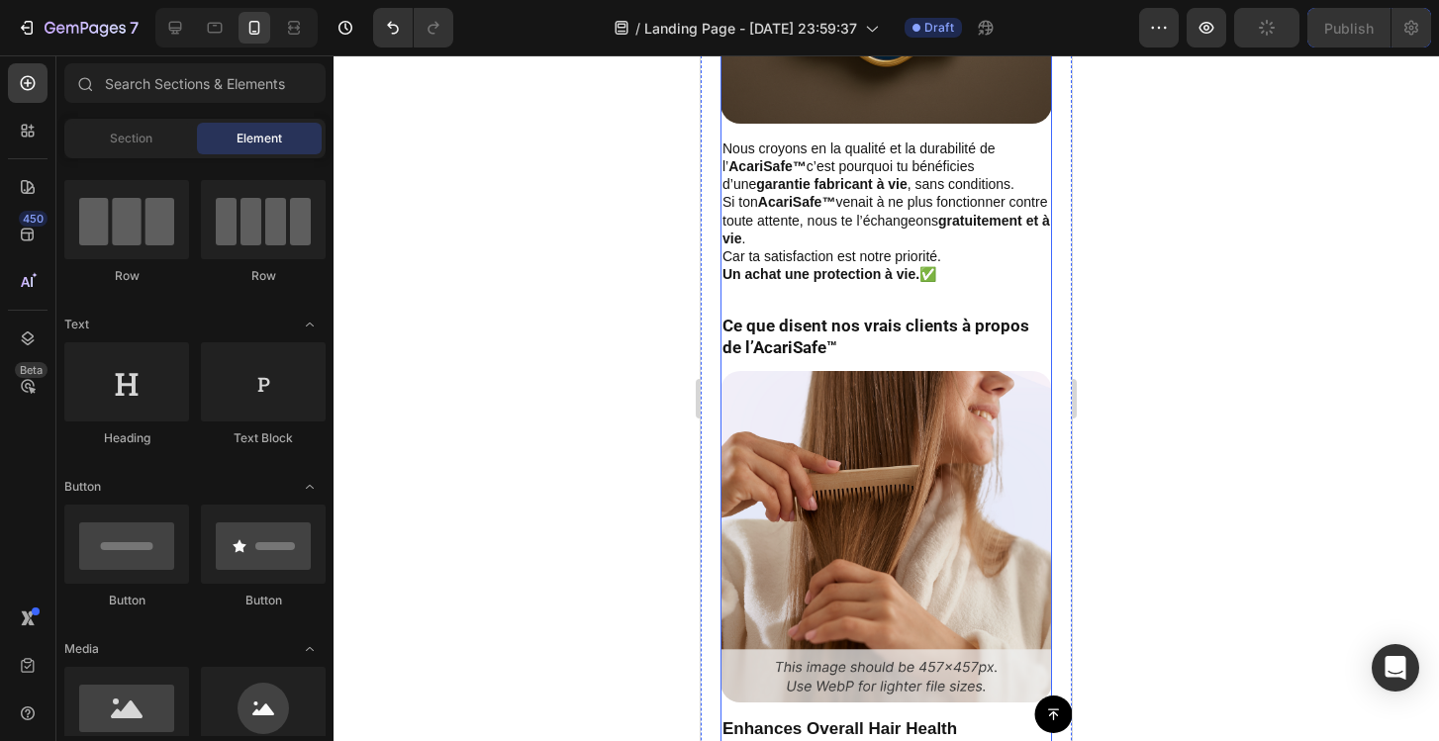
scroll to position [9142, 0]
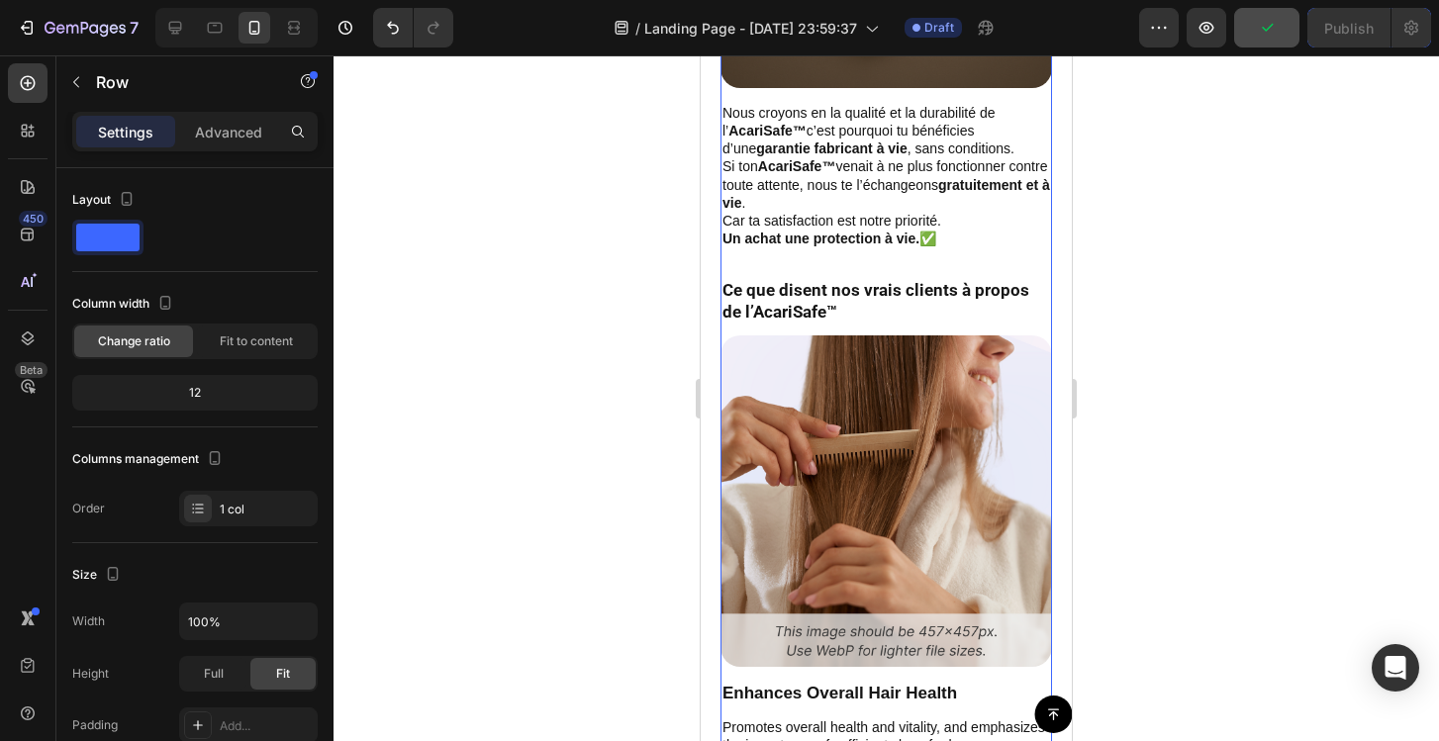
click at [879, 274] on div "La demande pour des solutions anti-acariens a fortement augmenté ces dernières …" at bounding box center [886, 38] width 332 height 2549
click at [840, 307] on strong "Ce que disent nos vrais clients à propos de l’AcariSafe™" at bounding box center [875, 301] width 307 height 42
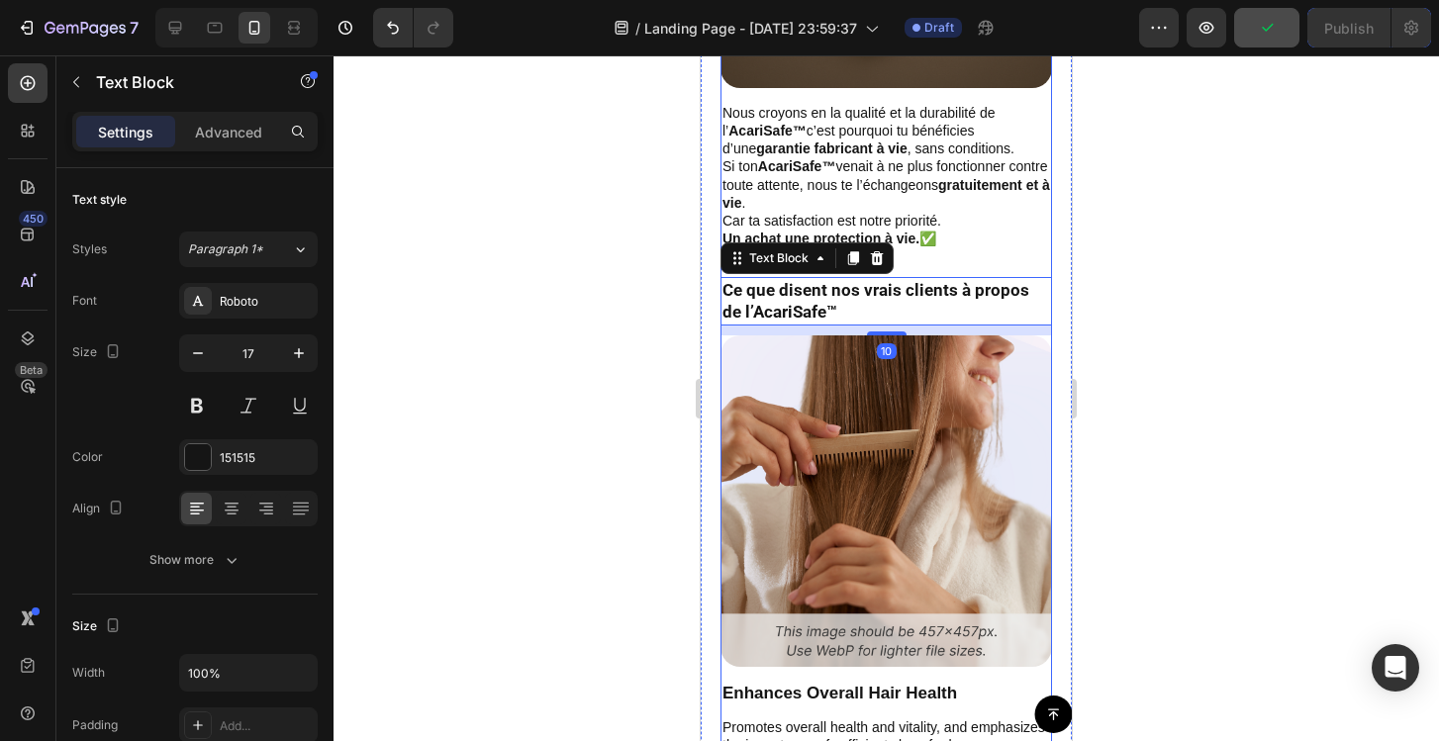
click at [926, 274] on div "La demande pour des solutions anti-acariens a fortement augmenté ces dernières …" at bounding box center [886, 38] width 332 height 2549
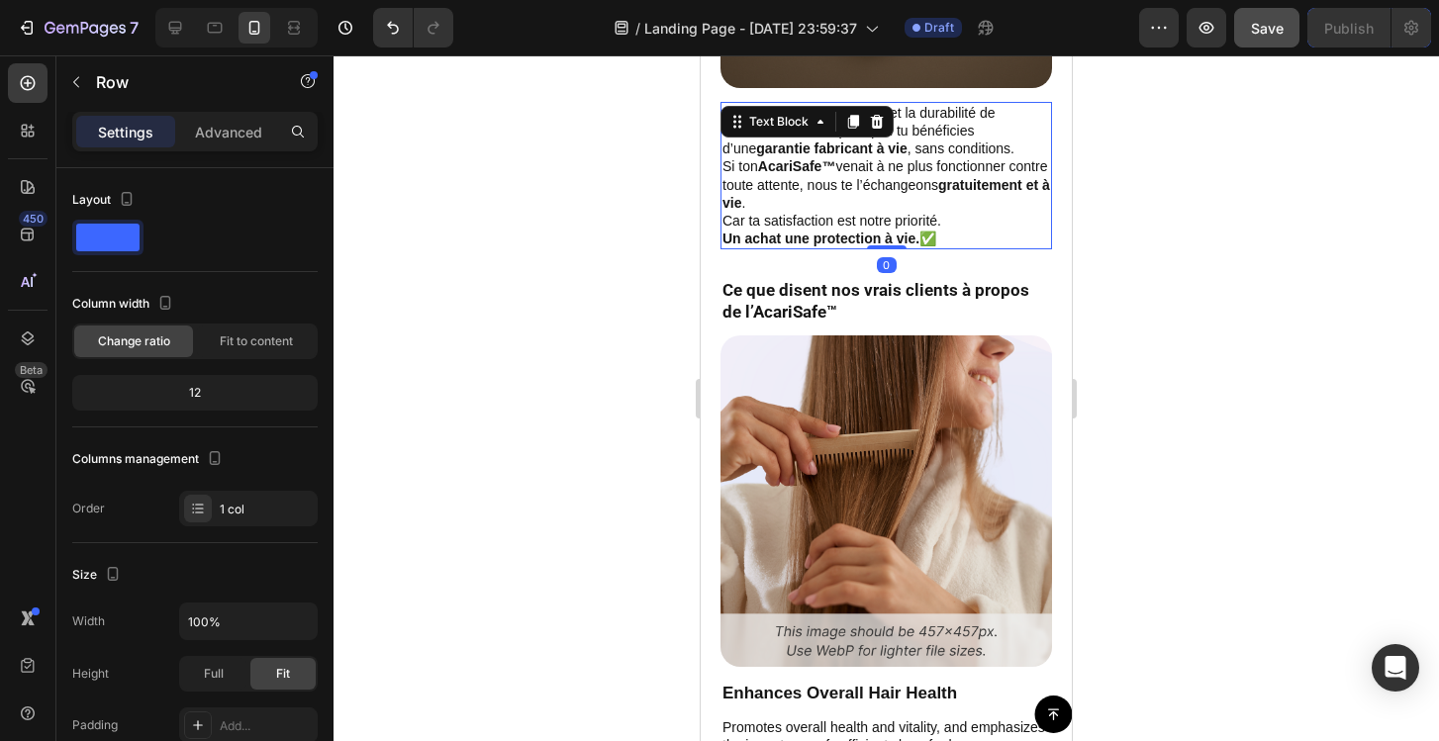
click at [938, 236] on p "Car ta satisfaction est notre priorité. Un achat une protection à vie. ✅" at bounding box center [886, 230] width 328 height 36
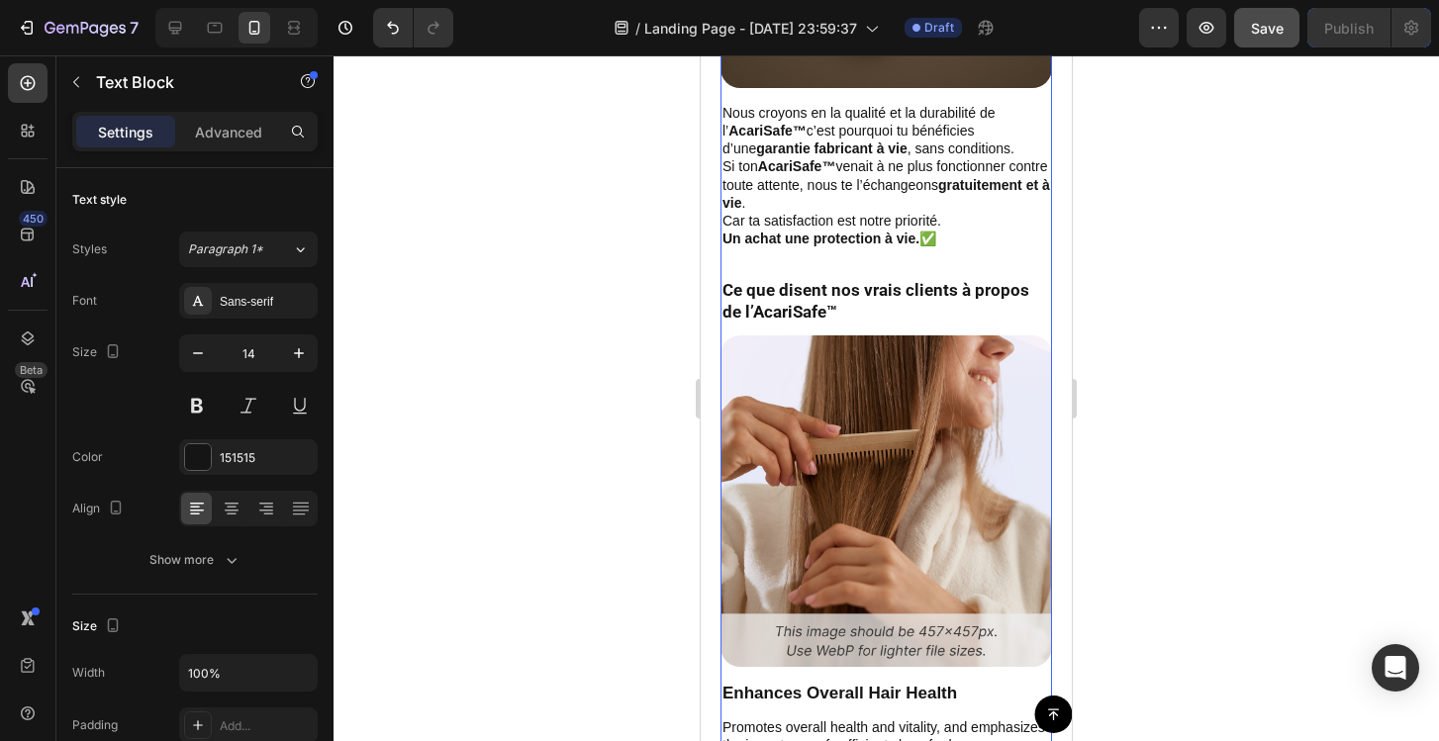
click at [774, 277] on div "La demande pour des solutions anti-acariens a fortement augmenté ces dernières …" at bounding box center [886, 38] width 332 height 2549
click at [787, 239] on p "Car ta satisfaction est notre priorité. Un achat une protection à vie. ✅" at bounding box center [886, 230] width 328 height 36
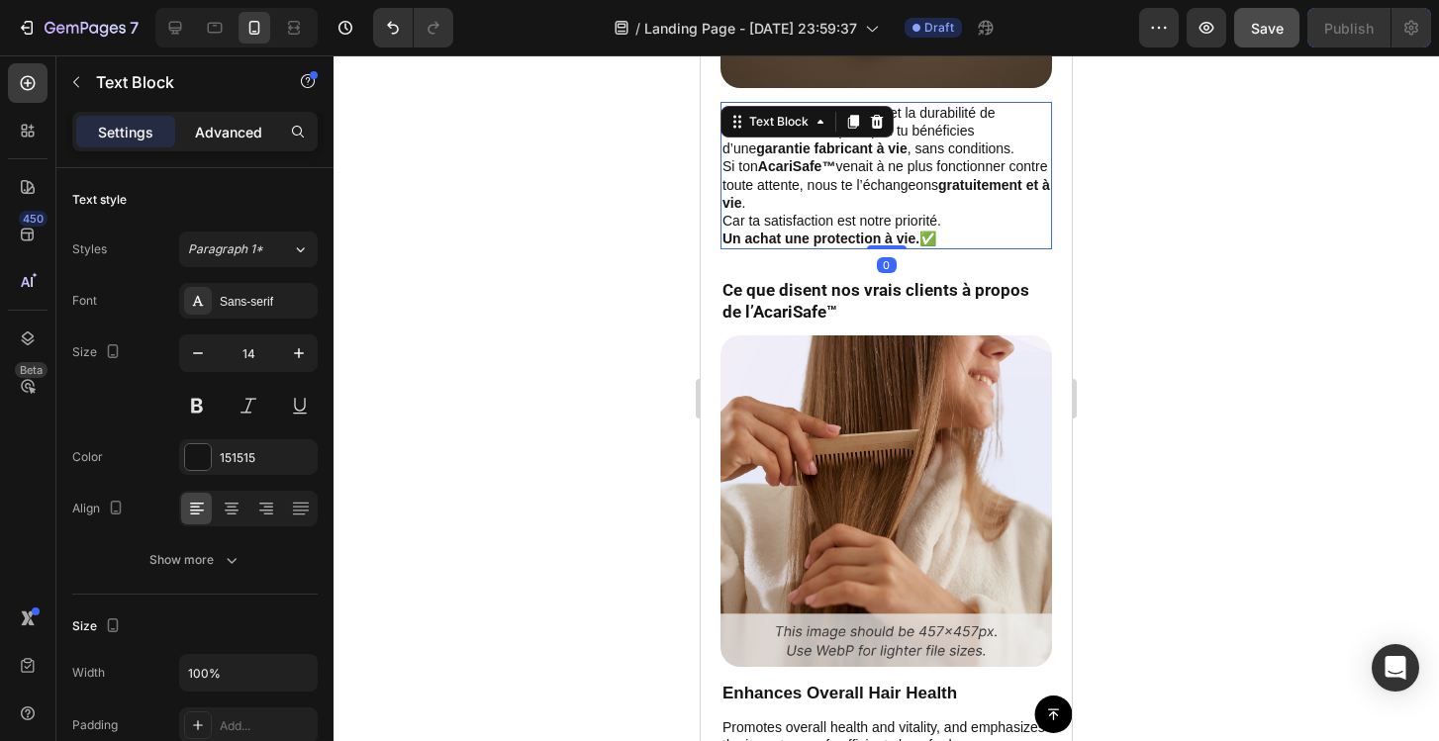
click at [206, 130] on p "Advanced" at bounding box center [228, 132] width 67 height 21
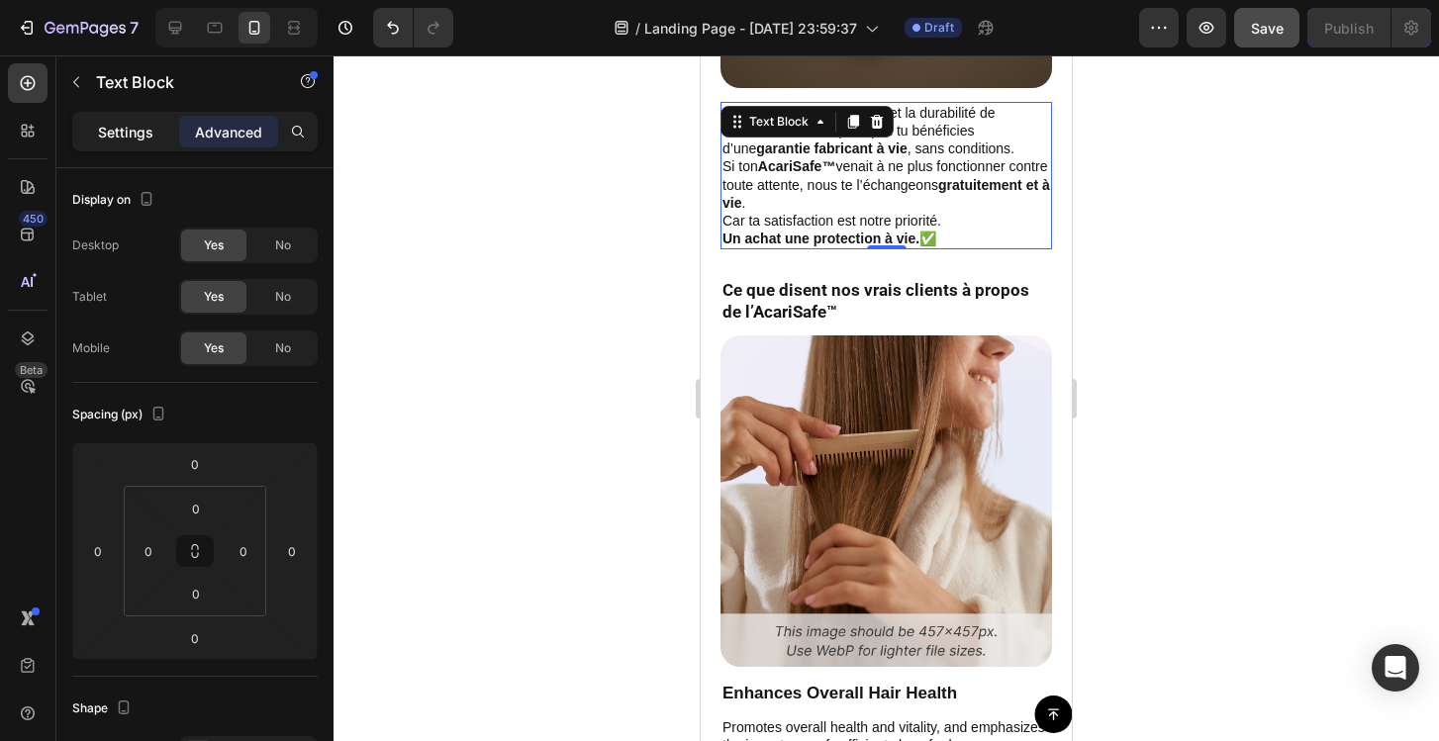
click at [146, 140] on p "Settings" at bounding box center [125, 132] width 55 height 21
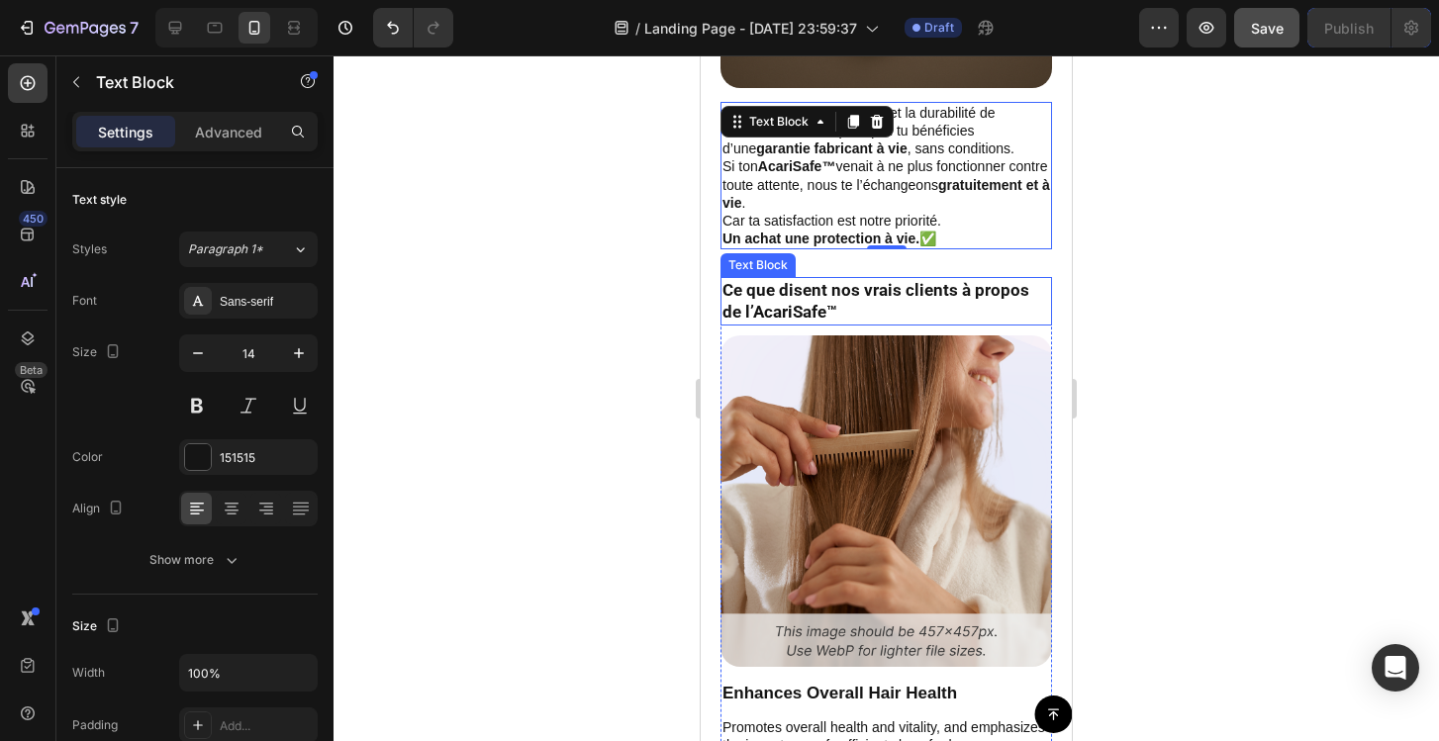
click at [770, 312] on strong "Ce que disent nos vrais clients à propos de l’AcariSafe™" at bounding box center [875, 301] width 307 height 42
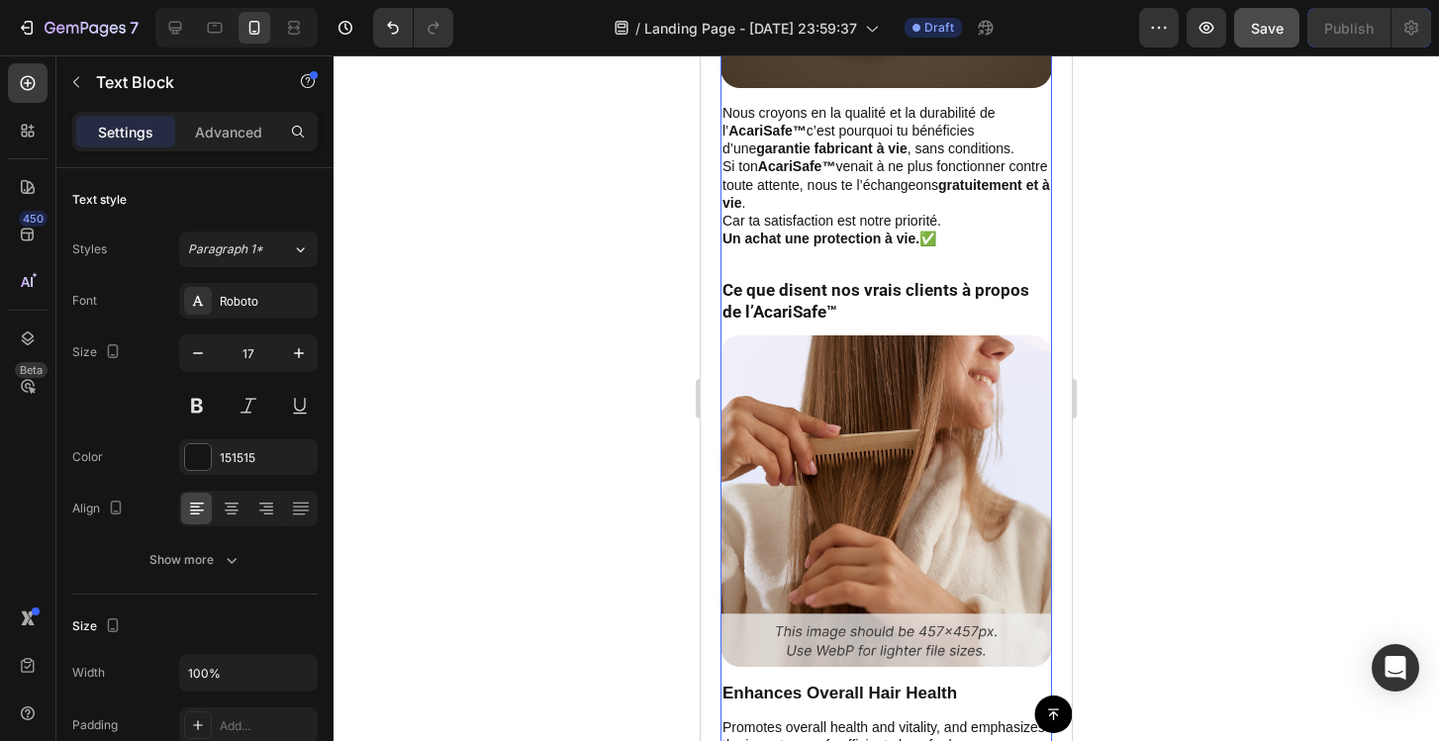
click at [945, 279] on div "La demande pour des solutions anti-acariens a fortement augmenté ces dernières …" at bounding box center [886, 38] width 332 height 2549
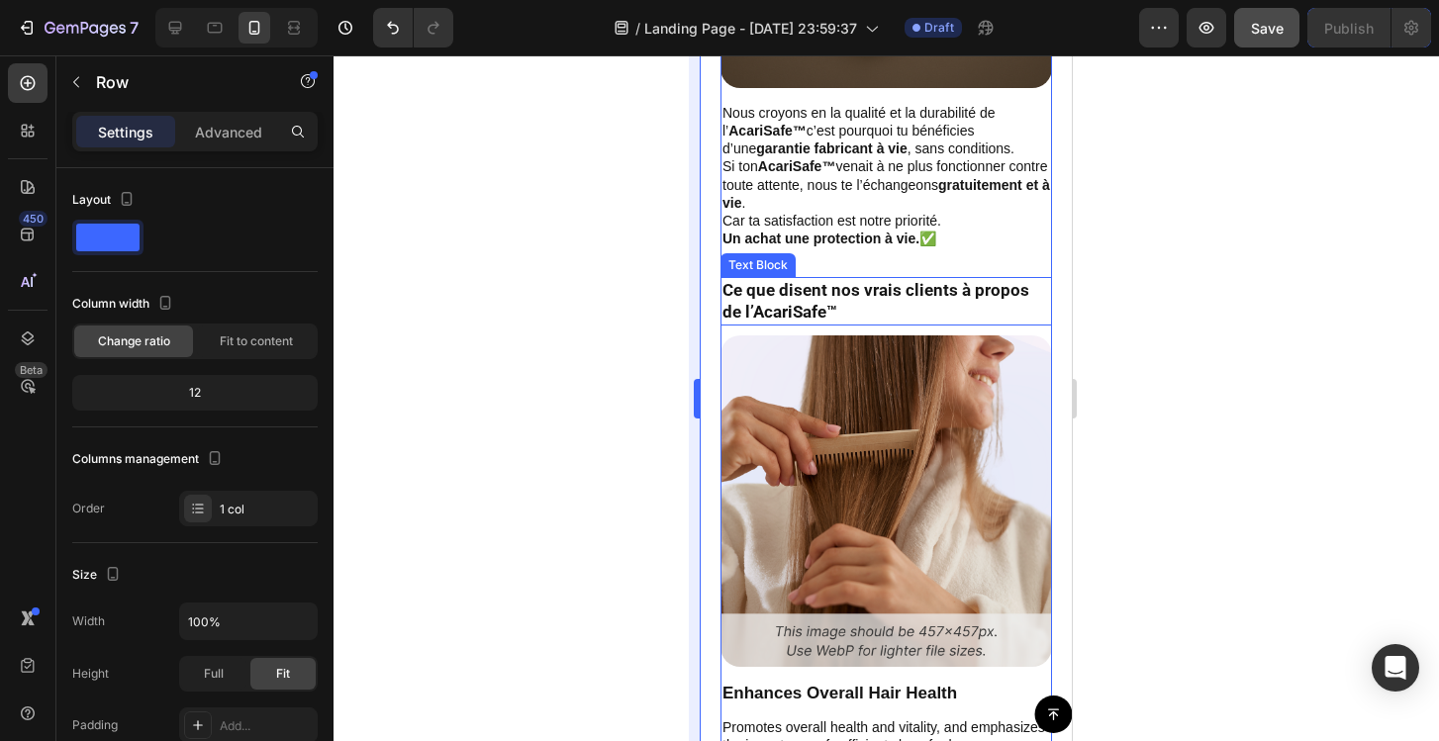
click at [641, 296] on div at bounding box center [886, 398] width 1105 height 686
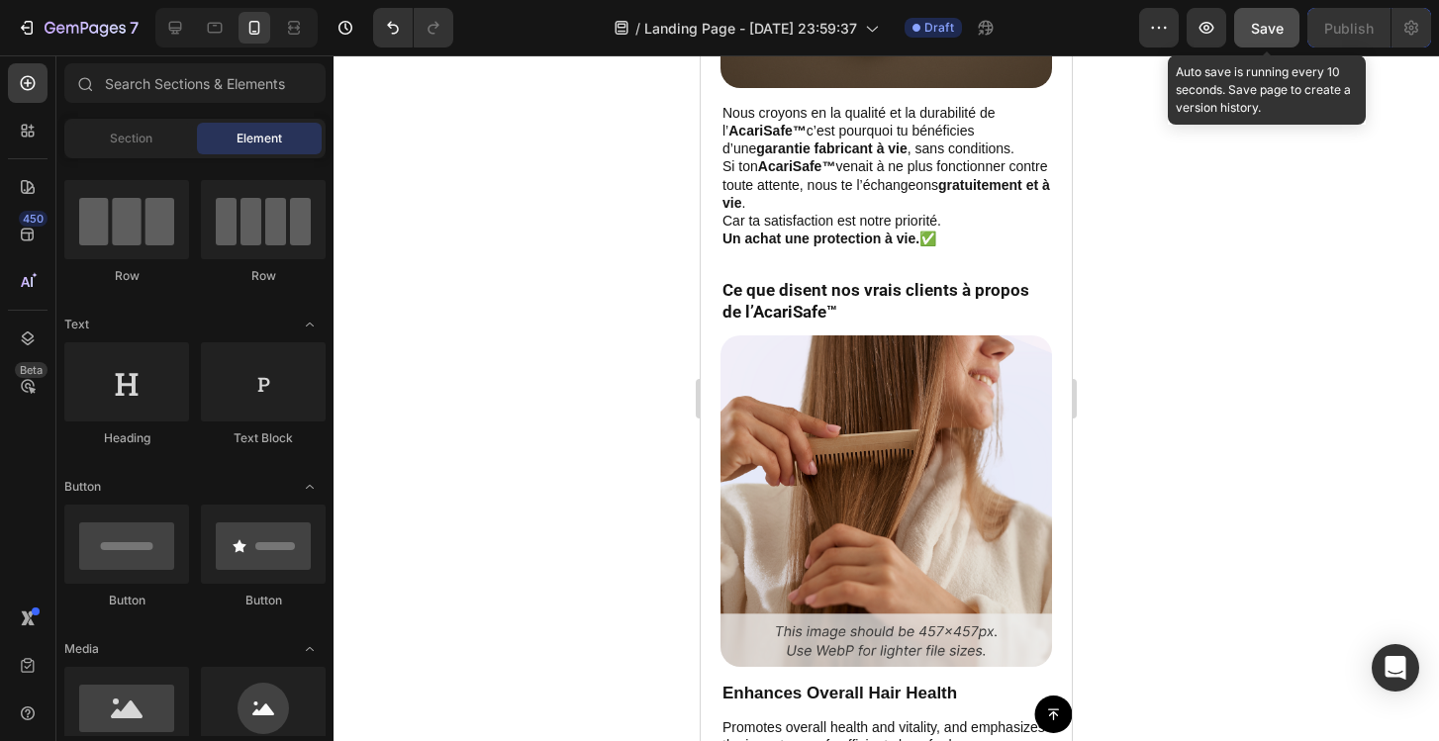
click at [1247, 37] on button "Save" at bounding box center [1266, 28] width 65 height 40
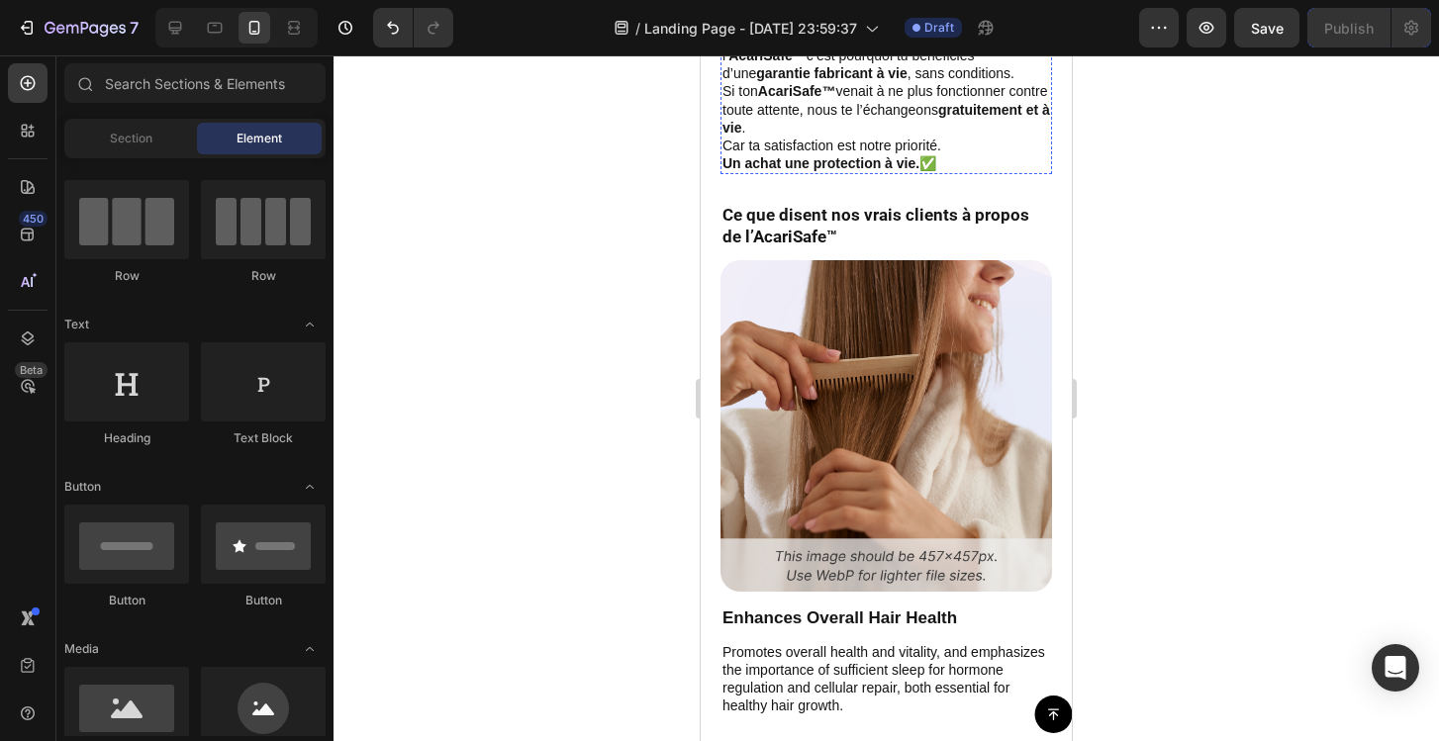
scroll to position [8900, 0]
